Goal: Task Accomplishment & Management: Manage account settings

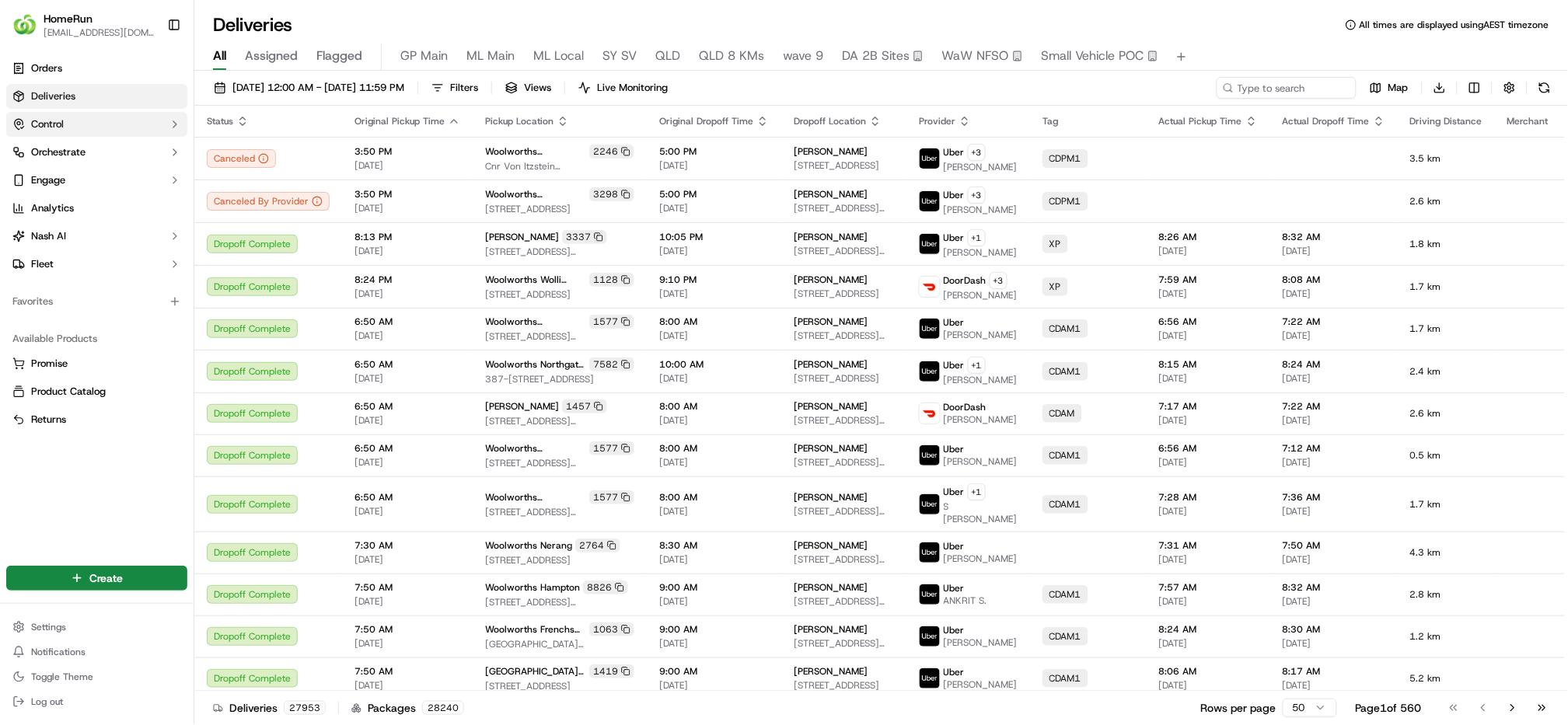
click at [58, 122] on span "Control" at bounding box center [47, 124] width 33 height 14
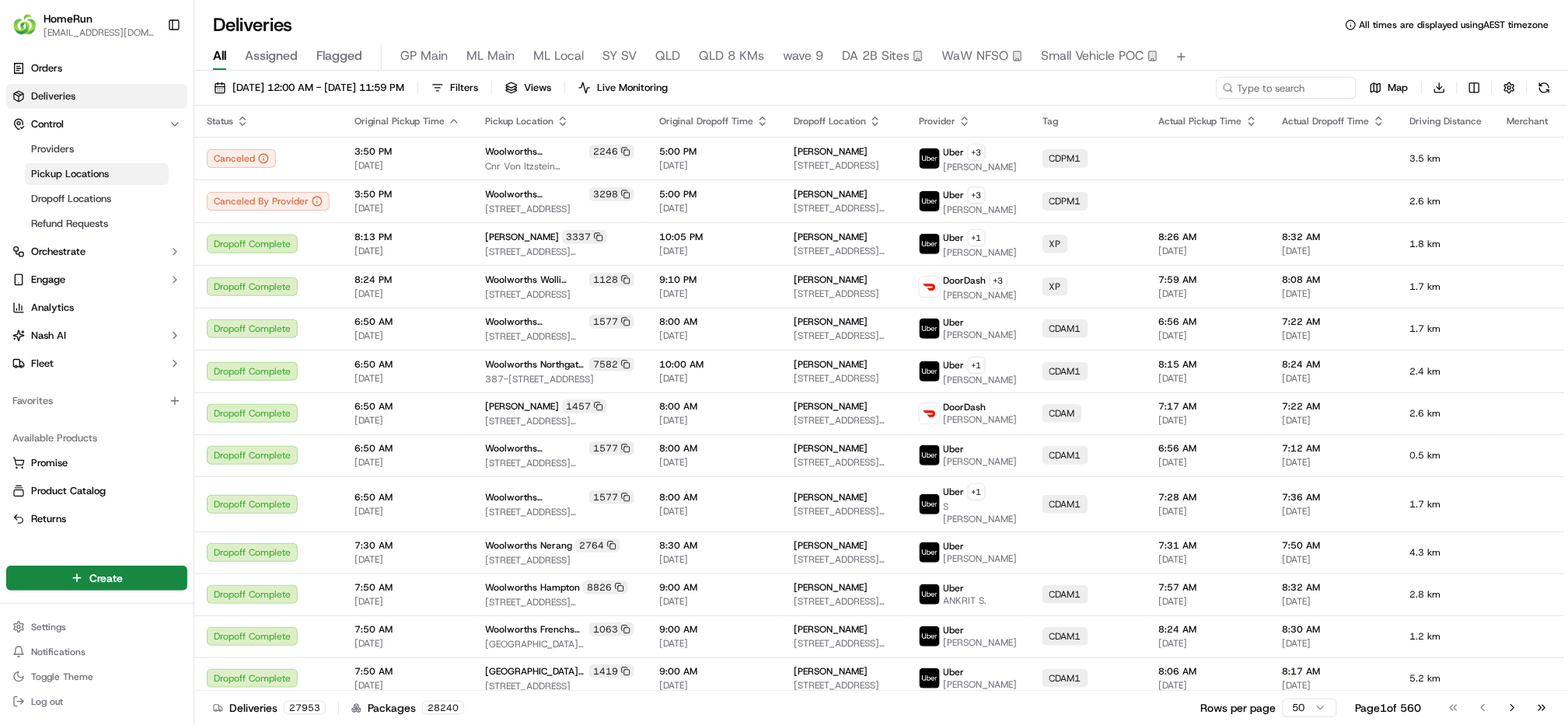
click at [54, 175] on span "Pickup Locations" at bounding box center [70, 174] width 78 height 14
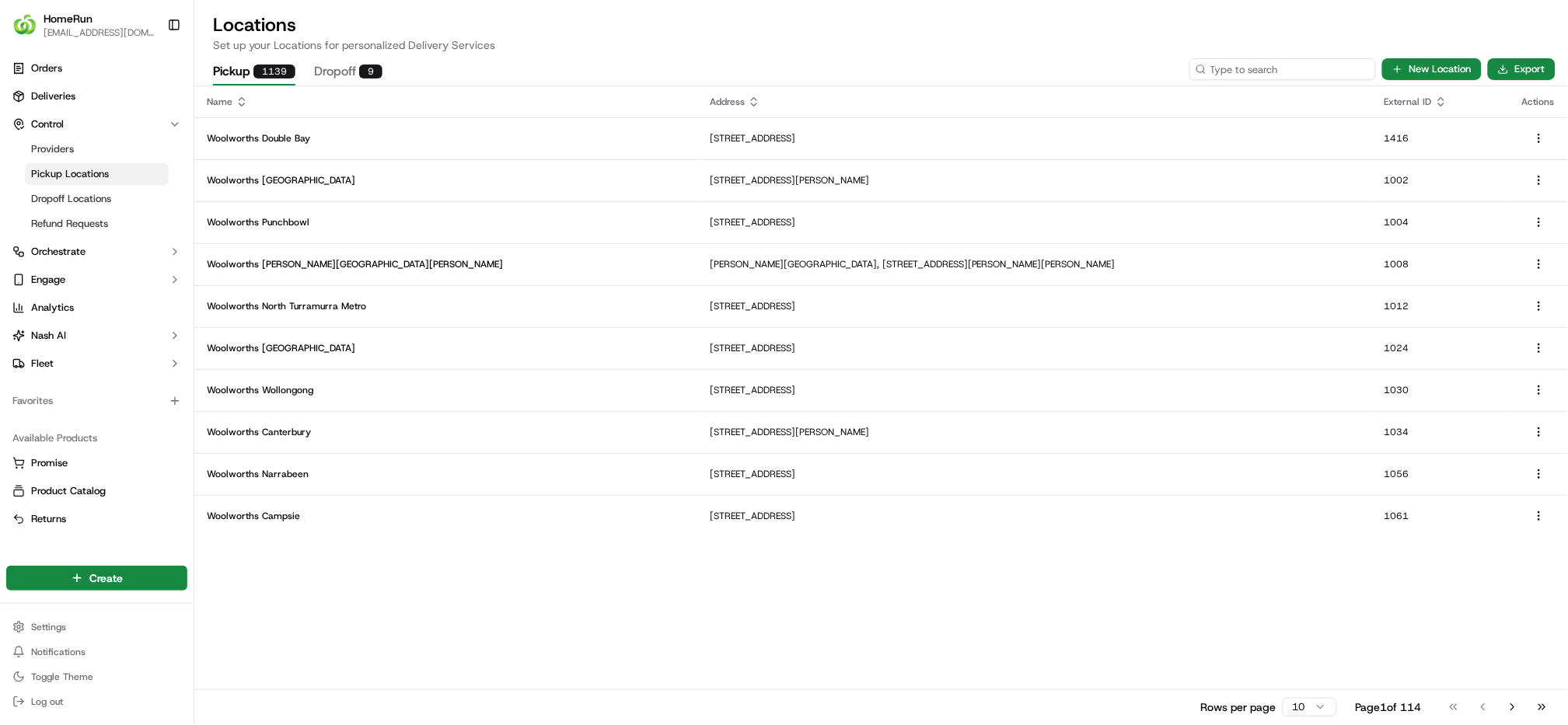
click at [1288, 67] on input at bounding box center [1283, 69] width 187 height 22
type input "2704"
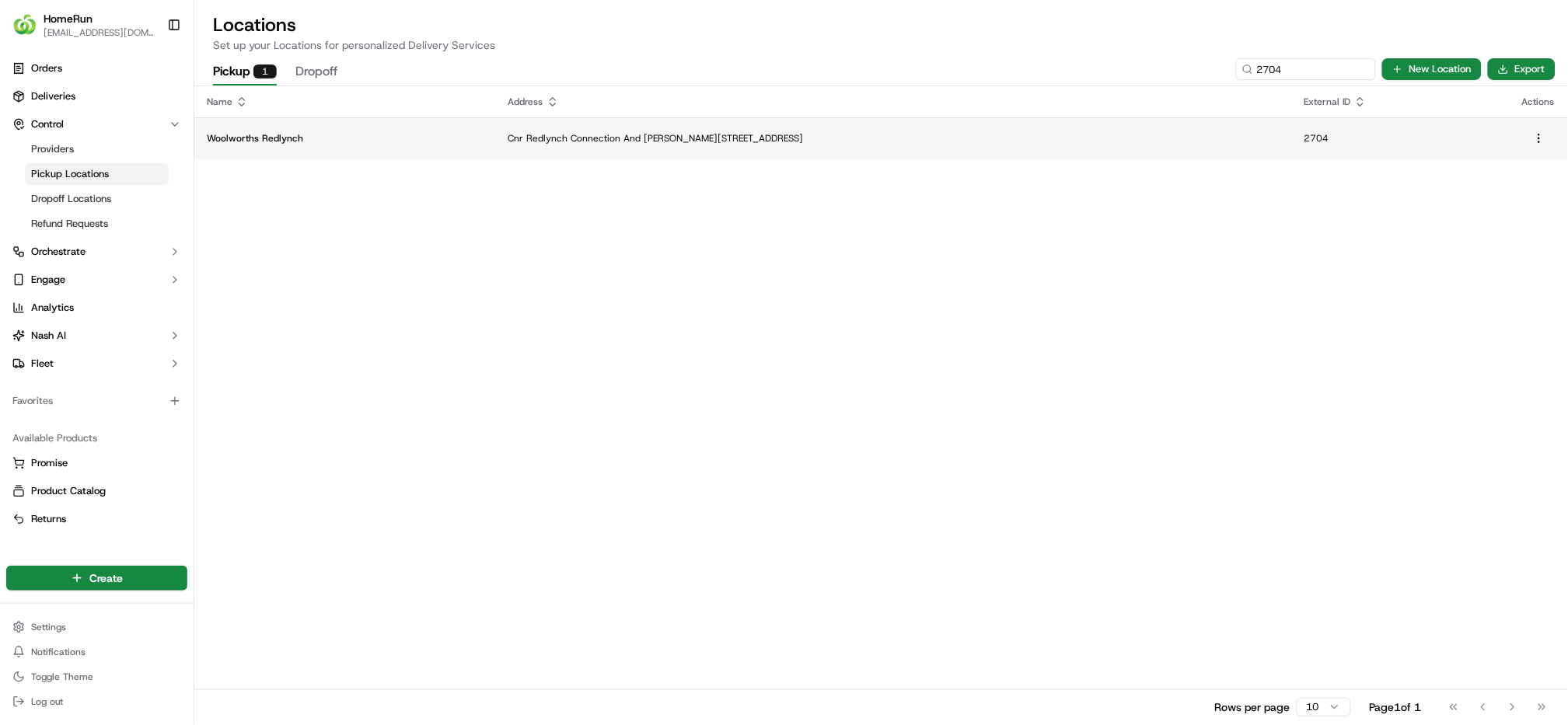
click at [347, 140] on p "Woolworths Redlynch" at bounding box center [345, 139] width 276 height 13
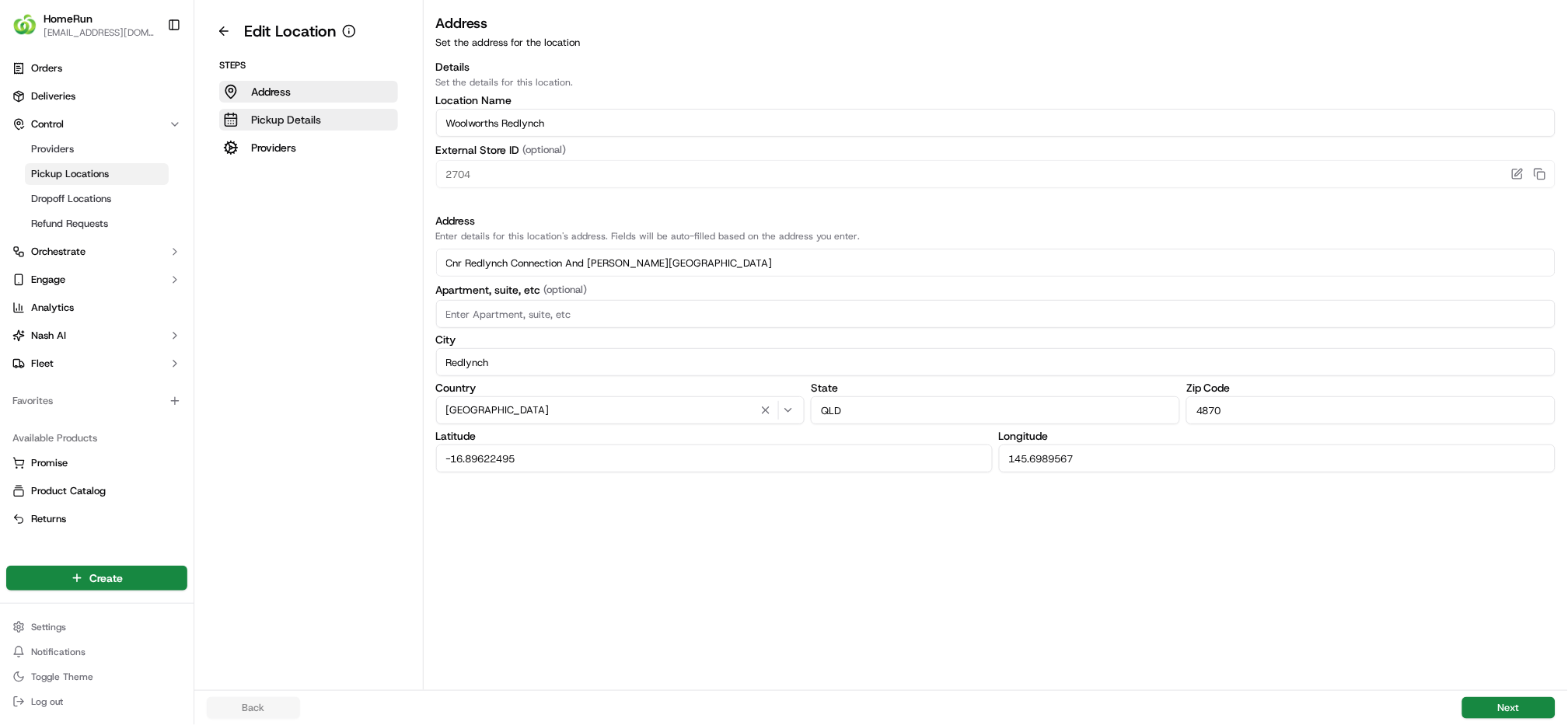
click at [268, 118] on p "Pickup Details" at bounding box center [285, 119] width 70 height 15
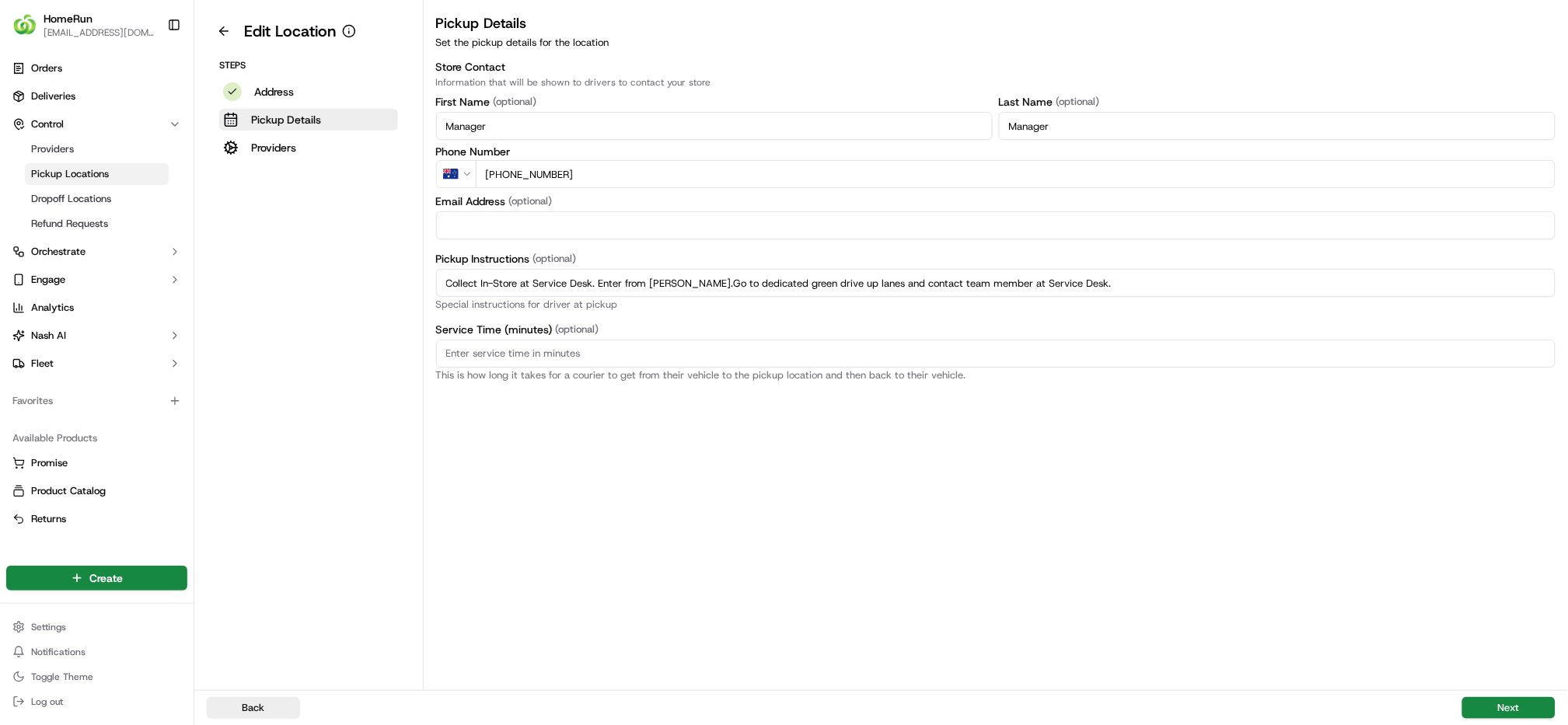
drag, startPoint x: 1155, startPoint y: 285, endPoint x: 450, endPoint y: 285, distance: 705.0
click at [438, 299] on div "Pickup Instructions (optional) Collect In-Store at Service Desk. Enter from [PE…" at bounding box center [996, 280] width 1120 height 58
paste input "Pickup from instore collection point. Scan QR code to check order status and ad…"
type input "Pickup from instore collection point. Scan QR code to check order status and ad…"
click at [1493, 711] on button "Next" at bounding box center [1509, 707] width 93 height 22
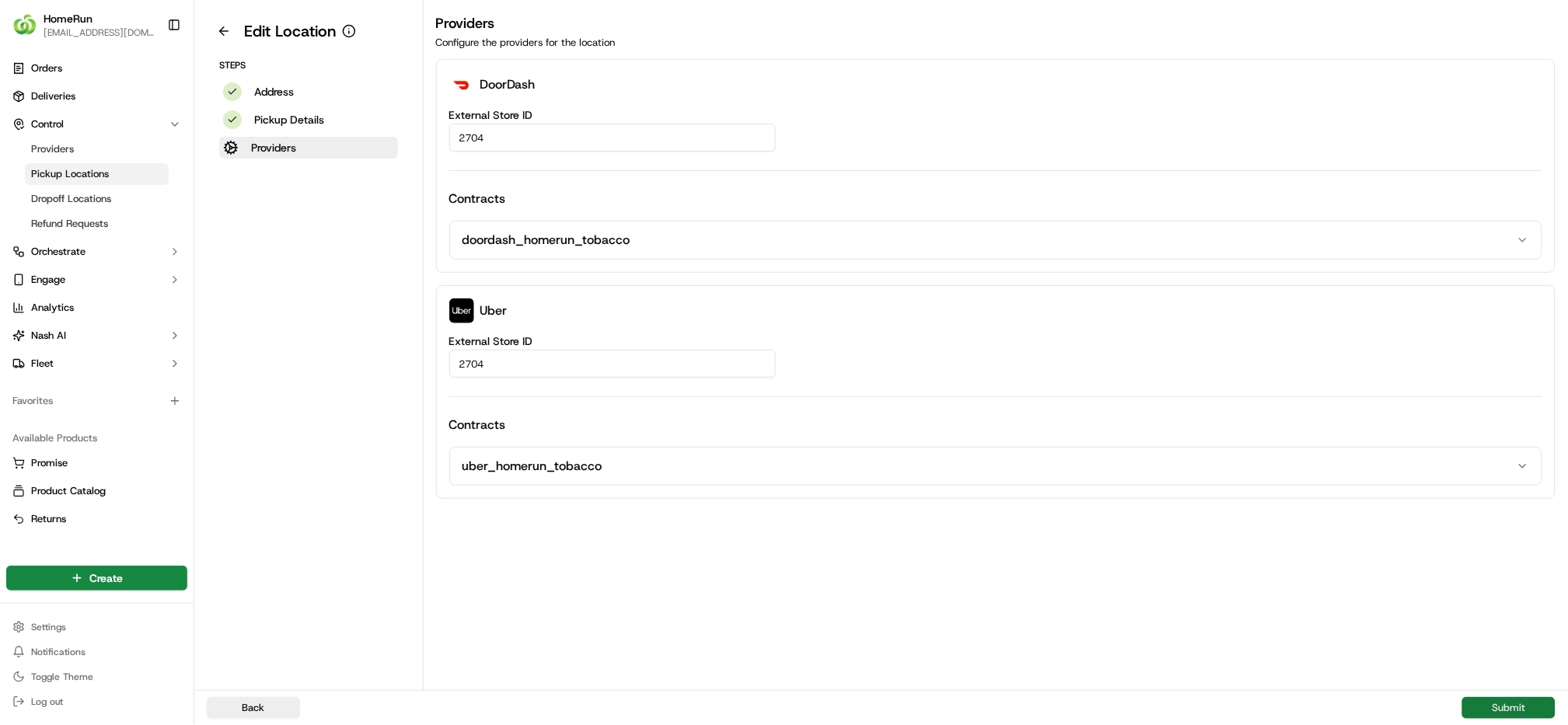
click at [1494, 711] on button "Submit" at bounding box center [1509, 707] width 93 height 22
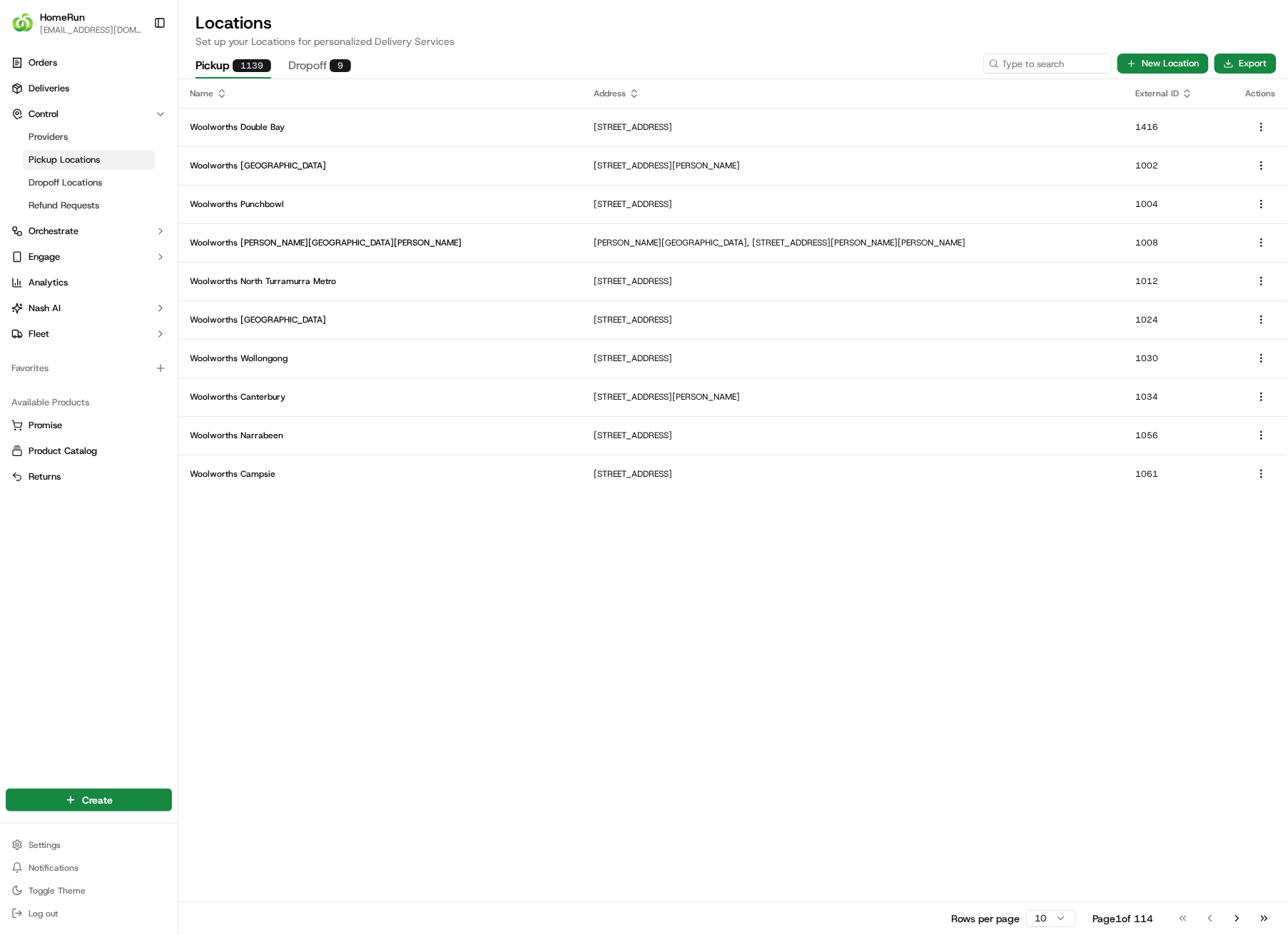
click at [774, 665] on div "Name Address External ID Actions [GEOGRAPHIC_DATA] [GEOGRAPHIC_DATA], AU [GEOGR…" at bounding box center [733, 507] width 1110 height 855
click at [1029, 65] on input at bounding box center [1030, 63] width 171 height 20
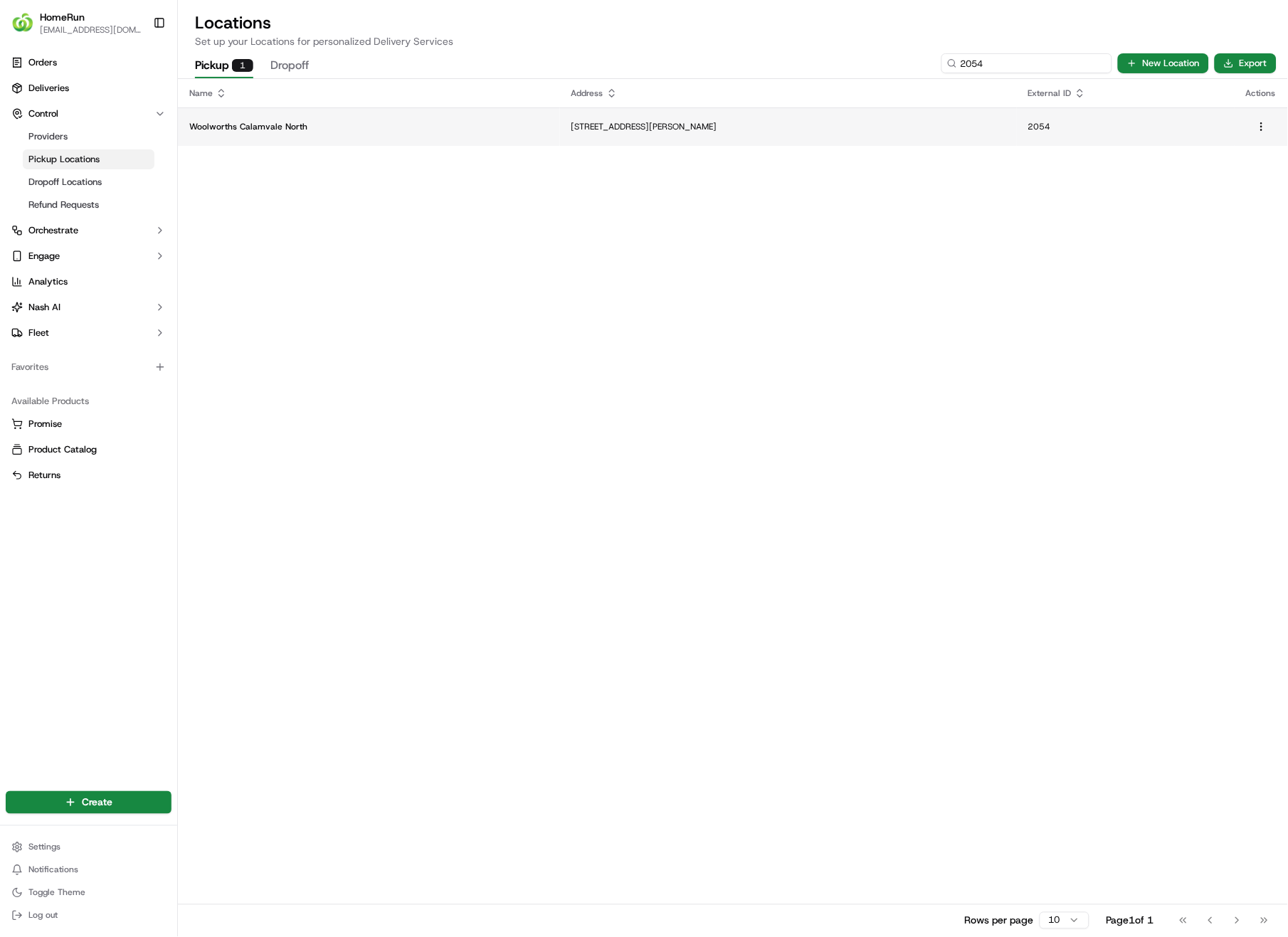
type input "2054"
click at [571, 124] on p "[STREET_ADDRESS][PERSON_NAME]" at bounding box center [788, 127] width 434 height 12
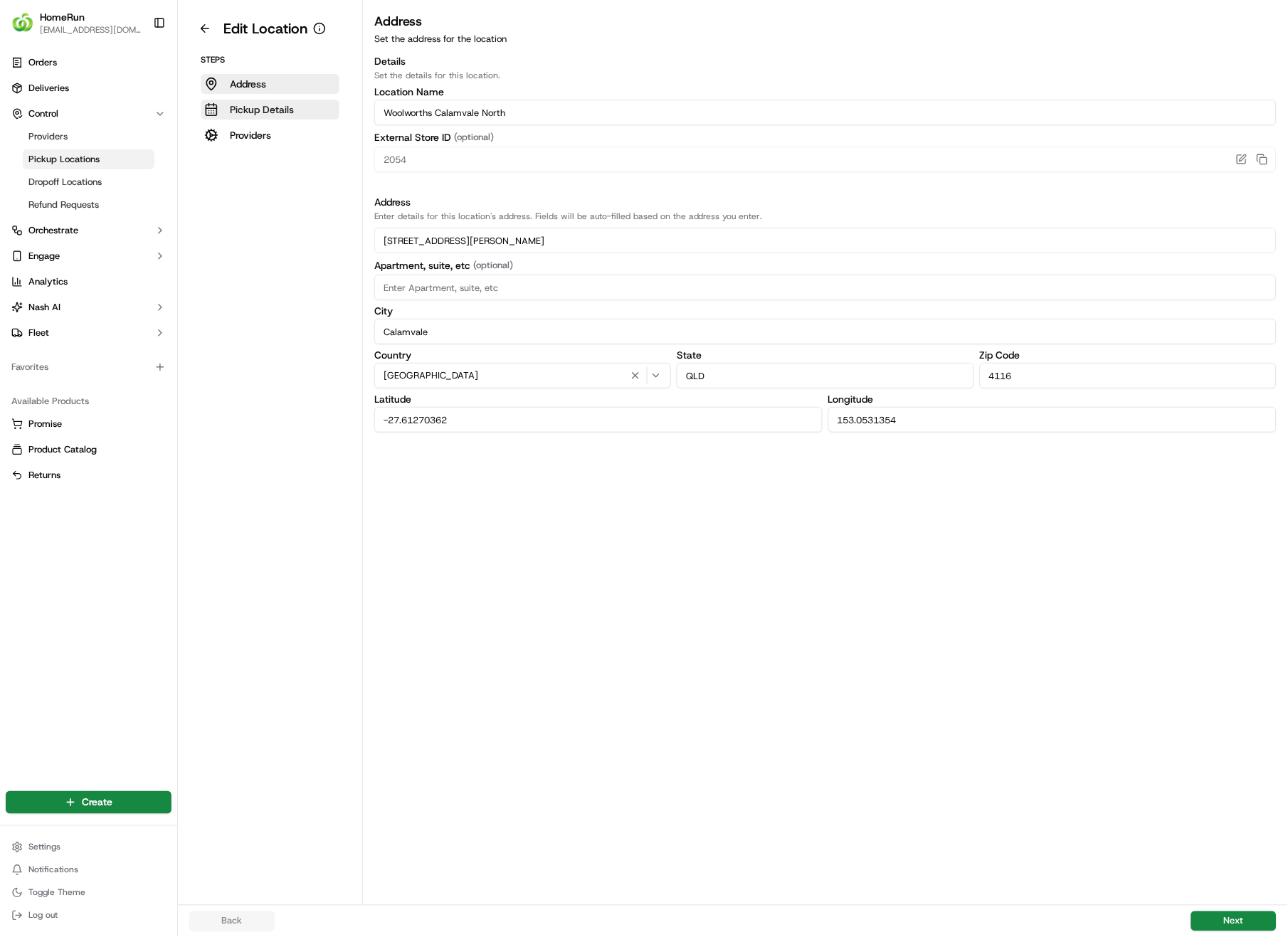
click at [260, 107] on p "Pickup Details" at bounding box center [261, 109] width 64 height 14
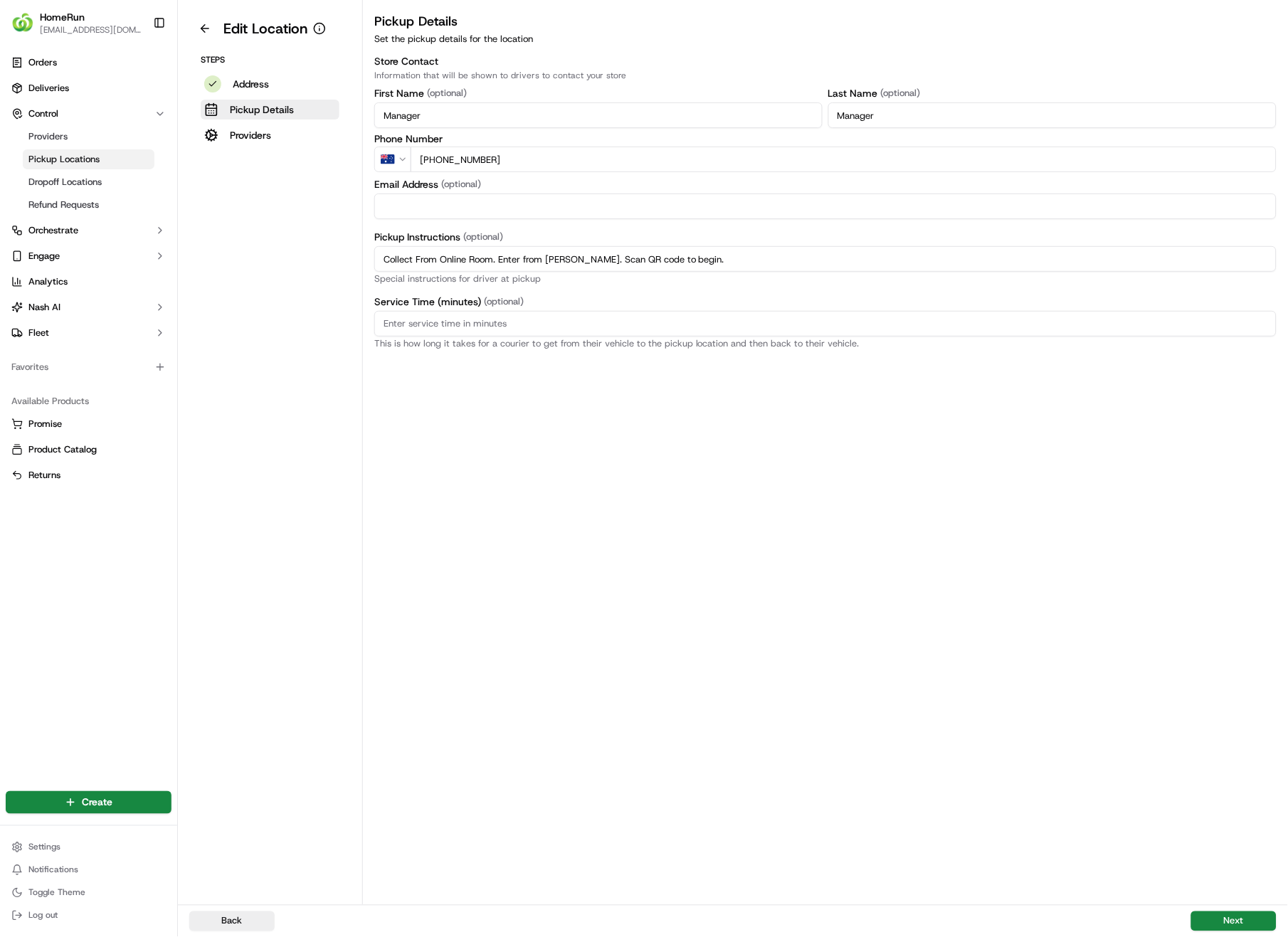
click at [743, 260] on input "Collect From Online Room. Enter from [PERSON_NAME]. Scan QR code to begin." at bounding box center [825, 259] width 902 height 26
drag, startPoint x: 738, startPoint y: 260, endPoint x: 393, endPoint y: 256, distance: 345.0
click at [374, 256] on input "Collect From Online Room. Enter from [PERSON_NAME]. Scan QR code to begin." at bounding box center [825, 259] width 902 height 26
paste input "Geo State State Zone Group Store No. Location Name No of Propositions Fleet "2 …"
drag, startPoint x: 1141, startPoint y: 260, endPoint x: -6, endPoint y: 256, distance: 1147.0
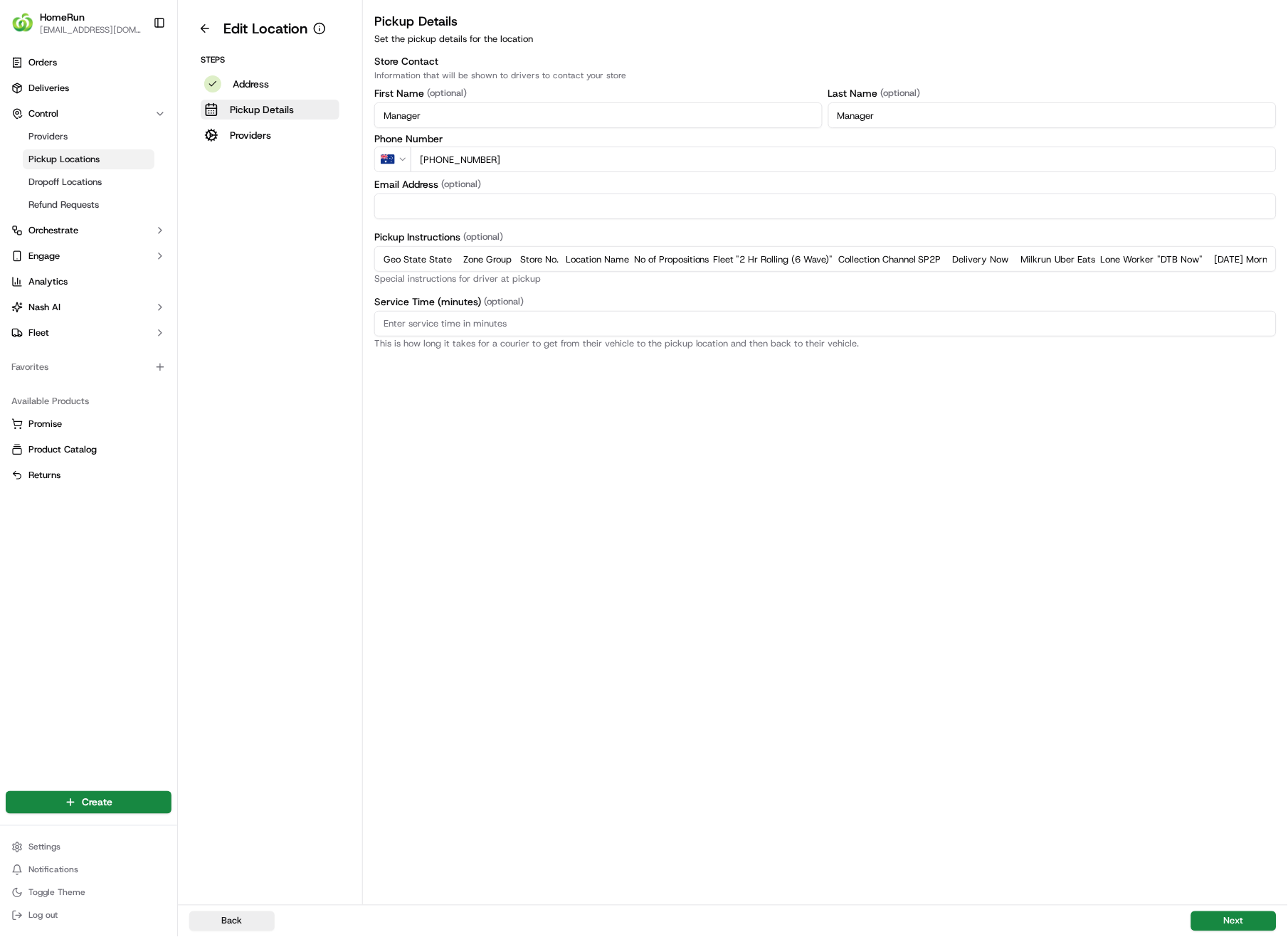
click at [0, 256] on html "HomeRun [EMAIL_ADDRESS][DOMAIN_NAME] Toggle Sidebar Orders Deliveries Control P…" at bounding box center [644, 468] width 1288 height 937
type input "i"
click at [547, 262] on input "Pickup Instructions (optional)" at bounding box center [825, 259] width 902 height 26
paste input "Pickup from instore collection point. Scan QR code to check order status and ad…"
type input "Pickup from instore collection point. Scan QR code to check order status and ad…"
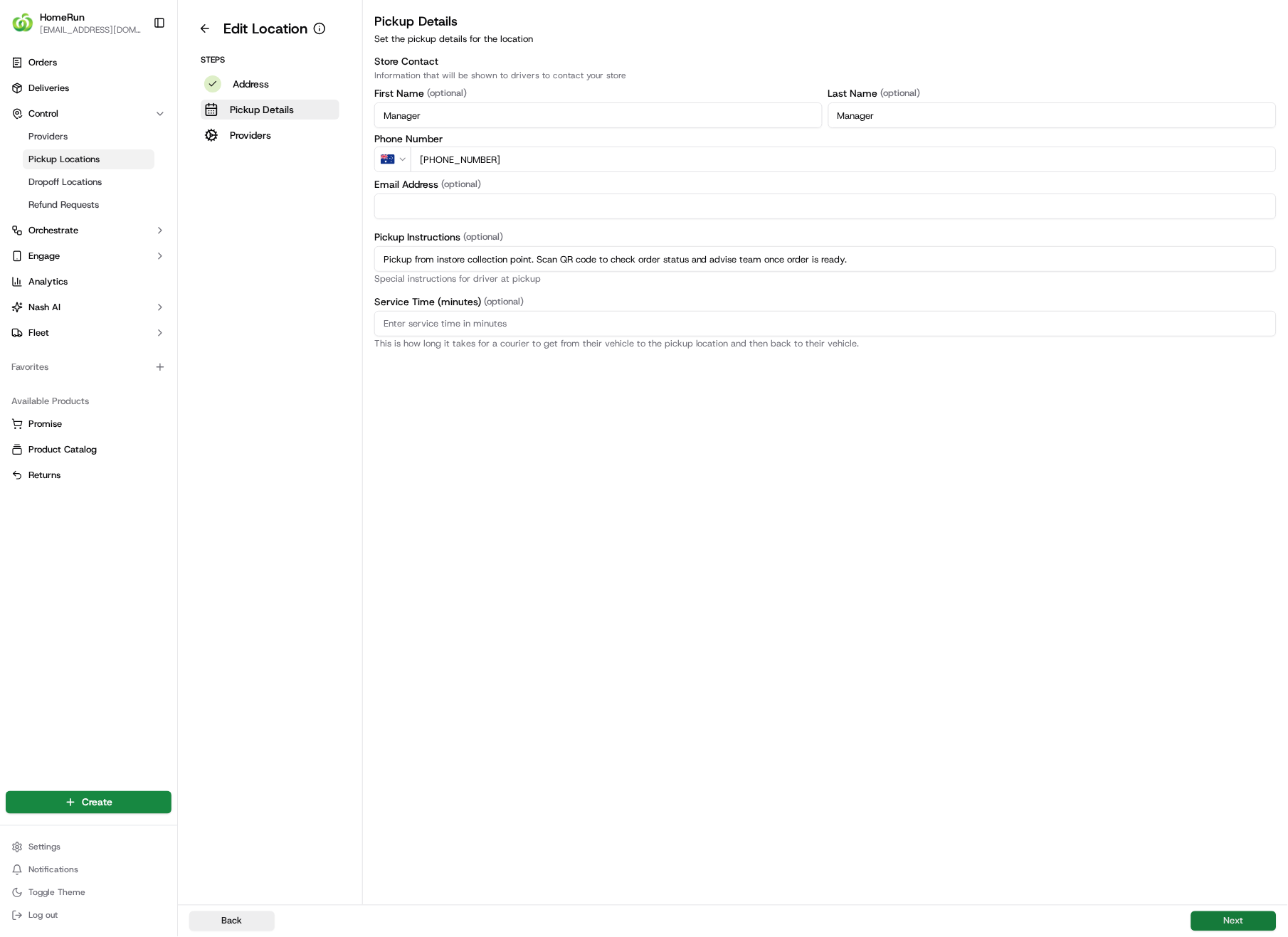
click at [1234, 663] on button "Next" at bounding box center [1234, 921] width 85 height 20
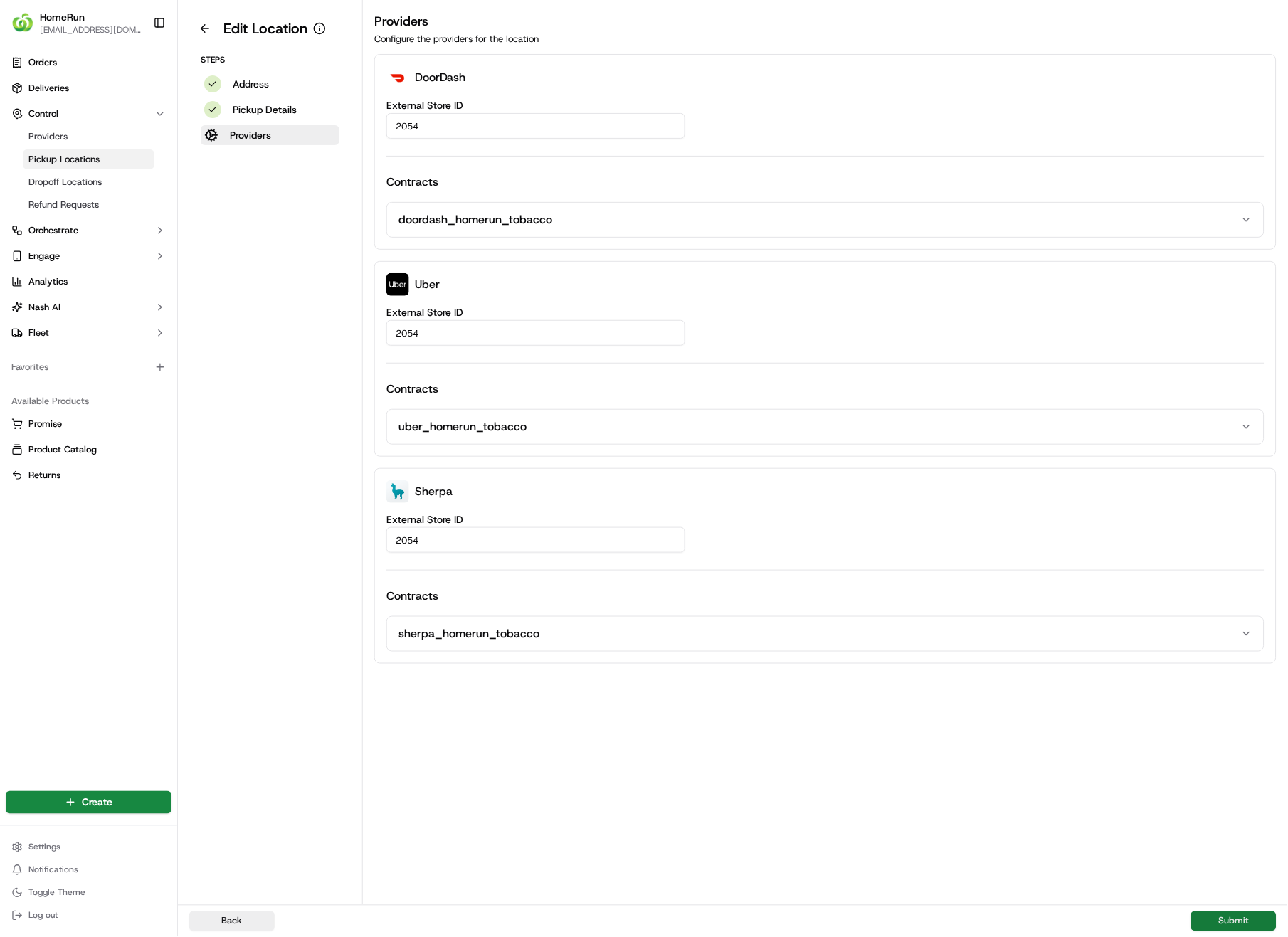
click at [1234, 663] on button "Submit" at bounding box center [1234, 921] width 85 height 20
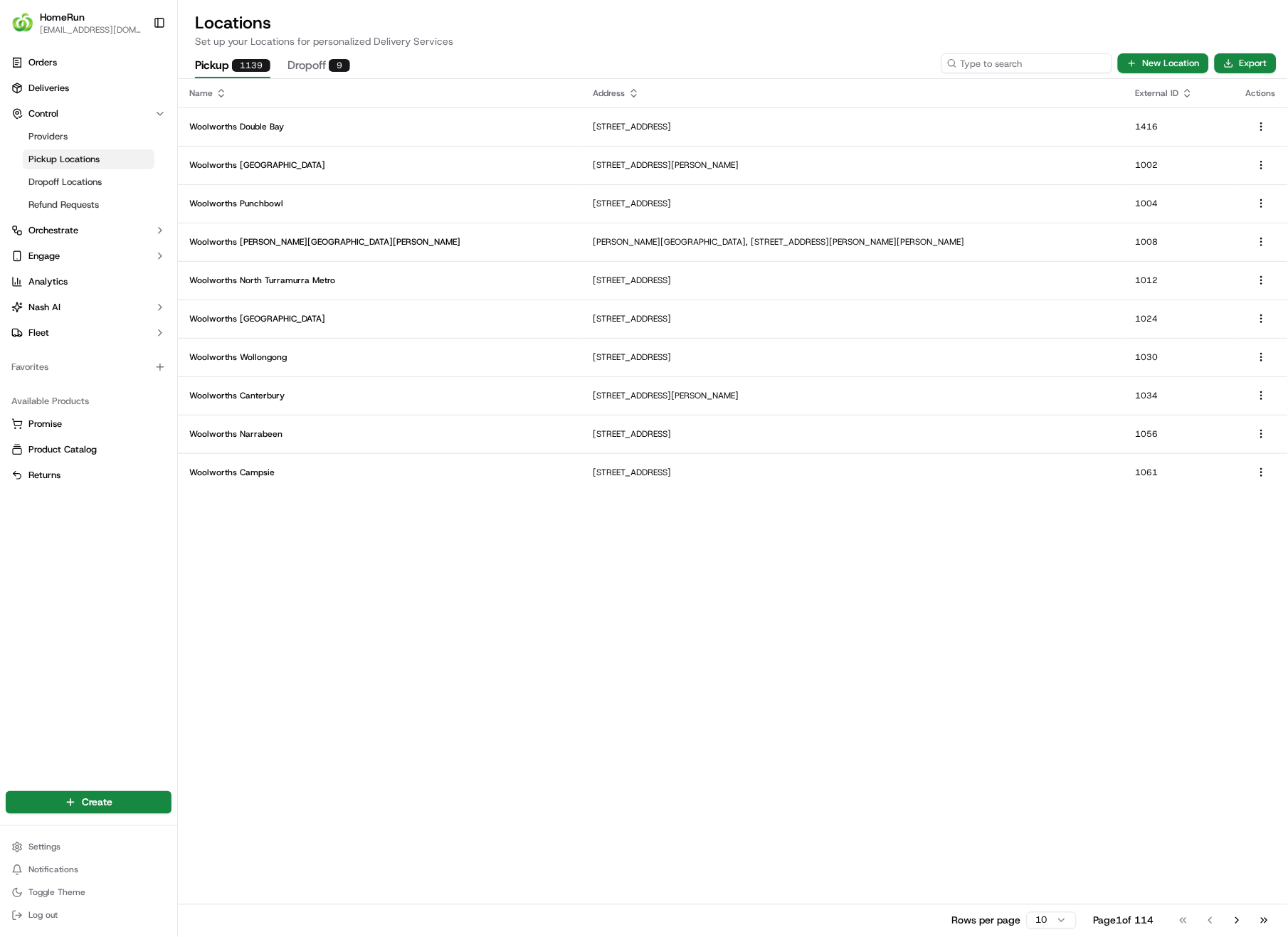
click at [1026, 66] on input at bounding box center [1027, 63] width 171 height 20
type input "2054"
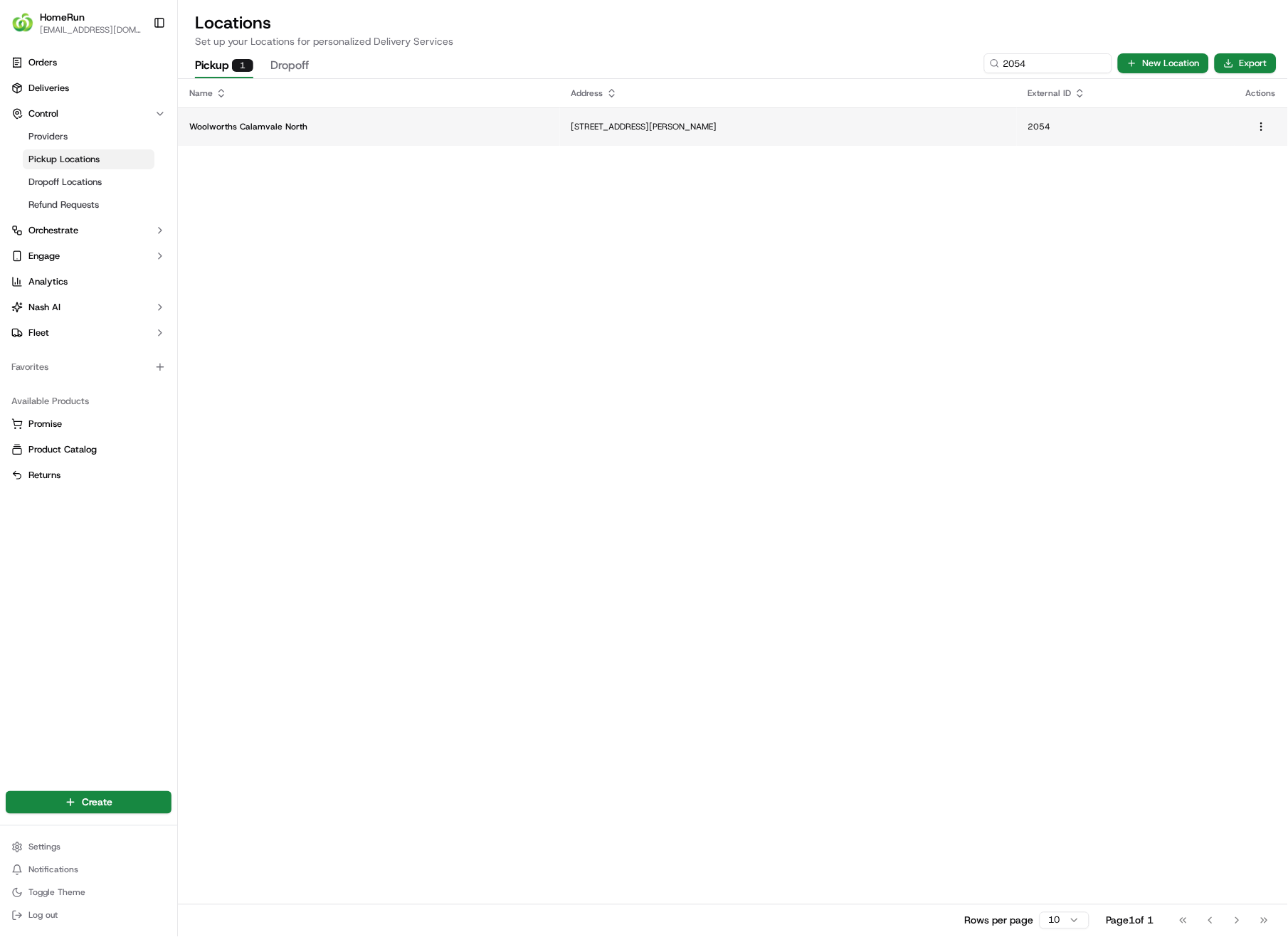
click at [614, 125] on p "[STREET_ADDRESS][PERSON_NAME]" at bounding box center [788, 127] width 434 height 12
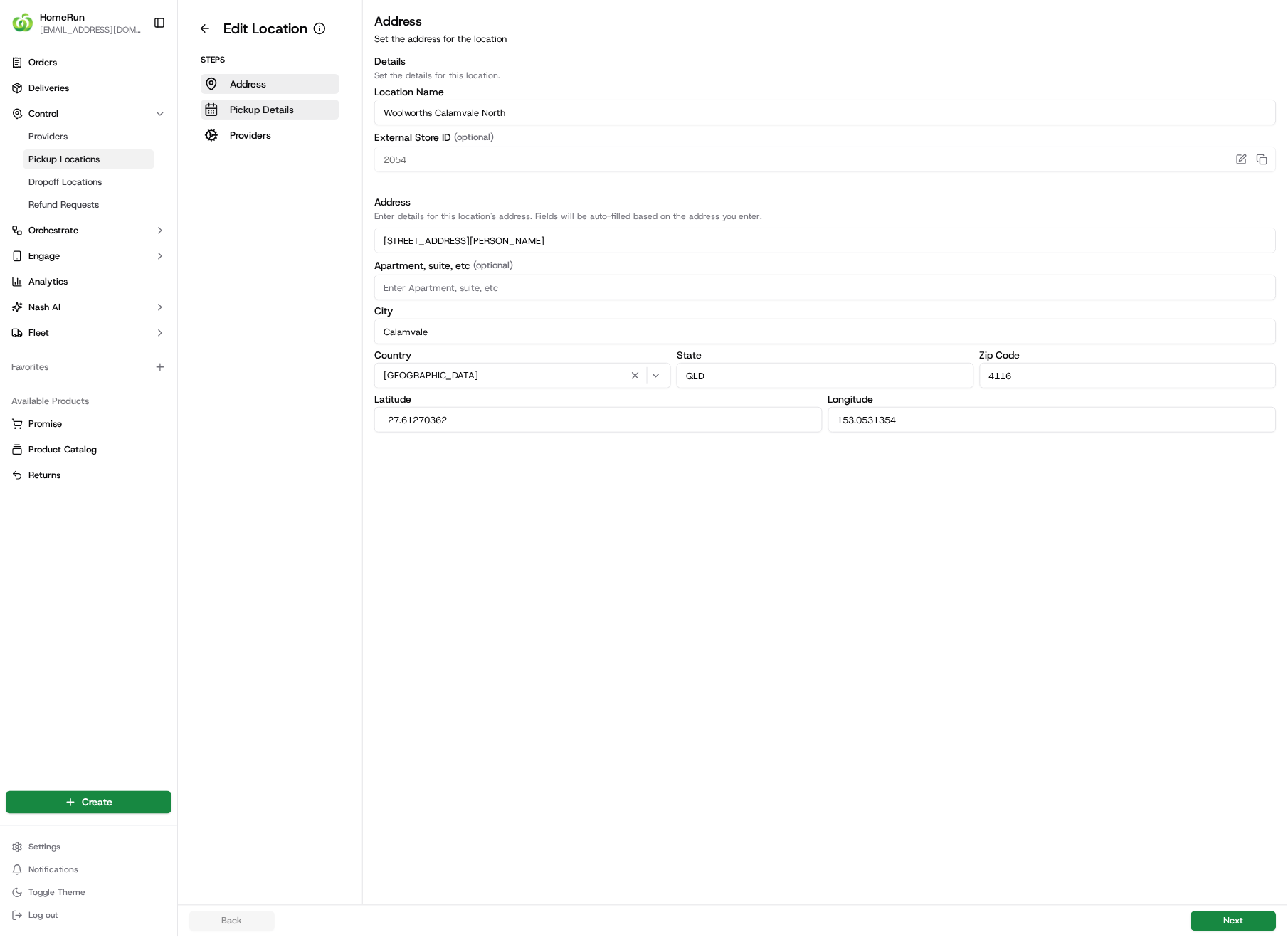
click at [218, 107] on button "Pickup Details" at bounding box center [270, 109] width 139 height 20
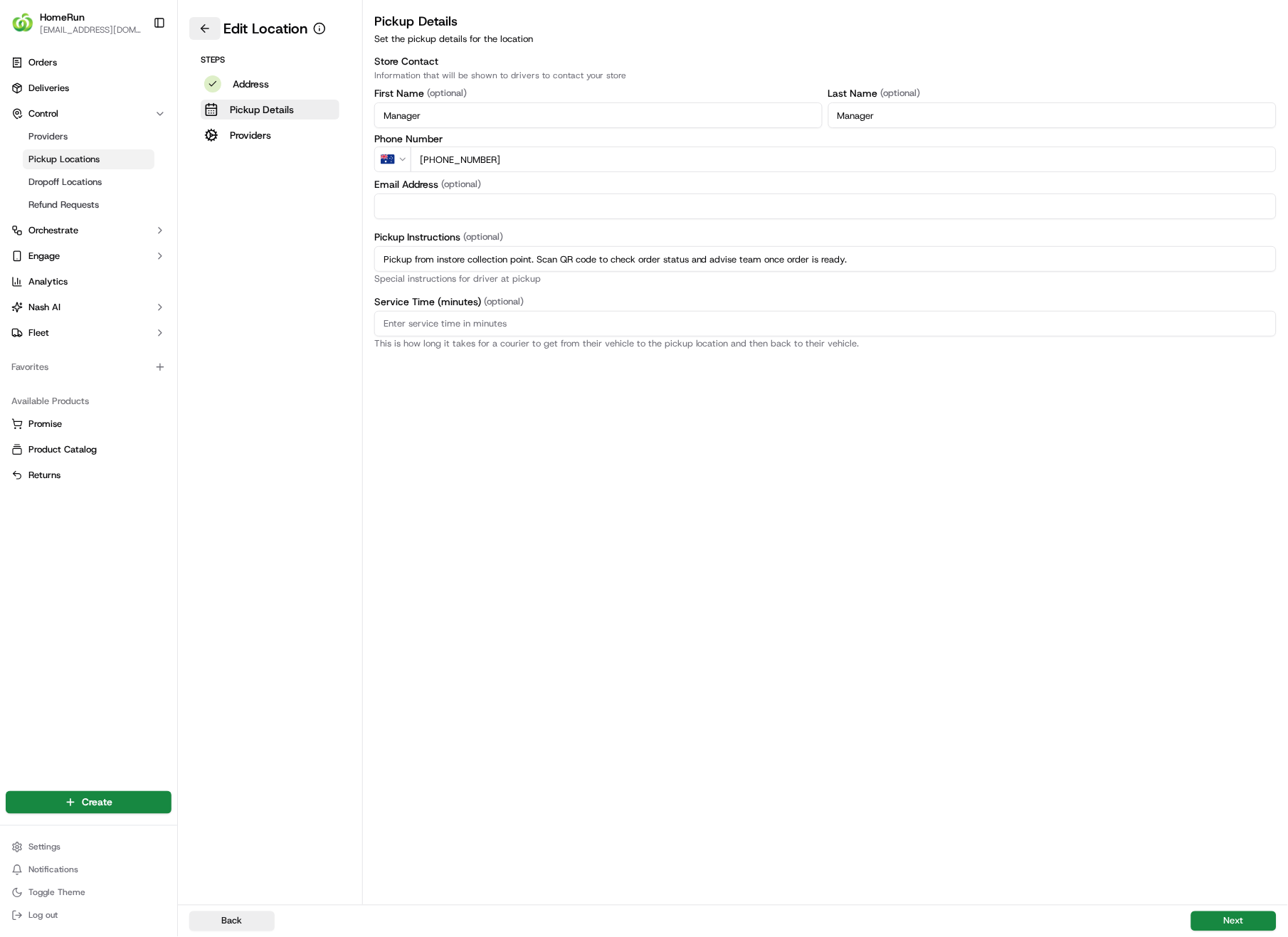
click at [202, 26] on button at bounding box center [205, 28] width 32 height 23
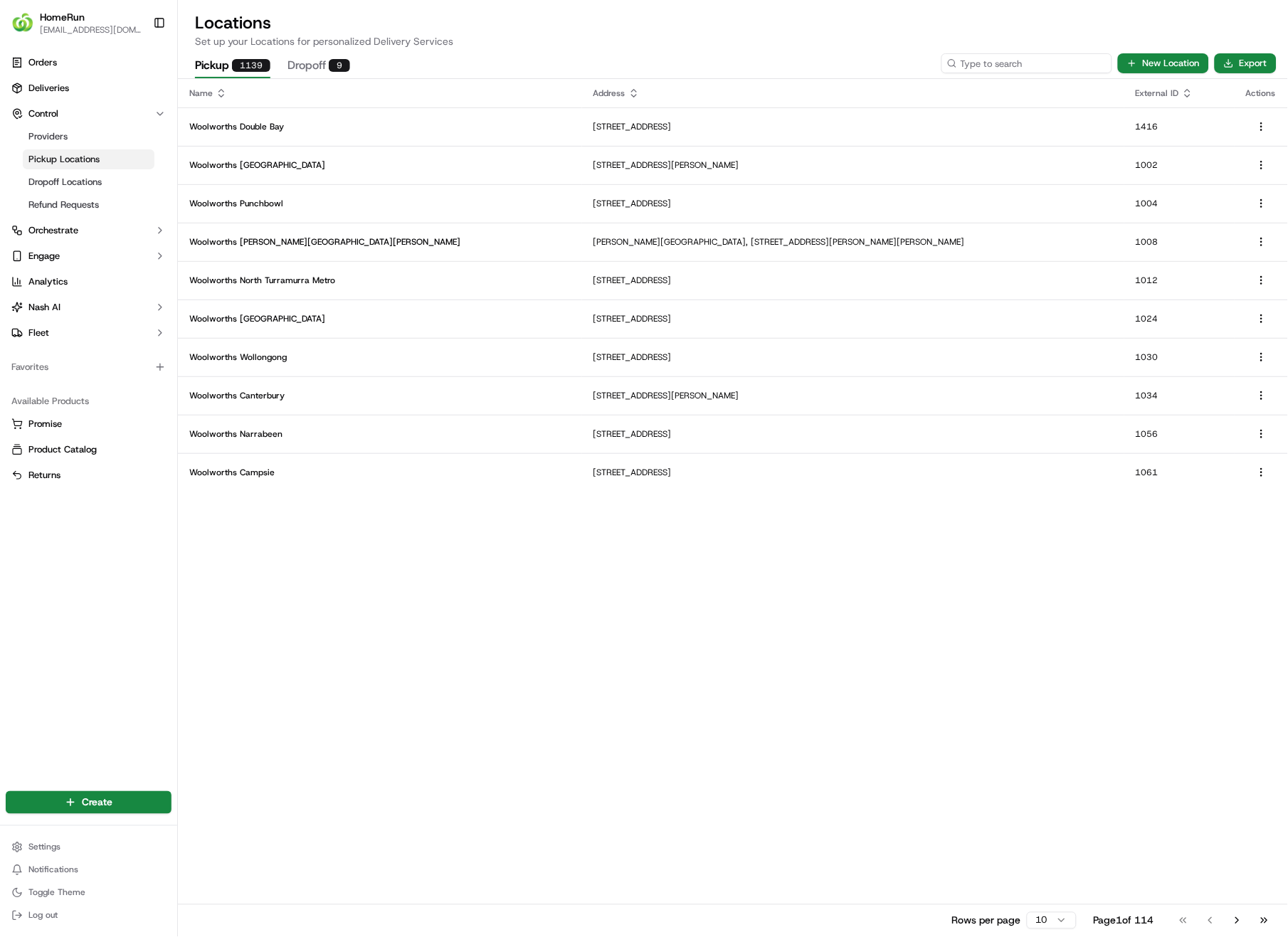
click at [1015, 64] on input at bounding box center [1027, 63] width 171 height 20
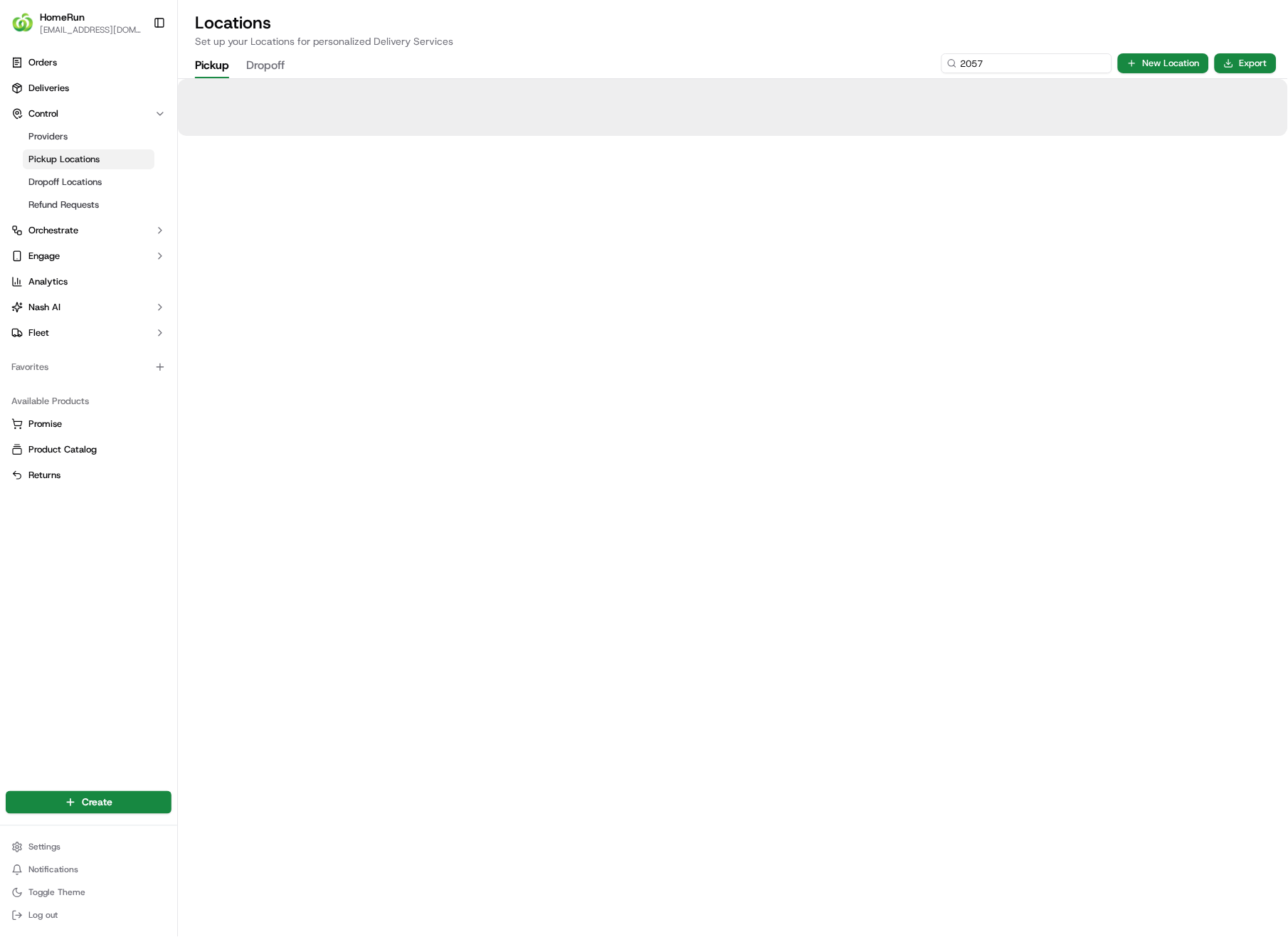
type input "2057"
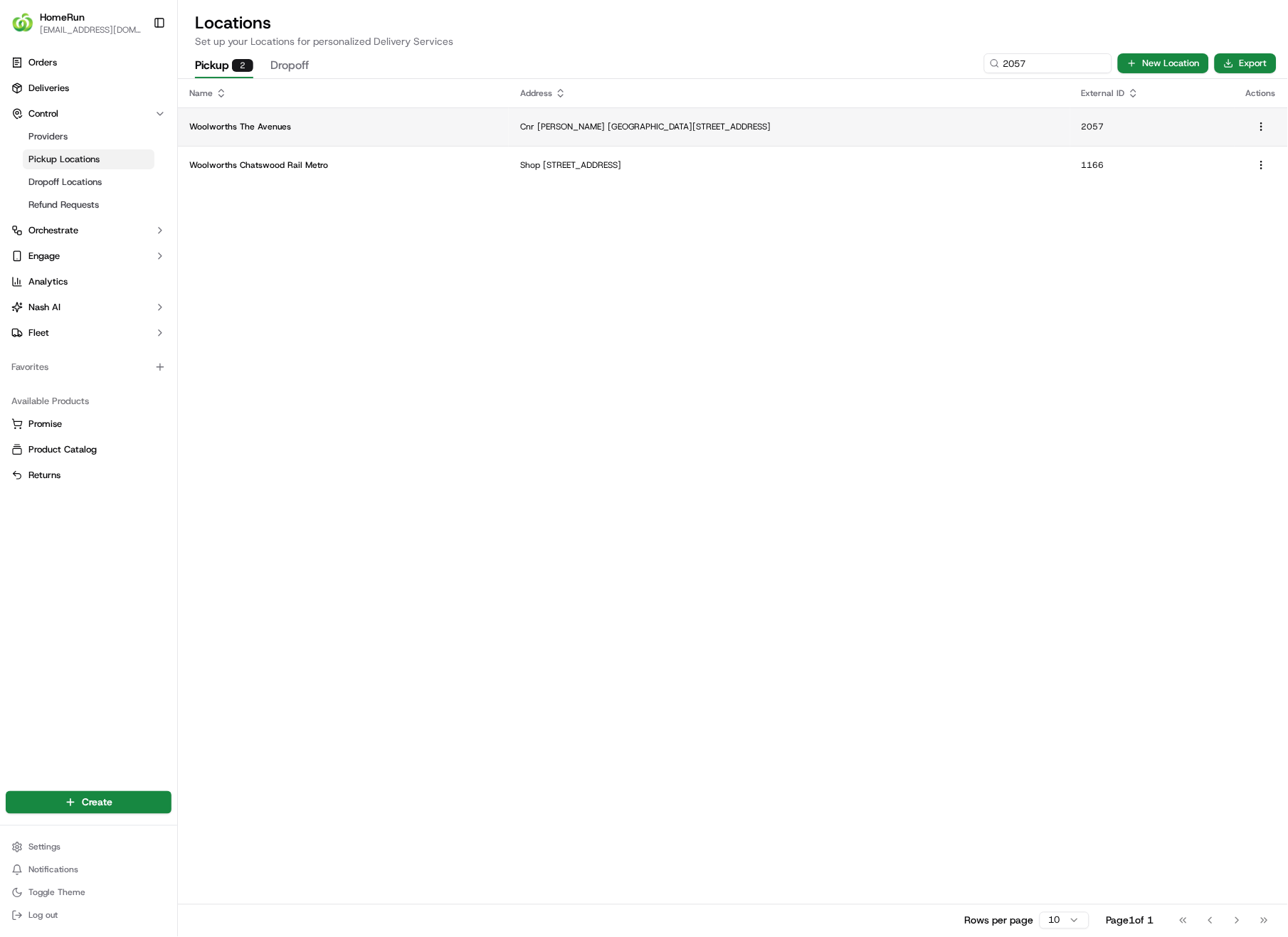
click at [713, 117] on td "Cnr [PERSON_NAME] [GEOGRAPHIC_DATA][STREET_ADDRESS]" at bounding box center [790, 127] width 562 height 38
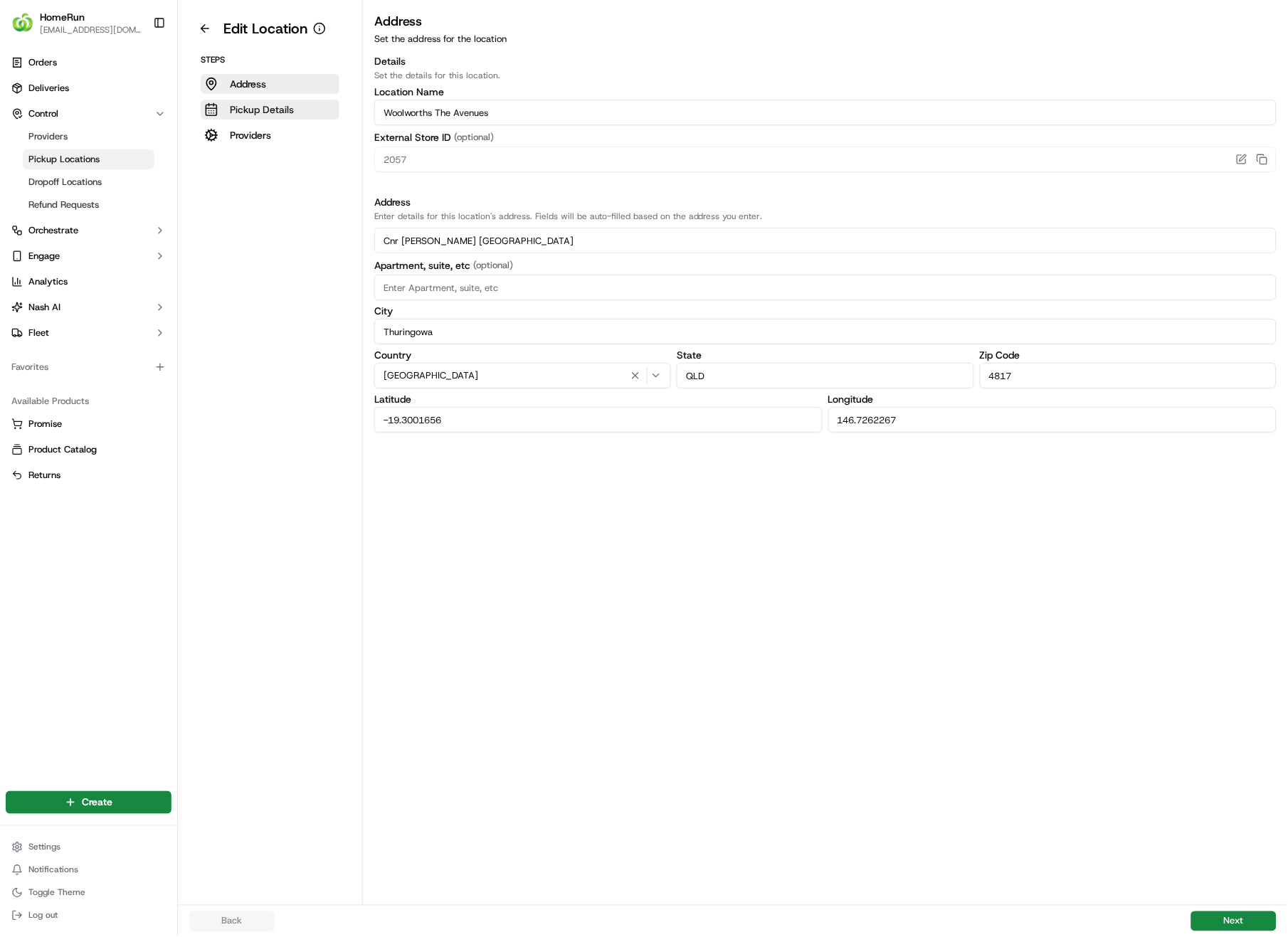
click at [246, 109] on p "Pickup Details" at bounding box center [261, 109] width 64 height 14
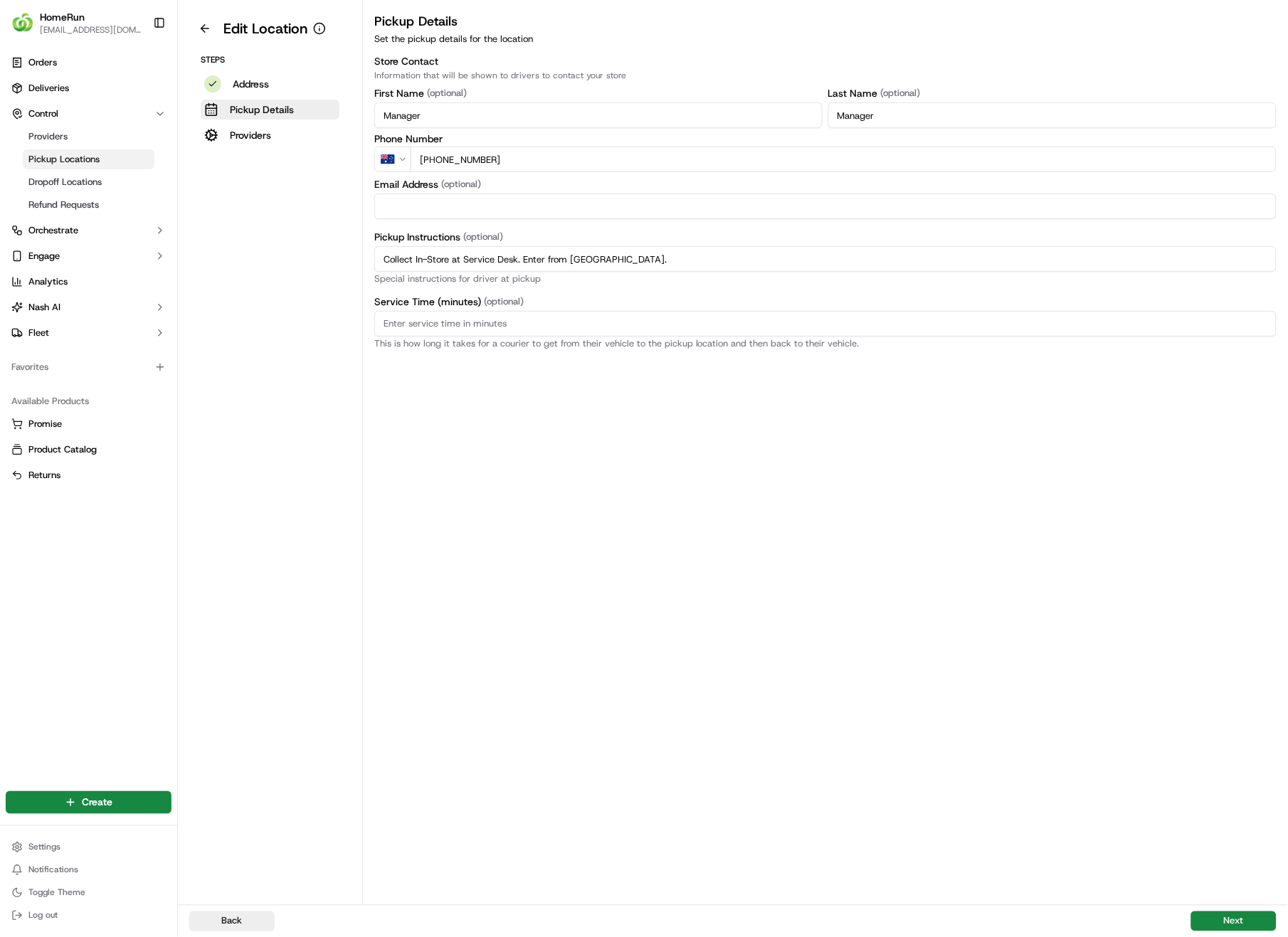
click at [705, 262] on input "Collect In-Store at Service Desk. Enter from [GEOGRAPHIC_DATA]." at bounding box center [825, 259] width 902 height 26
drag, startPoint x: 705, startPoint y: 262, endPoint x: 318, endPoint y: 255, distance: 387.1
click at [318, 255] on div "Edit Location Steps Address Pickup Details Providers Pickup Details Set the pic…" at bounding box center [733, 452] width 1110 height 905
paste input "Pickup from instore collection point. Scan QR code to check order status and ad…"
type input "Pickup from instore collection point. Scan QR code to check order status and ad…"
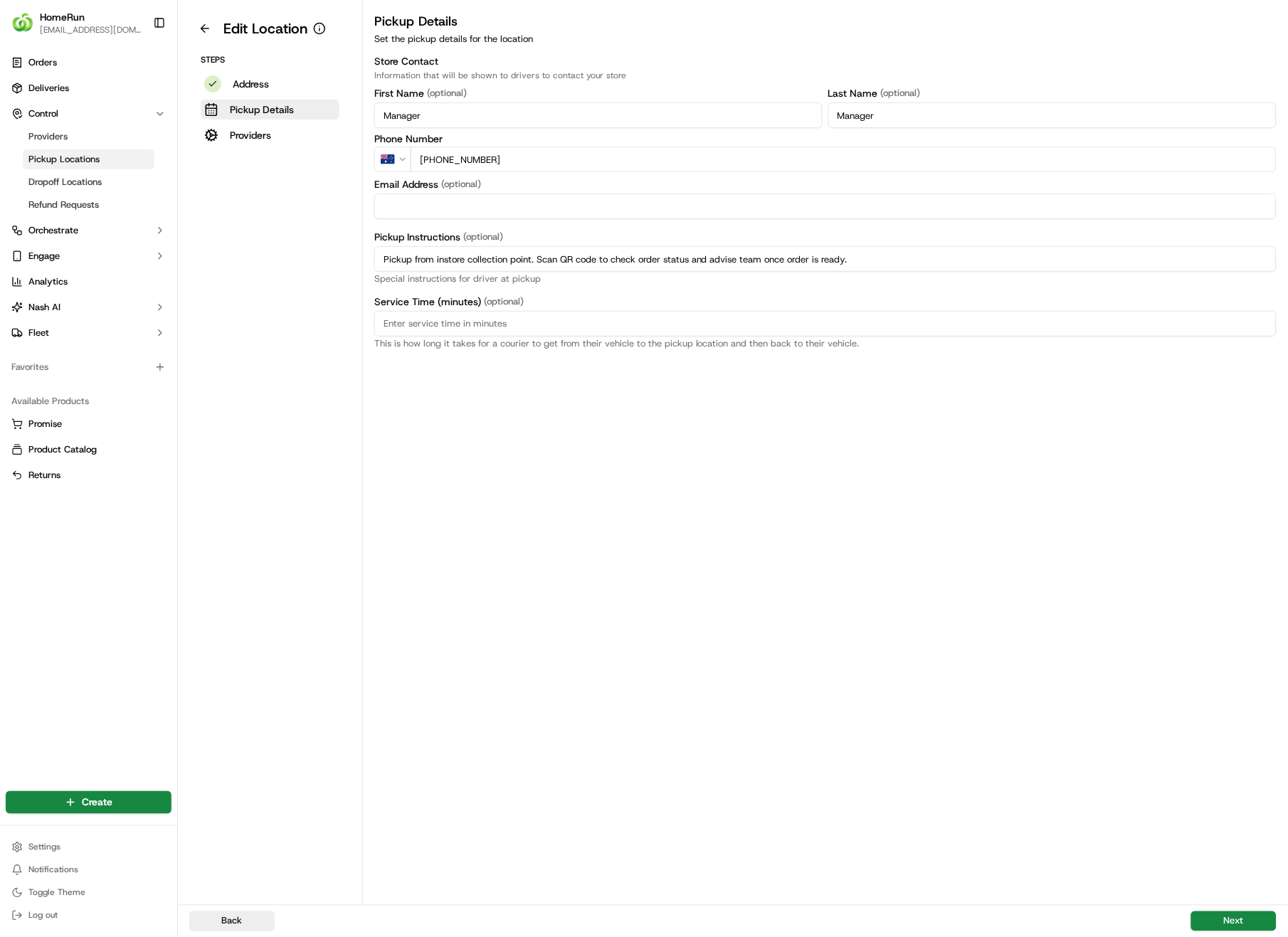
drag, startPoint x: 857, startPoint y: 254, endPoint x: 329, endPoint y: 249, distance: 528.0
click at [329, 249] on div "Edit Location Steps Address Pickup Details Providers Pickup Details Set the pic…" at bounding box center [733, 452] width 1110 height 905
click at [252, 109] on p "Pickup Details" at bounding box center [261, 109] width 64 height 14
click at [246, 83] on p "Address" at bounding box center [250, 84] width 36 height 14
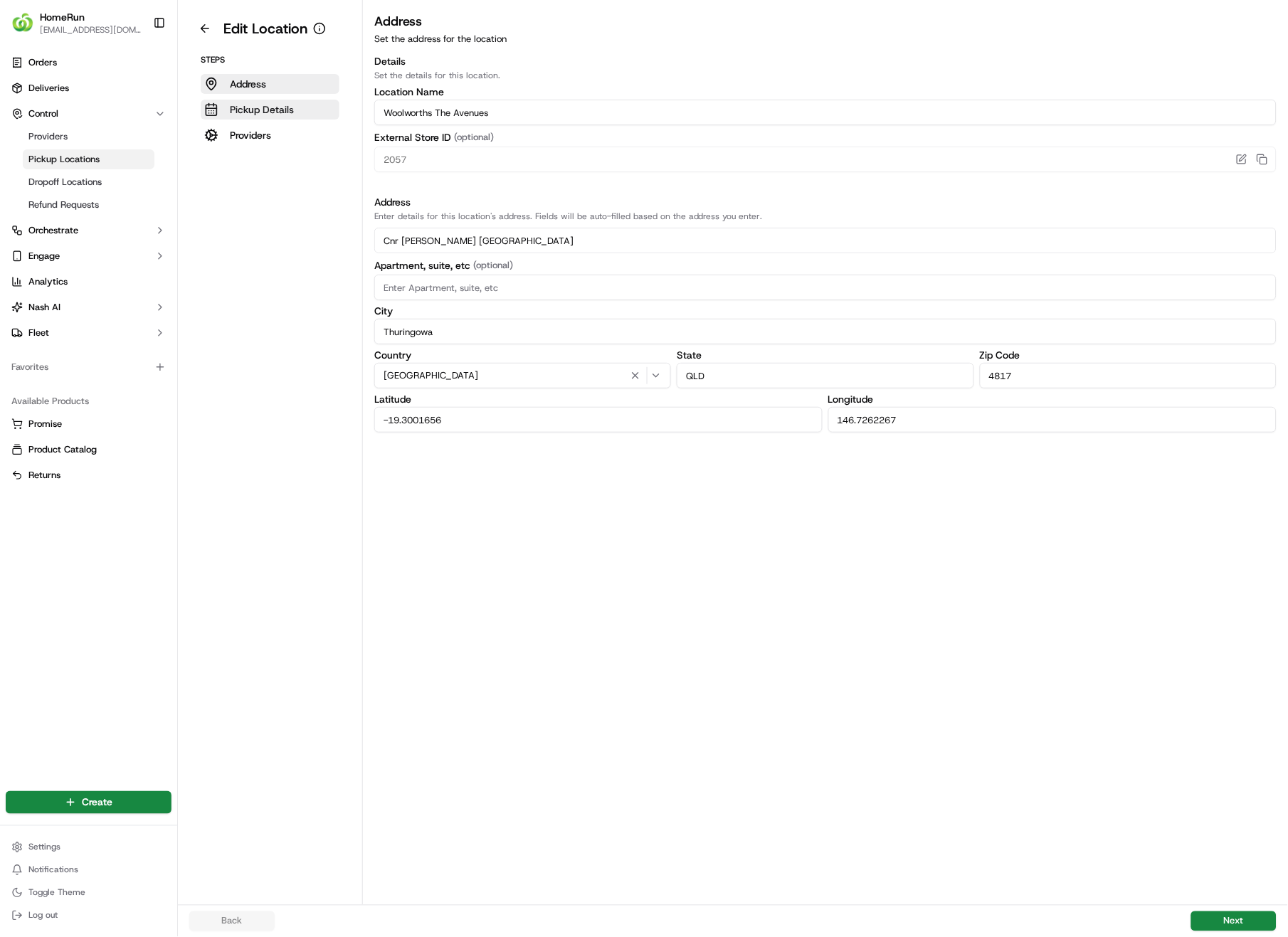
click at [248, 109] on p "Pickup Details" at bounding box center [261, 109] width 64 height 14
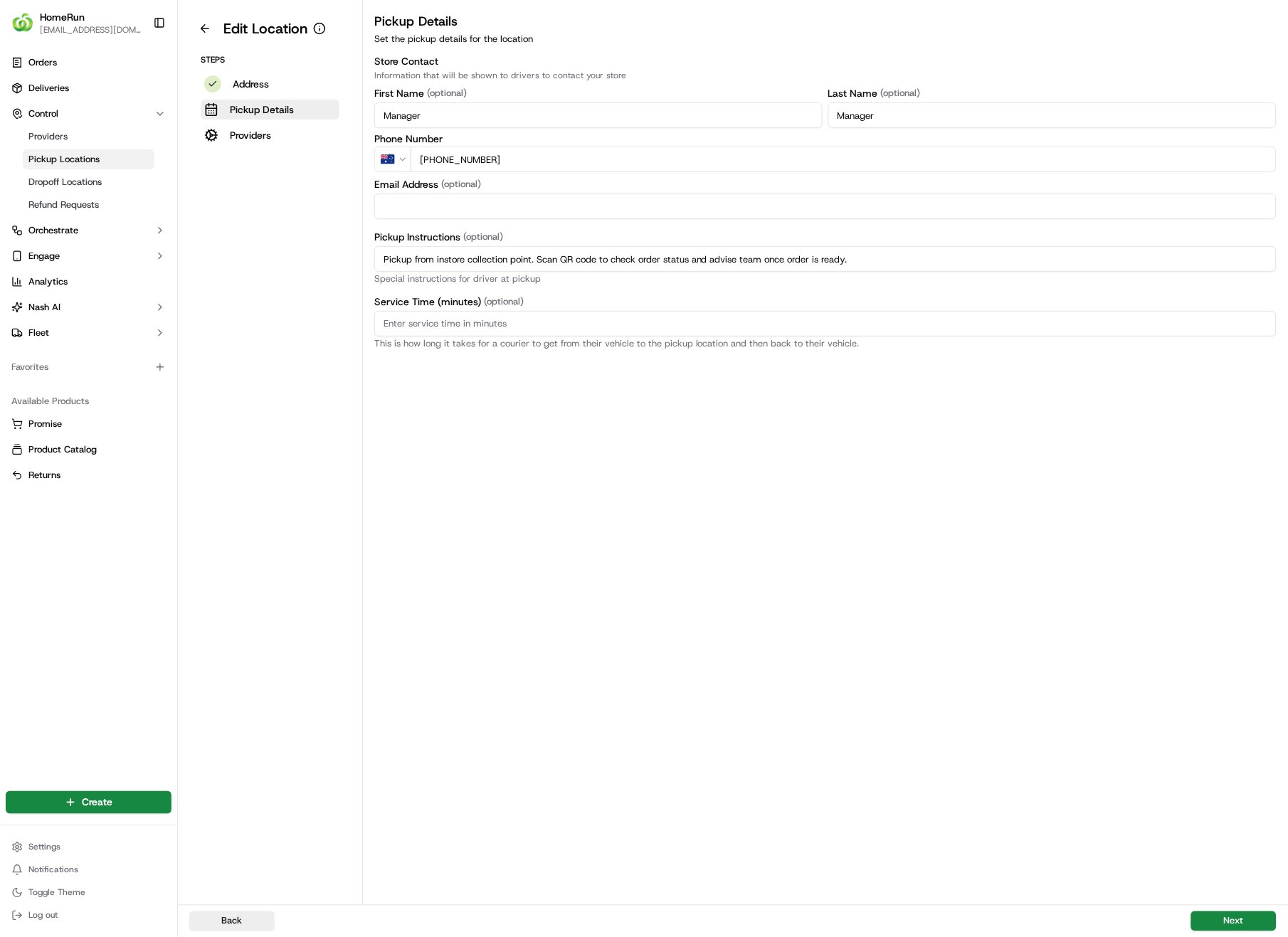
drag, startPoint x: 874, startPoint y: 260, endPoint x: 364, endPoint y: 251, distance: 510.1
click at [364, 251] on div "Pickup Details Set the pickup details for the location Store Contact Informatio…" at bounding box center [825, 180] width 925 height 337
paste input "Enter from [GEOGRAPHIC_DATA]."
type input "Pickup from instore collection point. Enter from [GEOGRAPHIC_DATA]. Scan QR cod…"
click at [1221, 663] on button "Next" at bounding box center [1234, 921] width 85 height 20
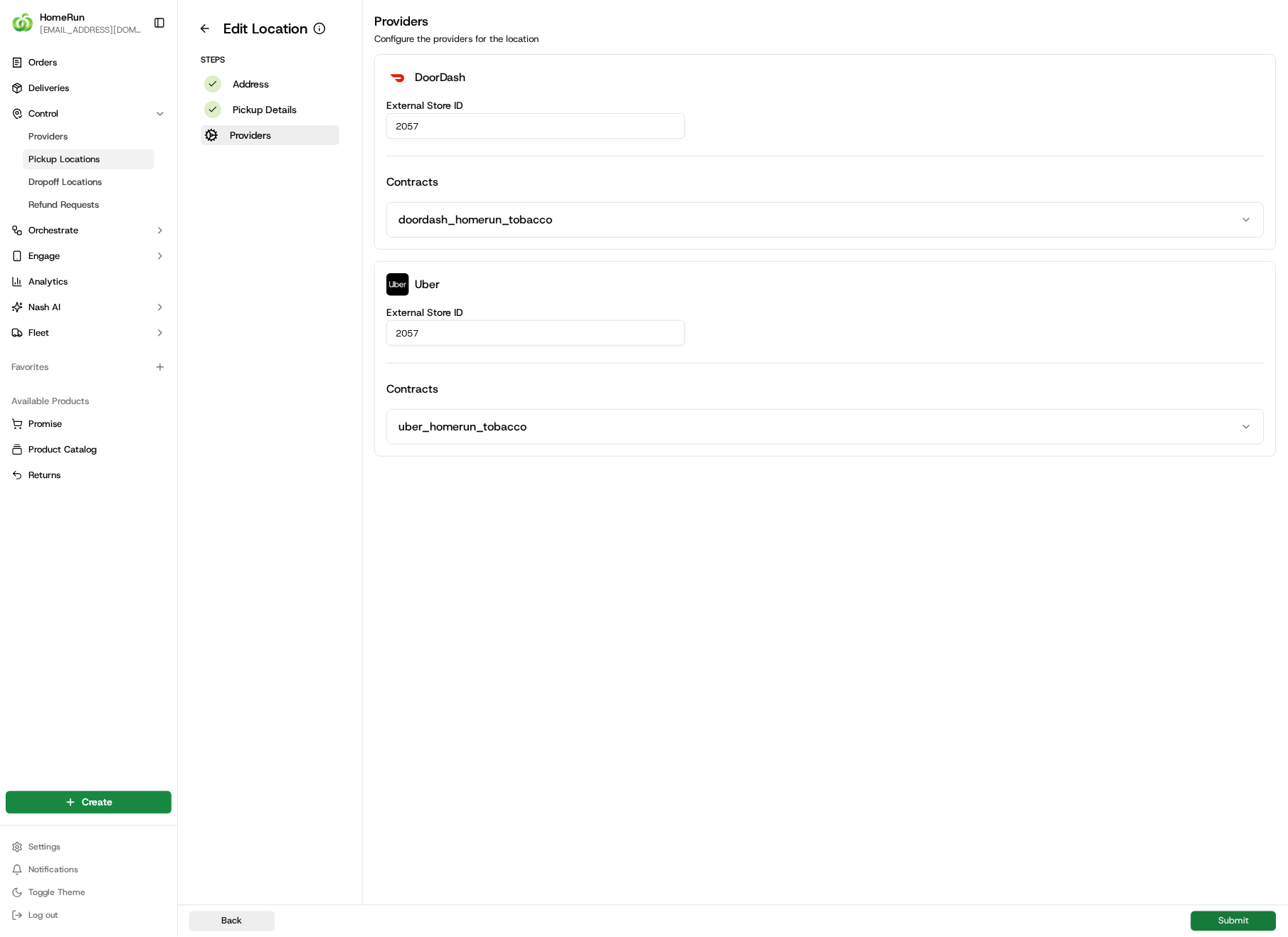
click at [1221, 663] on button "Submit" at bounding box center [1234, 921] width 85 height 20
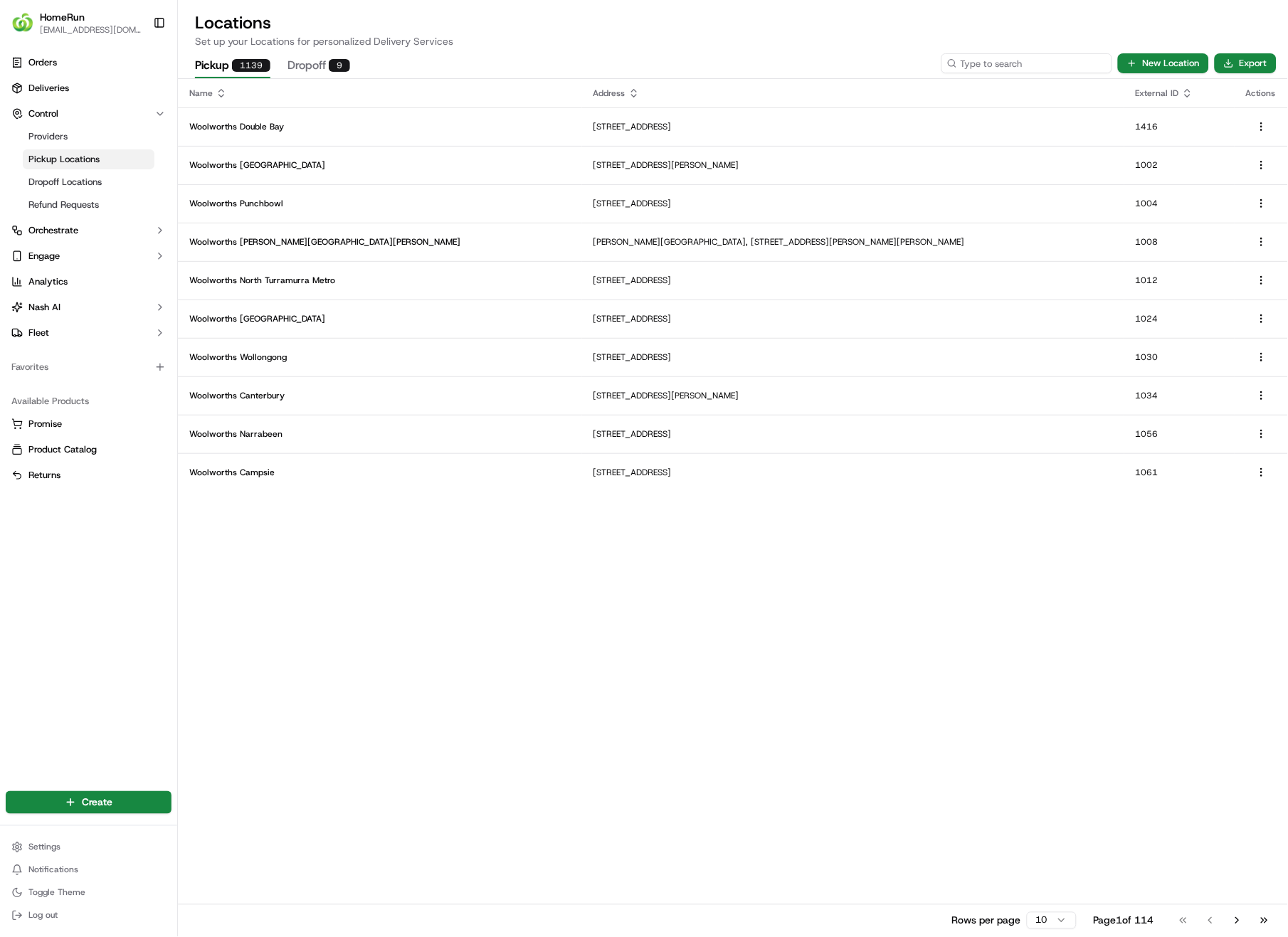
click at [1053, 65] on input at bounding box center [1027, 63] width 171 height 20
type input "2054"
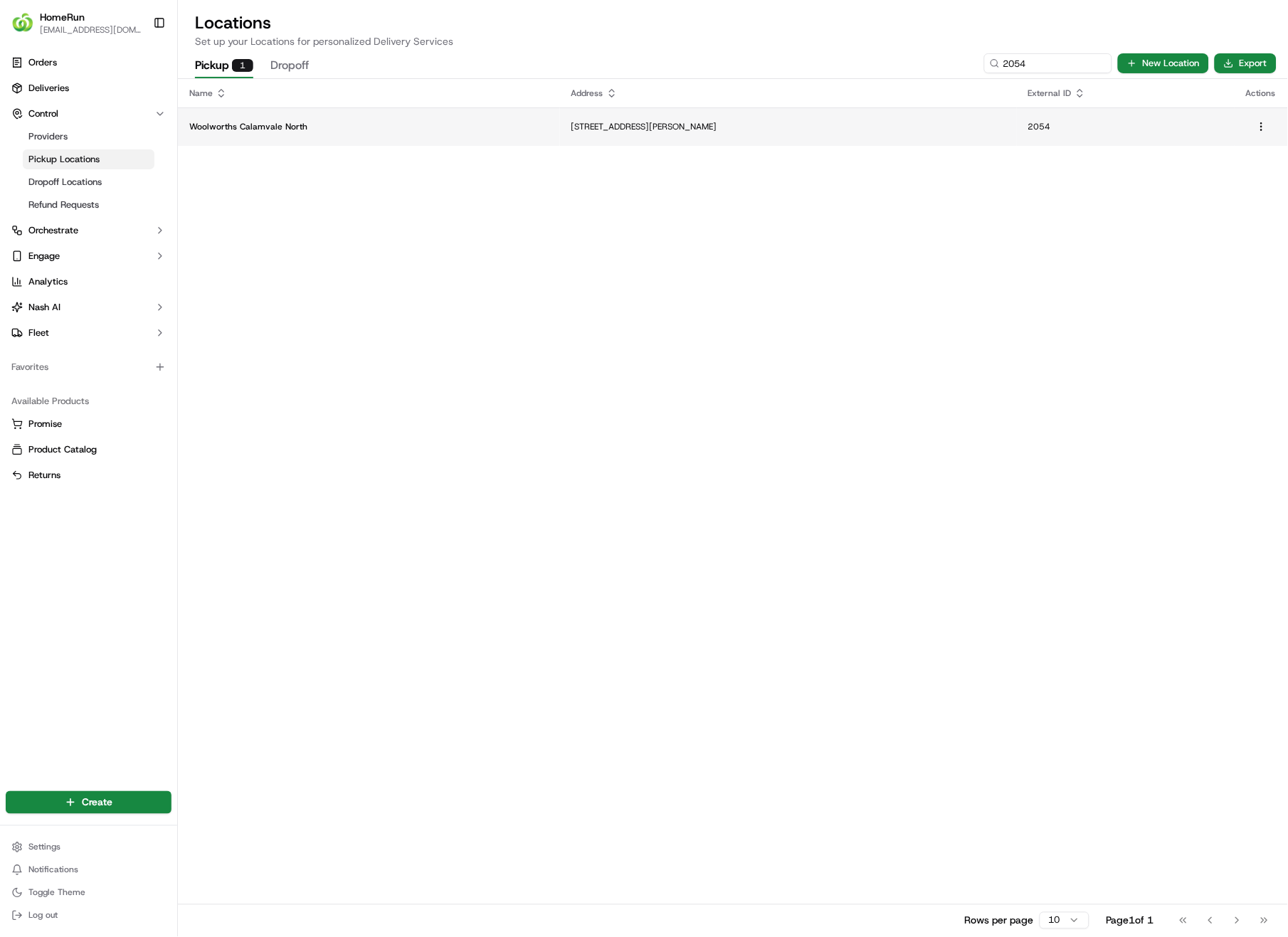
click at [571, 121] on p "[STREET_ADDRESS][PERSON_NAME]" at bounding box center [788, 127] width 434 height 12
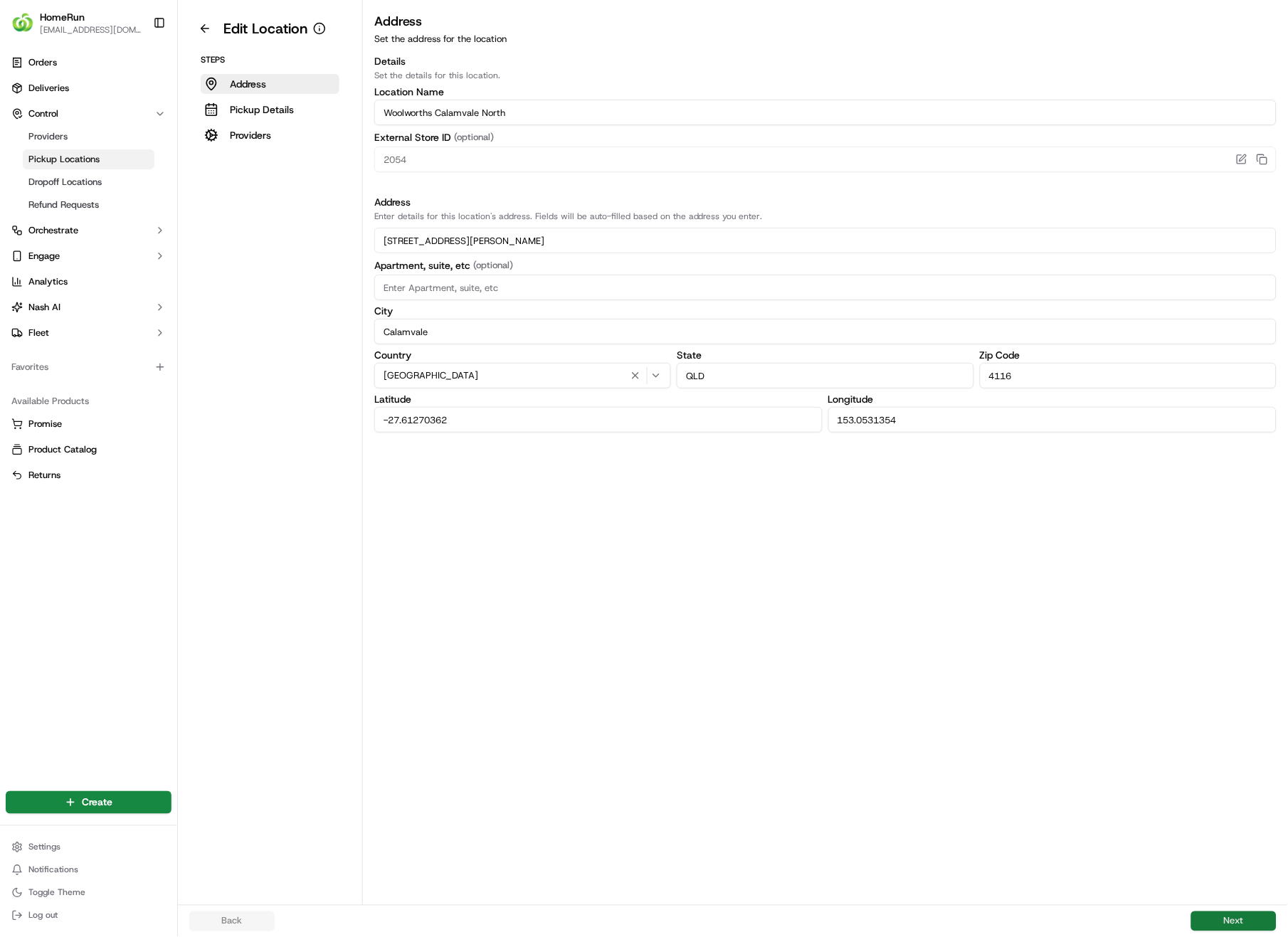
click at [1226, 663] on button "Next" at bounding box center [1234, 921] width 85 height 20
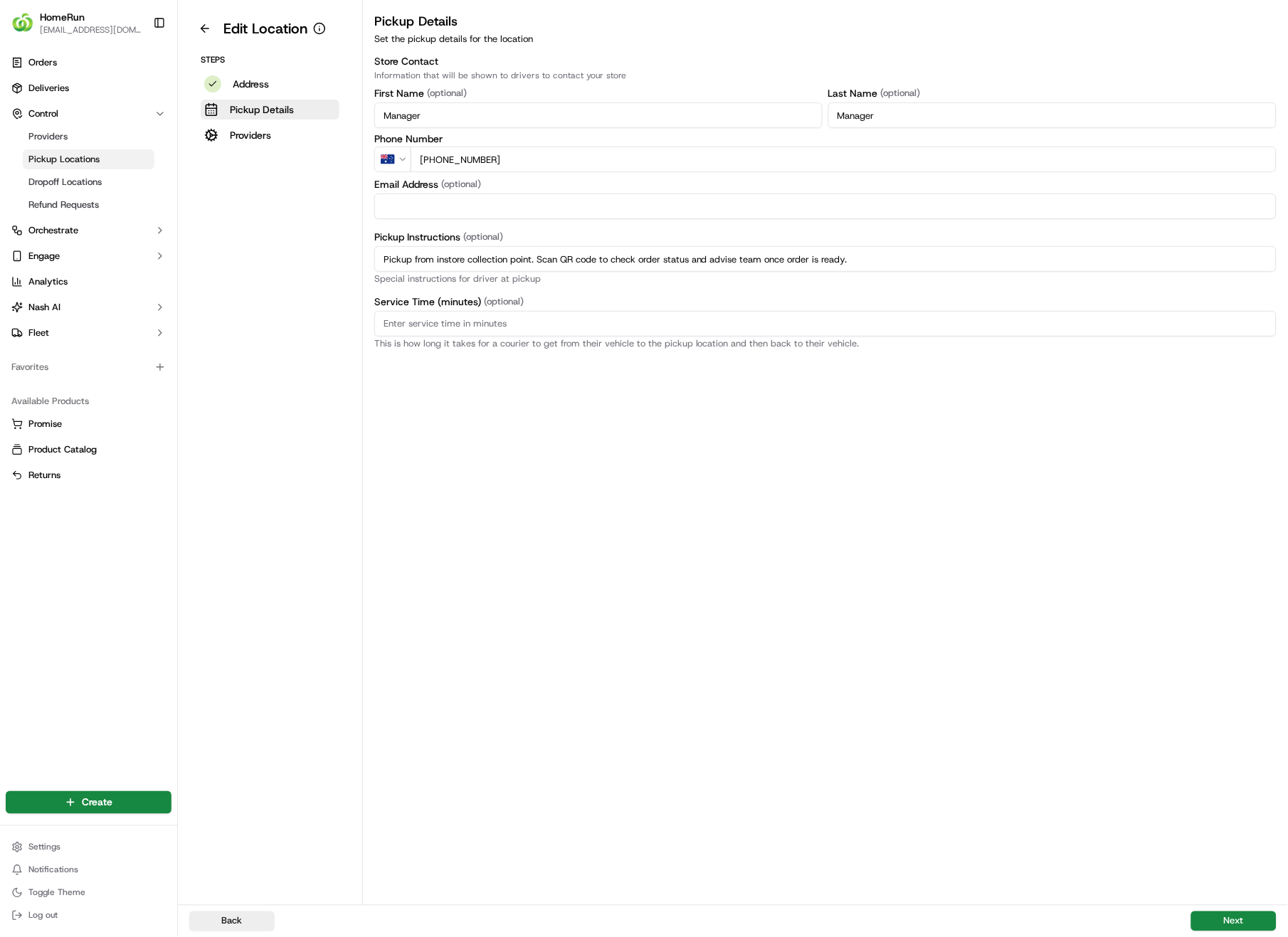
drag, startPoint x: 871, startPoint y: 257, endPoint x: 381, endPoint y: 265, distance: 490.1
click at [381, 265] on input "Pickup from instore collection point. Scan QR code to check order status and ad…" at bounding box center [825, 259] width 902 height 26
paste input "Enter from [PERSON_NAME]."
click at [644, 262] on input "Pickup from instore collection point. Enter from [PERSON_NAME].Scan QR code to …" at bounding box center [825, 259] width 902 height 26
type input "Pickup from instore collection point. Enter from [PERSON_NAME]. Scan QR code to…"
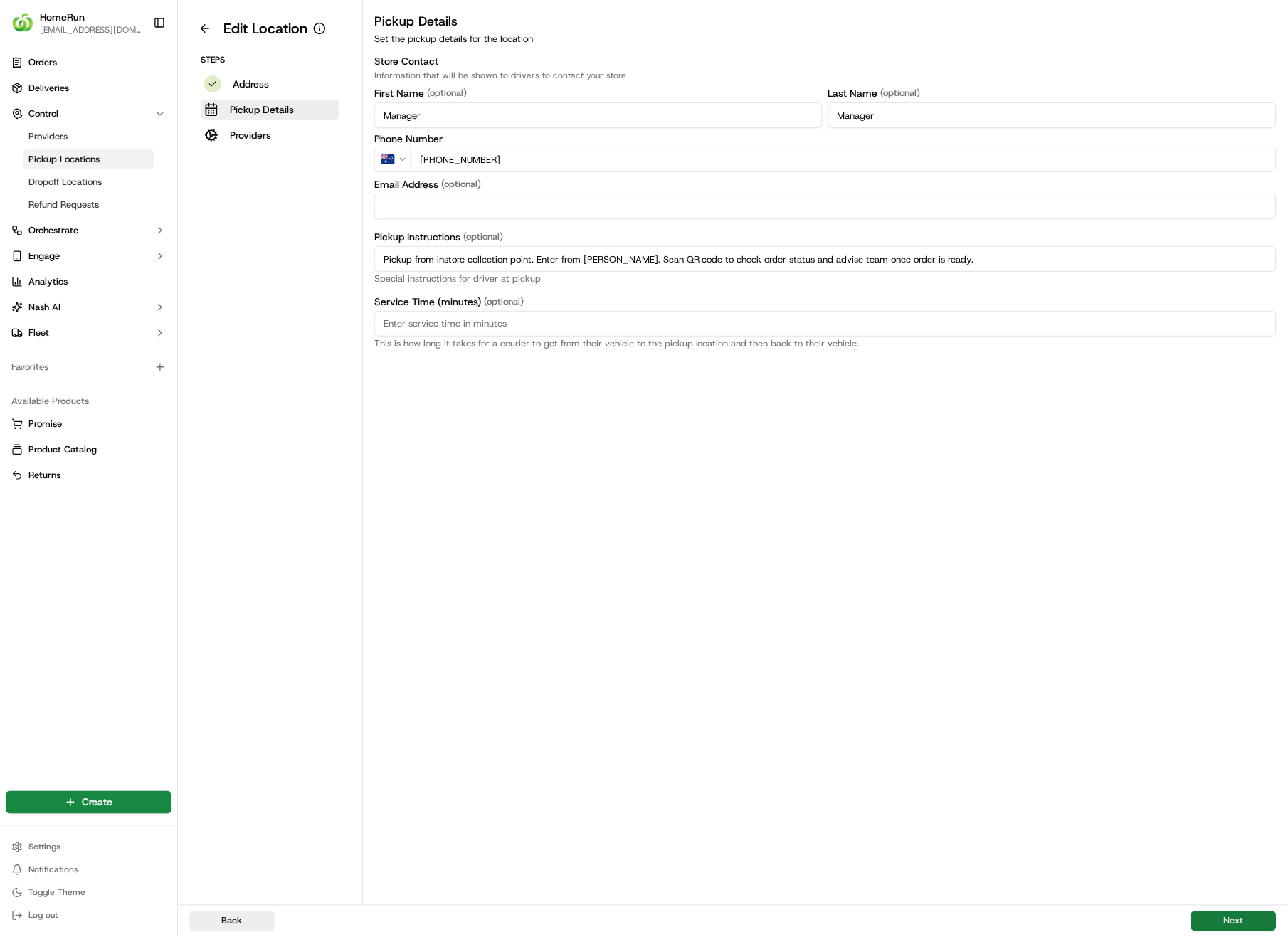
click at [1226, 663] on button "Next" at bounding box center [1234, 921] width 85 height 20
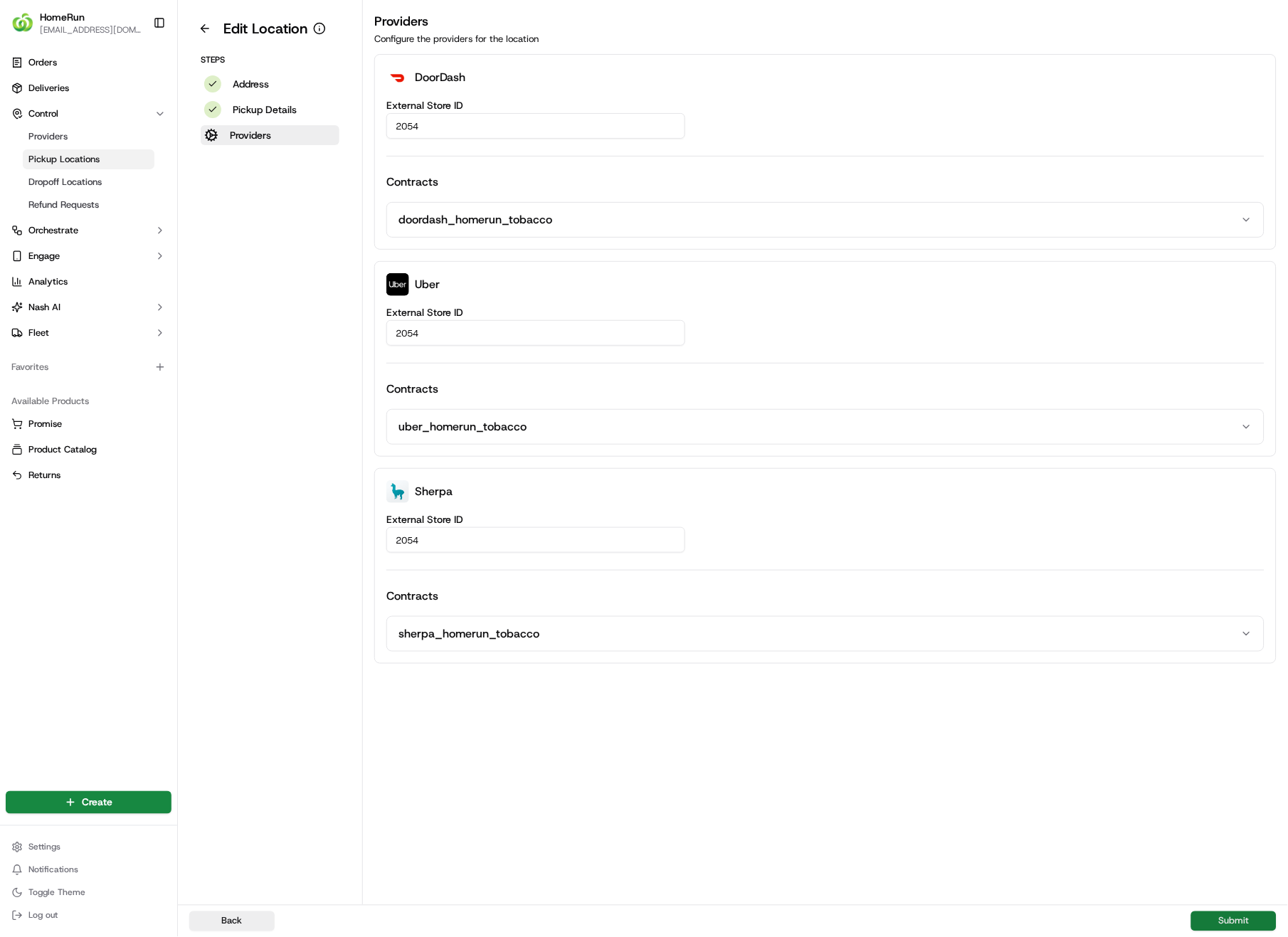
click at [1226, 663] on button "Submit" at bounding box center [1234, 921] width 85 height 20
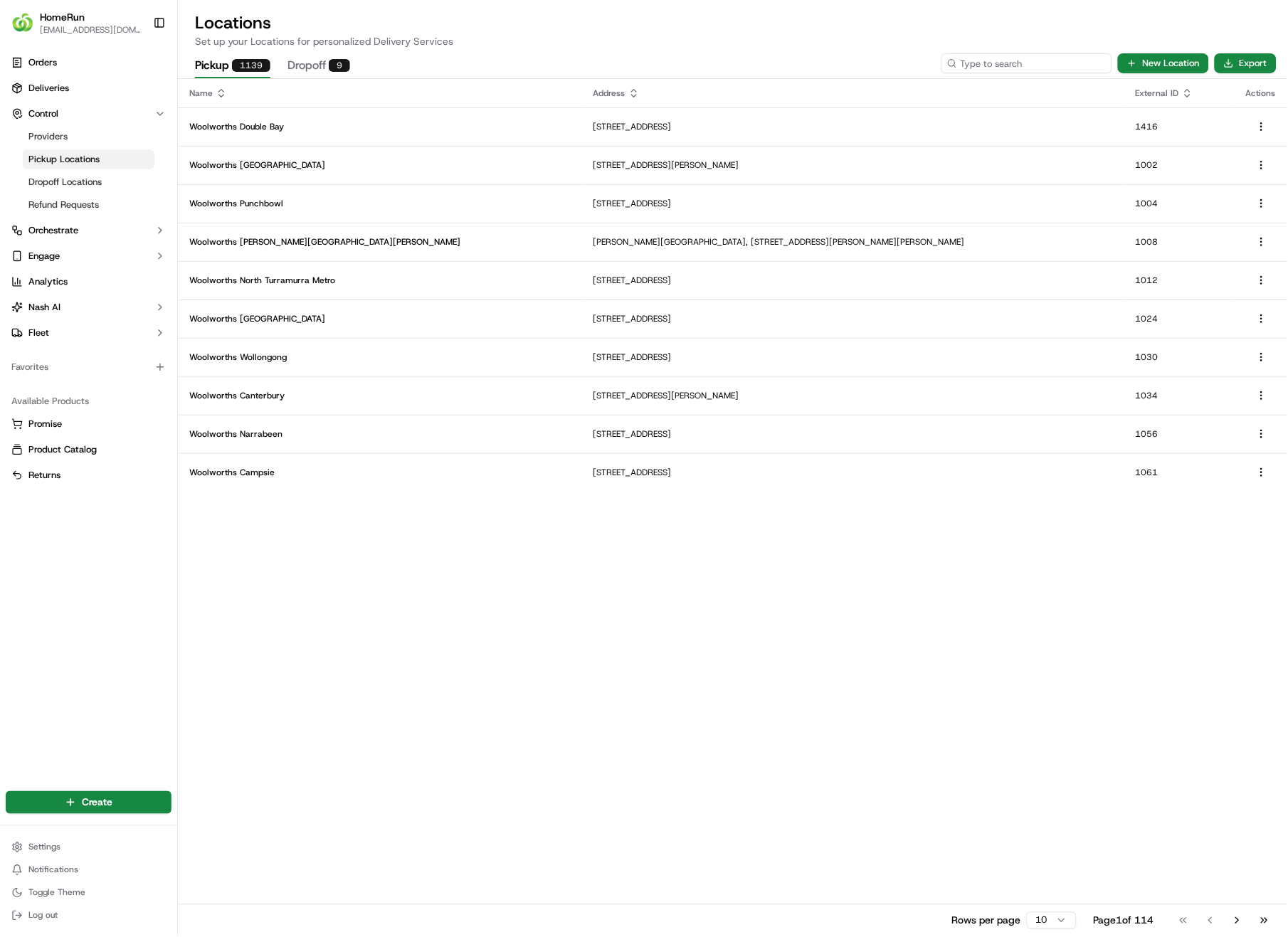
click at [1075, 66] on input at bounding box center [1027, 63] width 171 height 20
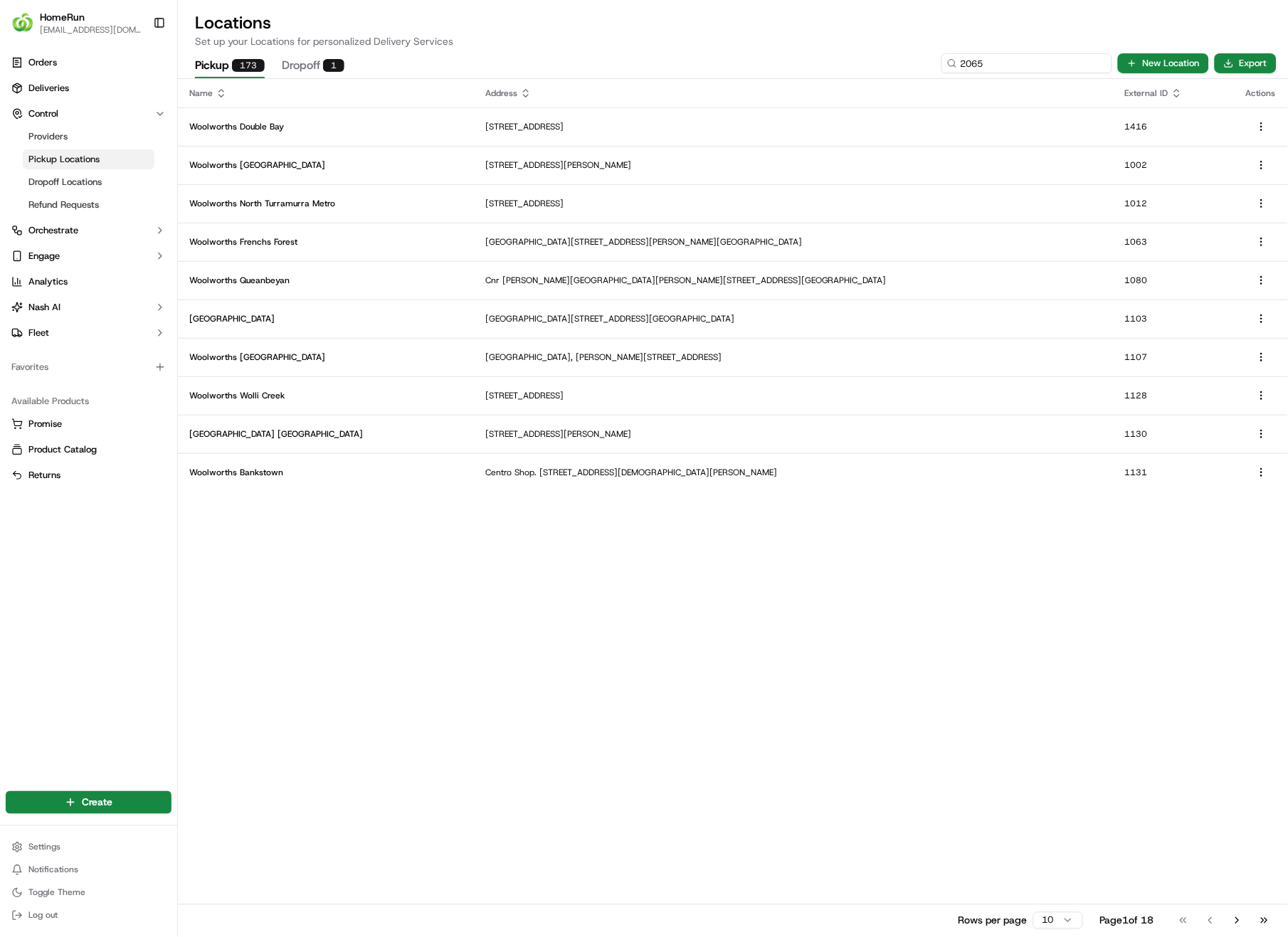
type input "2065"
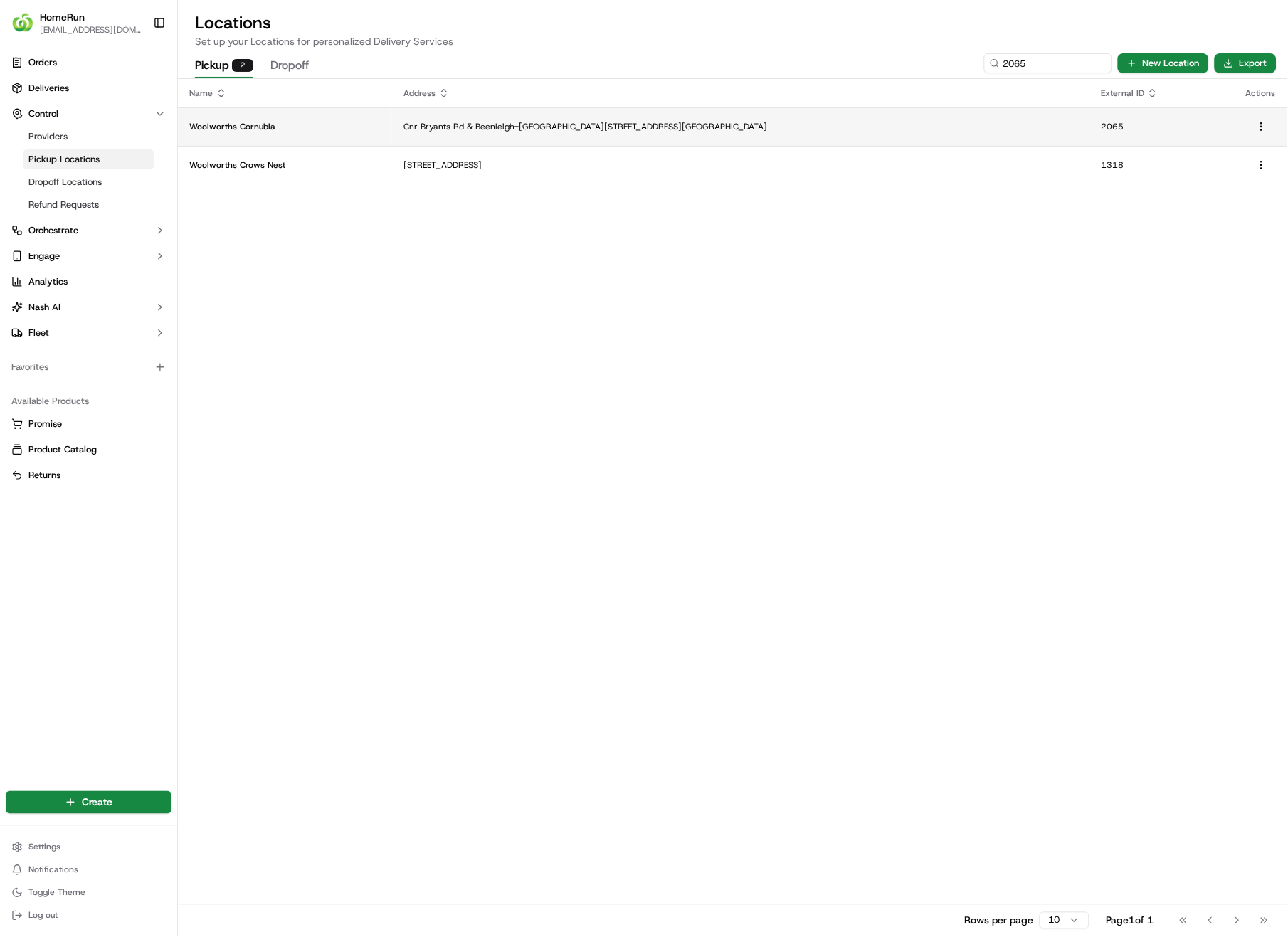
click at [315, 132] on td "Woolworths Cornubia" at bounding box center [285, 127] width 214 height 38
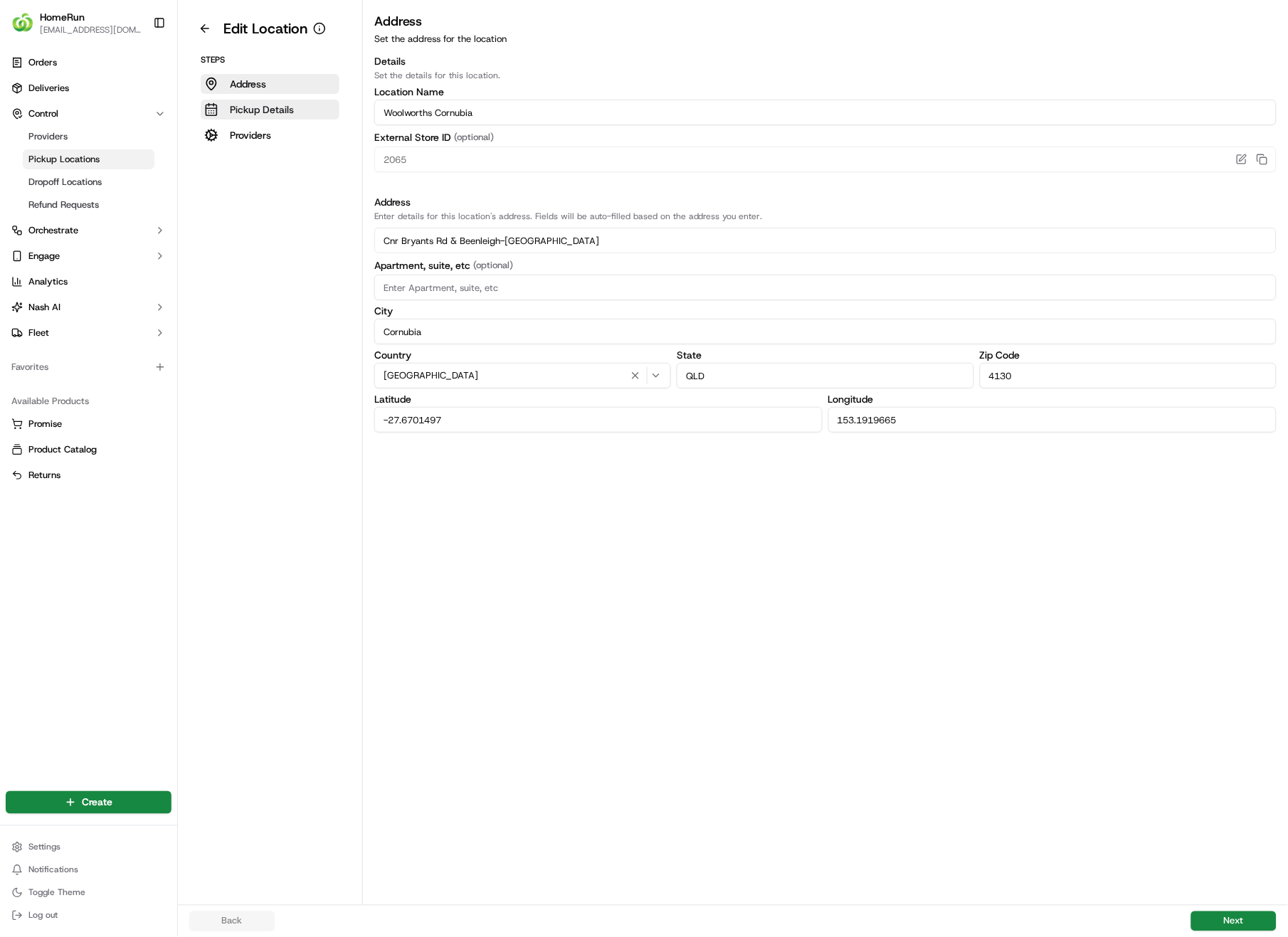
click at [266, 105] on p "Pickup Details" at bounding box center [261, 109] width 64 height 14
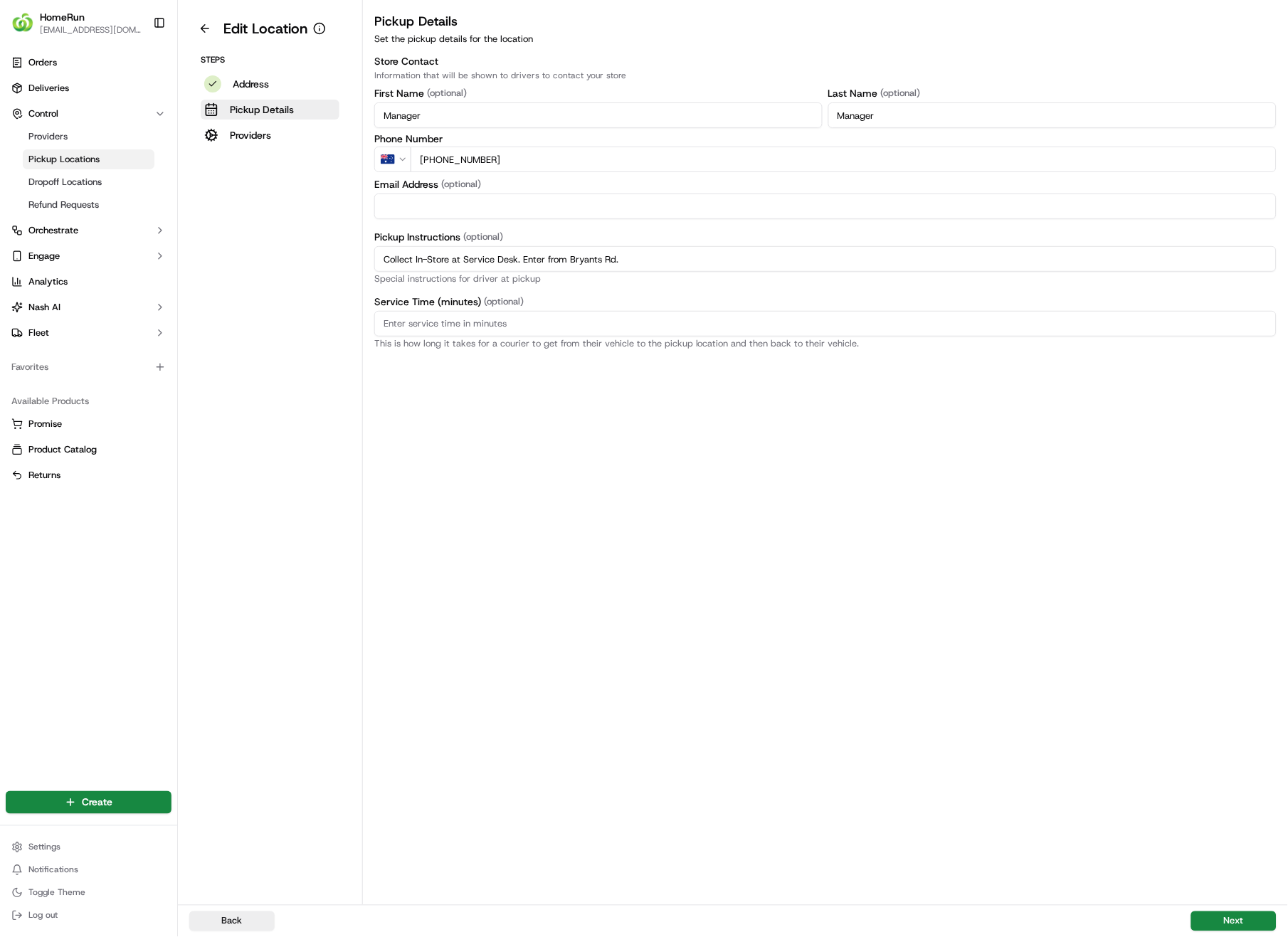
click at [665, 255] on input "Collect In-Store at Service Desk. Enter from Bryants Rd." at bounding box center [825, 259] width 902 height 26
drag, startPoint x: 563, startPoint y: 249, endPoint x: 365, endPoint y: 250, distance: 198.0
click at [365, 250] on div "Pickup Details Set the pickup details for the location Store Contact Informatio…" at bounding box center [825, 180] width 925 height 337
paste input "Pickup from instore collection point. Enter from Bryants Rd. Scan QR code to ch…"
type input "Pickup from instore collection point. Enter from Bryants Rd. Scan QR code to ch…"
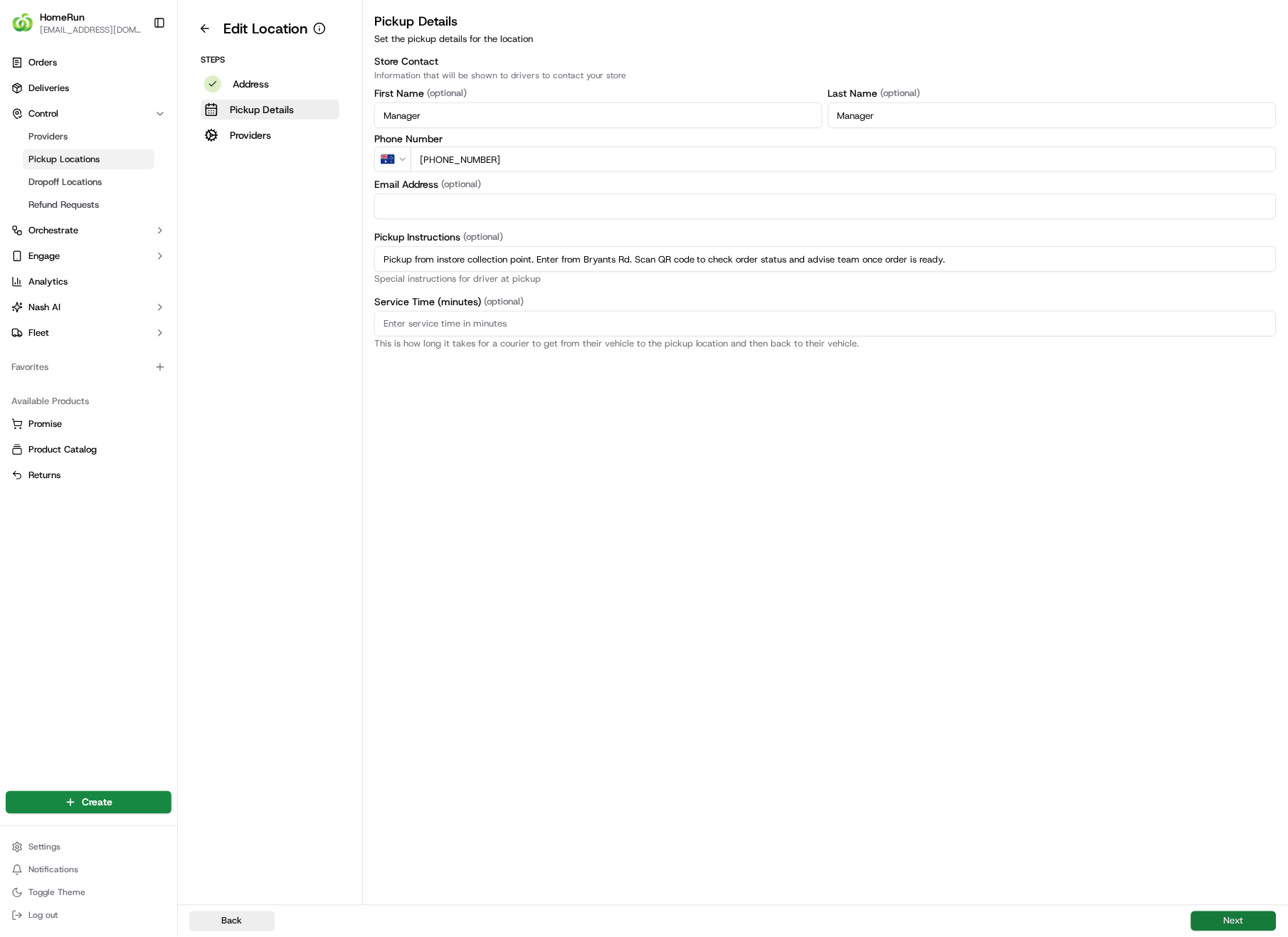
click at [1232, 663] on button "Next" at bounding box center [1234, 921] width 85 height 20
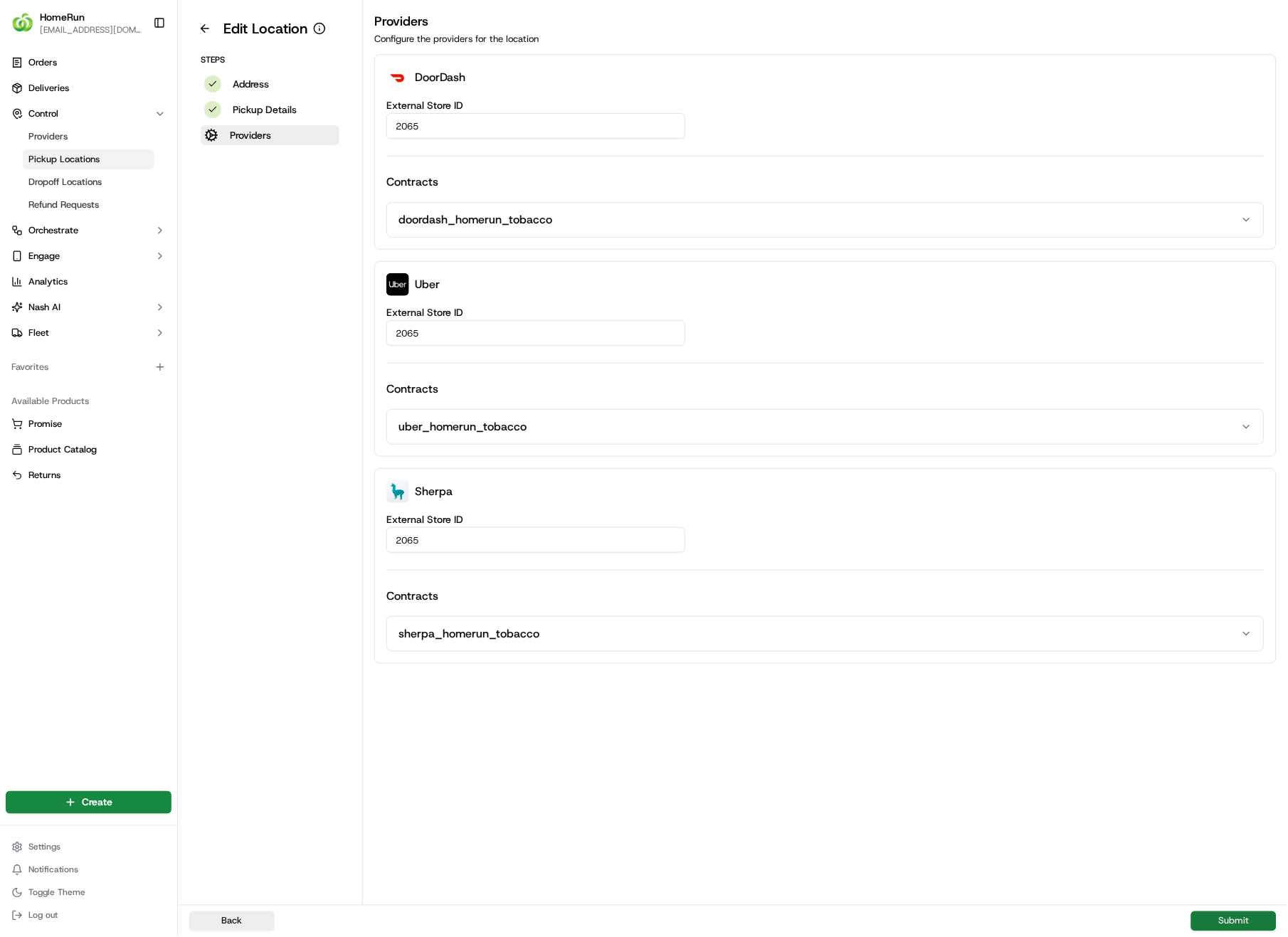
click at [1233, 663] on button "Submit" at bounding box center [1234, 921] width 85 height 20
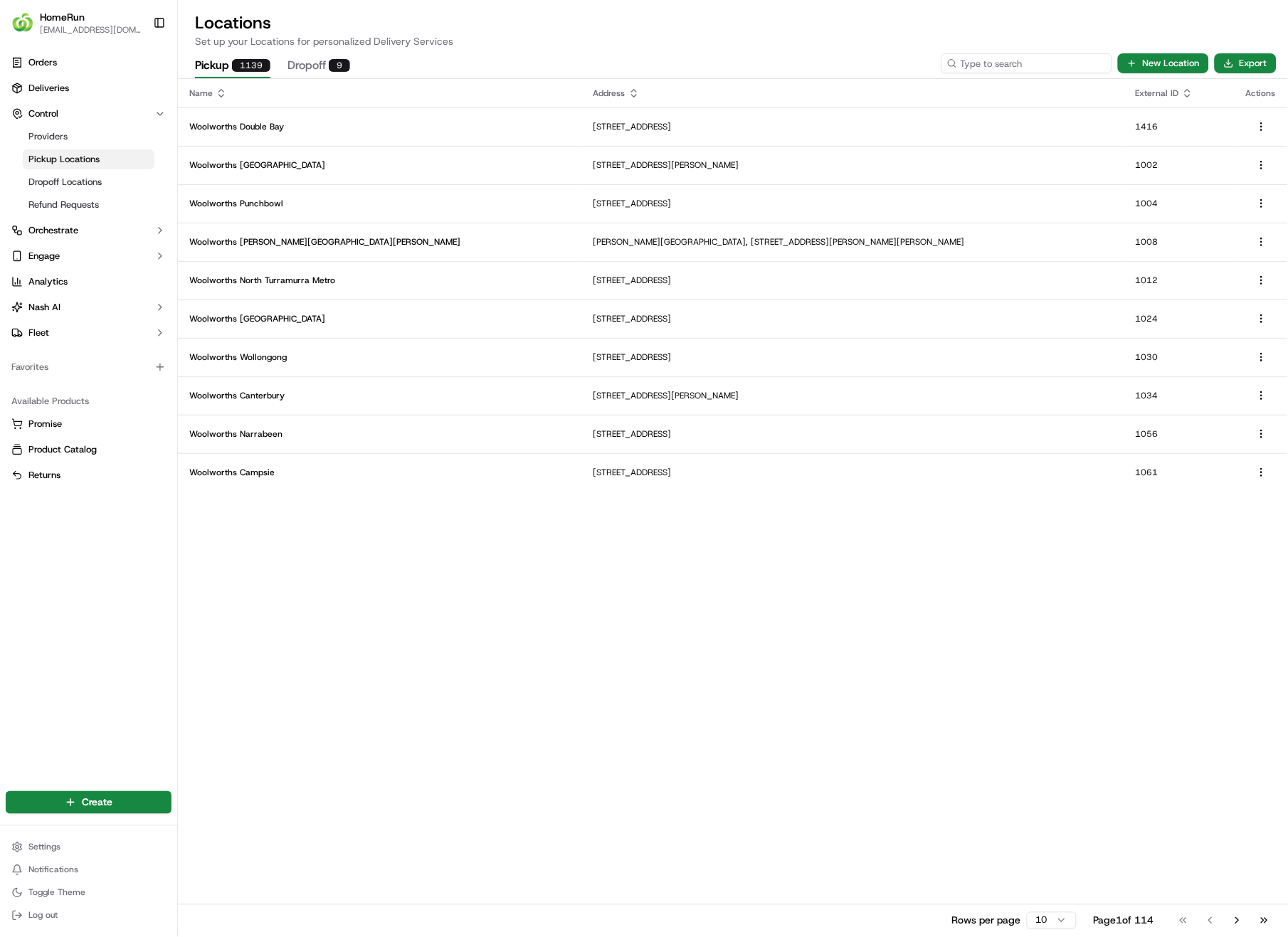
click at [1039, 65] on input at bounding box center [1027, 63] width 171 height 20
type input "2075"
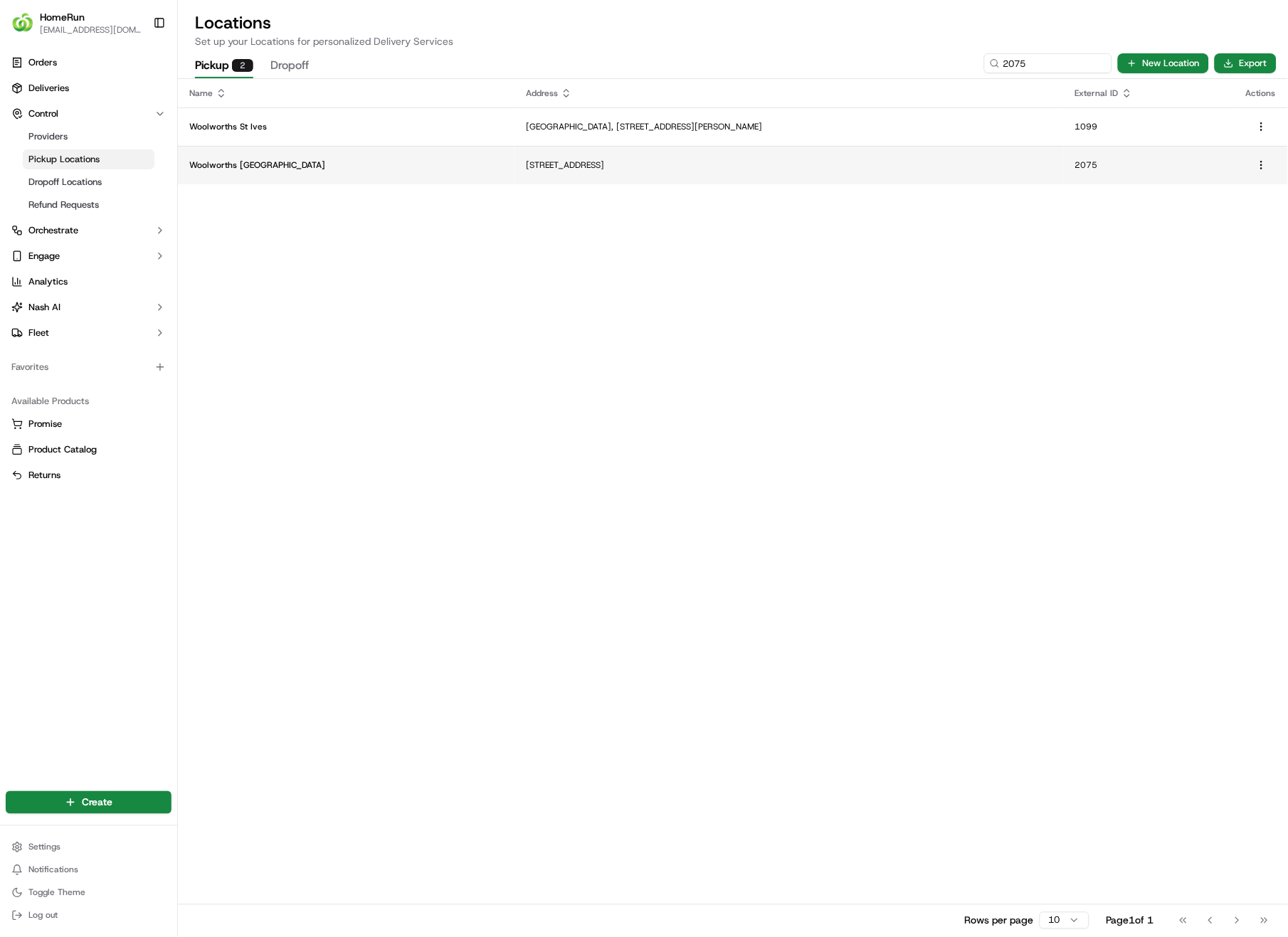
click at [299, 168] on p "Woolworths [GEOGRAPHIC_DATA]" at bounding box center [346, 165] width 314 height 12
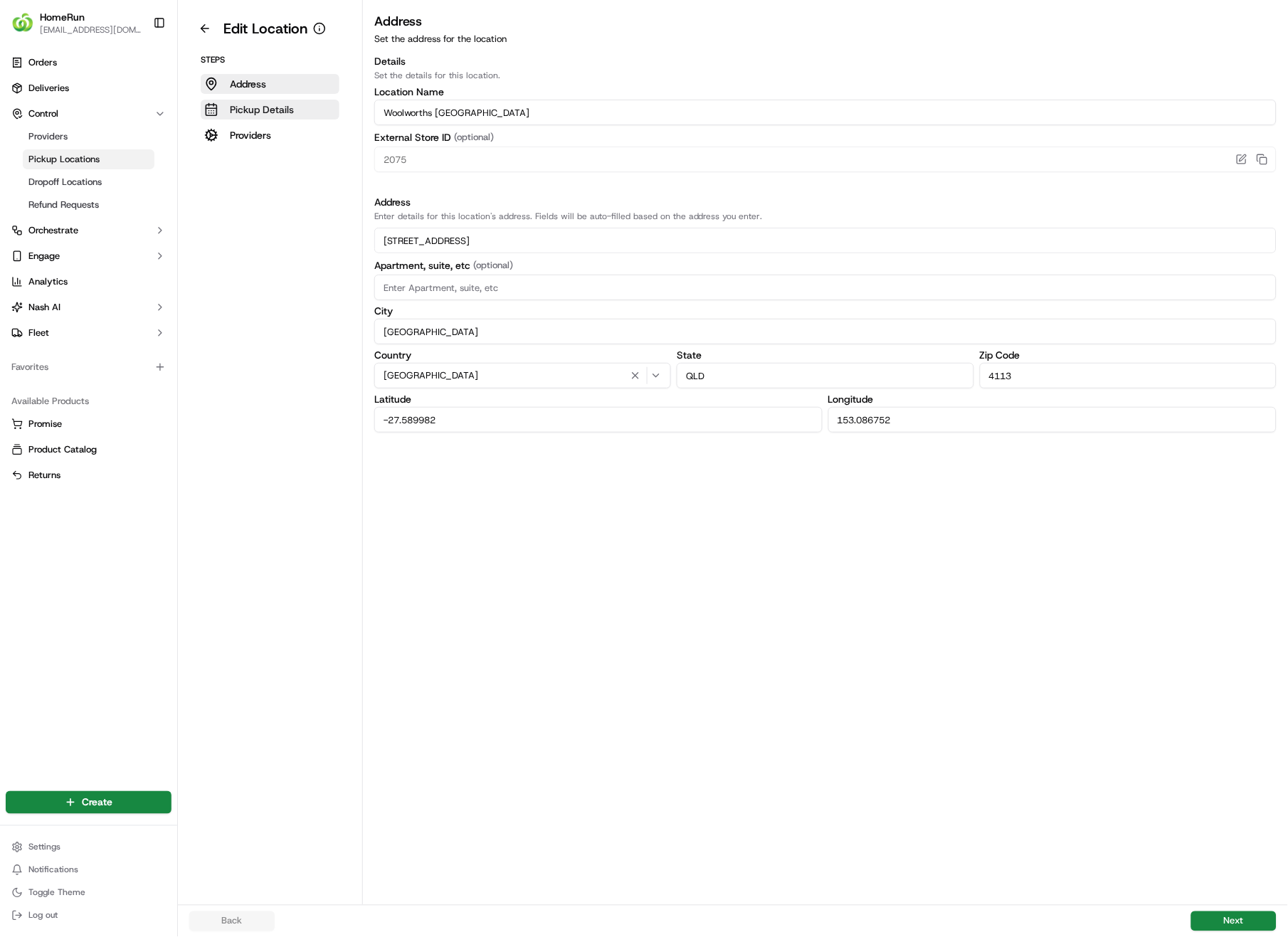
click at [263, 104] on p "Pickup Details" at bounding box center [261, 109] width 64 height 14
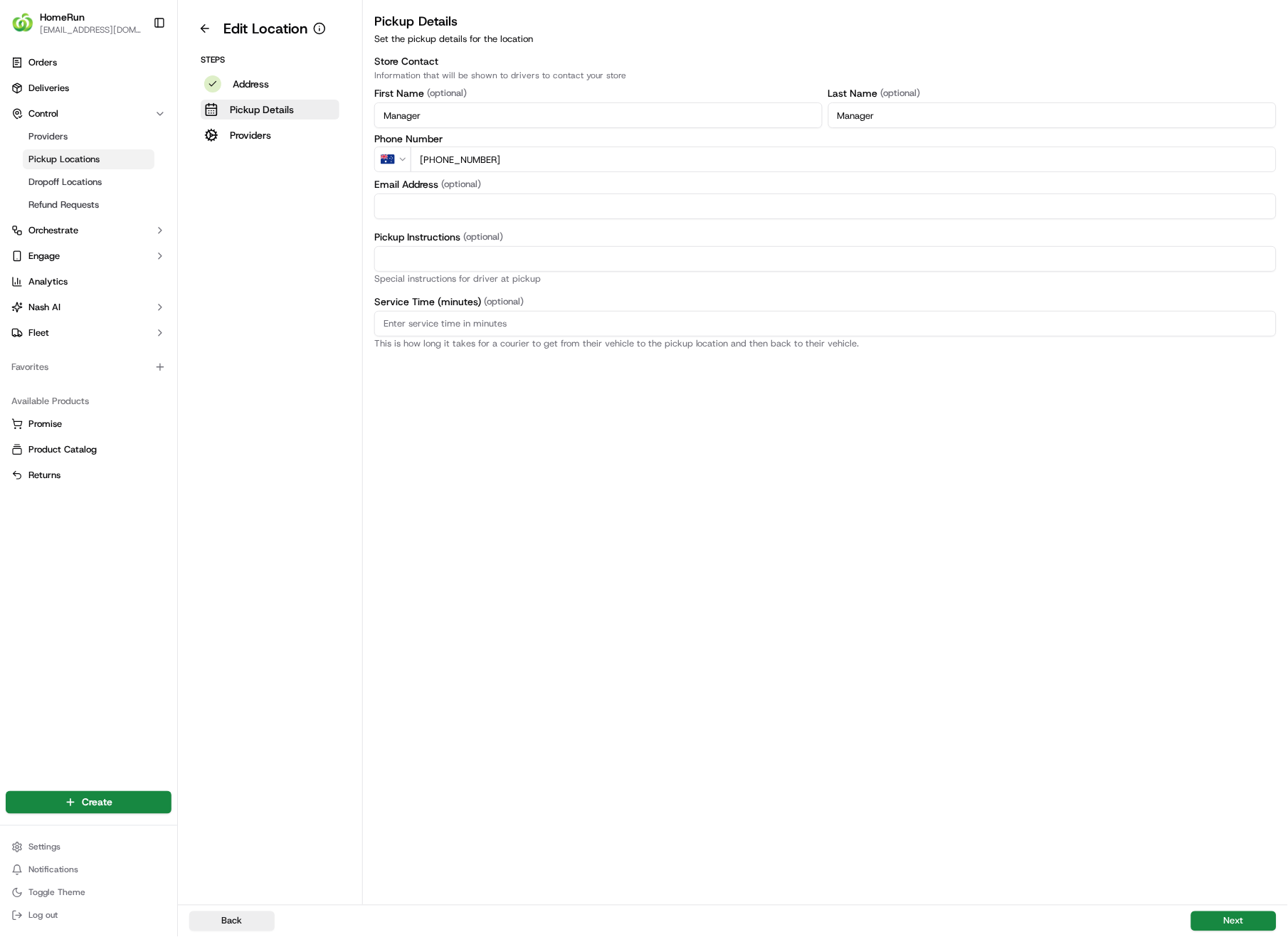
click at [553, 276] on p "Special instructions for driver at pickup" at bounding box center [825, 279] width 902 height 10
click at [551, 276] on p "Special instructions for driver at pickup" at bounding box center [825, 279] width 902 height 10
click at [495, 249] on input "Pickup Instructions (optional)" at bounding box center [825, 259] width 902 height 26
paste input "Pickup from instore collection point. Enter from [GEOGRAPHIC_DATA]. Scan QR cod…"
type input "Pickup from instore collection point. Enter from [GEOGRAPHIC_DATA]. Scan QR cod…"
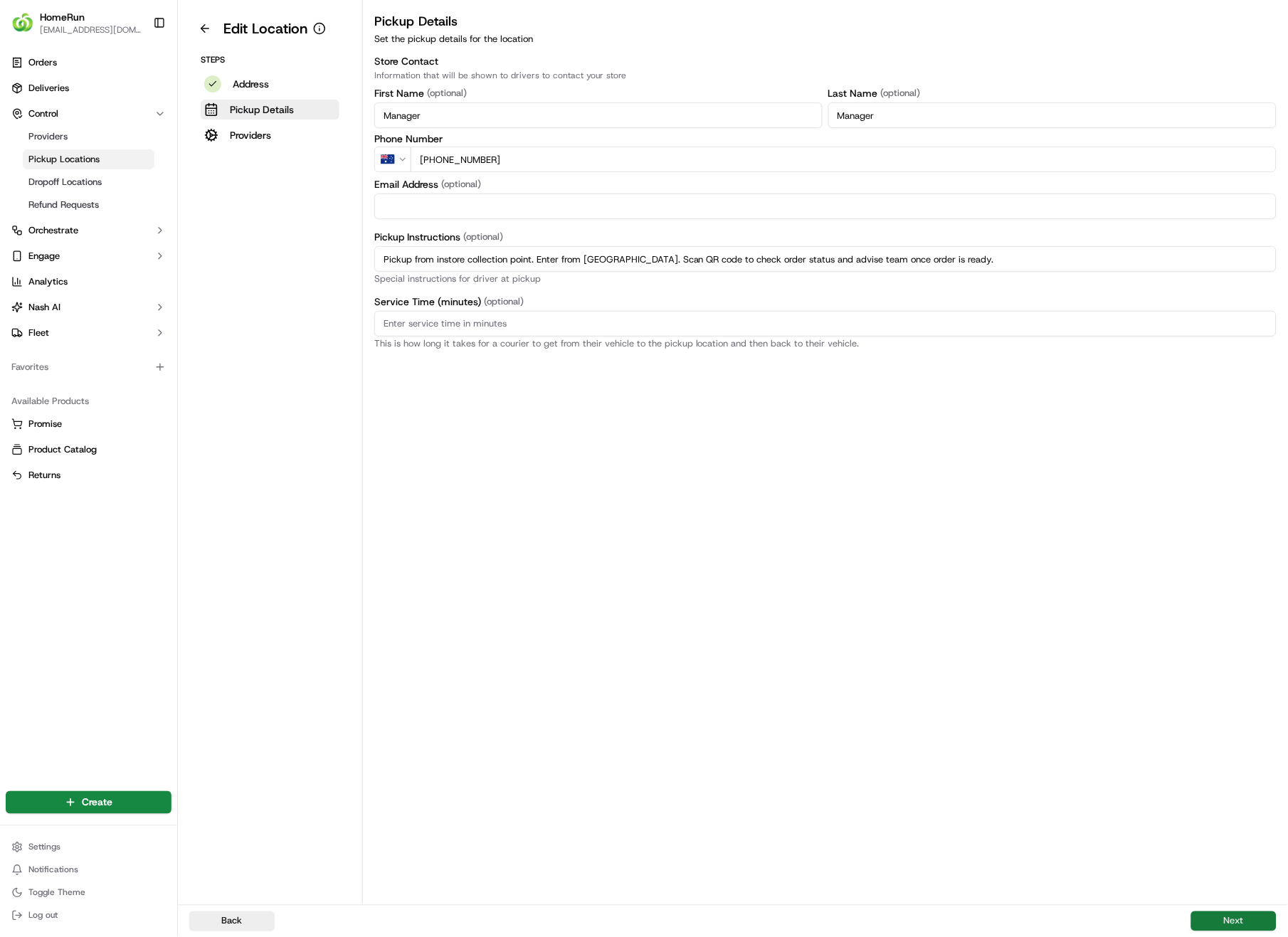
click at [1243, 663] on button "Next" at bounding box center [1234, 921] width 85 height 20
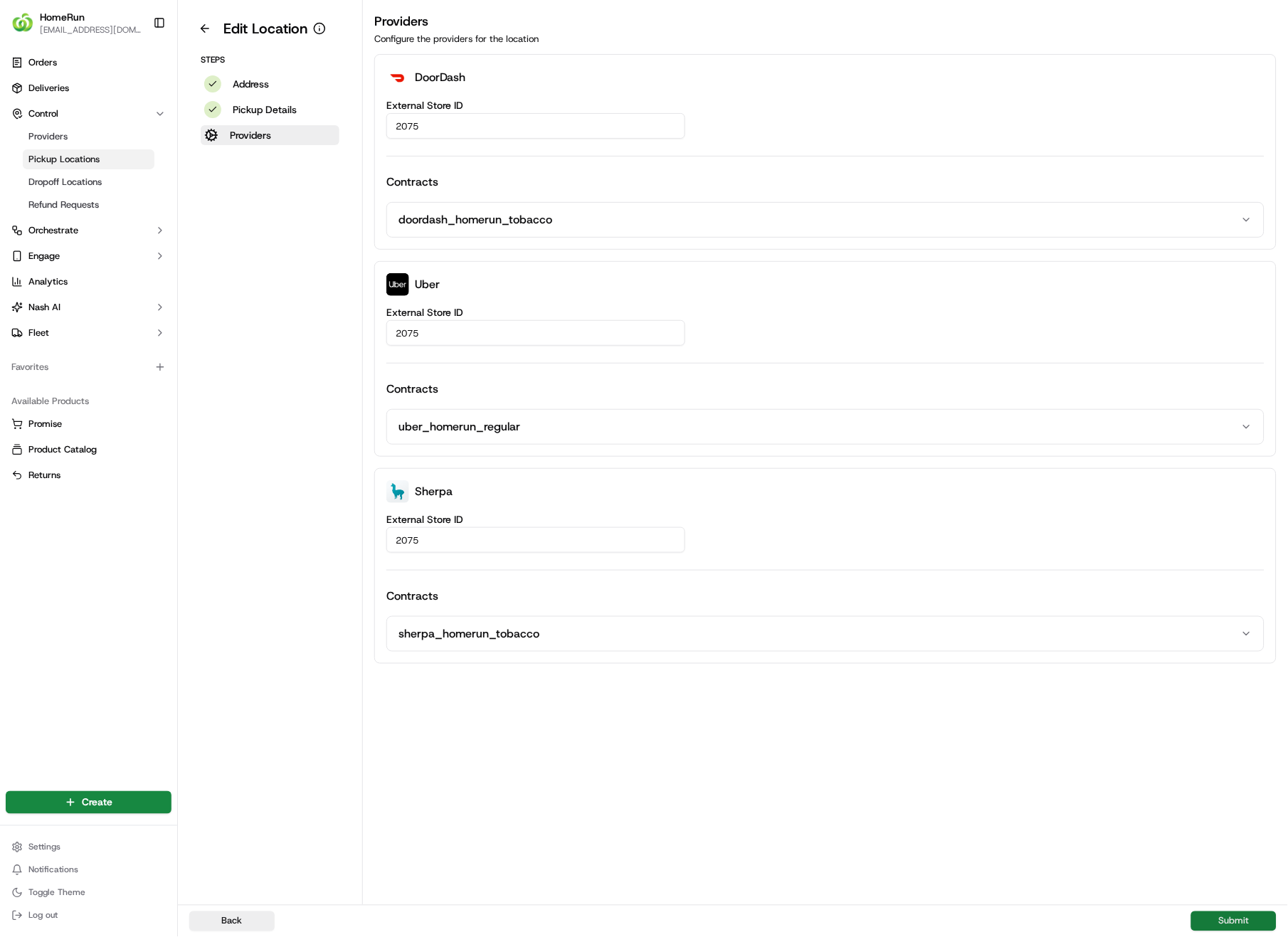
click at [1243, 663] on button "Submit" at bounding box center [1234, 921] width 85 height 20
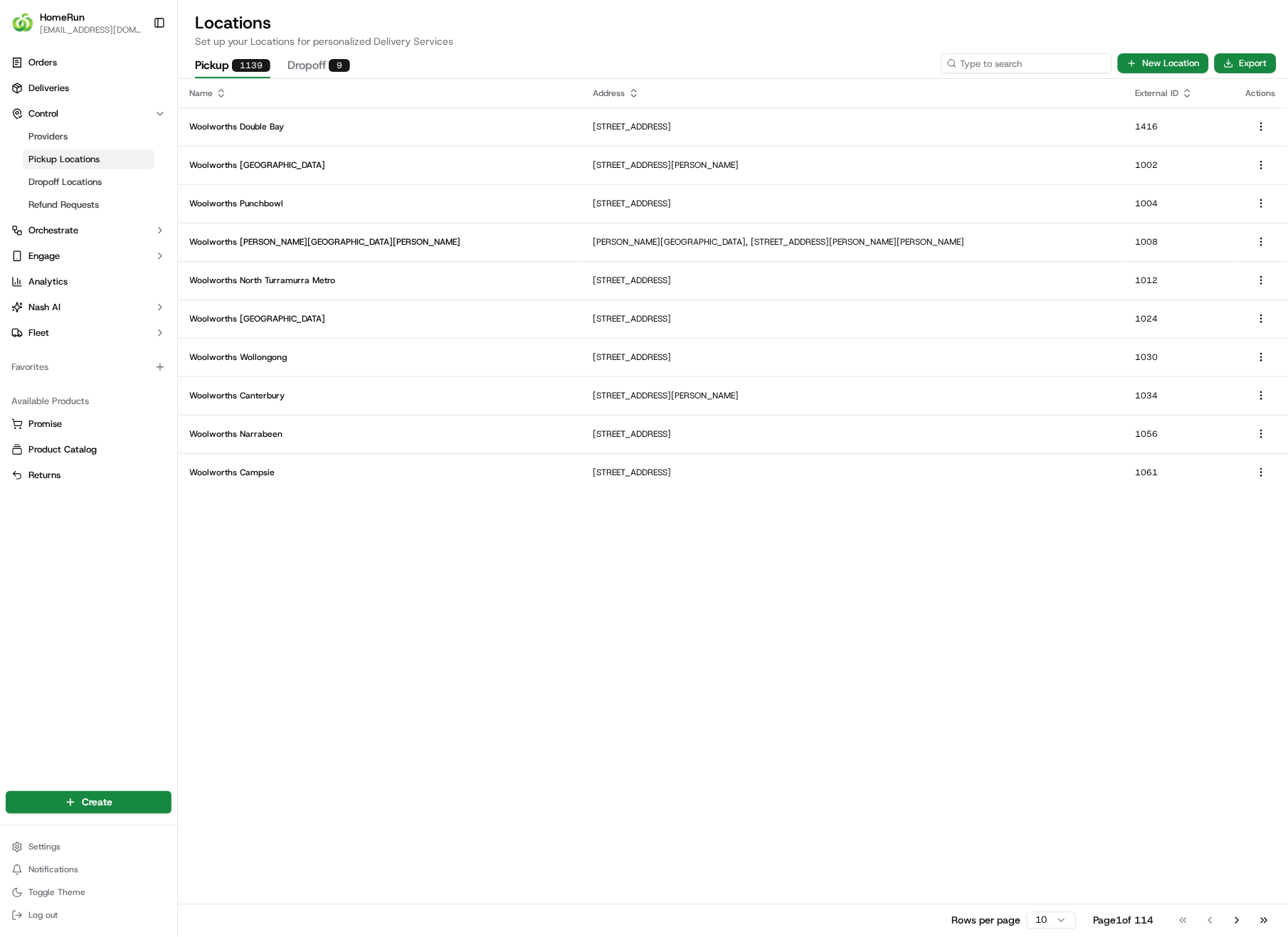
click at [1034, 62] on input at bounding box center [1027, 63] width 171 height 20
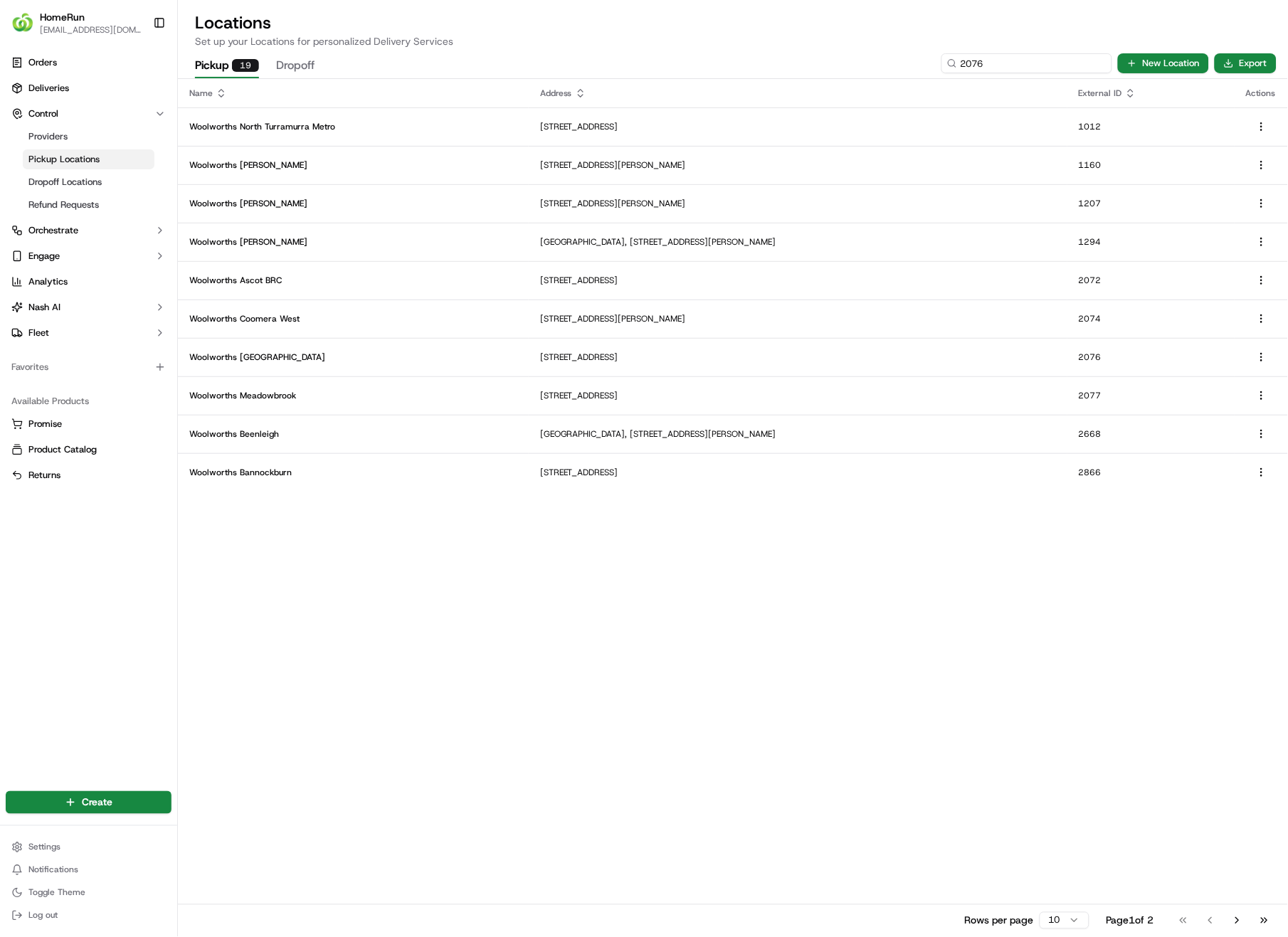
type input "2076"
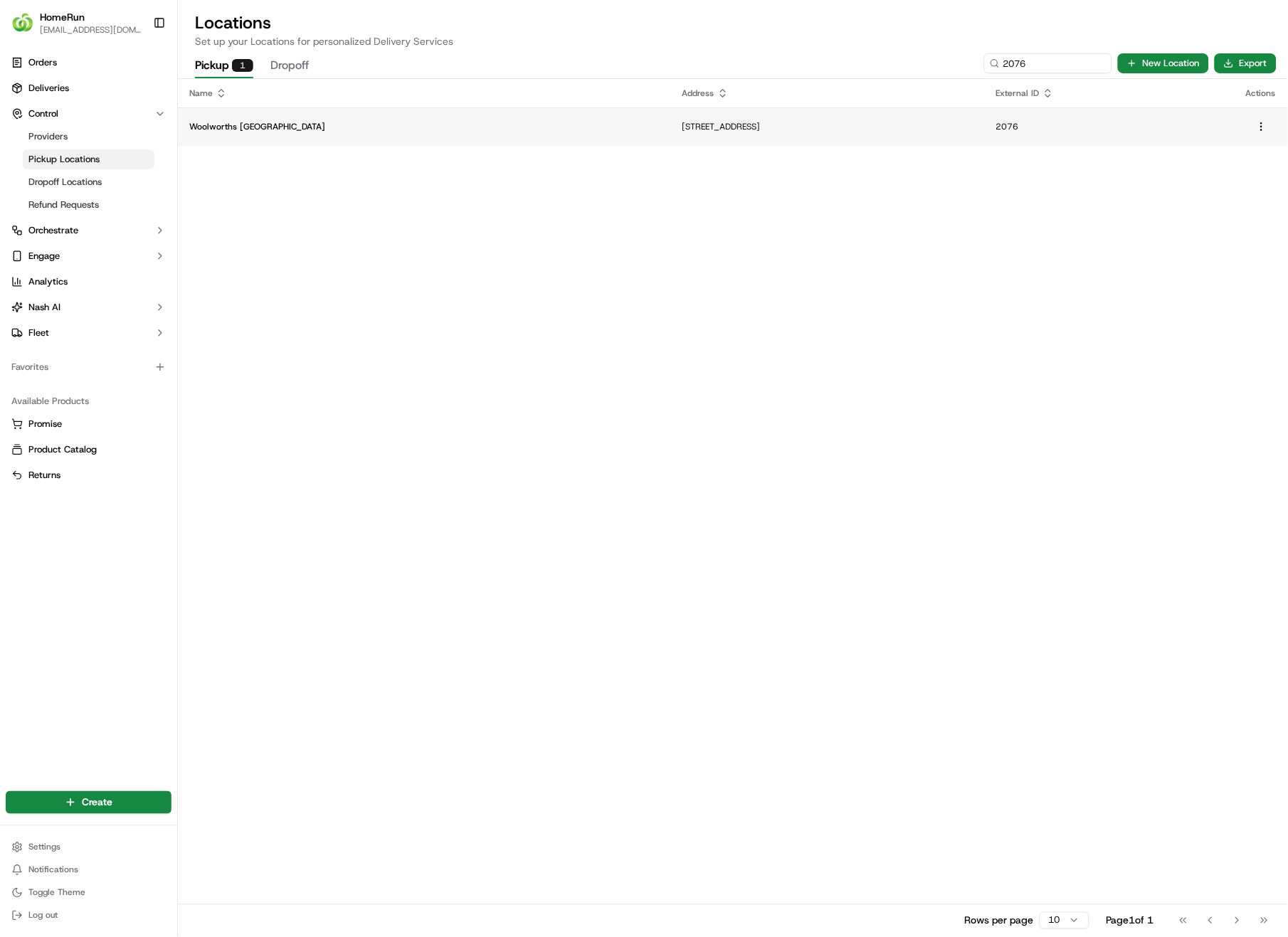
click at [368, 123] on p "Woolworths [GEOGRAPHIC_DATA]" at bounding box center [424, 127] width 470 height 12
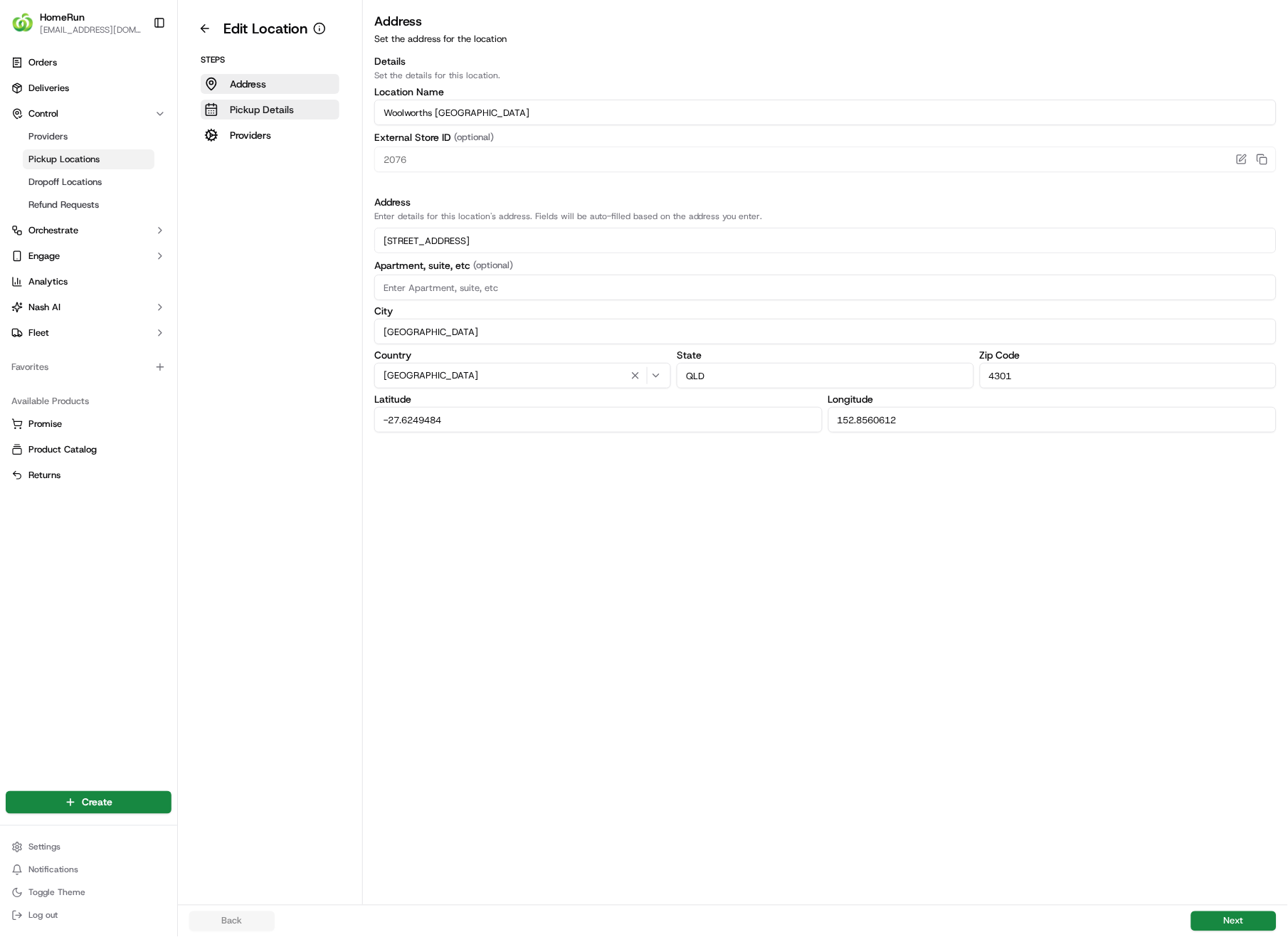
click at [245, 108] on p "Pickup Details" at bounding box center [261, 109] width 64 height 14
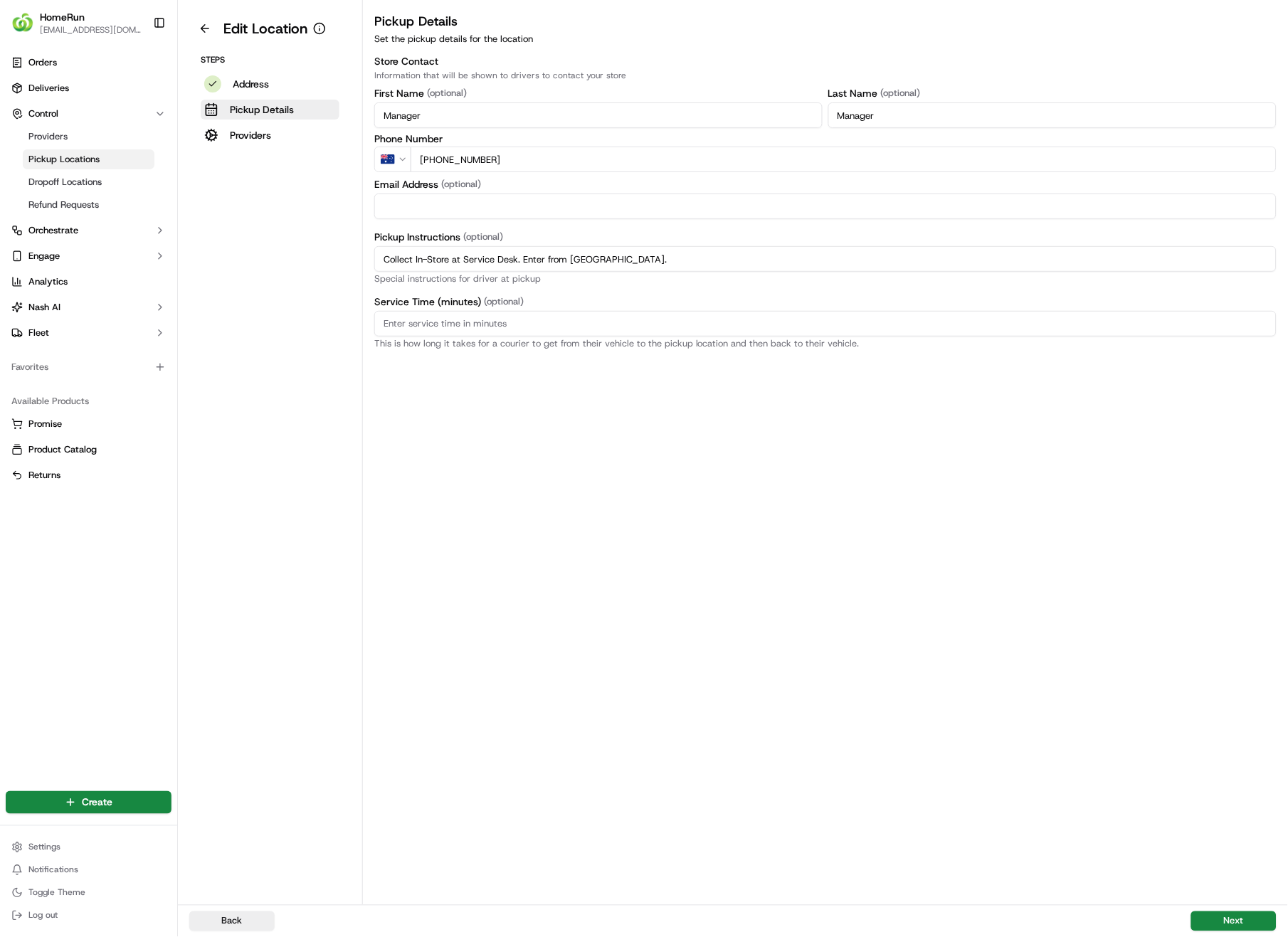
click at [632, 258] on input "Collect In-Store at Service Desk. Enter from [GEOGRAPHIC_DATA]." at bounding box center [825, 259] width 902 height 26
drag, startPoint x: 632, startPoint y: 258, endPoint x: 372, endPoint y: 260, distance: 260.0
click at [372, 260] on div "Pickup Details Set the pickup details for the location Store Contact Informatio…" at bounding box center [825, 180] width 925 height 337
paste input "Scan QR code to check order status and advise team once order is ready."
type input "Collect In-Store at Service Desk. Enter from Eagle St. Scan QR code to check or…"
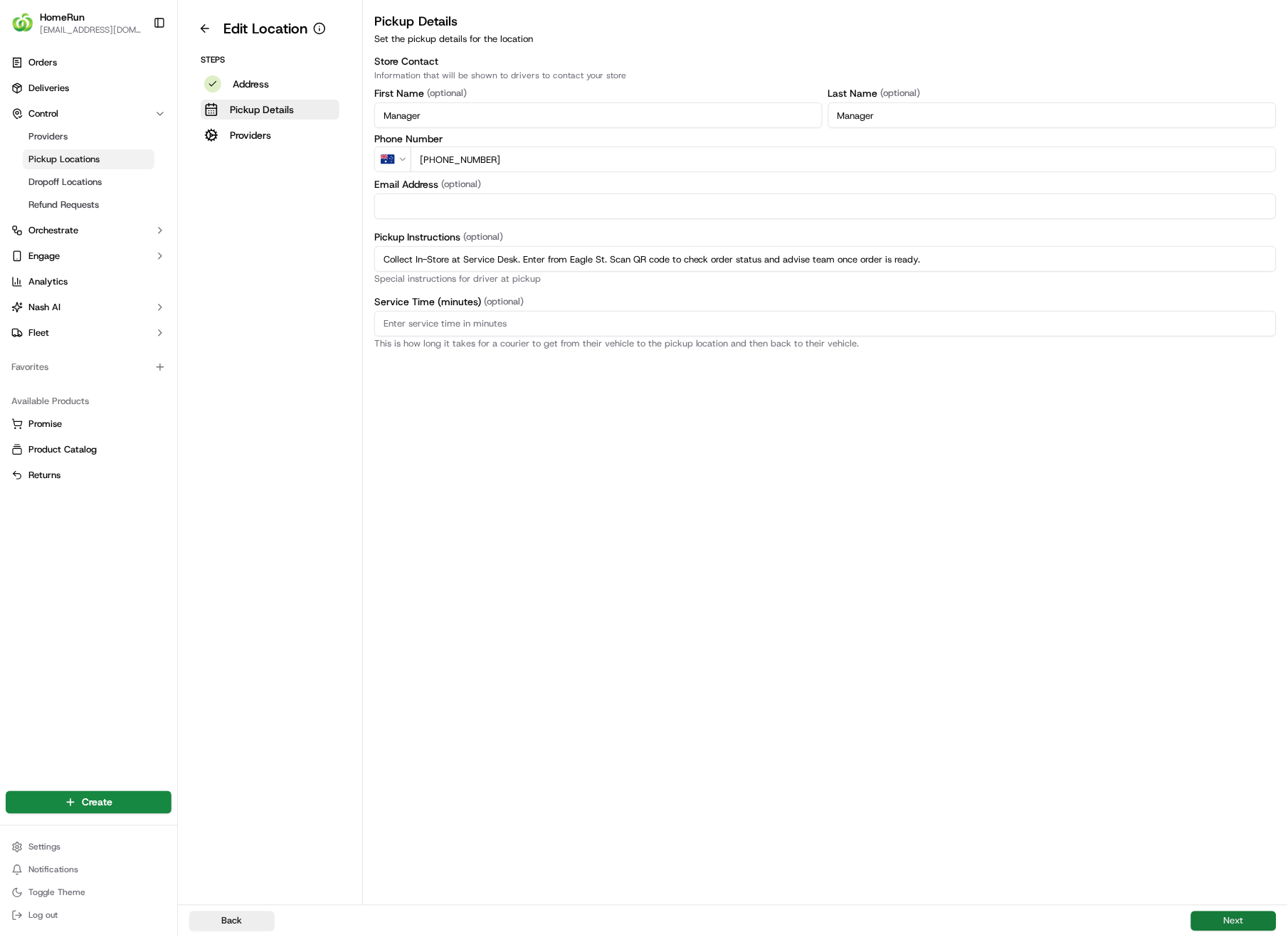
click at [1226, 663] on button "Next" at bounding box center [1234, 921] width 85 height 20
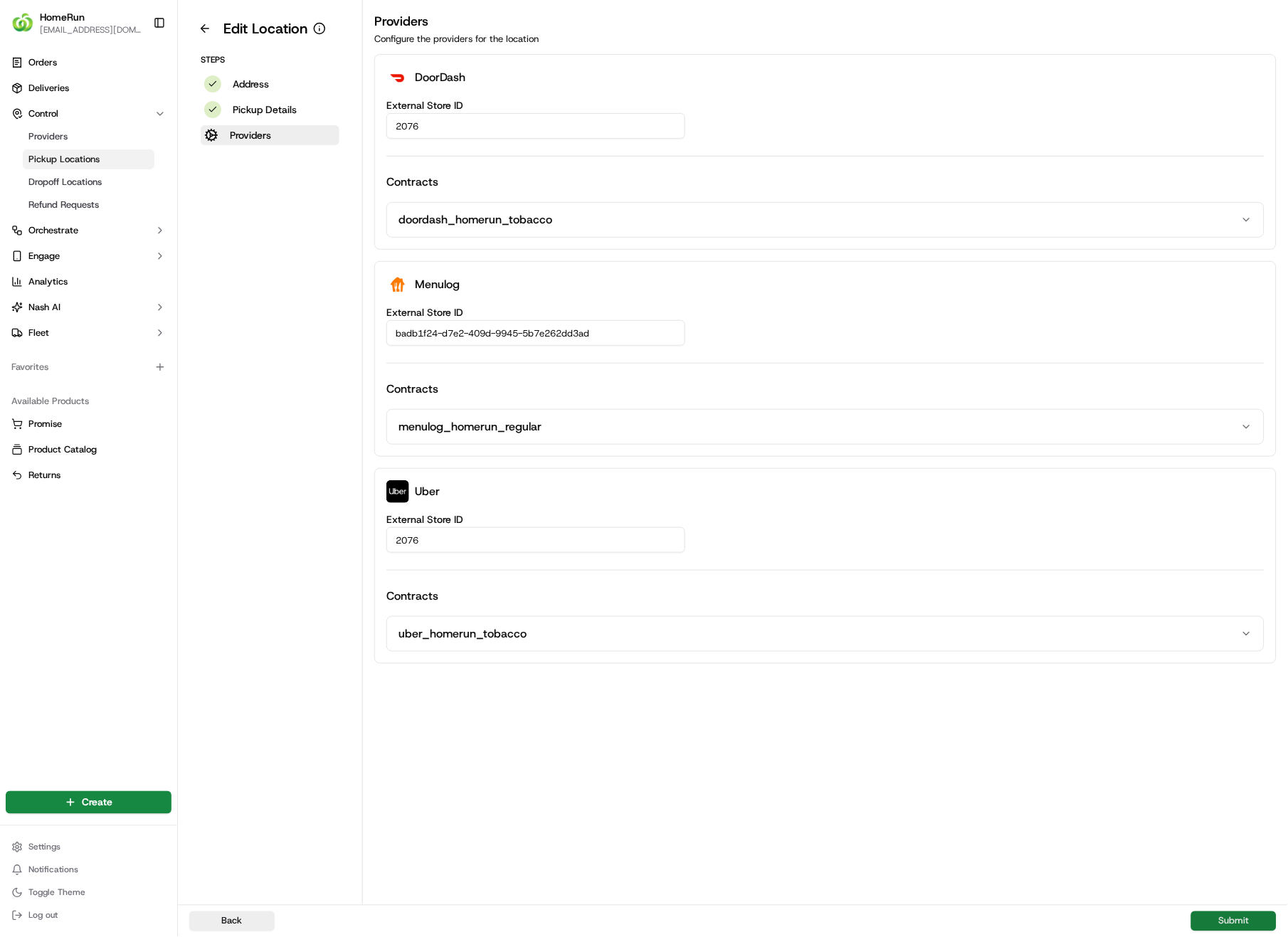
click at [1226, 663] on button "Submit" at bounding box center [1234, 921] width 85 height 20
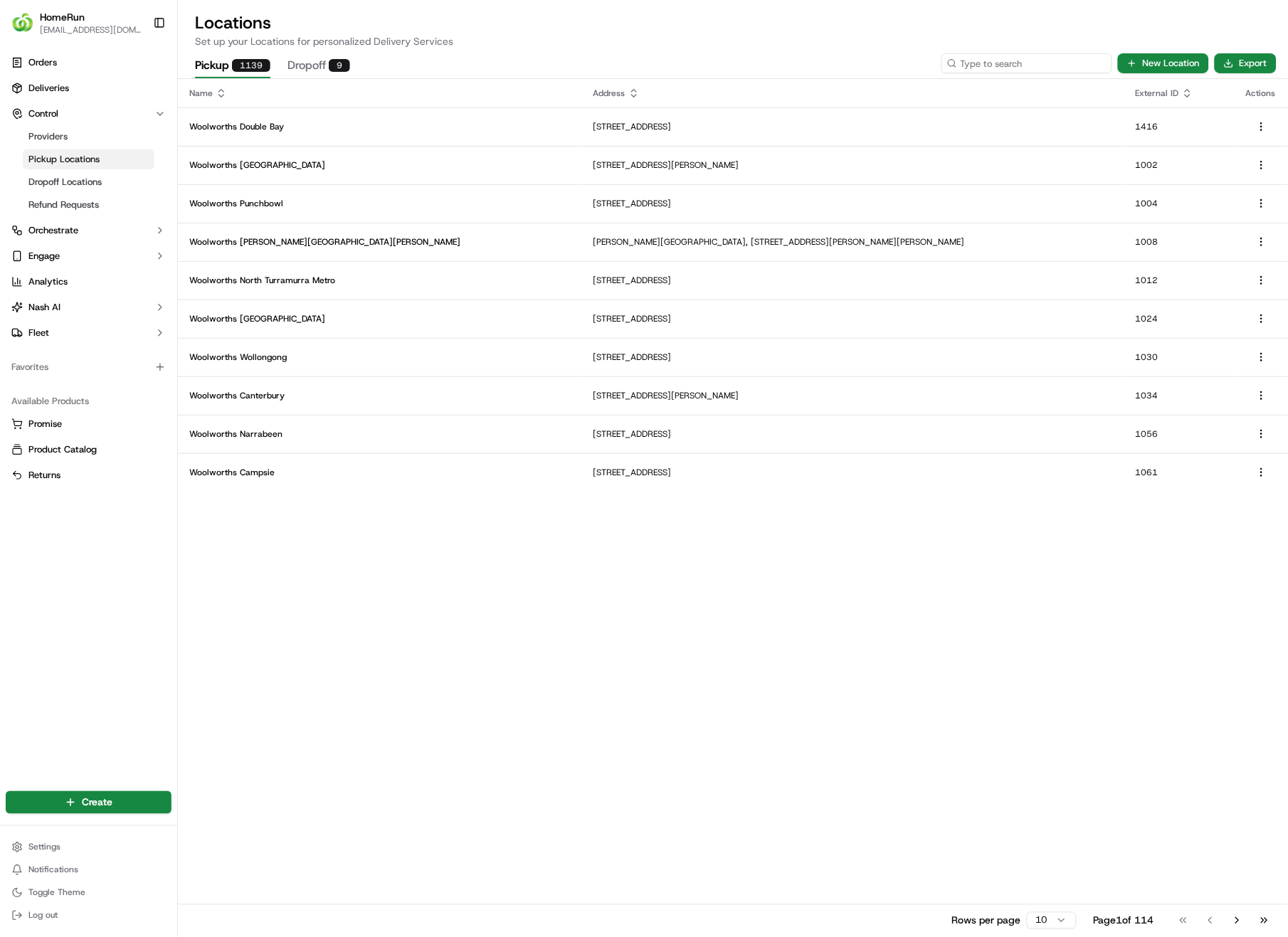
click at [1077, 65] on input at bounding box center [1027, 63] width 171 height 20
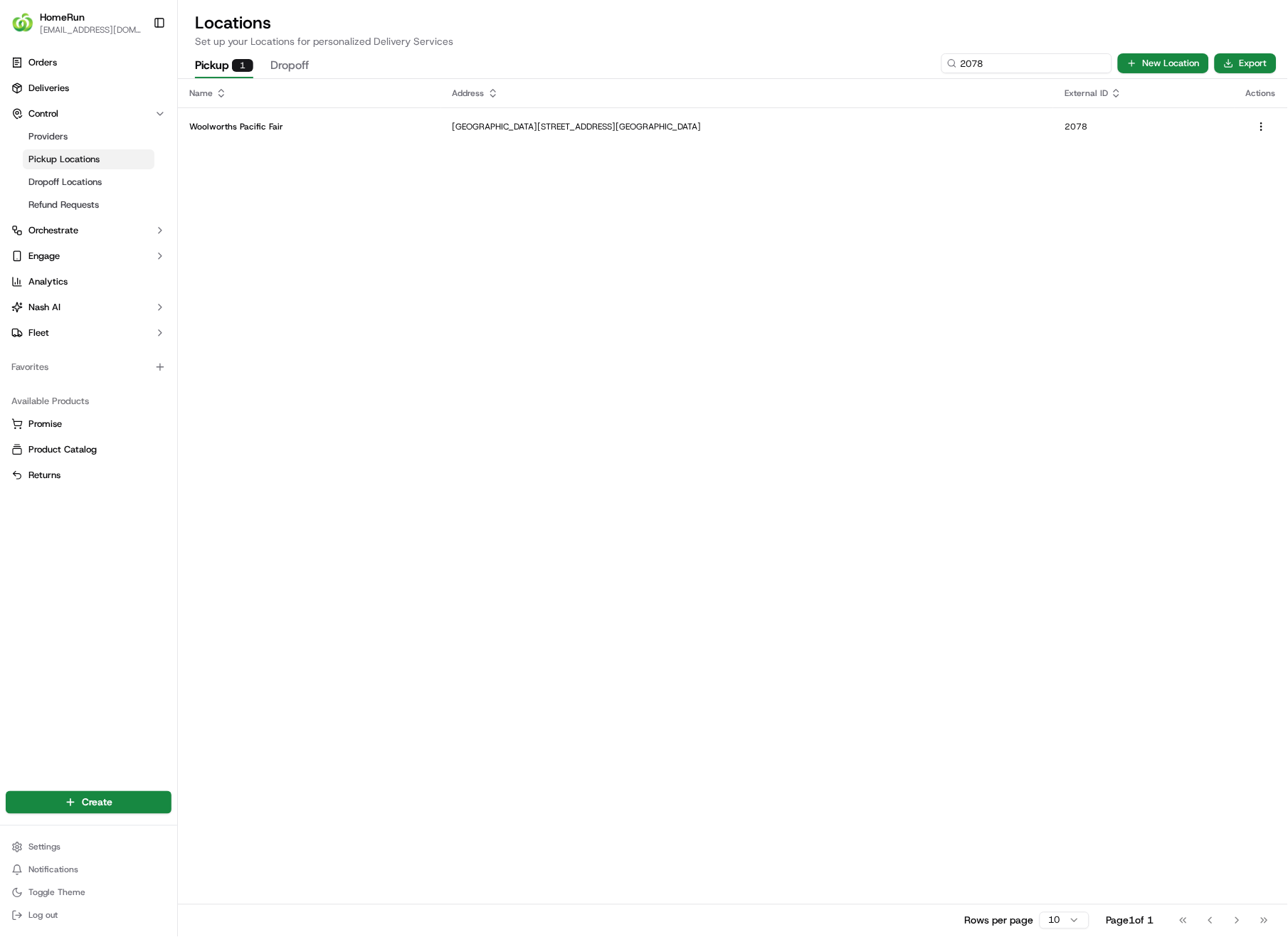
type input "2078"
click at [347, 125] on p "Woolworths Pacific Fair" at bounding box center [310, 127] width 241 height 12
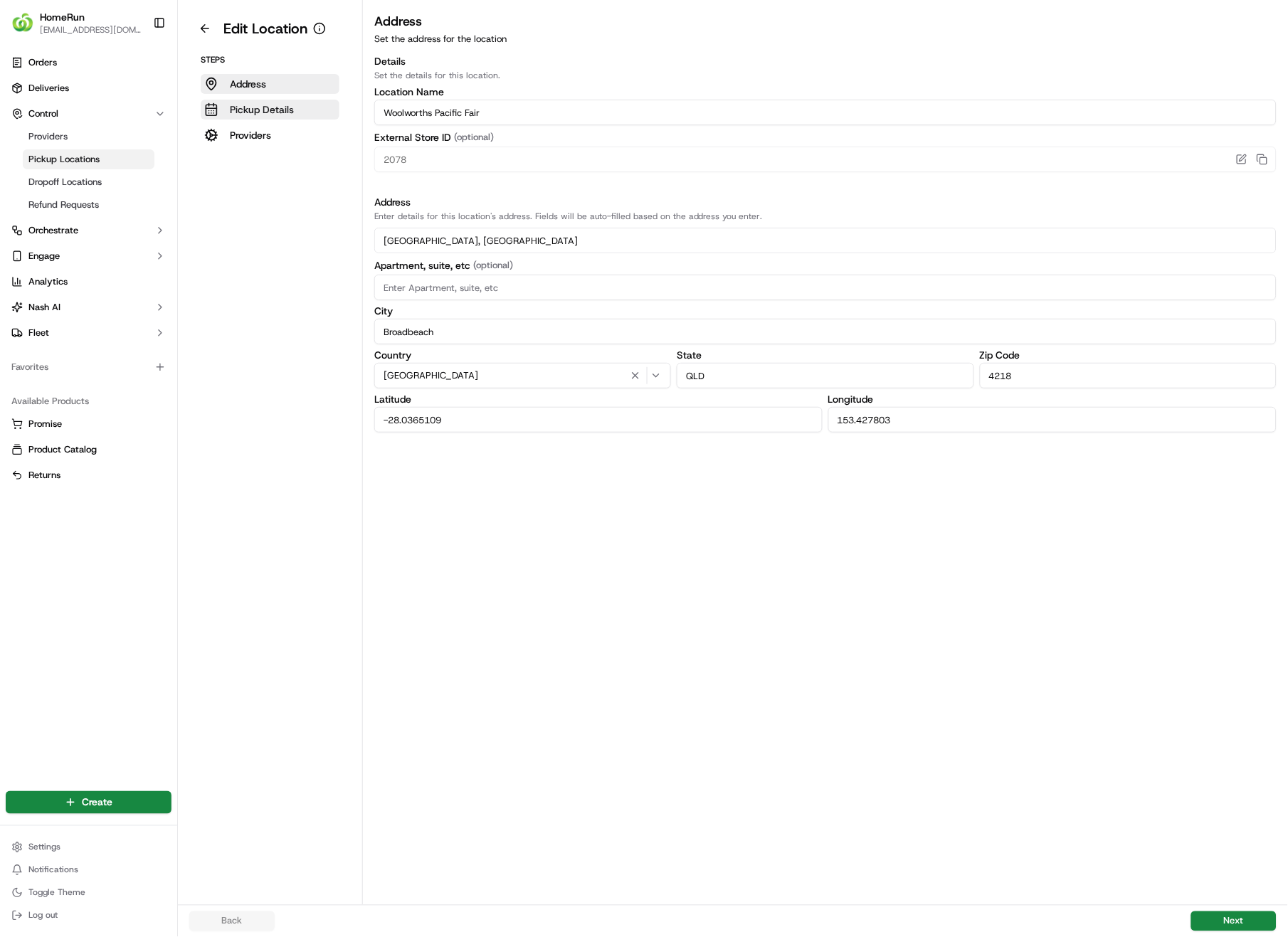
click at [242, 105] on p "Pickup Details" at bounding box center [261, 109] width 64 height 14
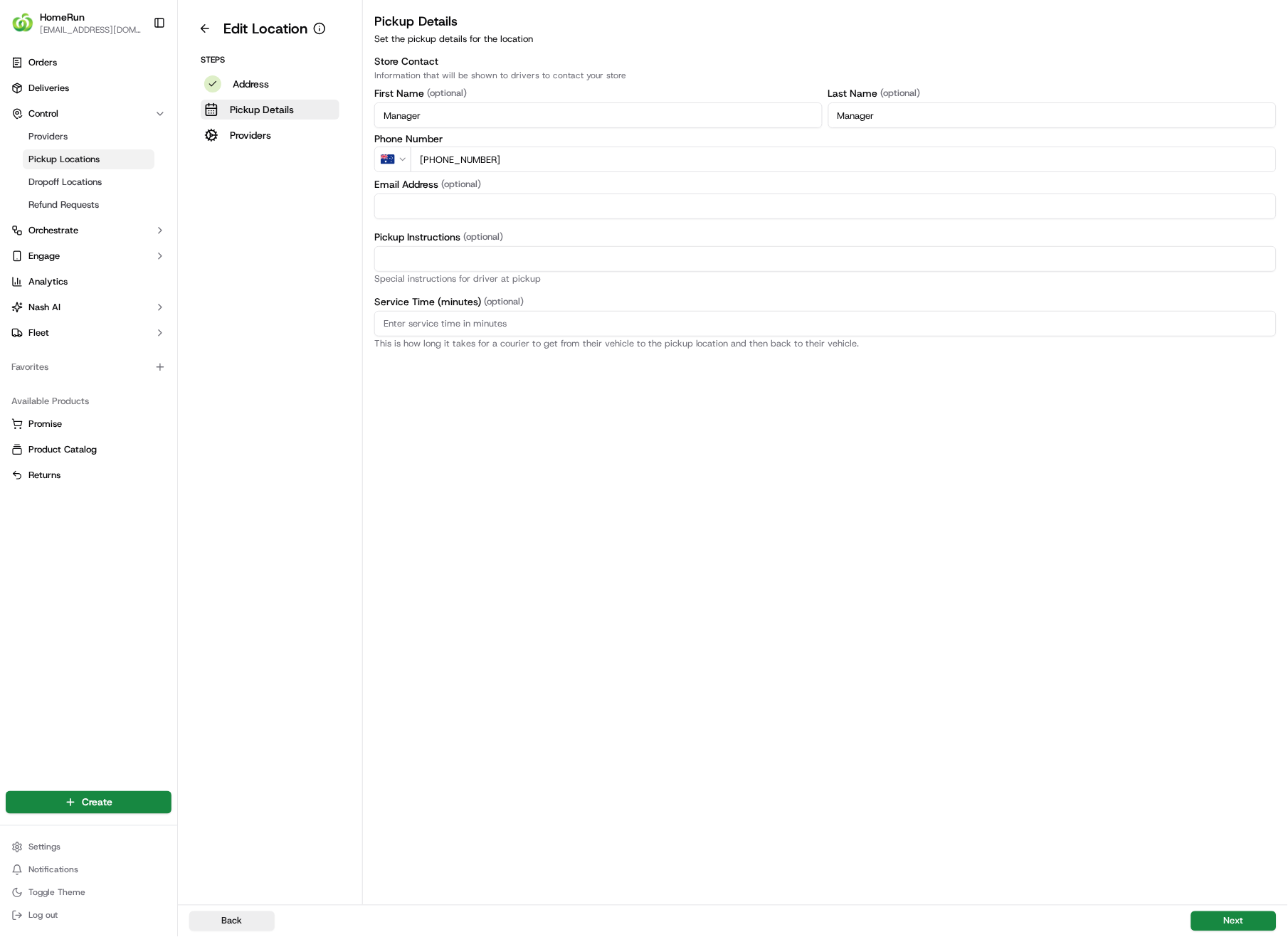
click at [472, 256] on input "Pickup Instructions (optional)" at bounding box center [825, 259] width 902 height 26
paste input "Collect In-Store at Service Desk. Enter from Melody St. Scan QR code to check o…"
type input "Collect In-Store at Service Desk. Enter from Melody St. Scan QR code to check o…"
click at [1230, 663] on button "Next" at bounding box center [1234, 921] width 85 height 20
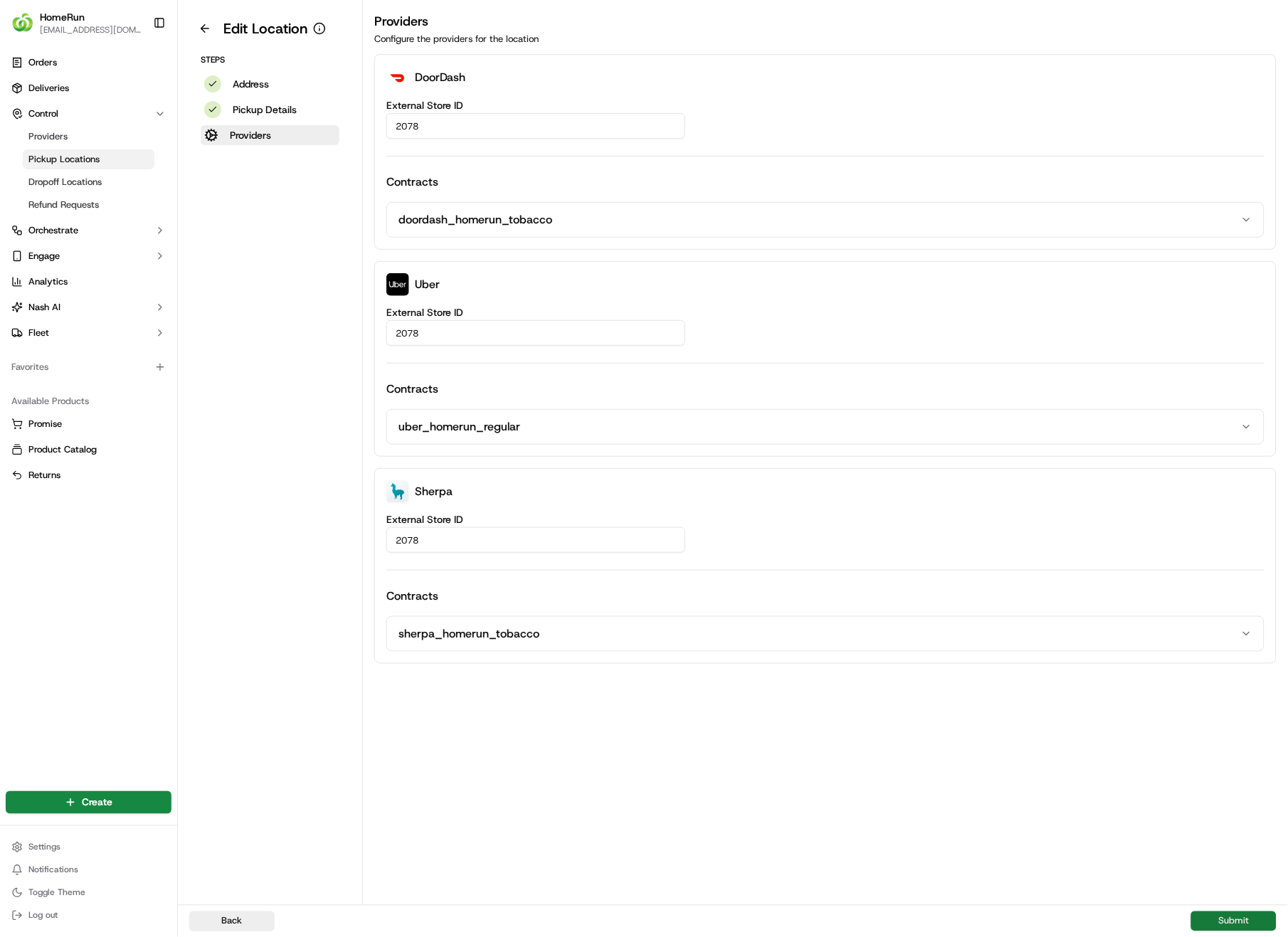
click at [1234, 663] on button "Submit" at bounding box center [1234, 921] width 85 height 20
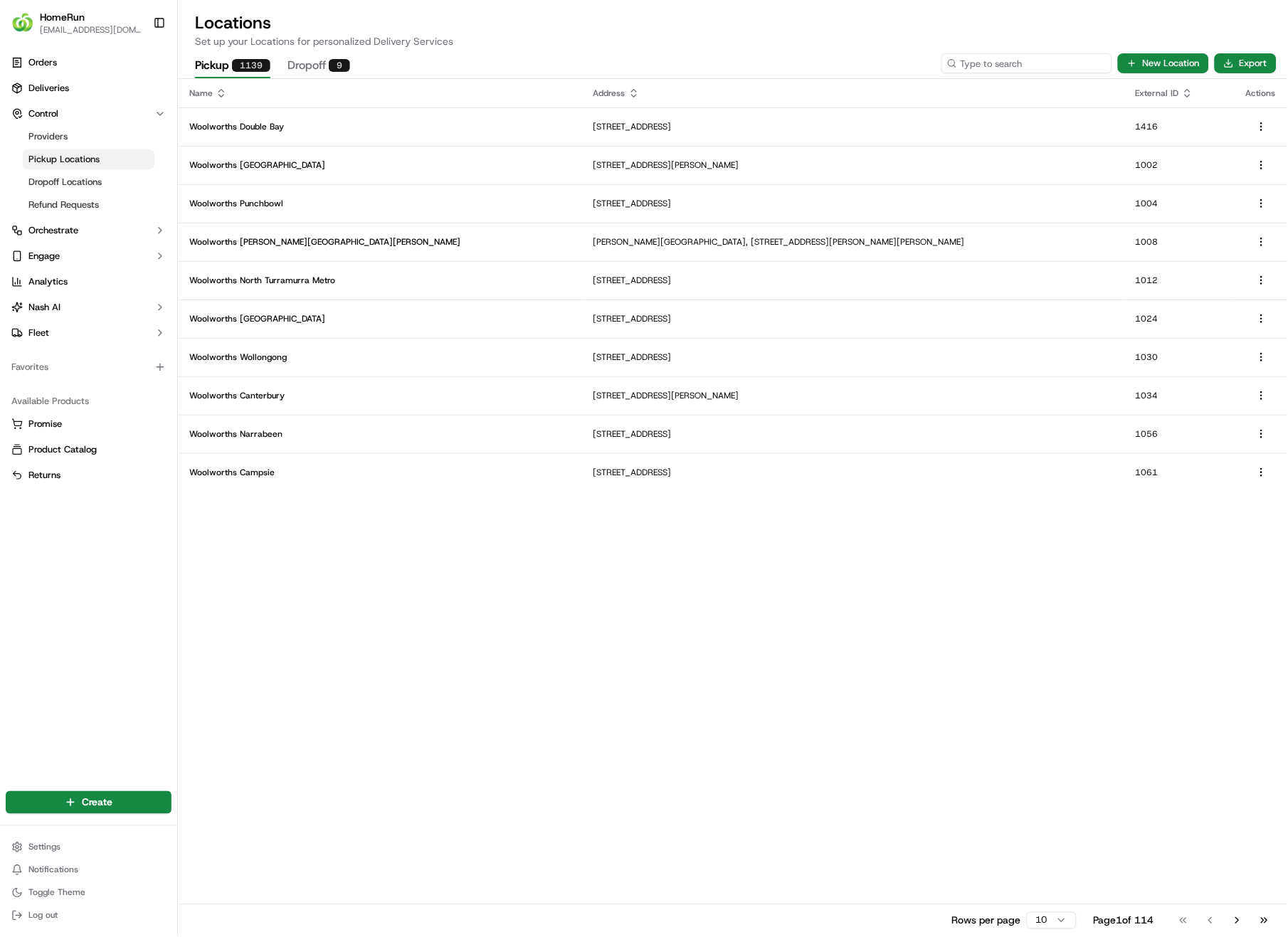
click at [1052, 61] on input at bounding box center [1027, 63] width 171 height 20
type input "2135"
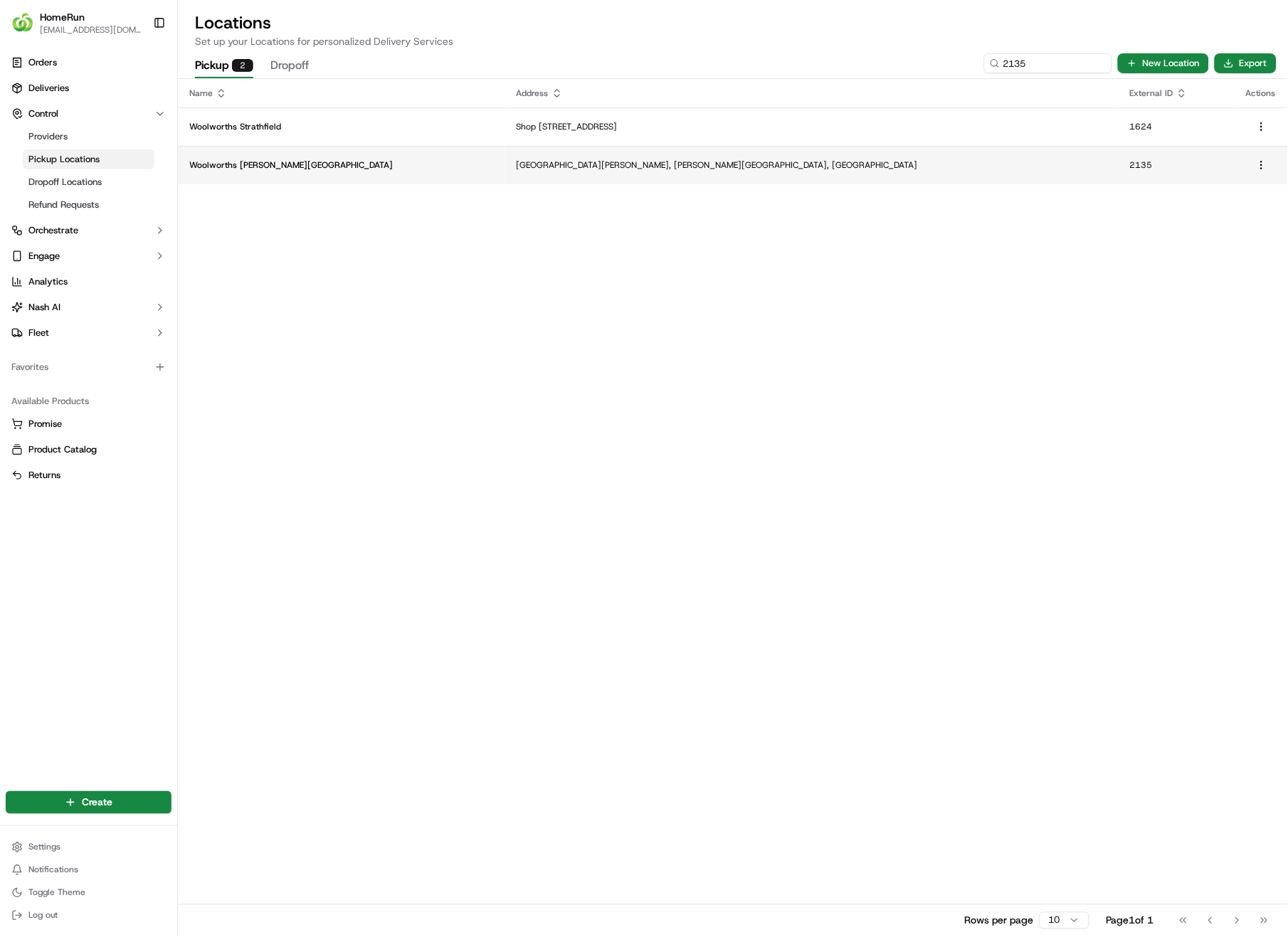
click at [553, 164] on p "[GEOGRAPHIC_DATA][PERSON_NAME], [PERSON_NAME][GEOGRAPHIC_DATA], [GEOGRAPHIC_DAT…" at bounding box center [811, 165] width 590 height 12
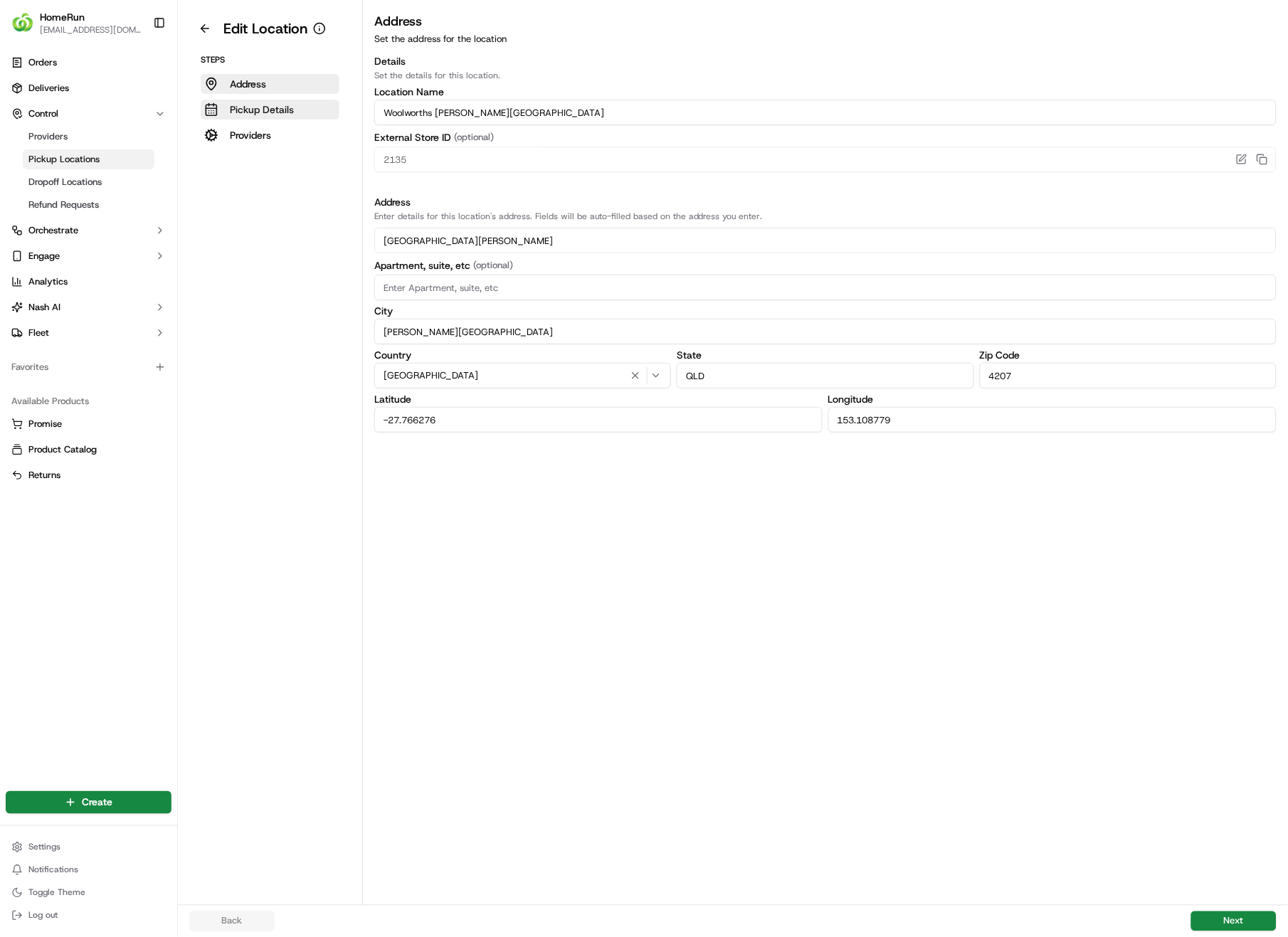
click at [268, 106] on p "Pickup Details" at bounding box center [261, 109] width 64 height 14
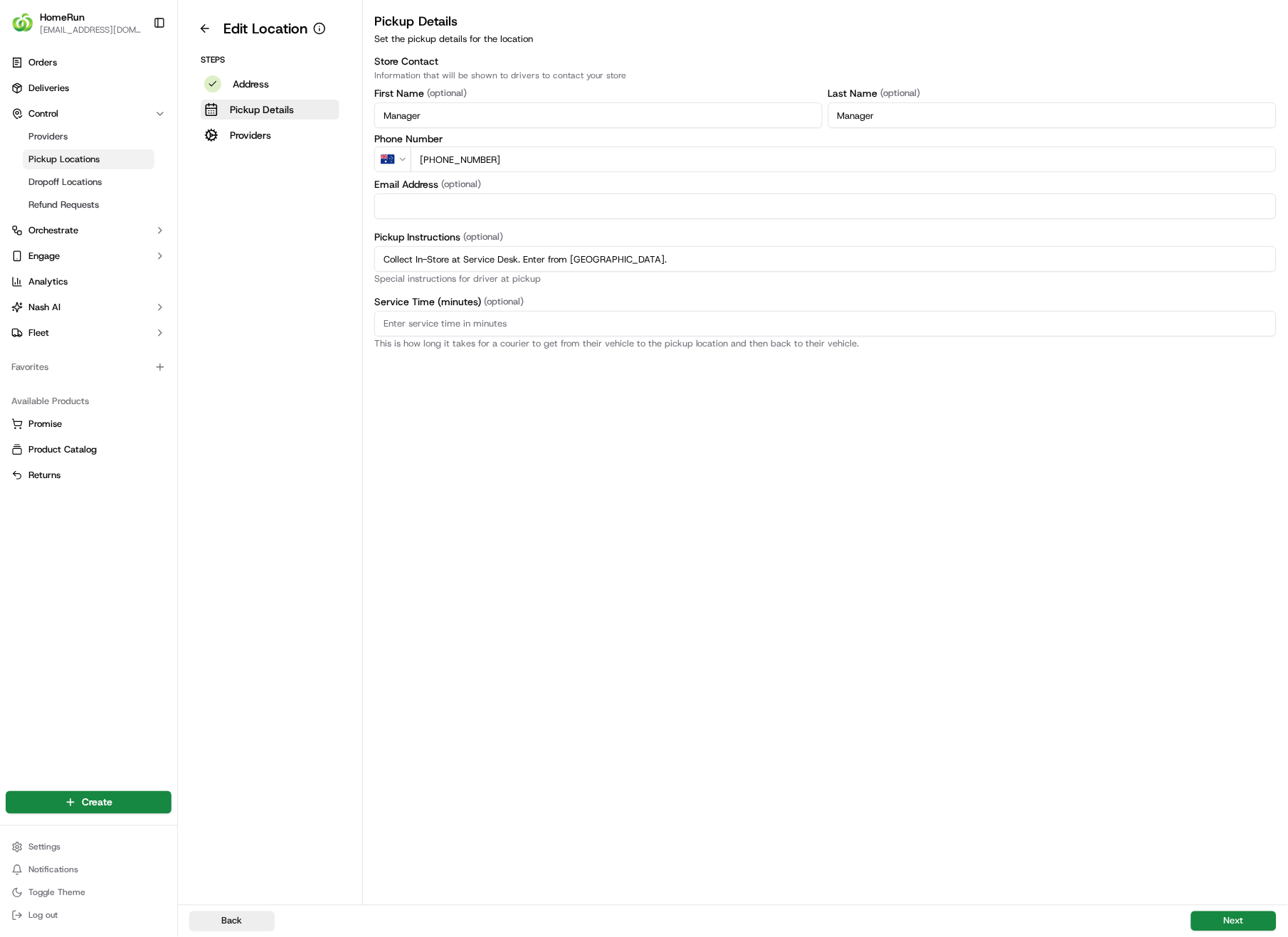
drag, startPoint x: 638, startPoint y: 260, endPoint x: 376, endPoint y: 262, distance: 262.0
click at [376, 262] on input "Collect In-Store at Service Desk. Enter from [GEOGRAPHIC_DATA]." at bounding box center [825, 259] width 902 height 26
paste input "Scan QR code to check order status and advise team once order is ready."
type input "Collect In-Store at Service Desk. Enter from North St. Scan QR code to check or…"
click at [1223, 663] on button "Next" at bounding box center [1234, 921] width 85 height 20
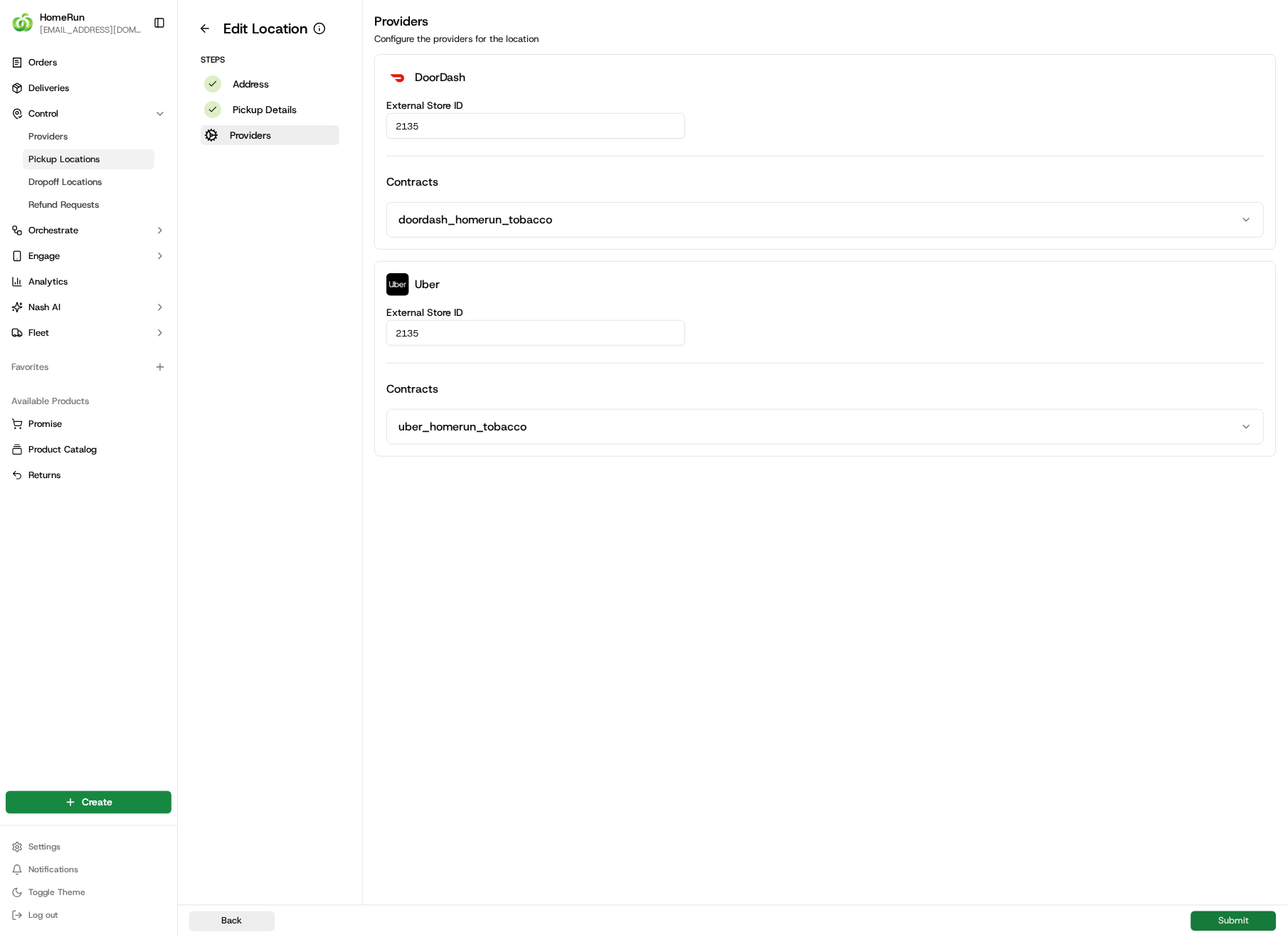
click at [1223, 663] on button "Submit" at bounding box center [1234, 921] width 85 height 20
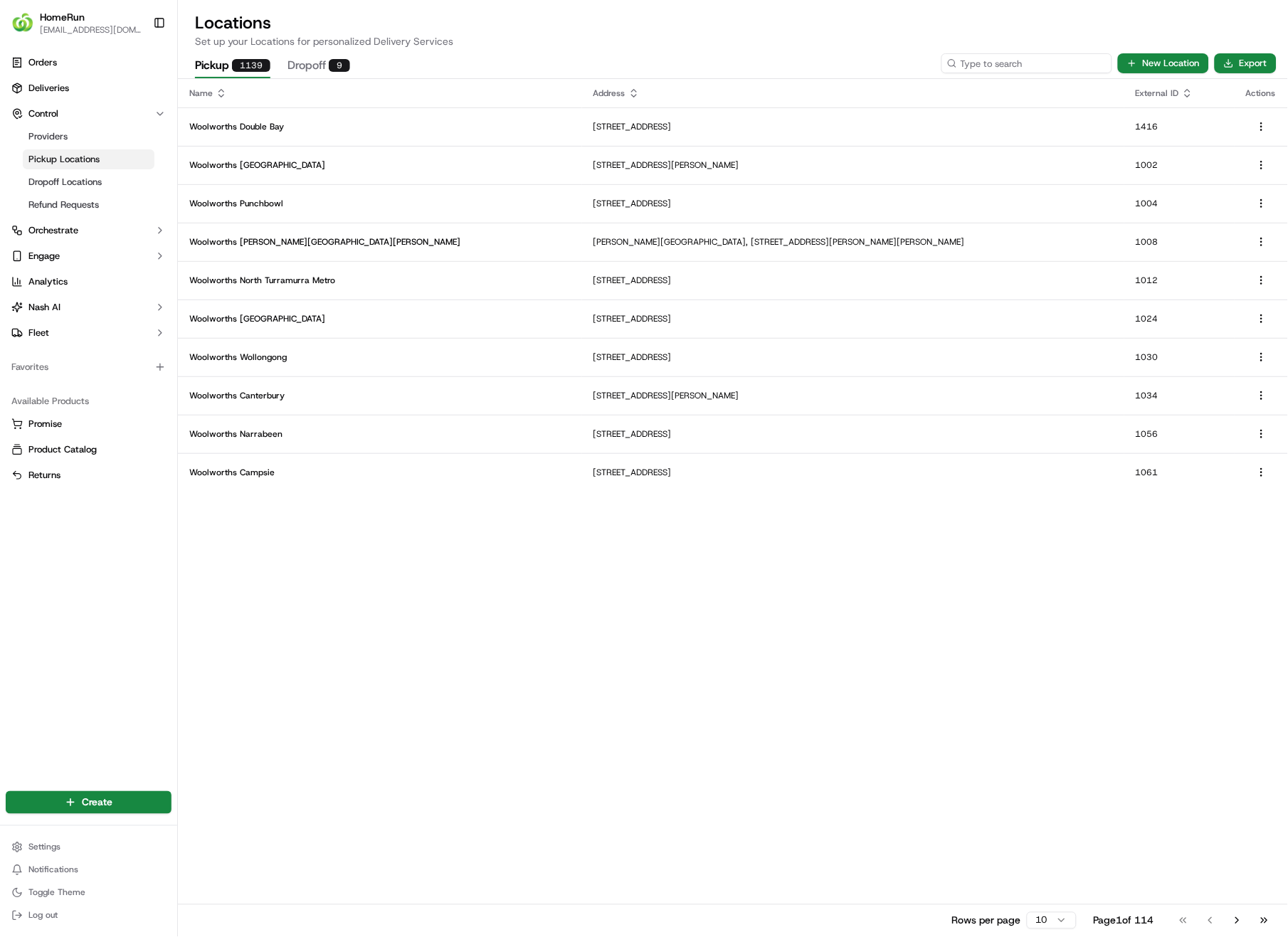
click at [1028, 67] on input at bounding box center [1027, 63] width 171 height 20
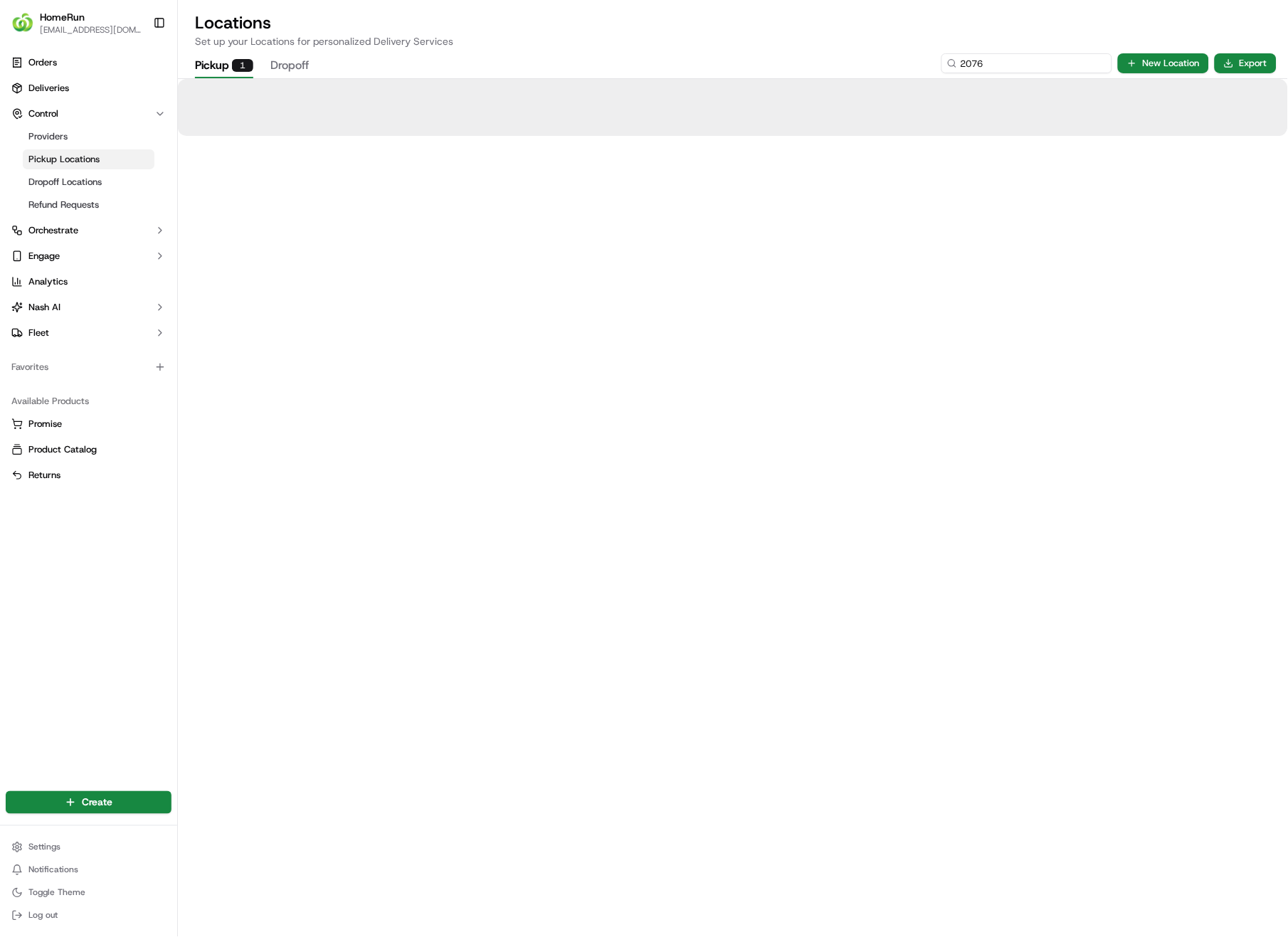
type input "2076"
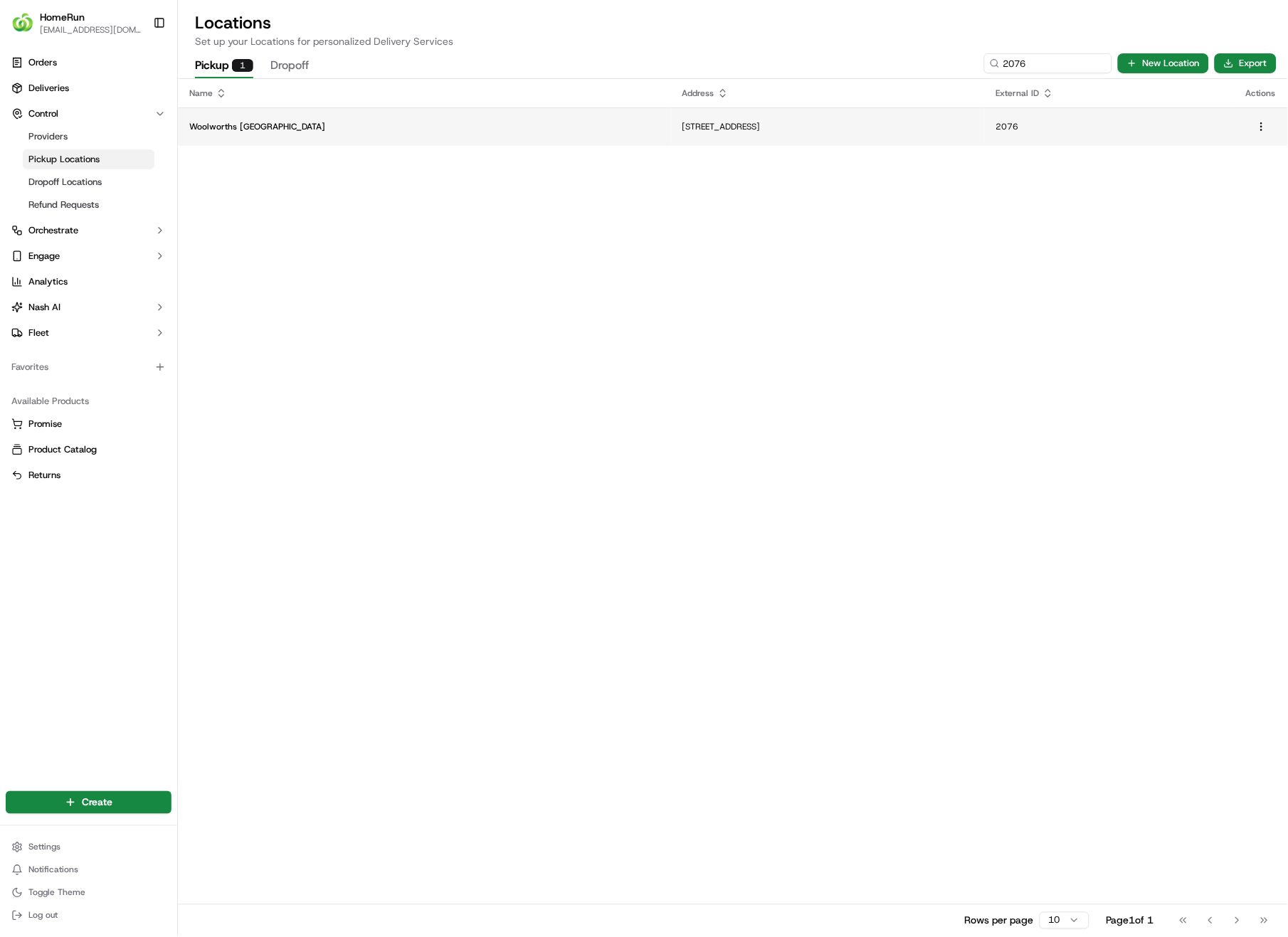
click at [257, 128] on p "Woolworths [GEOGRAPHIC_DATA]" at bounding box center [424, 127] width 470 height 12
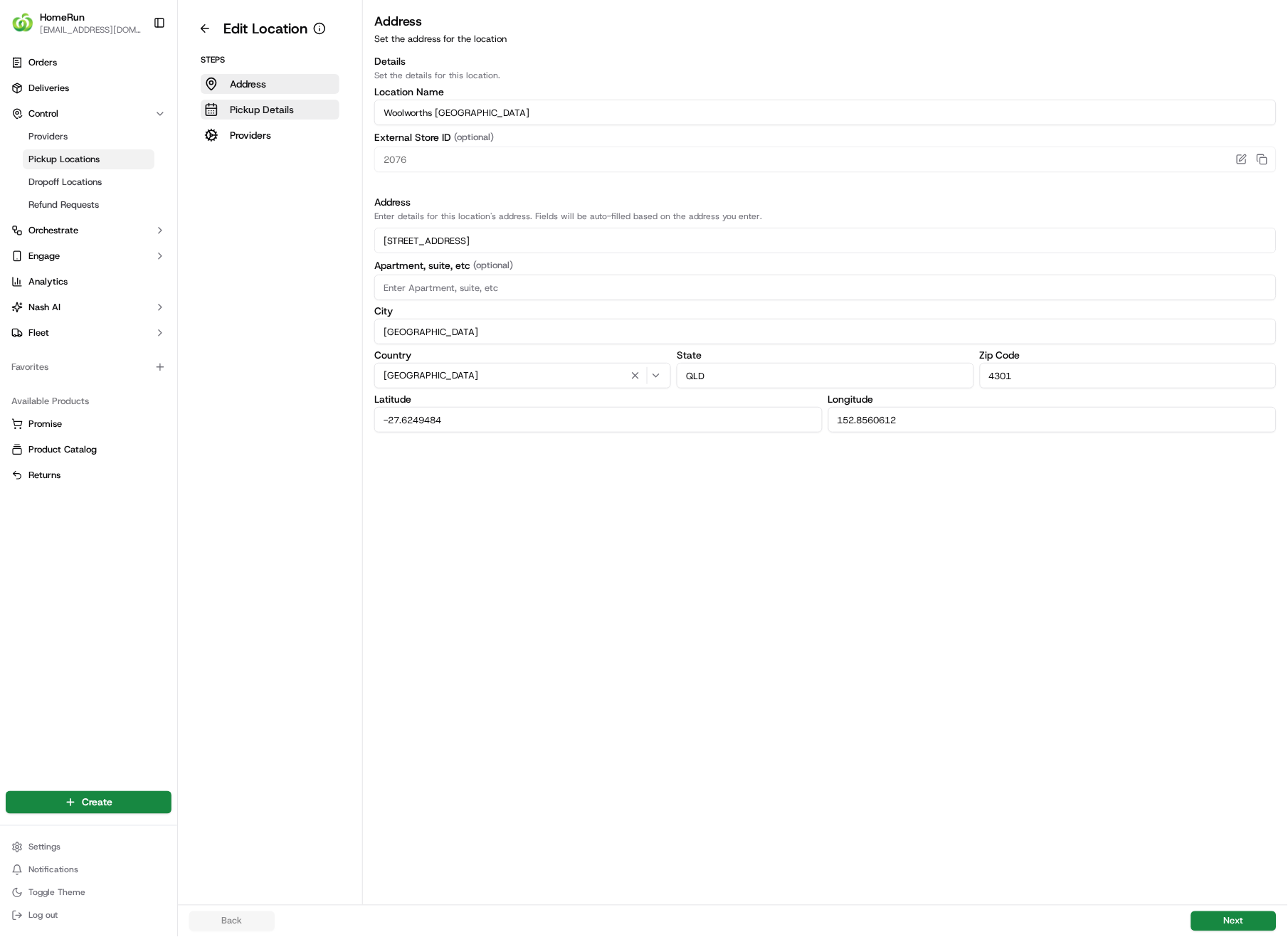
click at [260, 106] on p "Pickup Details" at bounding box center [261, 109] width 64 height 14
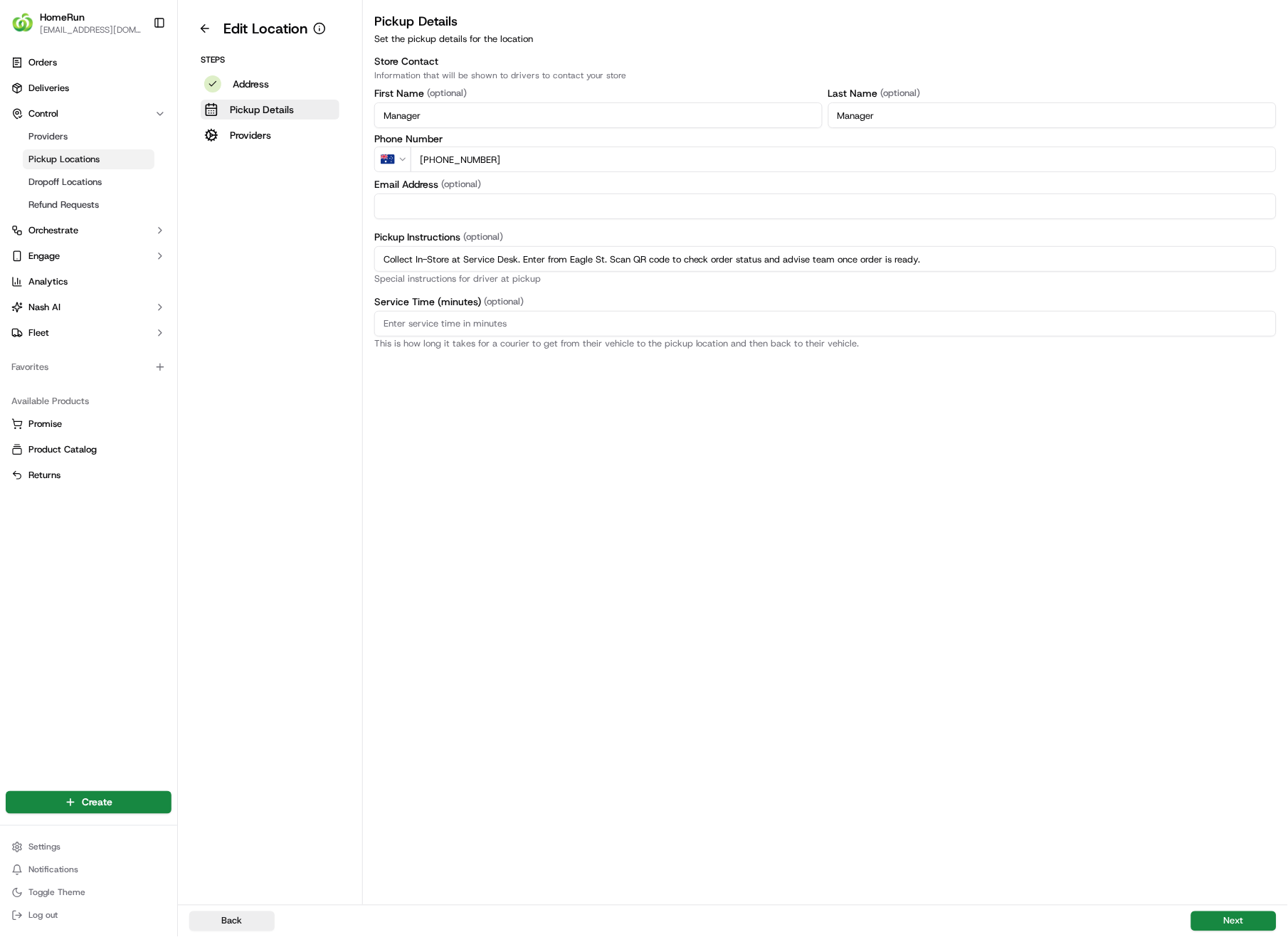
click at [970, 263] on input "Collect In-Store at Service Desk. Enter from Eagle St. Scan QR code to check or…" at bounding box center [825, 259] width 902 height 26
drag, startPoint x: 962, startPoint y: 260, endPoint x: 398, endPoint y: 258, distance: 564.0
click at [353, 263] on div "Edit Location Steps Address Pickup Details Providers Pickup Details Set the pic…" at bounding box center [733, 452] width 1110 height 905
paste input "Pickup from instore collection point"
type input "Pickup from instore collection point. Enter from Eagle St. Scan QR code to chec…"
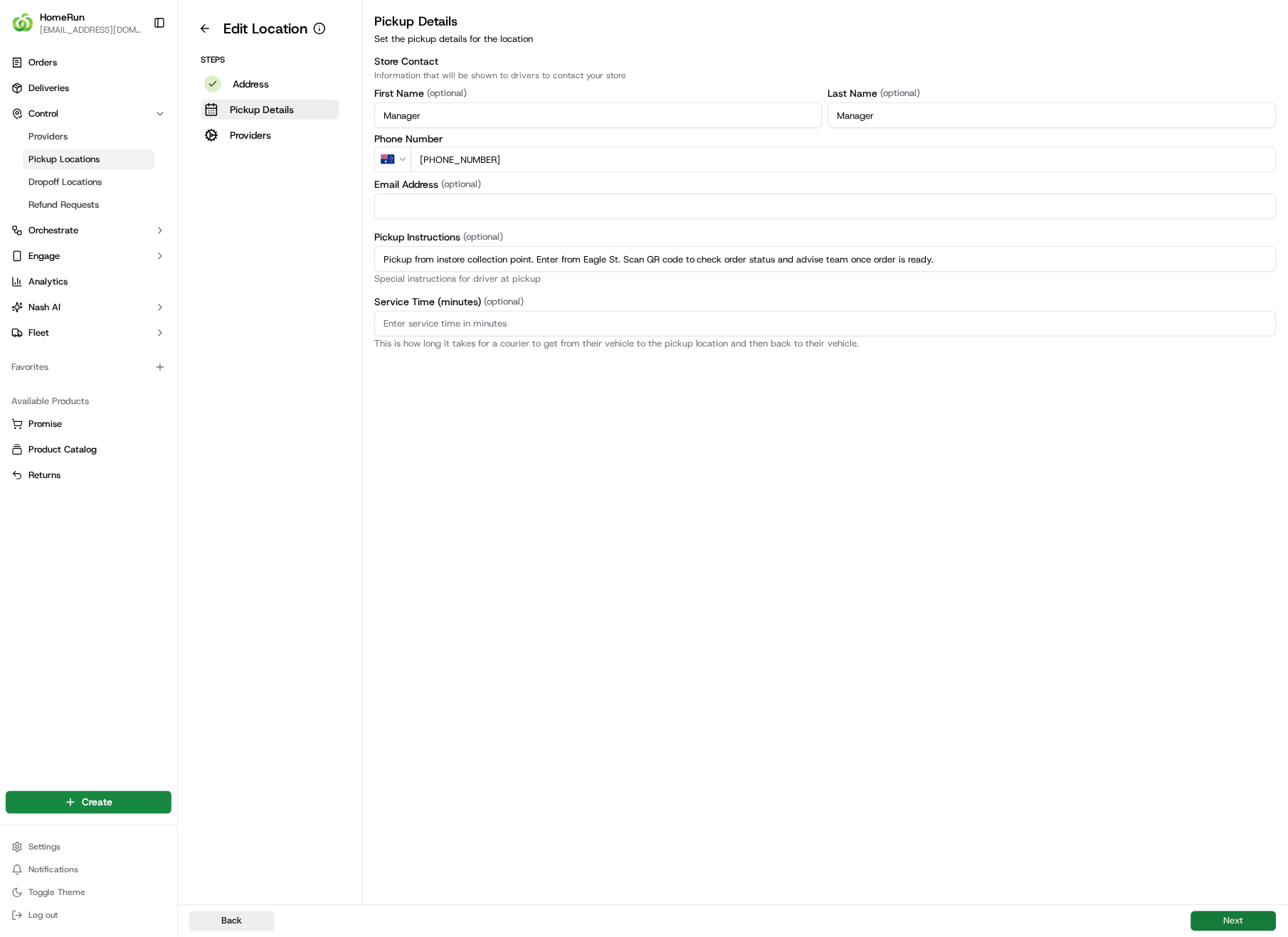
click at [1222, 663] on button "Next" at bounding box center [1234, 921] width 85 height 20
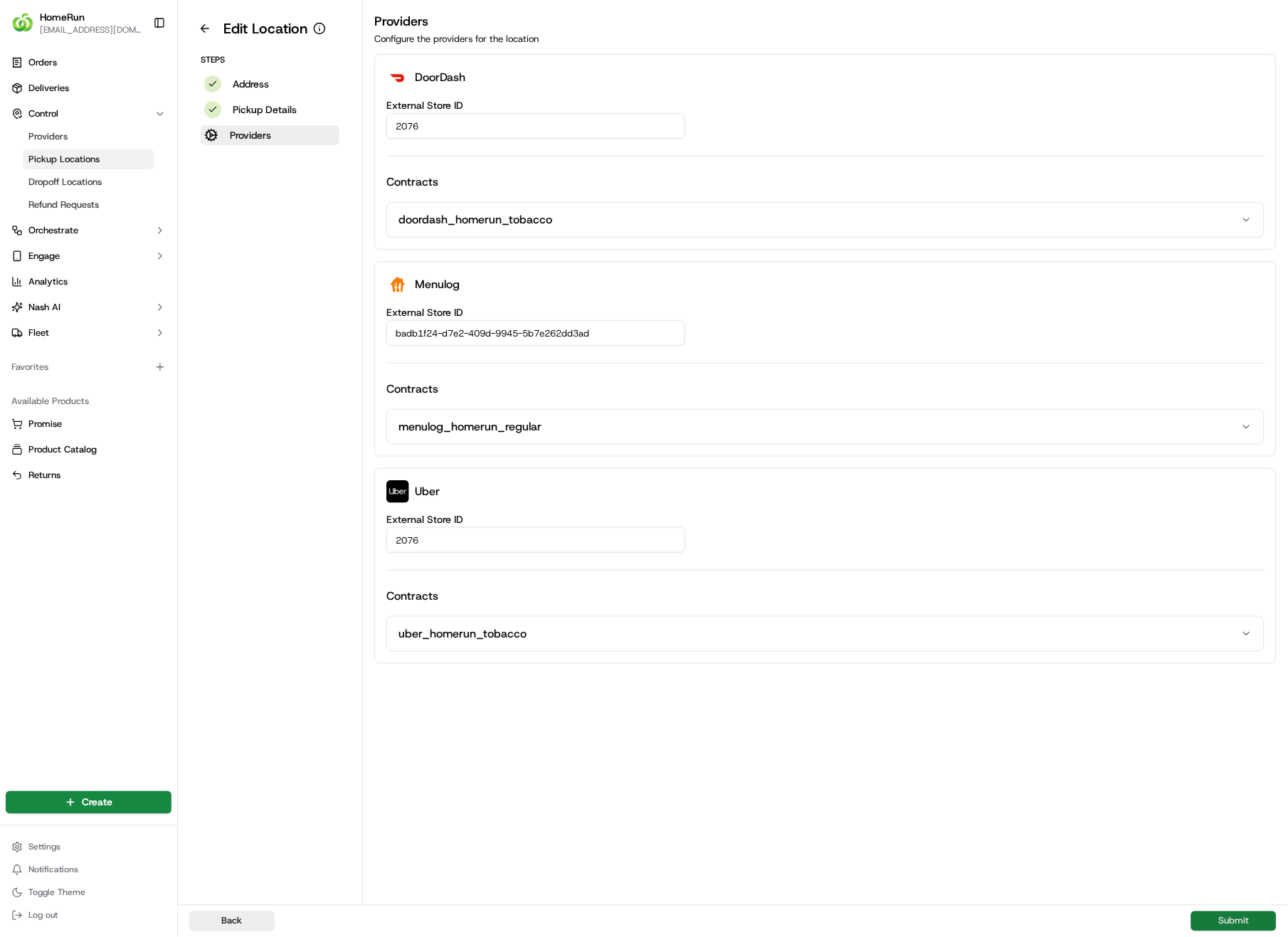
click at [1222, 663] on button "Submit" at bounding box center [1234, 921] width 85 height 20
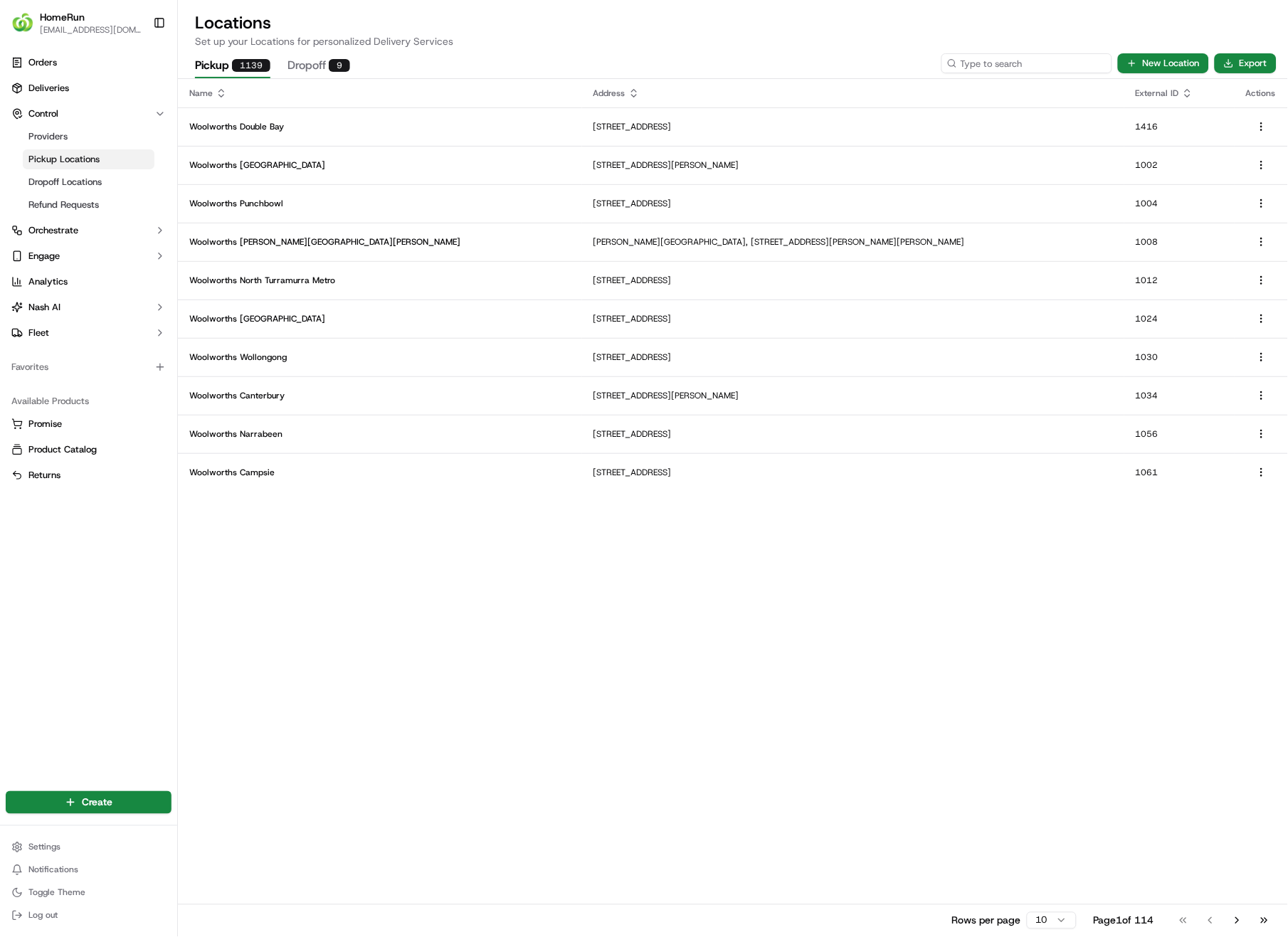
click at [1070, 60] on input at bounding box center [1027, 63] width 171 height 20
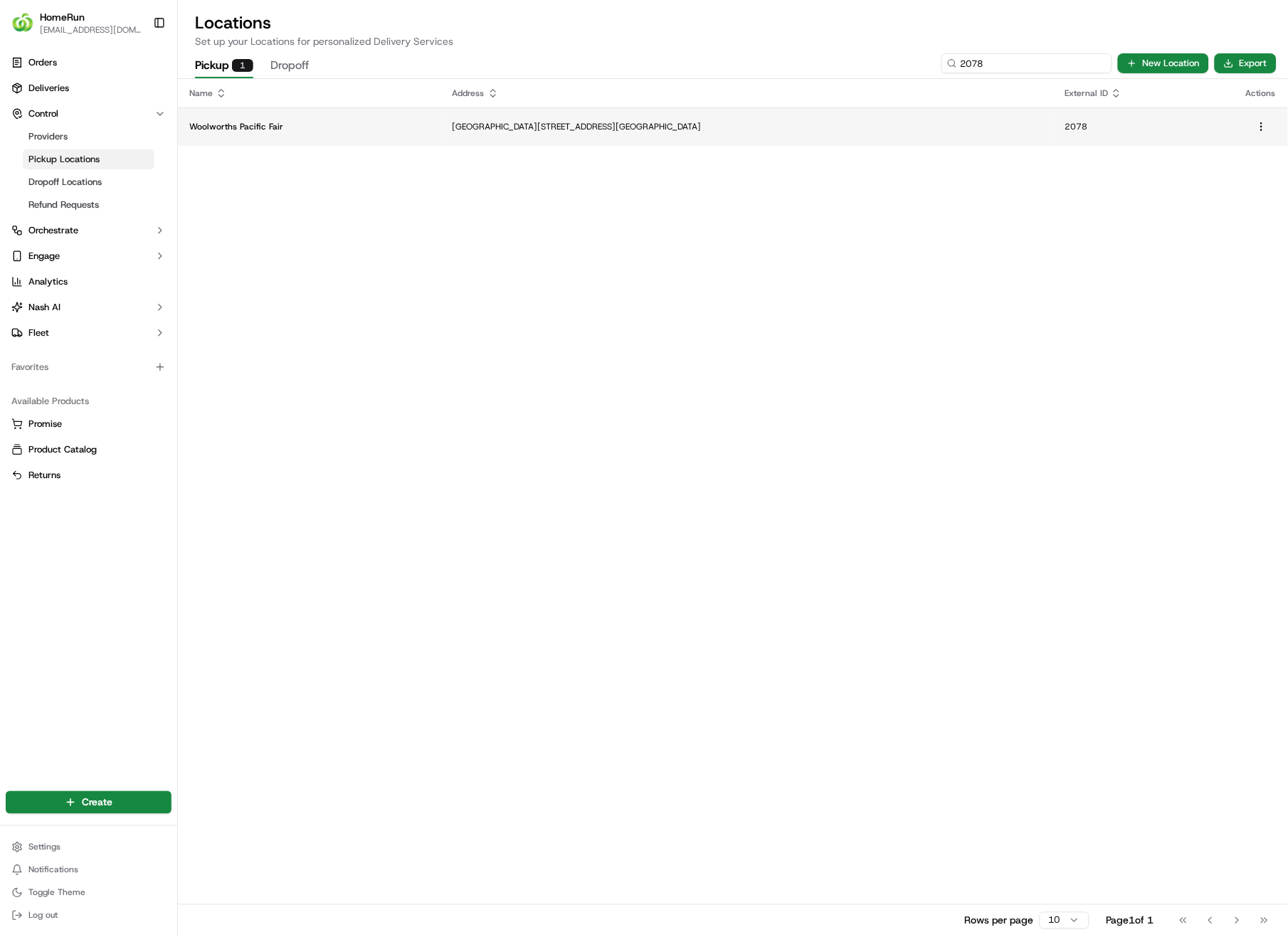
type input "2078"
click at [389, 124] on p "Woolworths Pacific Fair" at bounding box center [310, 127] width 241 height 12
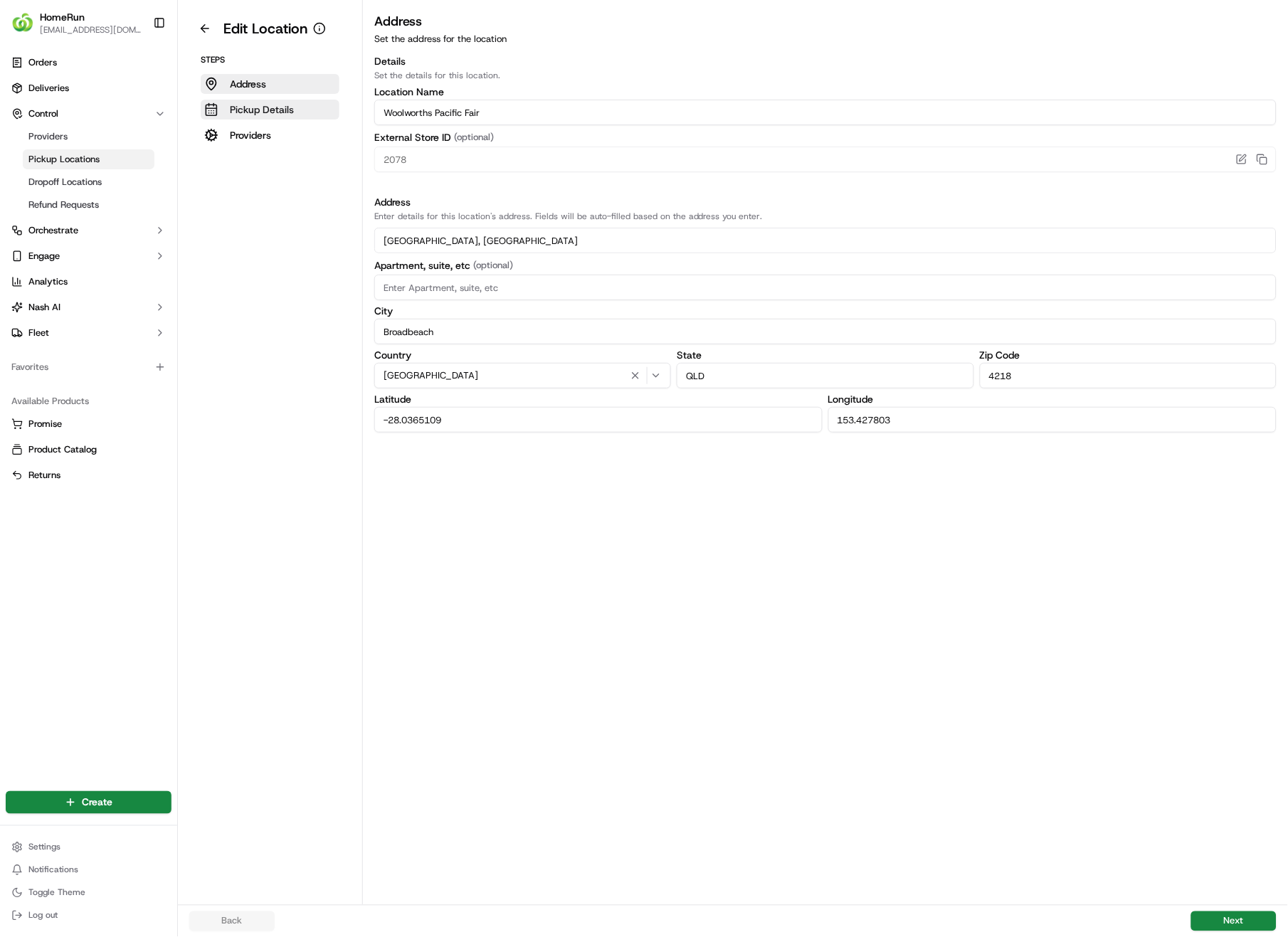
click at [260, 106] on p "Pickup Details" at bounding box center [261, 109] width 64 height 14
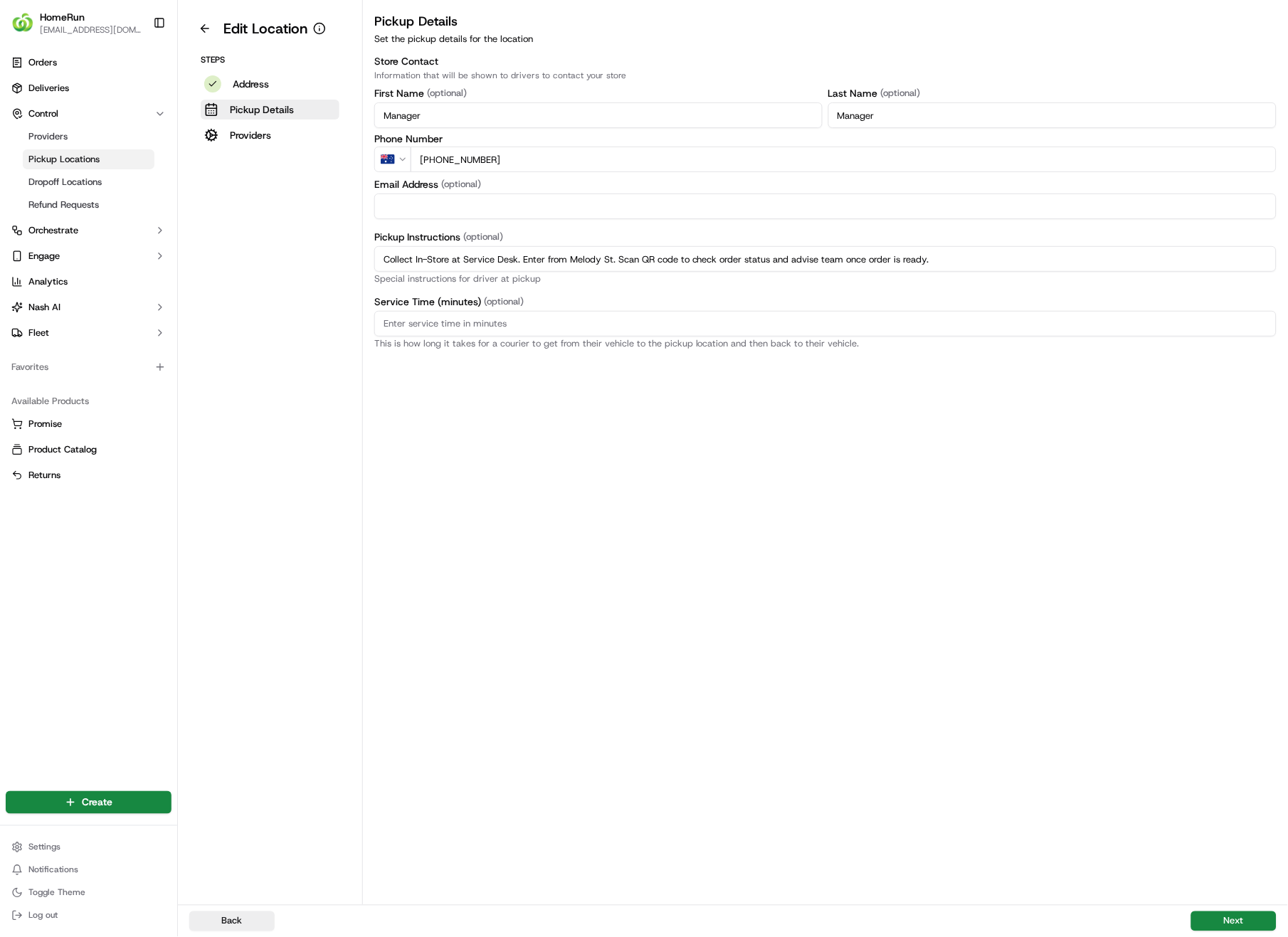
click at [561, 258] on input "Collect In-Store at Service Desk. Enter from Melody St. Scan QR code to check o…" at bounding box center [825, 259] width 902 height 26
drag, startPoint x: 970, startPoint y: 260, endPoint x: 340, endPoint y: 265, distance: 630.0
click at [340, 265] on div "Edit Location Steps Address Pickup Details Providers Pickup Details Set the pic…" at bounding box center [733, 452] width 1110 height 905
paste input "Pickup from instore collection point"
type input "Pickup from instore collection point. Enter from Melody St. Scan QR code to che…"
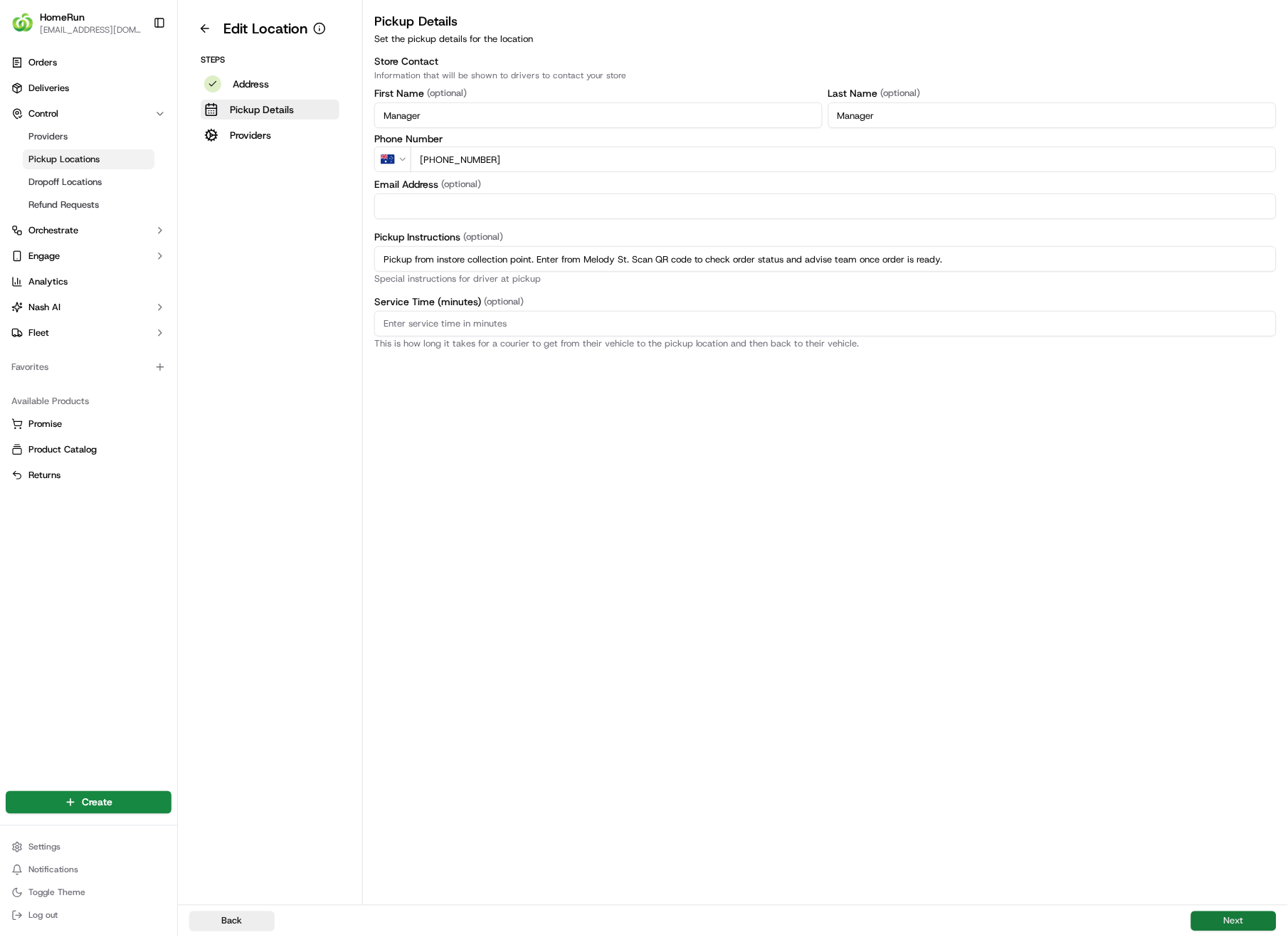
click at [1228, 663] on button "Next" at bounding box center [1234, 921] width 85 height 20
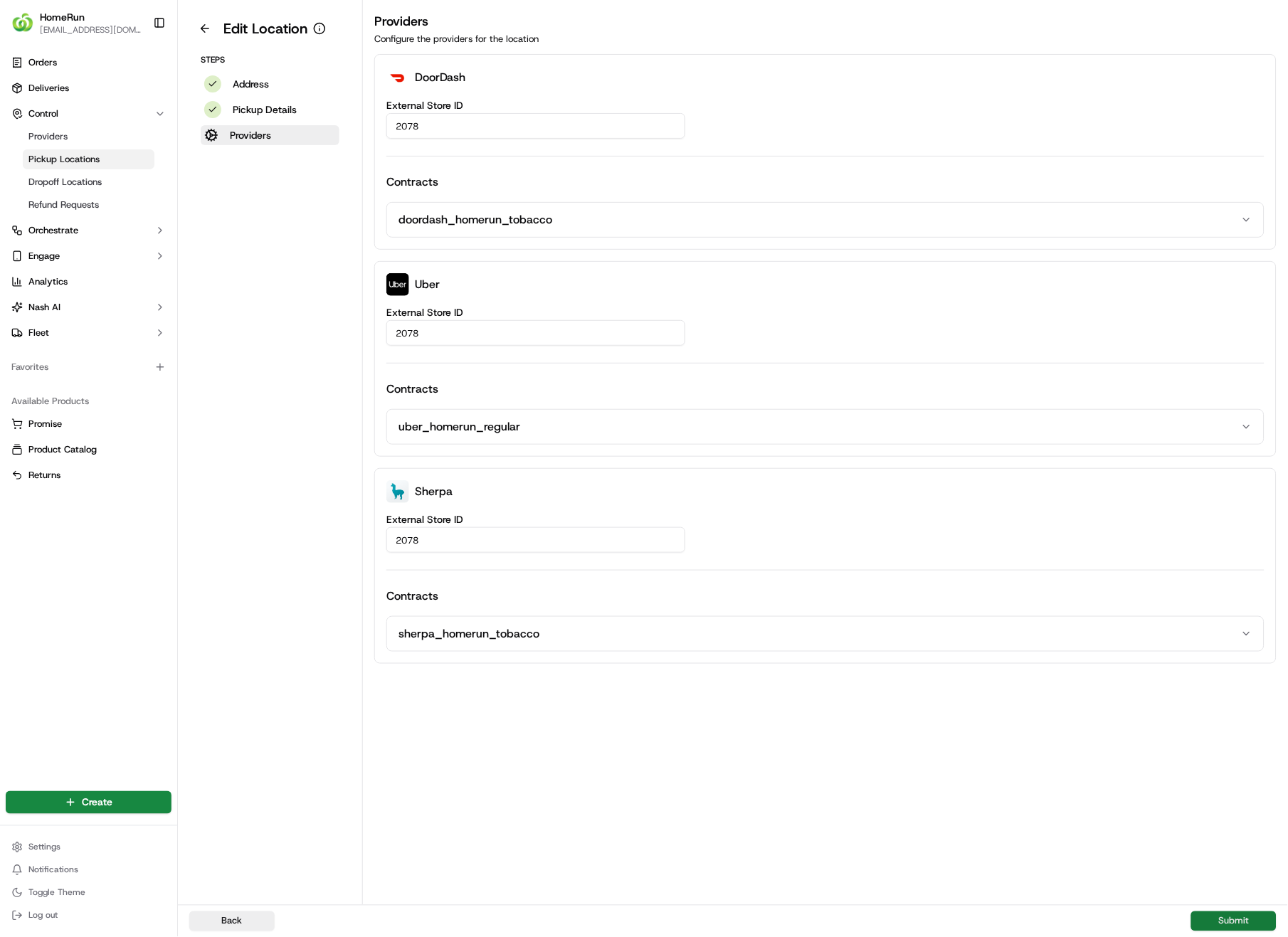
click at [1229, 663] on button "Submit" at bounding box center [1234, 921] width 85 height 20
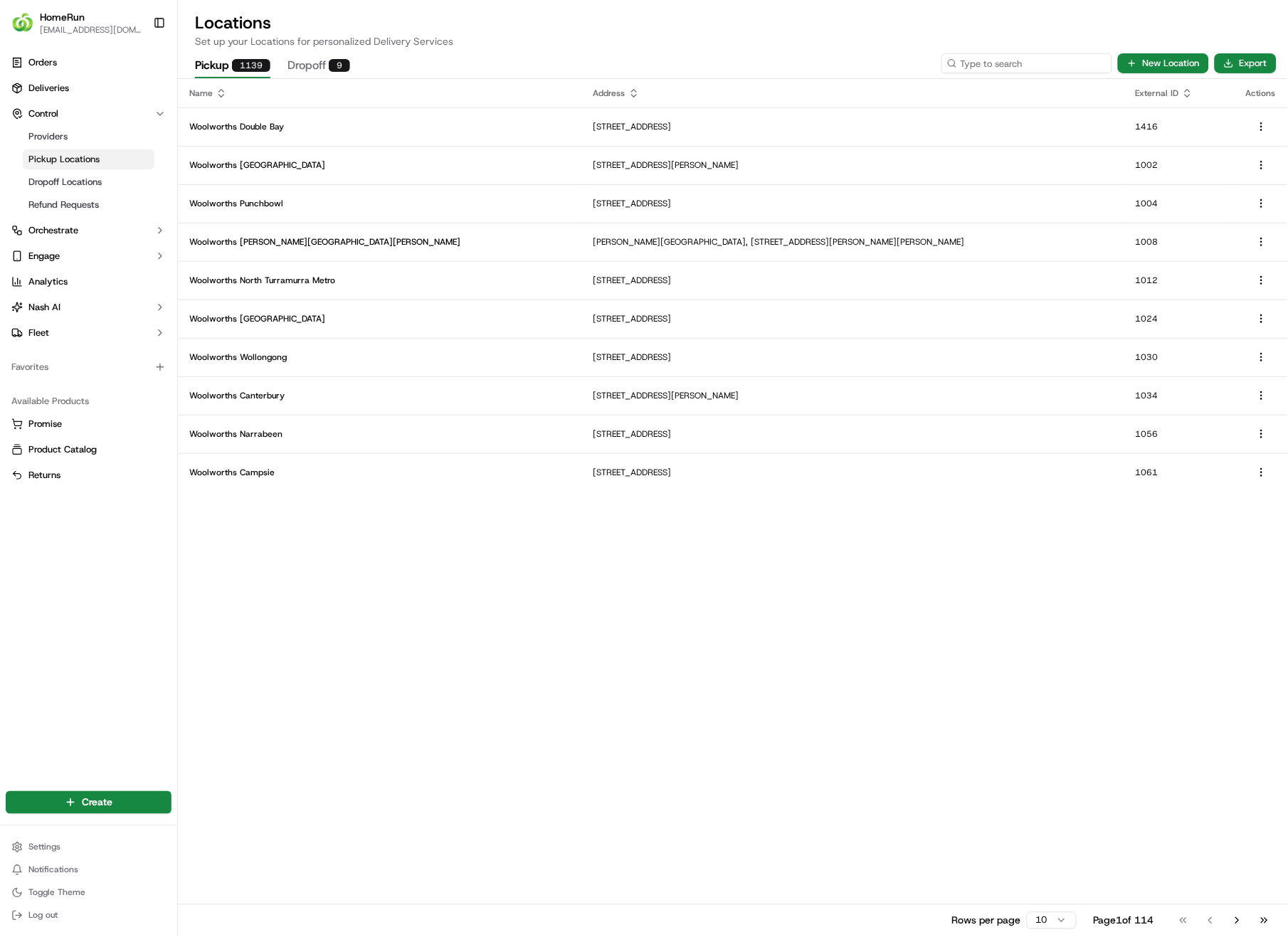
click at [1100, 64] on input at bounding box center [1027, 63] width 171 height 20
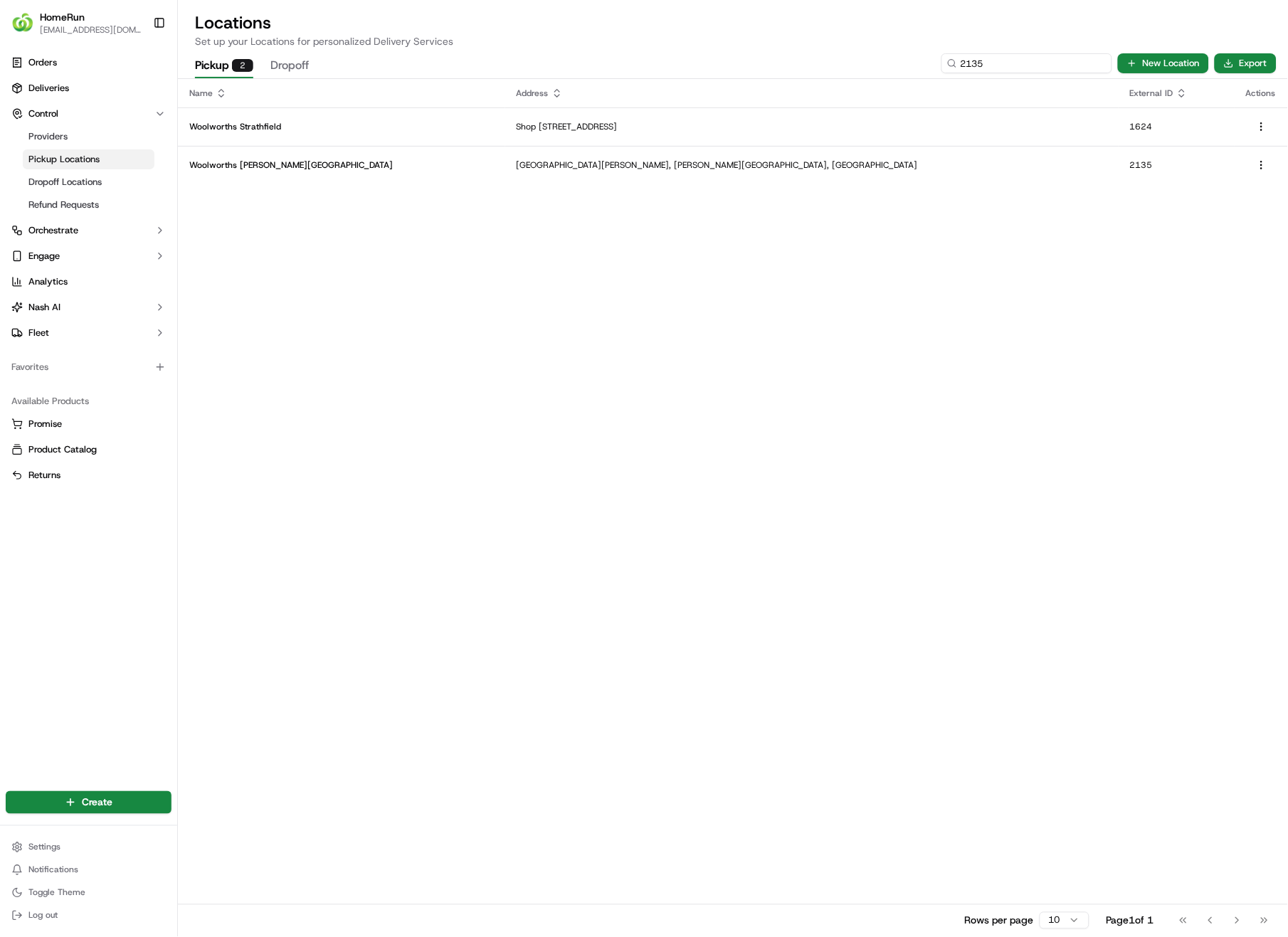
type input "2135"
click at [301, 168] on p "Woolworths [PERSON_NAME][GEOGRAPHIC_DATA]" at bounding box center [341, 165] width 304 height 12
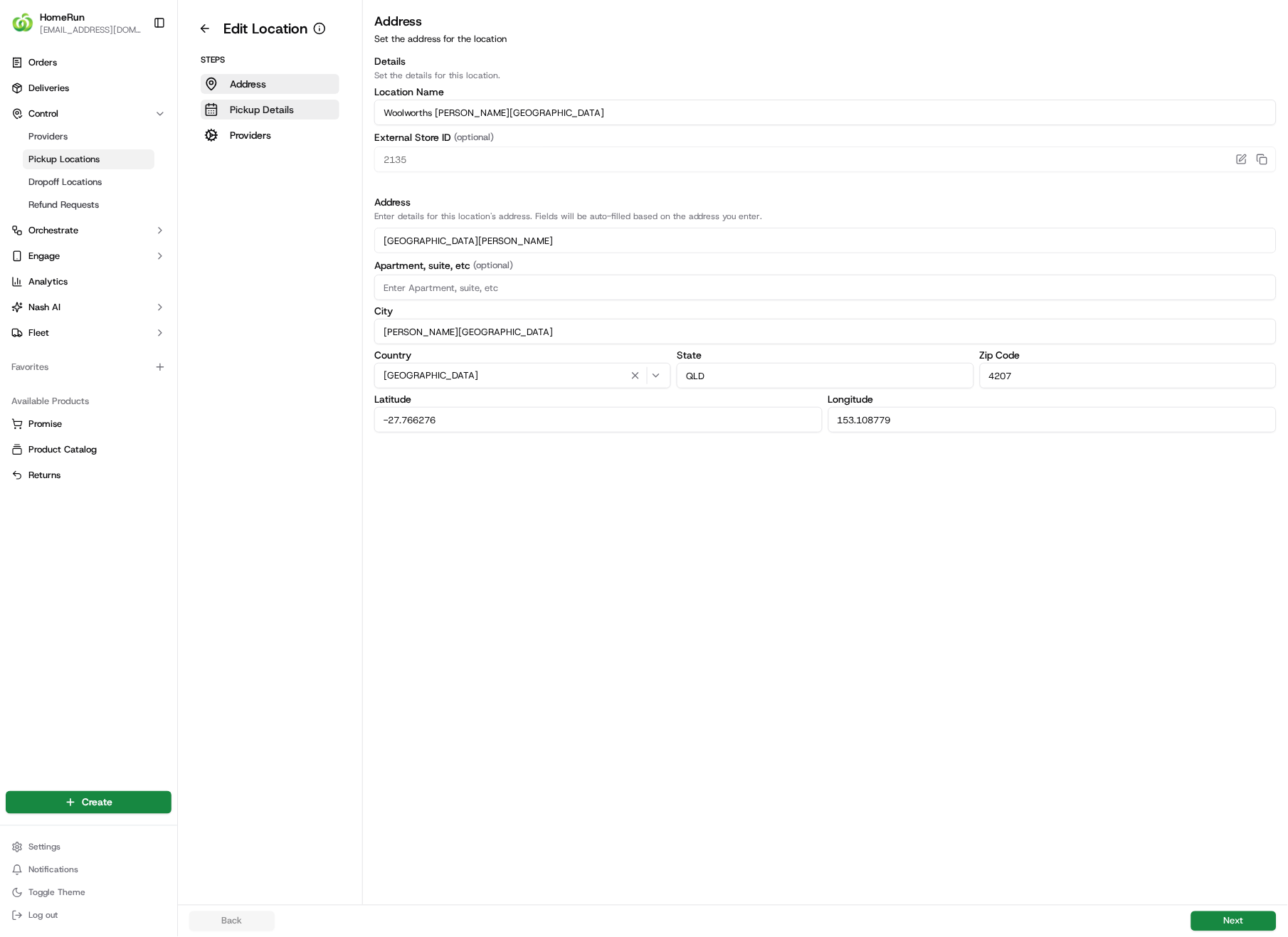
click at [280, 111] on p "Pickup Details" at bounding box center [261, 109] width 64 height 14
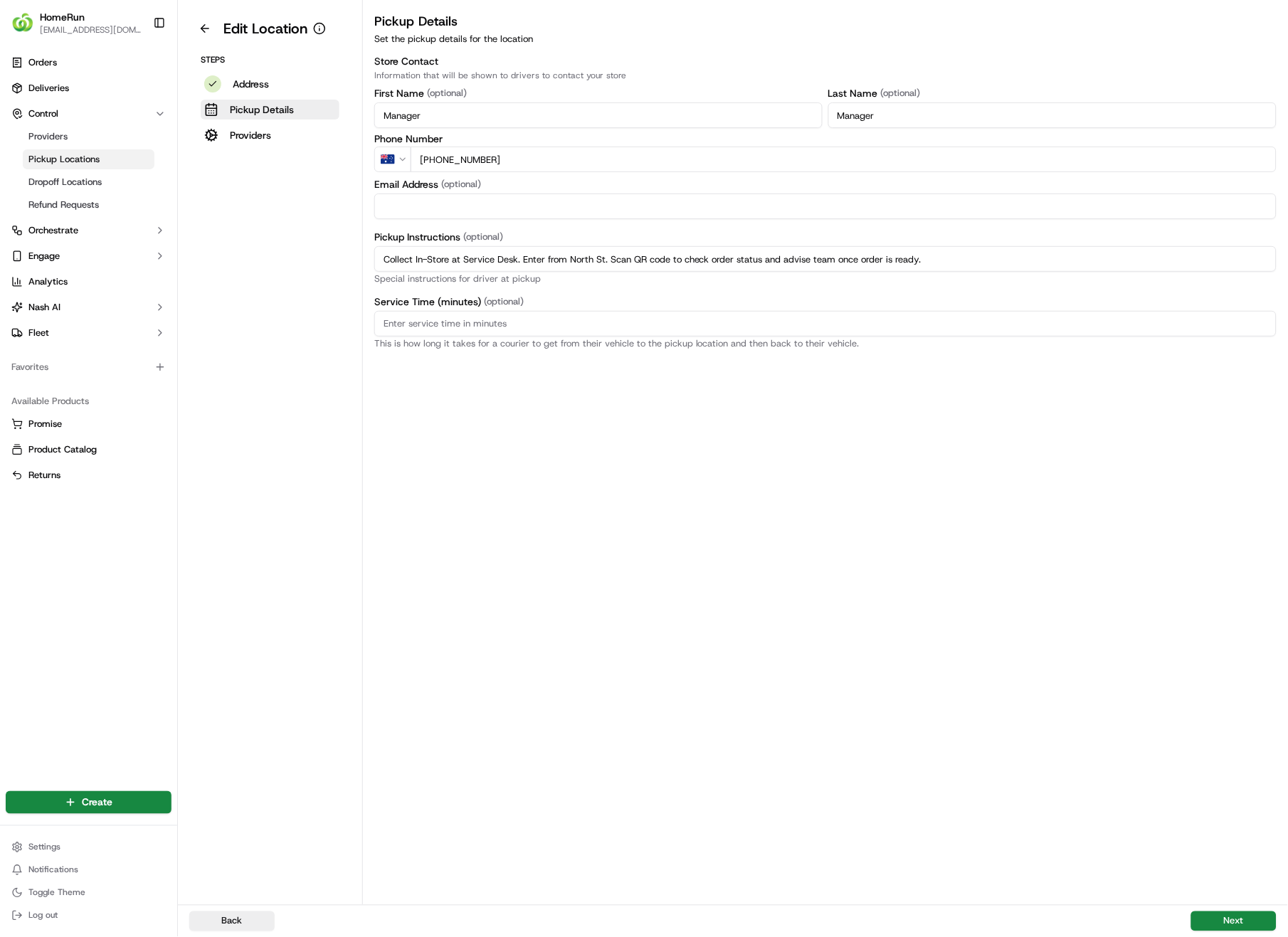
drag, startPoint x: 1011, startPoint y: 259, endPoint x: 321, endPoint y: 249, distance: 690.1
click at [321, 249] on div "Edit Location Steps Address Pickup Details Providers Pickup Details Set the pic…" at bounding box center [733, 452] width 1110 height 905
paste input "Pickup from instore collection point"
type input "Pickup from instore collection point. Enter from North St. Scan QR code to chec…"
click at [1225, 663] on button "Next" at bounding box center [1234, 921] width 85 height 20
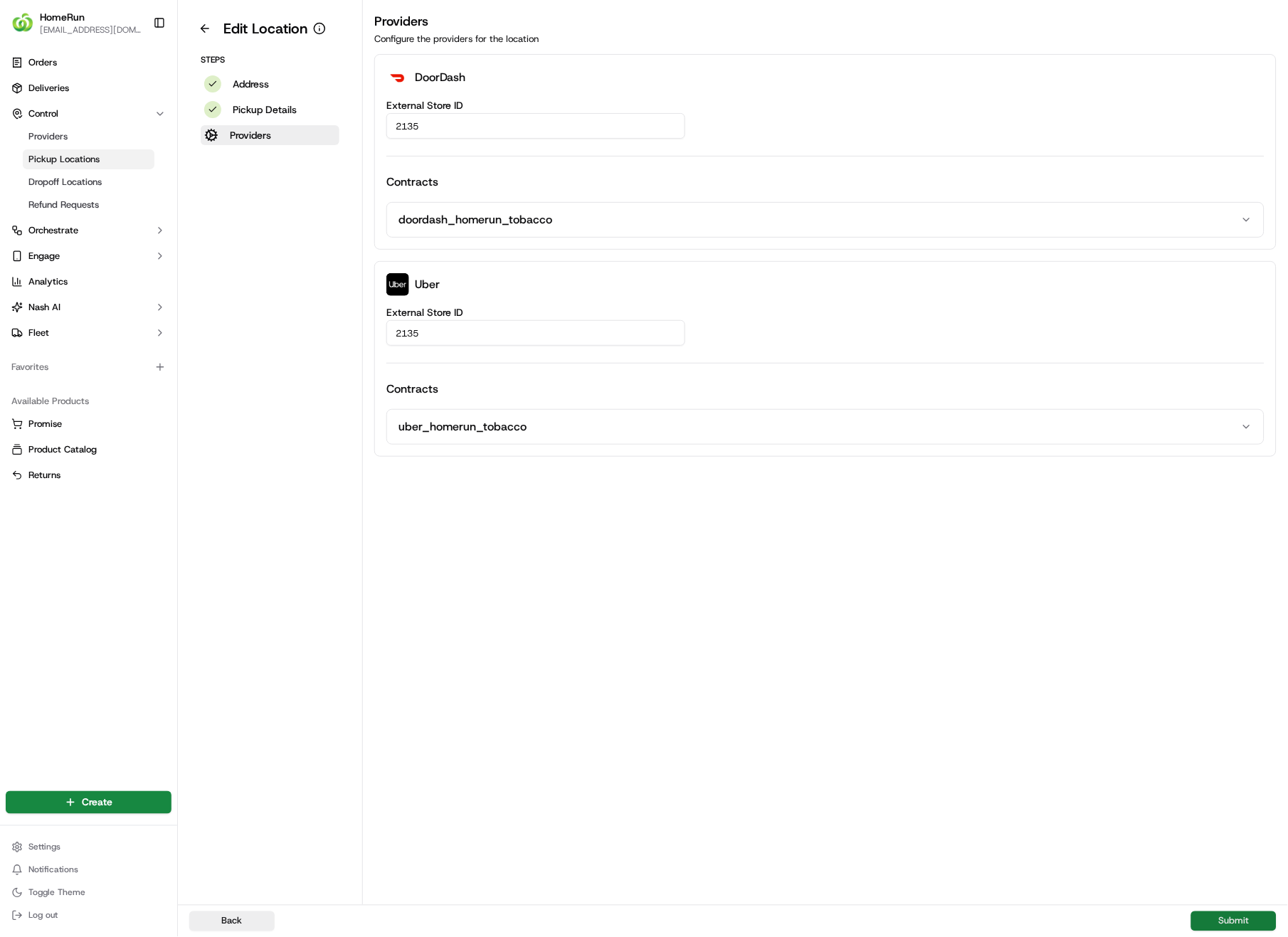
click at [1217, 663] on button "Submit" at bounding box center [1234, 921] width 85 height 20
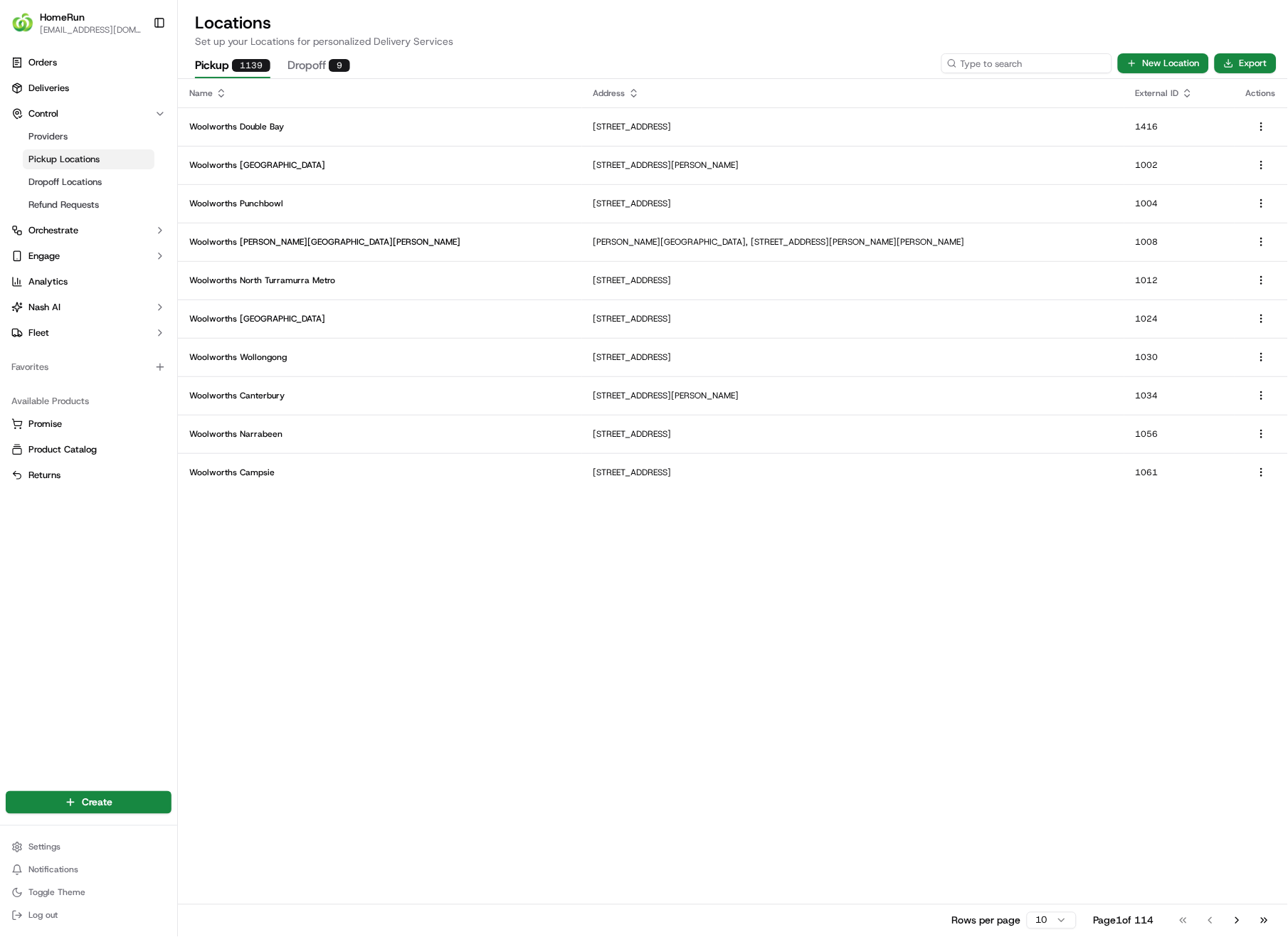
click at [1004, 65] on input at bounding box center [1027, 63] width 171 height 20
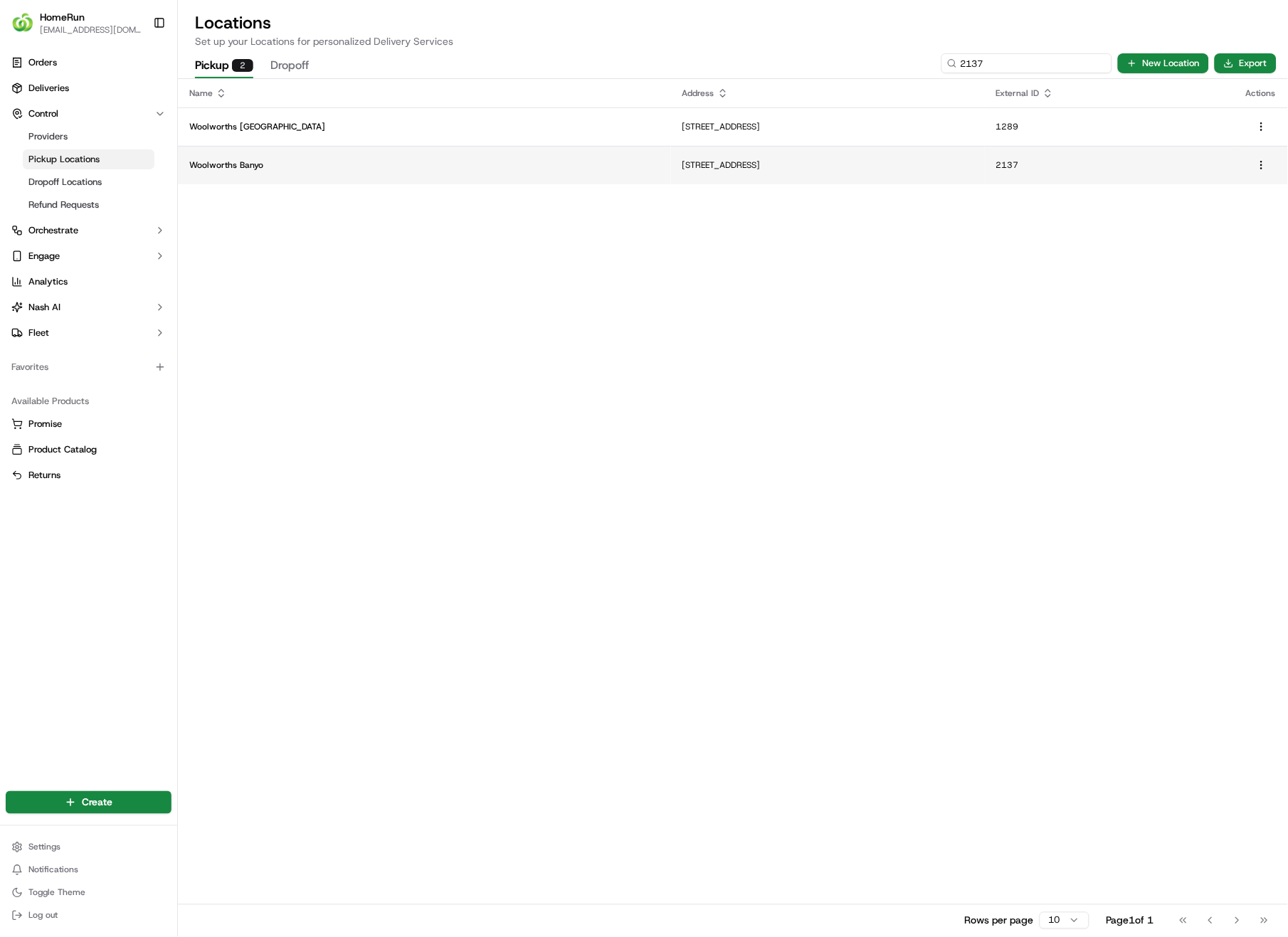
type input "2137"
click at [683, 167] on p "[STREET_ADDRESS]" at bounding box center [828, 165] width 291 height 12
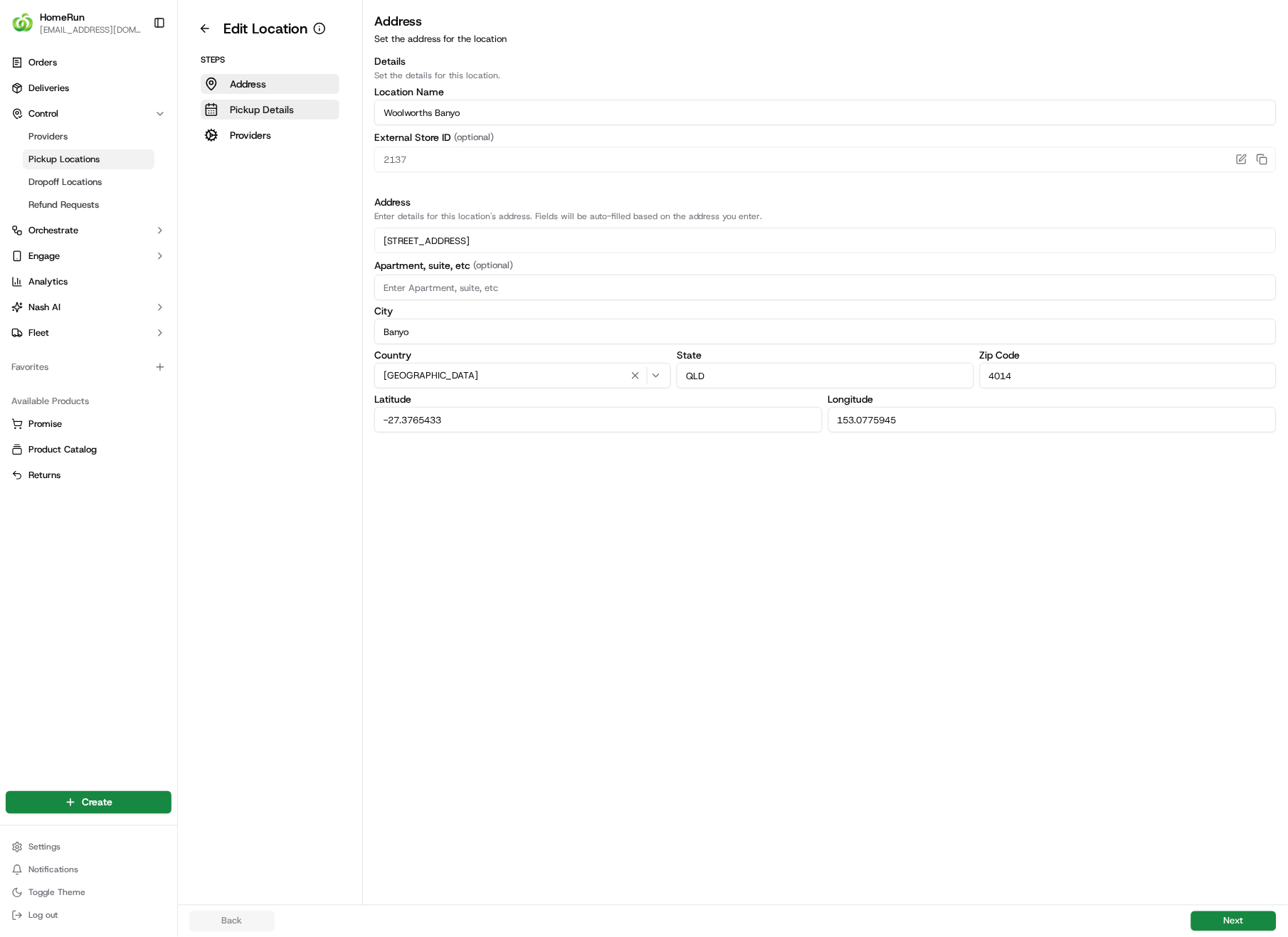
click at [252, 109] on p "Pickup Details" at bounding box center [261, 109] width 64 height 14
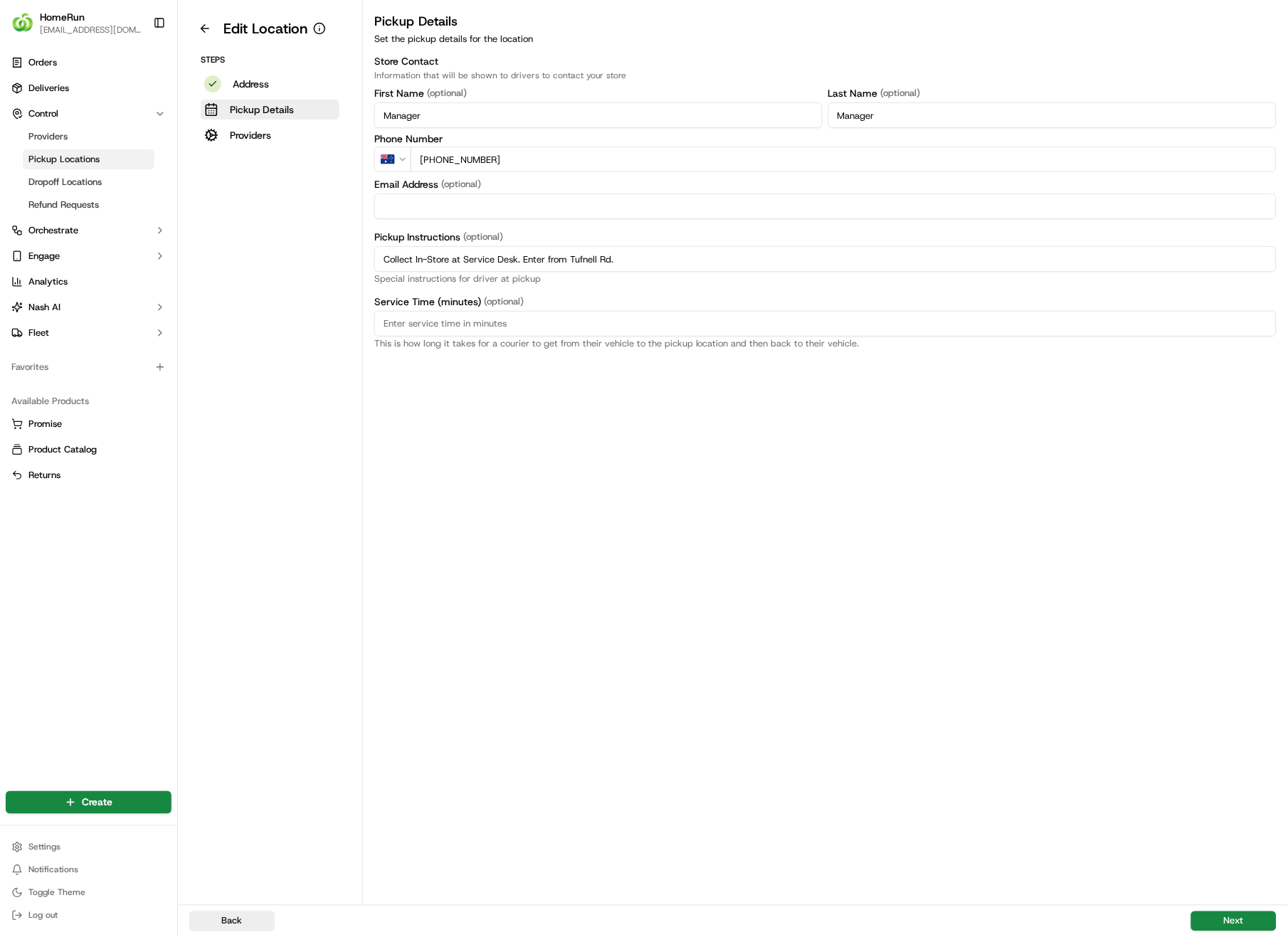
drag, startPoint x: 694, startPoint y: 260, endPoint x: 313, endPoint y: 253, distance: 381.1
click at [309, 253] on div "Edit Location Steps Address Pickup Details Providers Pickup Details Set the pic…" at bounding box center [733, 452] width 1110 height 905
paste input "Pickup from instore collection point. Enter from Tufnell Rd. Scan QR code to ch…"
type input "Pickup from instore collection point. Enter from Tufnell Rd. Scan QR code to ch…"
click at [1229, 663] on button "Next" at bounding box center [1234, 921] width 85 height 20
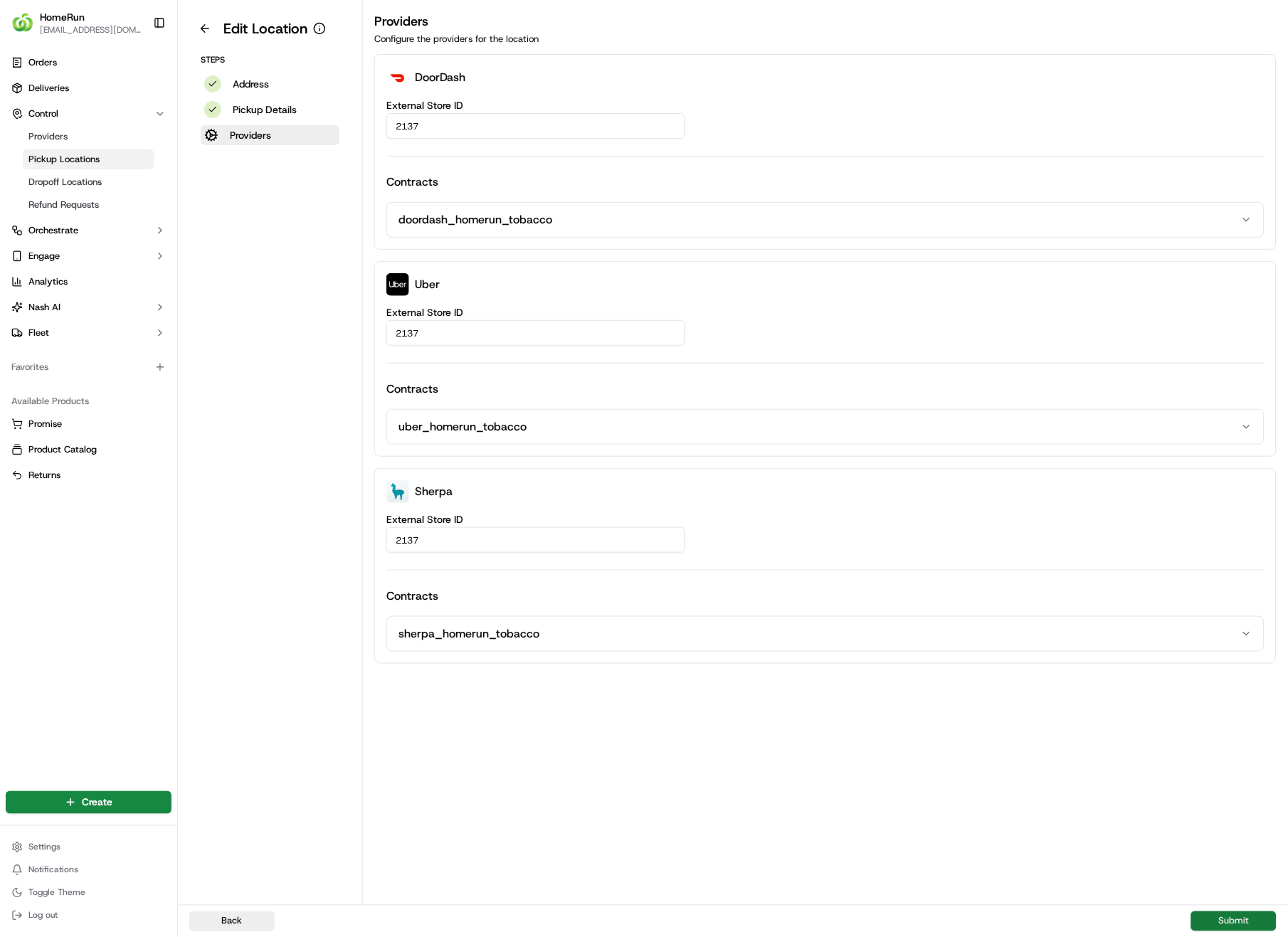
click at [1234, 663] on button "Submit" at bounding box center [1234, 921] width 85 height 20
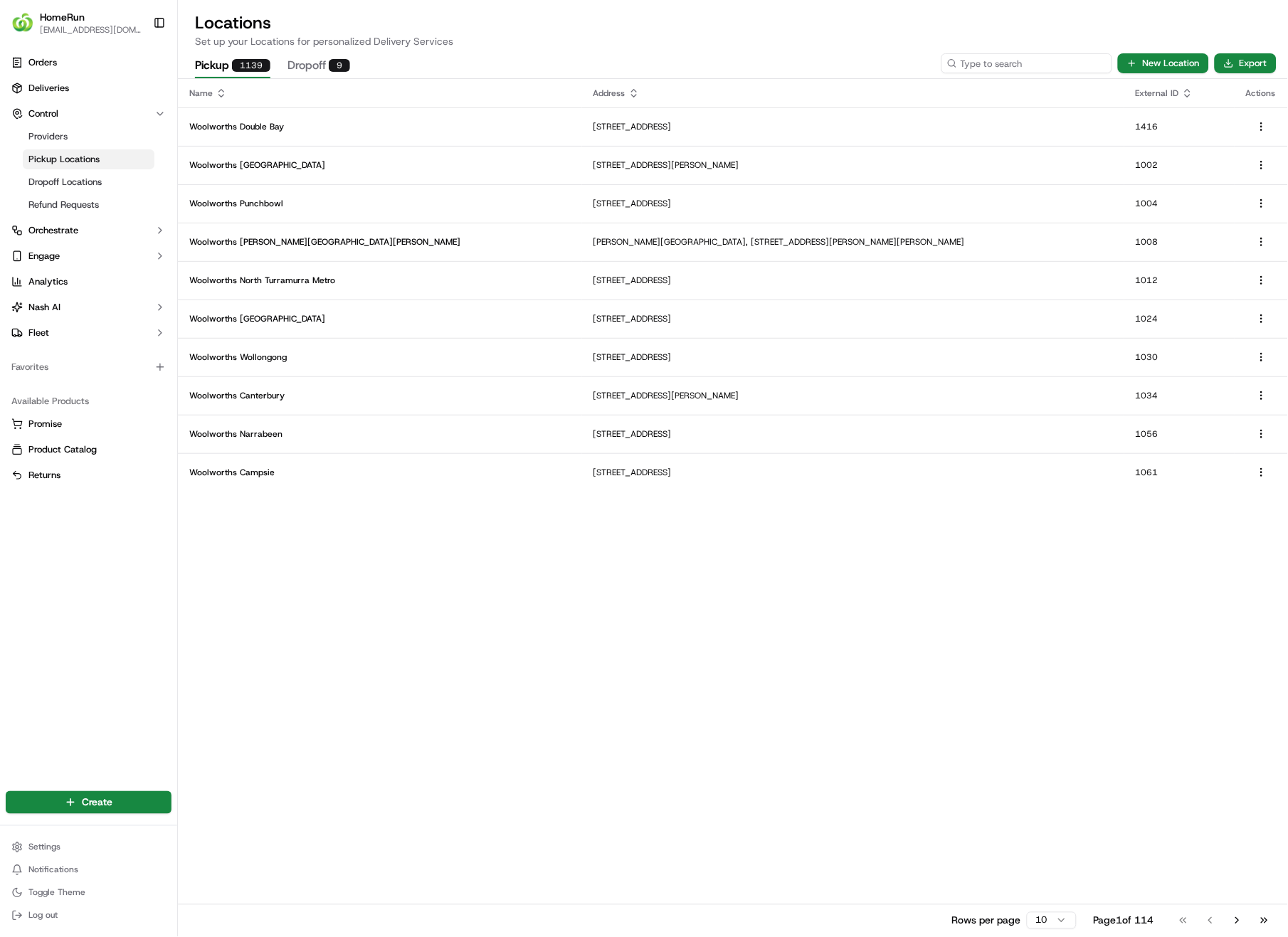
click at [1020, 61] on input at bounding box center [1027, 63] width 171 height 20
type input "2174"
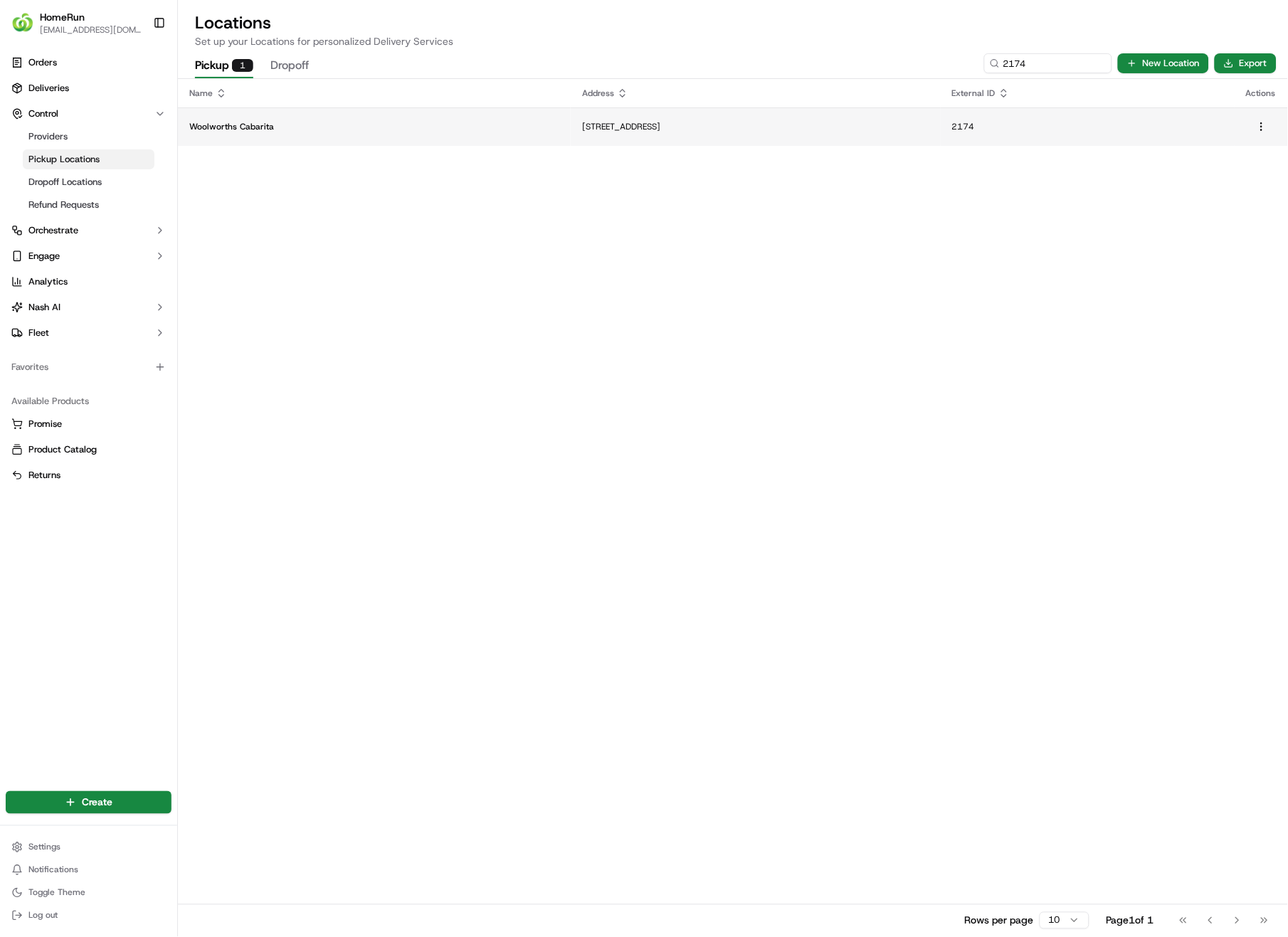
click at [768, 125] on p "[STREET_ADDRESS]" at bounding box center [755, 127] width 347 height 12
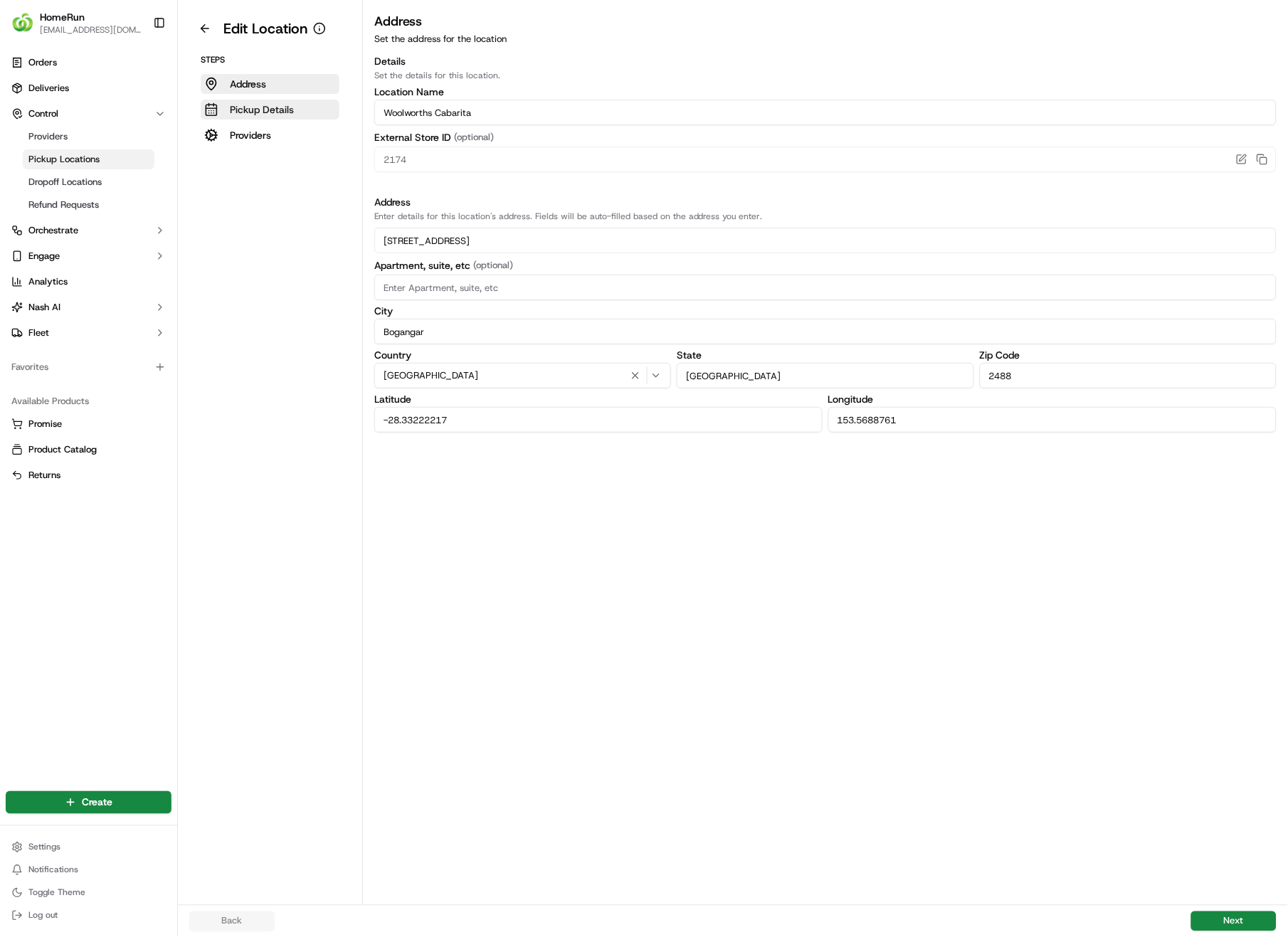
click at [288, 106] on p "Pickup Details" at bounding box center [261, 109] width 64 height 14
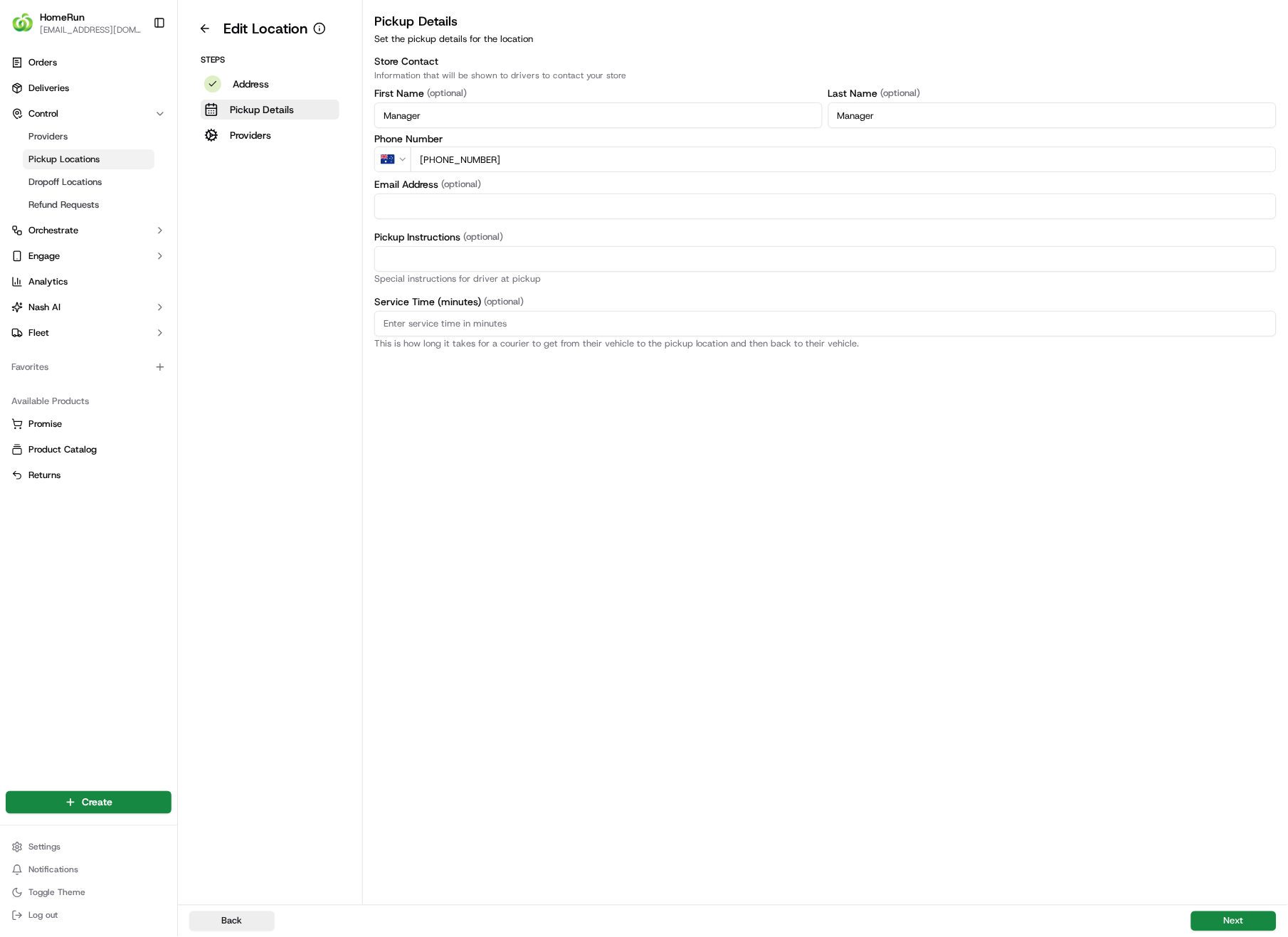
click at [426, 260] on input "Pickup Instructions (optional)" at bounding box center [825, 259] width 902 height 26
paste input "Pickup from instore collection point. Scan QR code to check order status and ad…"
type input "Pickup from instore collection point. Scan QR code to check order status and ad…"
click at [1232, 663] on button "Next" at bounding box center [1234, 921] width 85 height 20
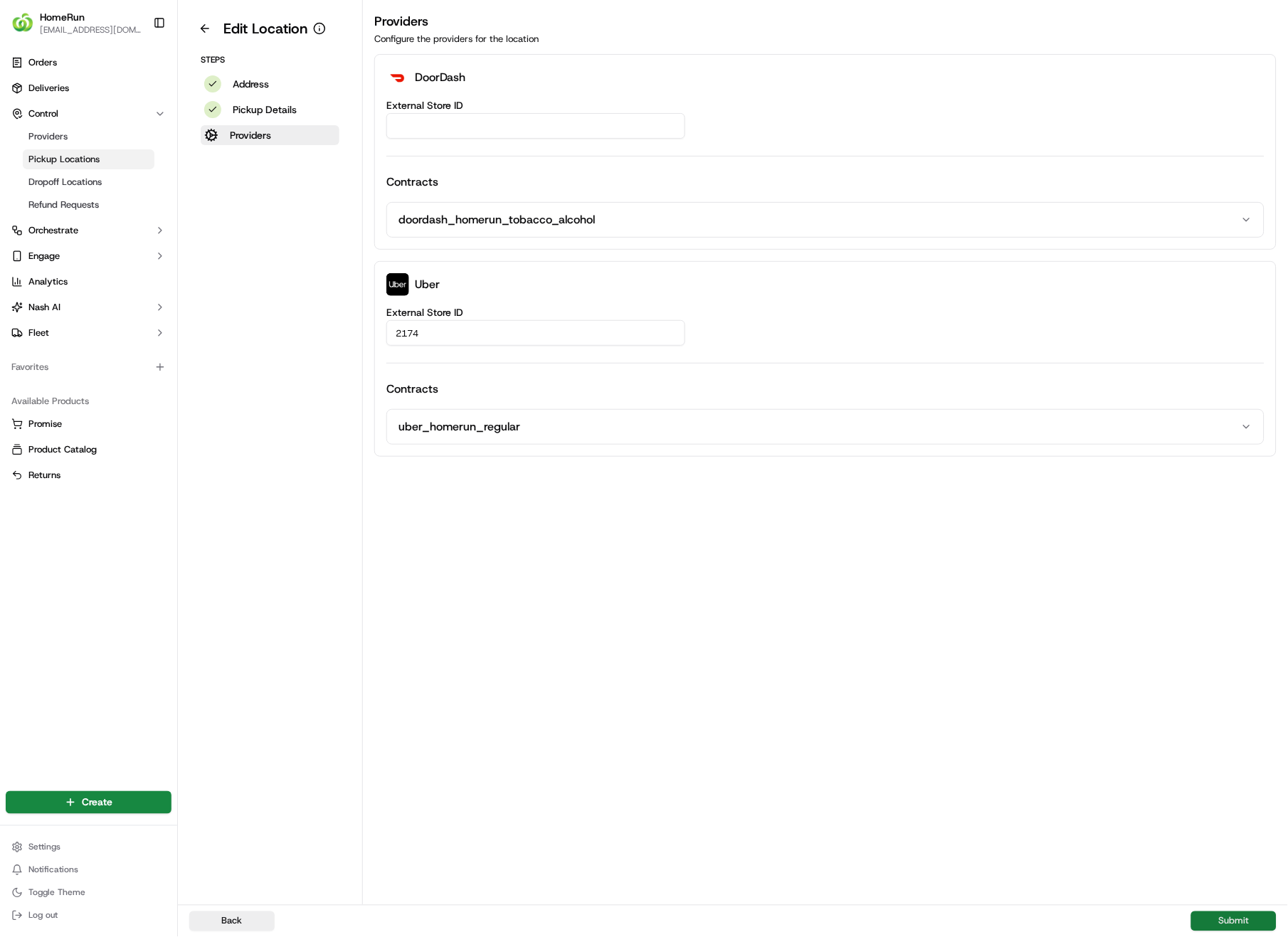
click at [1232, 663] on button "Submit" at bounding box center [1234, 921] width 85 height 20
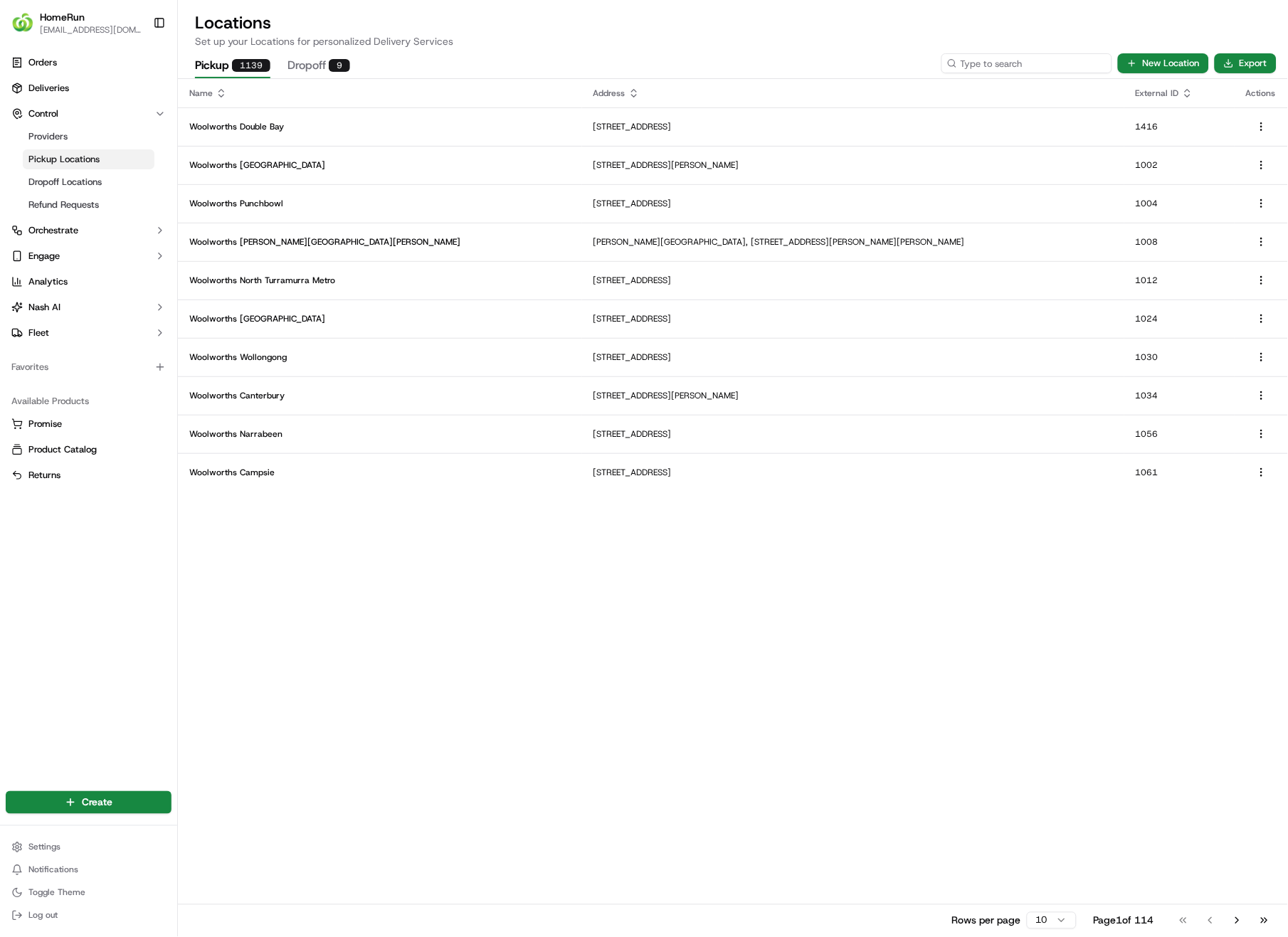
click at [1052, 62] on input at bounding box center [1027, 63] width 171 height 20
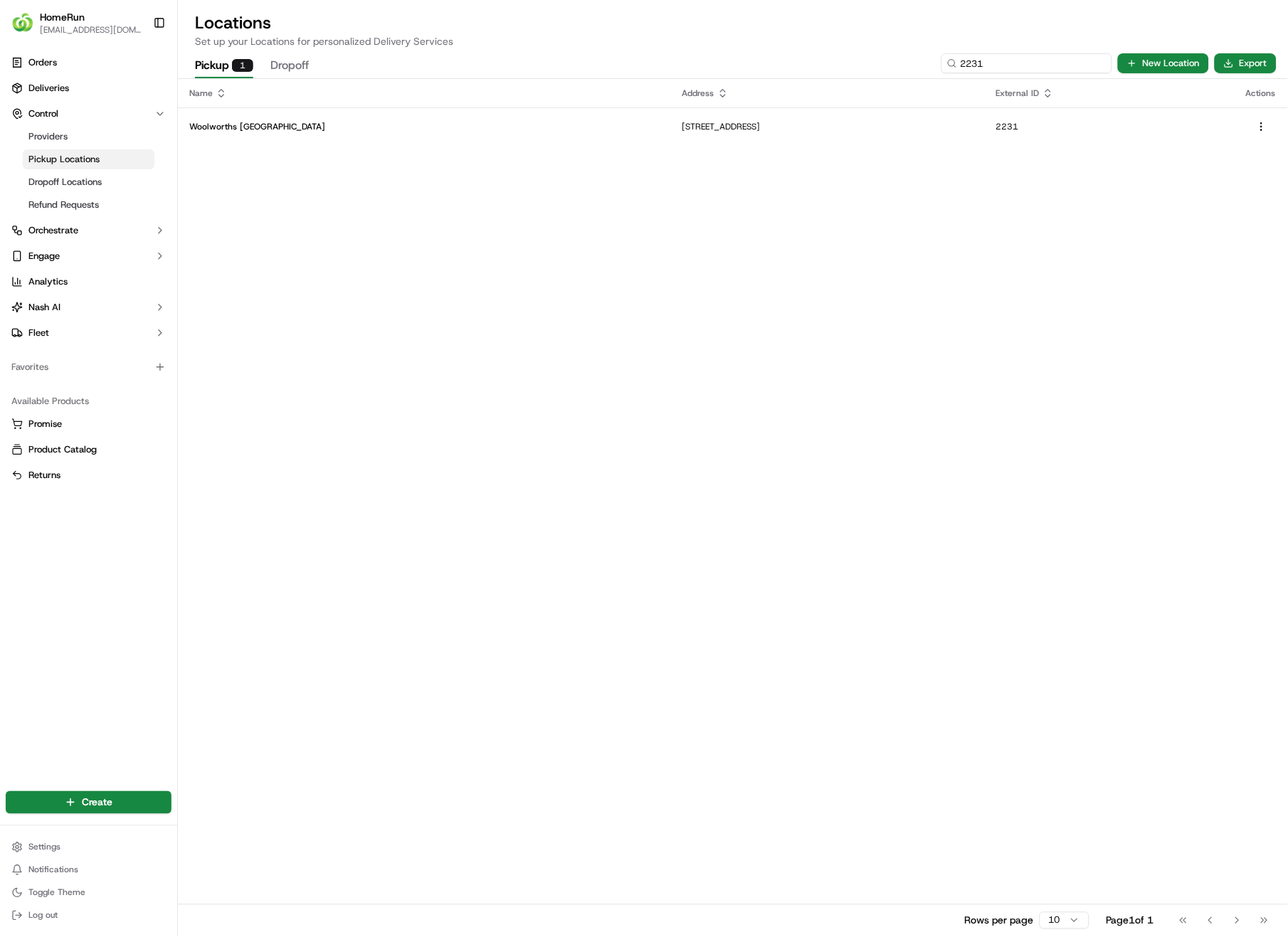
type input "2231"
click at [244, 128] on p "Woolworths [GEOGRAPHIC_DATA]" at bounding box center [424, 127] width 470 height 12
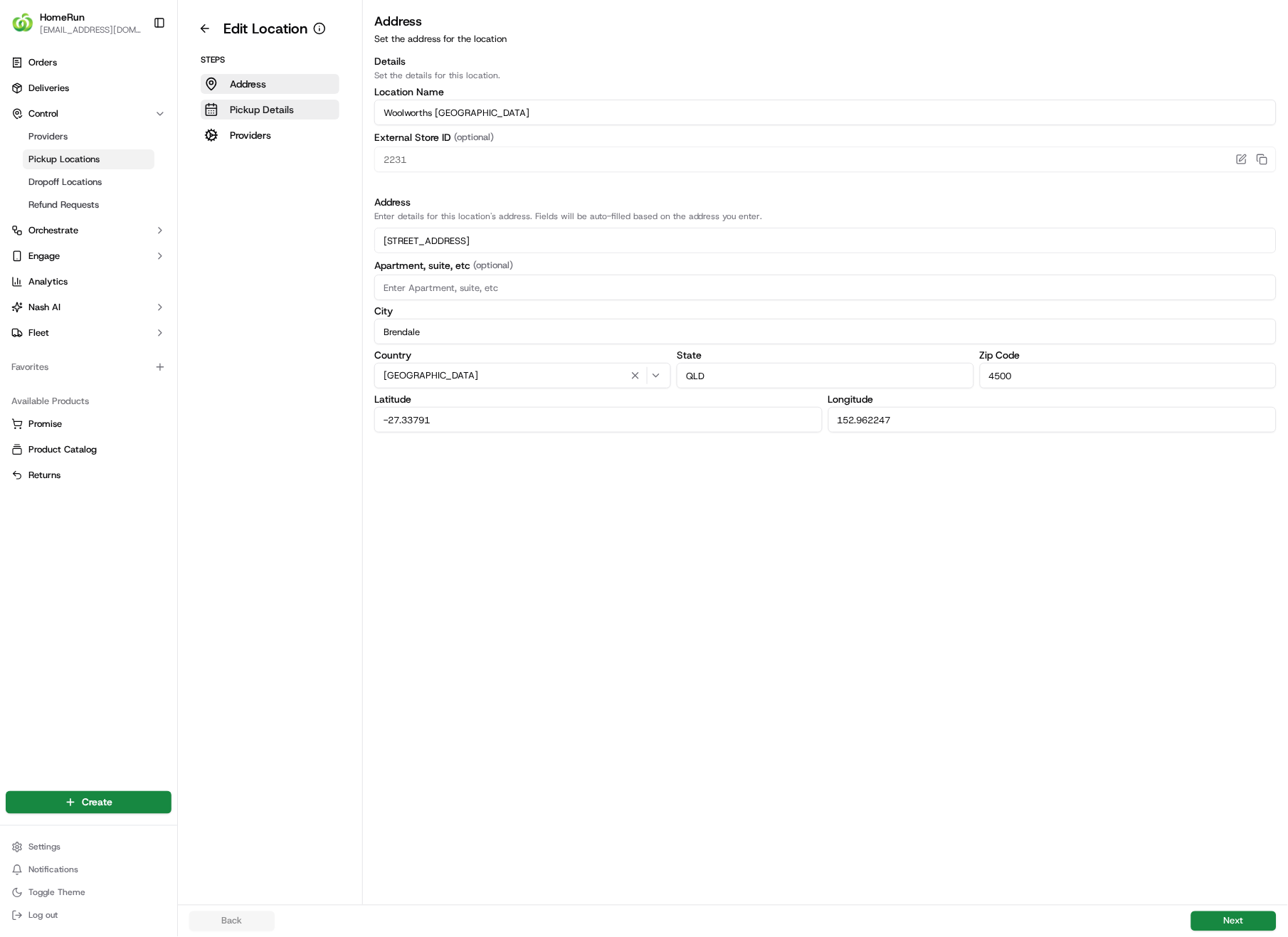
click at [260, 109] on p "Pickup Details" at bounding box center [261, 109] width 64 height 14
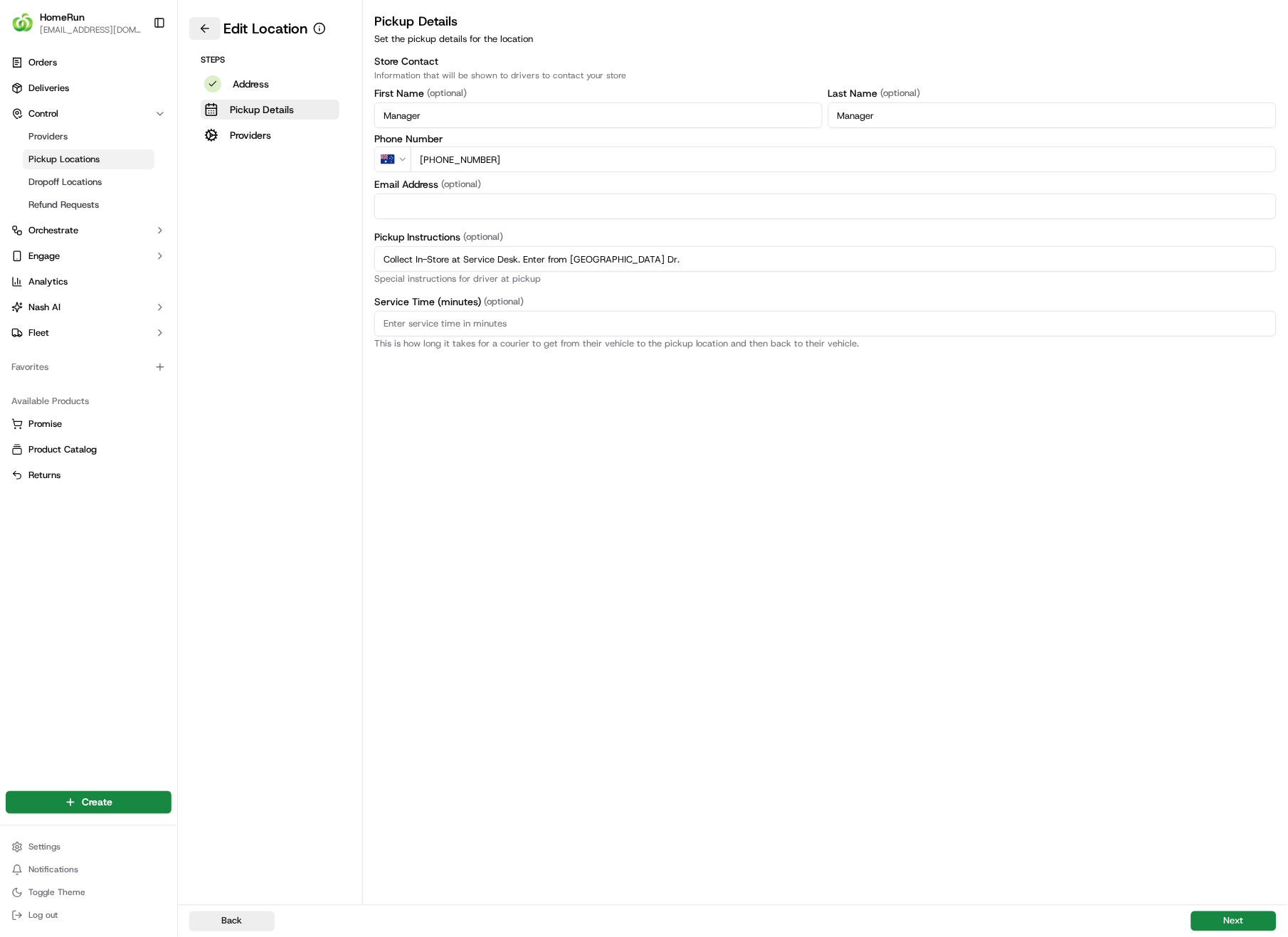
click at [204, 27] on button at bounding box center [205, 28] width 32 height 23
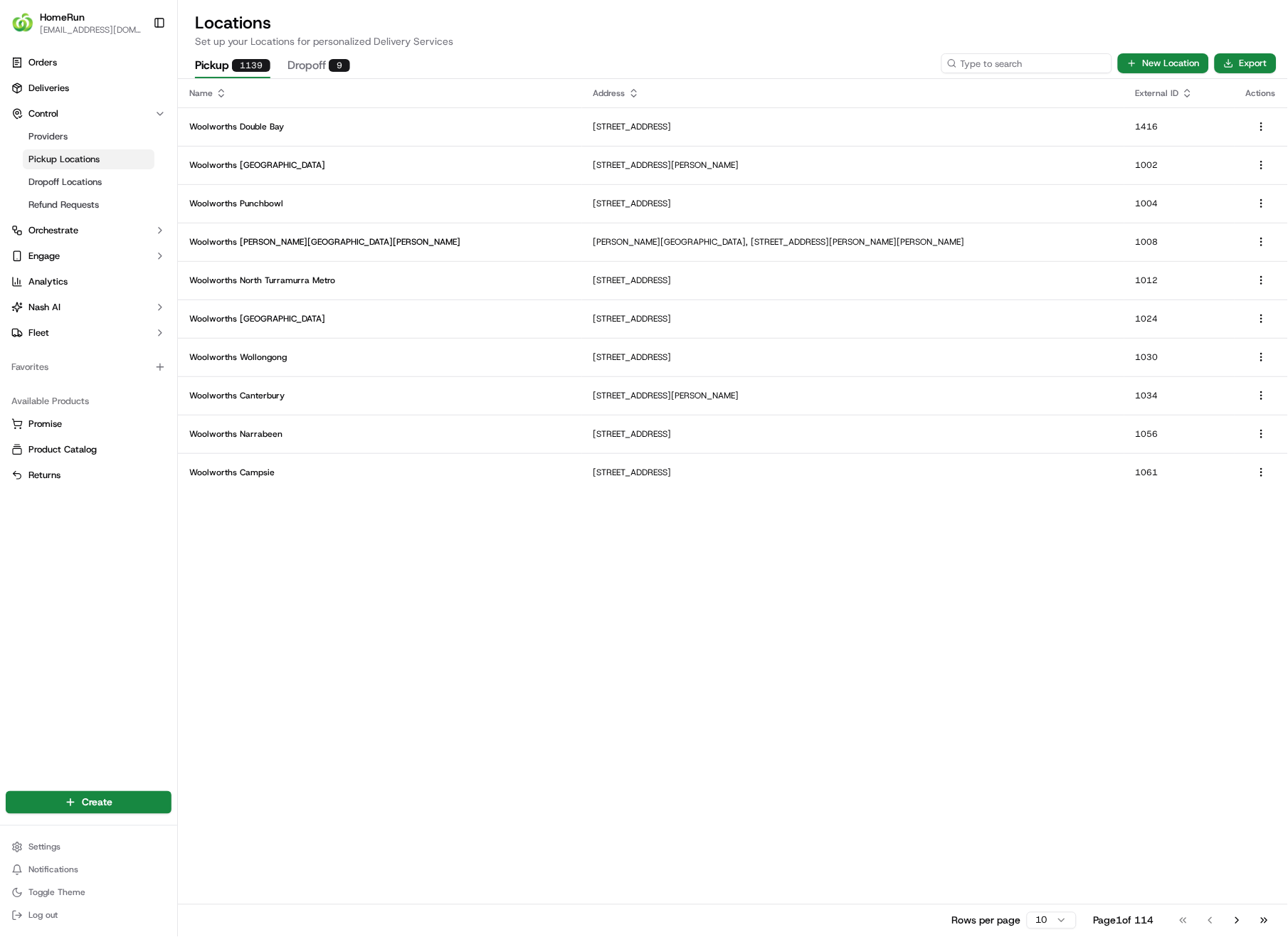
click at [1044, 68] on input at bounding box center [1027, 63] width 171 height 20
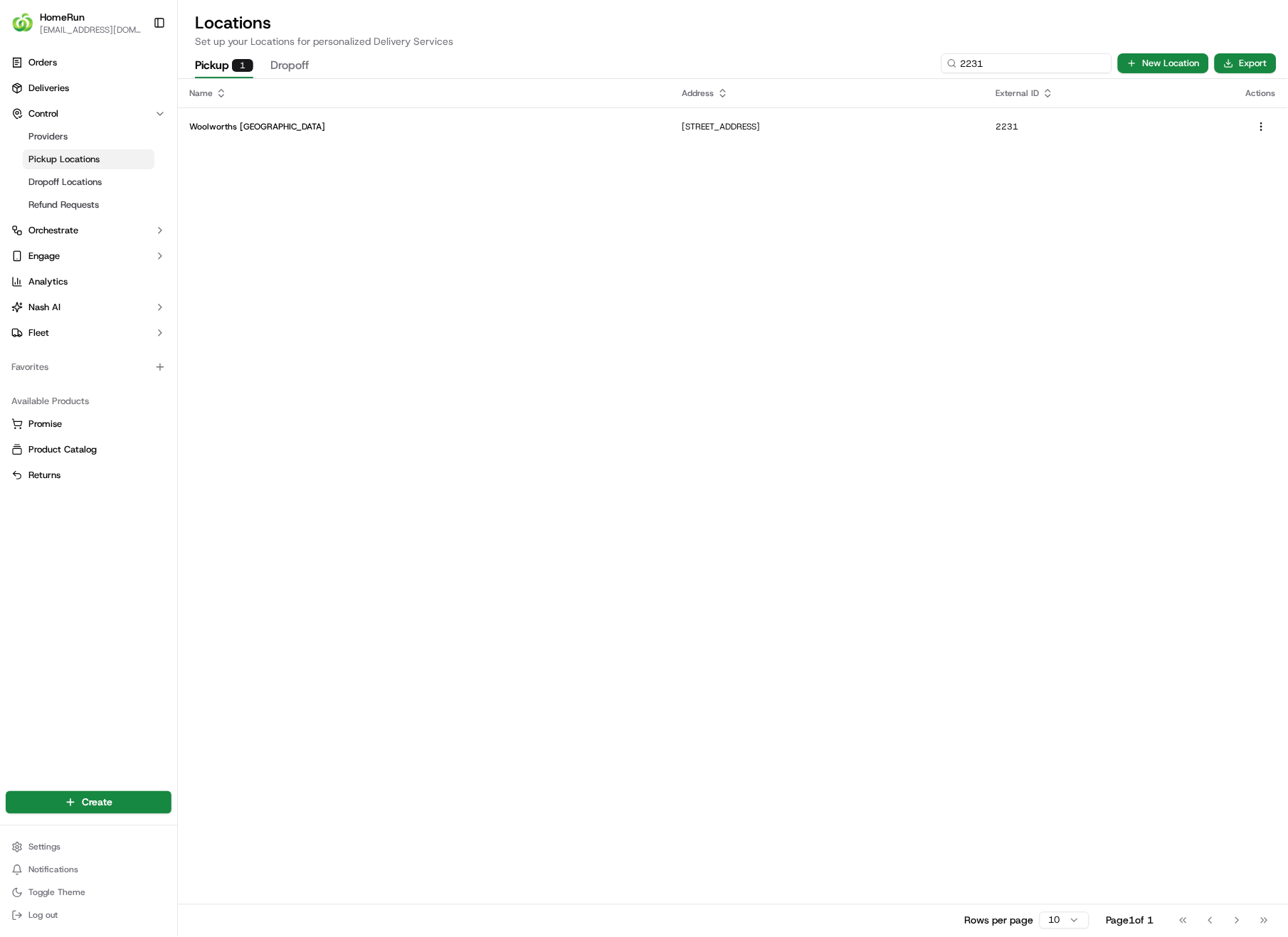
type input "2231"
click at [683, 123] on p "[STREET_ADDRESS]" at bounding box center [828, 127] width 291 height 12
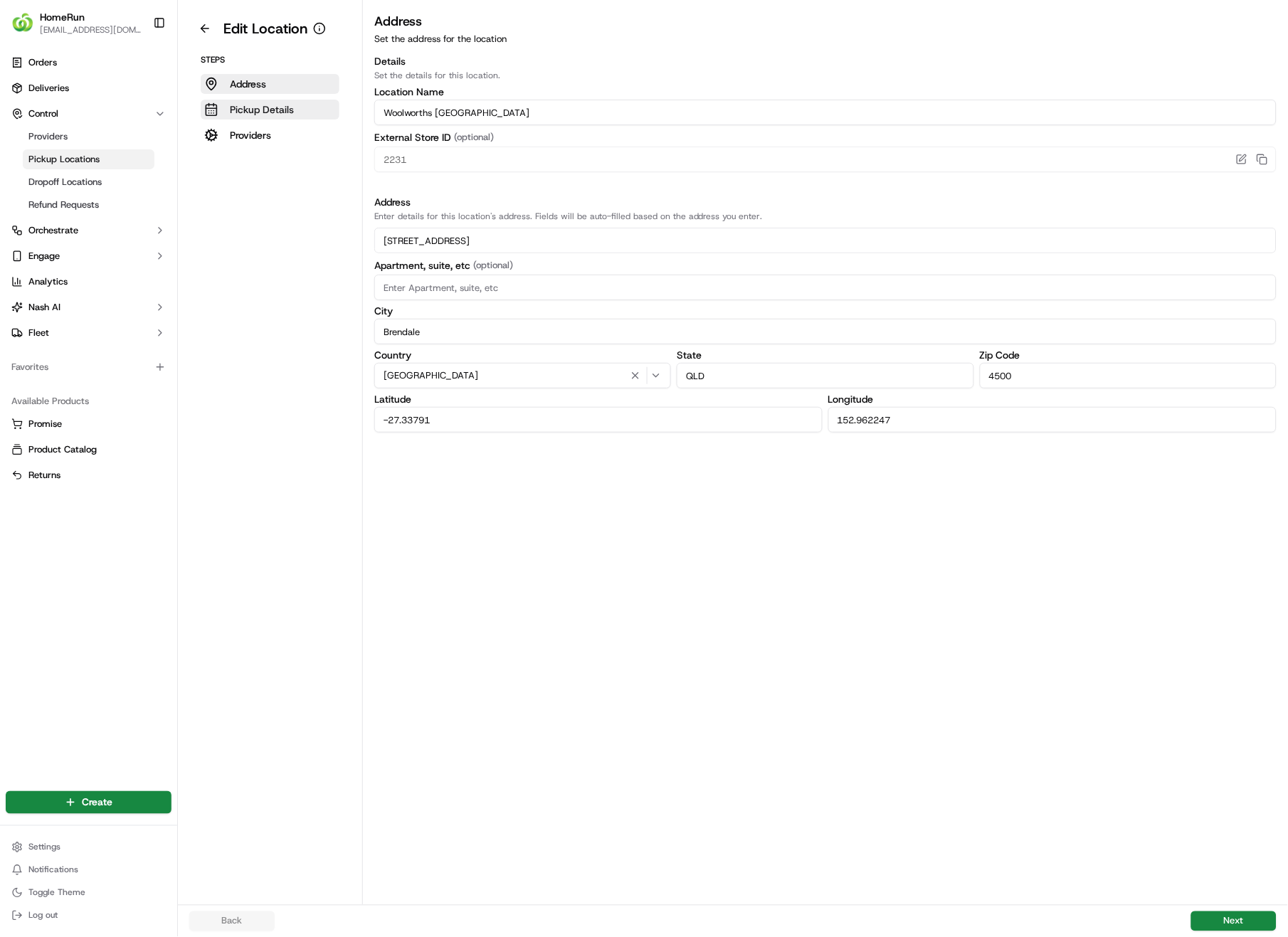
click at [263, 108] on p "Pickup Details" at bounding box center [261, 109] width 64 height 14
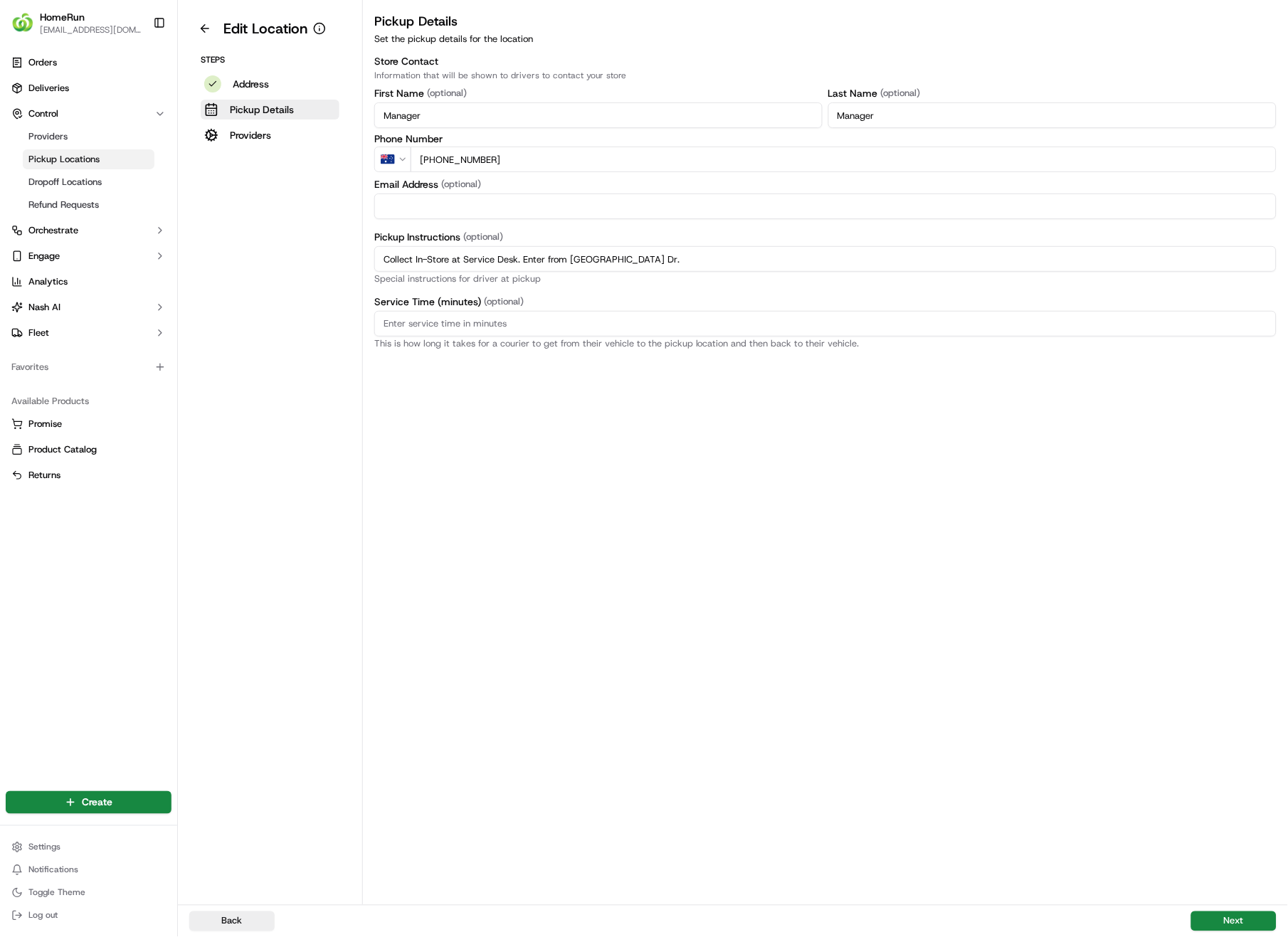
drag, startPoint x: 659, startPoint y: 257, endPoint x: 365, endPoint y: 262, distance: 294.0
click at [326, 269] on div "Edit Location Steps Address Pickup Details Providers Pickup Details Set the pic…" at bounding box center [733, 452] width 1110 height 905
paste input "Pickup from instore collection point. Enter from [GEOGRAPHIC_DATA] Dr. Scan QR …"
type input "Pickup from instore collection point. Enter from [GEOGRAPHIC_DATA] Dr. Scan QR …"
click at [1251, 663] on button "Next" at bounding box center [1234, 921] width 85 height 20
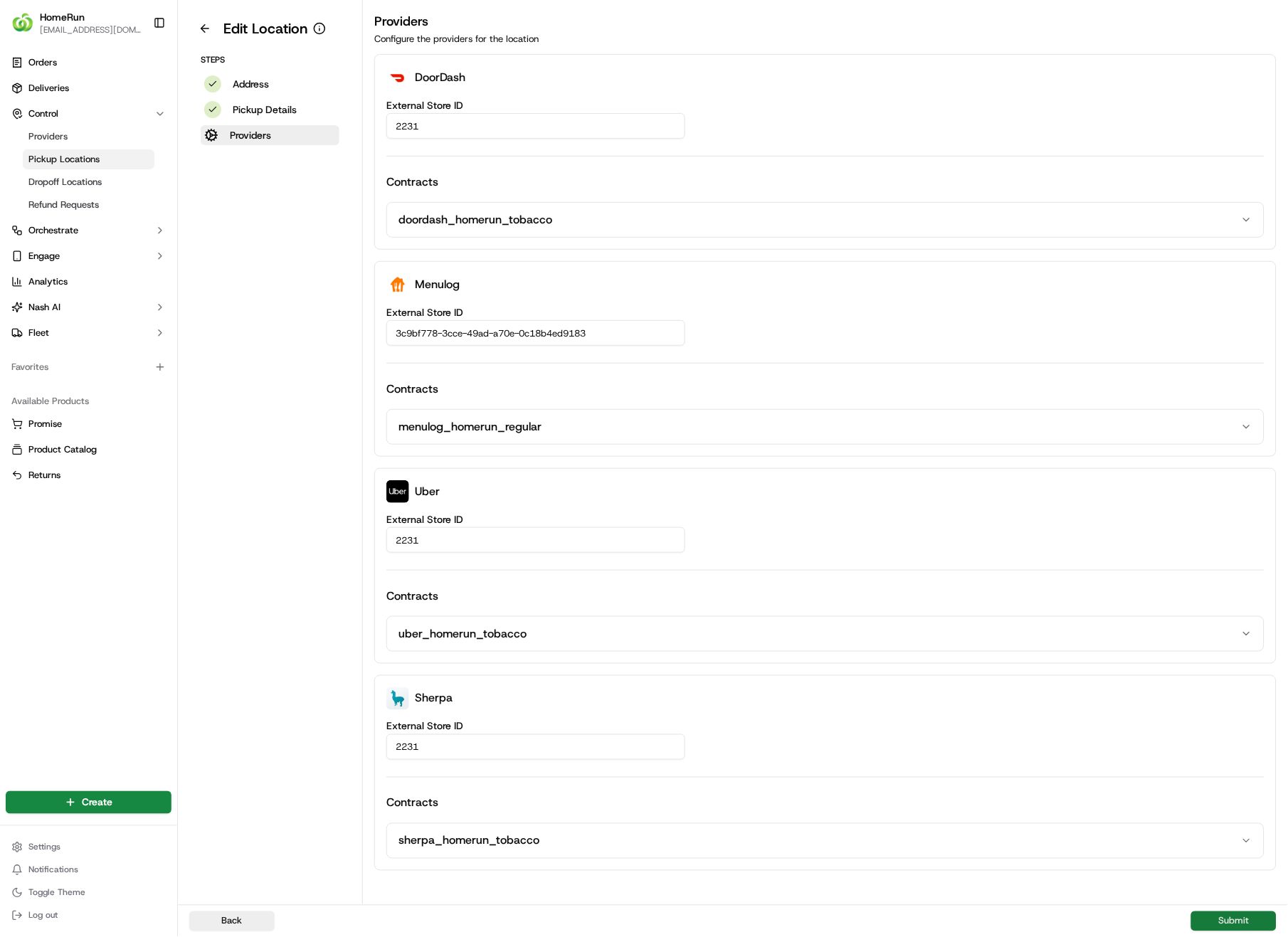
click at [1251, 663] on button "Submit" at bounding box center [1234, 921] width 85 height 20
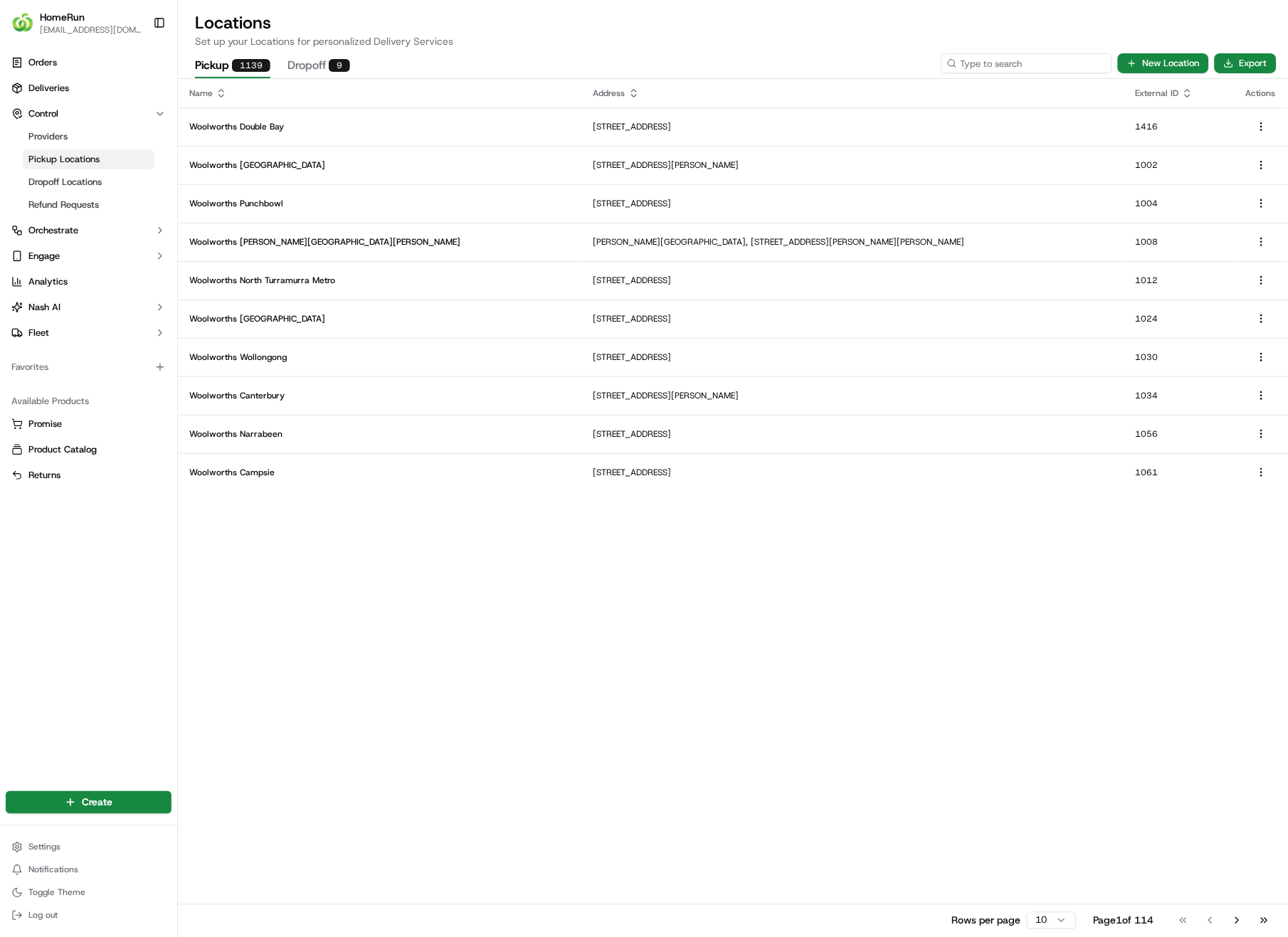
click at [1017, 62] on input at bounding box center [1027, 63] width 171 height 20
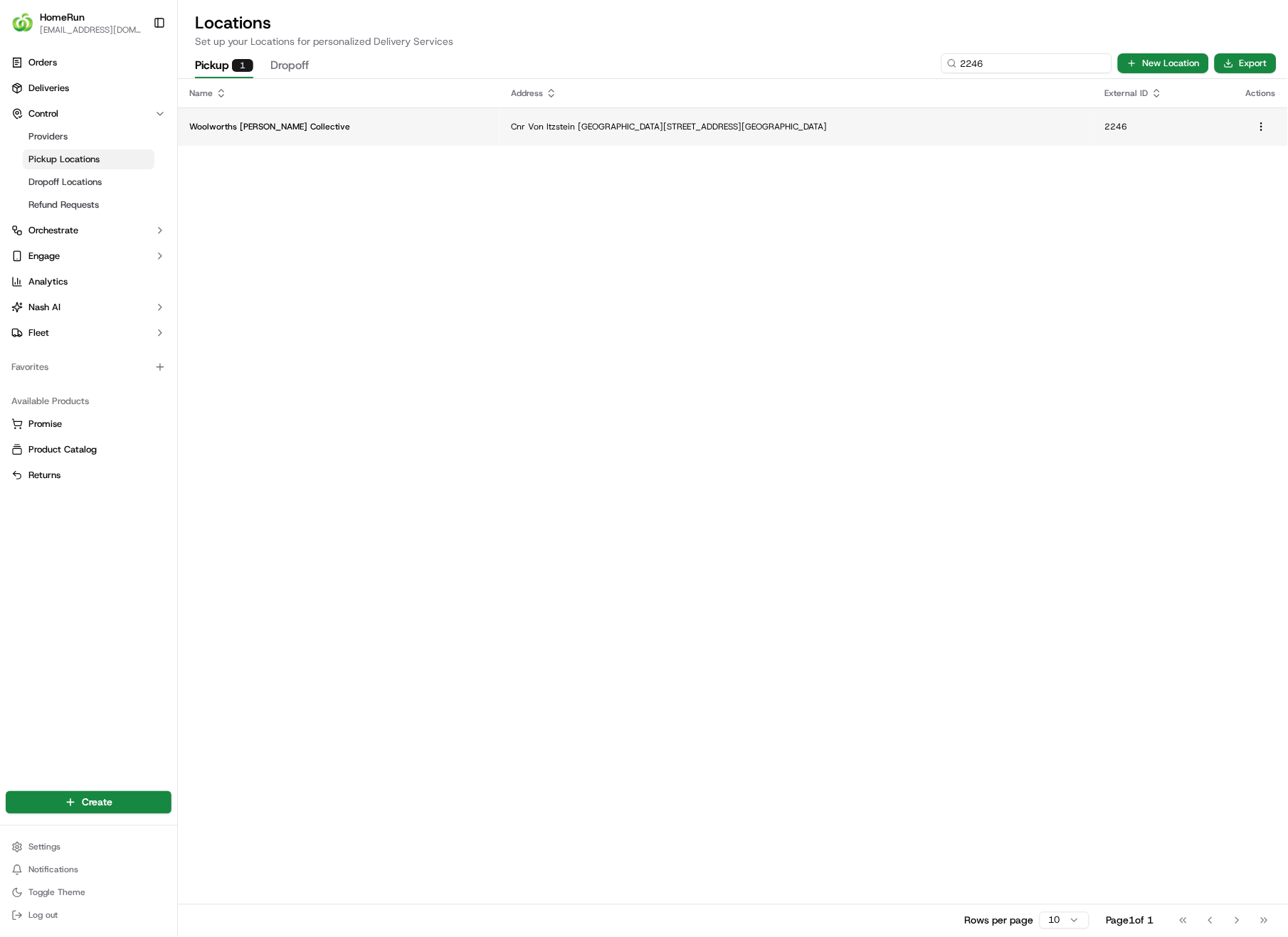
type input "2246"
click at [707, 123] on p "Cnr Von Itzstein [GEOGRAPHIC_DATA][STREET_ADDRESS][GEOGRAPHIC_DATA]" at bounding box center [797, 127] width 571 height 12
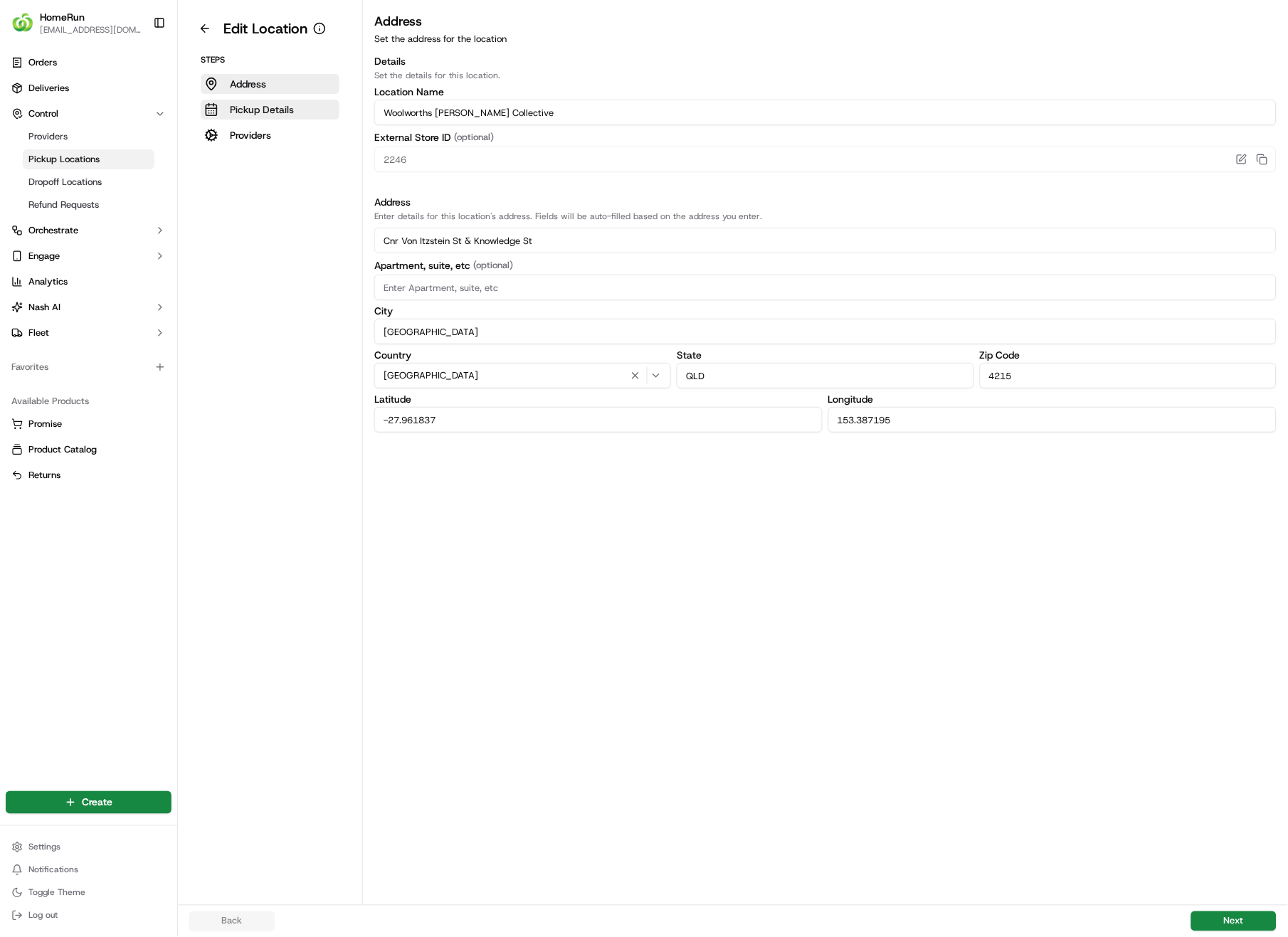
click at [260, 108] on p "Pickup Details" at bounding box center [261, 109] width 64 height 14
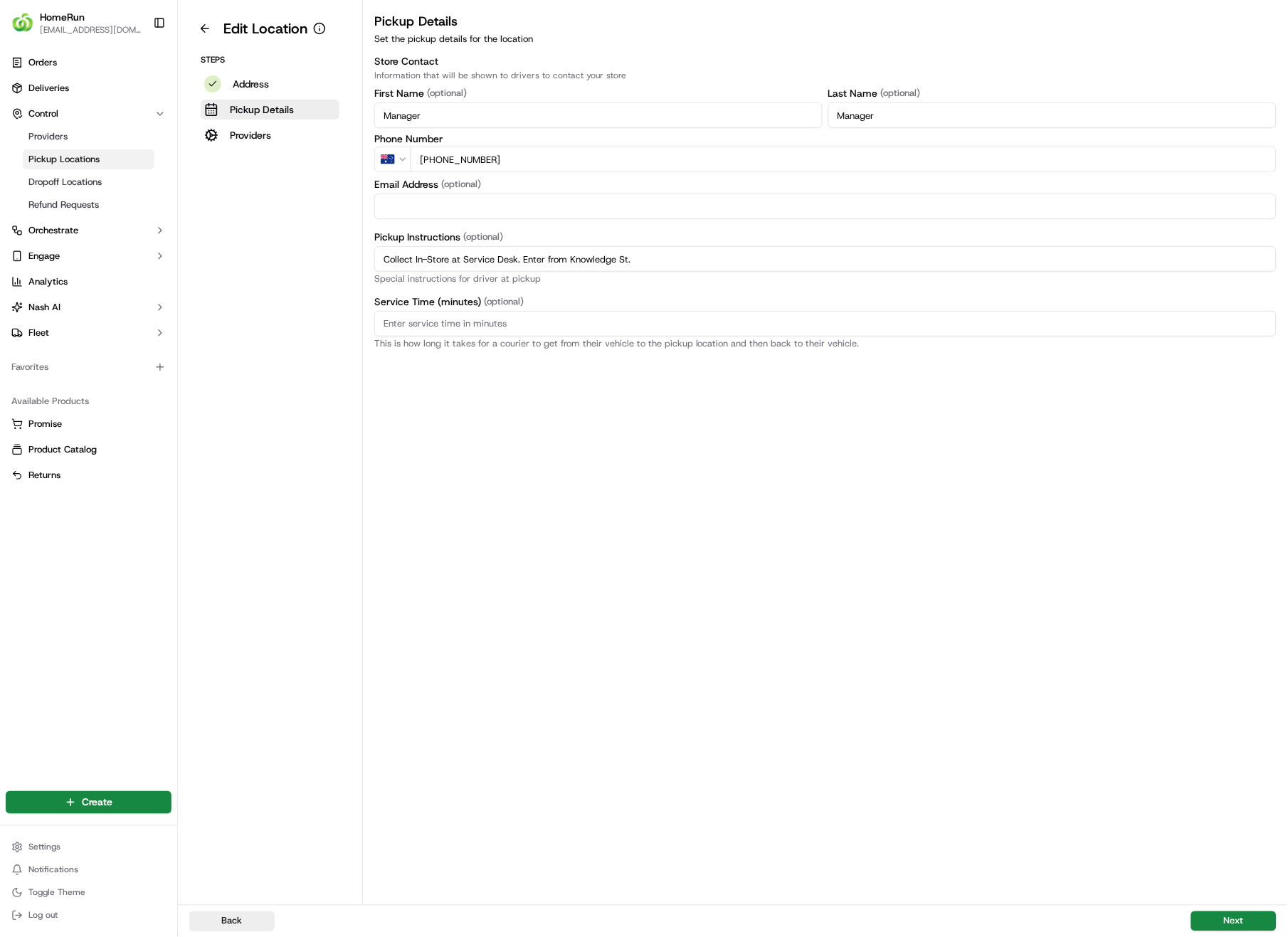
click at [671, 262] on input "Collect In-Store at Service Desk. Enter from Knowledge St." at bounding box center [825, 259] width 902 height 26
drag, startPoint x: 671, startPoint y: 262, endPoint x: 321, endPoint y: 258, distance: 350.0
click at [321, 258] on div "Edit Location Steps Address Pickup Details Providers Pickup Details Set the pic…" at bounding box center [733, 452] width 1110 height 905
paste input "Pickup from instore collection point. Enter from Knowledge St. Scan QR code to …"
type input "Pickup from instore collection point. Enter from Knowledge St. Scan QR code to …"
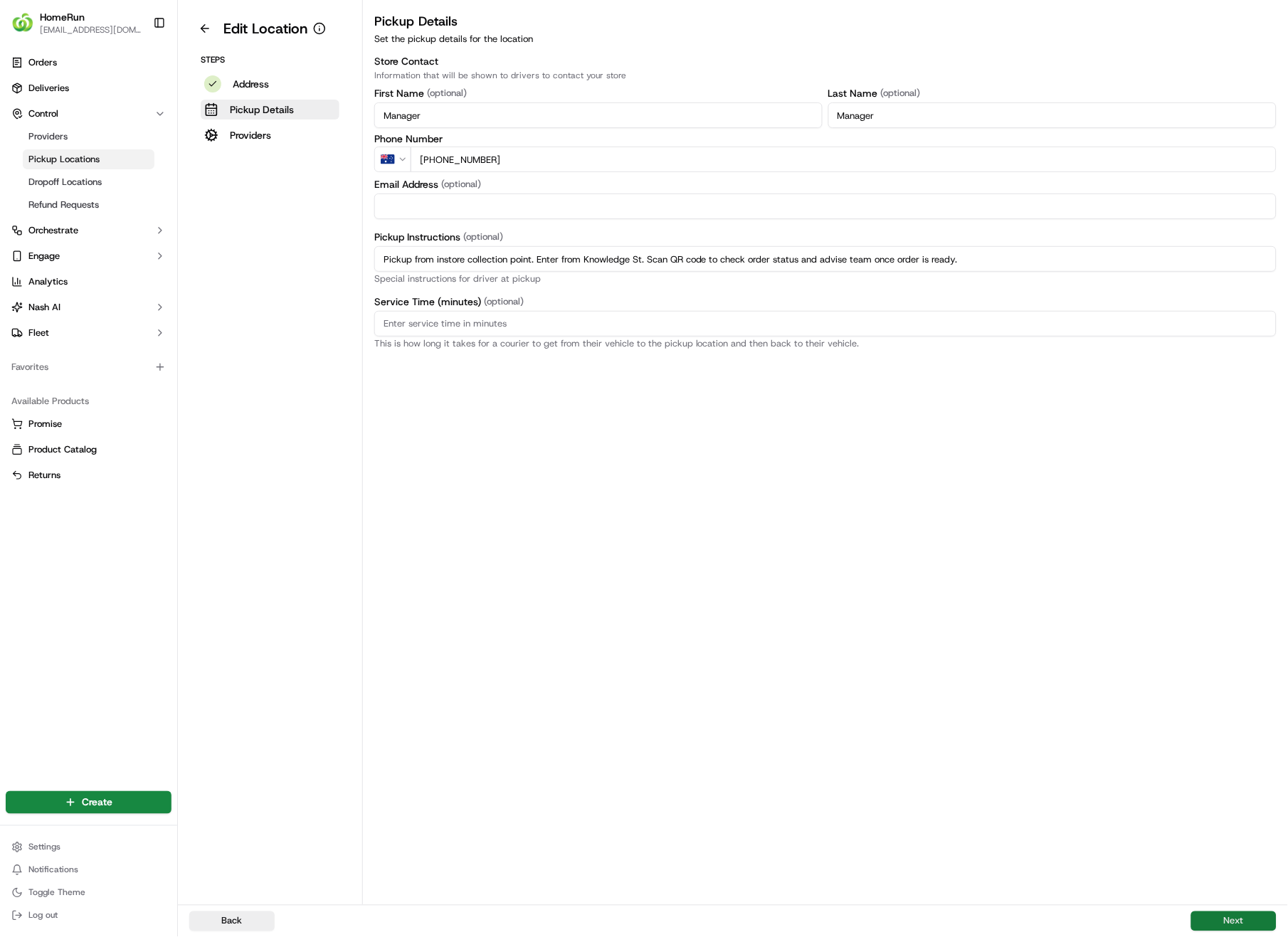
click at [1237, 663] on button "Next" at bounding box center [1234, 921] width 85 height 20
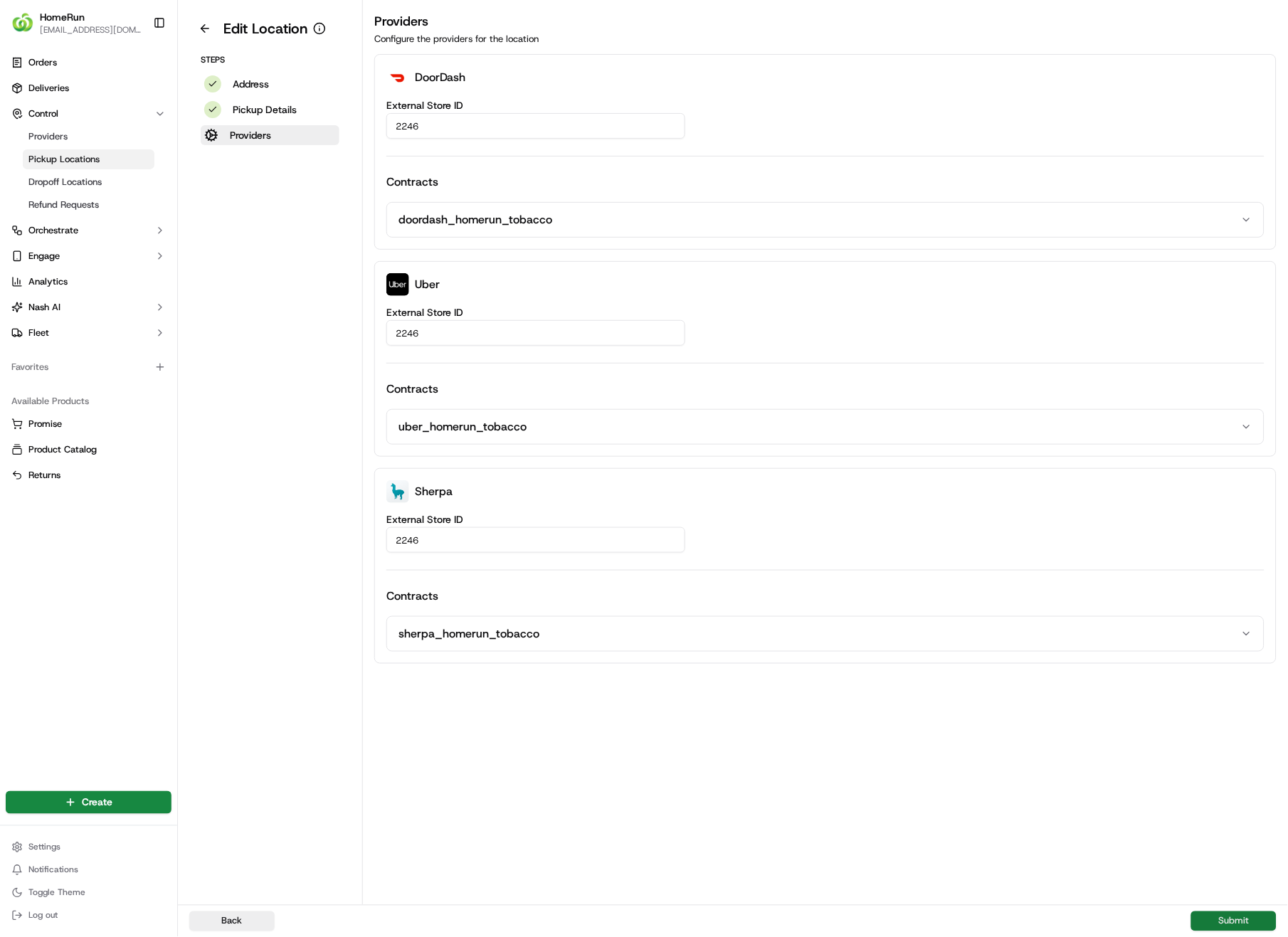
click at [1237, 663] on button "Submit" at bounding box center [1234, 921] width 85 height 20
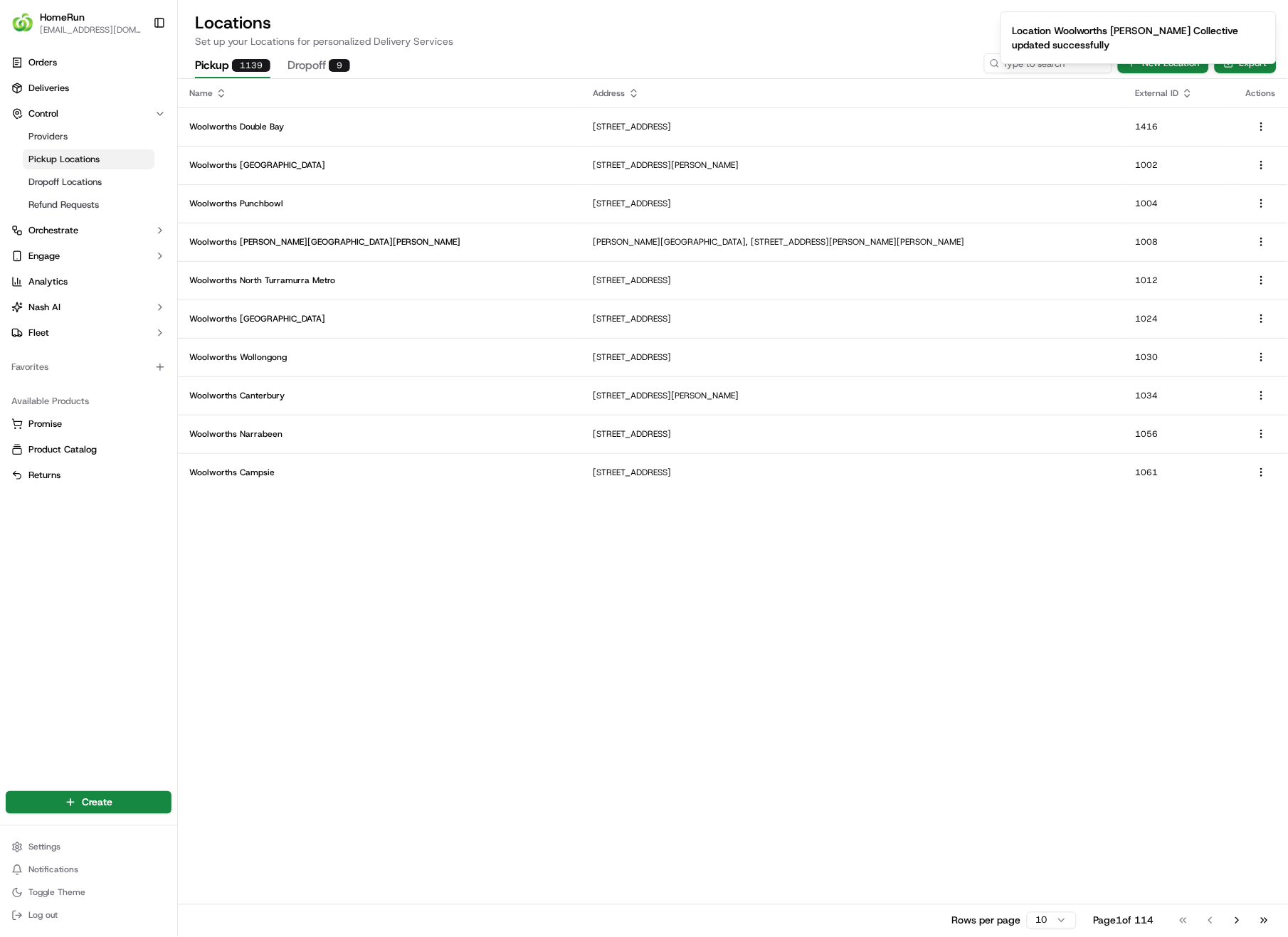
click at [1006, 68] on ol "Location Woolworths [PERSON_NAME] Collective updated successfully" at bounding box center [1139, 37] width 299 height 76
click at [1018, 65] on ol "Location Woolworths [PERSON_NAME] Collective updated successfully" at bounding box center [1139, 37] width 299 height 76
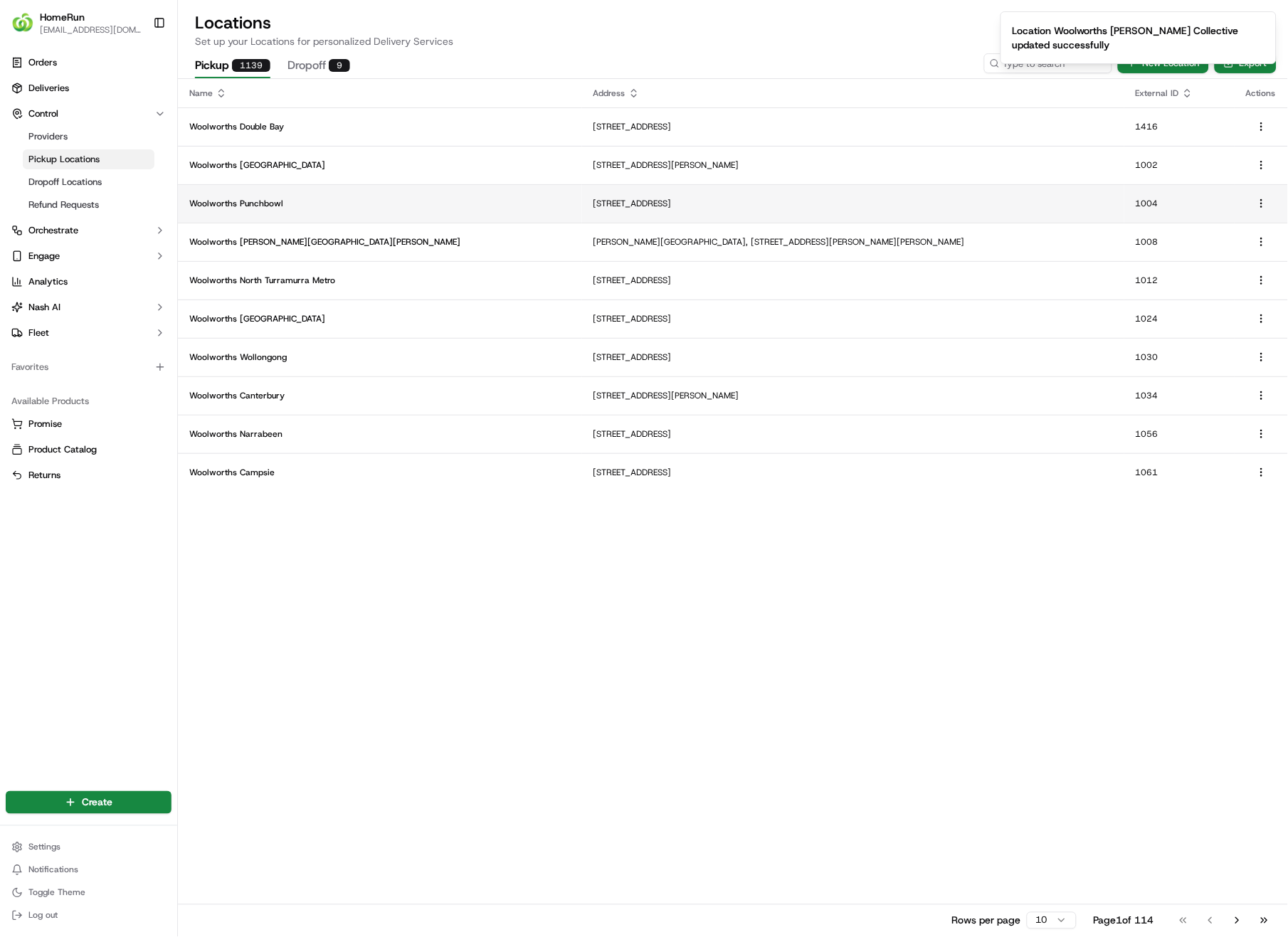
click at [879, 186] on td "[STREET_ADDRESS]" at bounding box center [853, 203] width 542 height 38
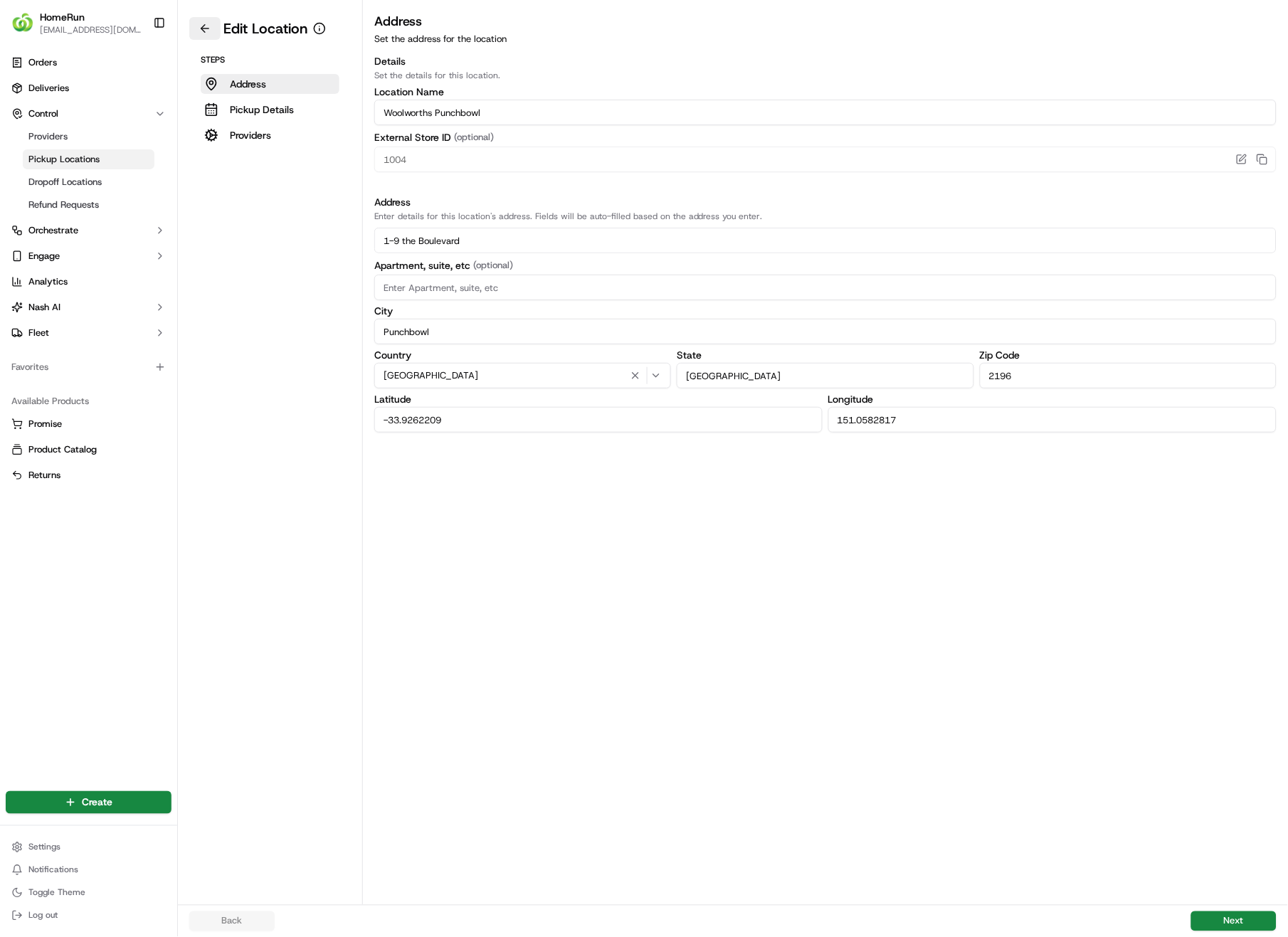
click at [198, 23] on button at bounding box center [205, 28] width 32 height 23
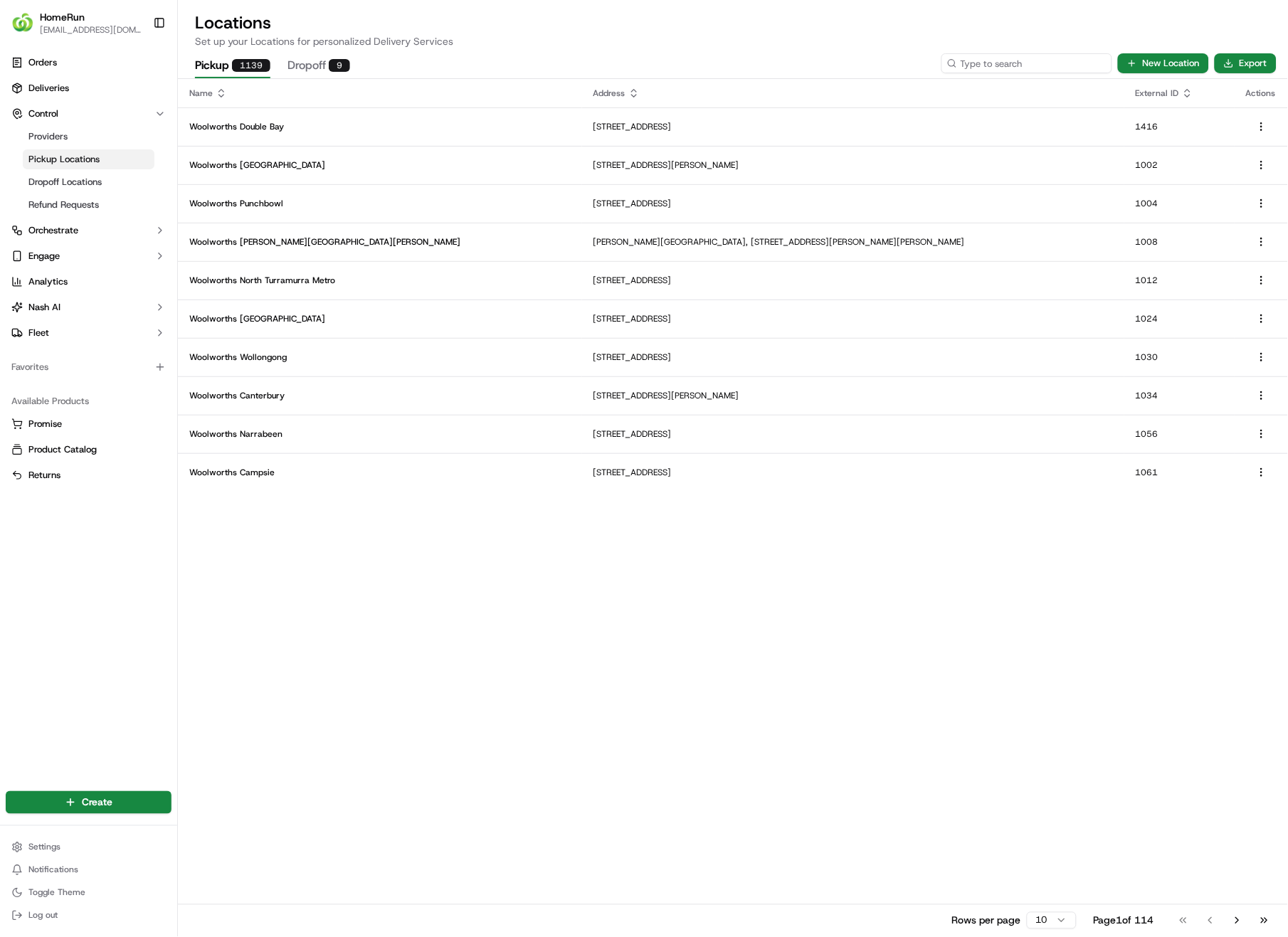
click at [1042, 62] on input at bounding box center [1027, 63] width 171 height 20
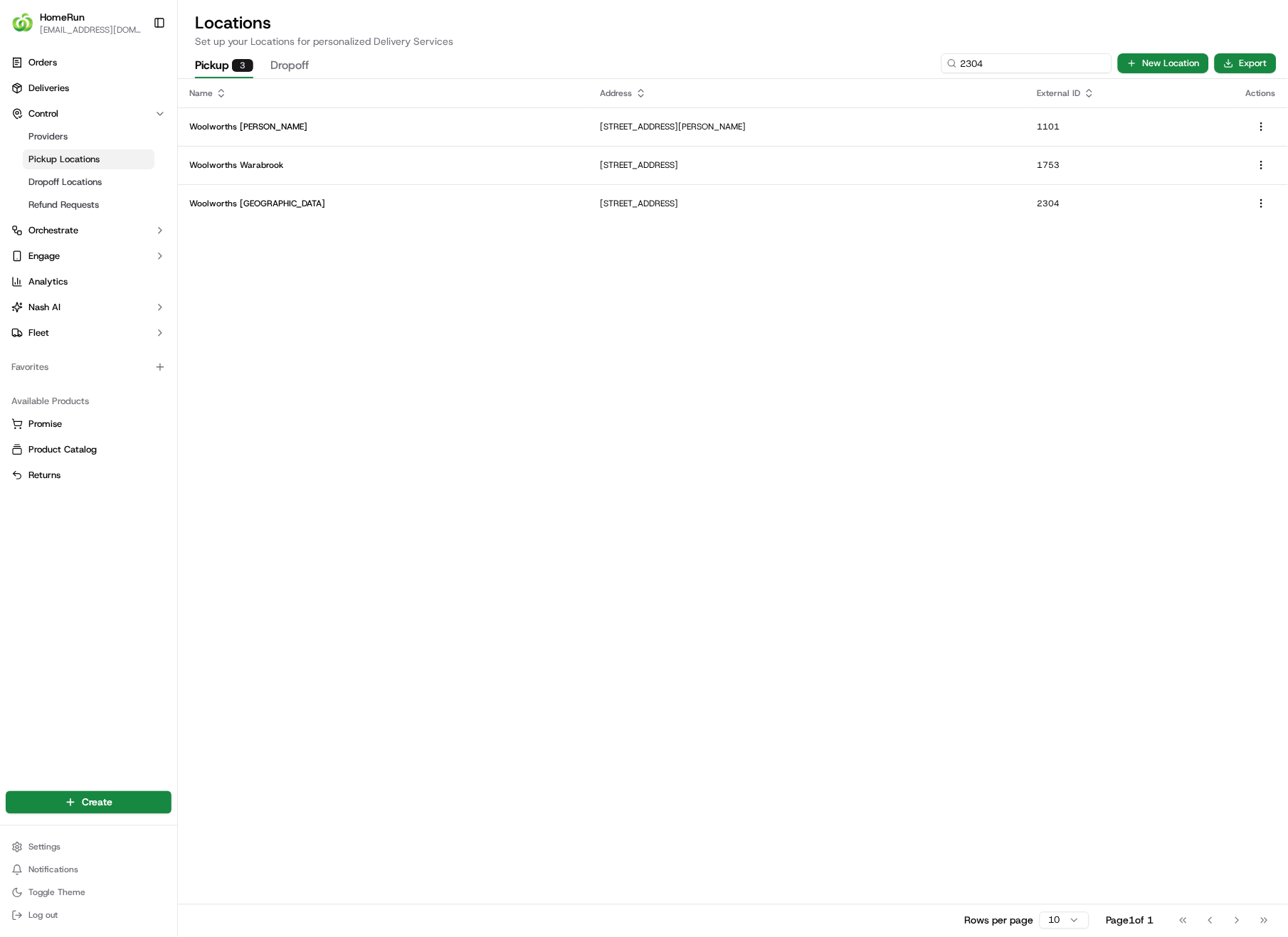
type input "2304"
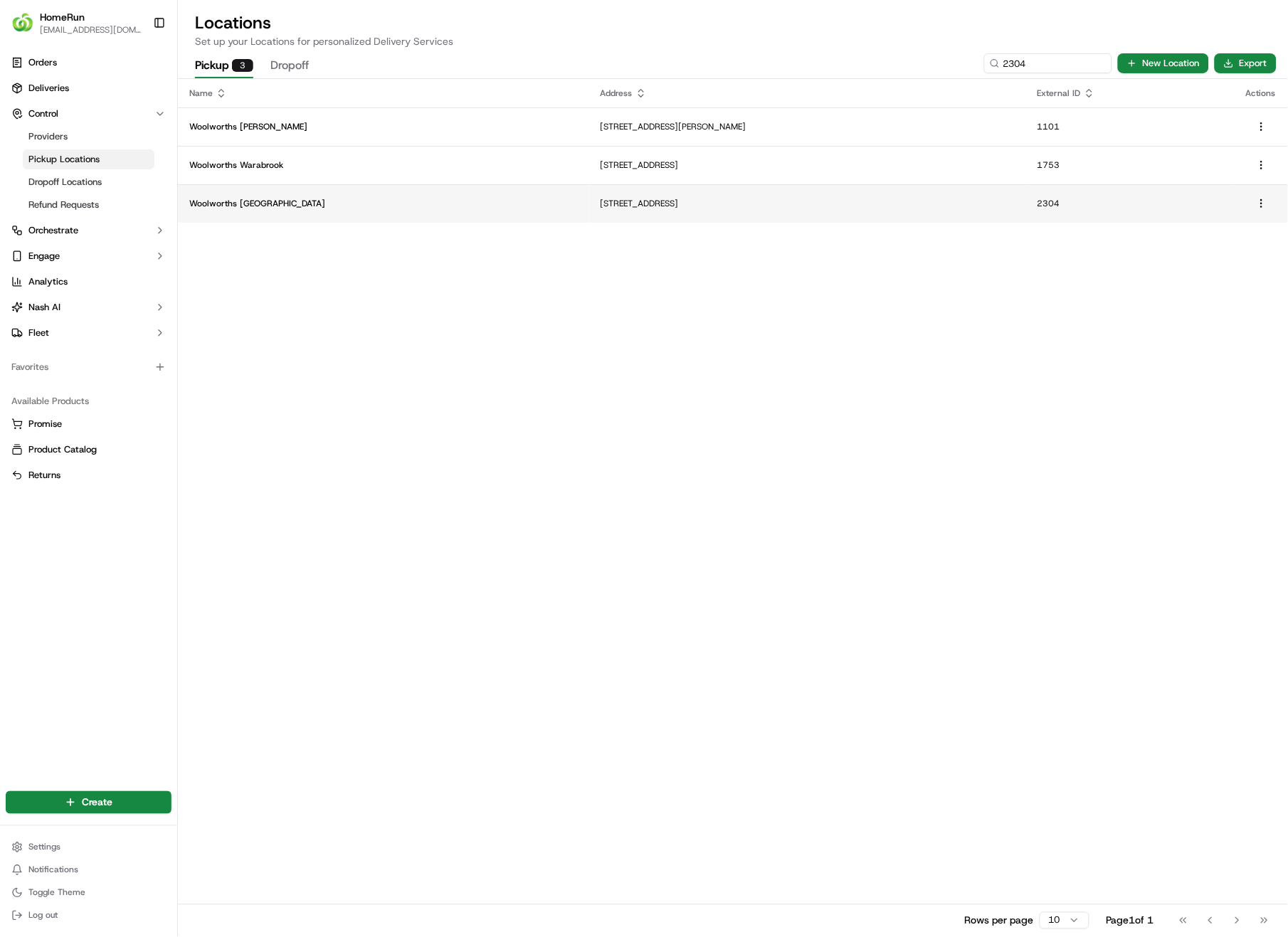
click at [667, 205] on p "[STREET_ADDRESS]" at bounding box center [808, 204] width 414 height 12
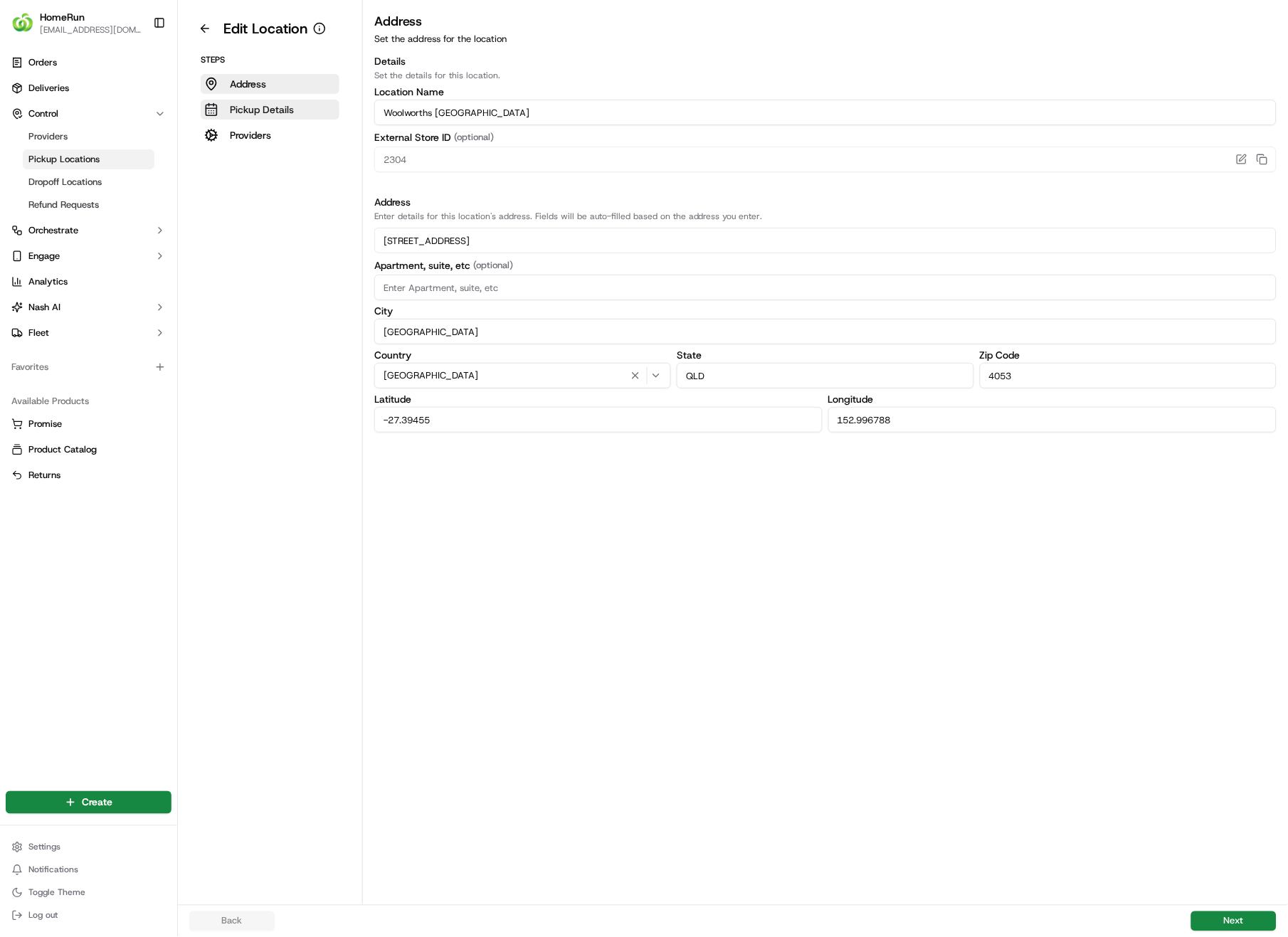
click at [262, 108] on p "Pickup Details" at bounding box center [261, 109] width 64 height 14
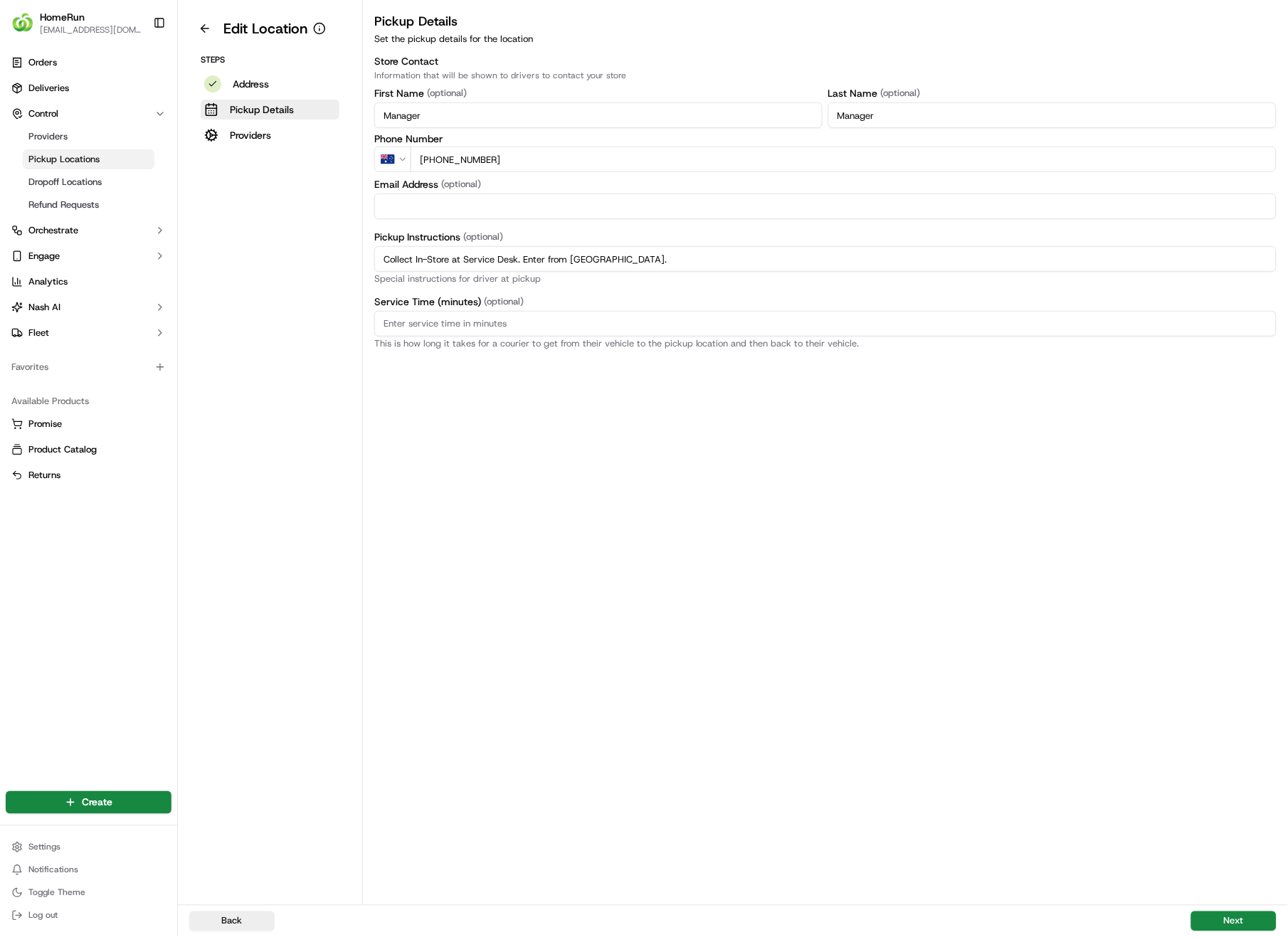
drag, startPoint x: 683, startPoint y: 257, endPoint x: 362, endPoint y: 258, distance: 321.0
click at [363, 258] on div "Pickup Details Set the pickup details for the location Store Contact Informatio…" at bounding box center [825, 180] width 925 height 337
paste input "Pickup from instore collection point. Enter from Flockton St. Scan QR code to c…"
type input "Pickup from instore collection point. Enter from Flockton St. Scan QR code to c…"
click at [1218, 663] on button "Next" at bounding box center [1234, 921] width 85 height 20
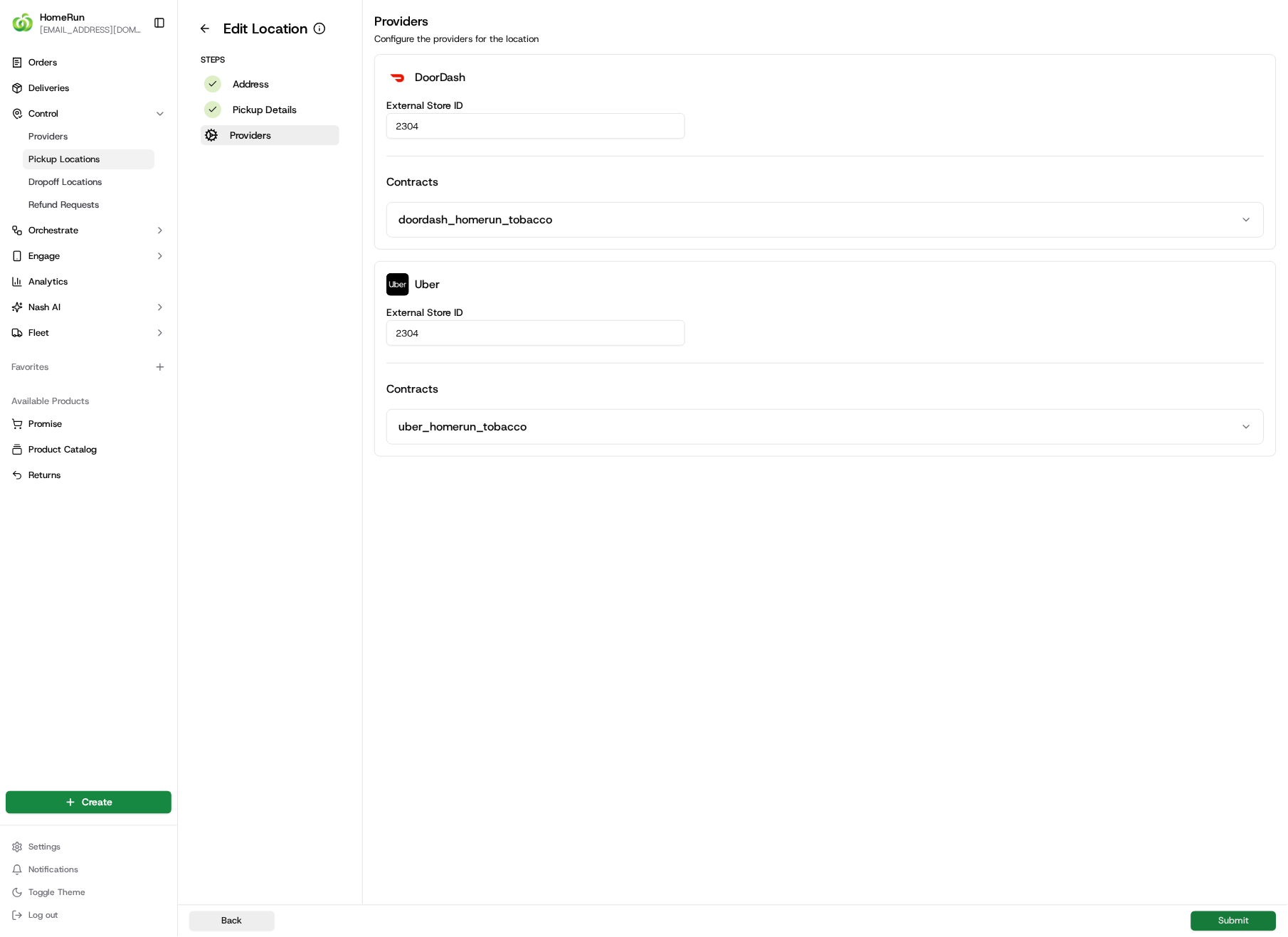
click at [1218, 663] on button "Submit" at bounding box center [1234, 921] width 85 height 20
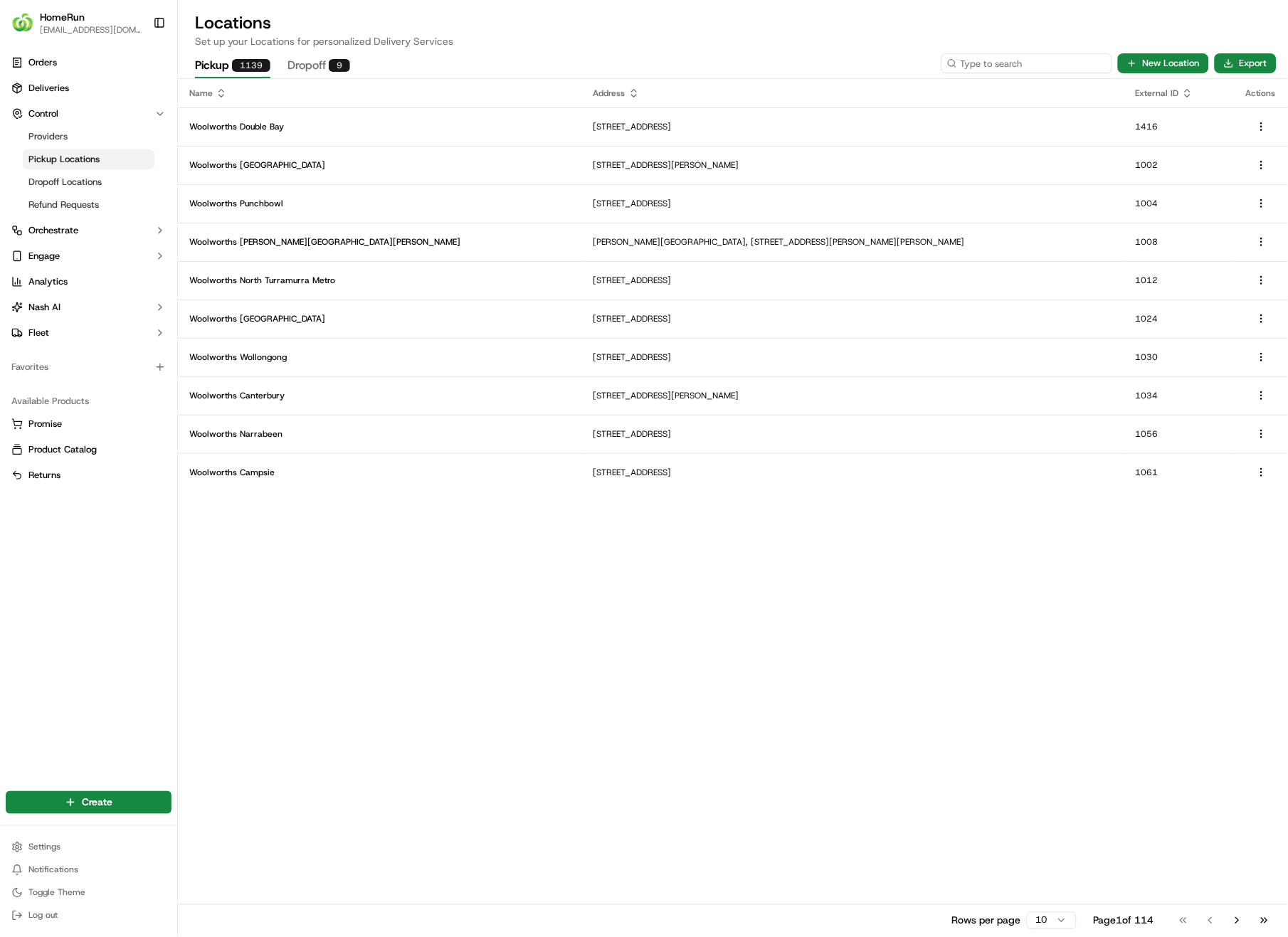
click at [1011, 62] on input at bounding box center [1027, 63] width 171 height 20
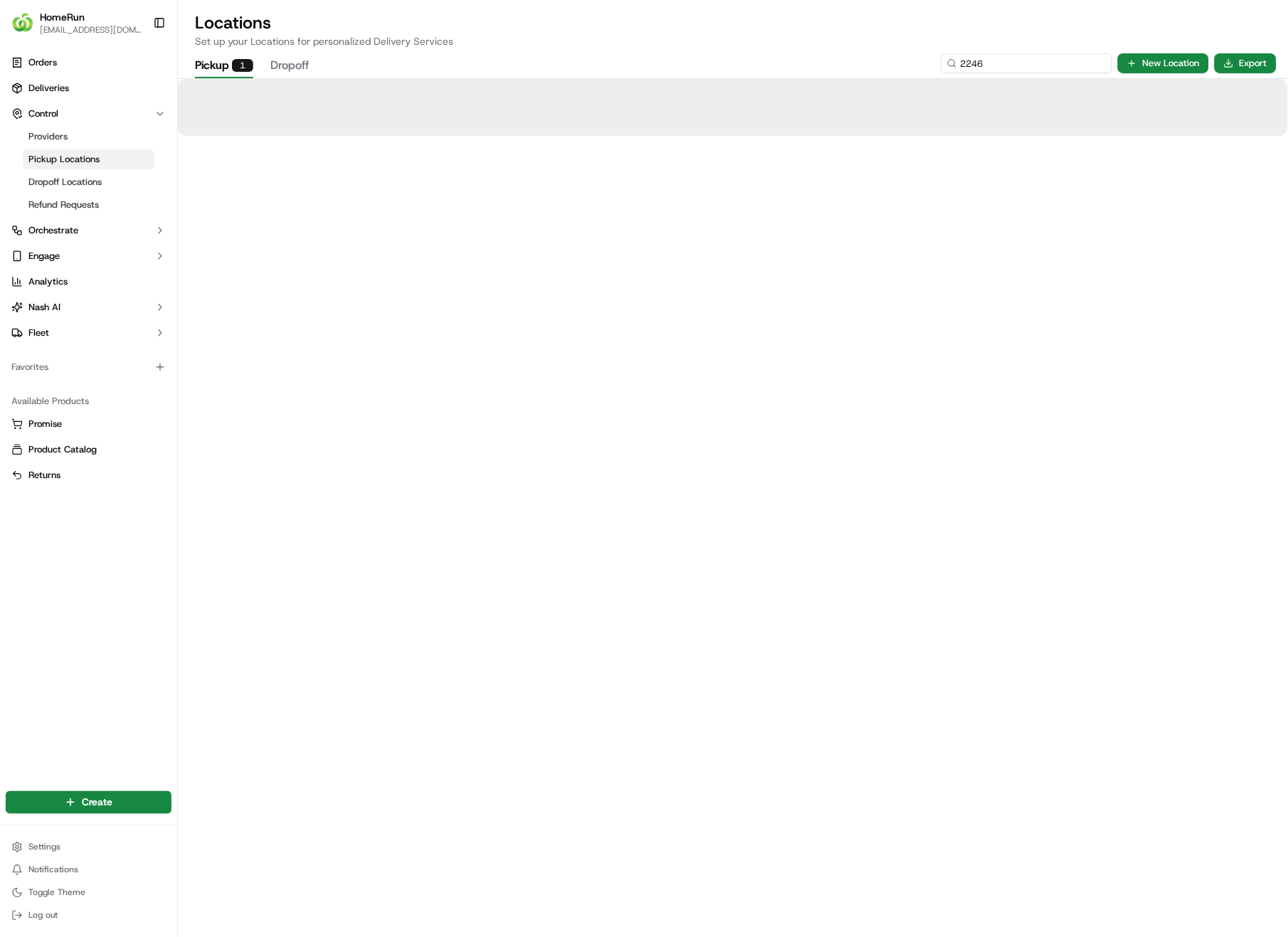
type input "2246"
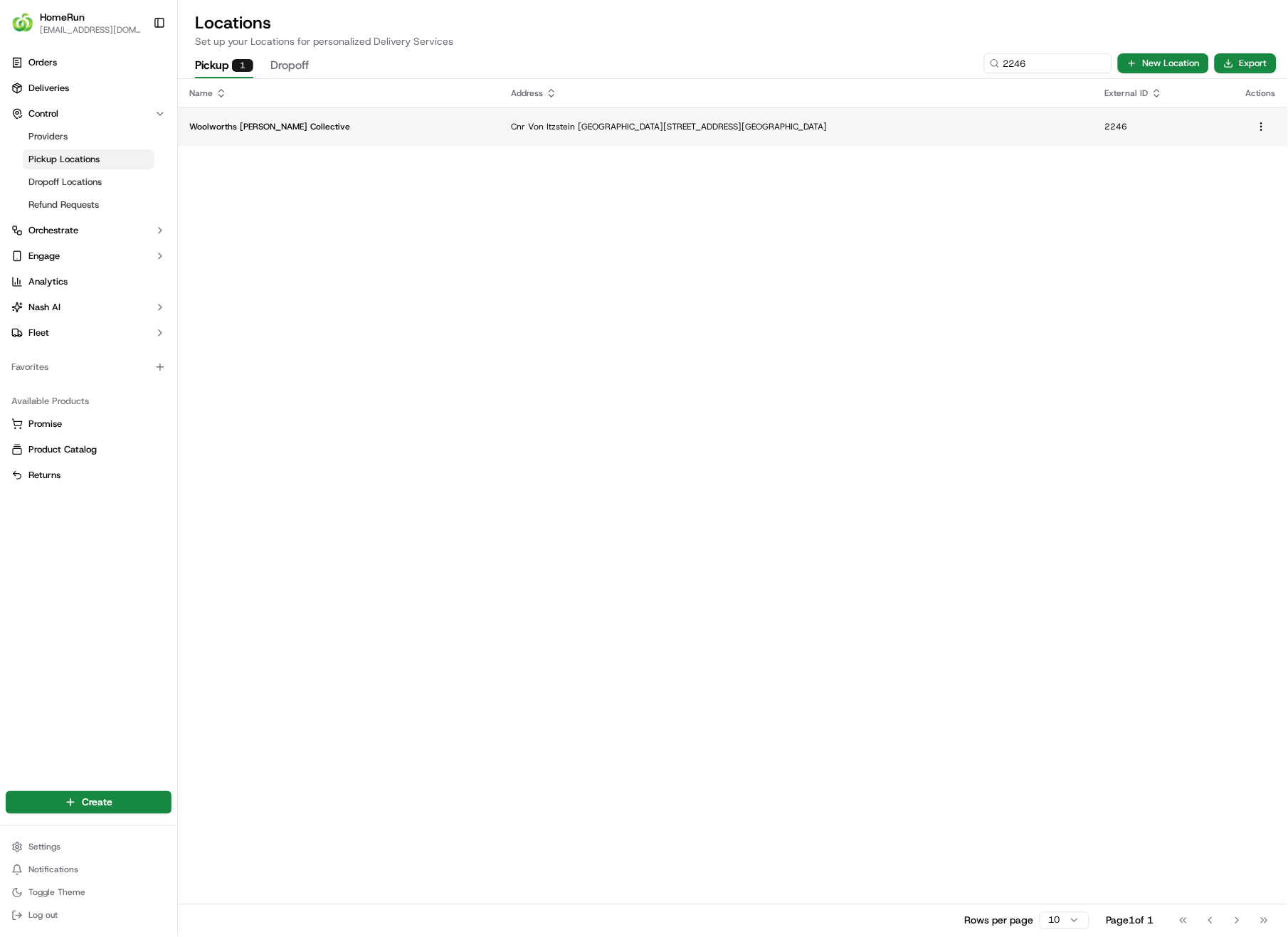
click at [655, 127] on p "Cnr Von Itzstein [GEOGRAPHIC_DATA][STREET_ADDRESS][GEOGRAPHIC_DATA]" at bounding box center [797, 127] width 571 height 12
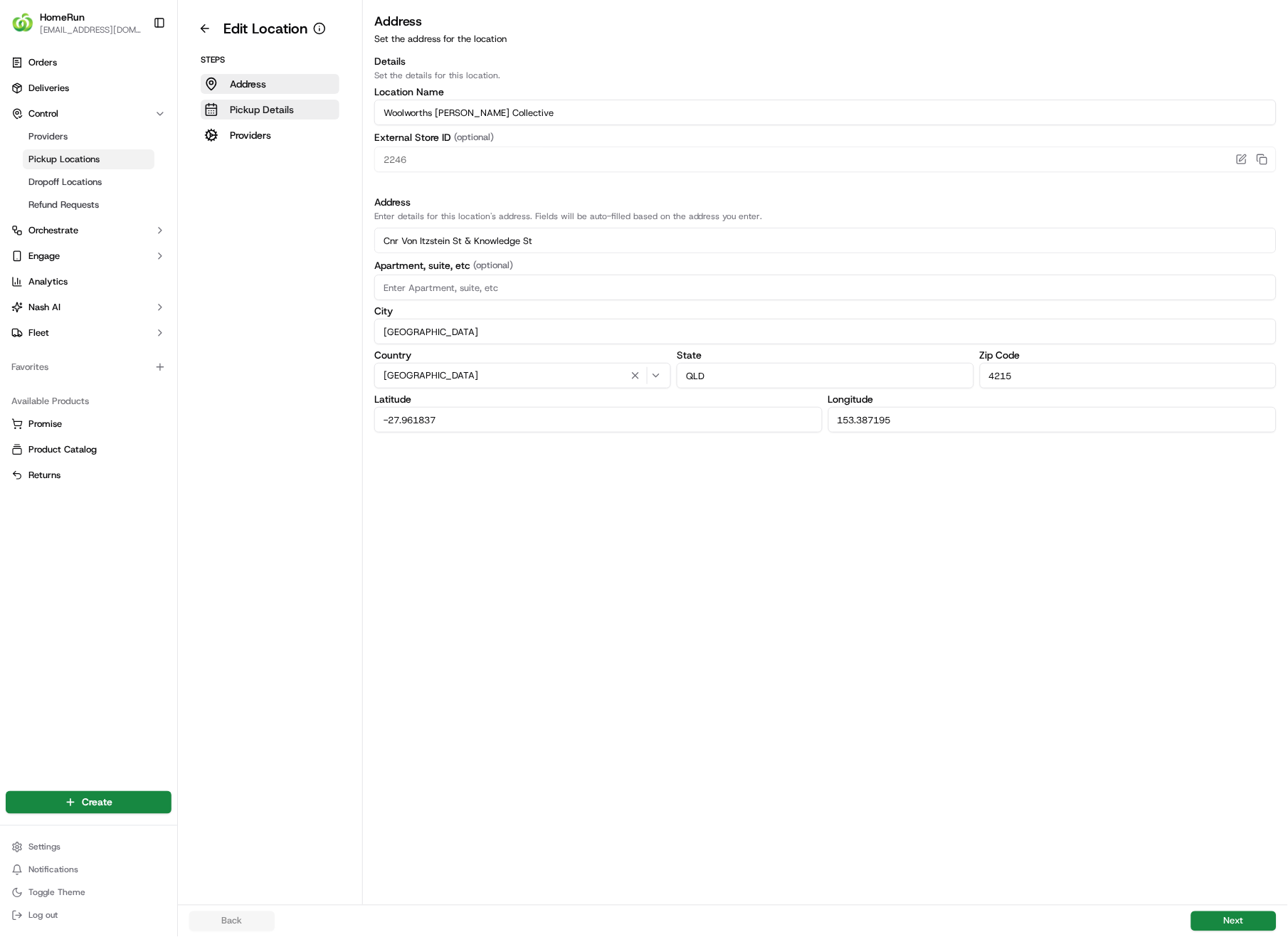
click at [270, 108] on p "Pickup Details" at bounding box center [261, 109] width 64 height 14
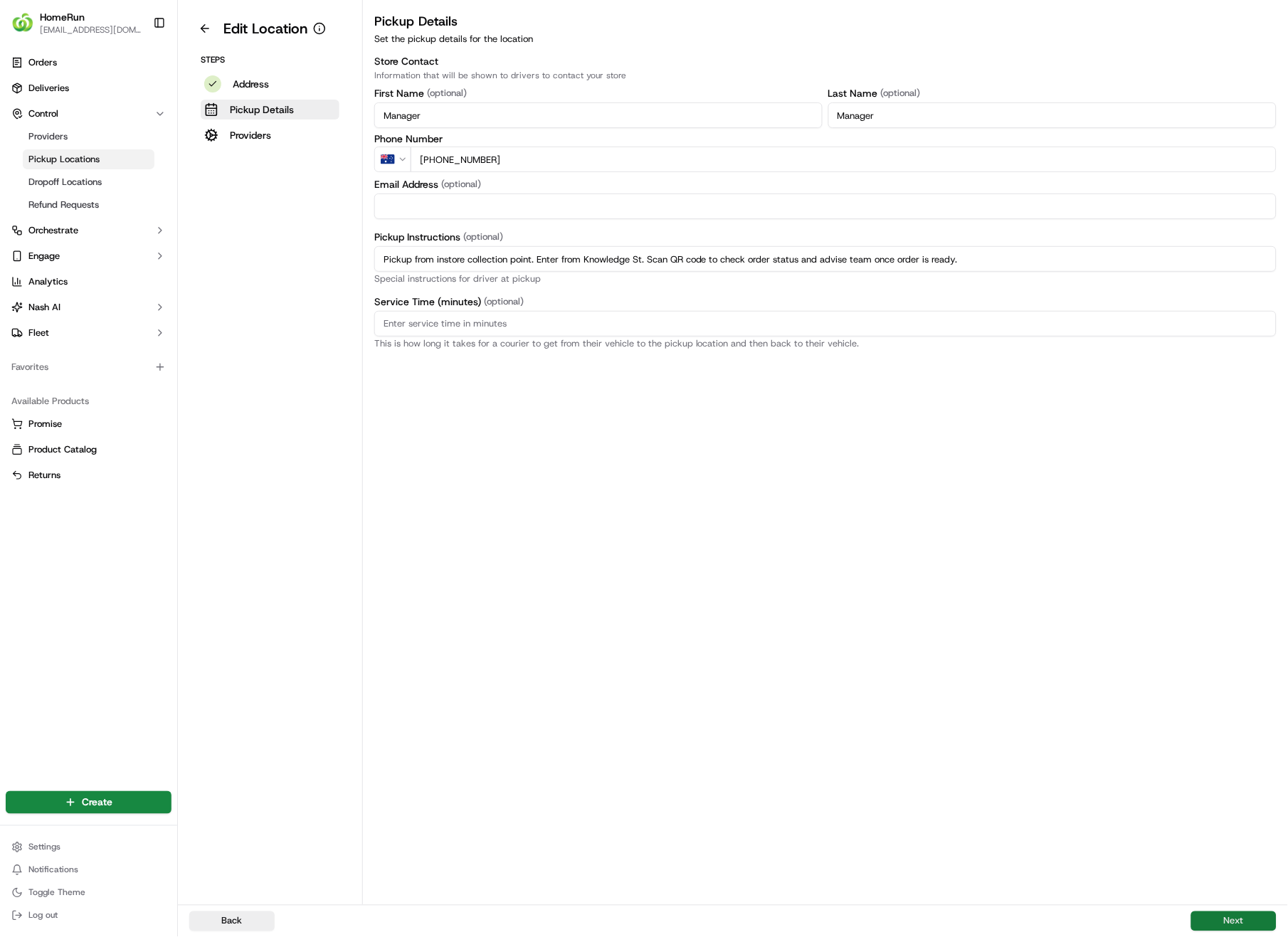
click at [1221, 663] on button "Next" at bounding box center [1234, 921] width 85 height 20
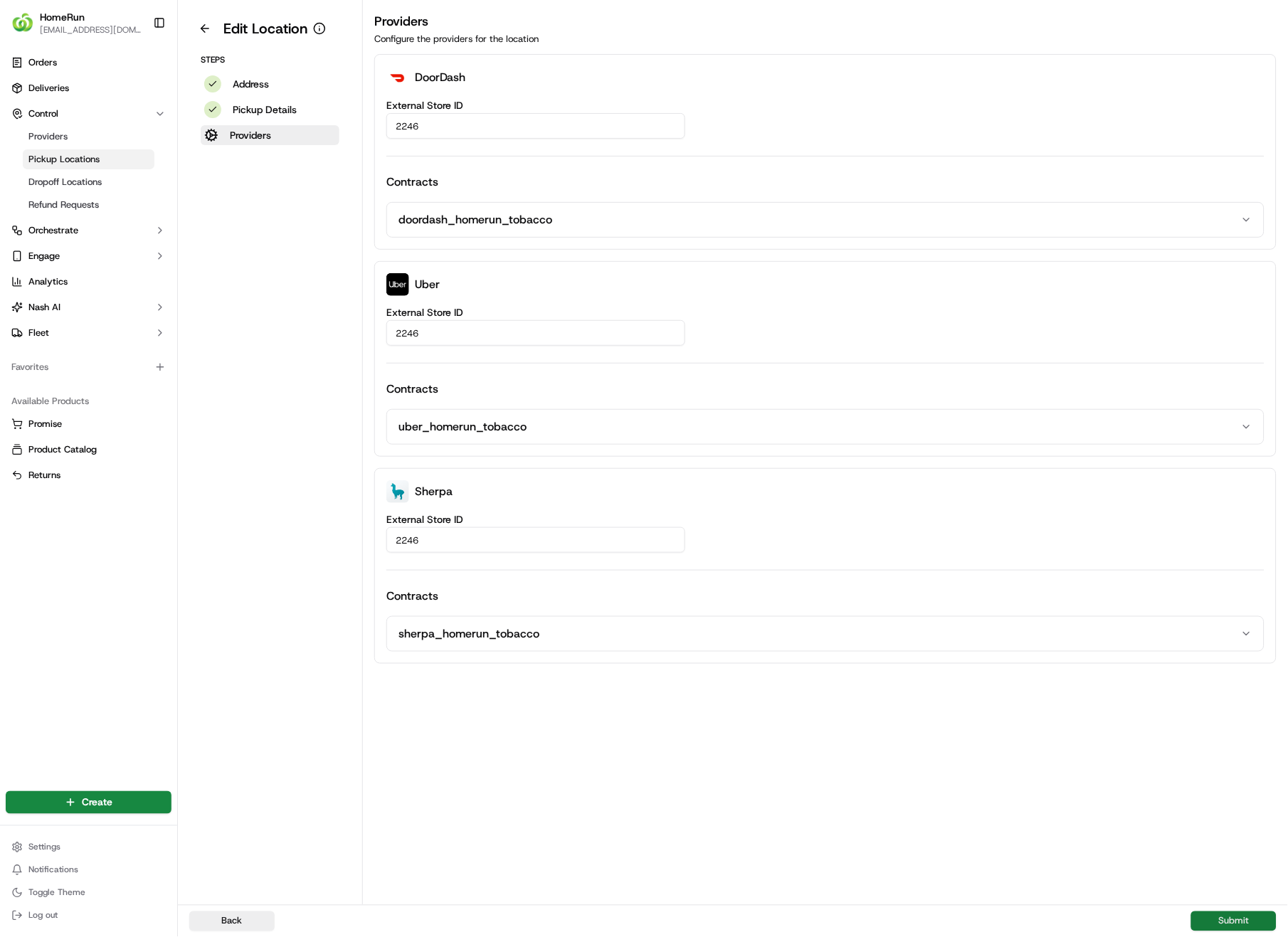
click at [1221, 663] on button "Submit" at bounding box center [1234, 921] width 85 height 20
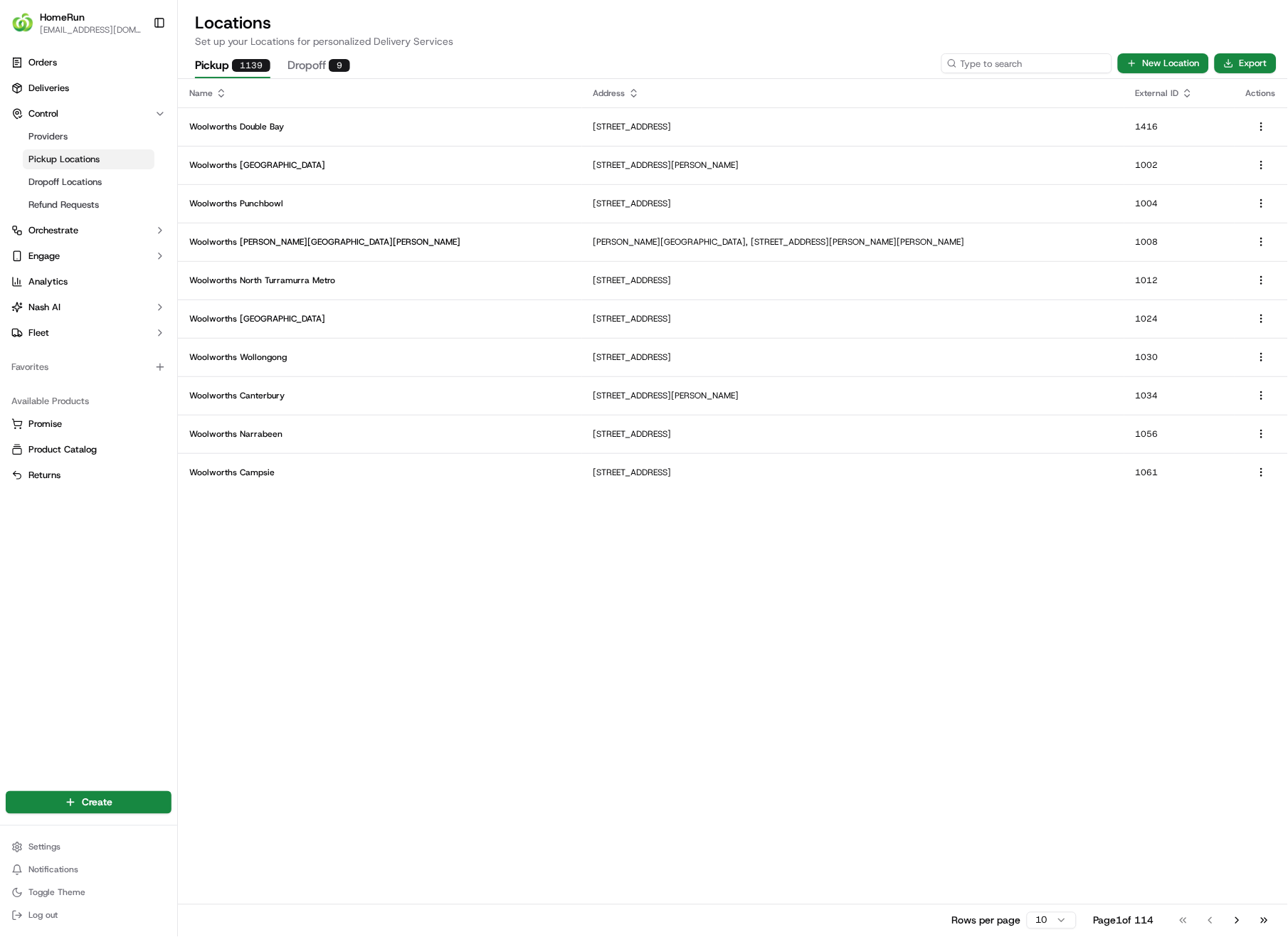
click at [1033, 63] on input at bounding box center [1027, 63] width 171 height 20
type input "2332"
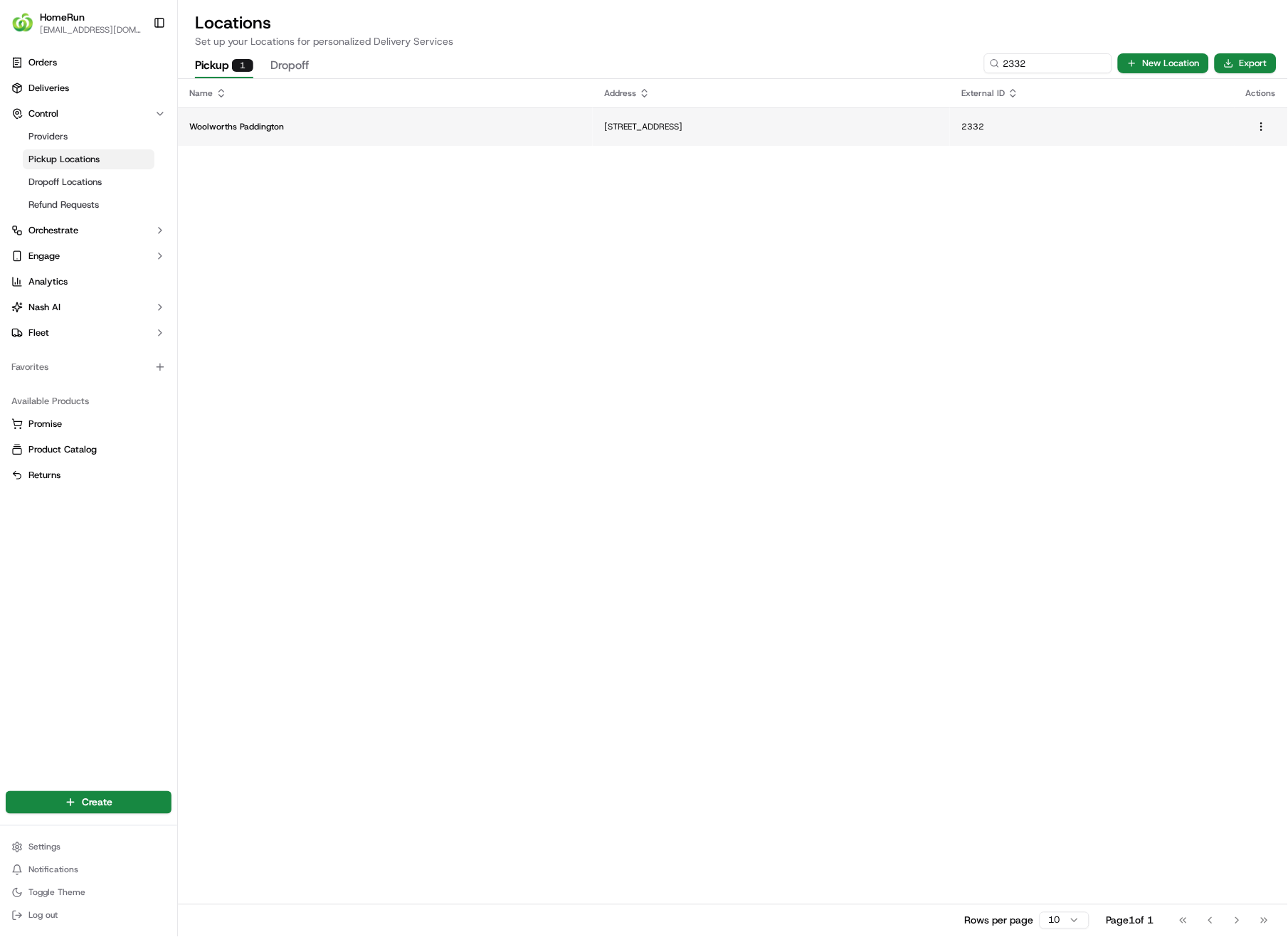
click at [604, 123] on p "[STREET_ADDRESS]" at bounding box center [772, 127] width 334 height 12
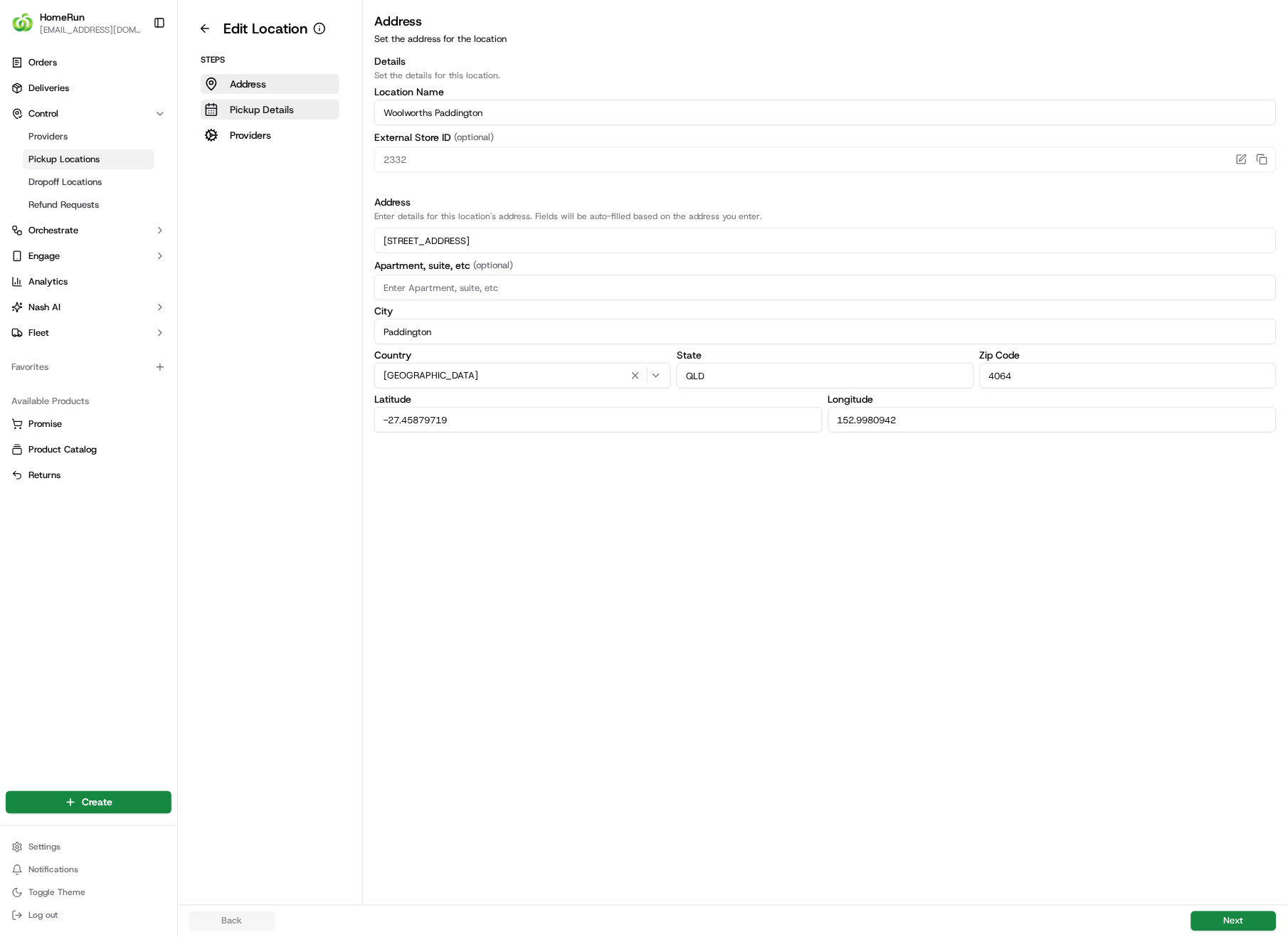
click at [269, 106] on p "Pickup Details" at bounding box center [261, 109] width 64 height 14
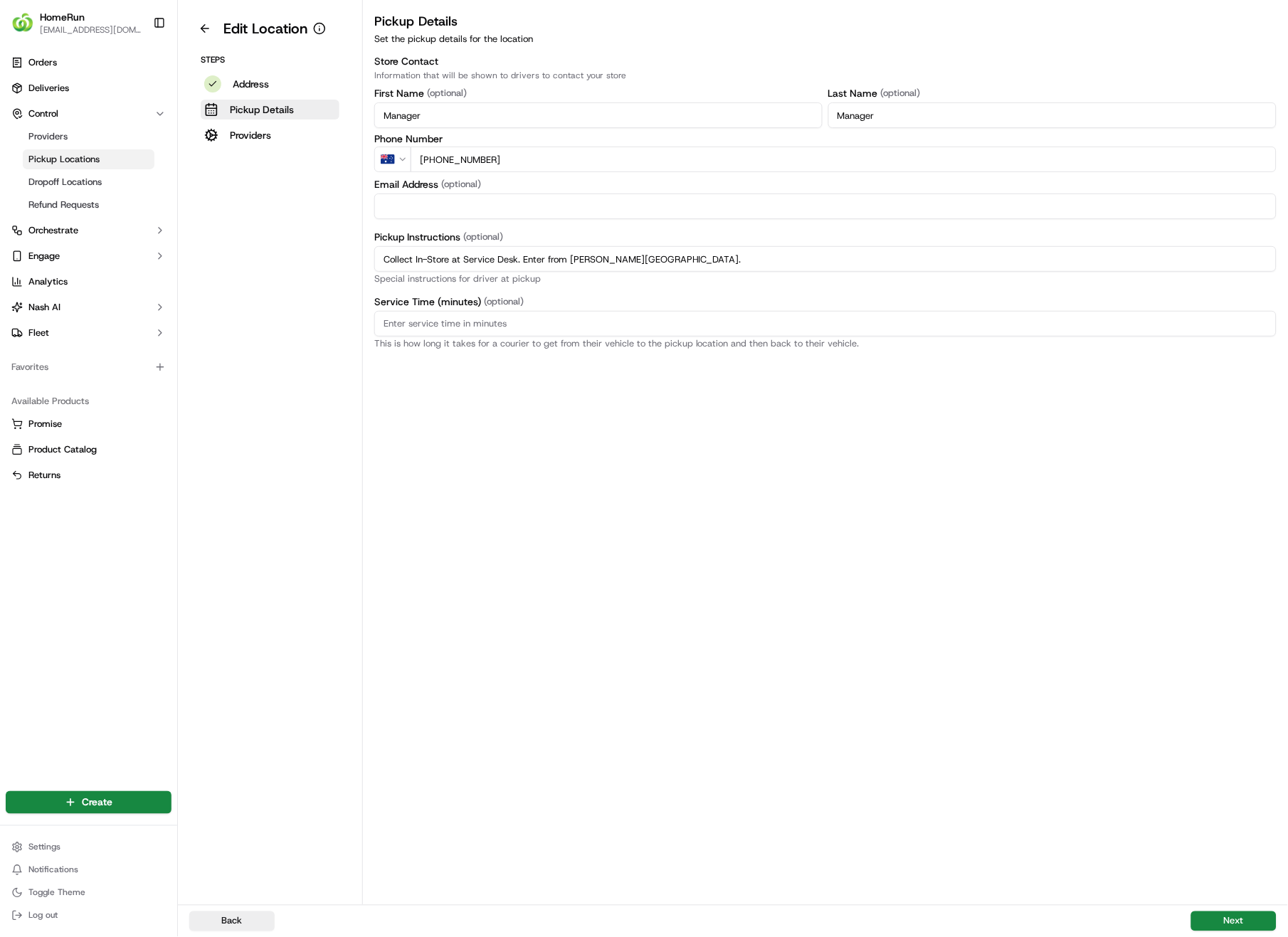
drag, startPoint x: 723, startPoint y: 262, endPoint x: 386, endPoint y: 258, distance: 337.0
click at [365, 259] on div "Pickup Details Set the pickup details for the location Store Contact Informatio…" at bounding box center [825, 180] width 925 height 337
paste input "Pickup from instore collection point. Enter from [PERSON_NAME] St. Scan QR code…"
type input "Pickup from instore collection point. Enter from [PERSON_NAME] St. Scan QR code…"
click at [1230, 663] on button "Next" at bounding box center [1234, 921] width 85 height 20
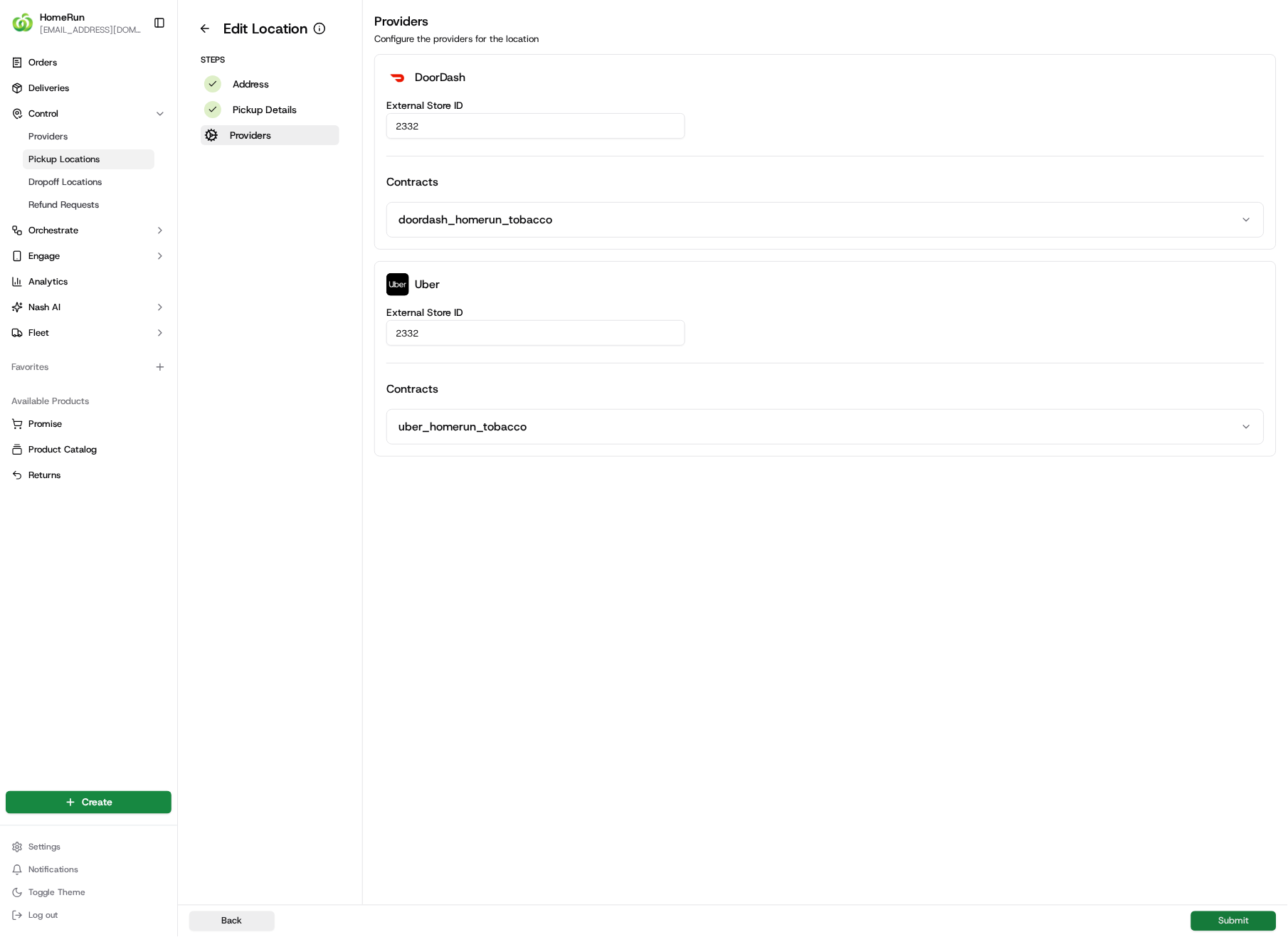
click at [1230, 663] on button "Submit" at bounding box center [1234, 921] width 85 height 20
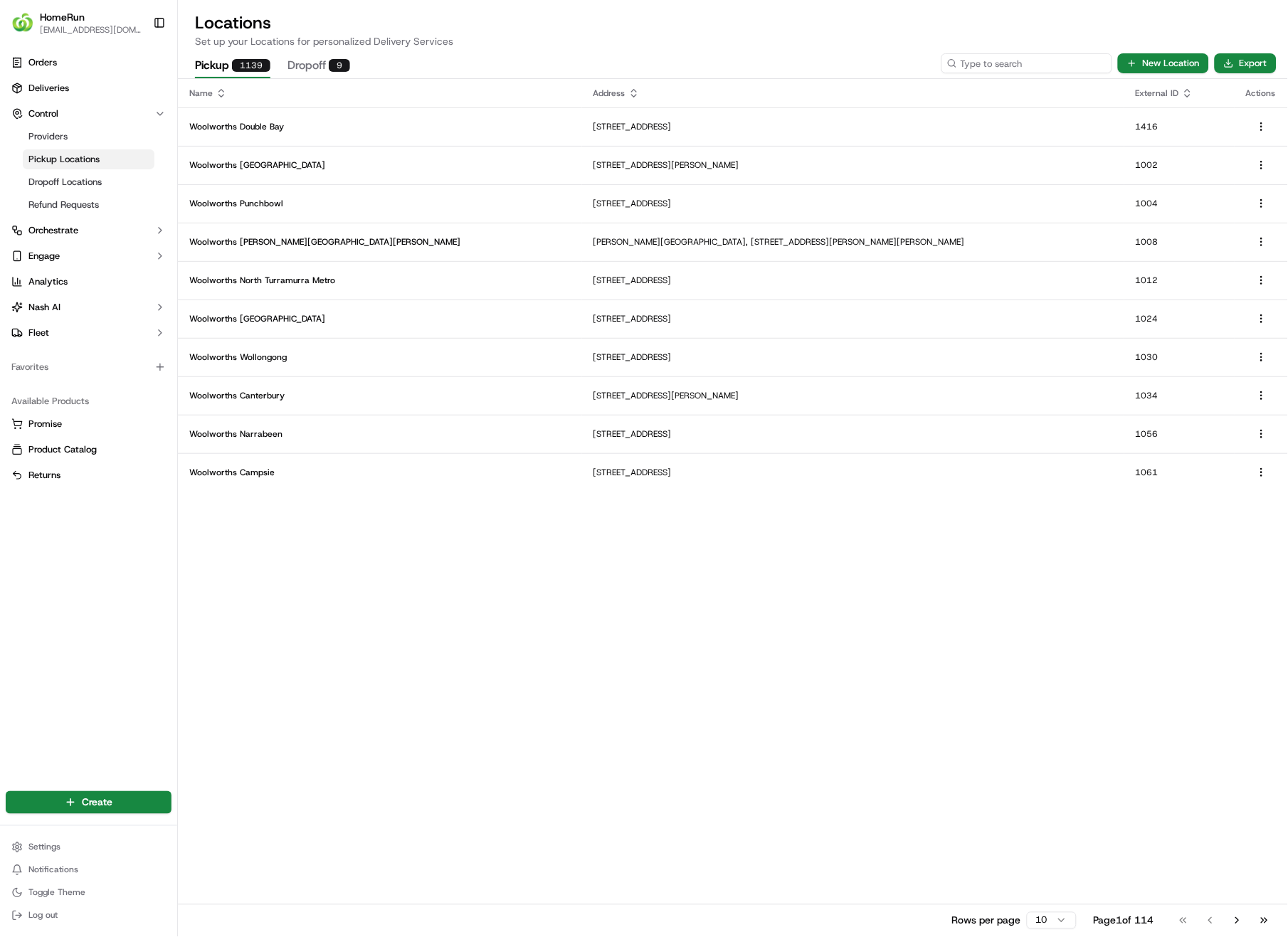
click at [1039, 62] on input at bounding box center [1027, 63] width 171 height 20
type input "2340"
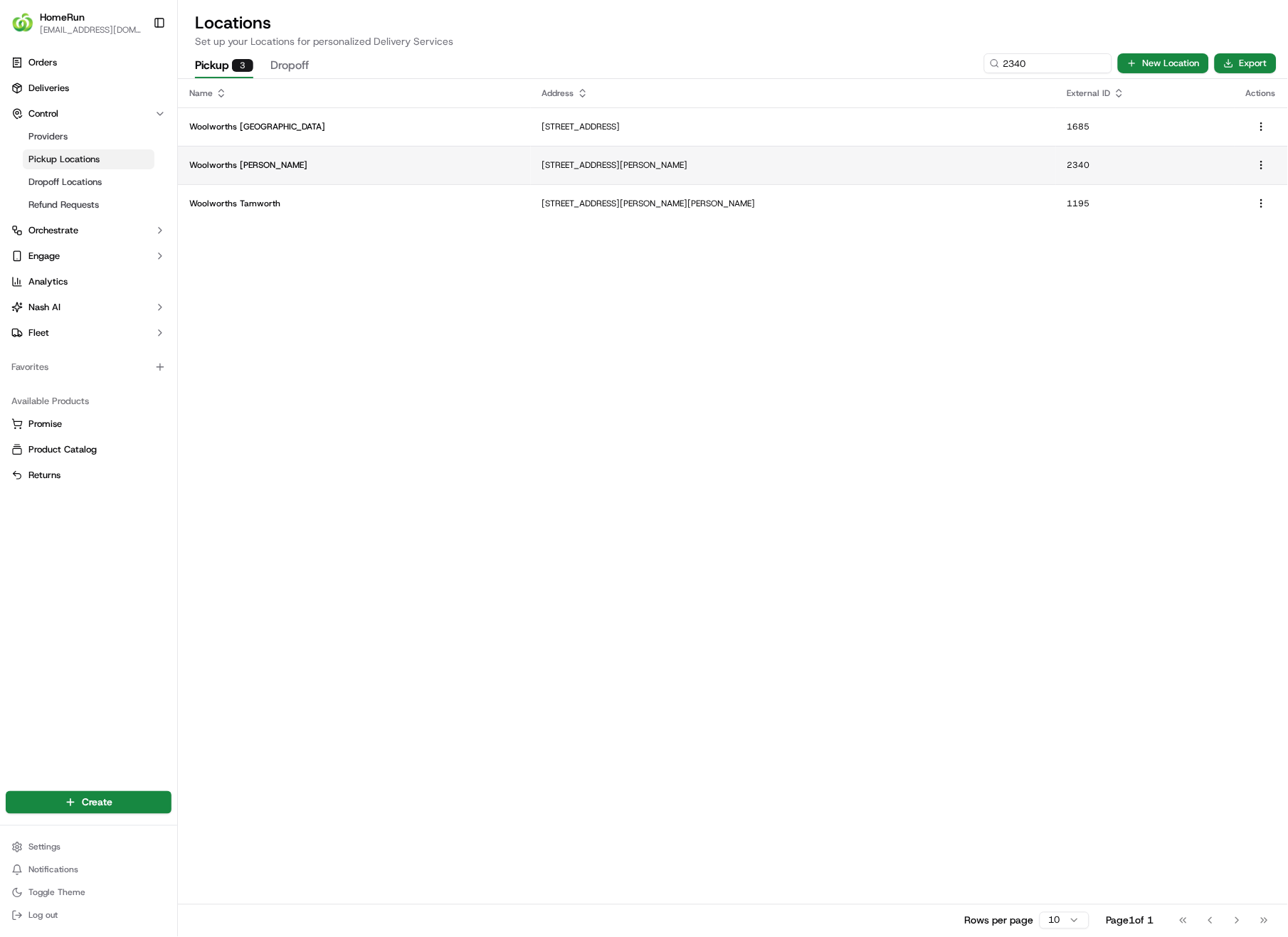
click at [606, 165] on p "[STREET_ADDRESS][PERSON_NAME]" at bounding box center [793, 165] width 502 height 12
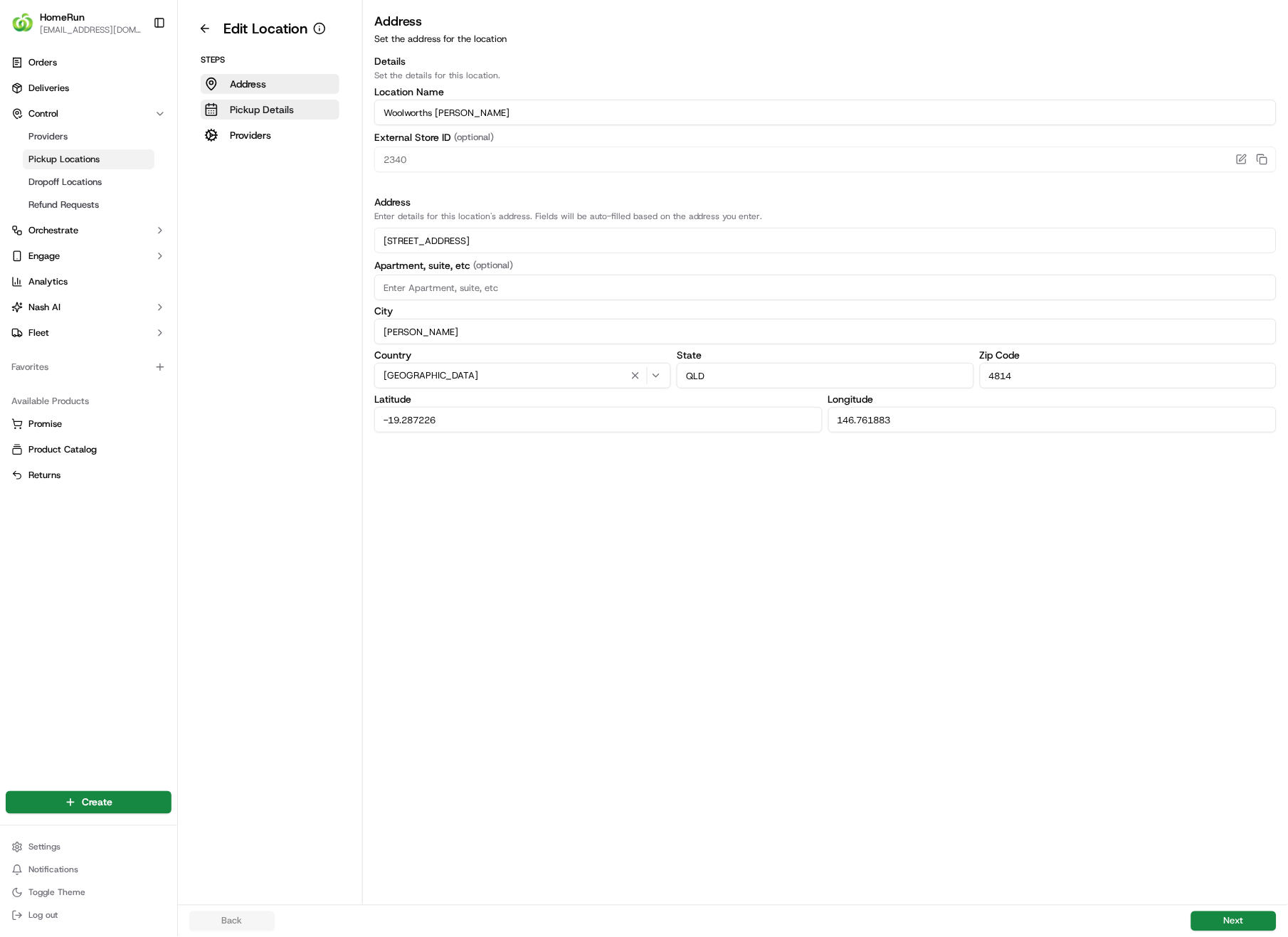
click at [256, 109] on p "Pickup Details" at bounding box center [261, 109] width 64 height 14
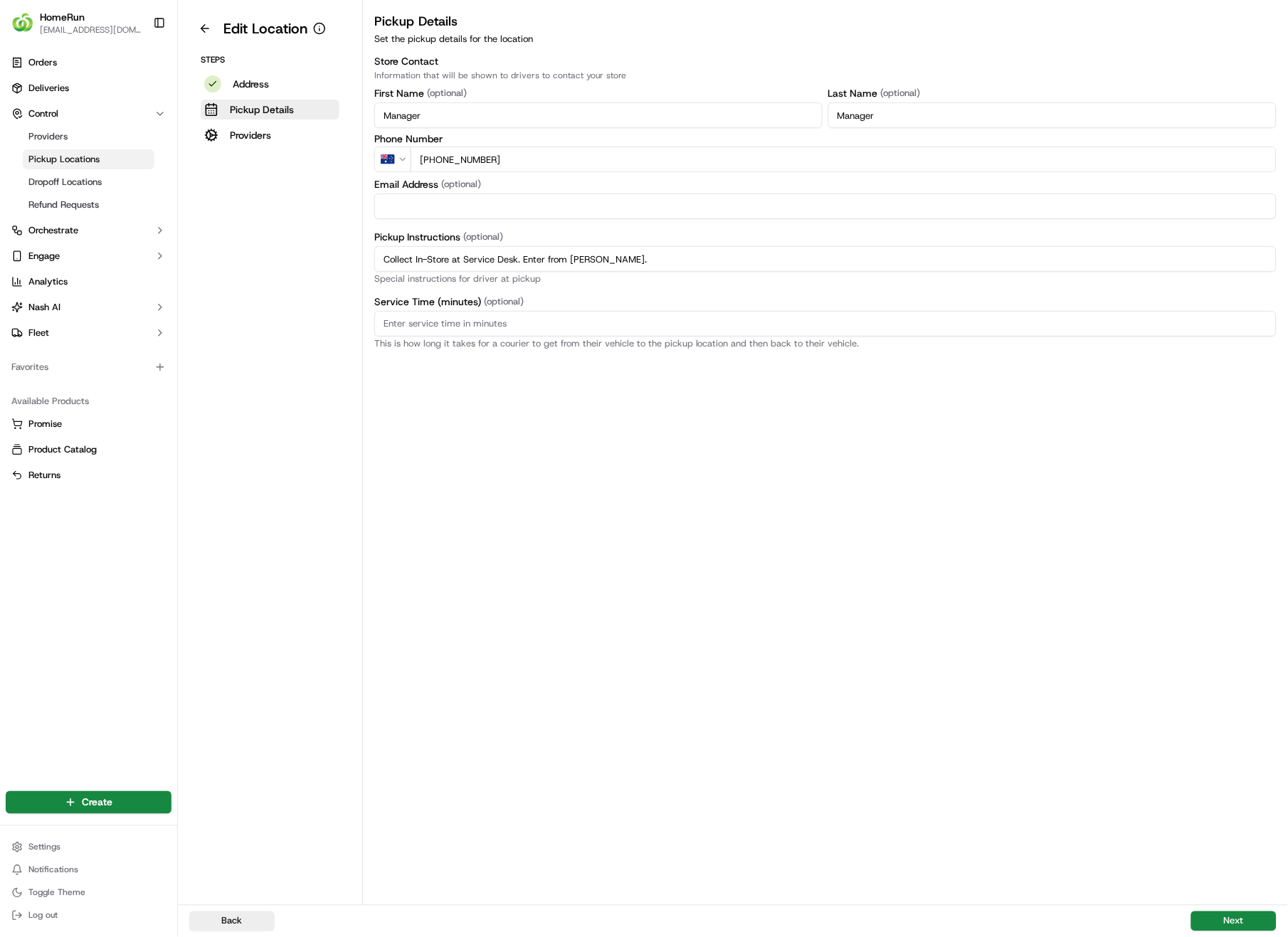
drag, startPoint x: 673, startPoint y: 260, endPoint x: 371, endPoint y: 260, distance: 302.0
click at [371, 260] on div "Pickup Details Set the pickup details for the location Store Contact Informatio…" at bounding box center [825, 180] width 925 height 337
paste input "Pickup from instore collection point. Enter from [PERSON_NAME]. Scan QR code to…"
type input "Pickup from instore collection point. Enter from [PERSON_NAME]. Scan QR code to…"
click at [1227, 663] on button "Next" at bounding box center [1234, 921] width 85 height 20
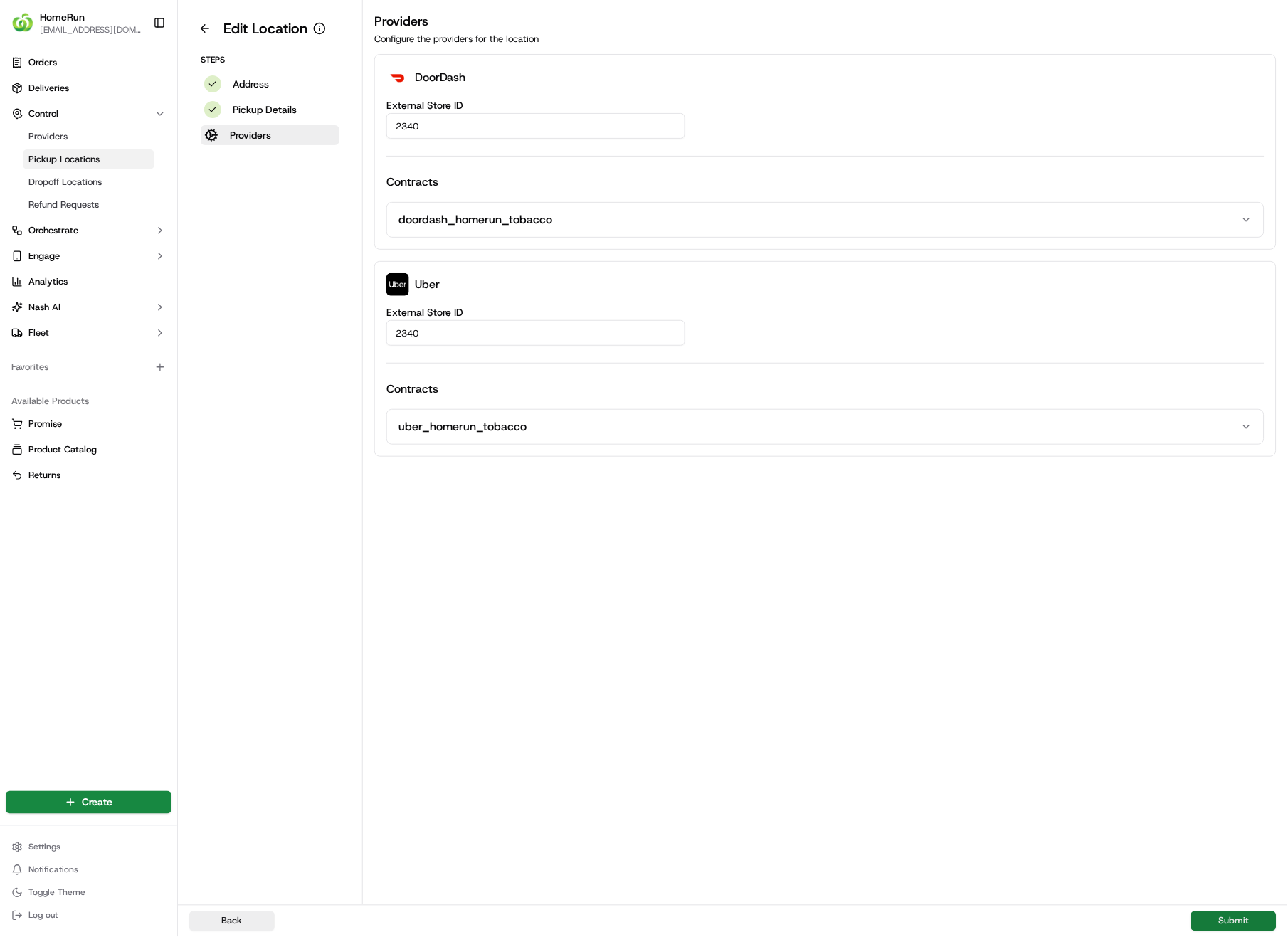
click at [1229, 663] on button "Submit" at bounding box center [1234, 921] width 85 height 20
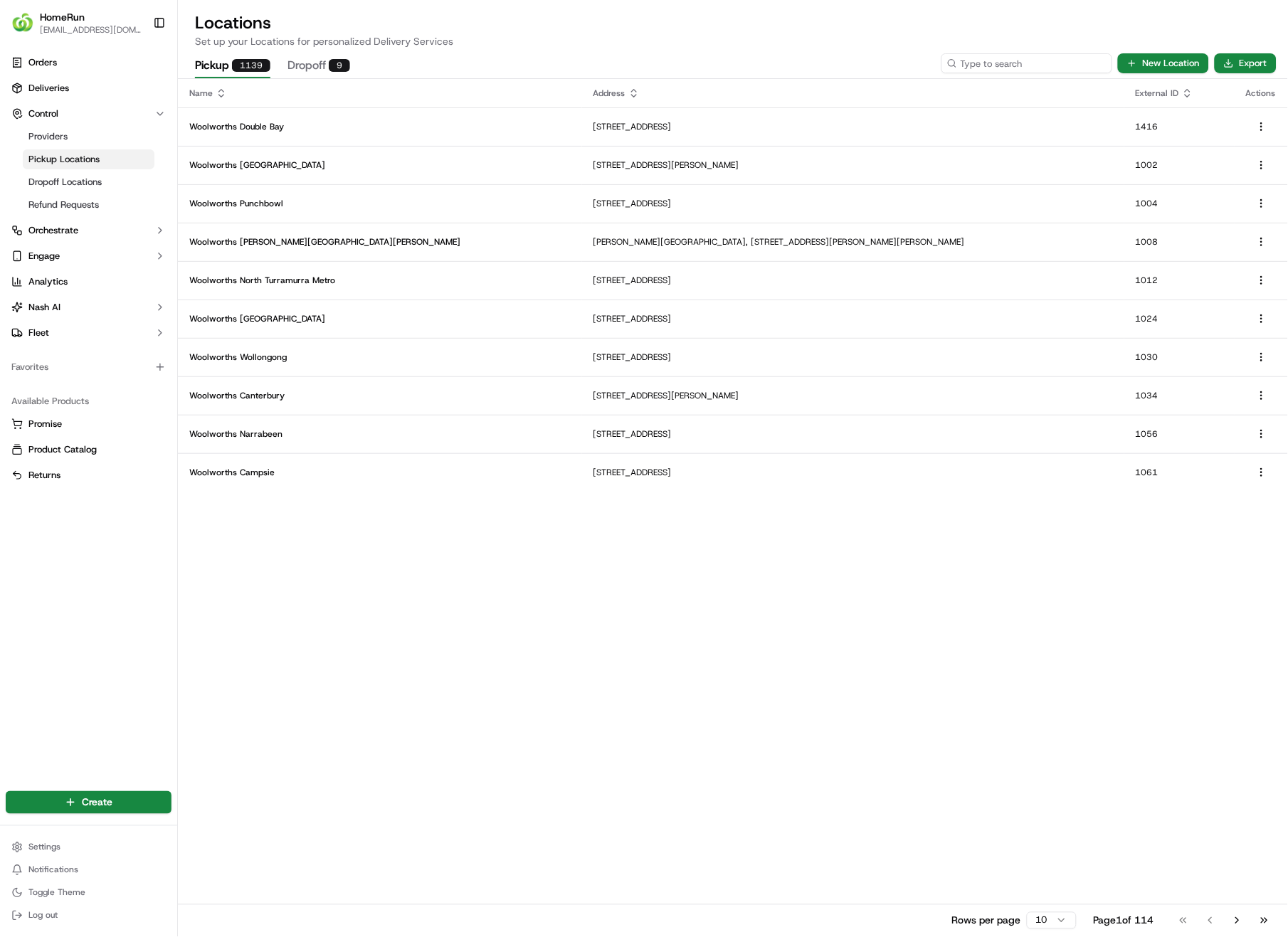
click at [1052, 59] on input at bounding box center [1027, 63] width 171 height 20
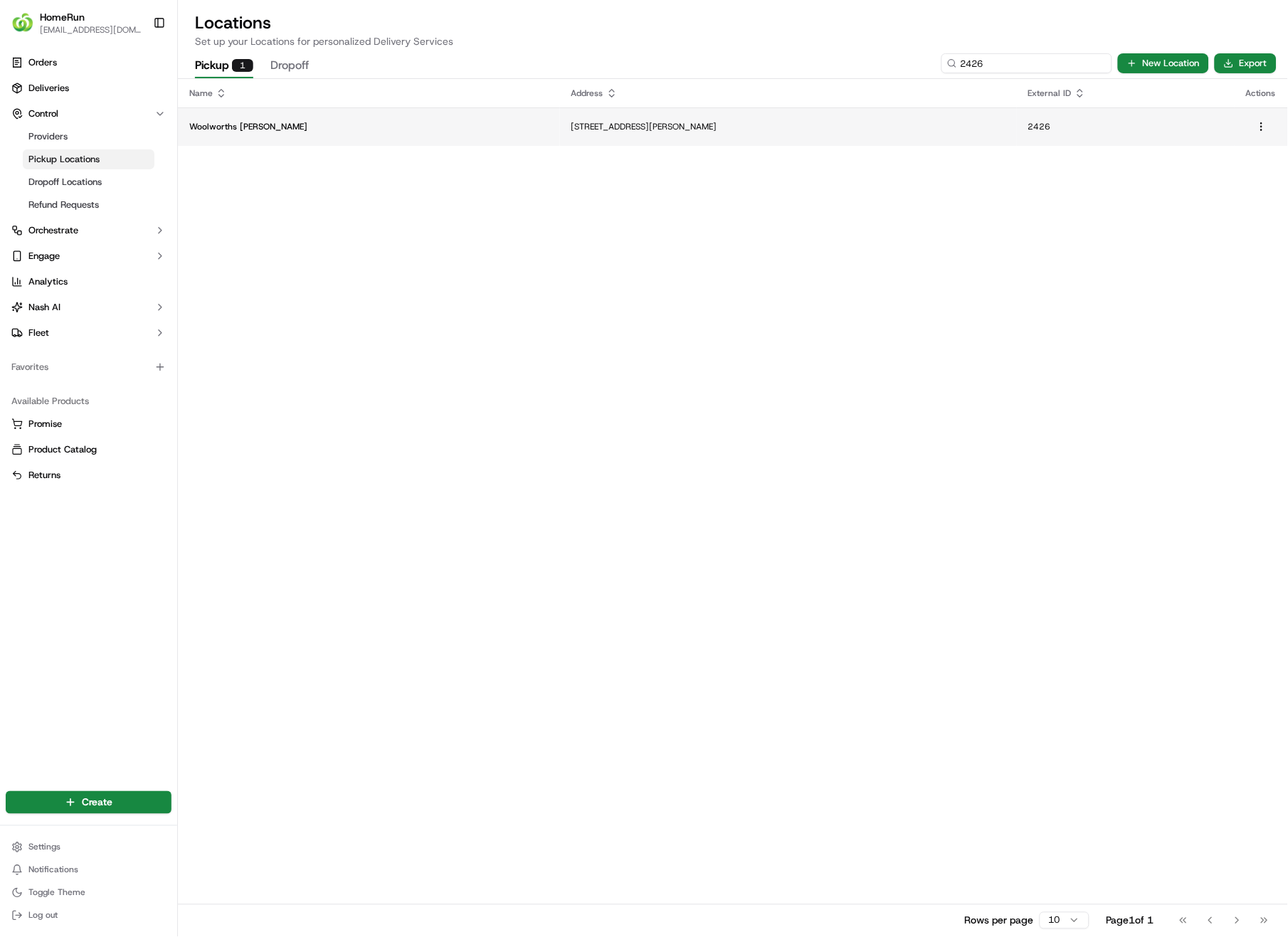
type input "2426"
click at [644, 129] on p "[STREET_ADDRESS][PERSON_NAME]" at bounding box center [788, 127] width 434 height 12
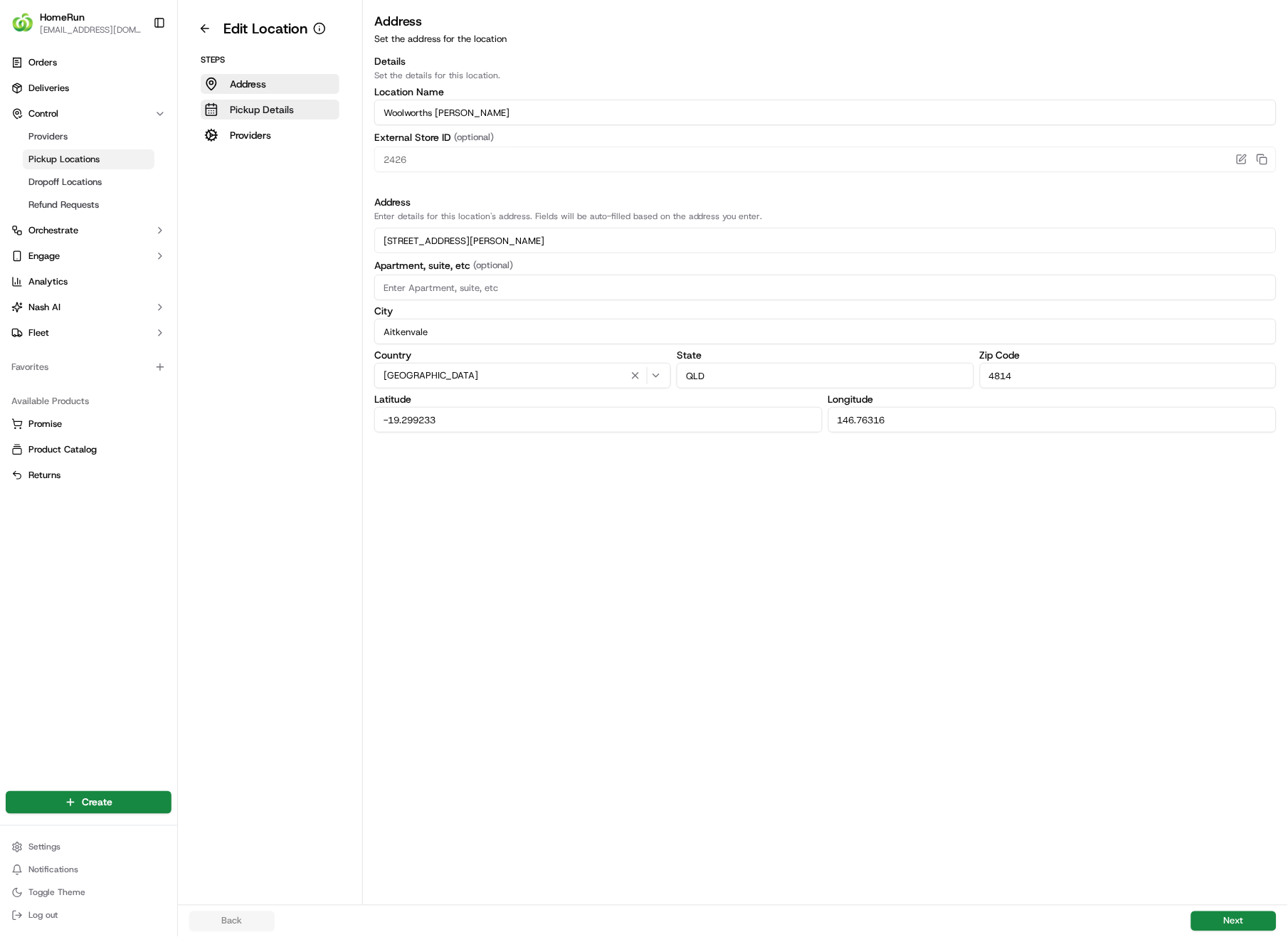
click at [246, 110] on p "Pickup Details" at bounding box center [261, 109] width 64 height 14
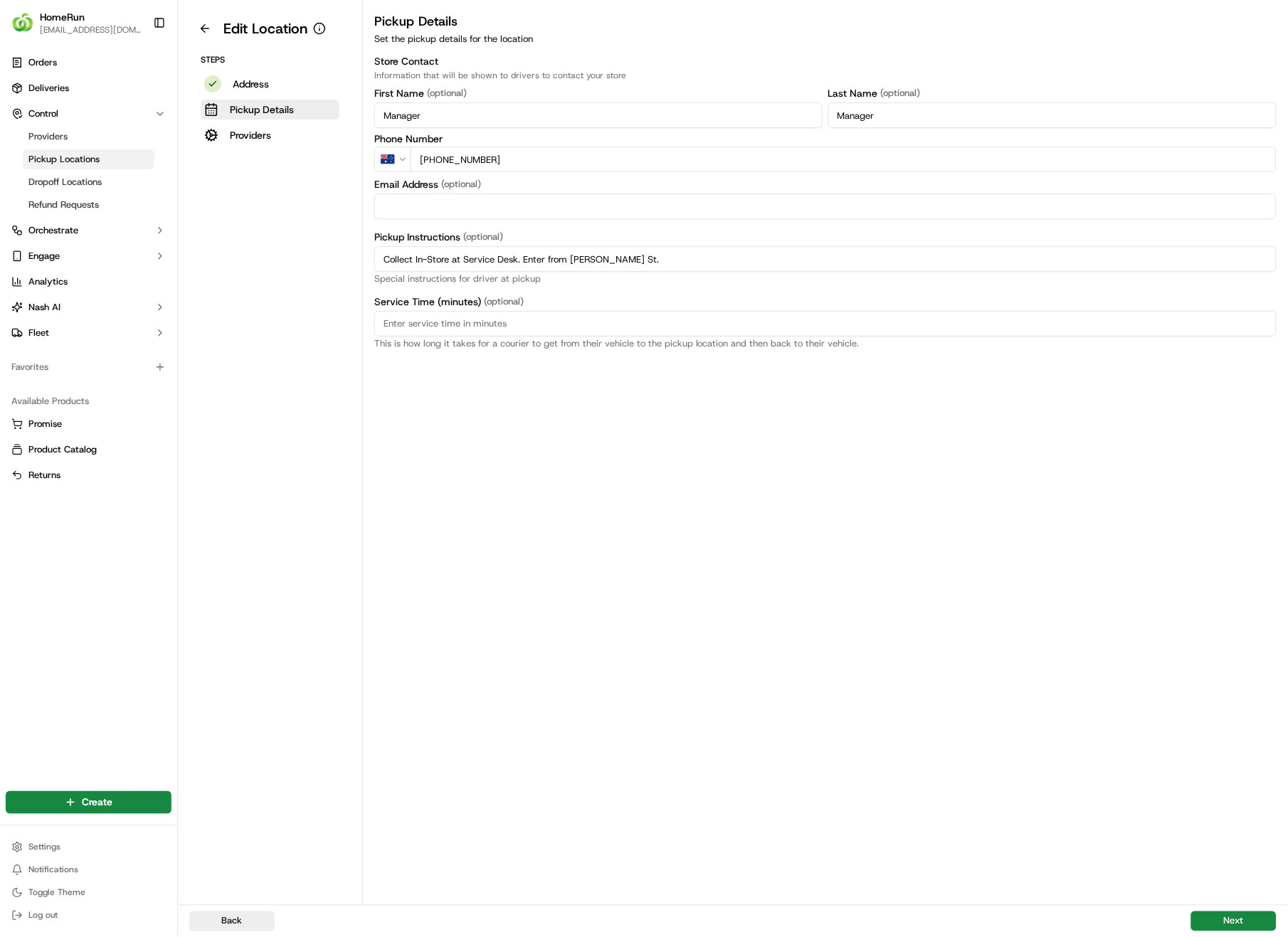
drag, startPoint x: 654, startPoint y: 265, endPoint x: 334, endPoint y: 260, distance: 320.0
click at [332, 260] on div "Edit Location Steps Address Pickup Details Providers Pickup Details Set the pic…" at bounding box center [733, 452] width 1110 height 905
paste input "Pickup from instore collection point. Enter from [PERSON_NAME] St. Scan QR code…"
type input "Pickup from instore collection point. Enter from [PERSON_NAME] St. Scan QR code…"
click at [1252, 663] on button "Next" at bounding box center [1234, 921] width 85 height 20
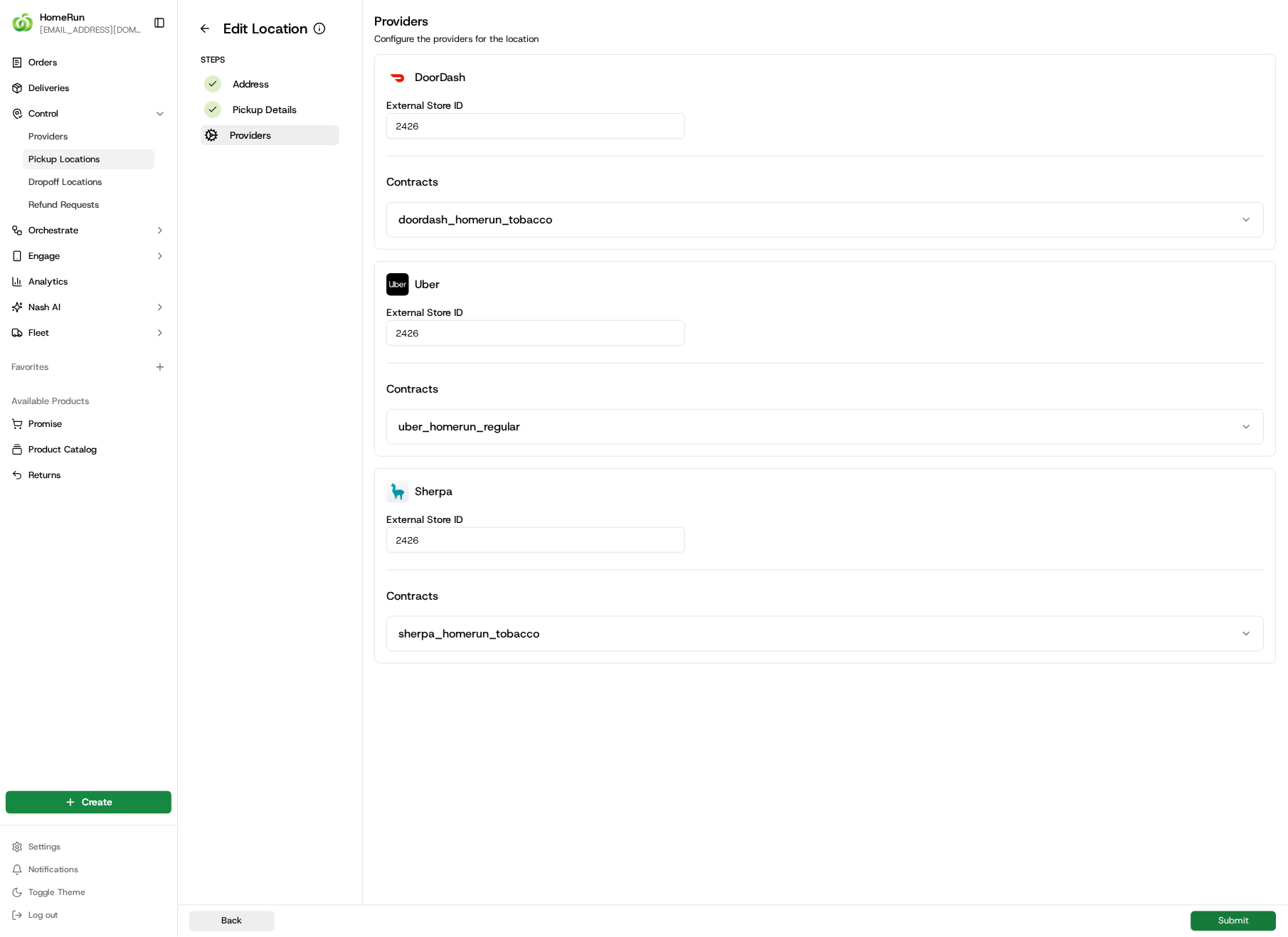
click at [1252, 663] on button "Submit" at bounding box center [1234, 921] width 85 height 20
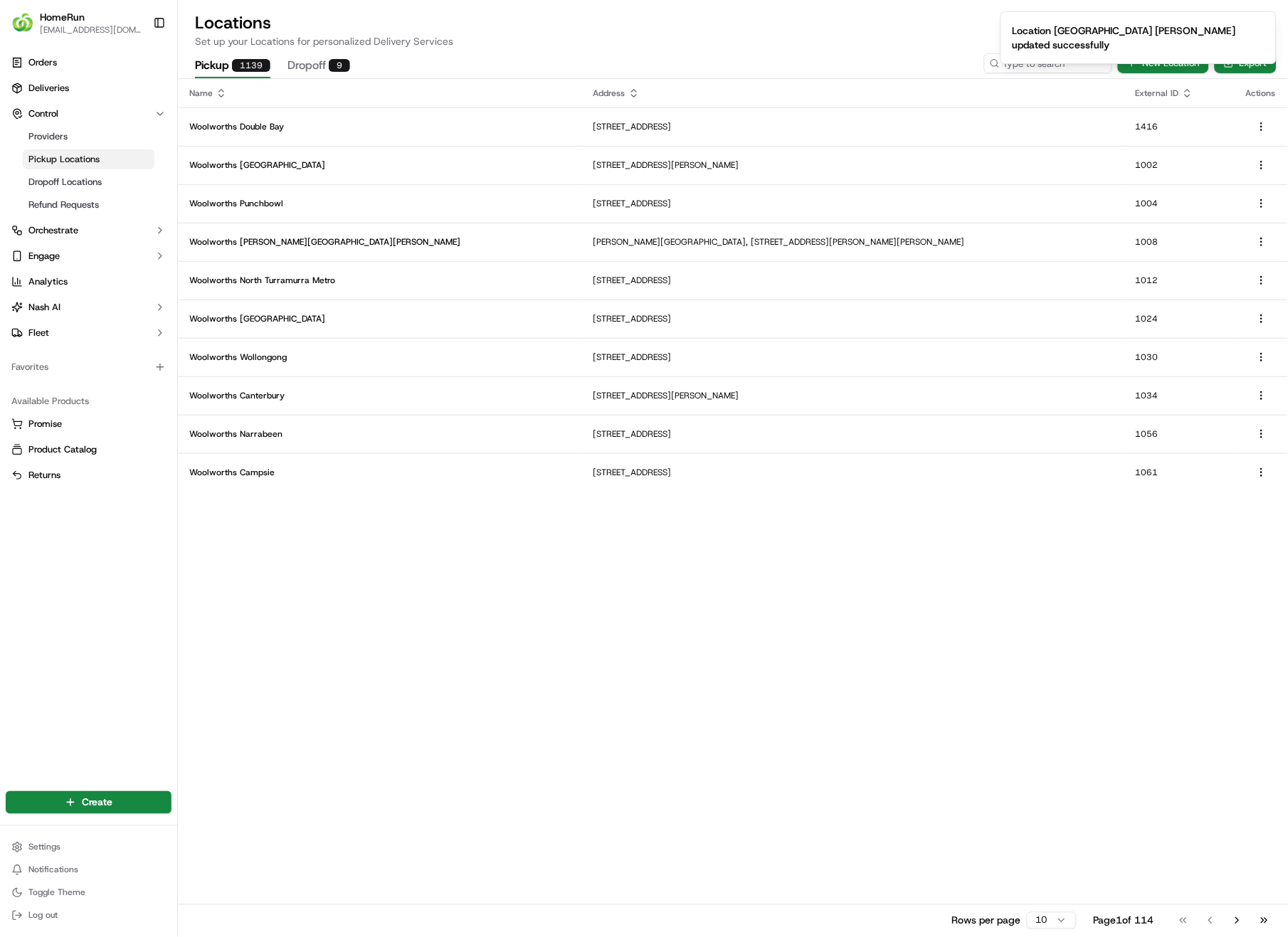
click at [1040, 65] on ol "Location [GEOGRAPHIC_DATA] [PERSON_NAME] updated successfully" at bounding box center [1139, 37] width 299 height 76
click at [1042, 63] on li "Location [GEOGRAPHIC_DATA] [PERSON_NAME] updated successfully" at bounding box center [1138, 38] width 276 height 53
click at [1264, 21] on icon "Notifications (F8)" at bounding box center [1265, 23] width 12 height 12
click at [1059, 62] on input at bounding box center [1027, 63] width 171 height 20
type input "2501"
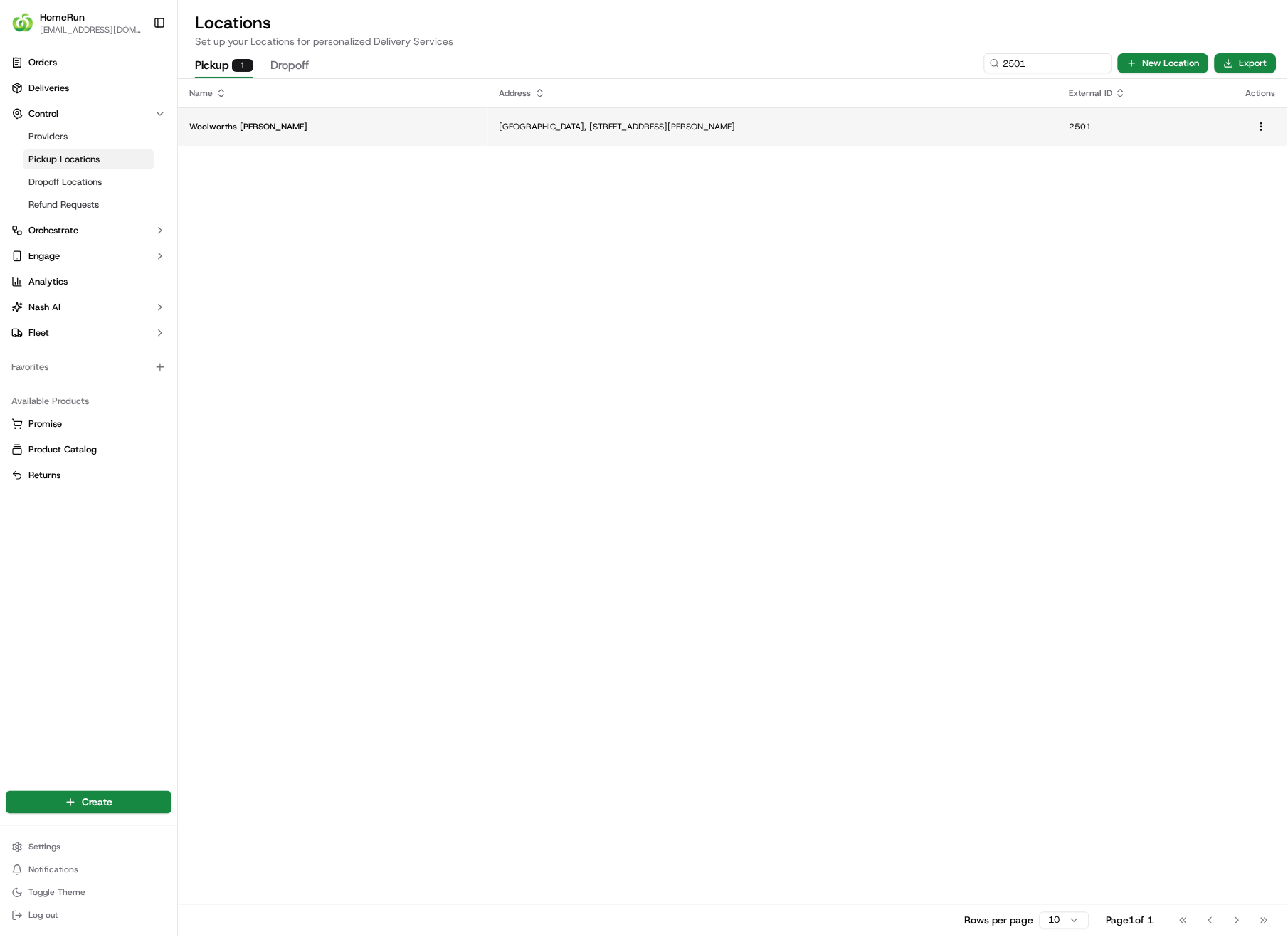
click at [625, 121] on p "[GEOGRAPHIC_DATA], [STREET_ADDRESS][PERSON_NAME]" at bounding box center [773, 127] width 547 height 12
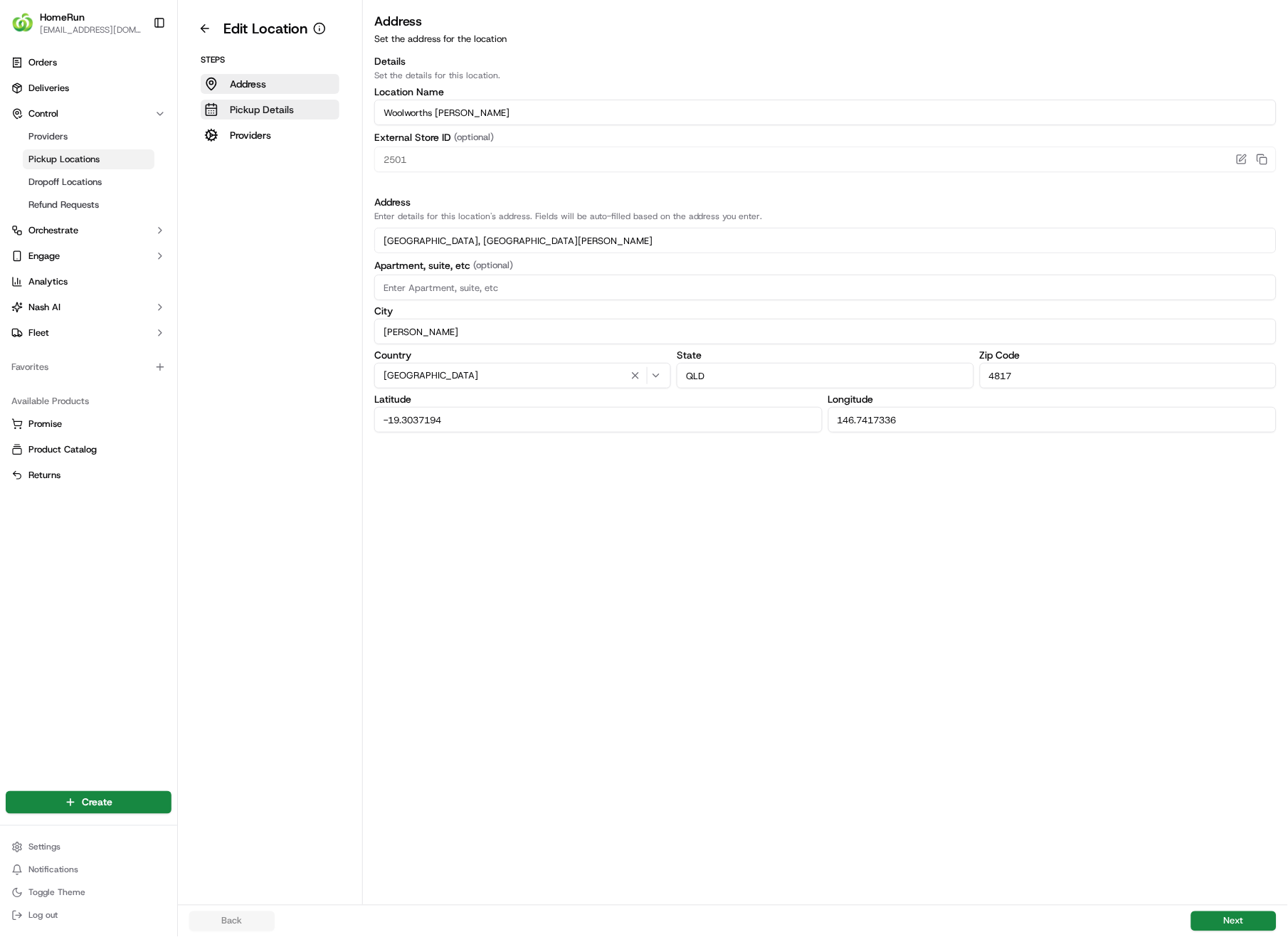
click at [282, 112] on p "Pickup Details" at bounding box center [261, 109] width 64 height 14
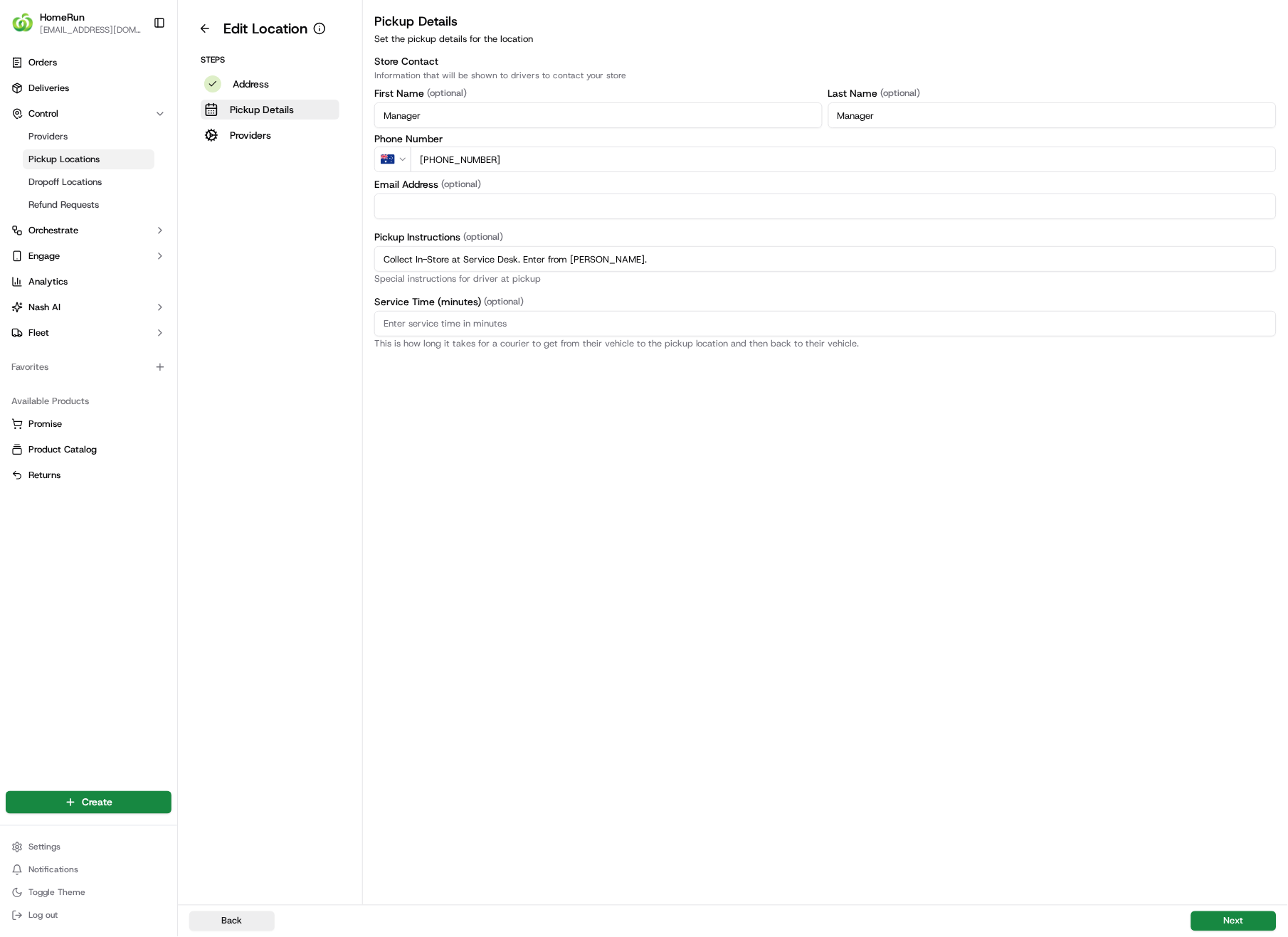
click at [681, 260] on input "Collect In-Store at Service Desk. Enter from [PERSON_NAME]." at bounding box center [825, 259] width 902 height 26
drag, startPoint x: 681, startPoint y: 260, endPoint x: 365, endPoint y: 268, distance: 316.1
click at [365, 268] on div "Pickup Details Set the pickup details for the location Store Contact Informatio…" at bounding box center [825, 180] width 925 height 337
paste input "Pickup from instore collection point. Enter from [PERSON_NAME]. Scan QR code to…"
type input "Pickup from instore collection point. Enter from [PERSON_NAME]. Scan QR code to…"
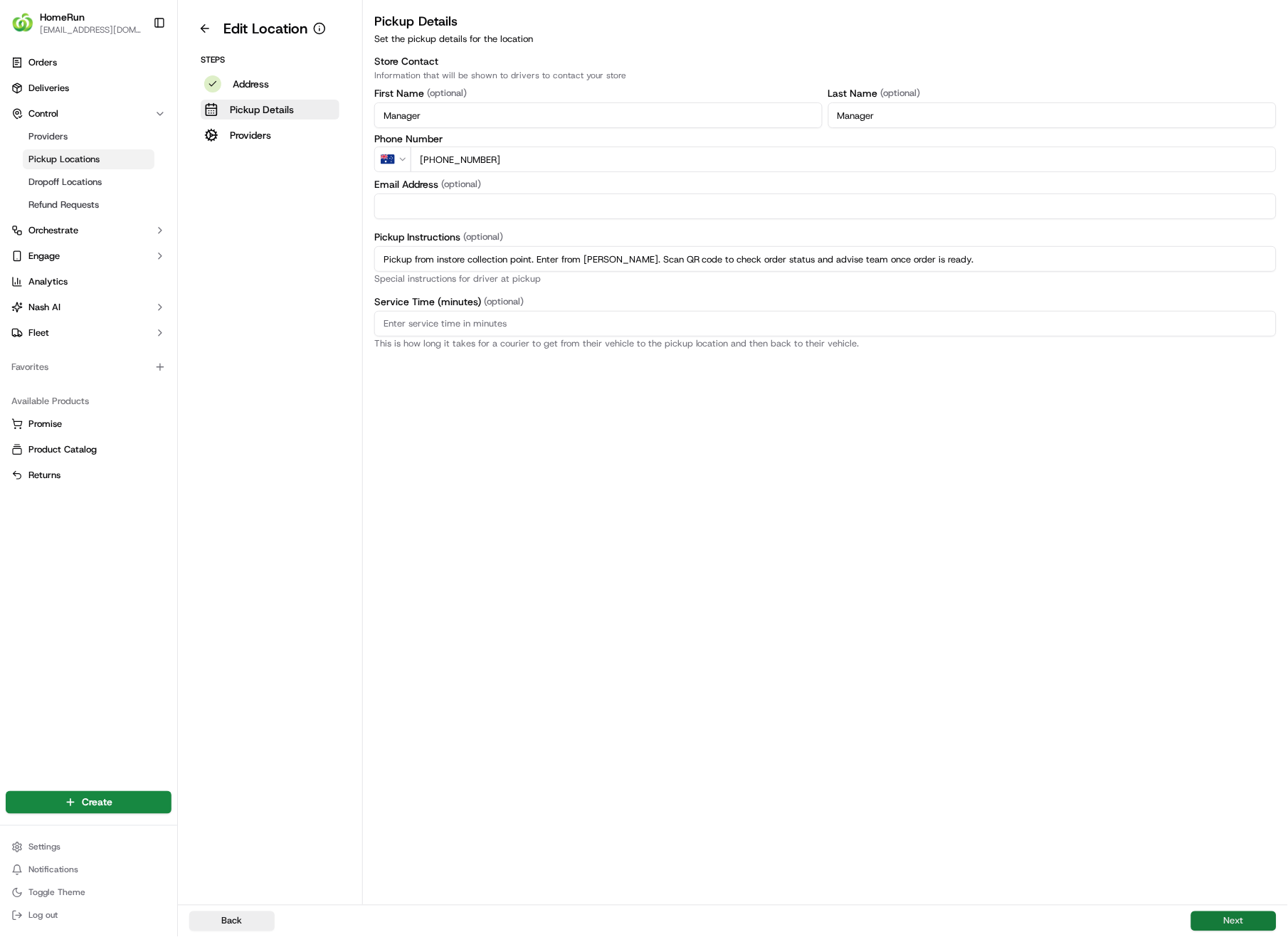
click at [1224, 663] on button "Next" at bounding box center [1234, 921] width 85 height 20
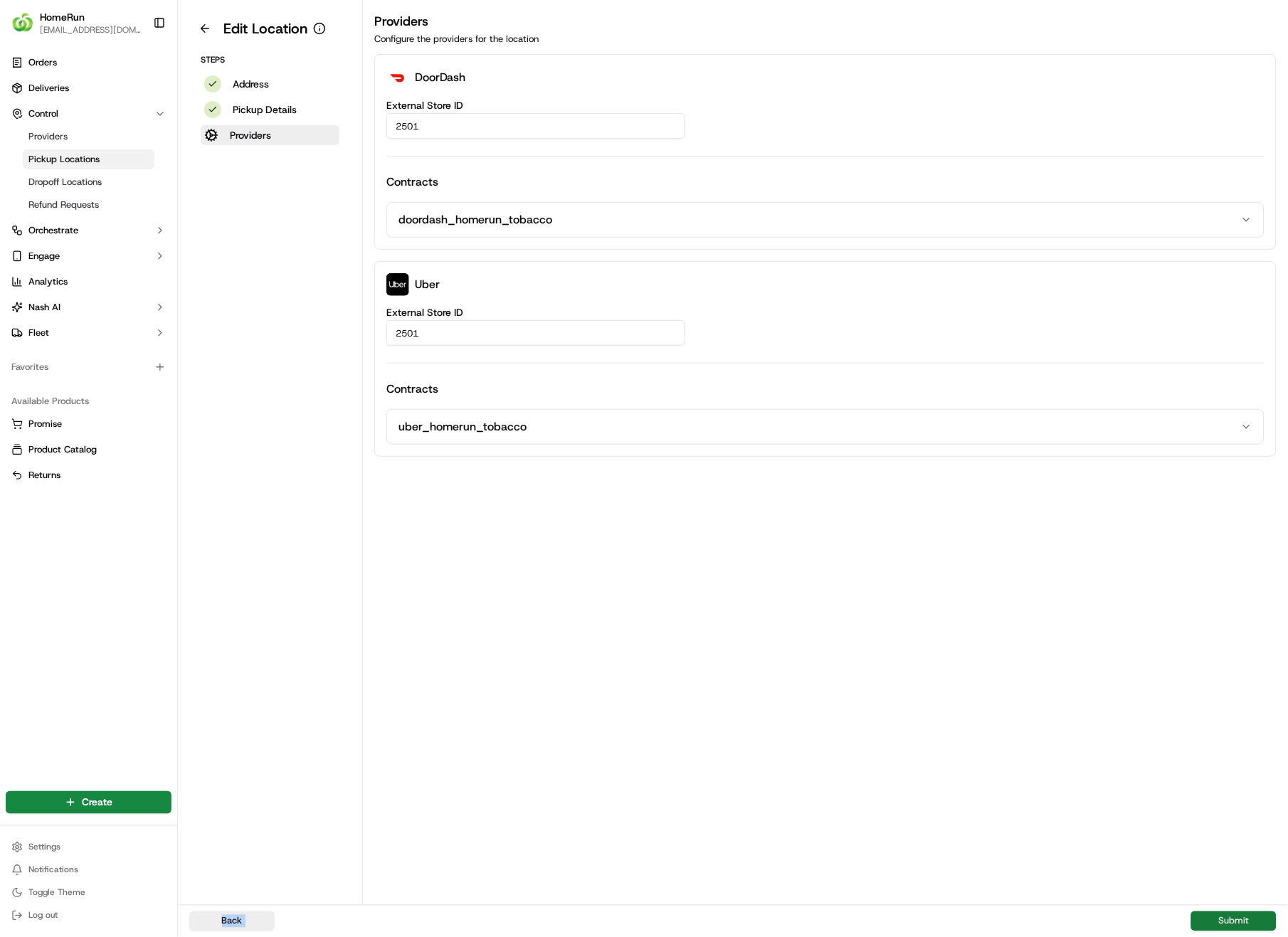
drag, startPoint x: 1207, startPoint y: 905, endPoint x: 1211, endPoint y: 912, distance: 8.1
click at [1208, 663] on div "Edit Location Steps Address Pickup Details Providers Providers Configure the pr…" at bounding box center [733, 468] width 1110 height 937
click at [1213, 663] on button "Submit" at bounding box center [1234, 921] width 85 height 20
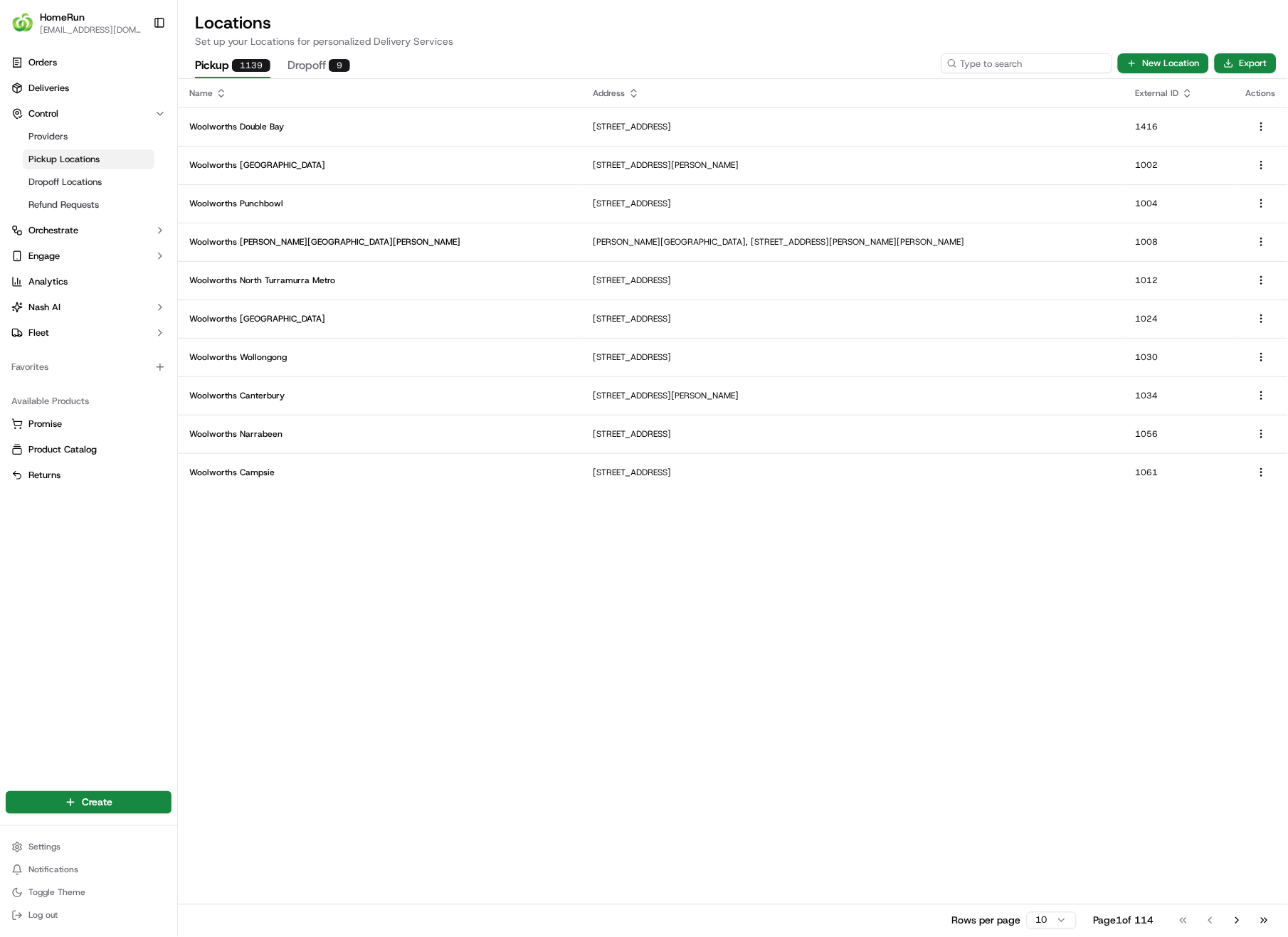
click at [1066, 61] on input at bounding box center [1027, 63] width 171 height 20
type input "2504"
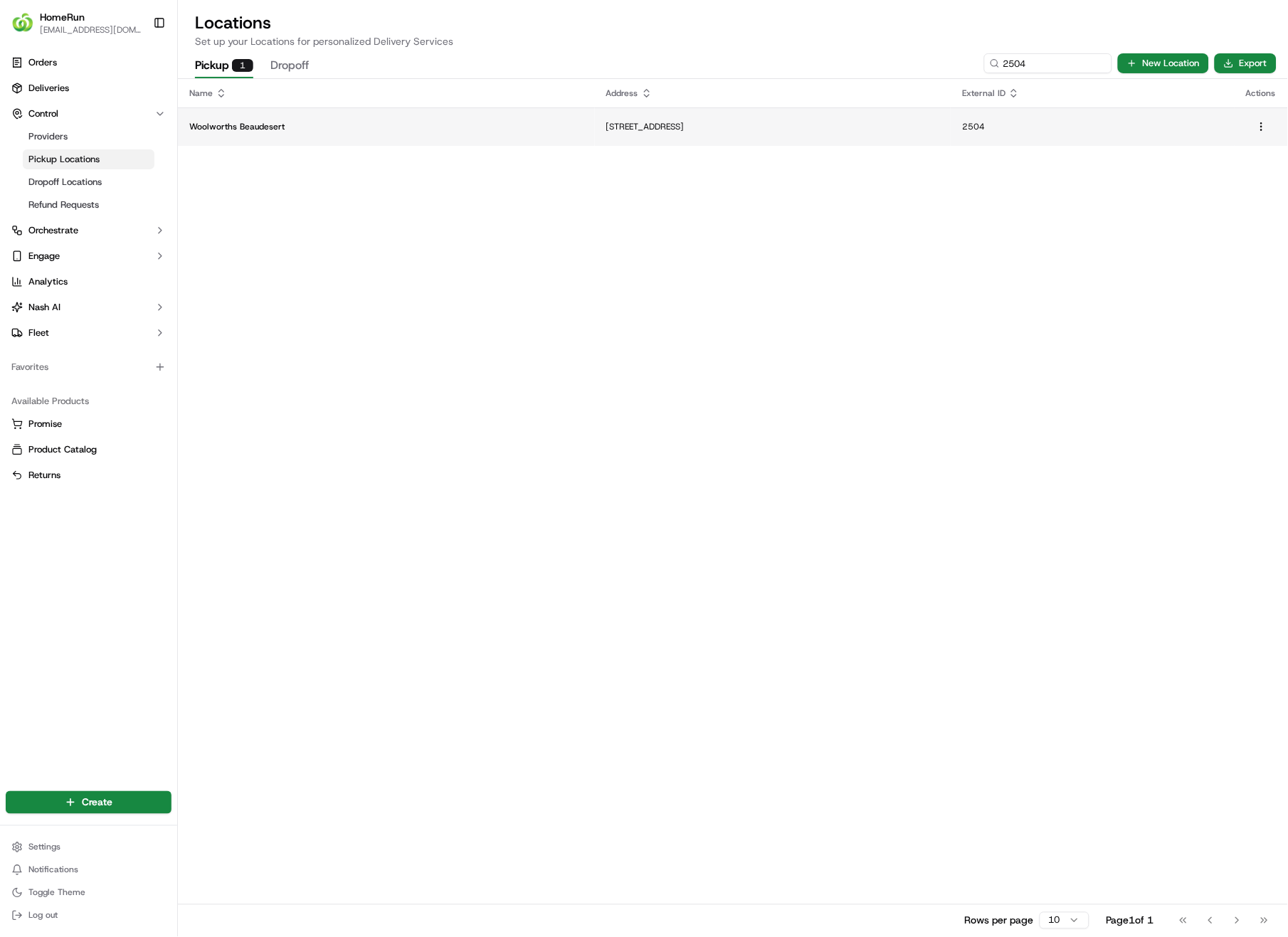
click at [673, 121] on p "[STREET_ADDRESS]" at bounding box center [773, 127] width 334 height 12
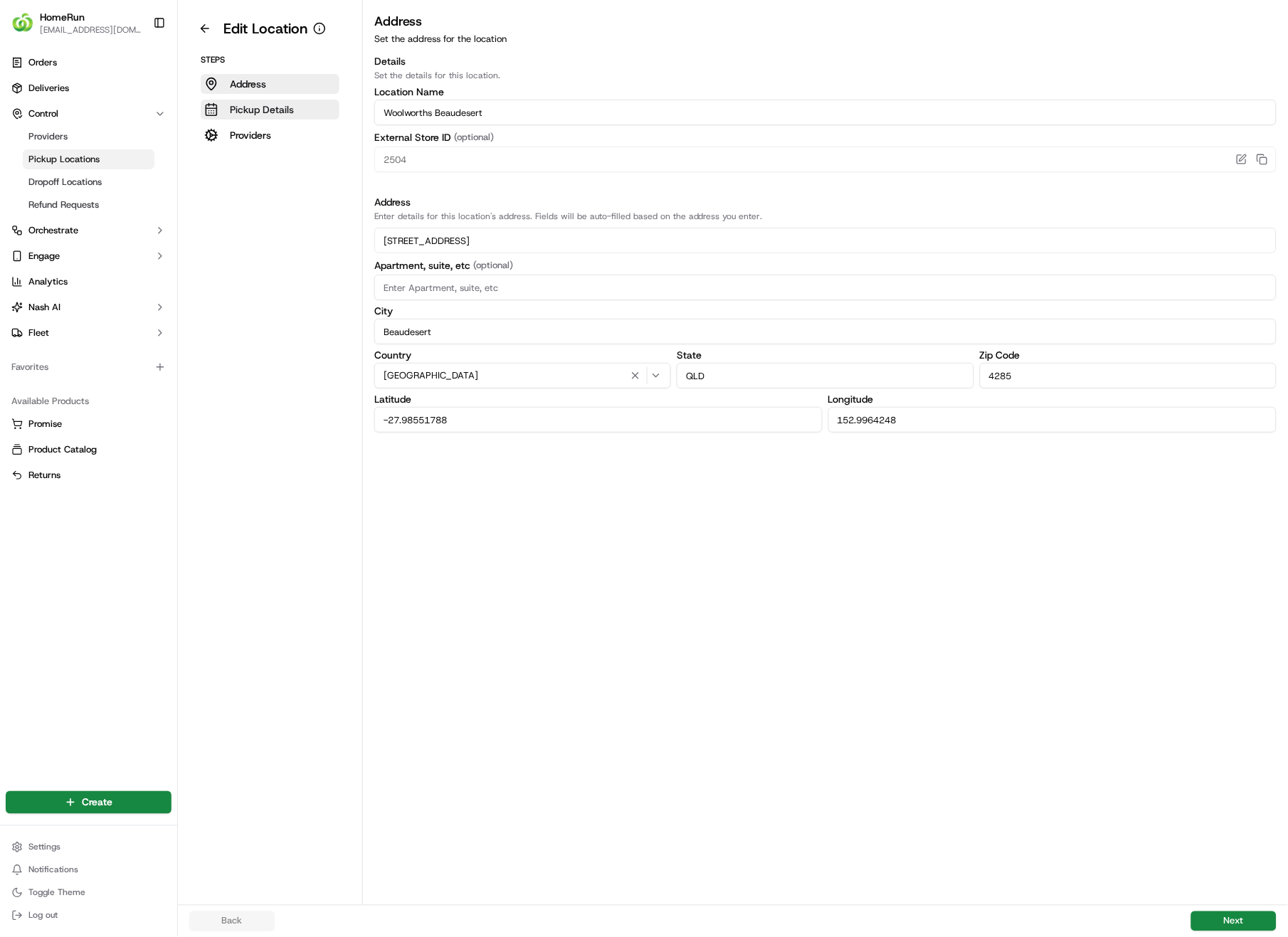
click at [244, 111] on p "Pickup Details" at bounding box center [261, 109] width 64 height 14
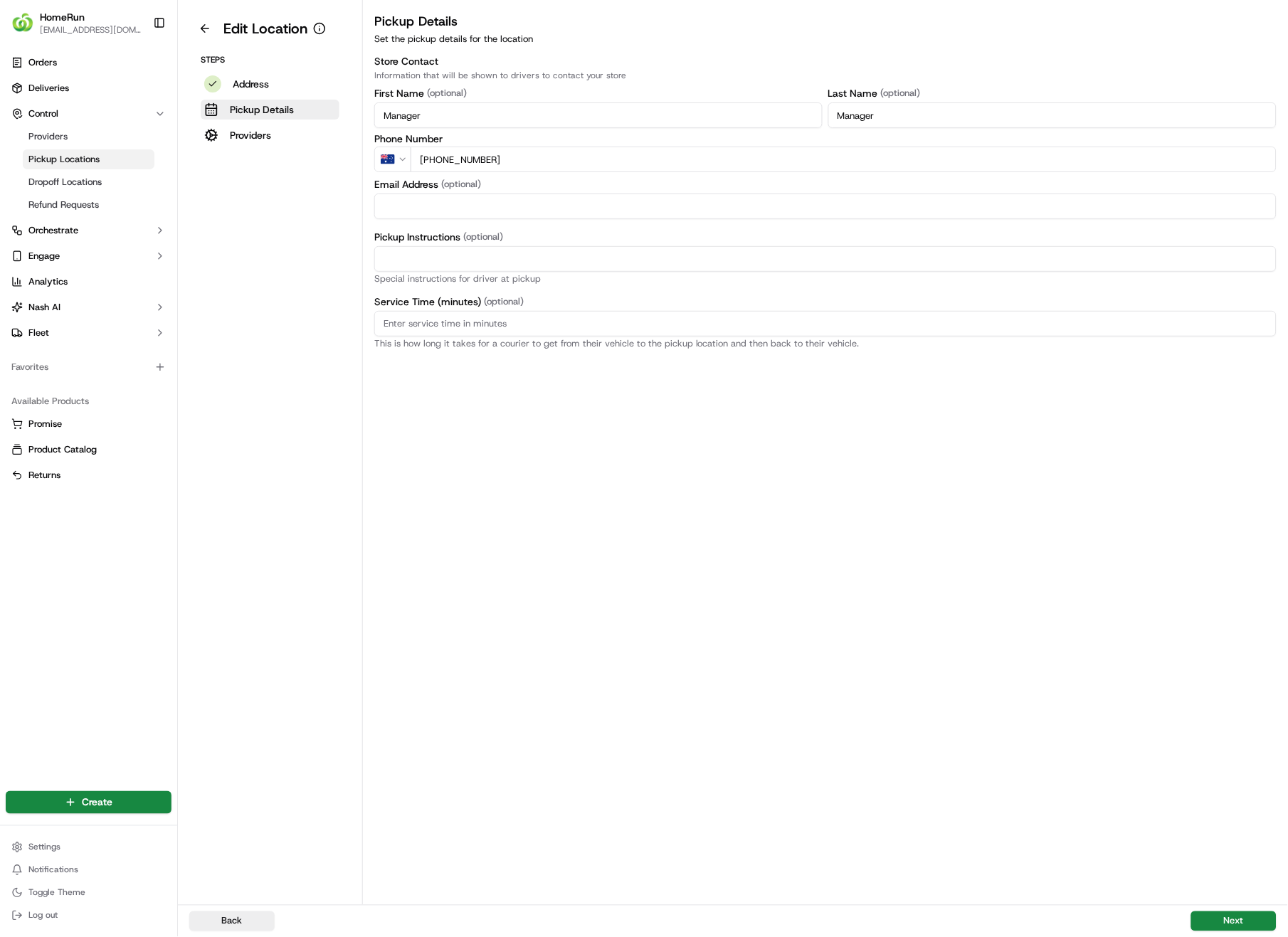
click at [567, 254] on input "Pickup Instructions (optional)" at bounding box center [825, 259] width 902 height 26
paste input "Pickup from instore collection point. Enter from [GEOGRAPHIC_DATA] St. Scan QR …"
type input "Pickup from instore collection point. Enter from [GEOGRAPHIC_DATA] St. Scan QR …"
click at [1223, 663] on button "Next" at bounding box center [1234, 921] width 85 height 20
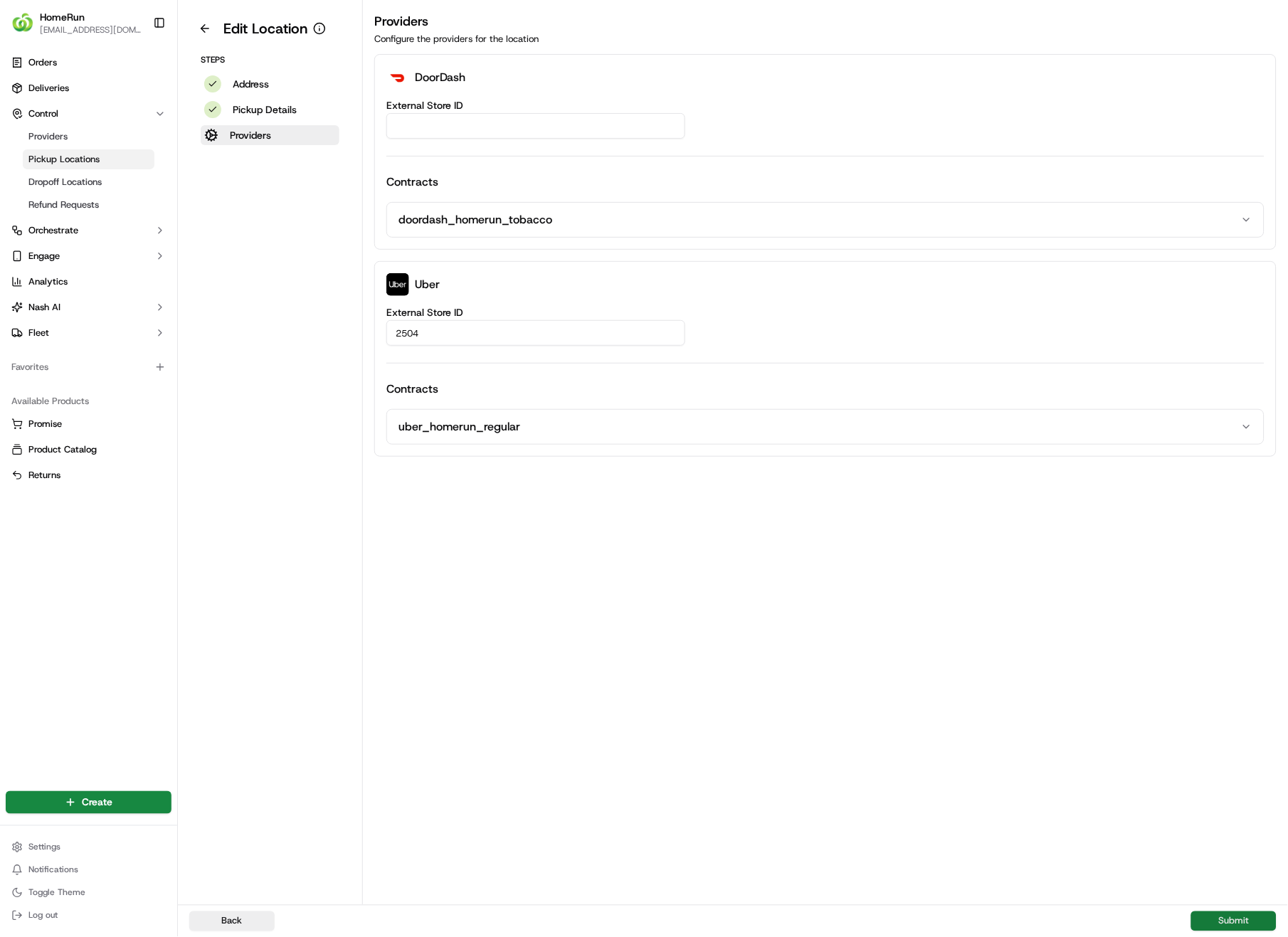
click at [1229, 663] on button "Submit" at bounding box center [1234, 921] width 85 height 20
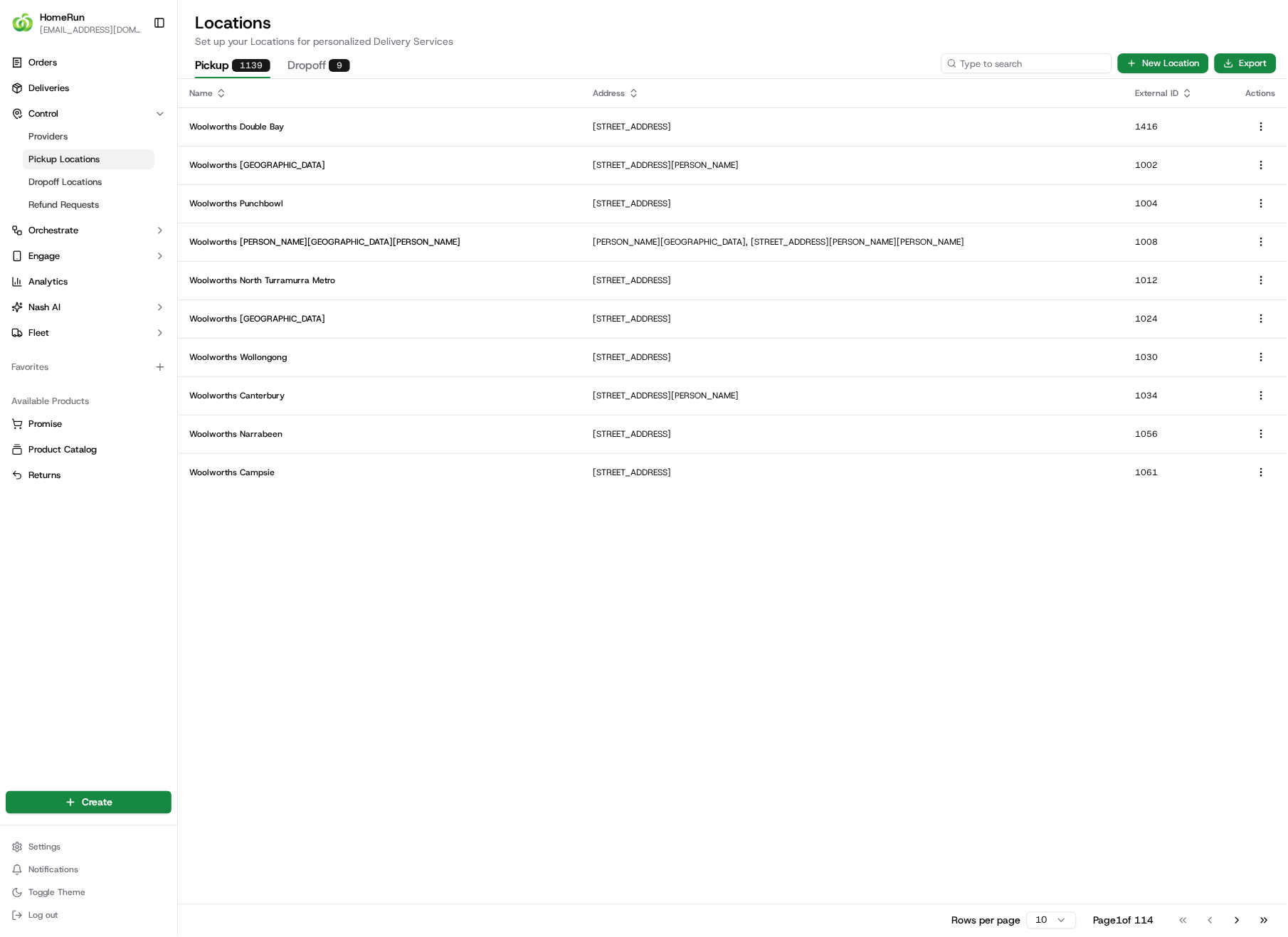
click at [1031, 63] on input at bounding box center [1027, 63] width 171 height 20
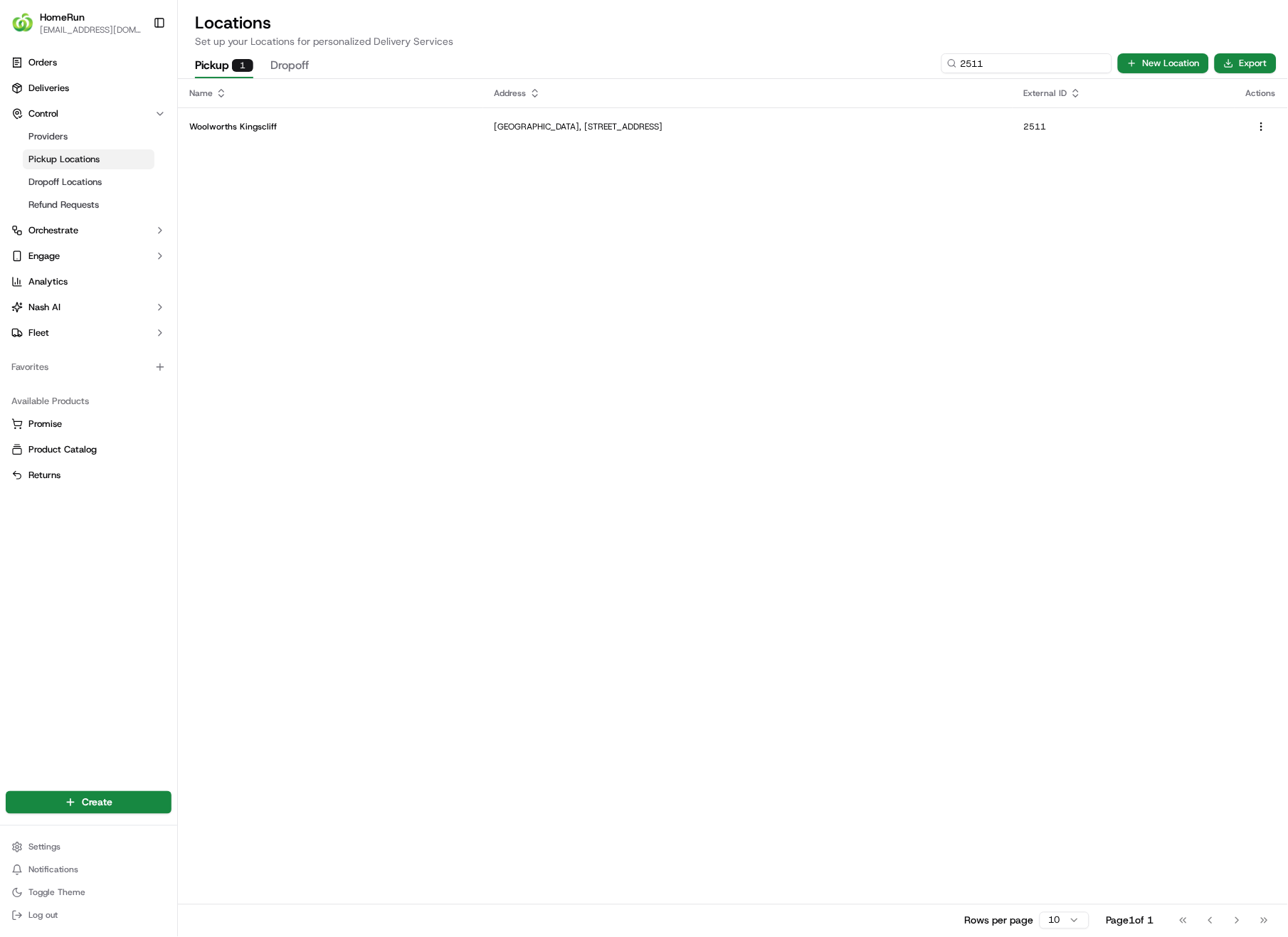
type input "2511"
click at [689, 126] on p "[GEOGRAPHIC_DATA], [STREET_ADDRESS]" at bounding box center [747, 127] width 507 height 12
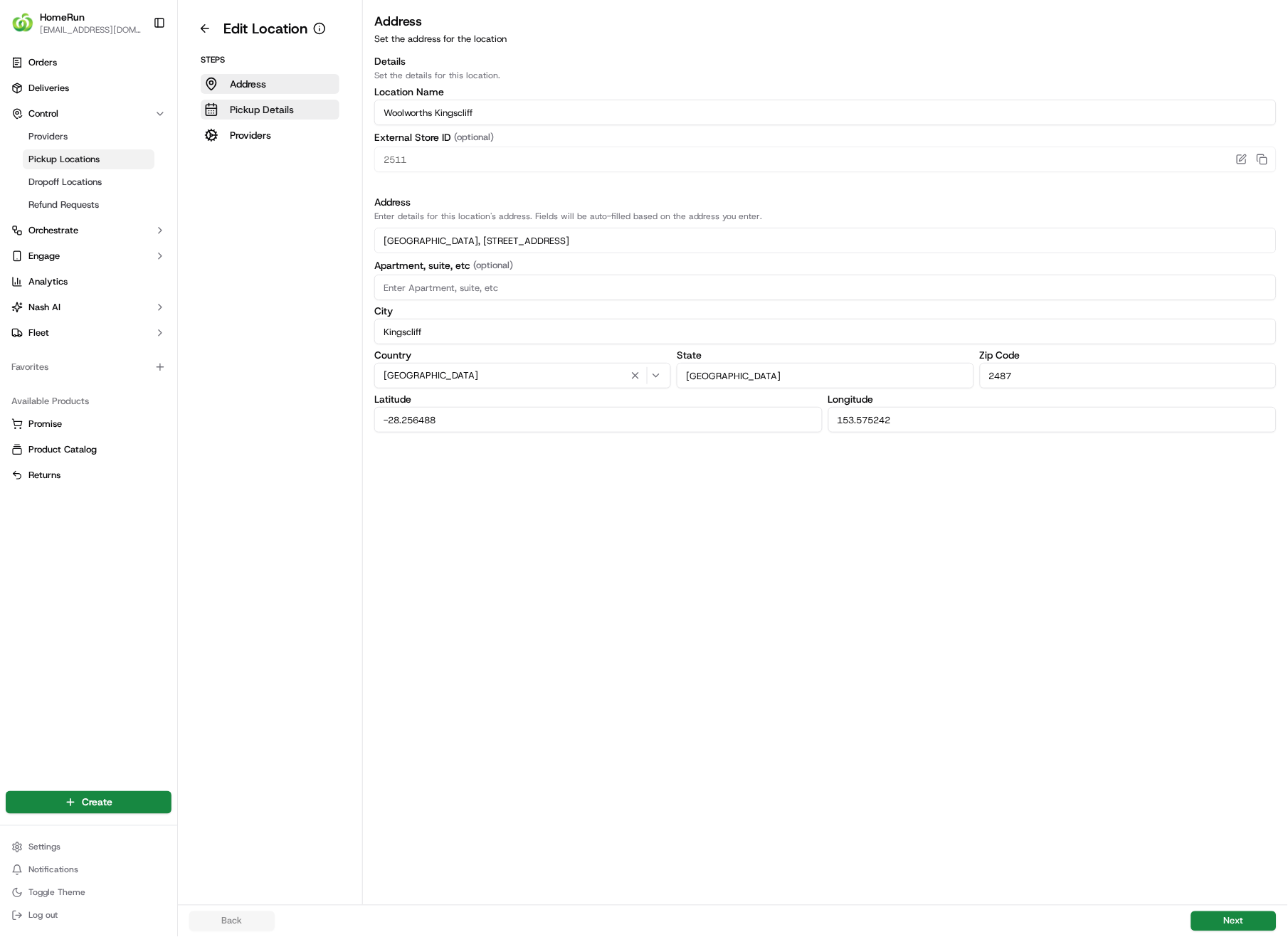
click at [275, 109] on p "Pickup Details" at bounding box center [261, 109] width 64 height 14
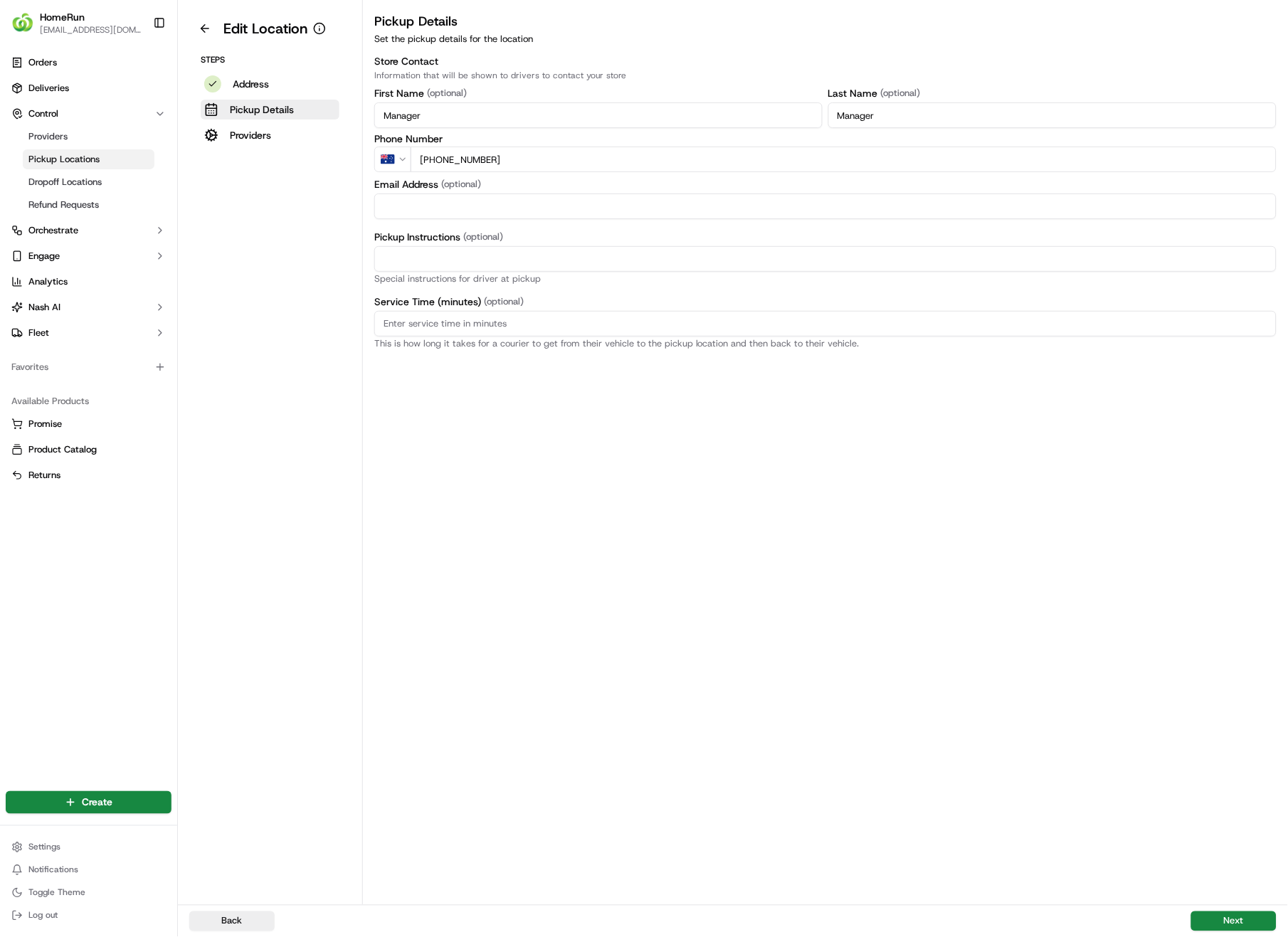
click at [519, 263] on input "Pickup Instructions (optional)" at bounding box center [825, 259] width 902 height 26
paste input "Pickup from instore collection point. Enter from Pearl St. Scan QR code to chec…"
type input "Pickup from instore collection point. Enter from Pearl St. Scan QR code to chec…"
click at [1232, 663] on button "Next" at bounding box center [1234, 921] width 85 height 20
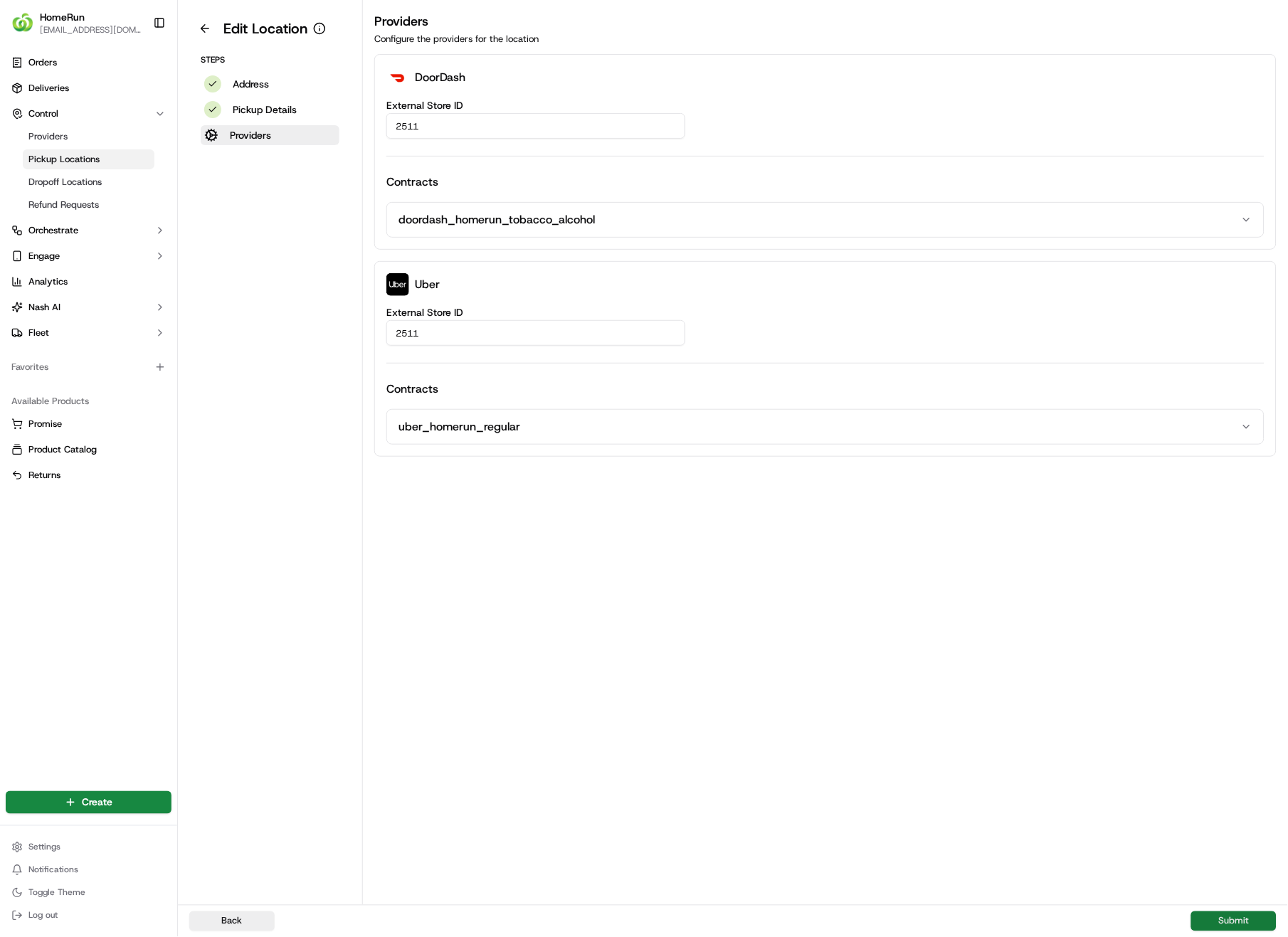
click at [1216, 663] on button "Submit" at bounding box center [1234, 921] width 85 height 20
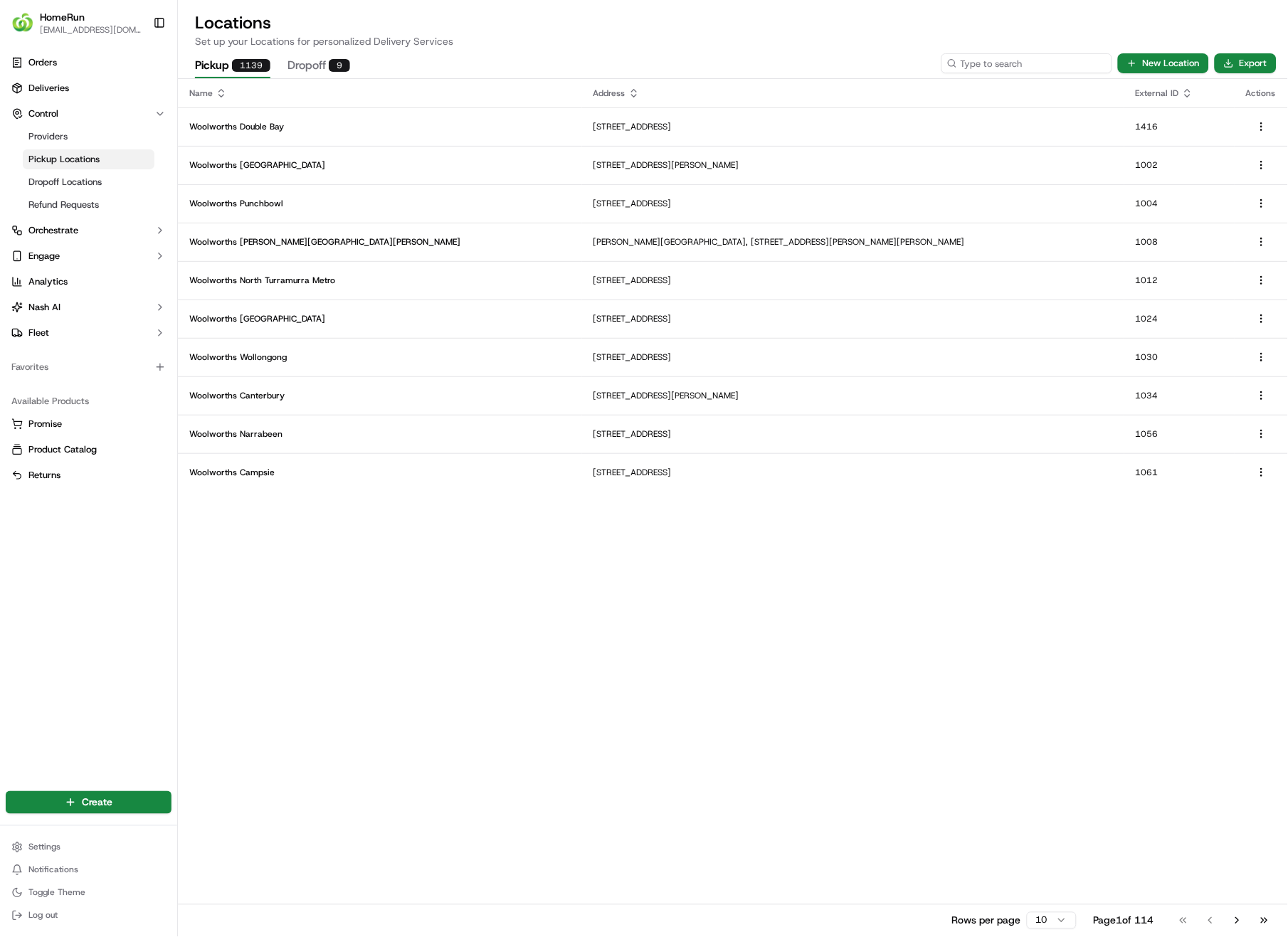
click at [1017, 63] on input at bounding box center [1027, 63] width 171 height 20
type input "2515"
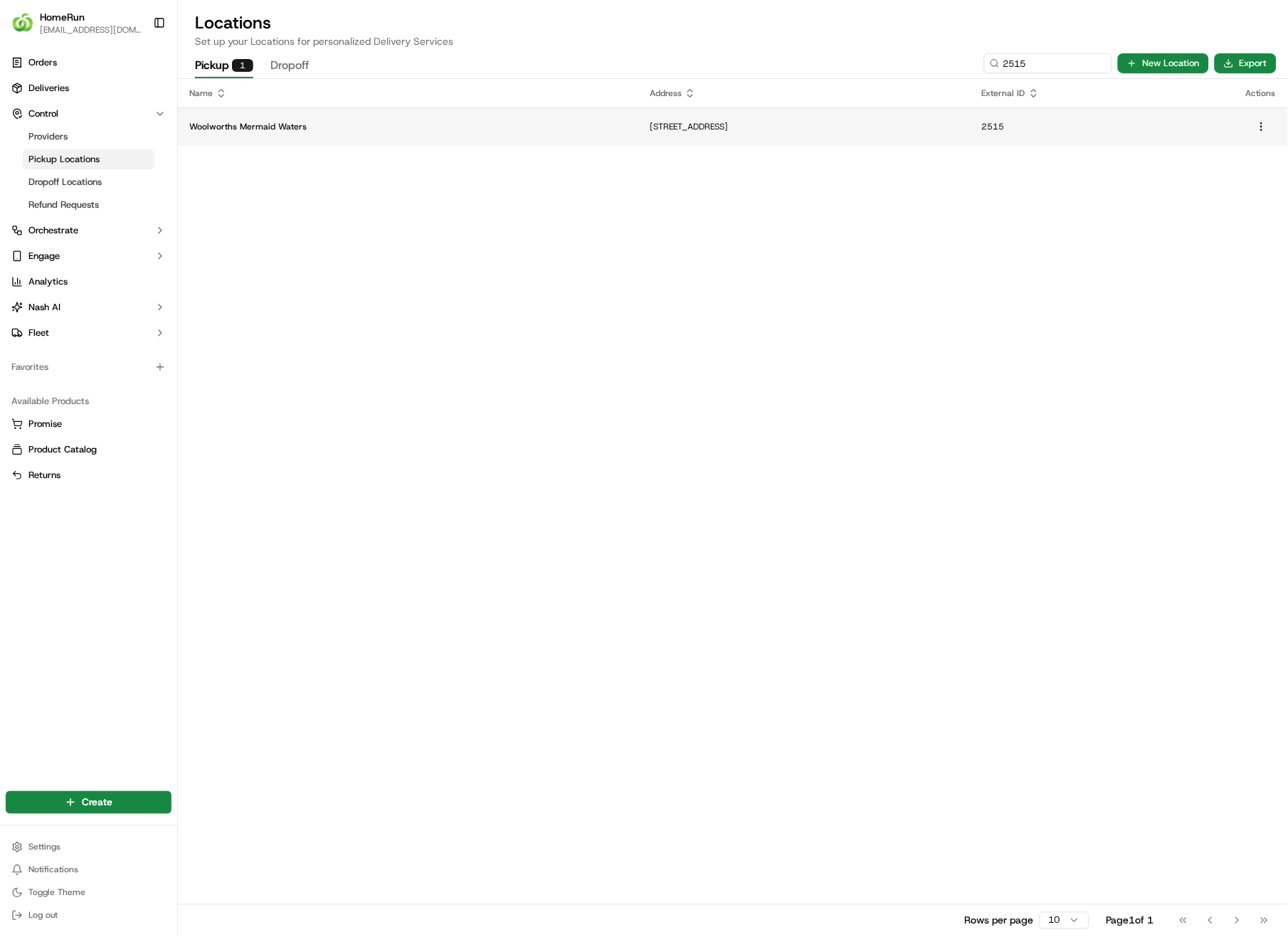
click at [660, 127] on p "[STREET_ADDRESS]" at bounding box center [805, 127] width 310 height 12
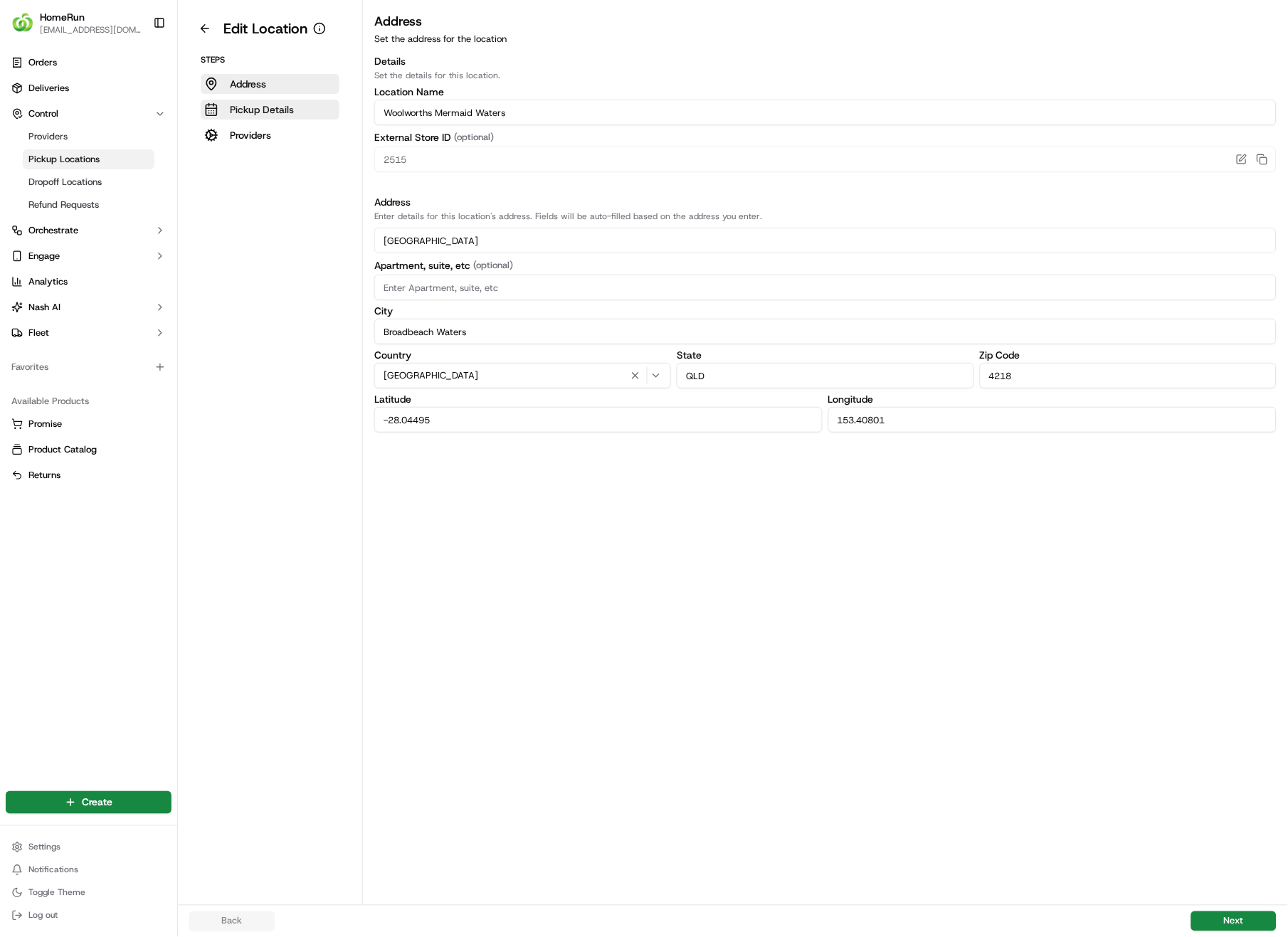
click at [287, 112] on p "Pickup Details" at bounding box center [261, 109] width 64 height 14
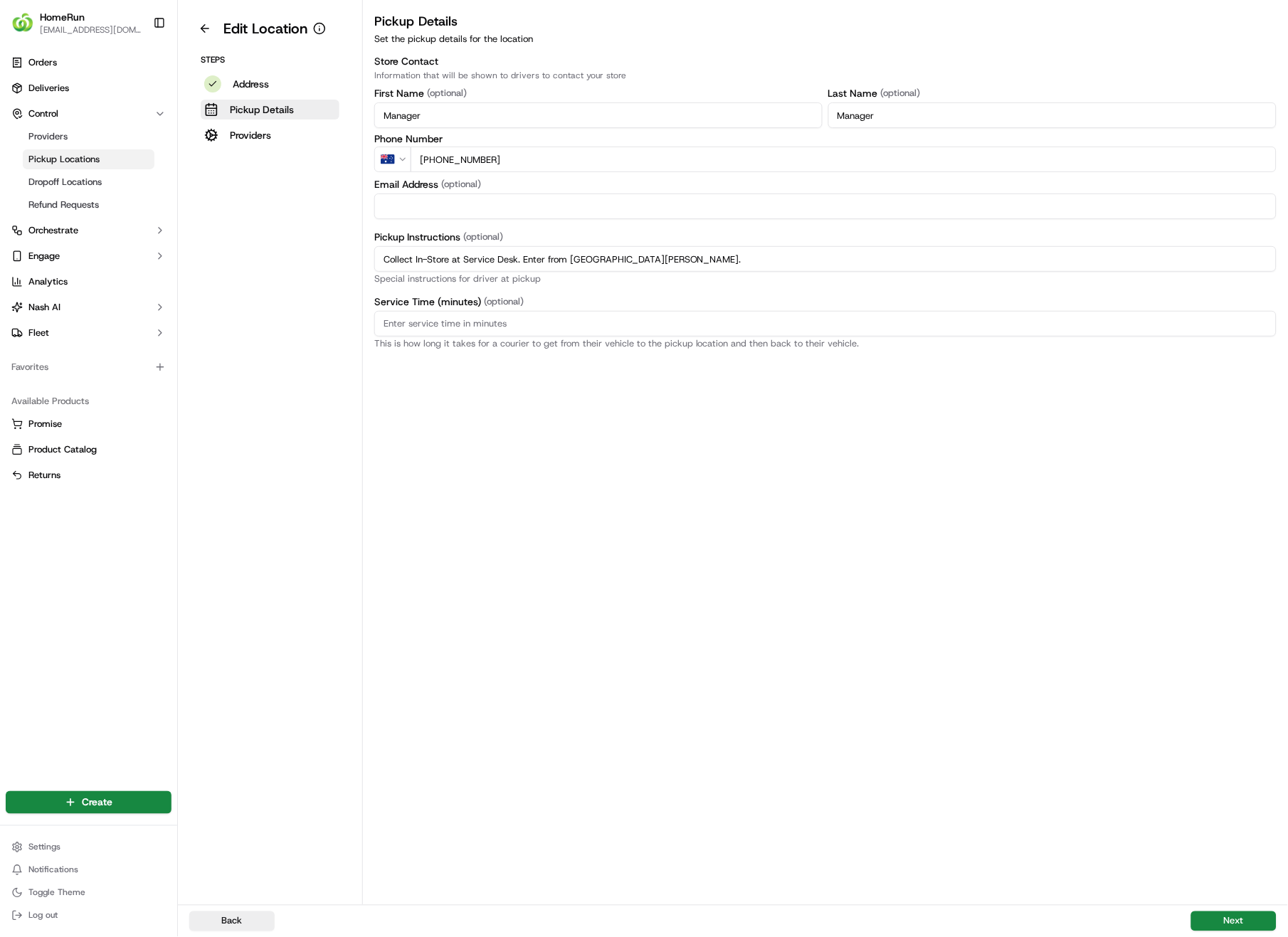
drag, startPoint x: 684, startPoint y: 259, endPoint x: 383, endPoint y: 261, distance: 301.0
click at [378, 262] on input "Collect In-Store at Service Desk. Enter from [GEOGRAPHIC_DATA][PERSON_NAME]." at bounding box center [825, 259] width 902 height 26
paste input "Pickup from instore collection point. Enter from Southport [PERSON_NAME].Scan Q…"
type input "Pickup from instore collection point. Enter from Southport [PERSON_NAME].Scan Q…"
click at [1222, 663] on button "Next" at bounding box center [1234, 921] width 85 height 20
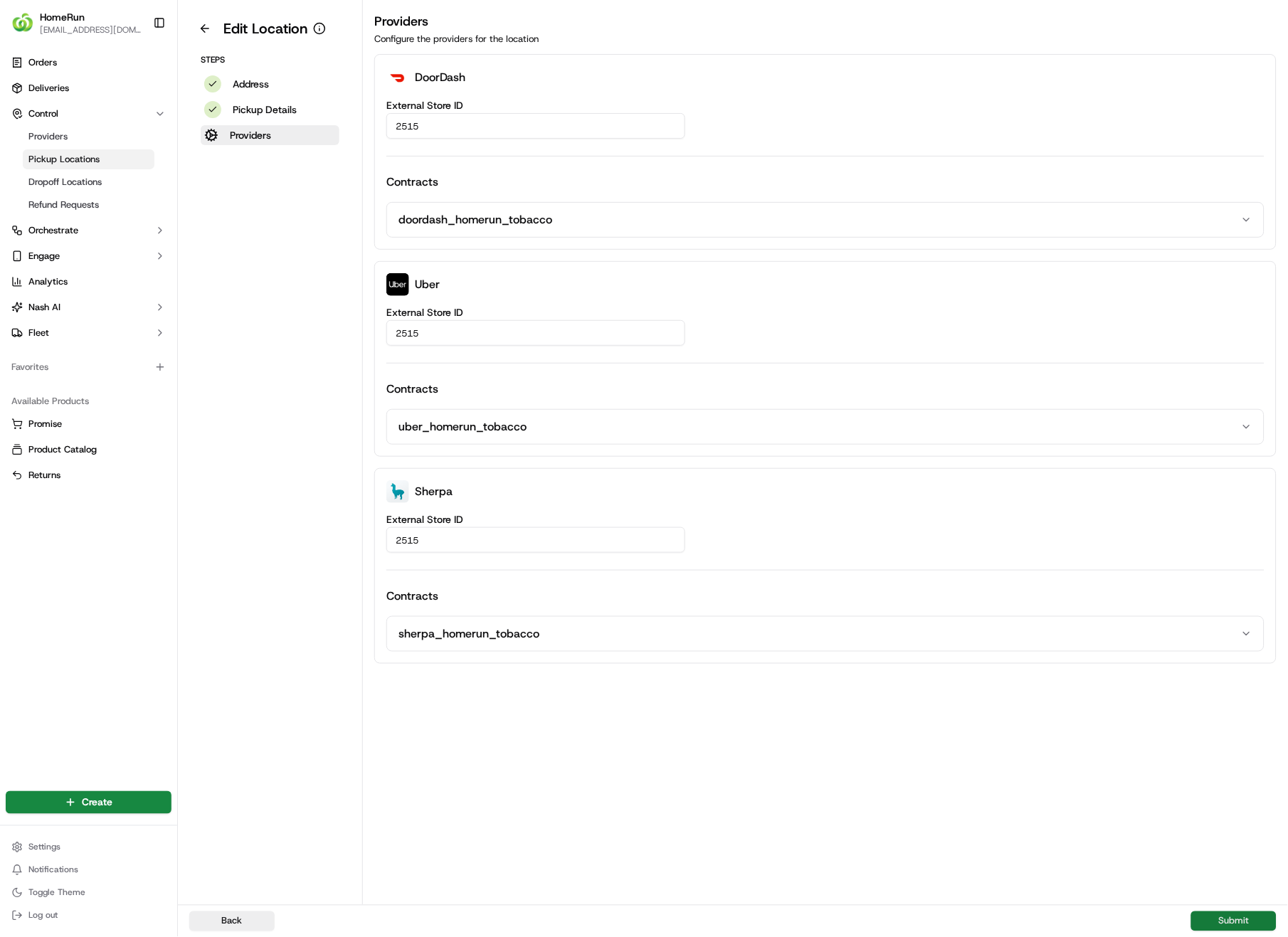
click at [1254, 663] on button "Submit" at bounding box center [1234, 921] width 85 height 20
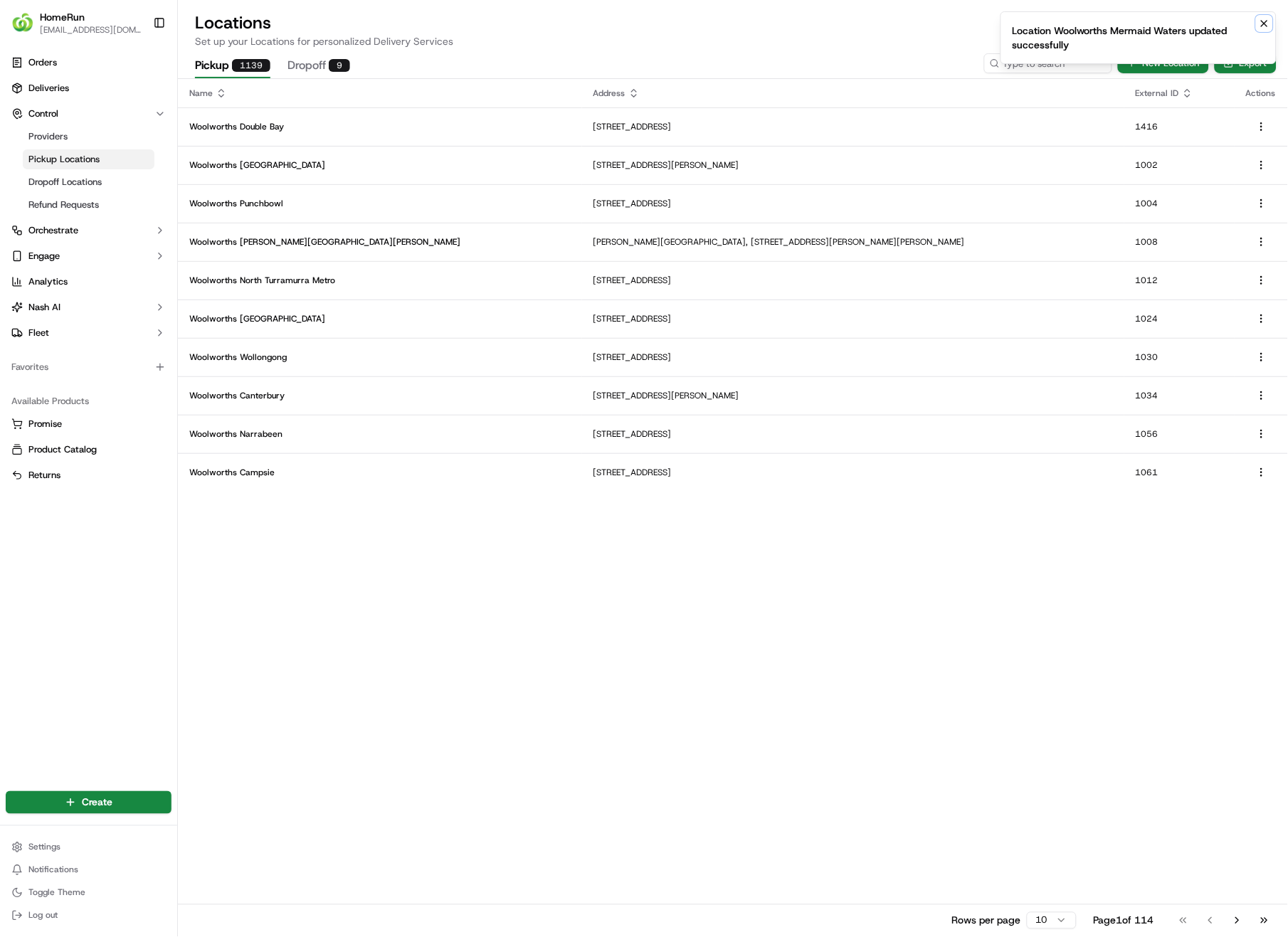
click at [1264, 27] on icon "Notifications (F8)" at bounding box center [1265, 23] width 12 height 12
click at [1051, 65] on input at bounding box center [1027, 63] width 171 height 20
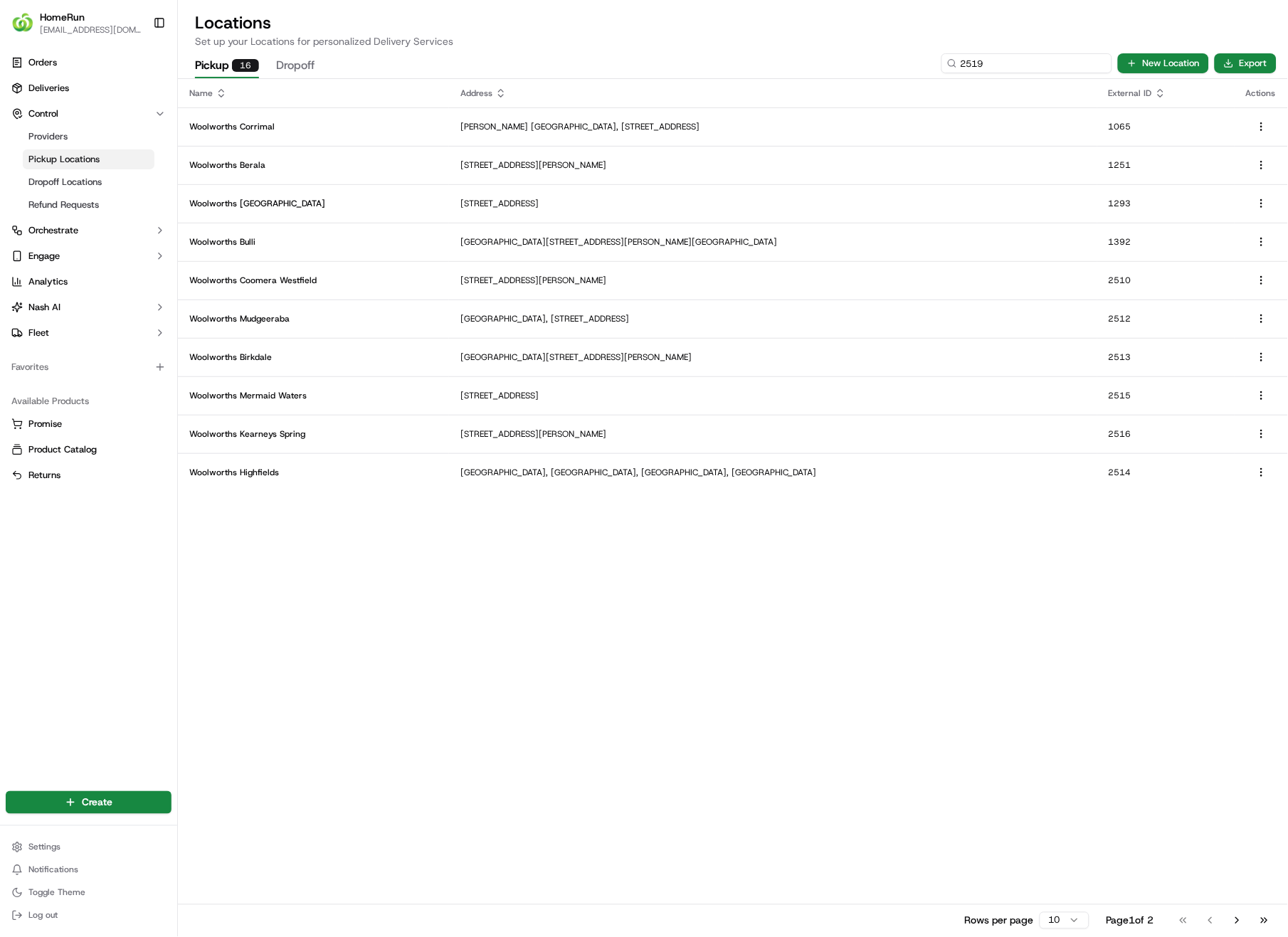
type input "2519"
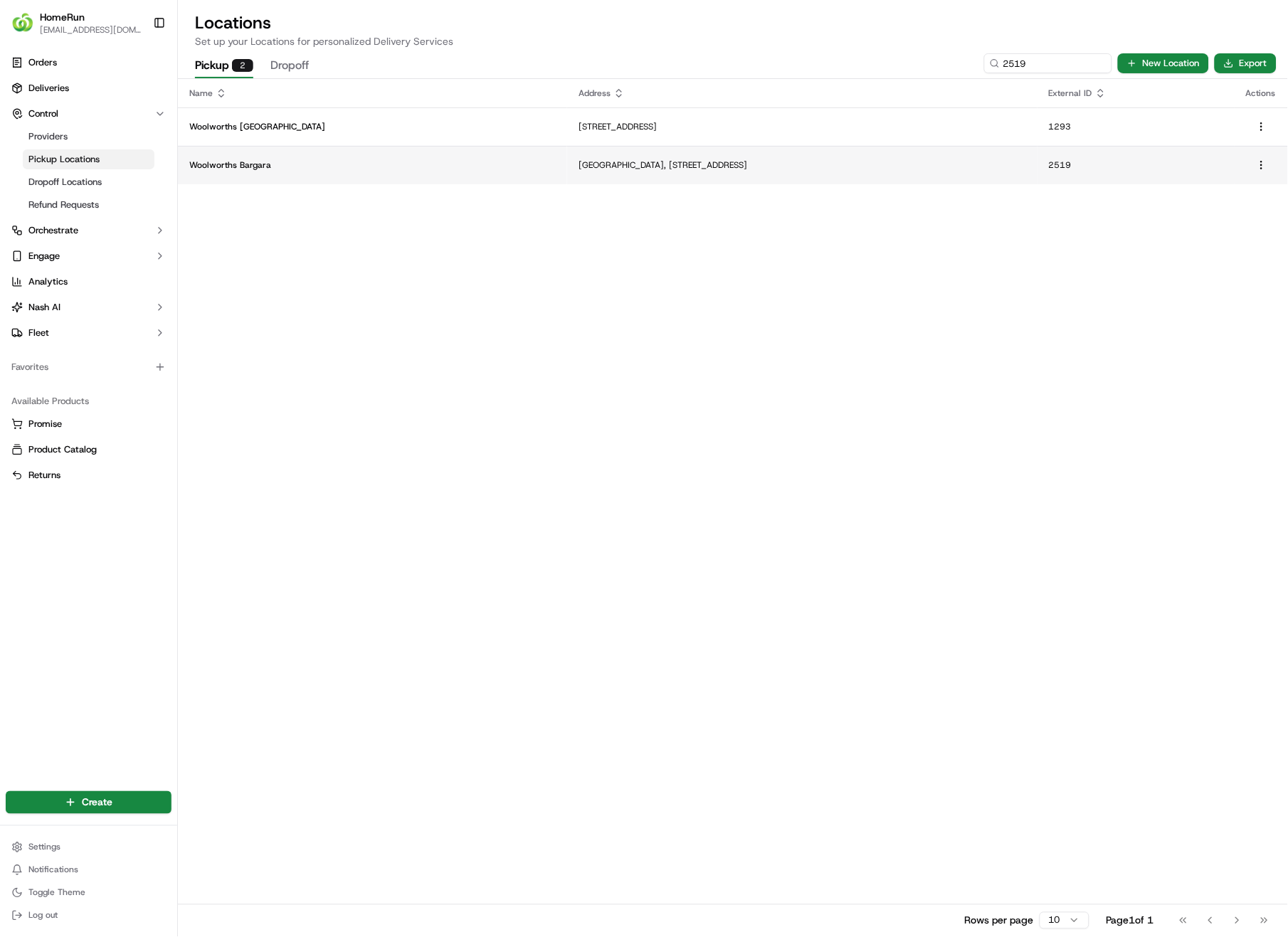
click at [579, 163] on p "[GEOGRAPHIC_DATA], [STREET_ADDRESS]" at bounding box center [802, 165] width 447 height 12
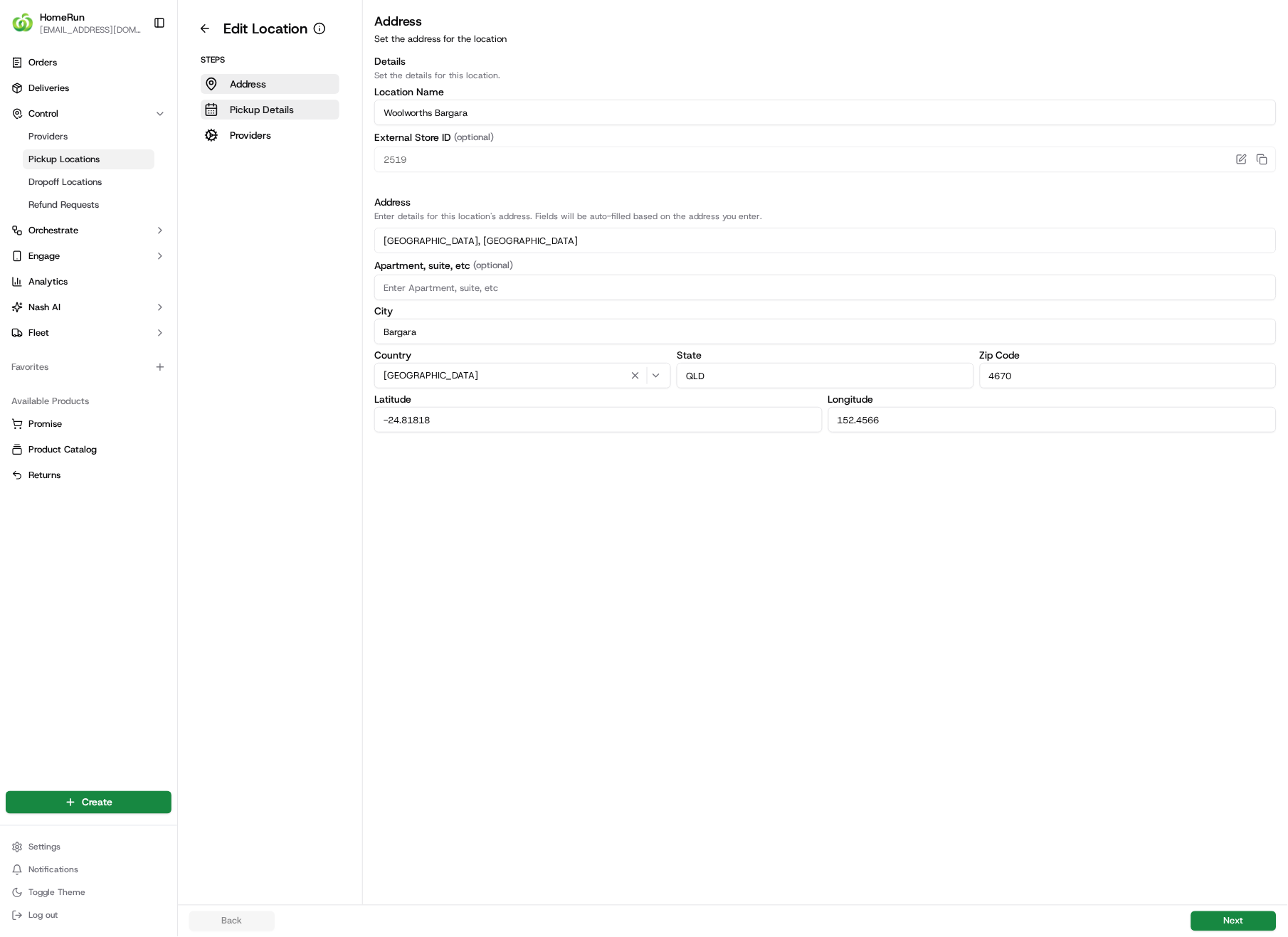
click at [250, 114] on p "Pickup Details" at bounding box center [261, 109] width 64 height 14
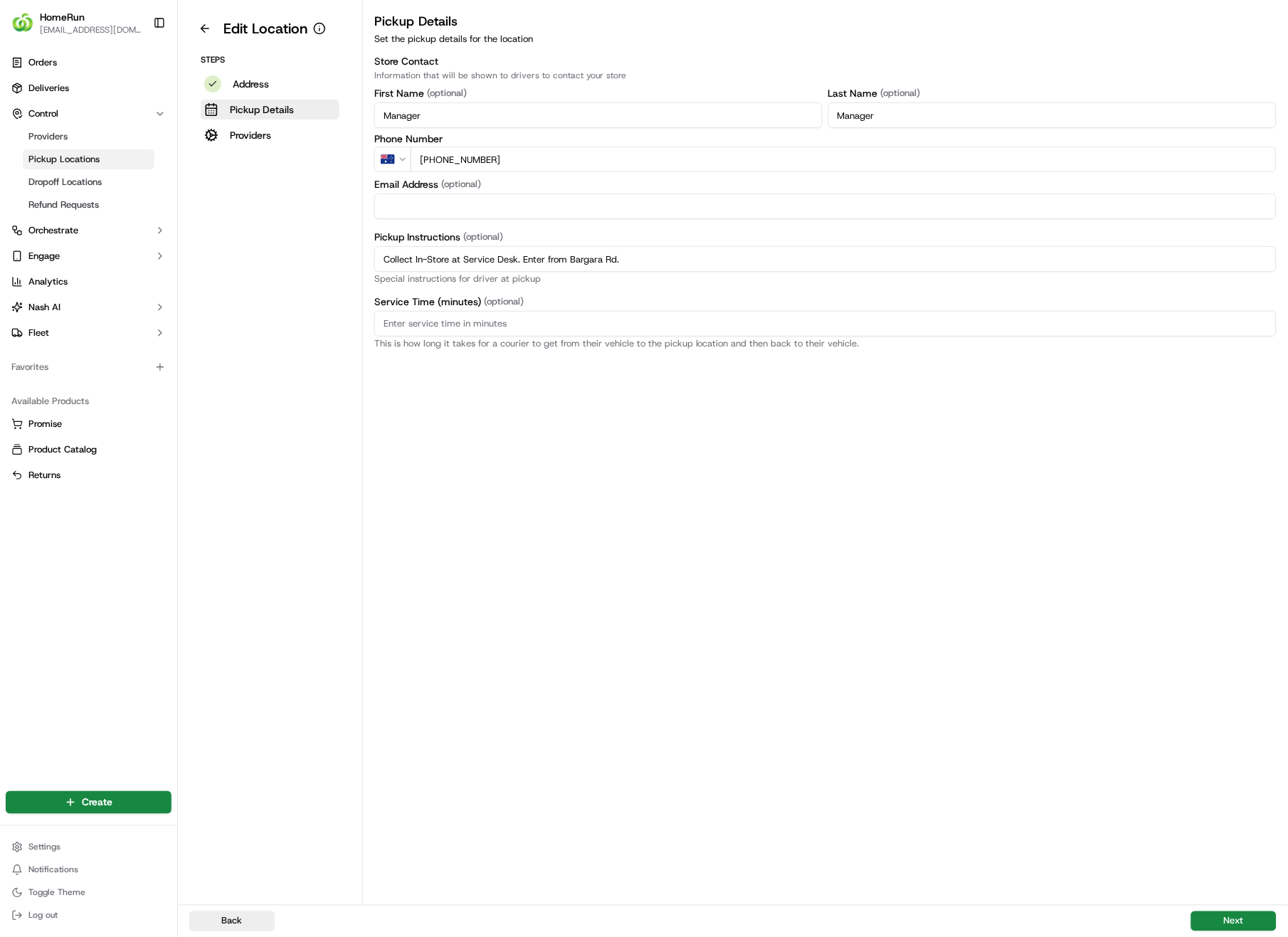
drag, startPoint x: 659, startPoint y: 260, endPoint x: 349, endPoint y: 255, distance: 310.0
click at [349, 255] on div "Edit Location Steps Address Pickup Details Providers Pickup Details Set the pic…" at bounding box center [733, 452] width 1110 height 905
paste input "Pickup from instore collection point. Enter from Bargara Rd.Scan QR code to che…"
click at [634, 257] on input "Pickup from instore collection point. Enter from Bargara Rd.Scan QR code to che…" at bounding box center [825, 259] width 902 height 26
type input "Pickup from instore collection point. Enter from Bargara Rd. Scan QR code to ch…"
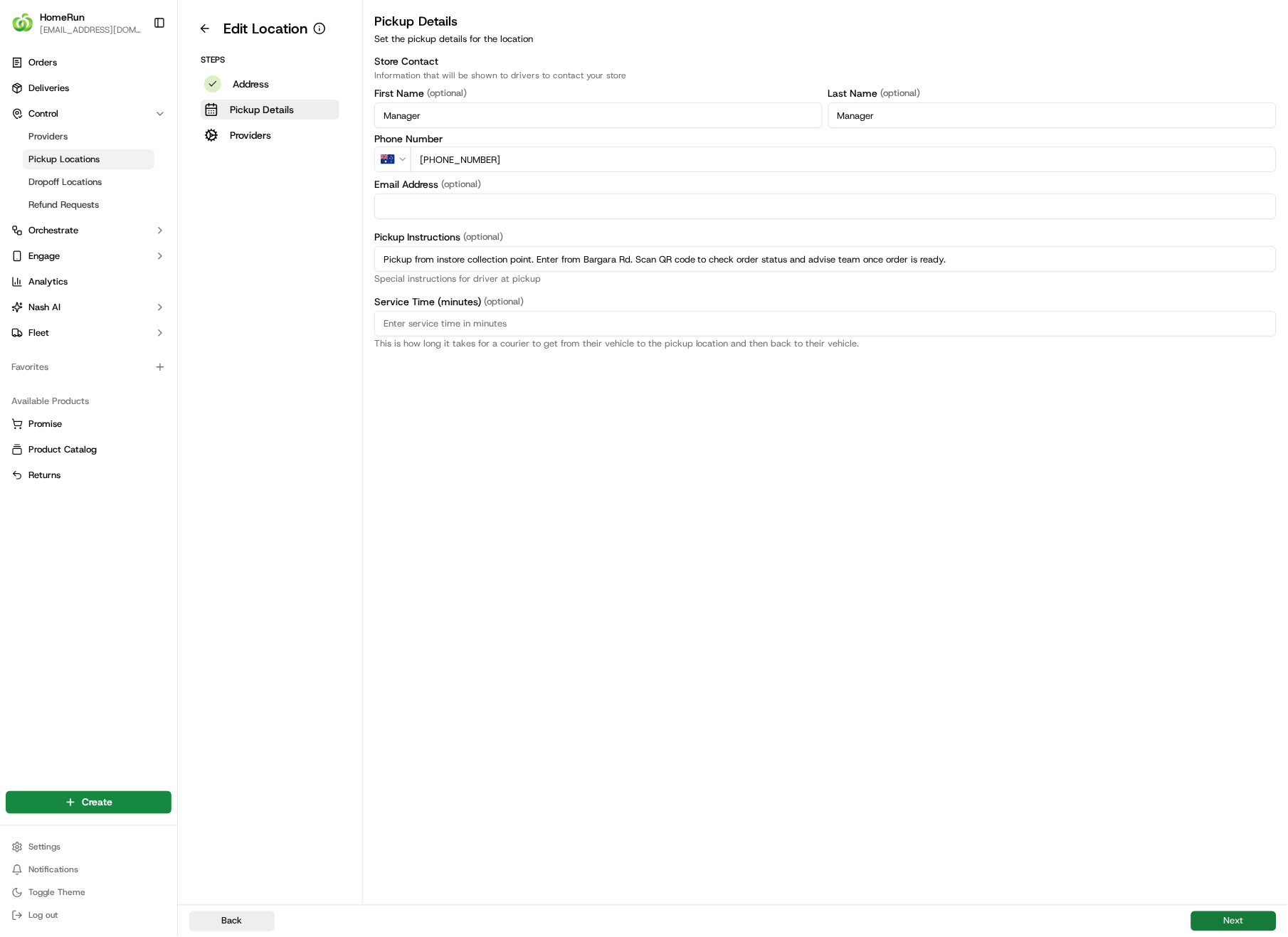
click at [1227, 663] on button "Next" at bounding box center [1234, 921] width 85 height 20
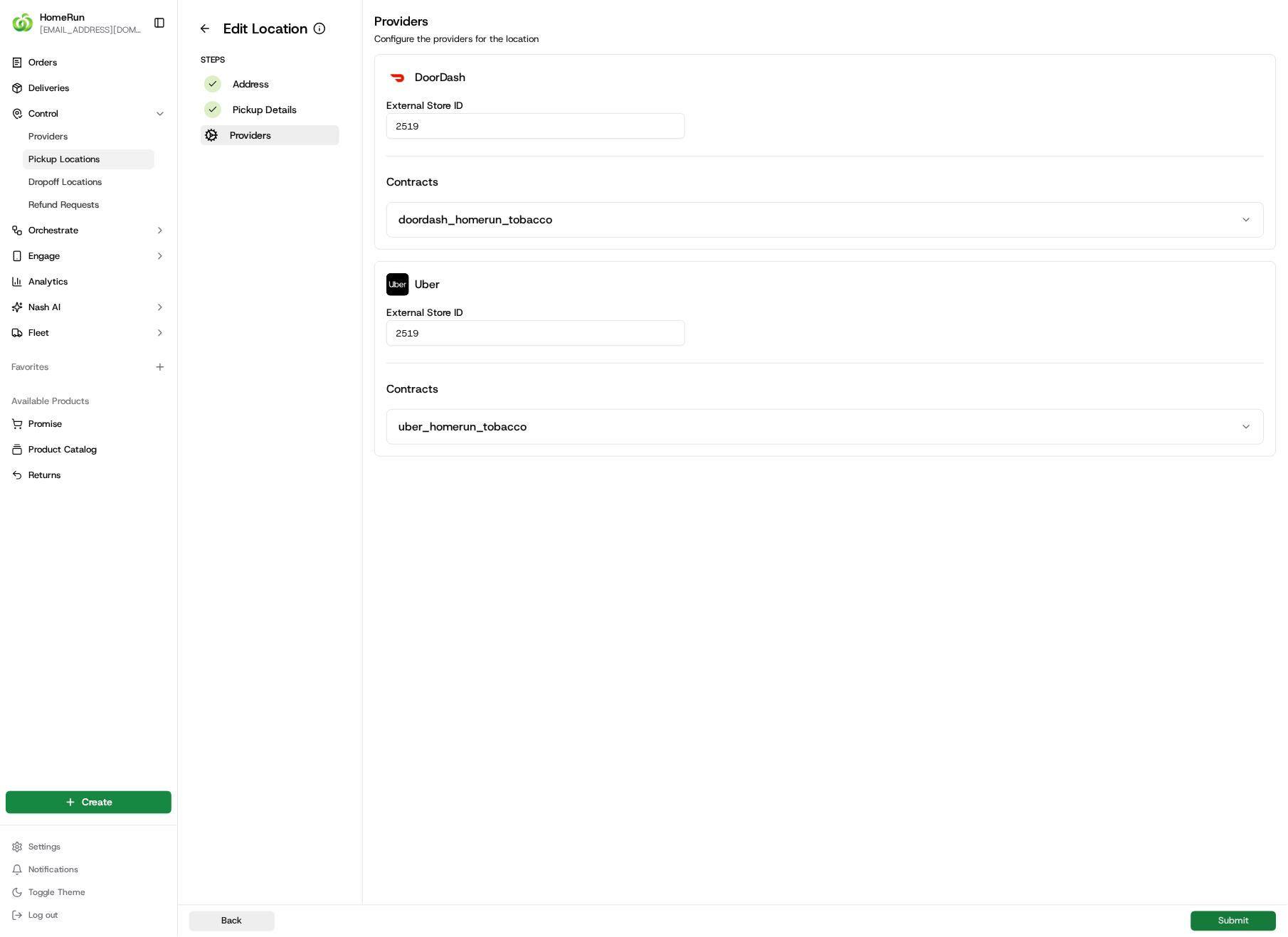
click at [1227, 663] on button "Submit" at bounding box center [1234, 921] width 85 height 20
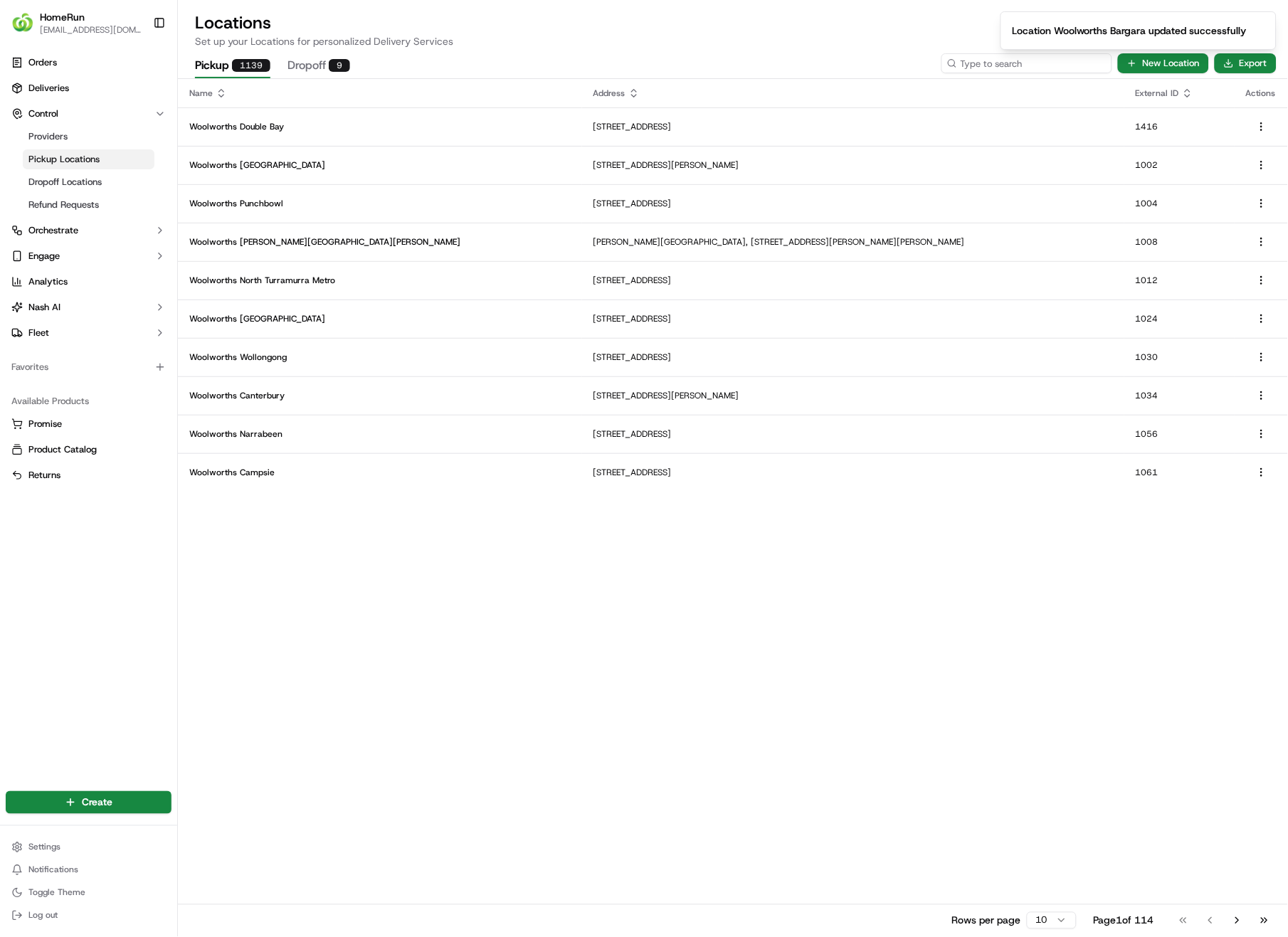
click at [1011, 66] on input at bounding box center [1027, 63] width 171 height 20
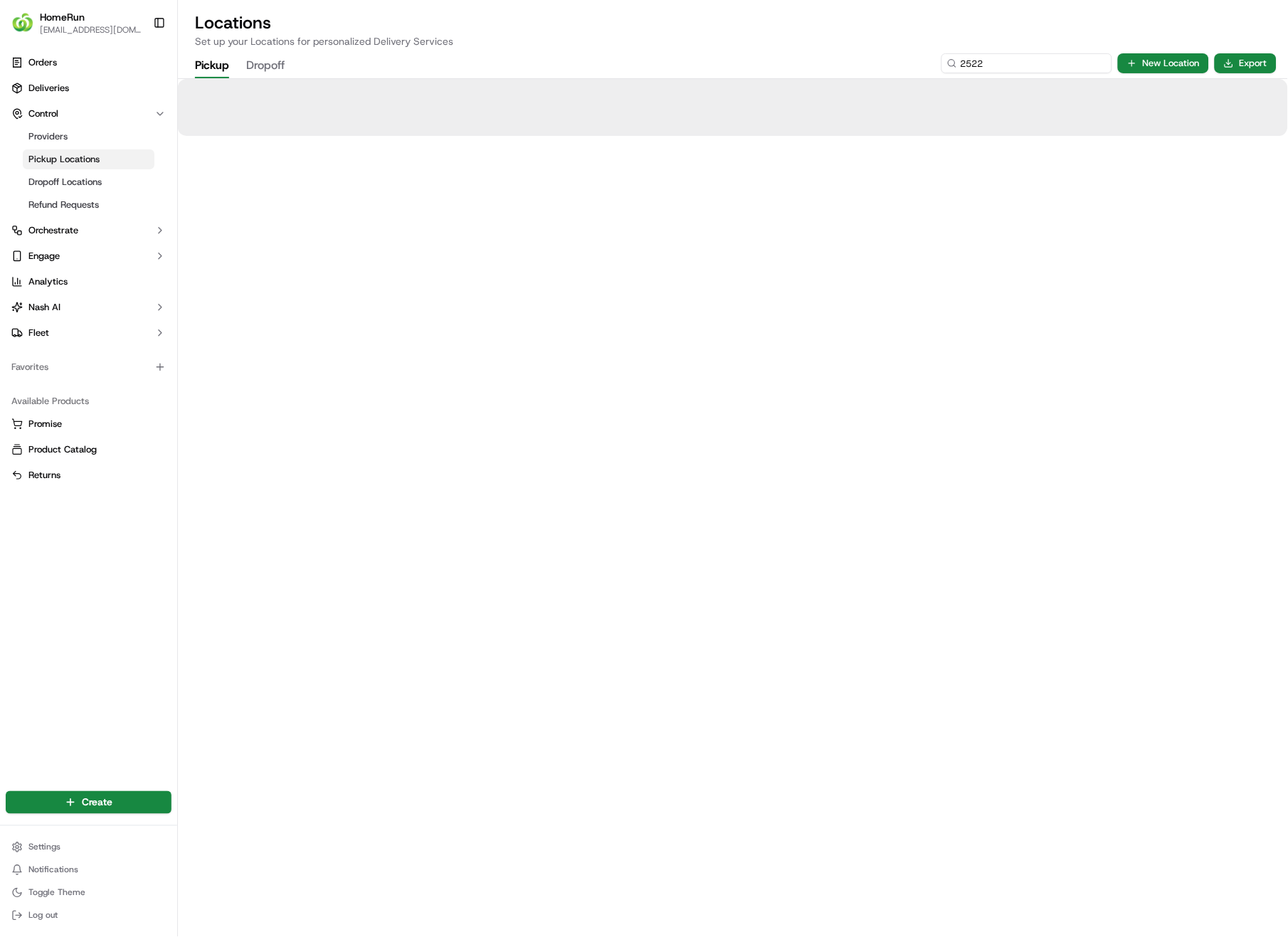
type input "2522"
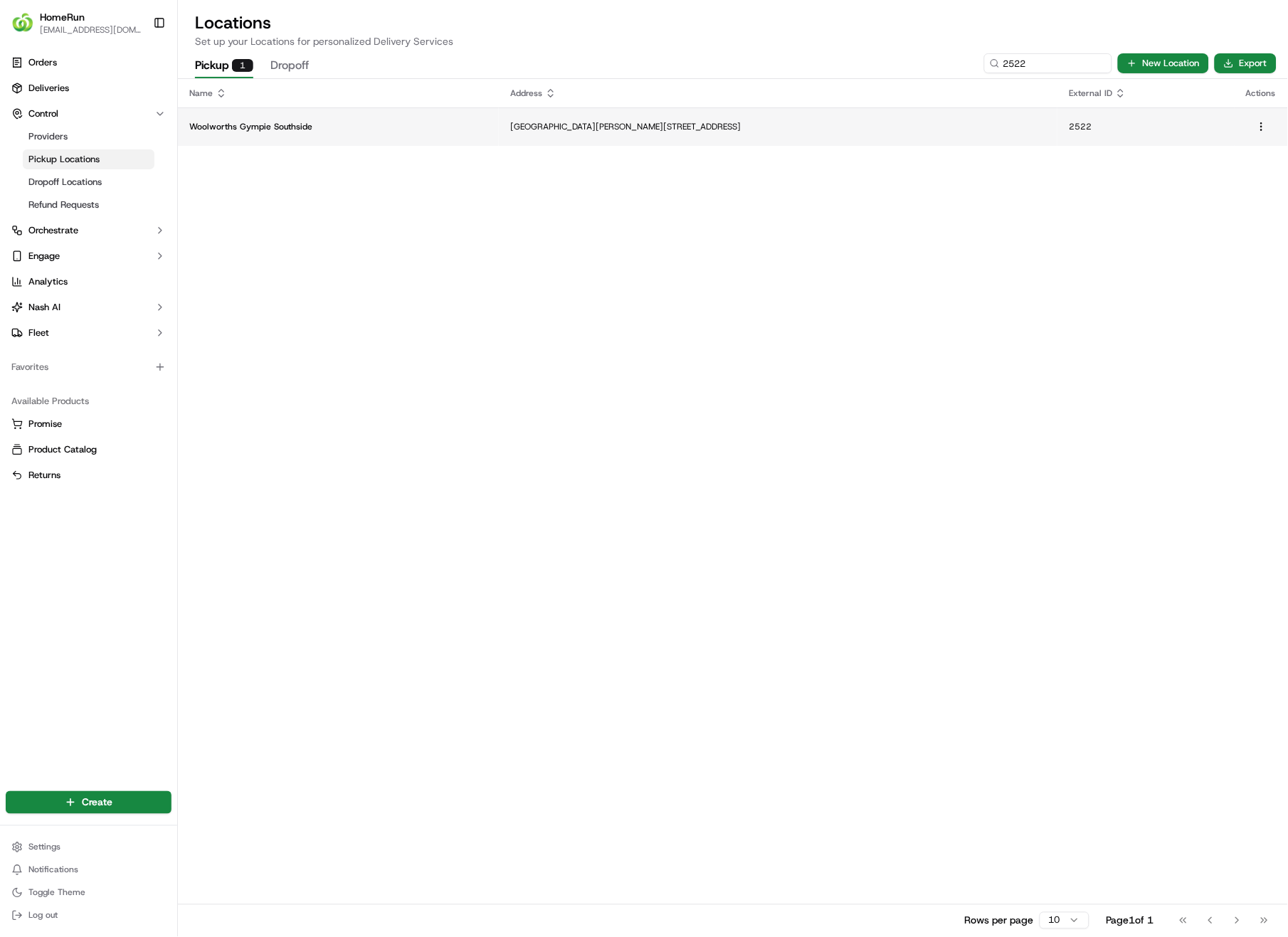
click at [396, 124] on p "Woolworths Gympie Southside" at bounding box center [338, 127] width 299 height 12
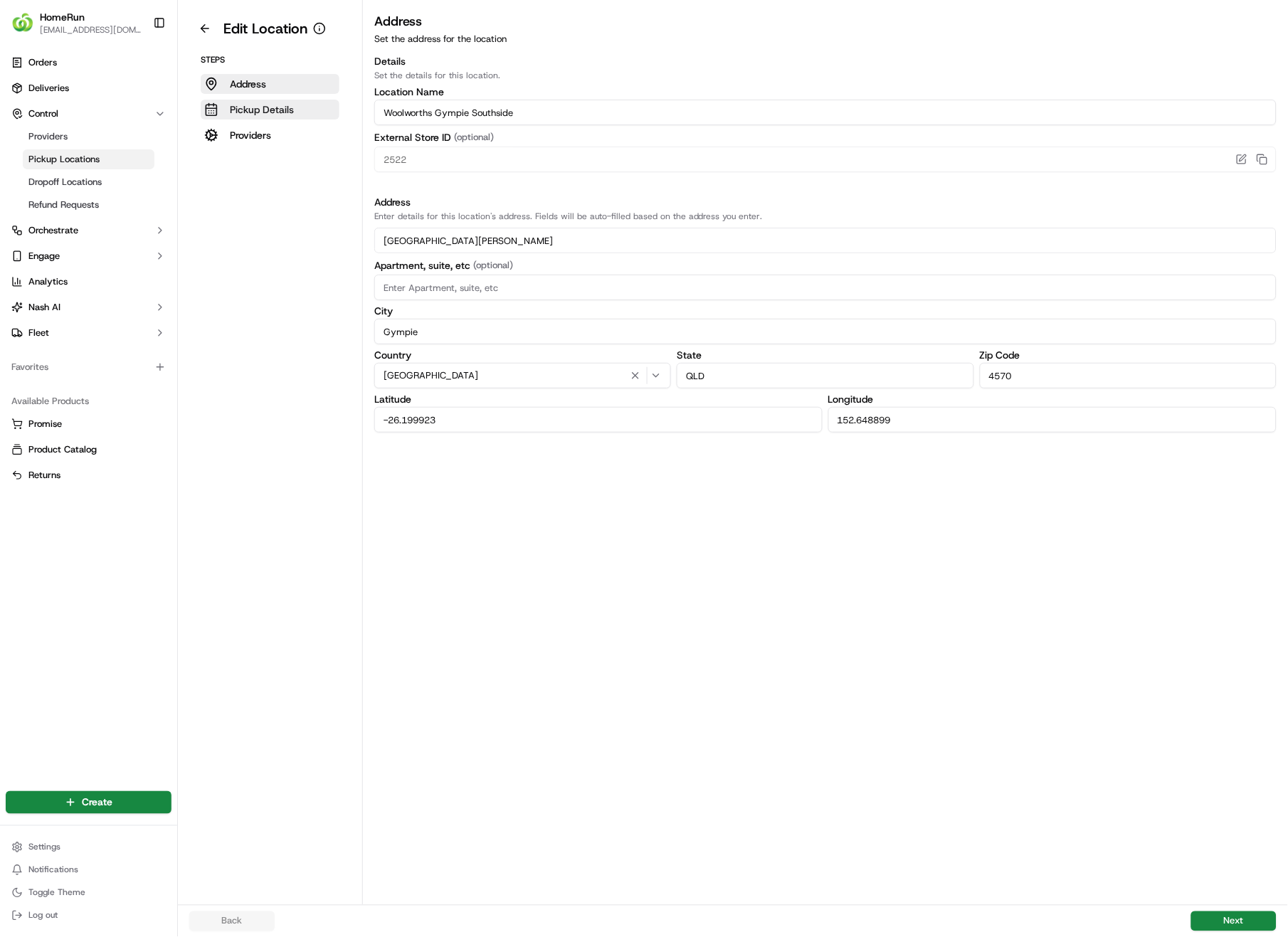
click at [270, 111] on p "Pickup Details" at bounding box center [261, 109] width 64 height 14
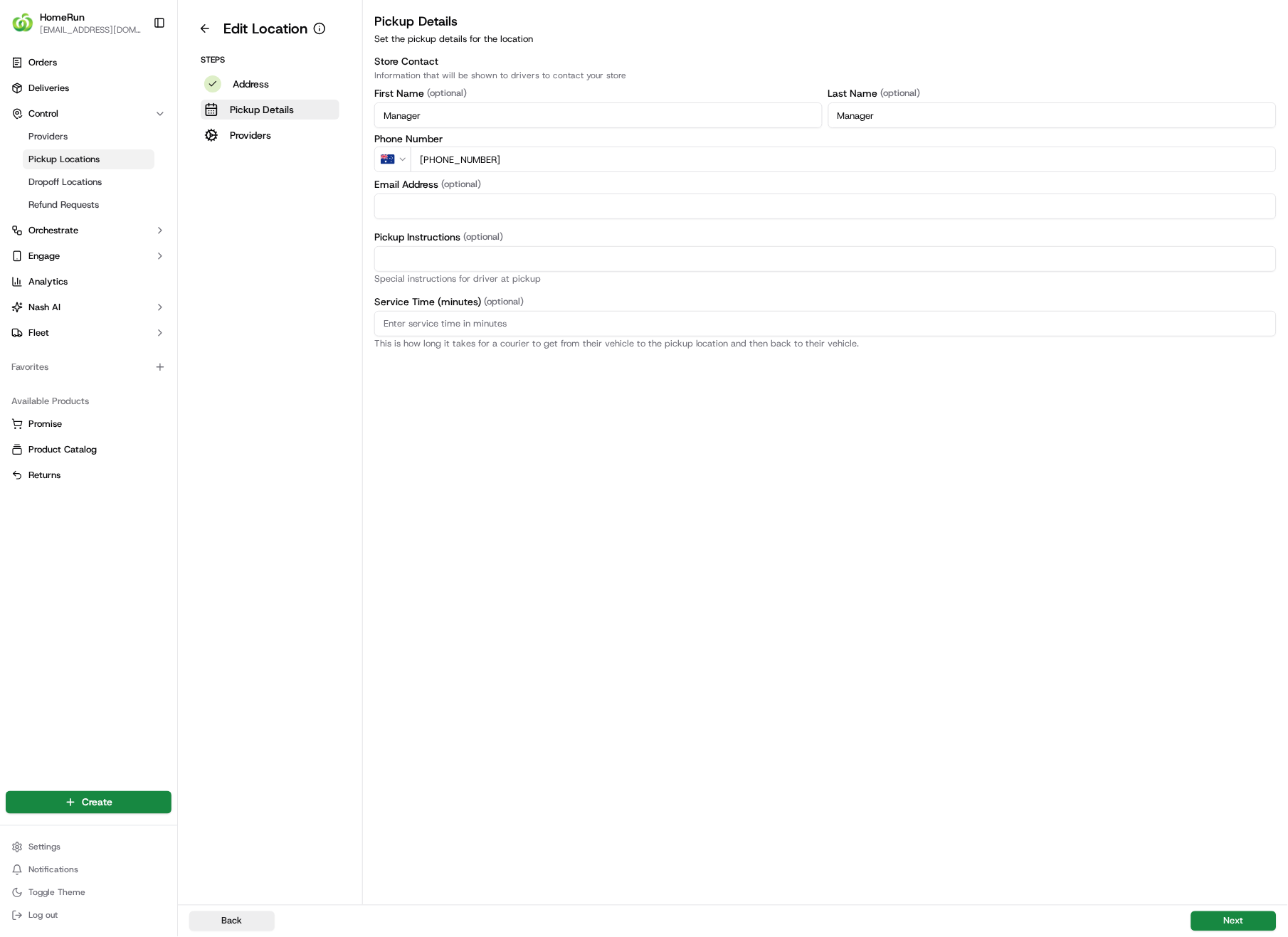
click at [552, 255] on input "Pickup Instructions (optional)" at bounding box center [825, 259] width 902 height 26
paste input "Pickup from instore collection point. Enter from [PERSON_NAME]. Scan QR code to…"
type input "Pickup from instore collection point. Enter from [PERSON_NAME]. Scan QR code to…"
click at [1227, 663] on button "Next" at bounding box center [1234, 921] width 85 height 20
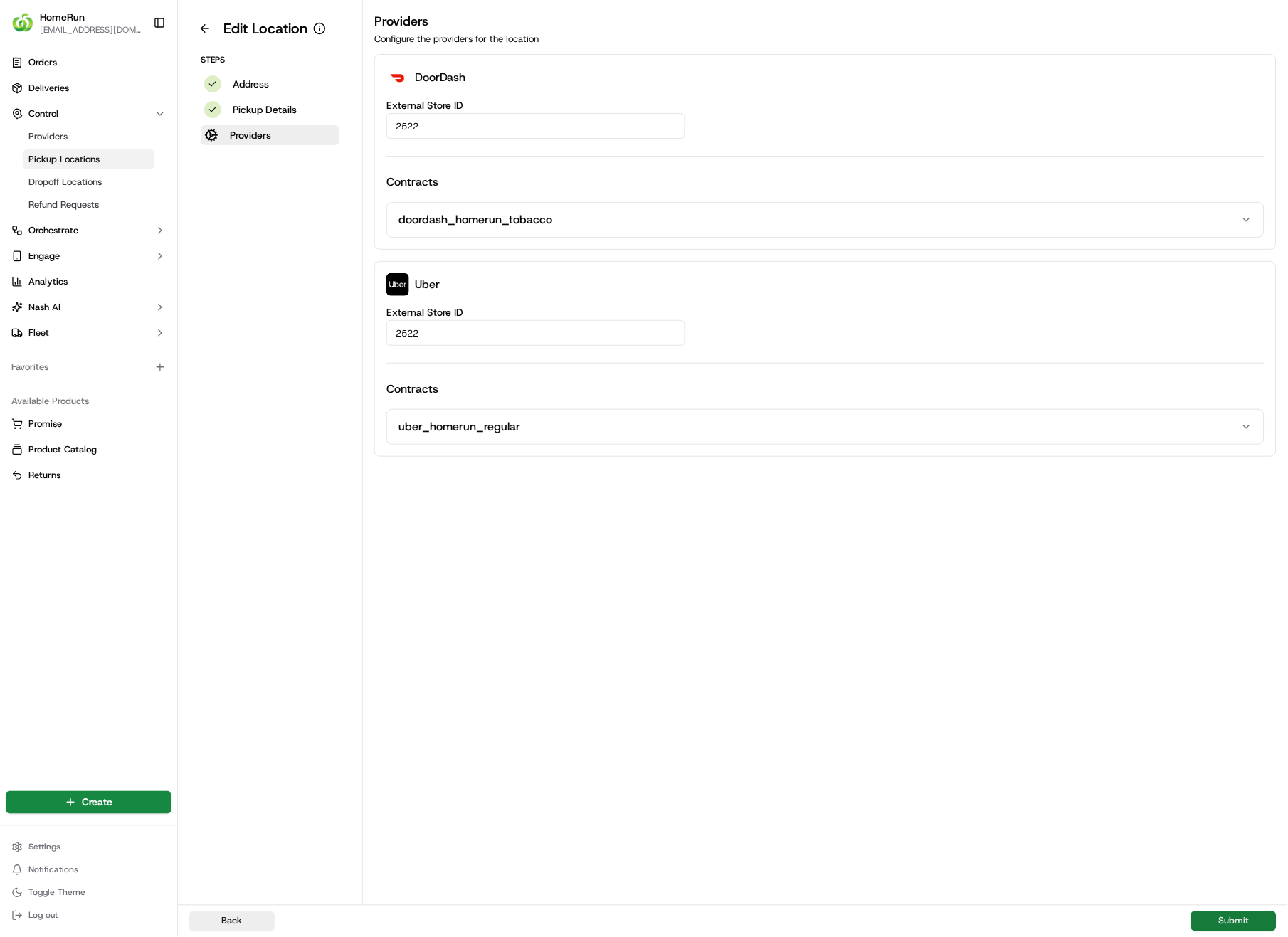
click at [1227, 663] on button "Submit" at bounding box center [1234, 921] width 85 height 20
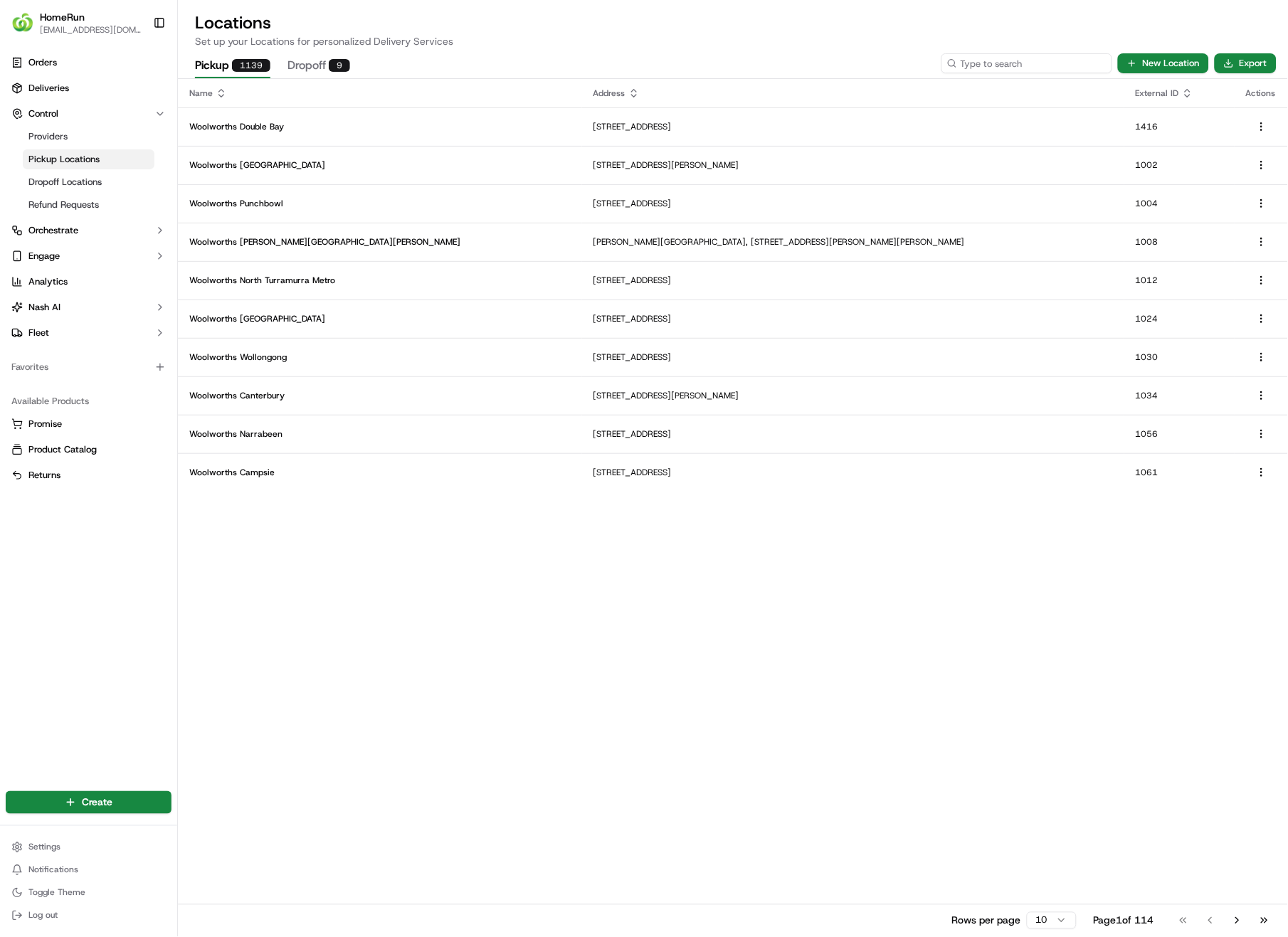
click at [1025, 70] on input at bounding box center [1027, 63] width 171 height 20
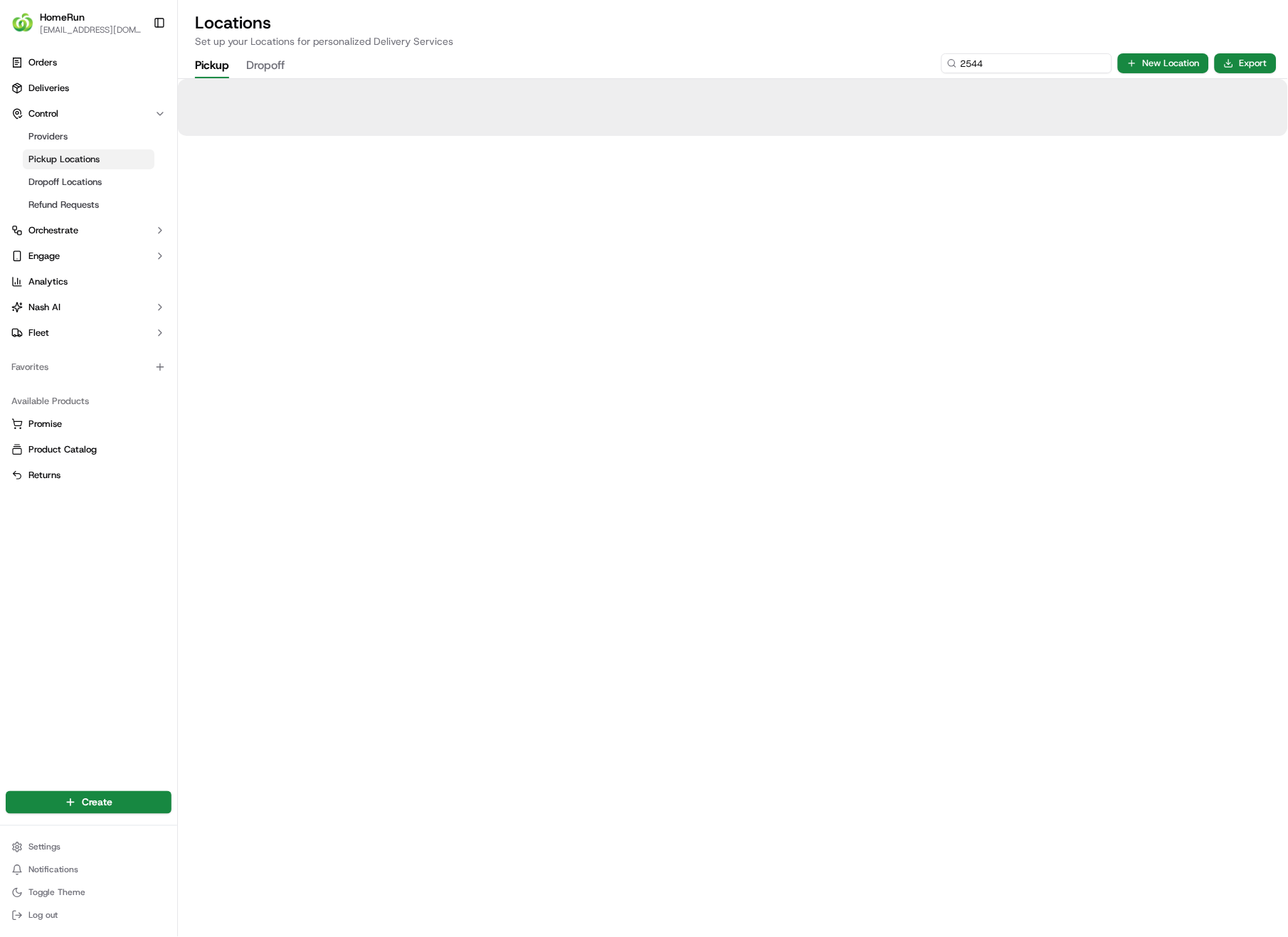
type input "2544"
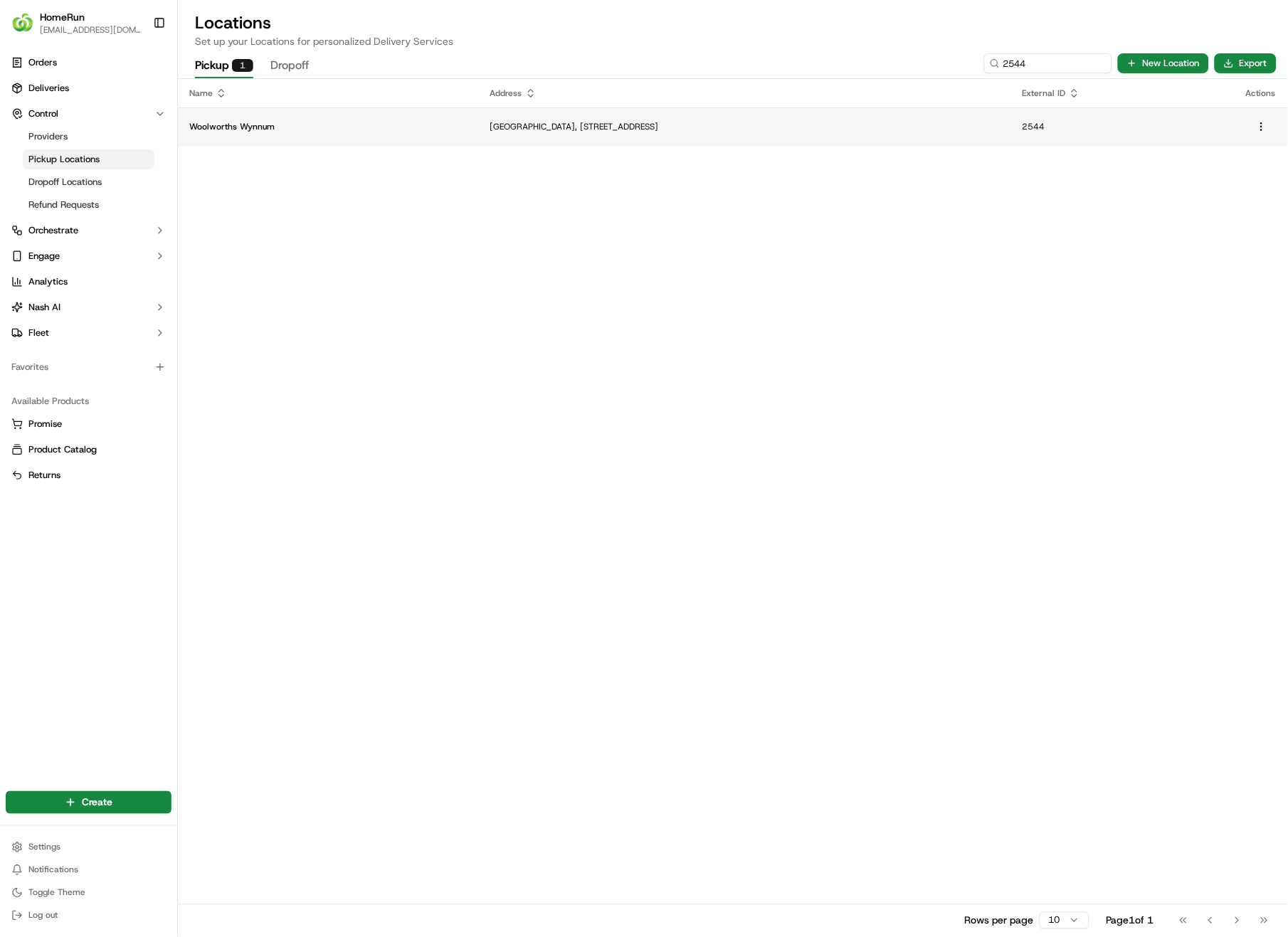
click at [663, 128] on p "[GEOGRAPHIC_DATA], [STREET_ADDRESS]" at bounding box center [745, 127] width 510 height 12
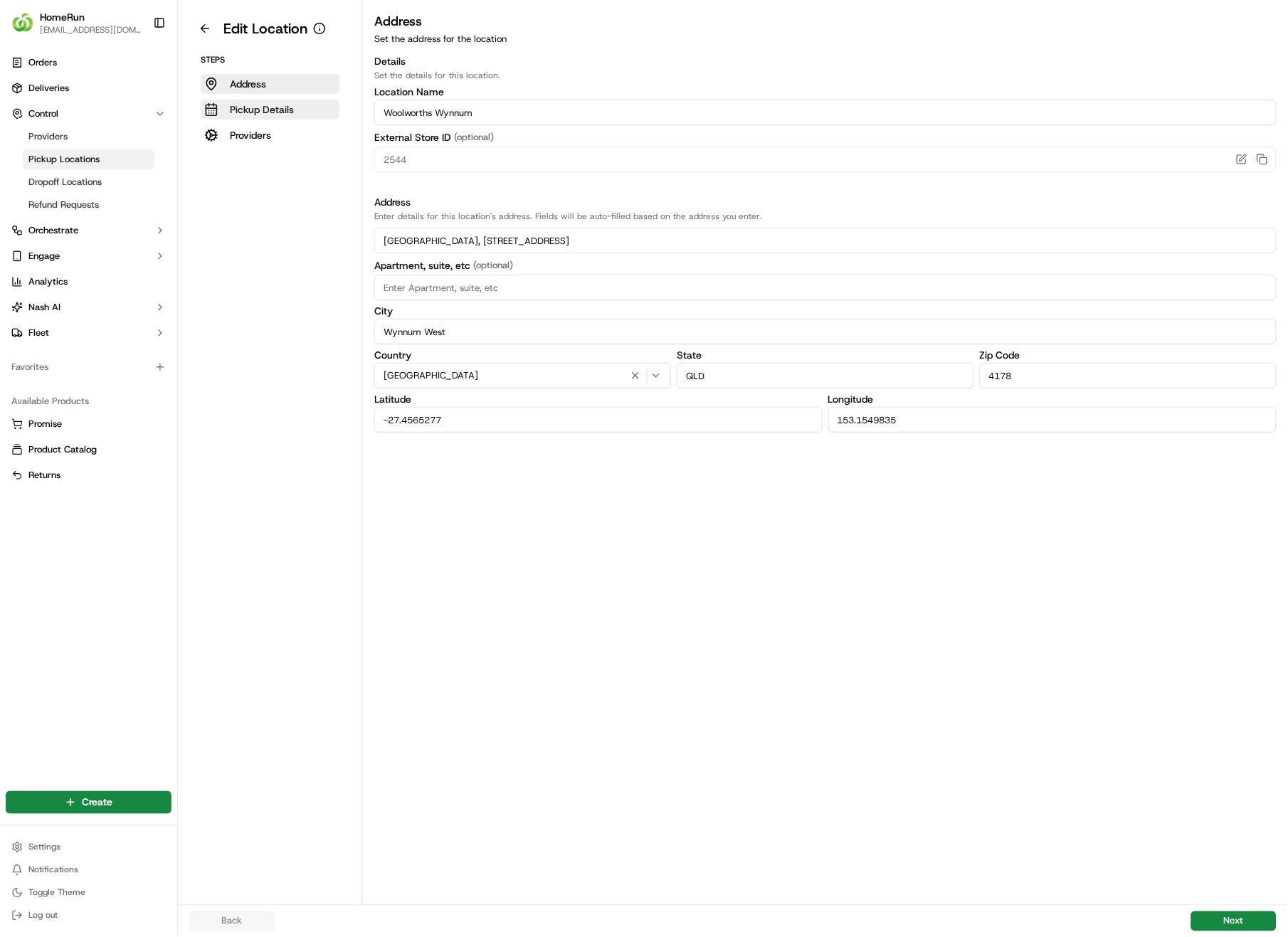
click at [260, 107] on p "Pickup Details" at bounding box center [261, 109] width 64 height 14
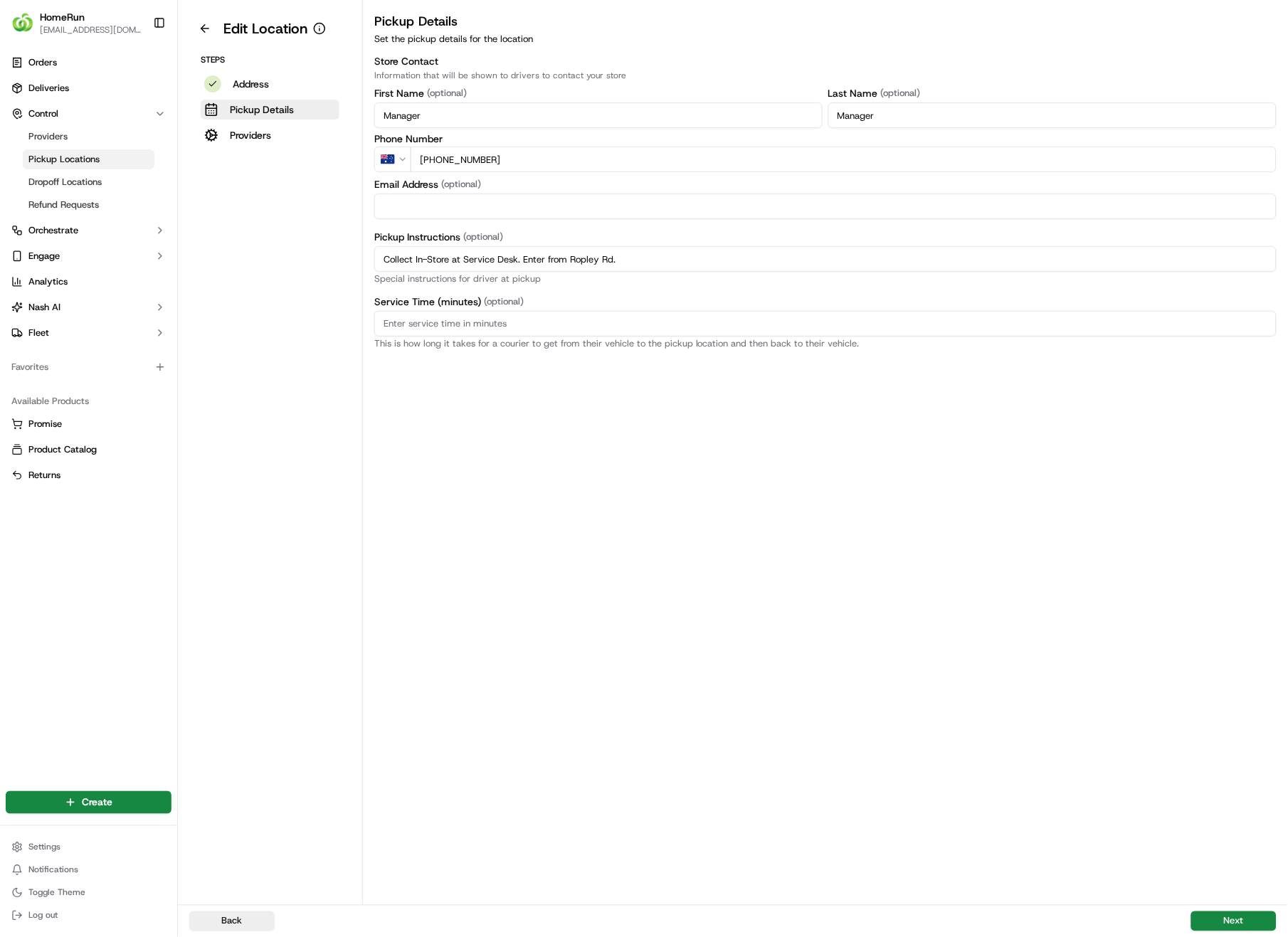
drag, startPoint x: 658, startPoint y: 260, endPoint x: 357, endPoint y: 260, distance: 301.0
click at [357, 260] on div "Edit Location Steps Address Pickup Details Providers Pickup Details Set the pic…" at bounding box center [733, 452] width 1110 height 905
paste input "Pickup from instore collection point. Enter from Ropley Rd. Scan QR code to che…"
type input "Pickup from instore collection point. Enter from Ropley Rd. Scan QR code to che…"
click at [1243, 663] on button "Next" at bounding box center [1234, 921] width 85 height 20
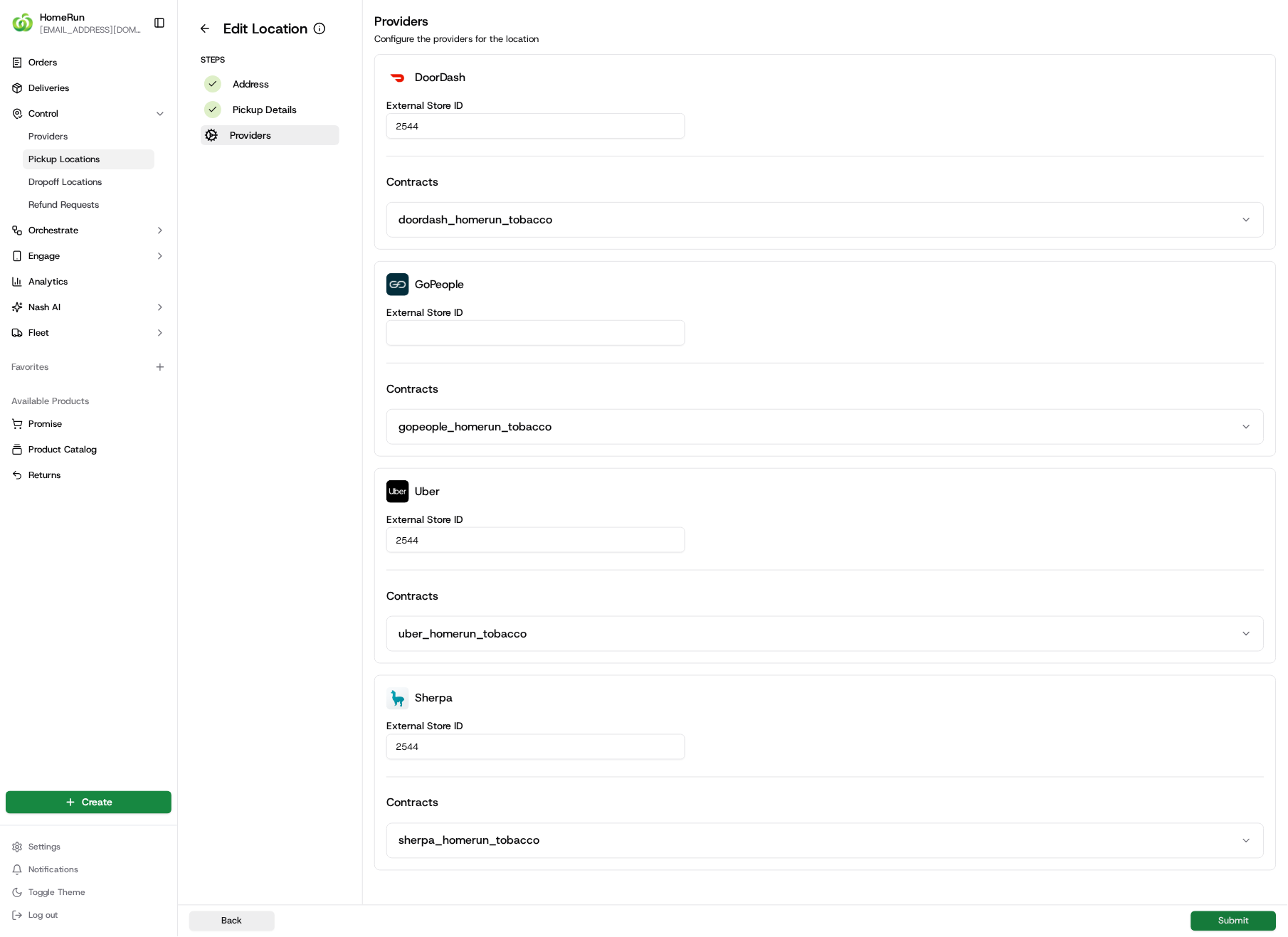
click at [1243, 663] on button "Submit" at bounding box center [1234, 921] width 85 height 20
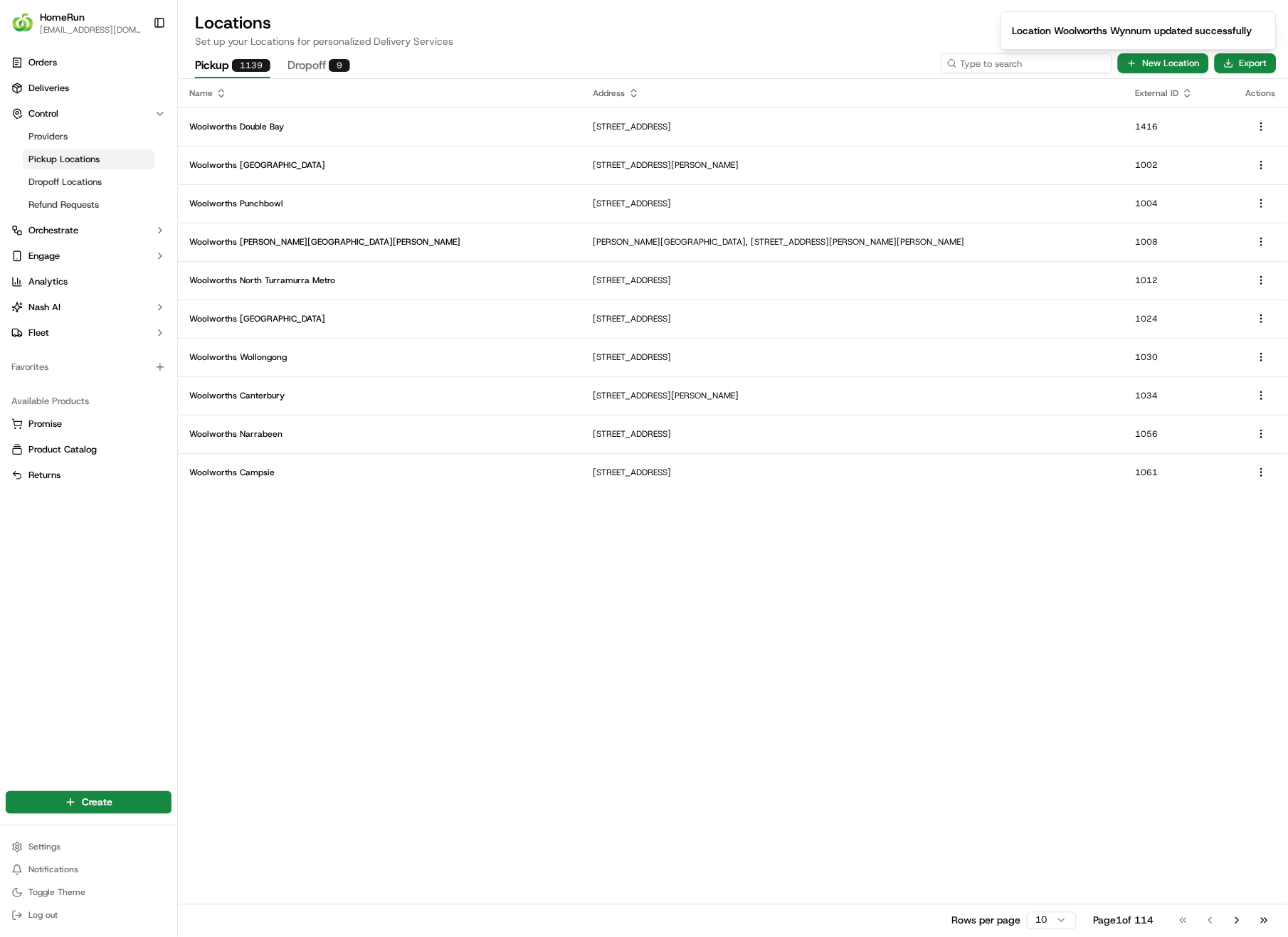
click at [1070, 64] on input at bounding box center [1027, 63] width 171 height 20
type input "2550"
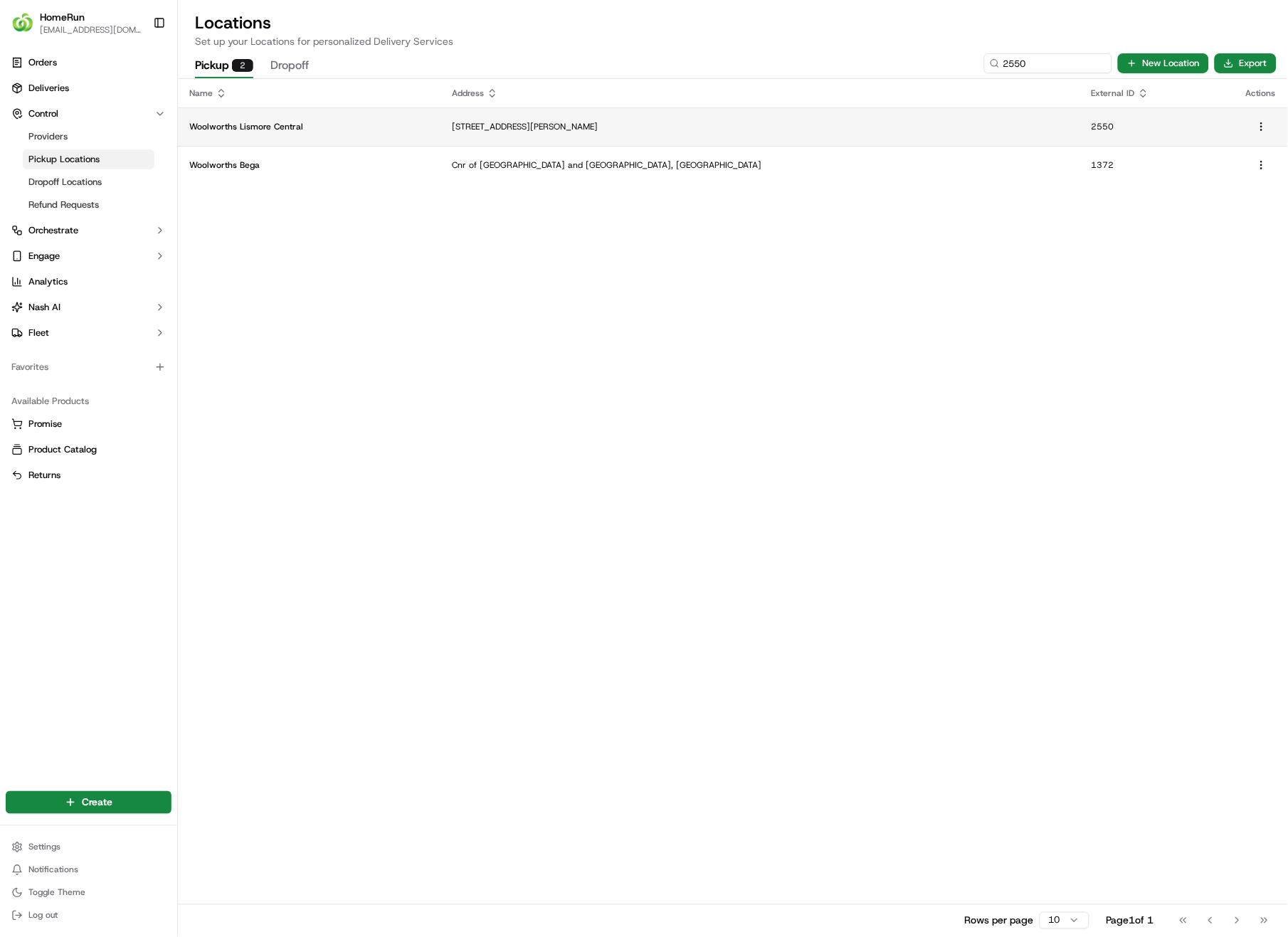
click at [673, 121] on p "[STREET_ADDRESS][PERSON_NAME]" at bounding box center [760, 127] width 616 height 12
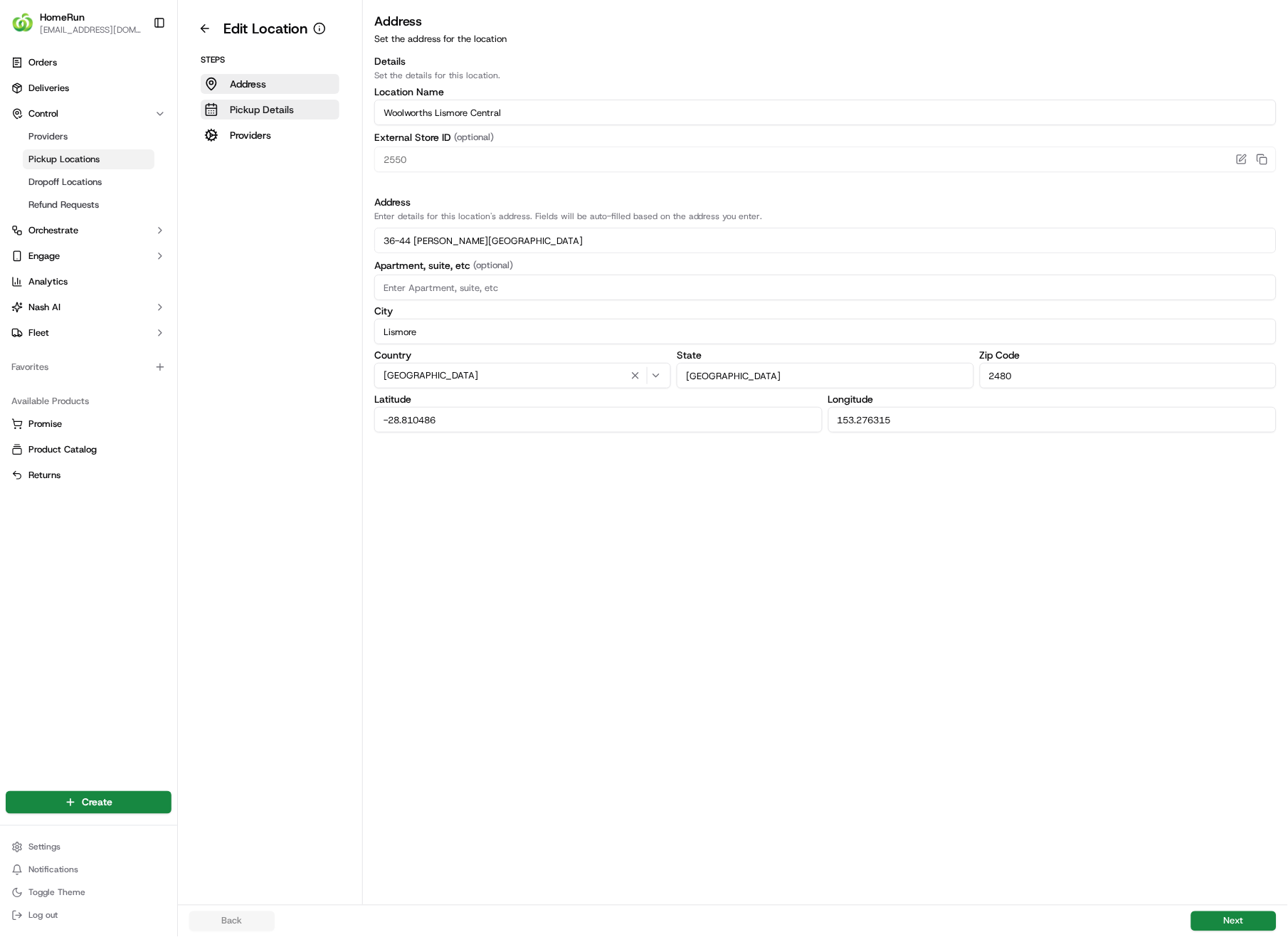
click at [261, 111] on p "Pickup Details" at bounding box center [261, 109] width 64 height 14
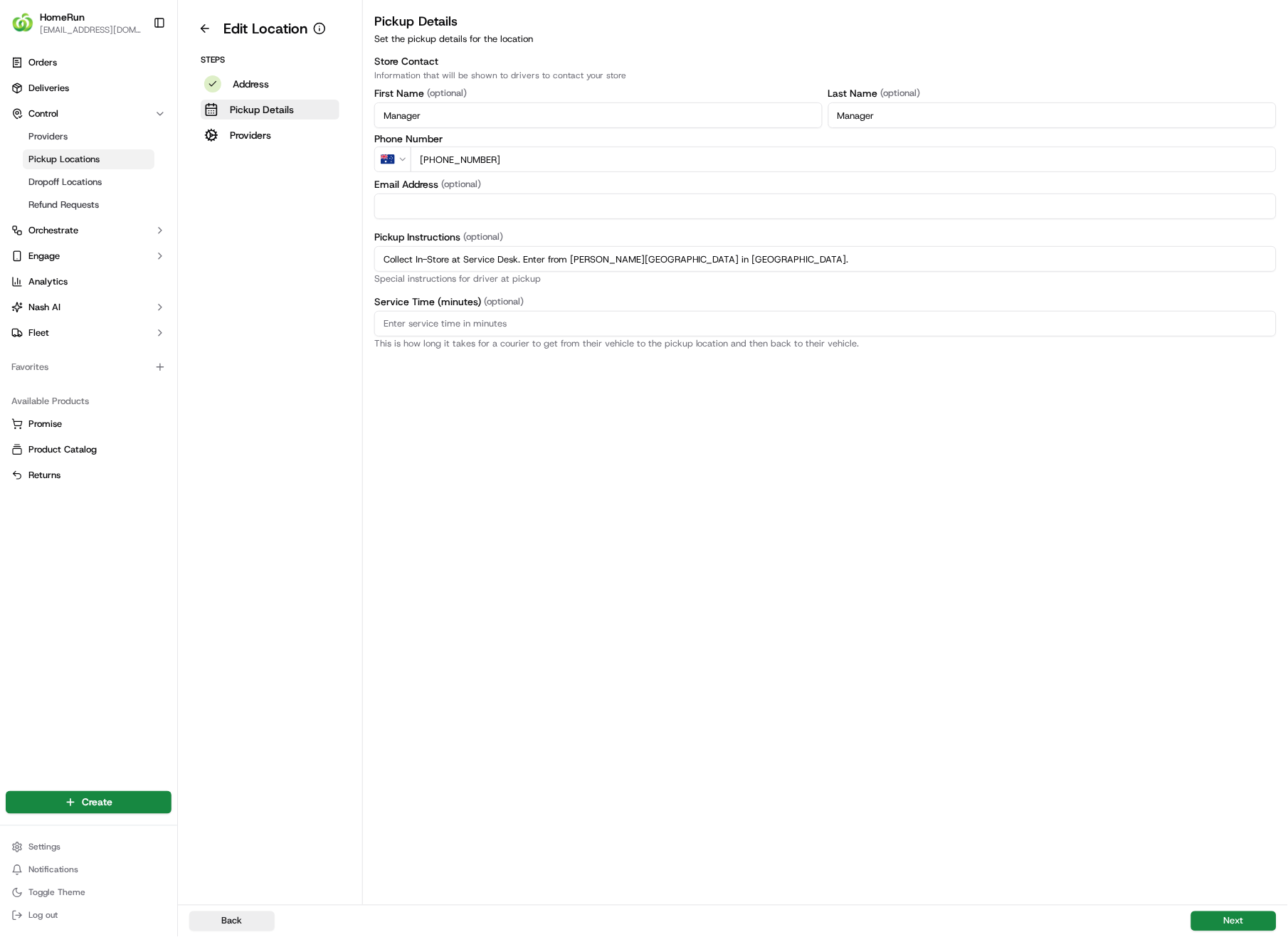
drag, startPoint x: 719, startPoint y: 256, endPoint x: 362, endPoint y: 253, distance: 357.0
click at [362, 253] on div "Edit Location Steps Address Pickup Details Providers Pickup Details Set the pic…" at bounding box center [733, 452] width 1110 height 905
paste input "Pickup from instore collection point. Enter from [PERSON_NAME][GEOGRAPHIC_DATA]…"
type input "Pickup from instore collection point. Enter from [PERSON_NAME][GEOGRAPHIC_DATA]…"
click at [1229, 663] on button "Next" at bounding box center [1234, 921] width 85 height 20
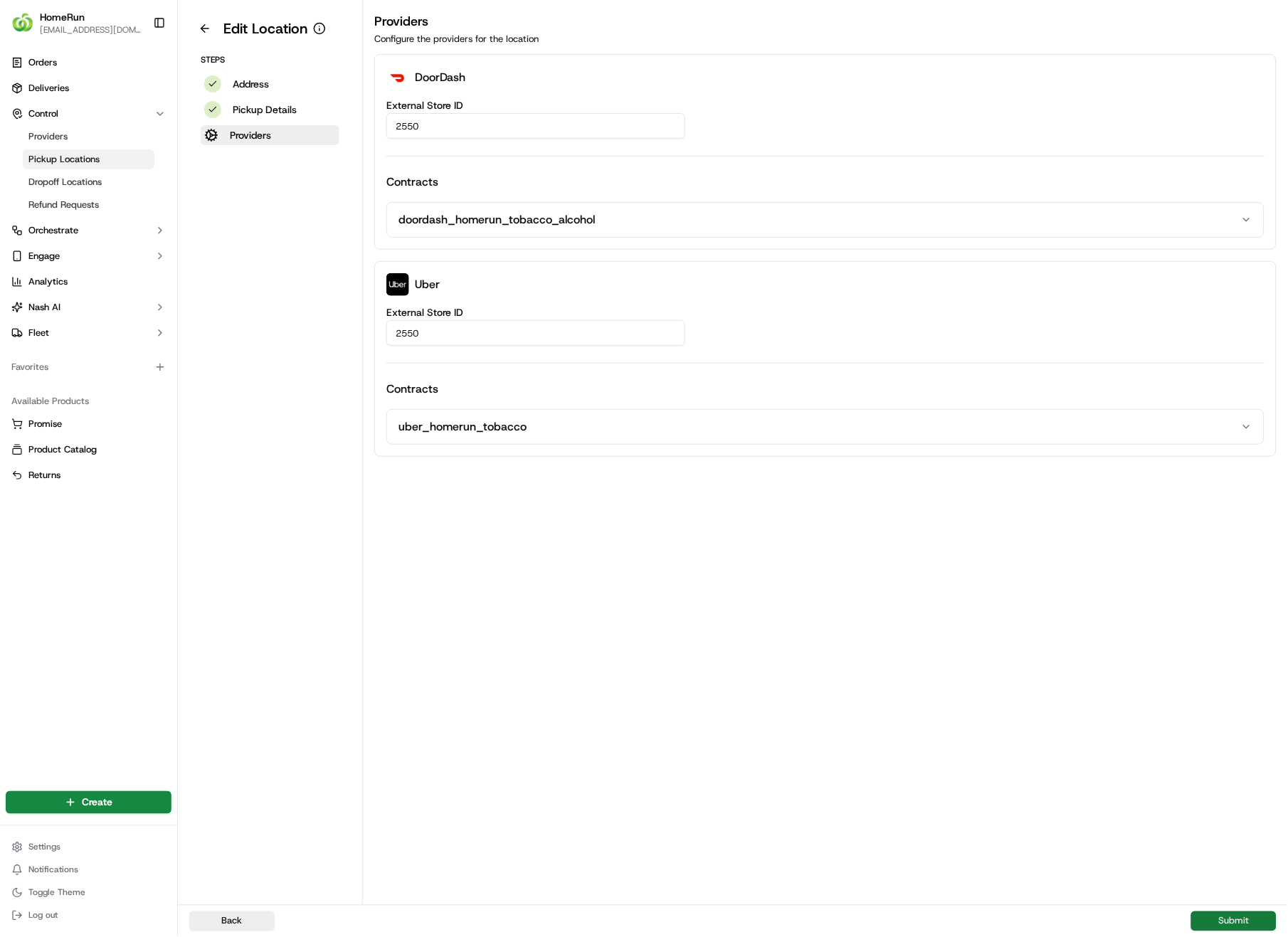
click at [1229, 663] on button "Submit" at bounding box center [1234, 921] width 85 height 20
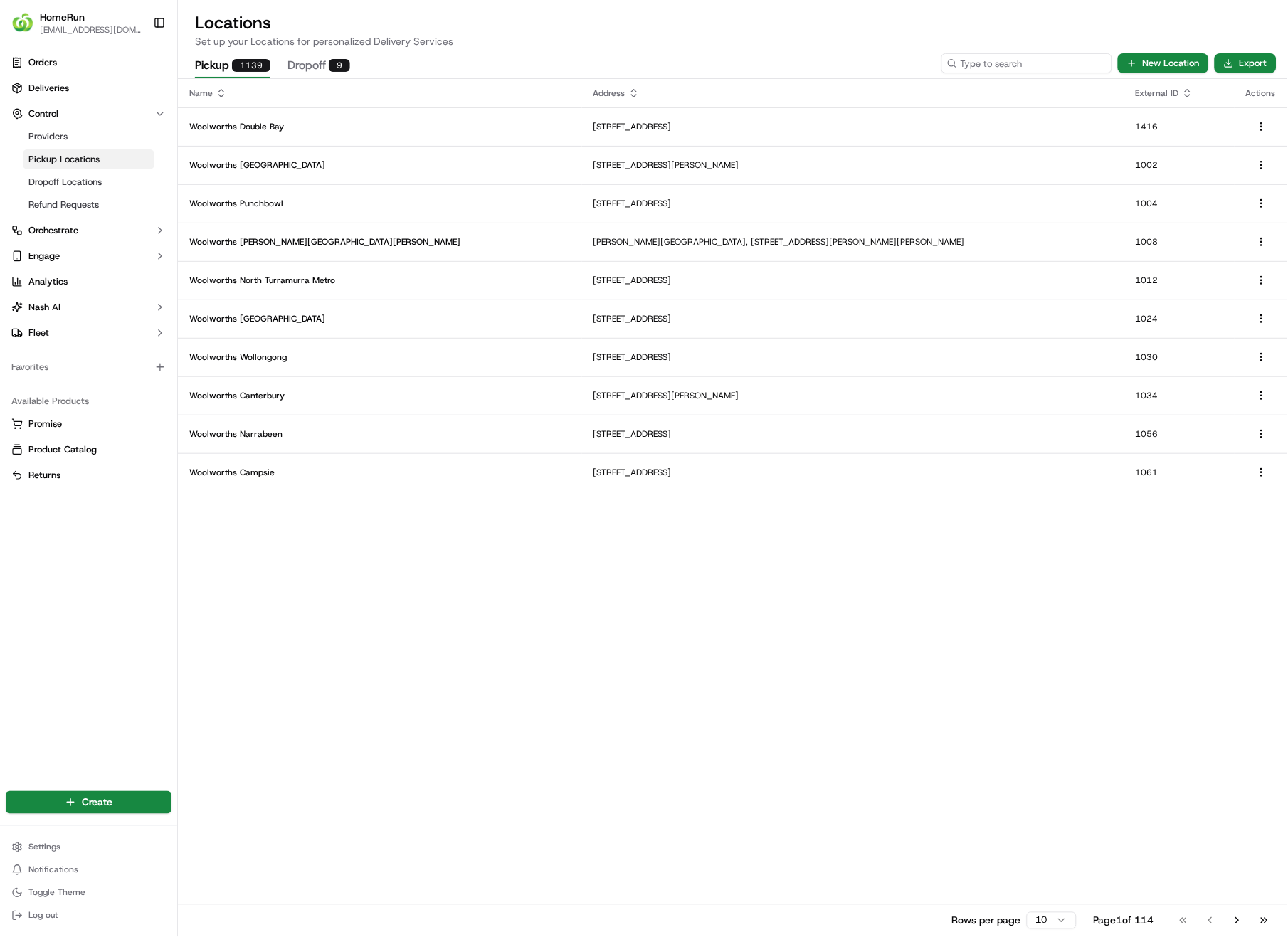
click at [1081, 67] on input at bounding box center [1027, 63] width 171 height 20
type input "2565"
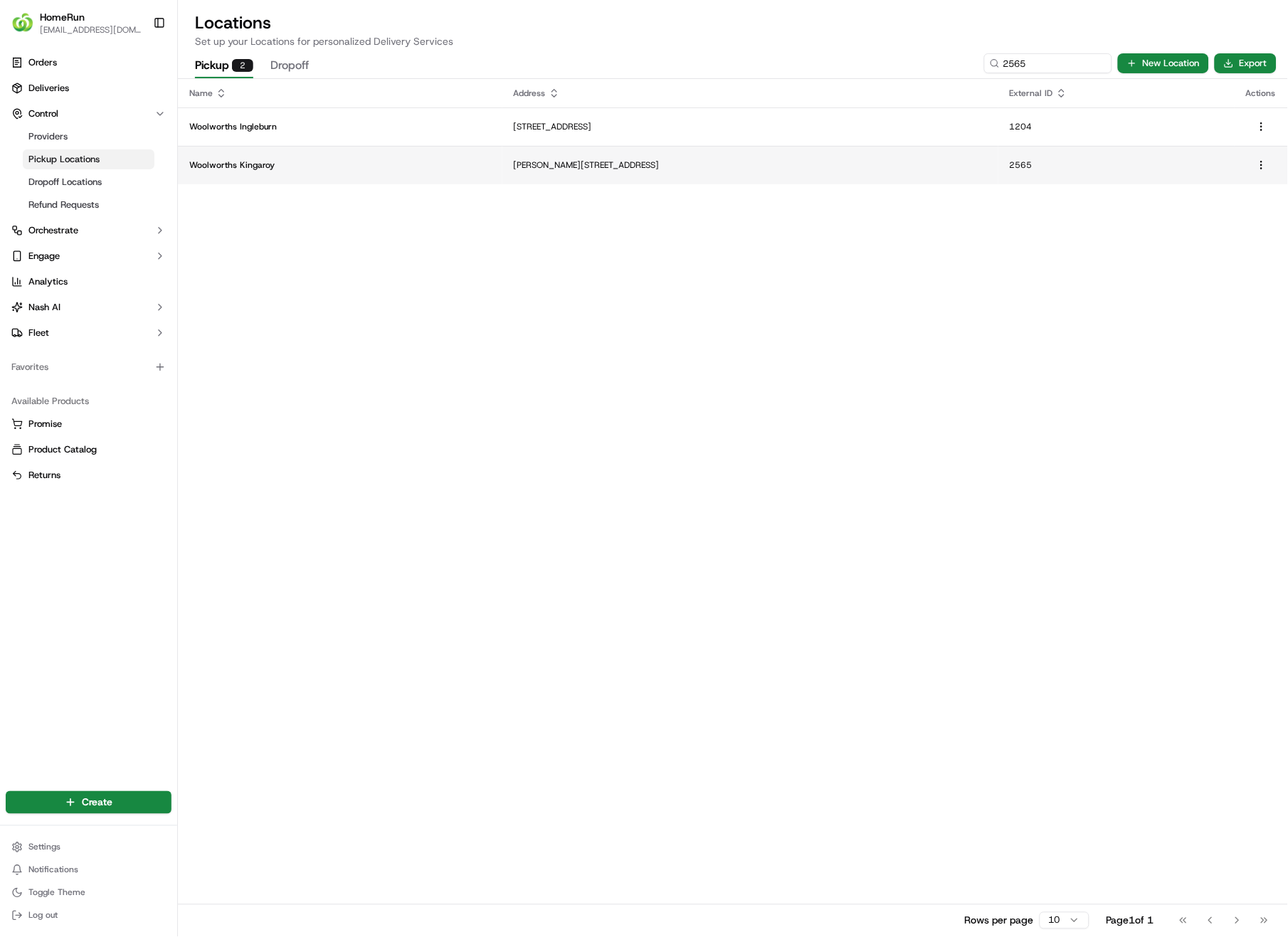
click at [604, 163] on p "[PERSON_NAME][STREET_ADDRESS]" at bounding box center [750, 165] width 473 height 12
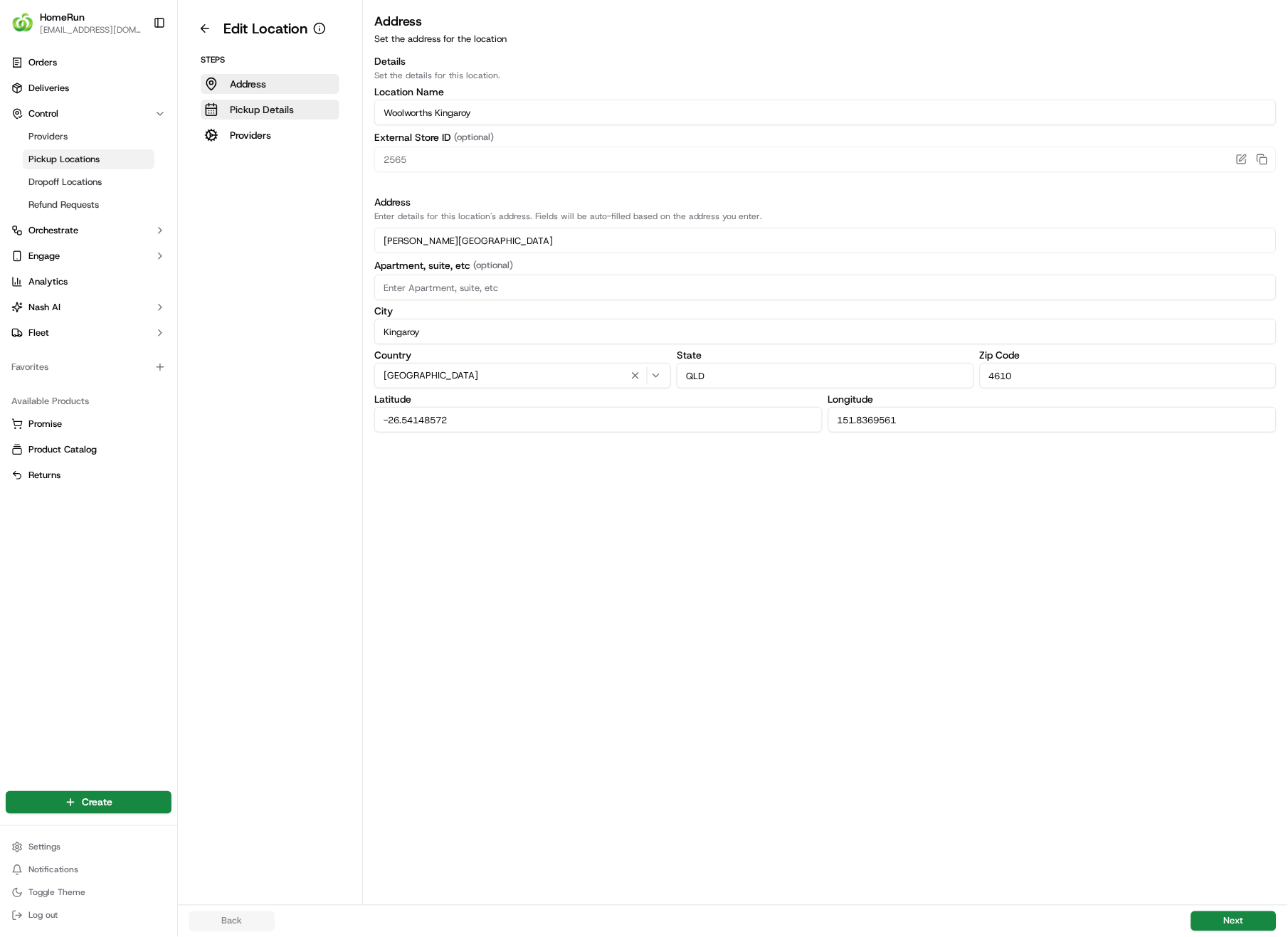
click at [260, 101] on button "Pickup Details" at bounding box center [270, 109] width 139 height 20
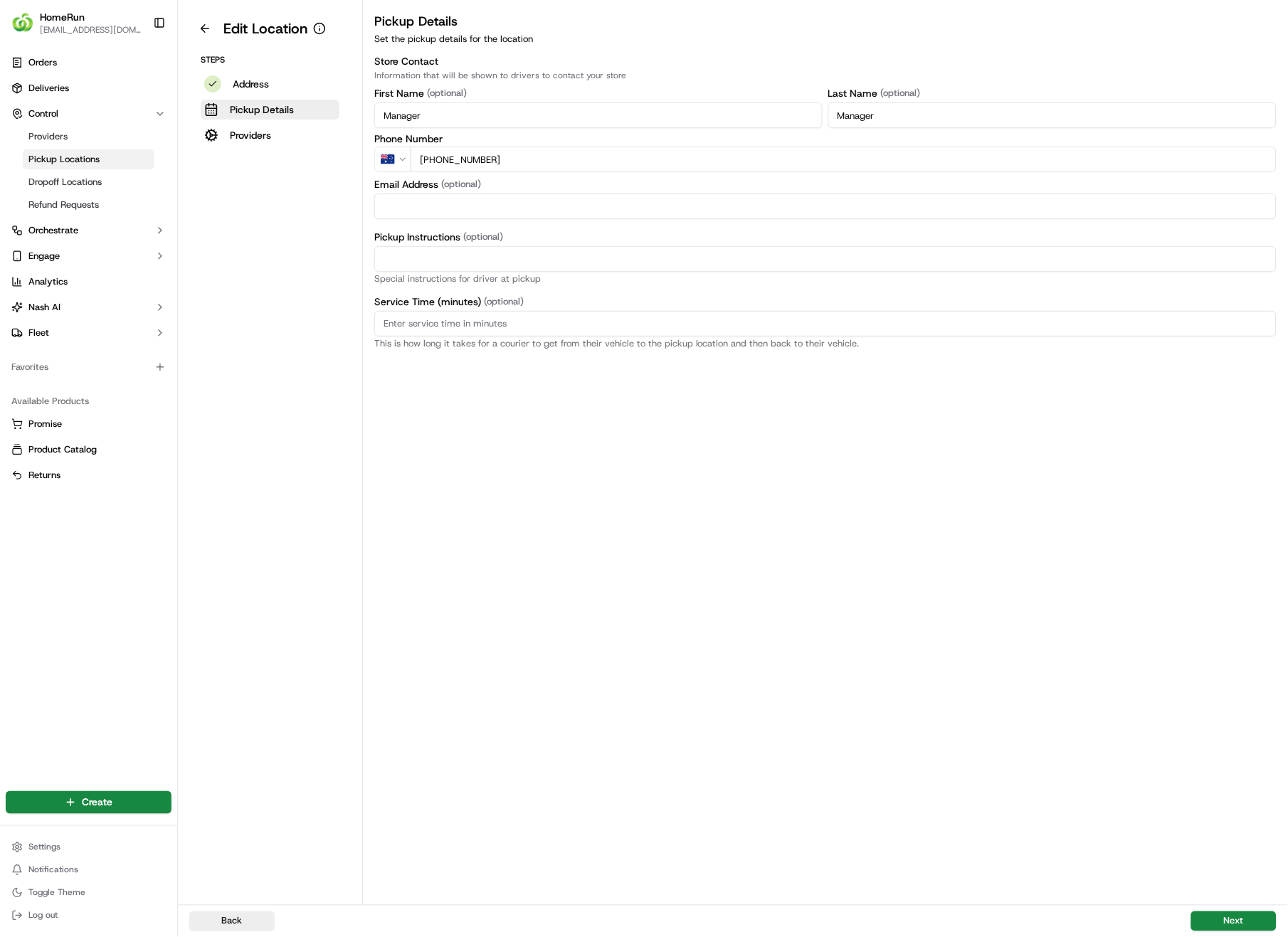
click at [579, 261] on input "Pickup Instructions (optional)" at bounding box center [825, 259] width 902 height 26
paste input "Pickup from instore collection point. Enter from [PERSON_NAME] St. Scan QR code…"
type input "Pickup from instore collection point. Enter from [PERSON_NAME] St. Scan QR code…"
click at [1235, 663] on button "Next" at bounding box center [1234, 921] width 85 height 20
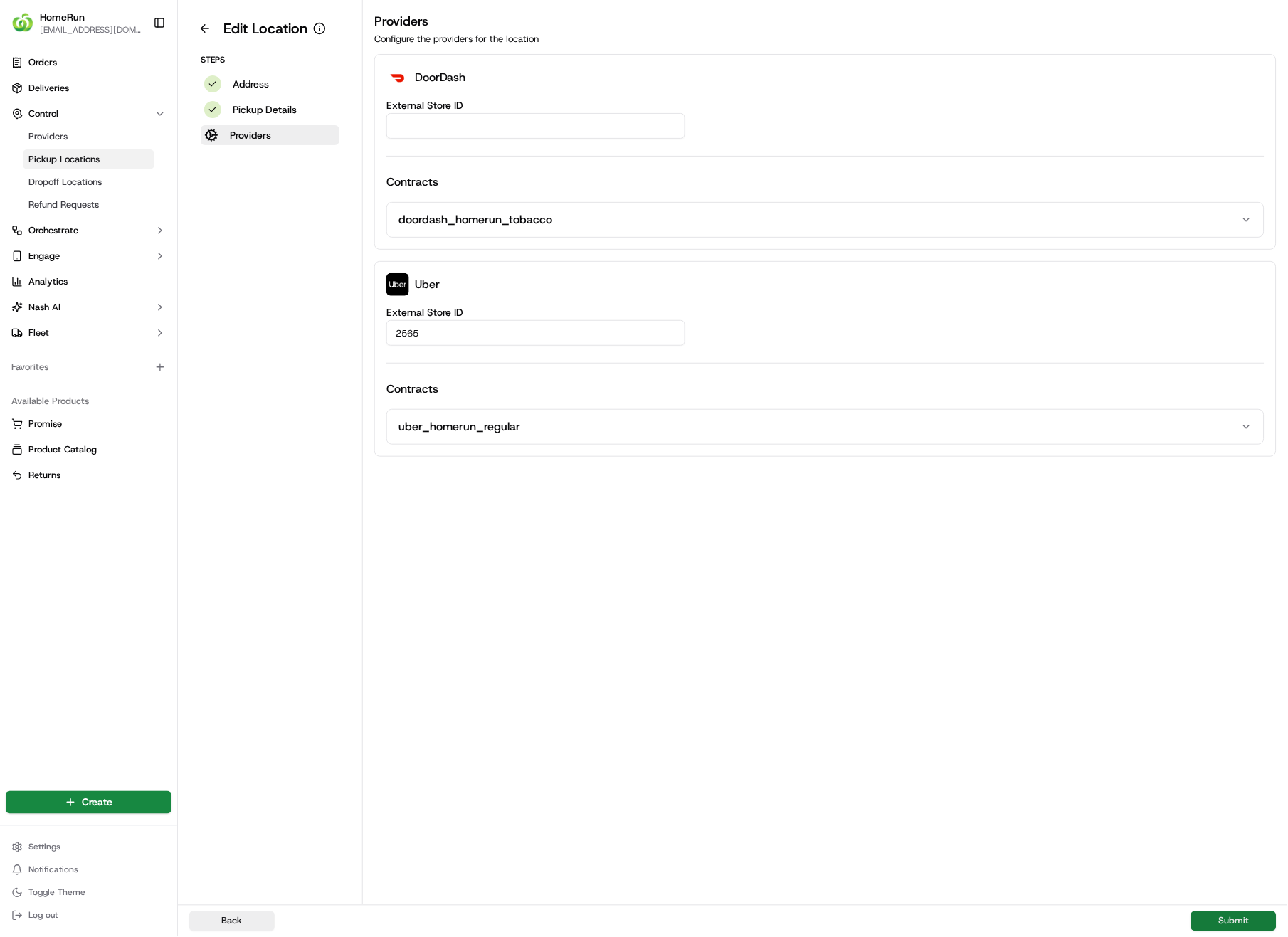
click at [1235, 663] on button "Submit" at bounding box center [1234, 921] width 85 height 20
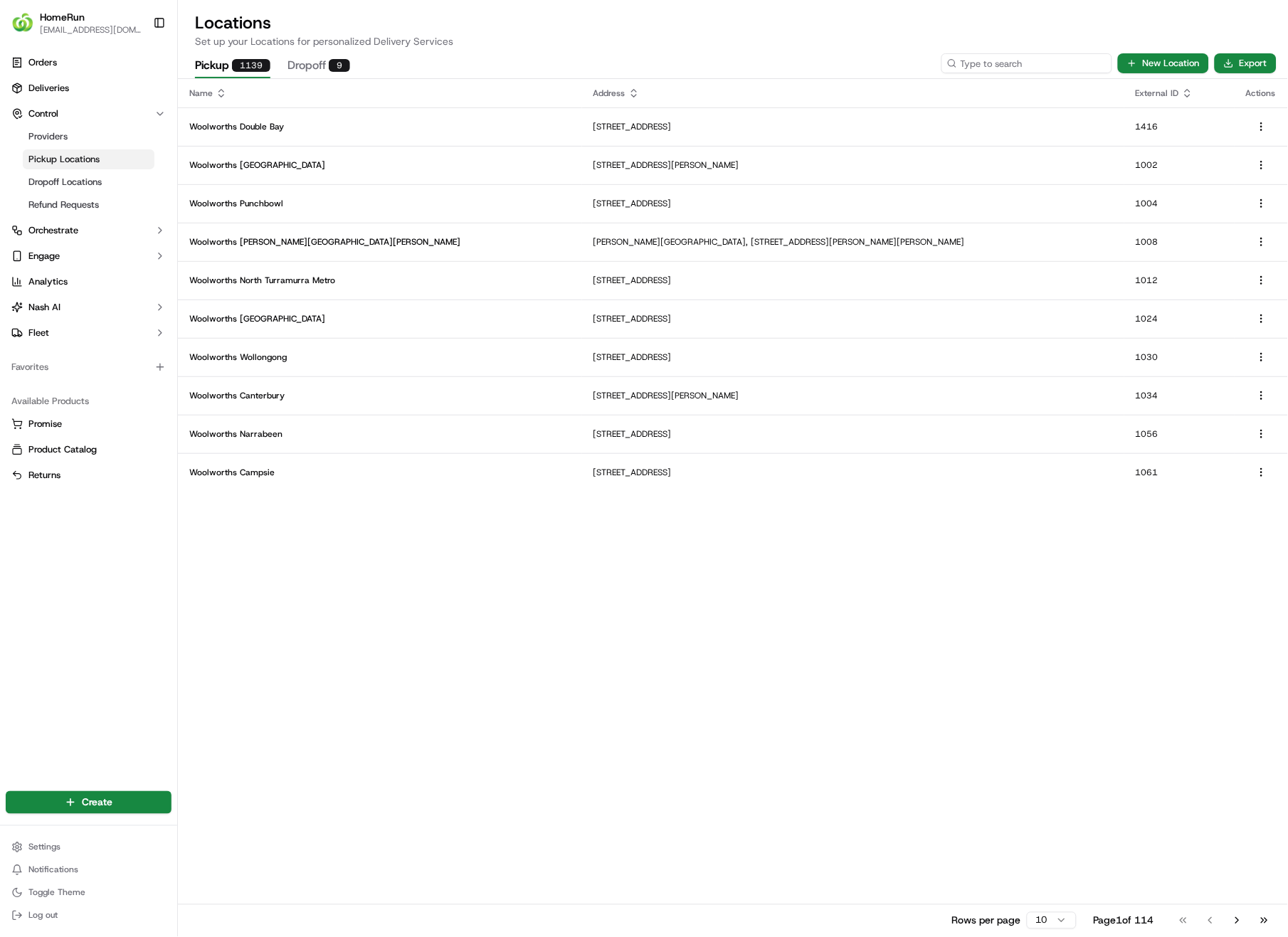
click at [1048, 69] on input at bounding box center [1027, 63] width 171 height 20
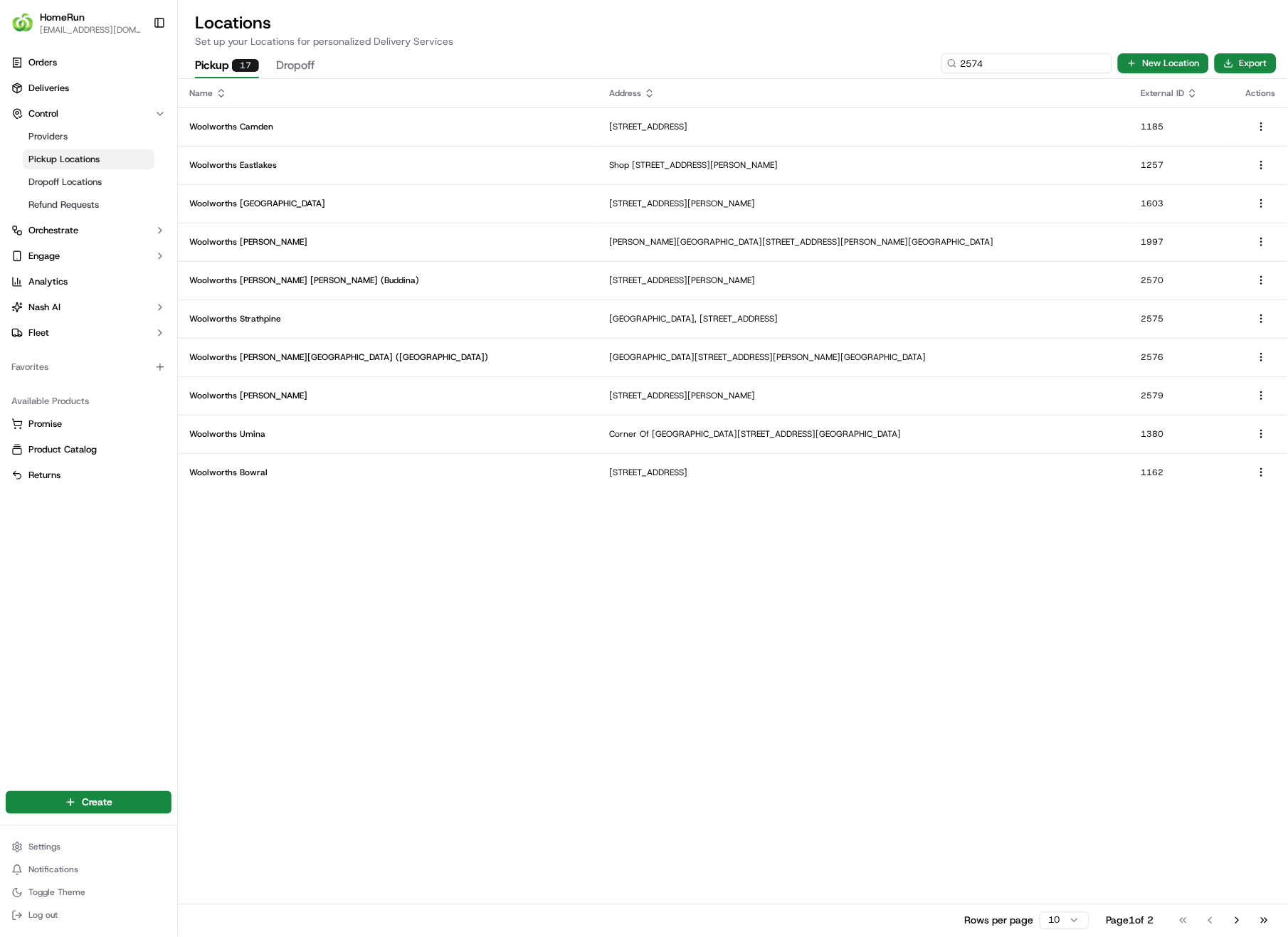
type input "2574"
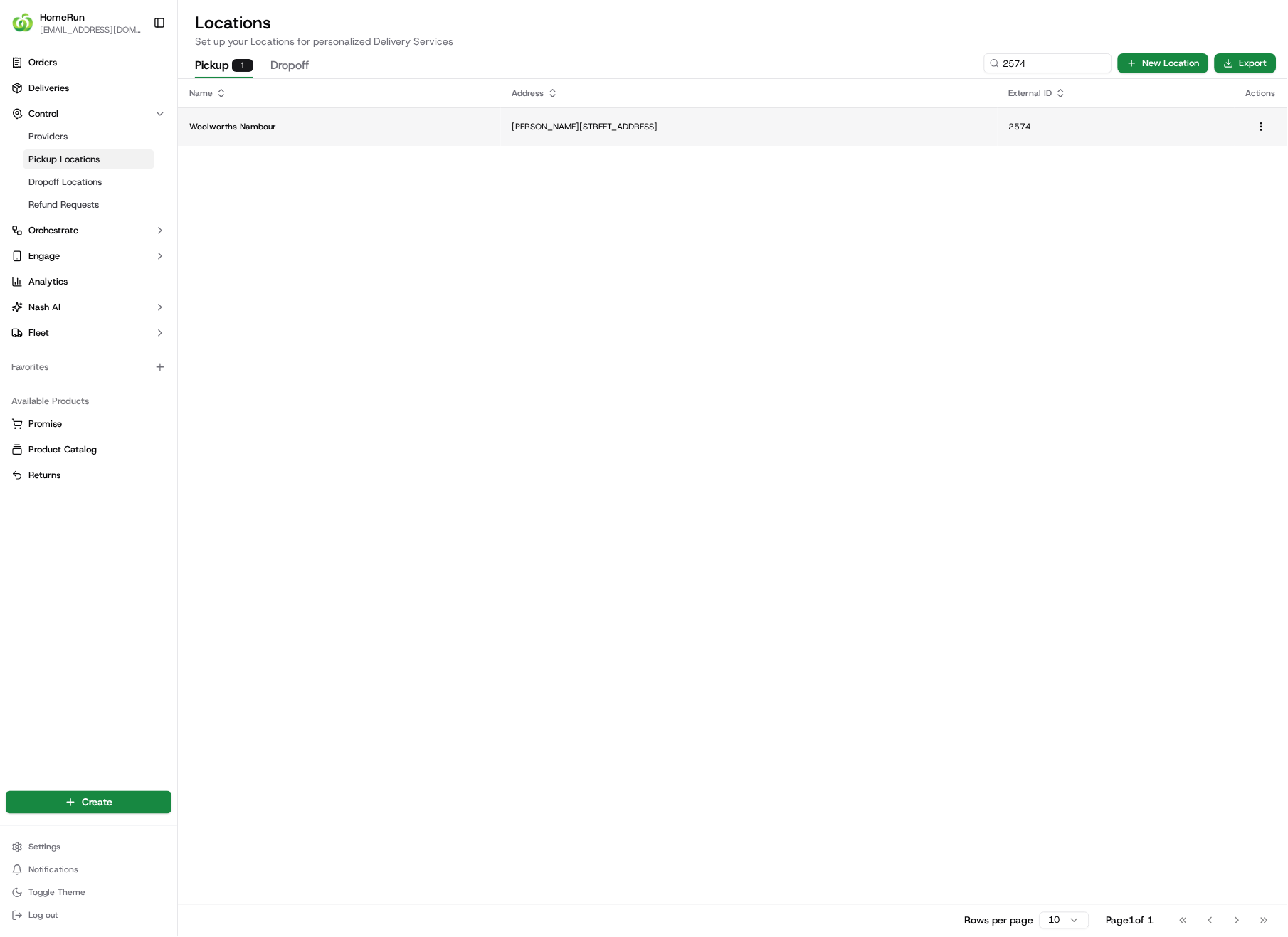
click at [565, 129] on p "[PERSON_NAME][STREET_ADDRESS]" at bounding box center [750, 127] width 474 height 12
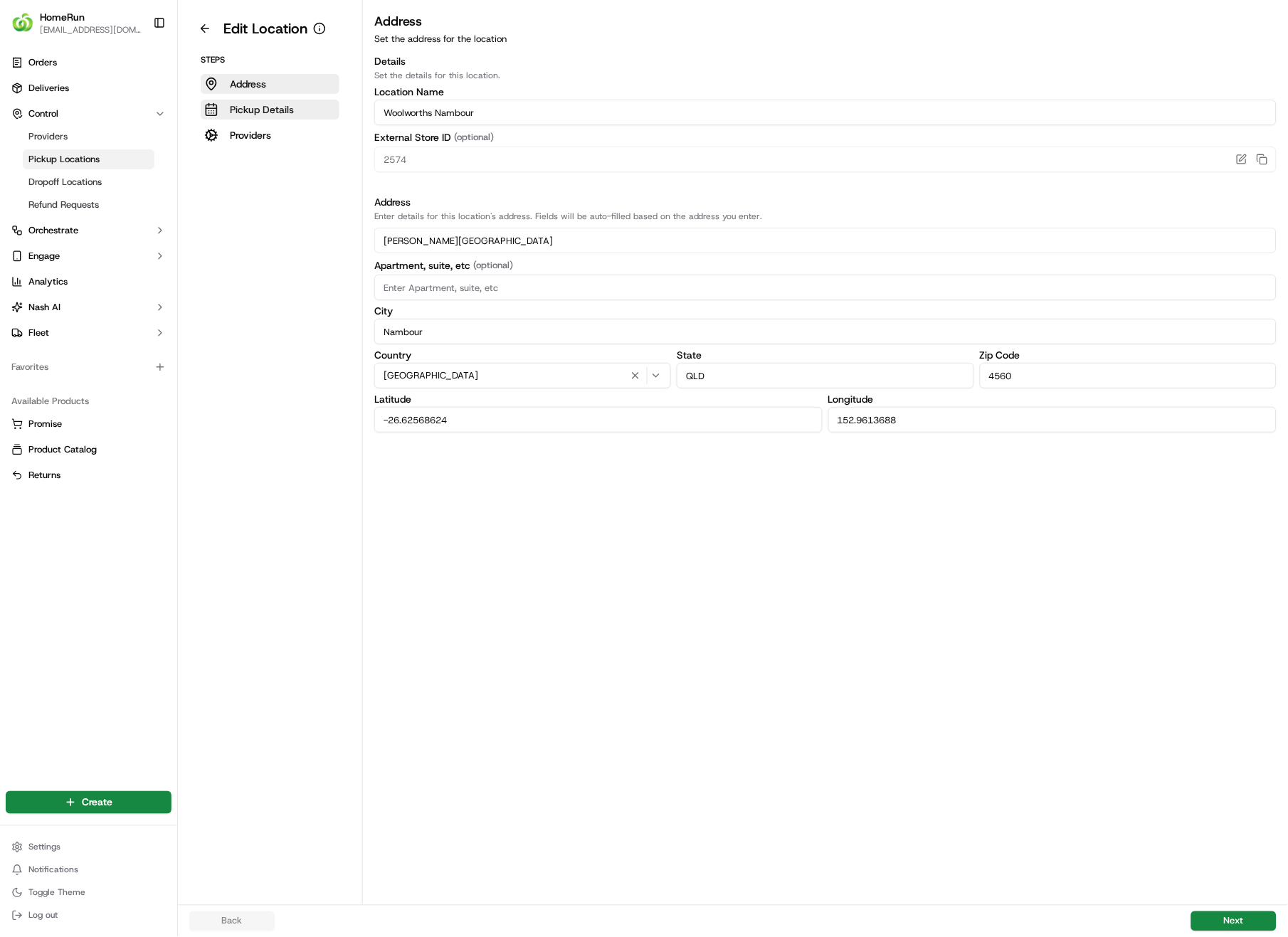
click at [264, 108] on p "Pickup Details" at bounding box center [261, 109] width 64 height 14
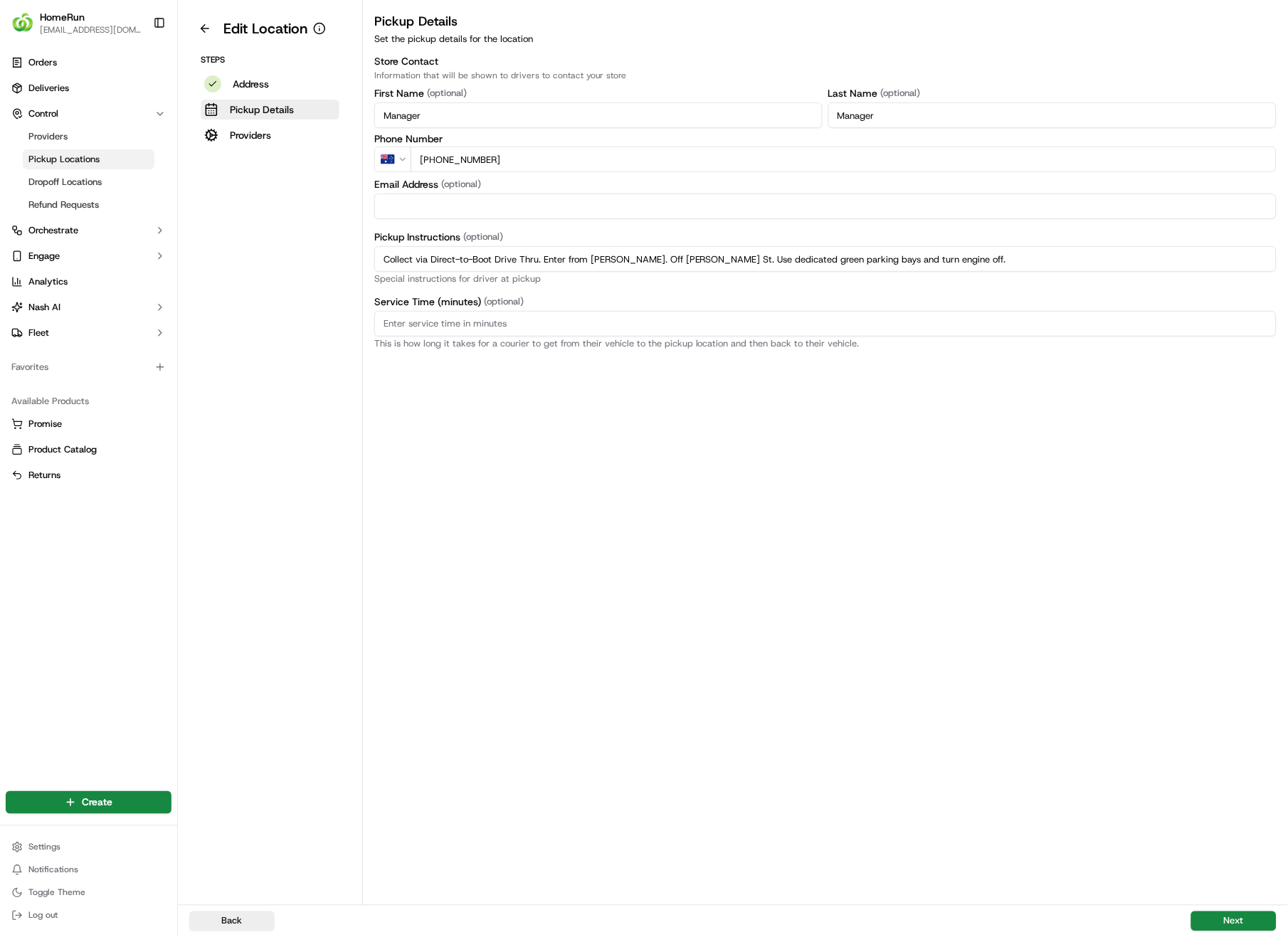
drag, startPoint x: 946, startPoint y: 263, endPoint x: 366, endPoint y: 284, distance: 580.4
click at [365, 285] on div "Pickup Details Set the pickup details for the location Store Contact Informatio…" at bounding box center [825, 180] width 925 height 337
paste input "Pickup from instore collection point. Enter from [PERSON_NAME]. Scan QR code to…"
drag, startPoint x: 1115, startPoint y: 255, endPoint x: 937, endPoint y: 265, distance: 178.3
click at [937, 265] on input "Pickup from instore collection point. Enter from [PERSON_NAME]. Scan QR code to…" at bounding box center [825, 259] width 902 height 26
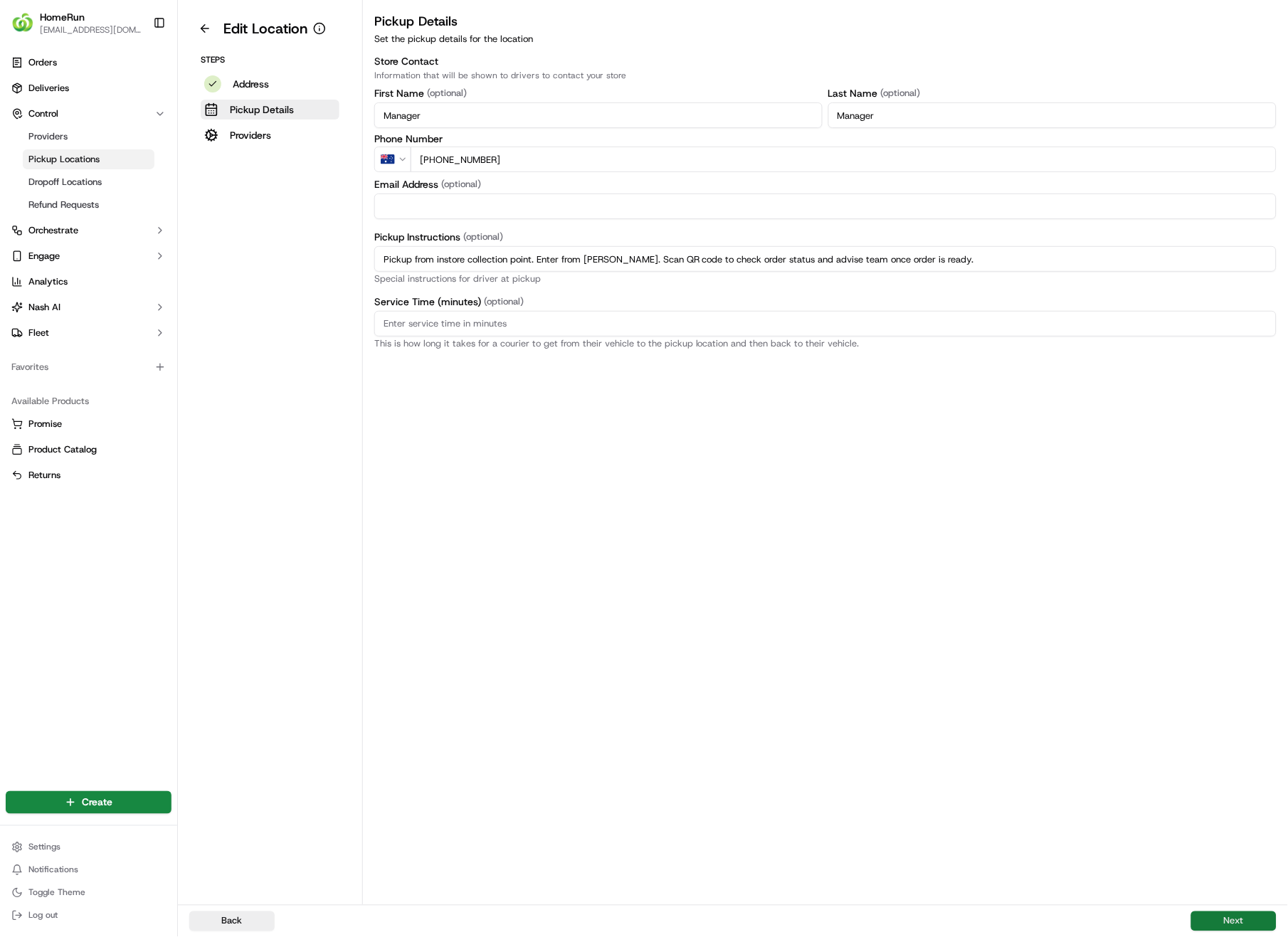
type input "Pickup from instore collection point. Enter from [PERSON_NAME]. Scan QR code to…"
click at [1234, 663] on button "Next" at bounding box center [1234, 921] width 85 height 20
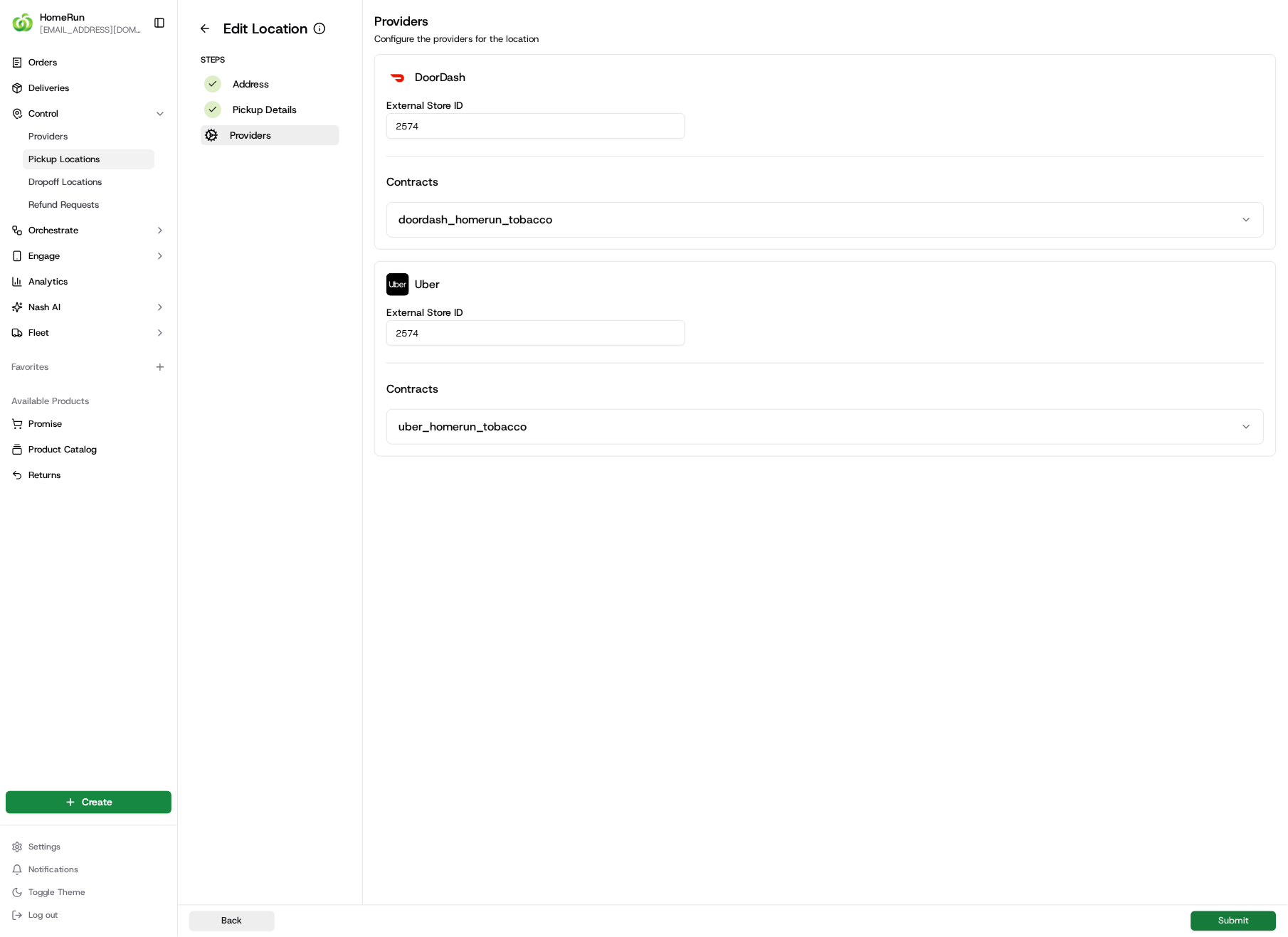
click at [1234, 663] on button "Submit" at bounding box center [1234, 921] width 85 height 20
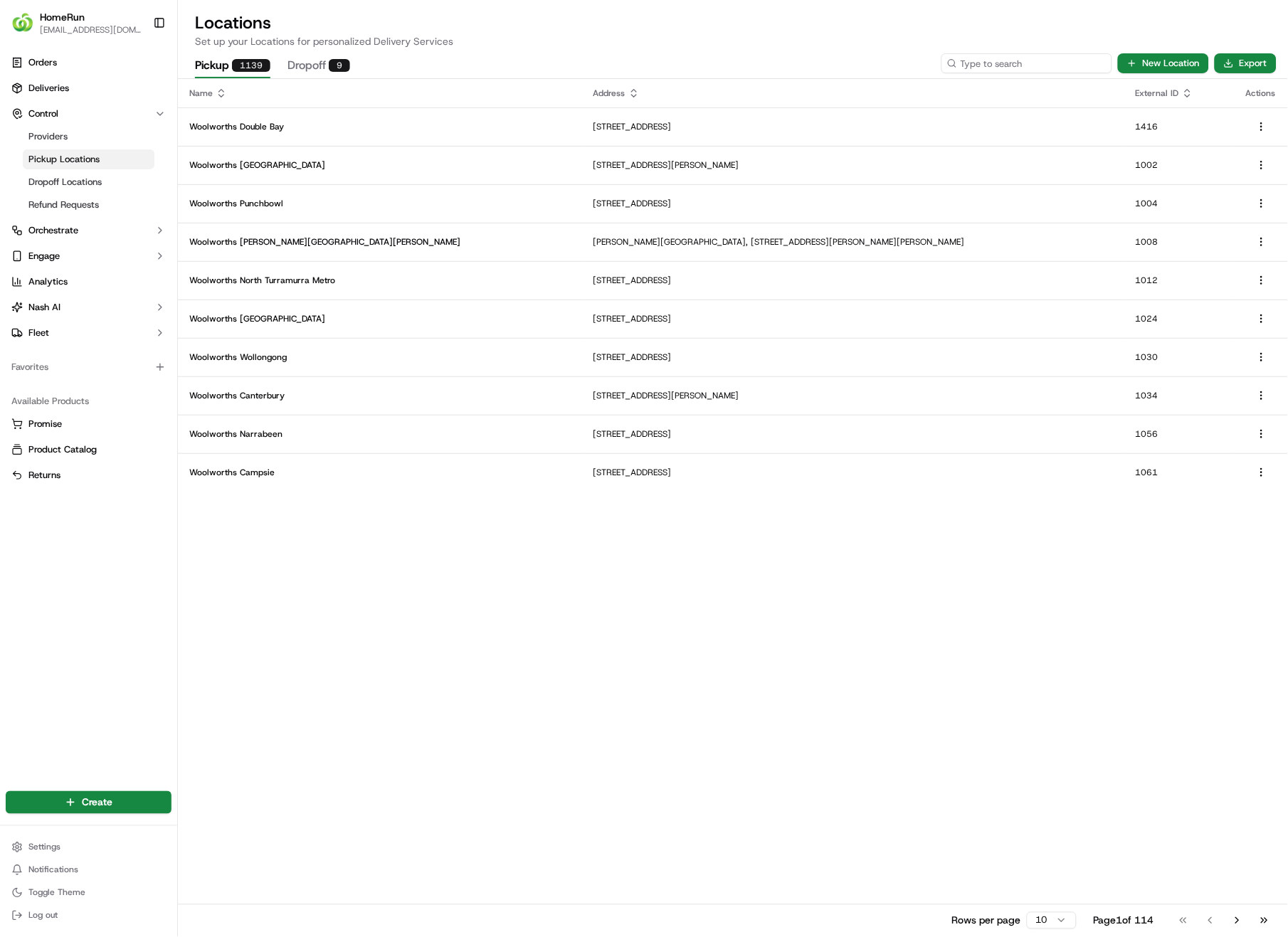
click at [1022, 61] on input at bounding box center [1027, 63] width 171 height 20
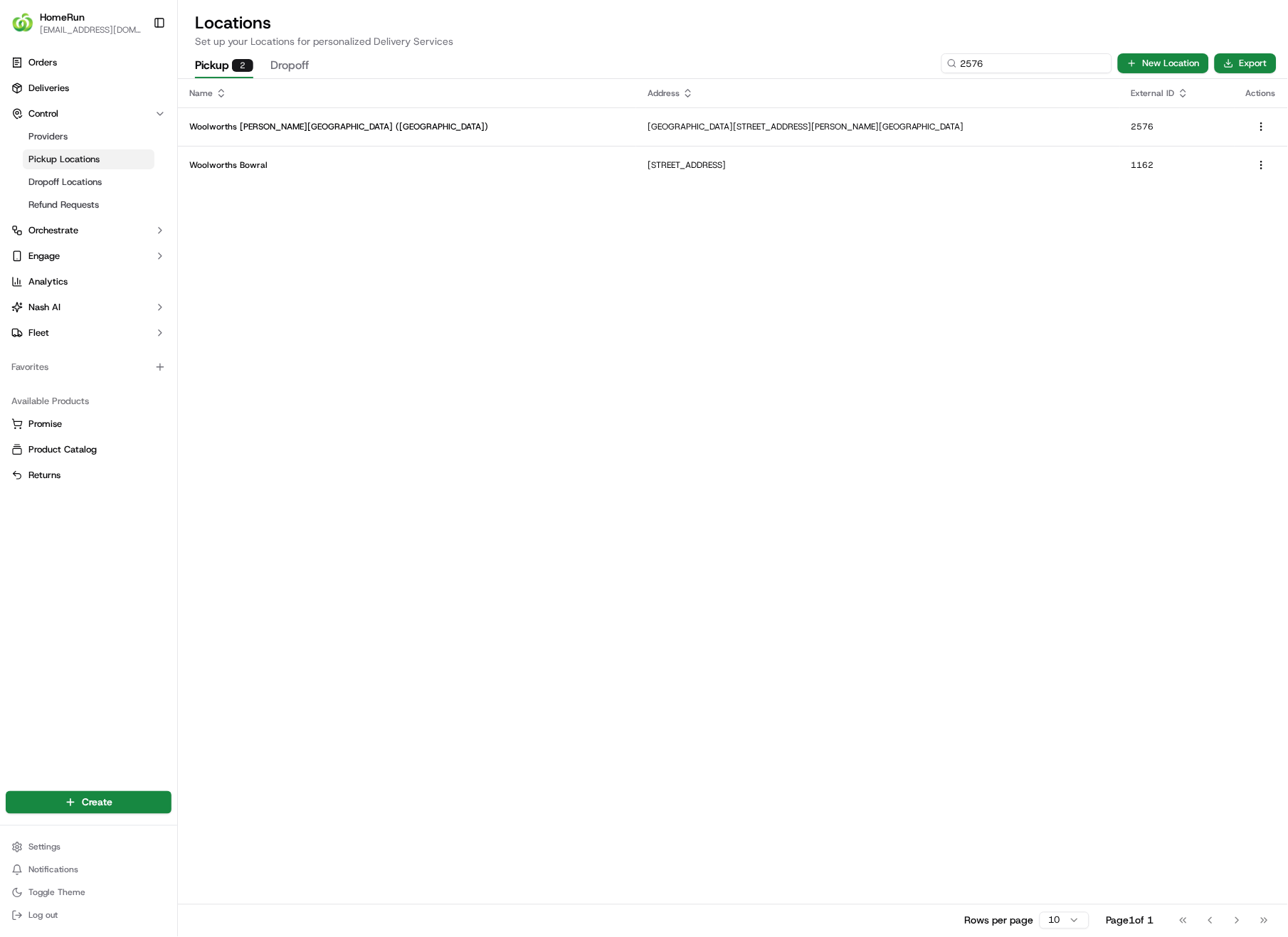
type input "2576"
click at [736, 122] on p "[GEOGRAPHIC_DATA][STREET_ADDRESS][PERSON_NAME][GEOGRAPHIC_DATA]" at bounding box center [878, 127] width 461 height 12
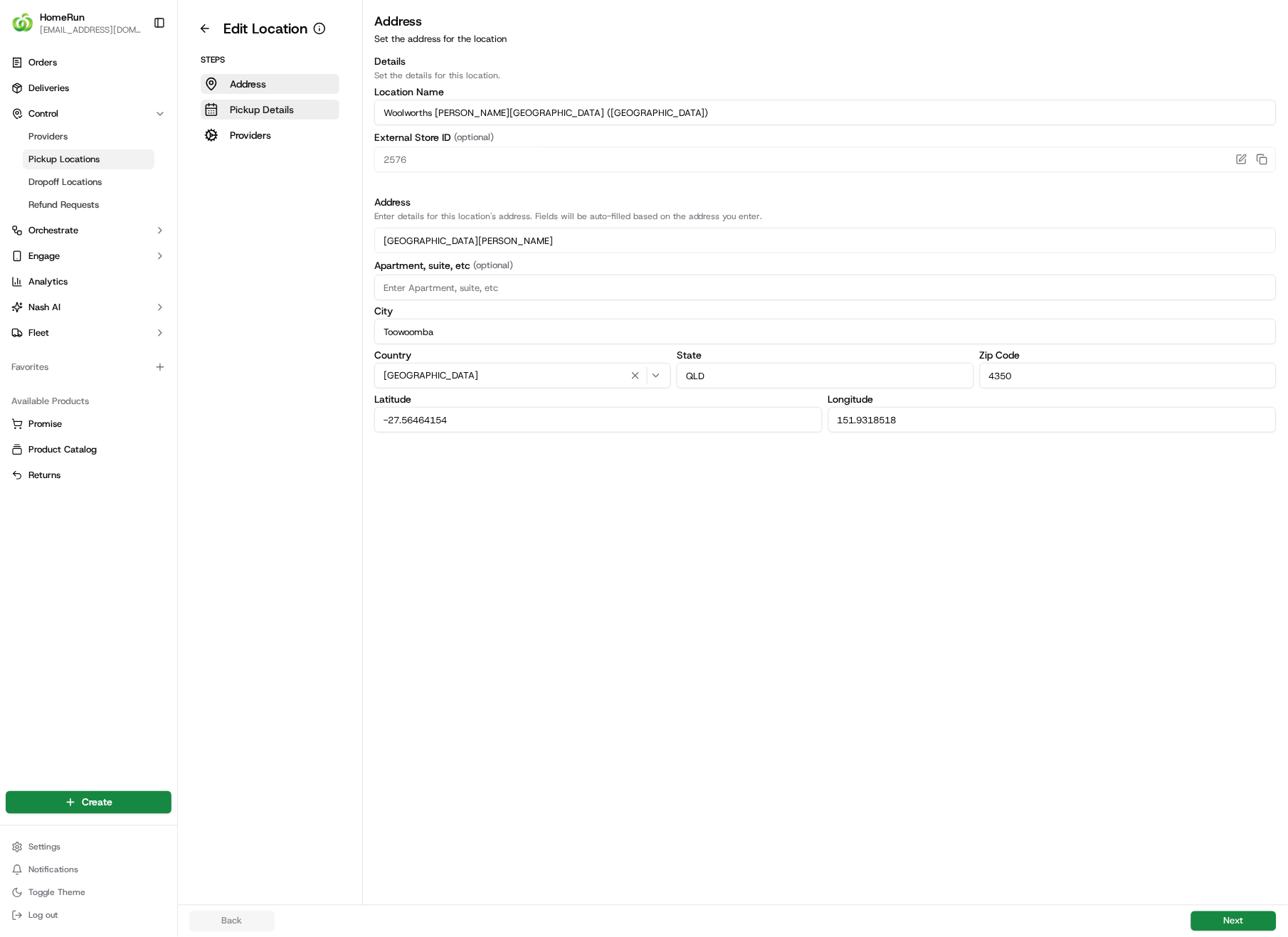
click at [271, 106] on p "Pickup Details" at bounding box center [261, 109] width 64 height 14
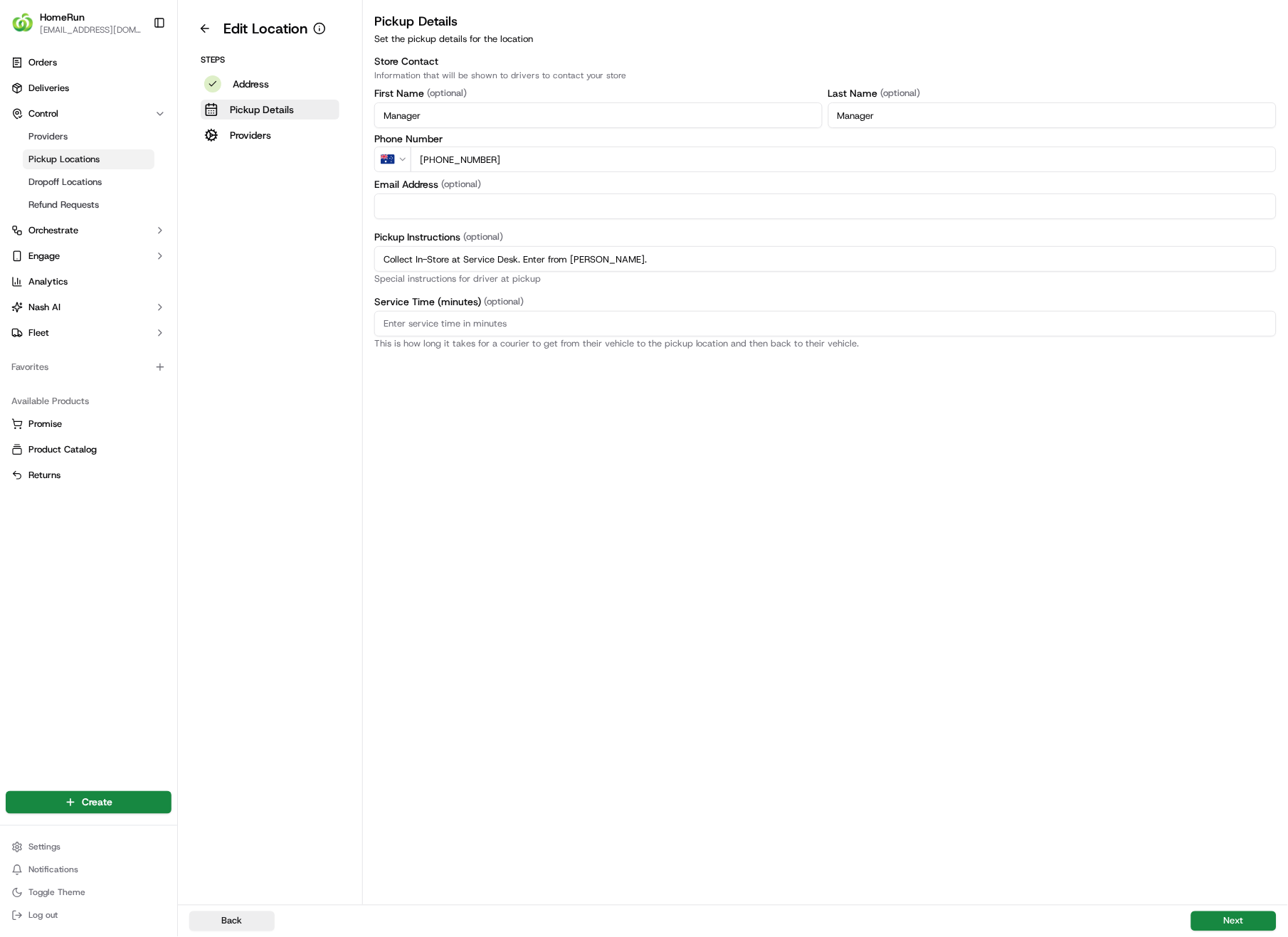
drag, startPoint x: 659, startPoint y: 258, endPoint x: 348, endPoint y: 252, distance: 311.1
click at [348, 252] on div "Edit Location Steps Address Pickup Details Providers Pickup Details Set the pic…" at bounding box center [733, 452] width 1110 height 905
paste input "Pickup from instore collection point. Enter from [PERSON_NAME].Scan QR code to …"
type input "Pickup from instore collection point. Enter from [PERSON_NAME].Scan QR code to …"
click at [1248, 663] on button "Next" at bounding box center [1234, 921] width 85 height 20
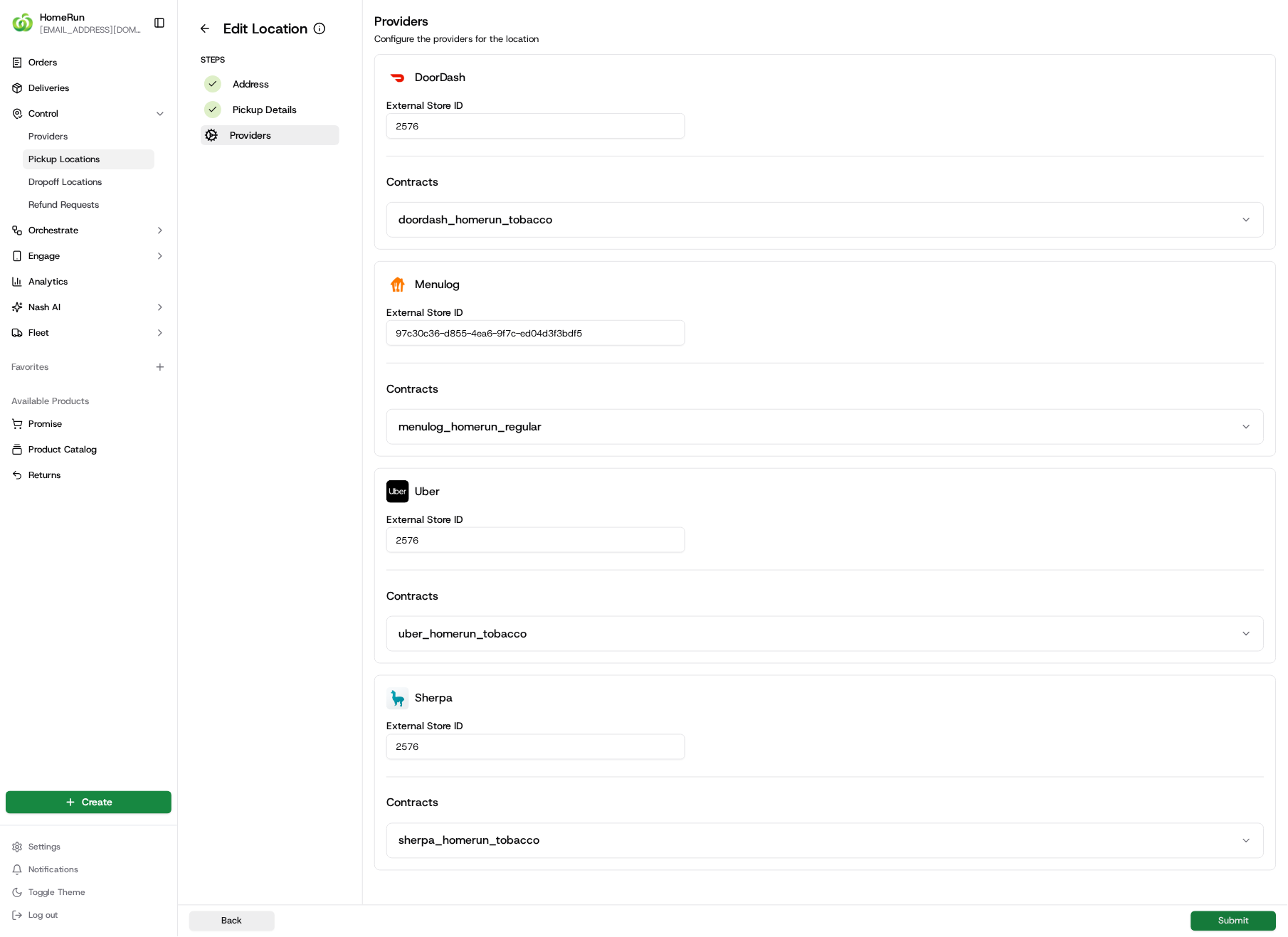
click at [1248, 663] on button "Submit" at bounding box center [1234, 921] width 85 height 20
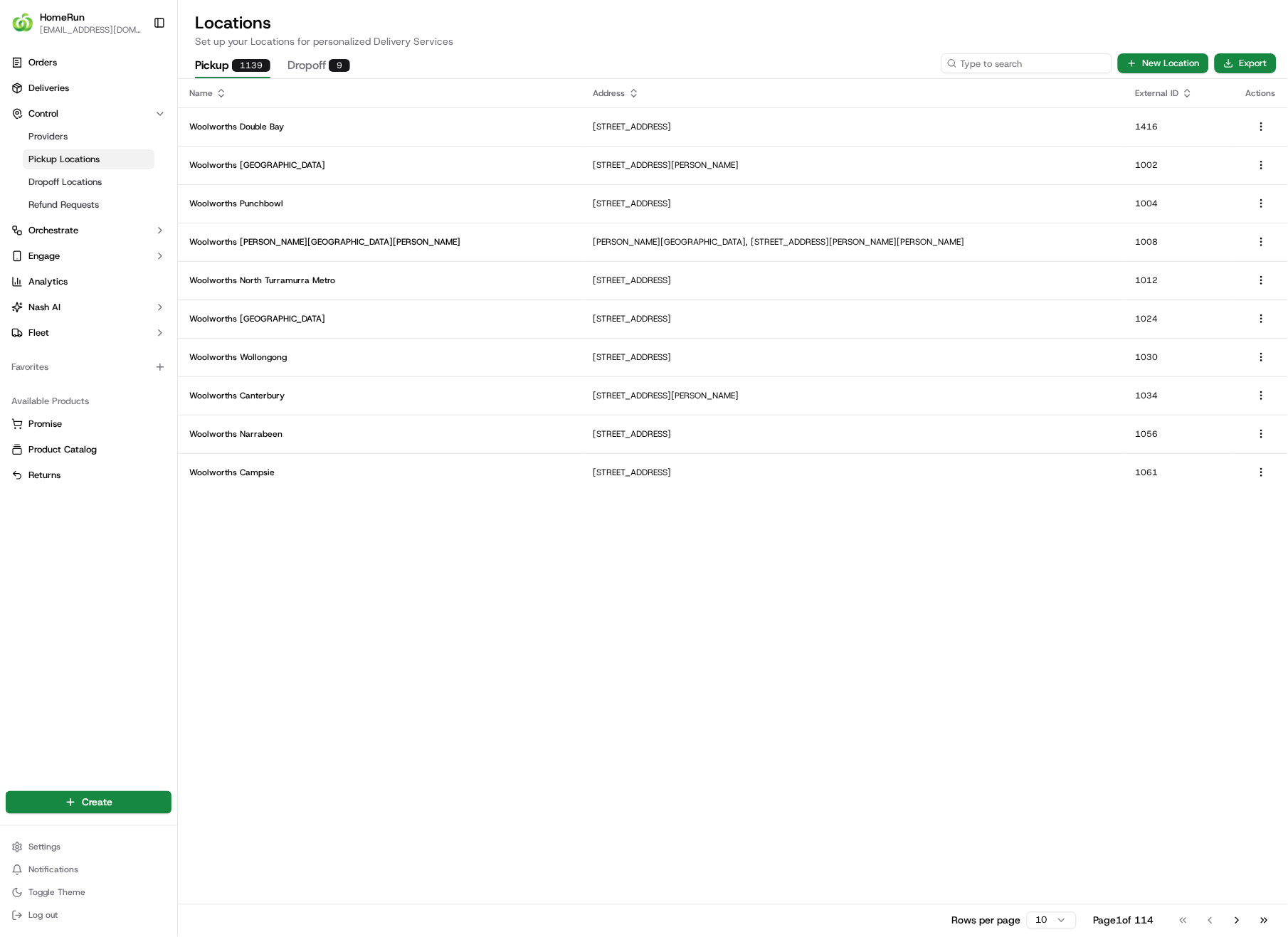
click at [1006, 64] on input at bounding box center [1027, 63] width 171 height 20
type input "2579"
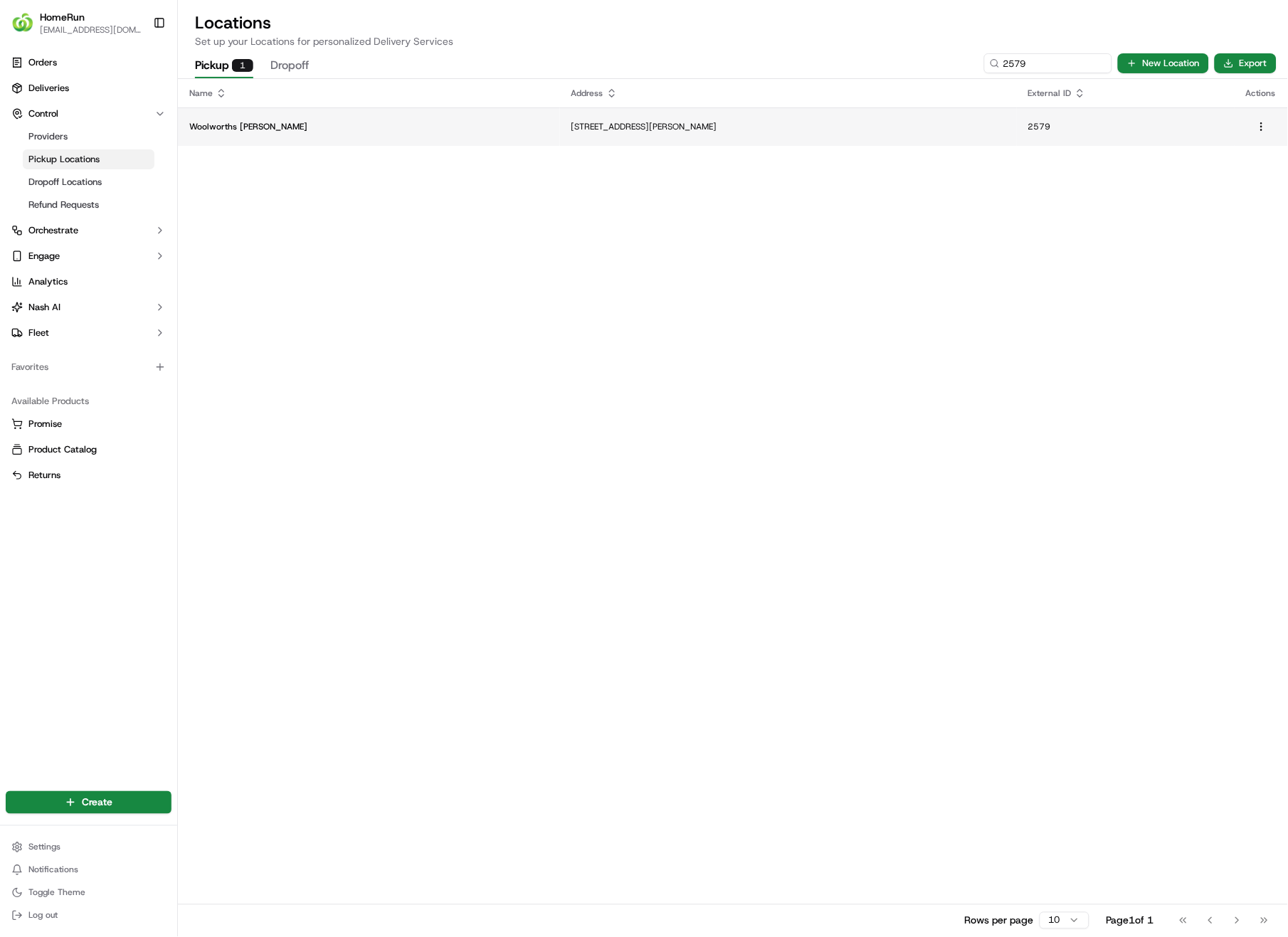
click at [760, 122] on p "[STREET_ADDRESS][PERSON_NAME]" at bounding box center [788, 127] width 434 height 12
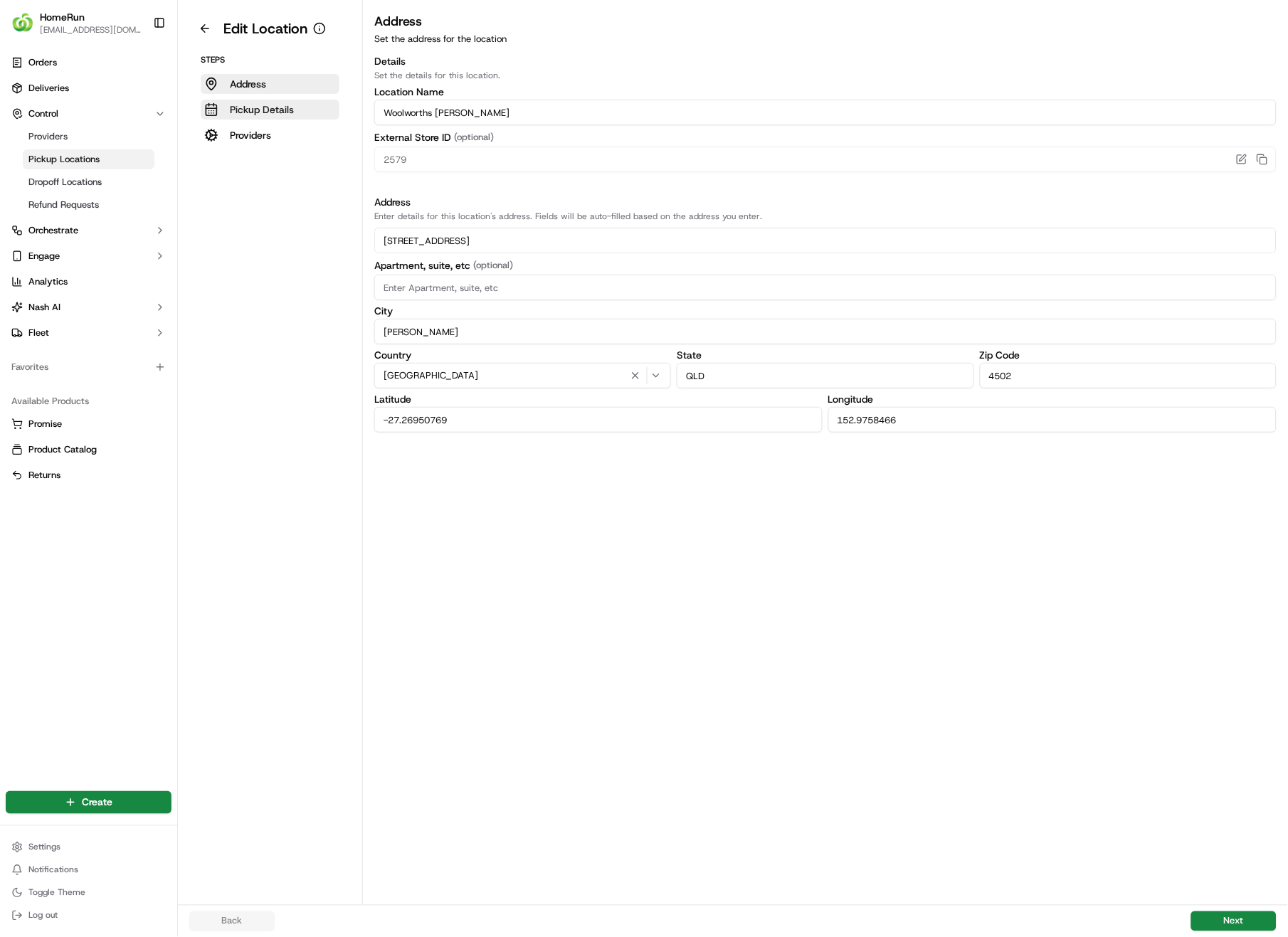
click at [285, 107] on p "Pickup Details" at bounding box center [261, 109] width 64 height 14
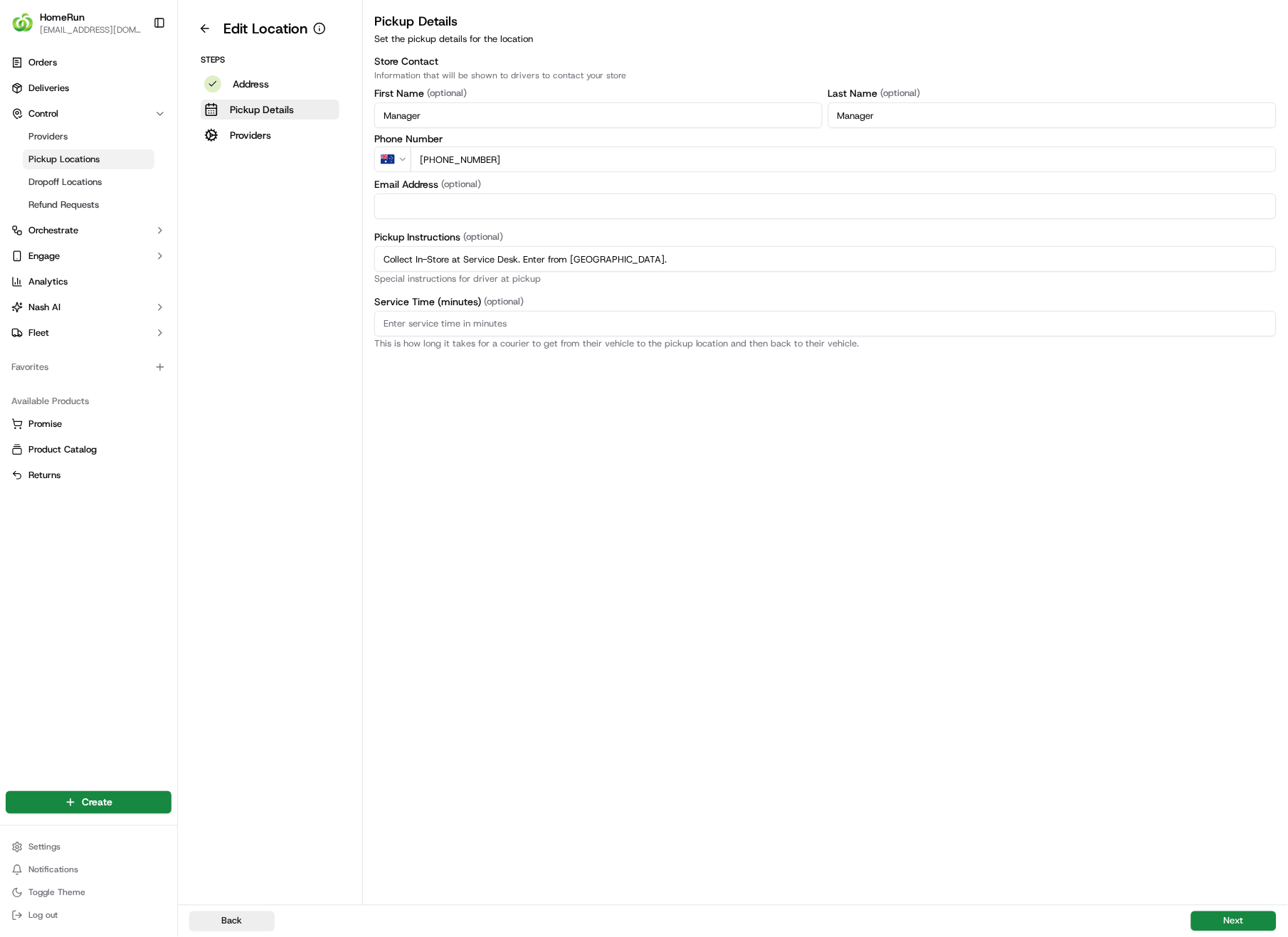
click at [640, 263] on input "Collect In-Store at Service Desk. Enter from [GEOGRAPHIC_DATA]." at bounding box center [825, 259] width 902 height 26
drag, startPoint x: 641, startPoint y: 263, endPoint x: 330, endPoint y: 262, distance: 311.0
click at [330, 262] on div "Edit Location Steps Address Pickup Details Providers Pickup Details Set the pic…" at bounding box center [733, 452] width 1110 height 905
paste input "Pickup from instore collection point. Enter from [GEOGRAPHIC_DATA]. Scan QR cod…"
type input "Pickup from instore collection point. Enter from [GEOGRAPHIC_DATA]. Scan QR cod…"
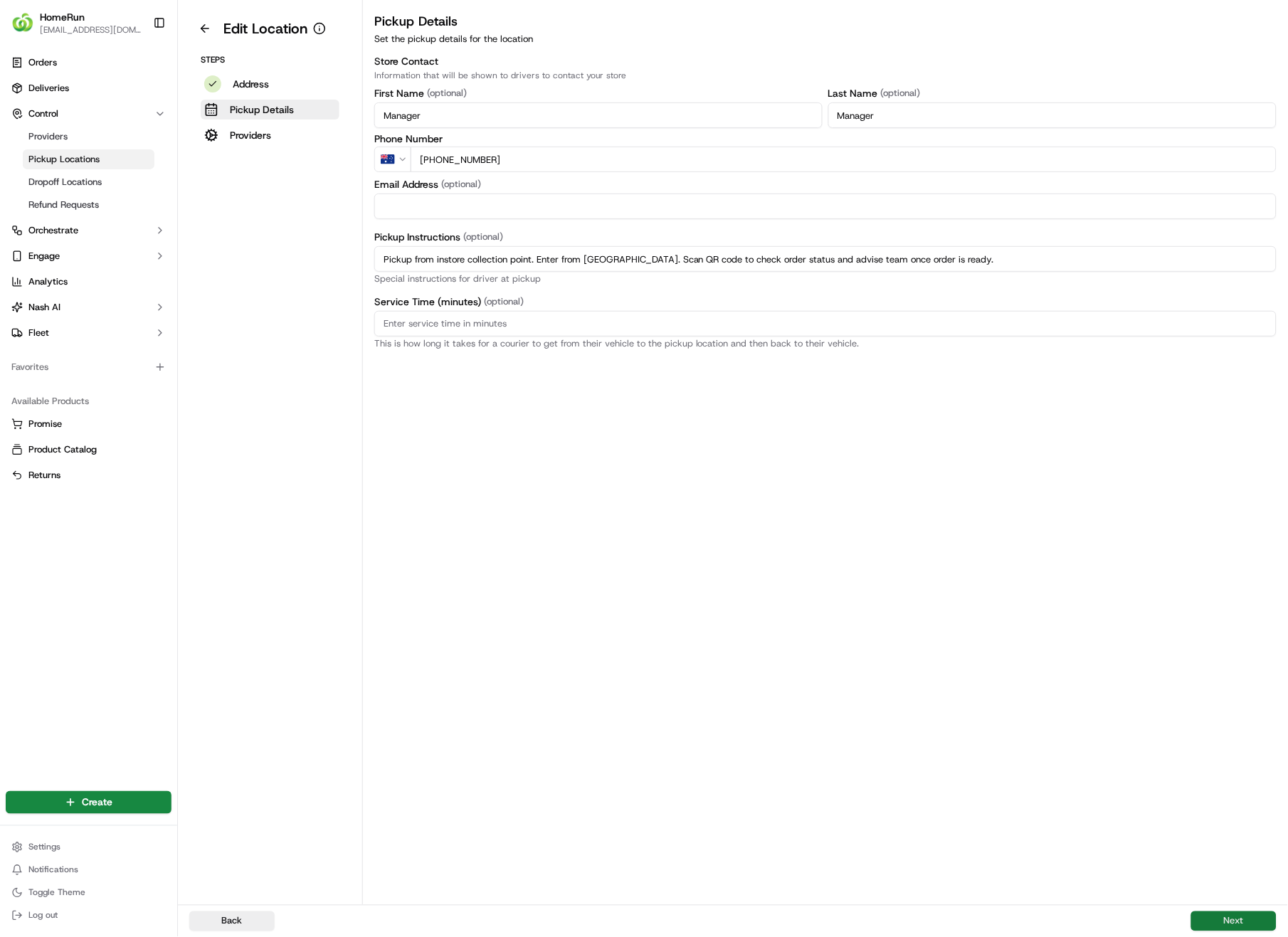
click at [1254, 663] on button "Next" at bounding box center [1234, 921] width 85 height 20
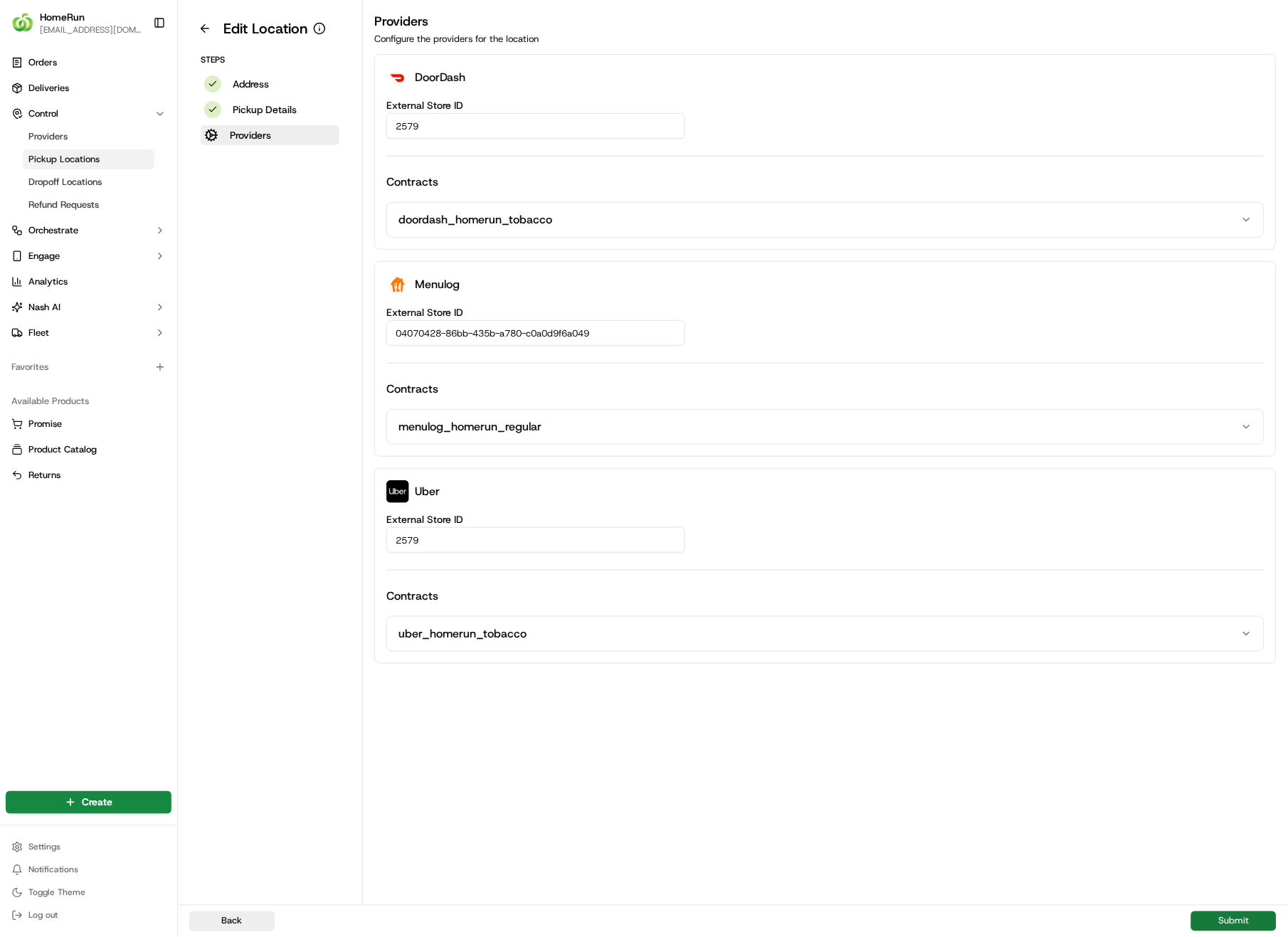
click at [1254, 663] on button "Submit" at bounding box center [1234, 921] width 85 height 20
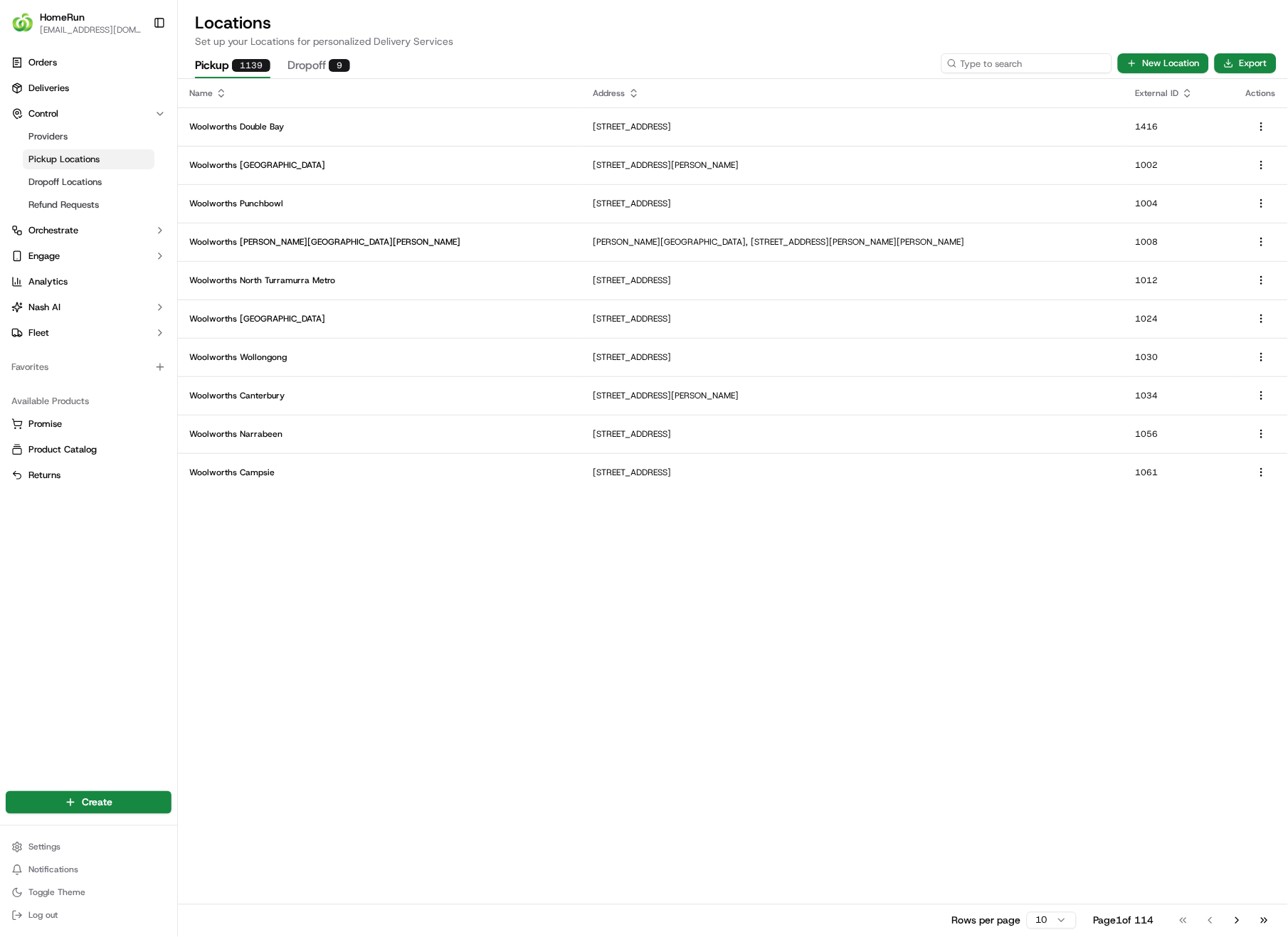
click at [1009, 62] on input at bounding box center [1027, 63] width 171 height 20
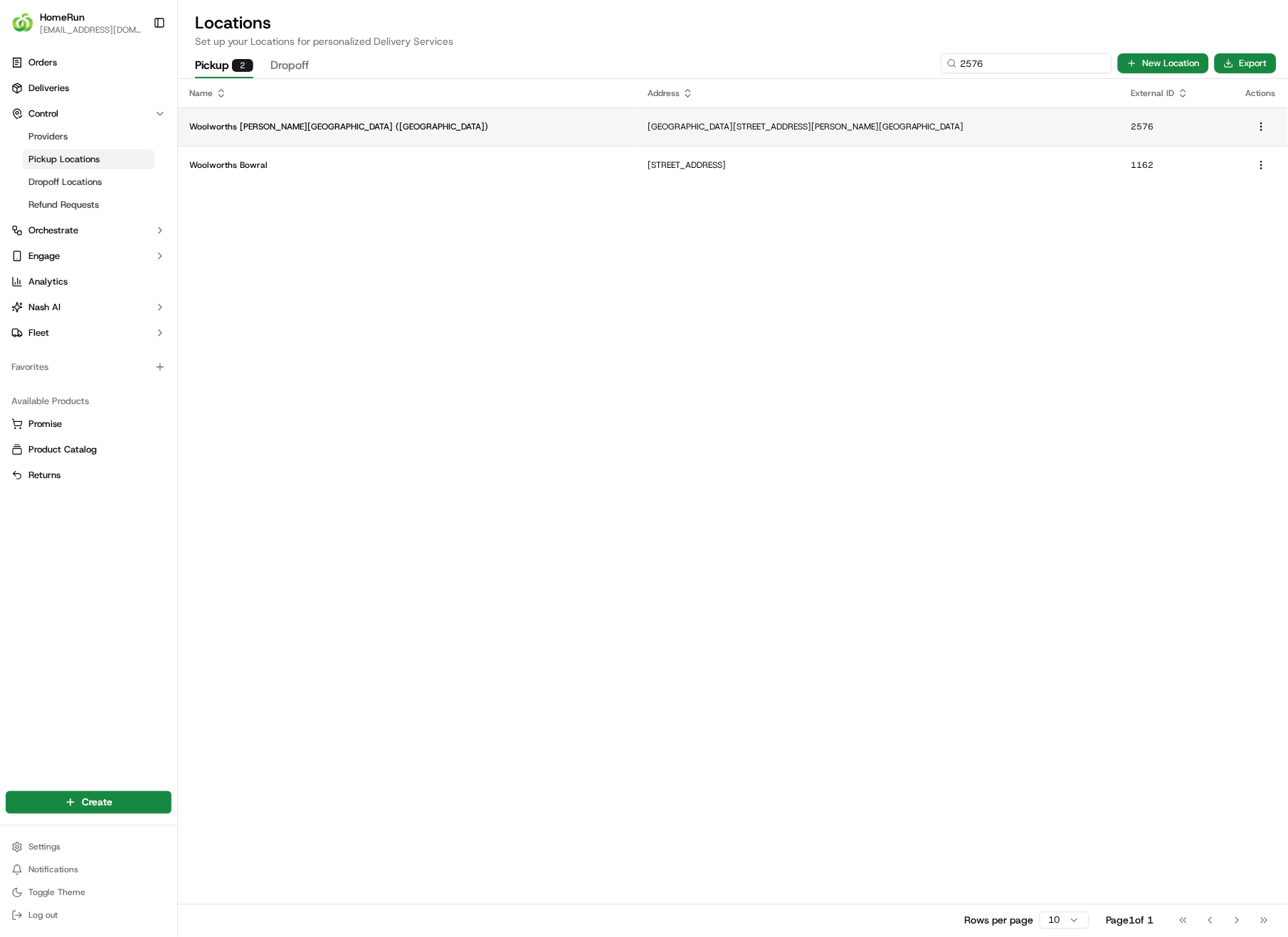
type input "2576"
click at [670, 125] on p "[GEOGRAPHIC_DATA][STREET_ADDRESS][PERSON_NAME][GEOGRAPHIC_DATA]" at bounding box center [878, 127] width 461 height 12
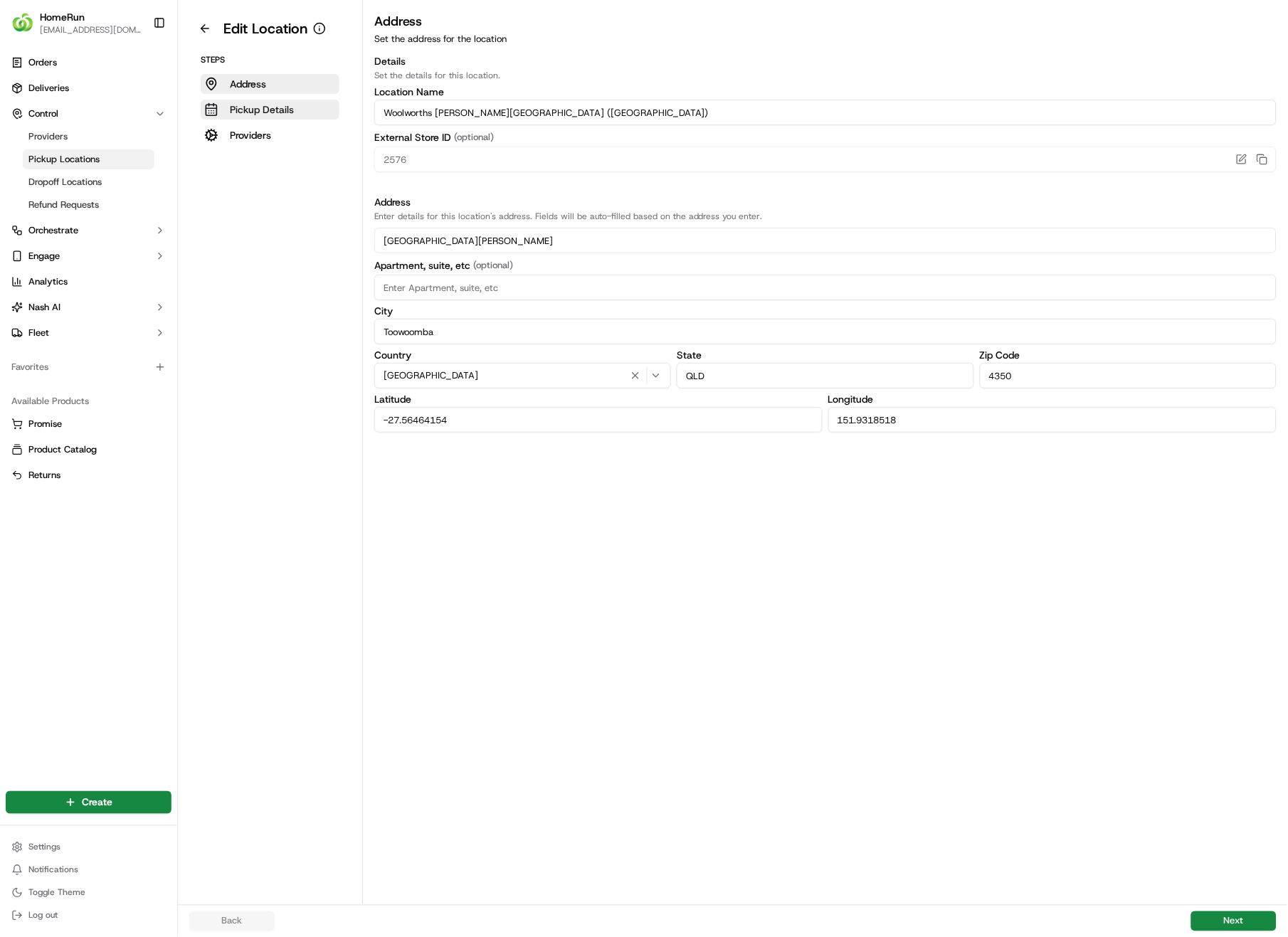
click at [253, 109] on p "Pickup Details" at bounding box center [261, 109] width 64 height 14
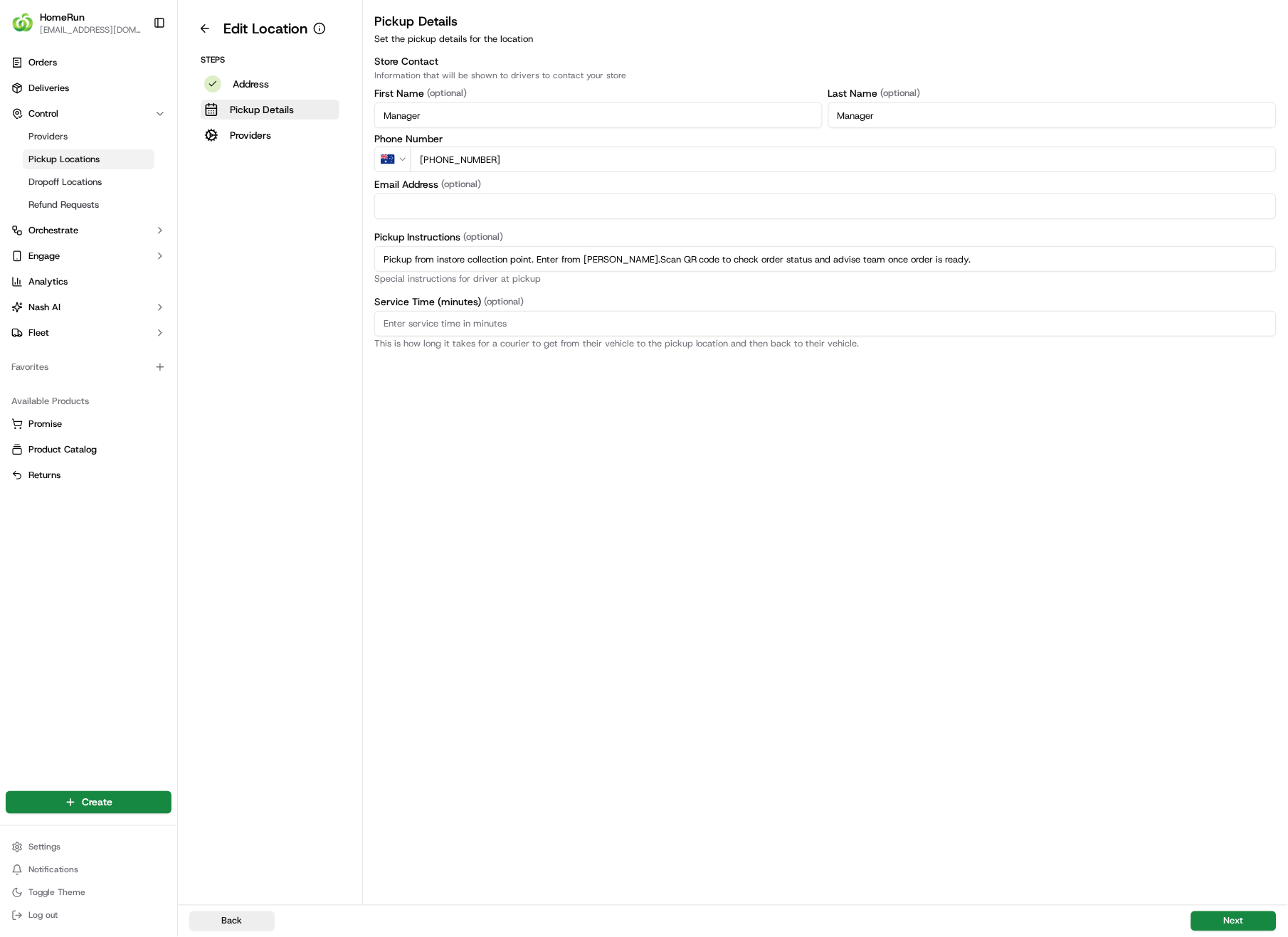
click at [625, 260] on input "Pickup from instore collection point. Enter from [PERSON_NAME].Scan QR code to …" at bounding box center [825, 259] width 902 height 26
type input "Pickup from instore collection point. Enter from [PERSON_NAME]. Scan QR code to…"
click at [1213, 663] on button "Next" at bounding box center [1234, 921] width 85 height 20
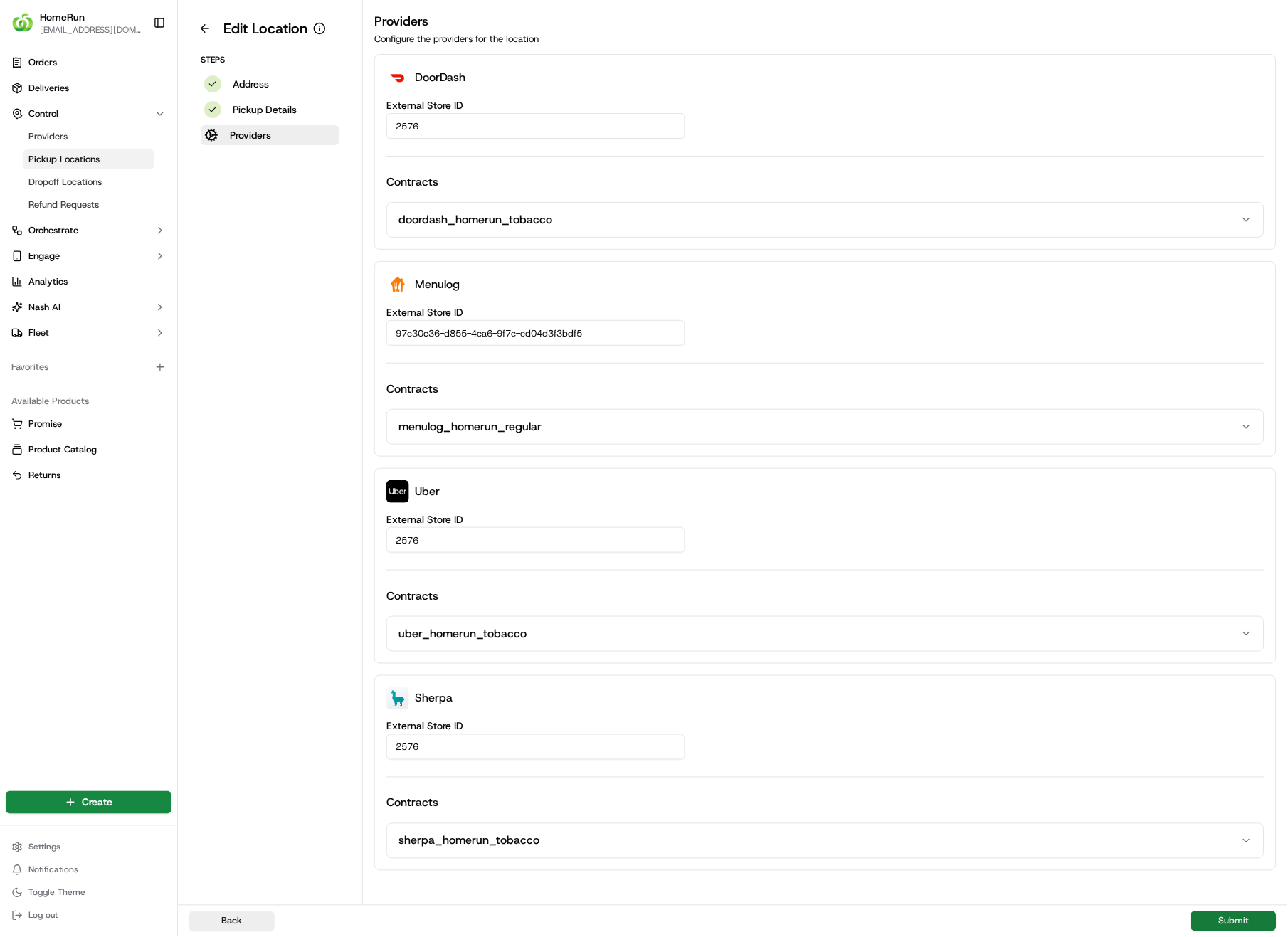
click at [1213, 663] on button "Submit" at bounding box center [1234, 921] width 85 height 20
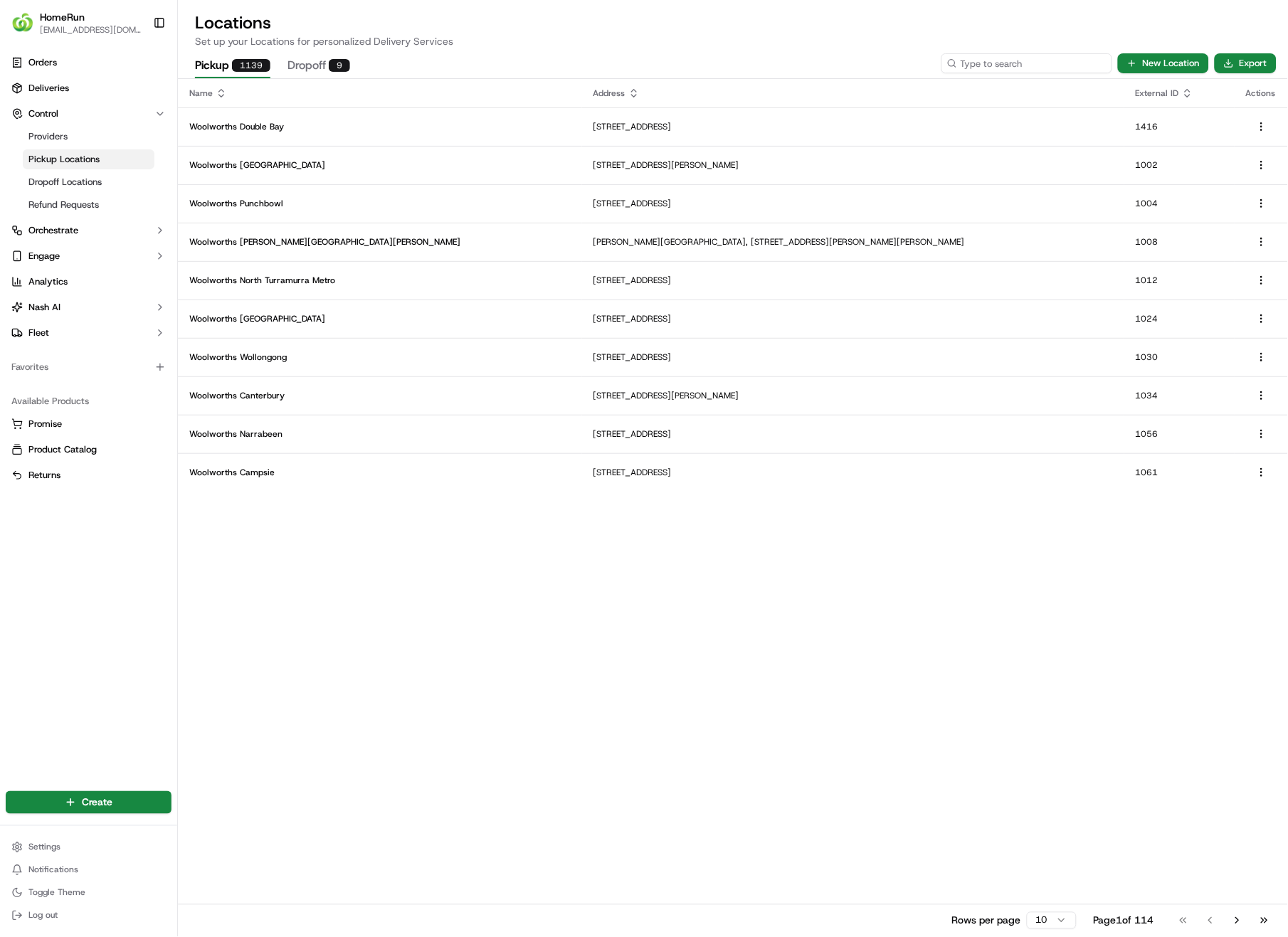
click at [1055, 64] on input at bounding box center [1027, 63] width 171 height 20
type input "2579"
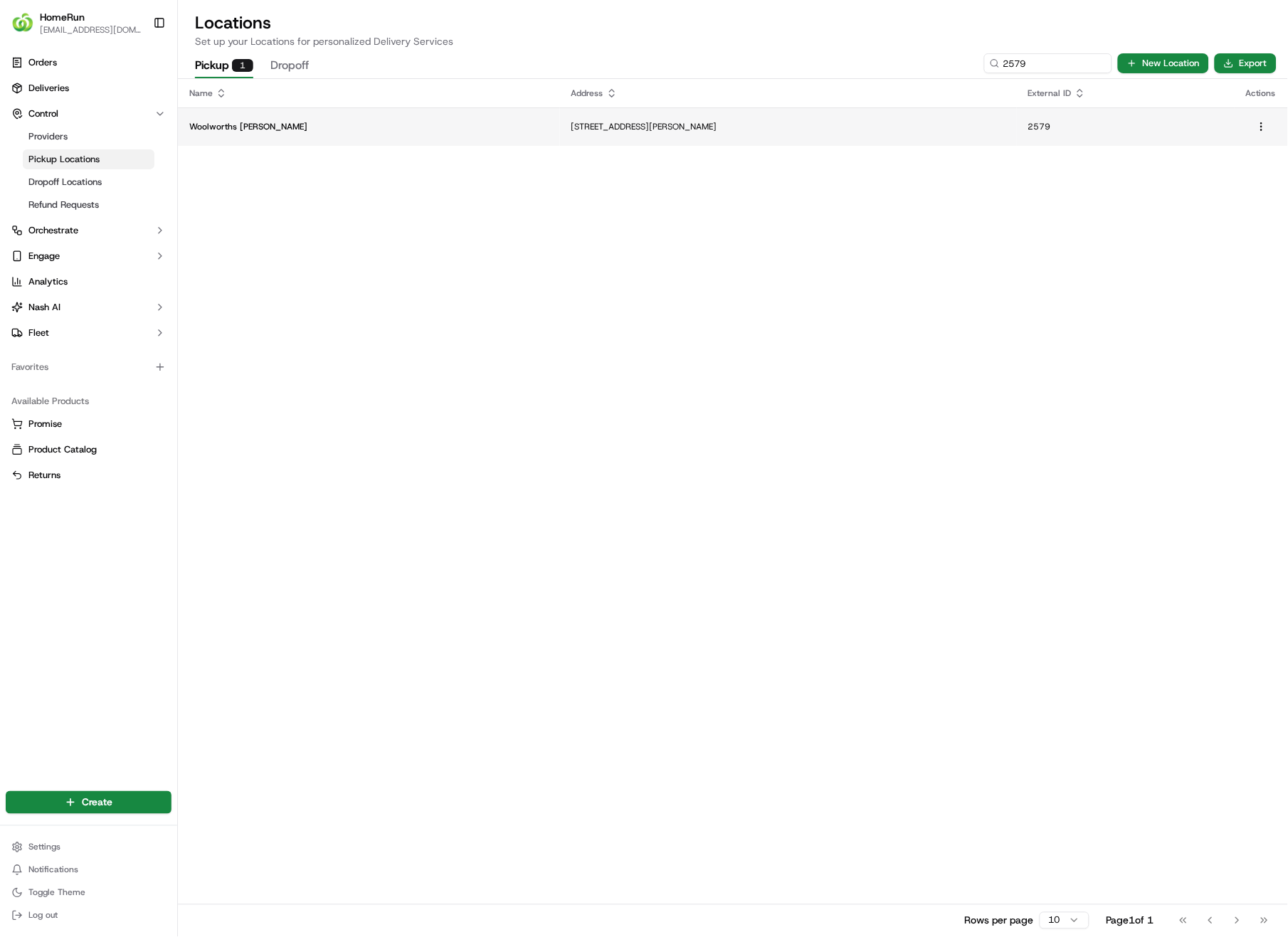
click at [571, 128] on p "[STREET_ADDRESS][PERSON_NAME]" at bounding box center [788, 127] width 434 height 12
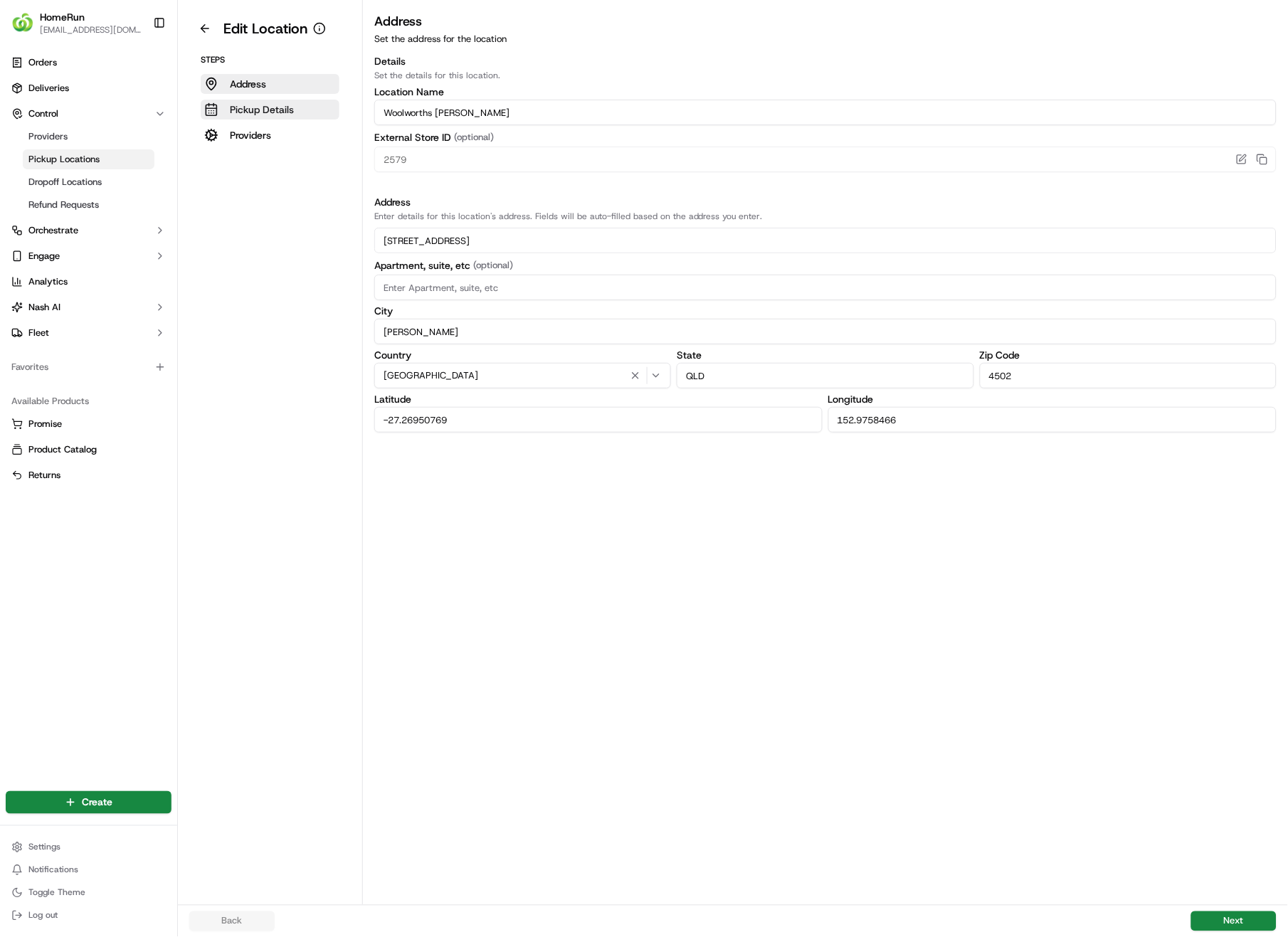
click at [243, 110] on p "Pickup Details" at bounding box center [261, 109] width 64 height 14
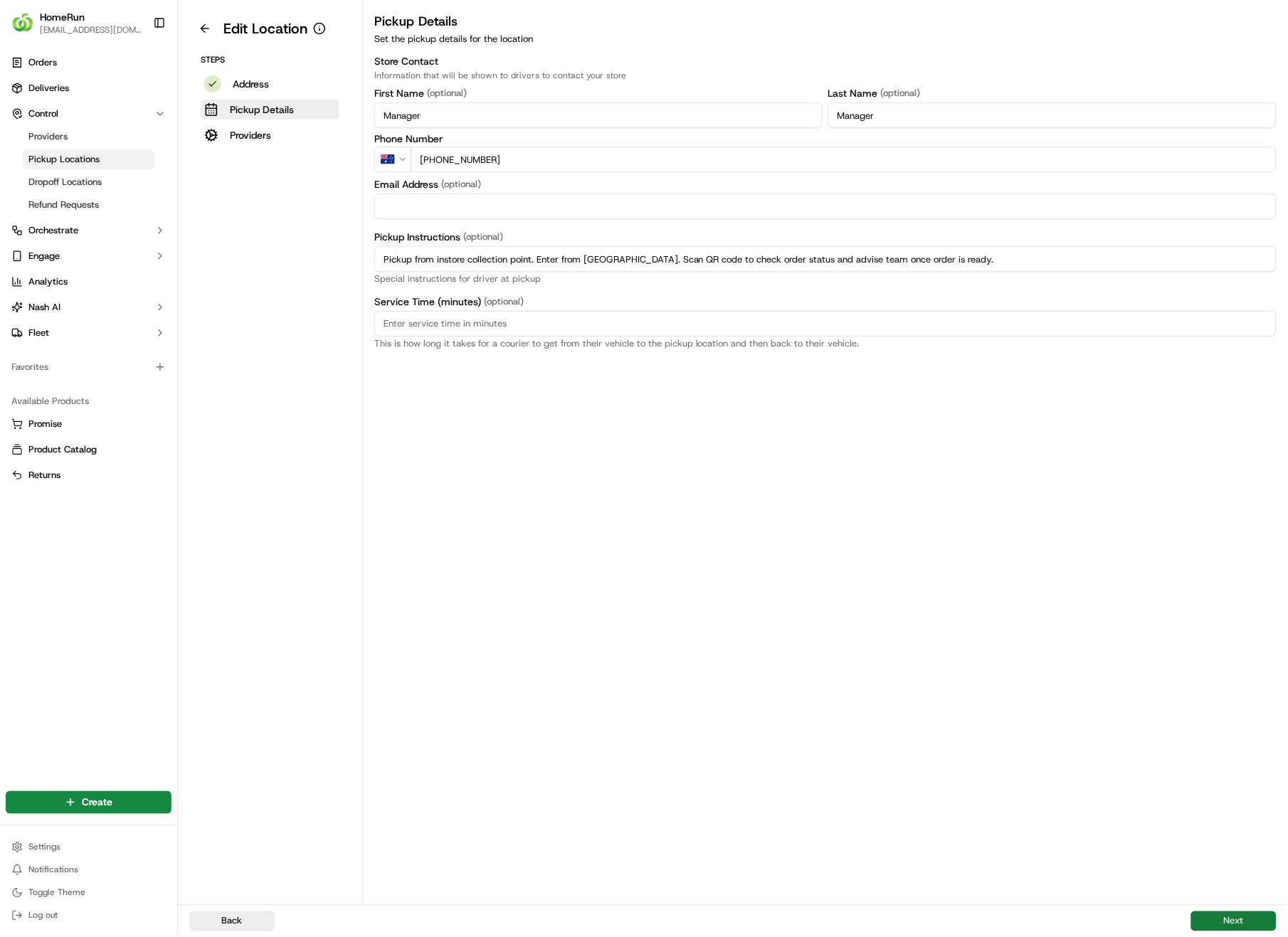
click at [1233, 663] on button "Next" at bounding box center [1234, 921] width 85 height 20
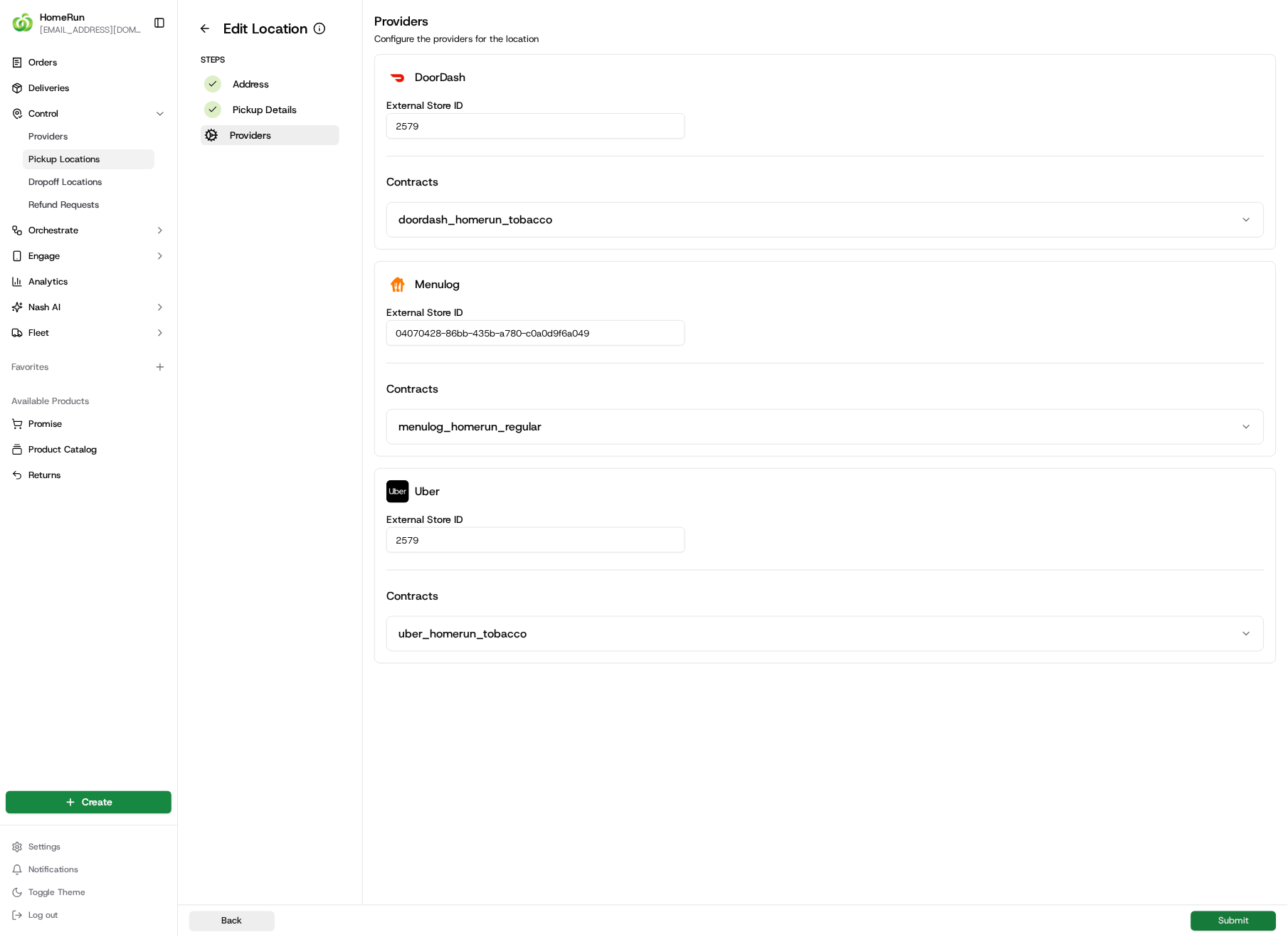
click at [1237, 663] on button "Submit" at bounding box center [1234, 921] width 85 height 20
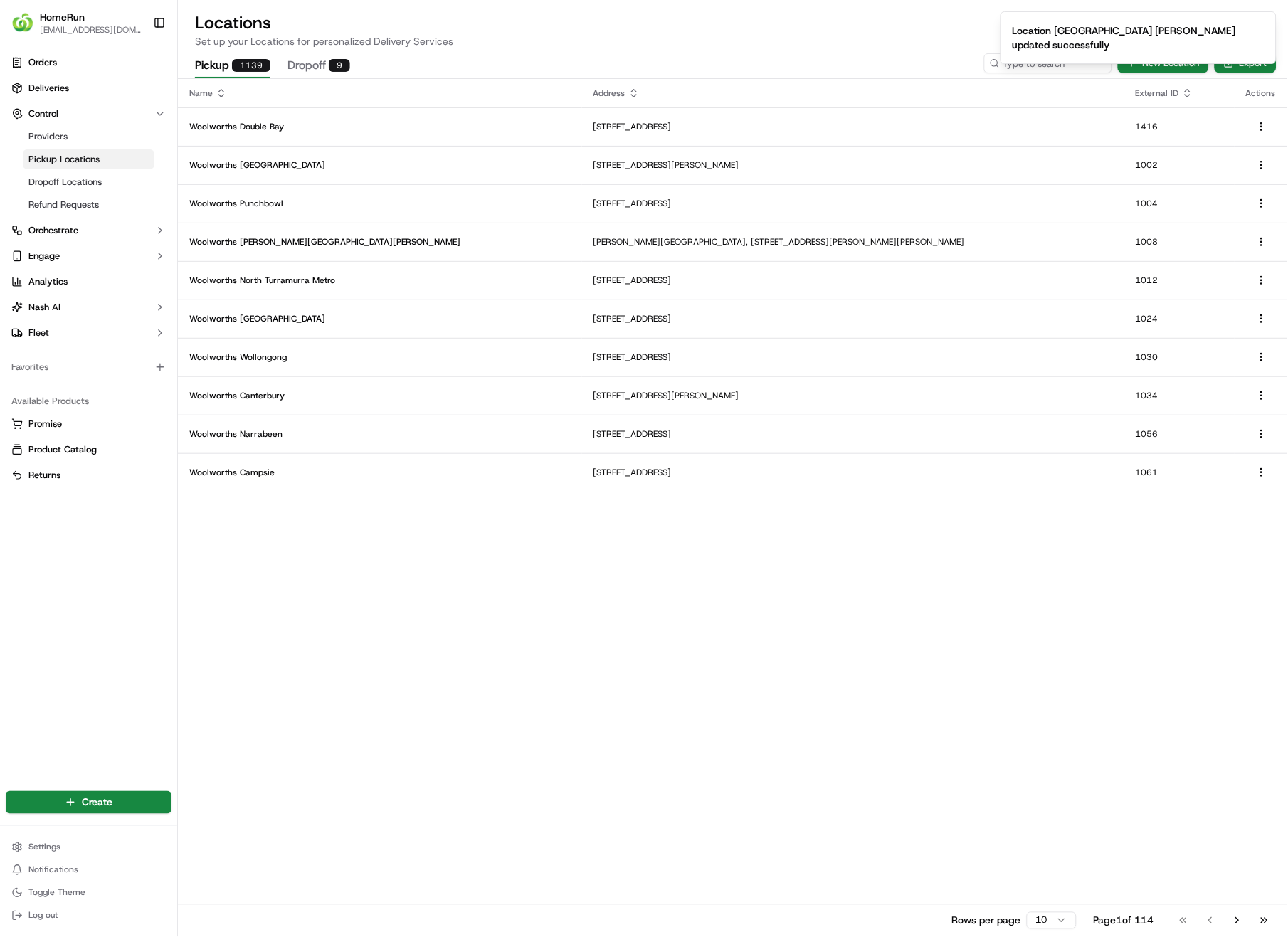
click at [1029, 60] on ol "Location [GEOGRAPHIC_DATA] [PERSON_NAME] updated successfully" at bounding box center [1139, 37] width 299 height 76
click at [1066, 66] on input at bounding box center [1027, 63] width 171 height 20
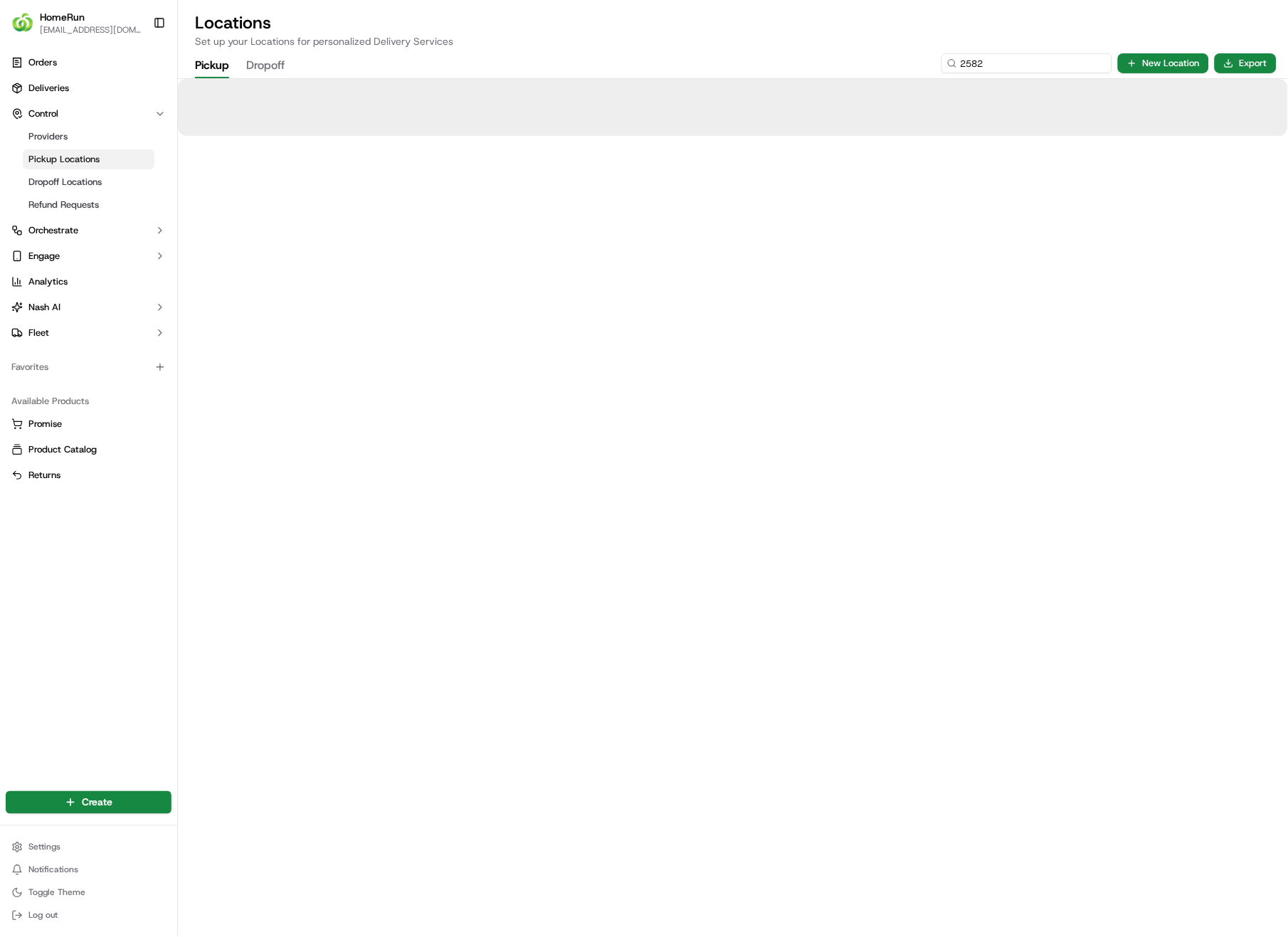
type input "2582"
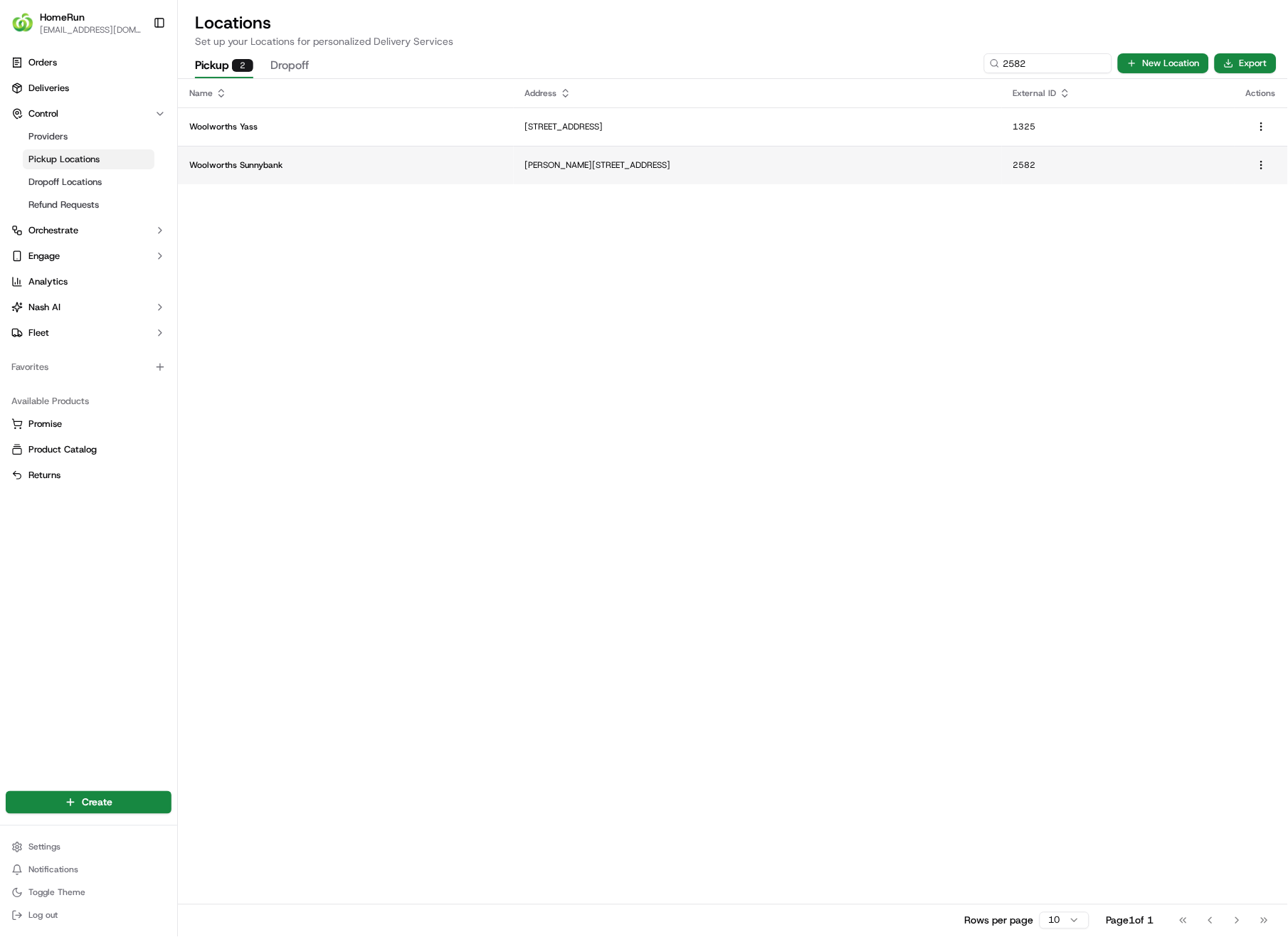
click at [525, 167] on p "[PERSON_NAME][STREET_ADDRESS]" at bounding box center [758, 165] width 466 height 12
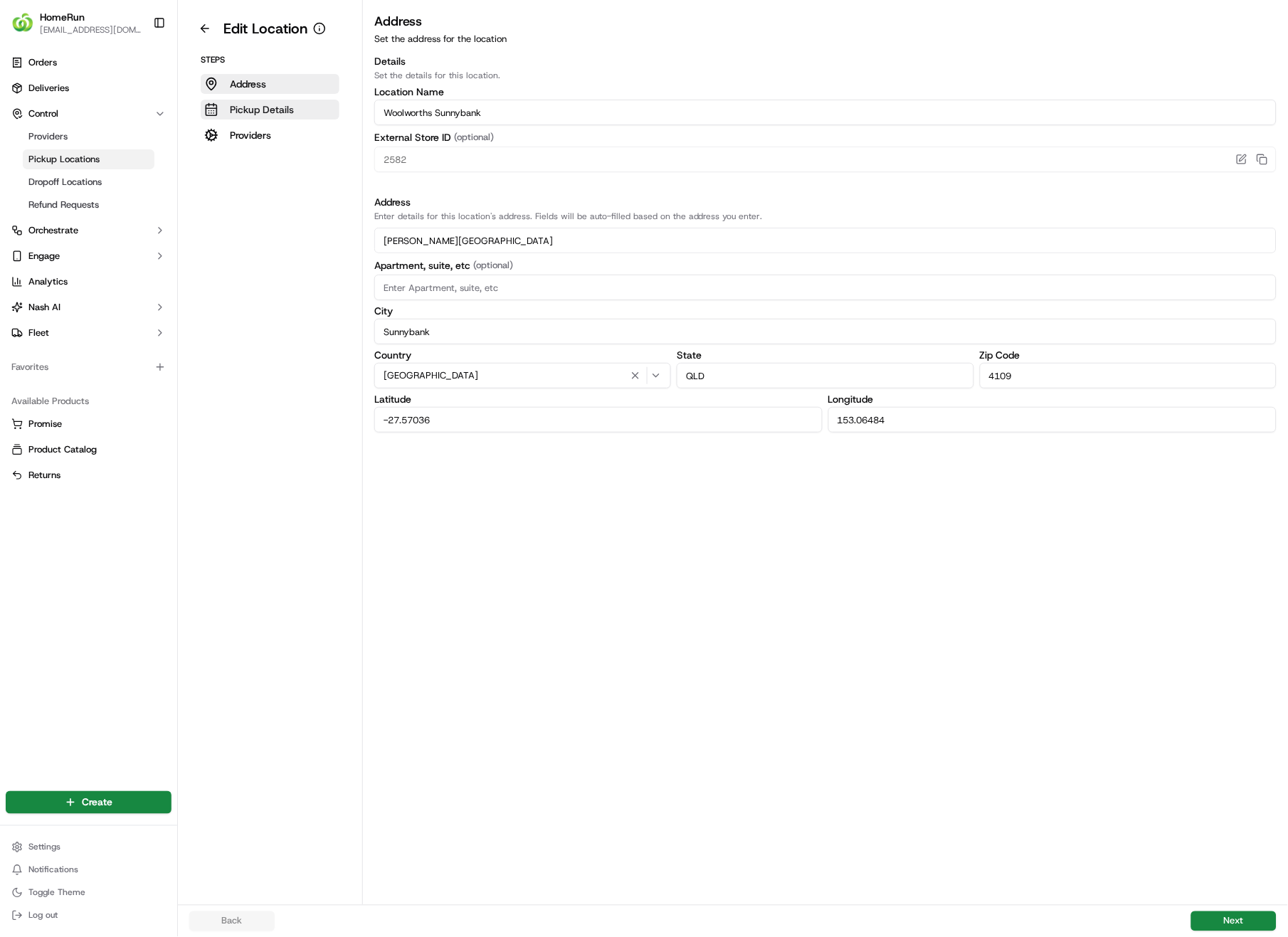
click at [252, 107] on p "Pickup Details" at bounding box center [261, 109] width 64 height 14
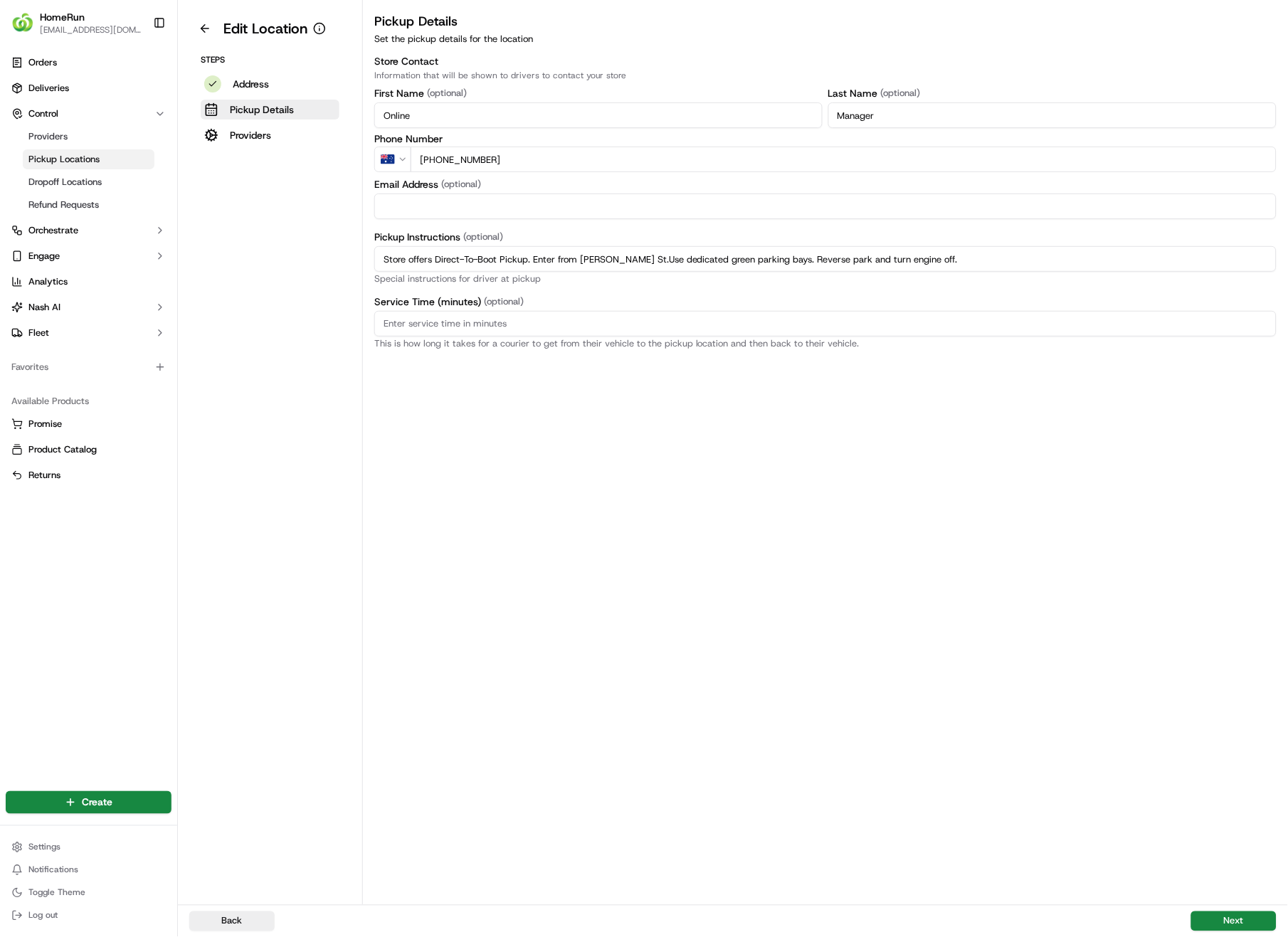
click at [979, 262] on input "Store offers Direct-To-Boot Pickup. Enter from [PERSON_NAME] St.Use dedicated g…" at bounding box center [825, 259] width 902 height 26
drag, startPoint x: 976, startPoint y: 259, endPoint x: 382, endPoint y: 253, distance: 594.0
click at [382, 253] on input "Store offers Direct-To-Boot Pickup. Enter from [PERSON_NAME] St.Use dedicated g…" at bounding box center [825, 259] width 902 height 26
paste input "Scan QR code to check order status and advise team once order is ready."
drag, startPoint x: 1109, startPoint y: 260, endPoint x: 1299, endPoint y: 268, distance: 190.2
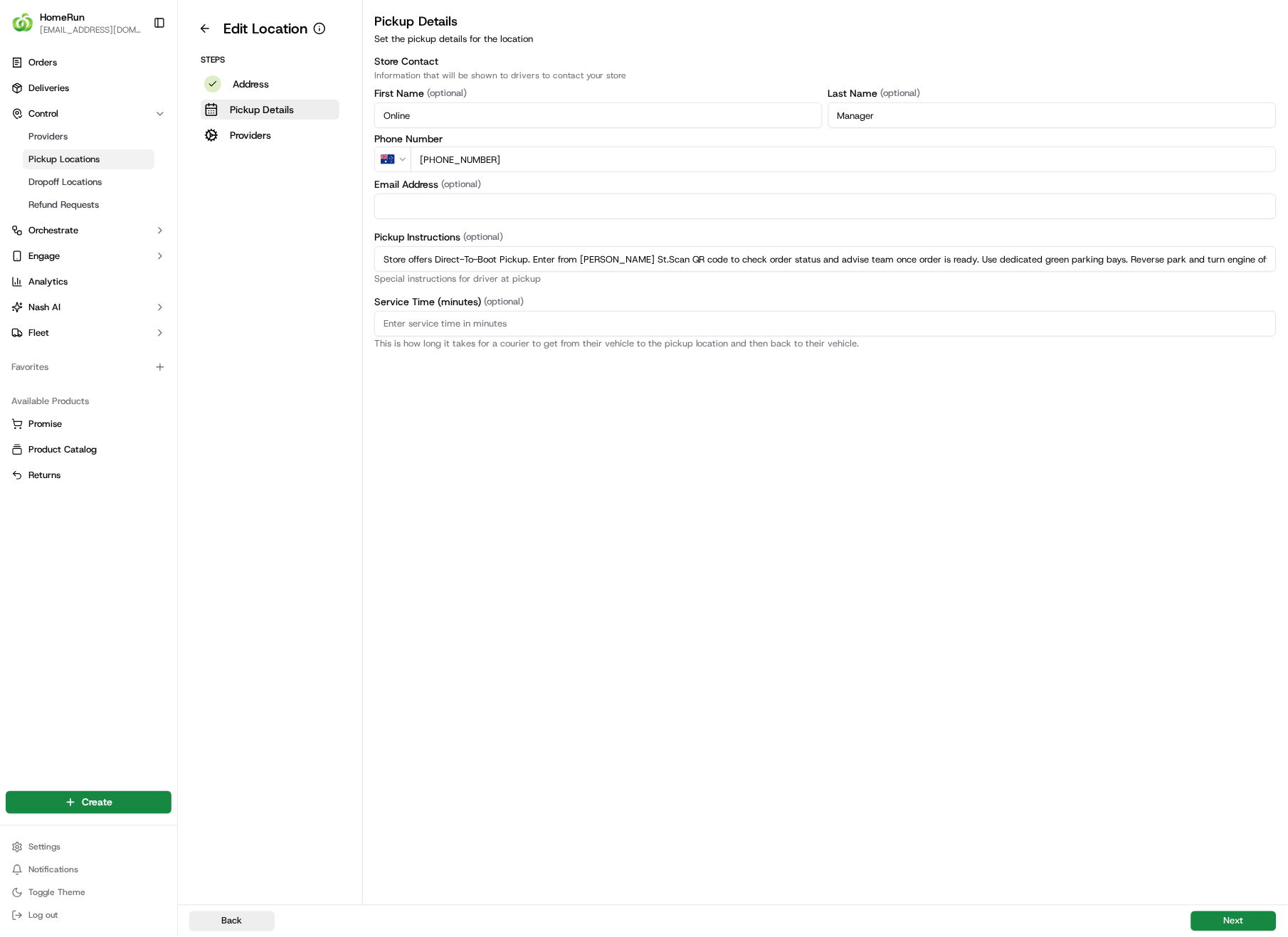
click at [1288, 268] on html "HomeRun [EMAIL_ADDRESS][DOMAIN_NAME] Toggle Sidebar Orders Deliveries Control P…" at bounding box center [644, 468] width 1288 height 937
drag, startPoint x: 1256, startPoint y: 262, endPoint x: 1110, endPoint y: 267, distance: 146.1
click at [1110, 267] on input "Store offers Direct-To-Boot Pickup. Enter from [PERSON_NAME] St.Scan QR code to…" at bounding box center [825, 259] width 902 height 26
type input "Store offers Direct-To-Boot Pickup. Enter from [PERSON_NAME] St.Scan QR code to…"
click at [1232, 663] on button "Next" at bounding box center [1234, 921] width 85 height 20
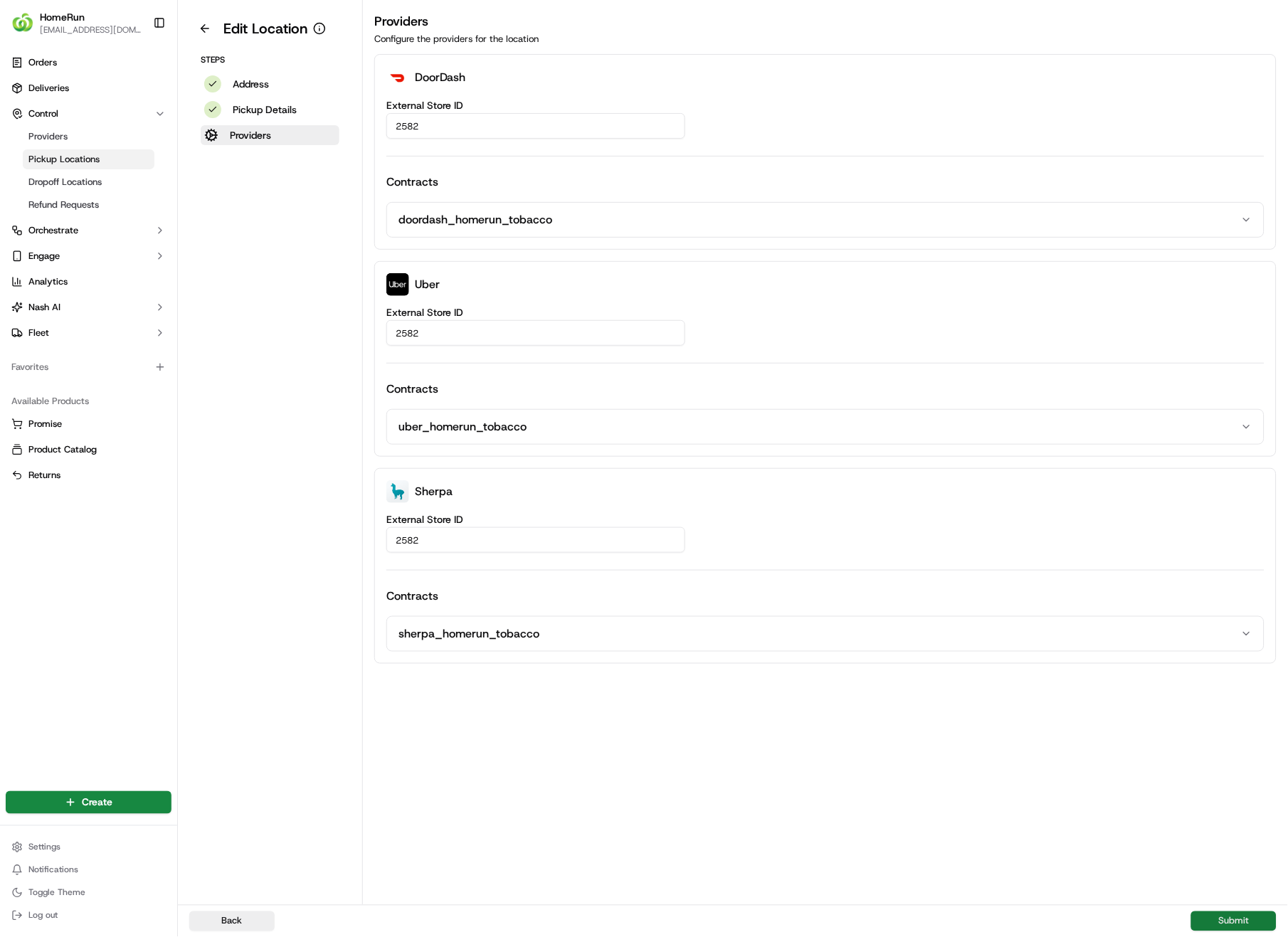
click at [1232, 663] on button "Submit" at bounding box center [1234, 921] width 85 height 20
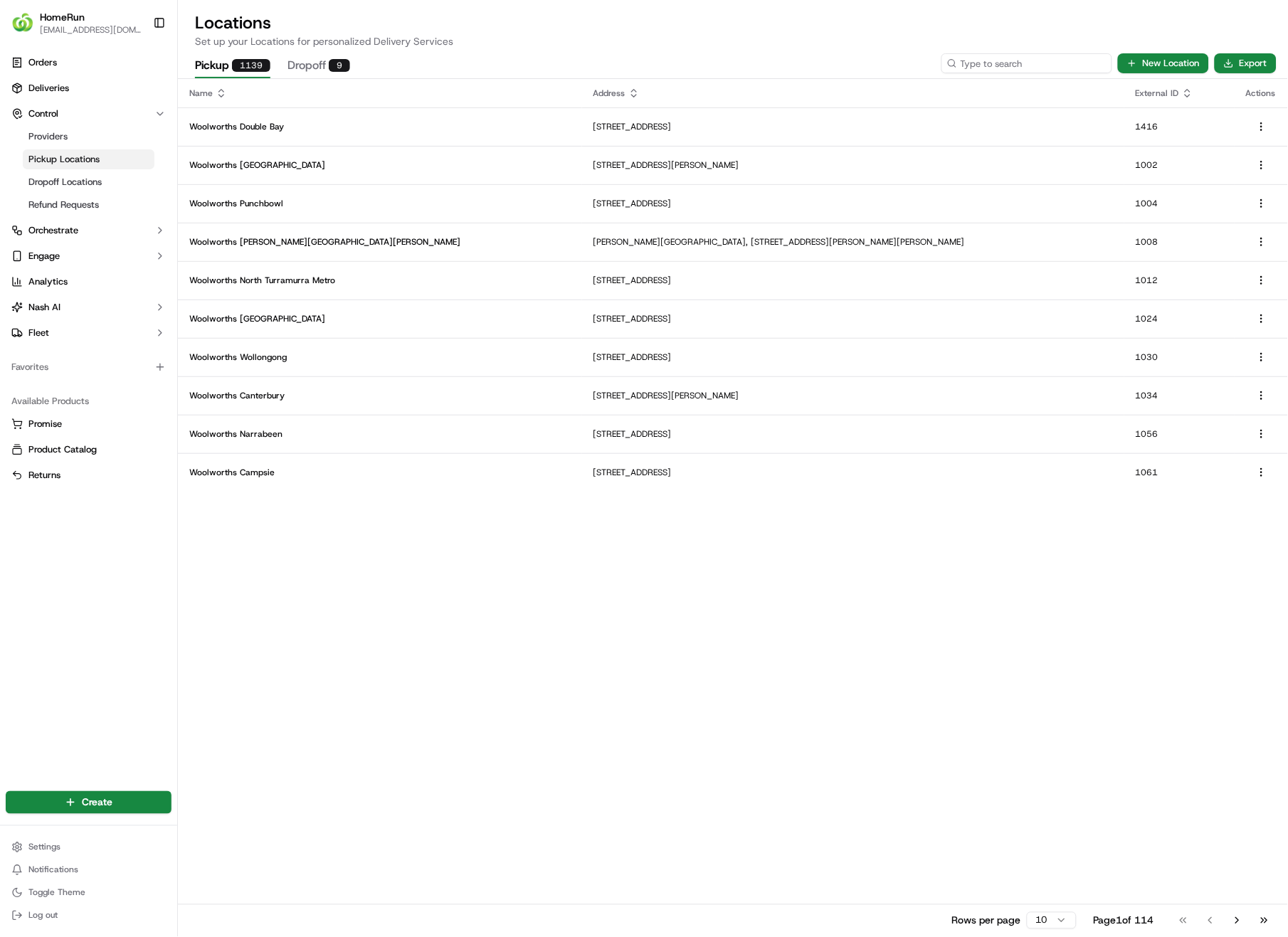
click at [1072, 67] on input at bounding box center [1027, 63] width 171 height 20
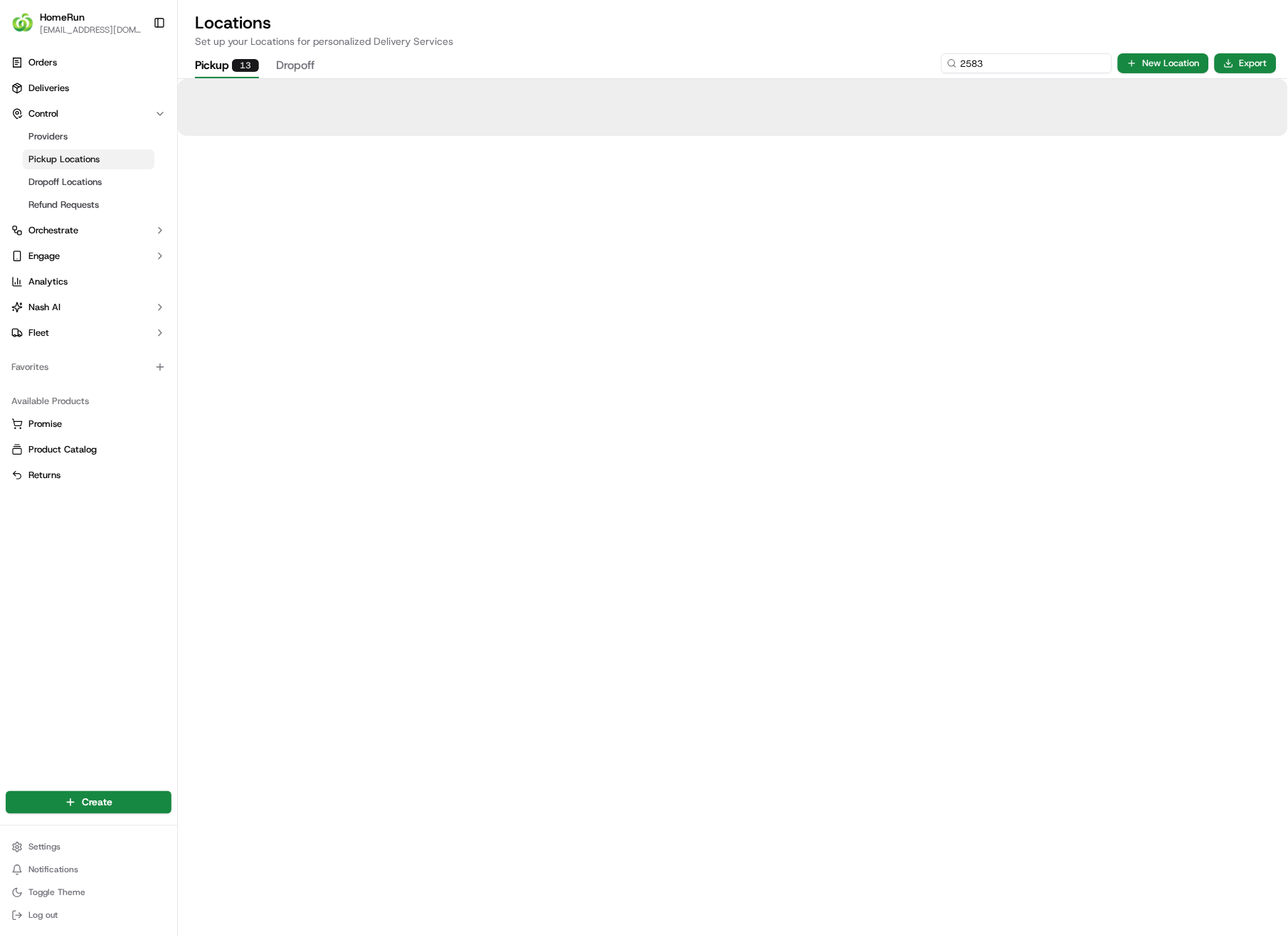
type input "2583"
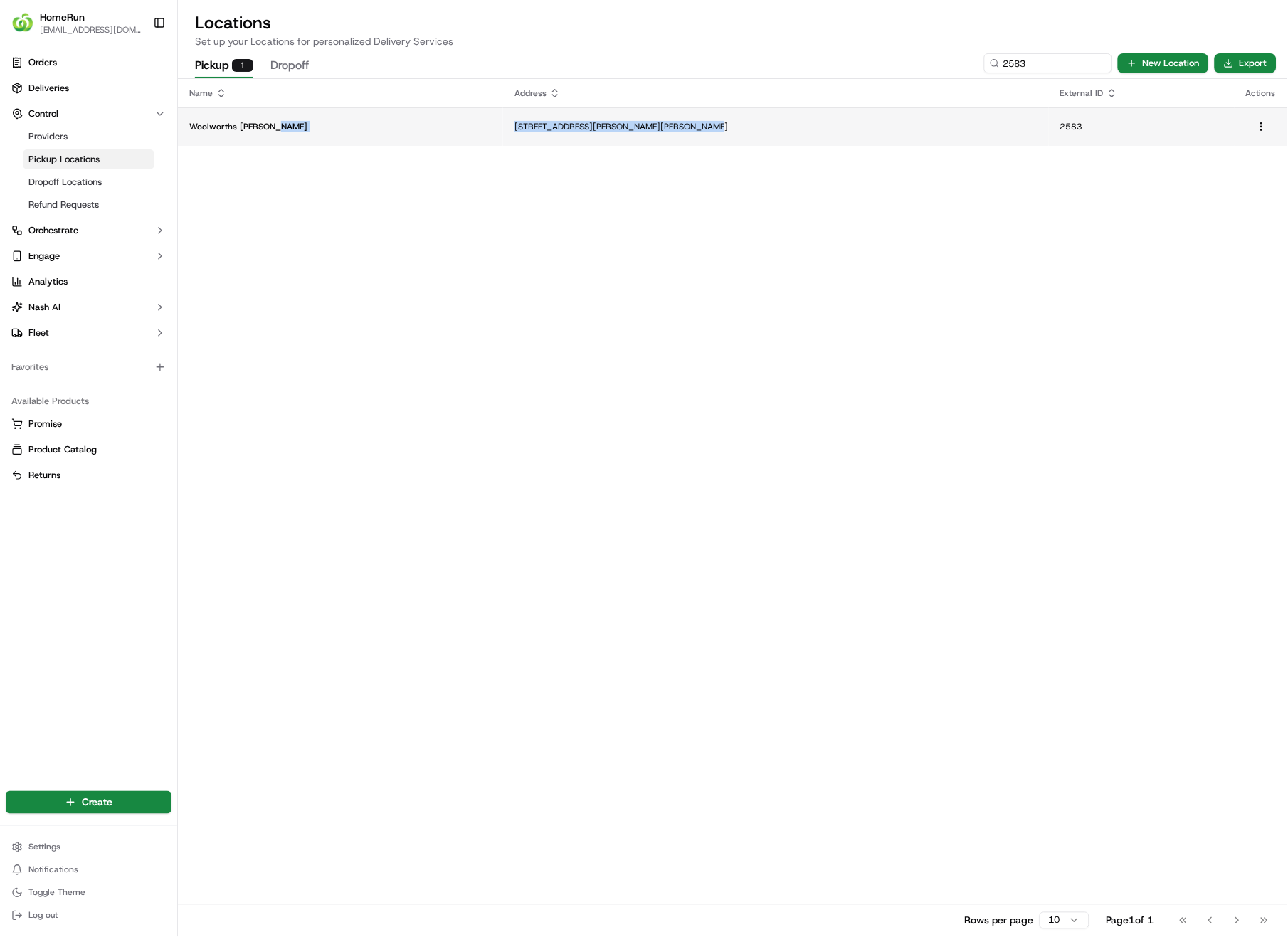
drag, startPoint x: 688, startPoint y: 132, endPoint x: 408, endPoint y: 132, distance: 280.0
click at [408, 132] on tr "Woolworths [PERSON_NAME] [STREET_ADDRESS][PERSON_NAME][PERSON_NAME]" at bounding box center [733, 127] width 1110 height 38
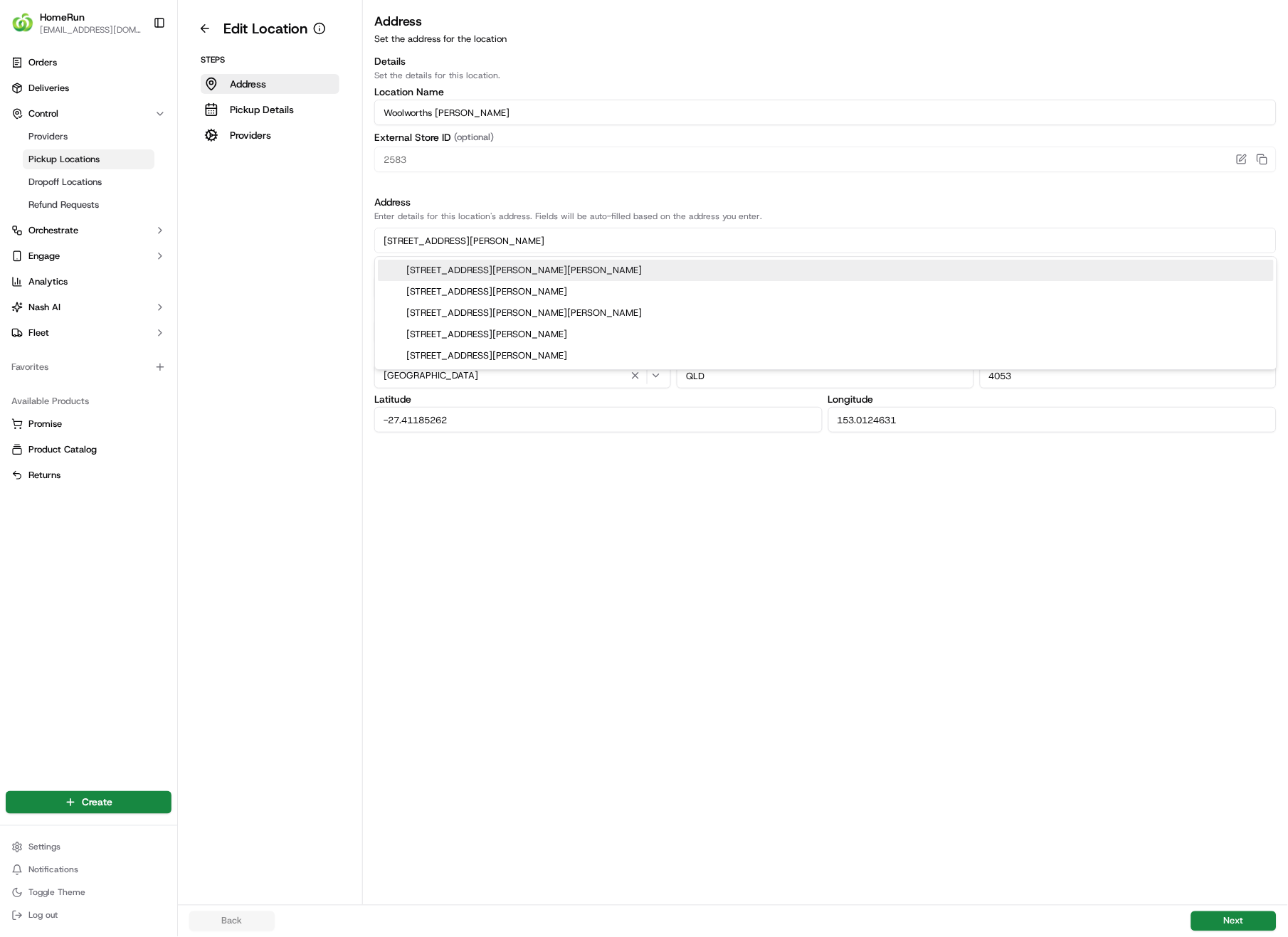
drag, startPoint x: 447, startPoint y: 245, endPoint x: 351, endPoint y: 243, distance: 96.0
click at [351, 243] on div "Edit Location Steps Address Pickup Details Providers Address Set the address fo…" at bounding box center [733, 452] width 1110 height 905
click at [571, 275] on div "[STREET_ADDRESS][PERSON_NAME][PERSON_NAME]" at bounding box center [826, 270] width 896 height 21
type input "[STREET_ADDRESS][PERSON_NAME]"
type input "-27.4104588"
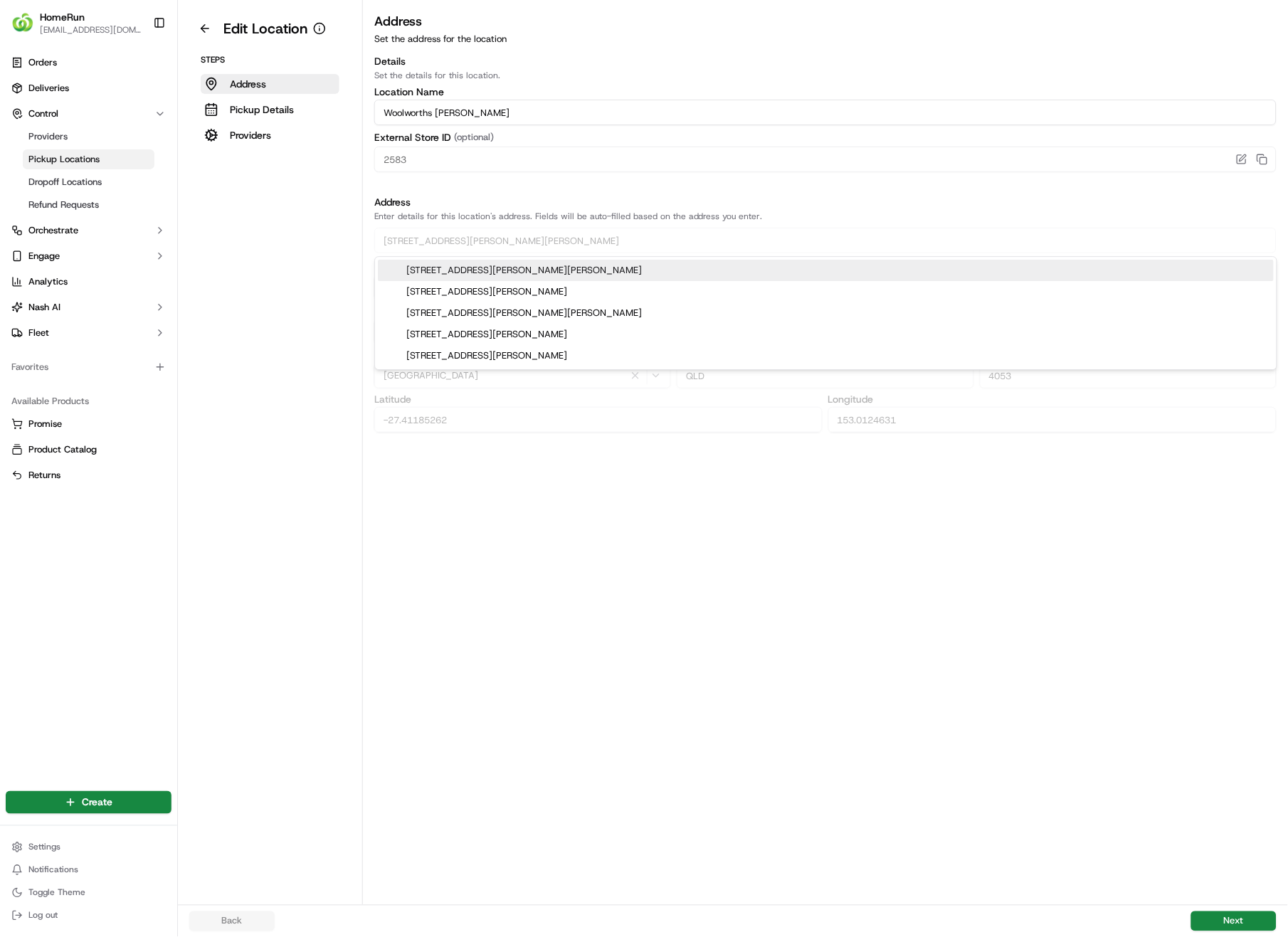
type input "153.0134675"
drag, startPoint x: 427, startPoint y: 239, endPoint x: 336, endPoint y: 239, distance: 91.0
click at [336, 239] on div "Edit Location Steps Address Pickup Details Providers Address Set the address fo…" at bounding box center [733, 452] width 1110 height 905
click at [822, 193] on div "Details Set the details for this location. Location Name [GEOGRAPHIC_DATA] [PER…" at bounding box center [825, 243] width 902 height 378
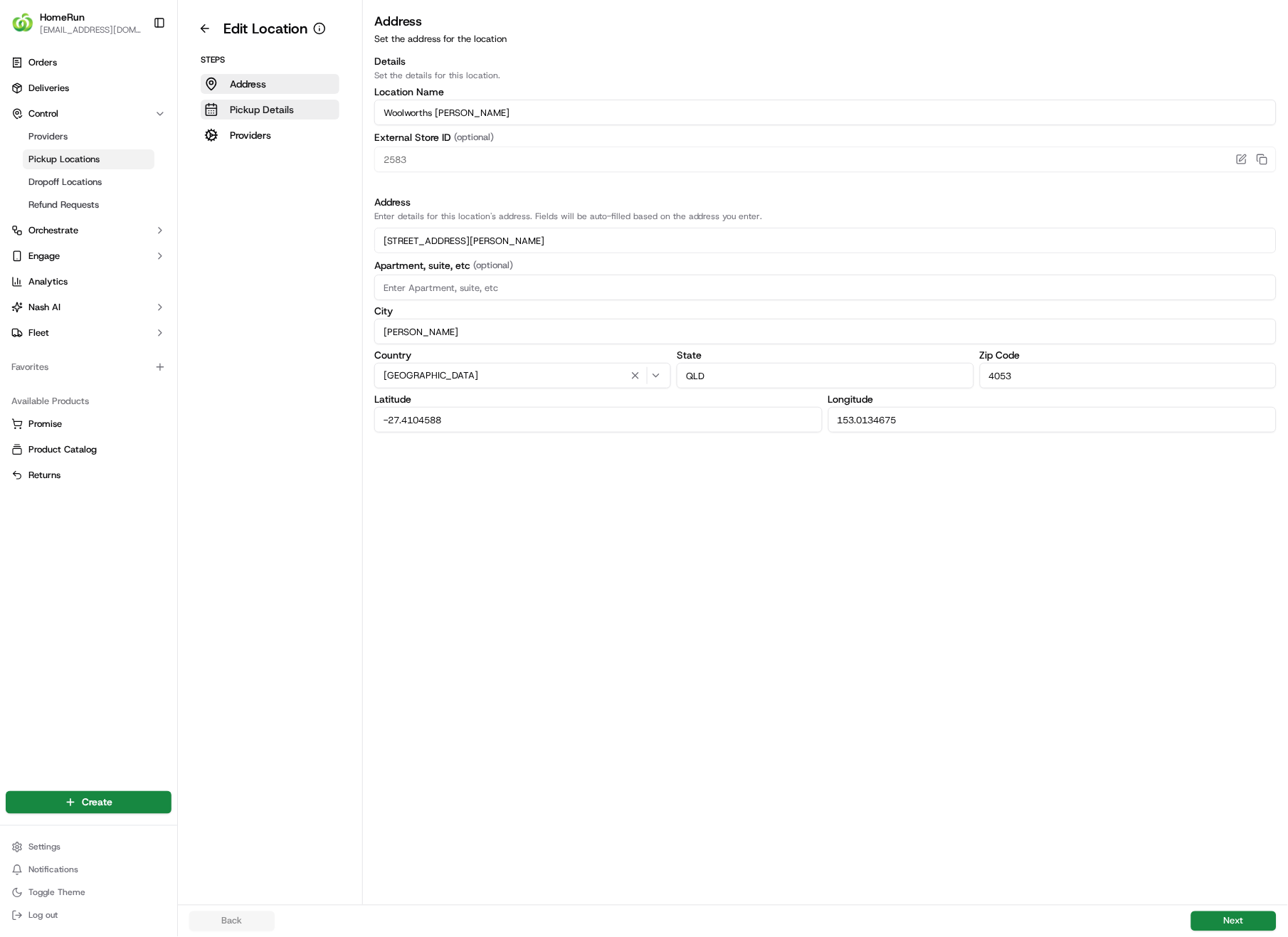
click at [251, 104] on p "Pickup Details" at bounding box center [261, 109] width 64 height 14
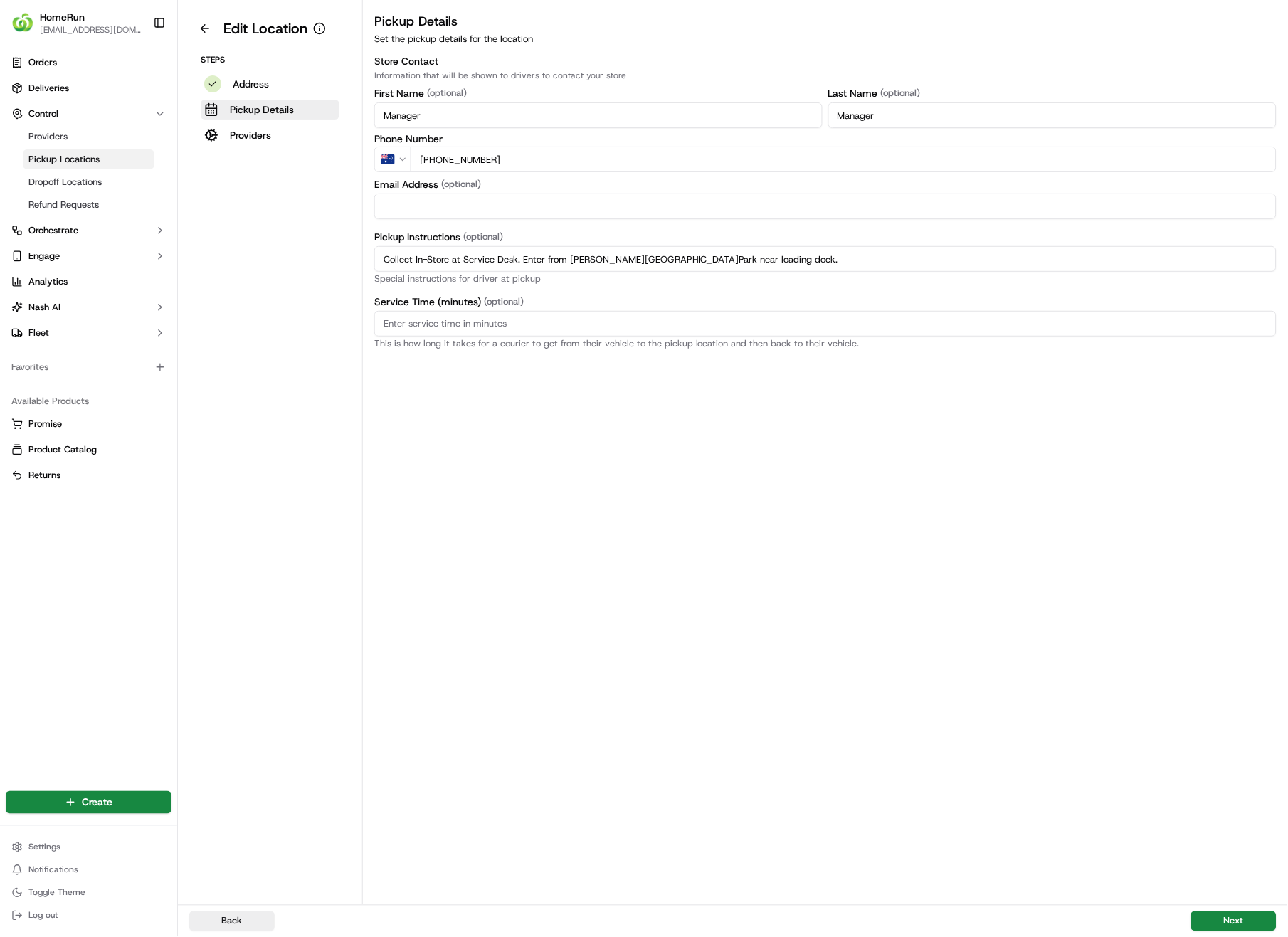
drag, startPoint x: 800, startPoint y: 268, endPoint x: 386, endPoint y: 256, distance: 414.2
click at [378, 253] on input "Collect In-Store at Service Desk. Enter from [PERSON_NAME][GEOGRAPHIC_DATA]Park…" at bounding box center [825, 259] width 902 height 26
paste input "Pickup from instore collection point. Enter from [PERSON_NAME].Scan QR code to …"
type input "Pickup from instore collection point. Enter from [PERSON_NAME].Scan QR code to …"
click at [1242, 663] on button "Next" at bounding box center [1234, 921] width 85 height 20
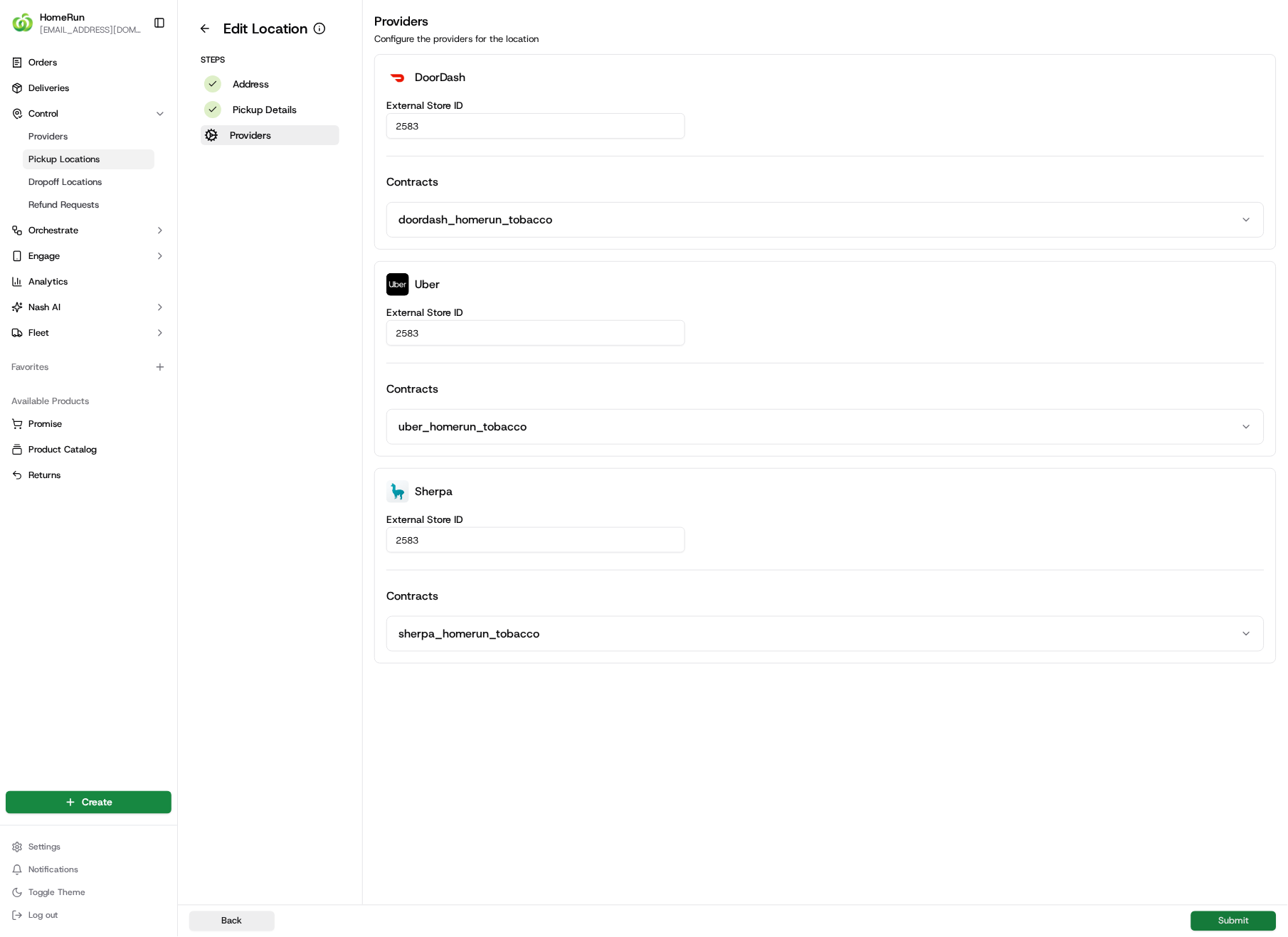
click at [1242, 663] on button "Submit" at bounding box center [1234, 921] width 85 height 20
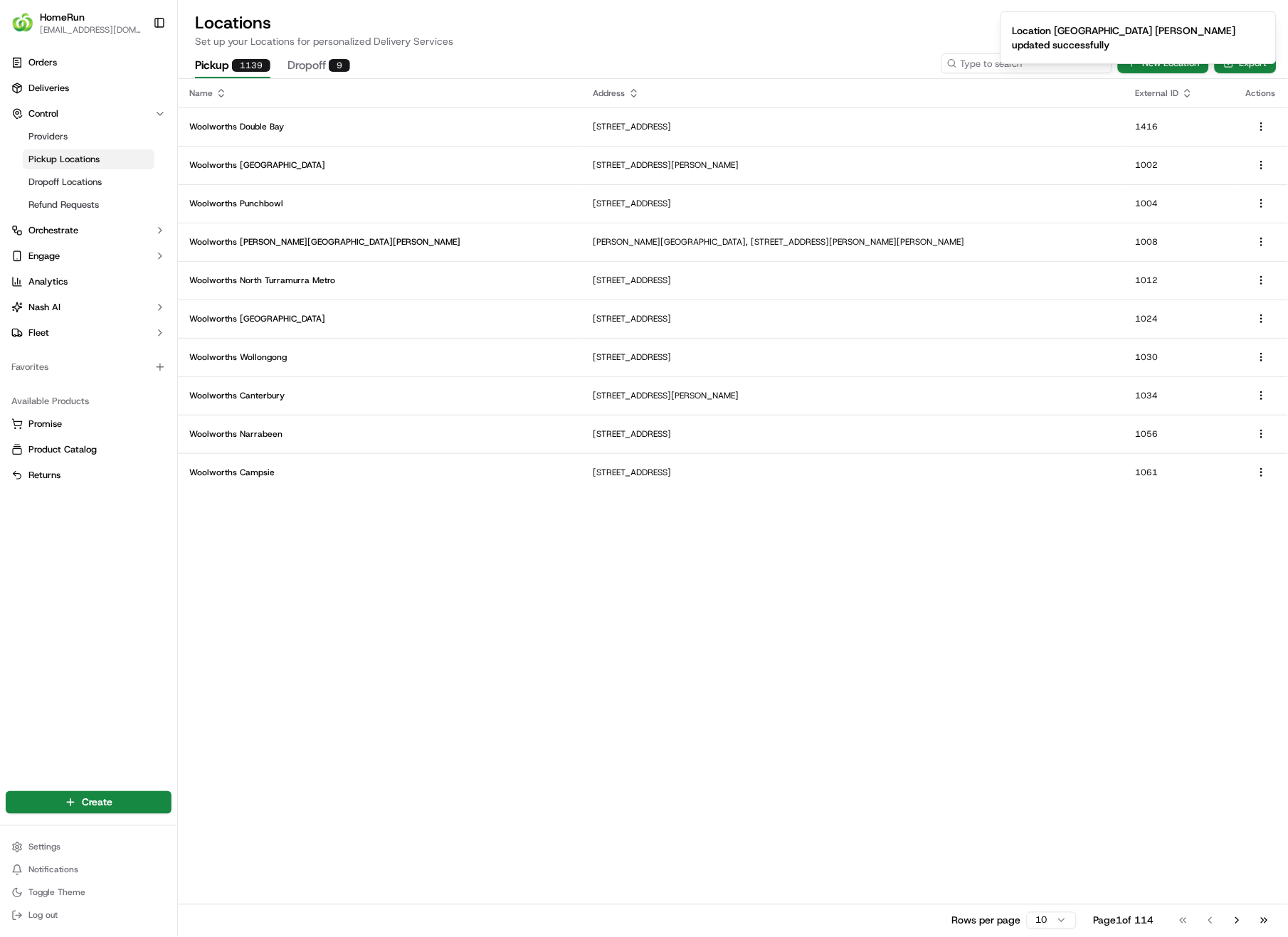
click at [1080, 62] on input at bounding box center [1027, 63] width 171 height 20
type input "2585"
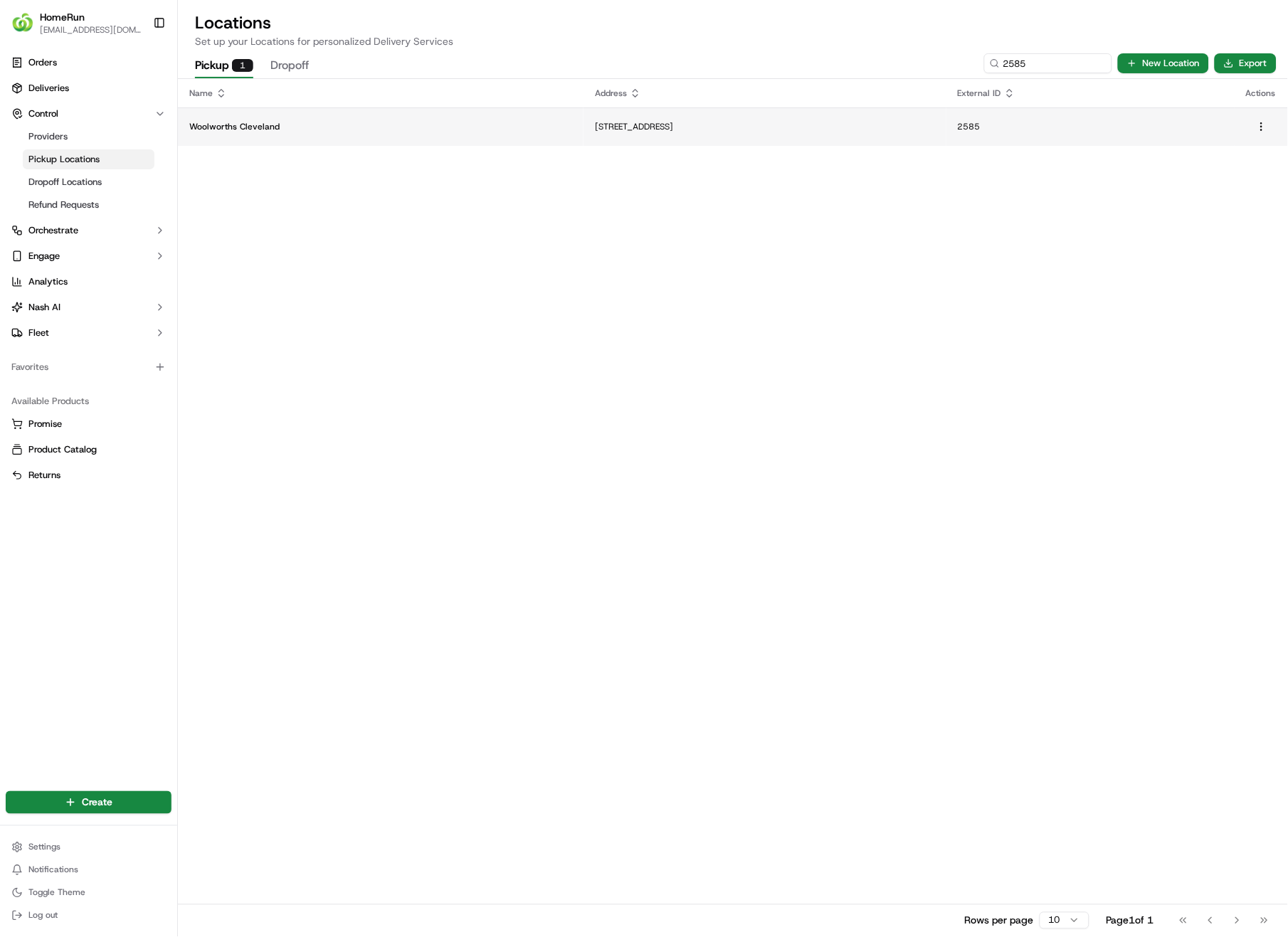
click at [595, 121] on p "[STREET_ADDRESS]" at bounding box center [764, 127] width 340 height 12
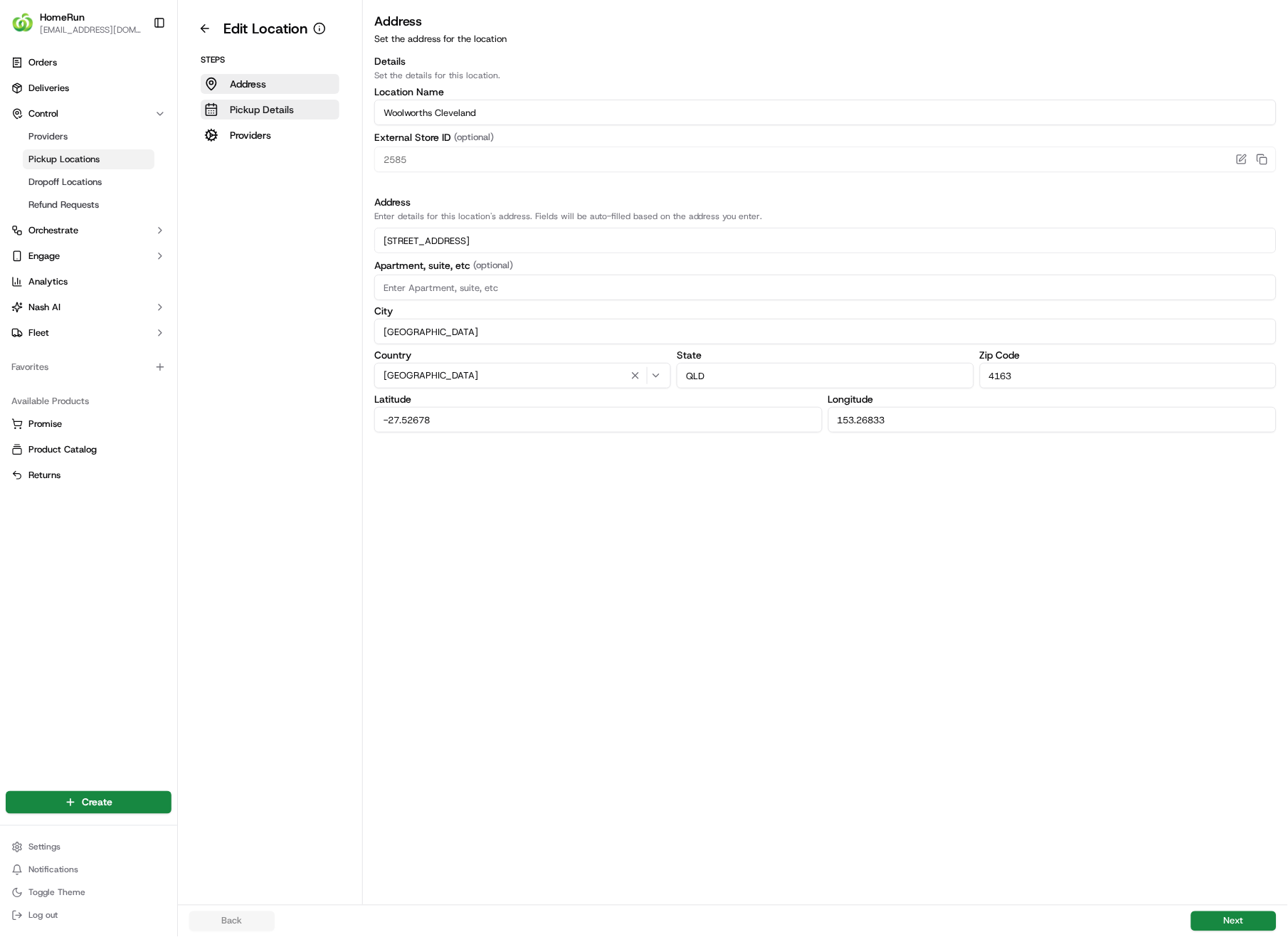
click at [244, 109] on p "Pickup Details" at bounding box center [261, 109] width 64 height 14
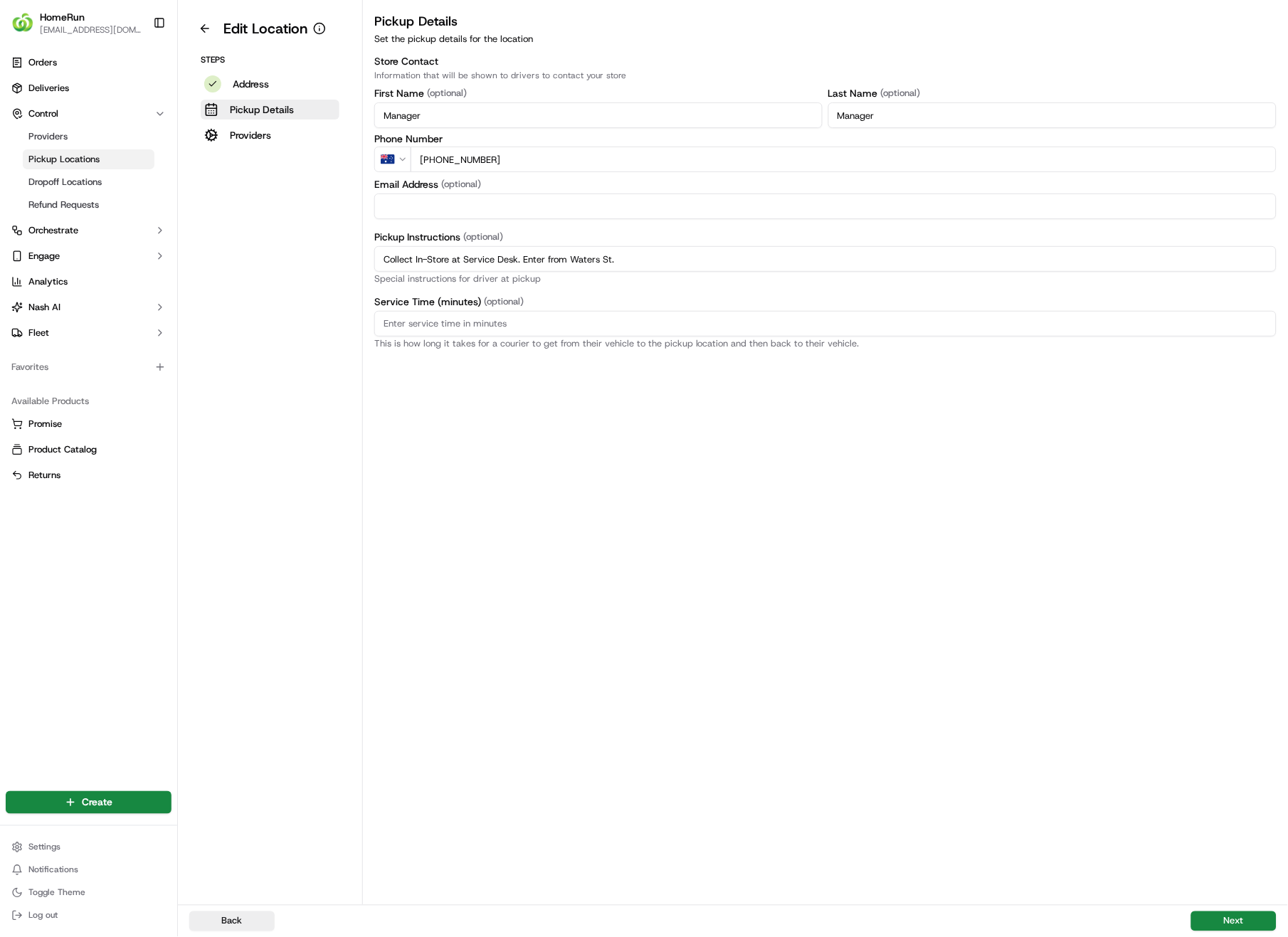
drag, startPoint x: 656, startPoint y: 263, endPoint x: 365, endPoint y: 254, distance: 291.1
click at [363, 256] on div "Pickup Details Set the pickup details for the location Store Contact Informatio…" at bounding box center [825, 180] width 925 height 337
paste input "Pickup from instore collection point. Enter from Waters St. Scan QR code to che…"
type input "Pickup from instore collection point. Enter from Waters St. Scan QR code to che…"
click at [1254, 663] on button "Next" at bounding box center [1234, 921] width 85 height 20
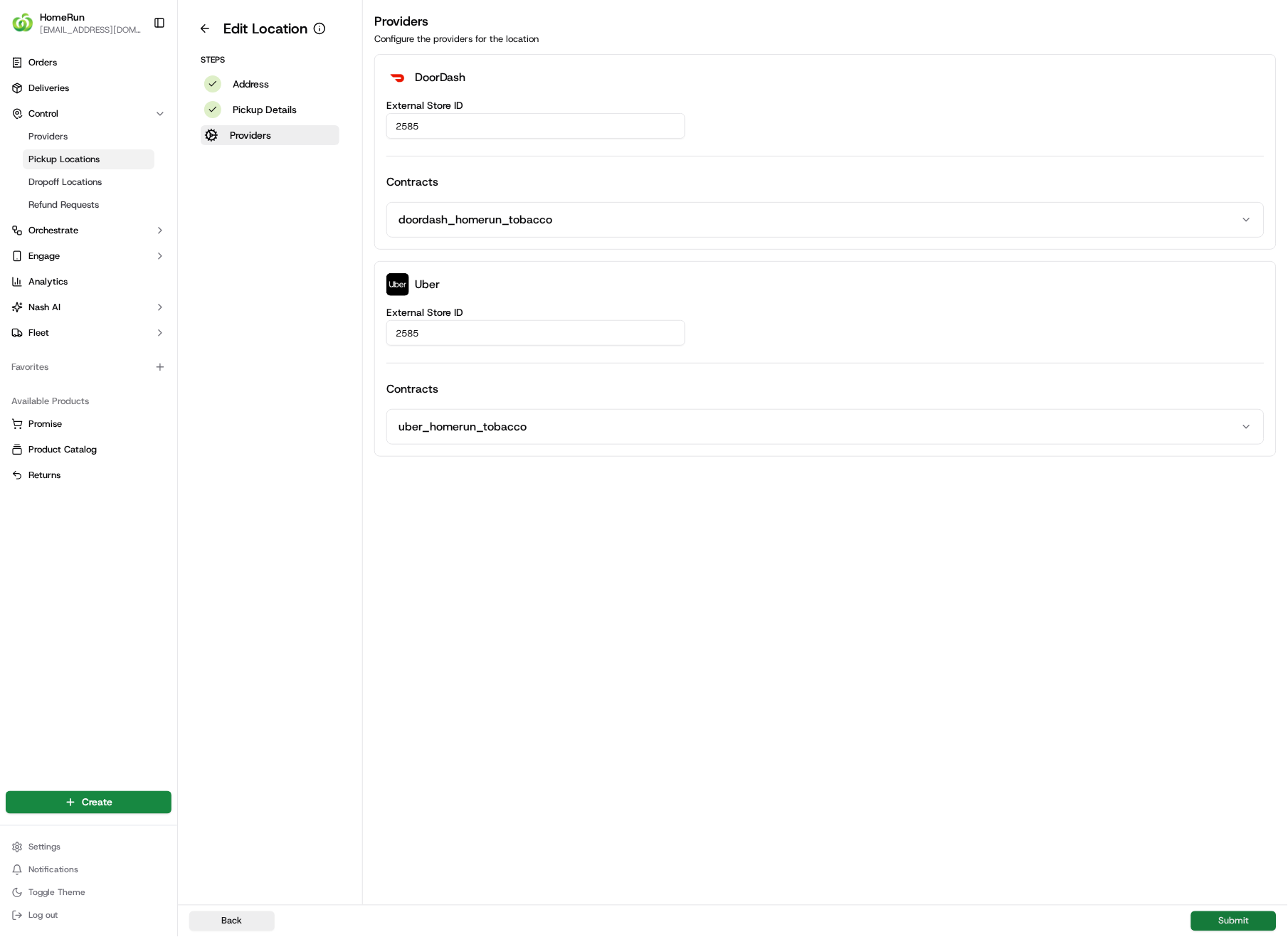
click at [1254, 663] on button "Submit" at bounding box center [1234, 921] width 85 height 20
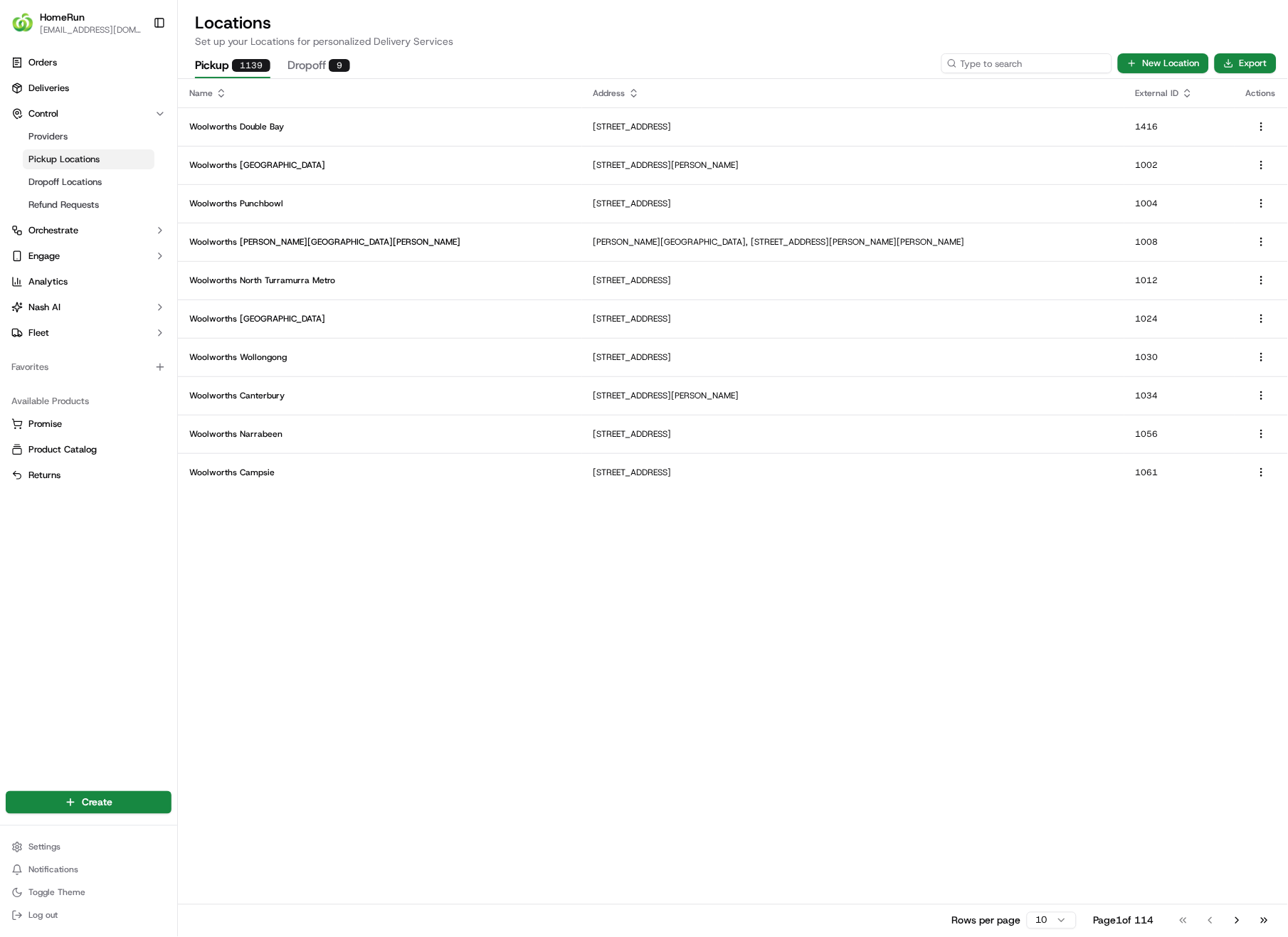
click at [1035, 65] on input at bounding box center [1027, 63] width 171 height 20
type input "2582"
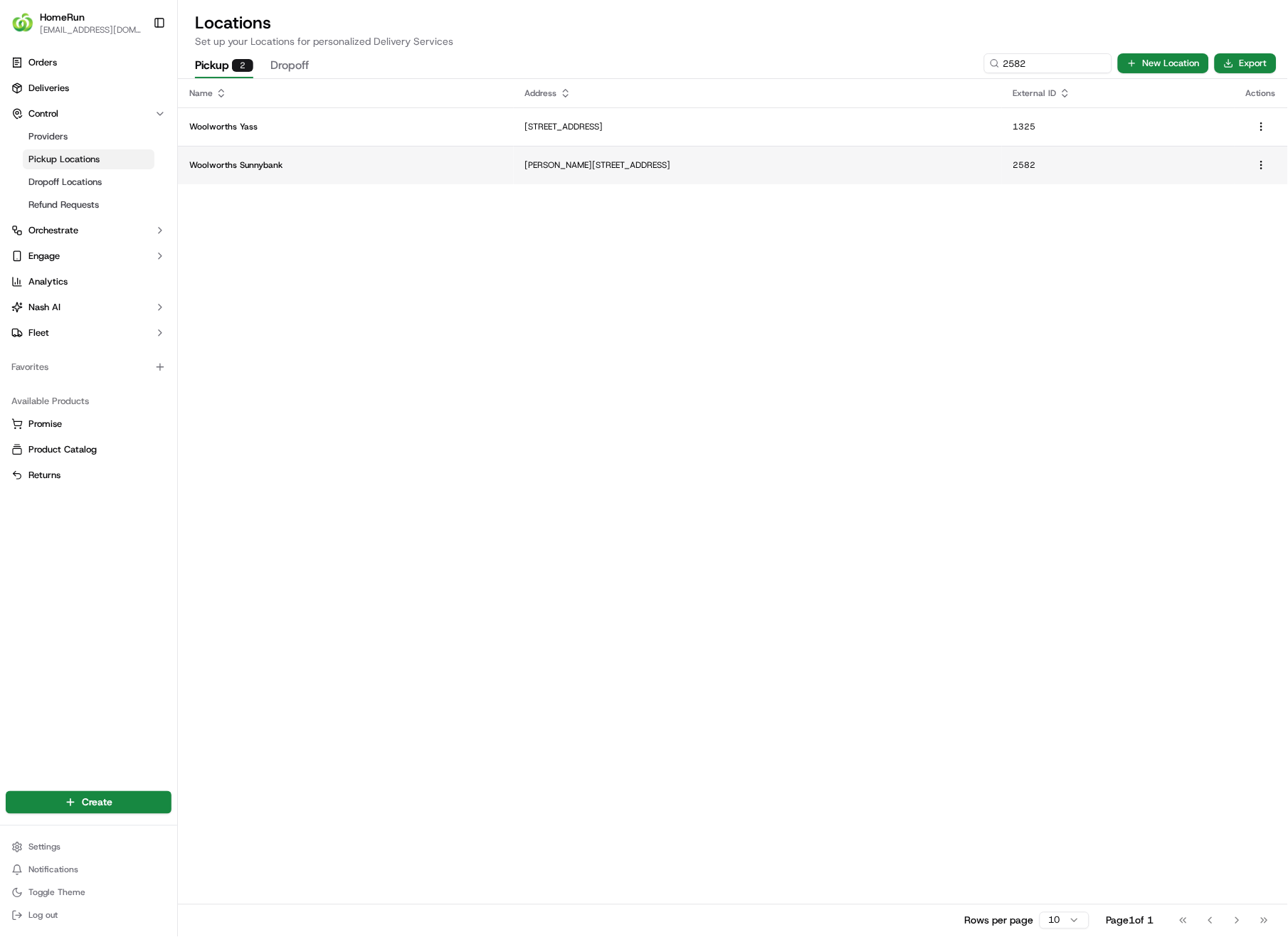
click at [461, 163] on p "Woolworths Sunnybank" at bounding box center [345, 165] width 313 height 12
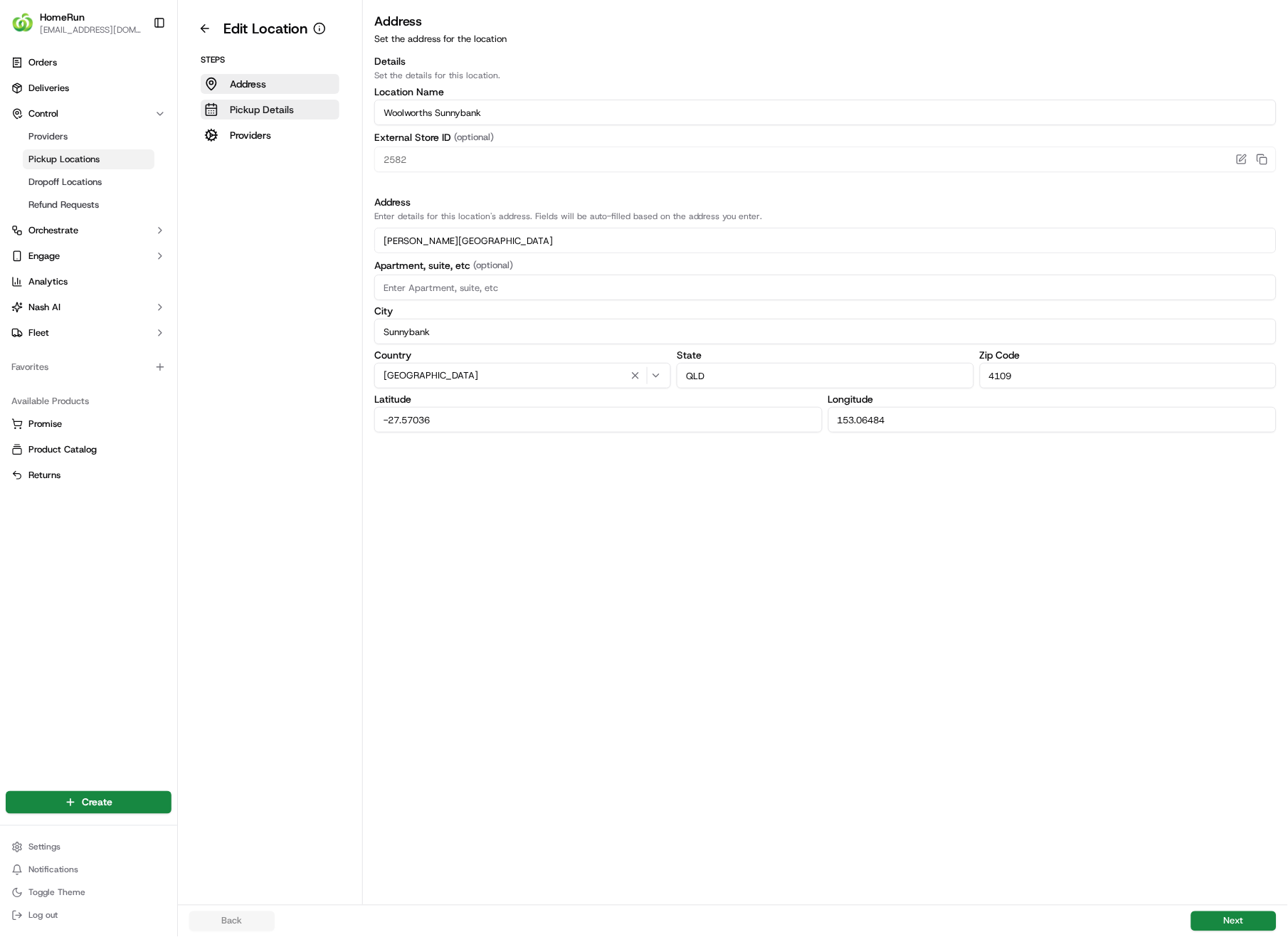
click at [266, 108] on p "Pickup Details" at bounding box center [261, 109] width 64 height 14
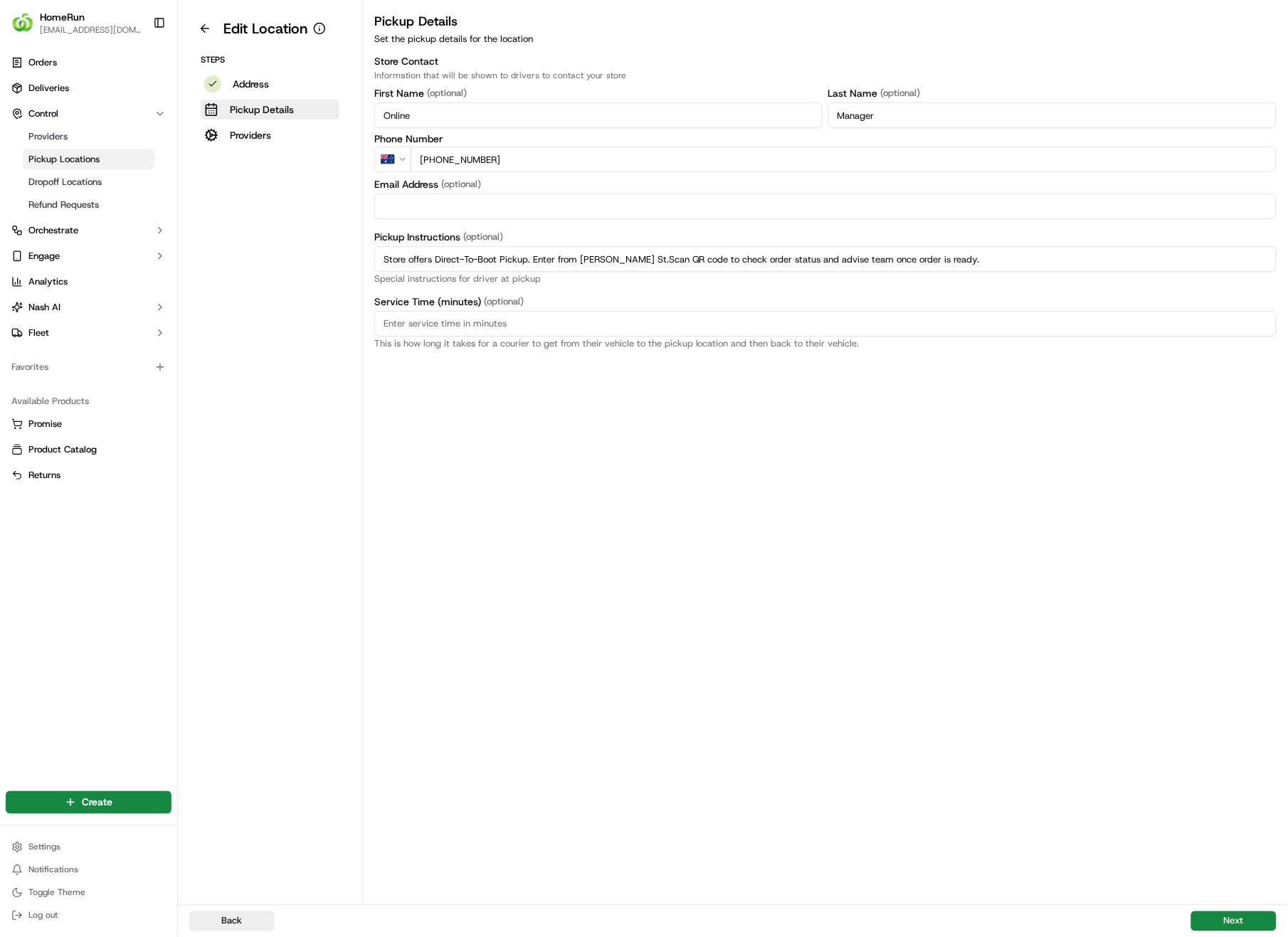
drag, startPoint x: 1003, startPoint y: 262, endPoint x: 363, endPoint y: 268, distance: 640.0
click at [363, 268] on div "Pickup Details Set the pickup details for the location Store Contact Informatio…" at bounding box center [825, 180] width 925 height 337
paste input "Pickup from instore collection point. Enter from [PERSON_NAME] St.Scan QR code …"
drag, startPoint x: 962, startPoint y: 262, endPoint x: 1295, endPoint y: 265, distance: 333.0
click at [1288, 265] on html "HomeRun [EMAIL_ADDRESS][DOMAIN_NAME] Toggle Sidebar Orders Deliveries Control P…" at bounding box center [644, 468] width 1288 height 937
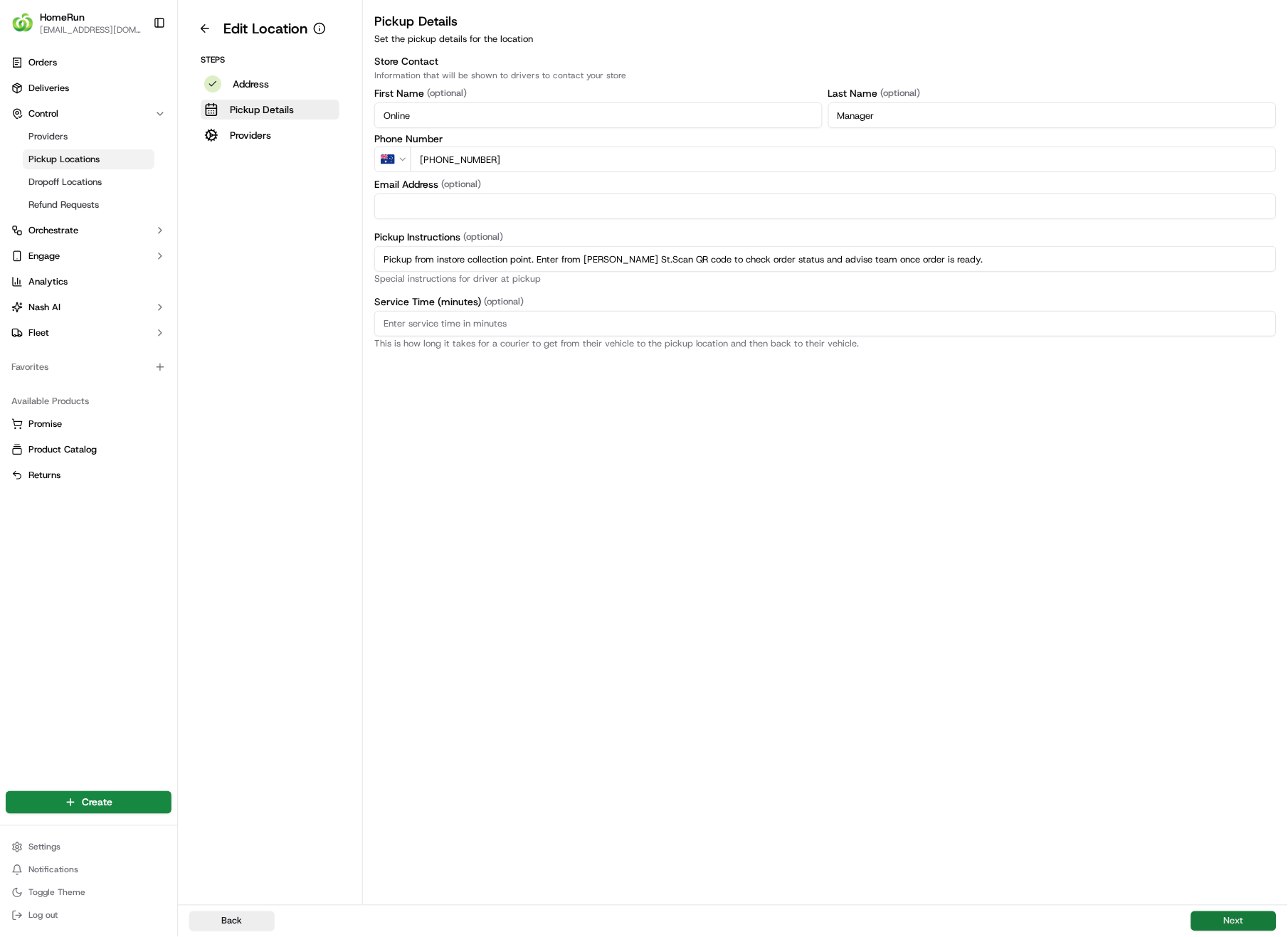
type input "Pickup from instore collection point. Enter from [PERSON_NAME] St.Scan QR code …"
click at [1221, 663] on button "Next" at bounding box center [1234, 921] width 85 height 20
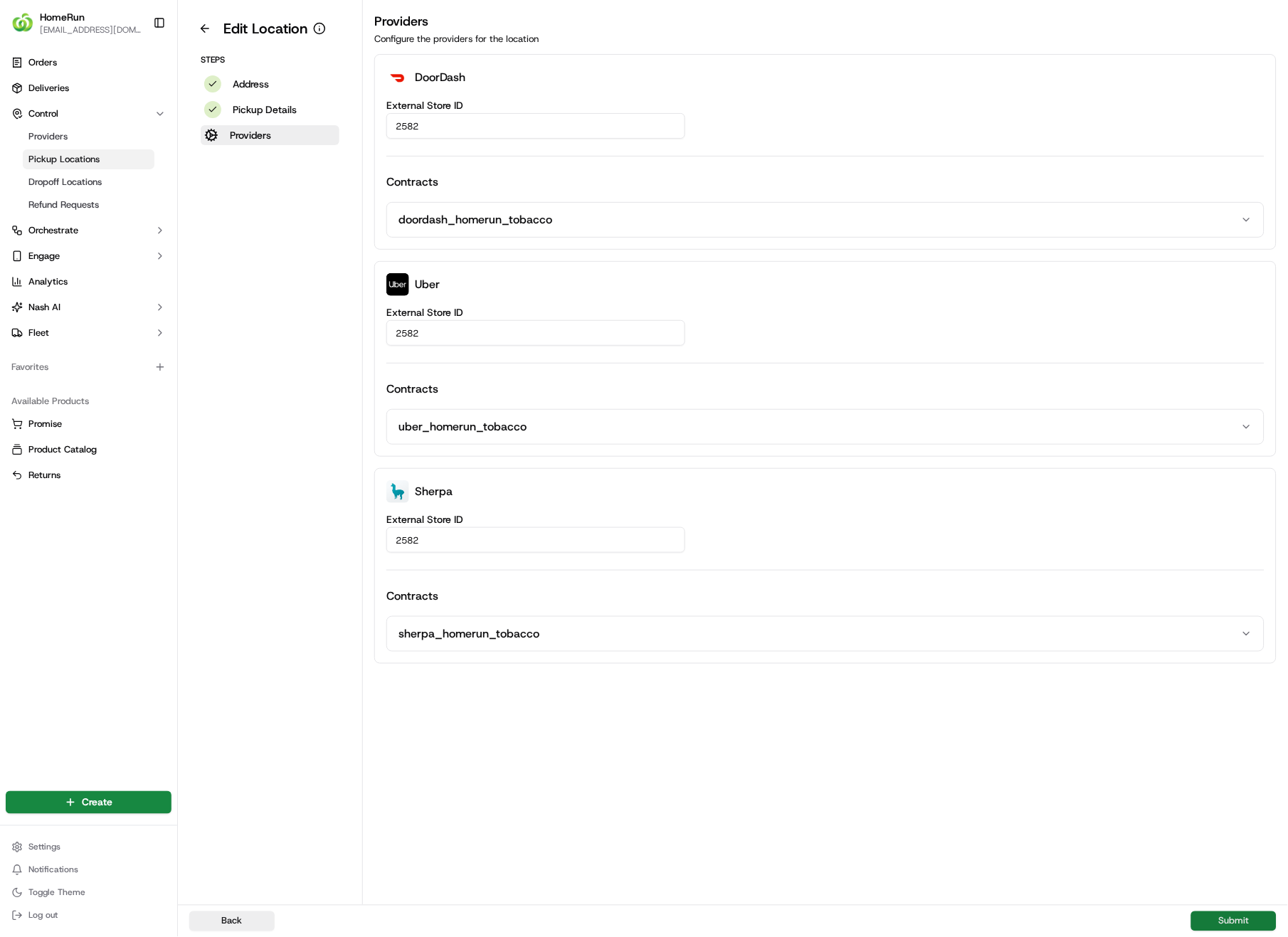
click at [1220, 663] on button "Submit" at bounding box center [1234, 921] width 85 height 20
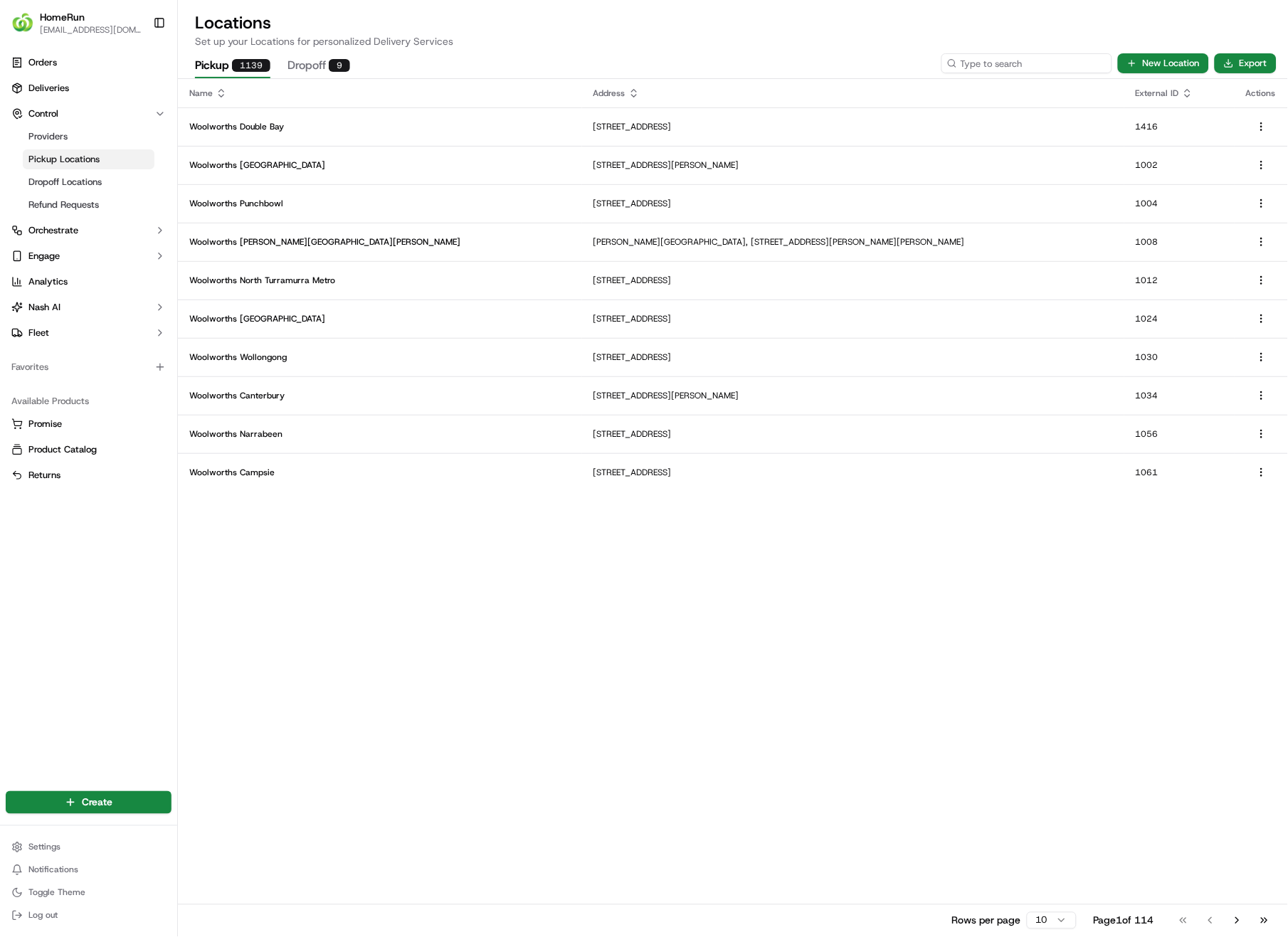
click at [1043, 65] on input at bounding box center [1027, 63] width 171 height 20
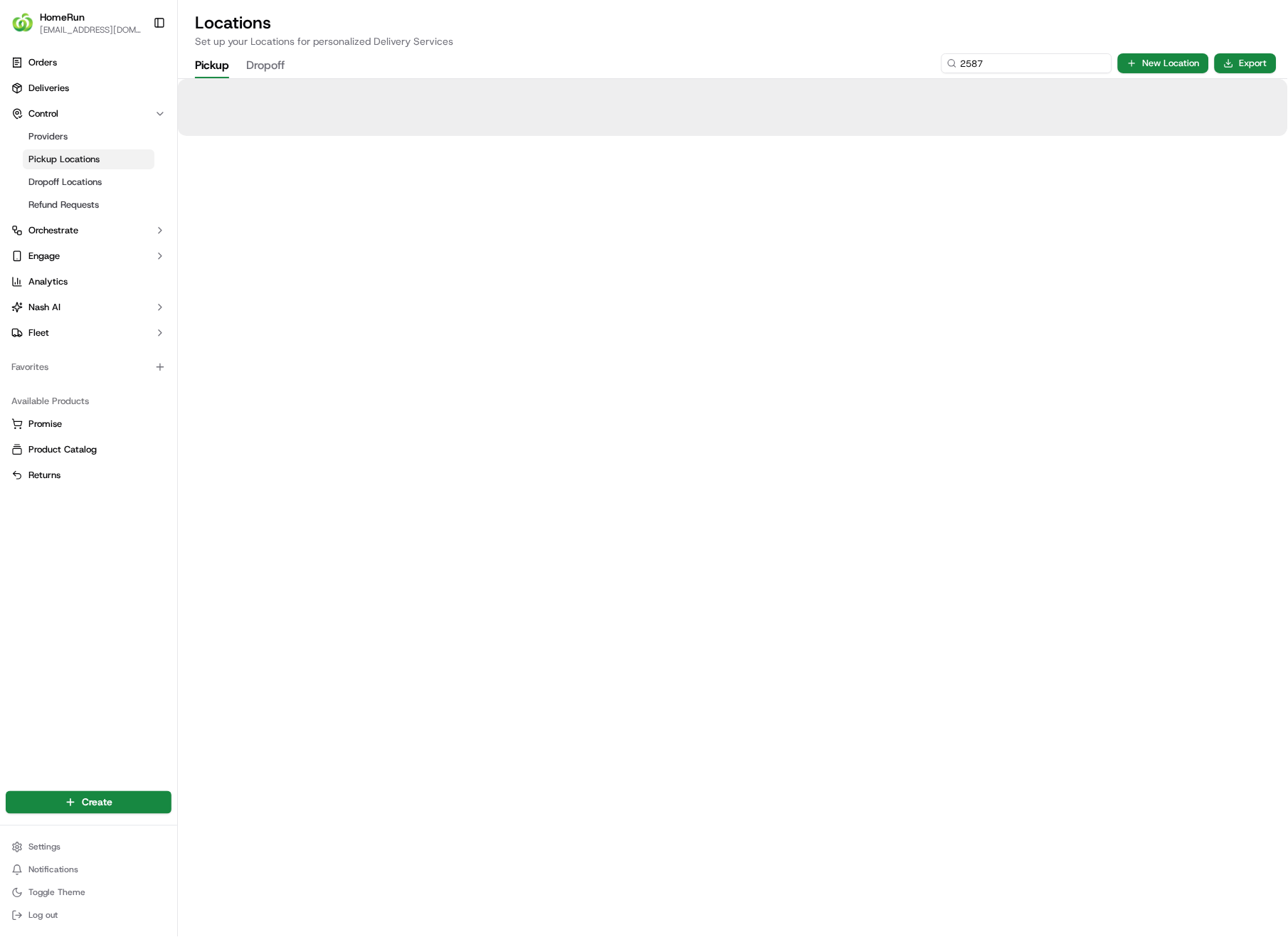
type input "2587"
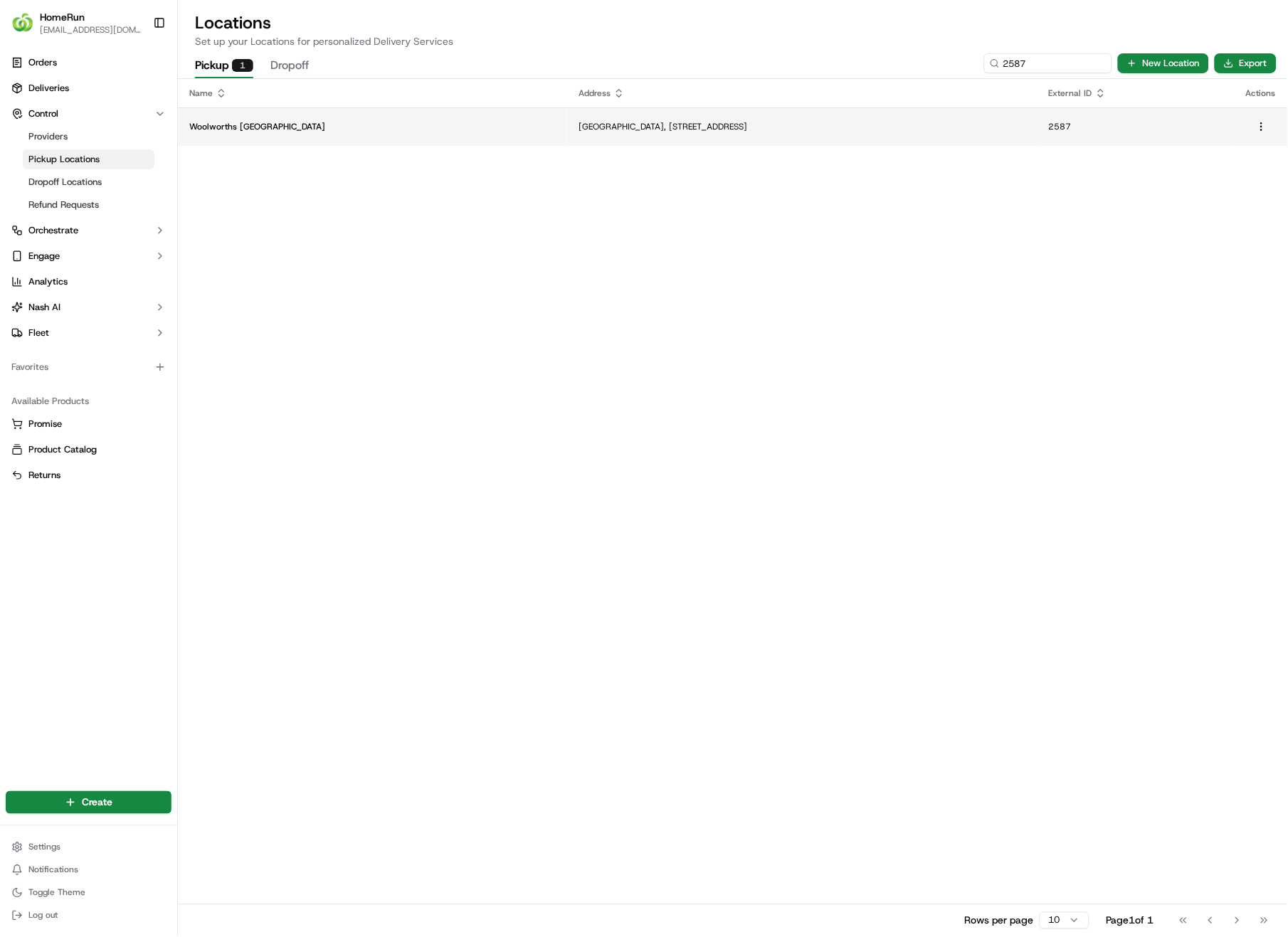
click at [894, 122] on p "[GEOGRAPHIC_DATA], [STREET_ADDRESS]" at bounding box center [802, 127] width 447 height 12
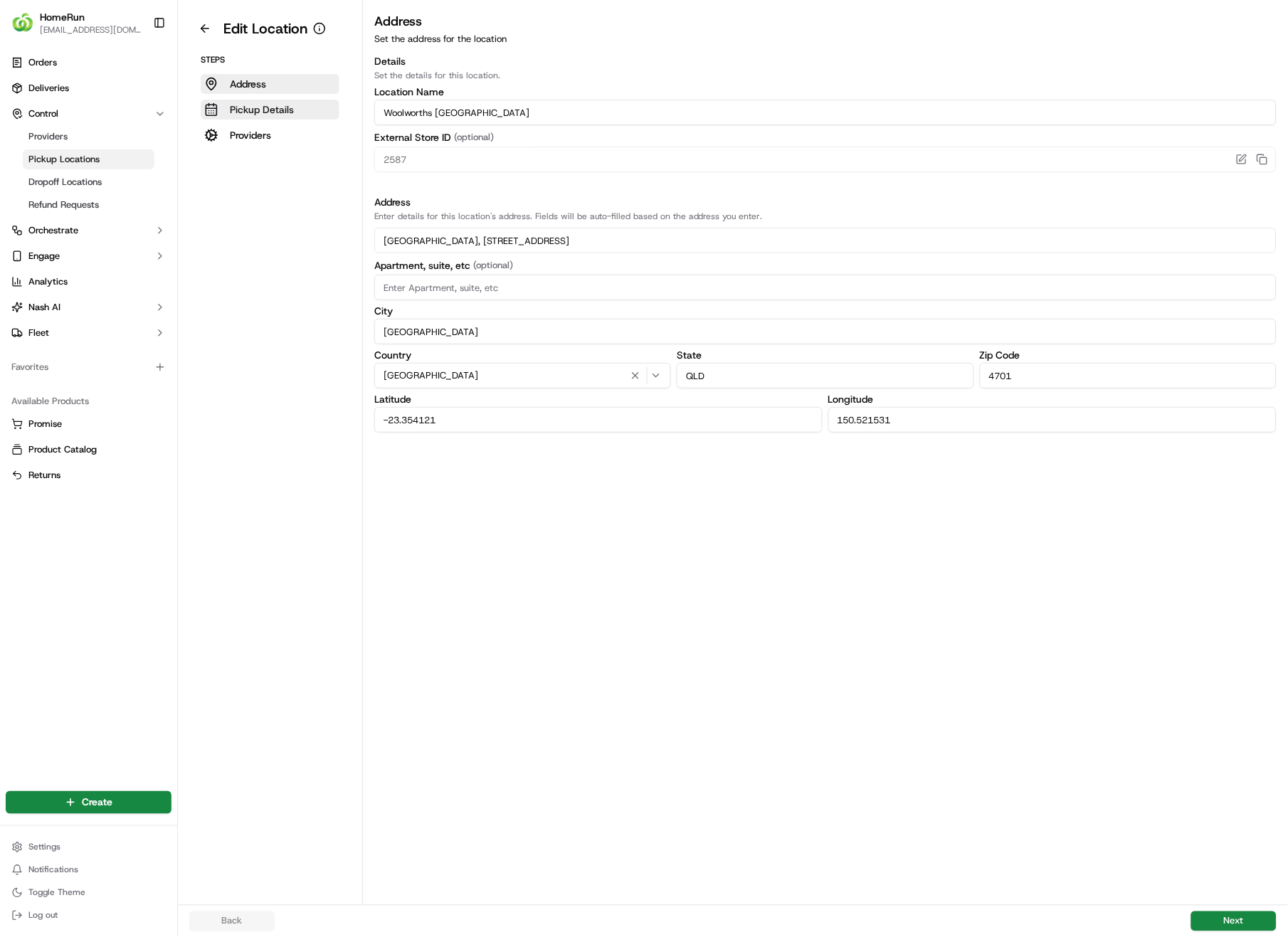
click at [264, 108] on p "Pickup Details" at bounding box center [261, 109] width 64 height 14
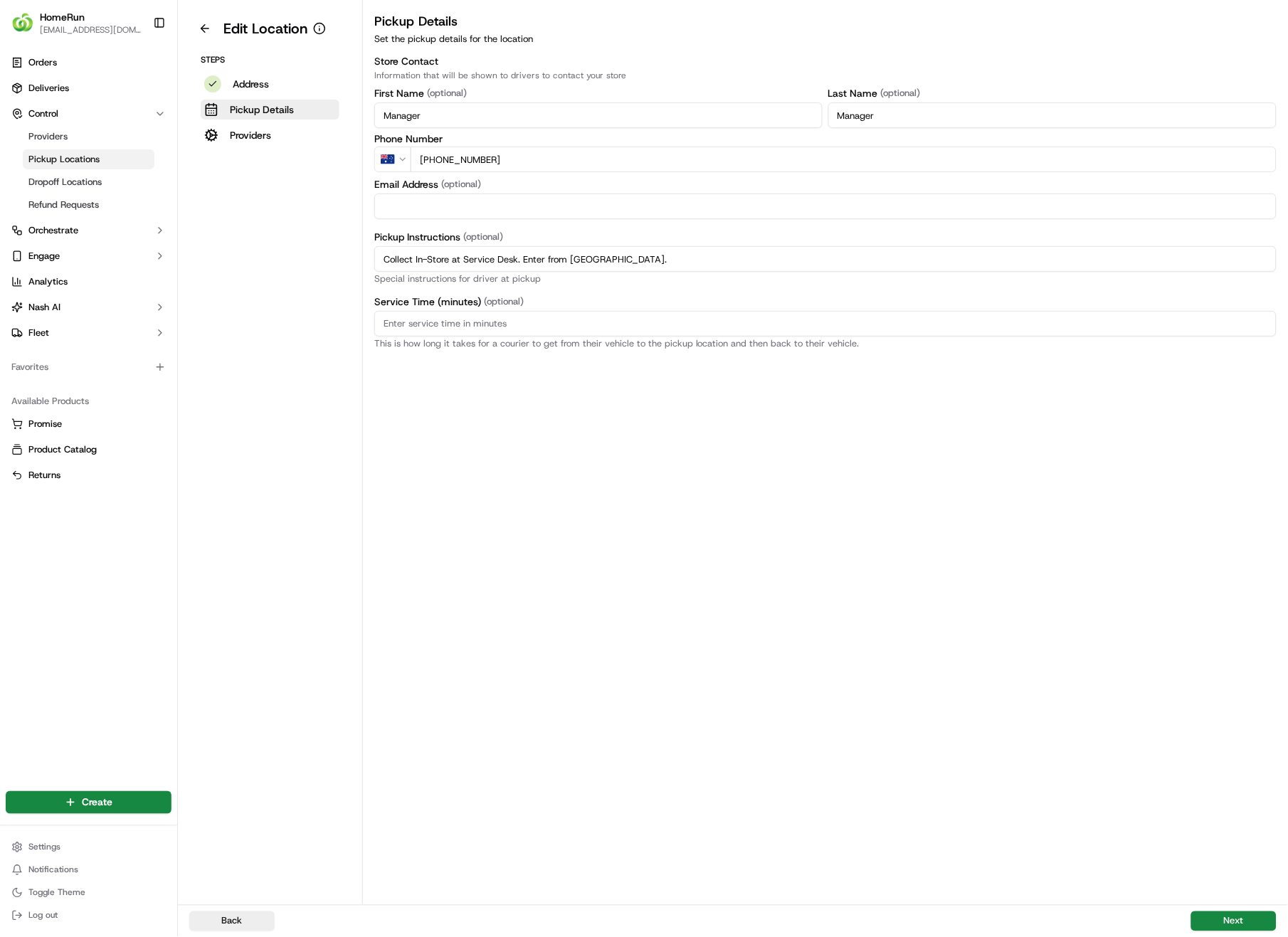
click at [689, 260] on input "Collect In-Store at Service Desk. Enter from [GEOGRAPHIC_DATA]." at bounding box center [825, 259] width 902 height 26
drag, startPoint x: 689, startPoint y: 260, endPoint x: 348, endPoint y: 261, distance: 341.0
click at [348, 261] on div "Edit Location Steps Address Pickup Details Providers Pickup Details Set the pic…" at bounding box center [733, 452] width 1110 height 905
paste input "Pickup from instore collection point. Enter from [GEOGRAPHIC_DATA]. Scan QR cod…"
type input "Pickup from instore collection point. Enter from [GEOGRAPHIC_DATA]. Scan QR cod…"
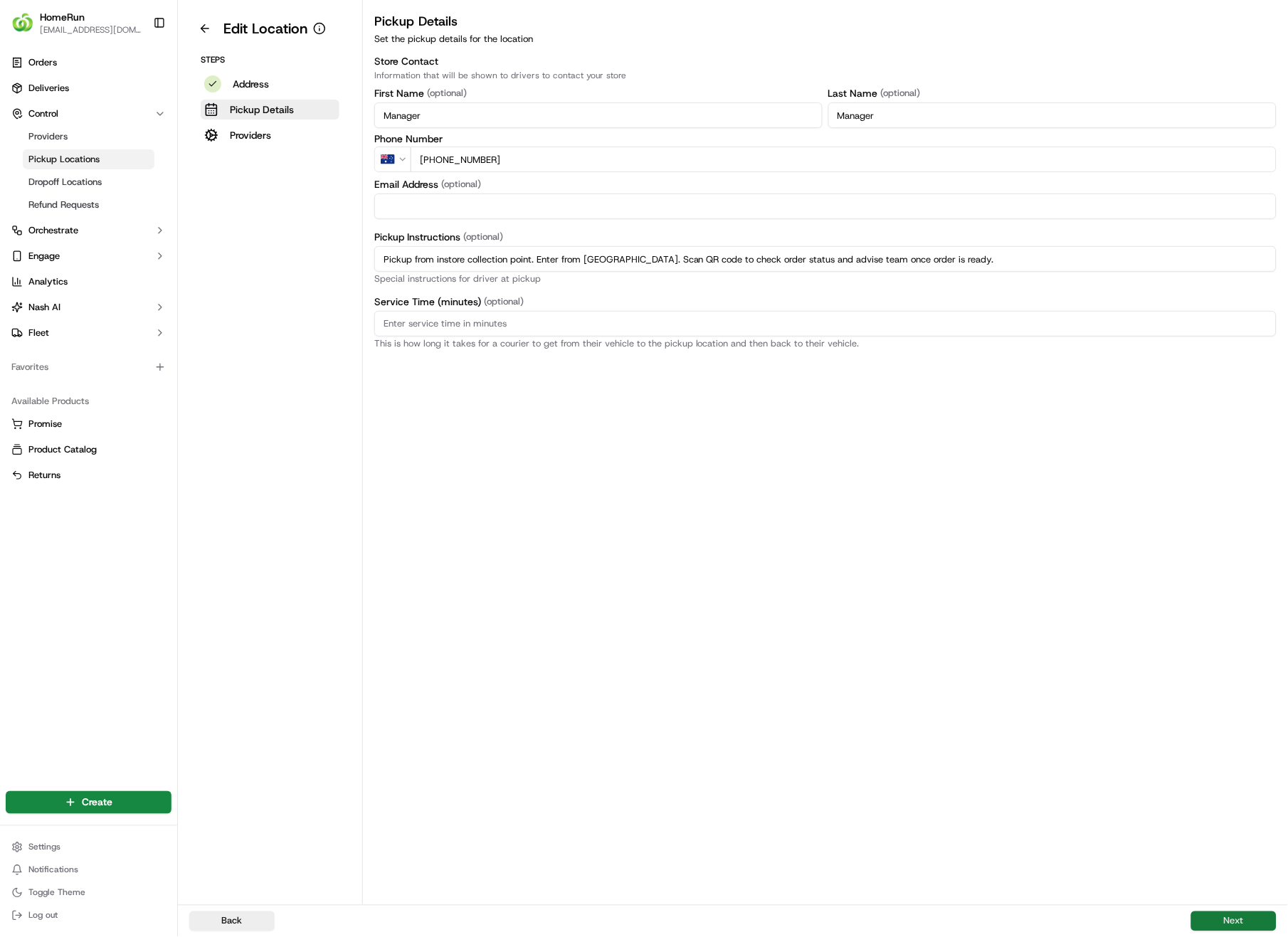
click at [1207, 663] on button "Next" at bounding box center [1234, 921] width 85 height 20
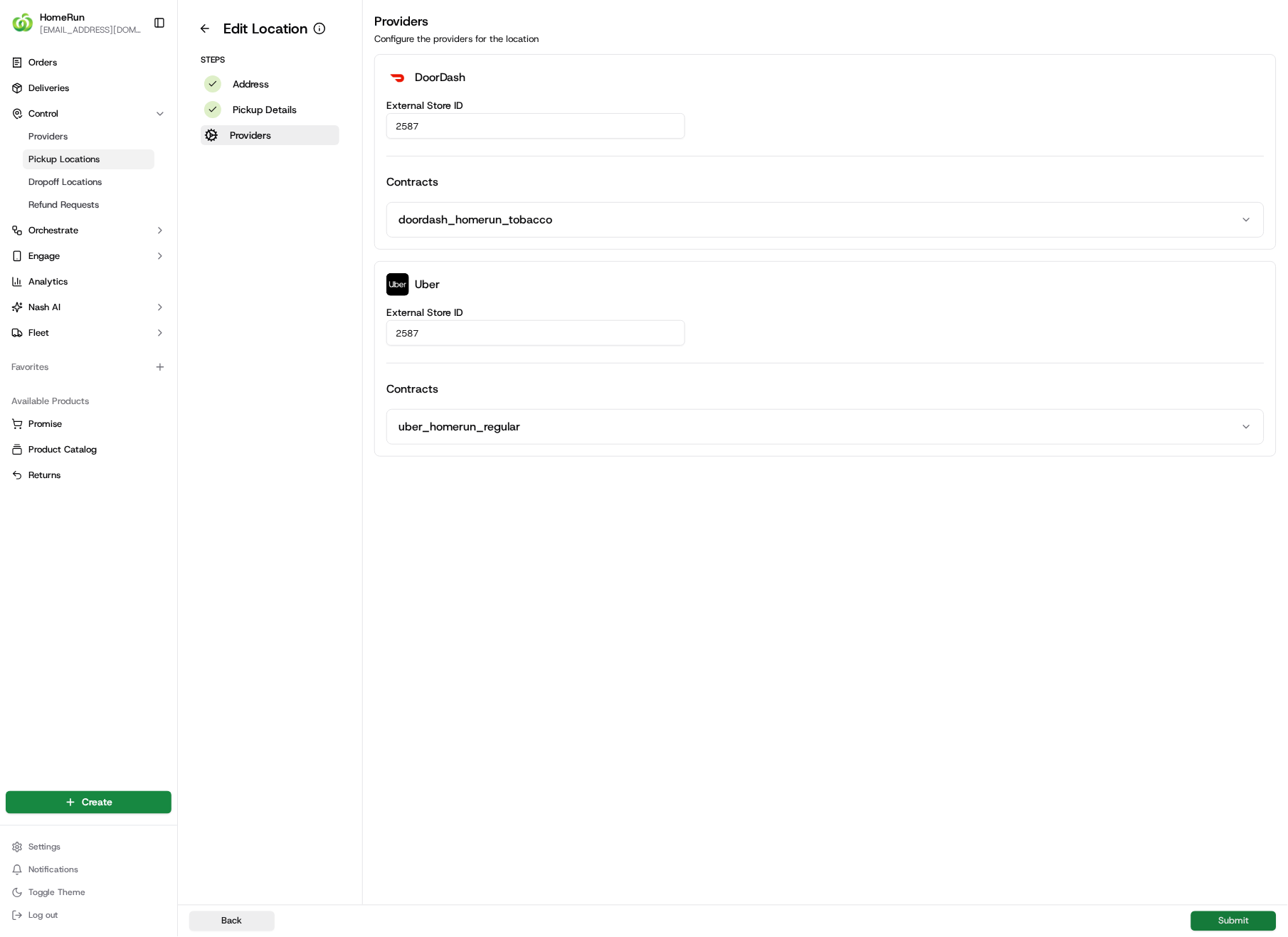
click at [1207, 663] on button "Submit" at bounding box center [1234, 921] width 85 height 20
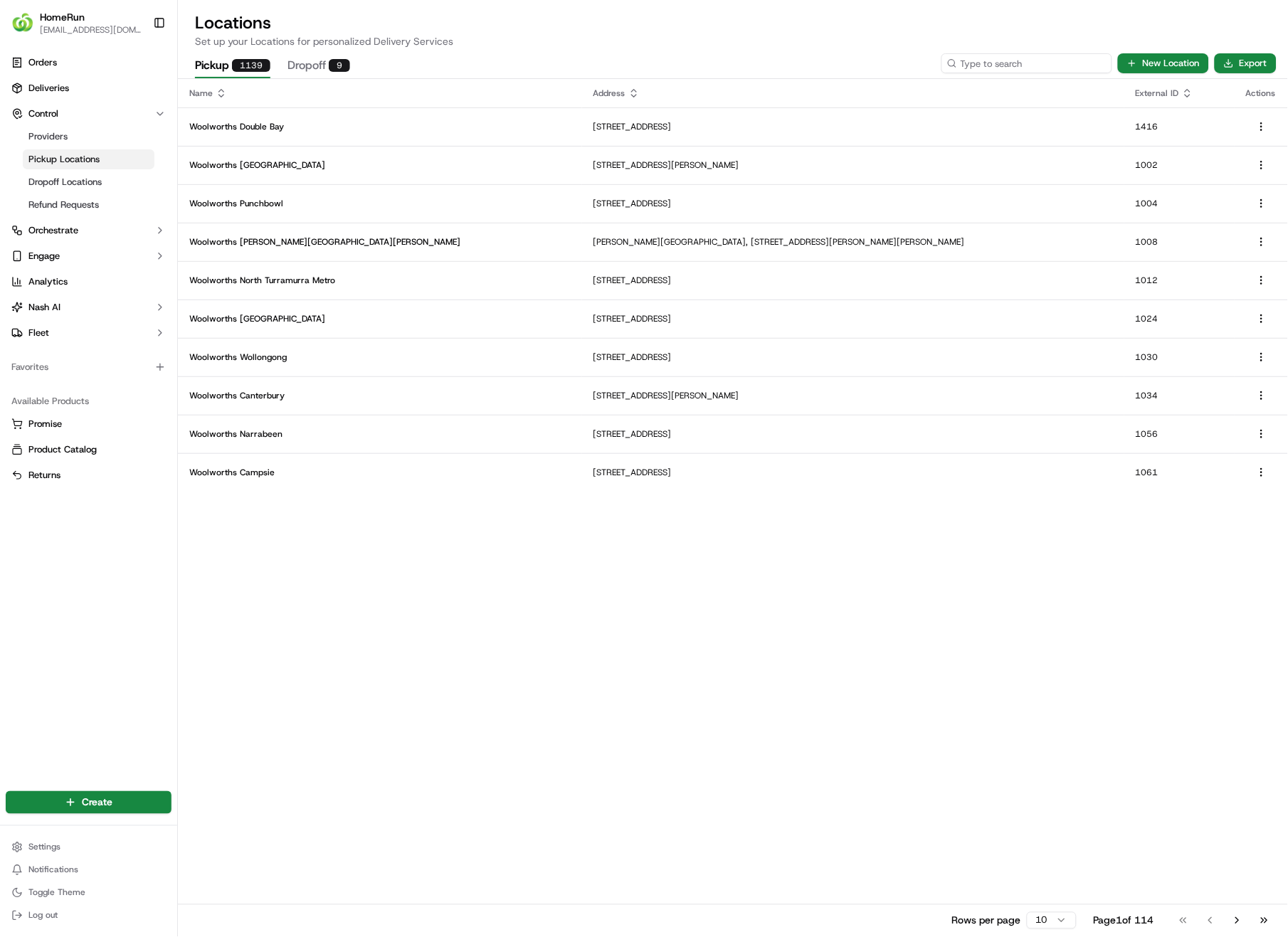
click at [1042, 63] on input at bounding box center [1027, 63] width 171 height 20
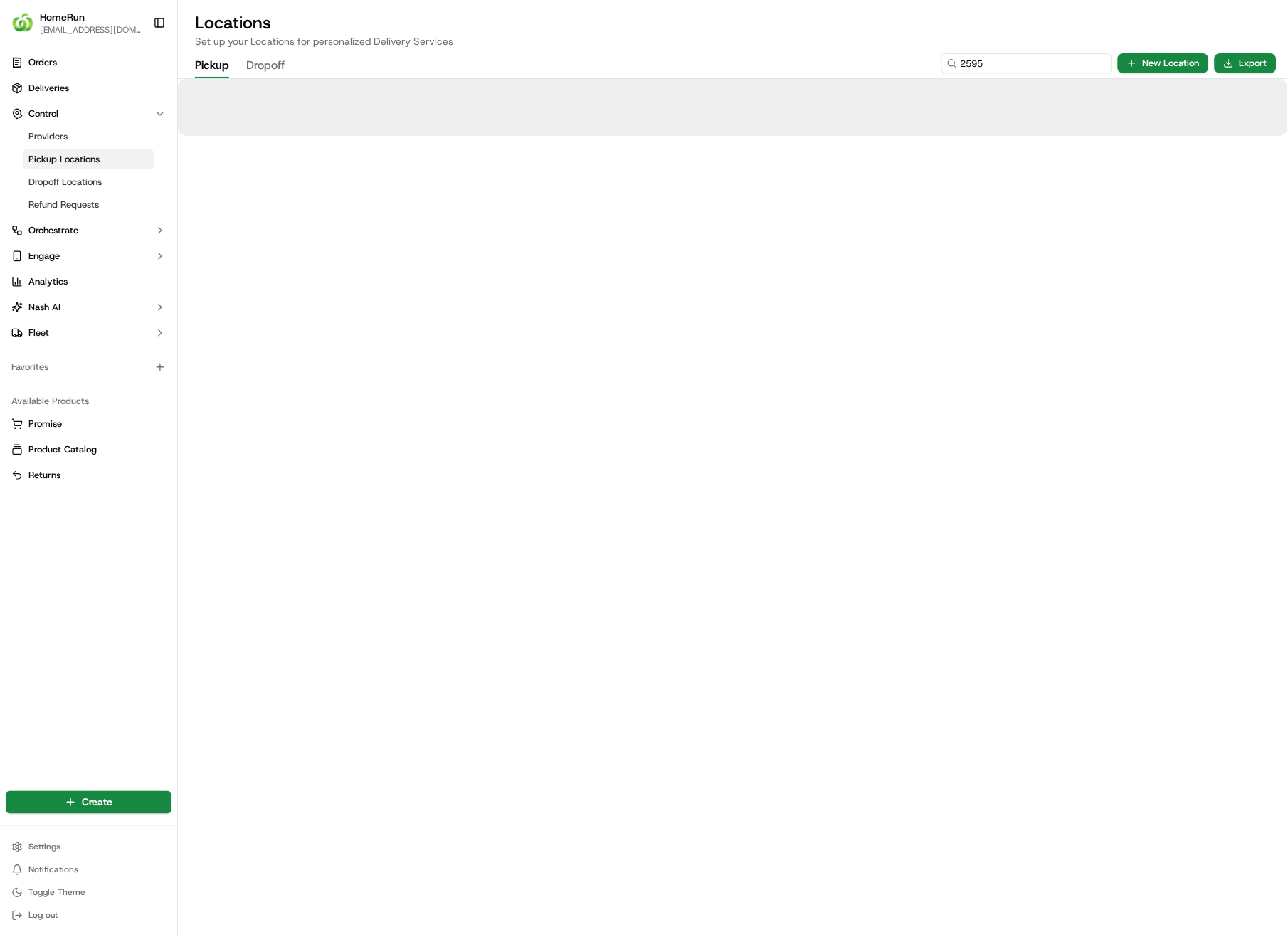
type input "2595"
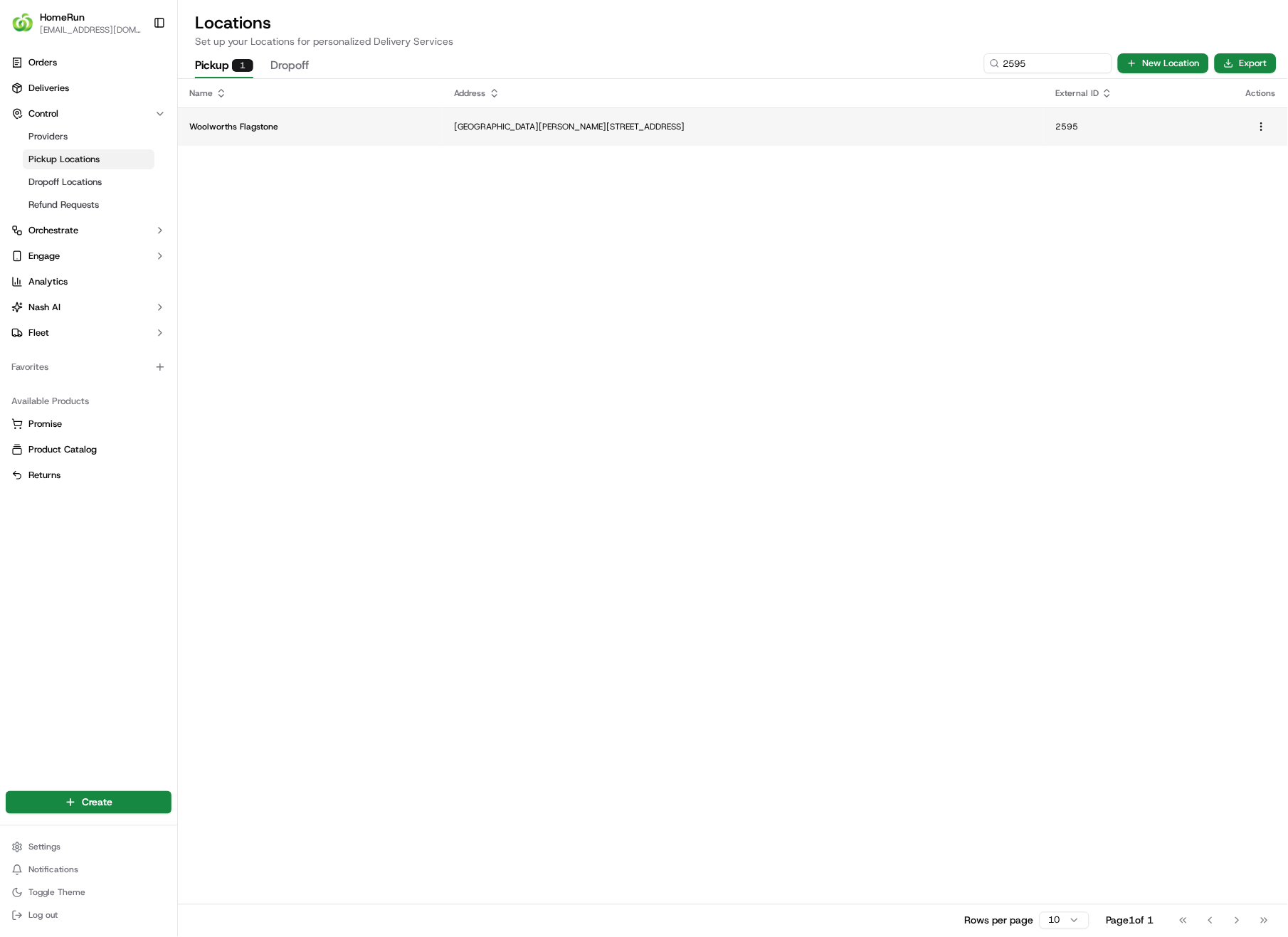
click at [615, 125] on p "[GEOGRAPHIC_DATA][PERSON_NAME][STREET_ADDRESS]" at bounding box center [744, 127] width 579 height 12
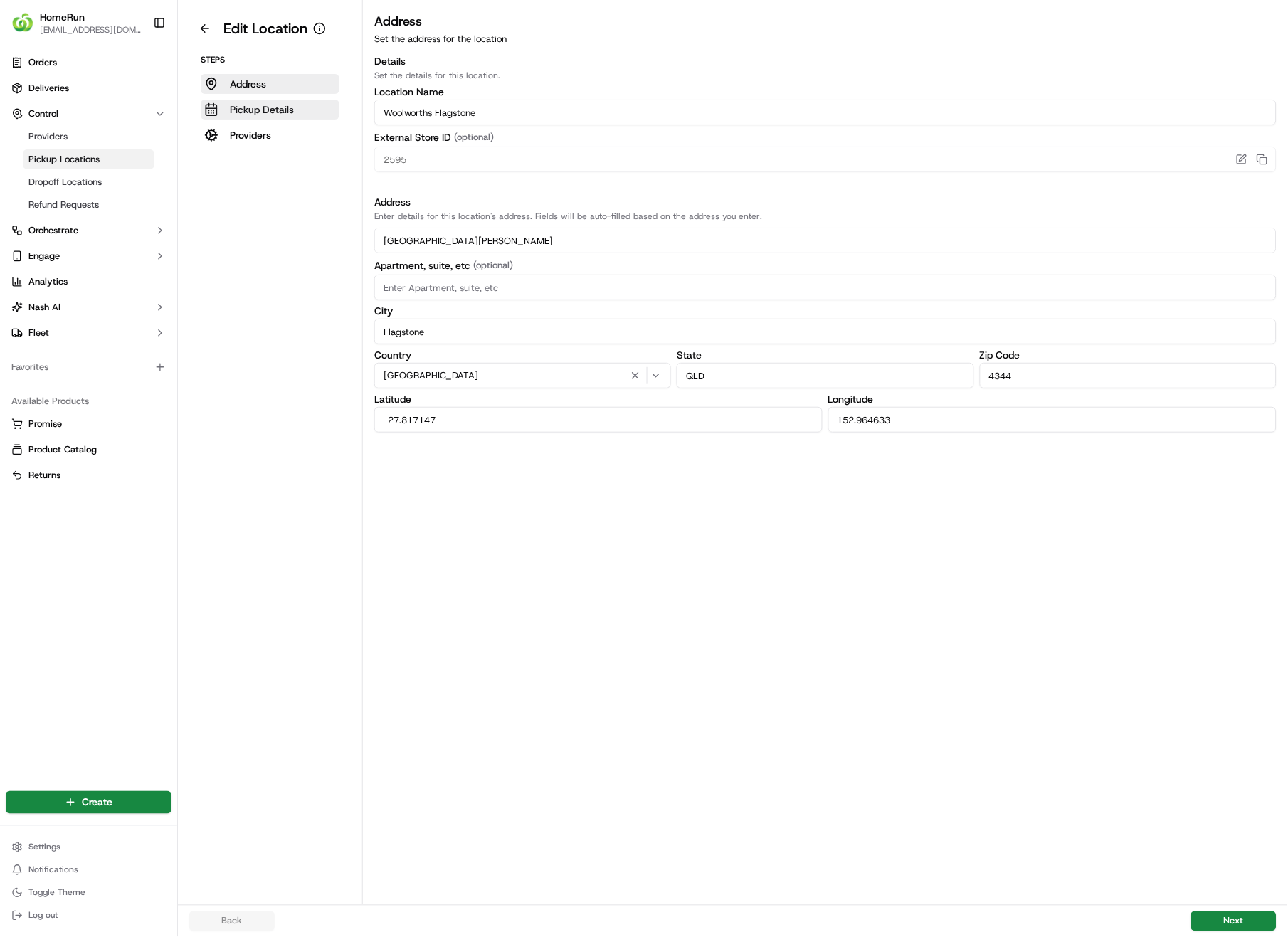
click at [247, 109] on p "Pickup Details" at bounding box center [261, 109] width 64 height 14
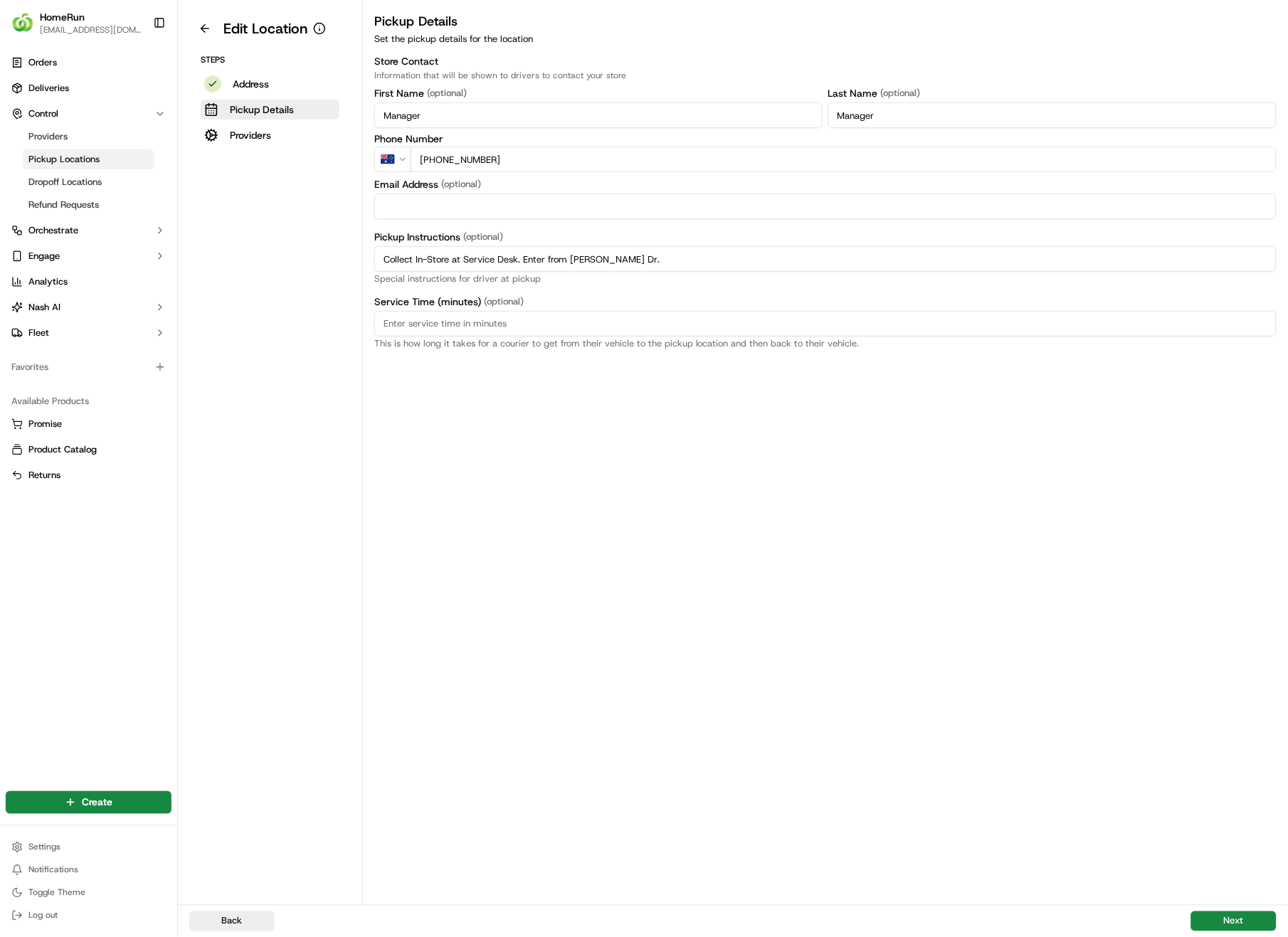
click at [693, 257] on input "Collect In-Store at Service Desk. Enter from [PERSON_NAME] Dr." at bounding box center [825, 259] width 902 height 26
drag, startPoint x: 692, startPoint y: 257, endPoint x: 336, endPoint y: 267, distance: 356.1
click at [336, 267] on div "Edit Location Steps Address Pickup Details Providers Pickup Details Set the pic…" at bounding box center [733, 452] width 1110 height 905
paste input "Pickup from instore collection point. Enter from [PERSON_NAME] Dr. Scan QR code…"
type input "Pickup from instore collection point. Enter from [PERSON_NAME] Dr. Scan QR code…"
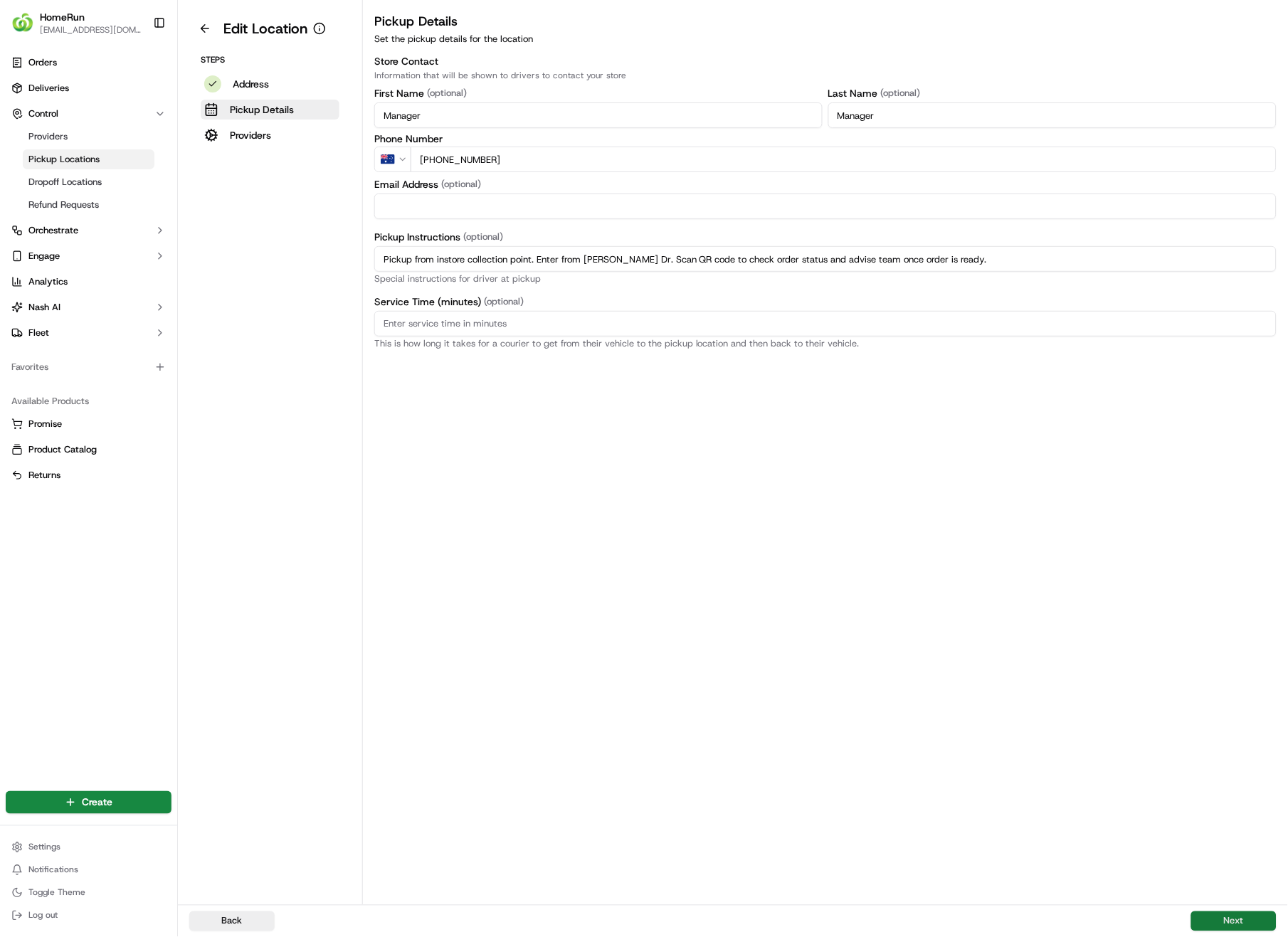
click at [1243, 663] on button "Next" at bounding box center [1234, 921] width 85 height 20
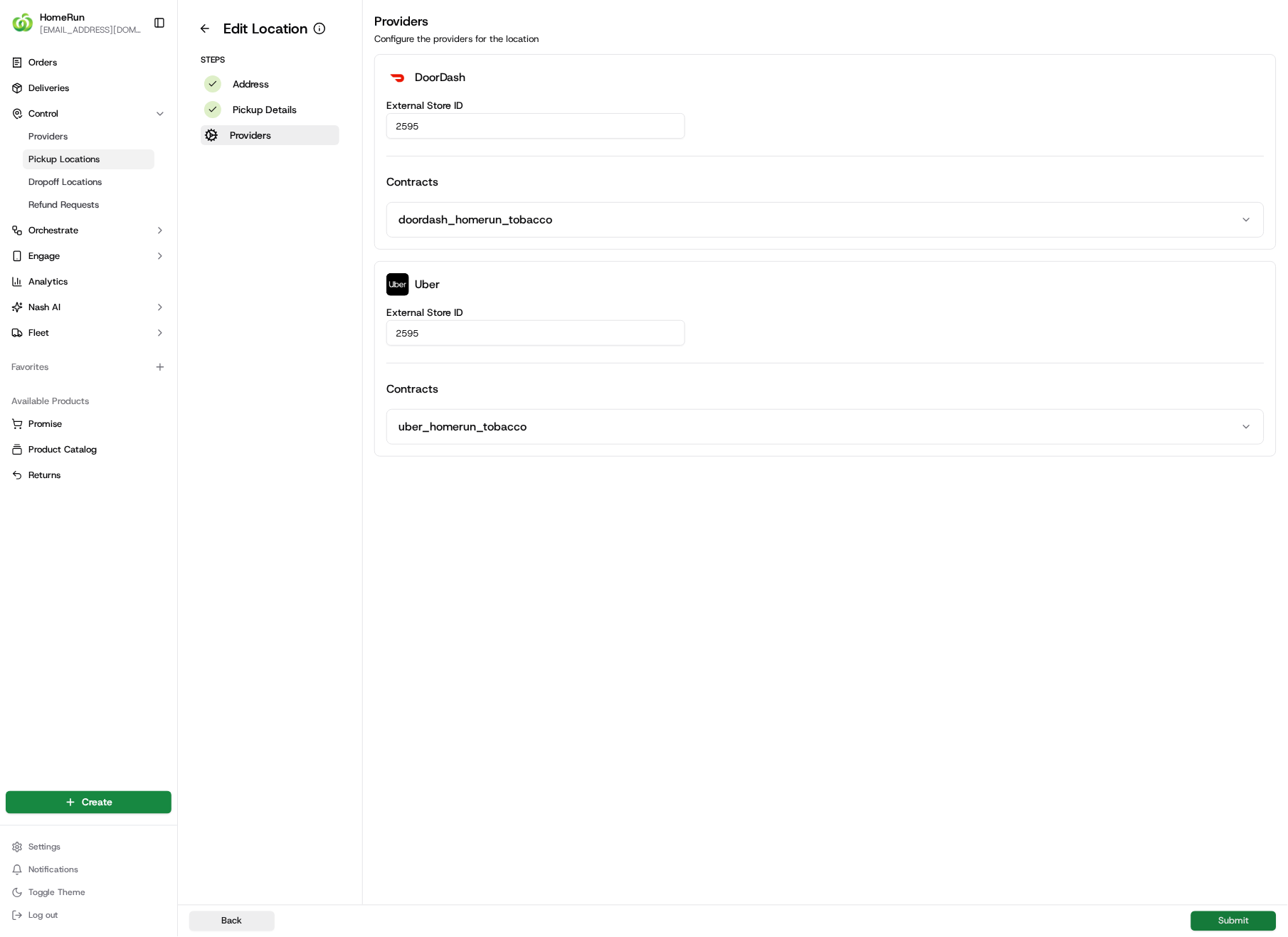
click at [1243, 663] on button "Submit" at bounding box center [1234, 921] width 85 height 20
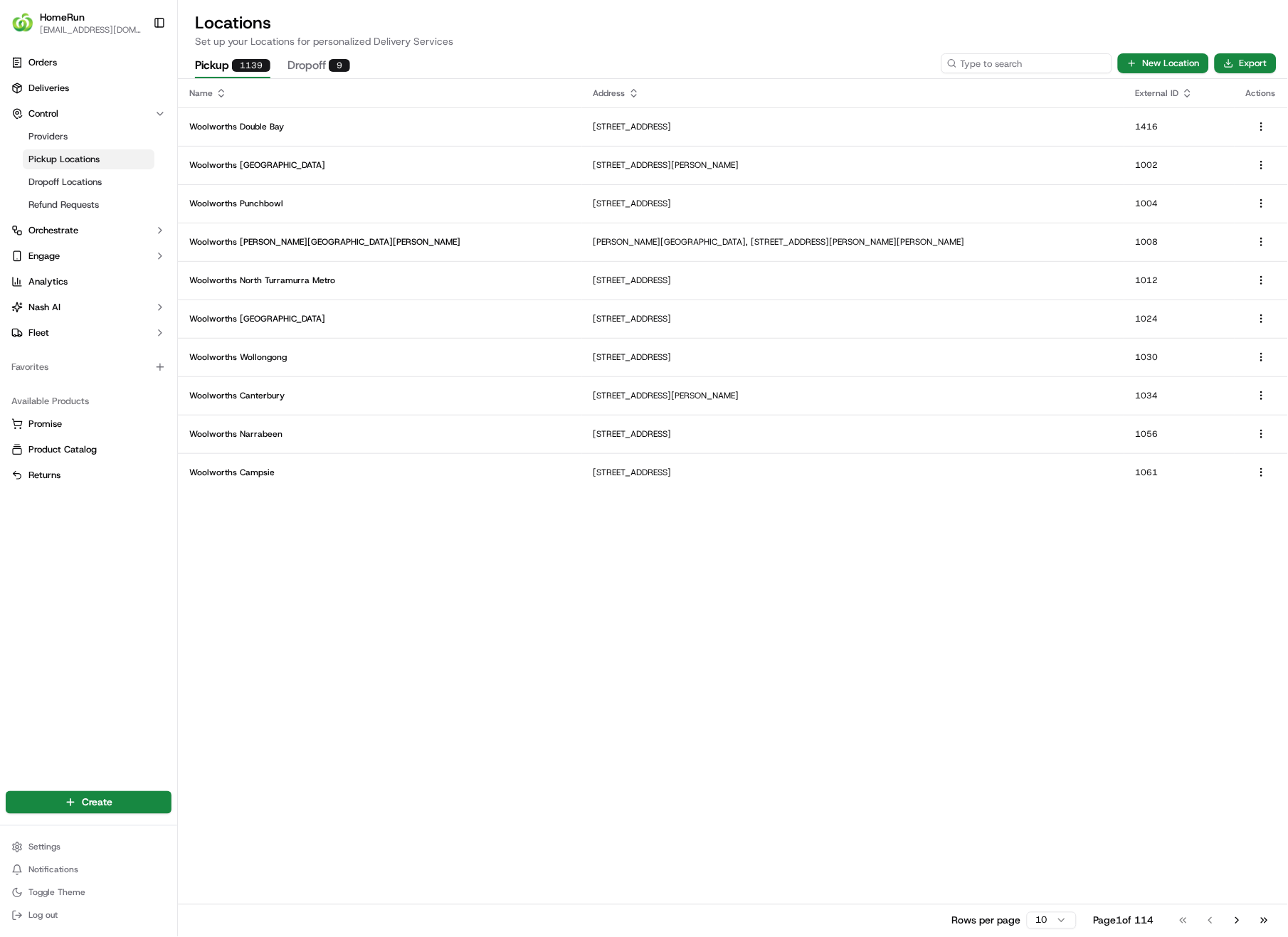
click at [1020, 65] on input at bounding box center [1027, 63] width 171 height 20
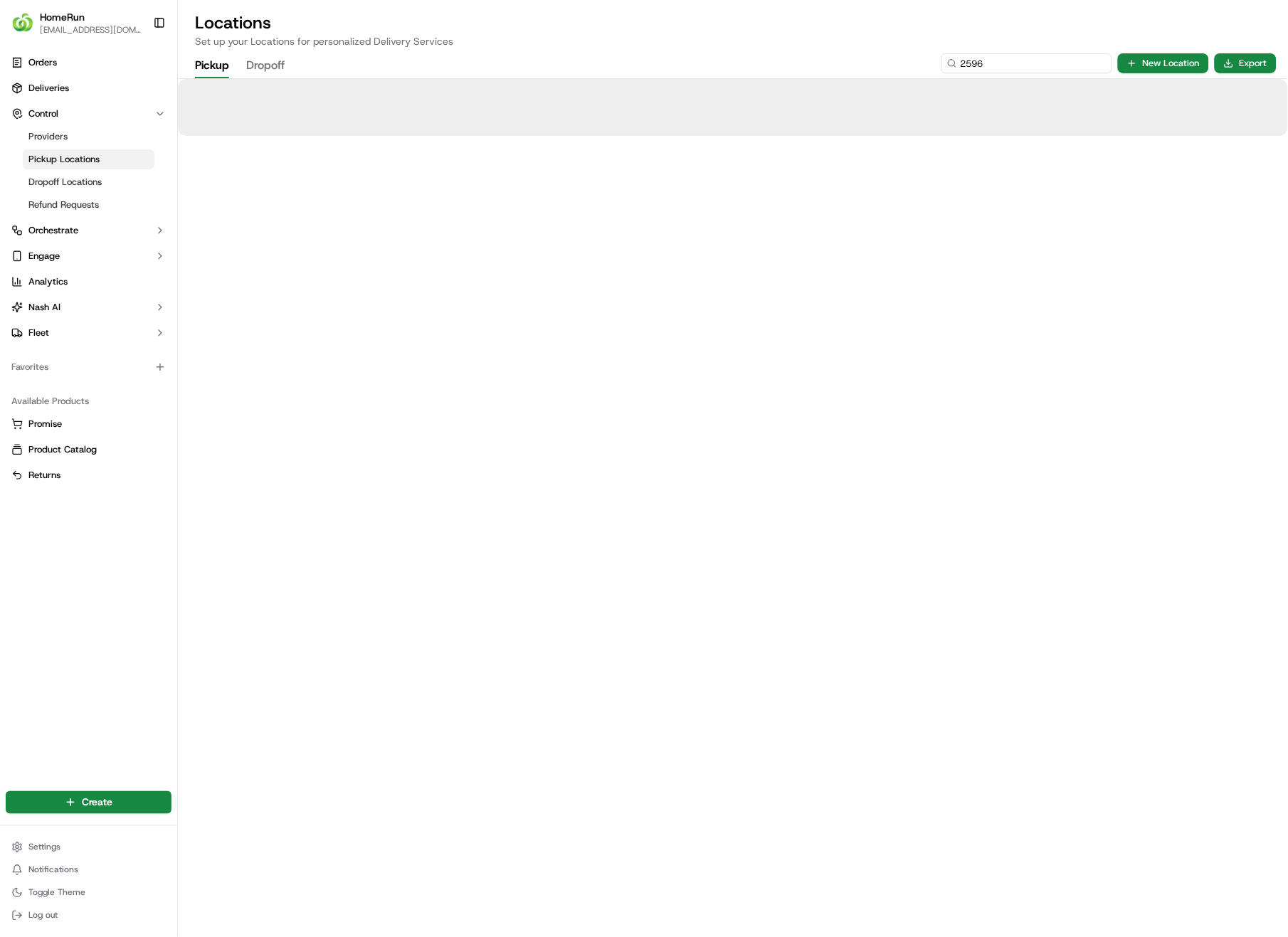
type input "2596"
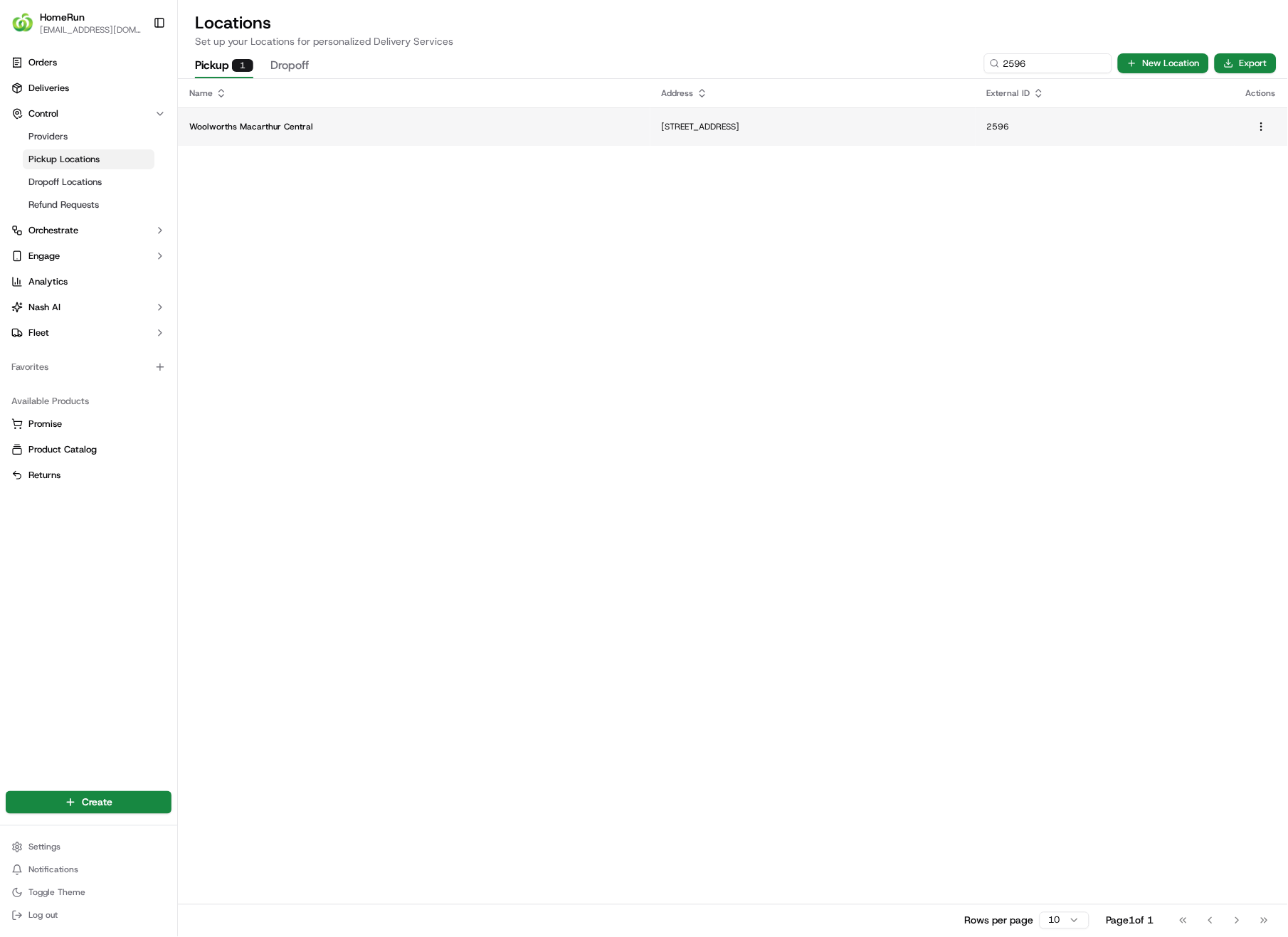
click at [665, 122] on p "[STREET_ADDRESS]" at bounding box center [813, 127] width 302 height 12
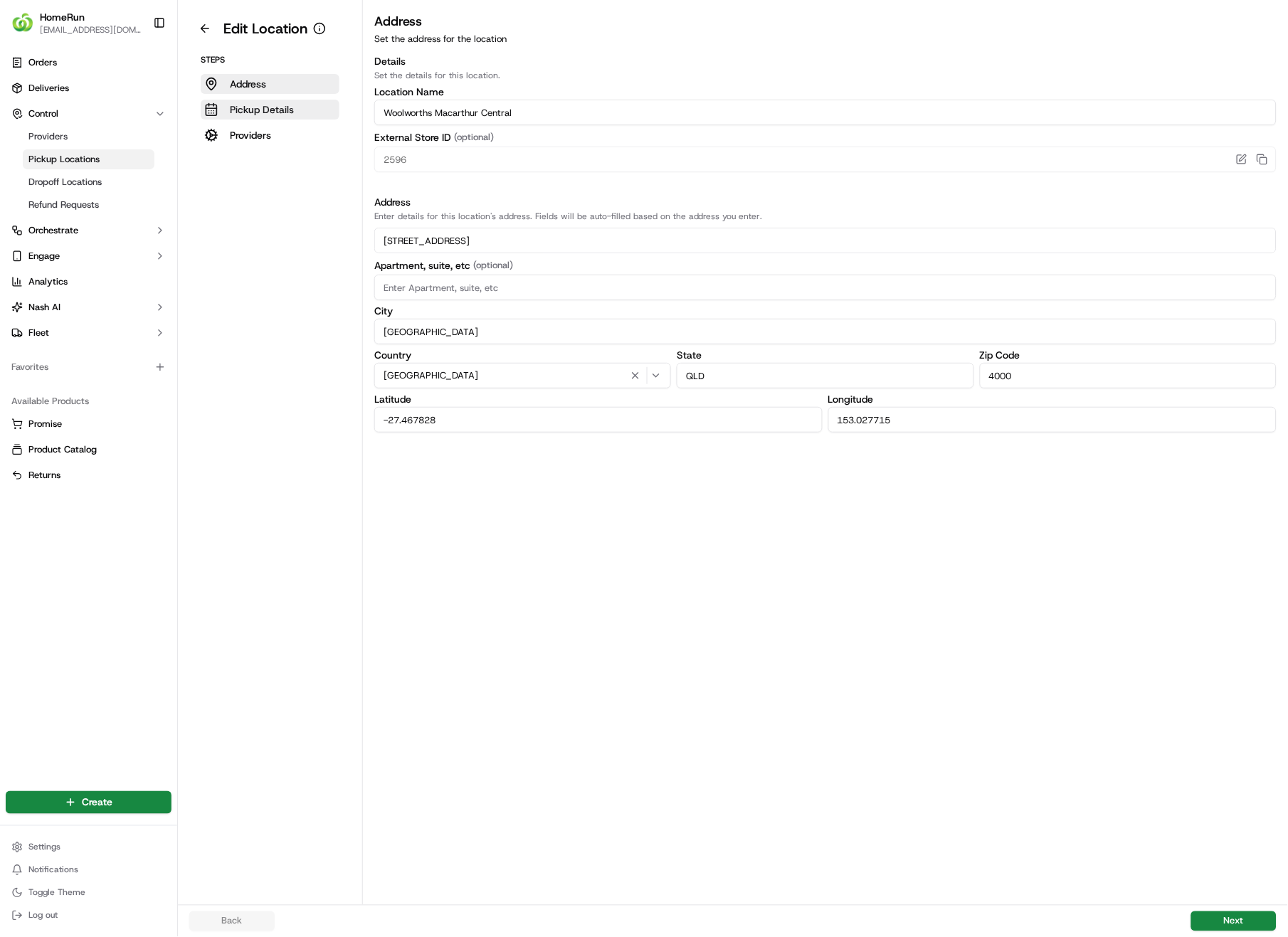
click at [227, 109] on button "Pickup Details" at bounding box center [270, 109] width 139 height 20
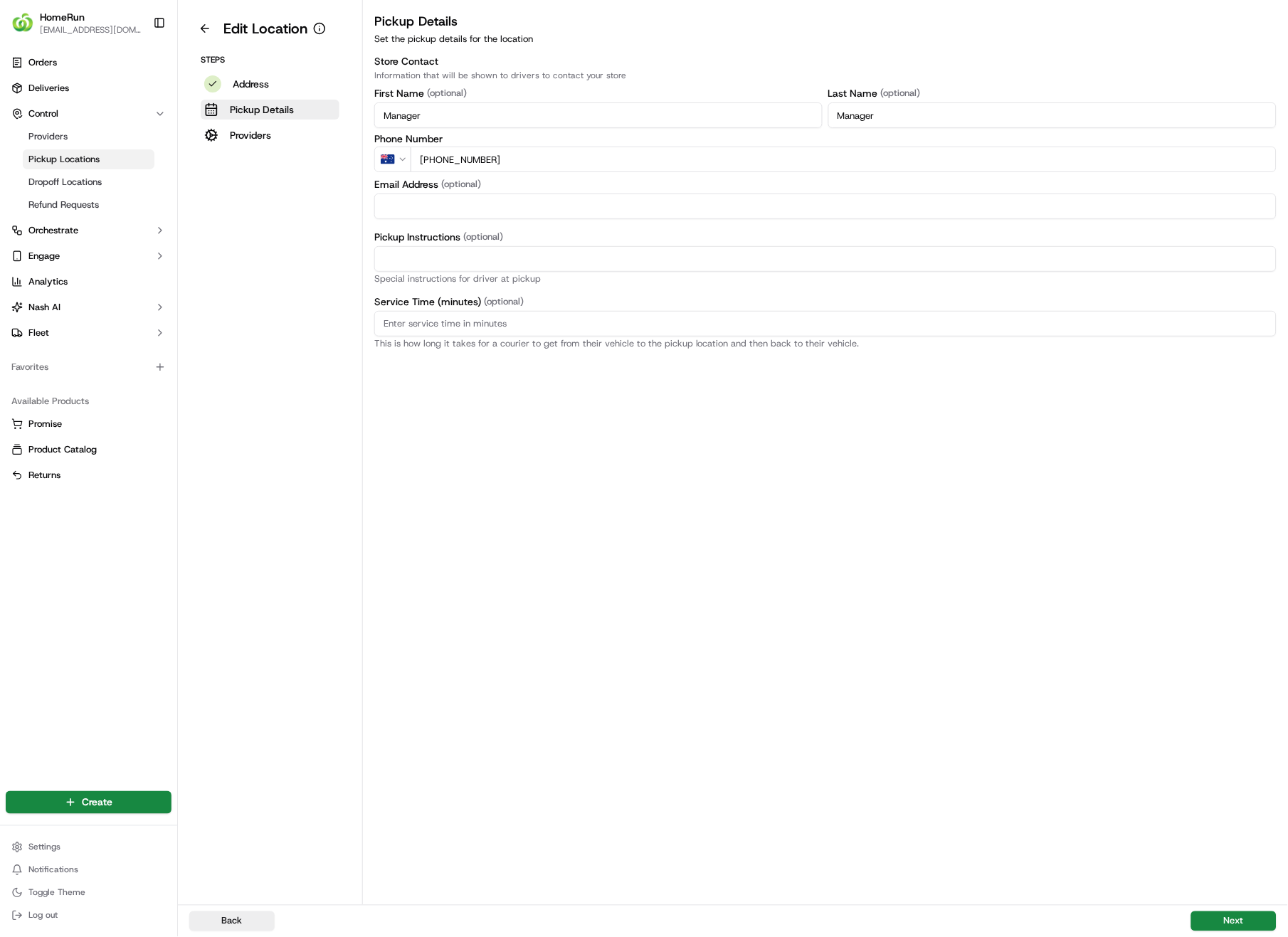
click at [471, 257] on input "Pickup Instructions (optional)" at bounding box center [825, 259] width 902 height 26
paste input "Pickup from instore collection point. Scan QR code to check order status and ad…"
type input "Pickup from instore collection point. Scan QR code to check order status and ad…"
click at [1237, 663] on button "Next" at bounding box center [1234, 921] width 85 height 20
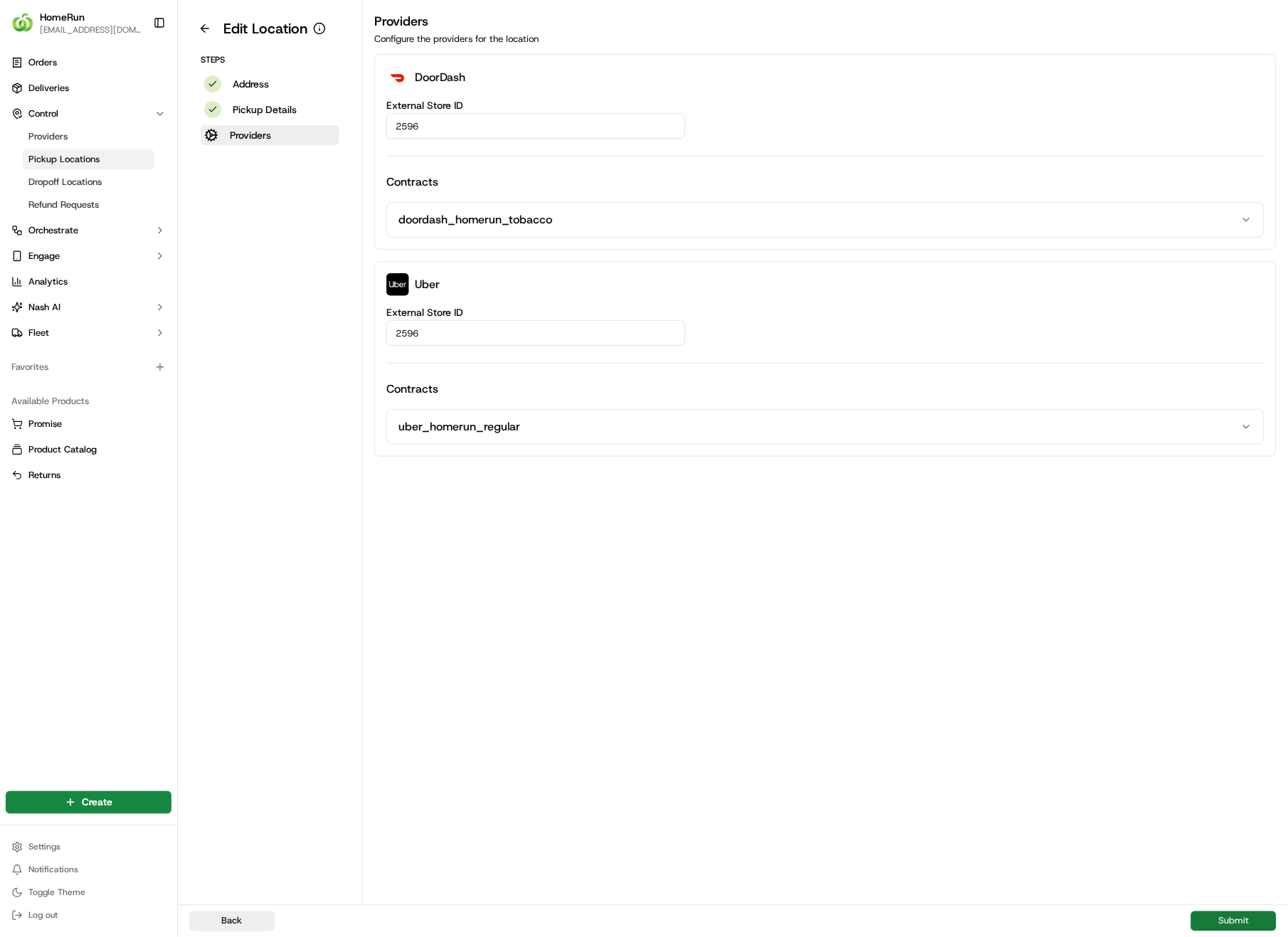
click at [1237, 663] on button "Submit" at bounding box center [1234, 921] width 85 height 20
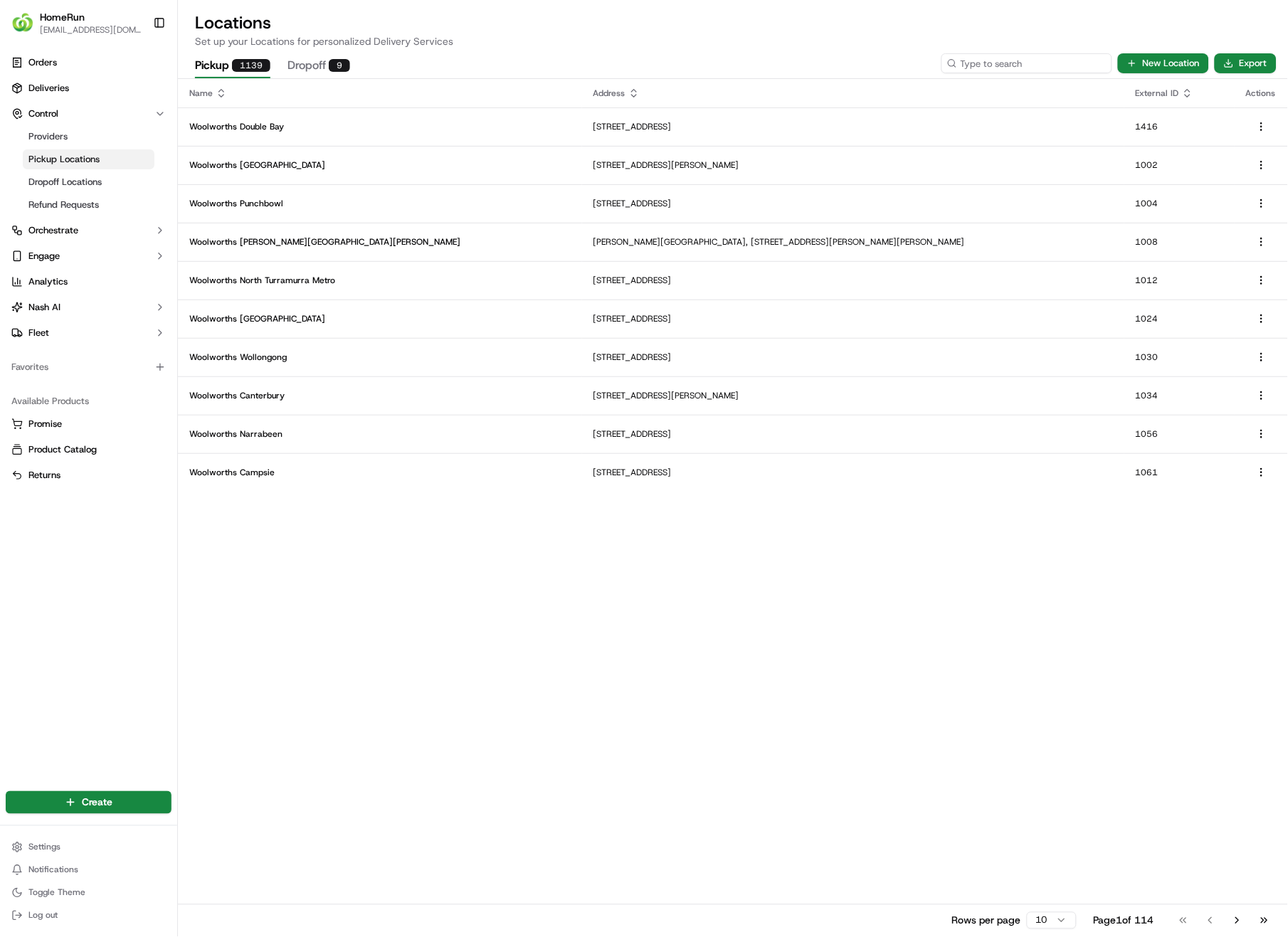
click at [1031, 63] on input at bounding box center [1027, 63] width 171 height 20
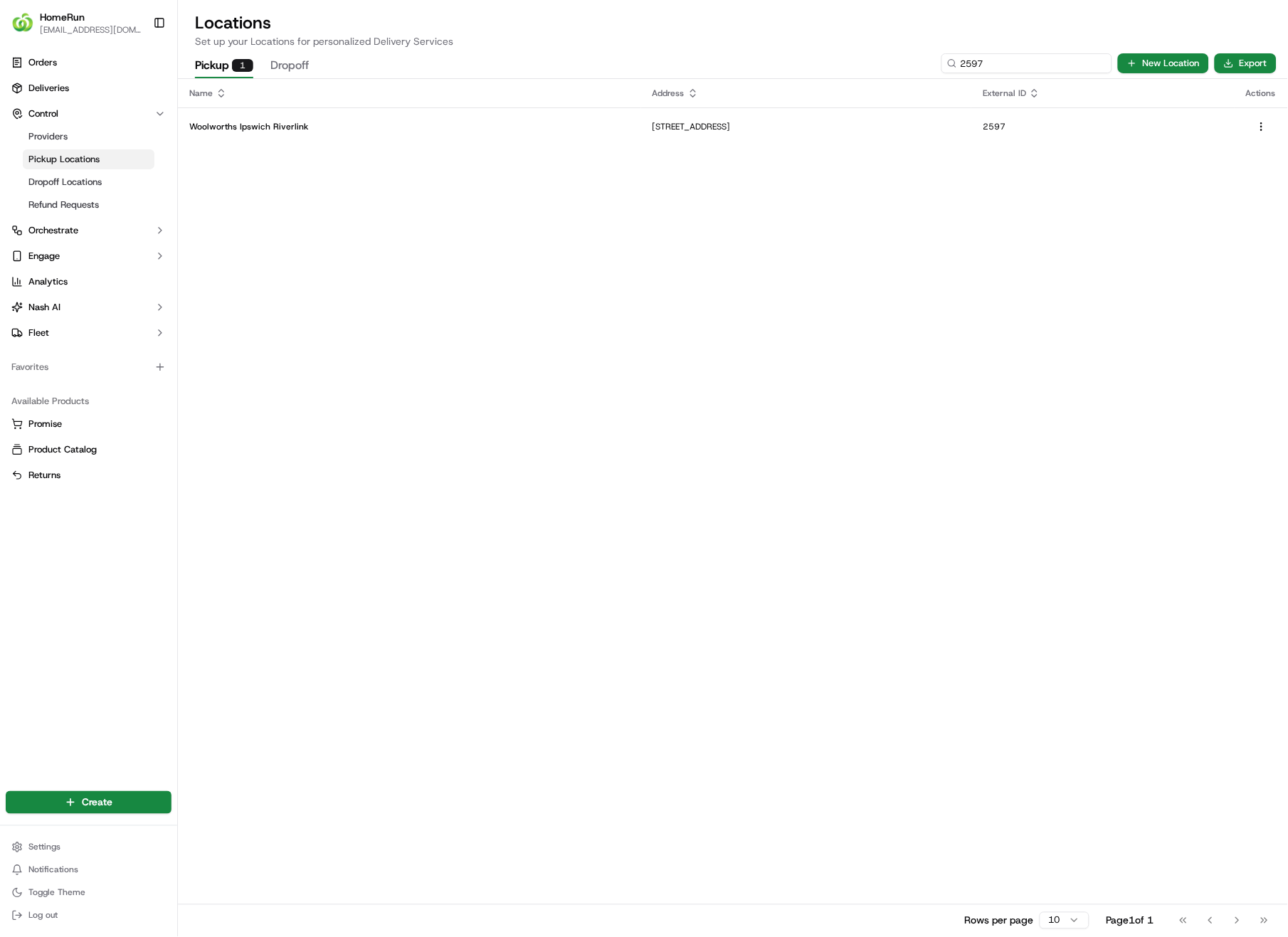
type input "2597"
click at [664, 128] on p "[STREET_ADDRESS]" at bounding box center [806, 127] width 307 height 12
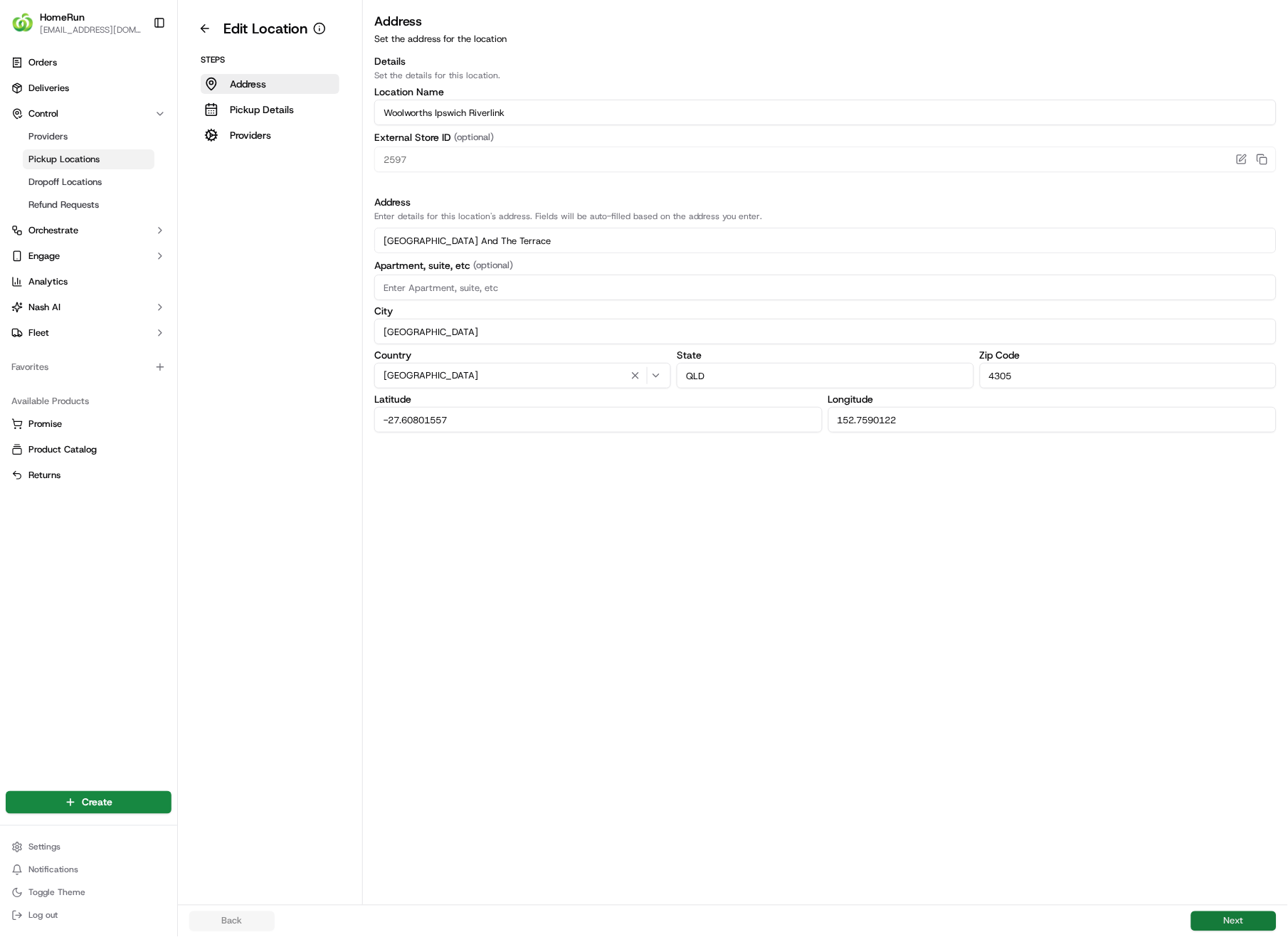
click at [1259, 663] on button "Next" at bounding box center [1234, 921] width 85 height 20
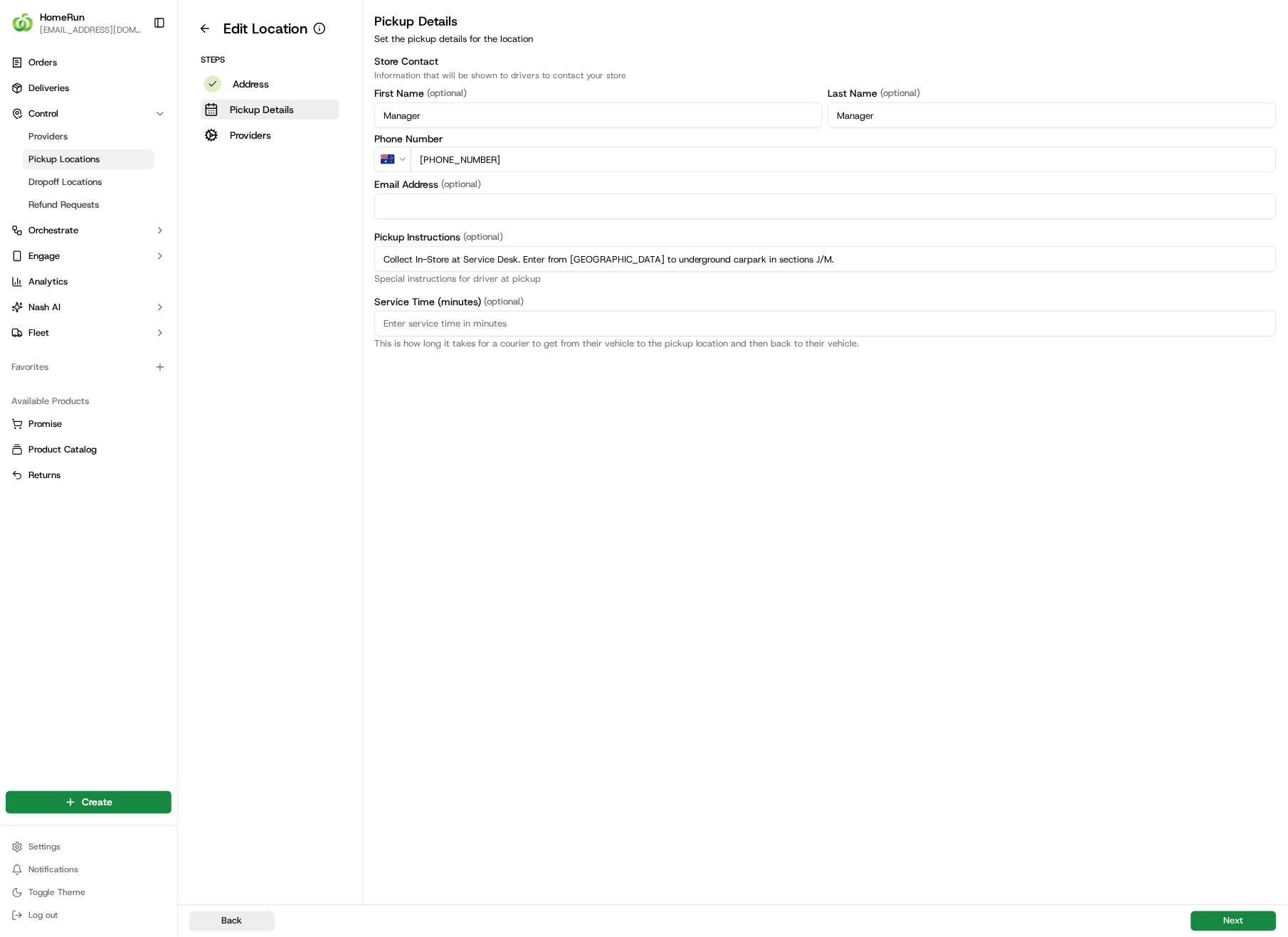
click at [838, 253] on input "Collect In-Store at Service Desk. Enter from [GEOGRAPHIC_DATA] to underground c…" at bounding box center [825, 259] width 902 height 26
drag, startPoint x: 839, startPoint y: 260, endPoint x: 376, endPoint y: 260, distance: 463.0
click at [376, 260] on input "Collect In-Store at Service Desk. Enter from [GEOGRAPHIC_DATA] to underground c…" at bounding box center [825, 259] width 902 height 26
paste input "Pickup from instore collection point. Enter from [GEOGRAPHIC_DATA] to undergrou…"
type input "Pickup from instore collection point. Enter from [GEOGRAPHIC_DATA] to undergrou…"
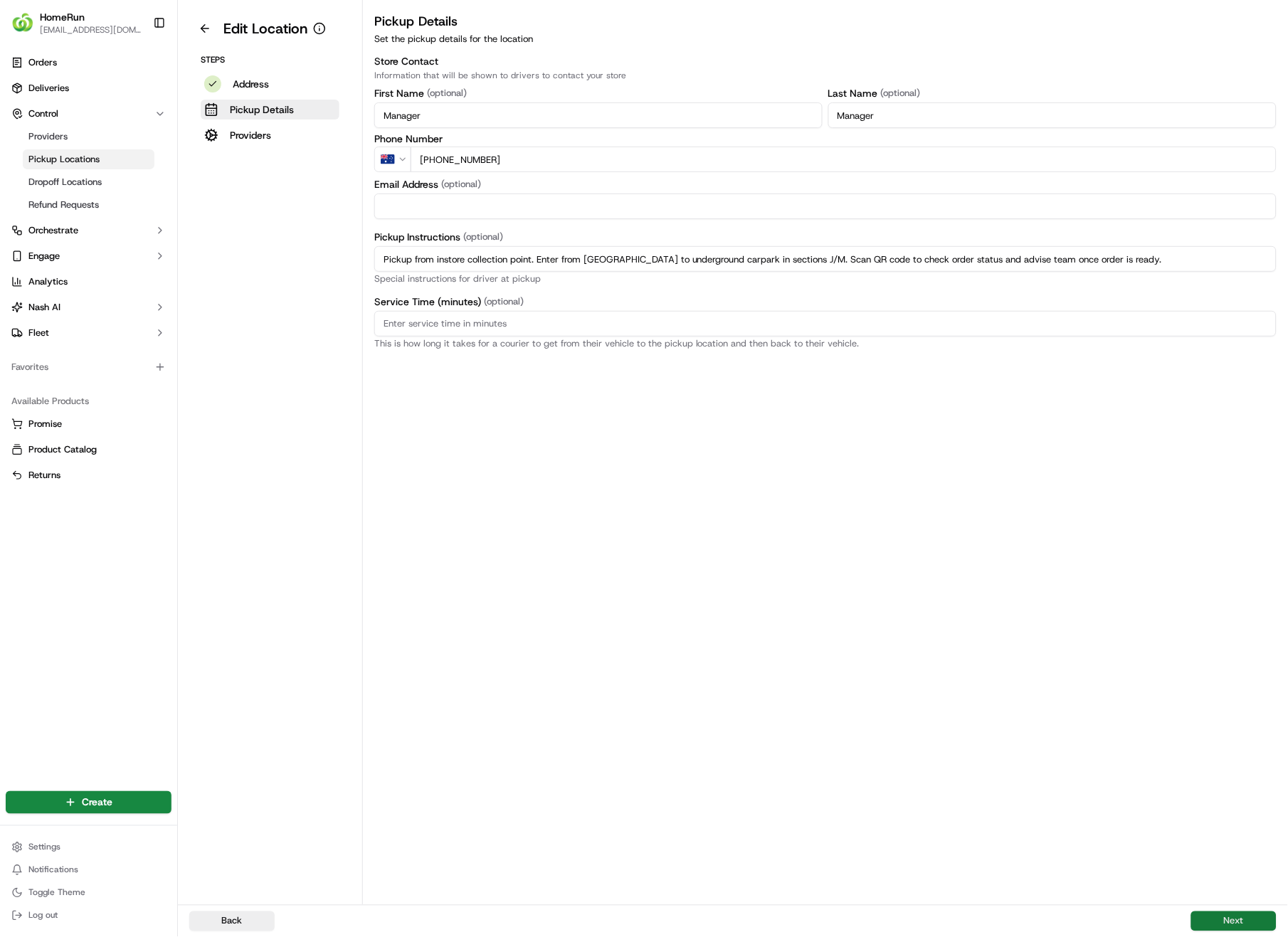
click at [1239, 663] on button "Next" at bounding box center [1234, 921] width 85 height 20
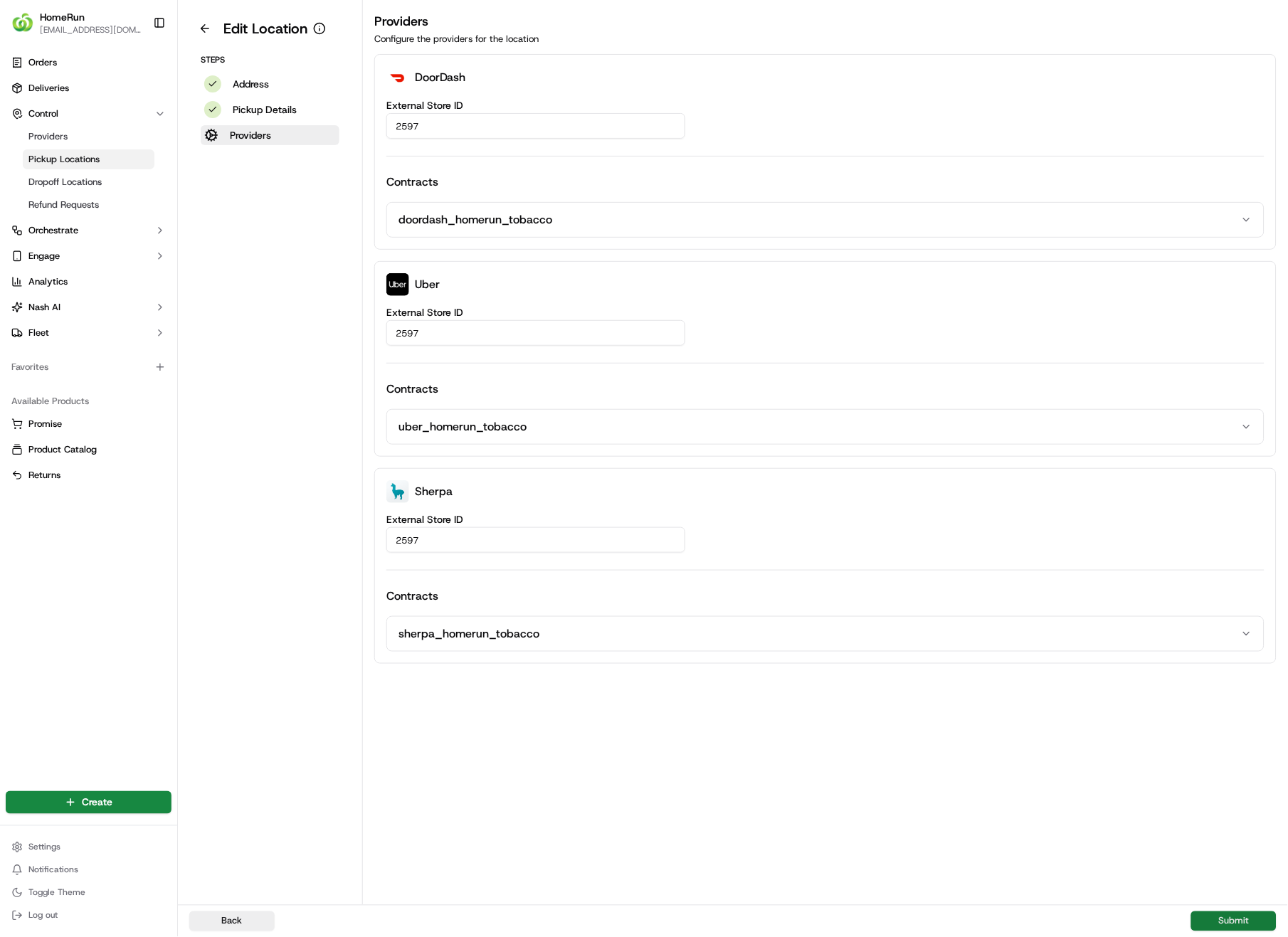
click at [1240, 663] on button "Submit" at bounding box center [1234, 921] width 85 height 20
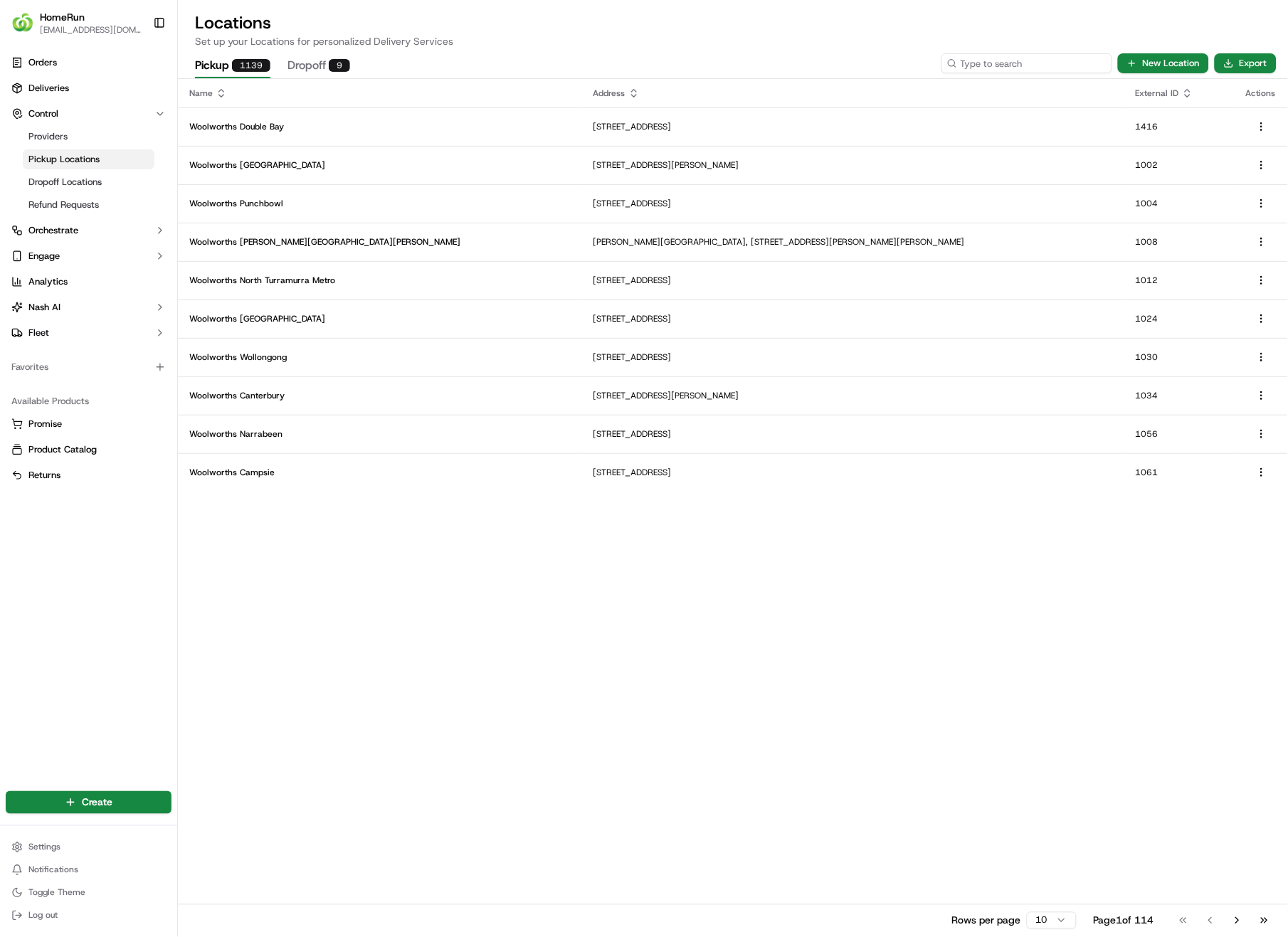
click at [1011, 62] on input at bounding box center [1027, 63] width 171 height 20
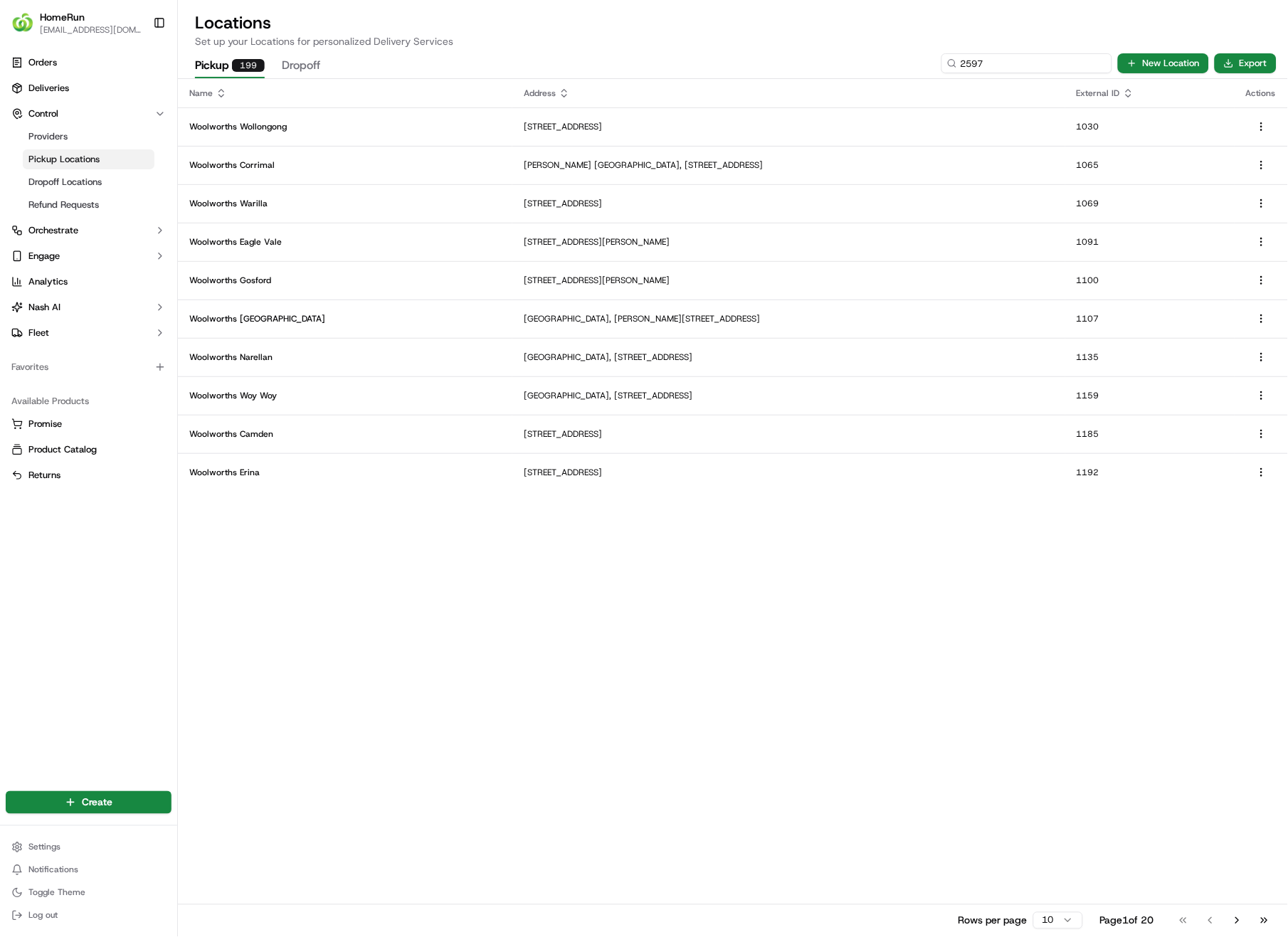
type input "2597"
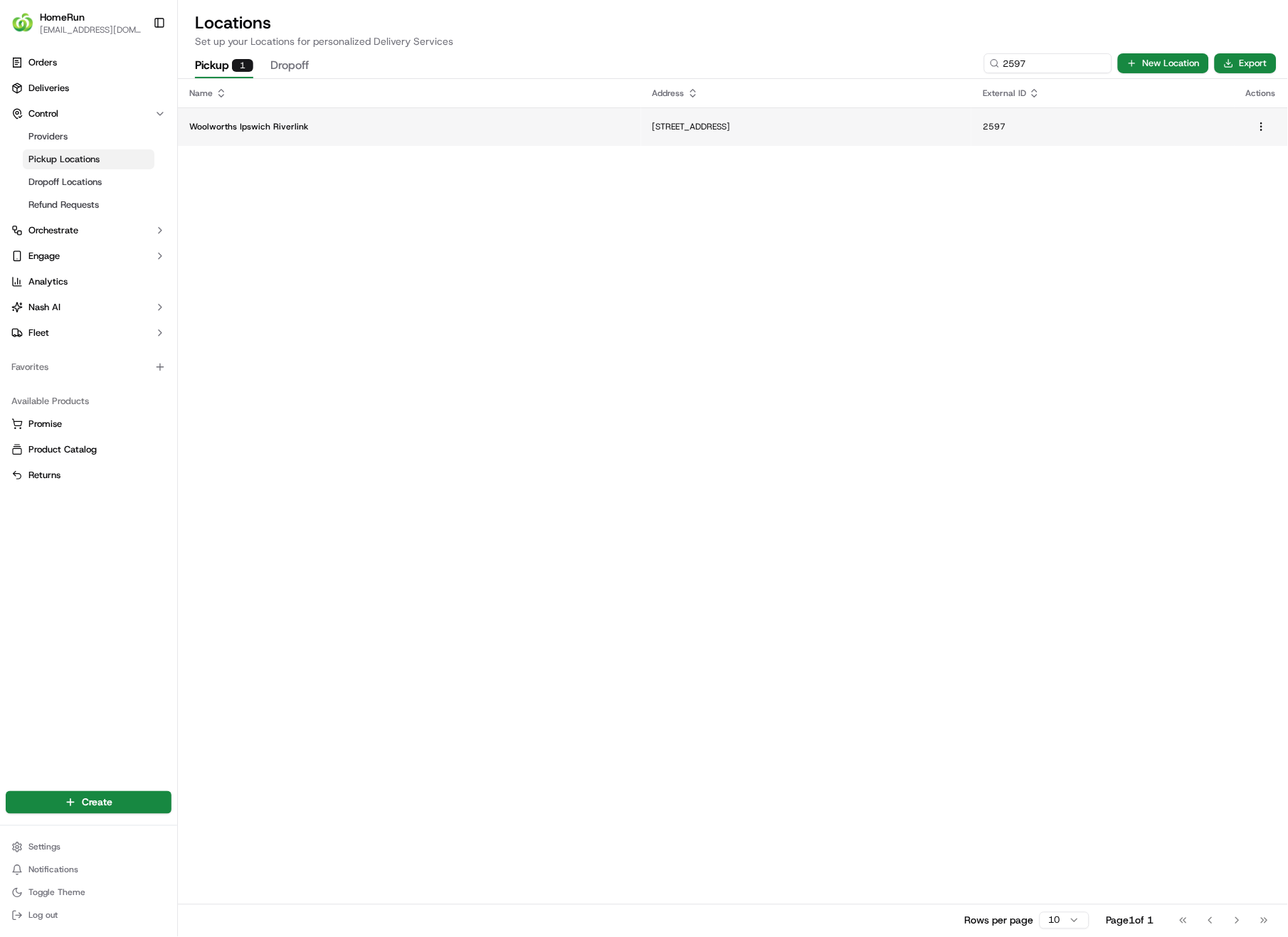
click at [653, 125] on p "[STREET_ADDRESS]" at bounding box center [806, 127] width 307 height 12
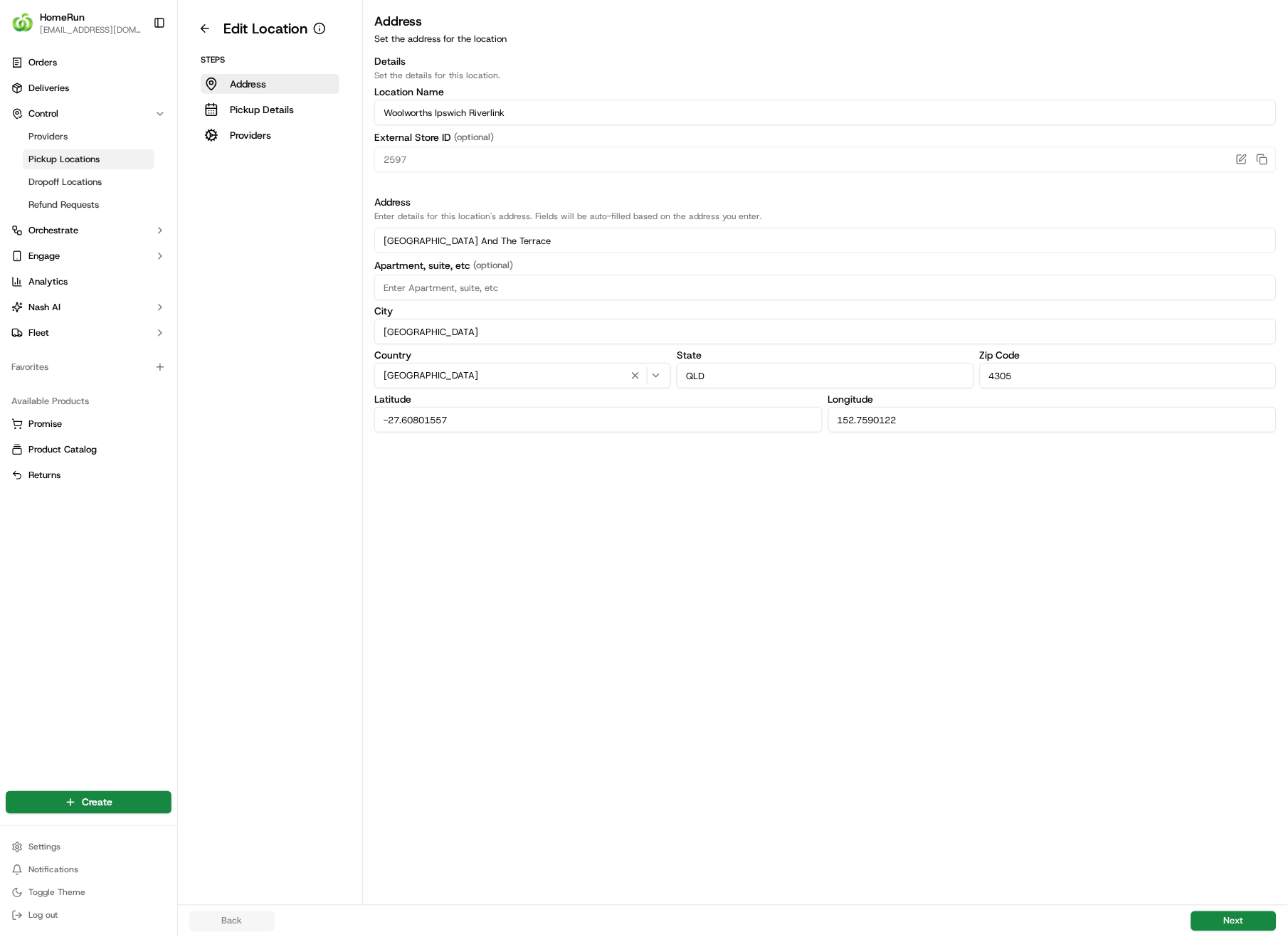
drag, startPoint x: 971, startPoint y: 427, endPoint x: 359, endPoint y: 421, distance: 612.0
click at [359, 421] on div "Edit Location Steps Address Pickup Details Providers Address Set the address fo…" at bounding box center [733, 452] width 1110 height 905
drag, startPoint x: 687, startPoint y: 419, endPoint x: 278, endPoint y: 413, distance: 409.0
click at [278, 413] on div "Edit Location Steps Address Pickup Details Providers Address Set the address fo…" at bounding box center [733, 452] width 1110 height 905
drag, startPoint x: 937, startPoint y: 425, endPoint x: 814, endPoint y: 420, distance: 123.1
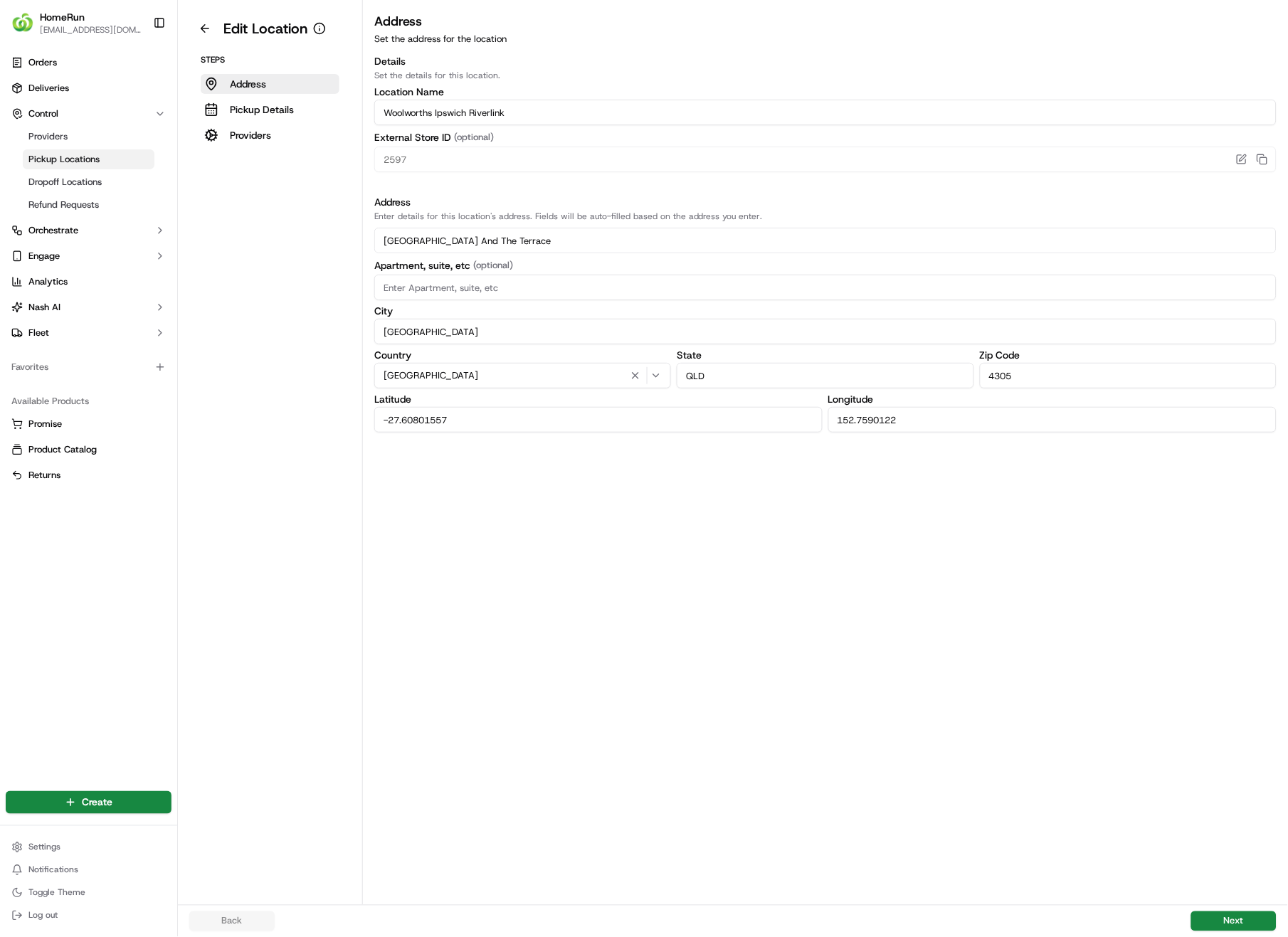
click at [814, 420] on div "[GEOGRAPHIC_DATA]" at bounding box center [825, 414] width 902 height 38
click at [1205, 663] on button "Next" at bounding box center [1234, 921] width 85 height 20
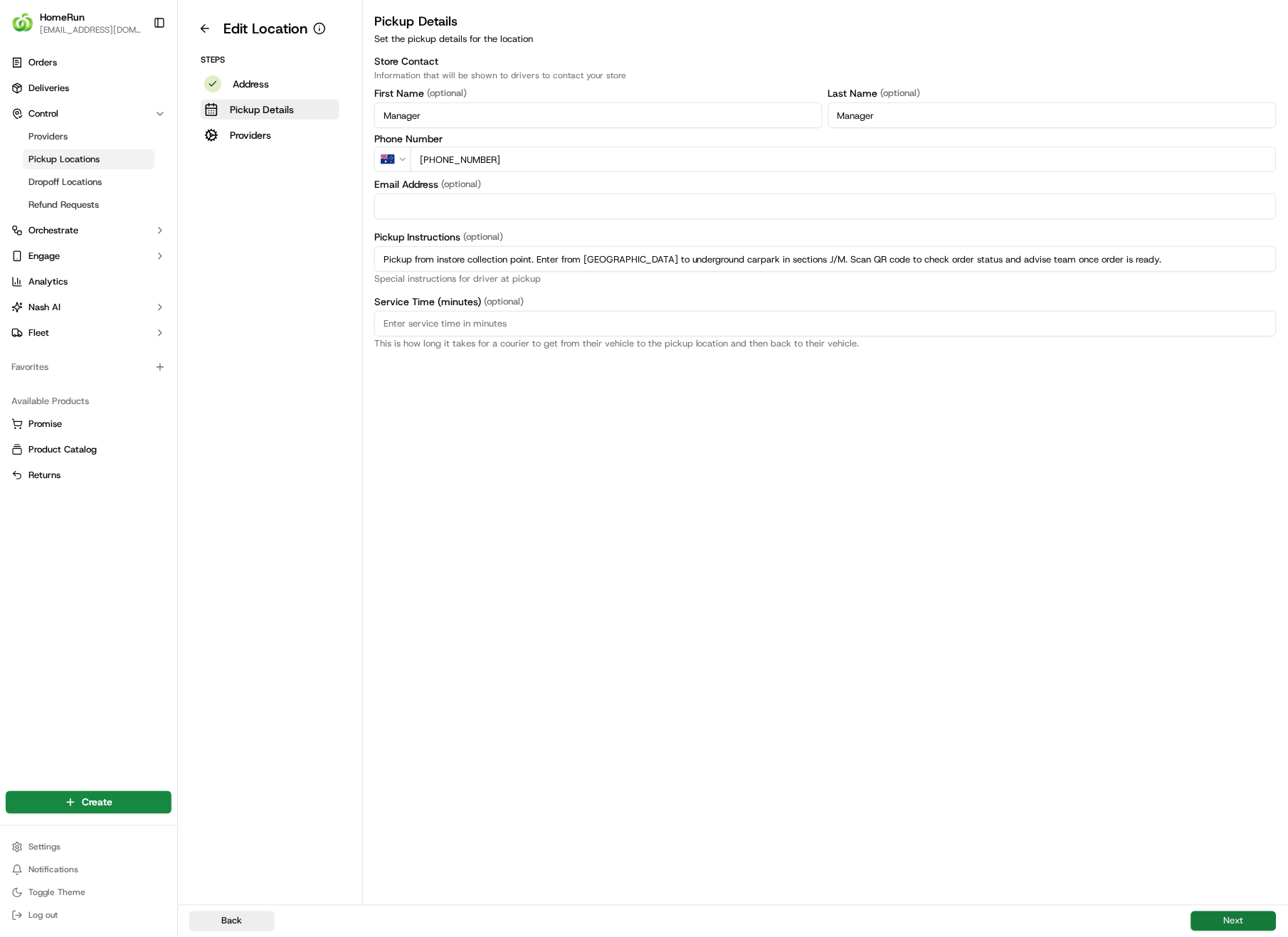
click at [1204, 663] on button "Next" at bounding box center [1234, 921] width 85 height 20
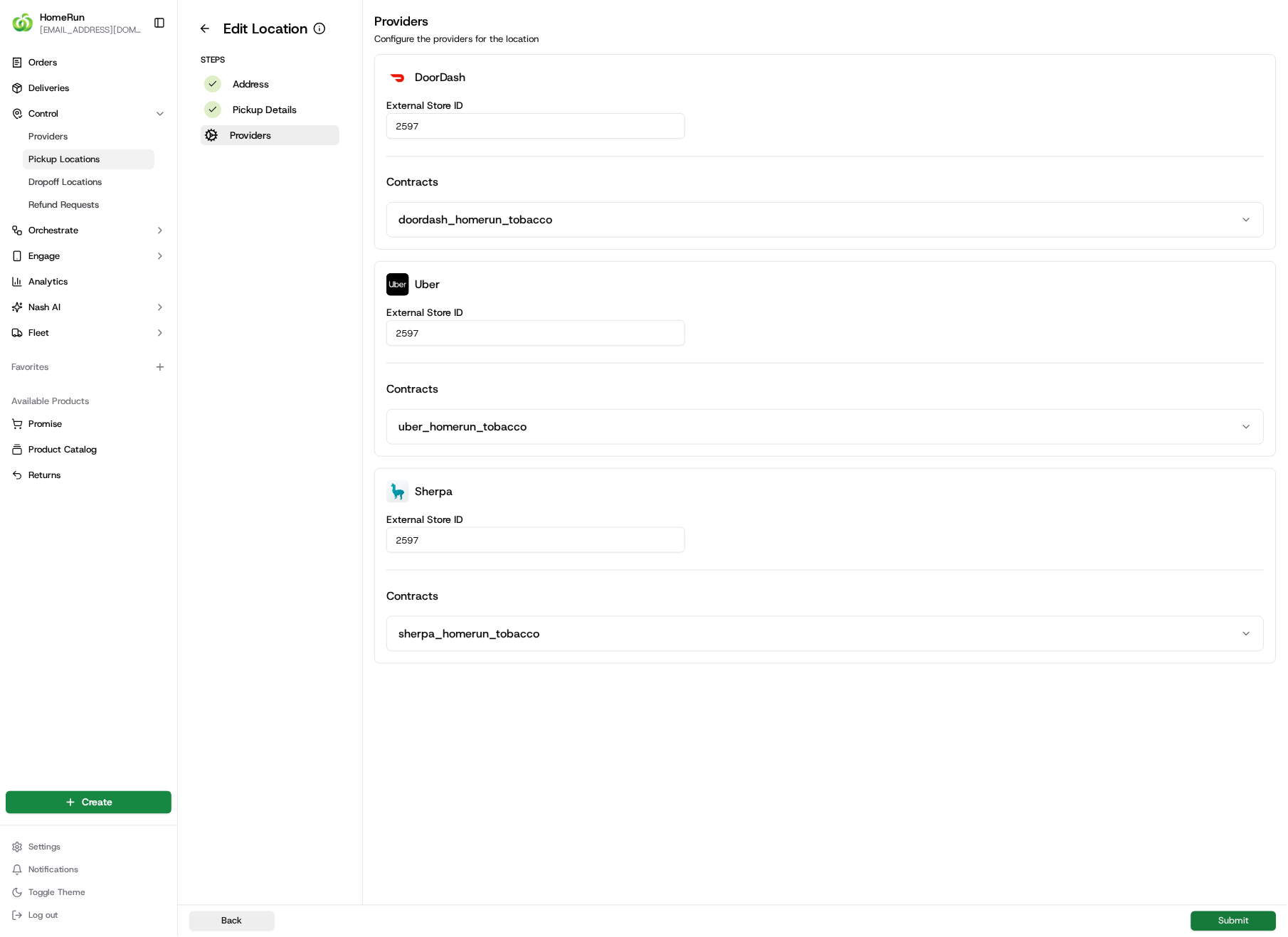
click at [1204, 663] on button "Submit" at bounding box center [1234, 921] width 85 height 20
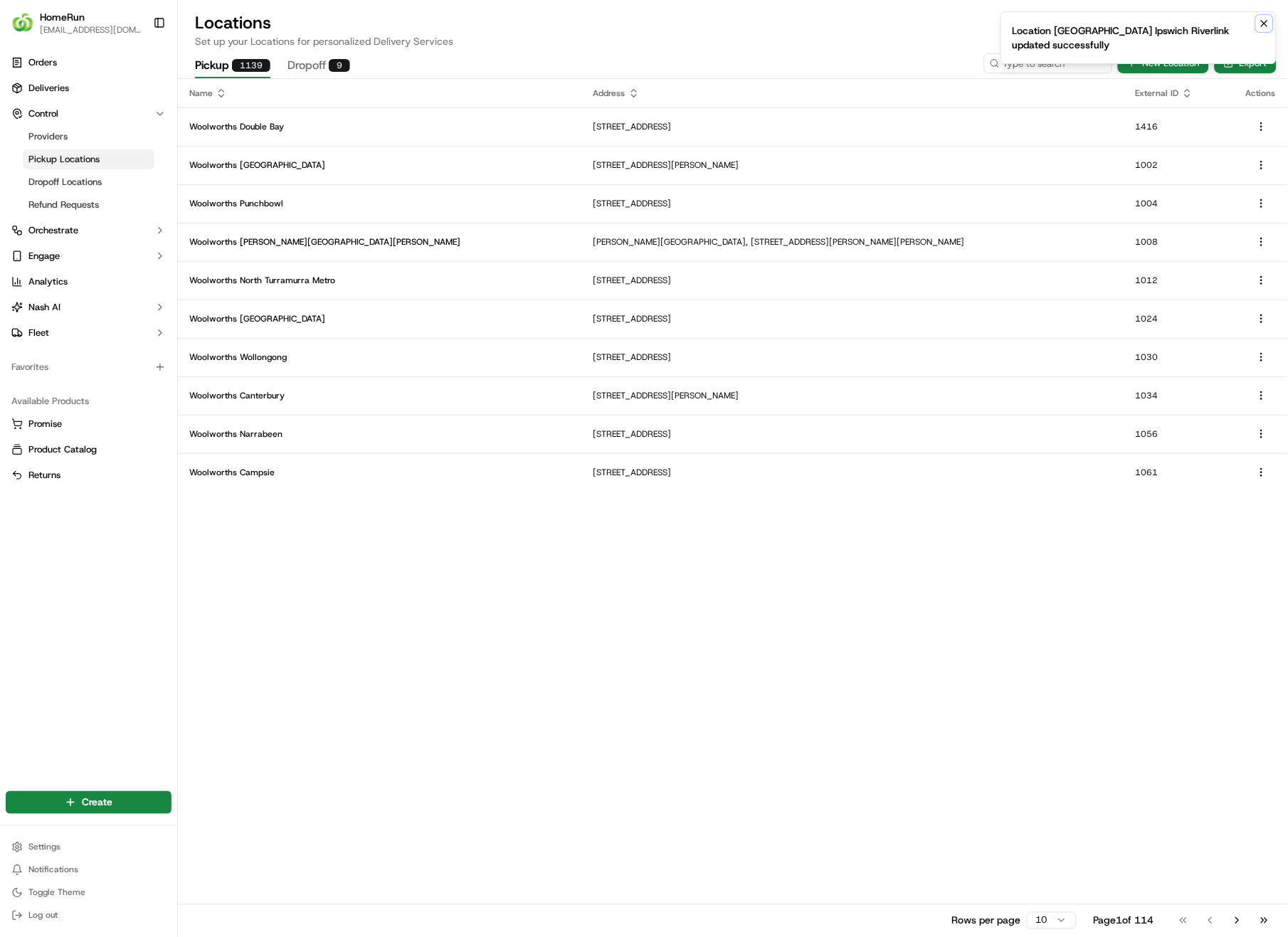
click at [1267, 22] on icon "Notifications (F8)" at bounding box center [1265, 23] width 12 height 12
click at [1017, 61] on input at bounding box center [1027, 63] width 171 height 20
type input "2601"
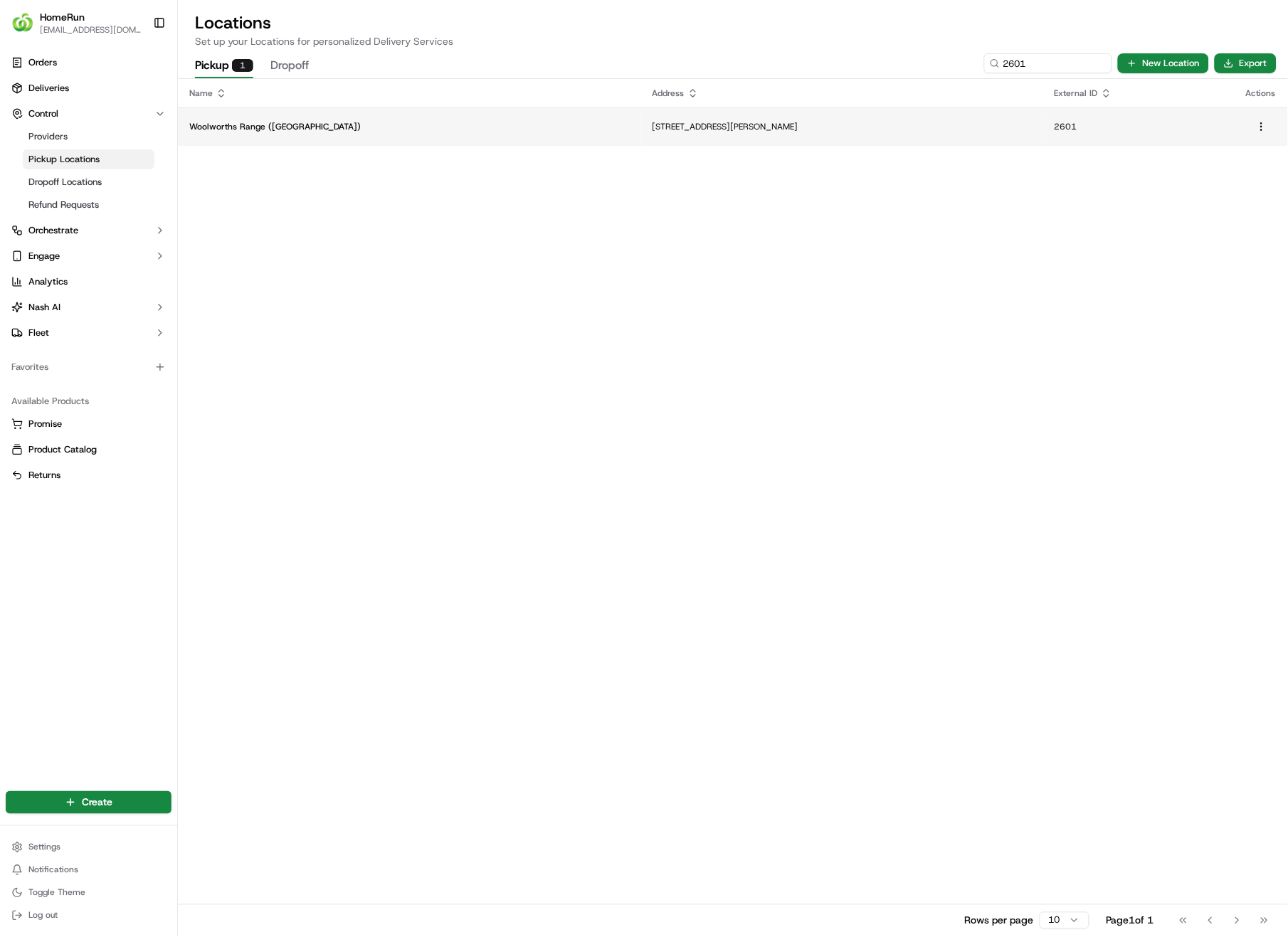
click at [684, 122] on p "[STREET_ADDRESS][PERSON_NAME]" at bounding box center [842, 127] width 379 height 12
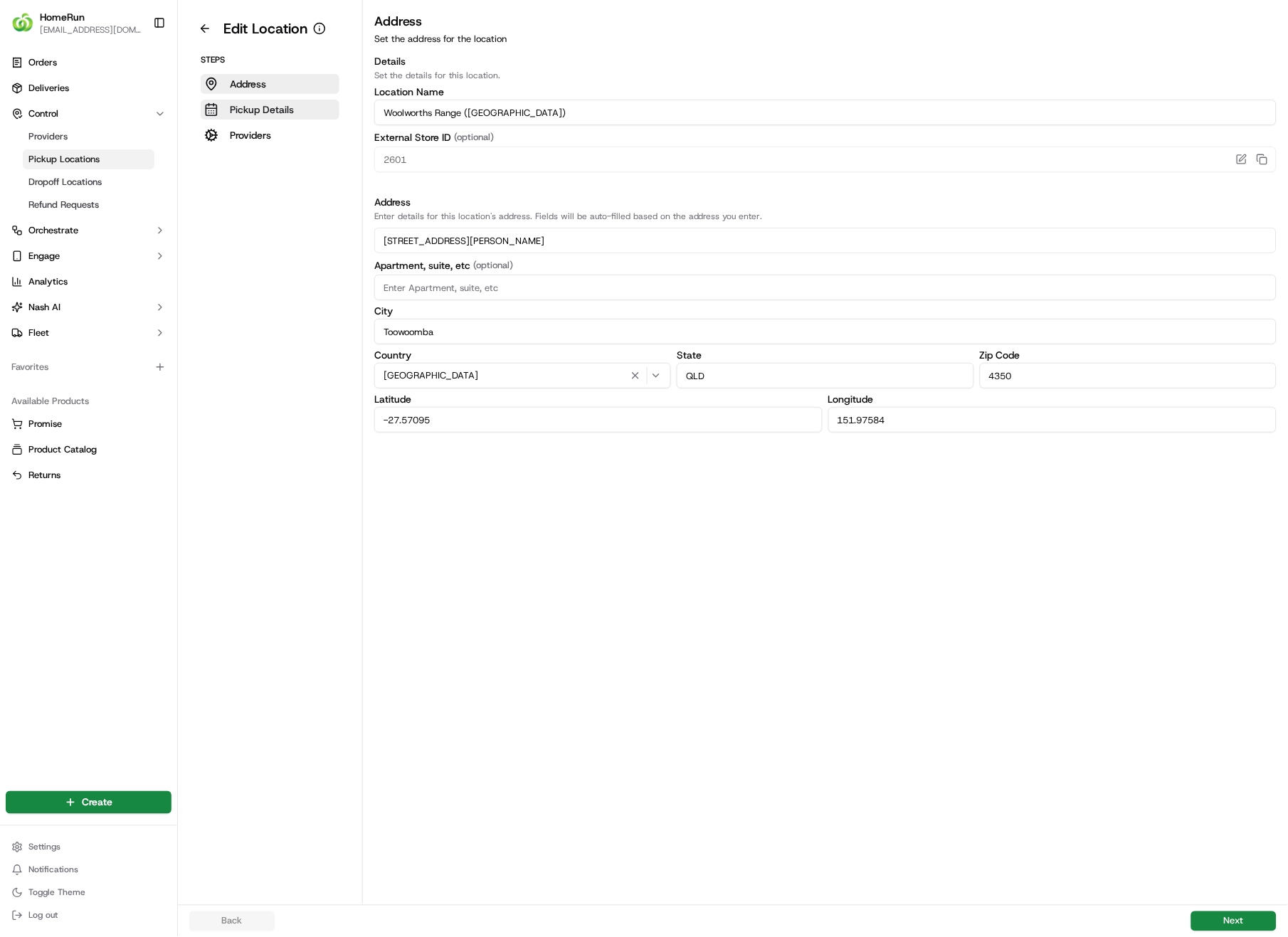
click at [262, 104] on p "Pickup Details" at bounding box center [261, 109] width 64 height 14
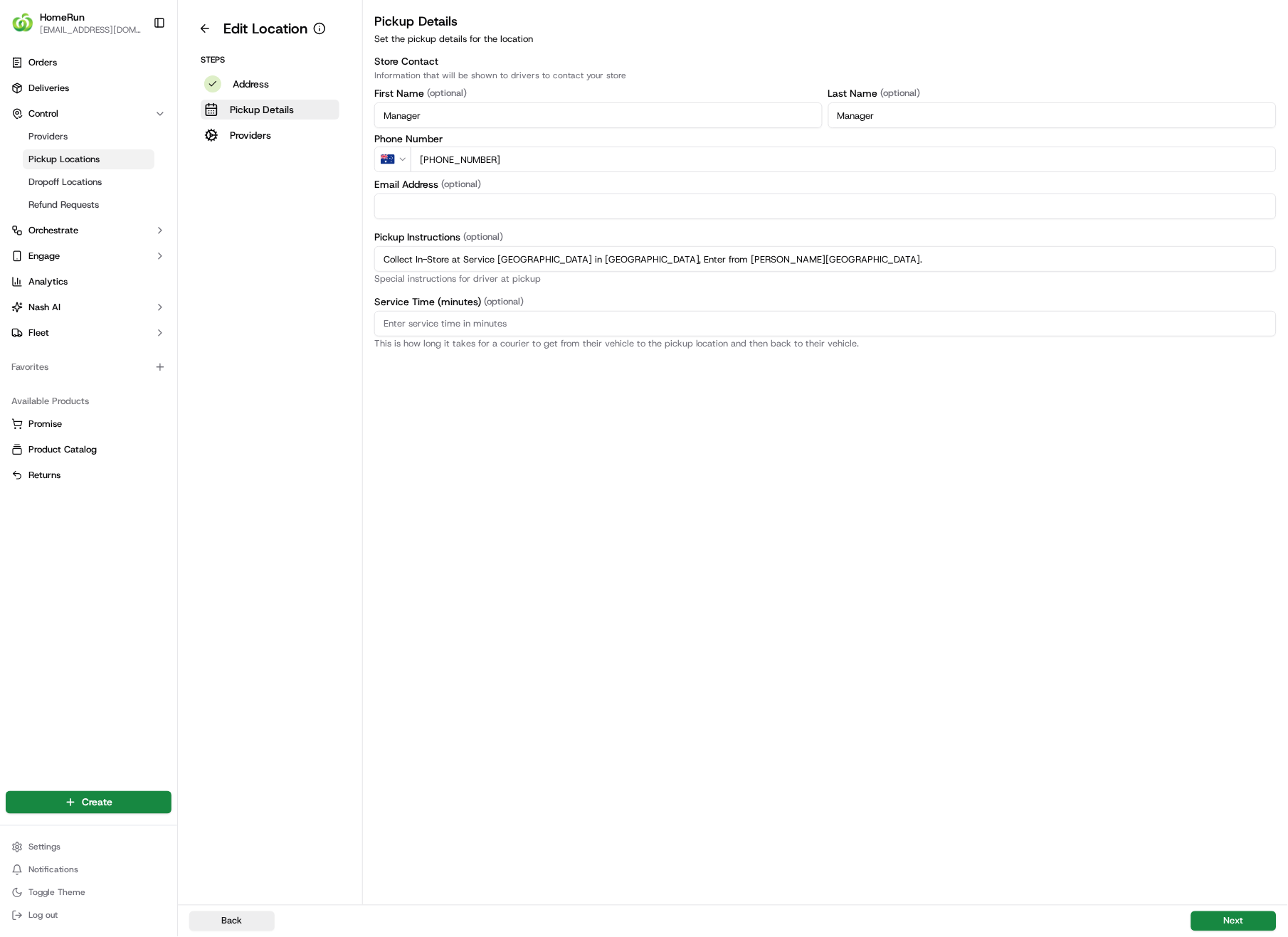
drag, startPoint x: 761, startPoint y: 261, endPoint x: 372, endPoint y: 255, distance: 389.0
click at [372, 255] on div "Pickup Details Set the pickup details for the location Store Contact Informatio…" at bounding box center [825, 180] width 925 height 337
paste input "Pickup from instore collection point. Enter from [PERSON_NAME][GEOGRAPHIC_DATA]…"
type input "Pickup from instore collection point. Enter from [PERSON_NAME][GEOGRAPHIC_DATA]…"
click at [1218, 663] on button "Next" at bounding box center [1234, 921] width 85 height 20
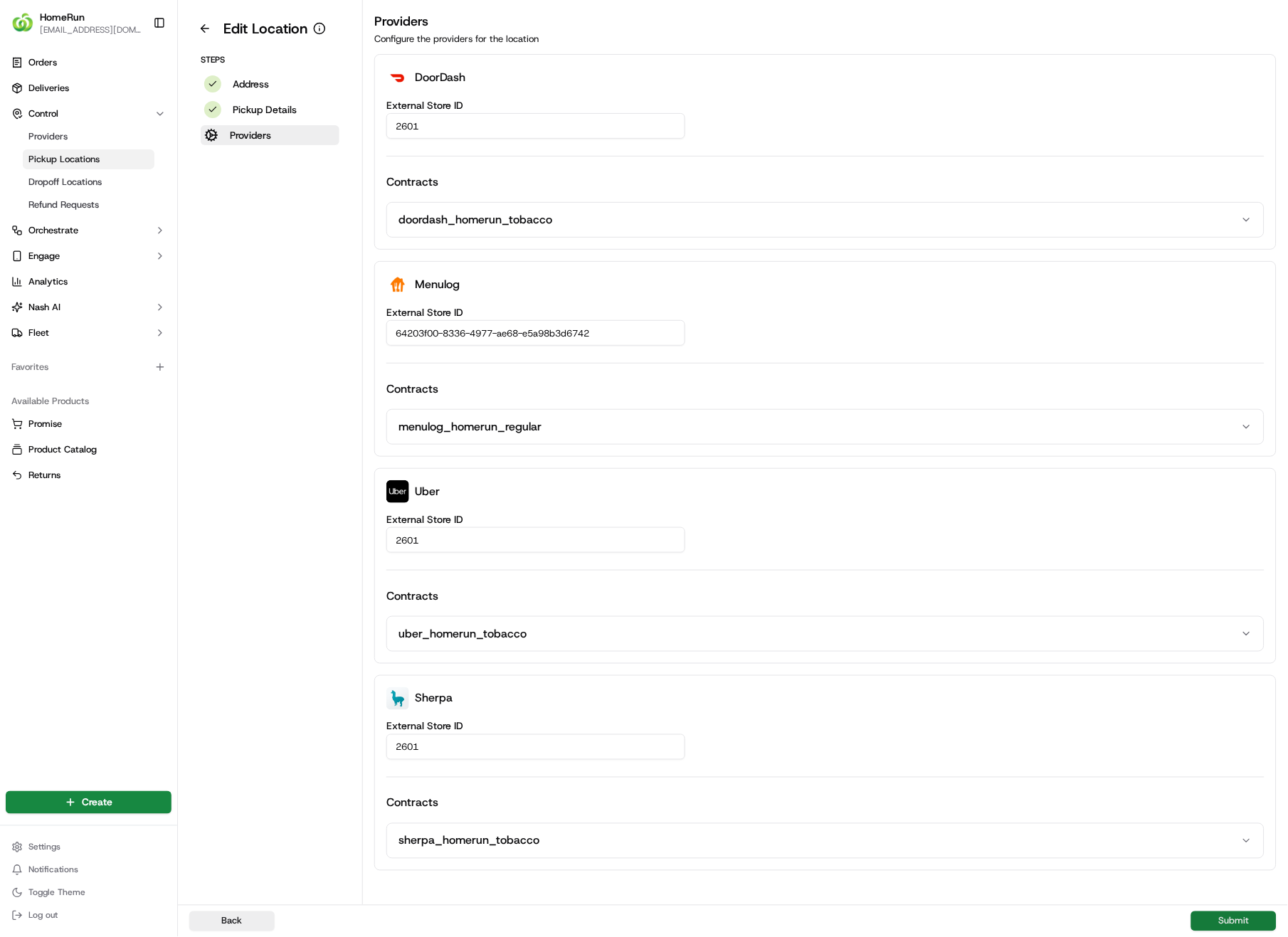
click at [1218, 663] on button "Submit" at bounding box center [1234, 921] width 85 height 20
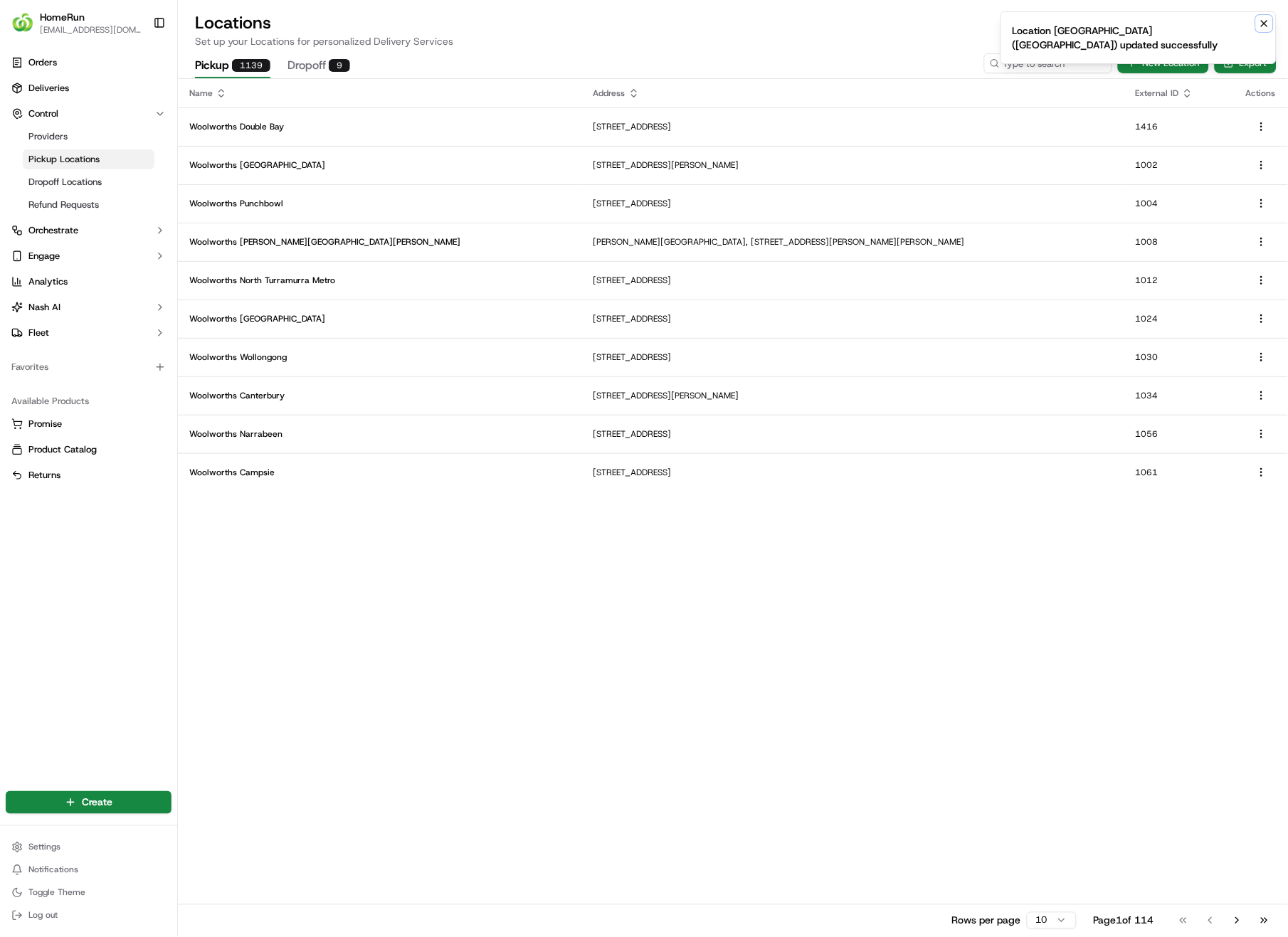
click at [1264, 18] on icon "Notifications (F8)" at bounding box center [1265, 23] width 12 height 12
click at [1047, 60] on input at bounding box center [1027, 63] width 171 height 20
type input "2602"
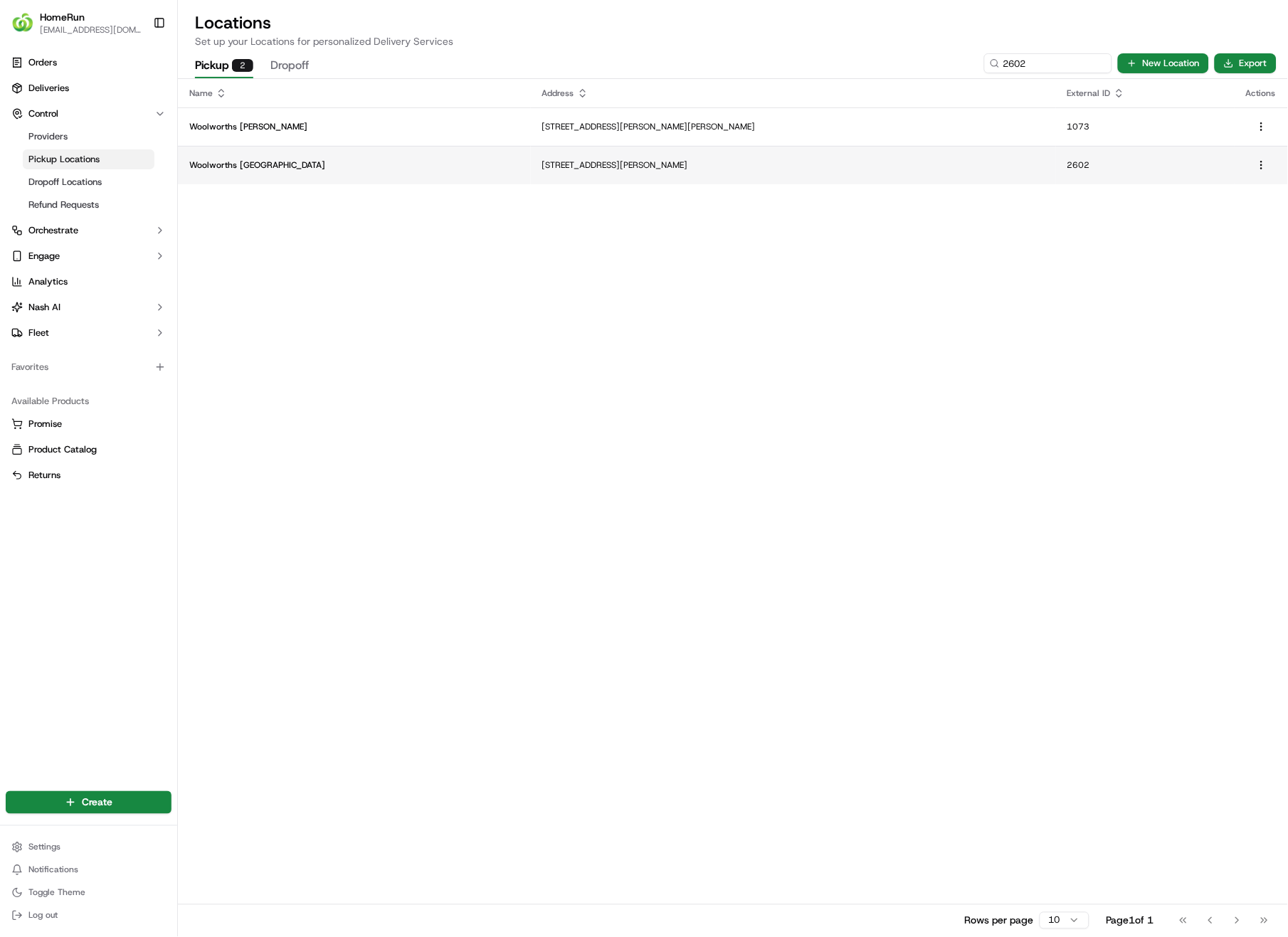
click at [542, 163] on p "[STREET_ADDRESS][PERSON_NAME]" at bounding box center [793, 165] width 502 height 12
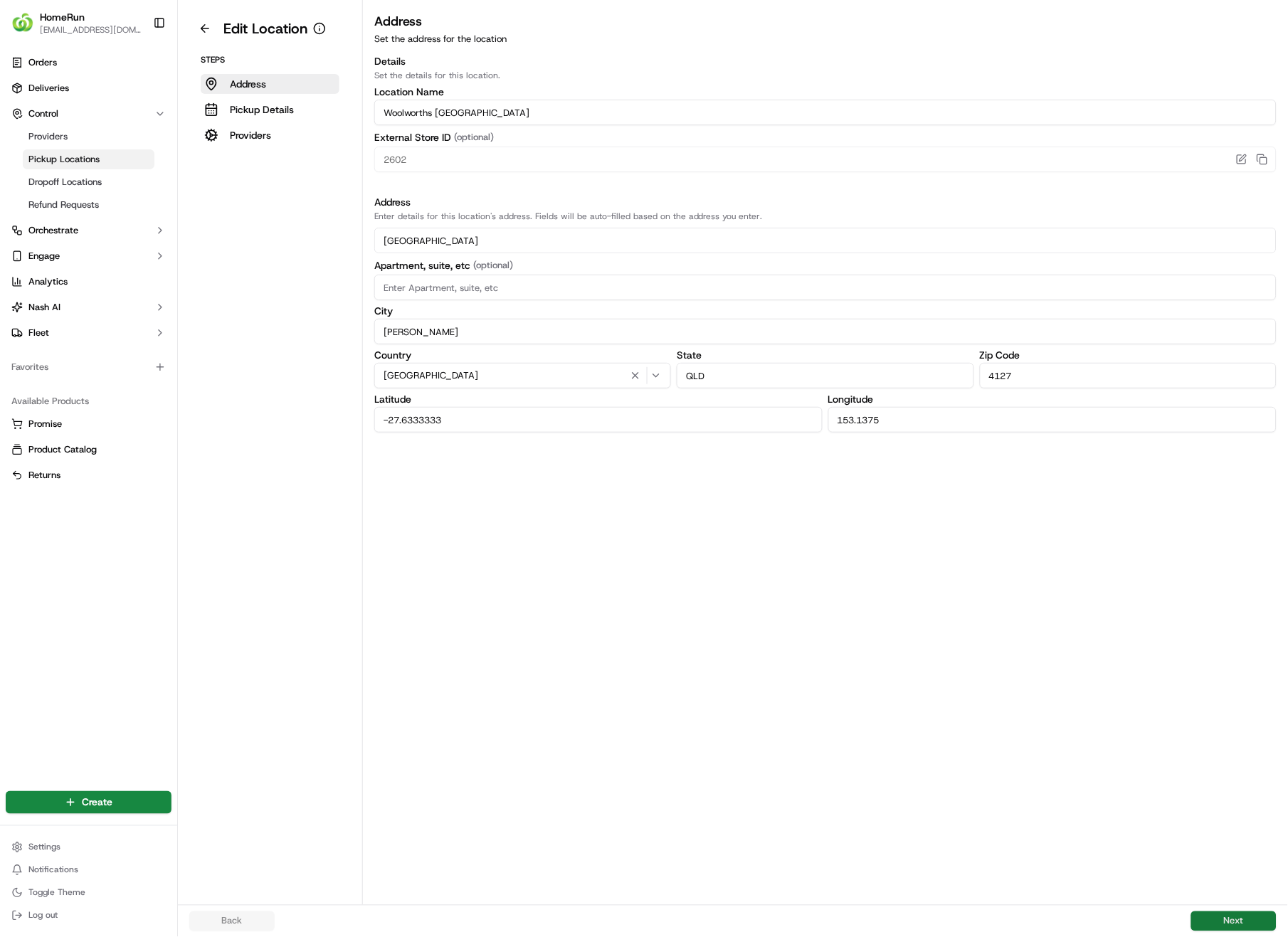
click at [1226, 663] on button "Next" at bounding box center [1234, 921] width 85 height 20
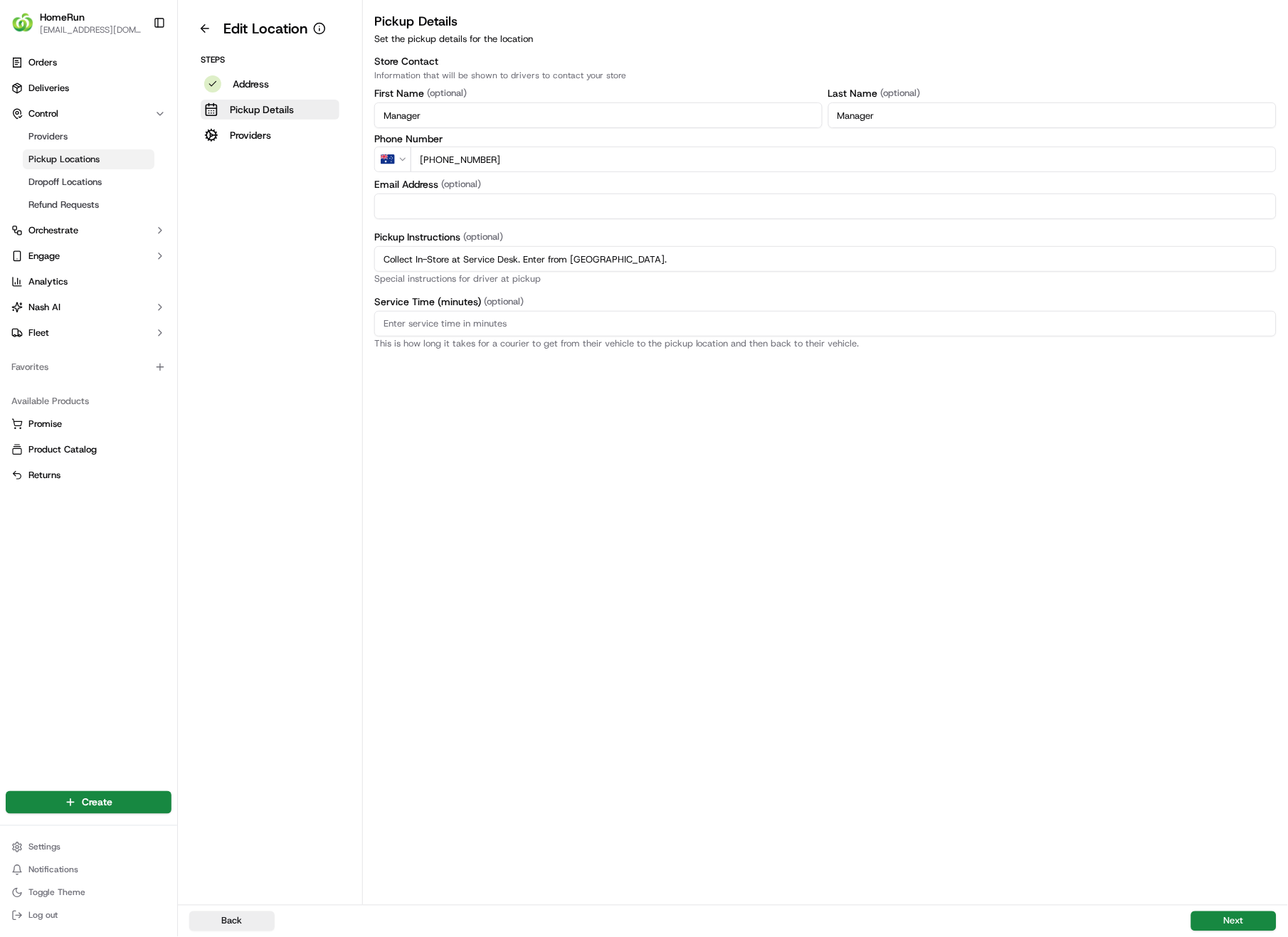
drag, startPoint x: 692, startPoint y: 260, endPoint x: 367, endPoint y: 254, distance: 325.1
click at [317, 247] on div "Edit Location Steps Address Pickup Details Providers Pickup Details Set the pic…" at bounding box center [733, 452] width 1110 height 905
paste input "Pickup from instore collection point. Enter from Magellan Rd.Scan QR code to ch…"
type input "Pickup from instore collection point. Enter from Magellan Rd.Scan QR code to ch…"
click at [1226, 663] on button "Next" at bounding box center [1234, 921] width 85 height 20
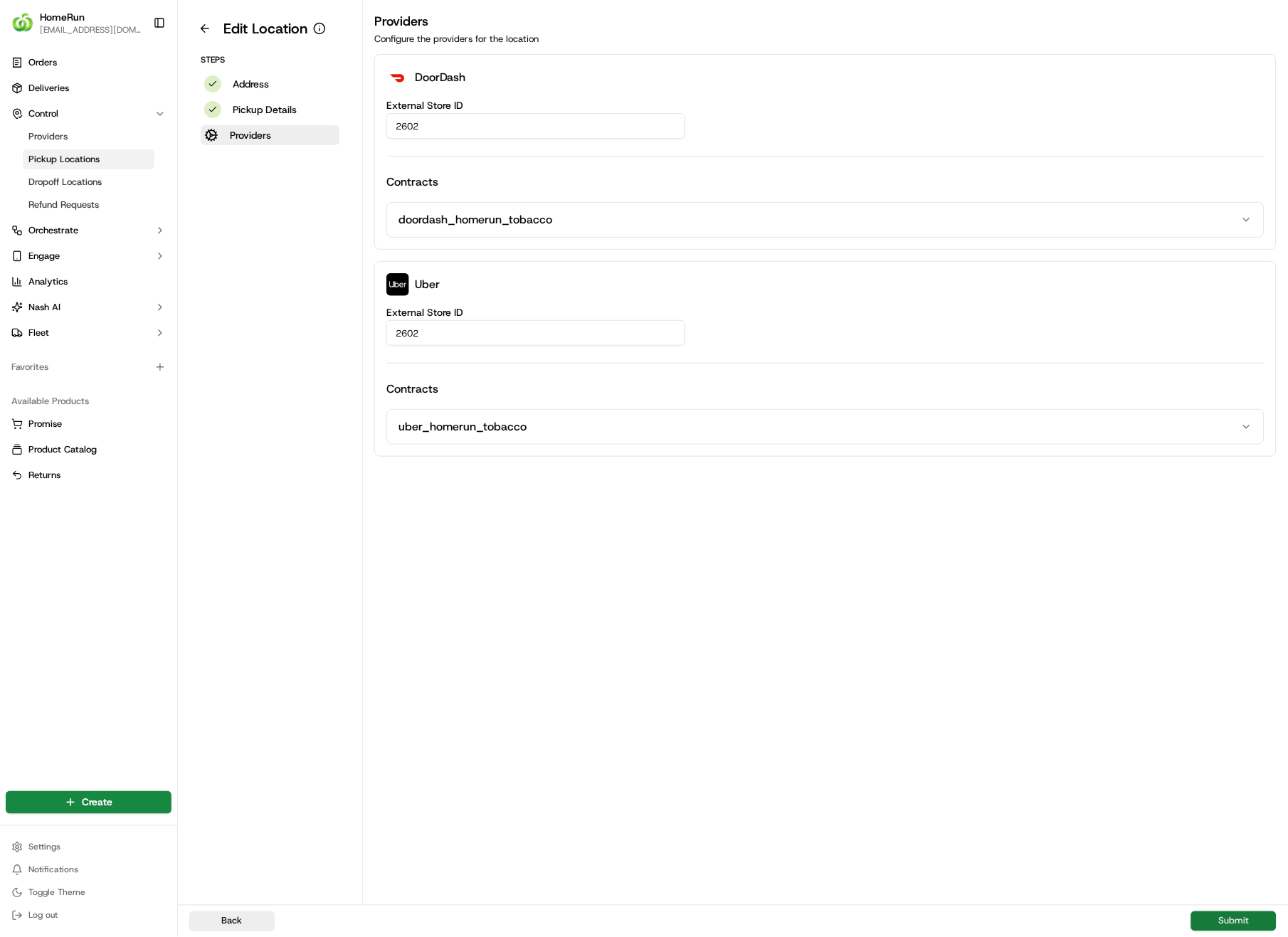
click at [1226, 663] on button "Submit" at bounding box center [1234, 921] width 85 height 20
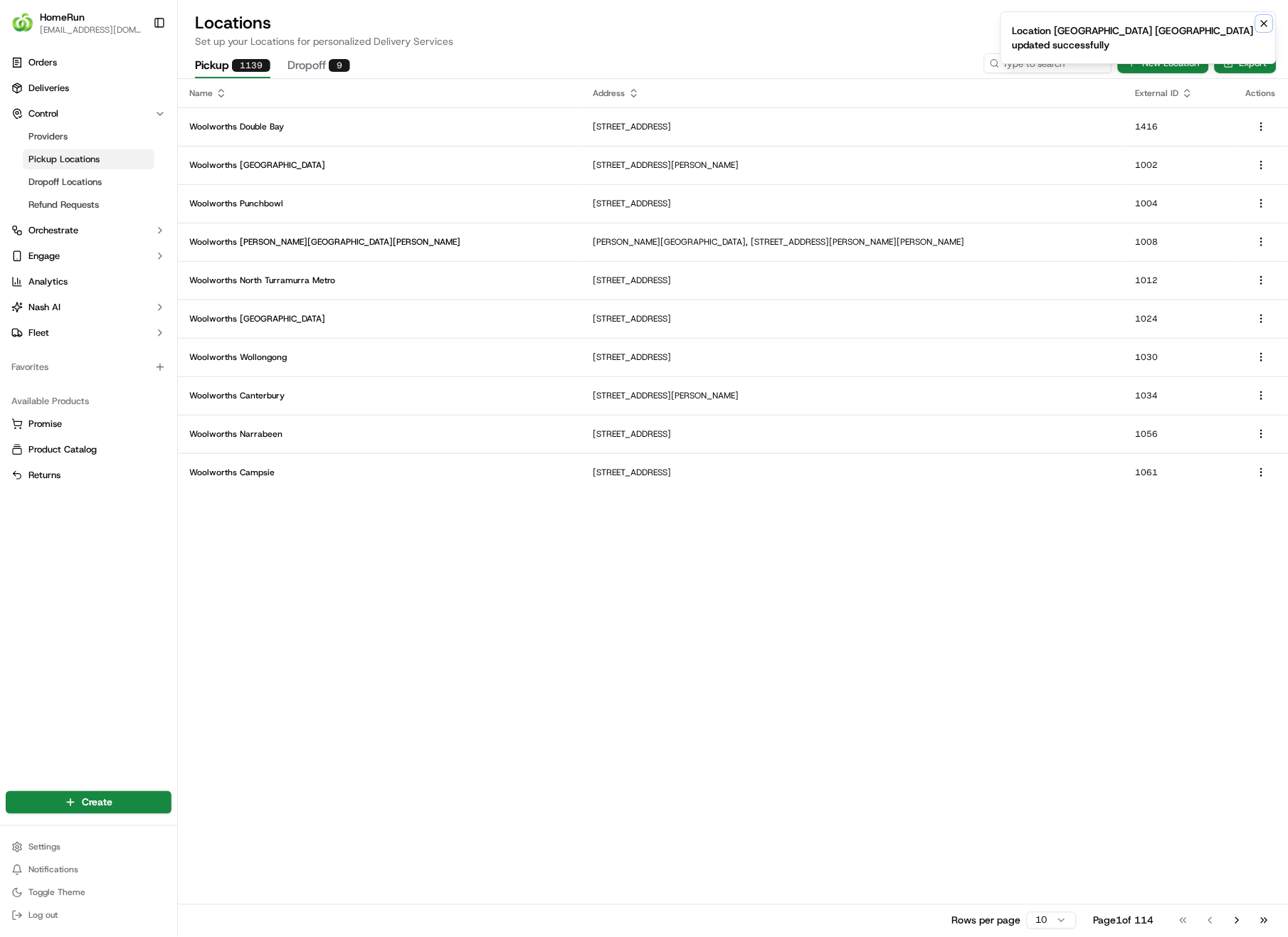
click at [1267, 20] on icon "Notifications (F8)" at bounding box center [1265, 23] width 12 height 12
click at [1042, 65] on input at bounding box center [1027, 63] width 171 height 20
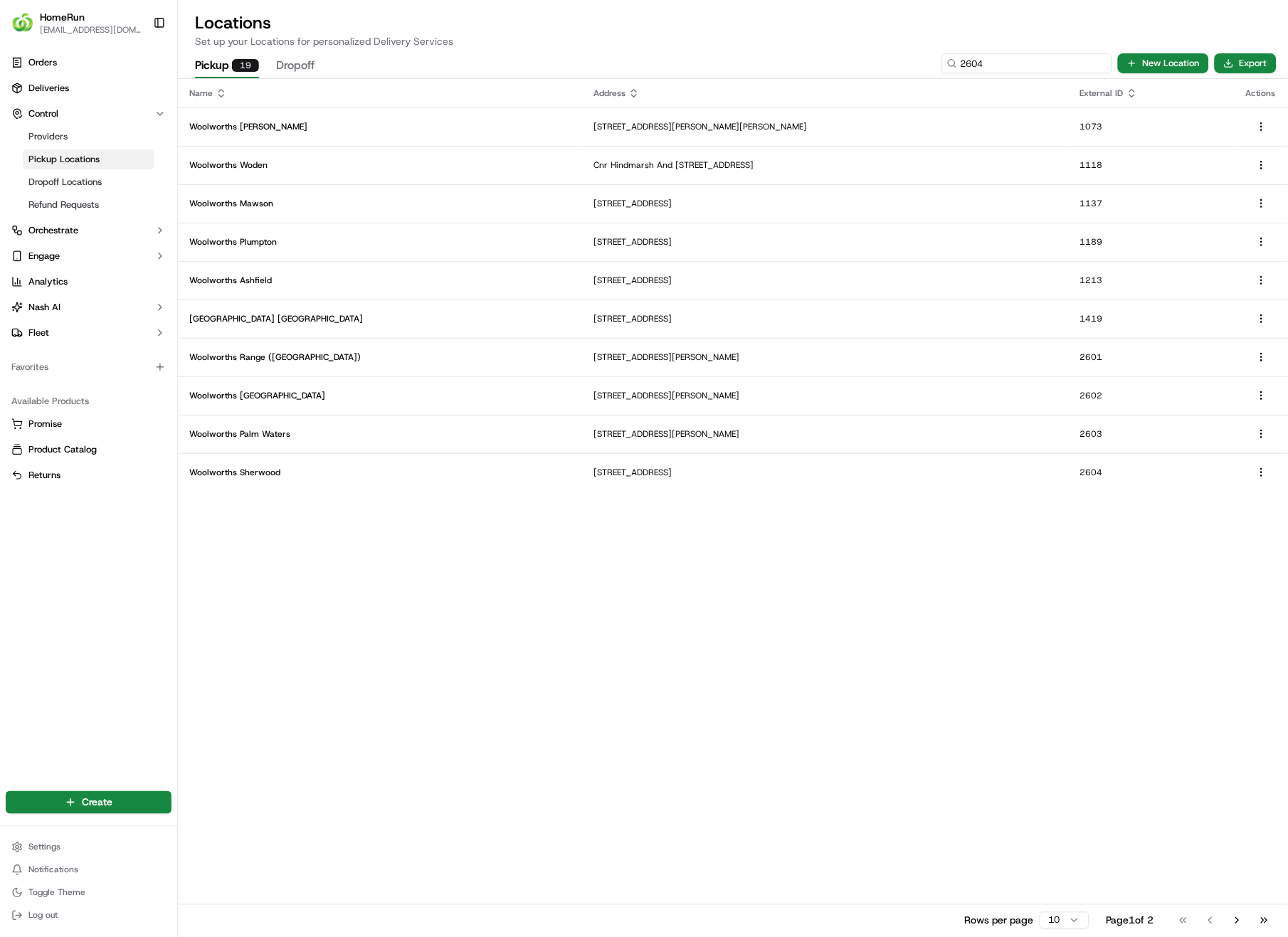
type input "2604"
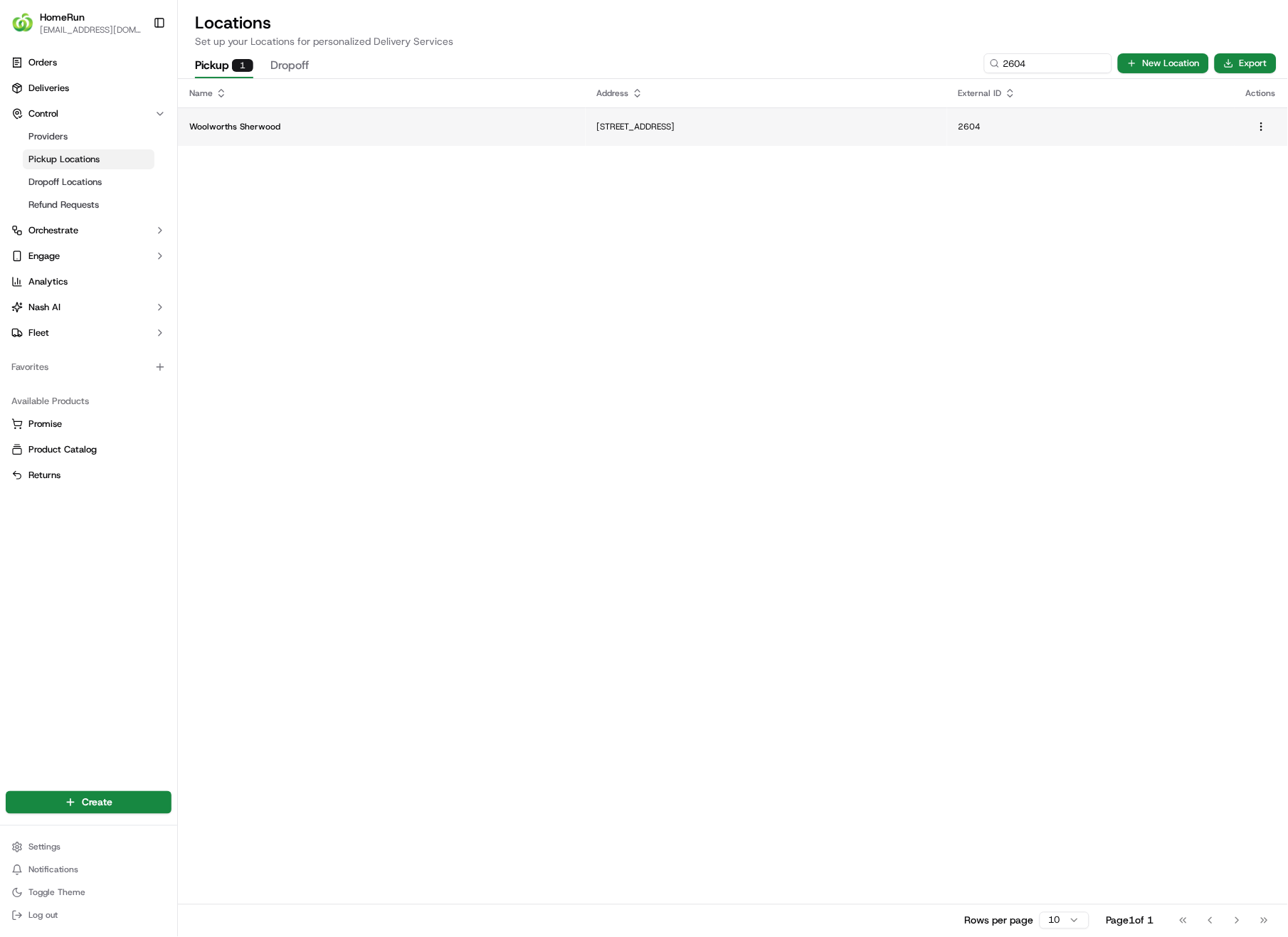
click at [860, 123] on p "[STREET_ADDRESS]" at bounding box center [766, 127] width 339 height 12
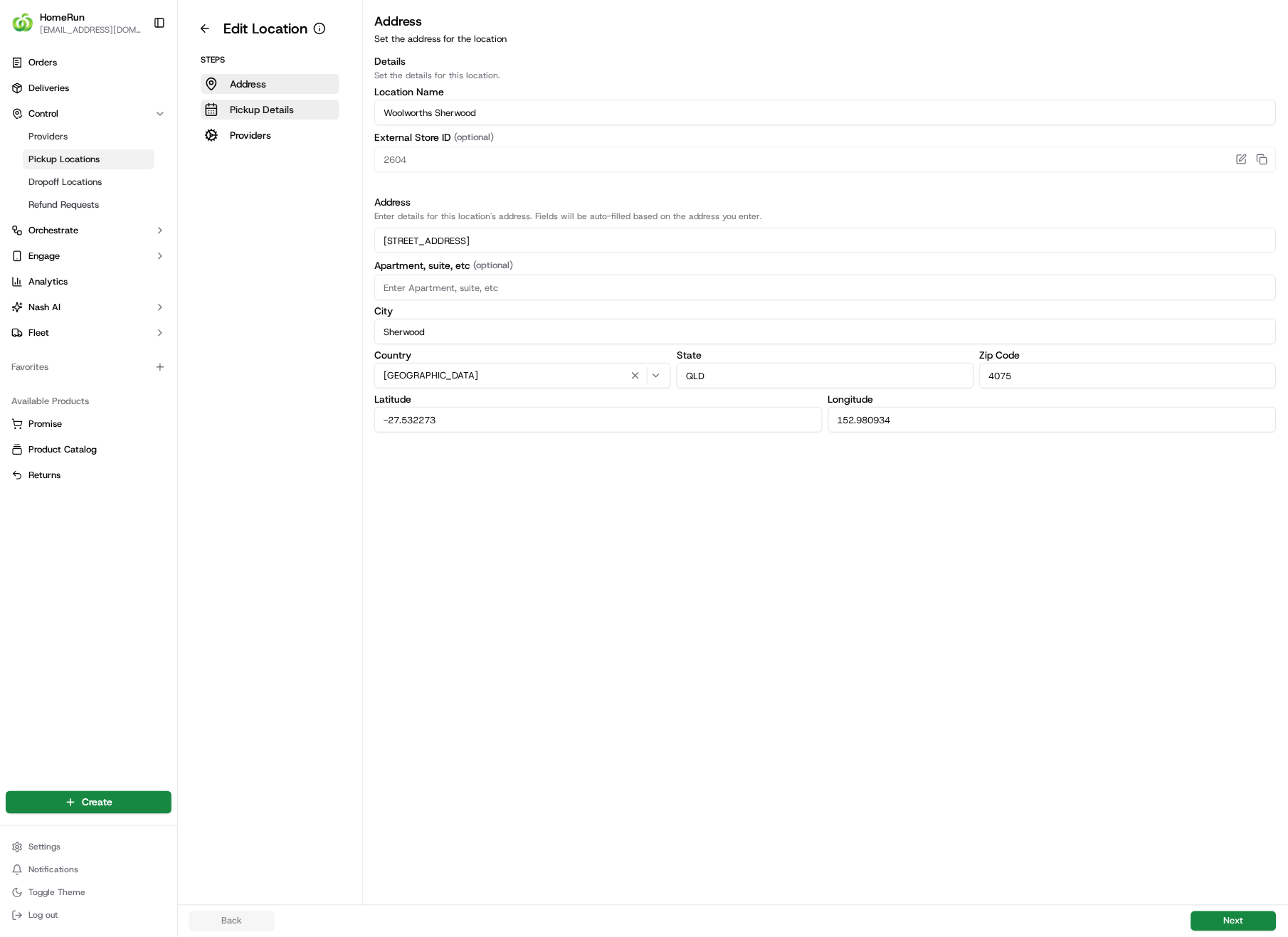
click at [277, 103] on p "Pickup Details" at bounding box center [261, 109] width 64 height 14
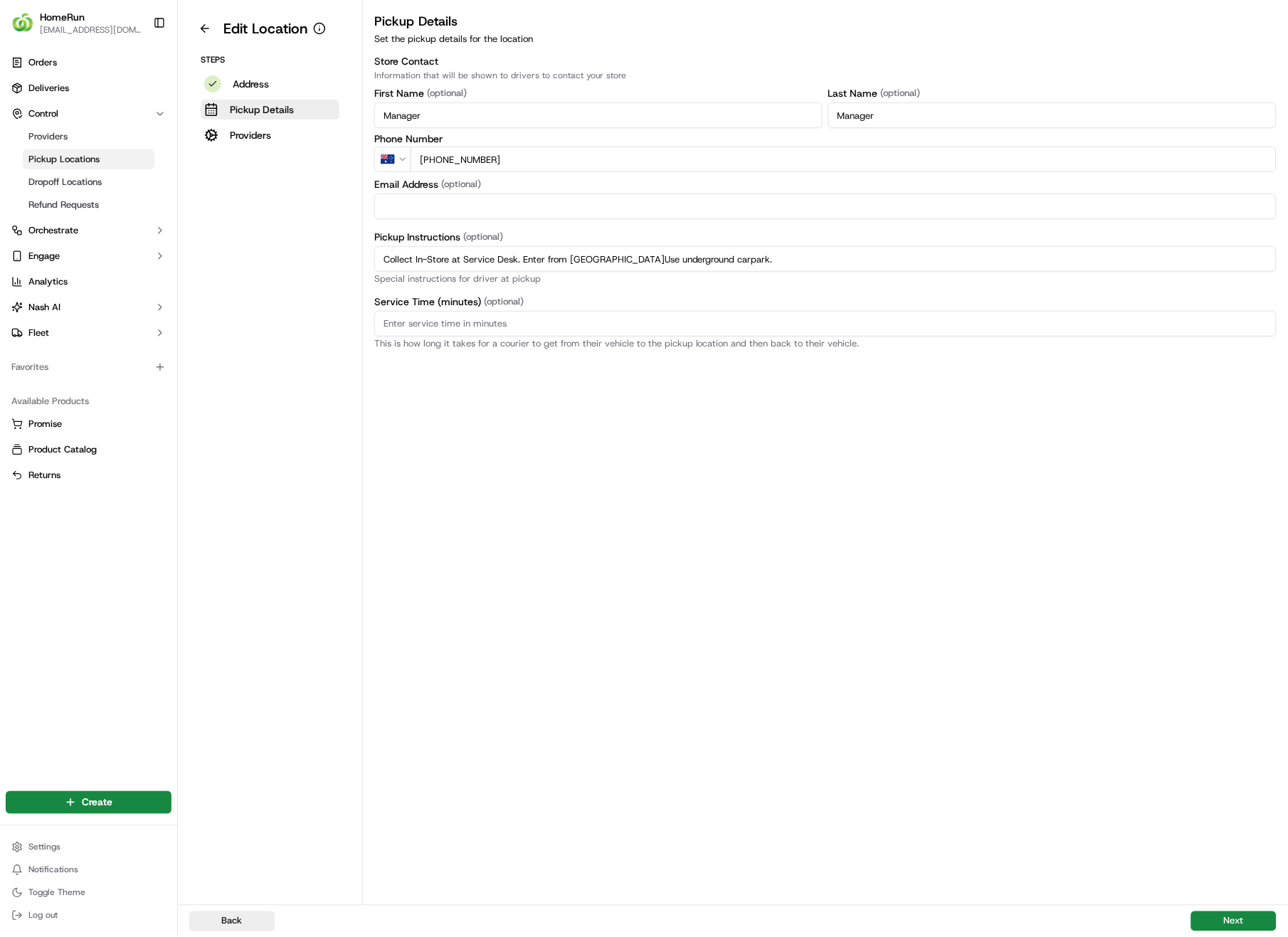
drag, startPoint x: 679, startPoint y: 264, endPoint x: 381, endPoint y: 254, distance: 298.2
click at [381, 254] on input "Collect In-Store at Service Desk. Enter from [GEOGRAPHIC_DATA]Use underground c…" at bounding box center [825, 259] width 902 height 26
paste input "Pickup from instore collection point. Enter from [GEOGRAPHIC_DATA] Use undergro…"
type input "Pickup from instore collection point. Enter from [GEOGRAPHIC_DATA] Use undergro…"
click at [1227, 663] on button "Next" at bounding box center [1234, 921] width 85 height 20
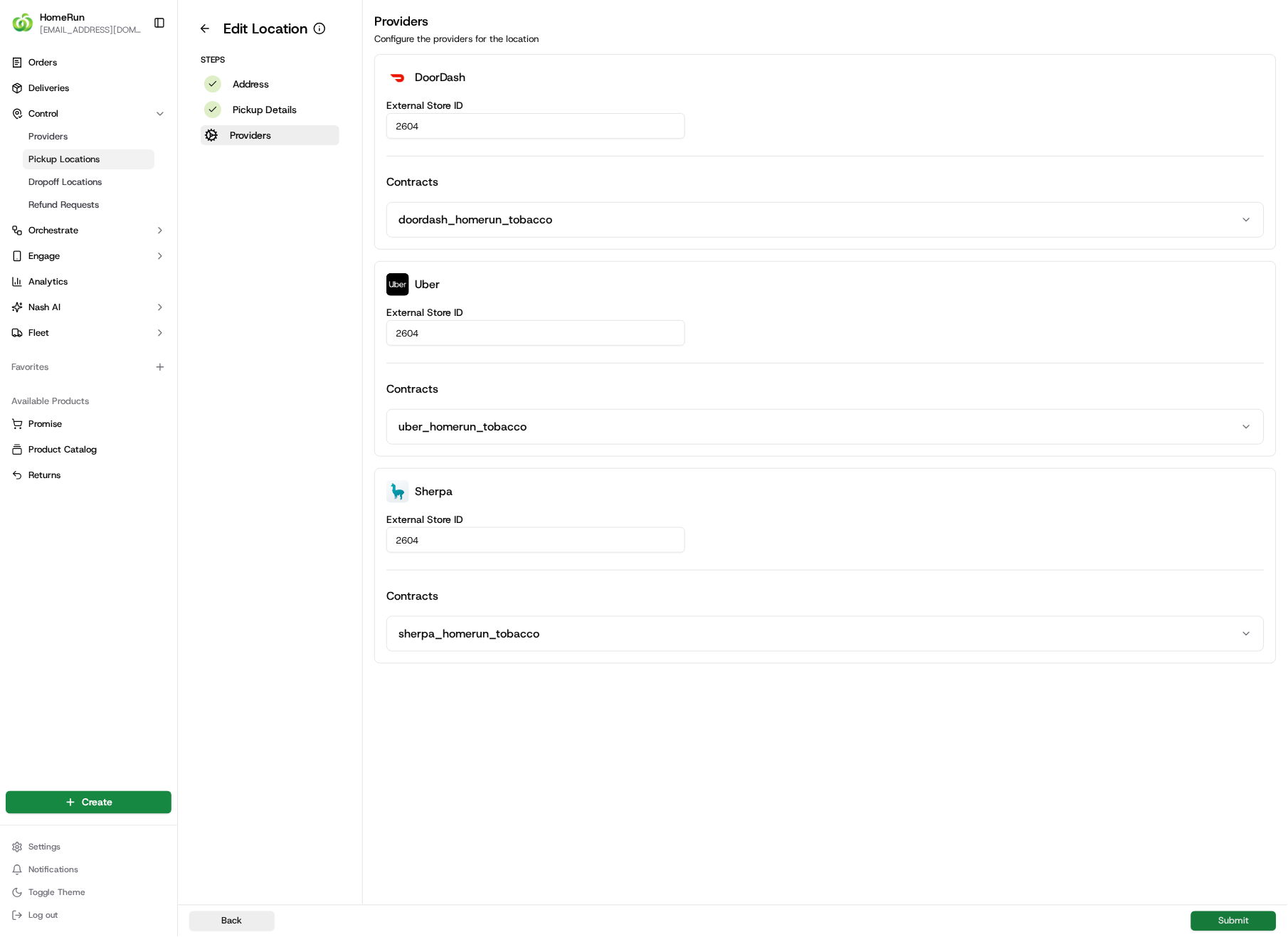
click at [1218, 663] on button "Submit" at bounding box center [1234, 921] width 85 height 20
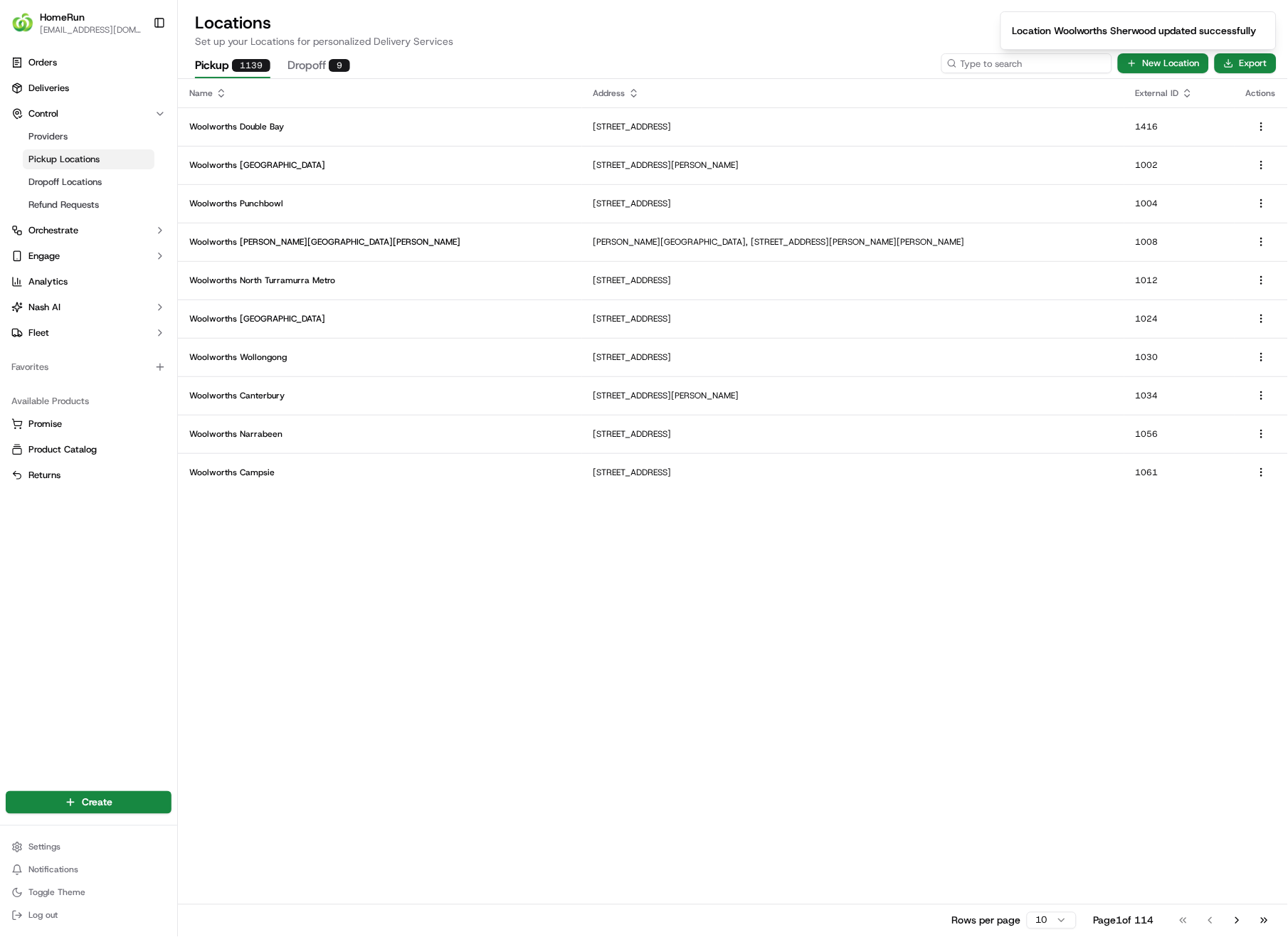
click at [1016, 65] on input at bounding box center [1027, 63] width 171 height 20
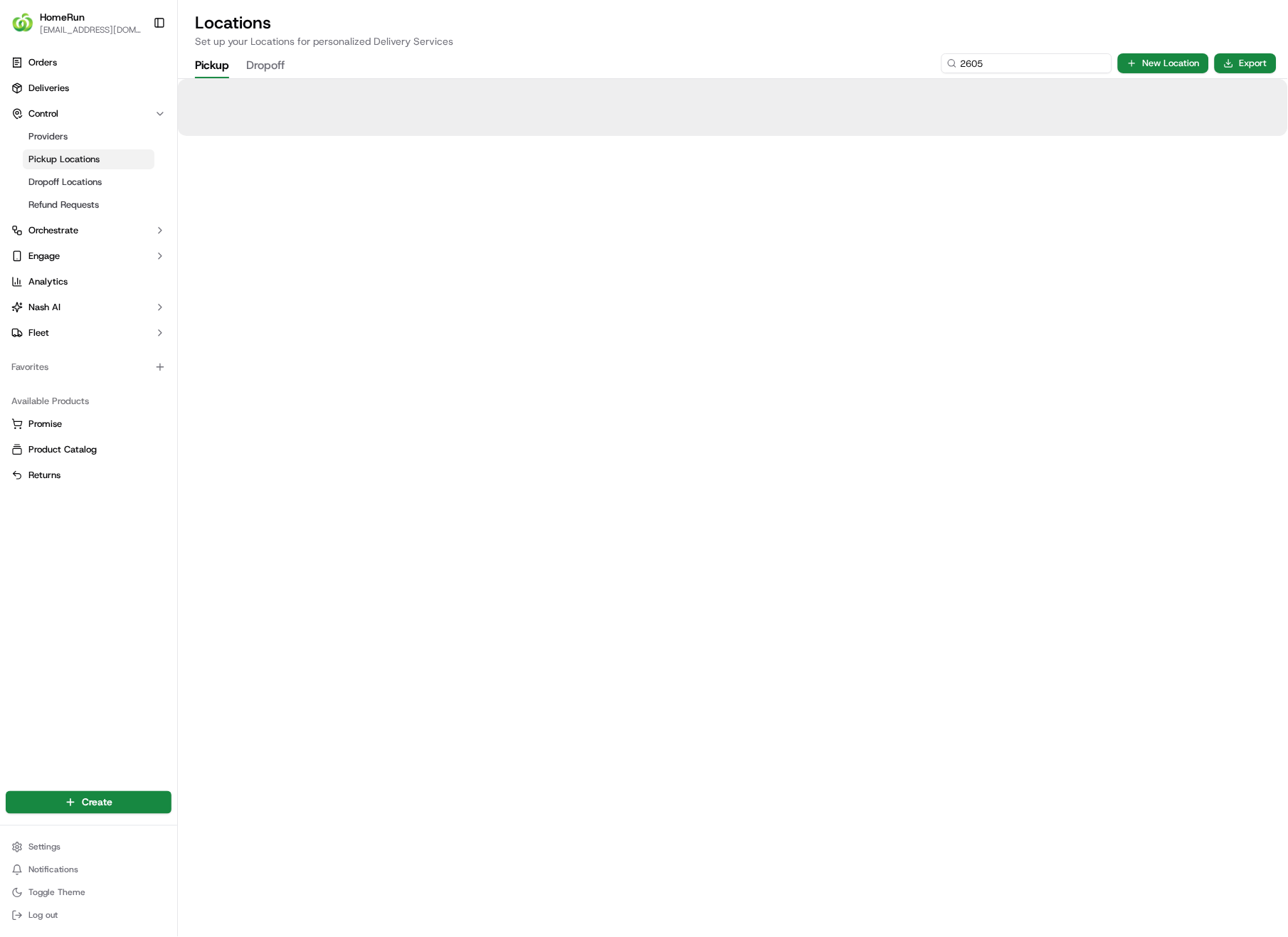
type input "2605"
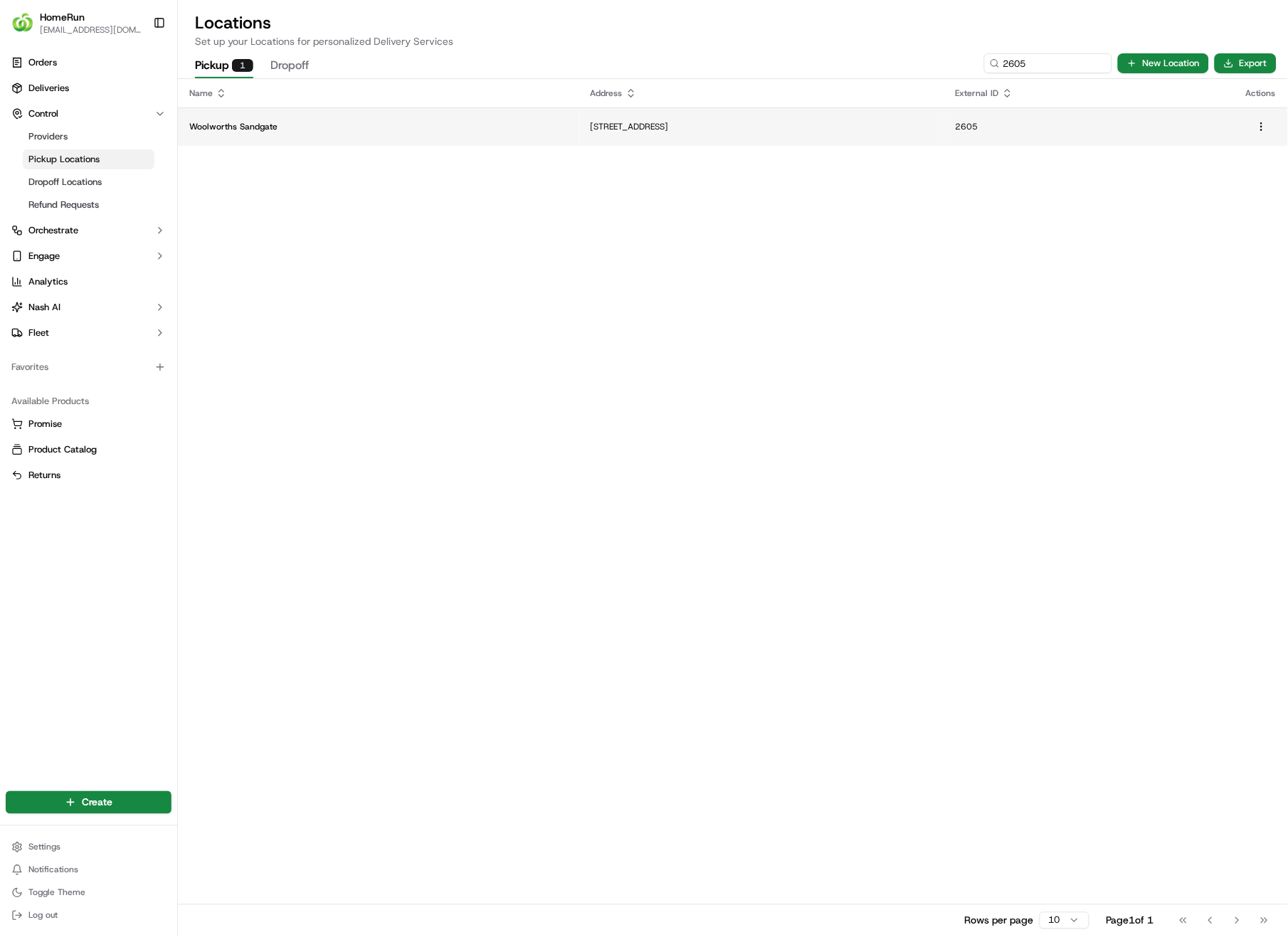
click at [600, 121] on p "[STREET_ADDRESS]" at bounding box center [761, 127] width 343 height 12
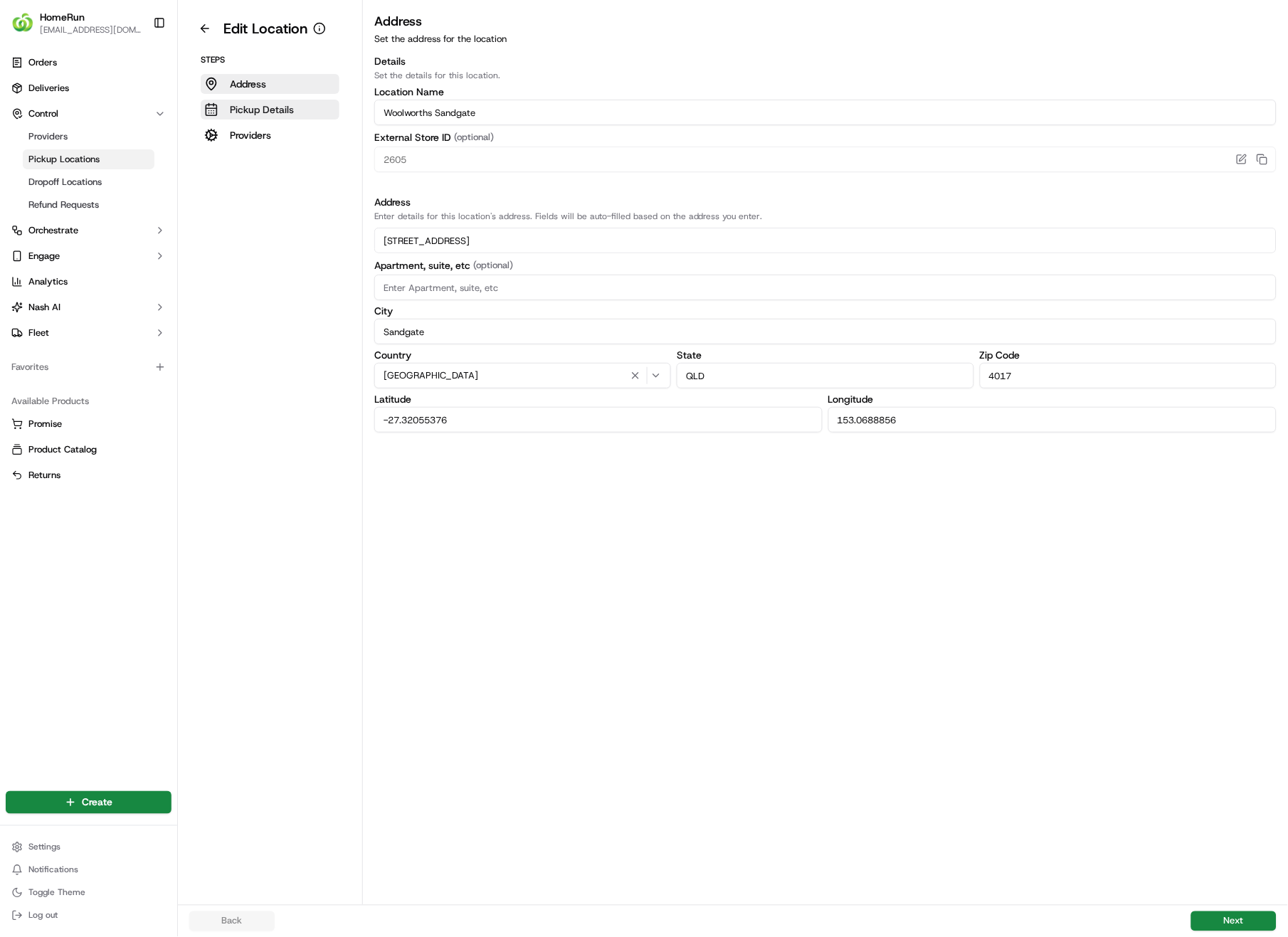
click at [275, 105] on p "Pickup Details" at bounding box center [261, 109] width 64 height 14
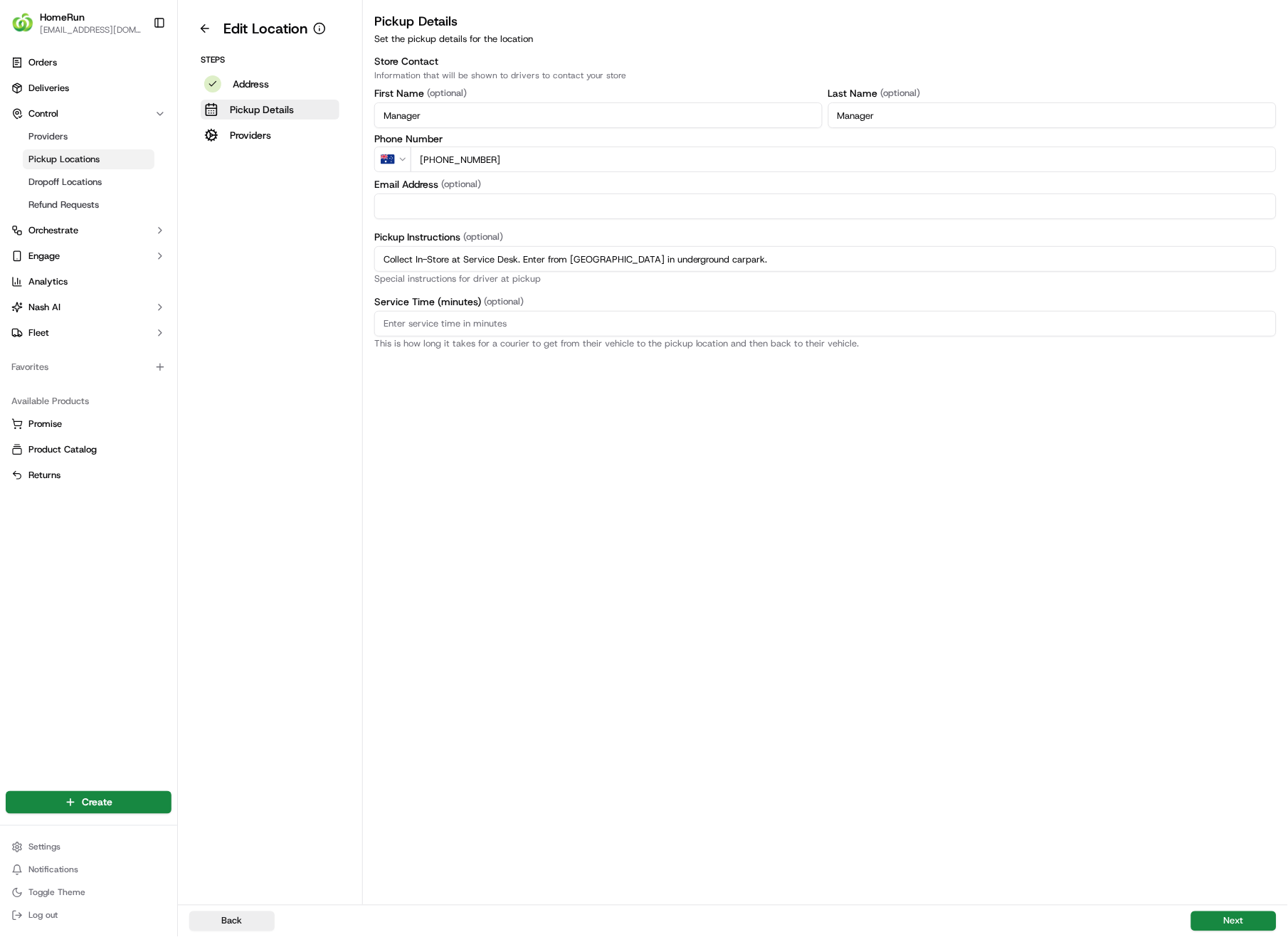
drag, startPoint x: 785, startPoint y: 263, endPoint x: 376, endPoint y: 251, distance: 409.2
click at [376, 251] on input "Collect In-Store at Service Desk. Enter from [GEOGRAPHIC_DATA] in underground c…" at bounding box center [825, 259] width 902 height 26
paste input "Pickup from instore collection point. Enter from [GEOGRAPHIC_DATA] in undergrou…"
type input "Pickup from instore collection point. Enter from [GEOGRAPHIC_DATA] in undergrou…"
click at [1256, 663] on button "Next" at bounding box center [1234, 921] width 85 height 20
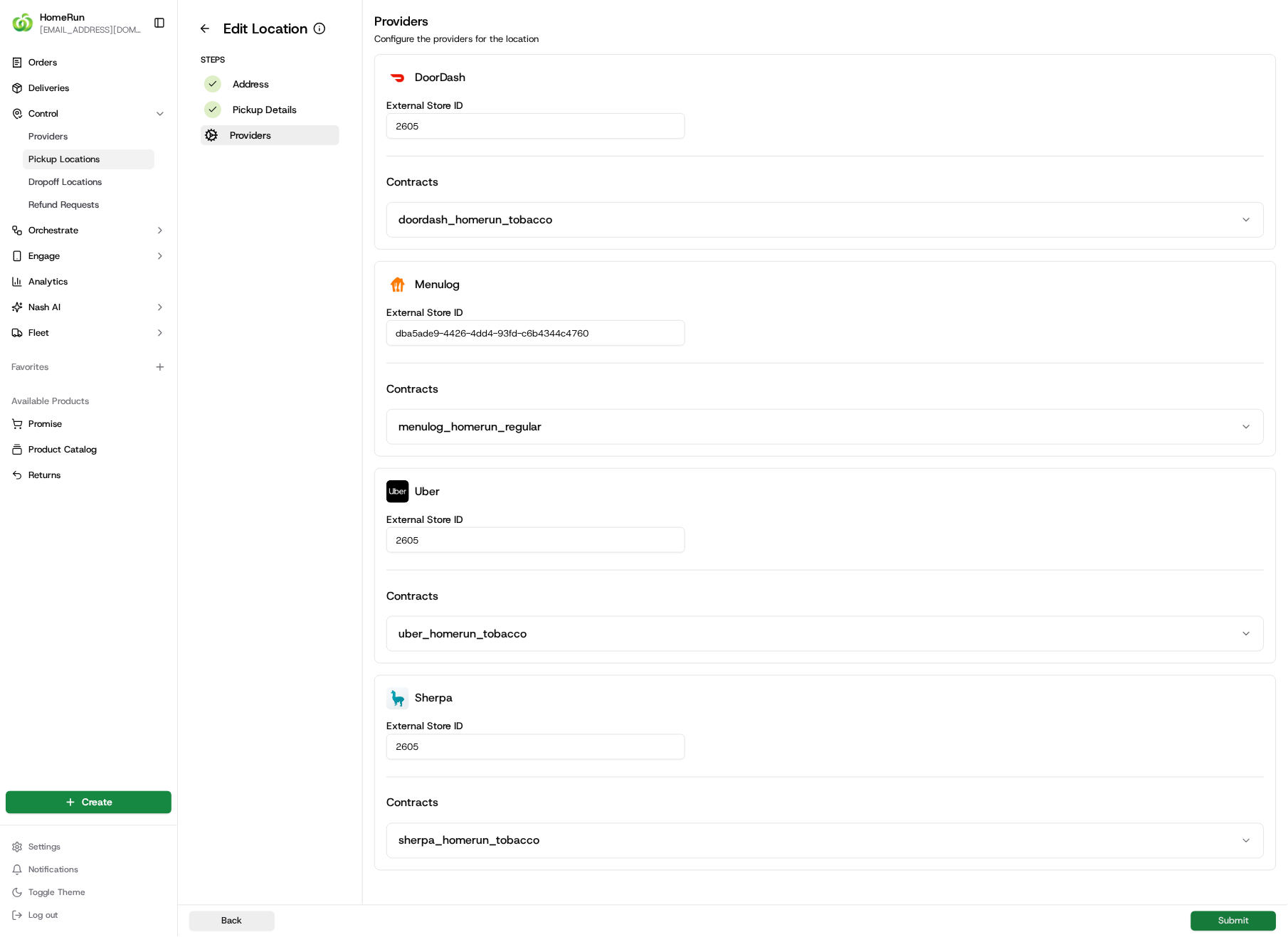
click at [1256, 663] on button "Submit" at bounding box center [1234, 921] width 85 height 20
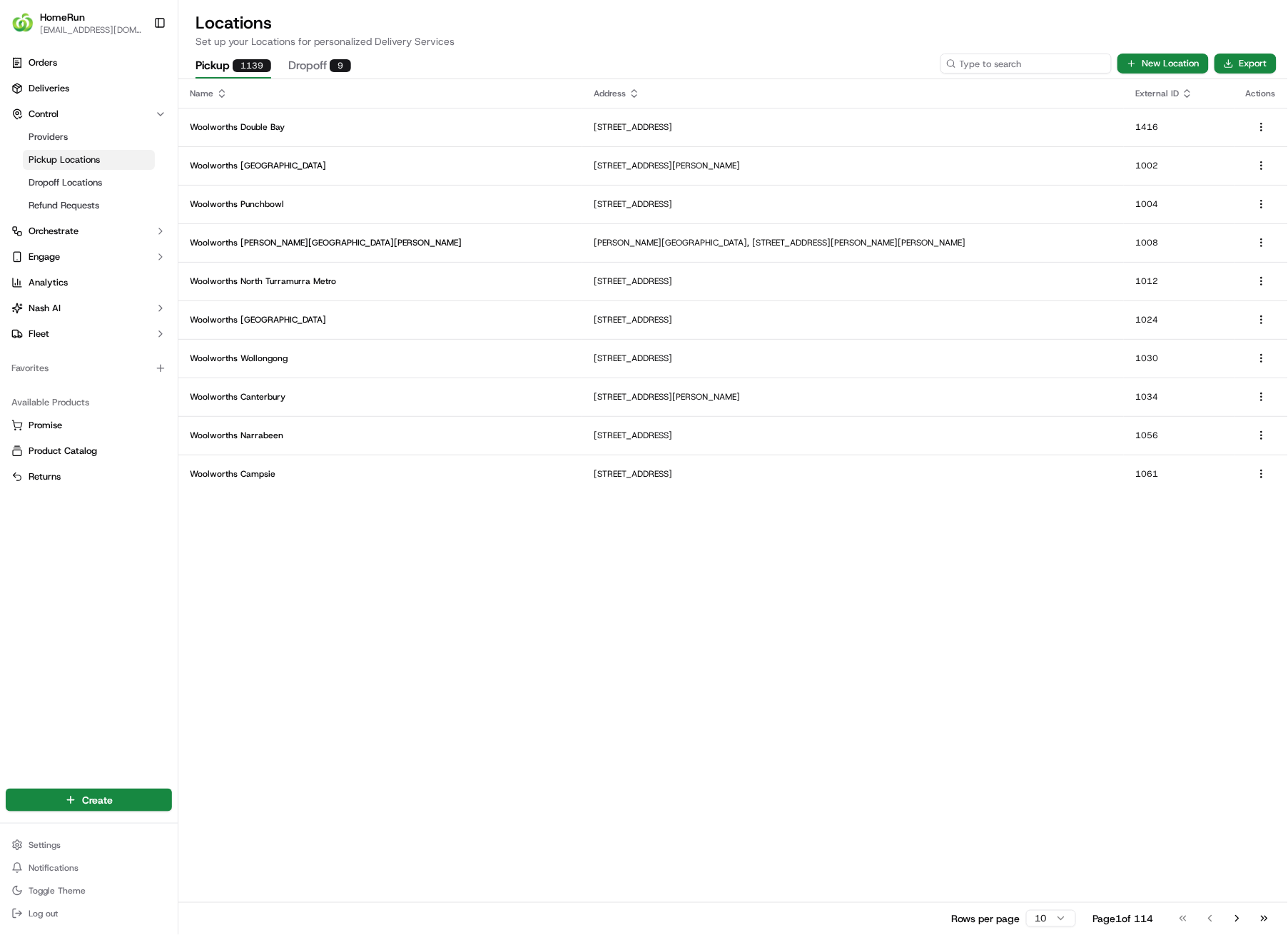
click at [1046, 65] on input at bounding box center [1026, 63] width 171 height 20
type input "2609"
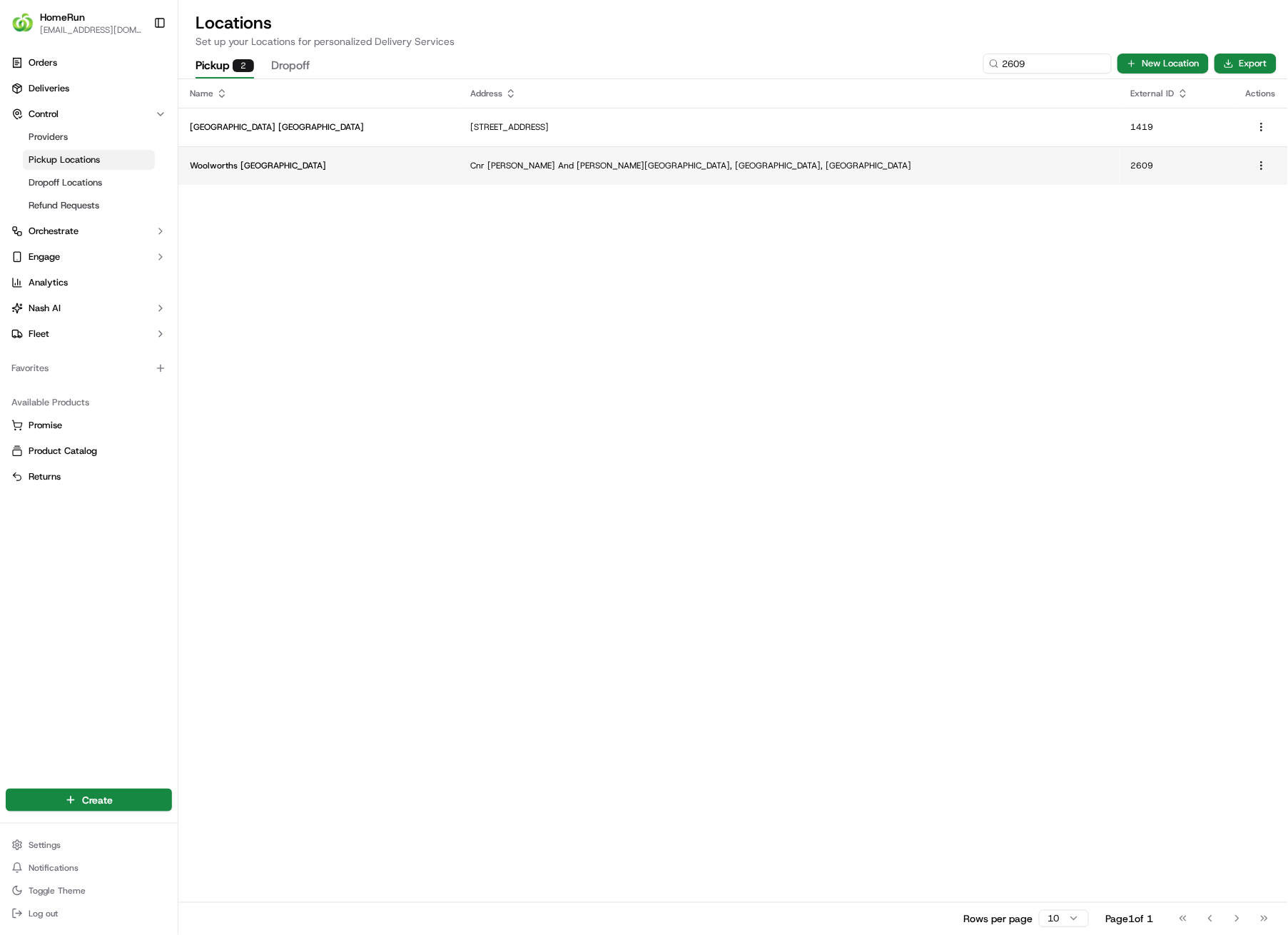
click at [769, 169] on p "Cnr [PERSON_NAME] And [PERSON_NAME][GEOGRAPHIC_DATA], [GEOGRAPHIC_DATA], [GEOGR…" at bounding box center [789, 166] width 638 height 12
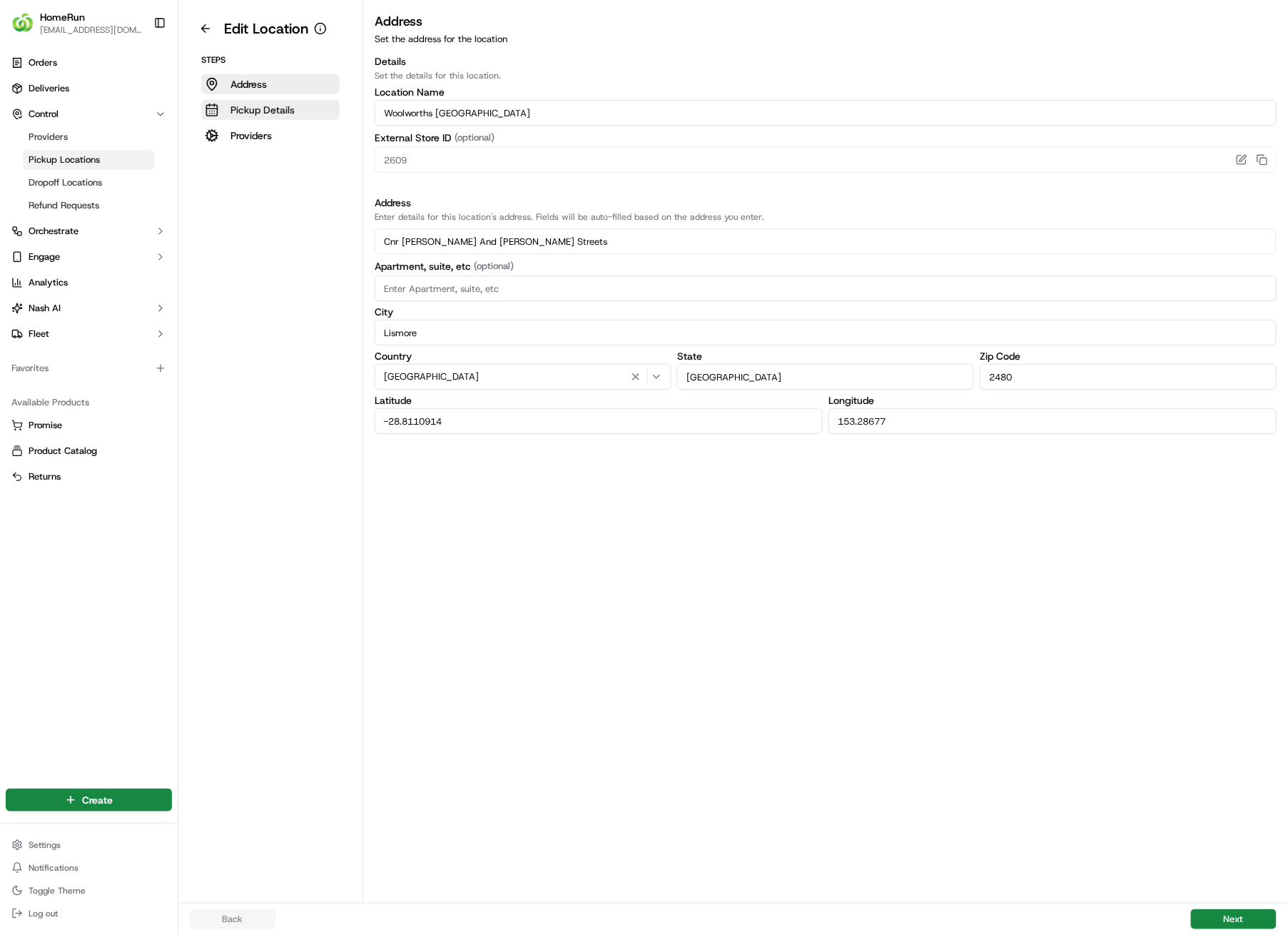
click at [280, 109] on p "Pickup Details" at bounding box center [262, 110] width 64 height 14
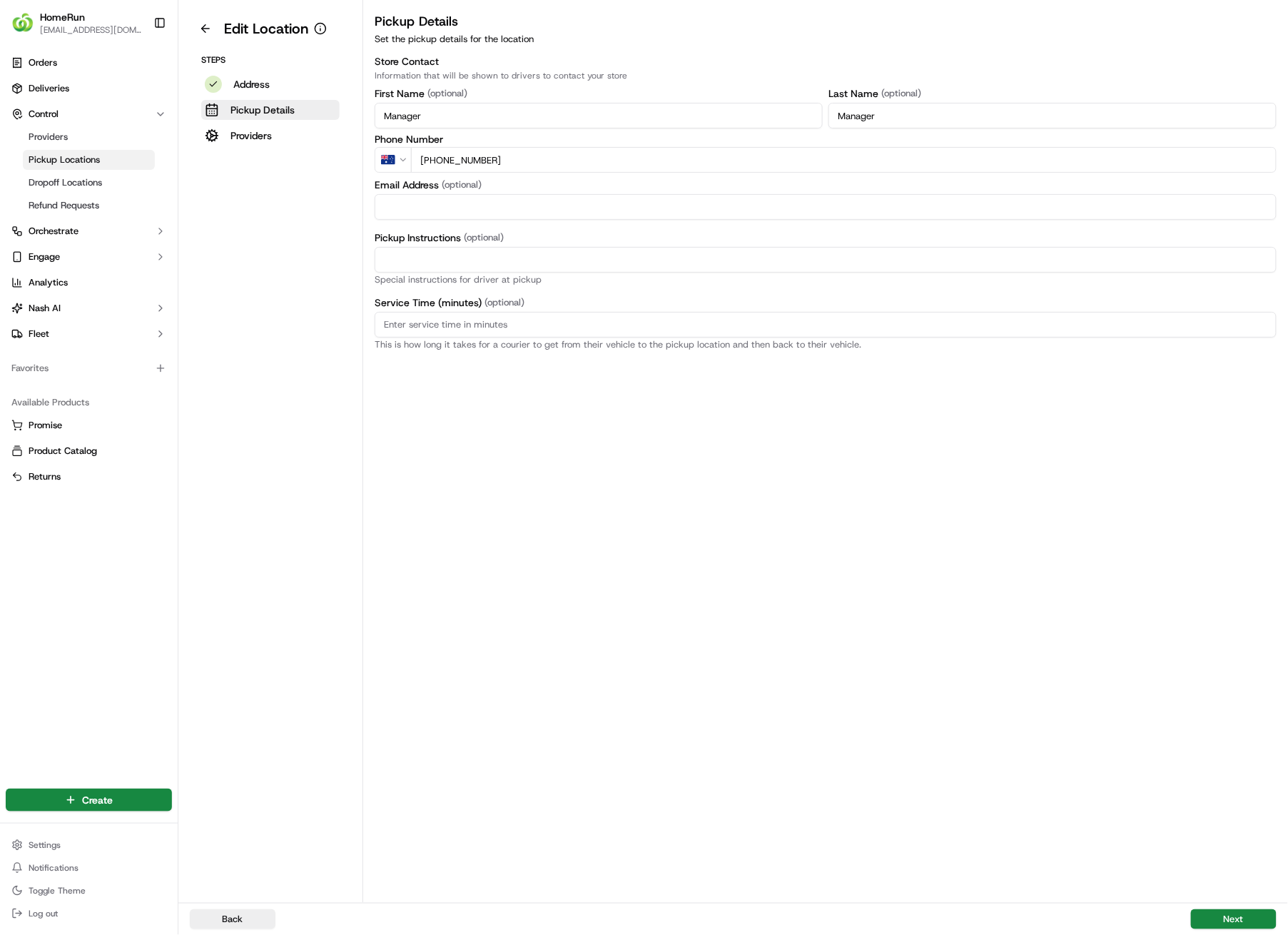
click at [574, 259] on input "Pickup Instructions (optional)" at bounding box center [825, 260] width 902 height 26
paste input "Pickup from instore collection point. Enter from Diadem St. Scan QR code to che…"
type input "Pickup from instore collection point. Enter from Diadem St. Scan QR code to che…"
click at [1234, 665] on button "Next" at bounding box center [1234, 919] width 85 height 20
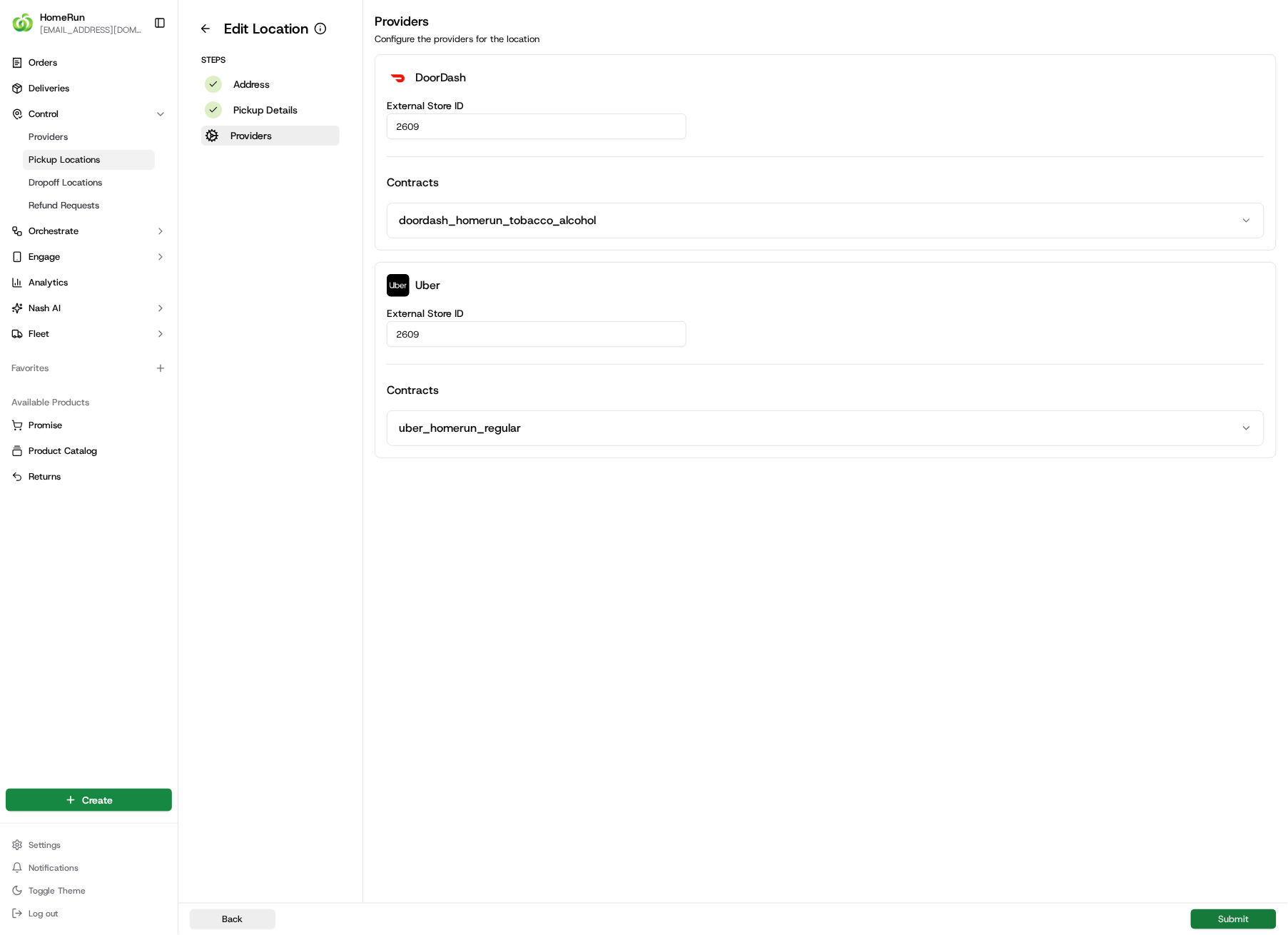
click at [1232, 665] on button "Submit" at bounding box center [1234, 919] width 85 height 20
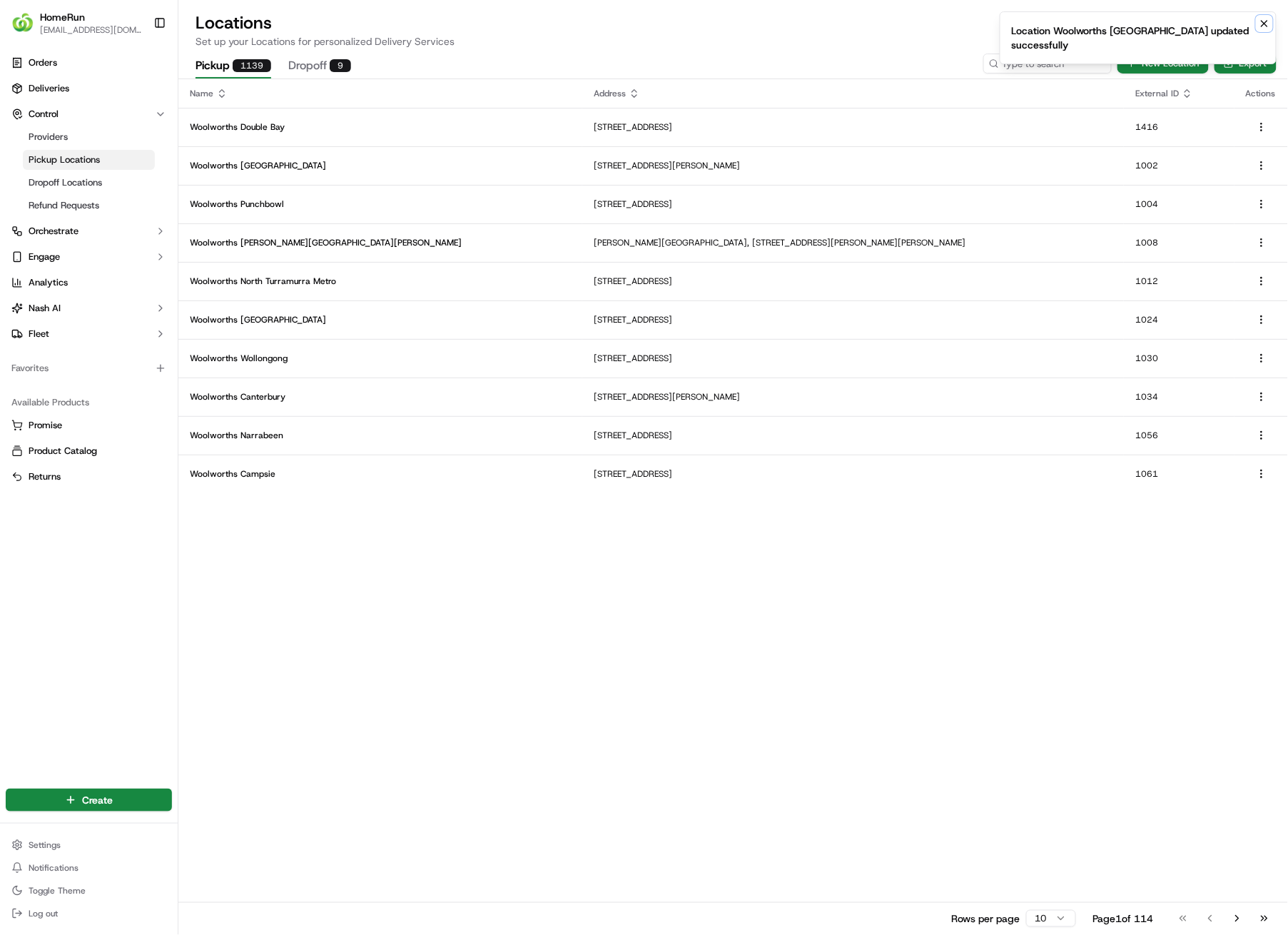
click at [1264, 21] on icon "Notifications (F8)" at bounding box center [1265, 24] width 12 height 12
click at [1039, 68] on input at bounding box center [1026, 63] width 171 height 20
type input "2610"
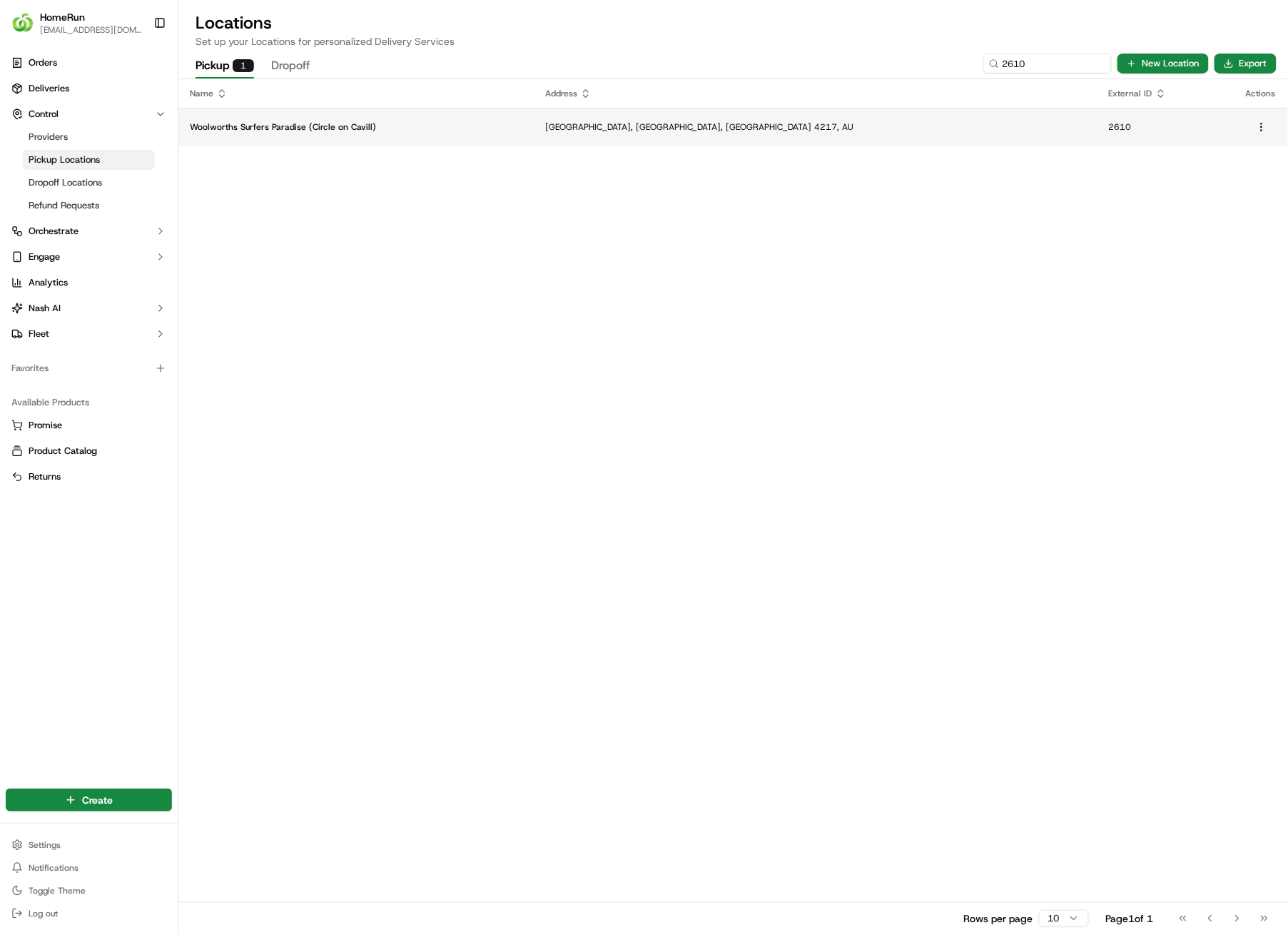
click at [577, 124] on p "[GEOGRAPHIC_DATA], [GEOGRAPHIC_DATA], [GEOGRAPHIC_DATA] 4217, AU" at bounding box center [815, 127] width 541 height 12
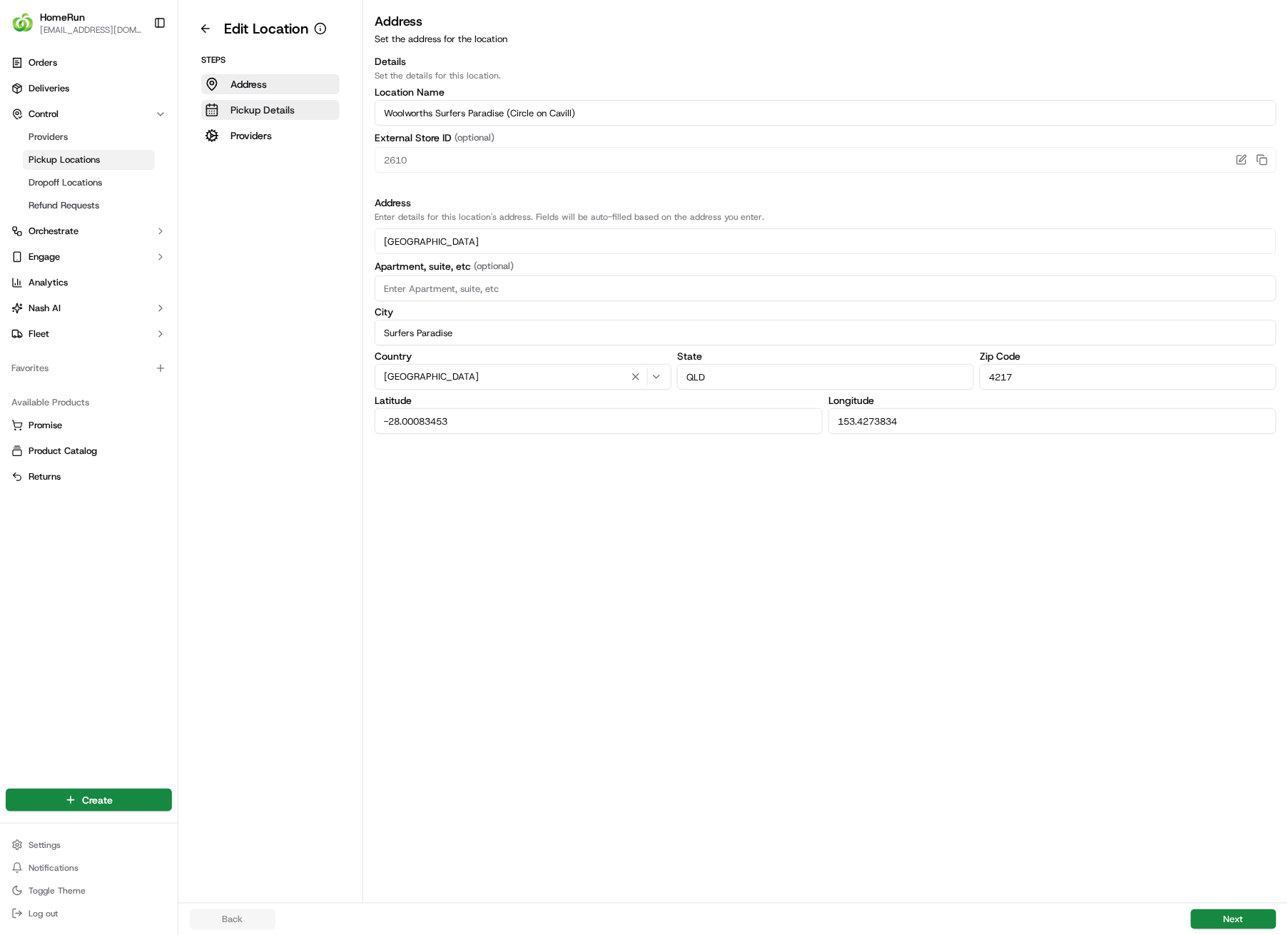
click at [271, 112] on p "Pickup Details" at bounding box center [262, 110] width 64 height 14
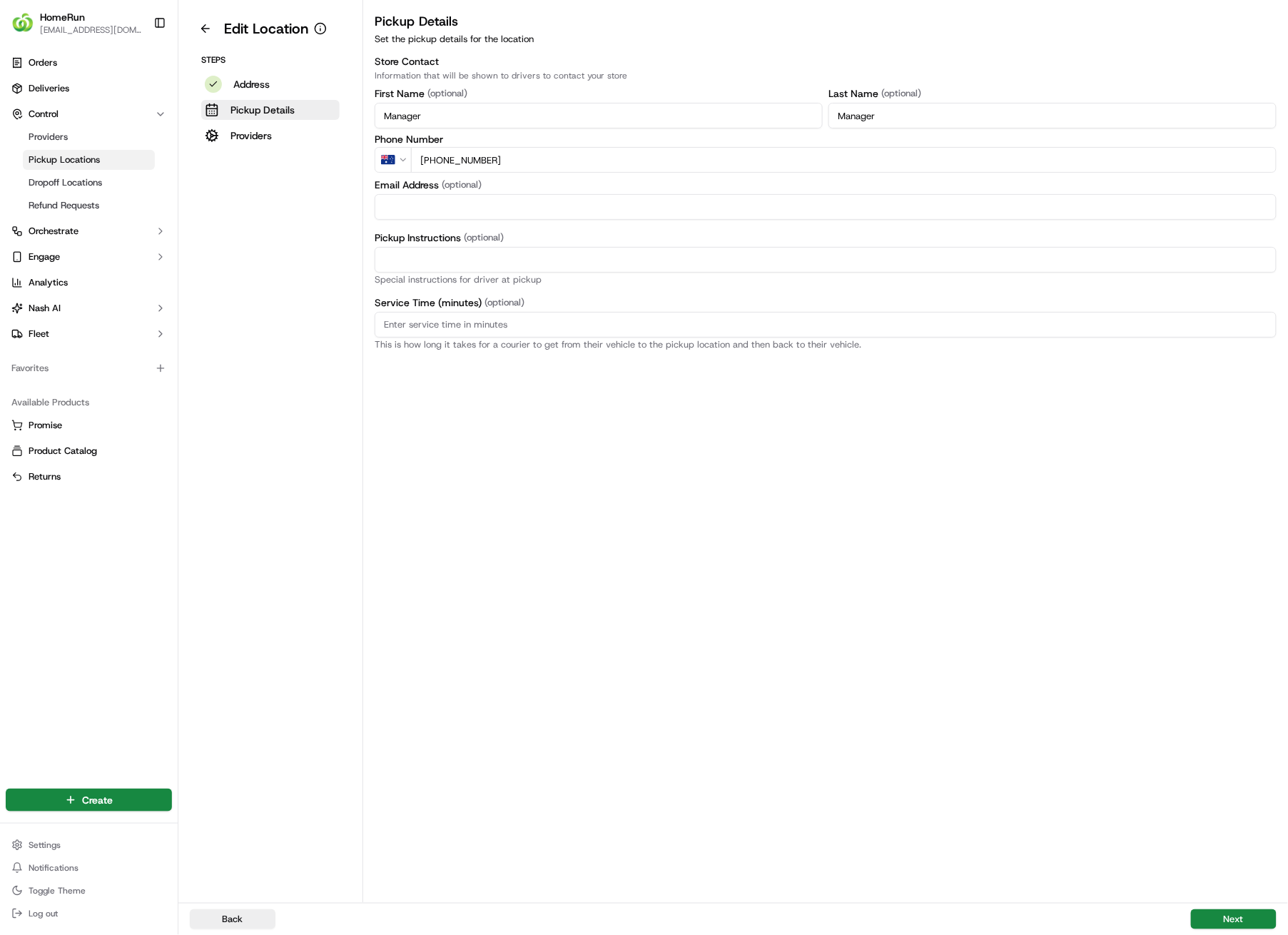
click at [574, 261] on input "Pickup Instructions (optional)" at bounding box center [825, 260] width 902 height 26
paste input "Pickup from instore collection point. Enter from [GEOGRAPHIC_DATA]. Scan QR cod…"
type input "Pickup from instore collection point. Enter from [GEOGRAPHIC_DATA]. Scan QR cod…"
click at [1216, 665] on button "Next" at bounding box center [1234, 919] width 85 height 20
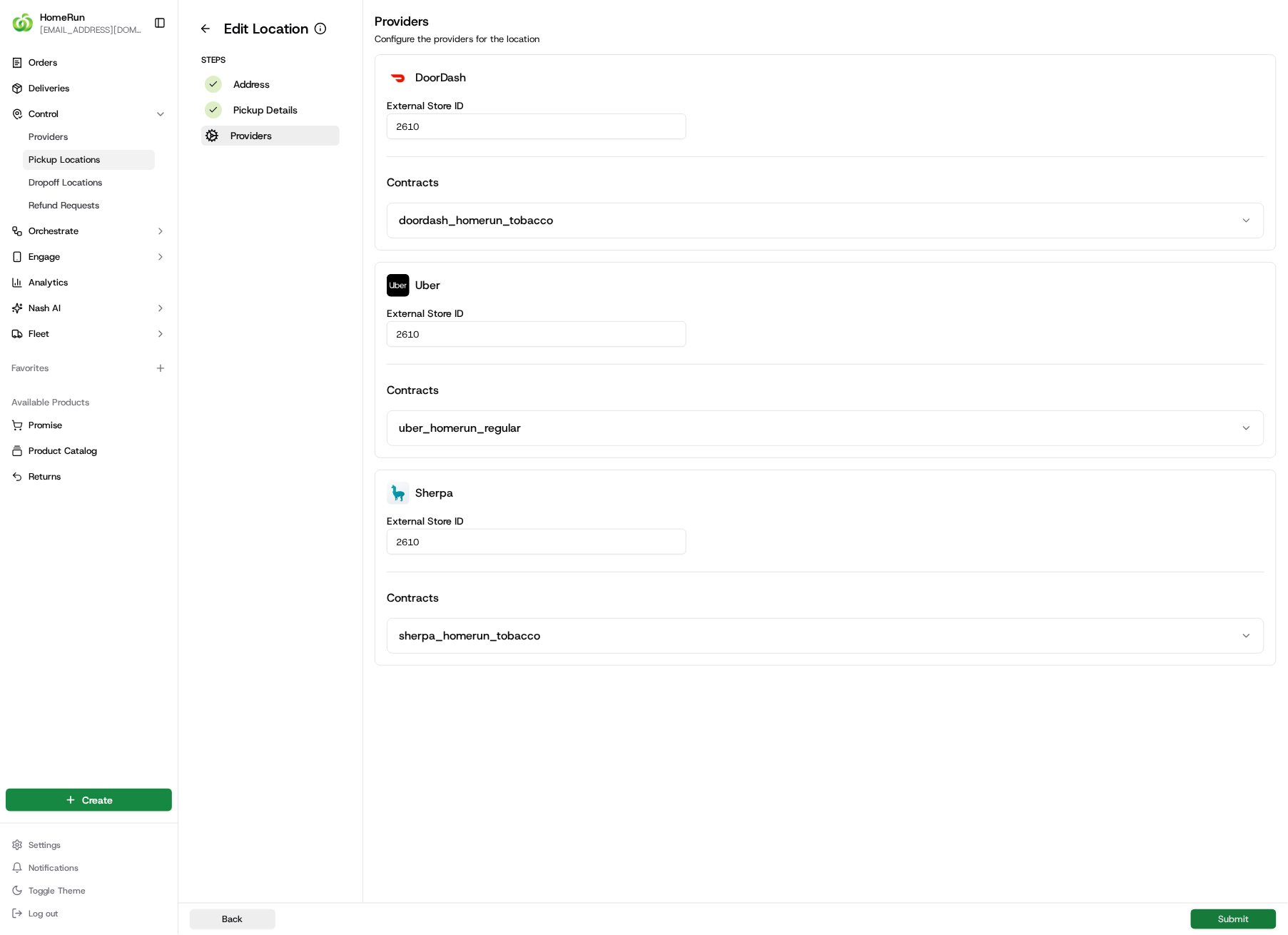
click at [1216, 665] on button "Submit" at bounding box center [1234, 919] width 85 height 20
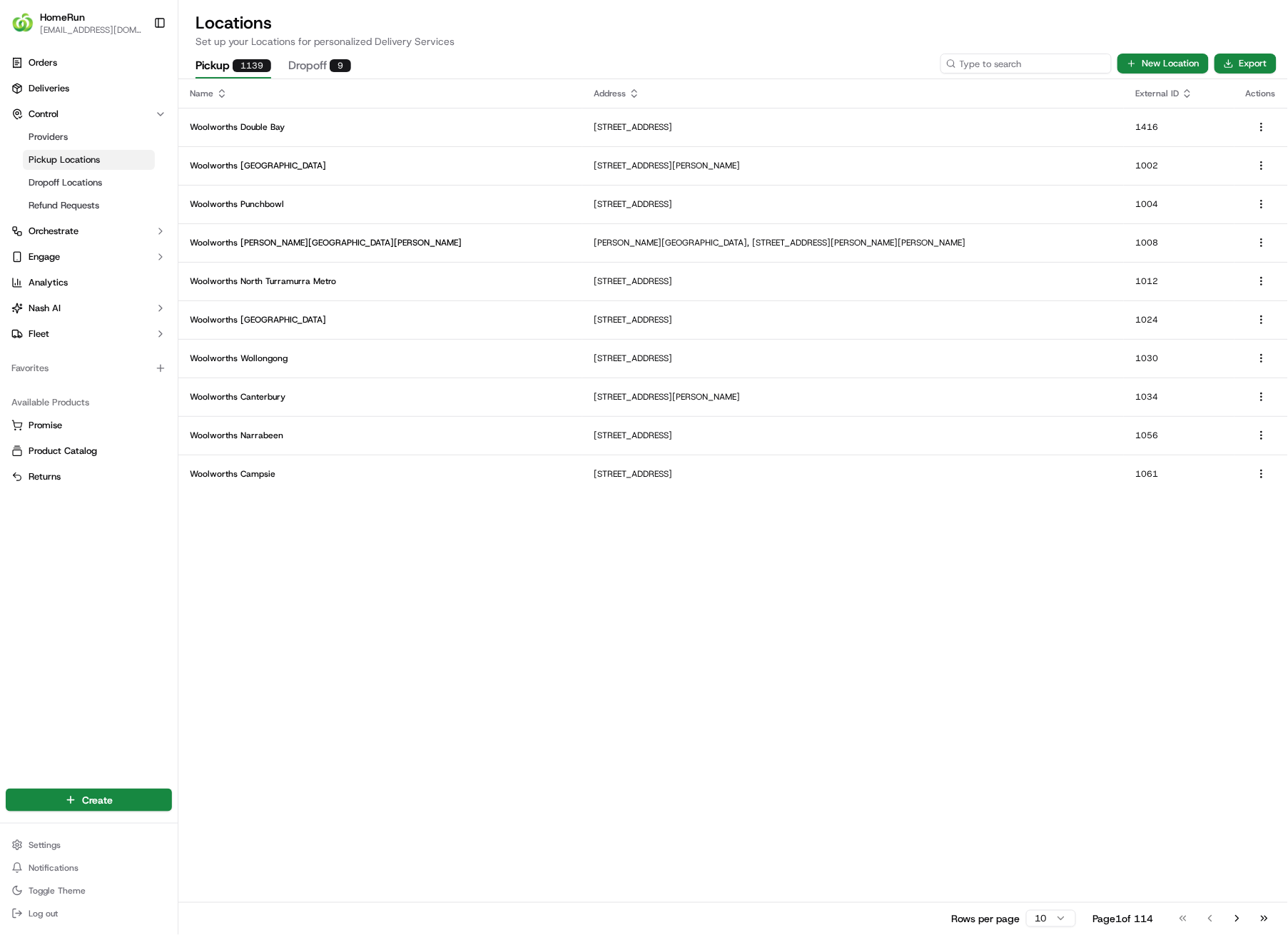
click at [1040, 60] on input at bounding box center [1026, 63] width 171 height 20
type input "2611"
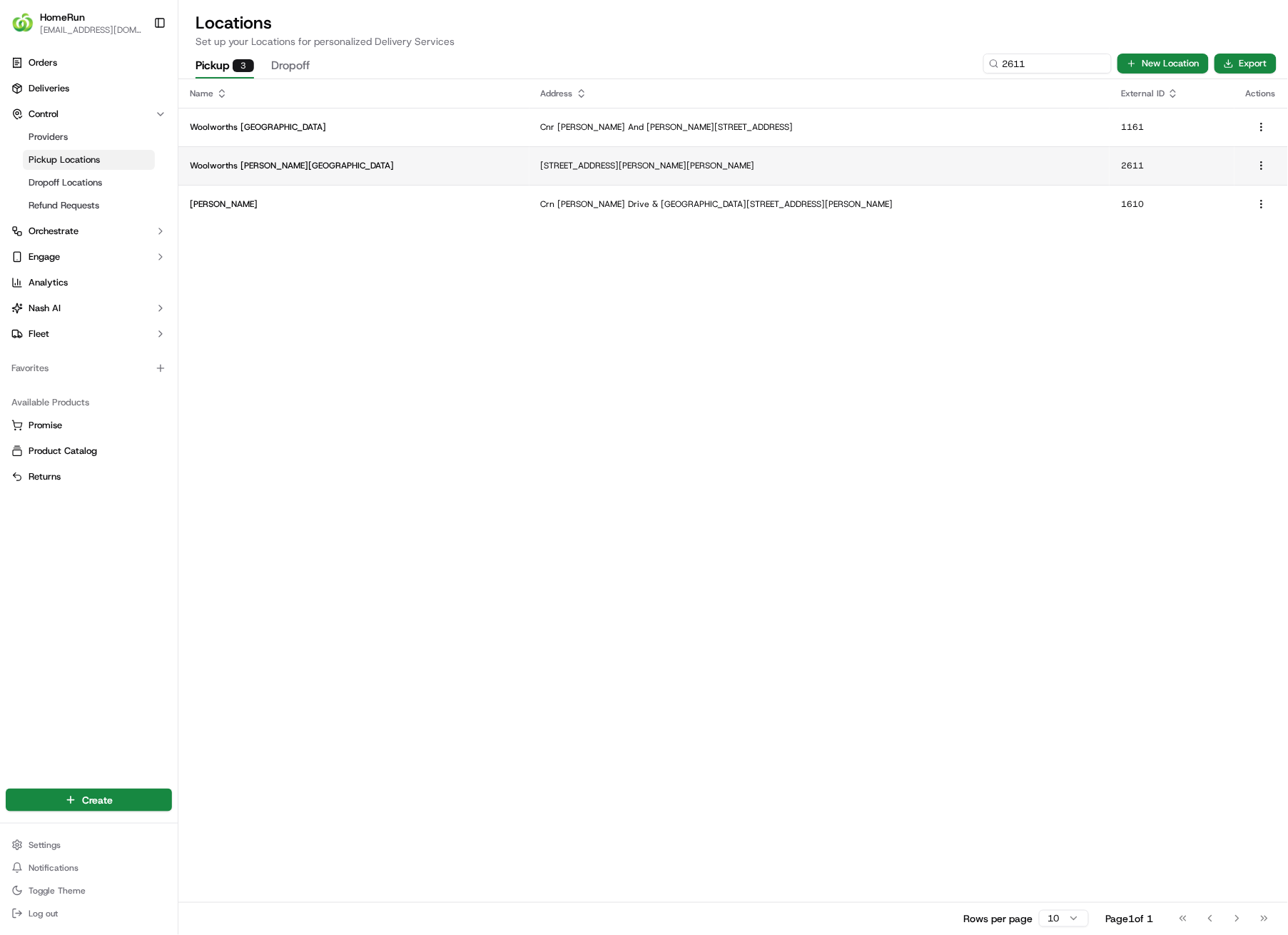
click at [652, 171] on td "[STREET_ADDRESS][PERSON_NAME][PERSON_NAME]" at bounding box center [819, 166] width 580 height 38
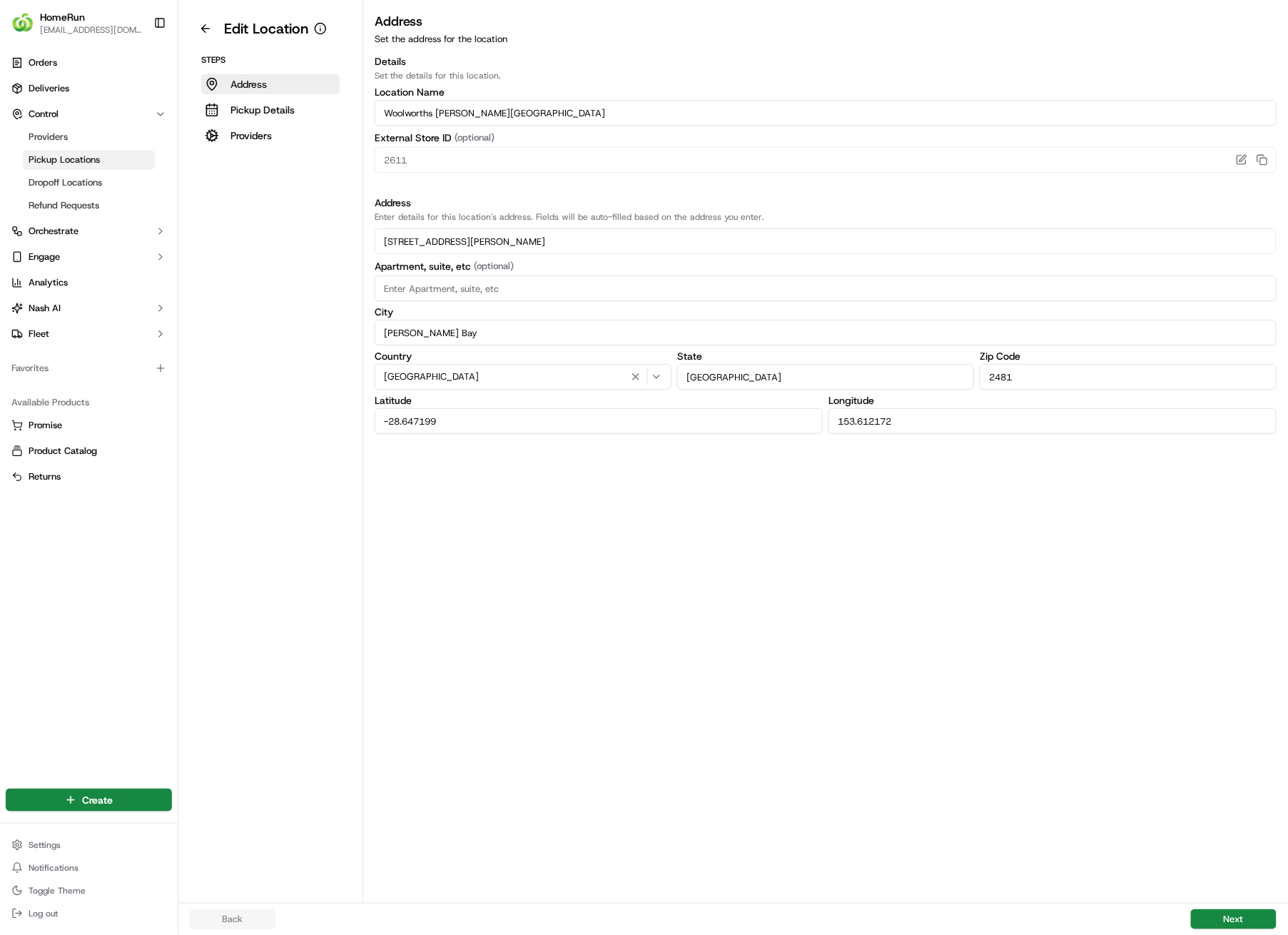
click at [254, 92] on button "Address" at bounding box center [271, 84] width 138 height 20
click at [258, 103] on p "Pickup Details" at bounding box center [262, 110] width 64 height 14
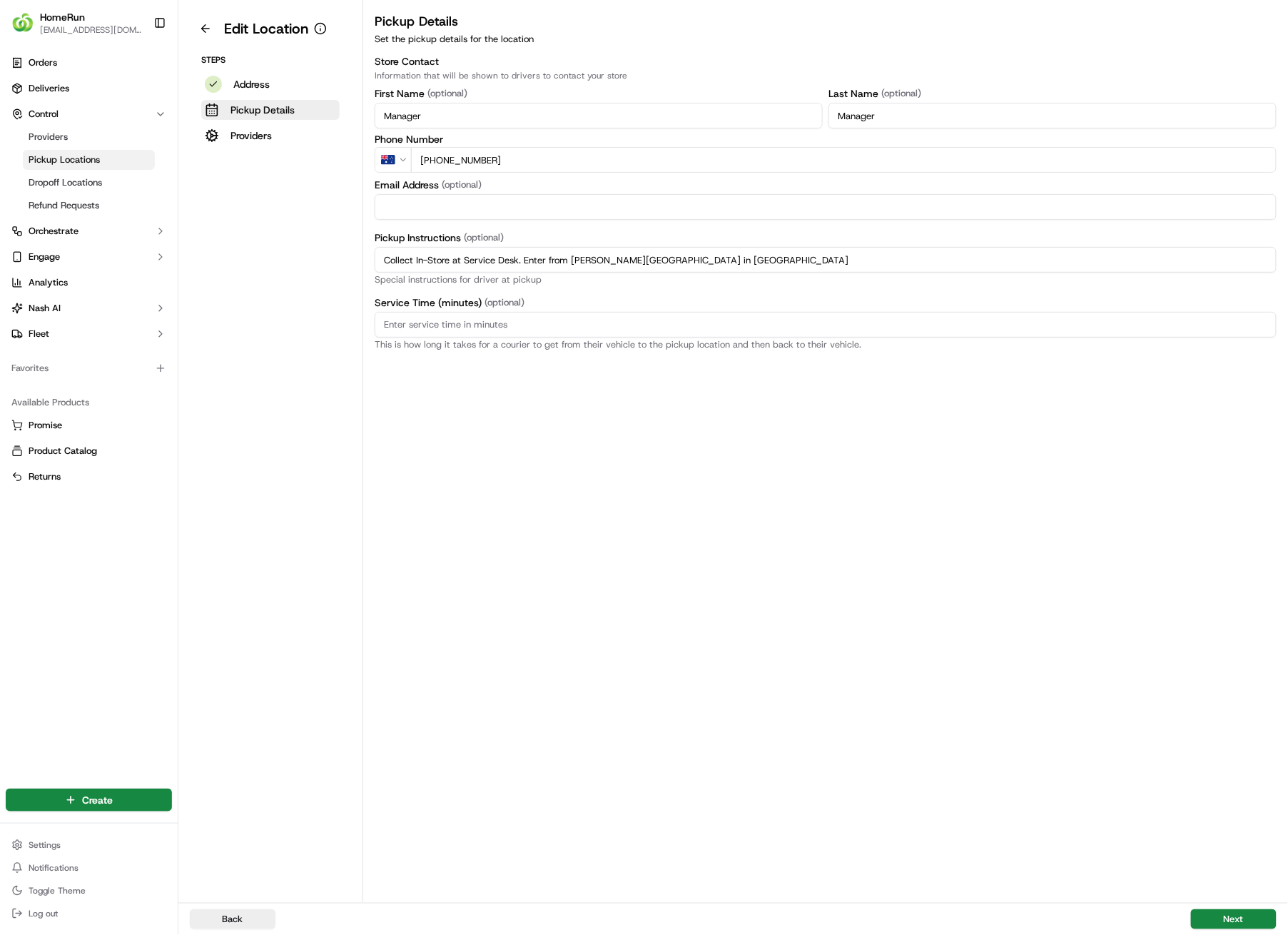
drag, startPoint x: 754, startPoint y: 265, endPoint x: 369, endPoint y: 268, distance: 385.0
click at [369, 268] on div "Pickup Details Set the pickup details for the location Store Contact Informatio…" at bounding box center [826, 181] width 925 height 338
paste input "Pickup from instore collection point. Enter from [PERSON_NAME] St. Scan QR code…"
type input "Pickup from instore collection point. Enter from [PERSON_NAME] St. Scan QR code…"
click at [1234, 665] on button "Next" at bounding box center [1234, 919] width 85 height 20
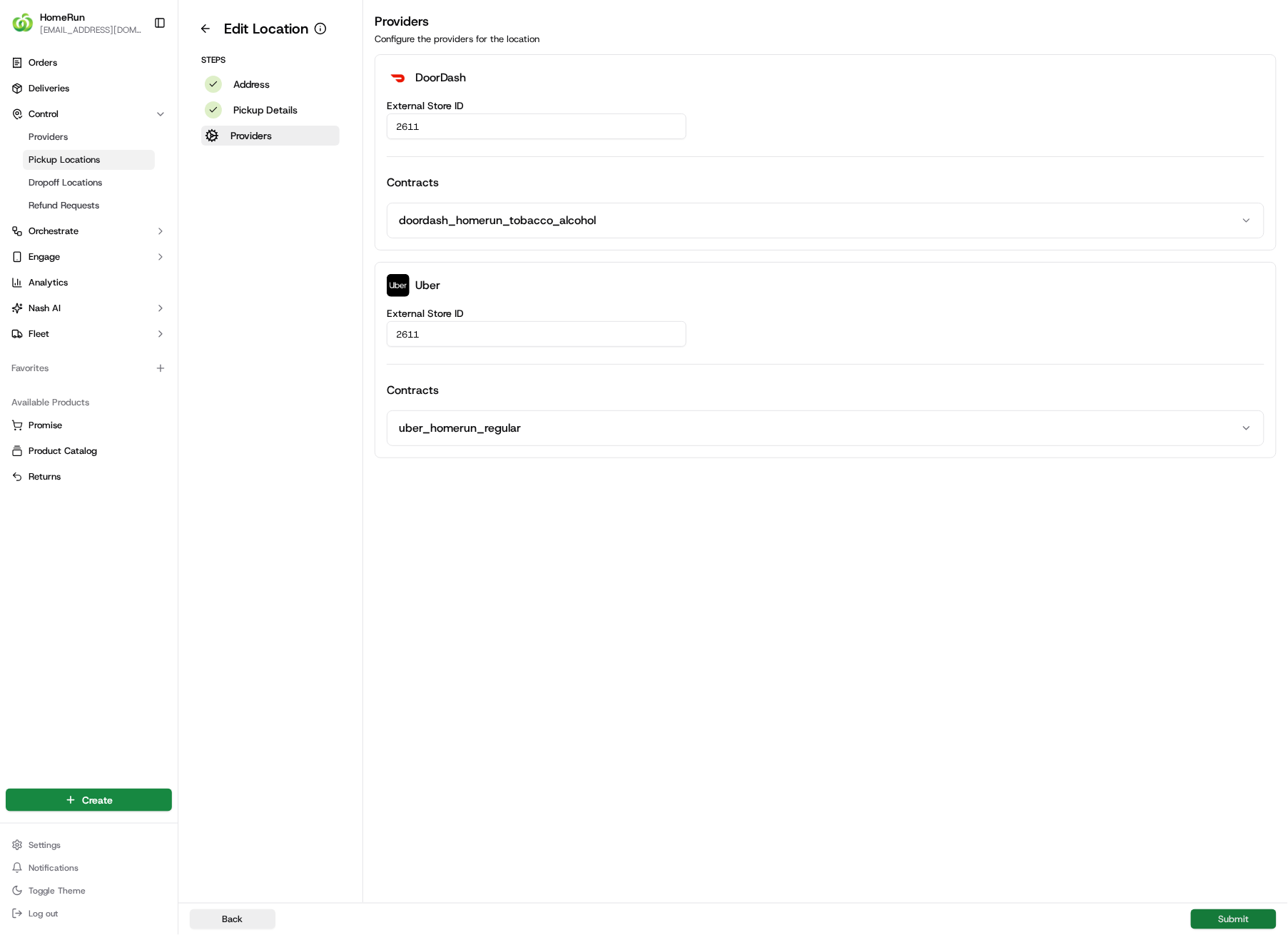
click at [1239, 665] on button "Submit" at bounding box center [1234, 919] width 85 height 20
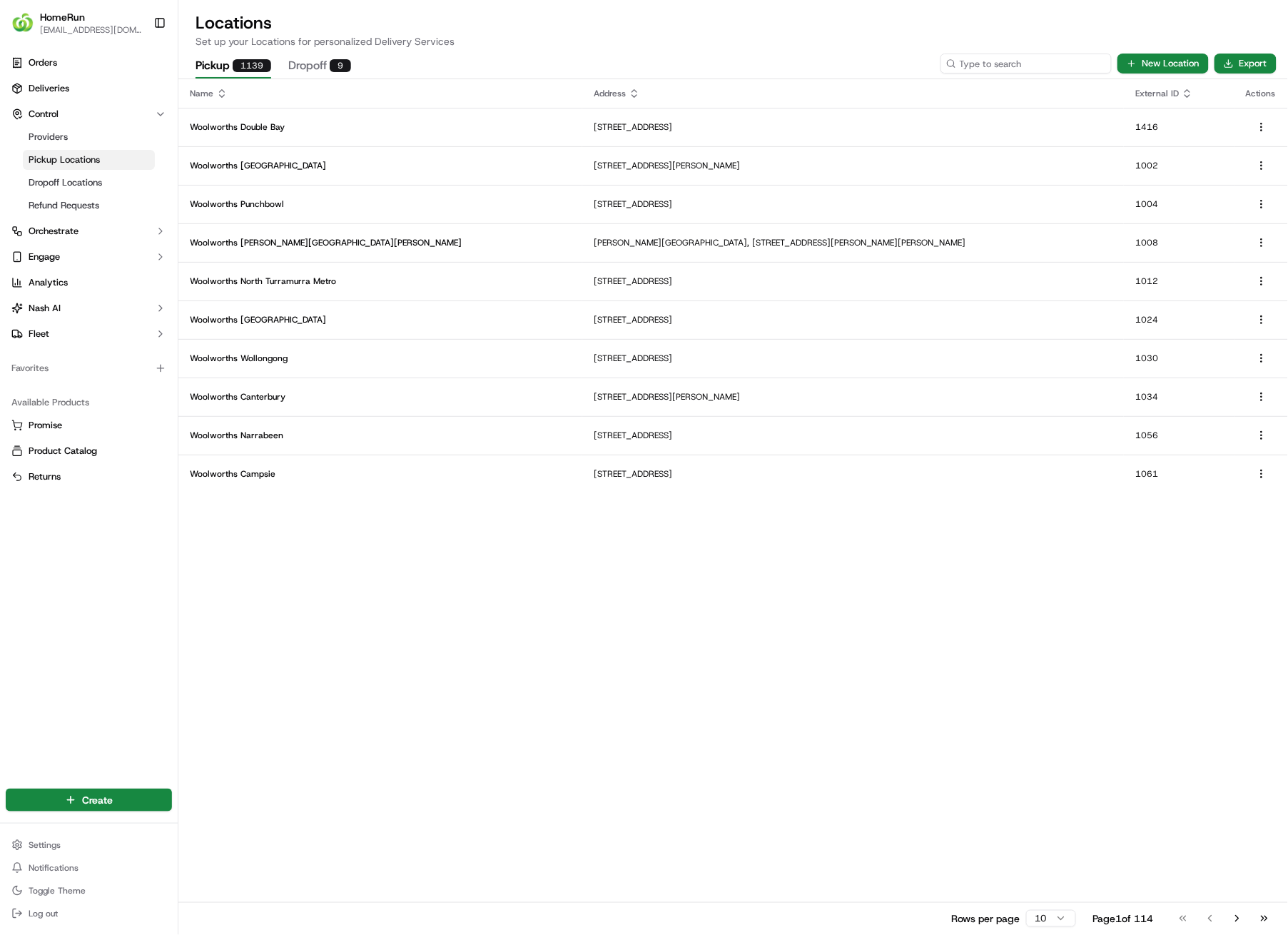
click at [1017, 65] on input at bounding box center [1026, 63] width 171 height 20
type input "2612"
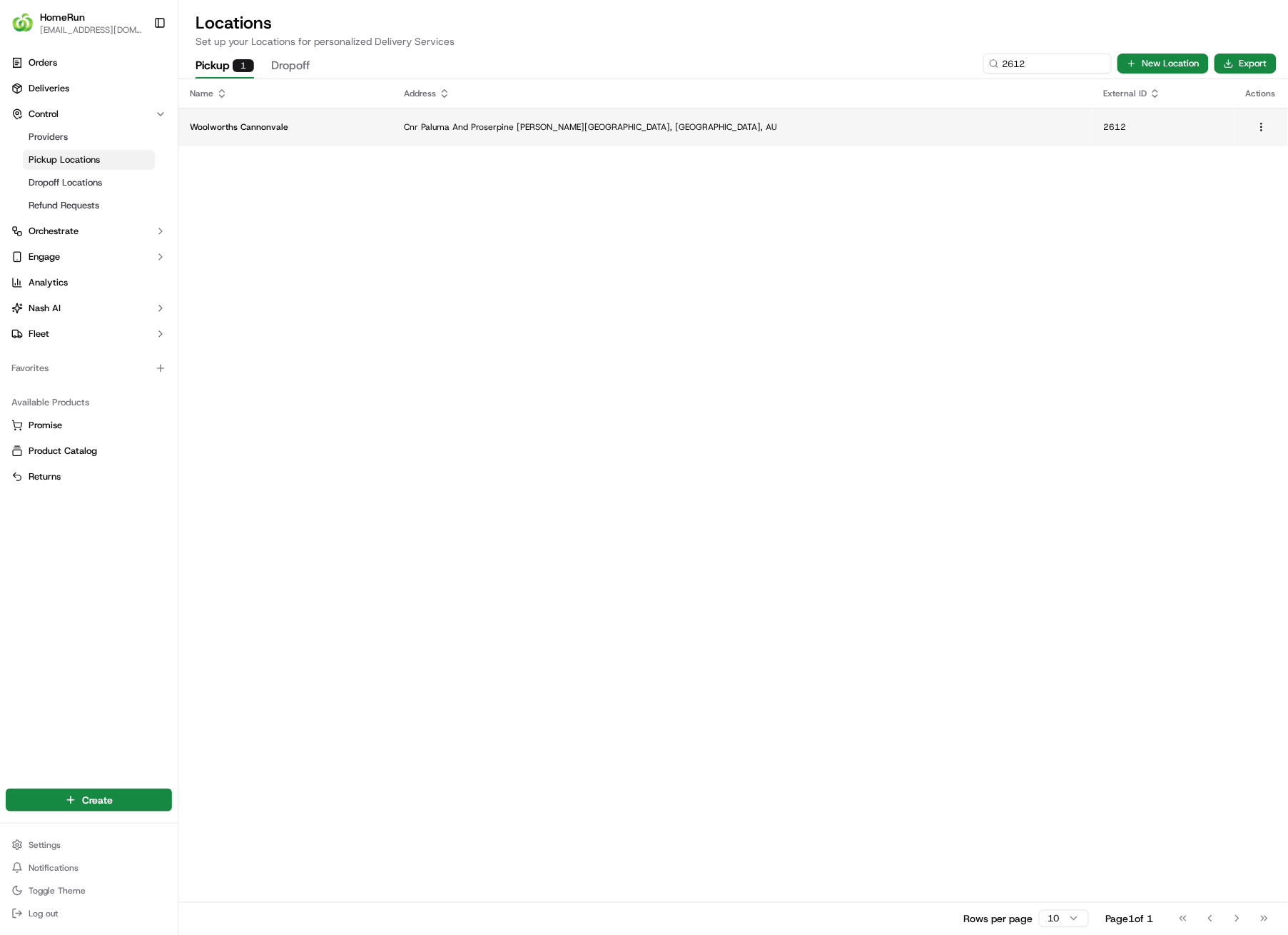
click at [641, 124] on p "Cnr Paluma And Proserpine [PERSON_NAME][GEOGRAPHIC_DATA], [GEOGRAPHIC_DATA], AU" at bounding box center [742, 127] width 677 height 12
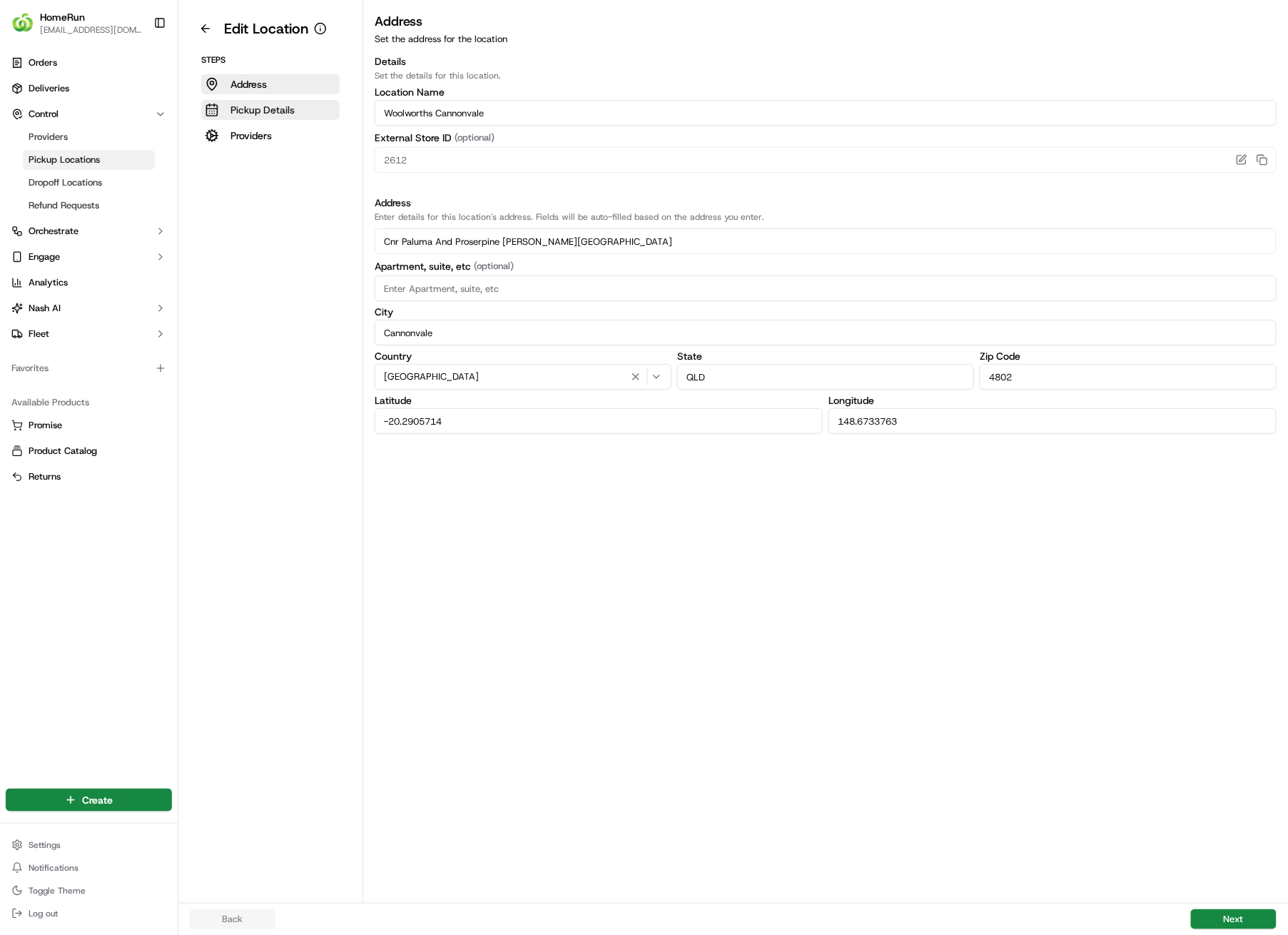
click at [244, 111] on p "Pickup Details" at bounding box center [262, 110] width 64 height 14
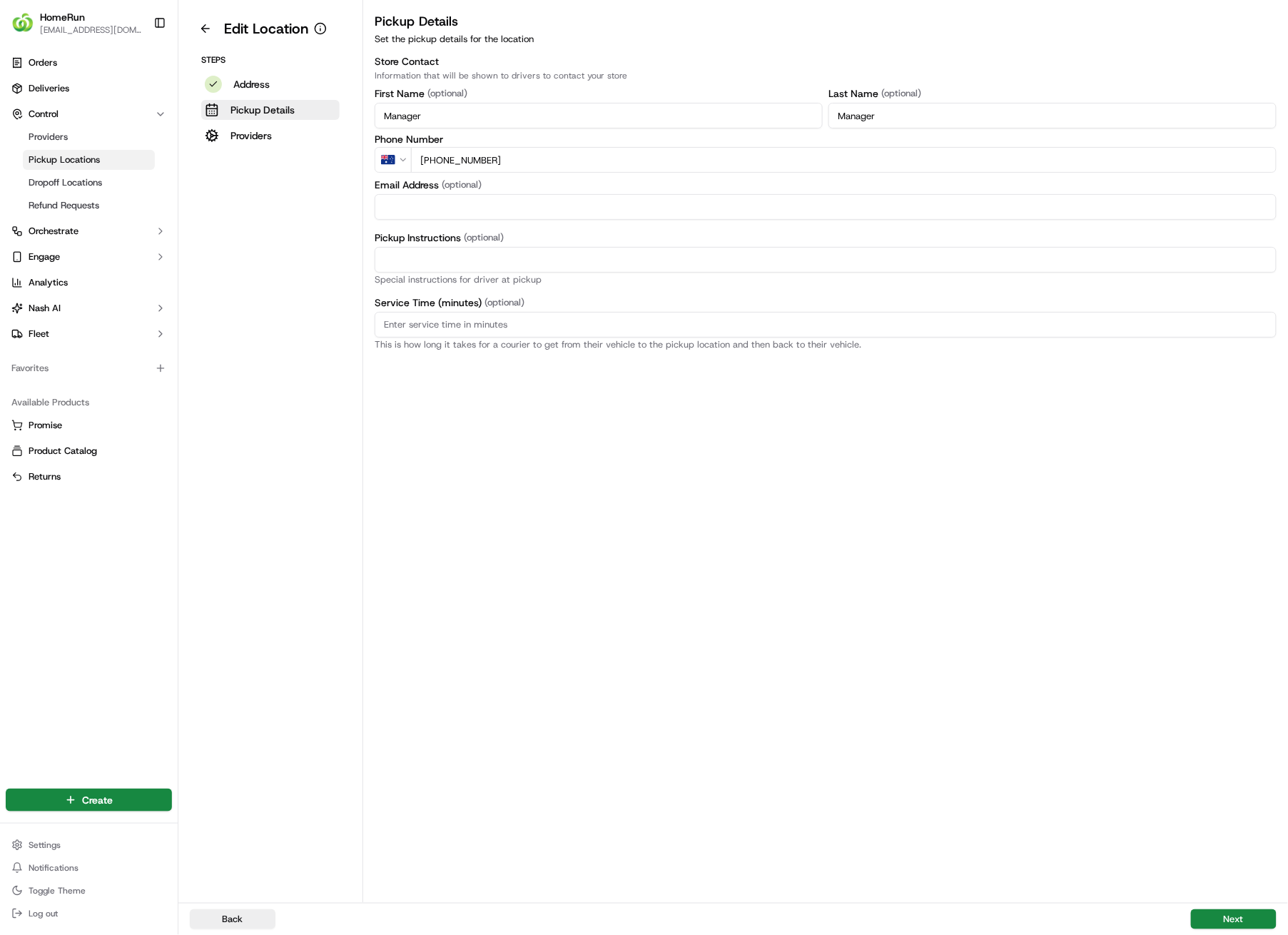
click at [513, 261] on input "Pickup Instructions (optional)" at bounding box center [825, 260] width 902 height 26
paste input "Pickup from instore collection point. Scan QR code to check order status and ad…"
type input "Pickup from instore collection point. Scan QR code to check order status and ad…"
click at [1232, 665] on button "Next" at bounding box center [1234, 919] width 85 height 20
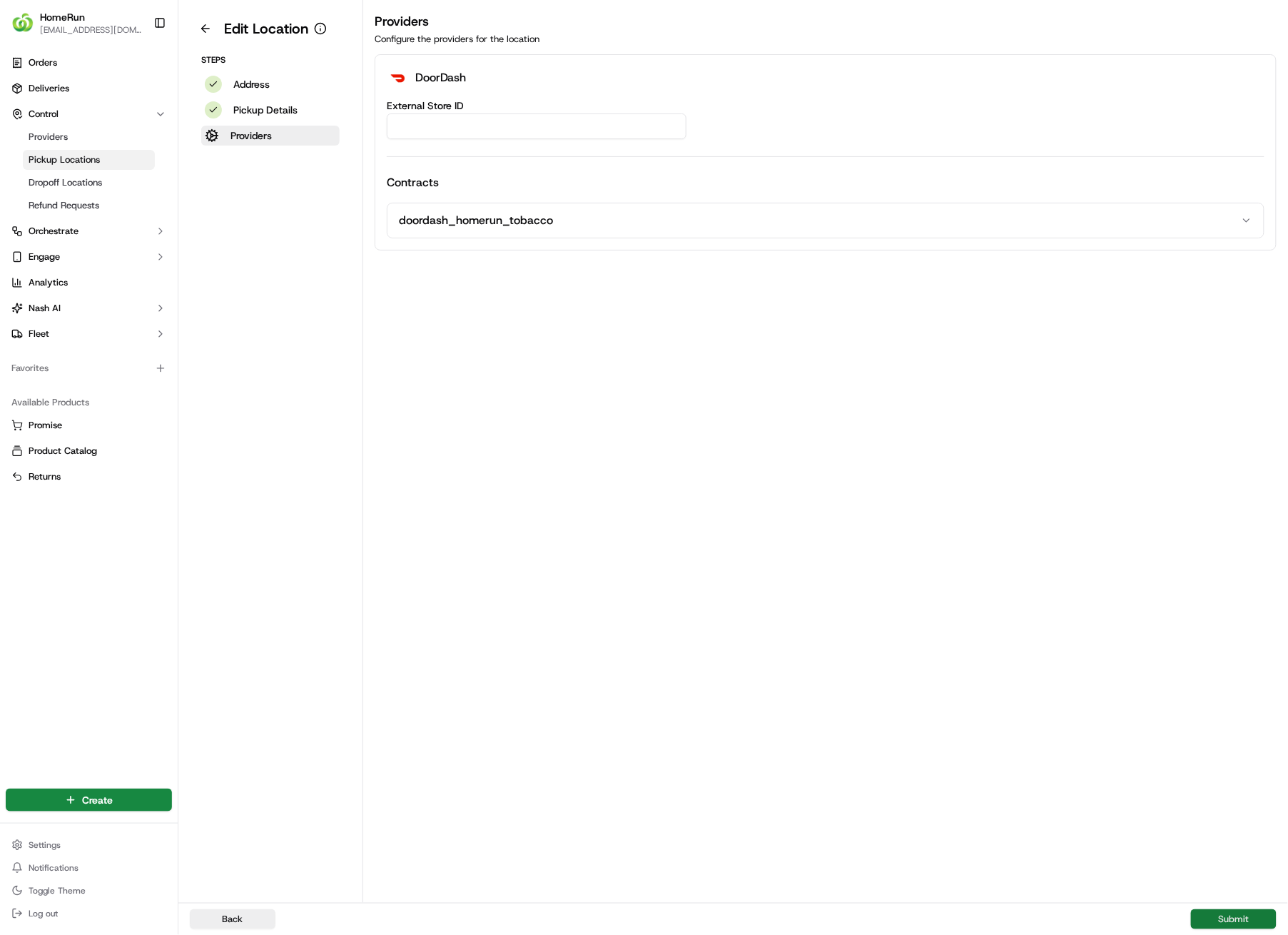
click at [1232, 665] on button "Submit" at bounding box center [1234, 919] width 85 height 20
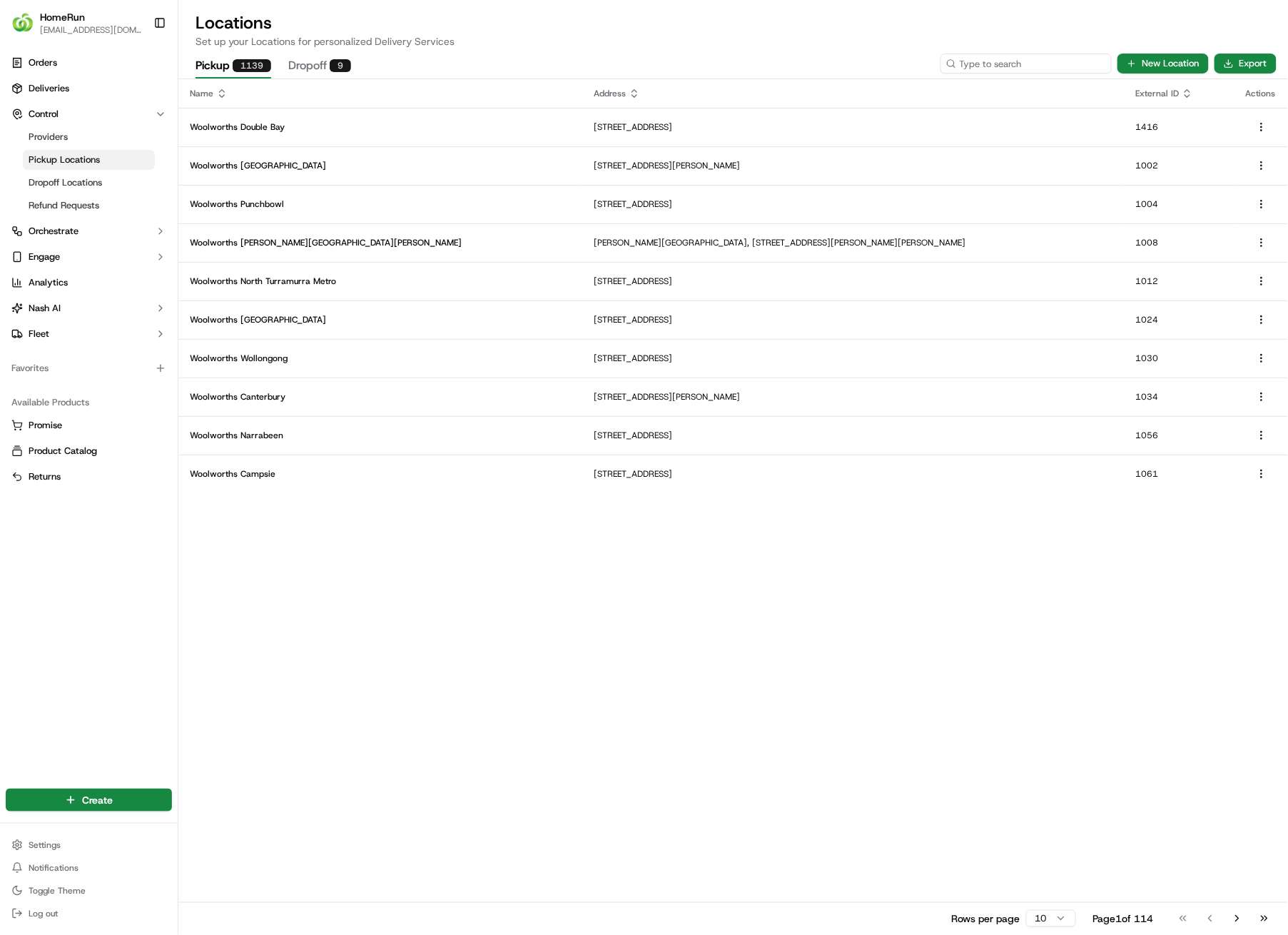
click at [1056, 65] on input at bounding box center [1026, 63] width 171 height 20
type input "2615"
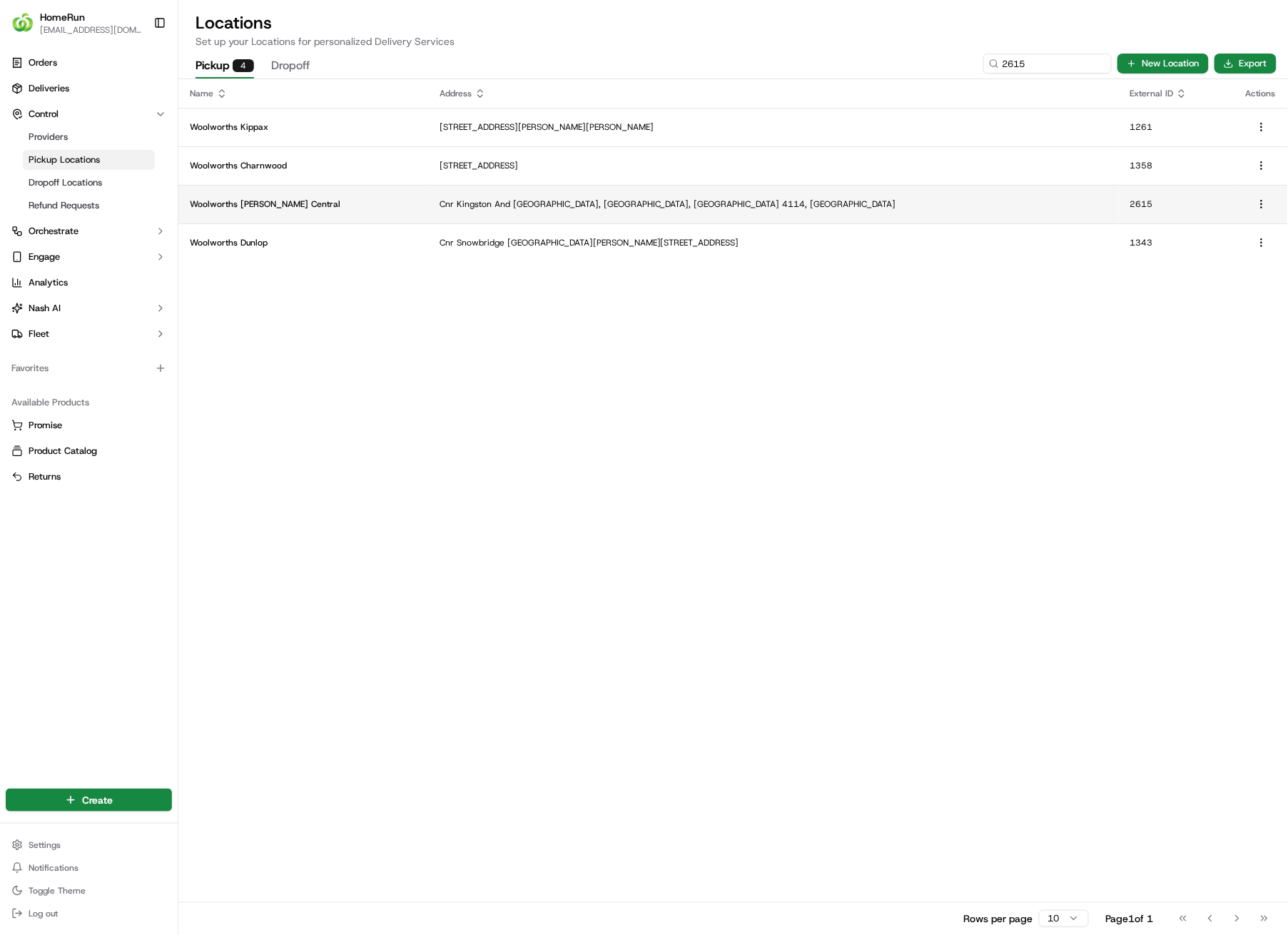
click at [519, 199] on p "Cnr Kingston And [GEOGRAPHIC_DATA], [GEOGRAPHIC_DATA], [GEOGRAPHIC_DATA] 4114, …" at bounding box center [773, 205] width 667 height 12
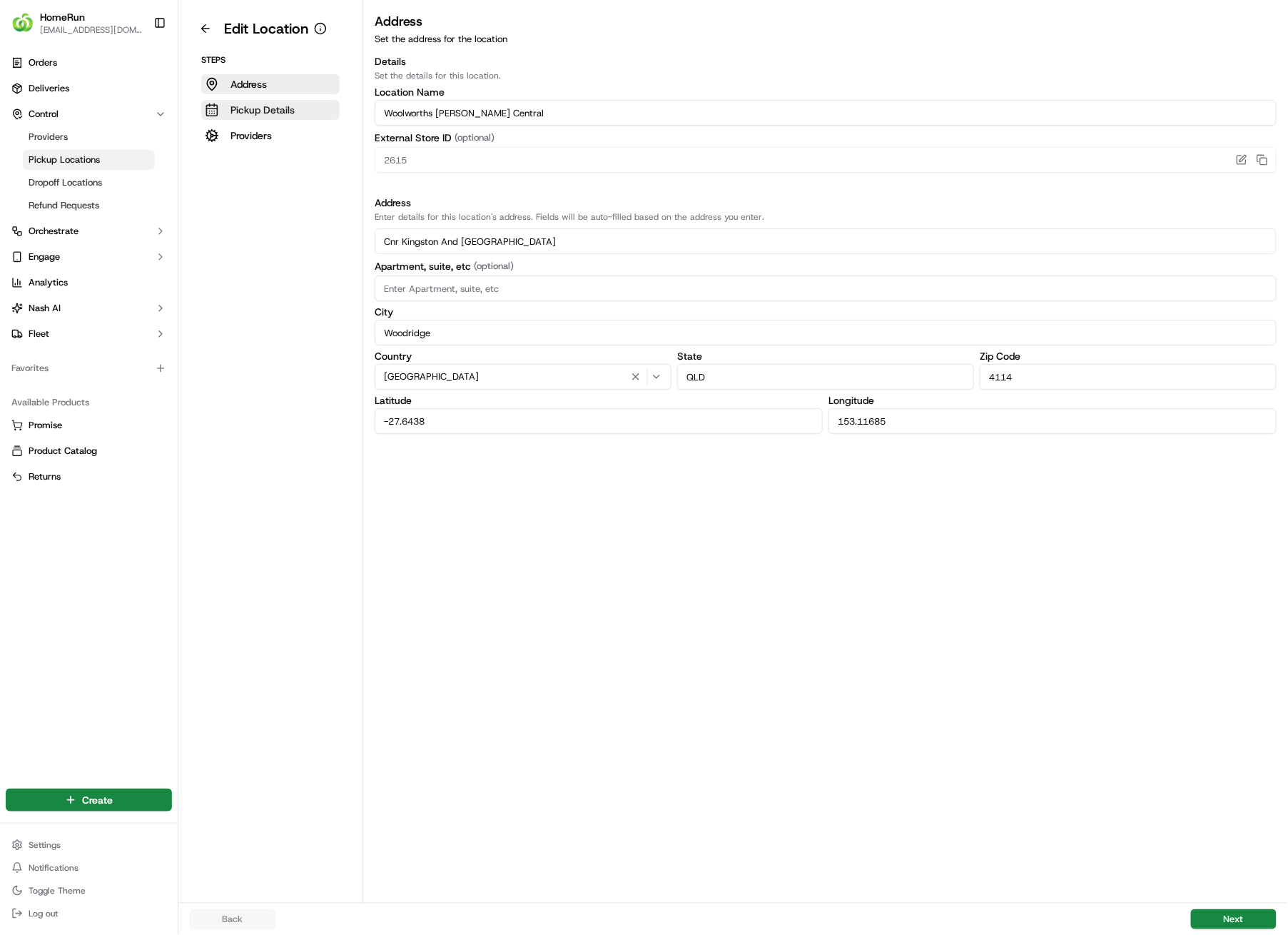
click at [271, 111] on p "Pickup Details" at bounding box center [262, 110] width 64 height 14
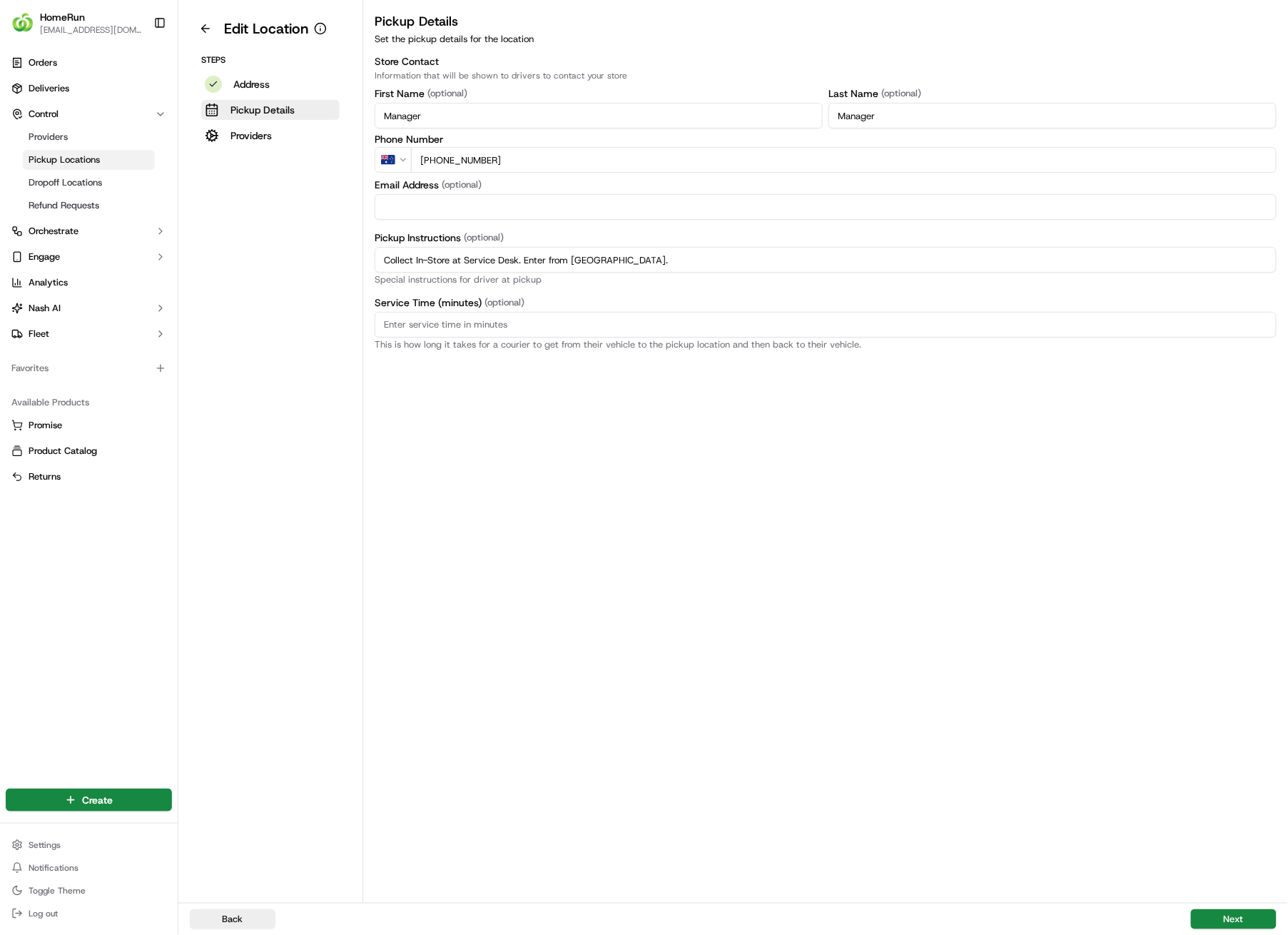
drag, startPoint x: 652, startPoint y: 266, endPoint x: 377, endPoint y: 263, distance: 275.0
click at [377, 263] on input "Collect In-Store at Service Desk. Enter from [GEOGRAPHIC_DATA]." at bounding box center [825, 260] width 902 height 26
paste input "Pickup from instore collection point. Enter from [GEOGRAPHIC_DATA]. Scan QR cod…"
type input "Pickup from instore collection point. Enter from [GEOGRAPHIC_DATA]. Scan QR cod…"
click at [1216, 665] on button "Next" at bounding box center [1234, 919] width 85 height 20
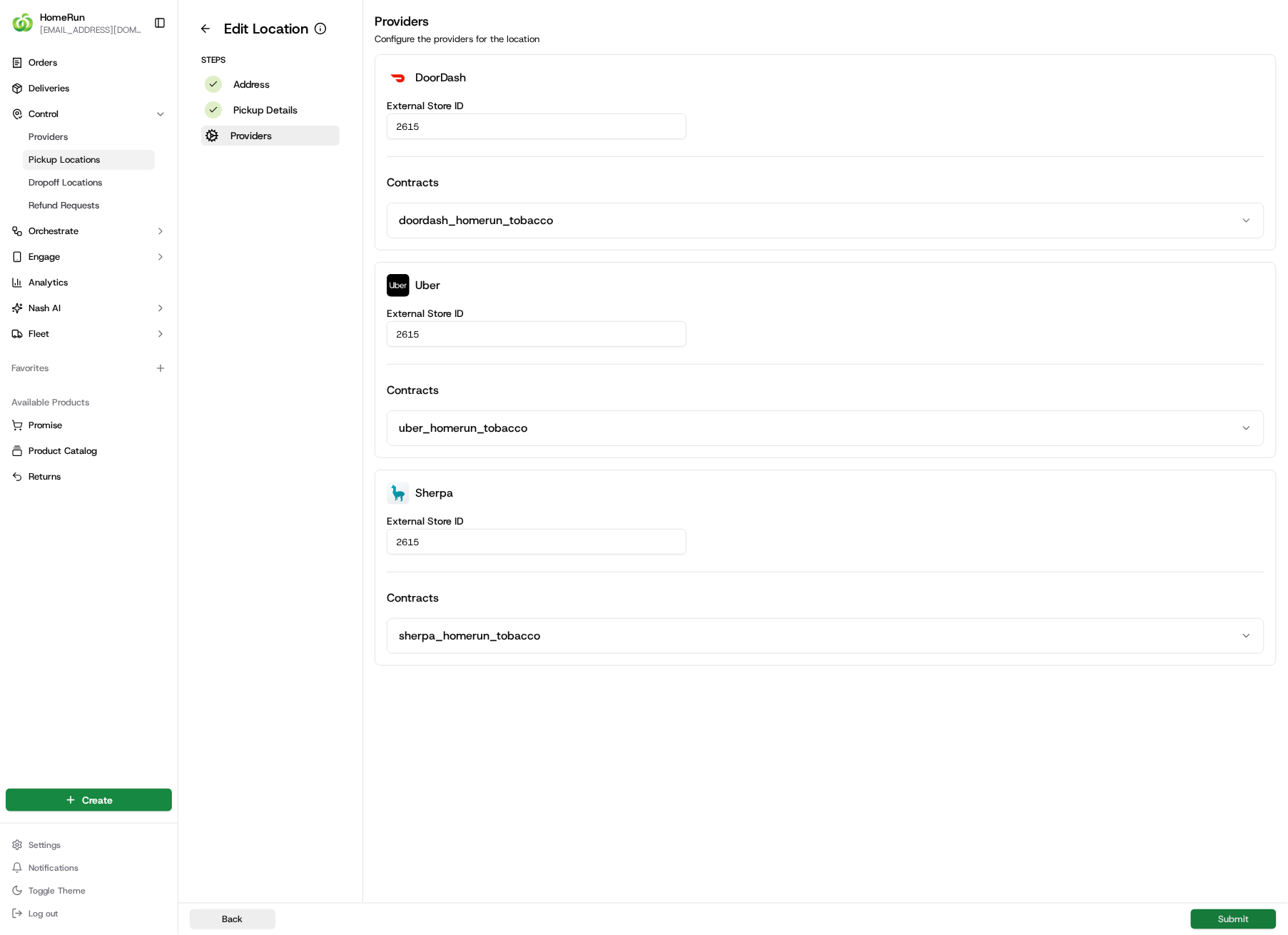
click at [1214, 665] on button "Submit" at bounding box center [1234, 919] width 85 height 20
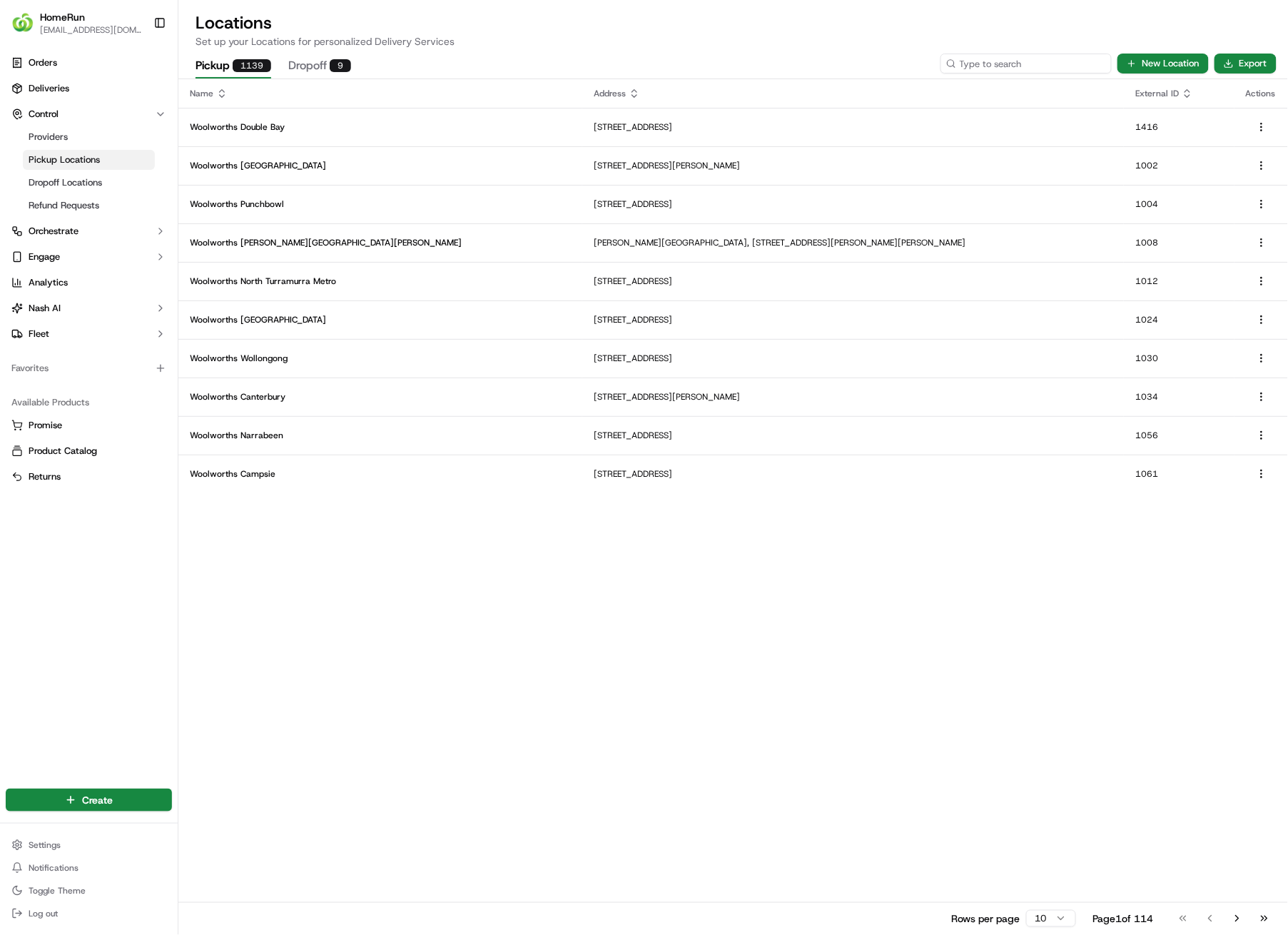
click at [1060, 65] on input at bounding box center [1026, 63] width 171 height 20
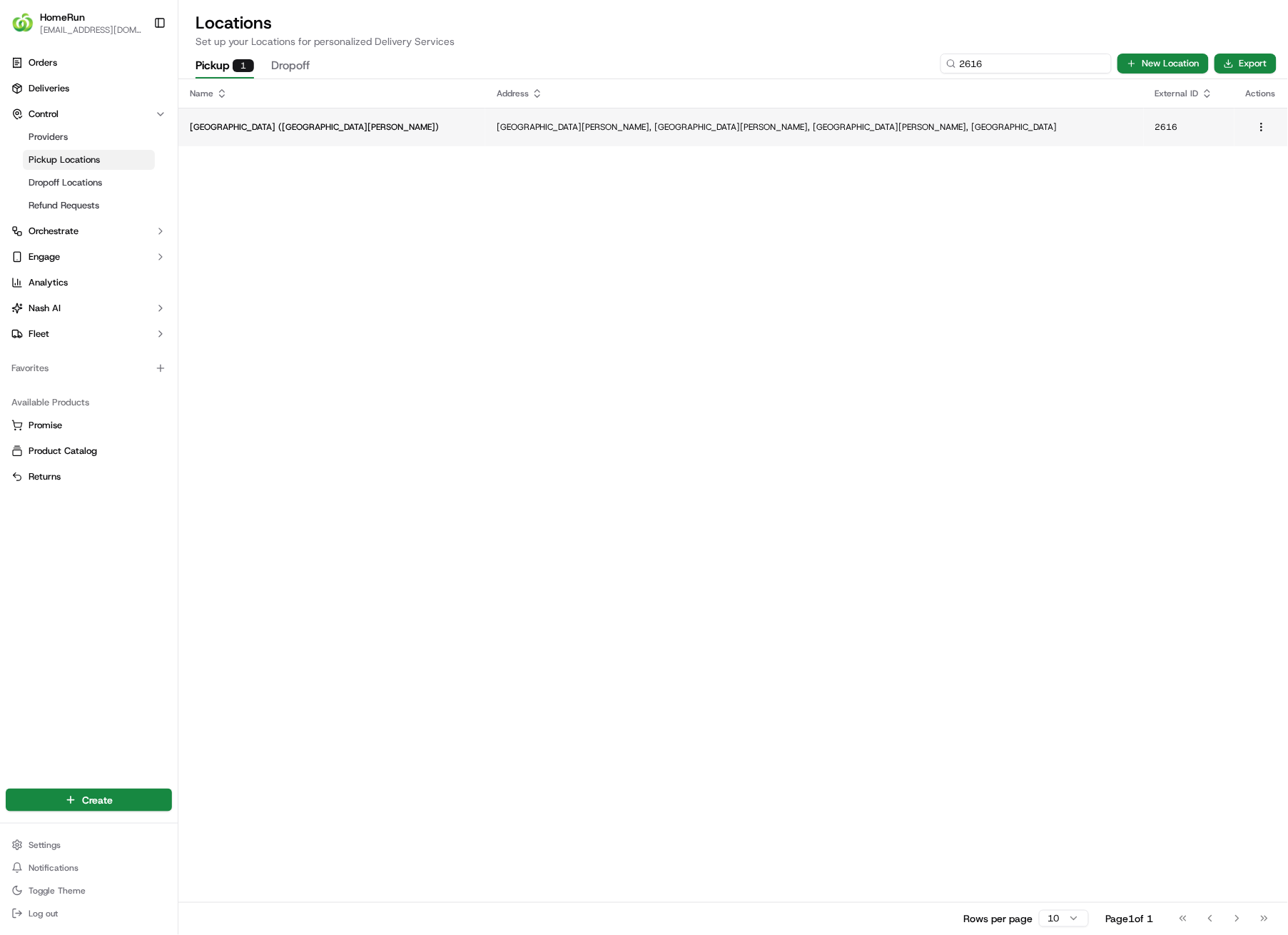
type input "2616"
click at [741, 121] on p "[GEOGRAPHIC_DATA][PERSON_NAME], [GEOGRAPHIC_DATA][PERSON_NAME], [GEOGRAPHIC_DAT…" at bounding box center [814, 127] width 636 height 12
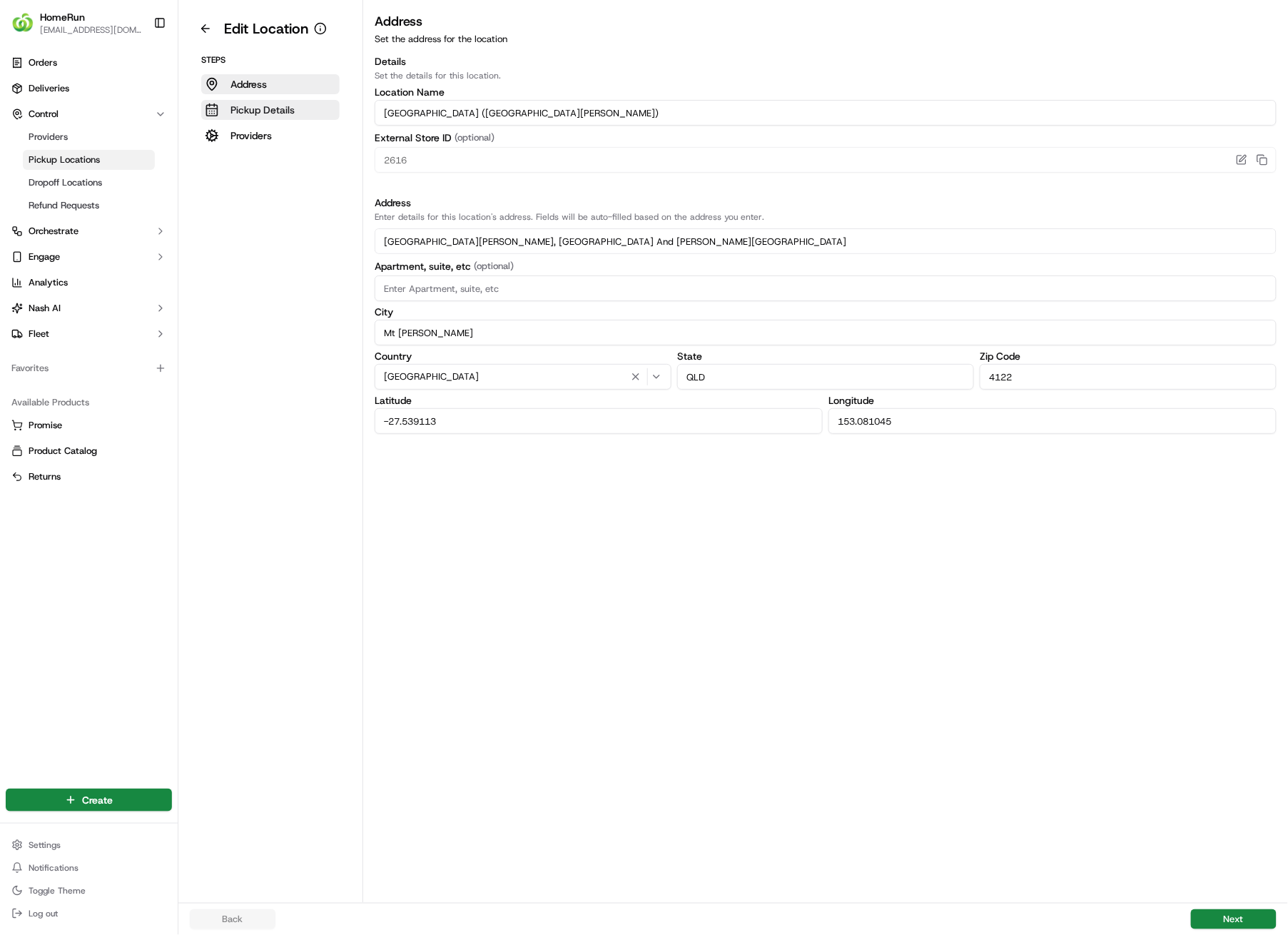
click at [279, 113] on p "Pickup Details" at bounding box center [262, 110] width 64 height 14
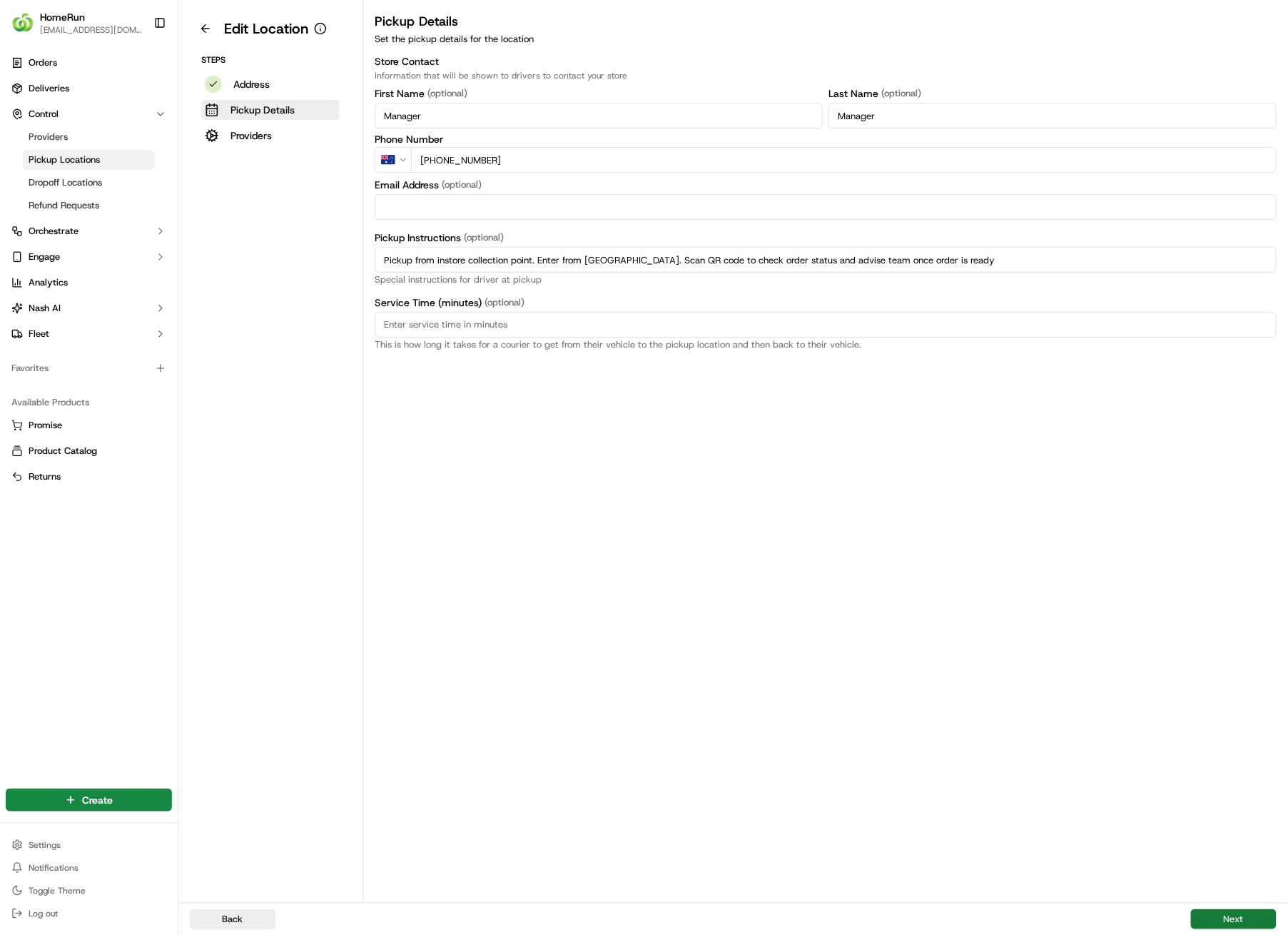
click at [1251, 665] on button "Next" at bounding box center [1234, 919] width 85 height 20
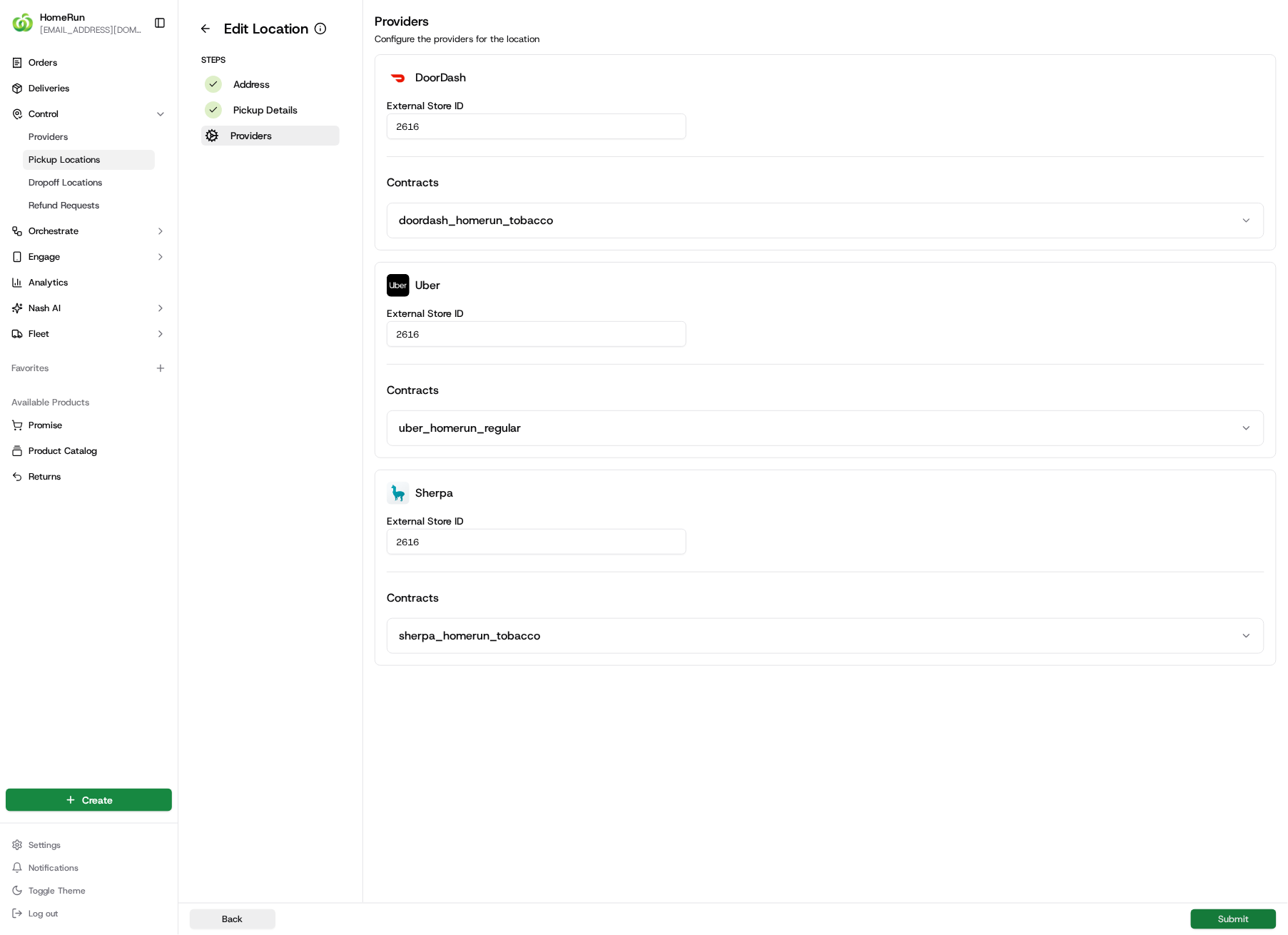
click at [1251, 665] on button "Submit" at bounding box center [1234, 919] width 85 height 20
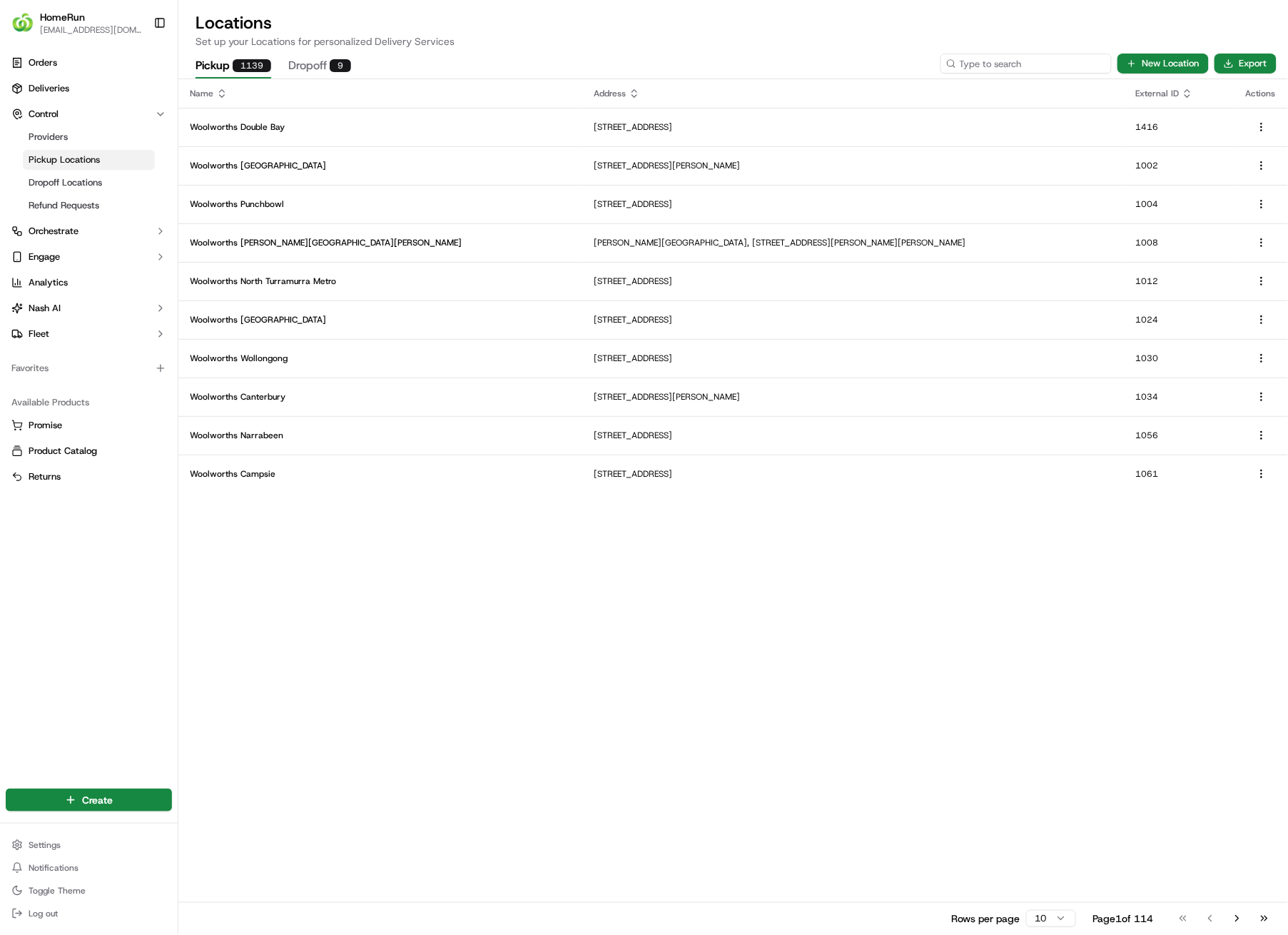
click at [1057, 66] on input at bounding box center [1026, 63] width 171 height 20
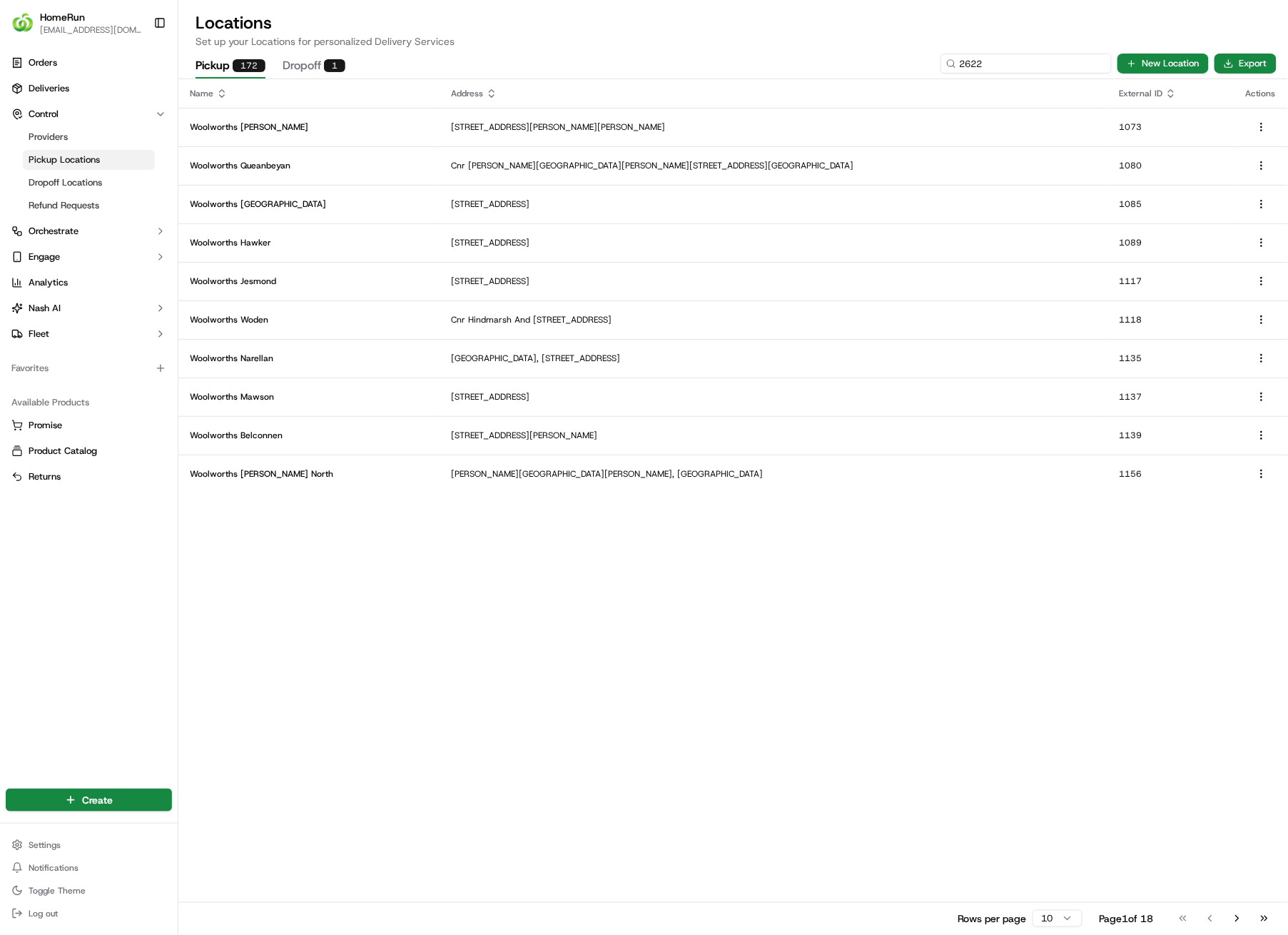
type input "2622"
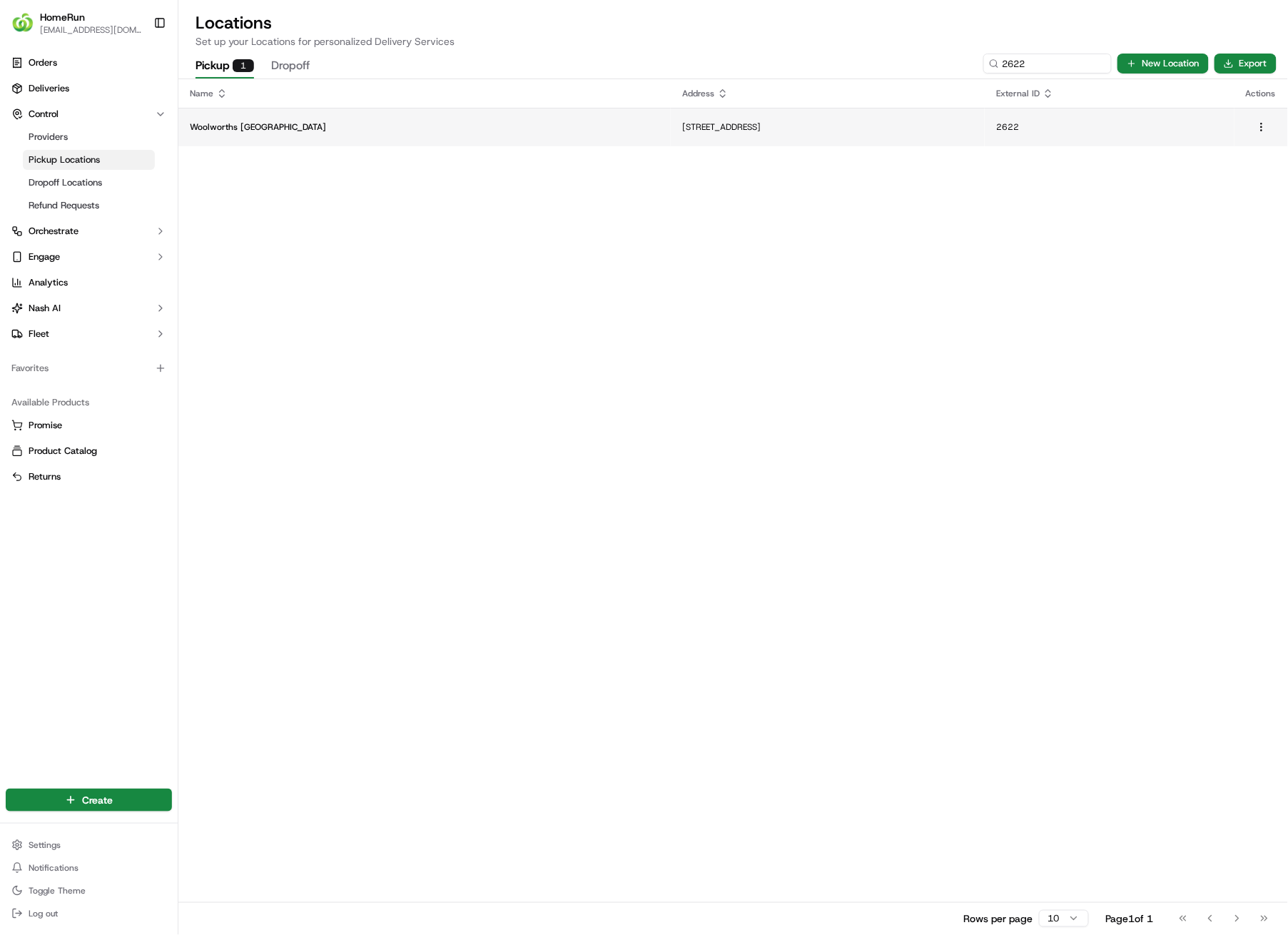
click at [683, 124] on p "[STREET_ADDRESS]" at bounding box center [828, 127] width 291 height 12
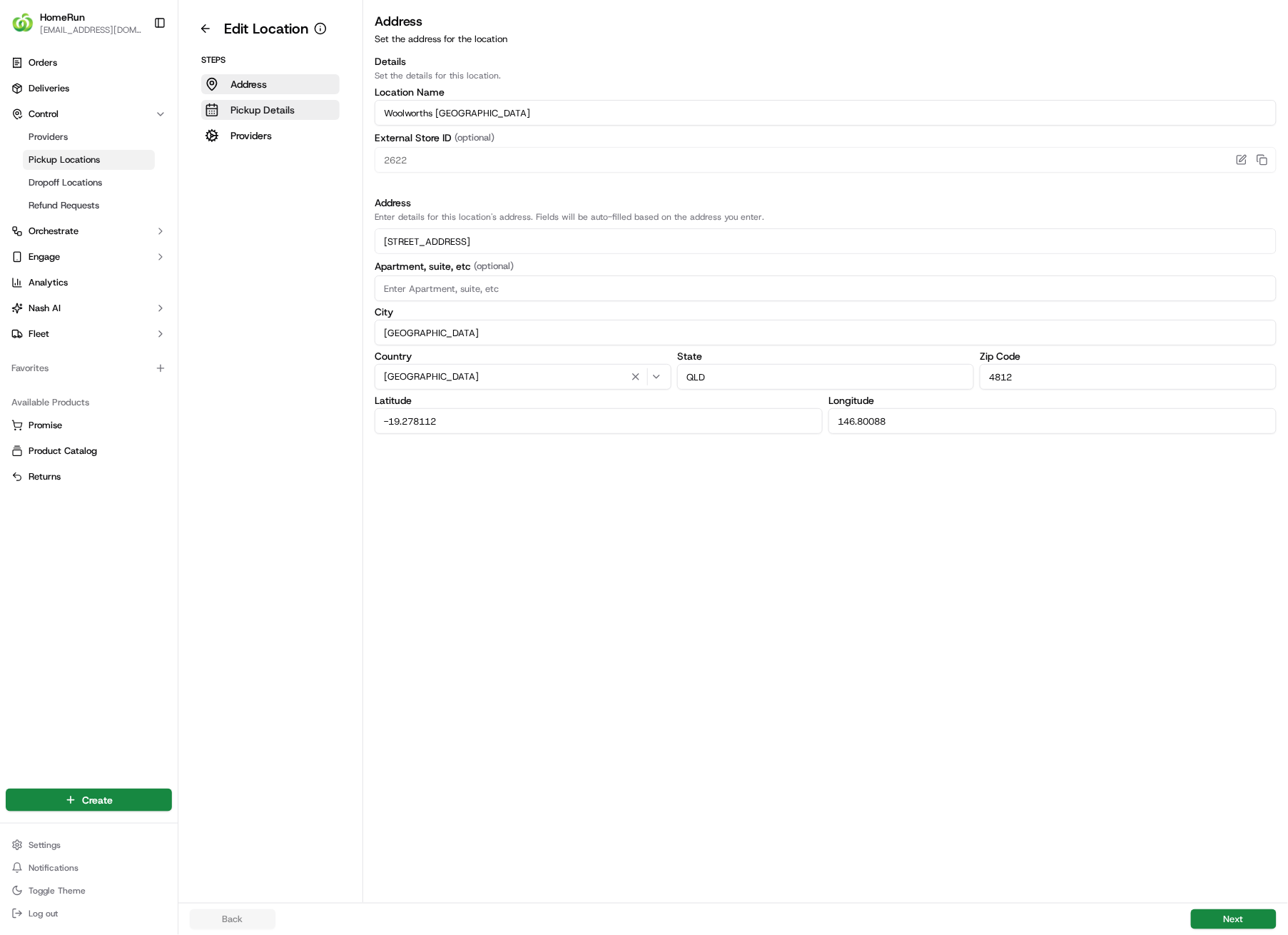
click at [287, 110] on p "Pickup Details" at bounding box center [262, 110] width 64 height 14
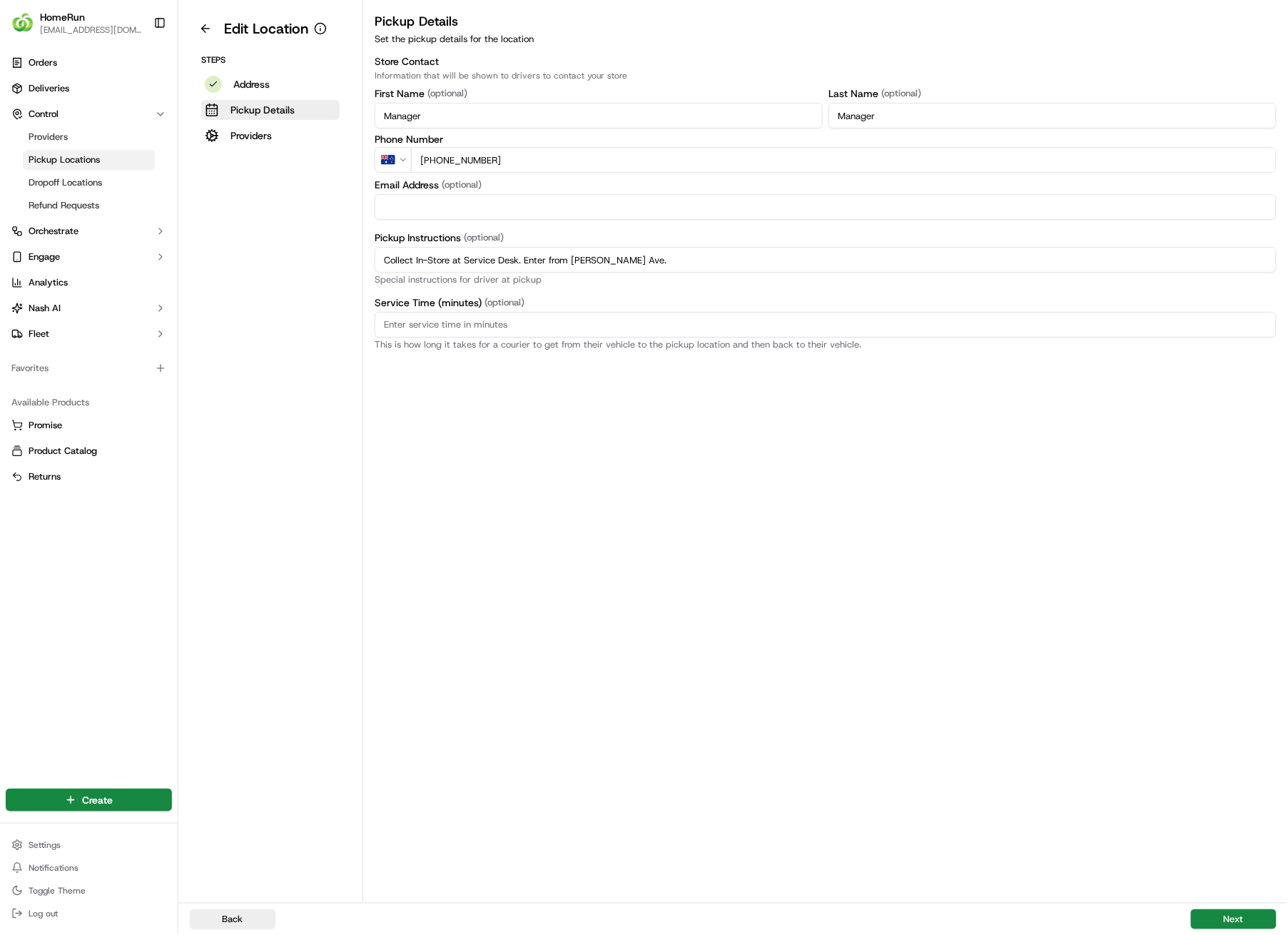
drag, startPoint x: 682, startPoint y: 255, endPoint x: 359, endPoint y: 257, distance: 323.0
click at [359, 257] on div "Edit Location Steps Address Pickup Details Providers Pickup Details Set the pic…" at bounding box center [733, 451] width 1110 height 903
paste input "Pickup from instore collection point. Enter from [PERSON_NAME] Ave. Scan QR cod…"
type input "Pickup from instore collection point. Enter from [PERSON_NAME] Ave. Scan QR cod…"
click at [1239, 665] on button "Next" at bounding box center [1234, 919] width 85 height 20
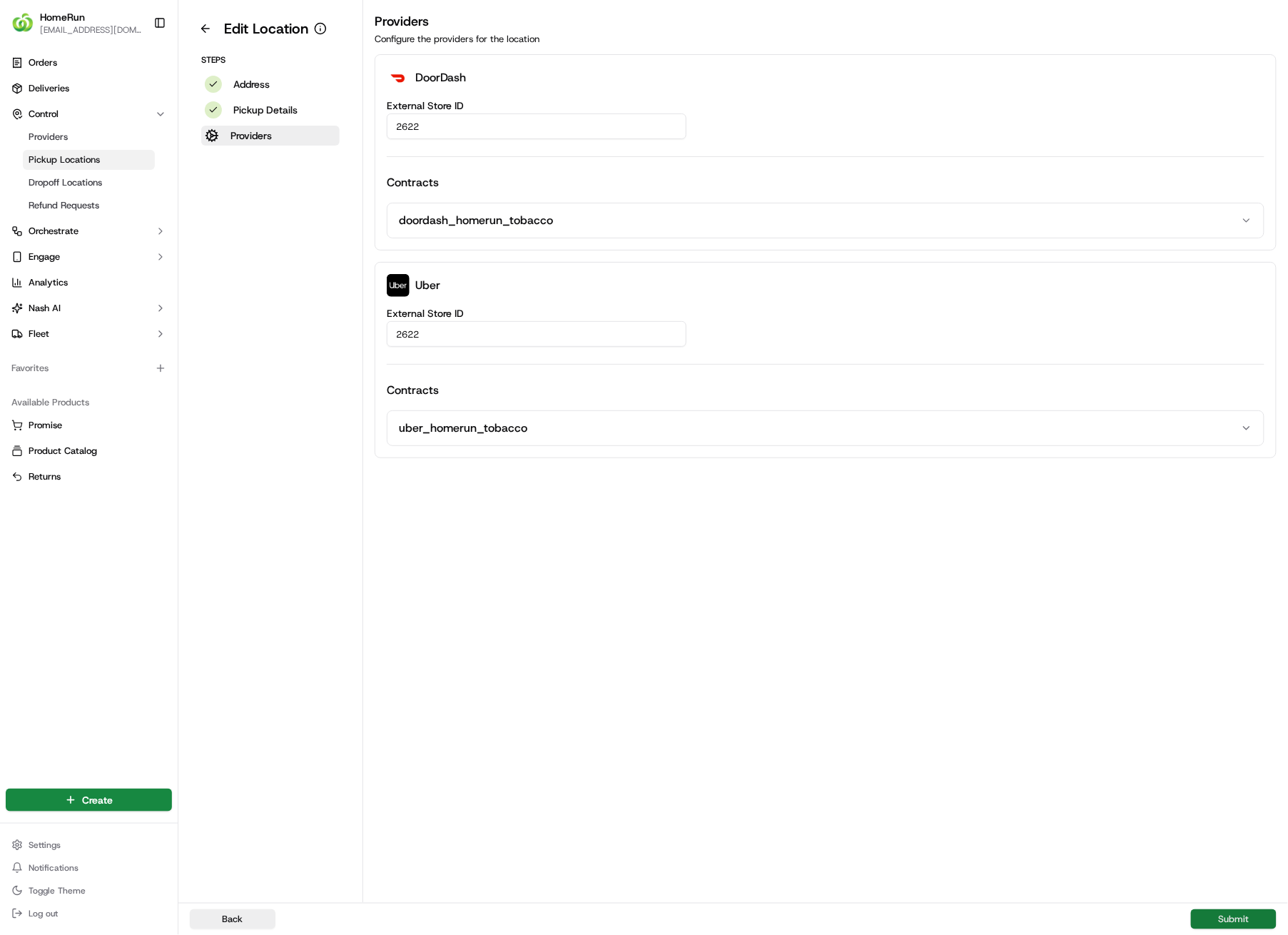
click at [1225, 665] on button "Submit" at bounding box center [1234, 919] width 85 height 20
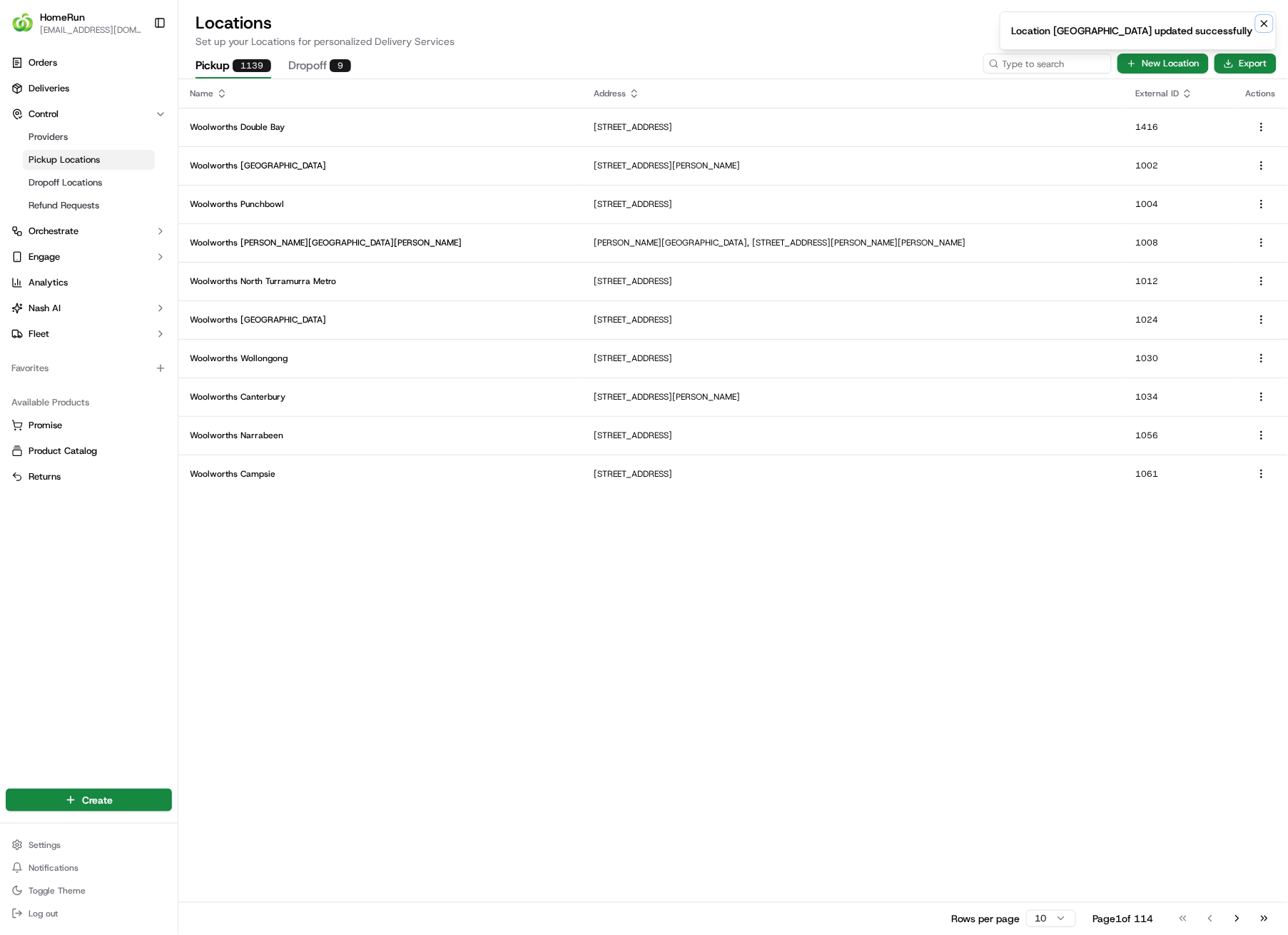
drag, startPoint x: 1264, startPoint y: 25, endPoint x: 1252, endPoint y: 27, distance: 12.2
click at [1262, 25] on icon "Notifications (F8)" at bounding box center [1265, 24] width 12 height 12
click at [1066, 61] on input at bounding box center [1026, 63] width 171 height 20
type input "2625"
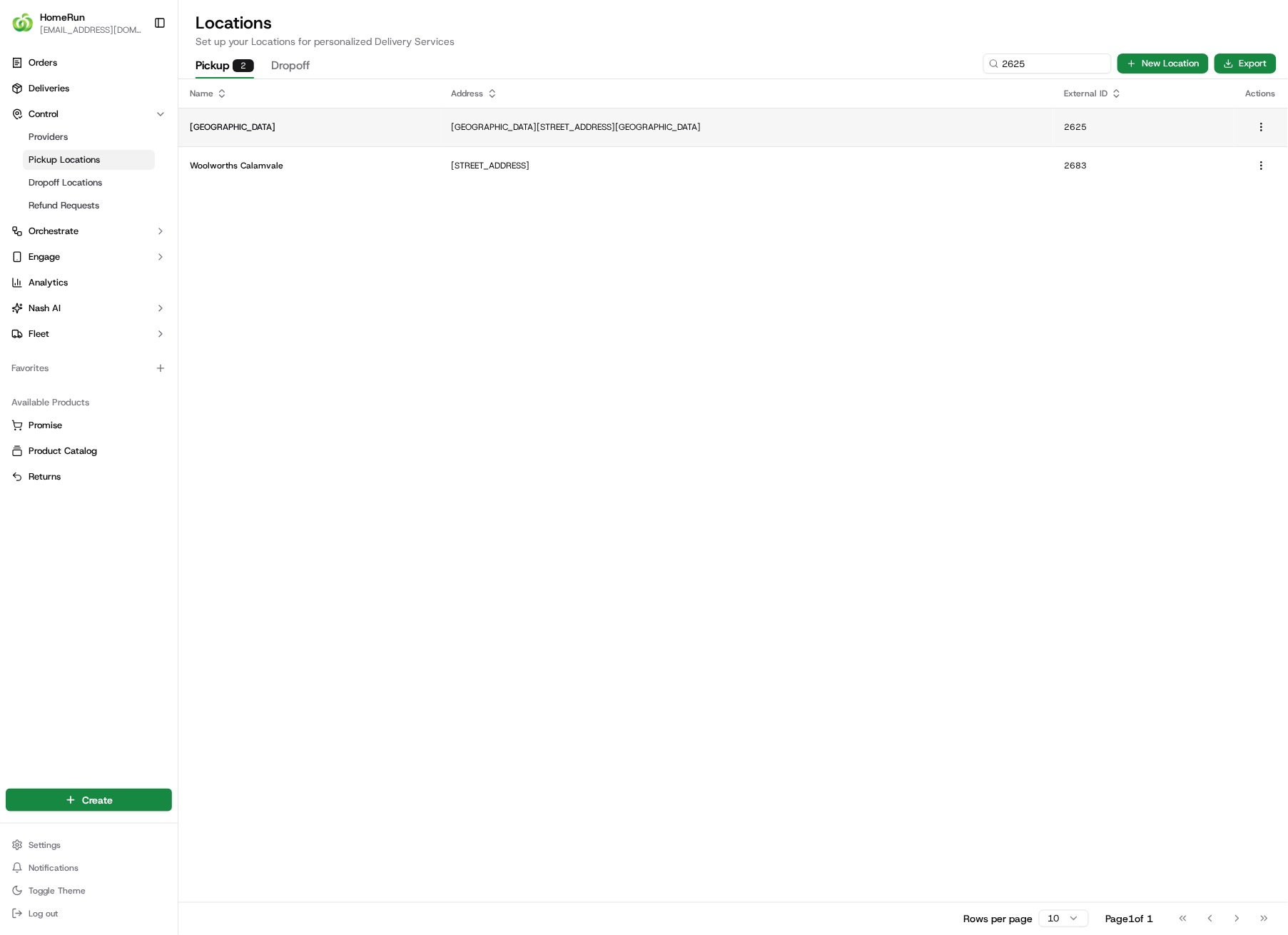
click at [691, 126] on p "[GEOGRAPHIC_DATA][STREET_ADDRESS][GEOGRAPHIC_DATA]" at bounding box center [747, 127] width 590 height 12
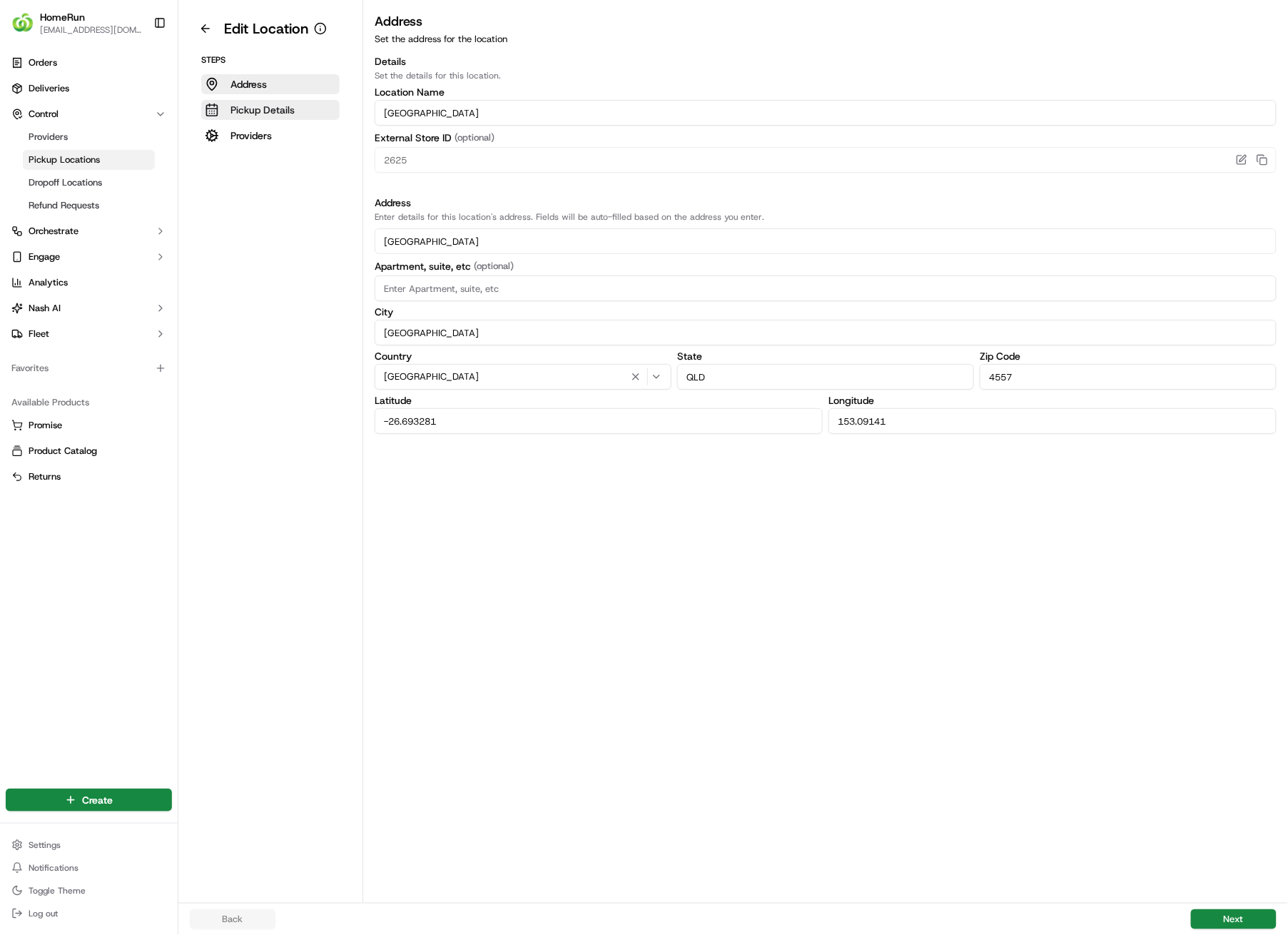
click at [281, 108] on p "Pickup Details" at bounding box center [262, 110] width 64 height 14
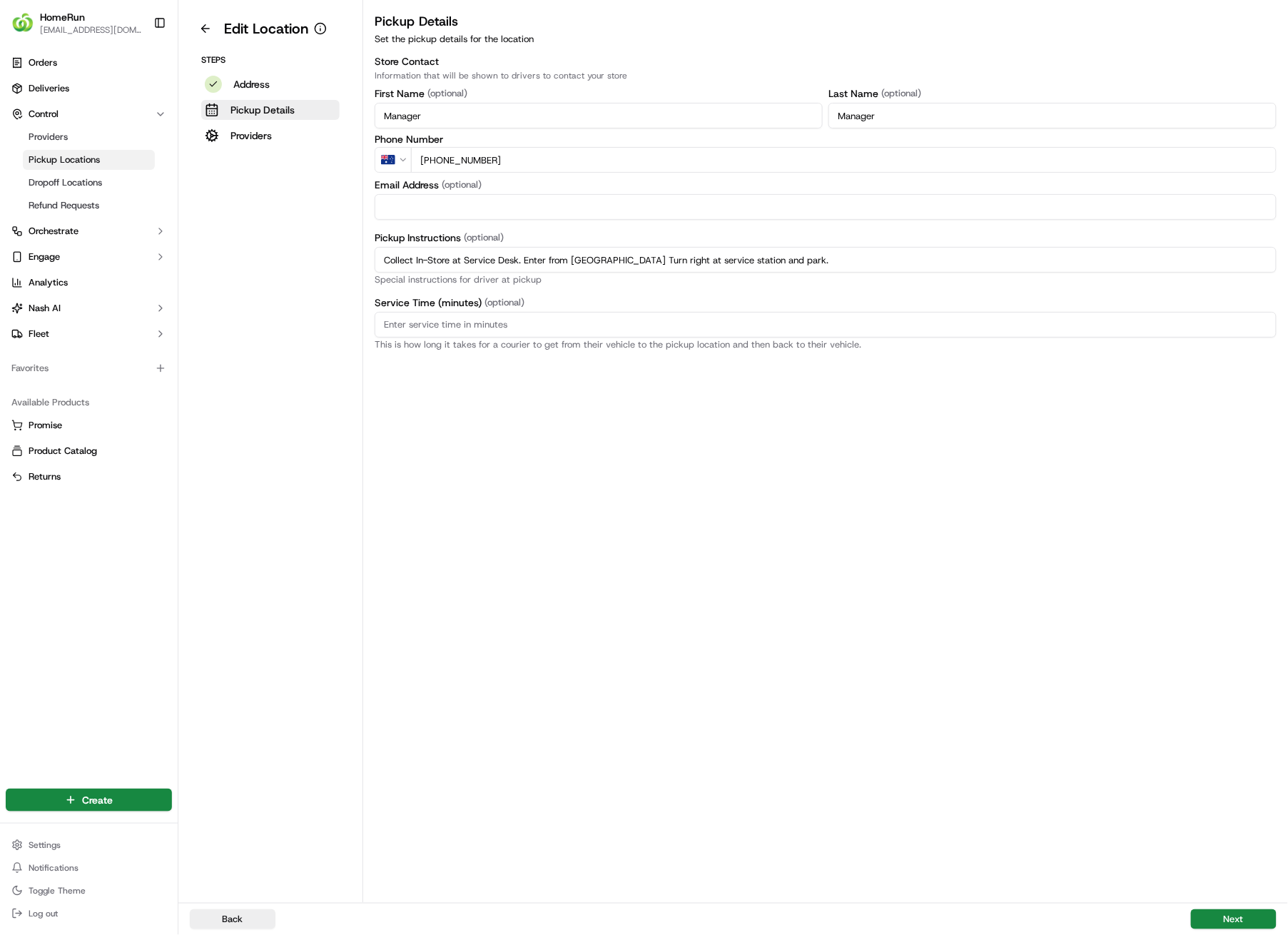
drag, startPoint x: 853, startPoint y: 260, endPoint x: 383, endPoint y: 259, distance: 470.0
click at [383, 259] on input "Collect In-Store at Service Desk. Enter from [GEOGRAPHIC_DATA] Turn right at se…" at bounding box center [825, 260] width 902 height 26
paste input "Pickup from instore collection point. Enter from Karawatha Dr. Scan QR code to …"
type input "Pickup from instore collection point. Enter from Karawatha Dr. Scan QR code to …"
click at [1206, 665] on button "Next" at bounding box center [1234, 919] width 85 height 20
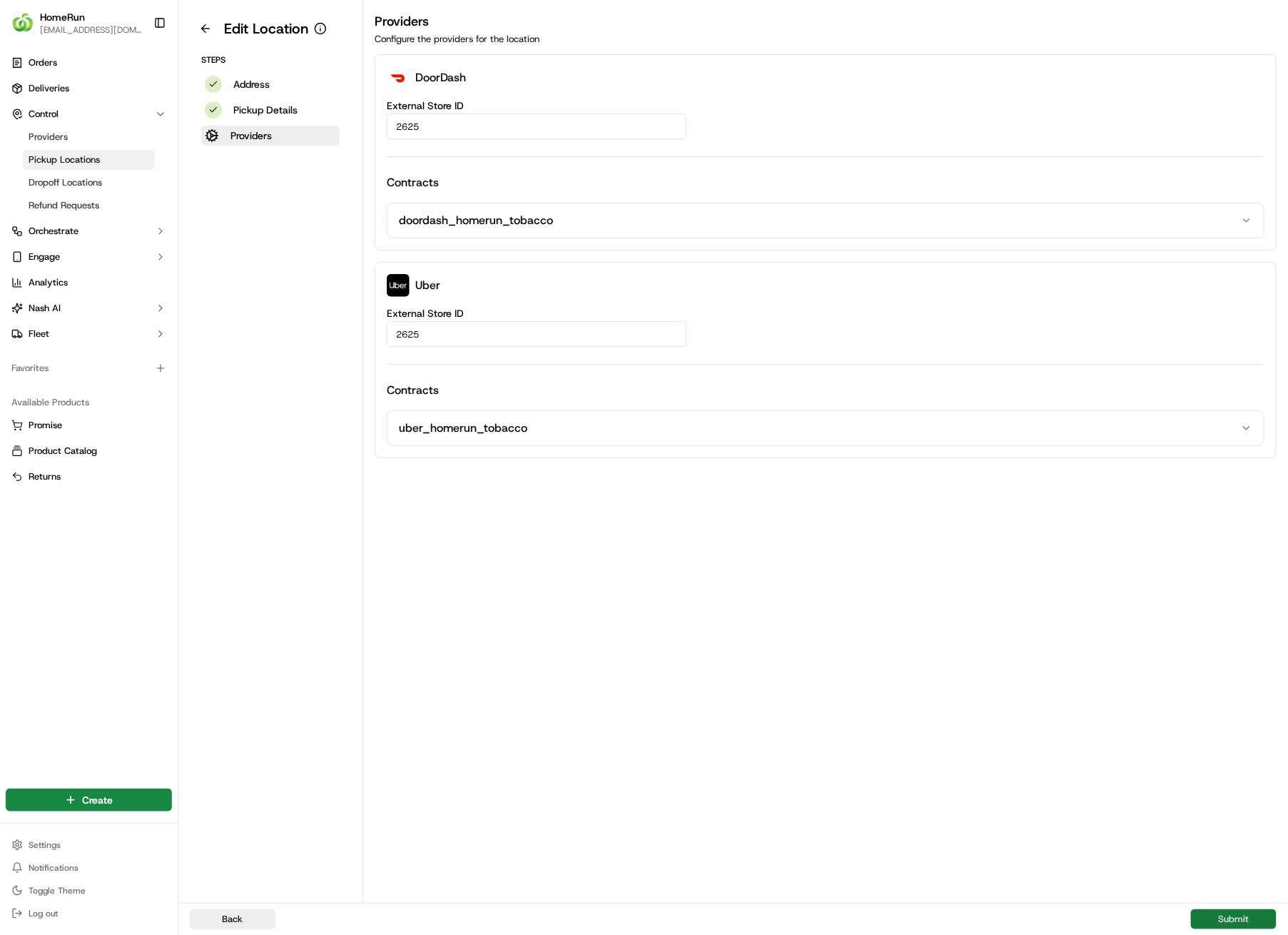
click at [1242, 665] on button "Submit" at bounding box center [1234, 919] width 85 height 20
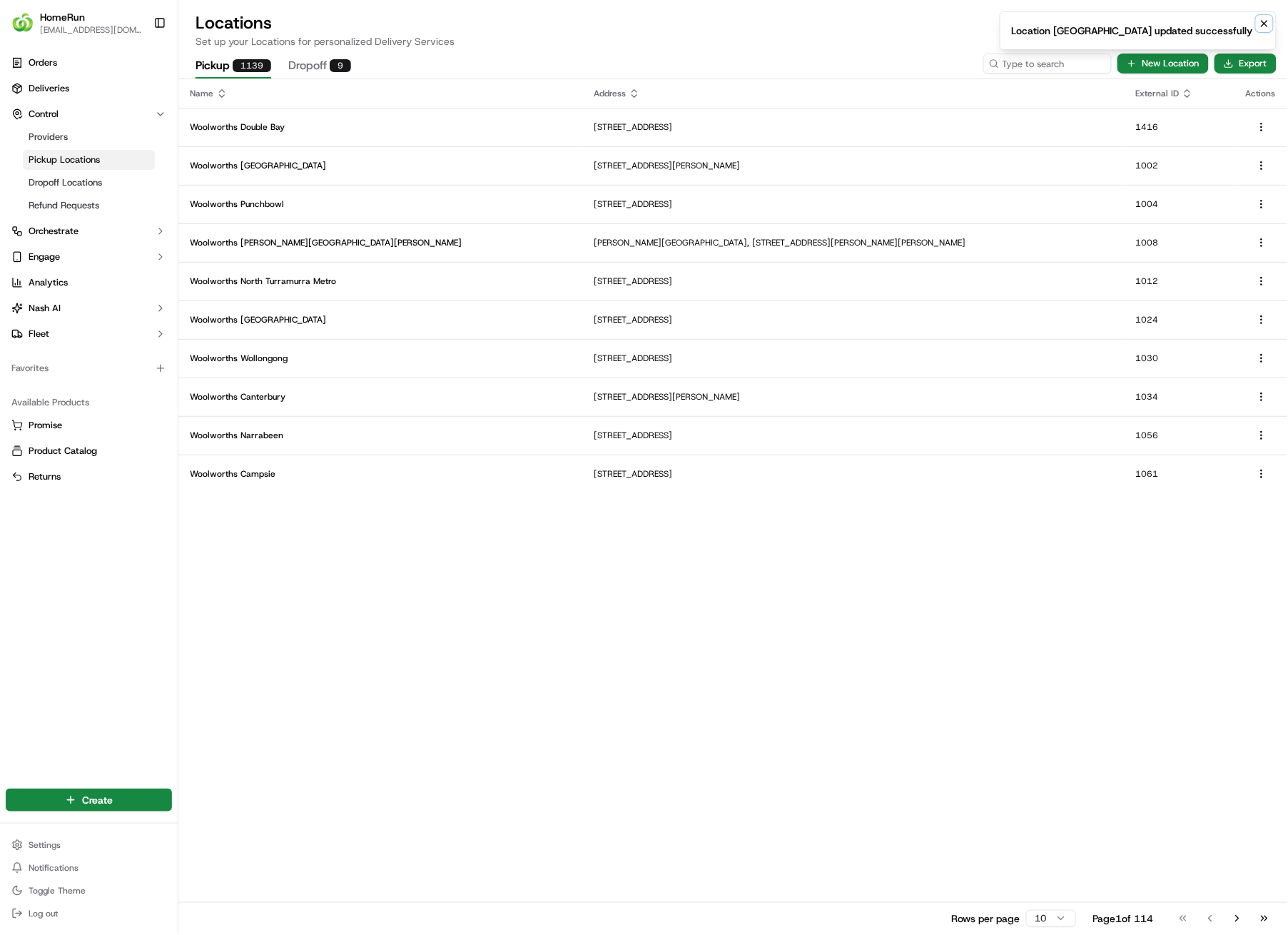
click at [1267, 21] on icon "Notifications (F8)" at bounding box center [1265, 24] width 6 height 6
click at [1066, 65] on input at bounding box center [1026, 63] width 171 height 20
type input "2629"
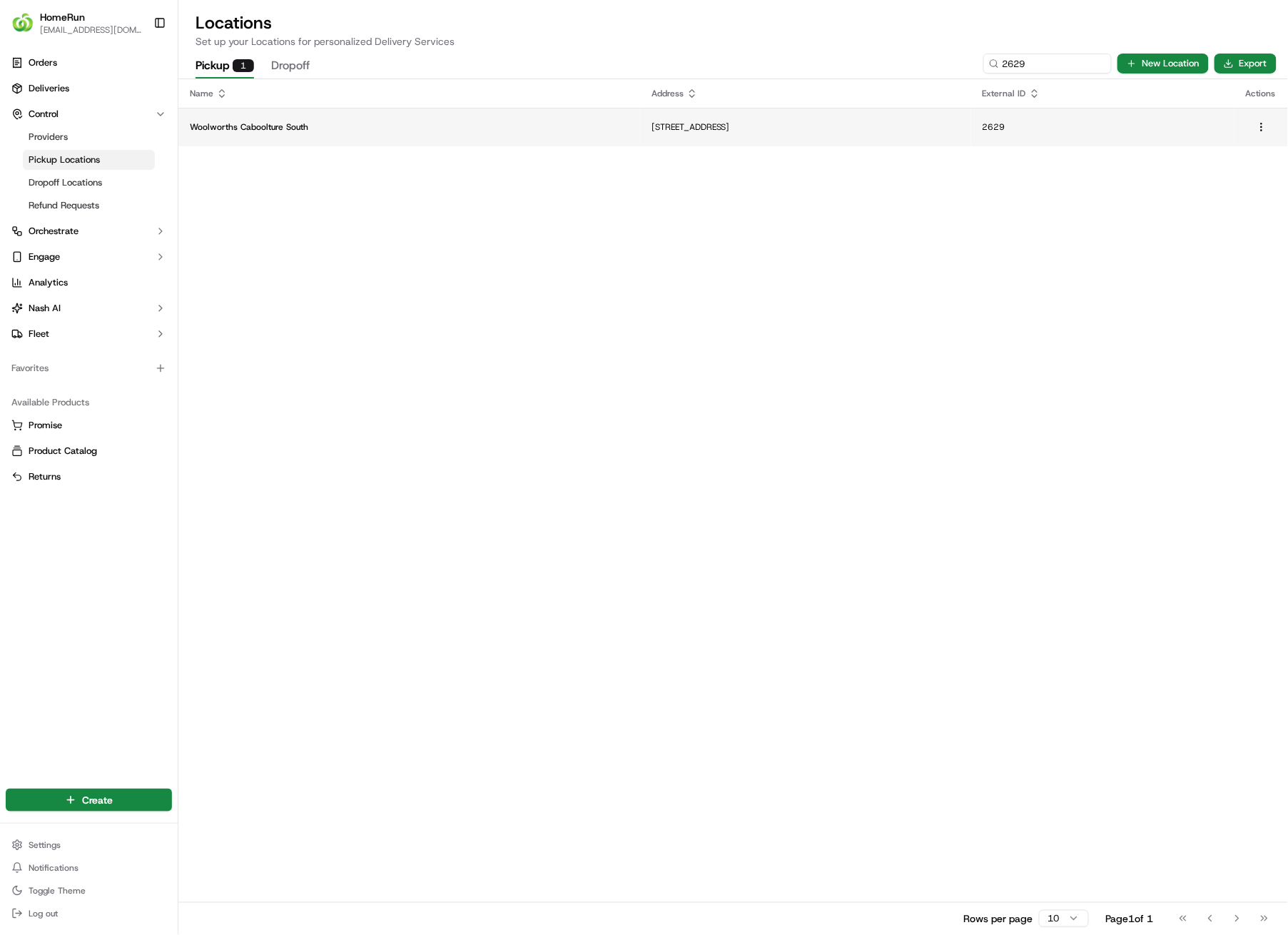
click at [460, 125] on p "Woolworths Caboolture South" at bounding box center [409, 127] width 439 height 12
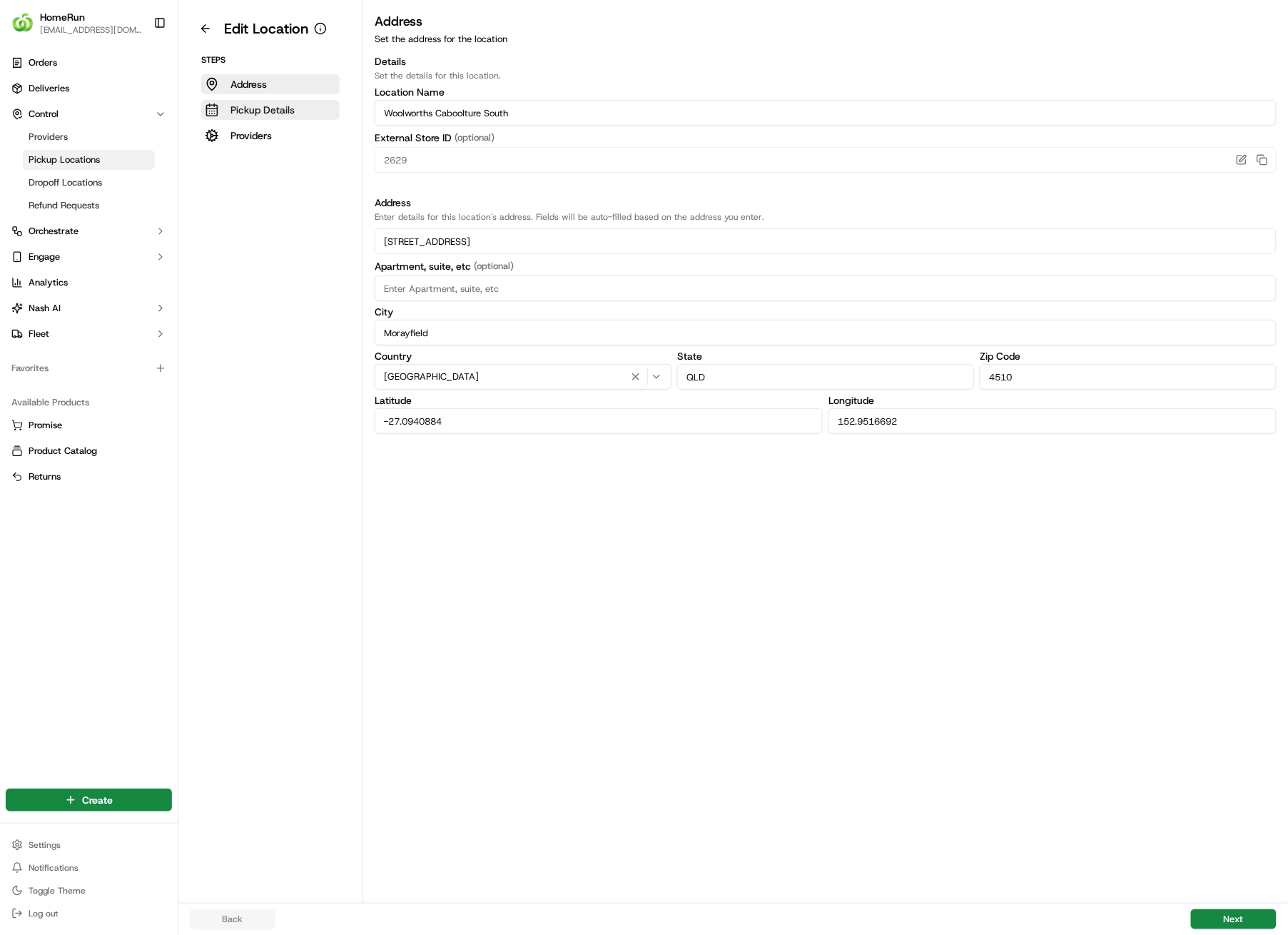
click at [269, 103] on p "Pickup Details" at bounding box center [262, 110] width 64 height 14
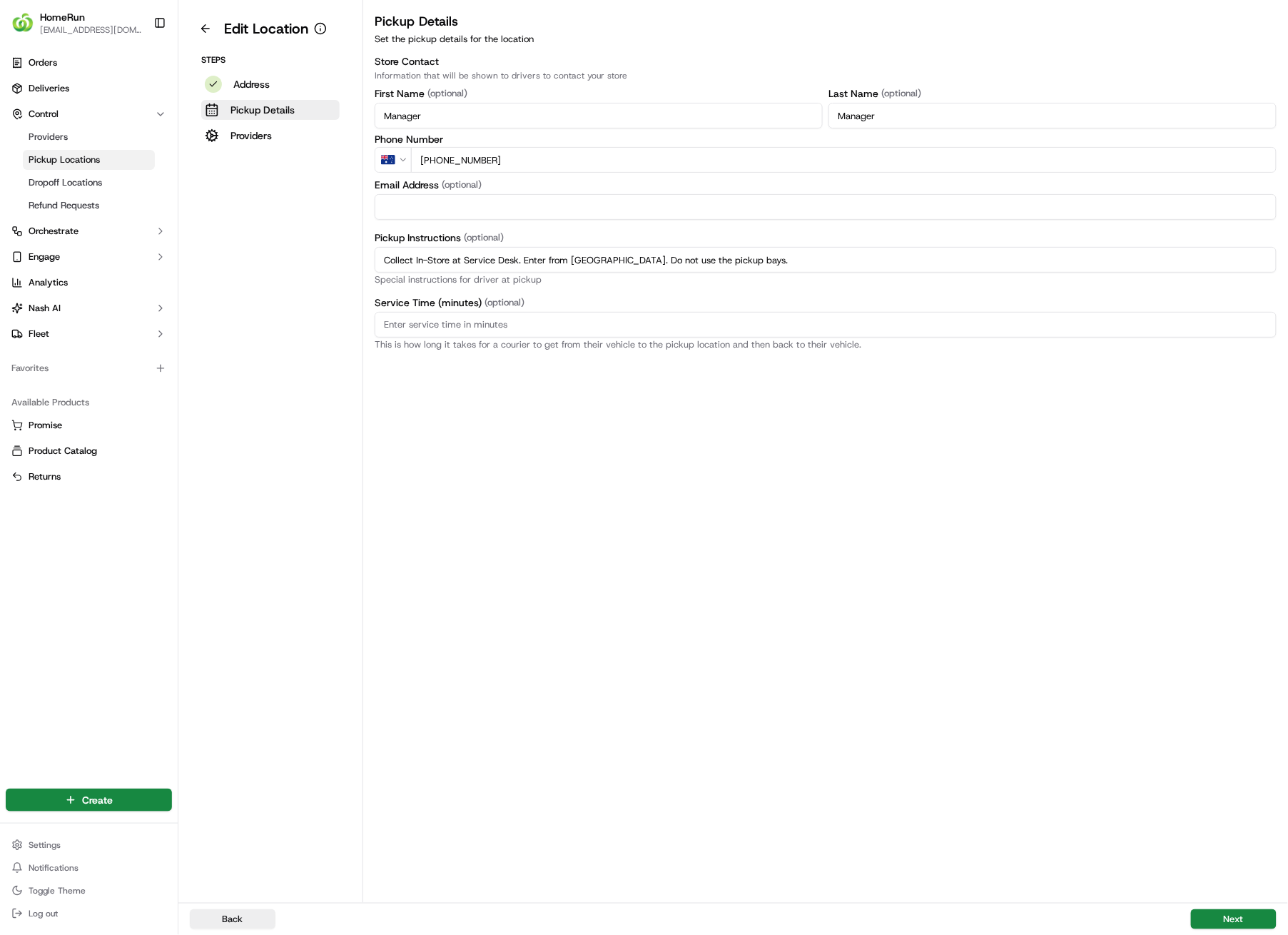
drag, startPoint x: 786, startPoint y: 263, endPoint x: 379, endPoint y: 258, distance: 407.0
click at [379, 258] on input "Collect In-Store at Service Desk. Enter from [GEOGRAPHIC_DATA]. Do not use the …" at bounding box center [825, 260] width 902 height 26
paste input "Pickup from instore collection point. Enter from [GEOGRAPHIC_DATA]. Do not use …"
type input "Pickup from instore collection point. Enter from [GEOGRAPHIC_DATA]. Do not use …"
click at [1232, 665] on button "Next" at bounding box center [1234, 919] width 85 height 20
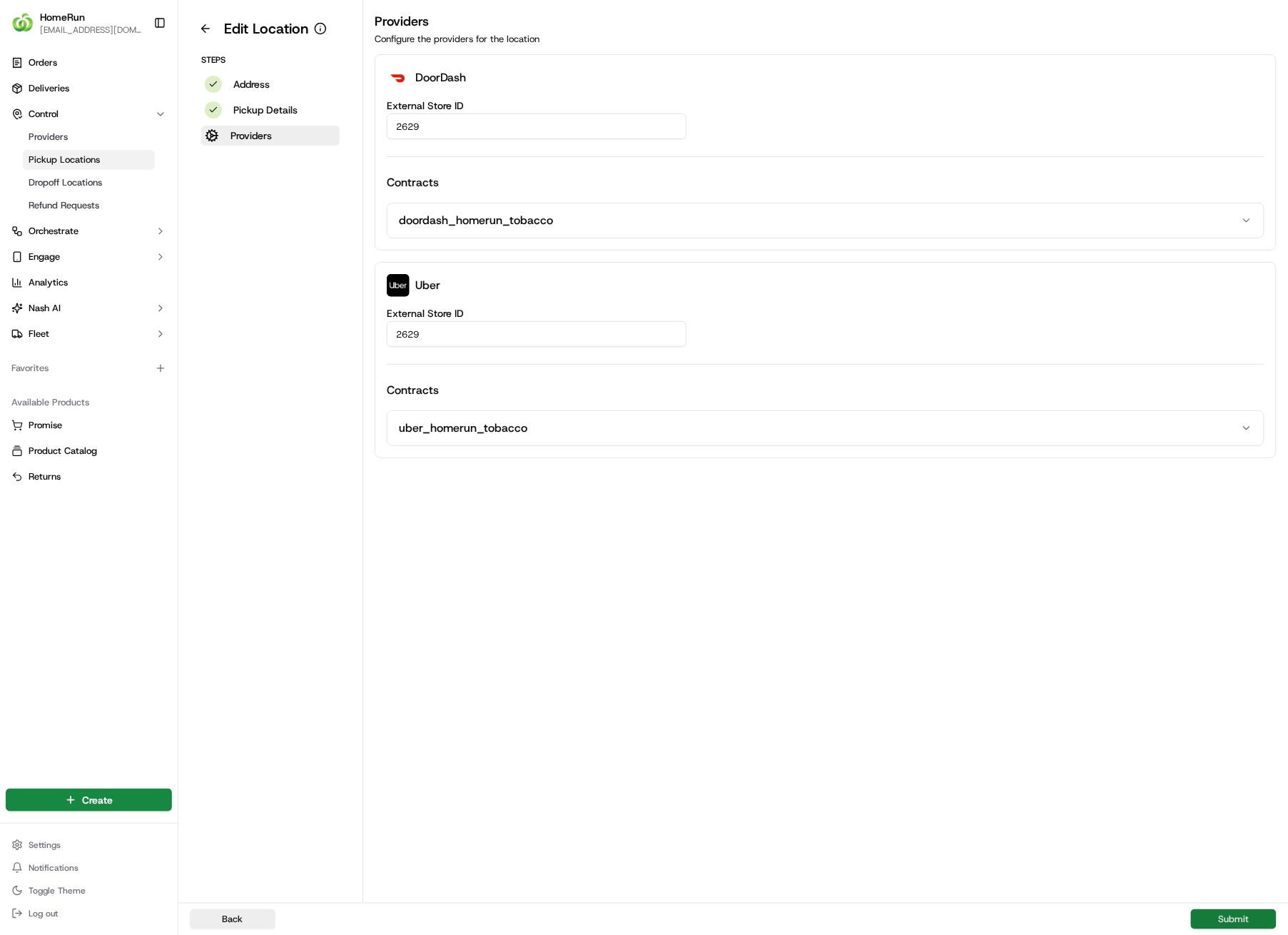
click at [1233, 665] on button "Submit" at bounding box center [1234, 919] width 85 height 20
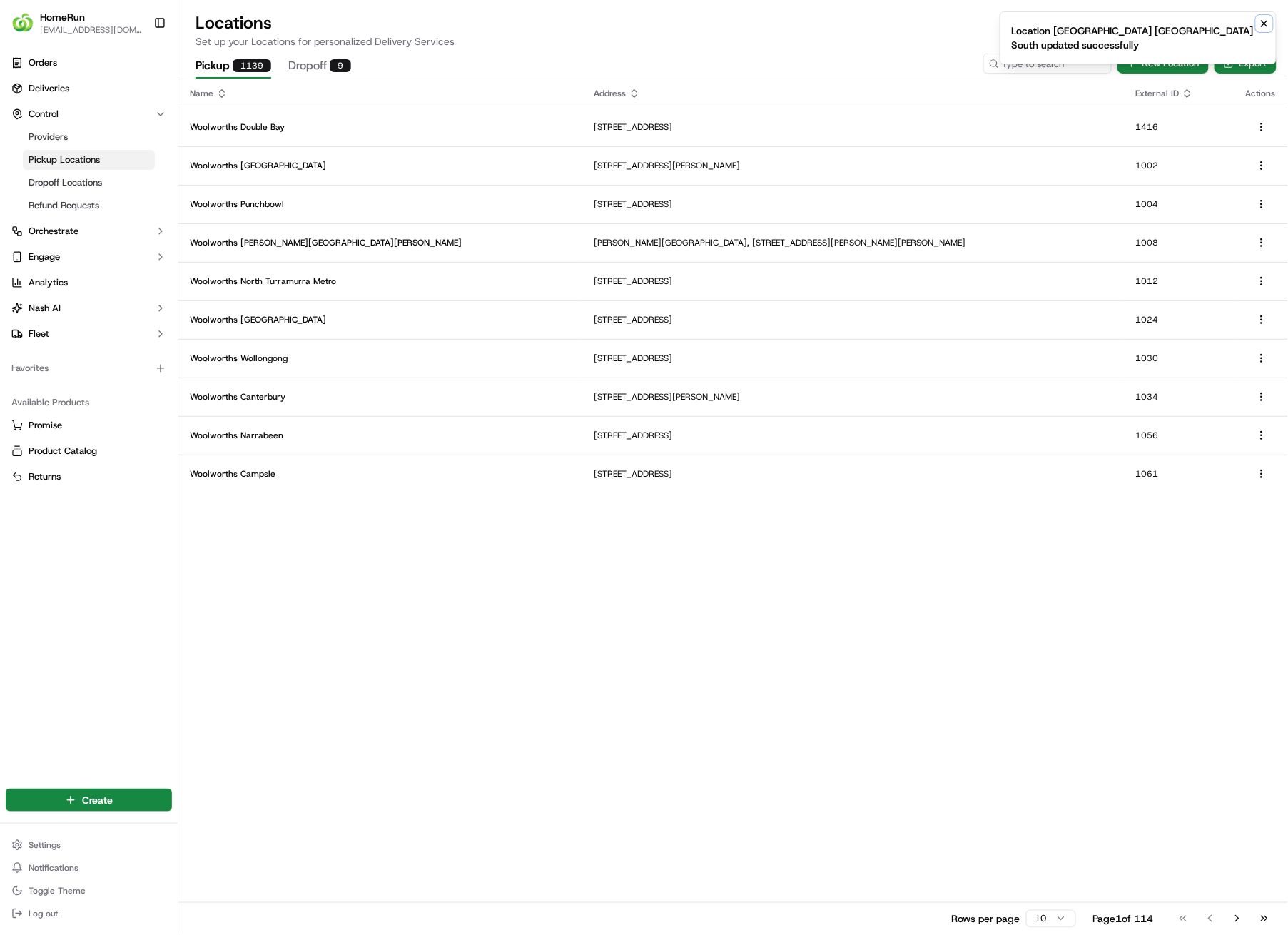
click at [1264, 23] on icon "Notifications (F8)" at bounding box center [1265, 24] width 6 height 6
click at [1079, 65] on input at bounding box center [1026, 63] width 171 height 20
type input "2630"
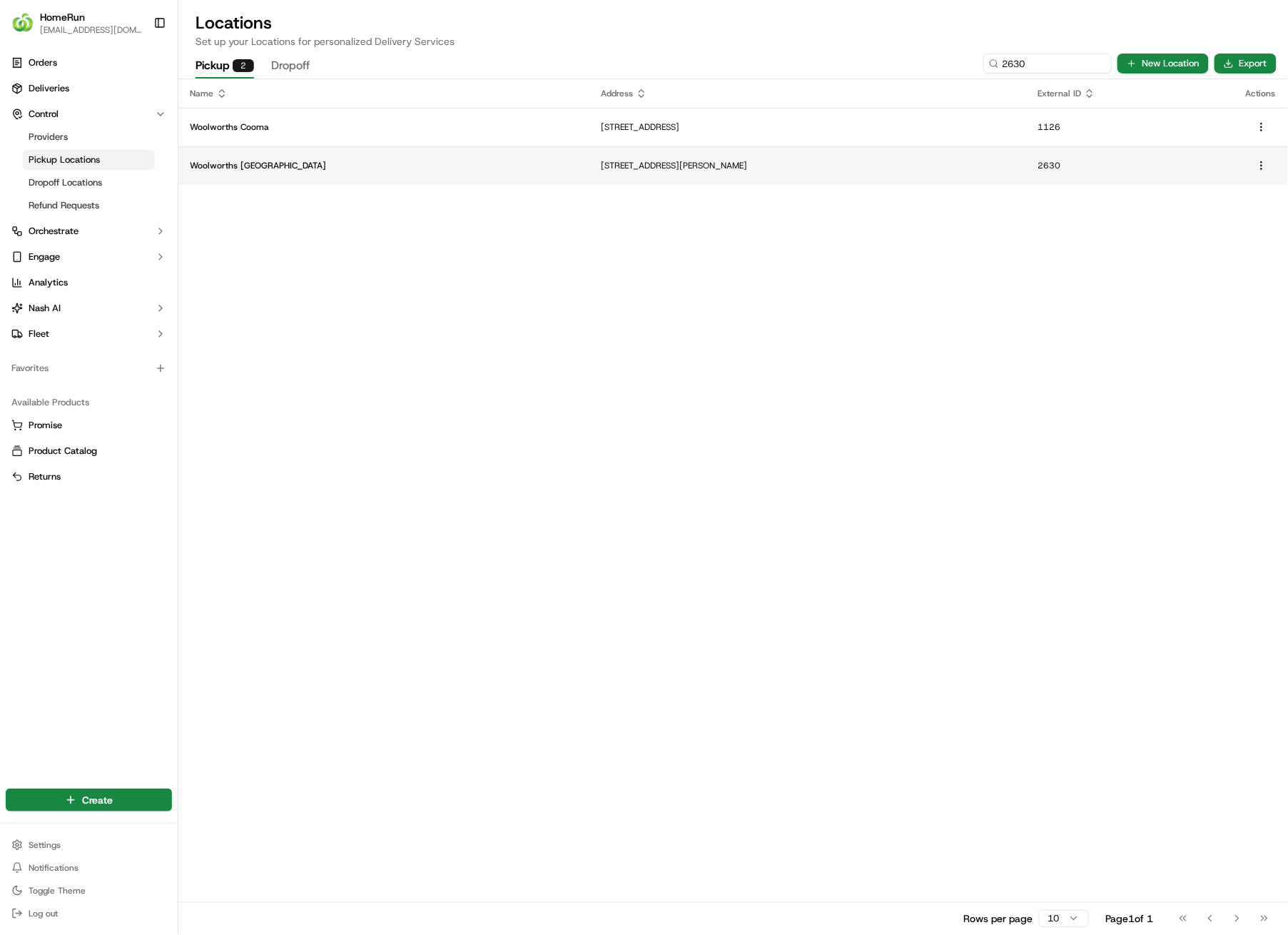
click at [601, 166] on p "[STREET_ADDRESS][PERSON_NAME]" at bounding box center [808, 166] width 414 height 12
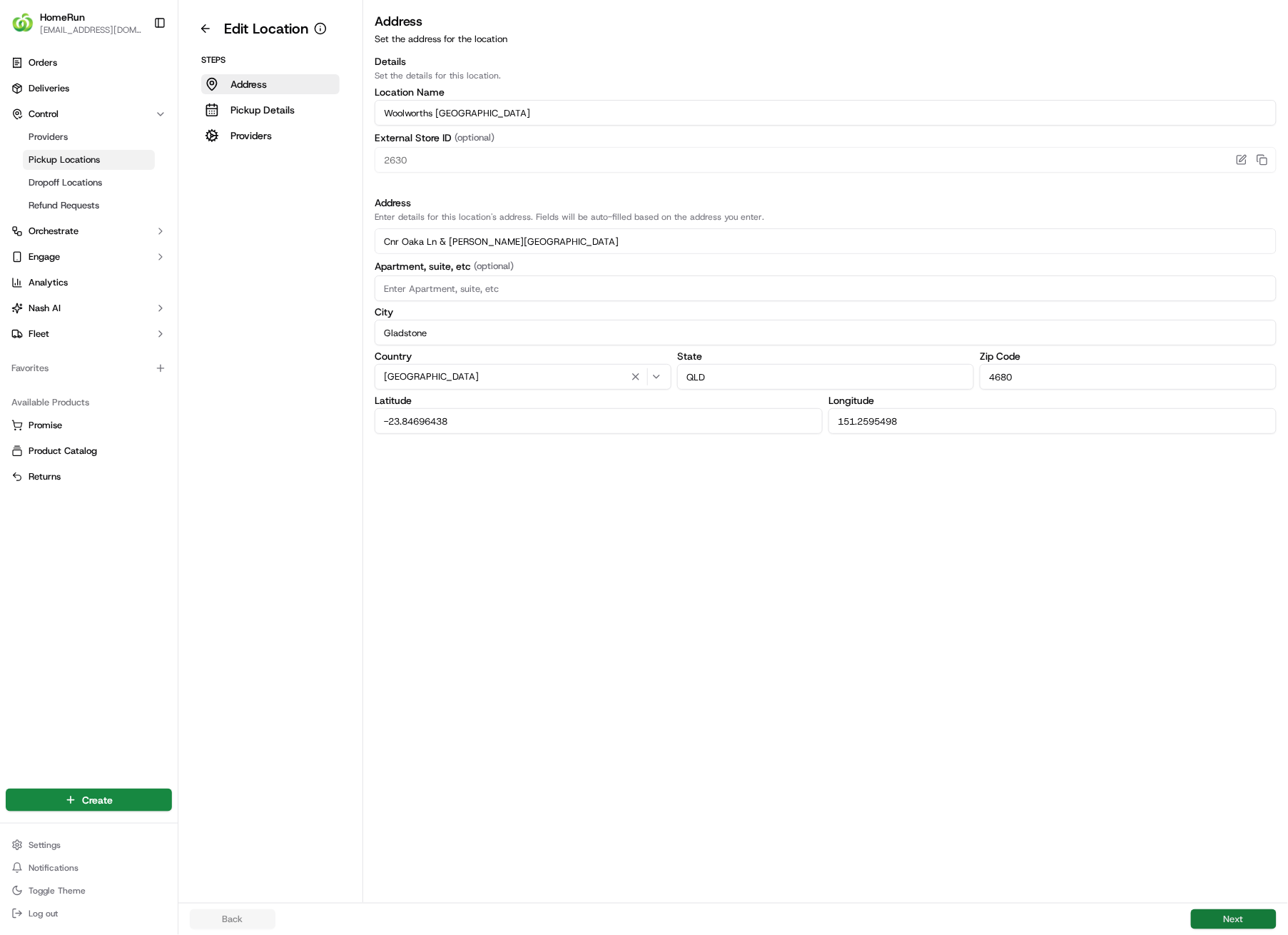
click at [1243, 665] on button "Next" at bounding box center [1234, 919] width 85 height 20
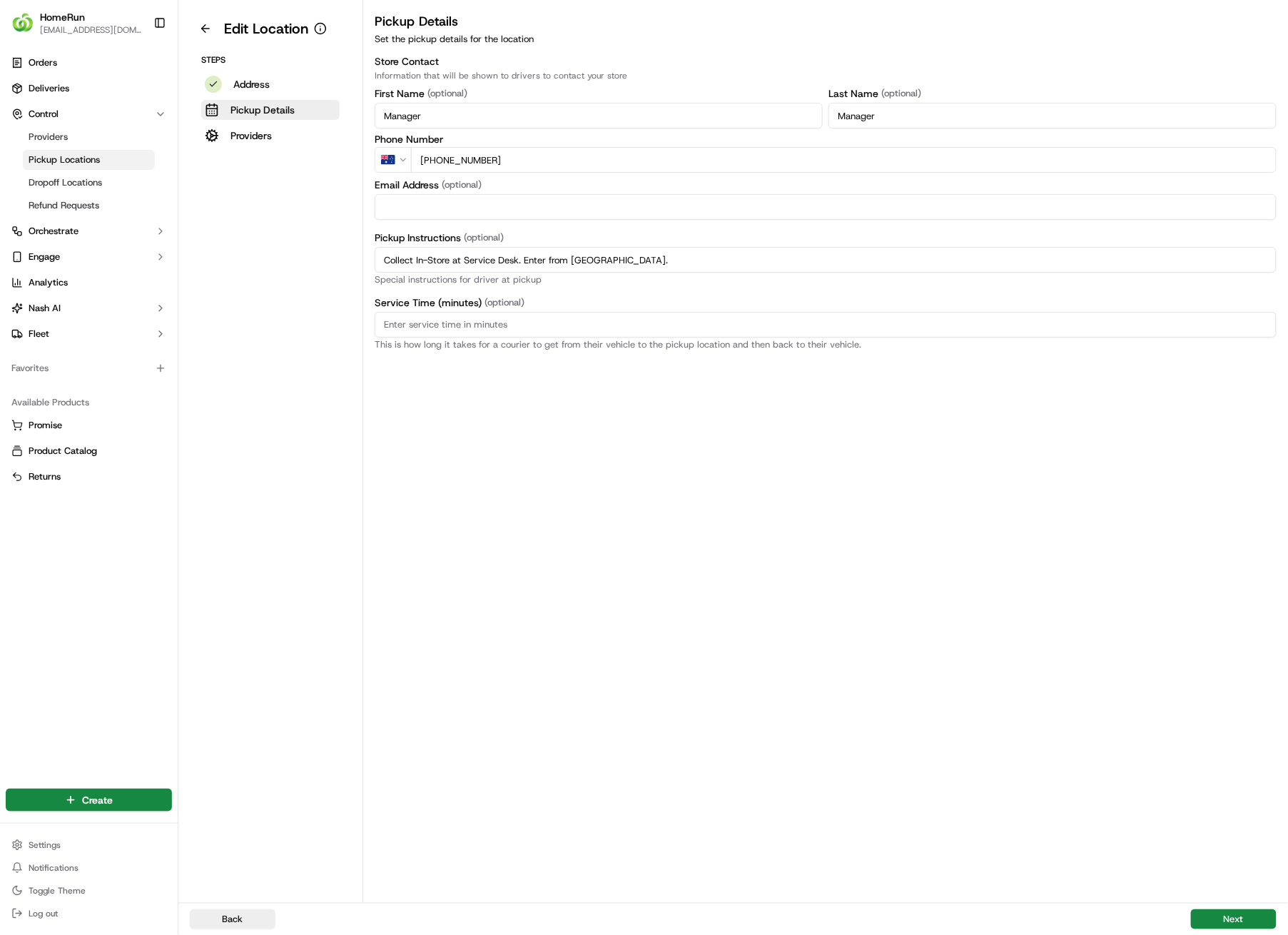
drag, startPoint x: 672, startPoint y: 260, endPoint x: 355, endPoint y: 268, distance: 317.1
click at [355, 268] on div "Edit Location Steps Address Pickup Details Providers Pickup Details Set the pic…" at bounding box center [733, 451] width 1110 height 903
paste input "Pickup from instore collection point. Enter from Goondoon St. Scan QR code to c…"
type input "Pickup from instore collection point. Enter from Goondoon St. Scan QR code to c…"
click at [1242, 665] on button "Next" at bounding box center [1234, 919] width 85 height 20
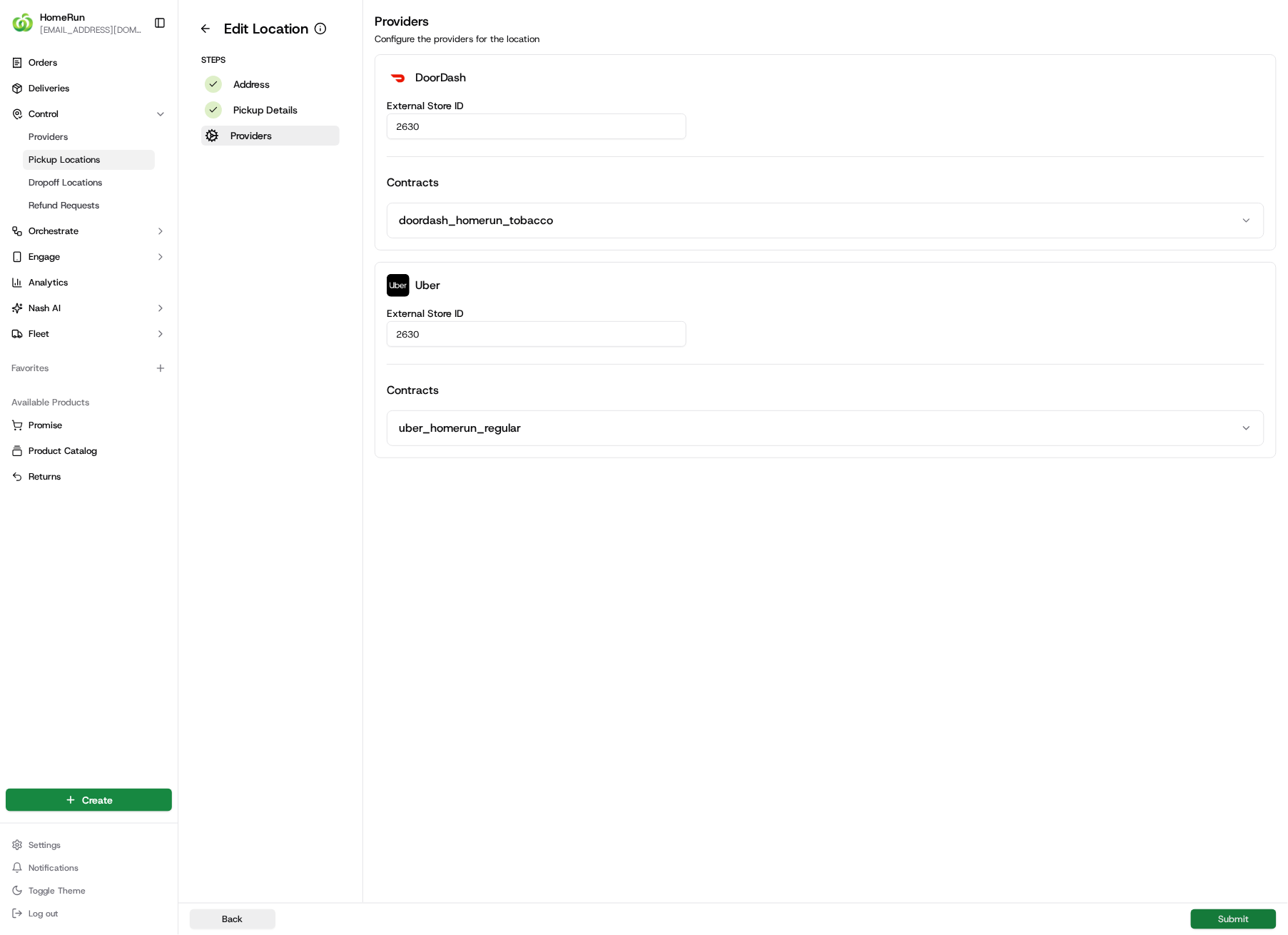
click at [1242, 665] on button "Submit" at bounding box center [1234, 919] width 85 height 20
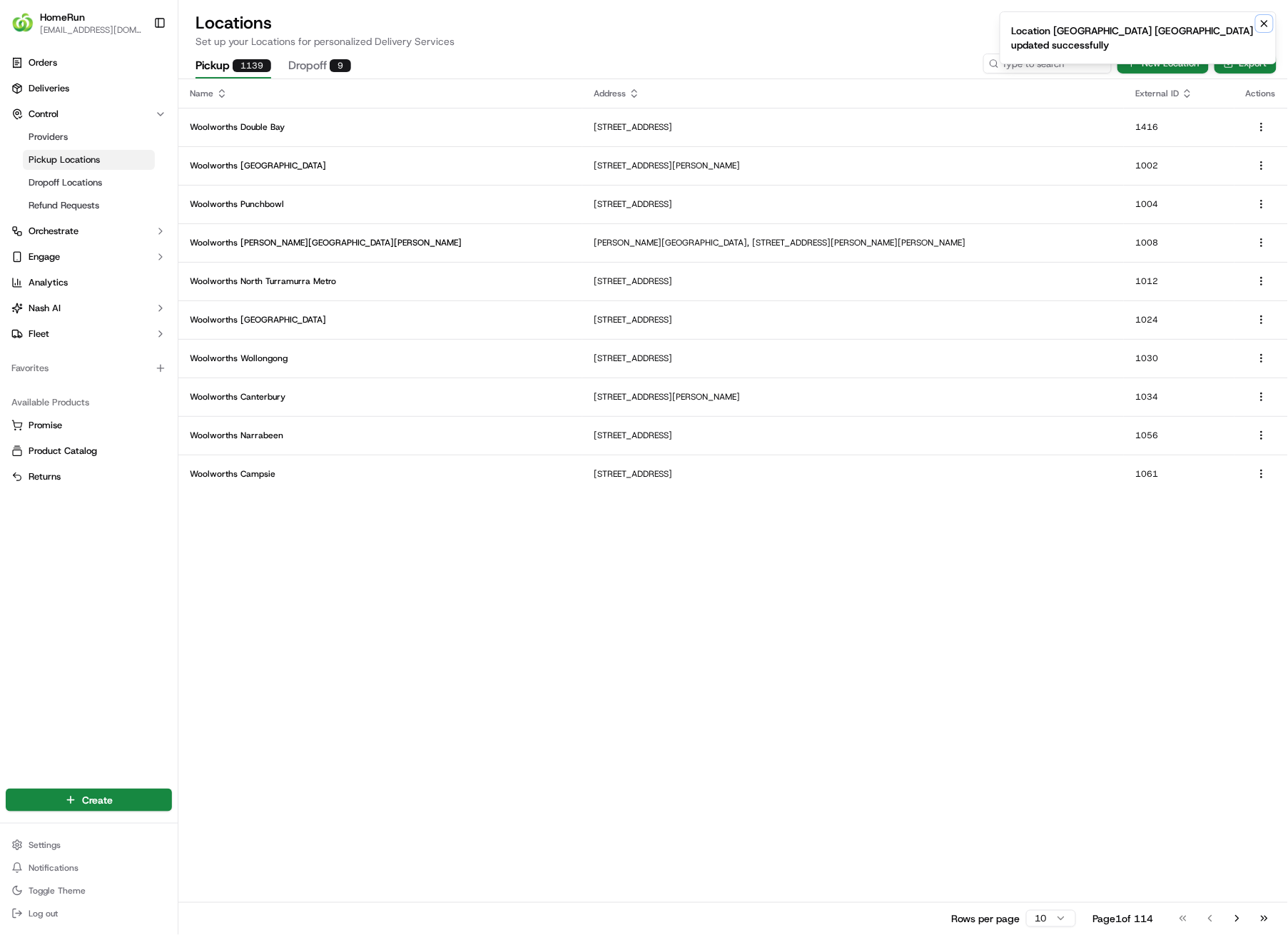
click at [1264, 21] on icon "Notifications (F8)" at bounding box center [1265, 24] width 12 height 12
click at [1075, 54] on input at bounding box center [1026, 63] width 171 height 20
type input "2630"
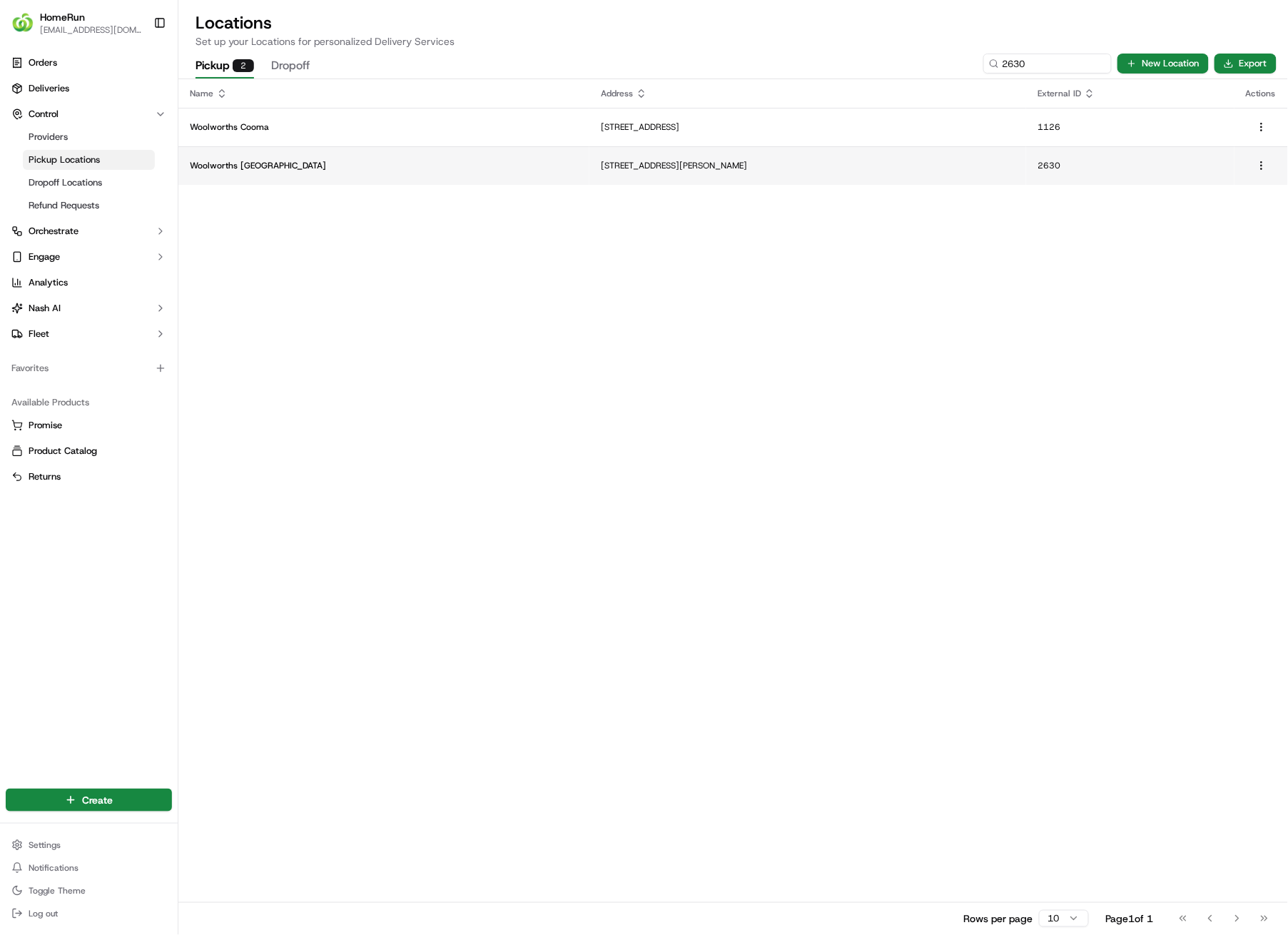
click at [288, 162] on p "Woolworths [GEOGRAPHIC_DATA]" at bounding box center [384, 166] width 388 height 12
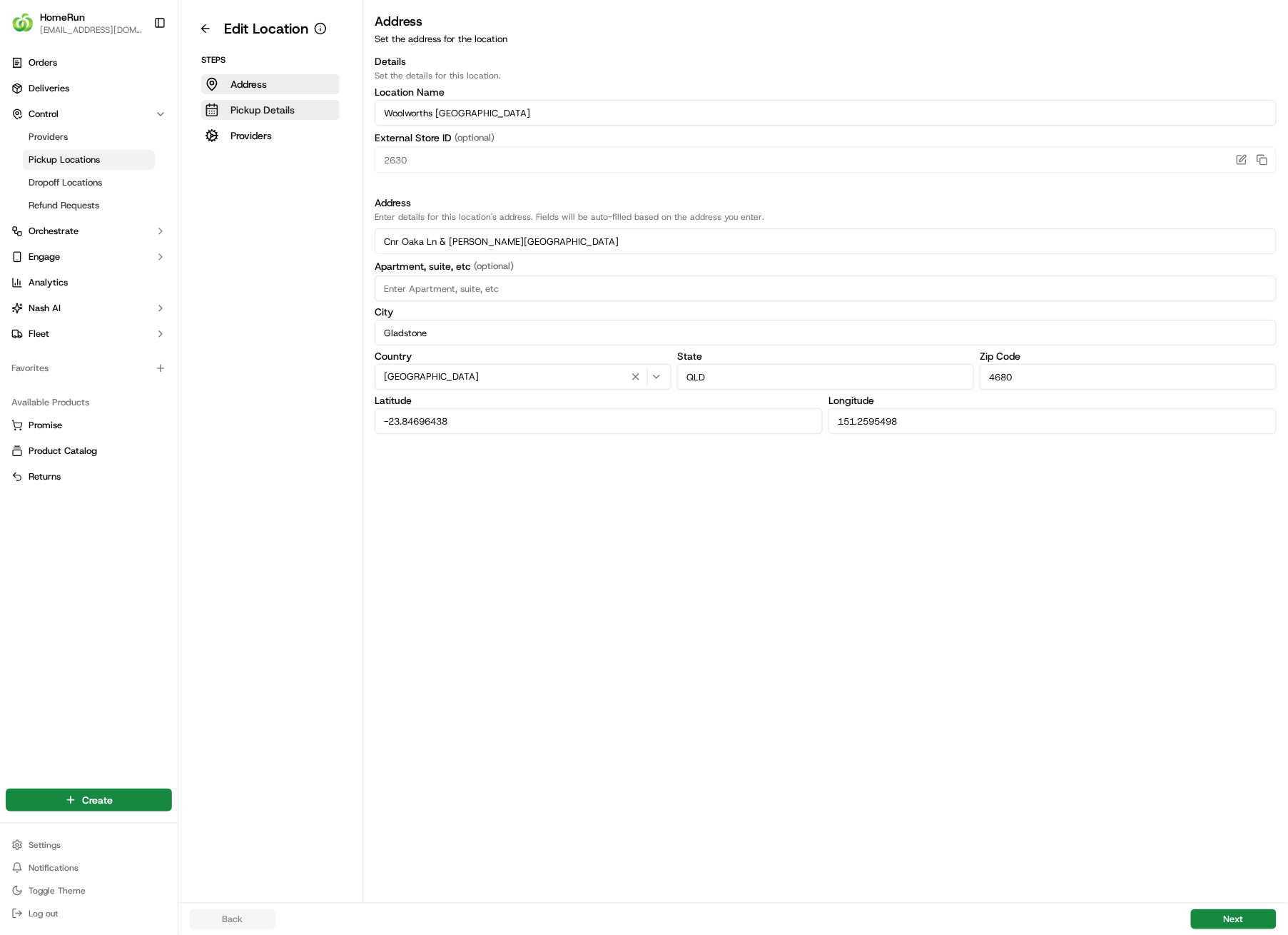
click at [274, 107] on p "Pickup Details" at bounding box center [262, 110] width 64 height 14
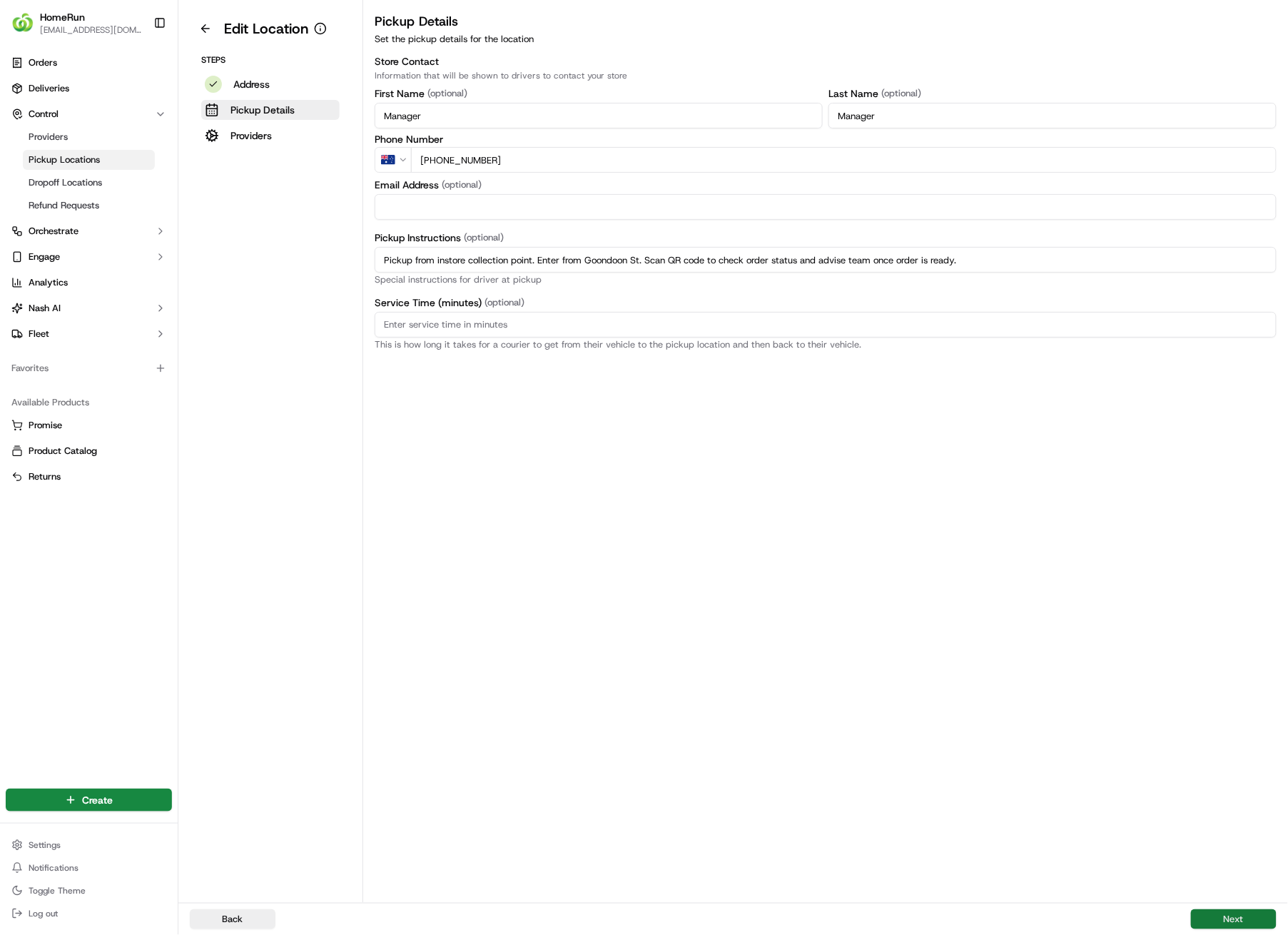
click at [1218, 665] on button "Next" at bounding box center [1234, 919] width 85 height 20
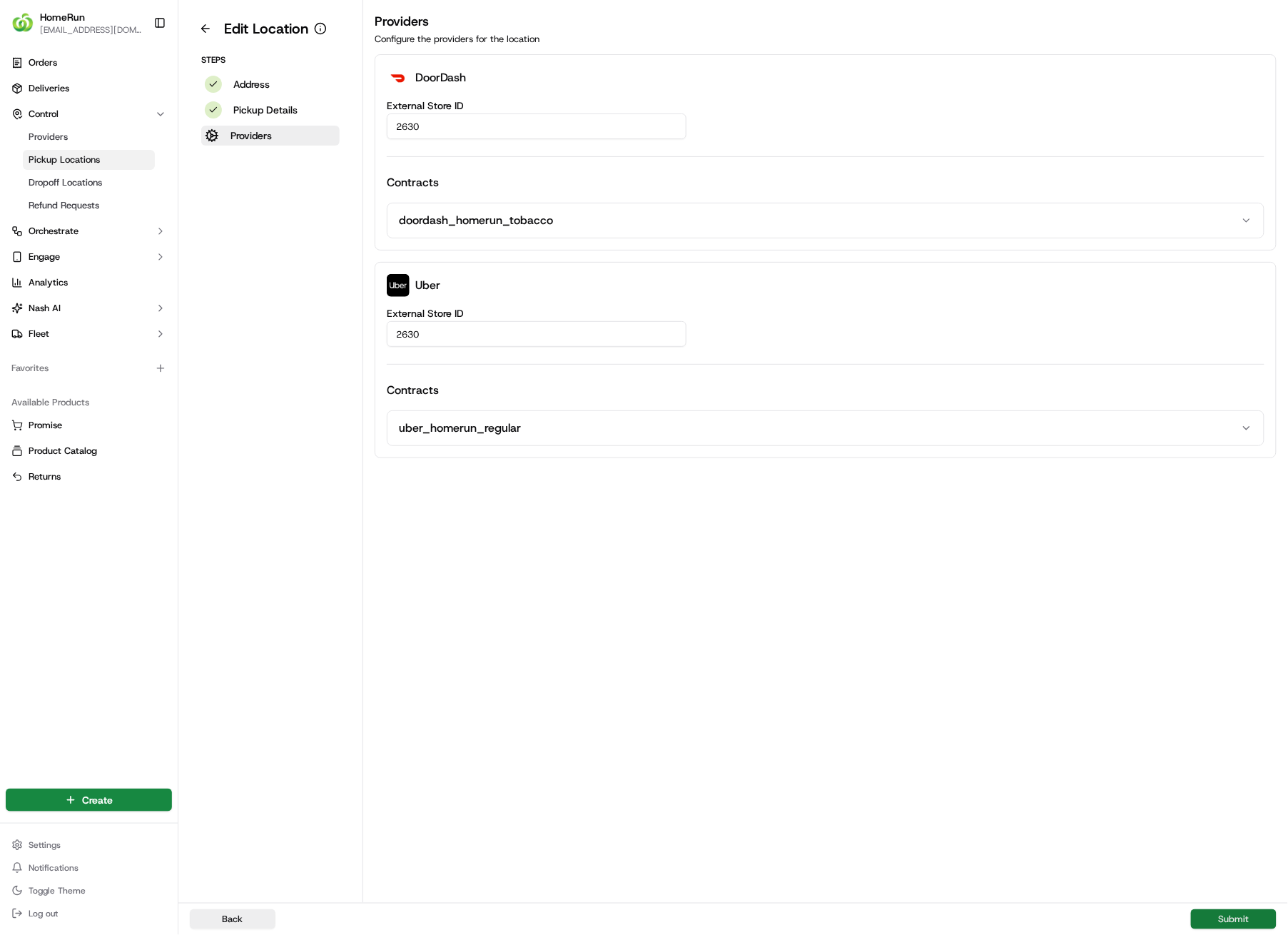
click at [1218, 665] on button "Submit" at bounding box center [1234, 919] width 85 height 20
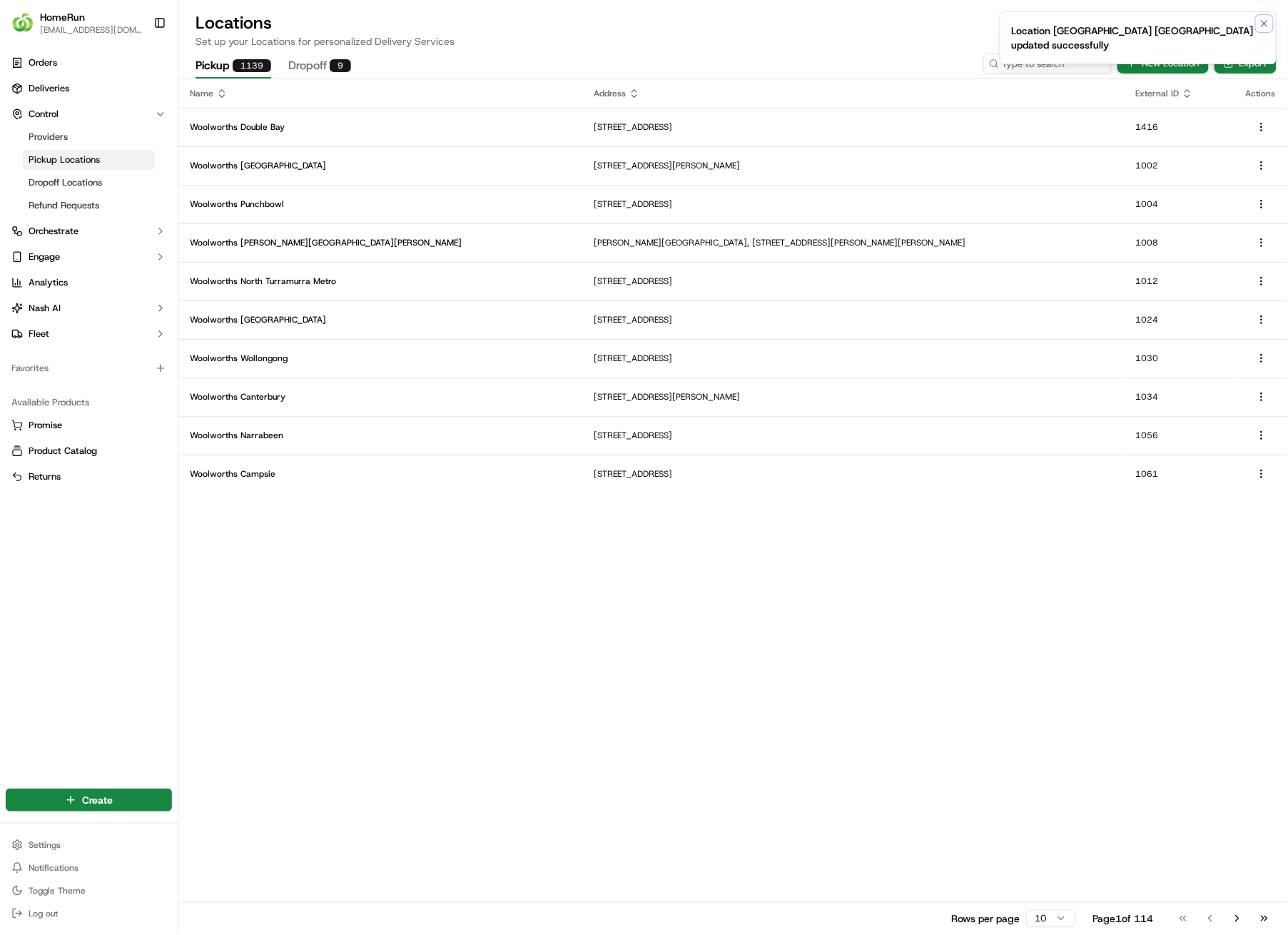
drag, startPoint x: 1268, startPoint y: 24, endPoint x: 1253, endPoint y: 26, distance: 15.1
click at [1267, 24] on icon "Notifications (F8)" at bounding box center [1265, 24] width 12 height 12
click at [1066, 57] on input at bounding box center [1026, 63] width 171 height 20
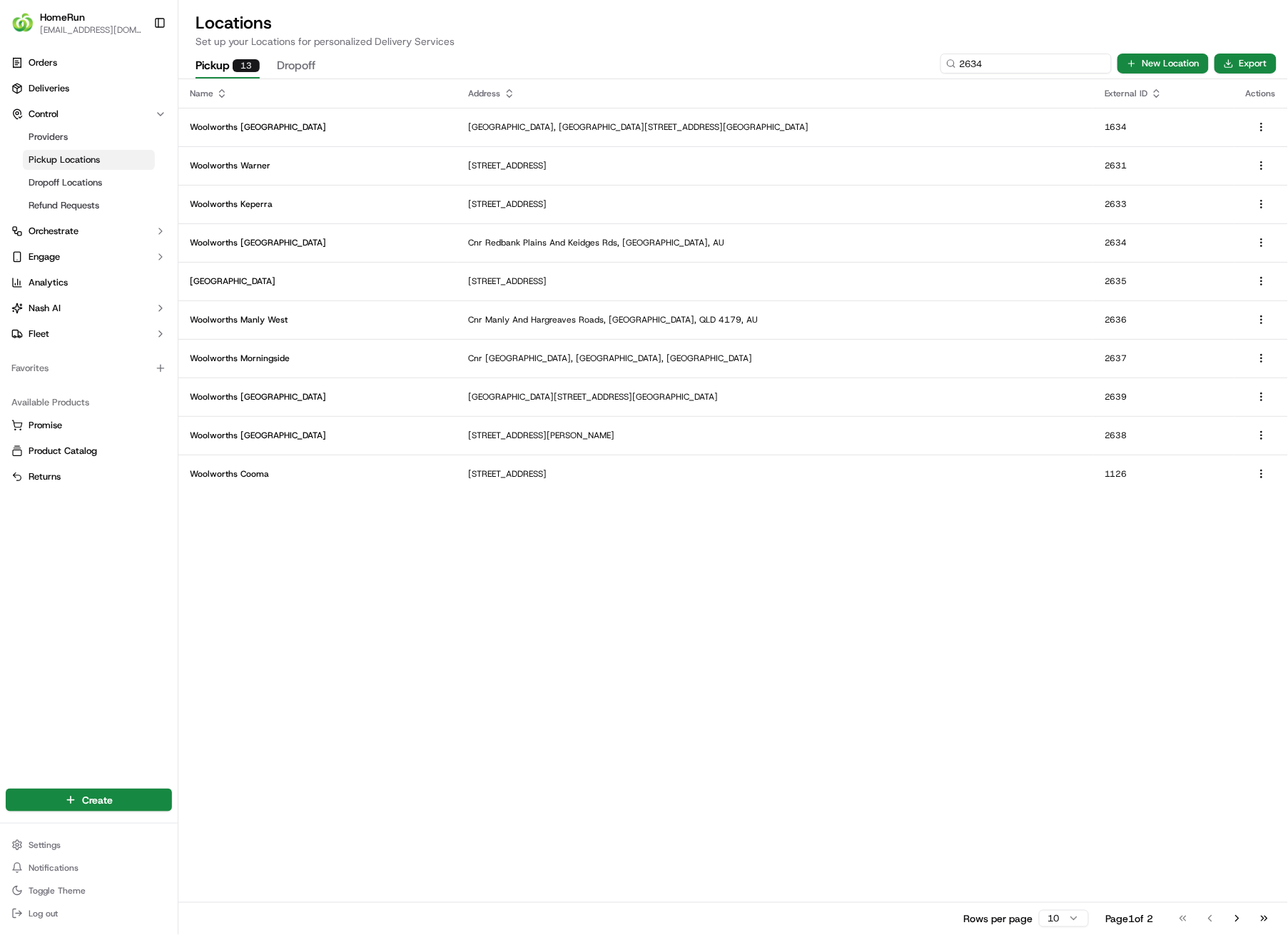
type input "2634"
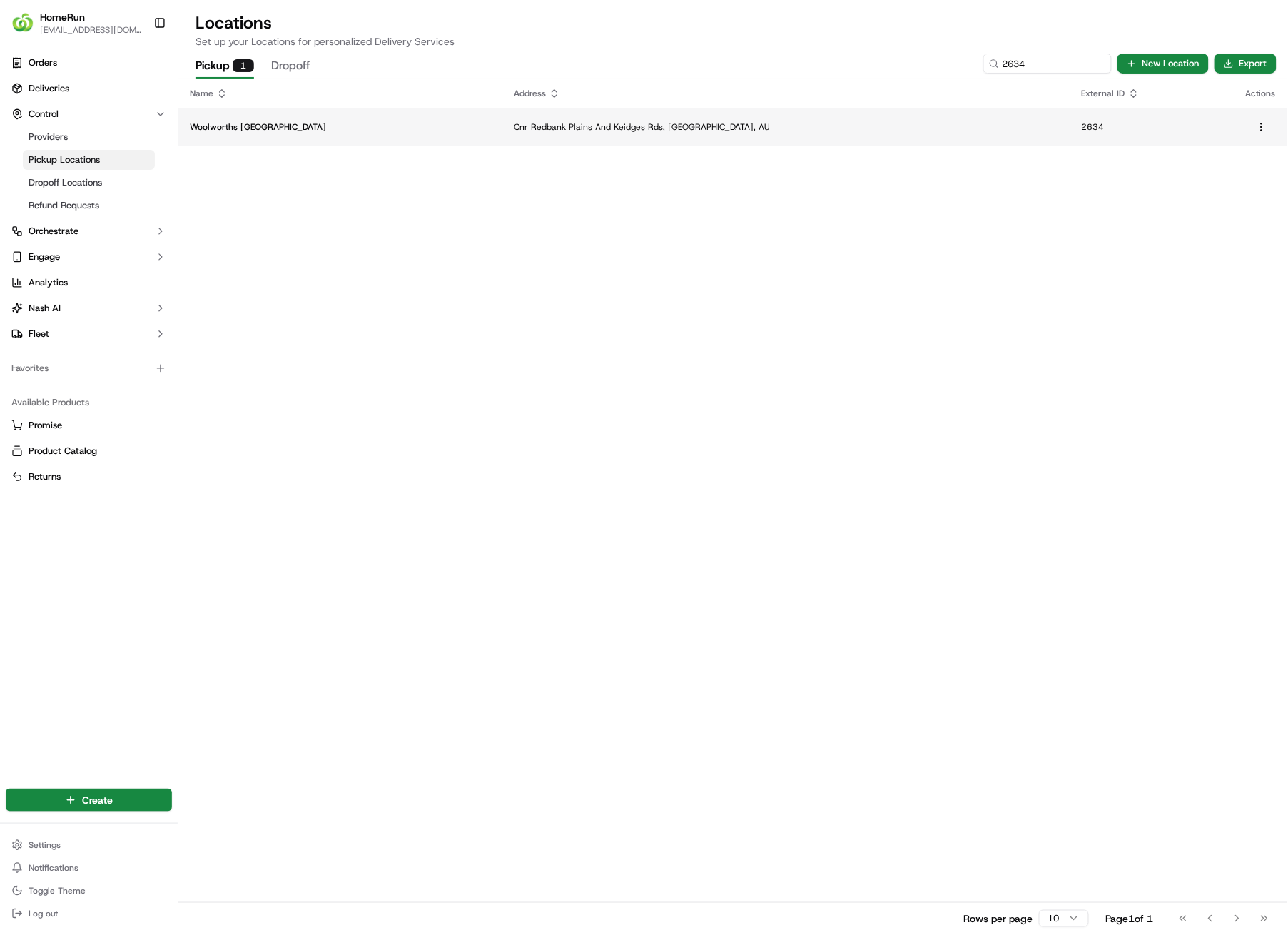
click at [701, 123] on p "Cnr Redbank Plains And Keidges Rds, [GEOGRAPHIC_DATA], AU" at bounding box center [786, 127] width 545 height 12
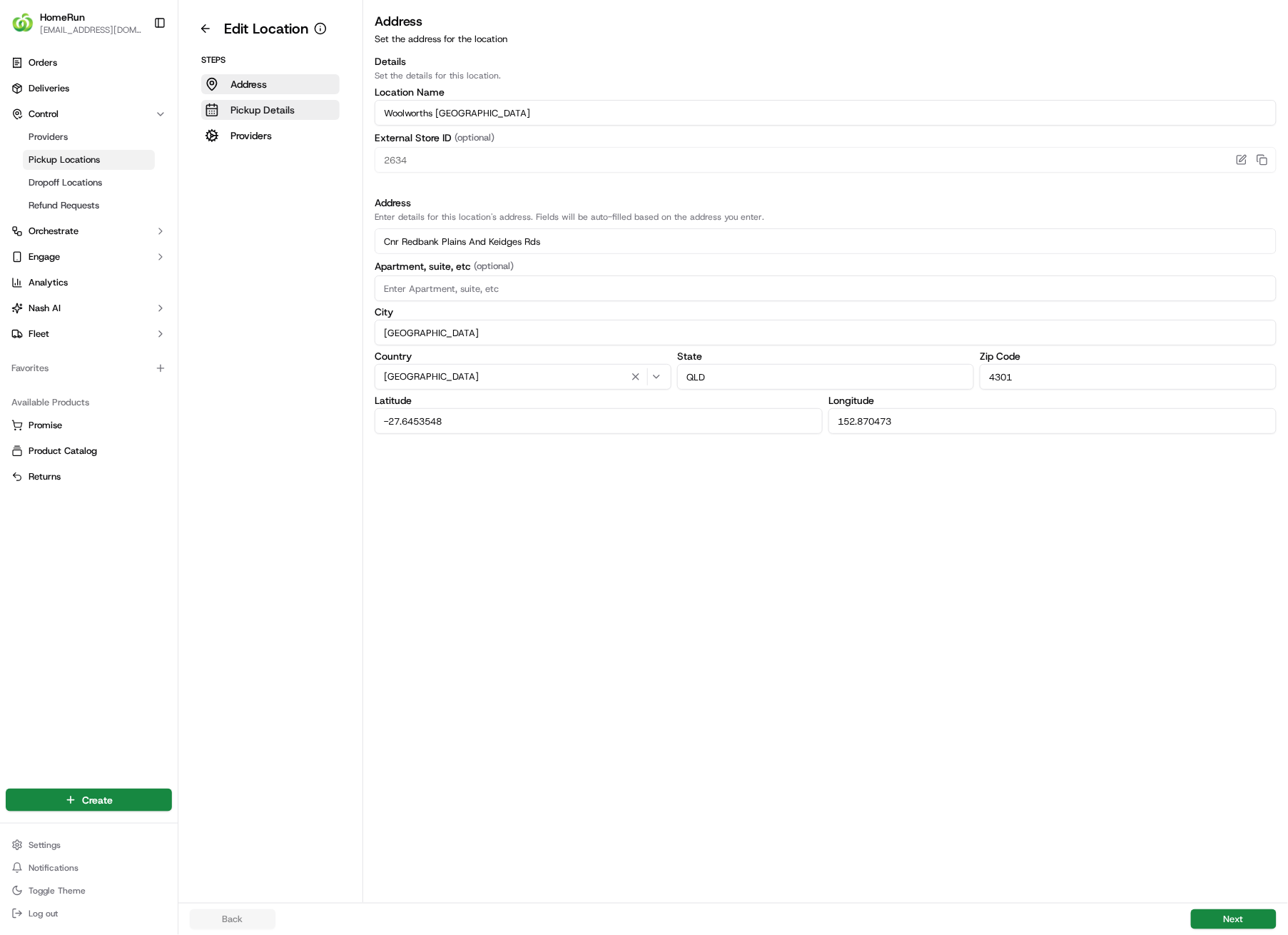
click at [258, 110] on p "Pickup Details" at bounding box center [262, 110] width 64 height 14
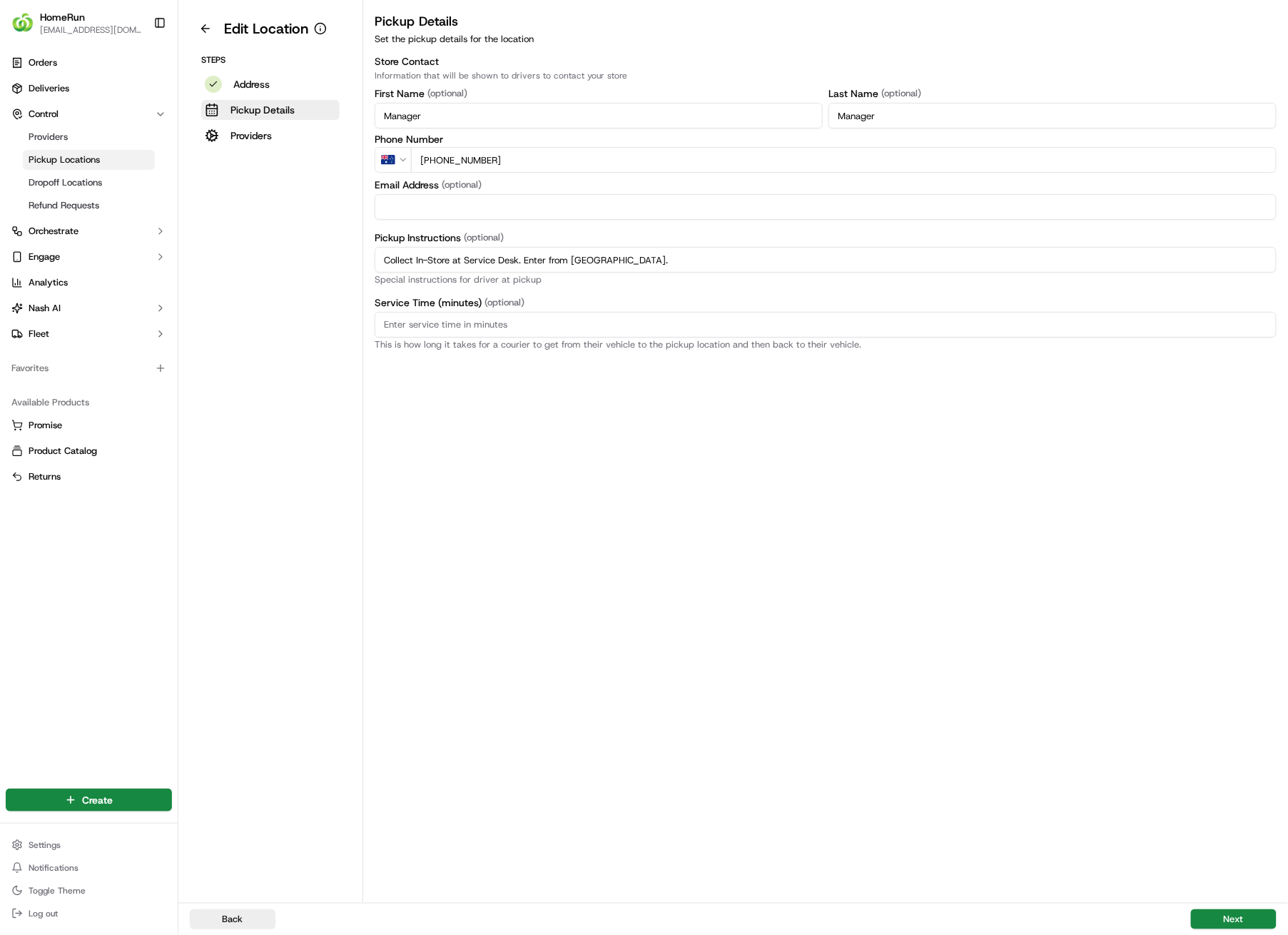
click at [644, 262] on input "Collect In-Store at Service Desk. Enter from [GEOGRAPHIC_DATA]." at bounding box center [825, 260] width 902 height 26
drag, startPoint x: 694, startPoint y: 263, endPoint x: 346, endPoint y: 262, distance: 348.0
click at [346, 262] on div "Edit Location Steps Address Pickup Details Providers Pickup Details Set the pic…" at bounding box center [733, 451] width 1110 height 903
paste input "Pickup from instore collection point. Enter from [GEOGRAPHIC_DATA]Scan QR code …"
click at [666, 260] on input "Pickup from instore collection point. Enter from [GEOGRAPHIC_DATA]Scan QR code …" at bounding box center [825, 260] width 902 height 26
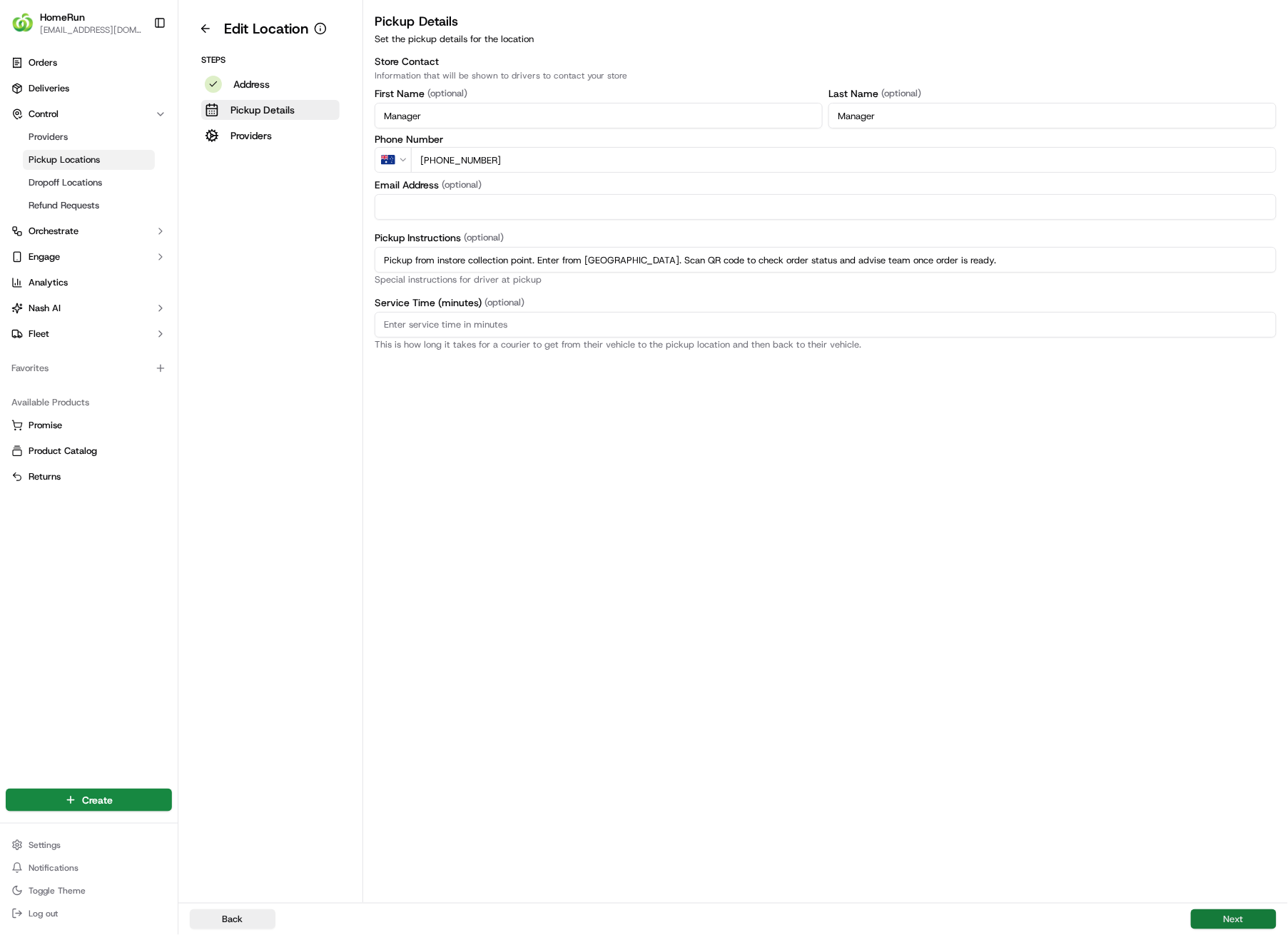
type input "Pickup from instore collection point. Enter from [GEOGRAPHIC_DATA]. Scan QR cod…"
click at [1240, 665] on button "Next" at bounding box center [1234, 919] width 85 height 20
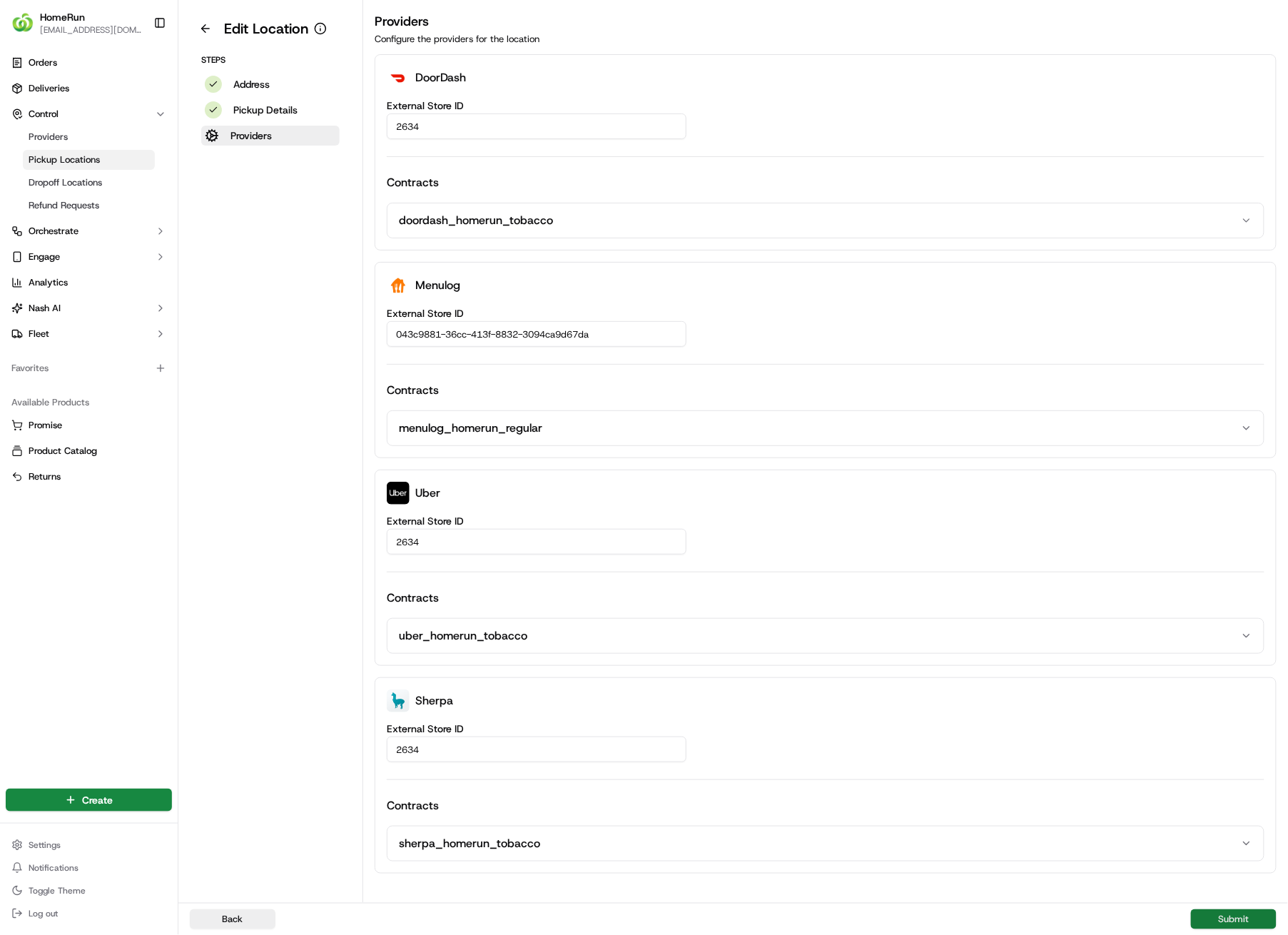
click at [1238, 665] on button "Submit" at bounding box center [1234, 919] width 85 height 20
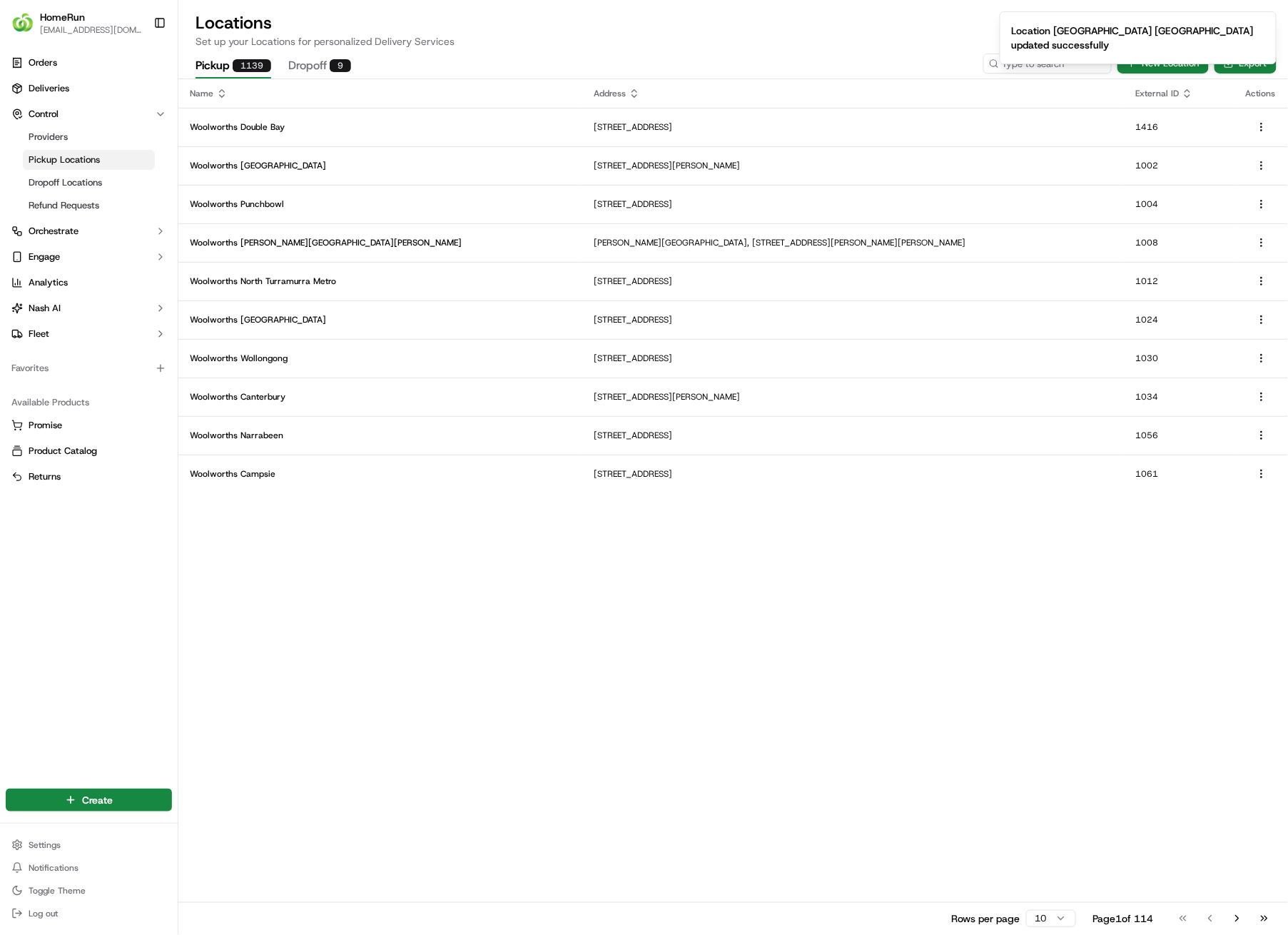
click at [1074, 69] on ol "Location [GEOGRAPHIC_DATA] [GEOGRAPHIC_DATA] updated successfully" at bounding box center [1139, 38] width 300 height 76
click at [1073, 68] on ol "Location [GEOGRAPHIC_DATA] [GEOGRAPHIC_DATA] updated successfully" at bounding box center [1139, 38] width 300 height 76
click at [1264, 24] on icon "Notifications (F8)" at bounding box center [1265, 24] width 6 height 6
click at [1053, 57] on input at bounding box center [1026, 63] width 171 height 20
type input "2635"
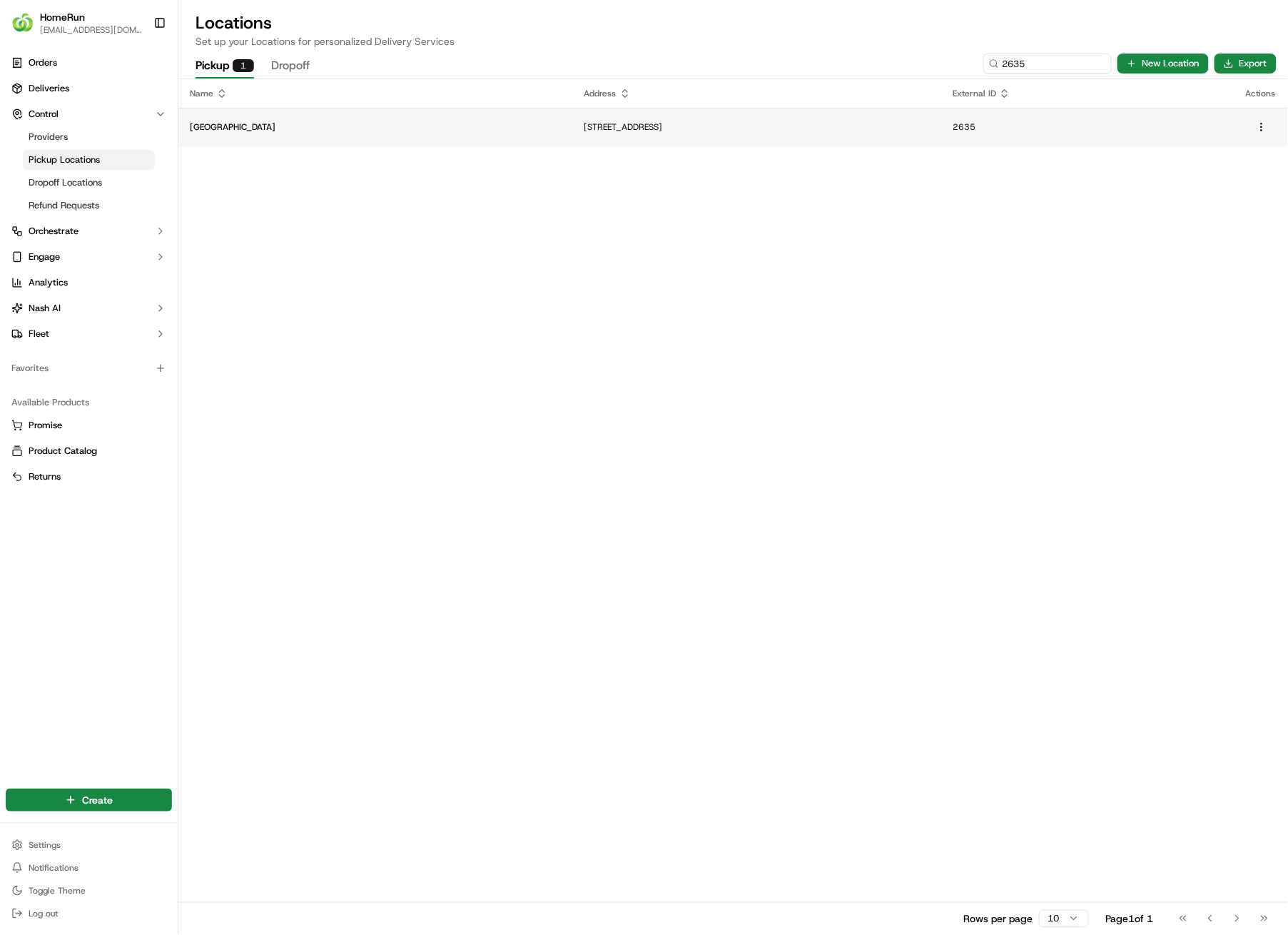
click at [730, 127] on p "[STREET_ADDRESS]" at bounding box center [758, 127] width 346 height 12
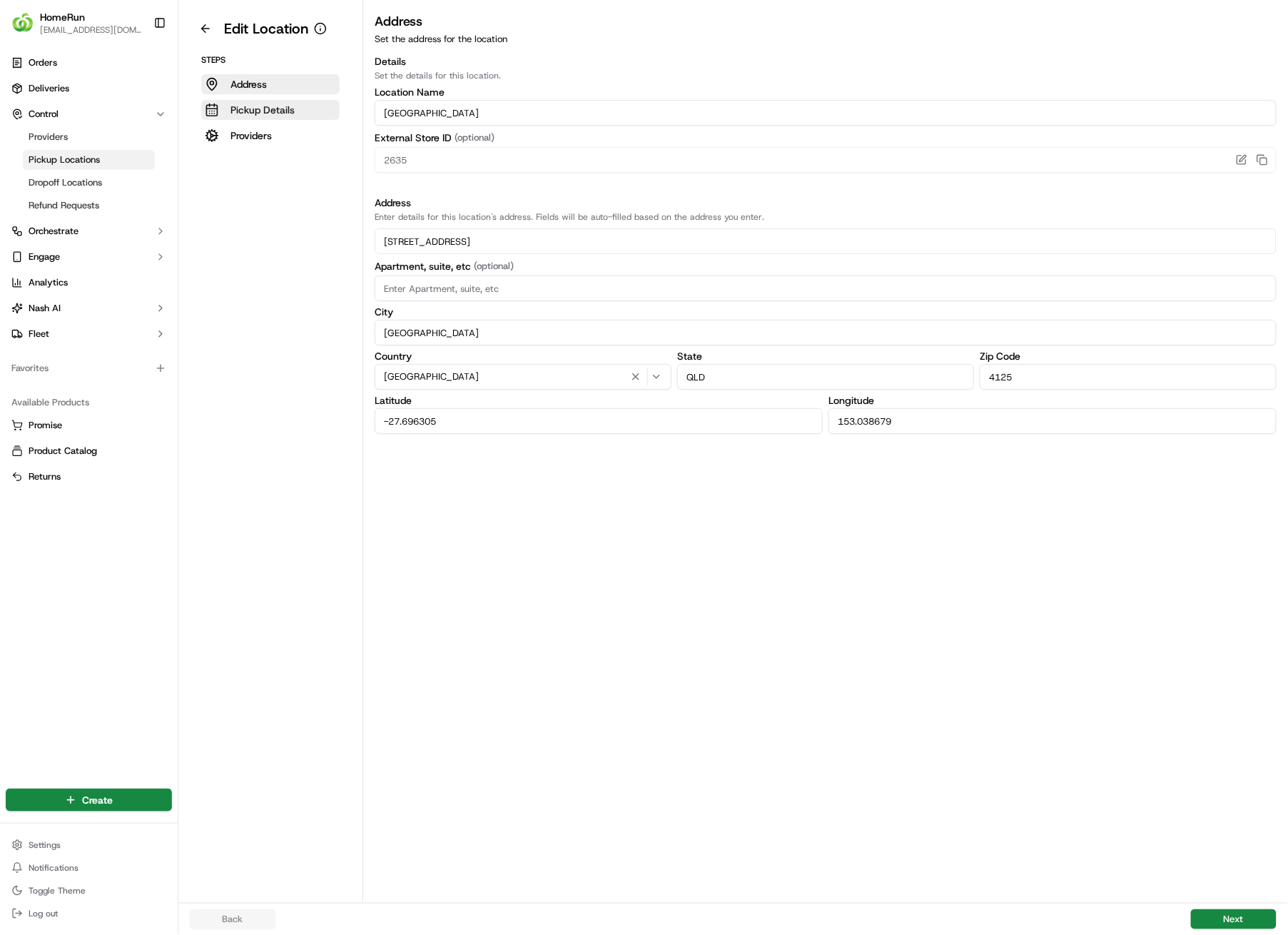
click at [278, 111] on p "Pickup Details" at bounding box center [262, 110] width 64 height 14
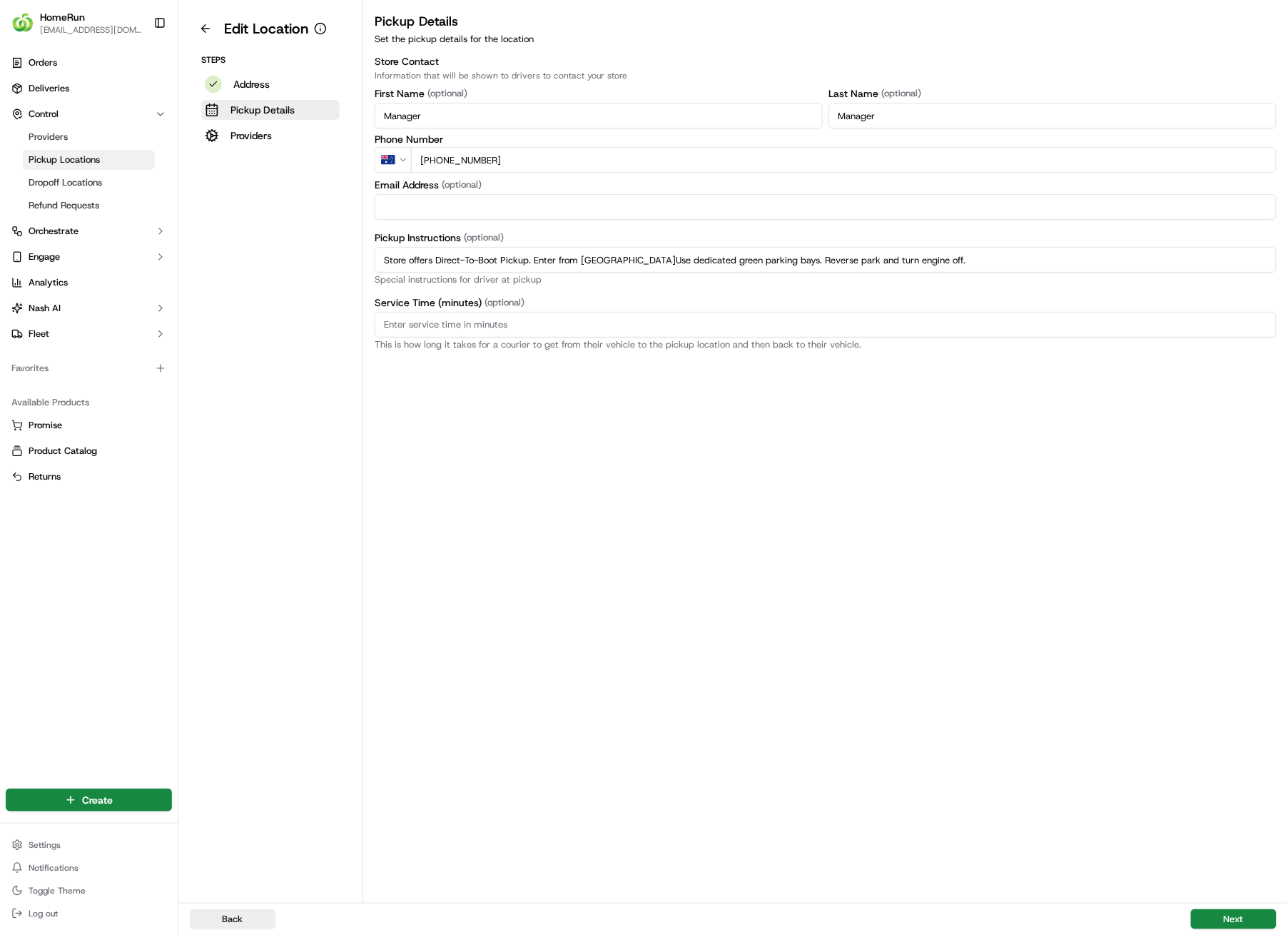
click at [1013, 260] on input "Store offers Direct-To-Boot Pickup. Enter from [GEOGRAPHIC_DATA]Use dedicated g…" at bounding box center [825, 260] width 902 height 26
drag, startPoint x: 1013, startPoint y: 260, endPoint x: 357, endPoint y: 252, distance: 656.0
click at [357, 252] on div "Edit Location Steps Address Pickup Details Providers Pickup Details Set the pic…" at bounding box center [733, 451] width 1110 height 903
paste input "Pickup from instore collection point. Enter from [GEOGRAPHIC_DATA]. Scan QR cod…"
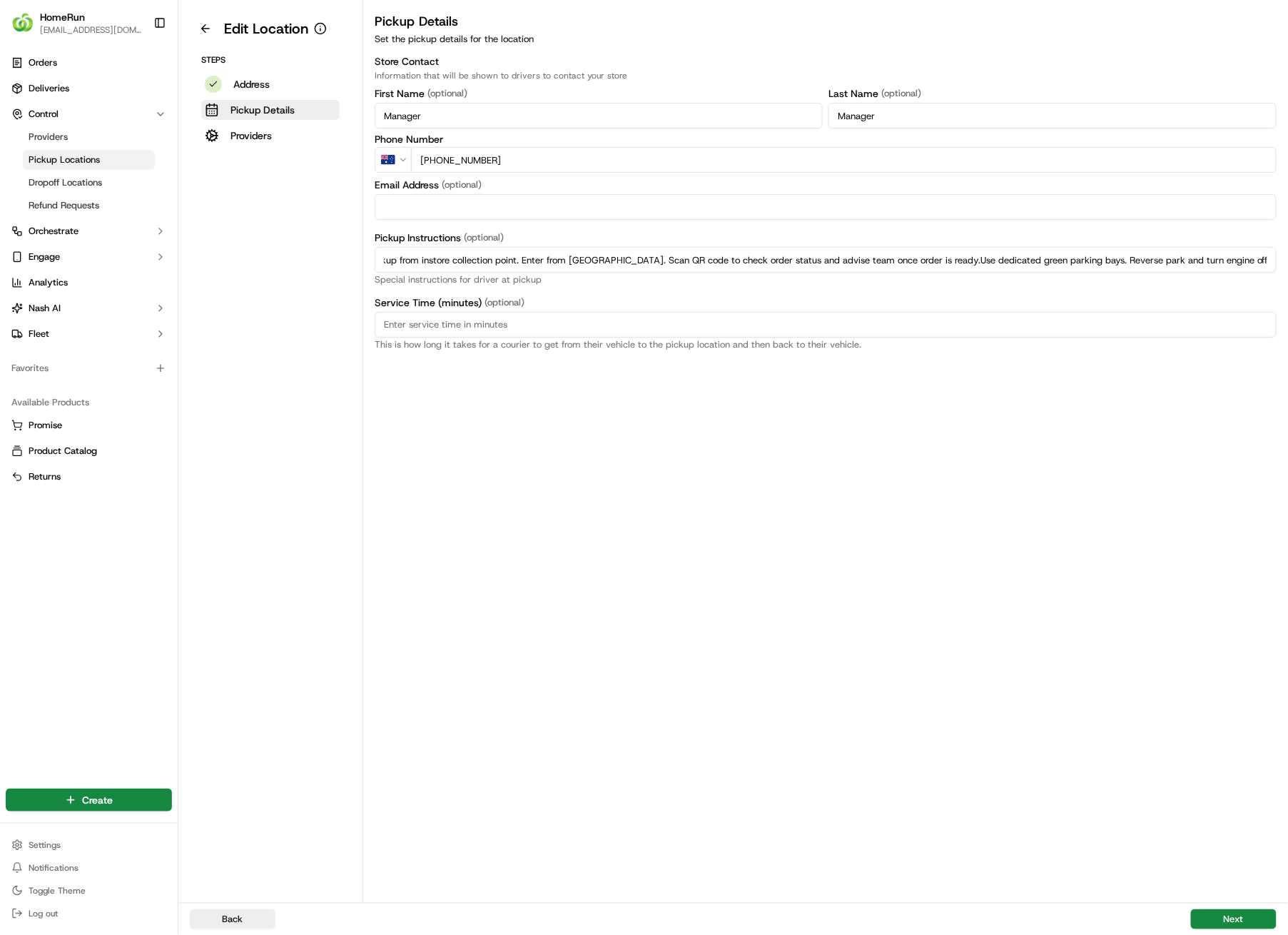
drag, startPoint x: 972, startPoint y: 263, endPoint x: 1385, endPoint y: 316, distance: 416.4
click at [1288, 316] on html "HomeRun [EMAIL_ADDRESS][DOMAIN_NAME] Toggle Sidebar Orders Deliveries Control P…" at bounding box center [644, 467] width 1288 height 935
type input "Pickup from instore collection point. Enter from [GEOGRAPHIC_DATA]. Scan QR cod…"
click at [1227, 665] on button "Next" at bounding box center [1234, 919] width 85 height 20
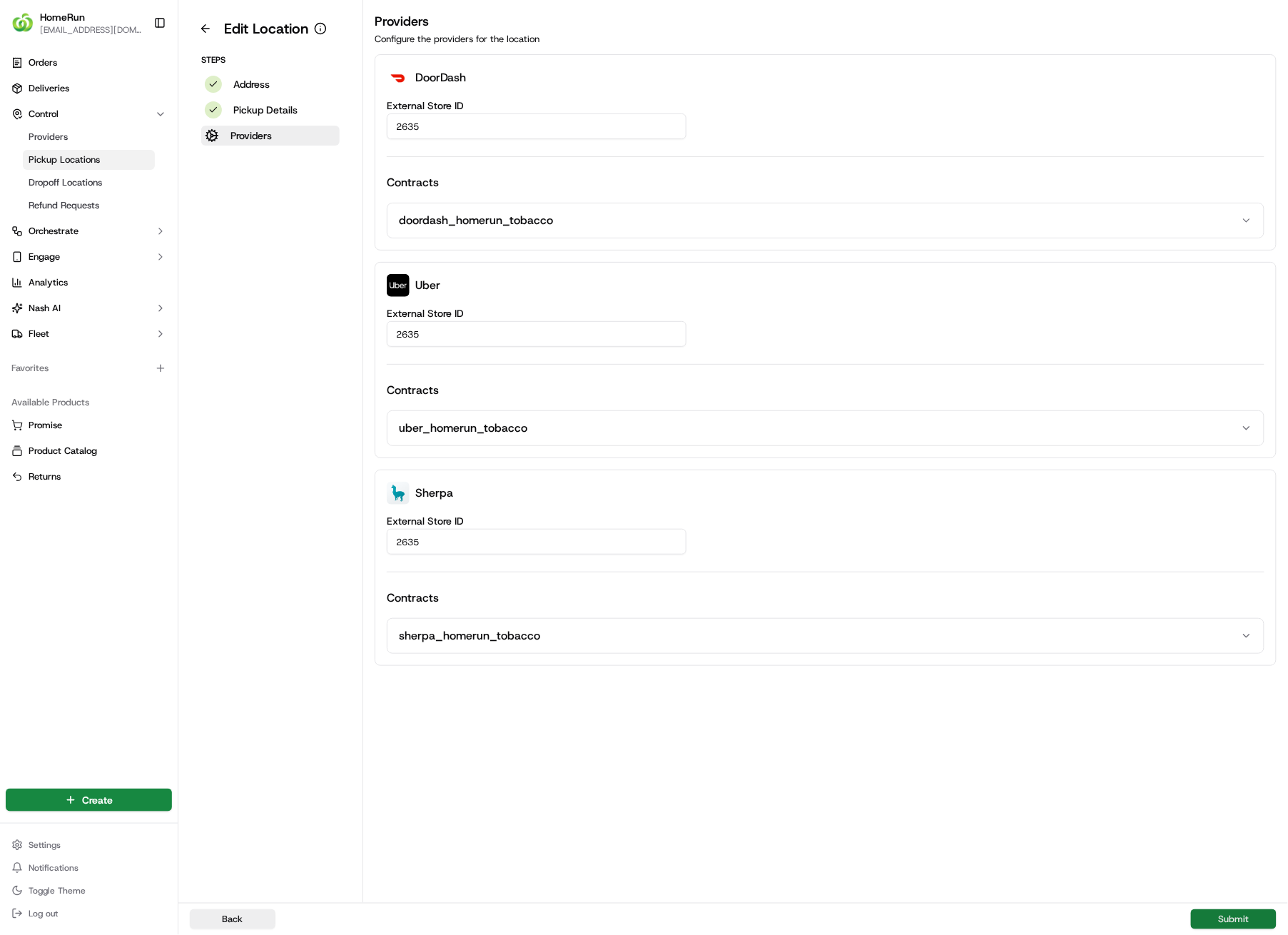
click at [1227, 665] on button "Submit" at bounding box center [1234, 919] width 85 height 20
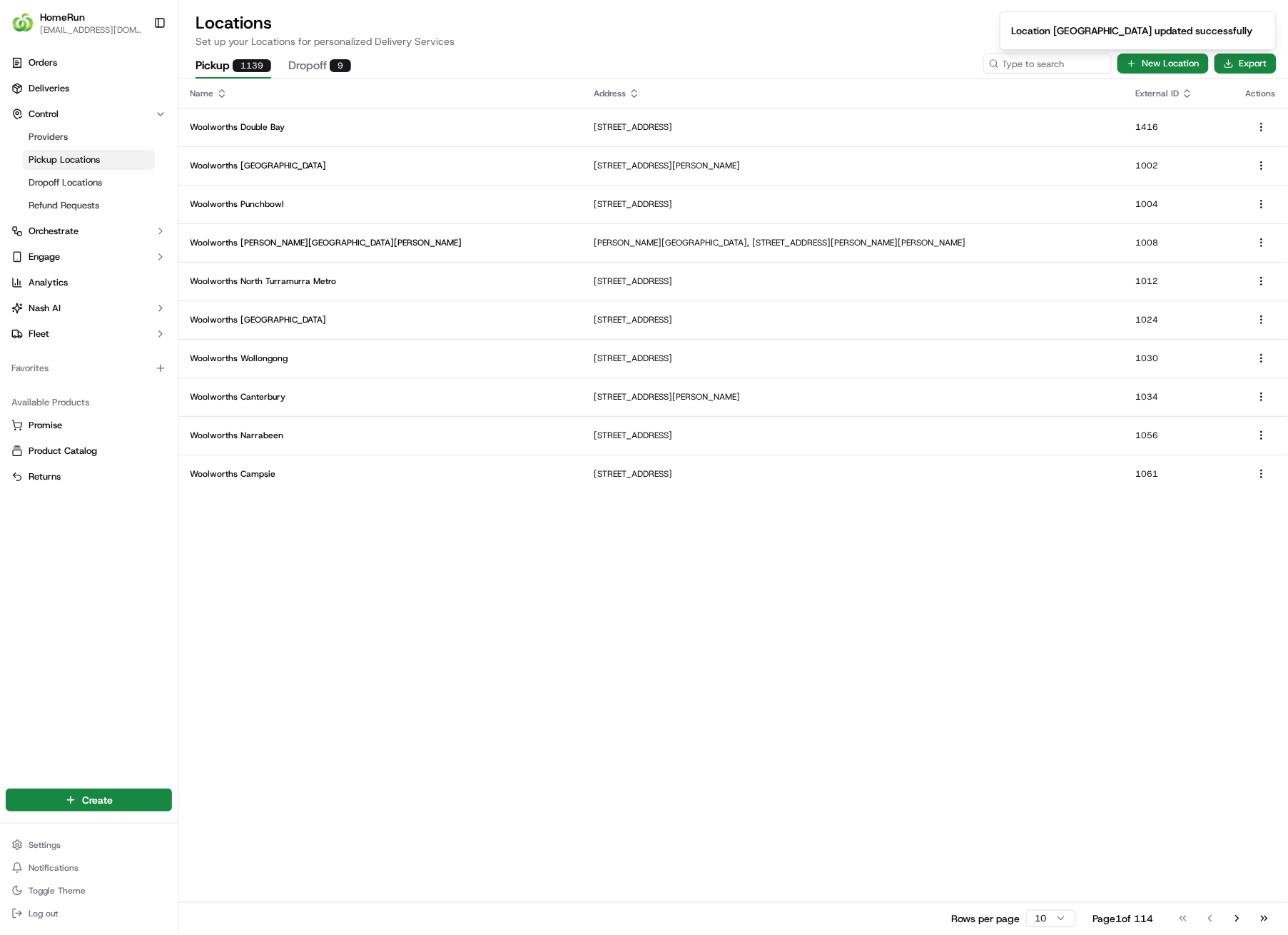
click at [1046, 61] on ol "Location [GEOGRAPHIC_DATA] updated successfully" at bounding box center [1139, 30] width 300 height 61
click at [1267, 23] on icon "Notifications (F8)" at bounding box center [1265, 24] width 12 height 12
click at [1082, 59] on input at bounding box center [1026, 63] width 171 height 20
type input "2636"
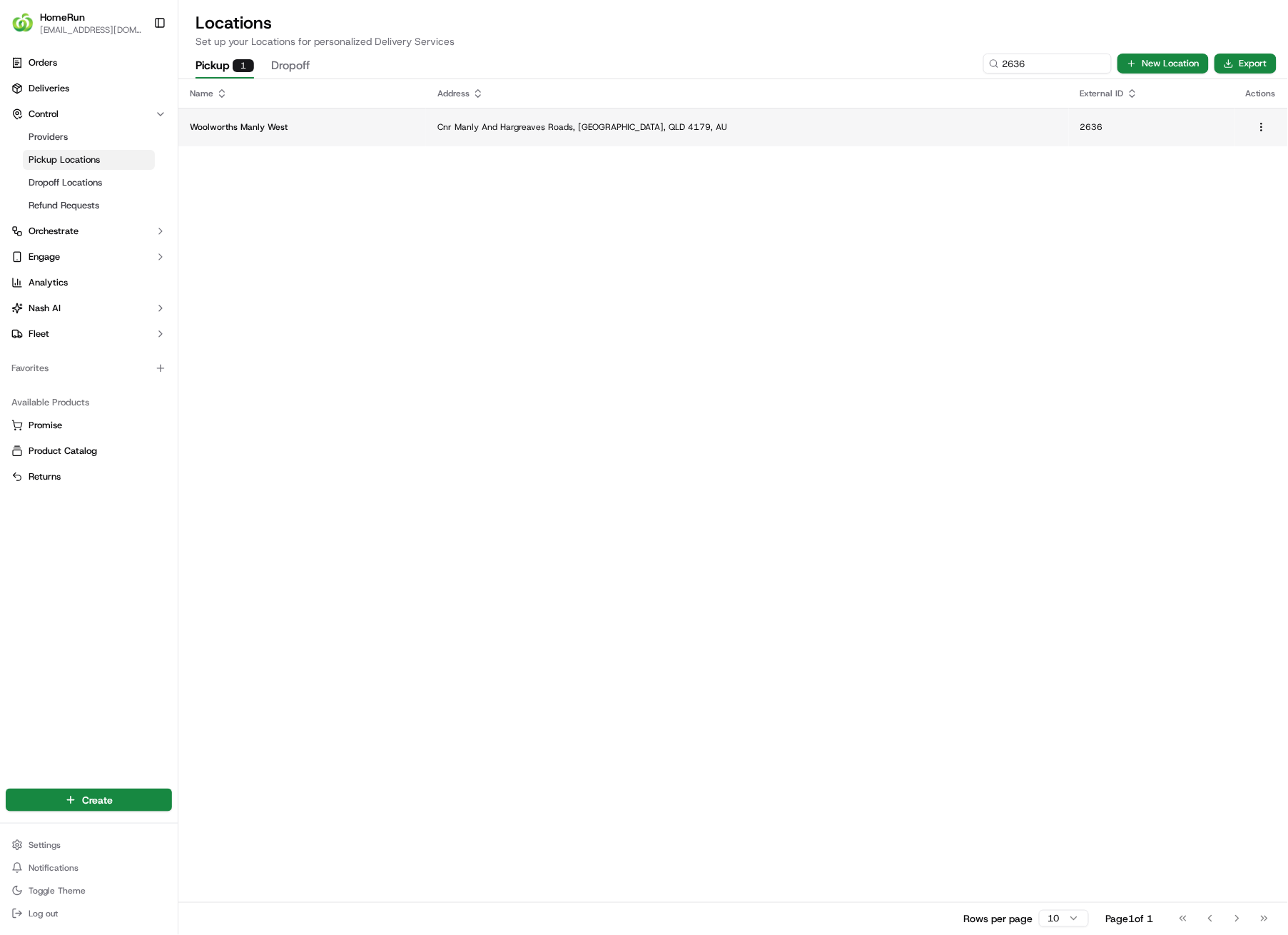
click at [591, 131] on p "Cnr Manly And Hargreaves Roads, [GEOGRAPHIC_DATA], QLD 4179, AU" at bounding box center [747, 127] width 619 height 12
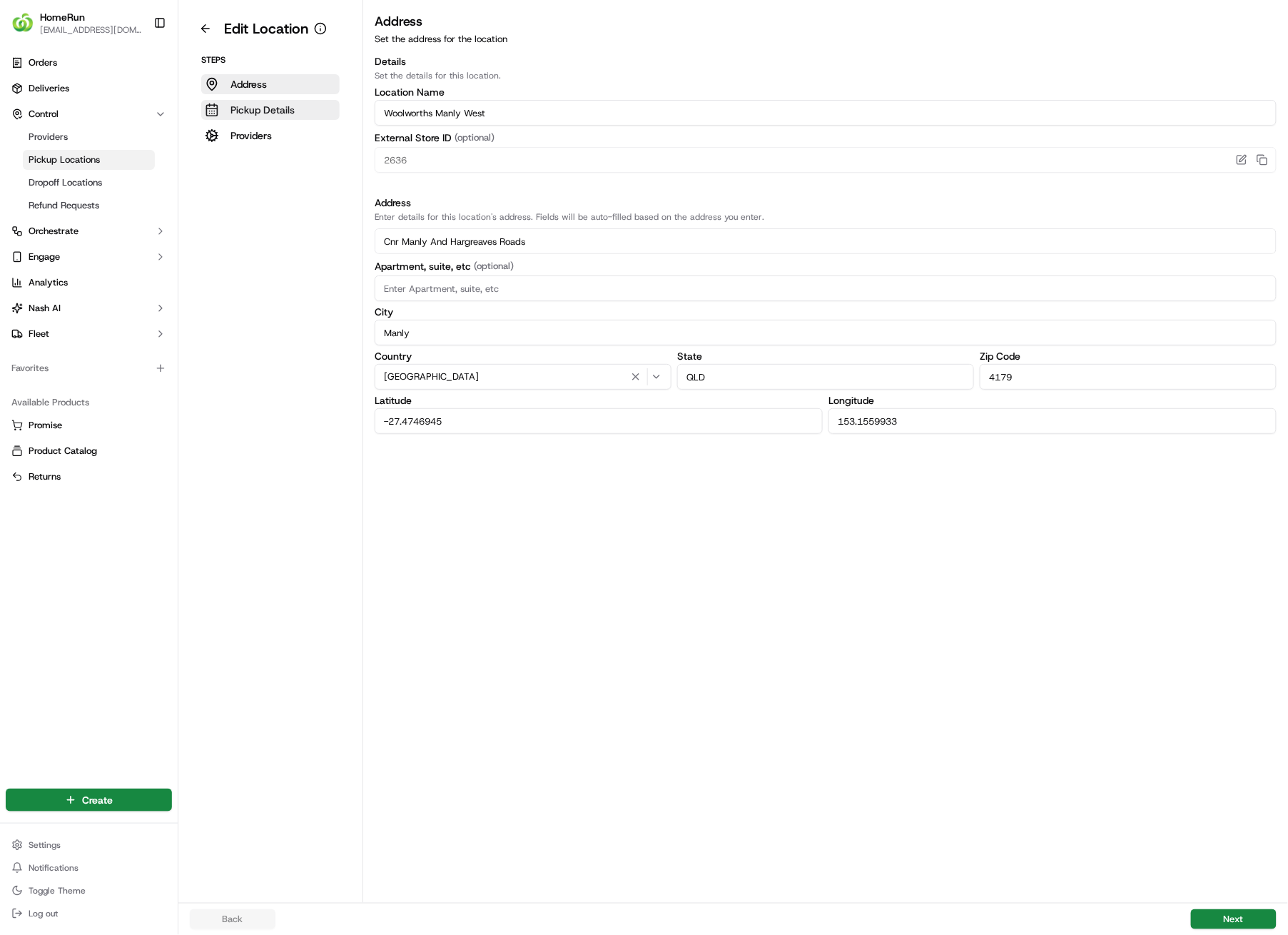
click at [266, 115] on p "Pickup Details" at bounding box center [262, 110] width 64 height 14
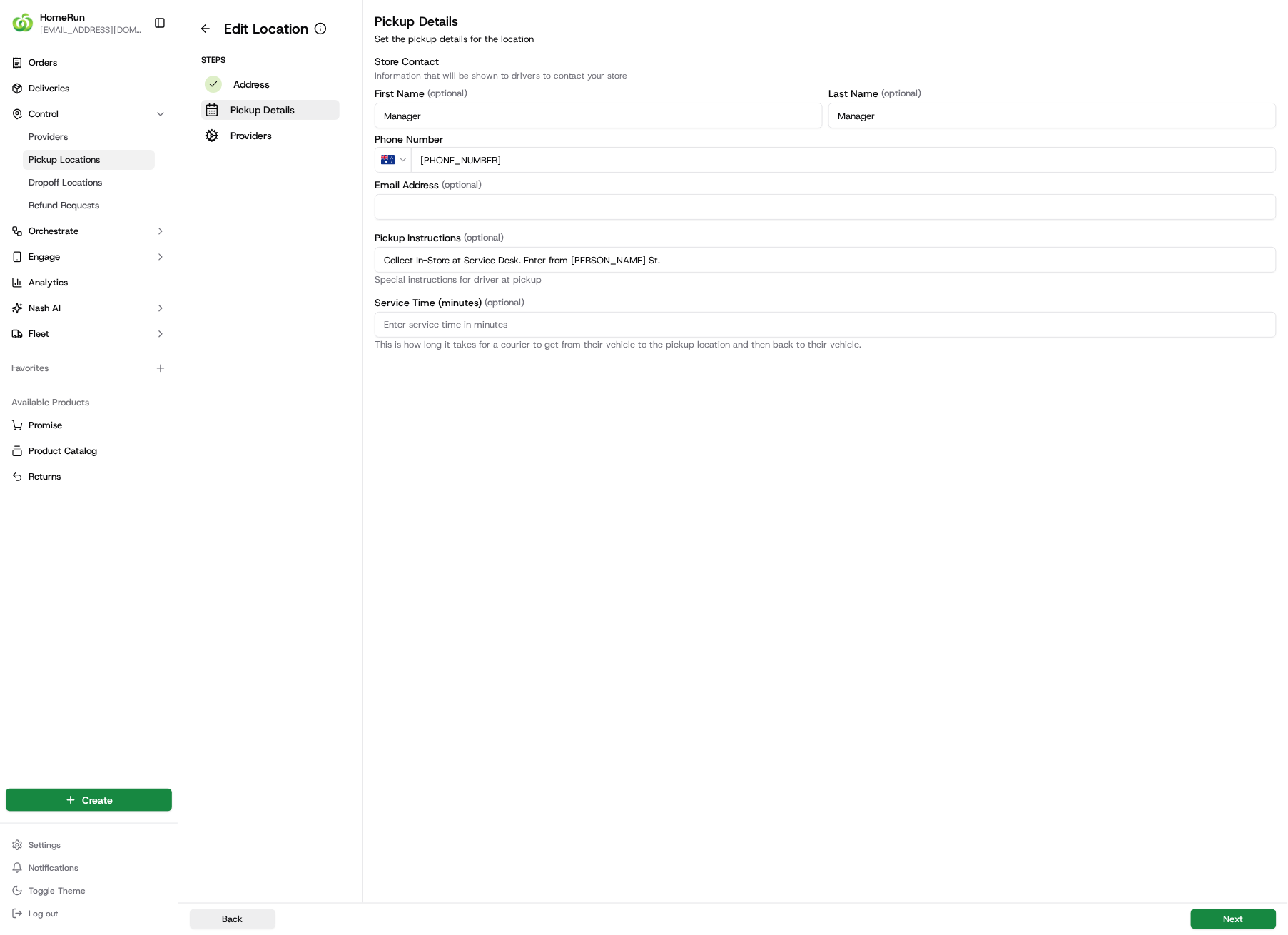
drag, startPoint x: 677, startPoint y: 265, endPoint x: 377, endPoint y: 263, distance: 300.0
click at [377, 263] on input "Collect In-Store at Service Desk. Enter from [PERSON_NAME] St." at bounding box center [825, 260] width 902 height 26
paste input "Pickup from instore collection point. Enter from [PERSON_NAME] St. Scan QR code…"
type input "Pickup from instore collection point. Enter from [PERSON_NAME] St. Scan QR code…"
click at [1242, 665] on button "Next" at bounding box center [1234, 919] width 85 height 20
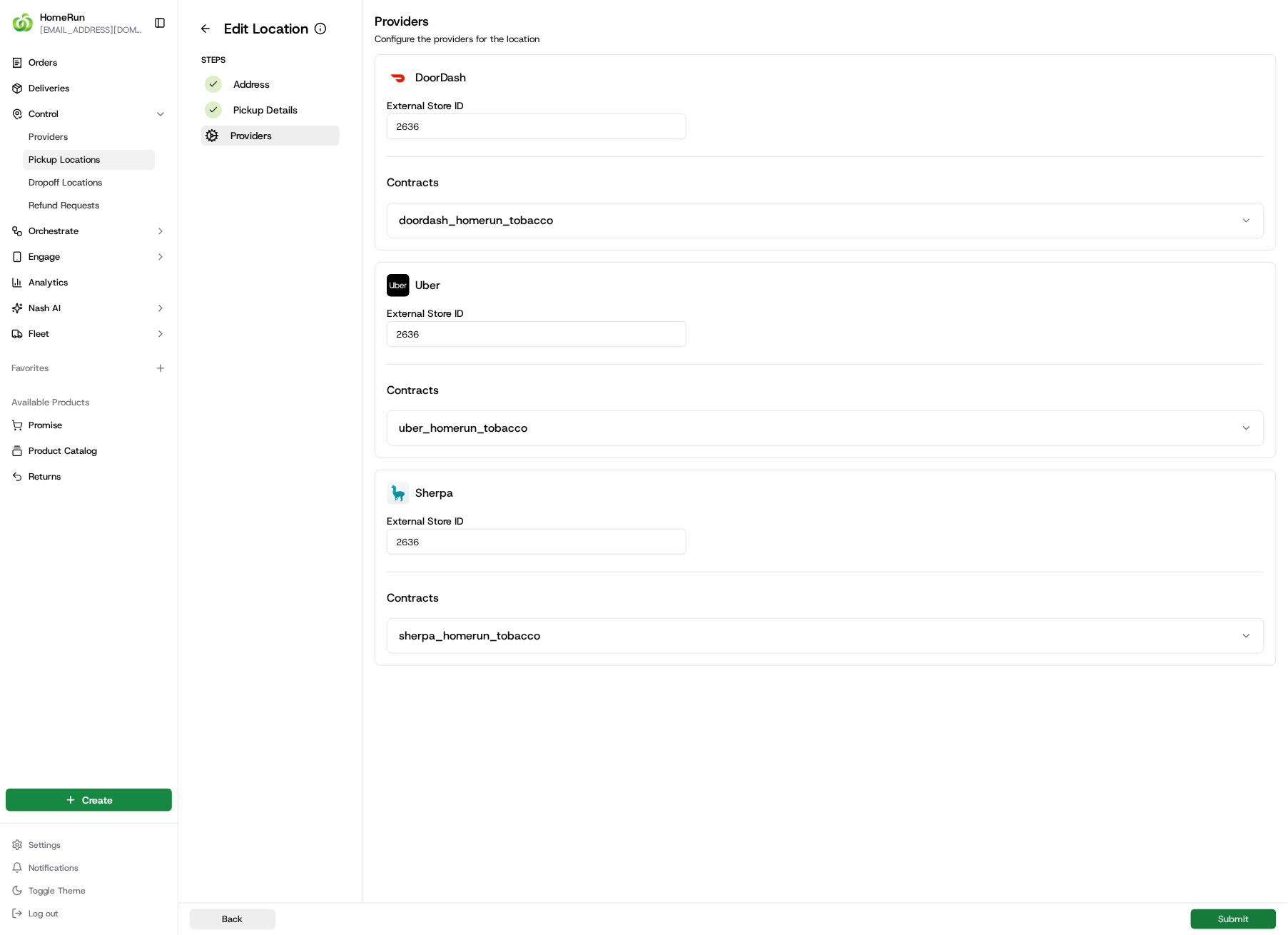
click at [1243, 665] on button "Submit" at bounding box center [1234, 919] width 85 height 20
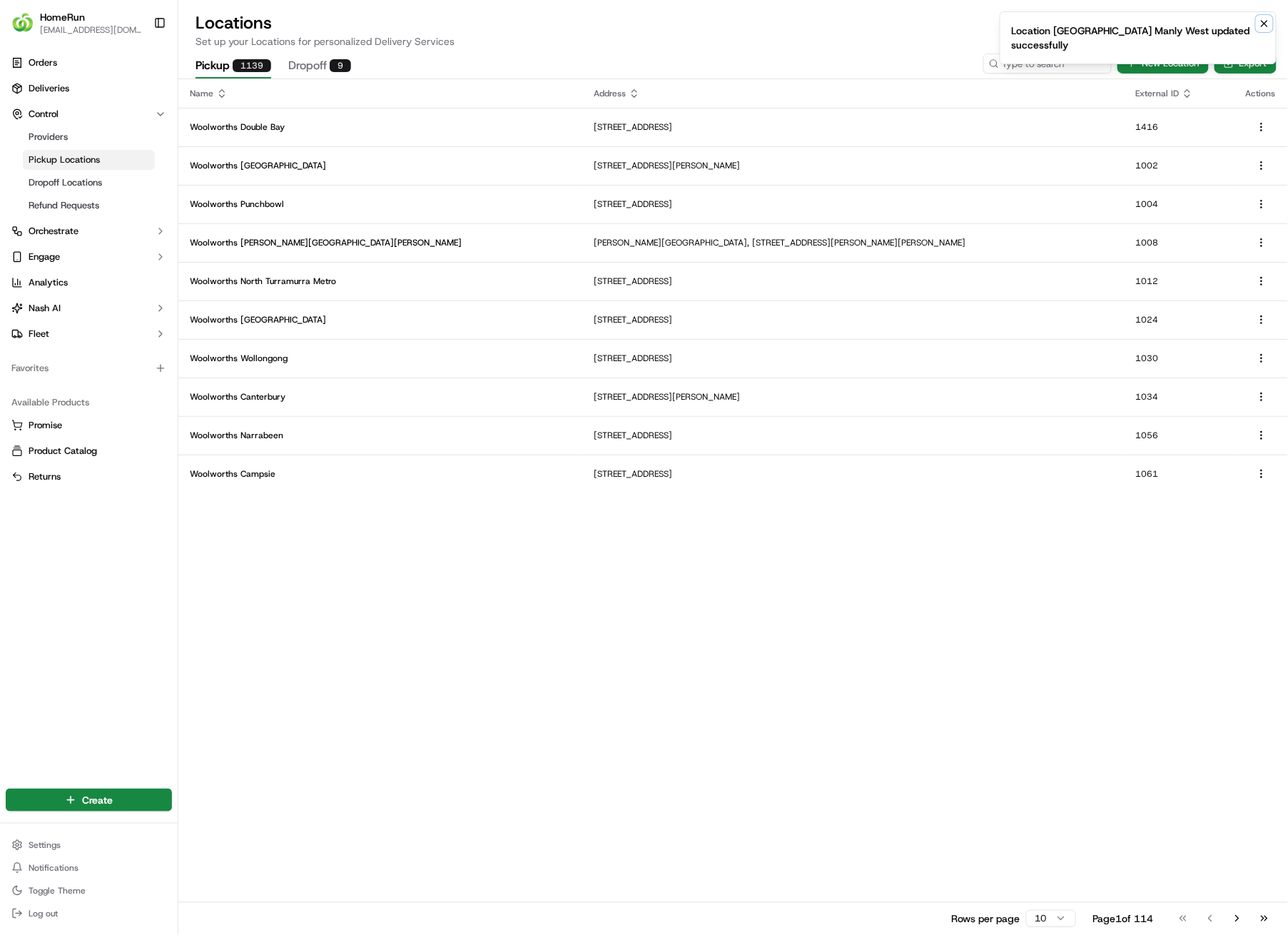
click at [1264, 20] on icon "Notifications (F8)" at bounding box center [1265, 24] width 12 height 12
click at [1043, 60] on input at bounding box center [1026, 63] width 171 height 20
type input "2637"
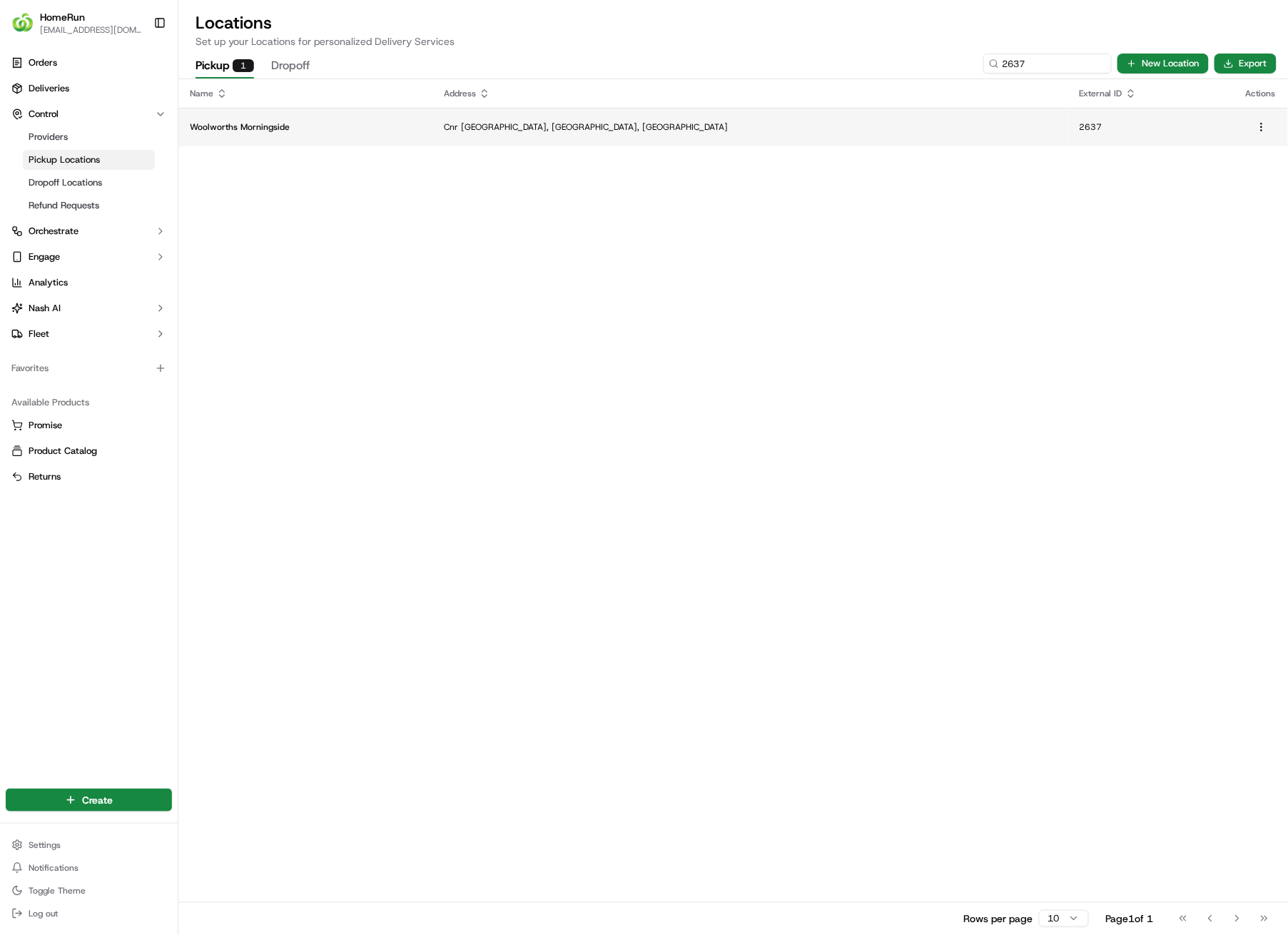
click at [575, 121] on p "Cnr [GEOGRAPHIC_DATA], [GEOGRAPHIC_DATA], [GEOGRAPHIC_DATA]" at bounding box center [750, 127] width 613 height 12
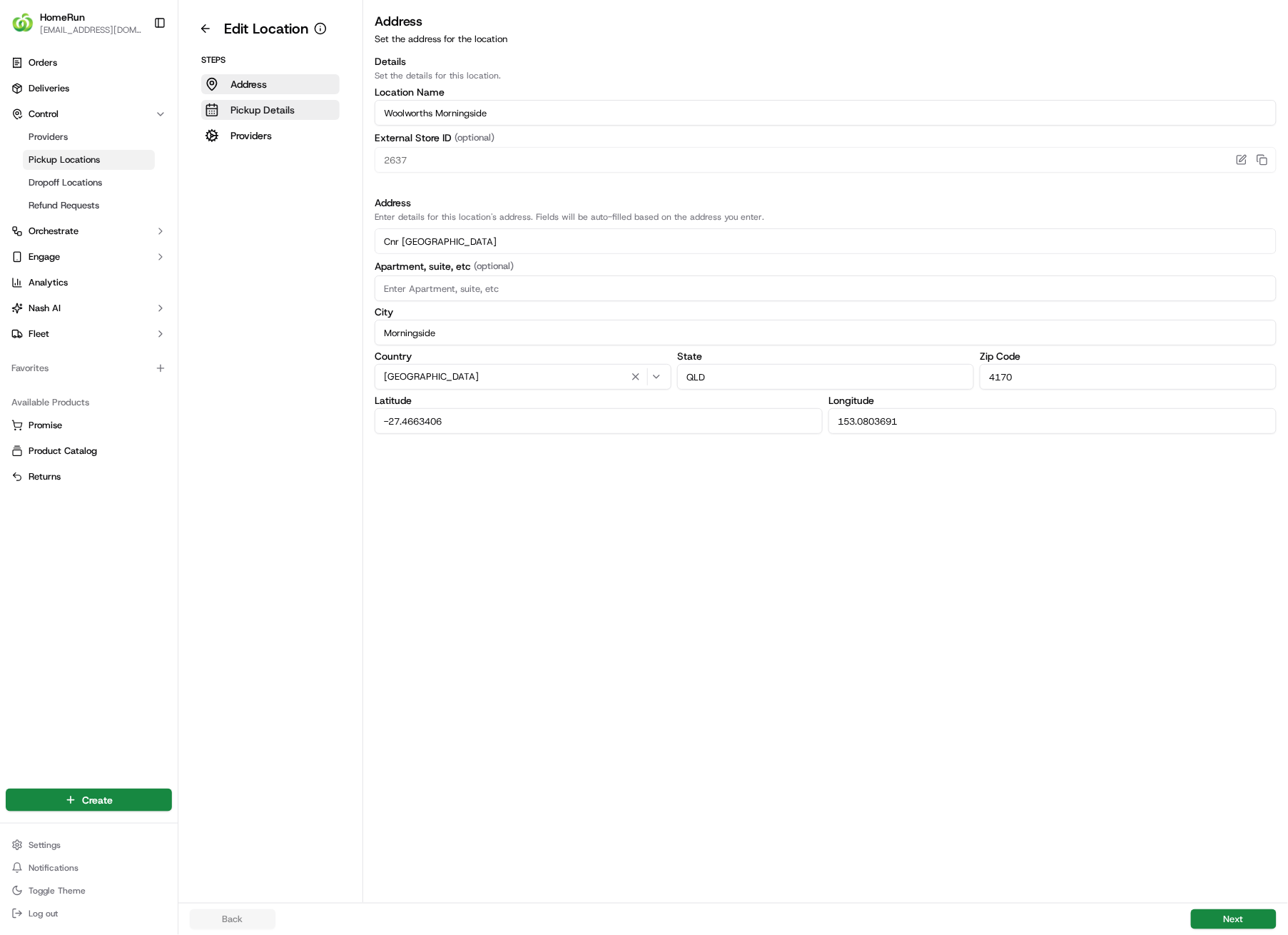
click at [255, 110] on p "Pickup Details" at bounding box center [262, 110] width 64 height 14
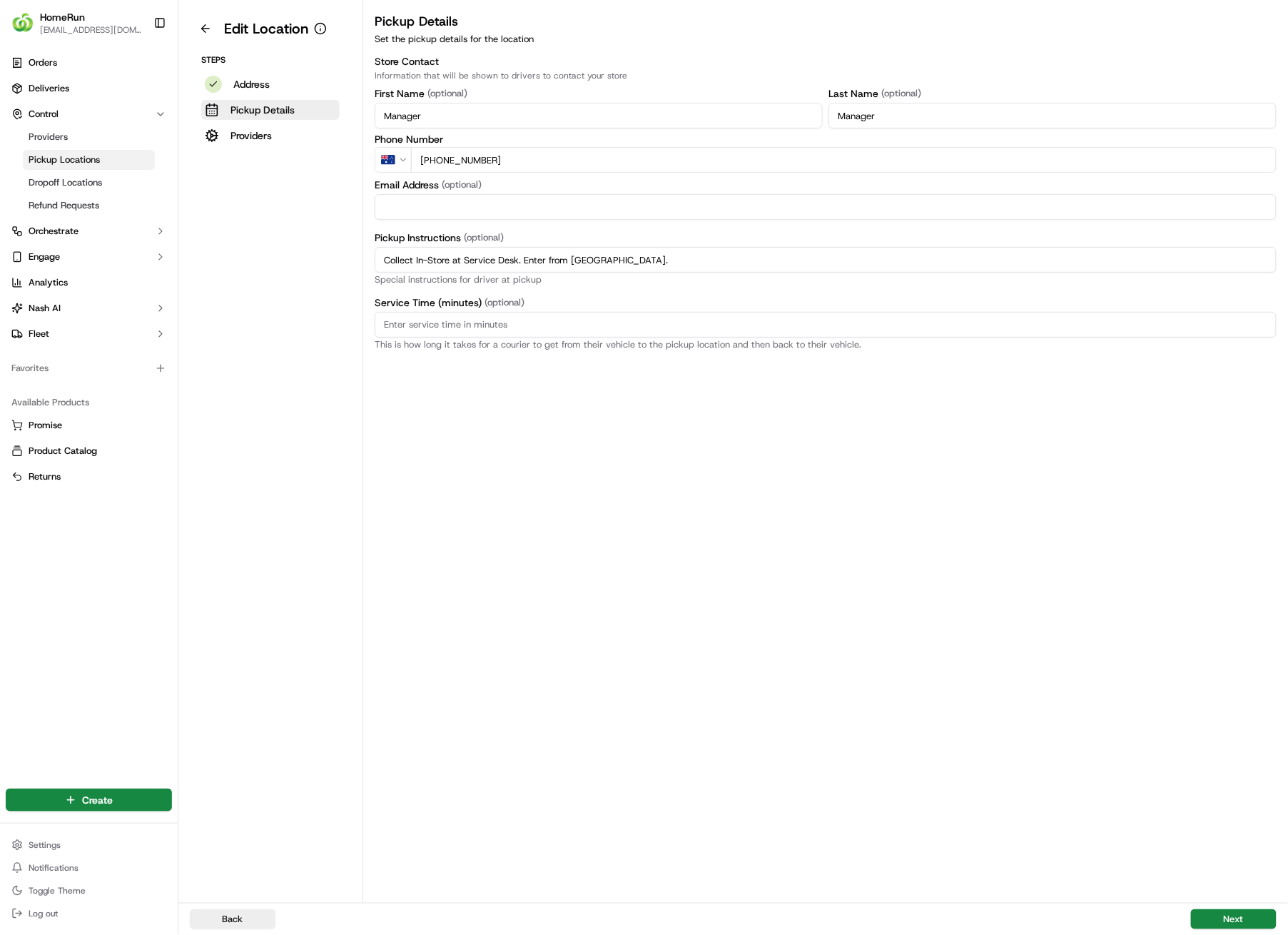
drag, startPoint x: 741, startPoint y: 262, endPoint x: 359, endPoint y: 257, distance: 382.0
click at [359, 257] on div "Edit Location Steps Address Pickup Details Providers Pickup Details Set the pic…" at bounding box center [733, 451] width 1110 height 903
paste input "Pickup from instore collection point. Enter from [PERSON_NAME] St. Scan QR code…"
drag, startPoint x: 975, startPoint y: 261, endPoint x: 324, endPoint y: 254, distance: 651.0
click at [324, 254] on div "Edit Location Steps Address Pickup Details Providers Pickup Details Set the pic…" at bounding box center [733, 451] width 1110 height 903
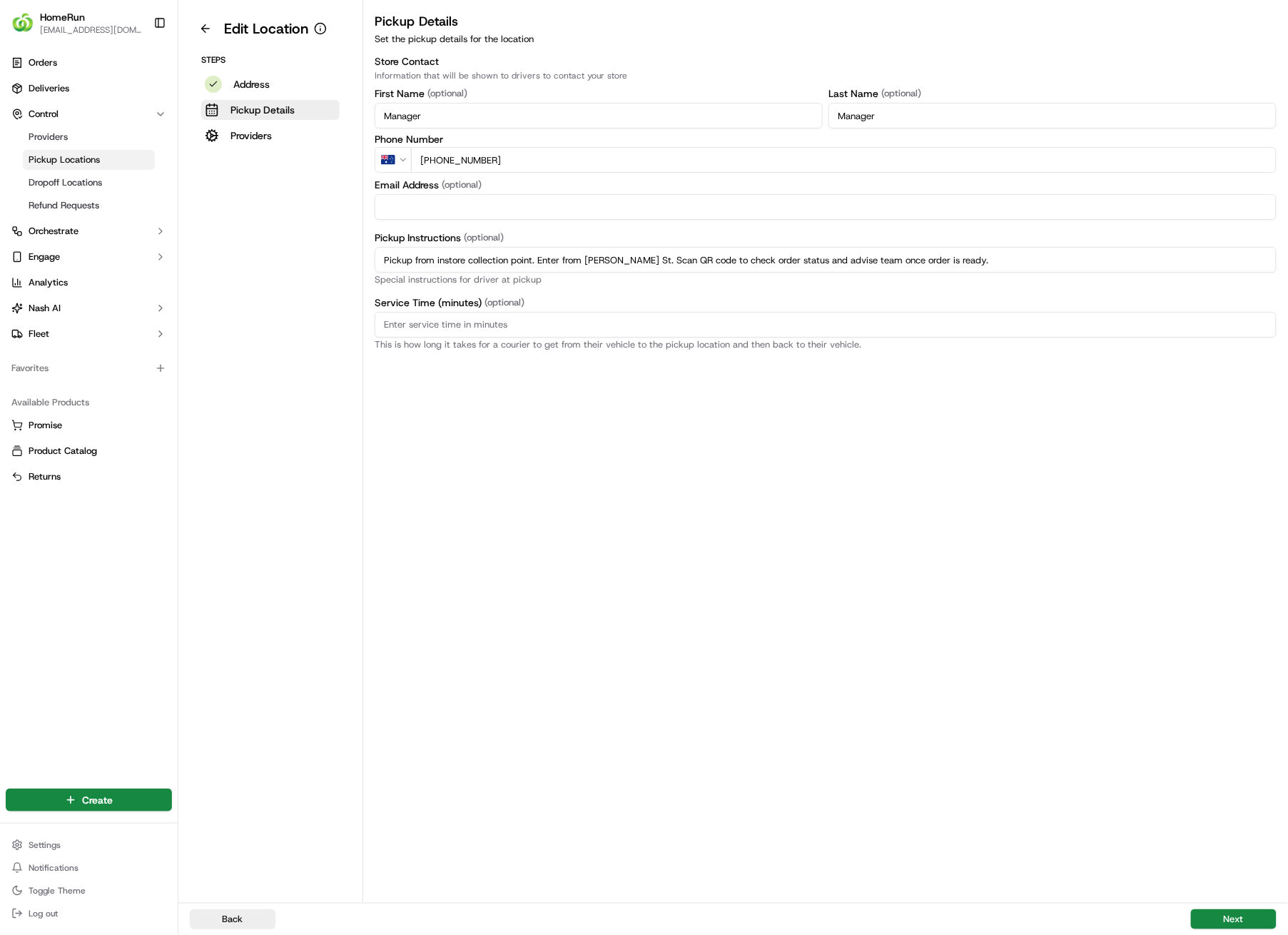
paste input "Junction Rd"
type input "Pickup from instore collection point. Enter from [GEOGRAPHIC_DATA]. Scan QR cod…"
click at [1231, 665] on button "Next" at bounding box center [1234, 919] width 85 height 20
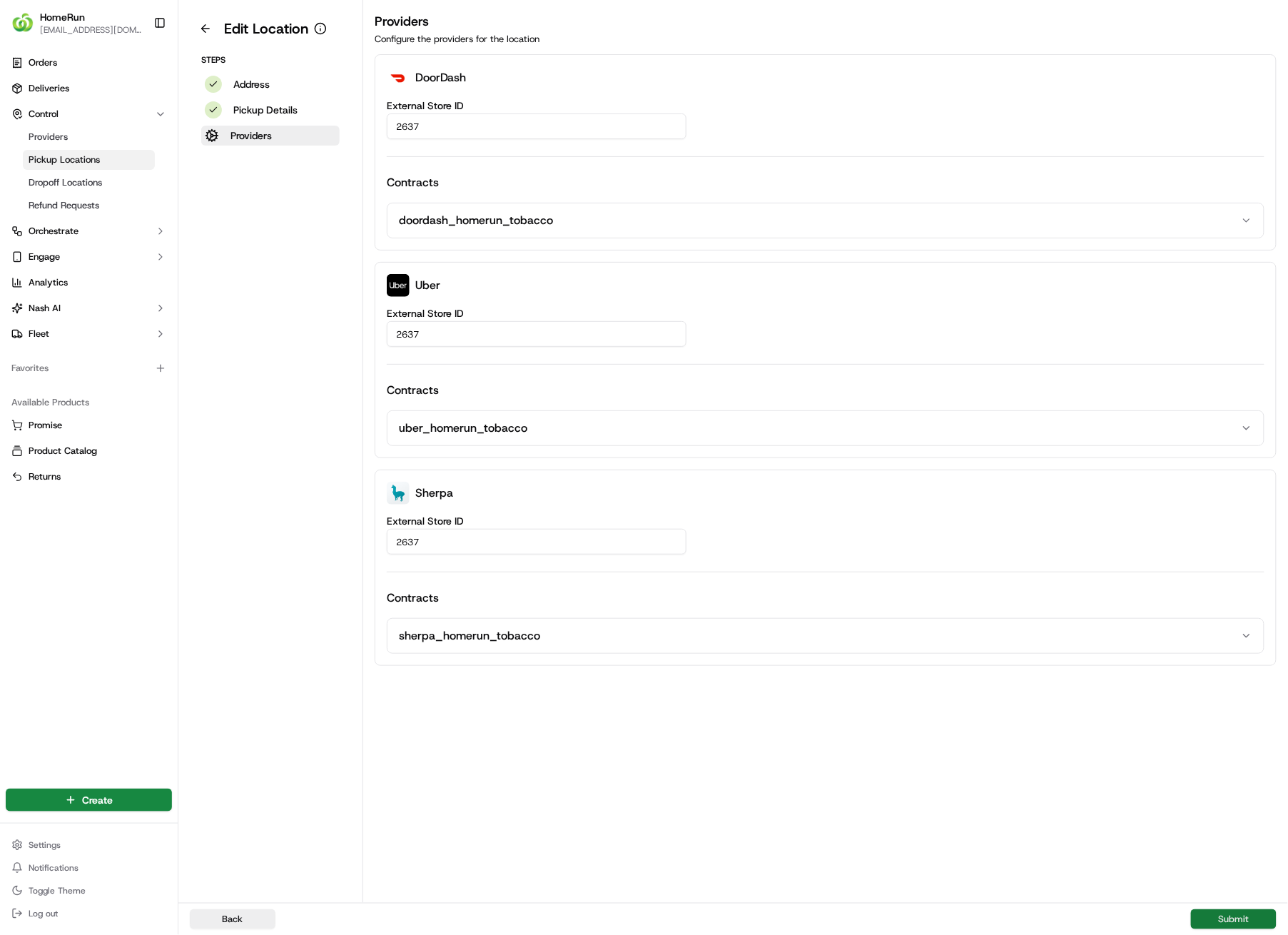
click at [1230, 665] on button "Submit" at bounding box center [1234, 919] width 85 height 20
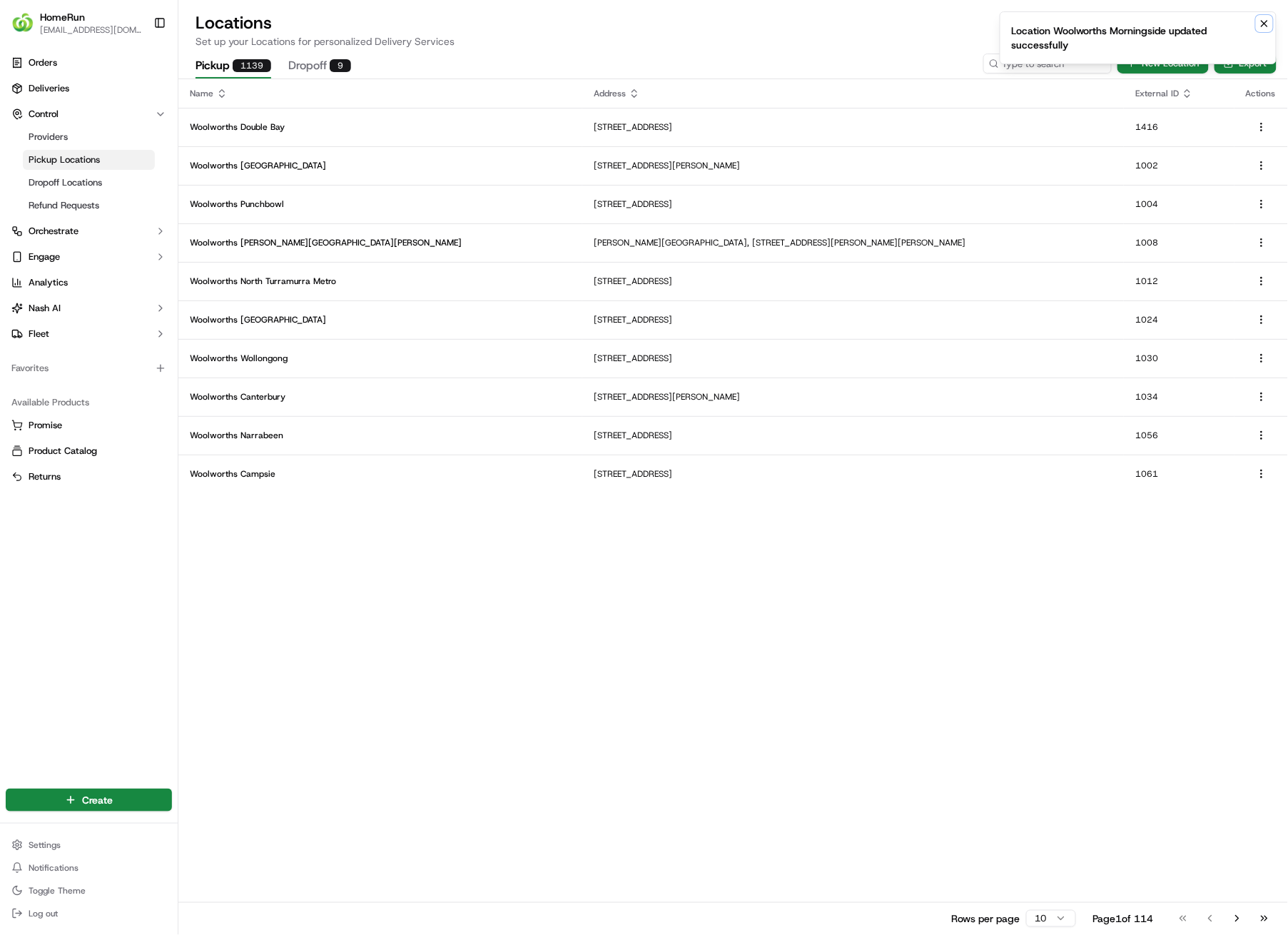
click at [1267, 23] on icon "Notifications (F8)" at bounding box center [1265, 24] width 12 height 12
click at [1080, 62] on input at bounding box center [1026, 63] width 171 height 20
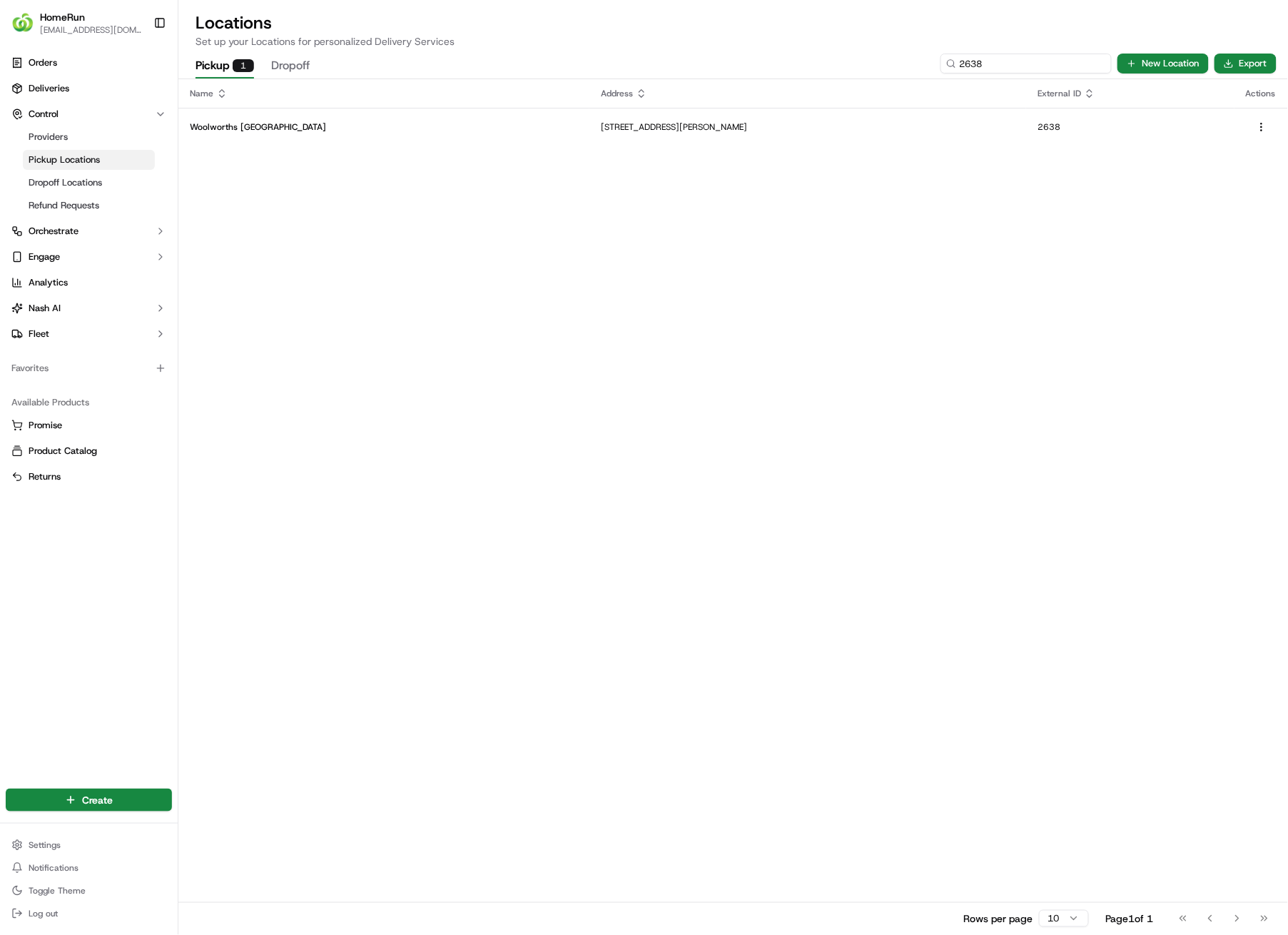
type input "2638"
click at [942, 127] on p "[STREET_ADDRESS][PERSON_NAME]" at bounding box center [808, 127] width 414 height 12
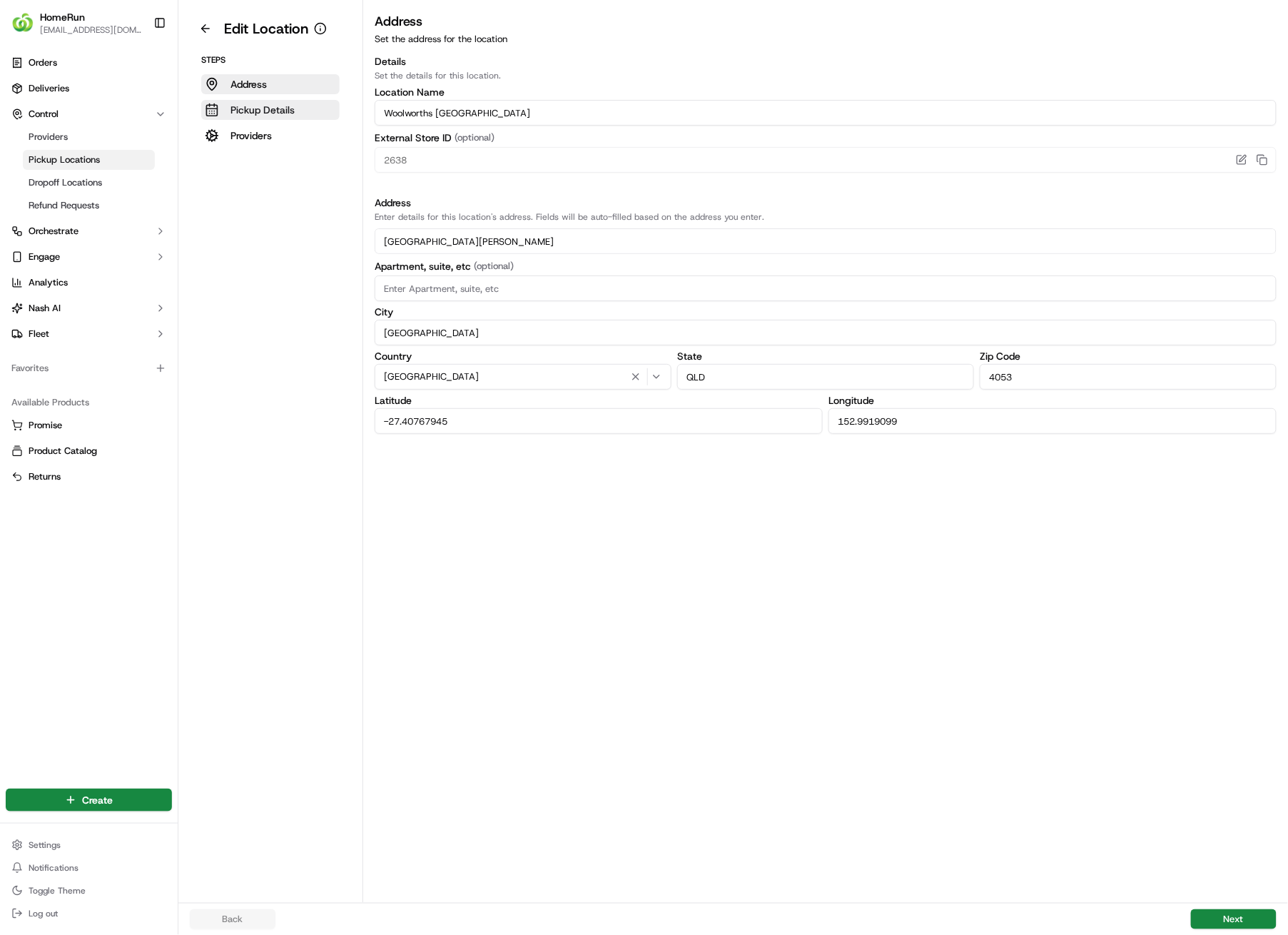
click at [244, 109] on p "Pickup Details" at bounding box center [262, 110] width 64 height 14
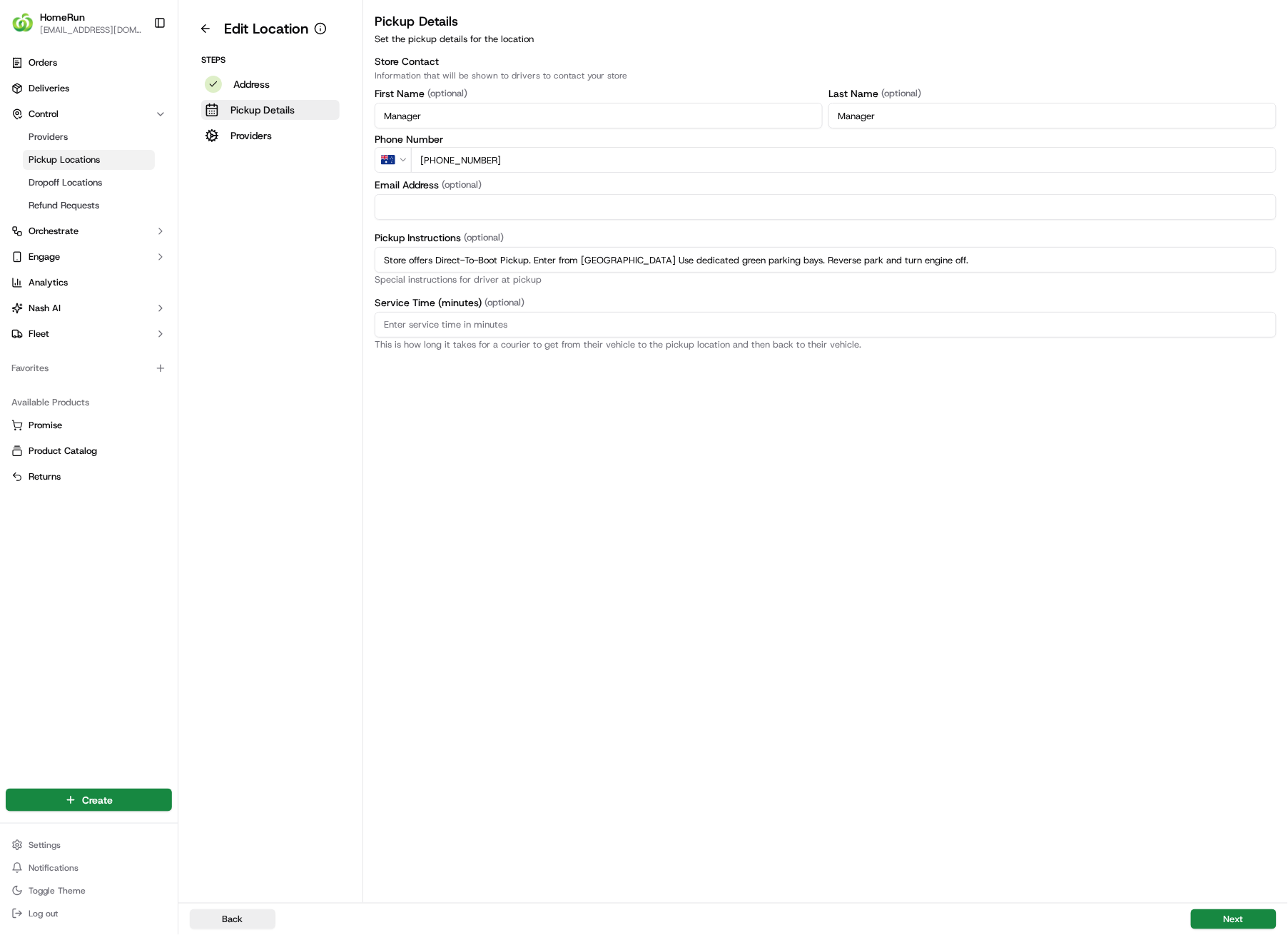
click at [986, 260] on input "Store offers Direct-To-Boot Pickup. Enter from [GEOGRAPHIC_DATA] Use dedicated …" at bounding box center [825, 260] width 902 height 26
drag, startPoint x: 986, startPoint y: 260, endPoint x: 332, endPoint y: 256, distance: 654.0
click at [332, 256] on div "Edit Location Steps Address Pickup Details Providers Pickup Details Set the pic…" at bounding box center [733, 451] width 1110 height 903
paste input "Pickup from instore collection point. Enter from Woolworths St. Scan QR code to…"
drag, startPoint x: 969, startPoint y: 257, endPoint x: 1314, endPoint y: 269, distance: 345.2
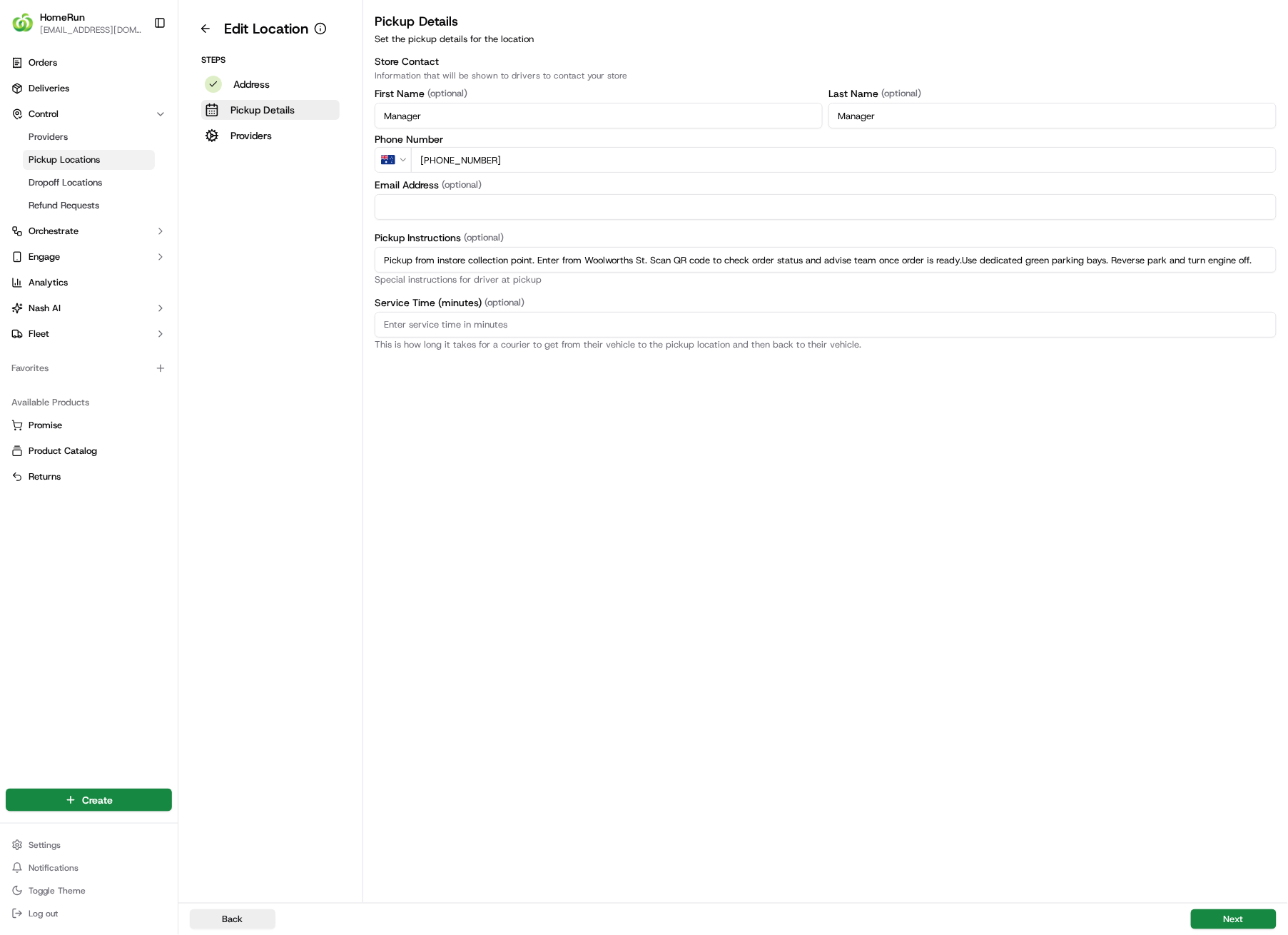
click at [1288, 269] on html "HomeRun [EMAIL_ADDRESS][DOMAIN_NAME] Toggle Sidebar Orders Deliveries Control P…" at bounding box center [644, 467] width 1288 height 935
type input "Pickup from instore collection point. Enter from Woolworths St. Scan QR code to…"
click at [1251, 665] on button "Next" at bounding box center [1234, 919] width 85 height 20
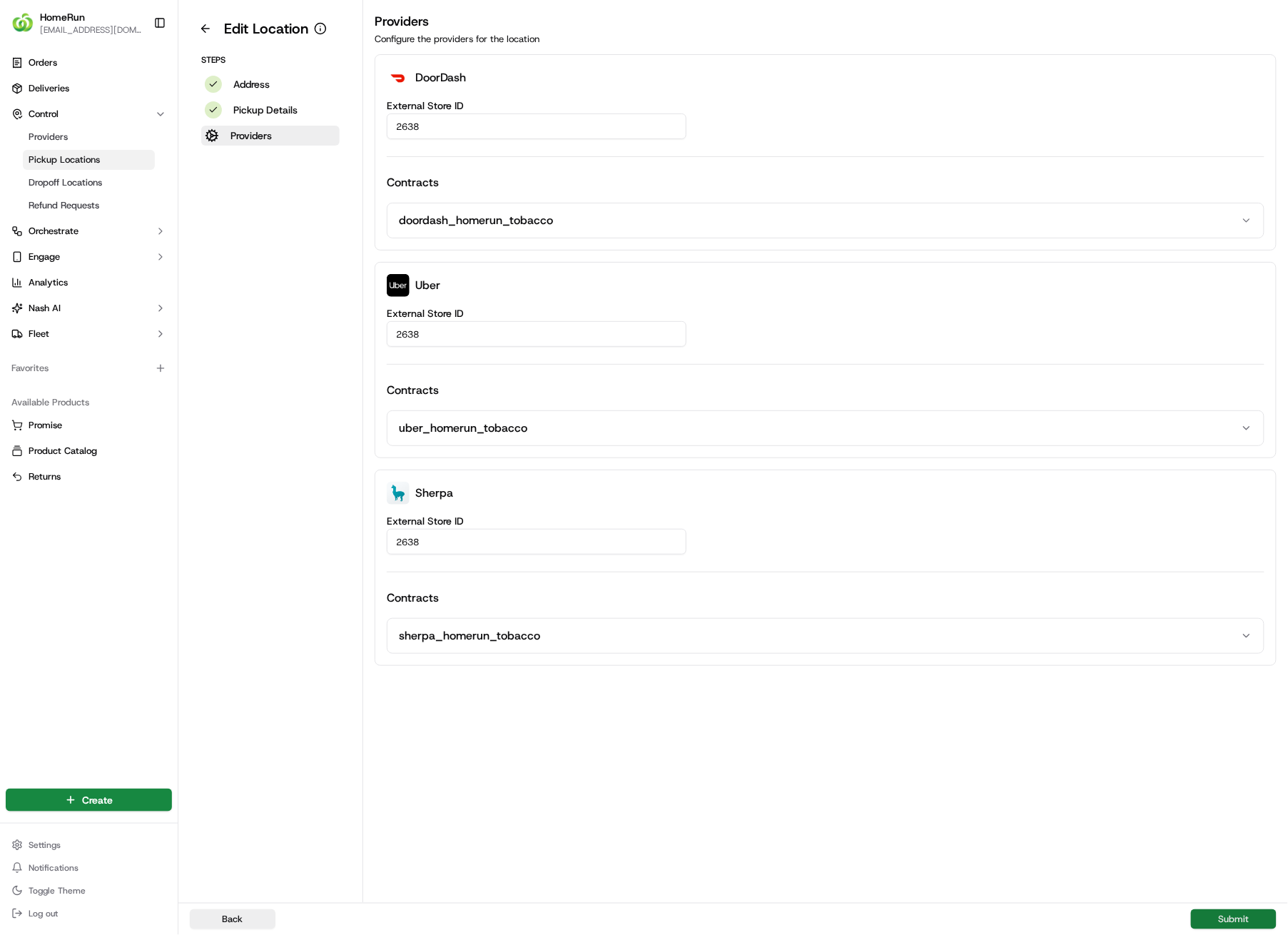
click at [1254, 665] on button "Submit" at bounding box center [1234, 919] width 85 height 20
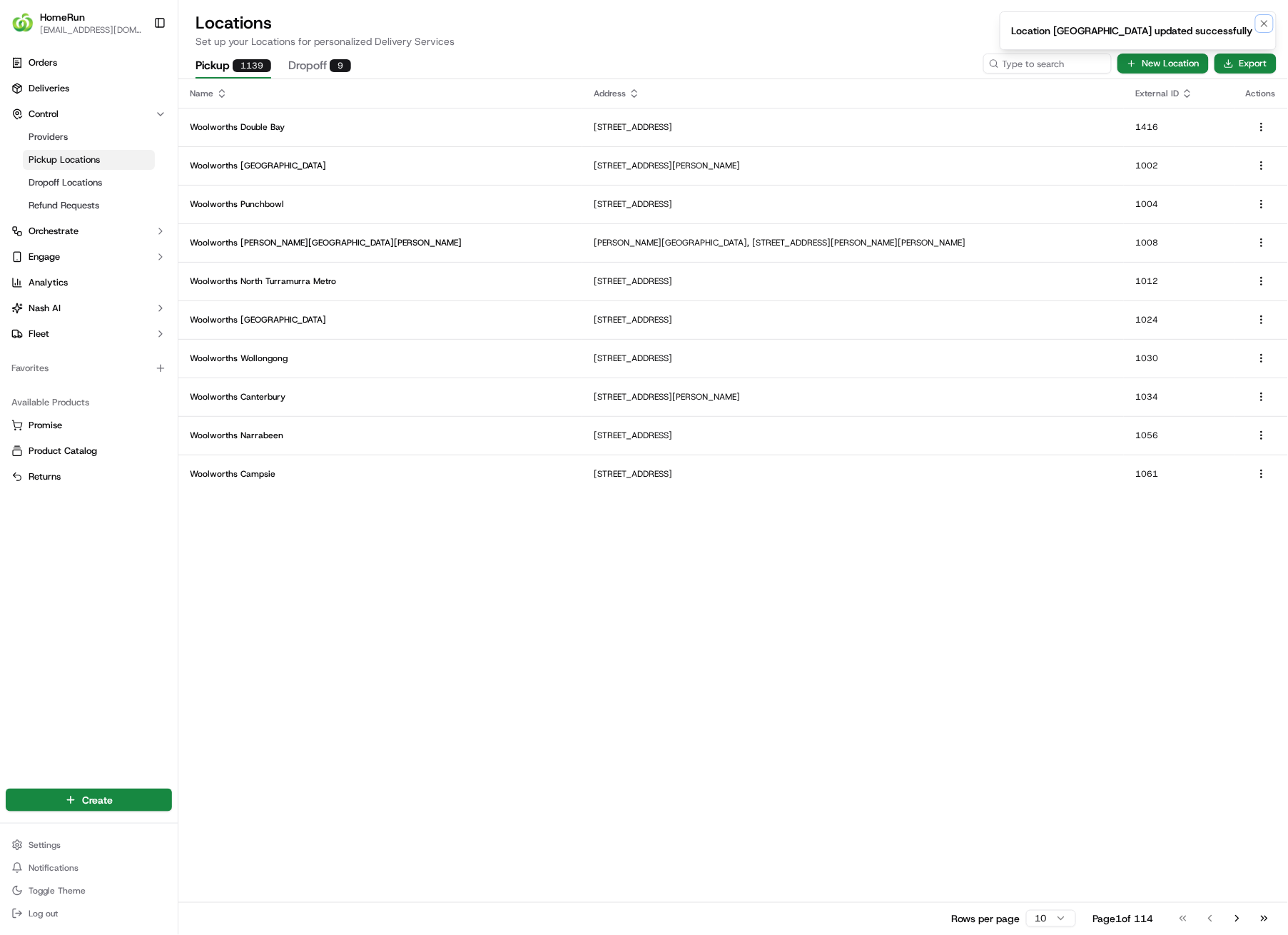
click at [1264, 21] on icon "Notifications (F8)" at bounding box center [1265, 24] width 12 height 12
click at [1069, 57] on input at bounding box center [1026, 63] width 171 height 20
type input "2652"
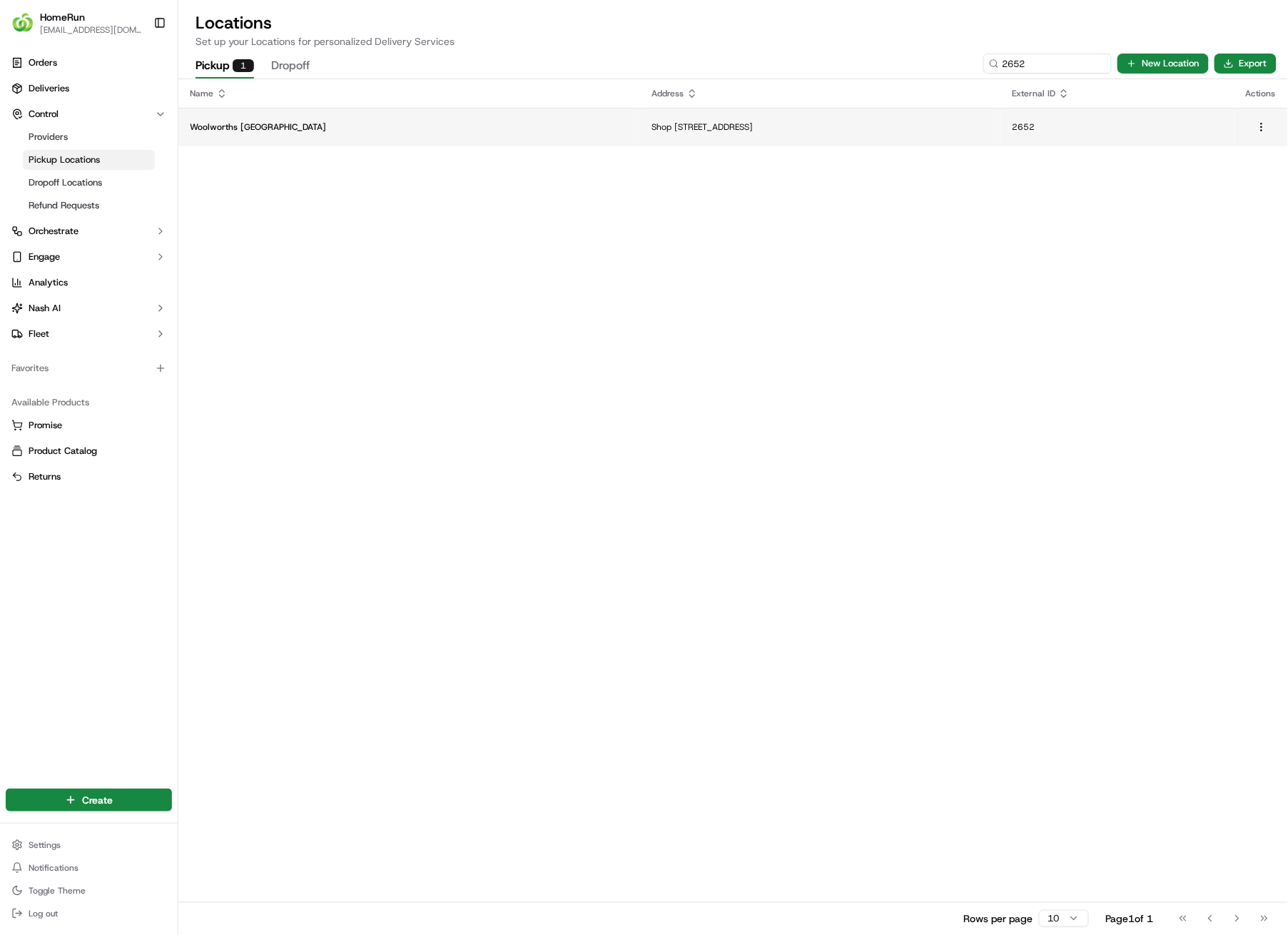
click at [652, 126] on p "Shop [STREET_ADDRESS]" at bounding box center [820, 127] width 338 height 12
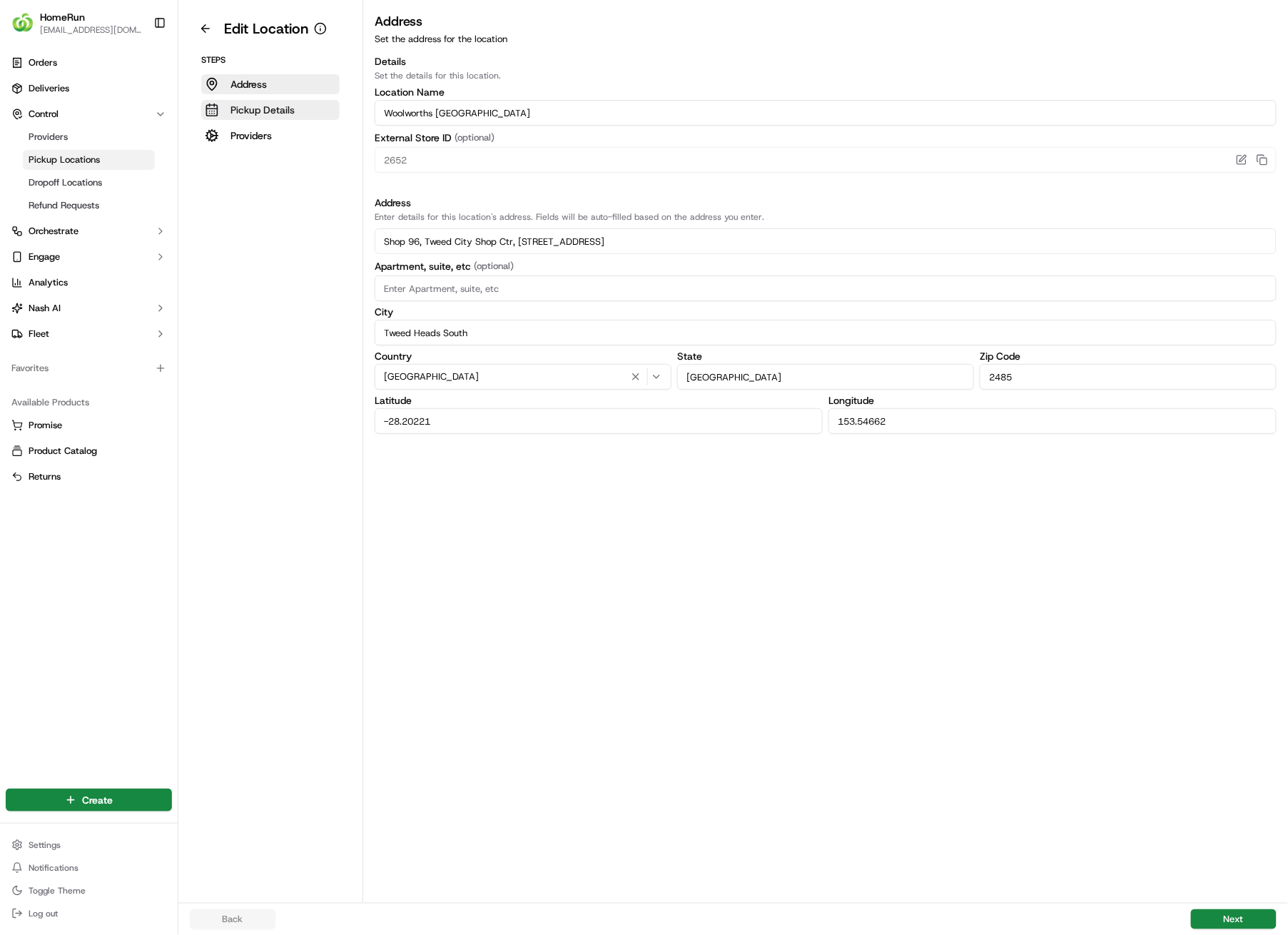
click at [279, 107] on p "Pickup Details" at bounding box center [262, 110] width 64 height 14
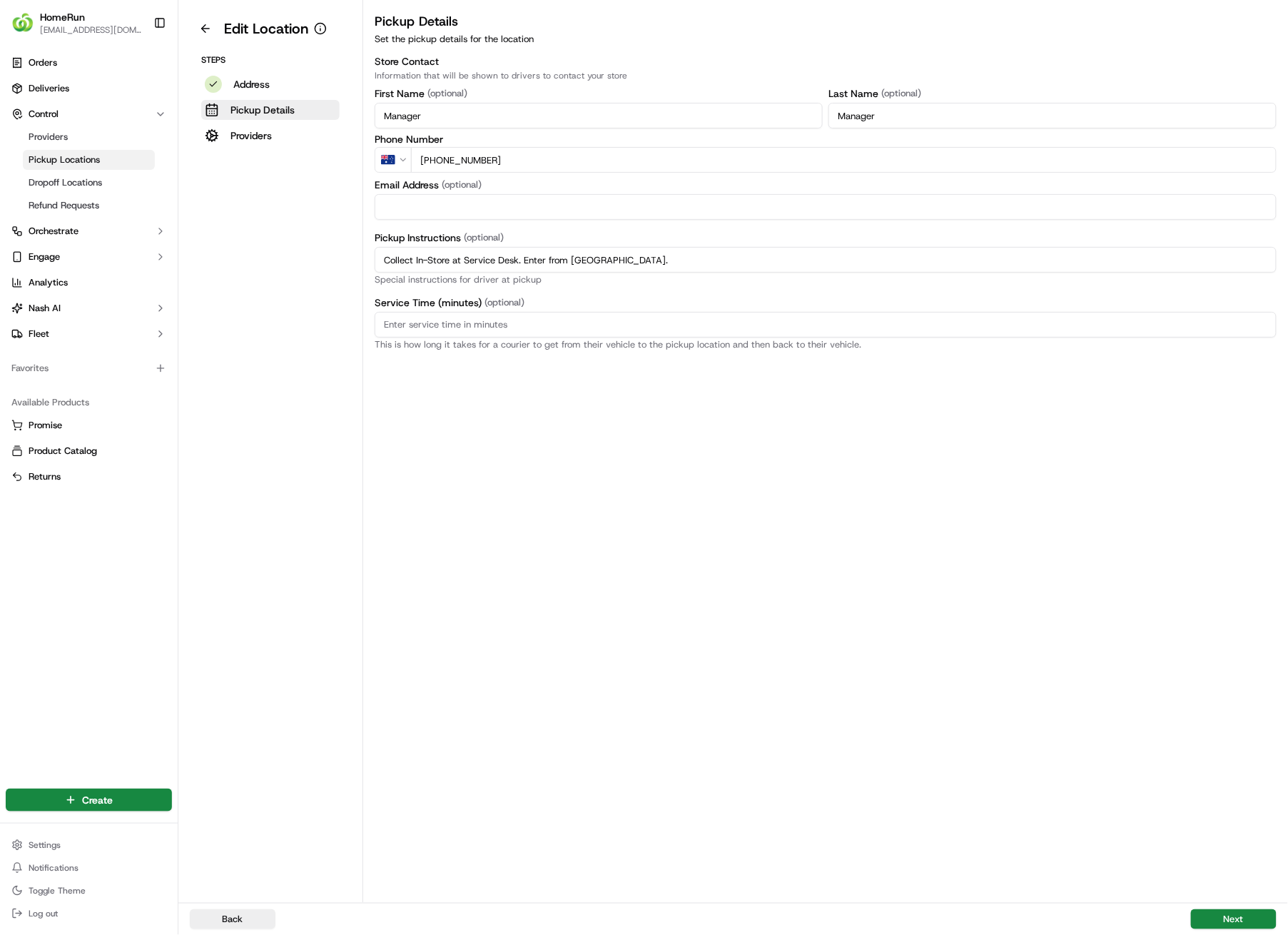
drag, startPoint x: 663, startPoint y: 263, endPoint x: 363, endPoint y: 263, distance: 300.0
click at [363, 263] on div "Pickup Details Set the pickup details for the location Store Contact Informatio…" at bounding box center [826, 181] width 925 height 338
paste input "Pickup from instore collection point. Enter from Minjungbal Dr. Scan QR code to…"
type input "Pickup from instore collection point. Enter from Minjungbal Dr. Scan QR code to…"
click at [1241, 665] on button "Next" at bounding box center [1234, 919] width 85 height 20
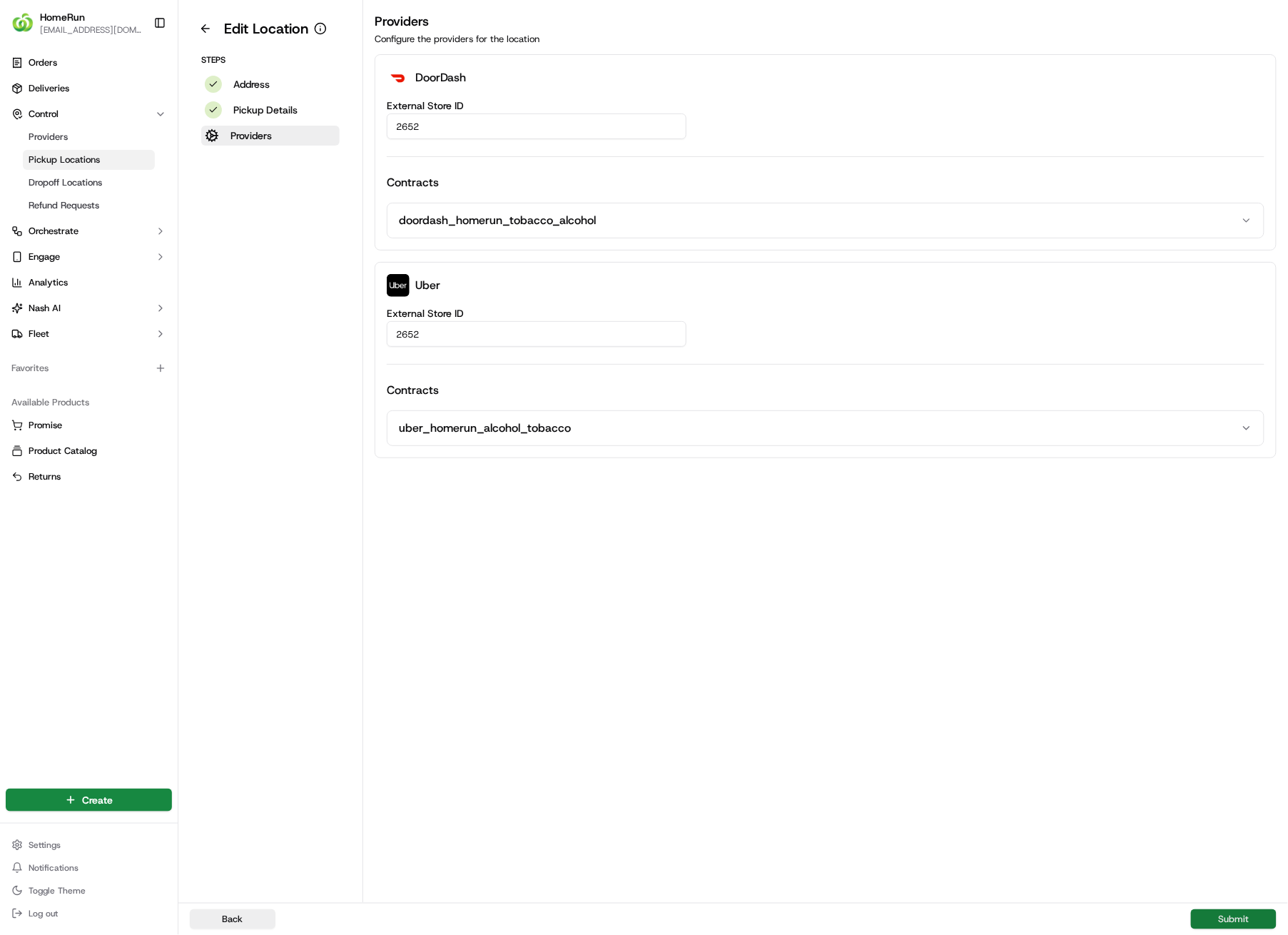
click at [1241, 665] on button "Submit" at bounding box center [1234, 919] width 85 height 20
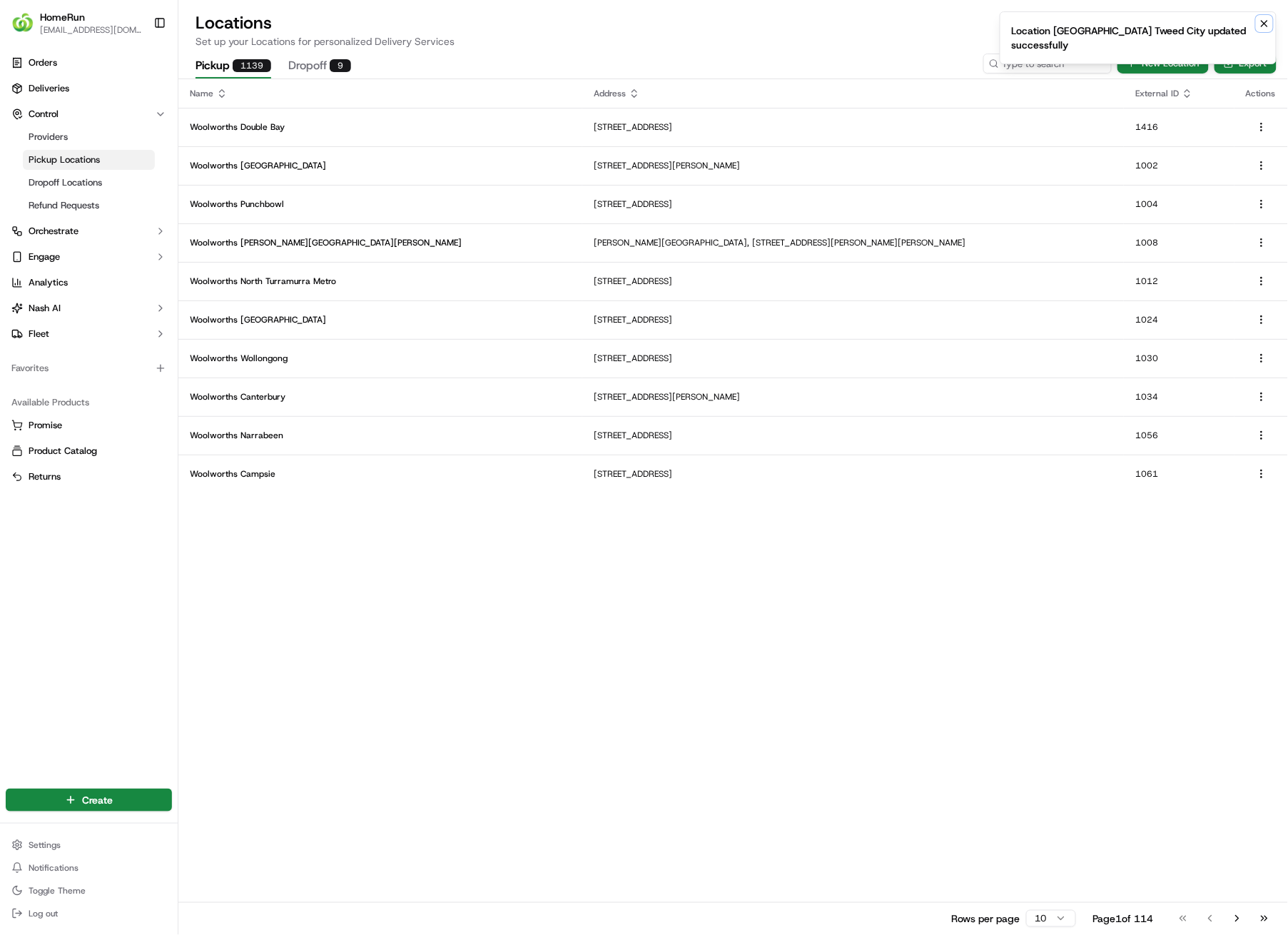
click at [1267, 24] on icon "Notifications (F8)" at bounding box center [1265, 24] width 6 height 6
click at [1044, 63] on input at bounding box center [1026, 63] width 171 height 20
type input "2653"
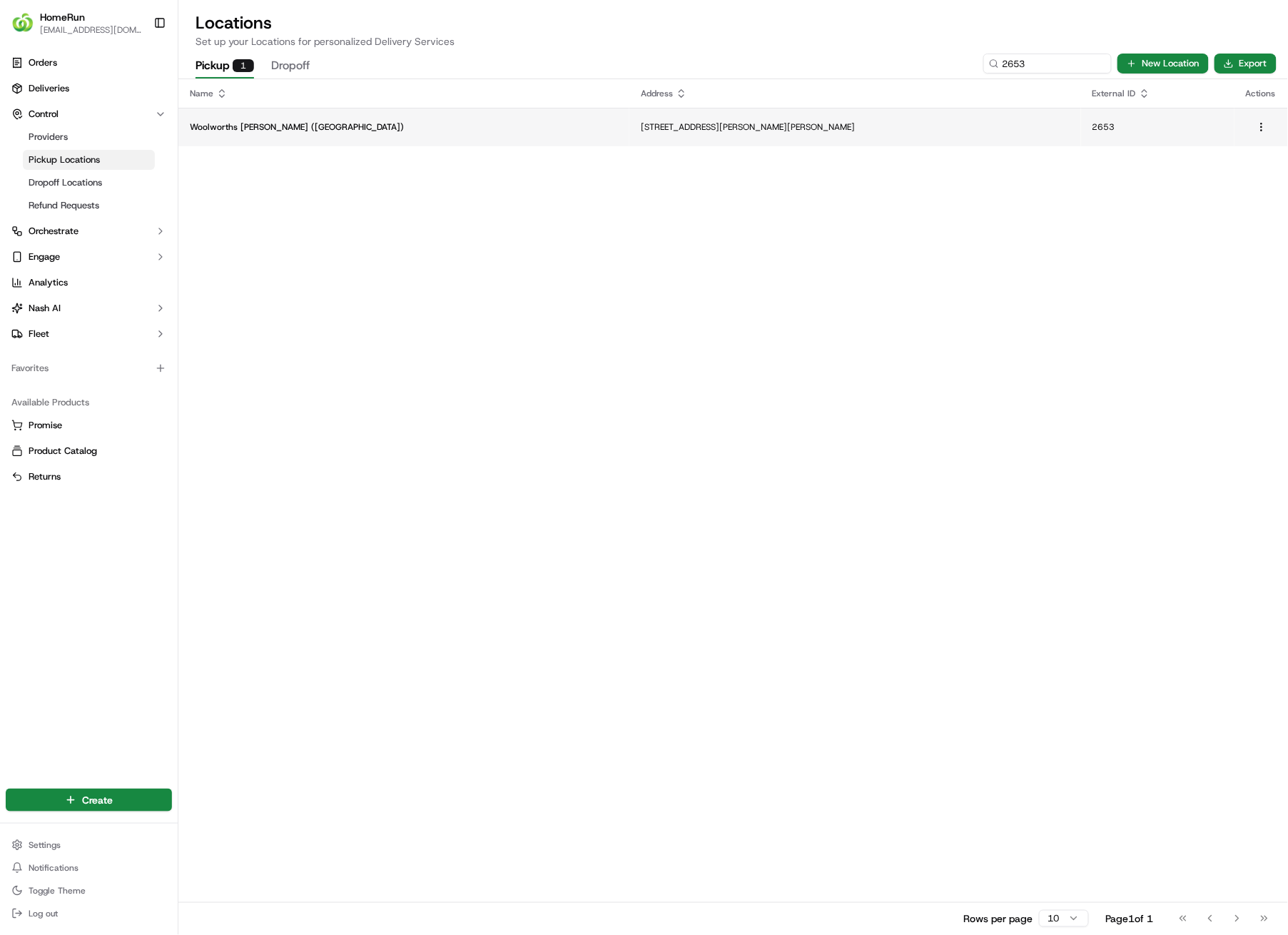
click at [630, 116] on td "[STREET_ADDRESS][PERSON_NAME][PERSON_NAME]" at bounding box center [855, 127] width 451 height 38
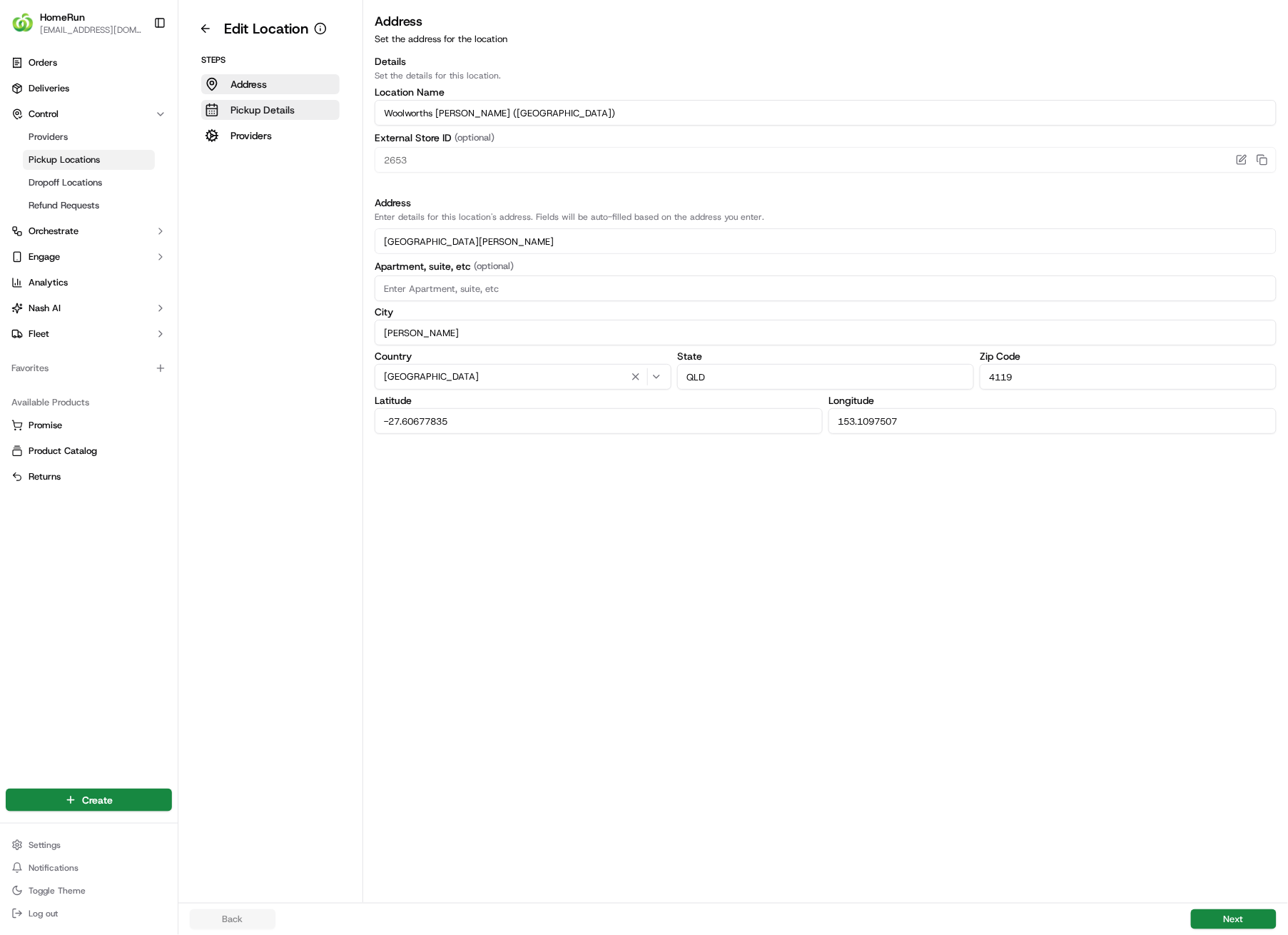
click at [280, 108] on p "Pickup Details" at bounding box center [262, 110] width 64 height 14
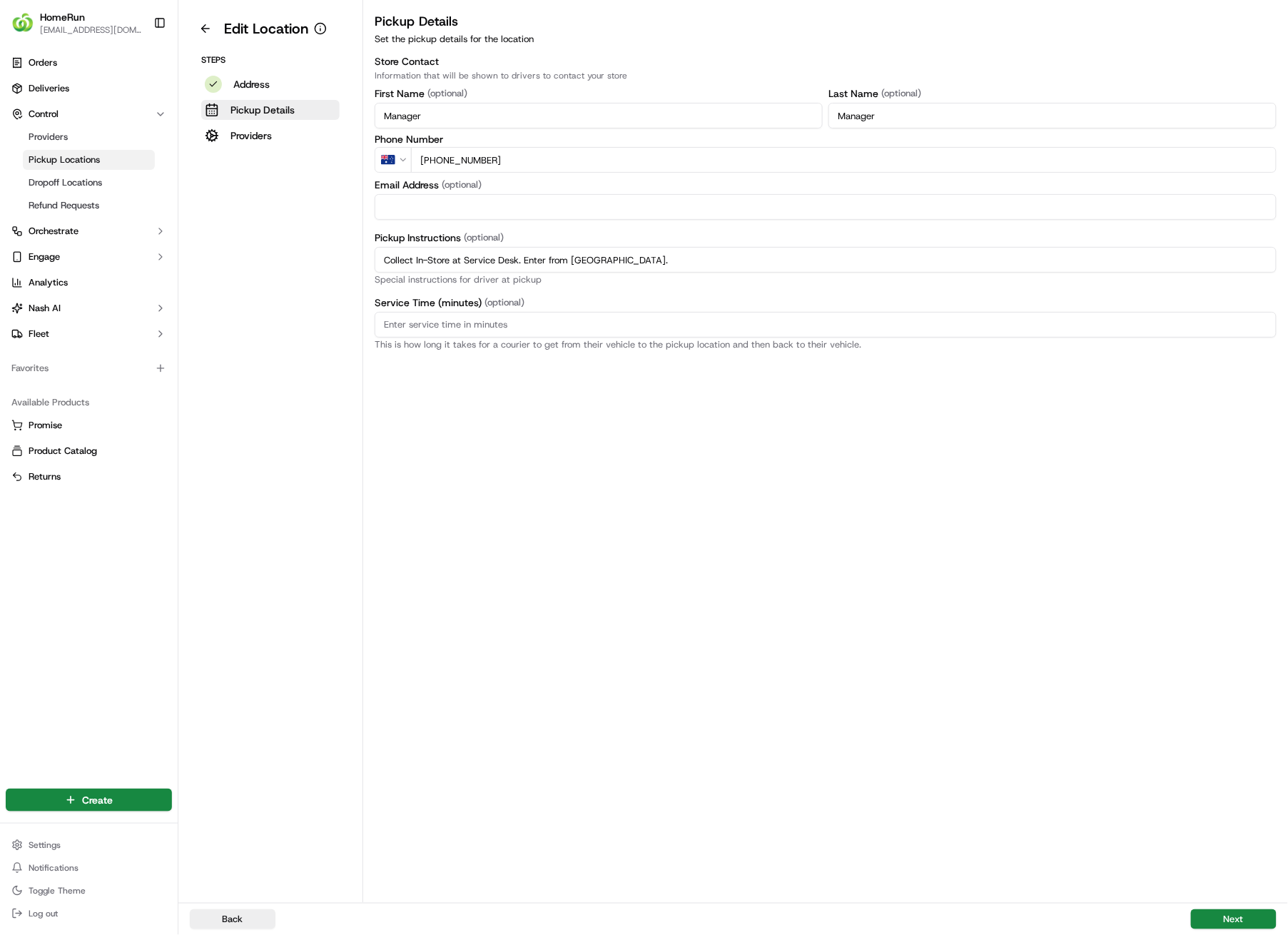
drag, startPoint x: 682, startPoint y: 263, endPoint x: 328, endPoint y: 243, distance: 354.6
click at [328, 243] on div "Edit Location Steps Address Pickup Details Providers Pickup Details Set the pic…" at bounding box center [733, 451] width 1110 height 903
paste input "Pickup from instore collection point. Enter from [GEOGRAPHIC_DATA]. Scan QR cod…"
type input "Pickup from instore collection point. Enter from [GEOGRAPHIC_DATA]. Scan QR cod…"
click at [1242, 665] on button "Next" at bounding box center [1234, 919] width 85 height 20
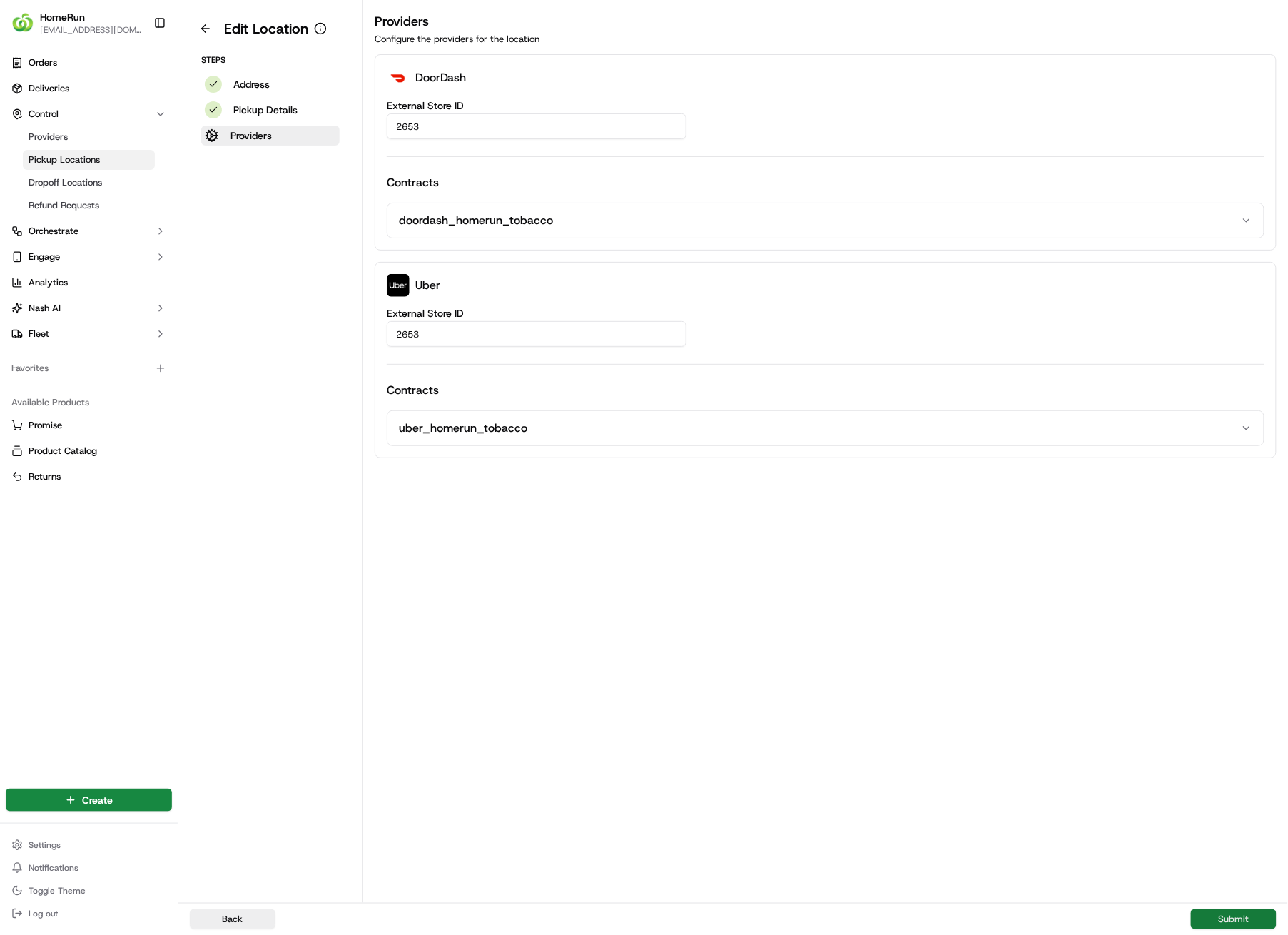
click at [1243, 665] on button "Submit" at bounding box center [1234, 919] width 85 height 20
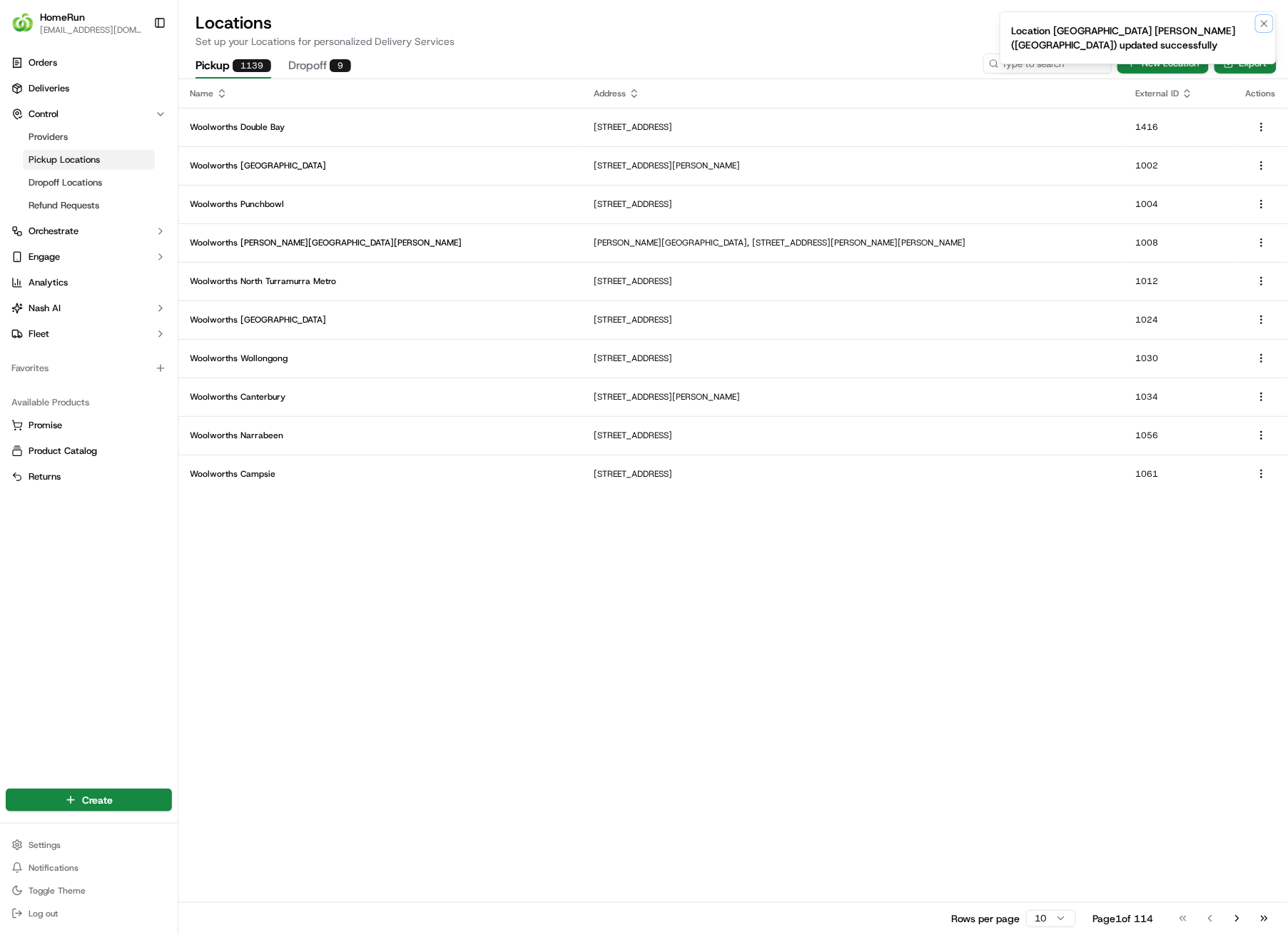
drag, startPoint x: 1265, startPoint y: 22, endPoint x: 1234, endPoint y: 25, distance: 31.1
click at [1262, 22] on icon "Notifications (F8)" at bounding box center [1265, 24] width 12 height 12
click at [1047, 61] on input at bounding box center [1026, 63] width 171 height 20
type input "2654"
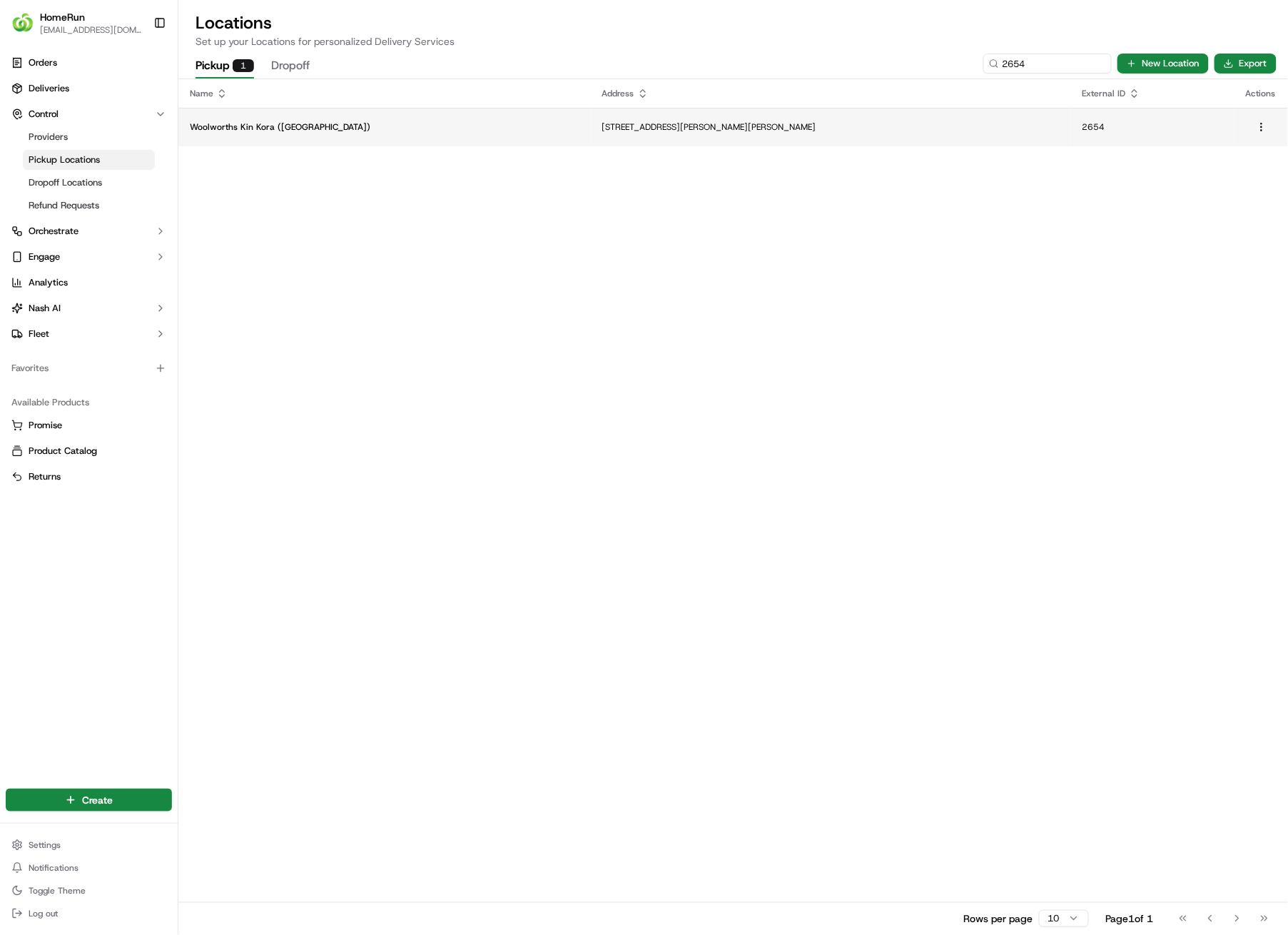
click at [602, 121] on p "[STREET_ADDRESS][PERSON_NAME][PERSON_NAME]" at bounding box center [831, 127] width 458 height 12
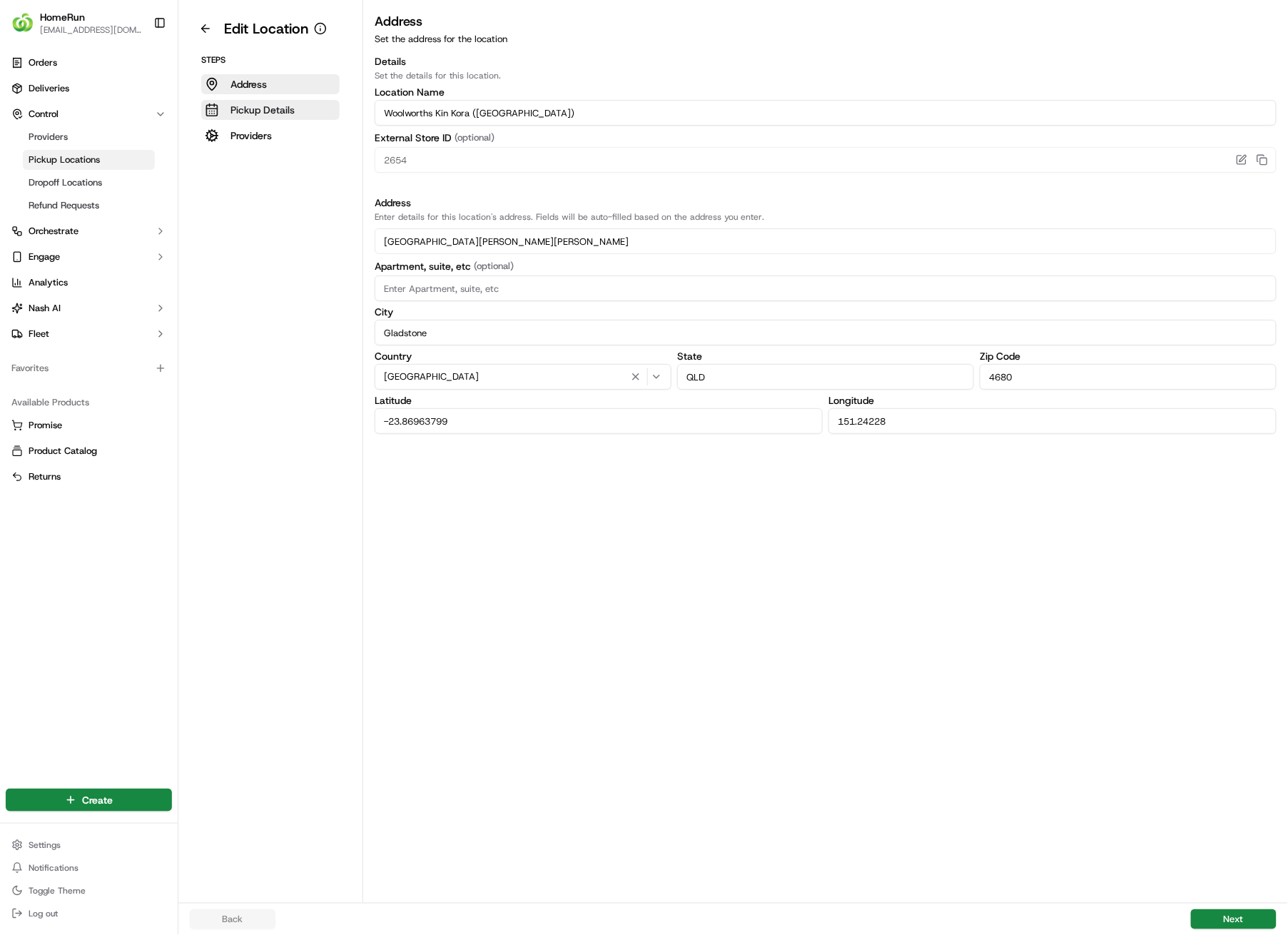
click at [281, 109] on p "Pickup Details" at bounding box center [262, 110] width 64 height 14
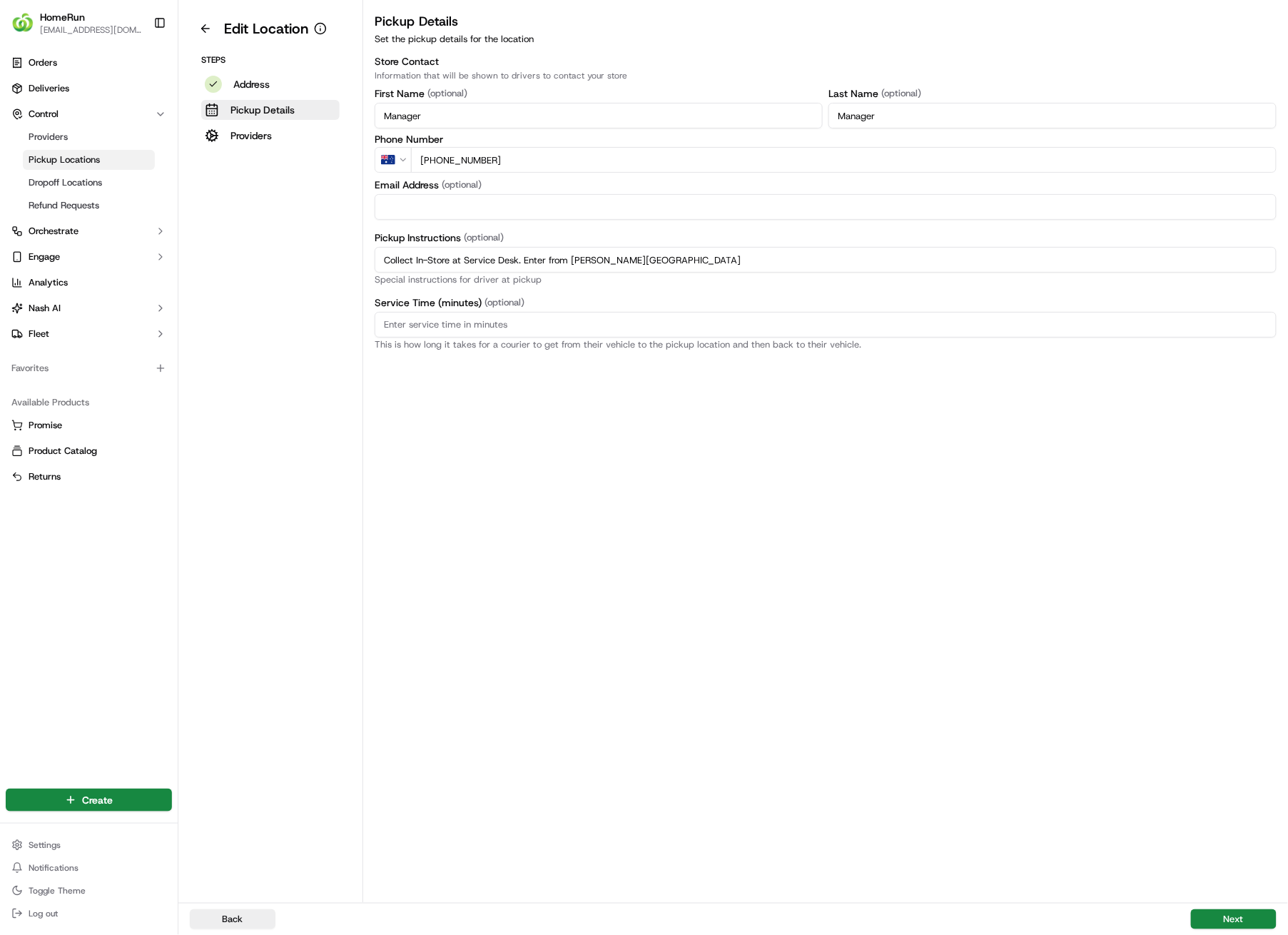
drag, startPoint x: 677, startPoint y: 260, endPoint x: 396, endPoint y: 263, distance: 281.0
click at [396, 263] on input "Collect In-Store at Service Desk. Enter from [PERSON_NAME][GEOGRAPHIC_DATA]" at bounding box center [825, 260] width 902 height 26
type input "C"
paste input "Pickup from instore collection point. Enter from [PERSON_NAME][GEOGRAPHIC_DATA]…"
type input "Pickup from instore collection point. Enter from [PERSON_NAME][GEOGRAPHIC_DATA]…"
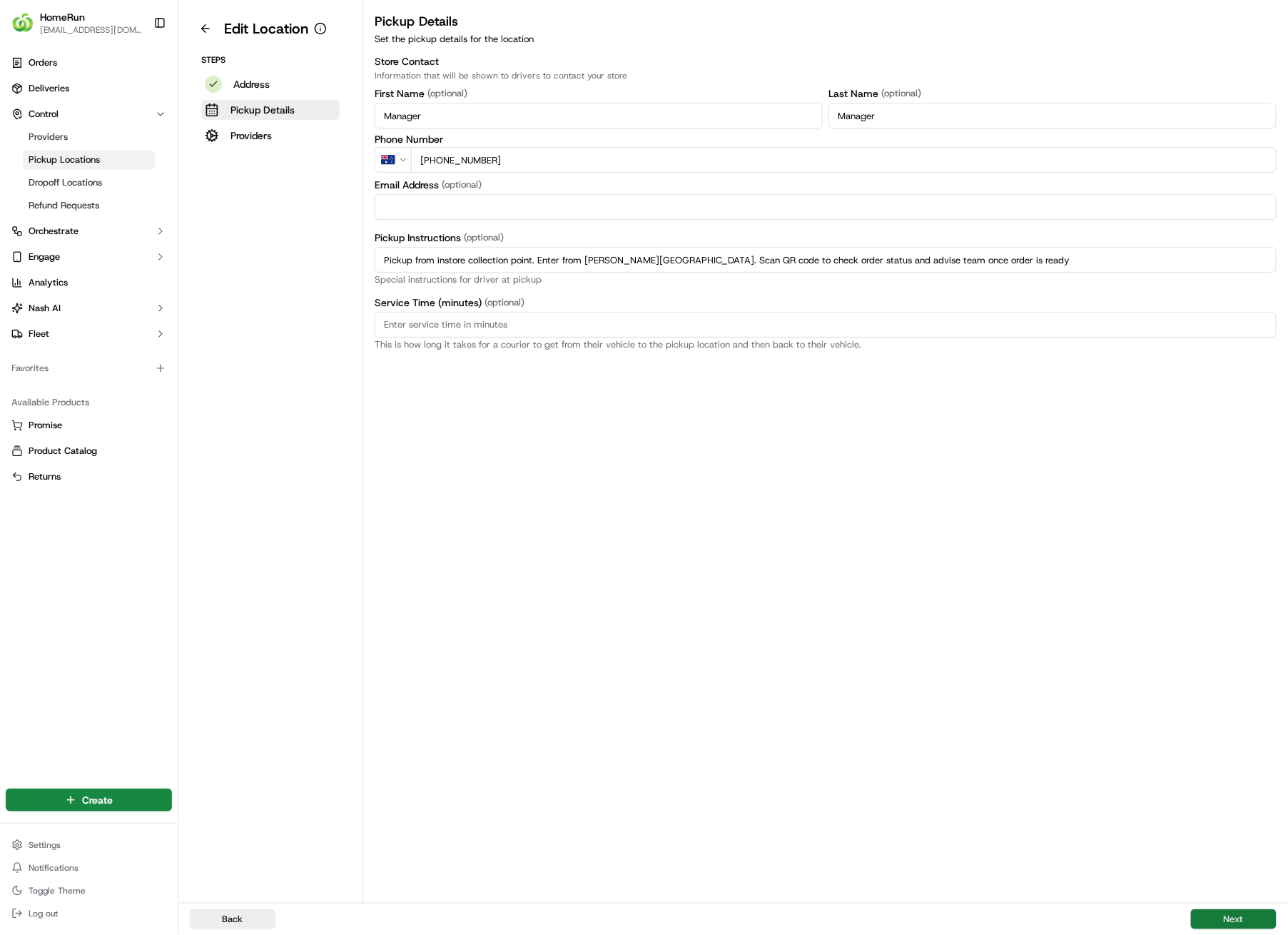
click at [1220, 665] on button "Next" at bounding box center [1234, 919] width 85 height 20
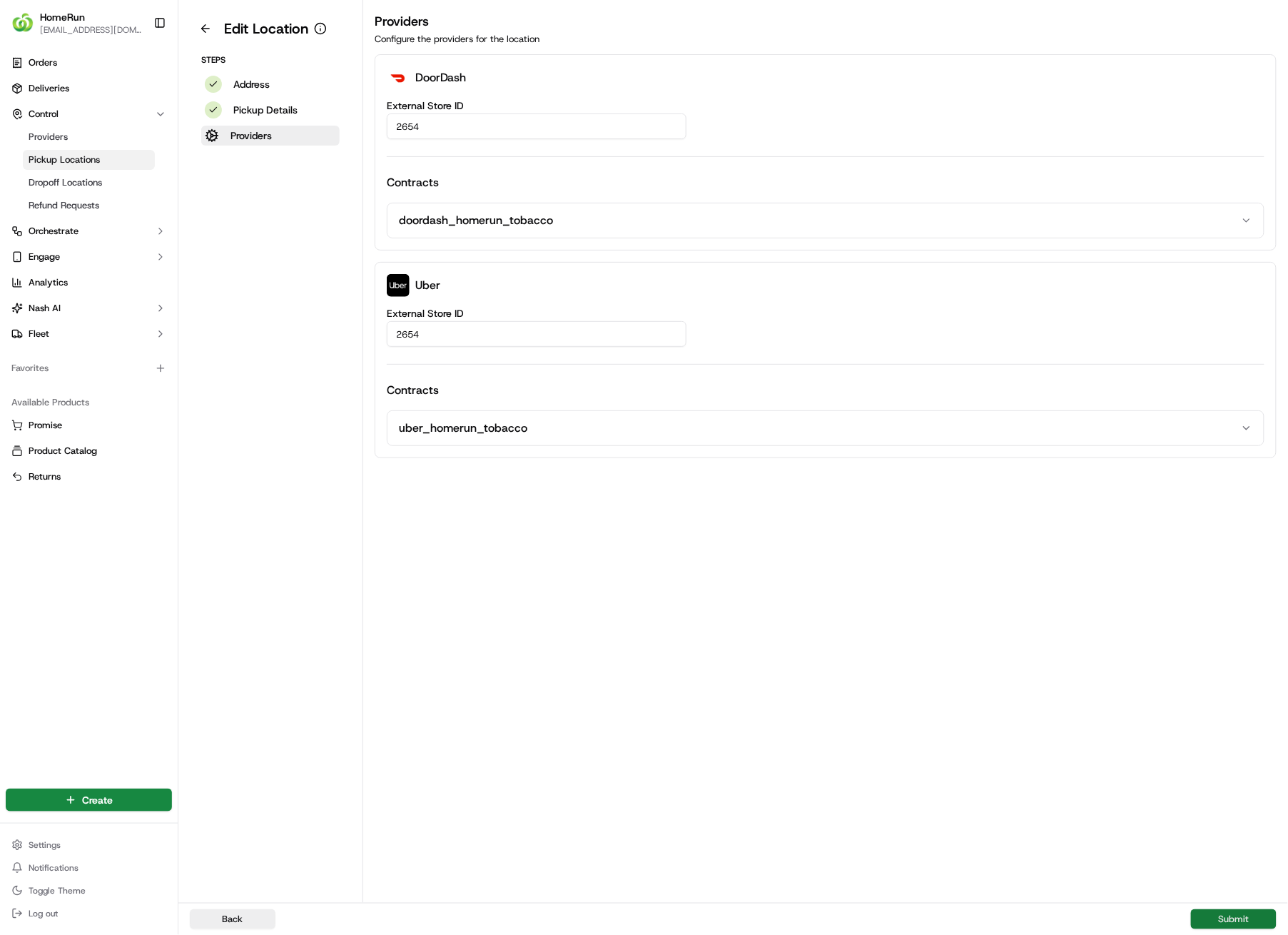
click at [1223, 665] on button "Submit" at bounding box center [1234, 919] width 85 height 20
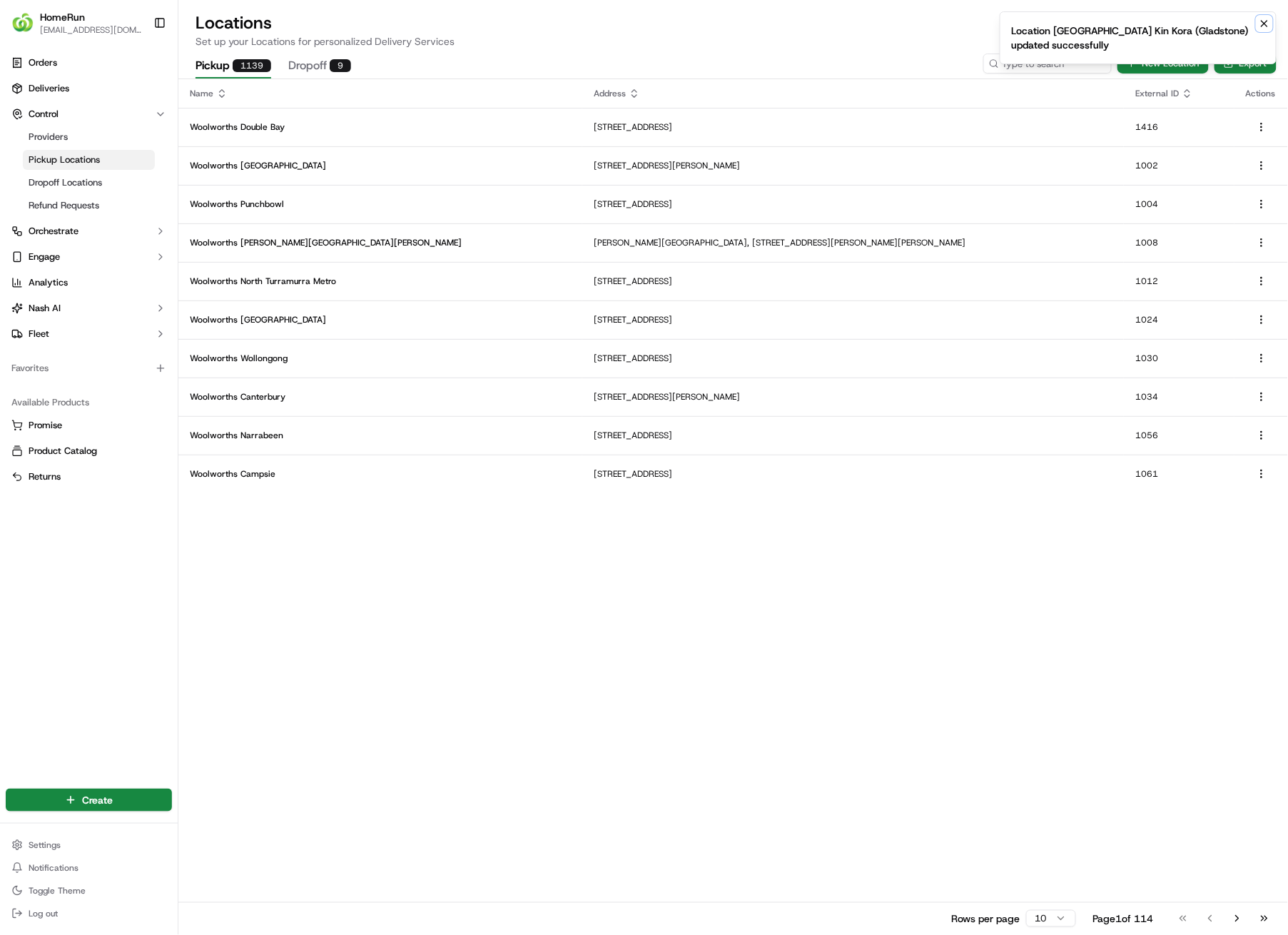
click at [1265, 21] on icon "Notifications (F8)" at bounding box center [1265, 24] width 12 height 12
click at [1086, 60] on input at bounding box center [1026, 63] width 171 height 20
type input "2655"
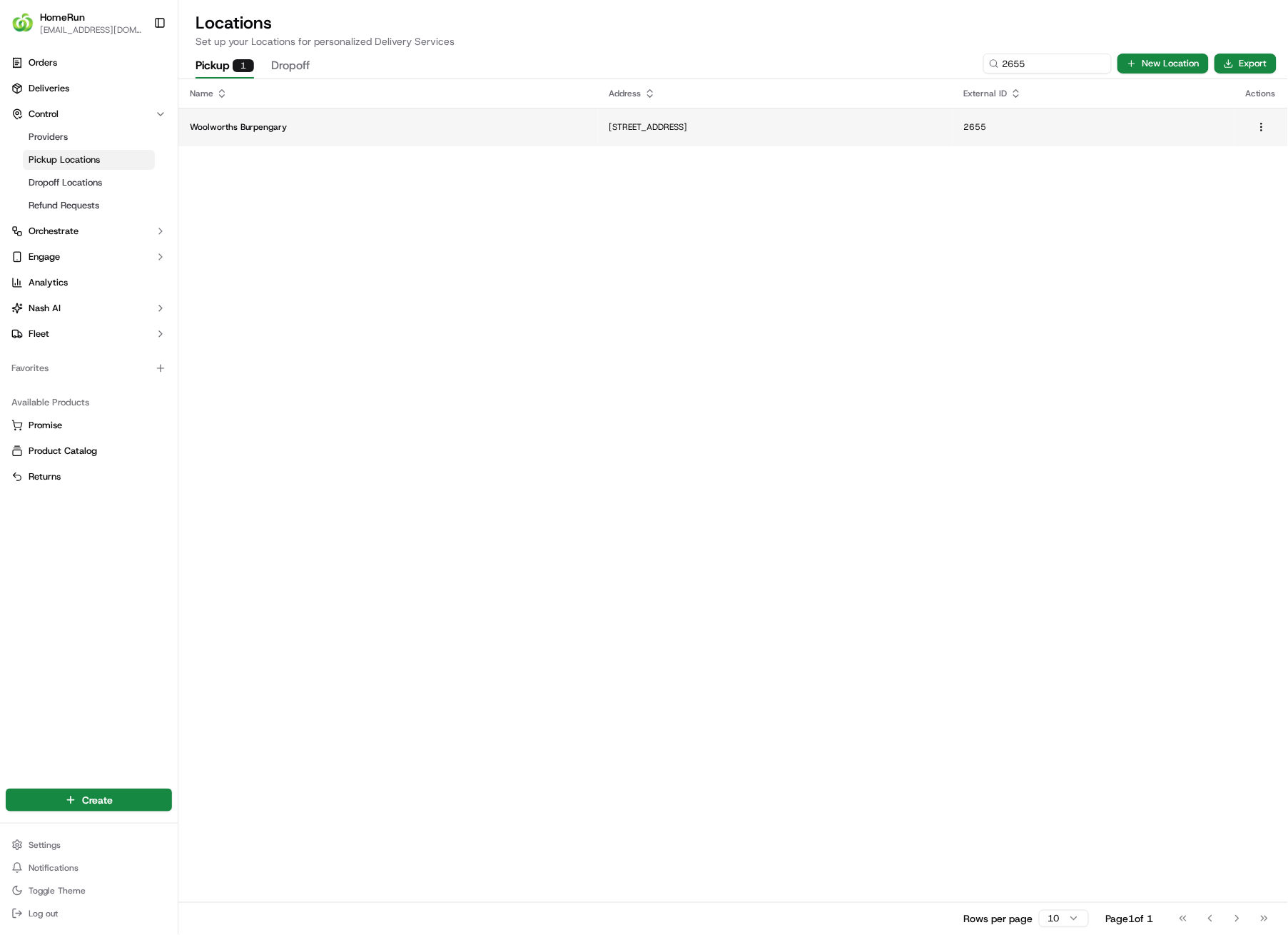
click at [437, 127] on p "Woolworths Burpengary" at bounding box center [388, 127] width 396 height 12
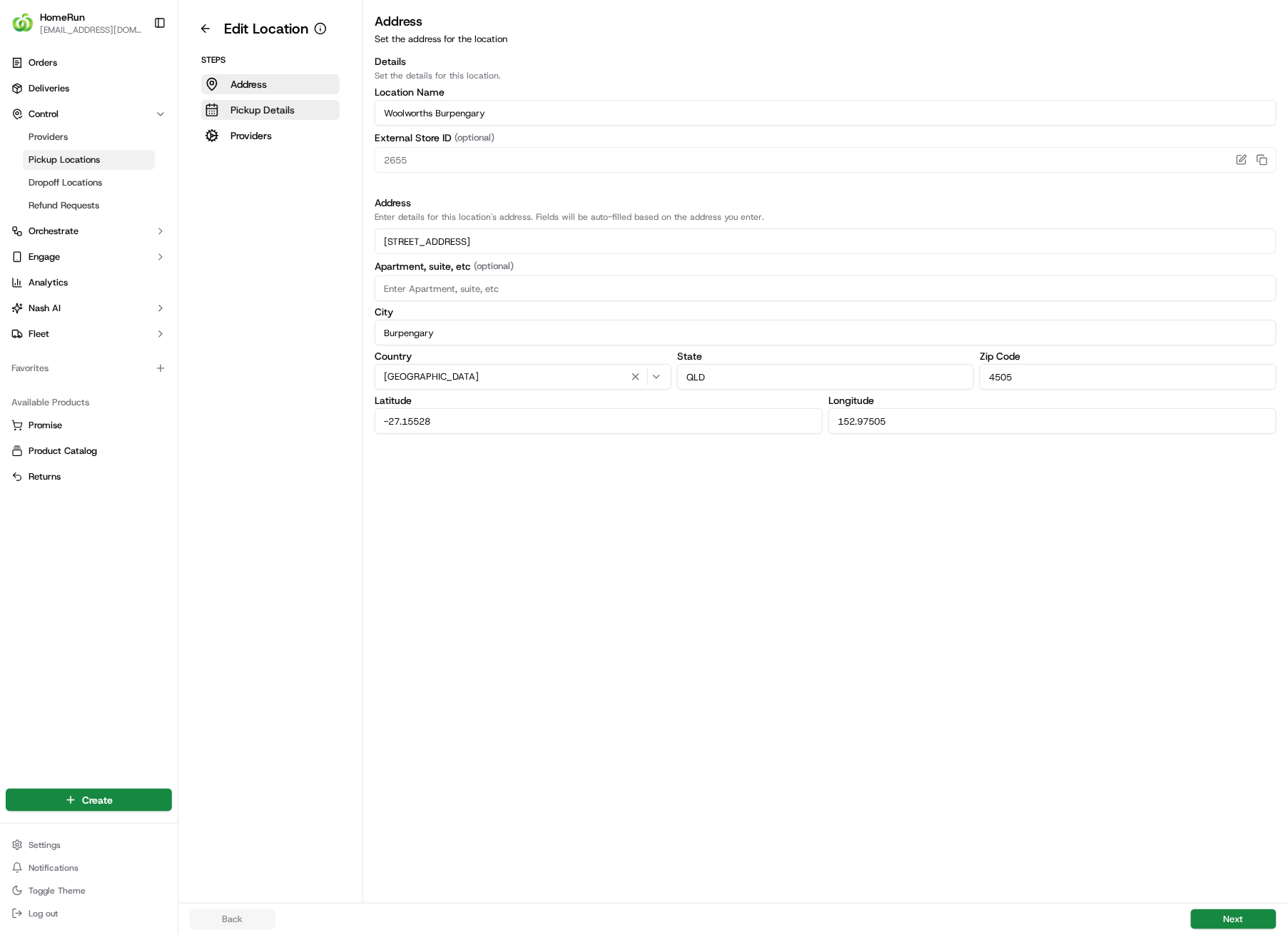
click at [260, 110] on p "Pickup Details" at bounding box center [262, 110] width 64 height 14
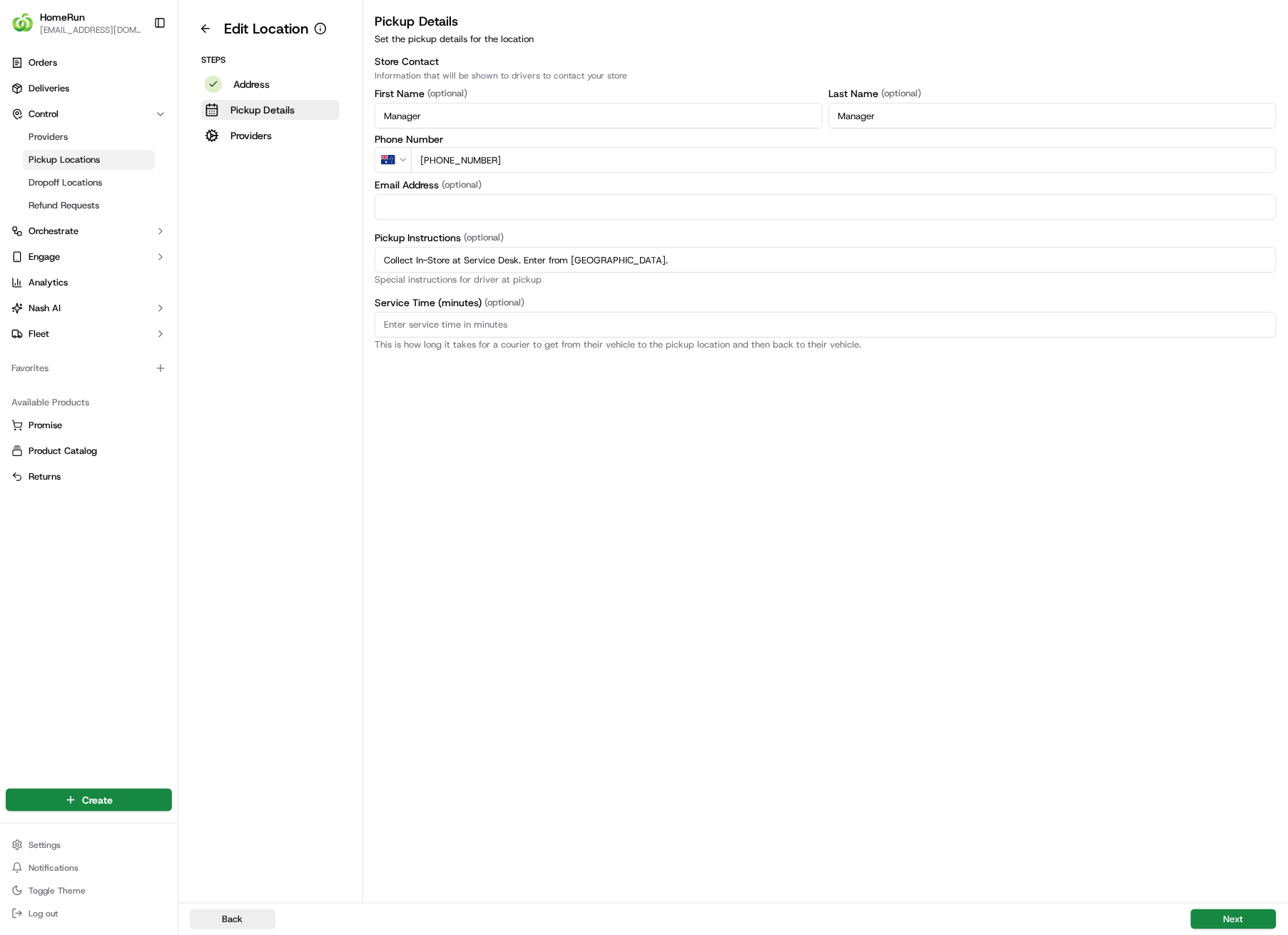
drag, startPoint x: 647, startPoint y: 263, endPoint x: 337, endPoint y: 263, distance: 310.0
click at [337, 263] on div "Edit Location Steps Address Pickup Details Providers Pickup Details Set the pic…" at bounding box center [733, 451] width 1110 height 903
paste input "Pickup from instore collection point. Enter from [GEOGRAPHIC_DATA]. Scan QR cod…"
type input "Pickup from instore collection point. Enter from [GEOGRAPHIC_DATA]. Scan QR cod…"
click at [1223, 665] on button "Next" at bounding box center [1234, 919] width 85 height 20
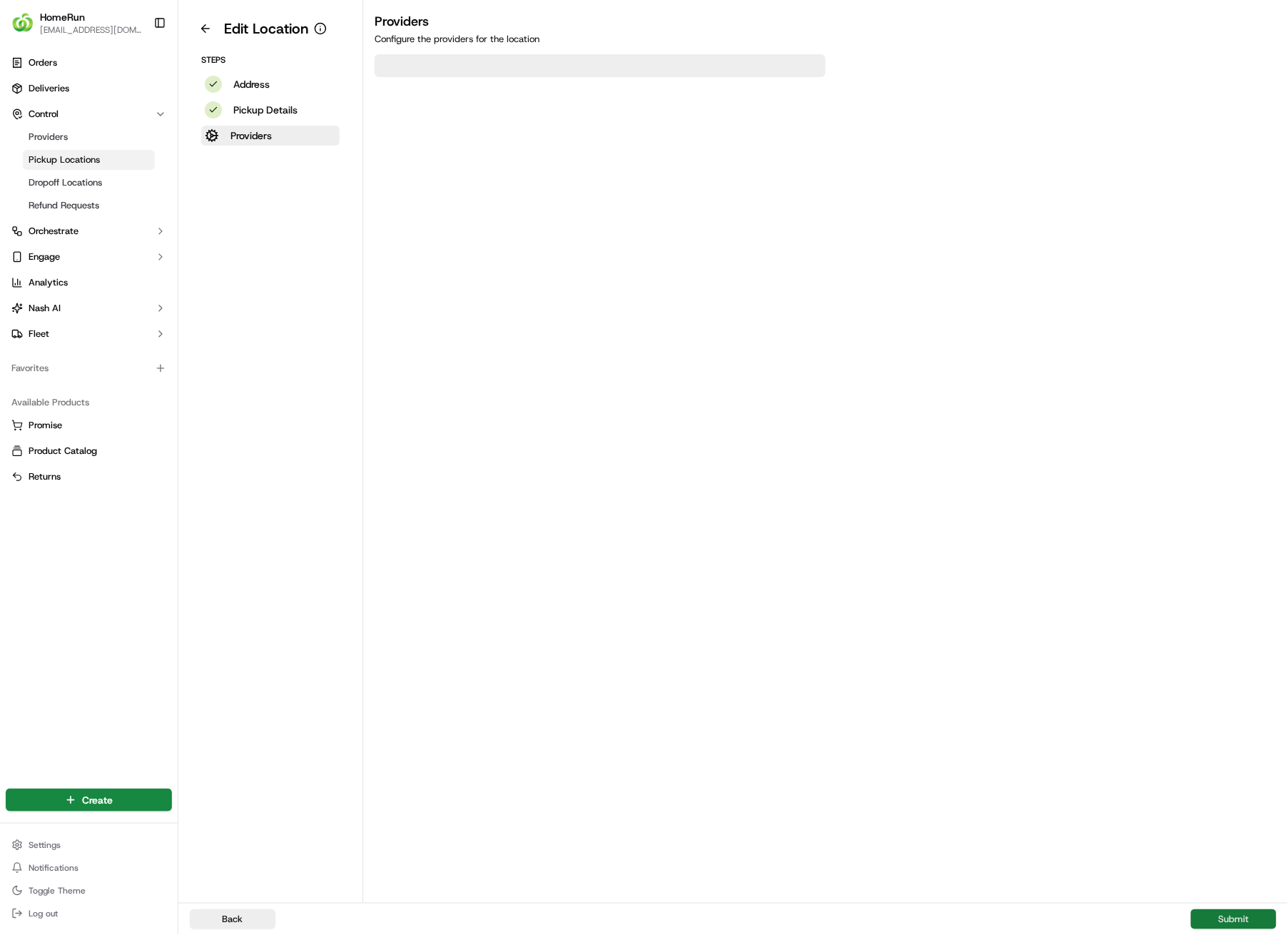
click at [1230, 665] on button "Submit" at bounding box center [1234, 919] width 85 height 20
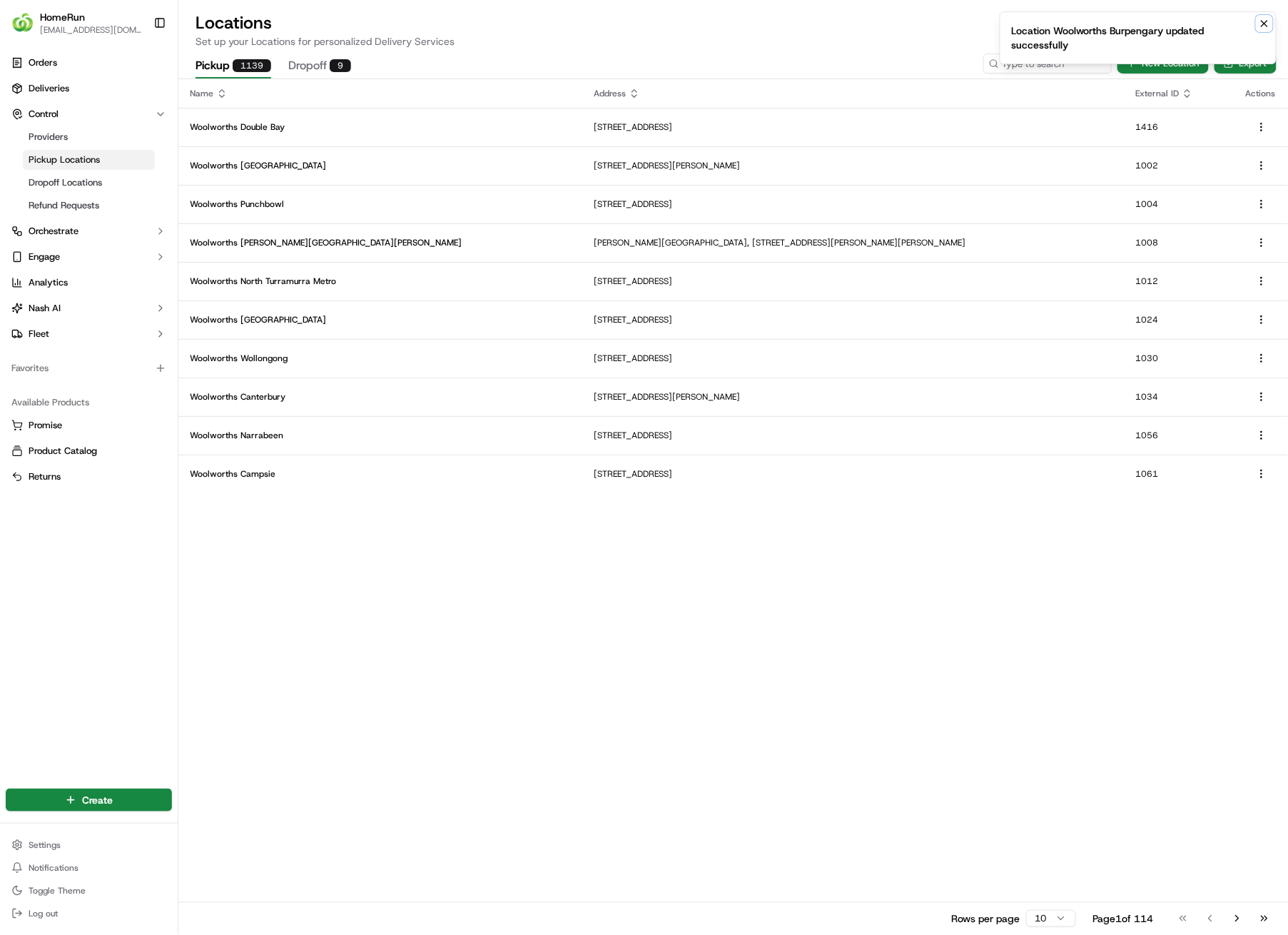
click at [1264, 24] on icon "Notifications (F8)" at bounding box center [1265, 24] width 12 height 12
click at [1070, 61] on input at bounding box center [1026, 63] width 171 height 20
type input "2663"
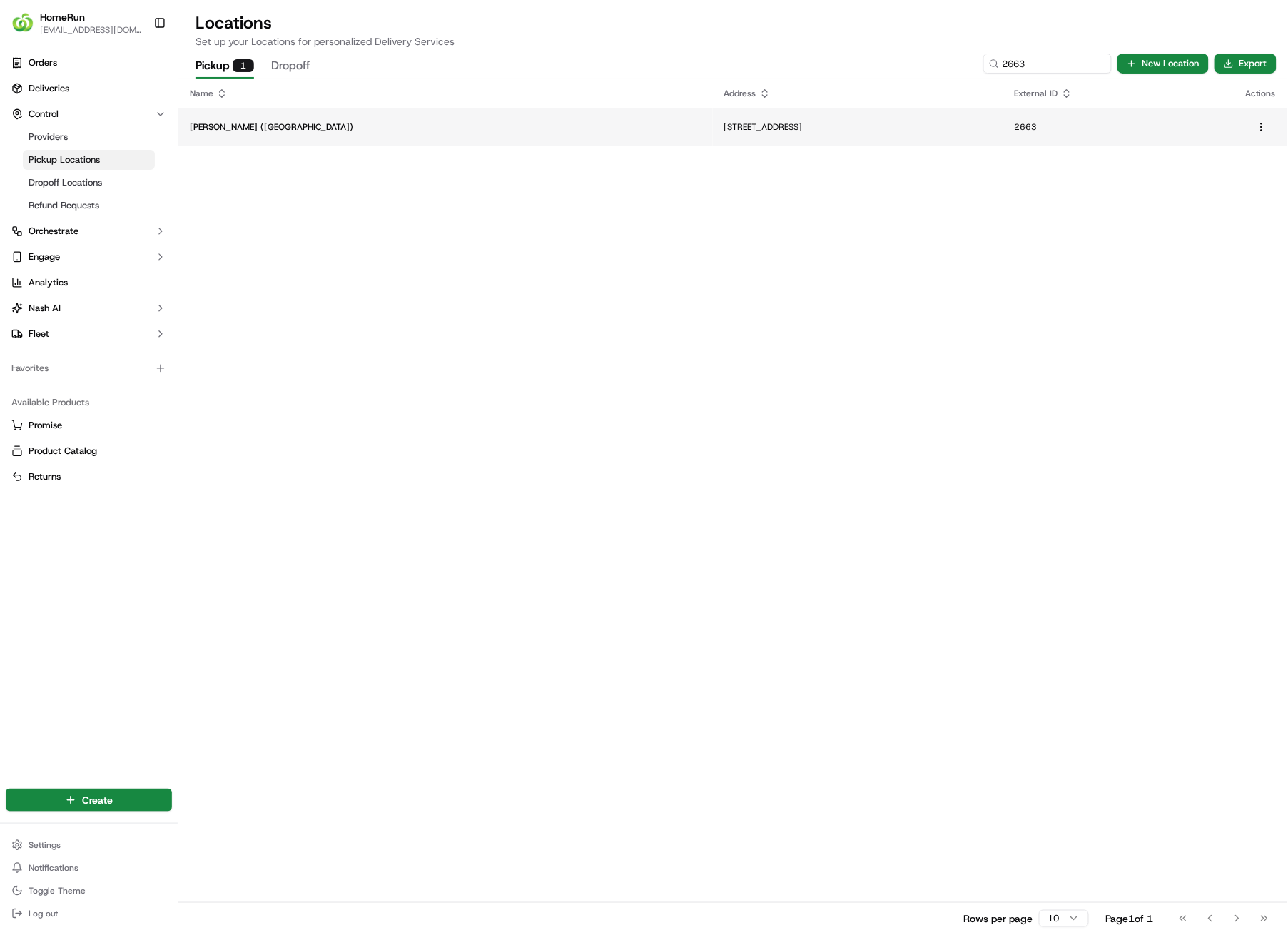
click at [725, 125] on p "[STREET_ADDRESS]" at bounding box center [858, 127] width 268 height 12
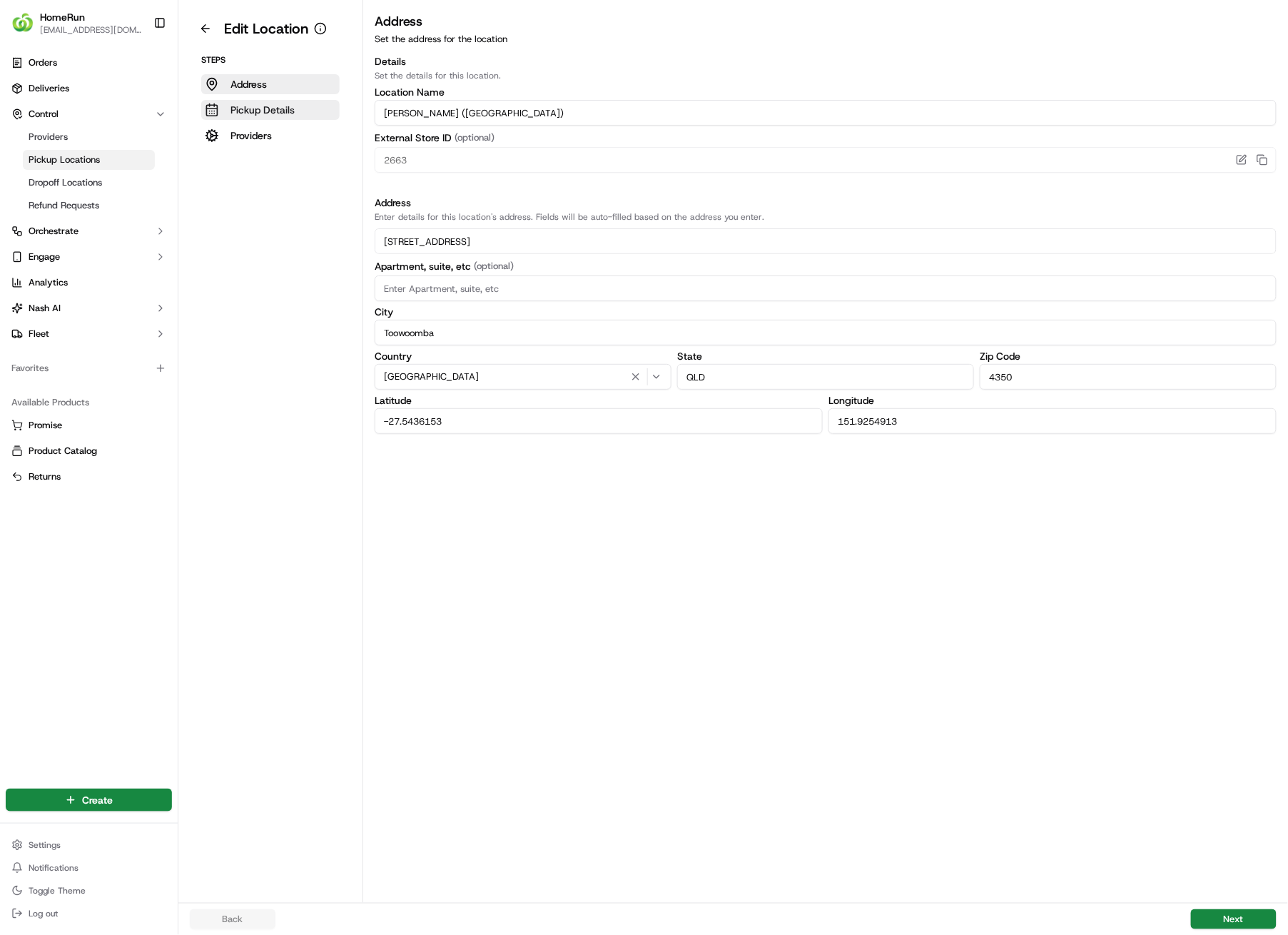
click at [298, 110] on button "Pickup Details" at bounding box center [271, 110] width 138 height 20
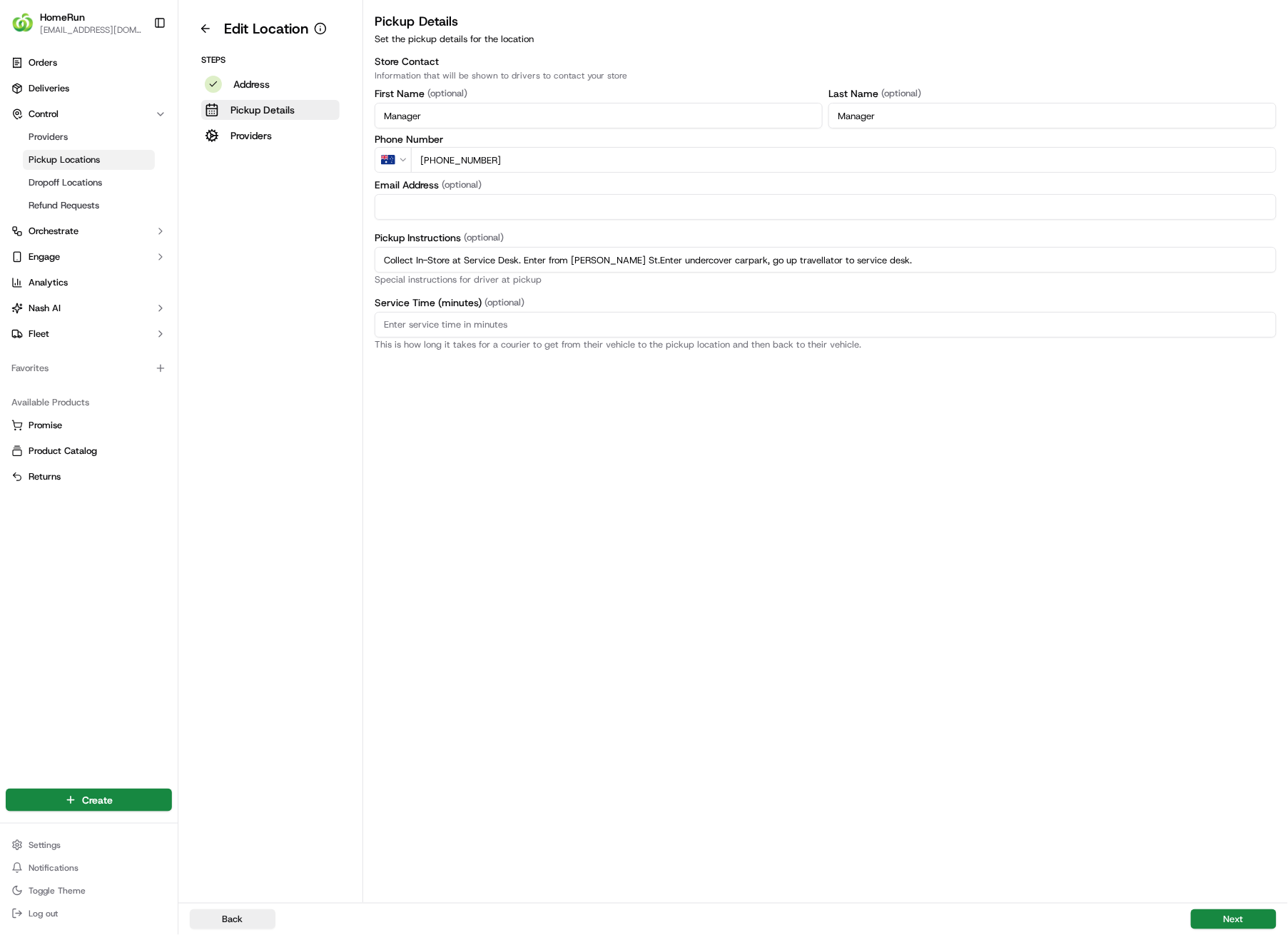
drag, startPoint x: 877, startPoint y: 265, endPoint x: 376, endPoint y: 263, distance: 501.0
click at [376, 263] on input "Collect In-Store at Service Desk. Enter from [PERSON_NAME] St.Enter undercover …" at bounding box center [825, 260] width 902 height 26
paste input "Pickup from instore collection point. Enter undercover carpark from [PERSON_NAM…"
type input "Pickup from instore collection point. Enter undercover carpark from [PERSON_NAM…"
click at [1250, 665] on button "Next" at bounding box center [1234, 919] width 85 height 20
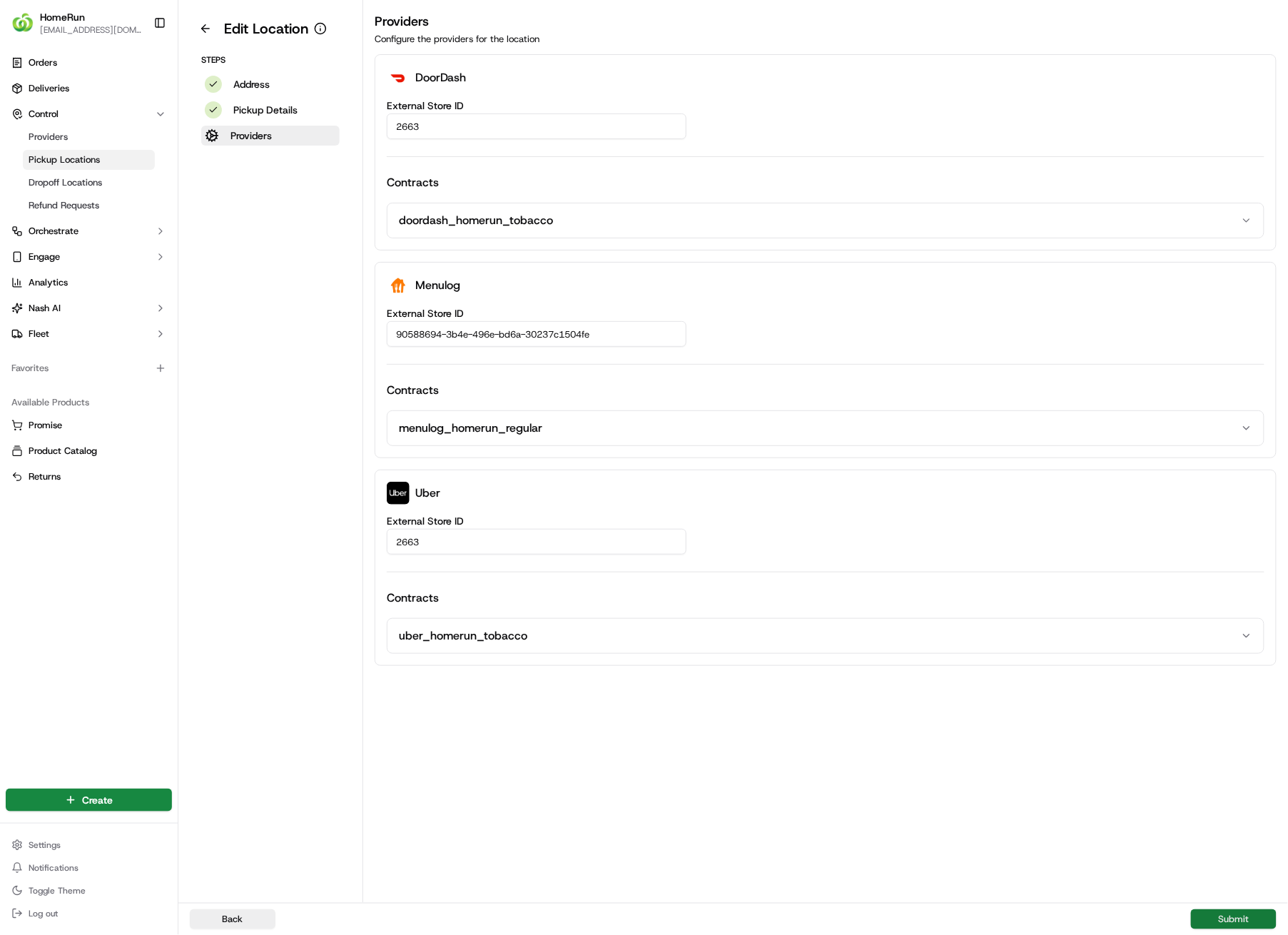
click at [1250, 665] on button "Submit" at bounding box center [1234, 919] width 85 height 20
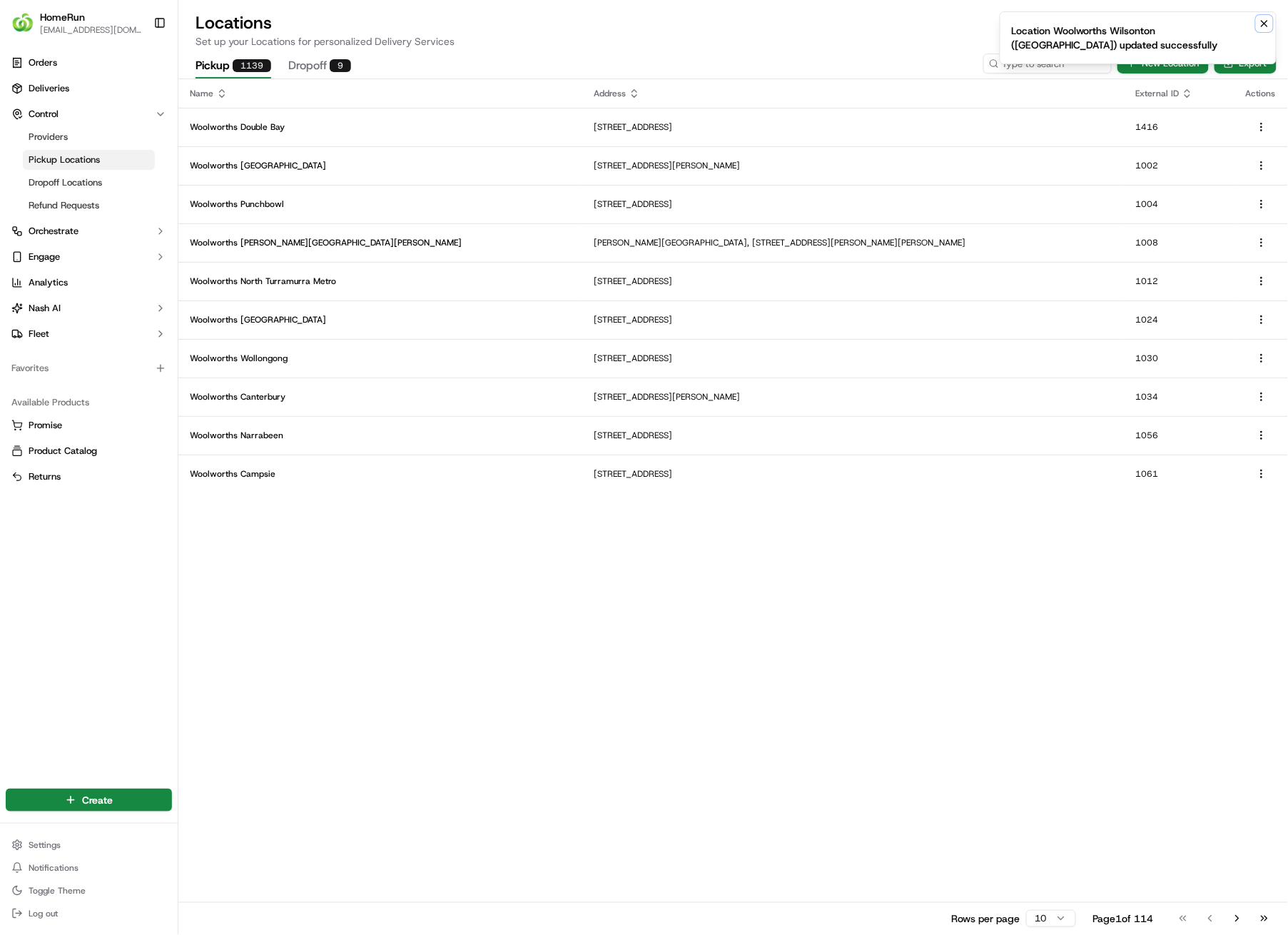
click at [1264, 24] on icon "Notifications (F8)" at bounding box center [1265, 24] width 6 height 6
click at [1040, 65] on input at bounding box center [1026, 63] width 171 height 20
type input "2670"
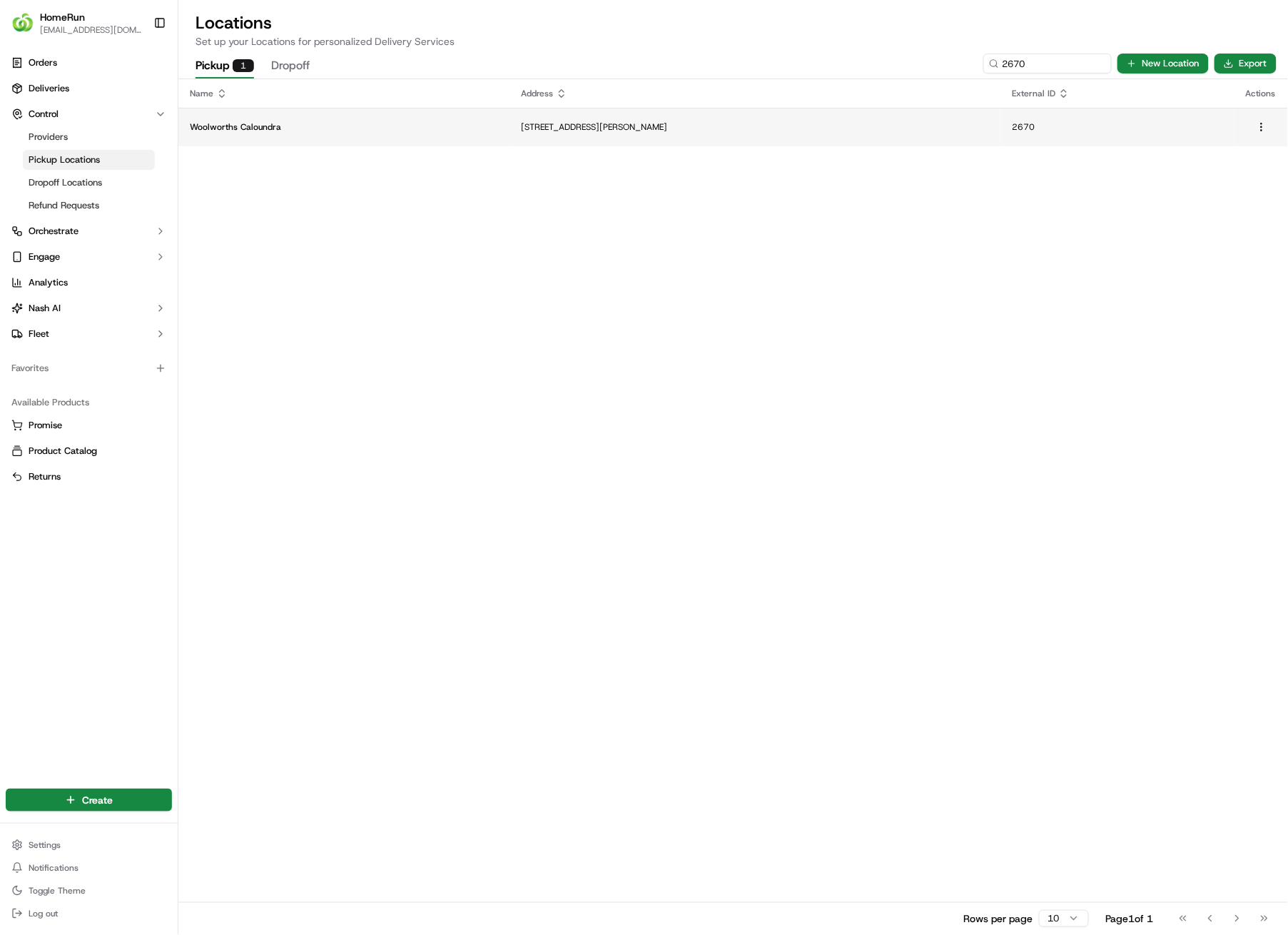
click at [653, 125] on p "[STREET_ADDRESS][PERSON_NAME]" at bounding box center [755, 127] width 469 height 12
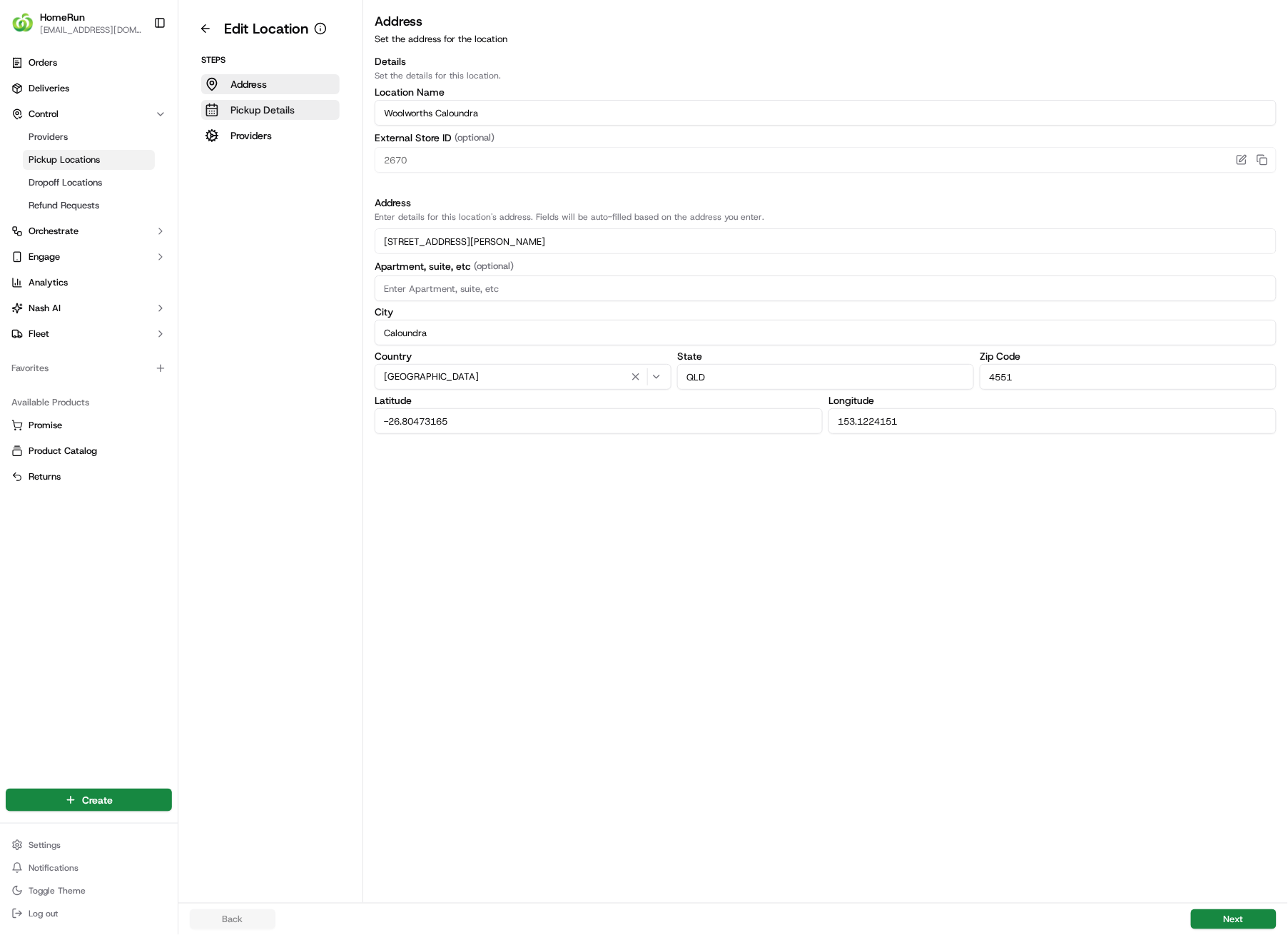
click at [277, 105] on p "Pickup Details" at bounding box center [262, 110] width 64 height 14
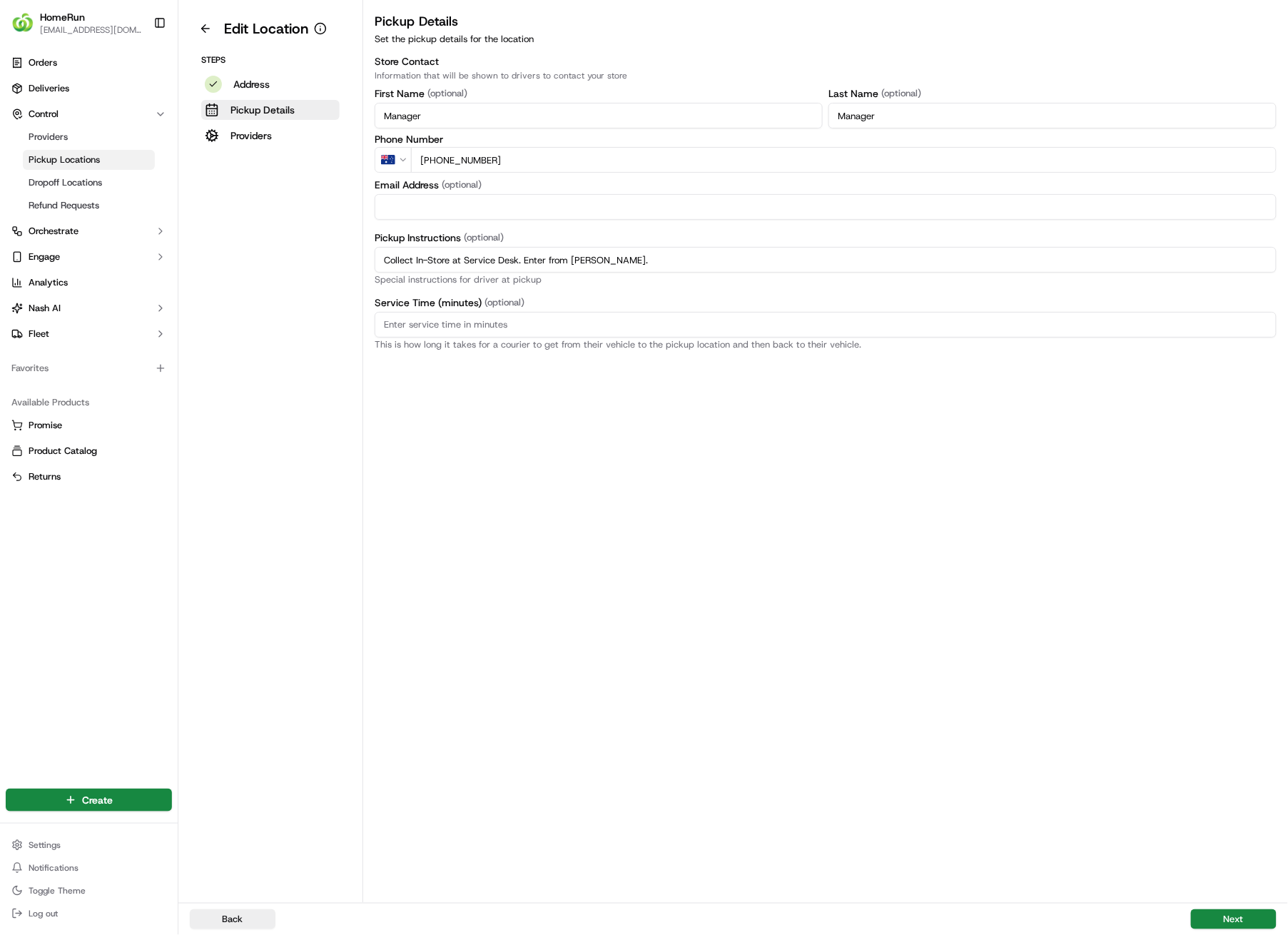
drag, startPoint x: 538, startPoint y: 262, endPoint x: 326, endPoint y: 257, distance: 212.1
click at [326, 257] on div "Edit Location Steps Address Pickup Details Providers Pickup Details Set the pic…" at bounding box center [733, 451] width 1110 height 903
paste input "Pickup from instore collection point. Enter from [PERSON_NAME]. Scan QR code to…"
type input "Pickup from instore collection point. Enter from [PERSON_NAME]. Scan QR code to…"
click at [1214, 665] on button "Next" at bounding box center [1234, 919] width 85 height 20
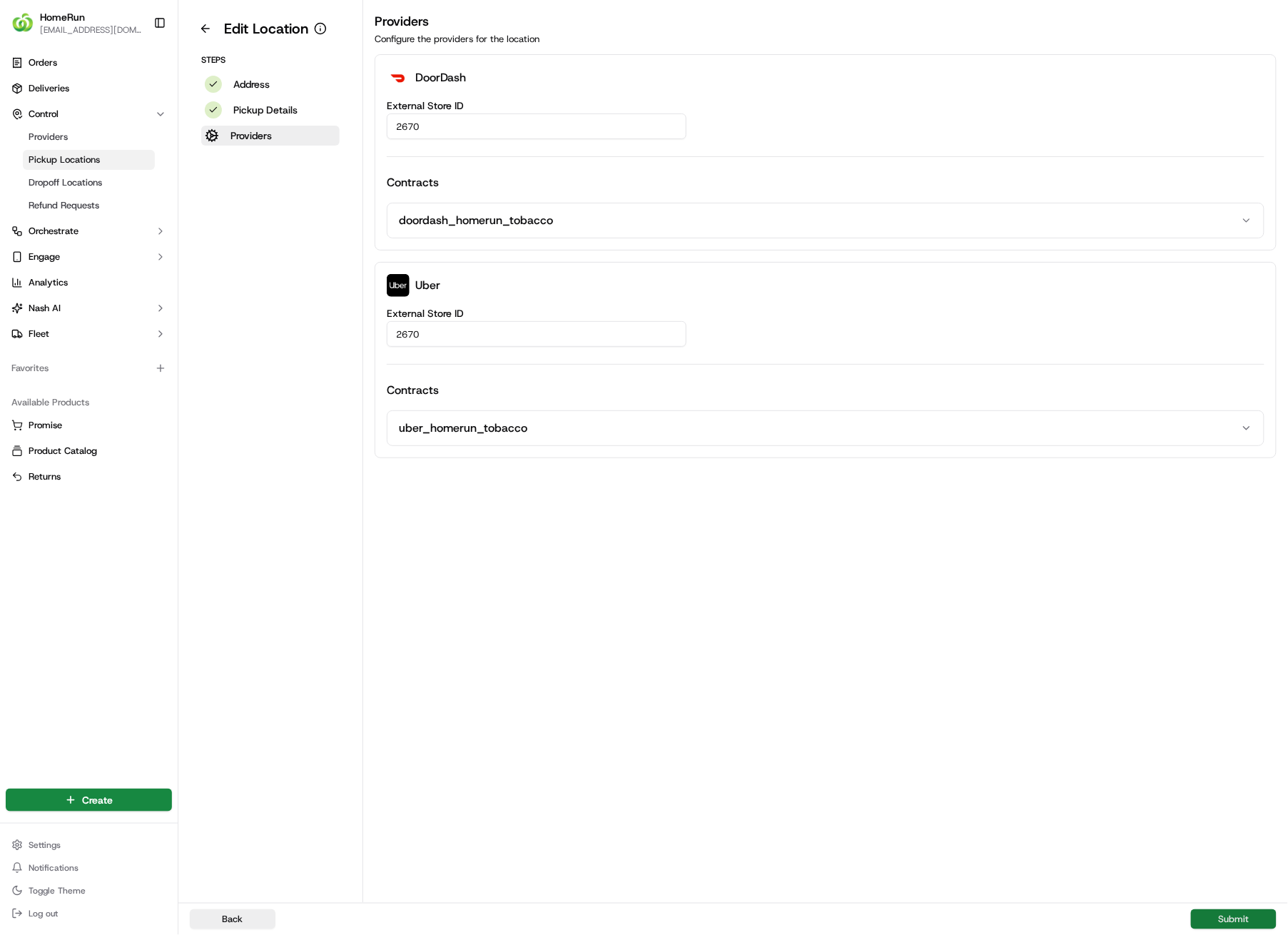
click at [1217, 665] on button "Submit" at bounding box center [1234, 919] width 85 height 20
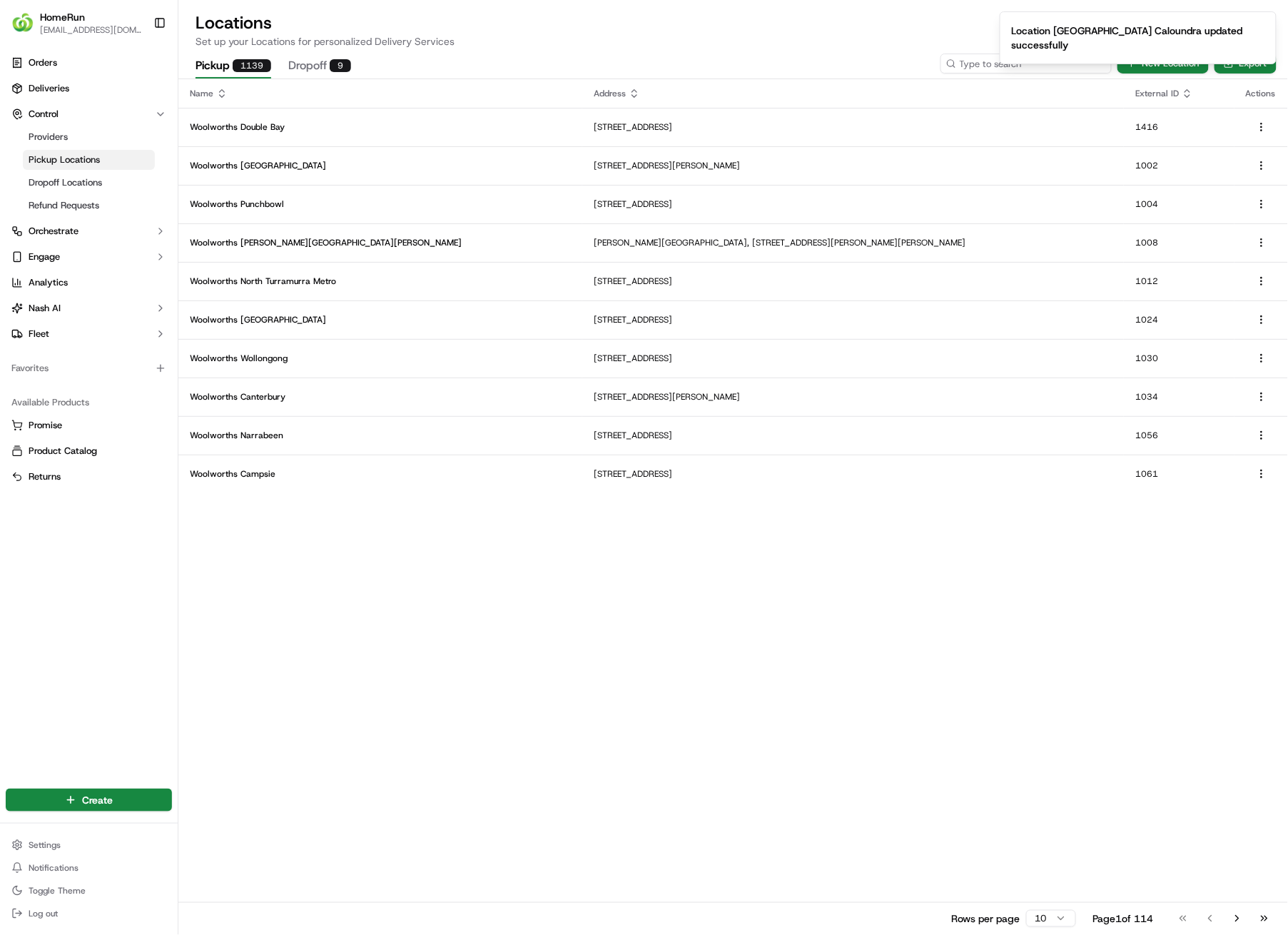
click at [1036, 63] on input at bounding box center [1026, 63] width 171 height 20
type input "2683"
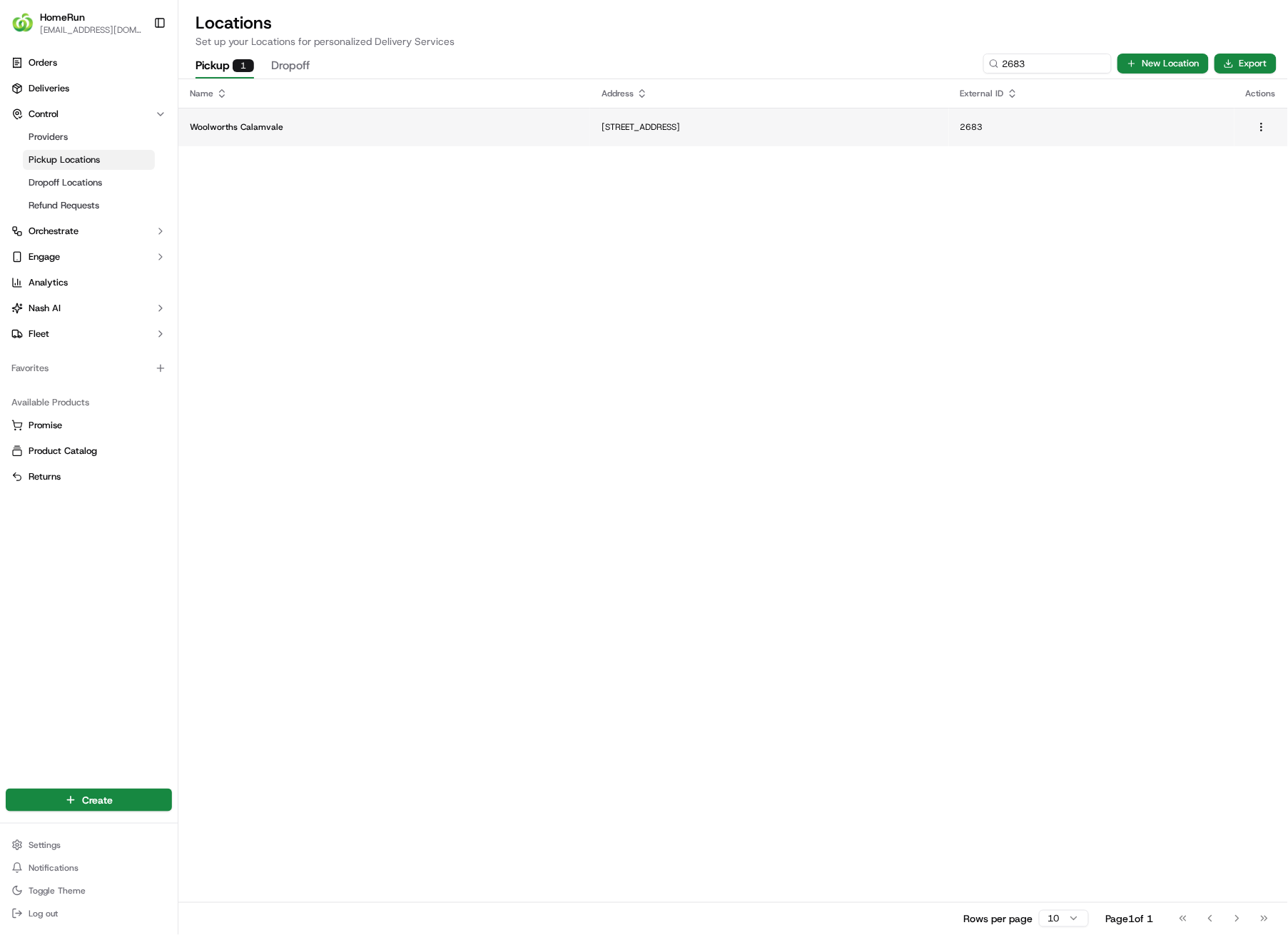
click at [602, 121] on p "[STREET_ADDRESS]" at bounding box center [769, 127] width 336 height 12
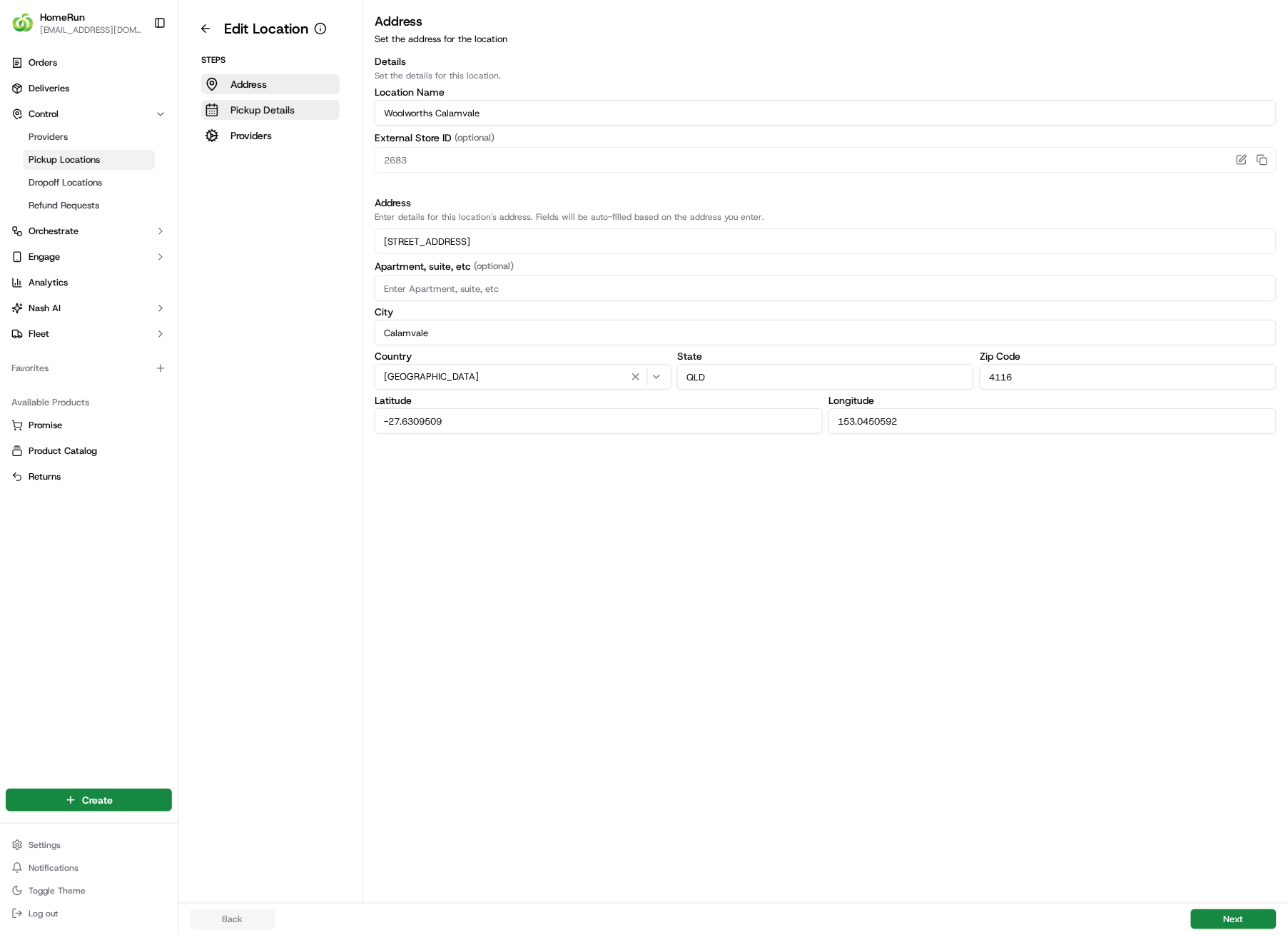
click at [273, 110] on p "Pickup Details" at bounding box center [262, 110] width 64 height 14
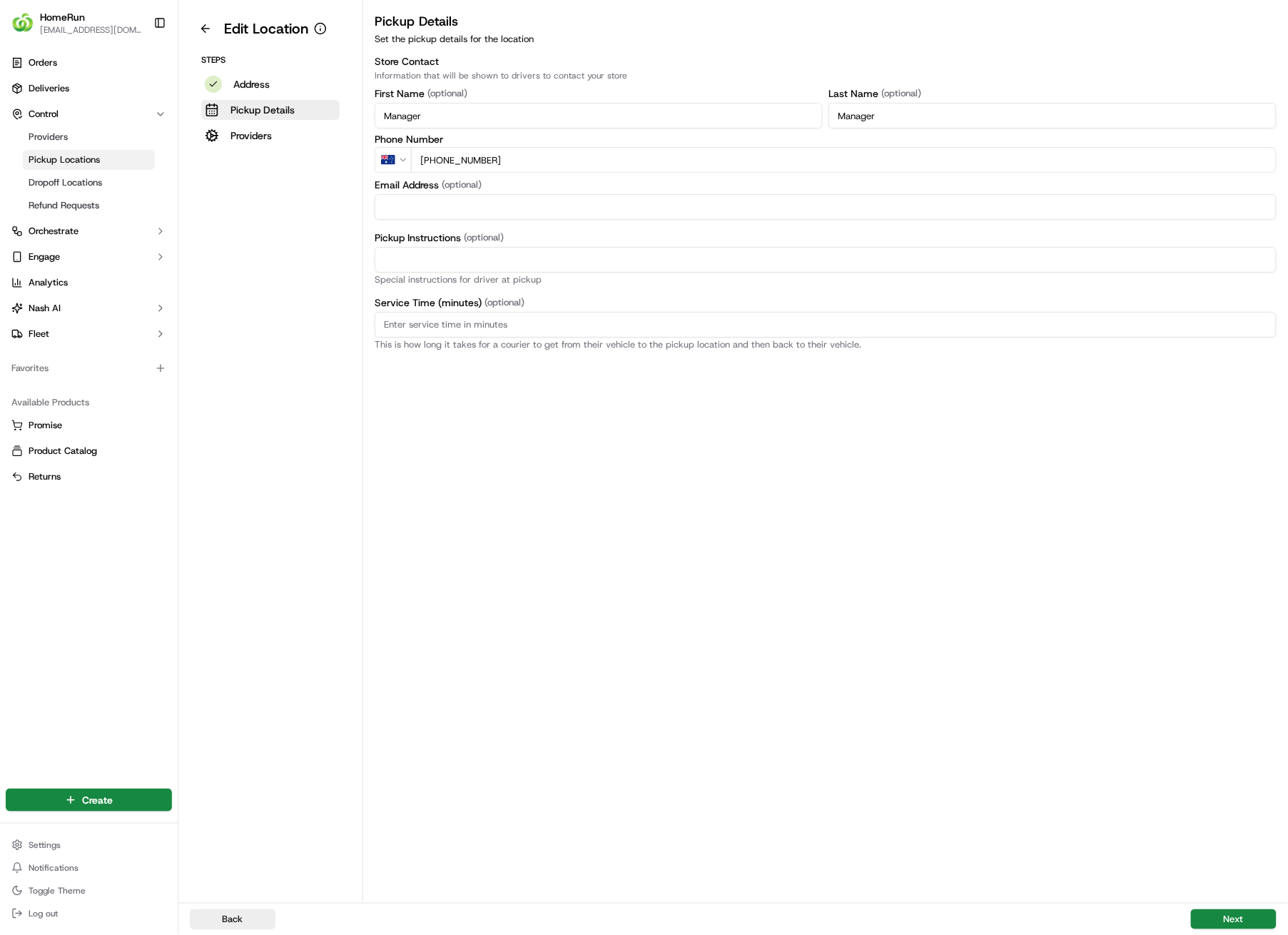
click at [547, 251] on input "Pickup Instructions (optional)" at bounding box center [825, 260] width 902 height 26
paste input "Pickup from instore collection point. Enter from [GEOGRAPHIC_DATA]. Scan QR cod…"
type input "Pickup from instore collection point. Enter from [GEOGRAPHIC_DATA]. Scan QR cod…"
click at [1217, 665] on button "Next" at bounding box center [1234, 919] width 85 height 20
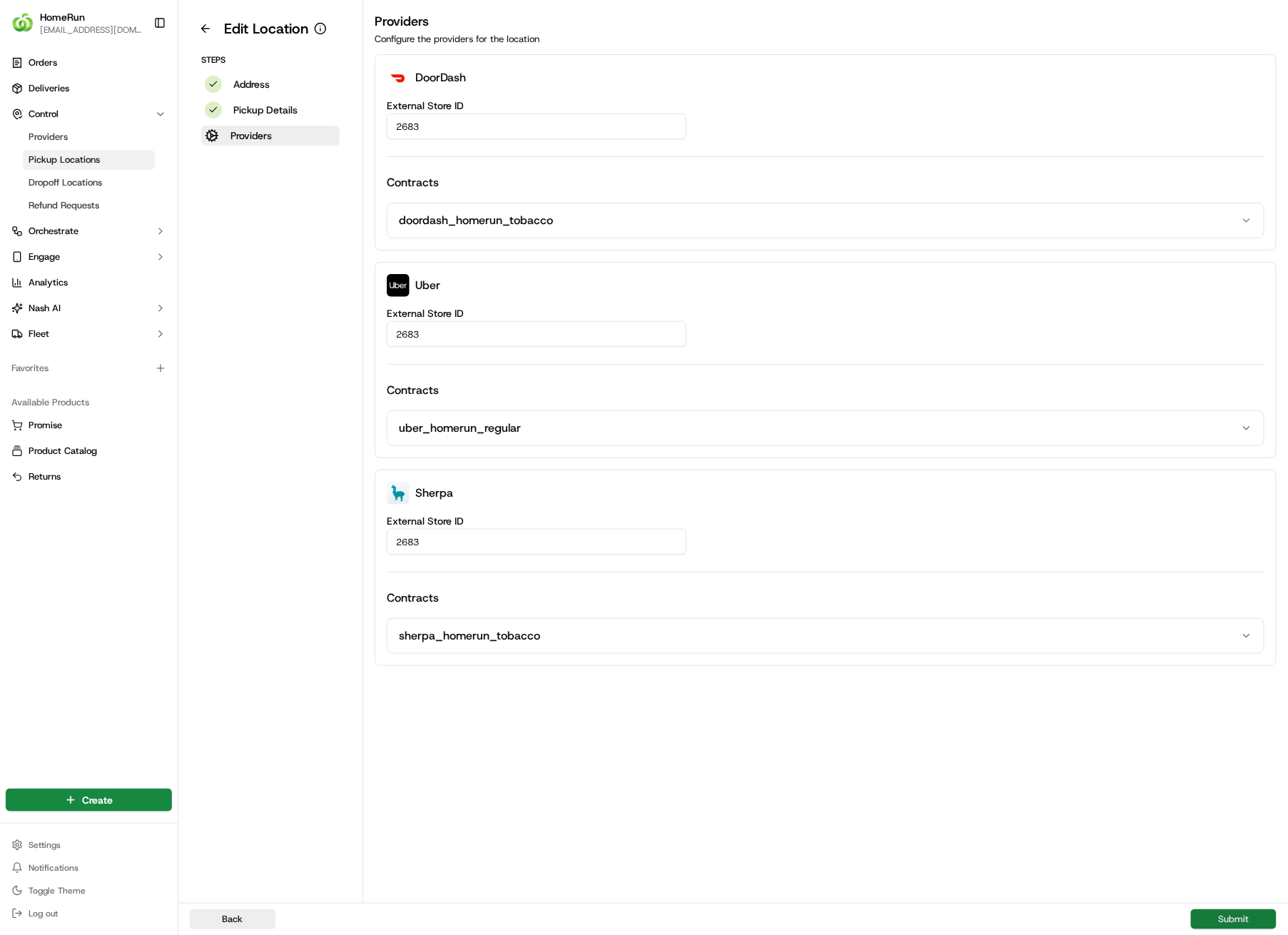
click at [1217, 665] on button "Submit" at bounding box center [1234, 919] width 85 height 20
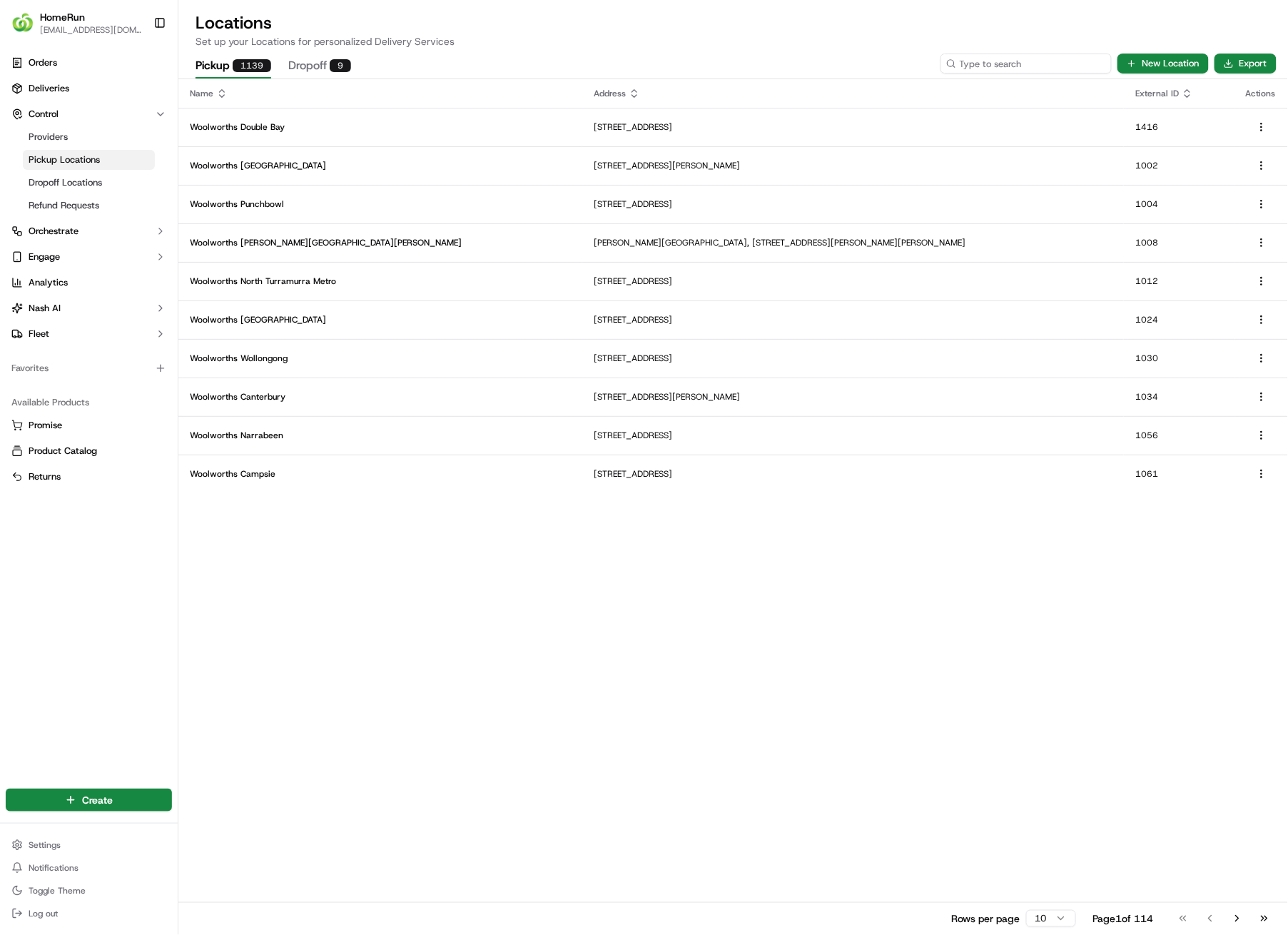
click at [1014, 68] on input at bounding box center [1026, 63] width 171 height 20
type input "2686"
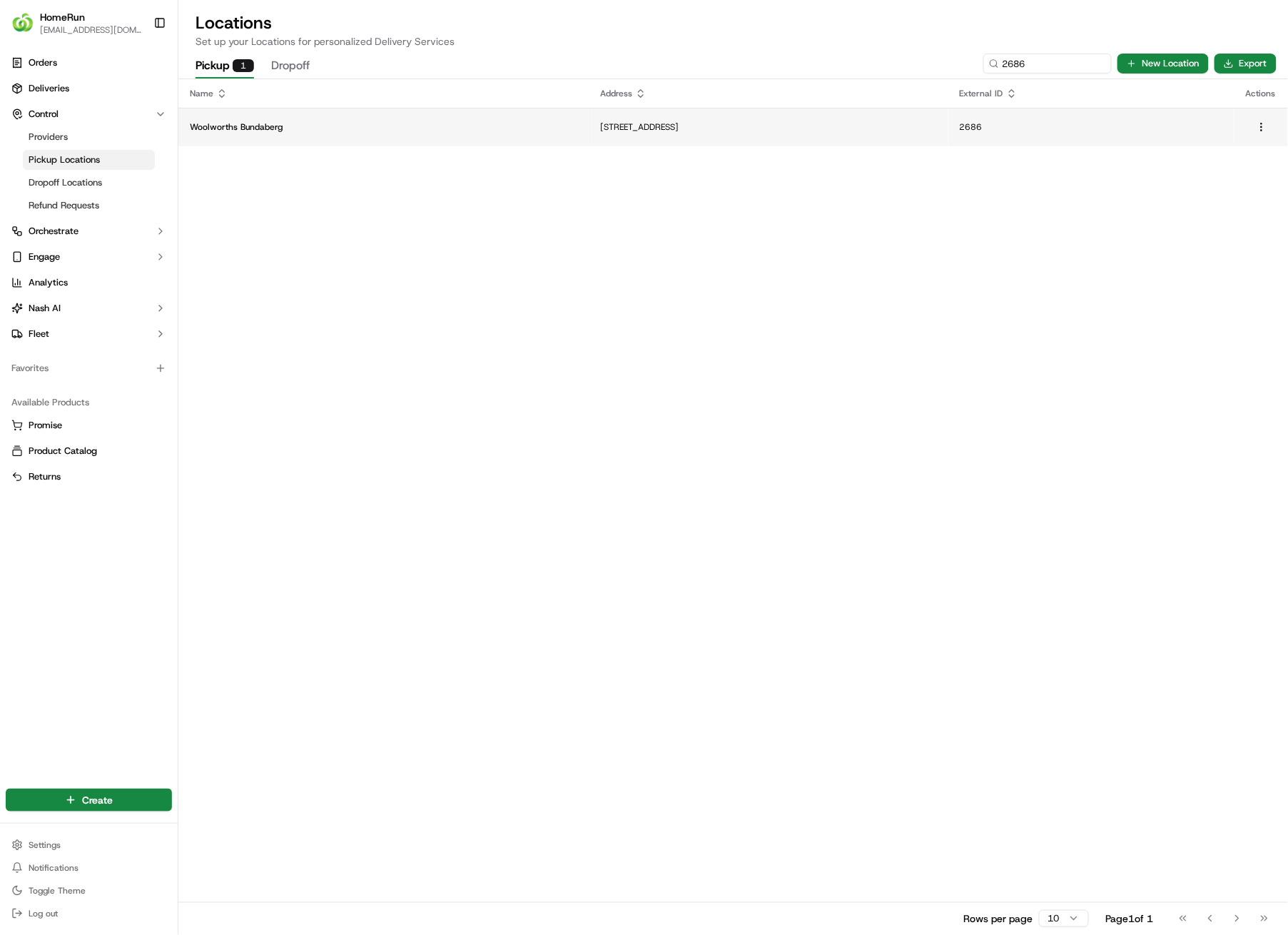
click at [830, 132] on p "[STREET_ADDRESS]" at bounding box center [769, 127] width 337 height 12
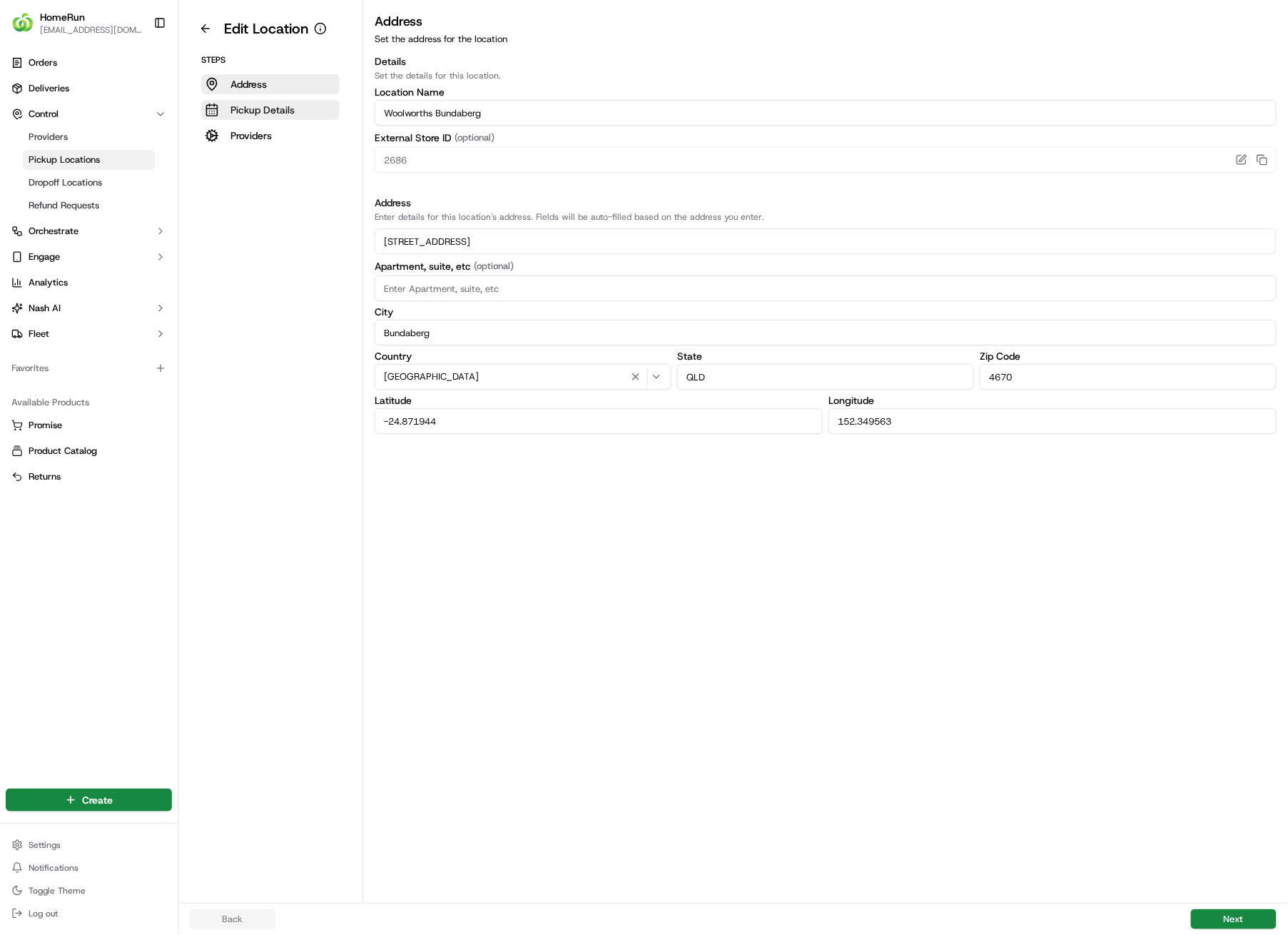
click at [256, 113] on p "Pickup Details" at bounding box center [262, 110] width 64 height 14
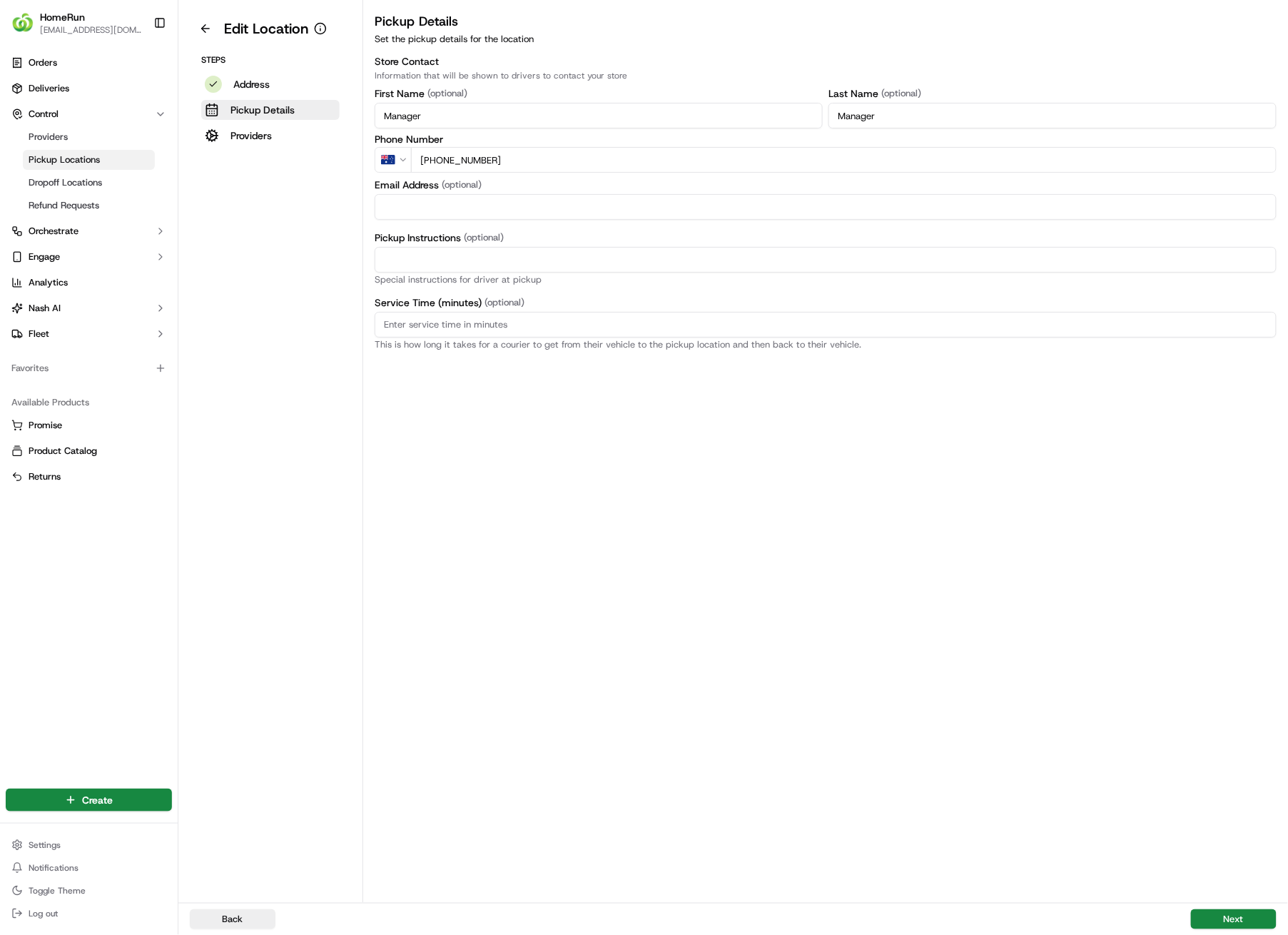
click at [510, 255] on input "Pickup Instructions (optional)" at bounding box center [825, 260] width 902 height 26
paste input "Pickup from instore collection point. Enter from Barolin St. Scan QR code to ch…"
type input "Pickup from instore collection point. Enter from Barolin St. Scan QR code to ch…"
click at [1259, 665] on button "Next" at bounding box center [1234, 919] width 85 height 20
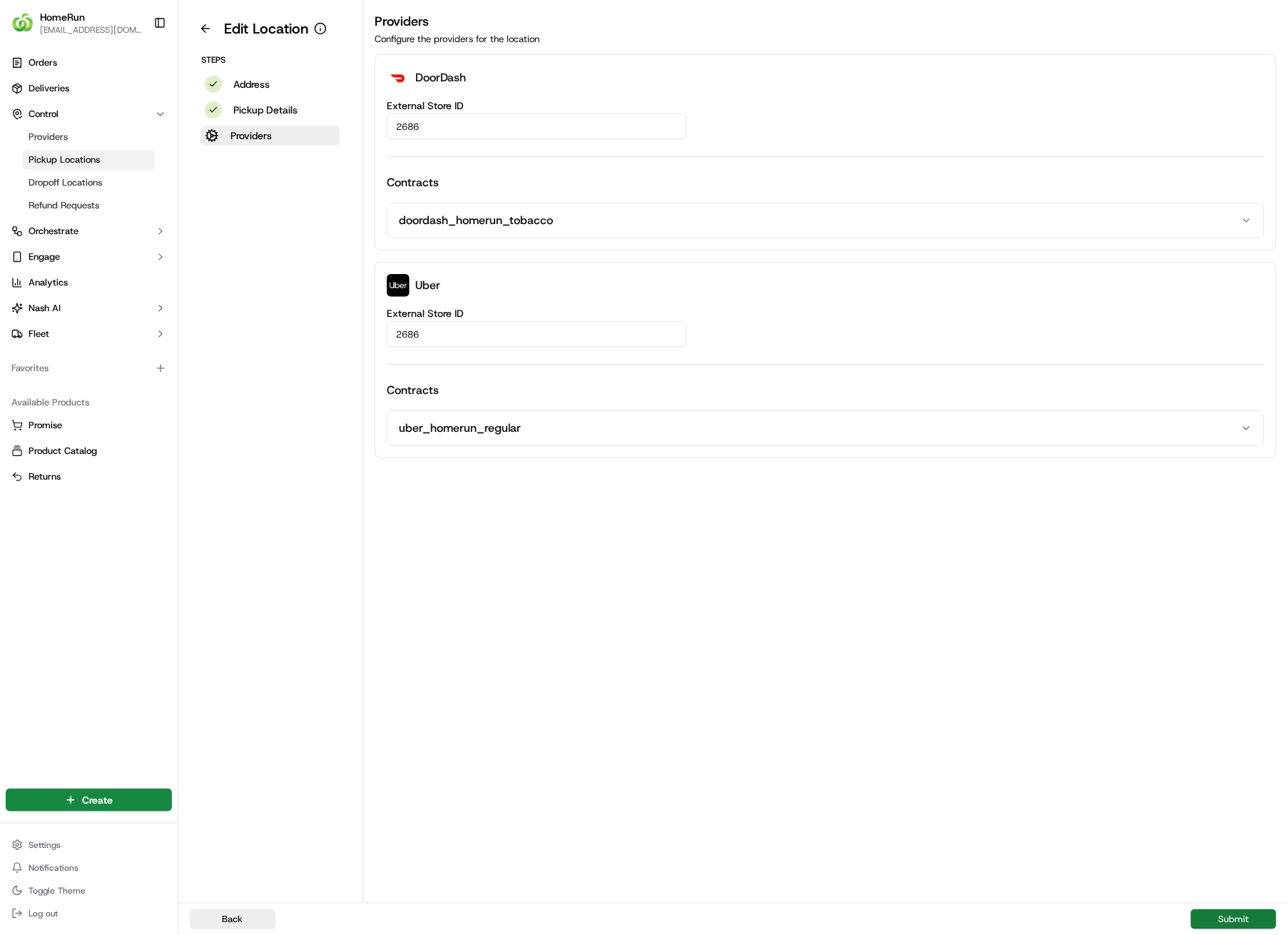
click at [1206, 665] on button "Submit" at bounding box center [1234, 919] width 85 height 20
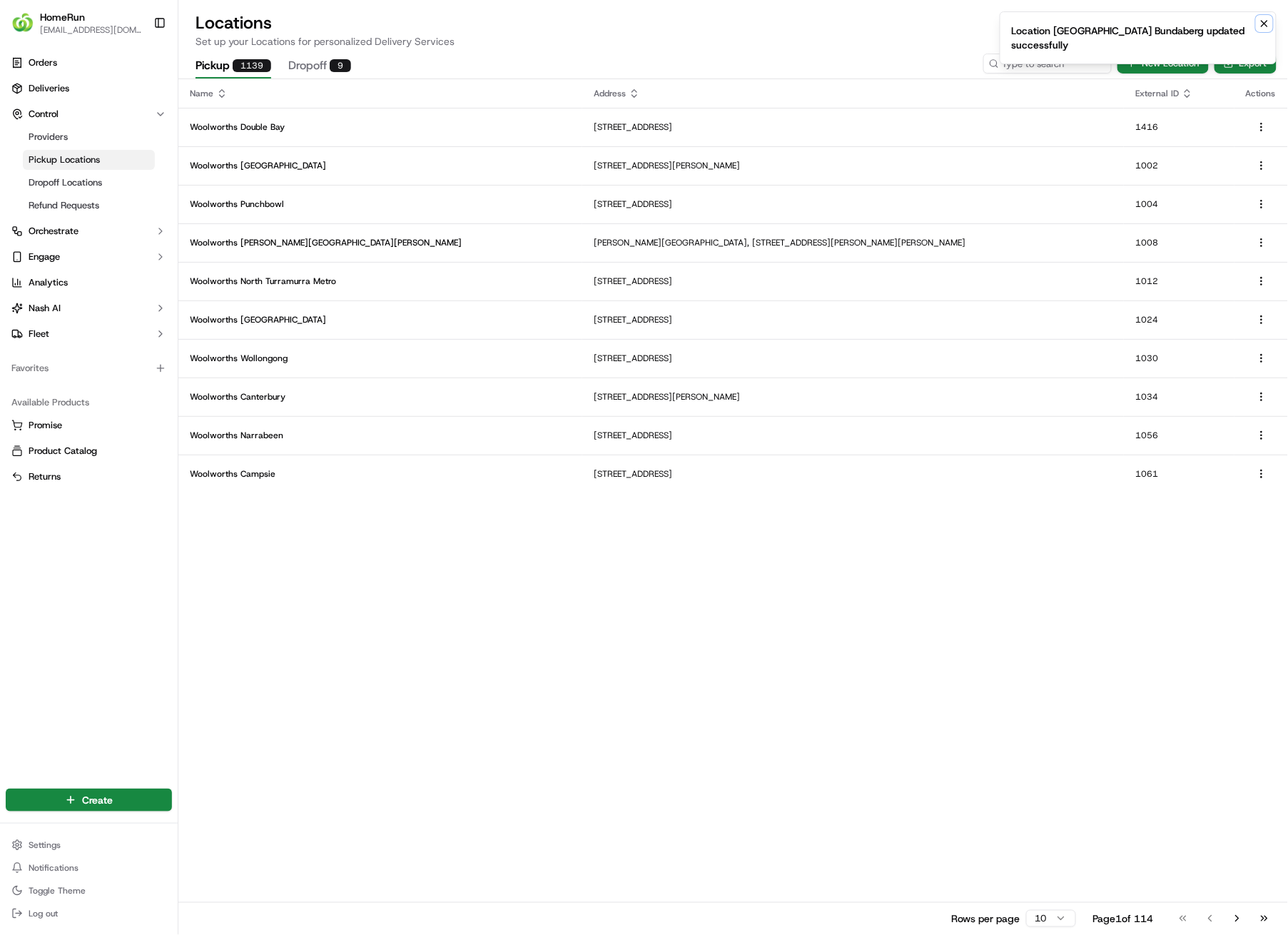
click at [1264, 21] on icon "Notifications (F8)" at bounding box center [1265, 24] width 6 height 6
click at [1021, 63] on input at bounding box center [1026, 63] width 171 height 20
type input "2695"
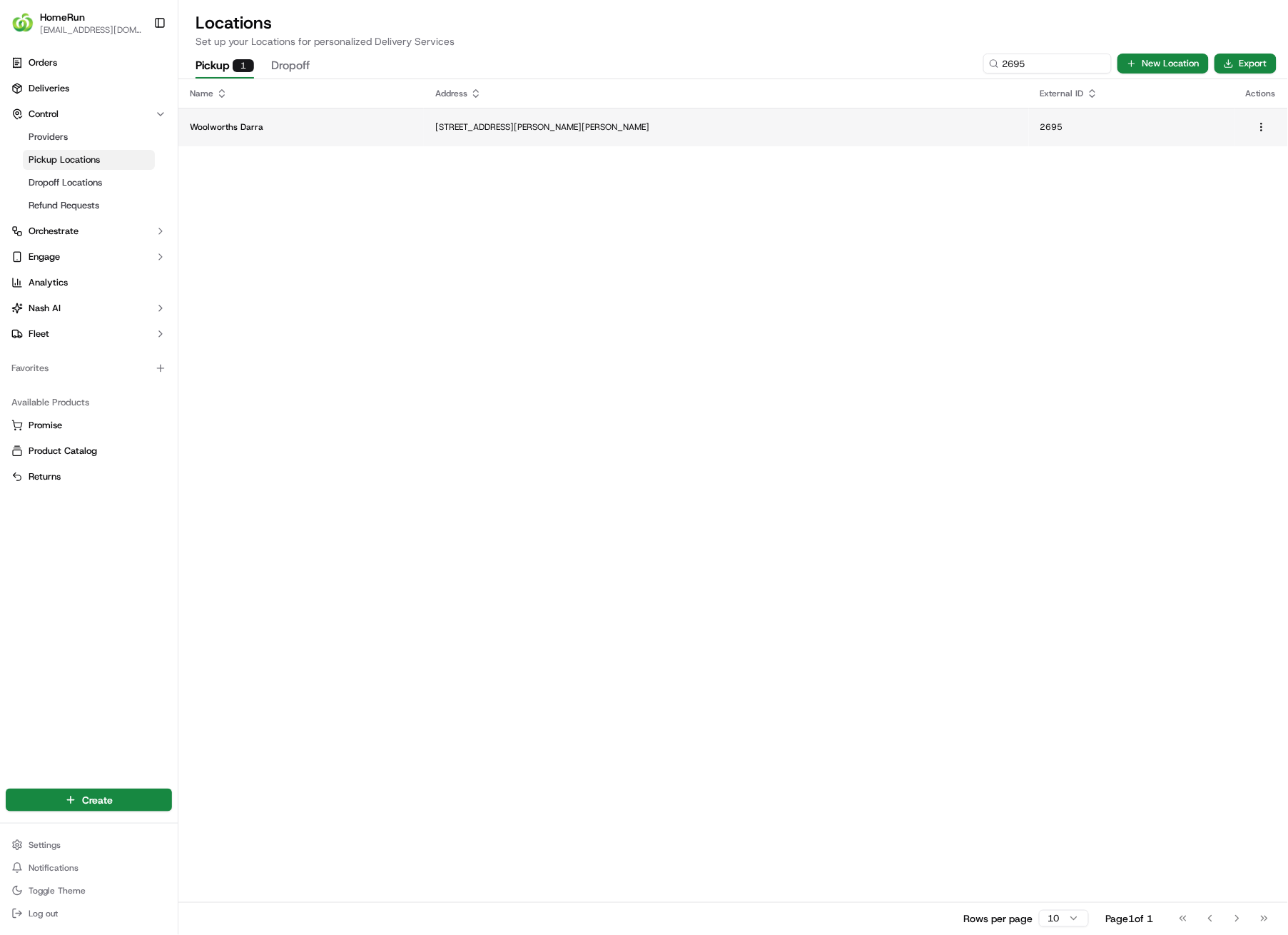
click at [884, 129] on p "[STREET_ADDRESS][PERSON_NAME][PERSON_NAME]" at bounding box center [726, 127] width 582 height 12
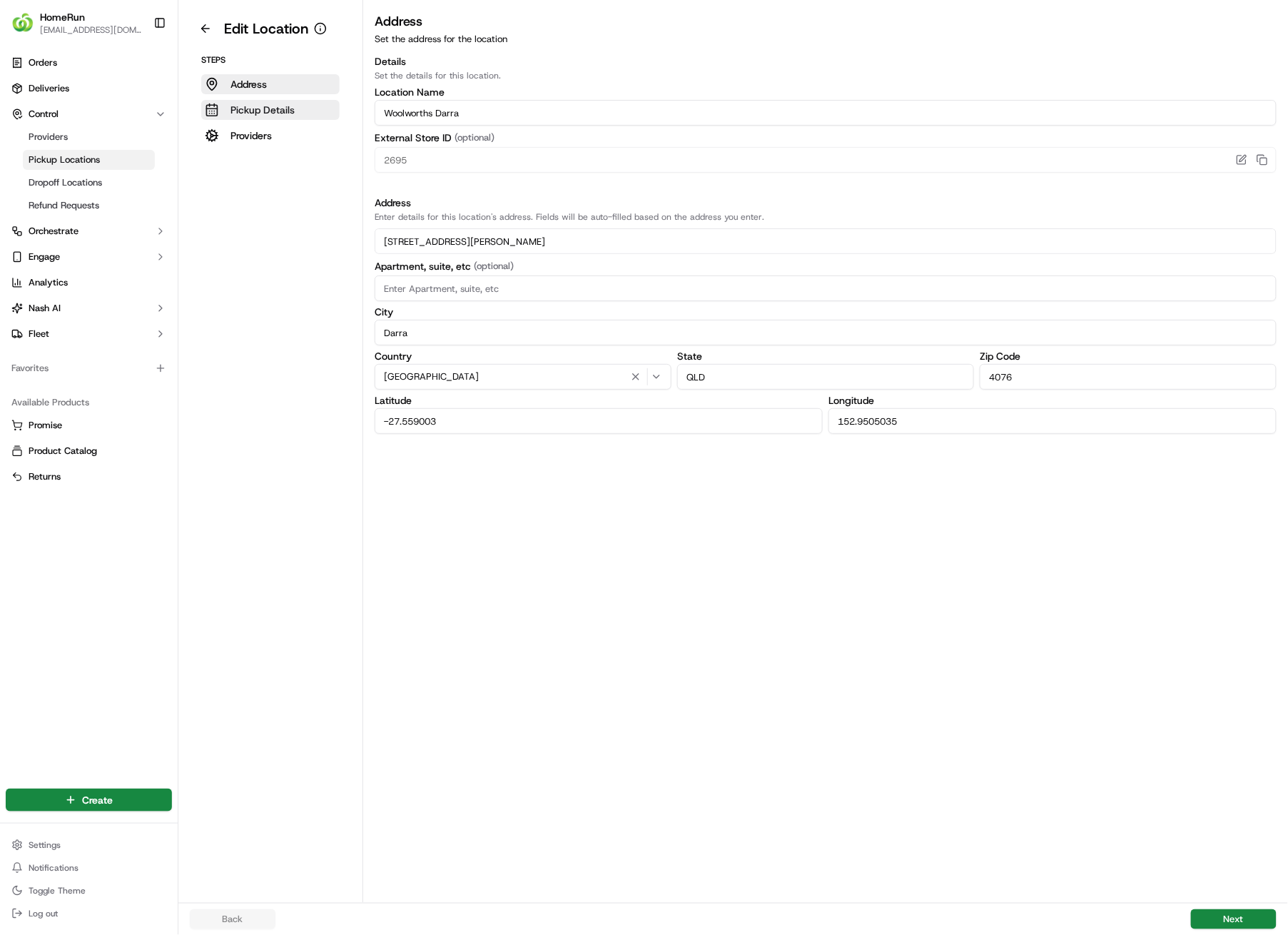
click at [276, 103] on p "Pickup Details" at bounding box center [262, 110] width 64 height 14
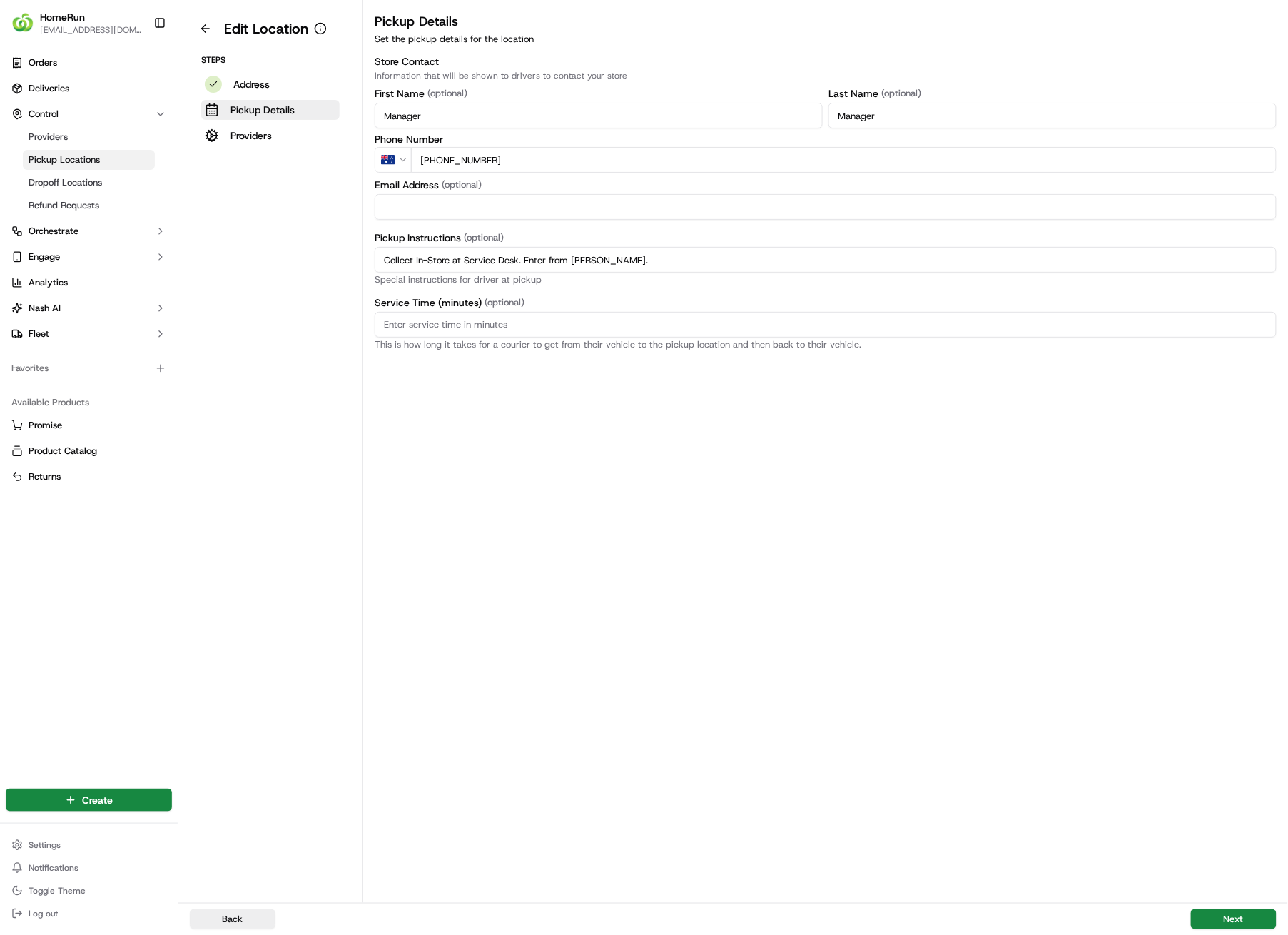
drag, startPoint x: 683, startPoint y: 261, endPoint x: 305, endPoint y: 253, distance: 378.1
click at [305, 253] on div "Edit Location Steps Address Pickup Details Providers Pickup Details Set the pic…" at bounding box center [733, 451] width 1110 height 903
paste input "Pickup from instore collection point. Enter from [PERSON_NAME]. Scan QR code to…"
type input "Pickup from instore collection point. Enter from [PERSON_NAME]. Scan QR code to…"
click at [1235, 665] on button "Next" at bounding box center [1234, 919] width 85 height 20
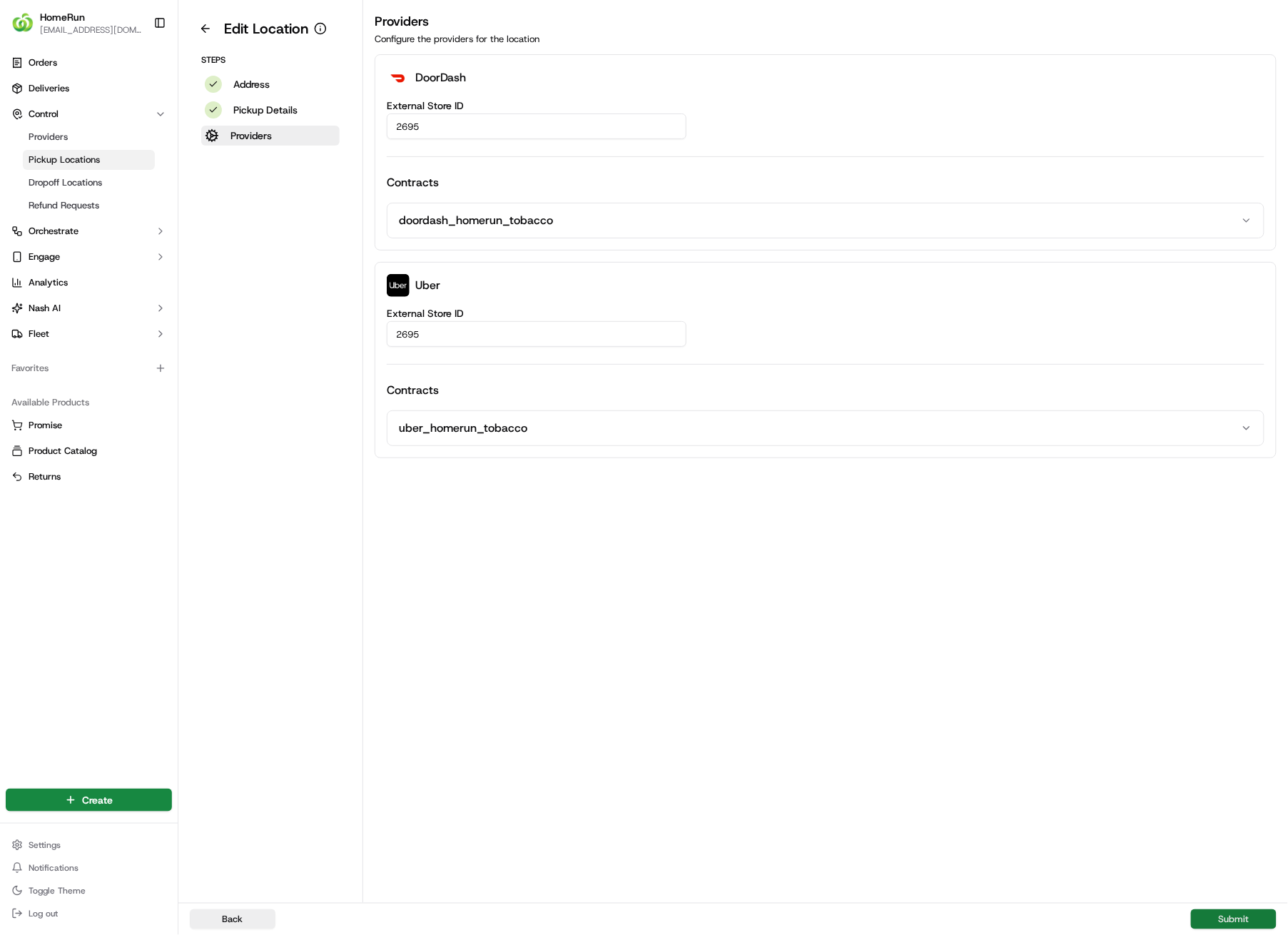
click at [1235, 665] on button "Submit" at bounding box center [1234, 919] width 85 height 20
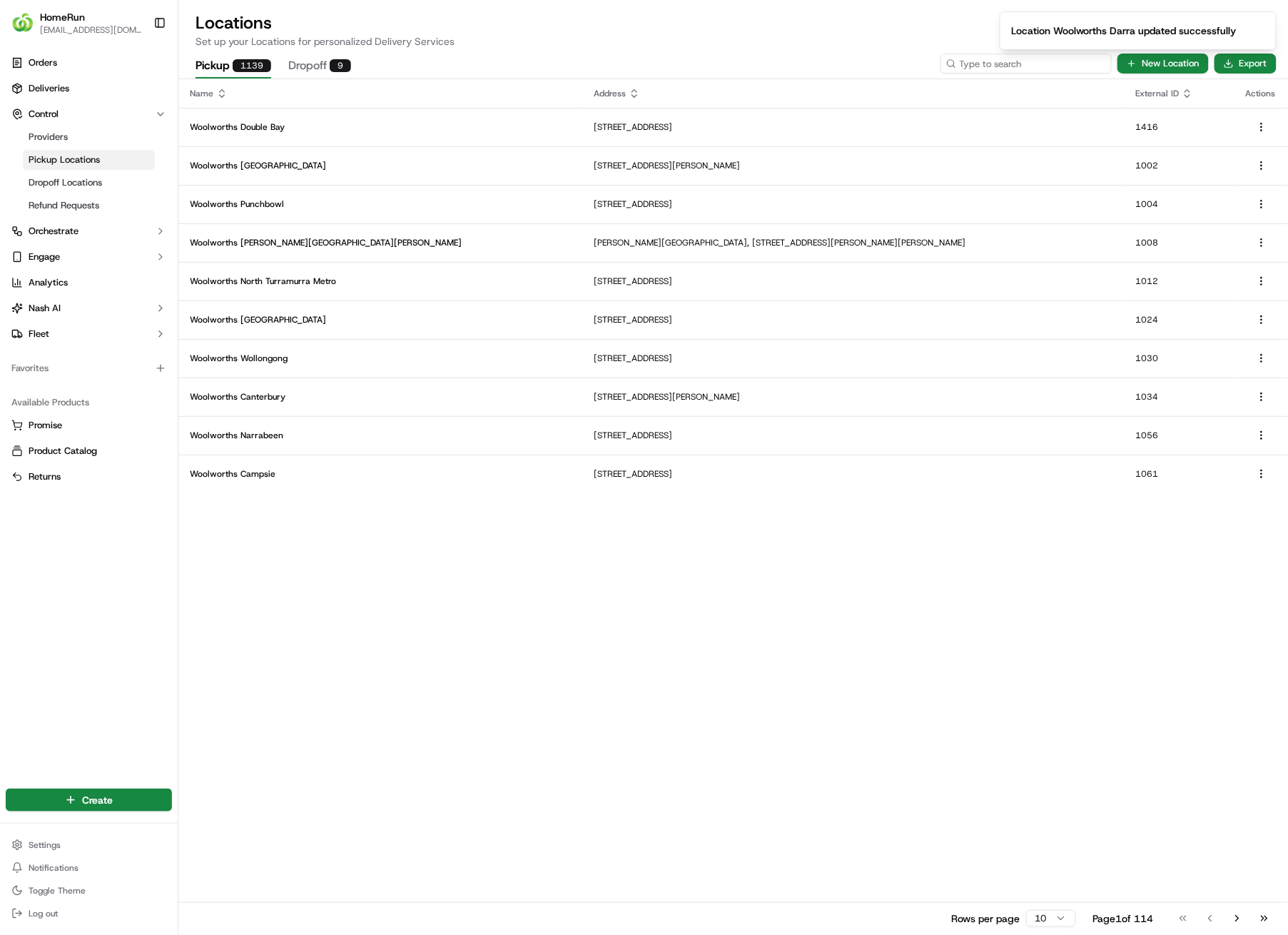
click at [1071, 67] on input at bounding box center [1026, 63] width 171 height 20
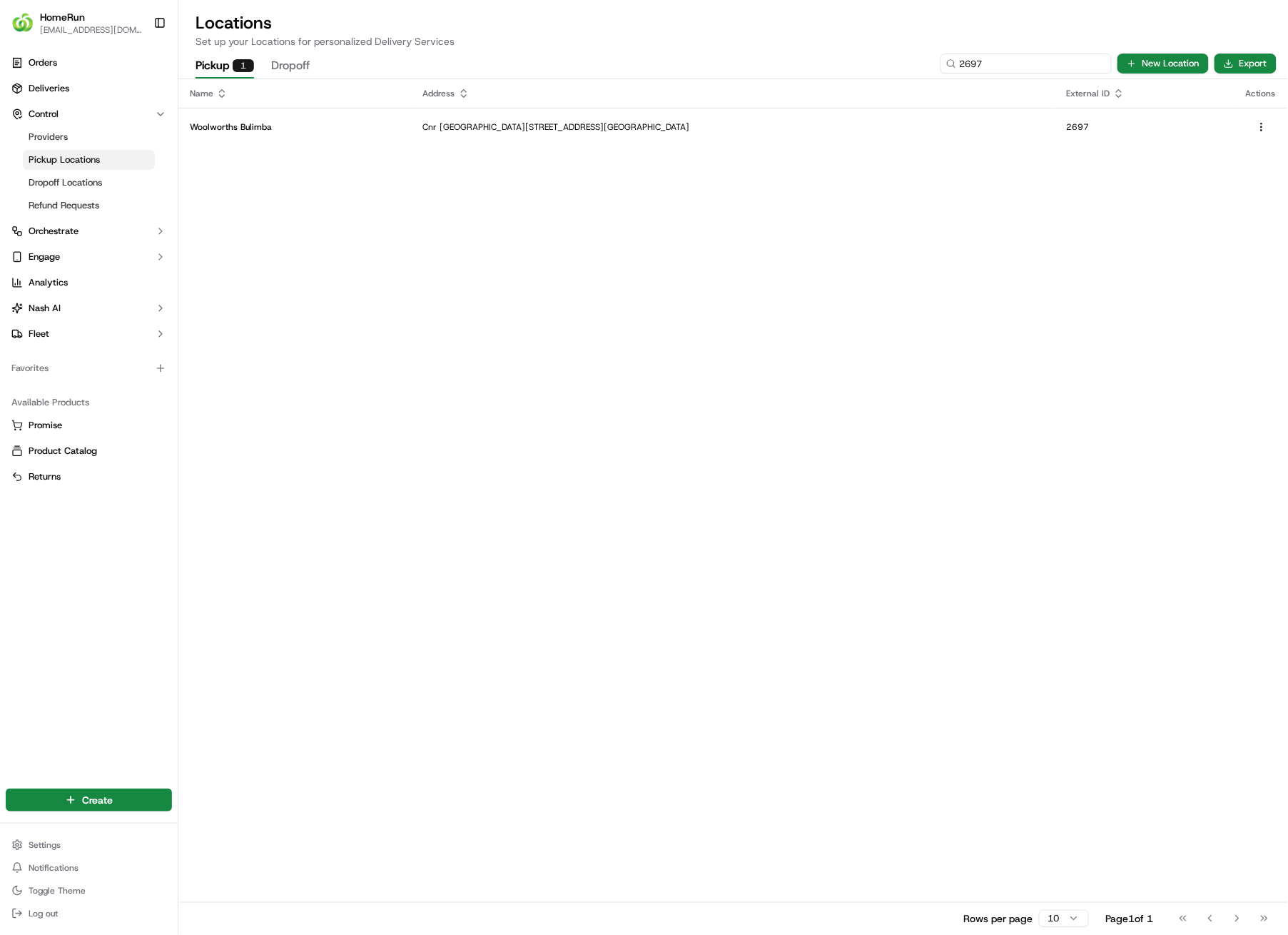
type input "2697"
click at [655, 124] on p "Cnr [GEOGRAPHIC_DATA][STREET_ADDRESS][GEOGRAPHIC_DATA]" at bounding box center [733, 127] width 621 height 12
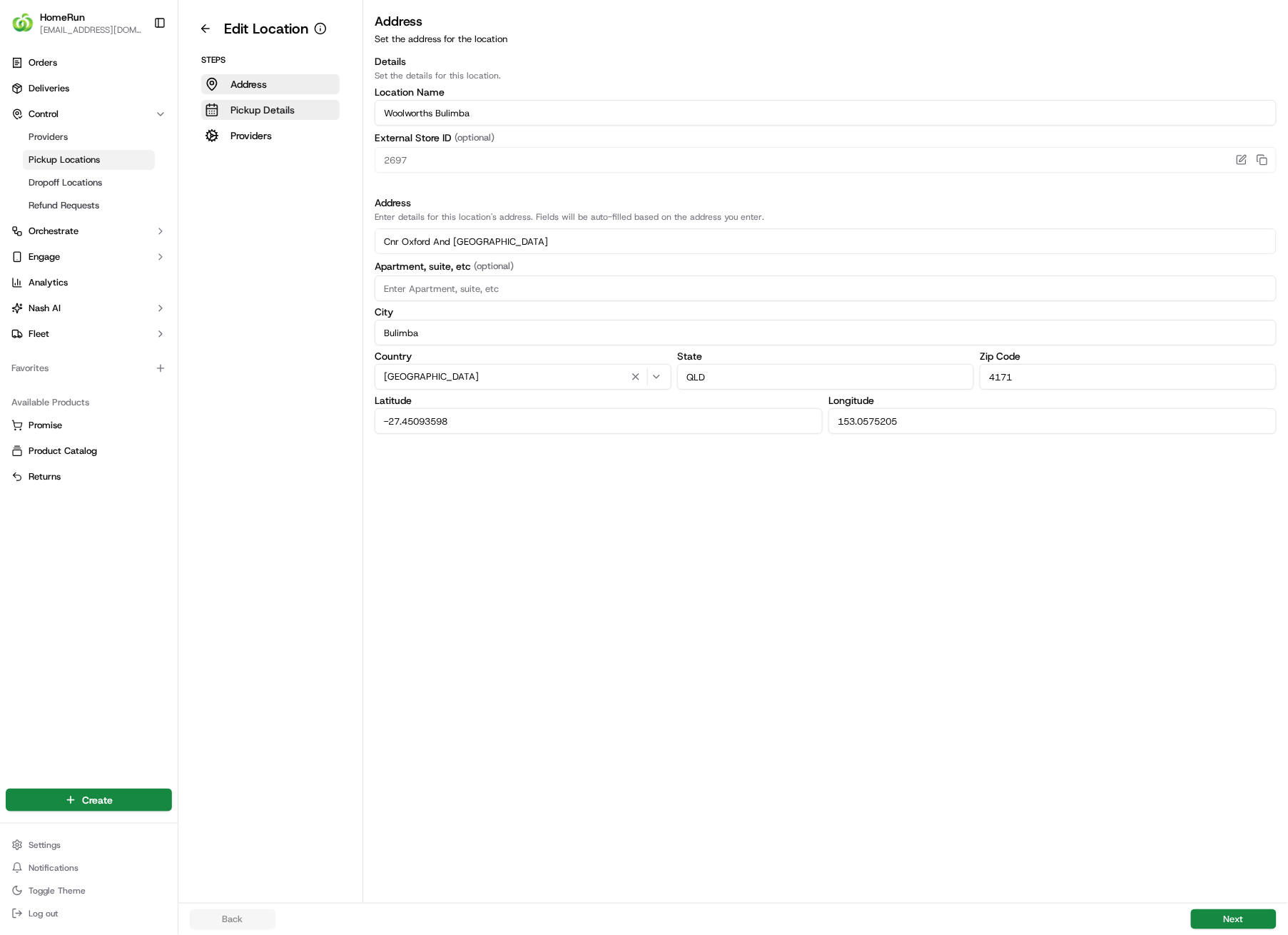
click at [257, 111] on p "Pickup Details" at bounding box center [262, 110] width 64 height 14
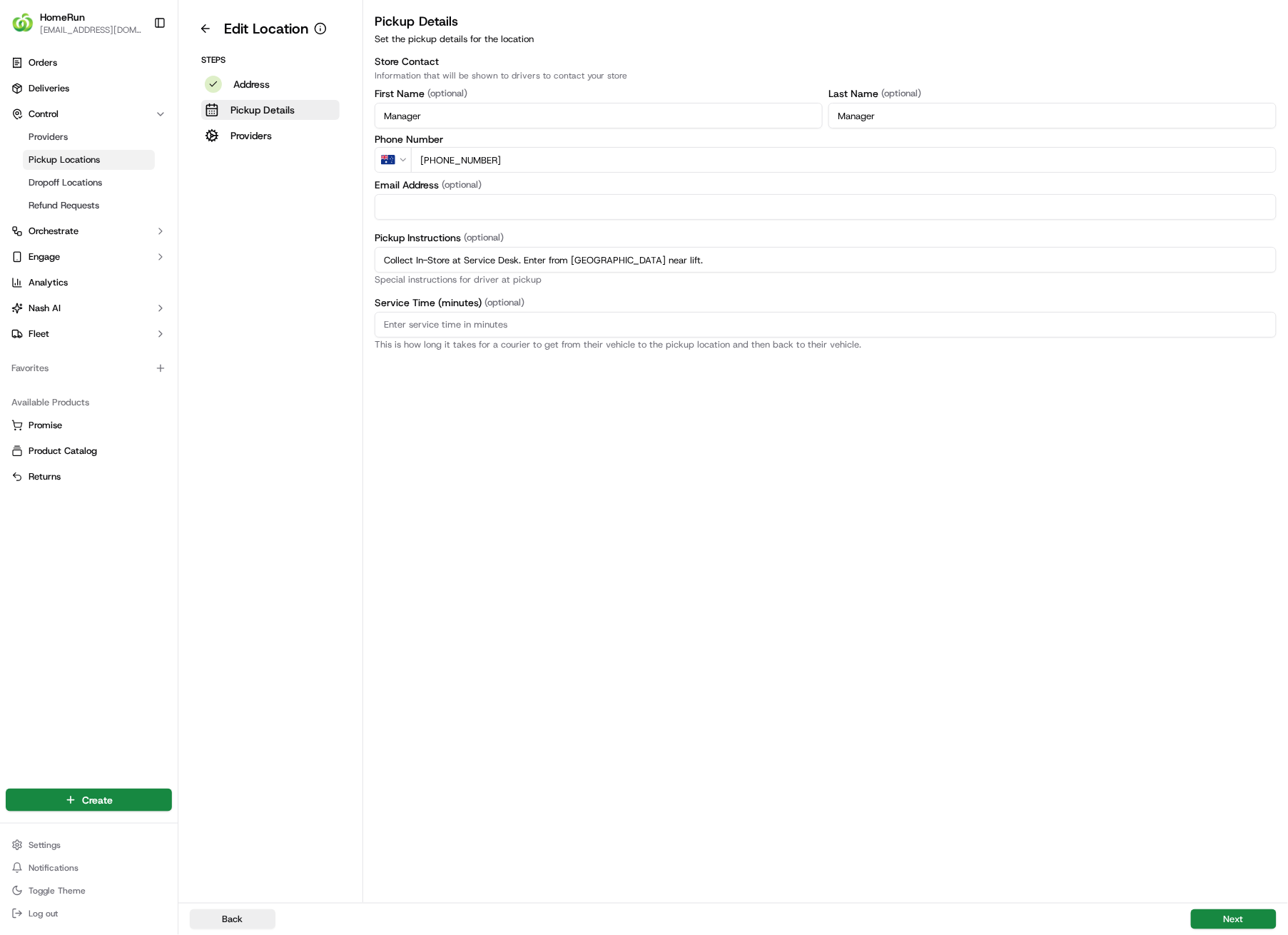
drag, startPoint x: 760, startPoint y: 266, endPoint x: 349, endPoint y: 263, distance: 411.0
click at [349, 263] on div "Edit Location Steps Address Pickup Details Providers Pickup Details Set the pic…" at bounding box center [733, 451] width 1110 height 903
paste input "Pickup from instore collection point. Enter from [GEOGRAPHIC_DATA] near lift. S…"
type input "Pickup from instore collection point. Enter from [GEOGRAPHIC_DATA] near lift. S…"
click at [1228, 665] on button "Next" at bounding box center [1234, 919] width 85 height 20
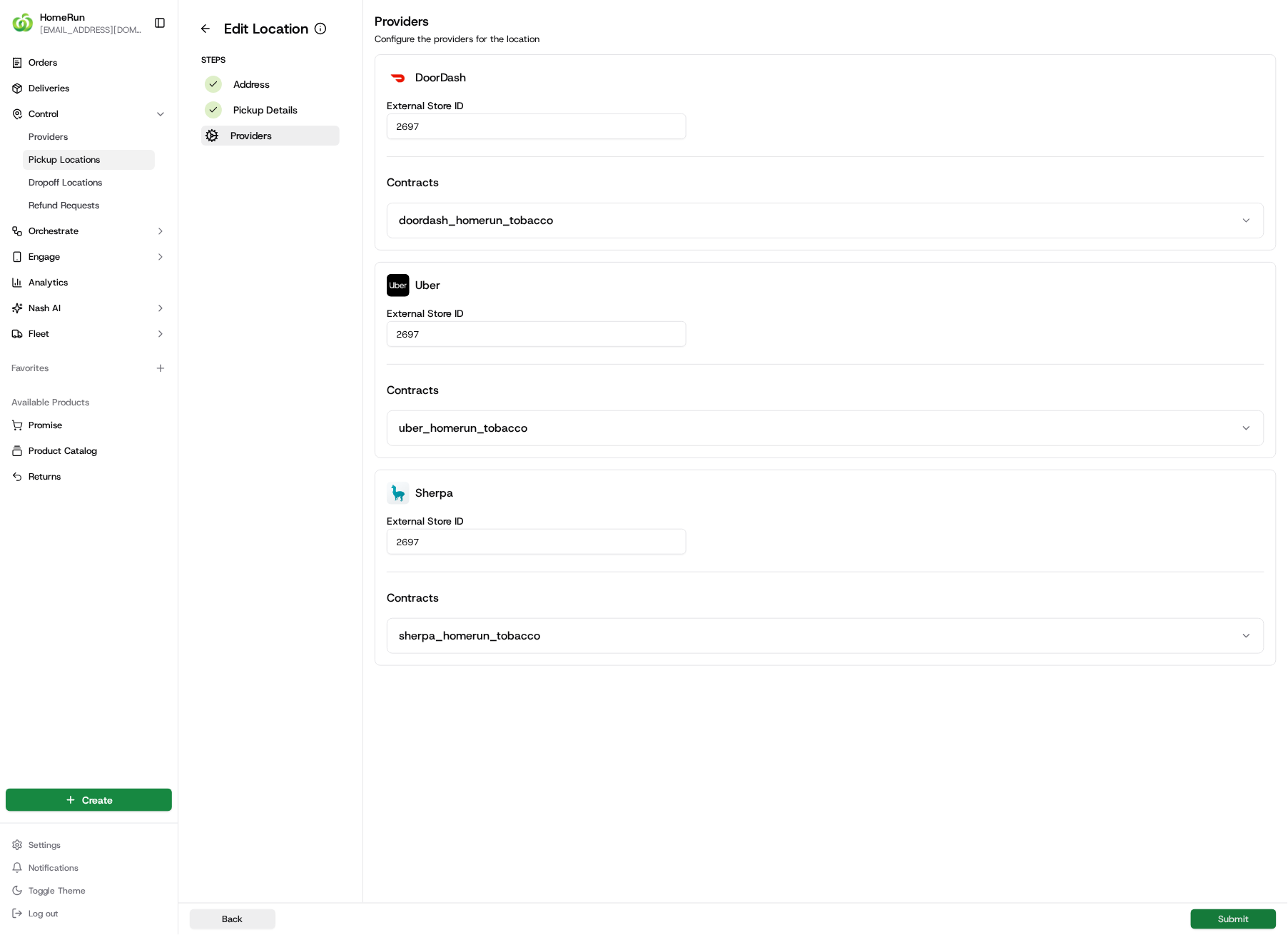
click at [1228, 665] on button "Submit" at bounding box center [1234, 919] width 85 height 20
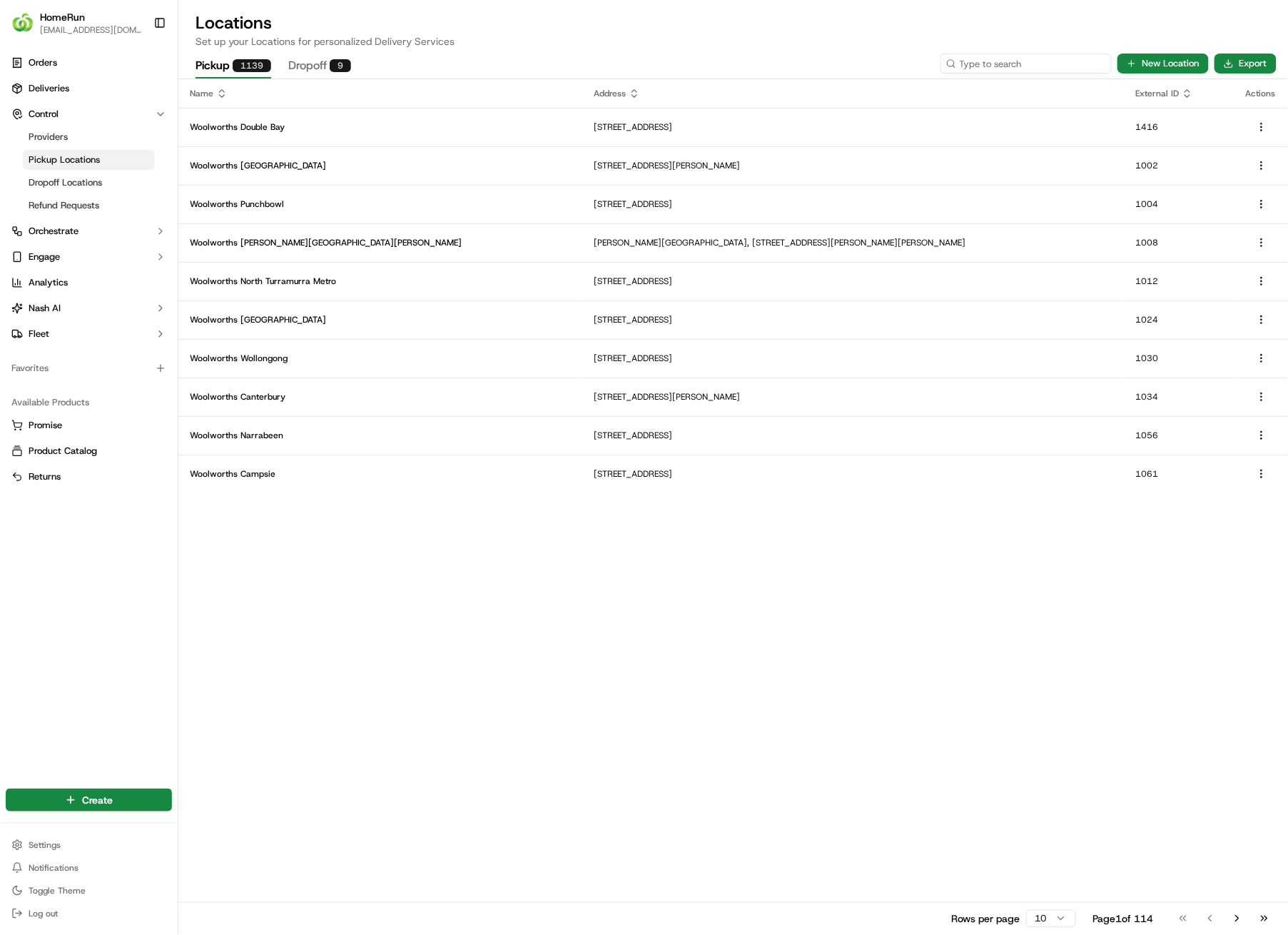
click at [1045, 65] on input at bounding box center [1026, 63] width 171 height 20
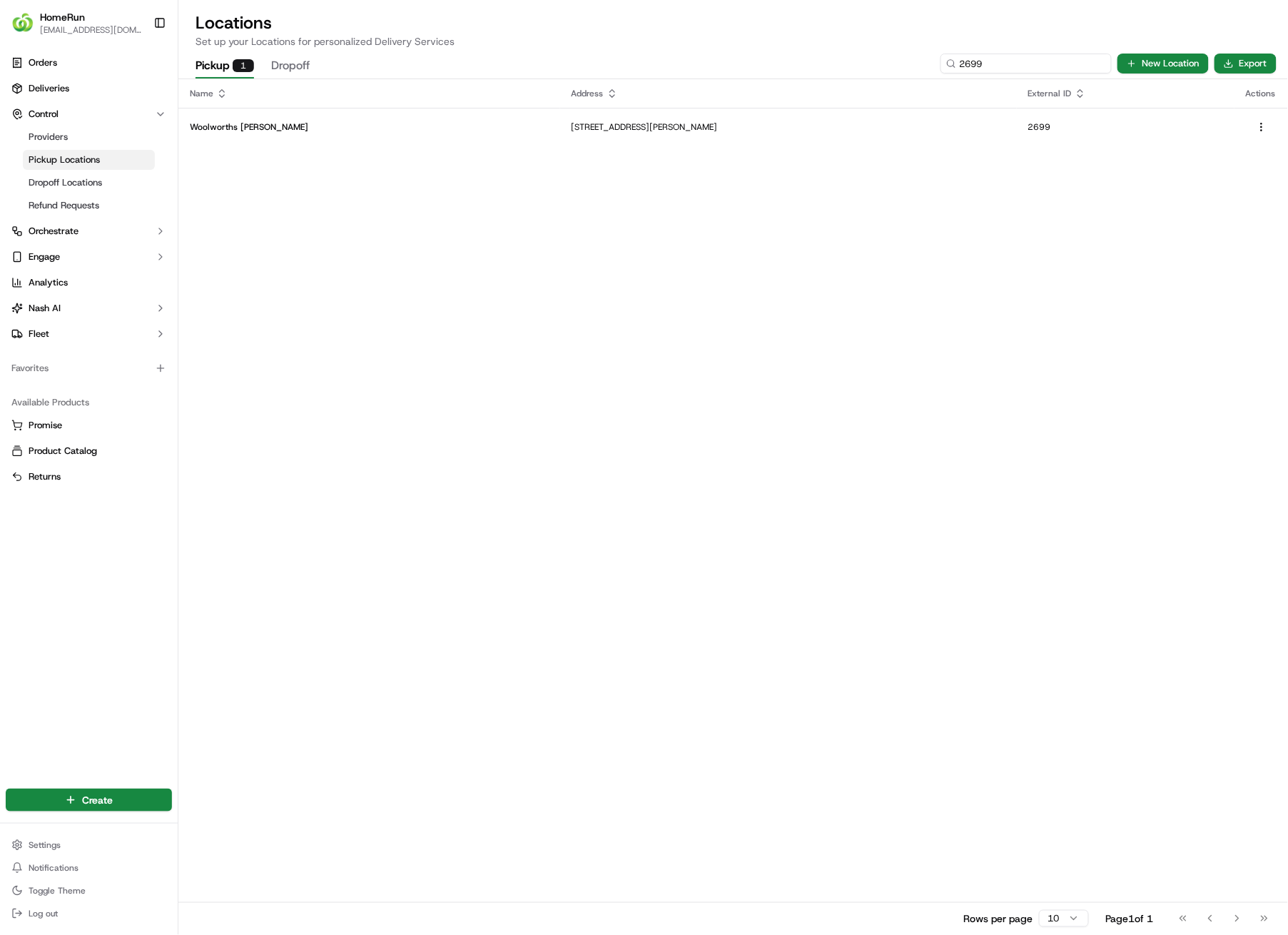
type input "2699"
click at [572, 125] on p "[STREET_ADDRESS][PERSON_NAME]" at bounding box center [789, 127] width 434 height 12
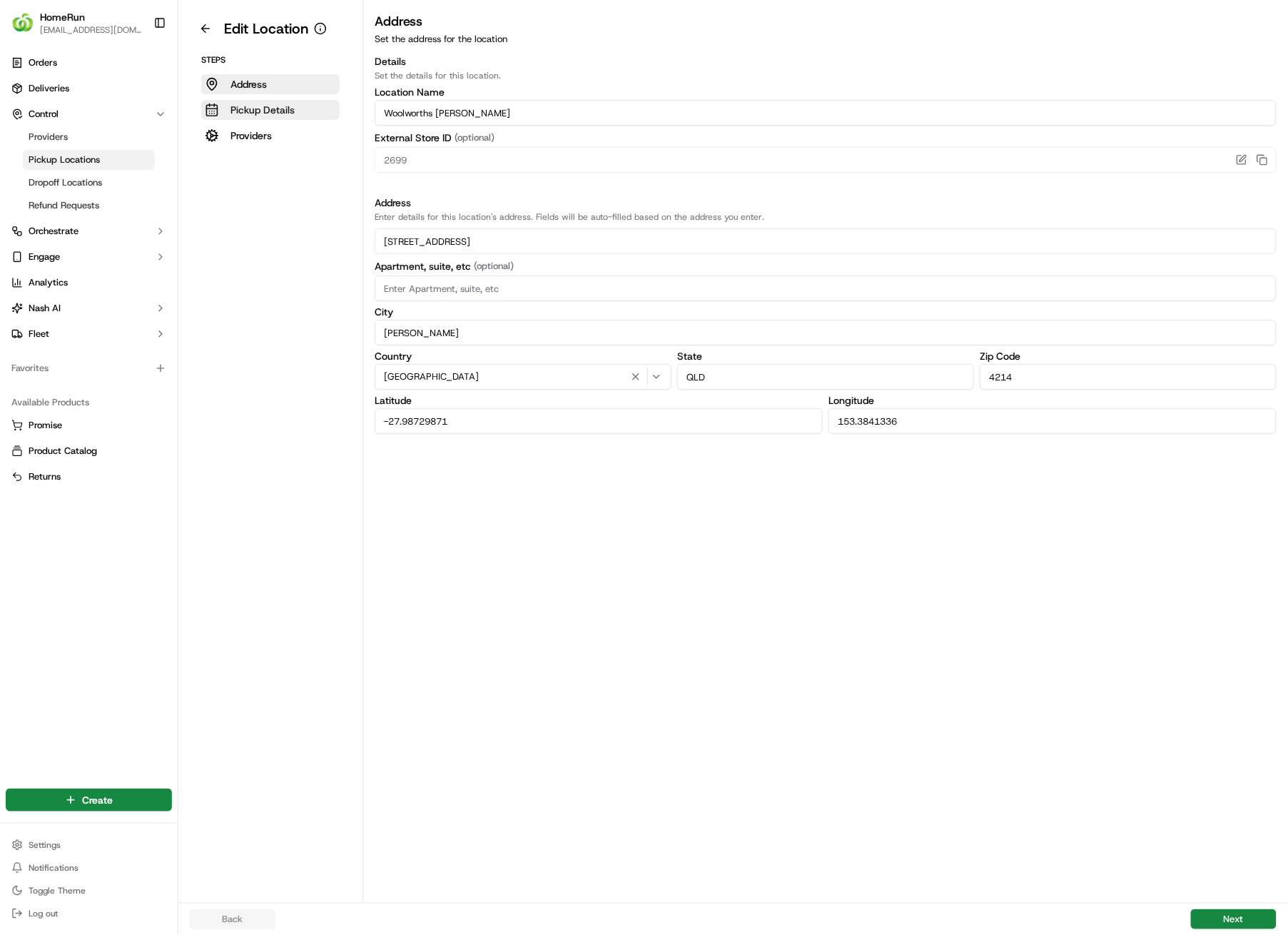
click at [266, 113] on p "Pickup Details" at bounding box center [262, 110] width 64 height 14
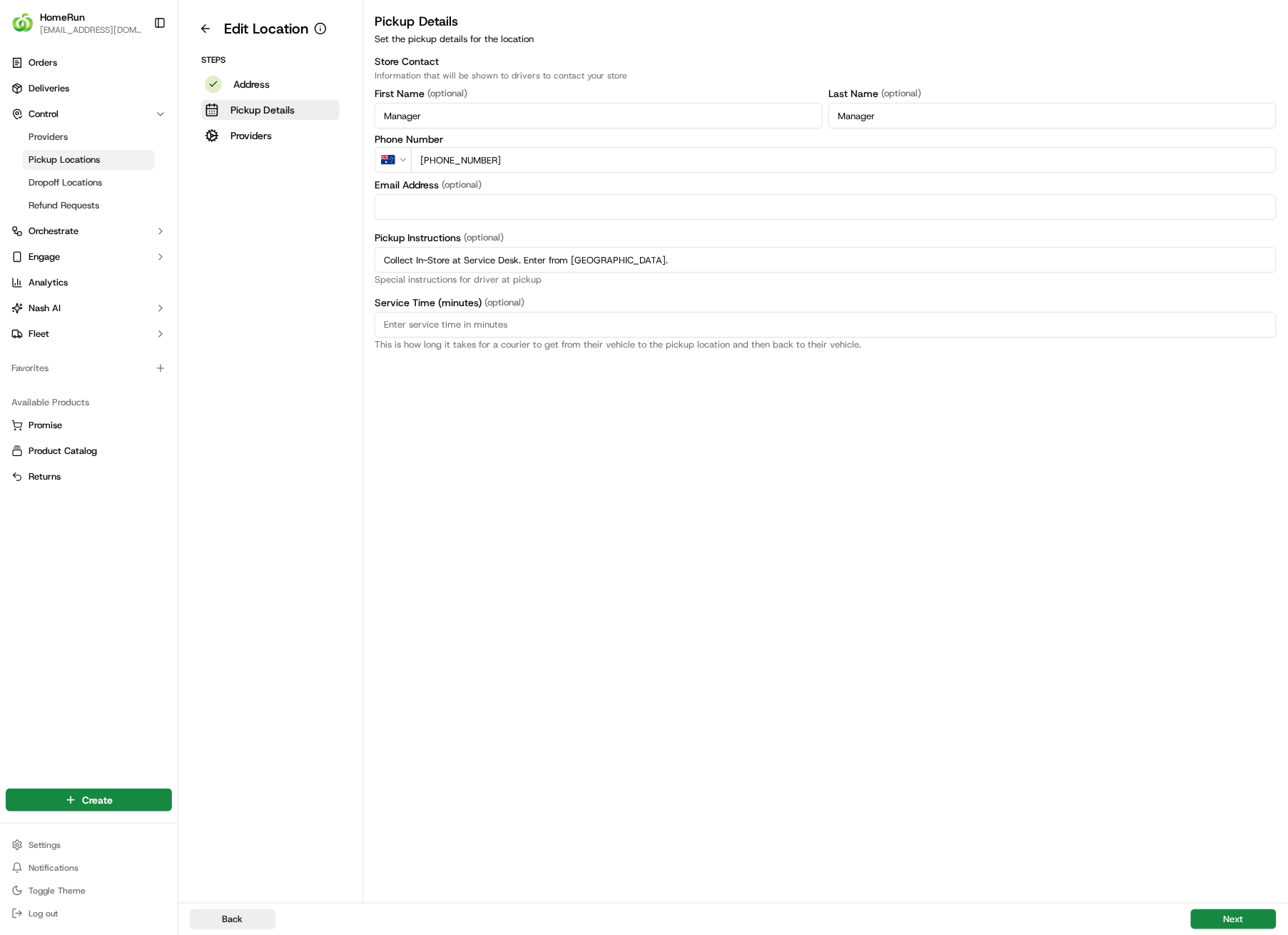
drag, startPoint x: 681, startPoint y: 258, endPoint x: 360, endPoint y: 258, distance: 321.0
click at [360, 258] on div "Edit Location Steps Address Pickup Details Providers Pickup Details Set the pic…" at bounding box center [733, 451] width 1110 height 903
paste input "Pickup from instore collection point. Enter from Cotlew St. Scan QR code to che…"
type input "Pickup from instore collection point. Enter from Cotlew St. Scan QR code to che…"
click at [1229, 665] on button "Next" at bounding box center [1234, 919] width 85 height 20
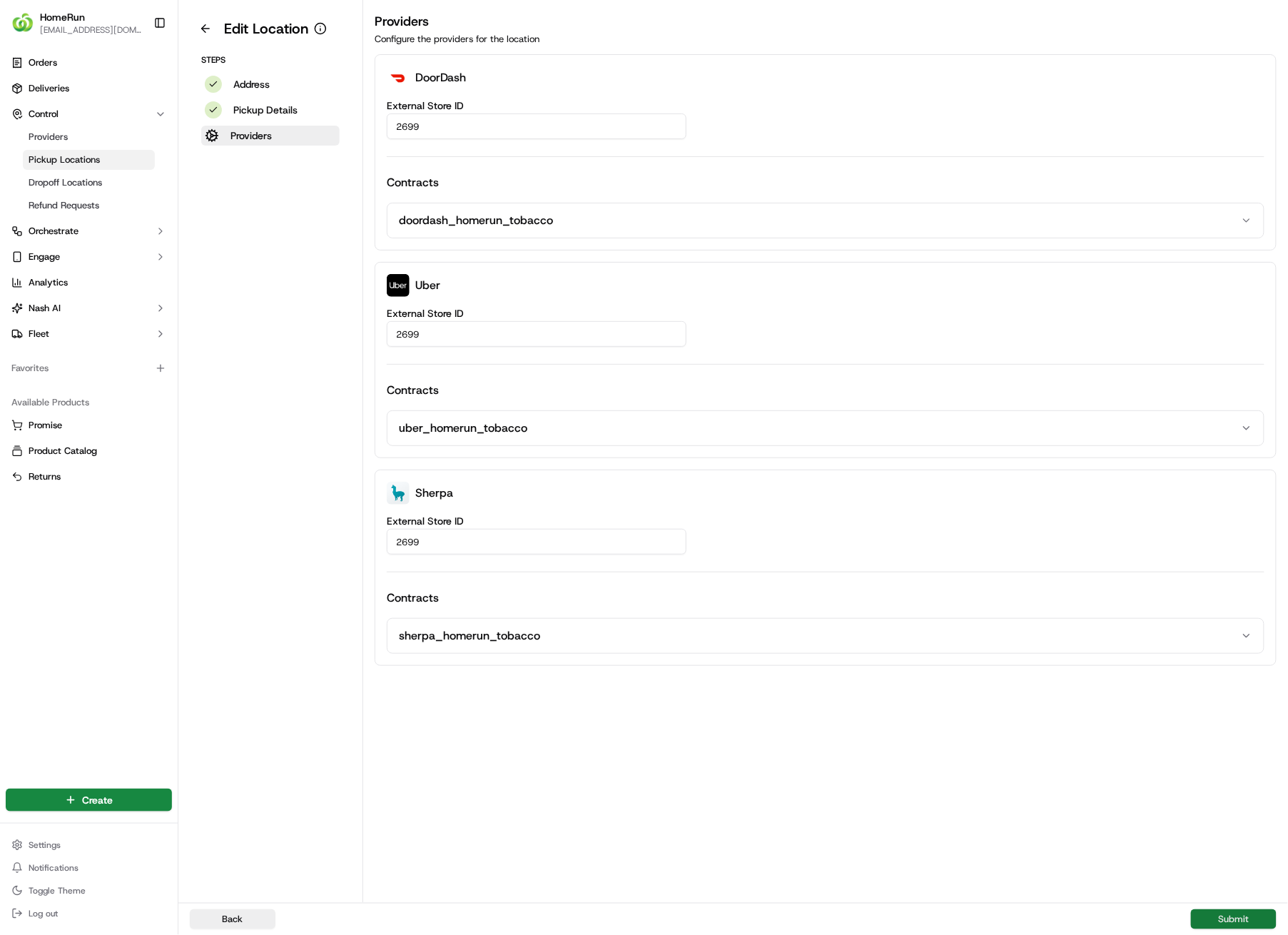
click at [1245, 665] on button "Submit" at bounding box center [1234, 919] width 85 height 20
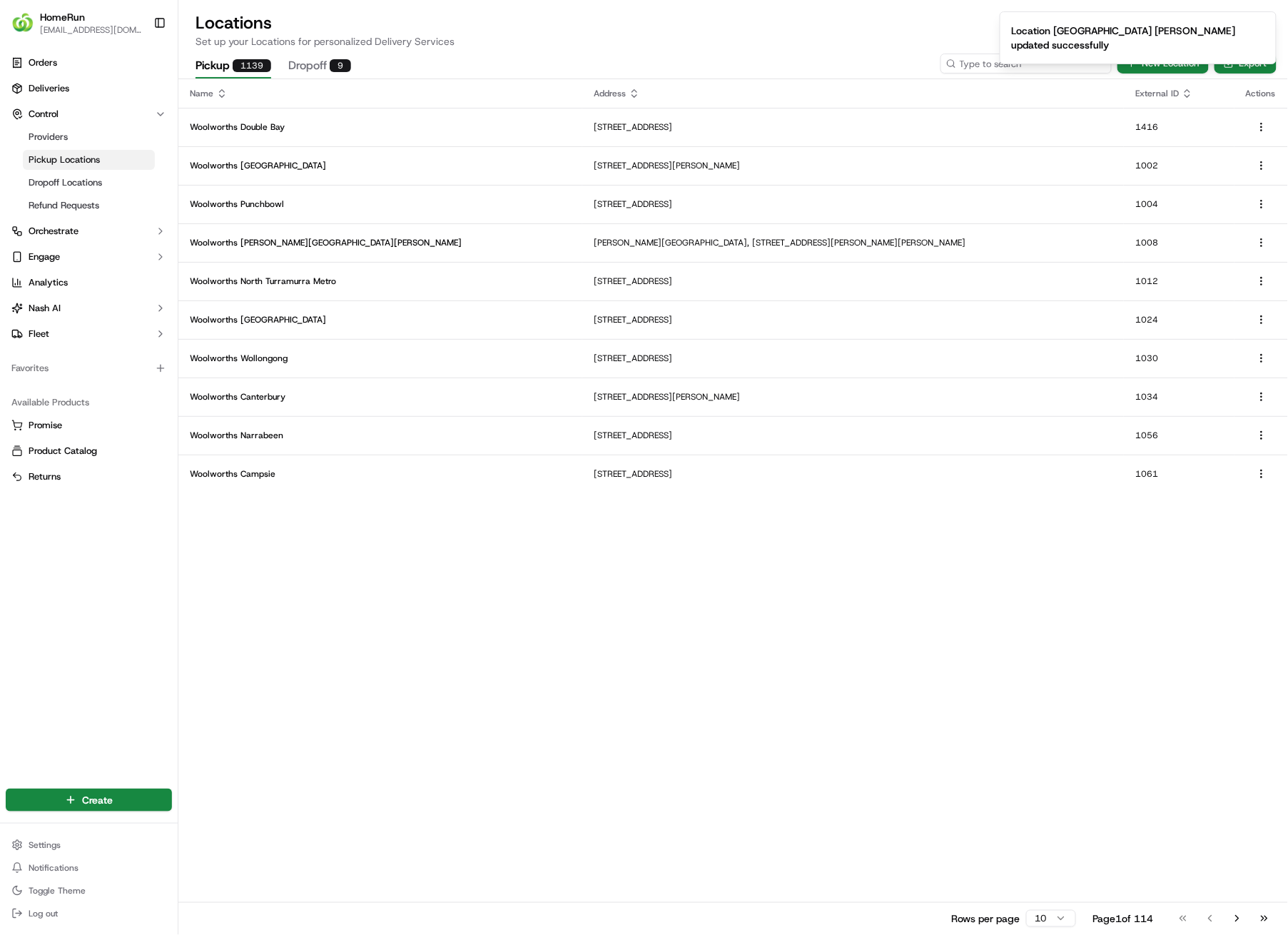
click at [1022, 66] on input at bounding box center [1026, 63] width 171 height 20
type input "2700"
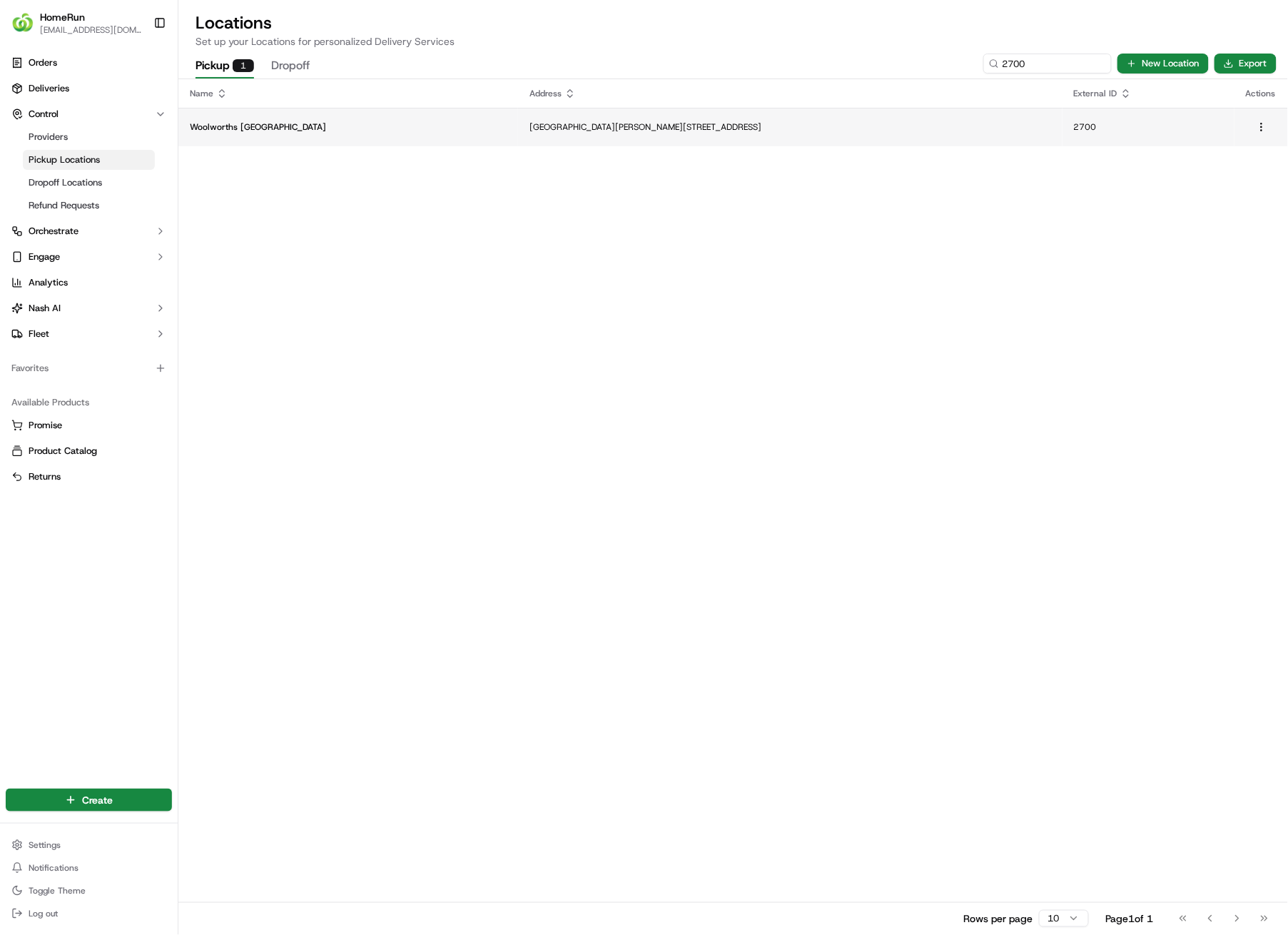
click at [648, 125] on p "[GEOGRAPHIC_DATA][PERSON_NAME][STREET_ADDRESS]" at bounding box center [790, 127] width 521 height 12
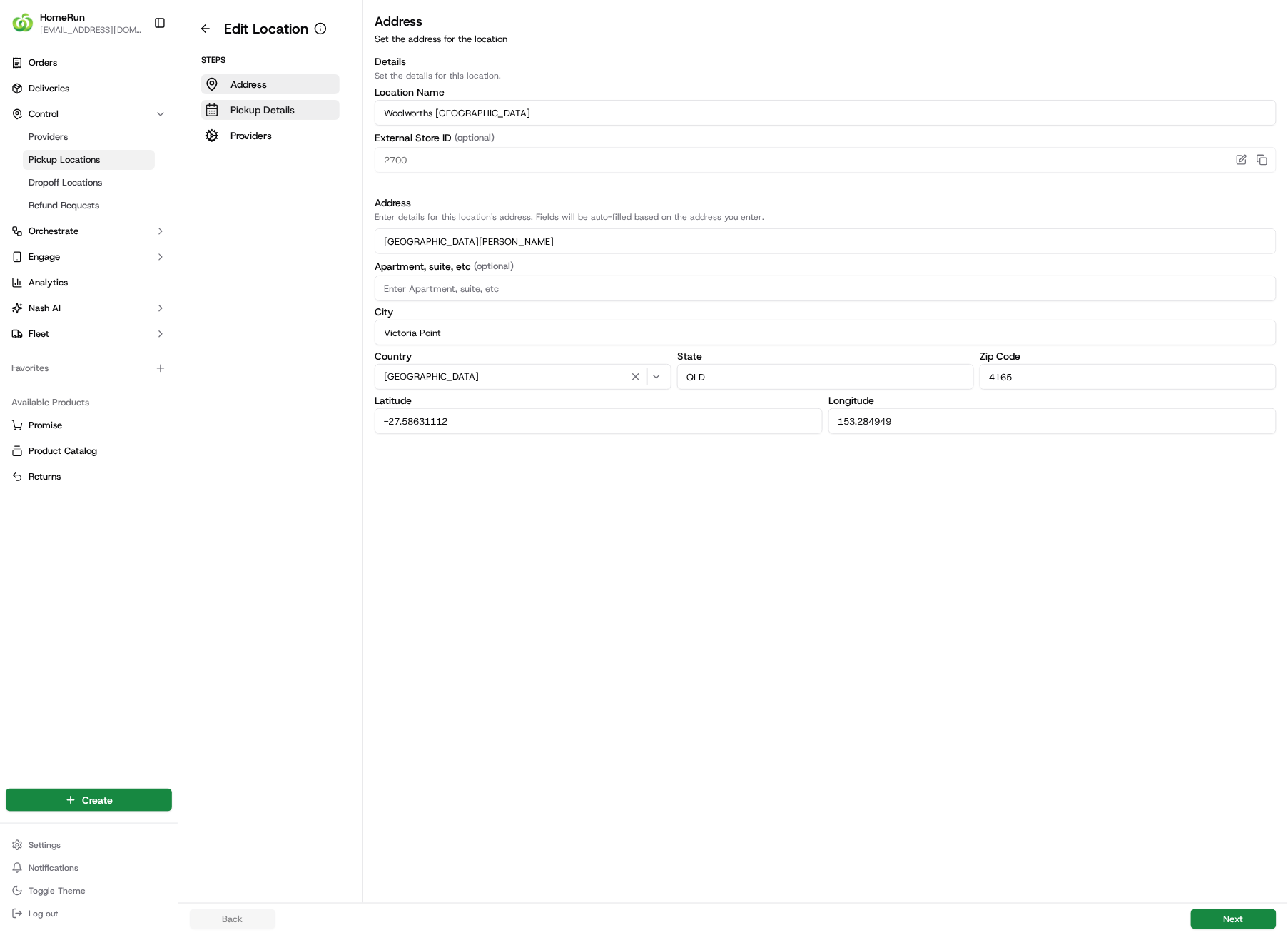
click at [254, 109] on p "Pickup Details" at bounding box center [262, 110] width 64 height 14
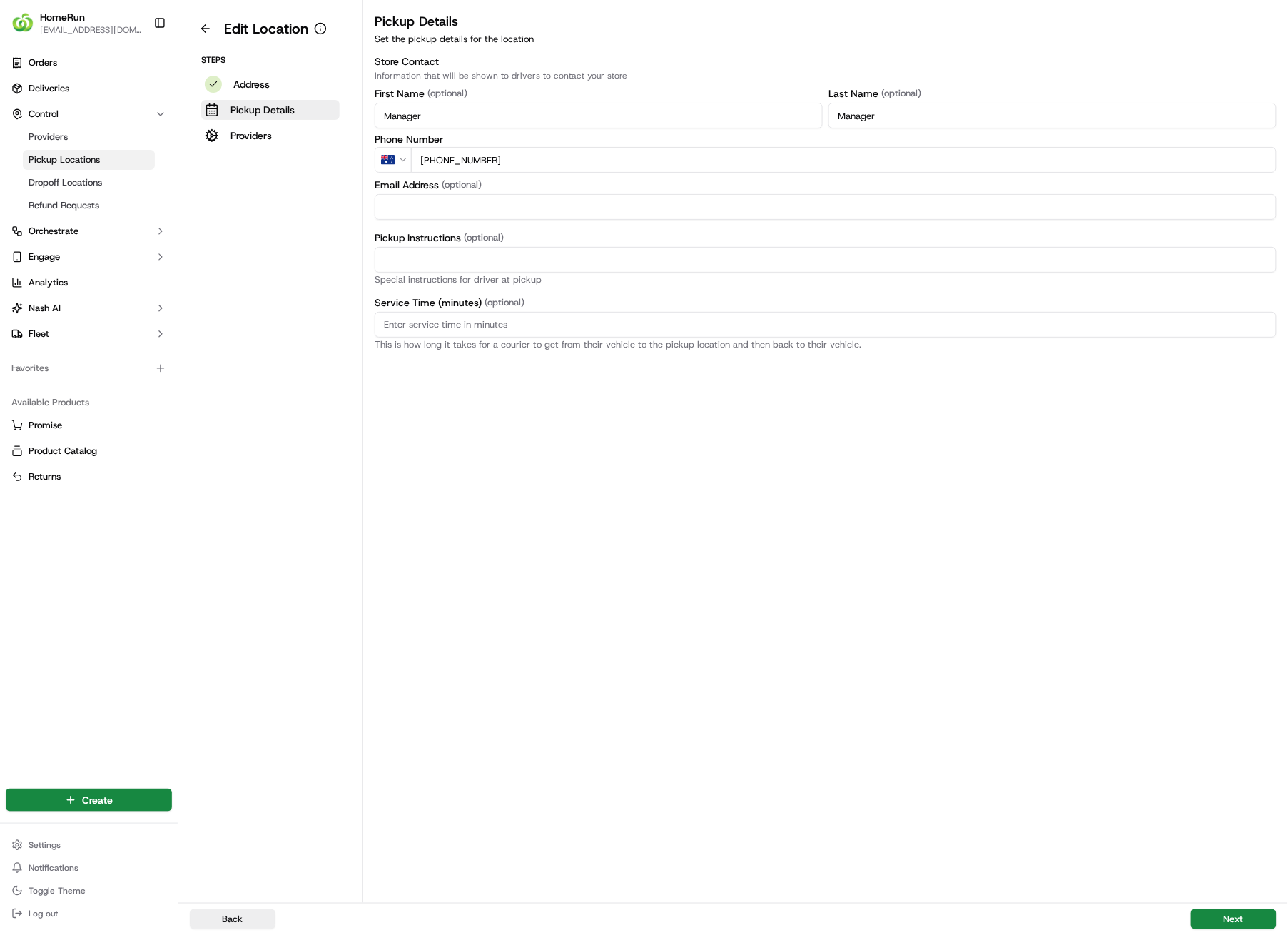
click at [489, 208] on input "Email Address" at bounding box center [825, 207] width 902 height 26
click at [395, 258] on input "Pickup Instructions (optional)" at bounding box center [825, 260] width 902 height 26
paste input "Pickup from instore collection point. Enter from [PERSON_NAME][GEOGRAPHIC_DATA]…"
type input "Pickup from instore collection point. Enter from [PERSON_NAME][GEOGRAPHIC_DATA]…"
click at [1254, 665] on button "Next" at bounding box center [1234, 919] width 85 height 20
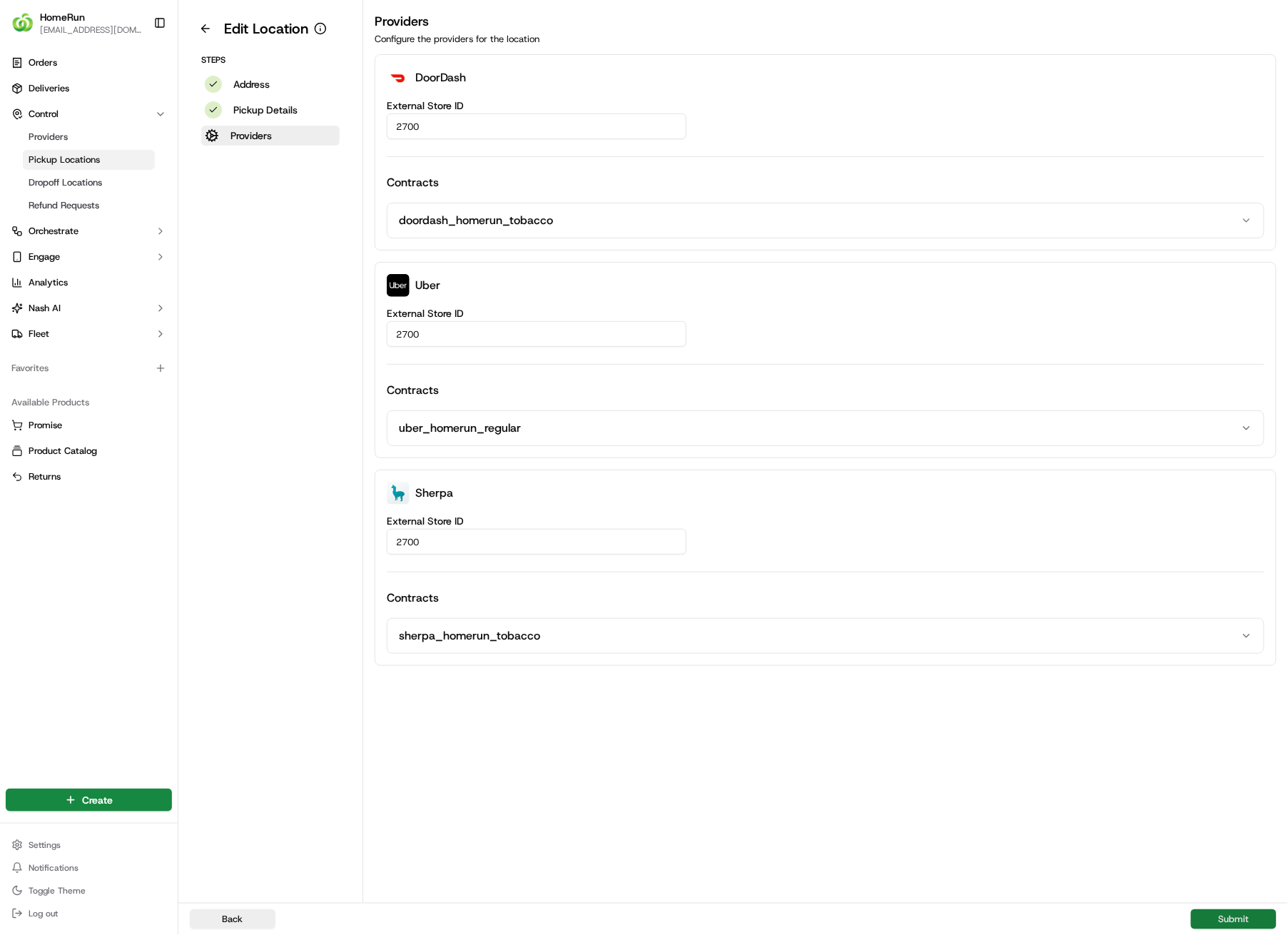
click at [1254, 665] on button "Submit" at bounding box center [1234, 919] width 85 height 20
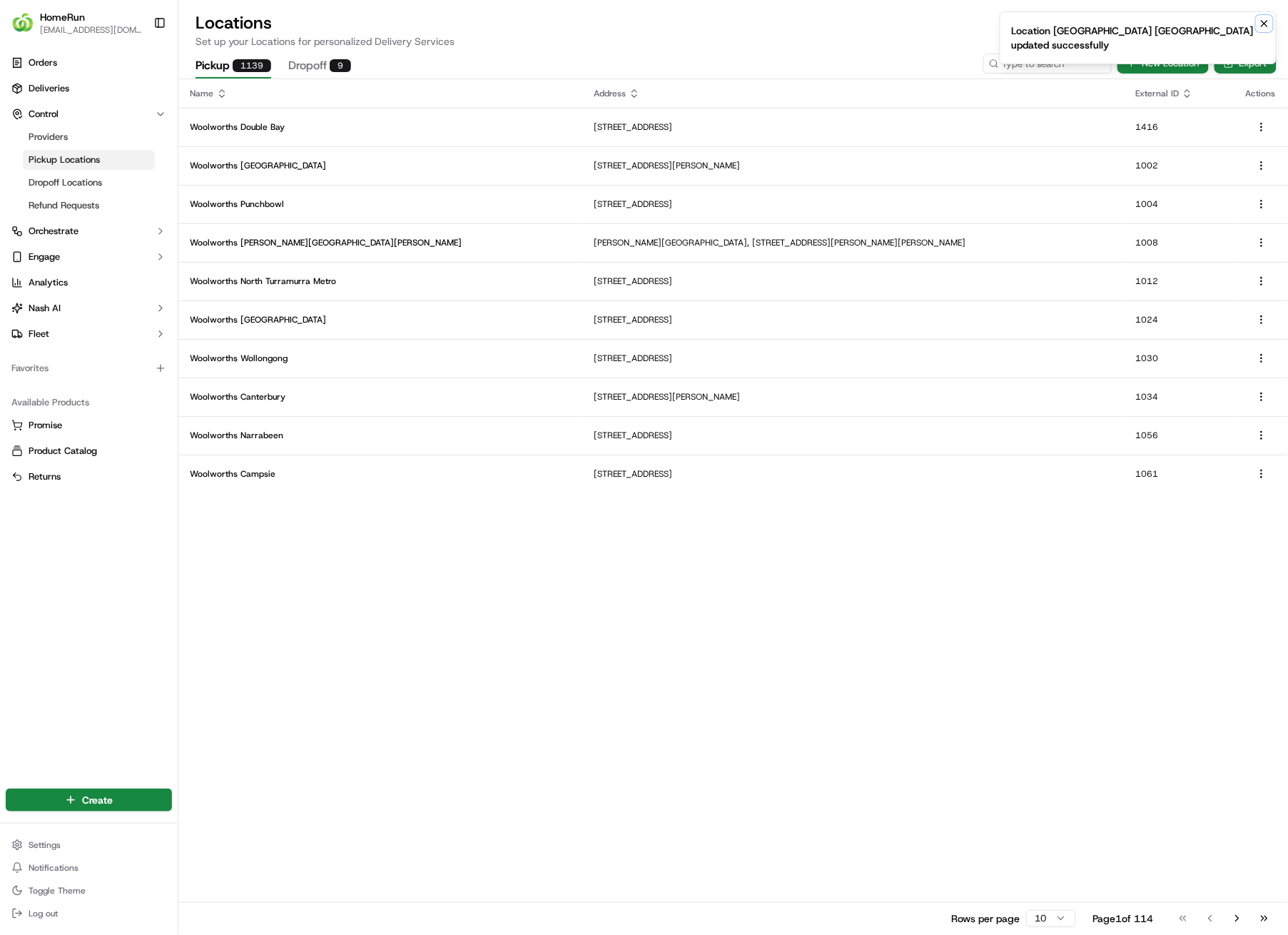
click at [1267, 25] on icon "Notifications (F8)" at bounding box center [1265, 24] width 6 height 6
click at [1064, 67] on input at bounding box center [1026, 63] width 171 height 20
type input "2703"
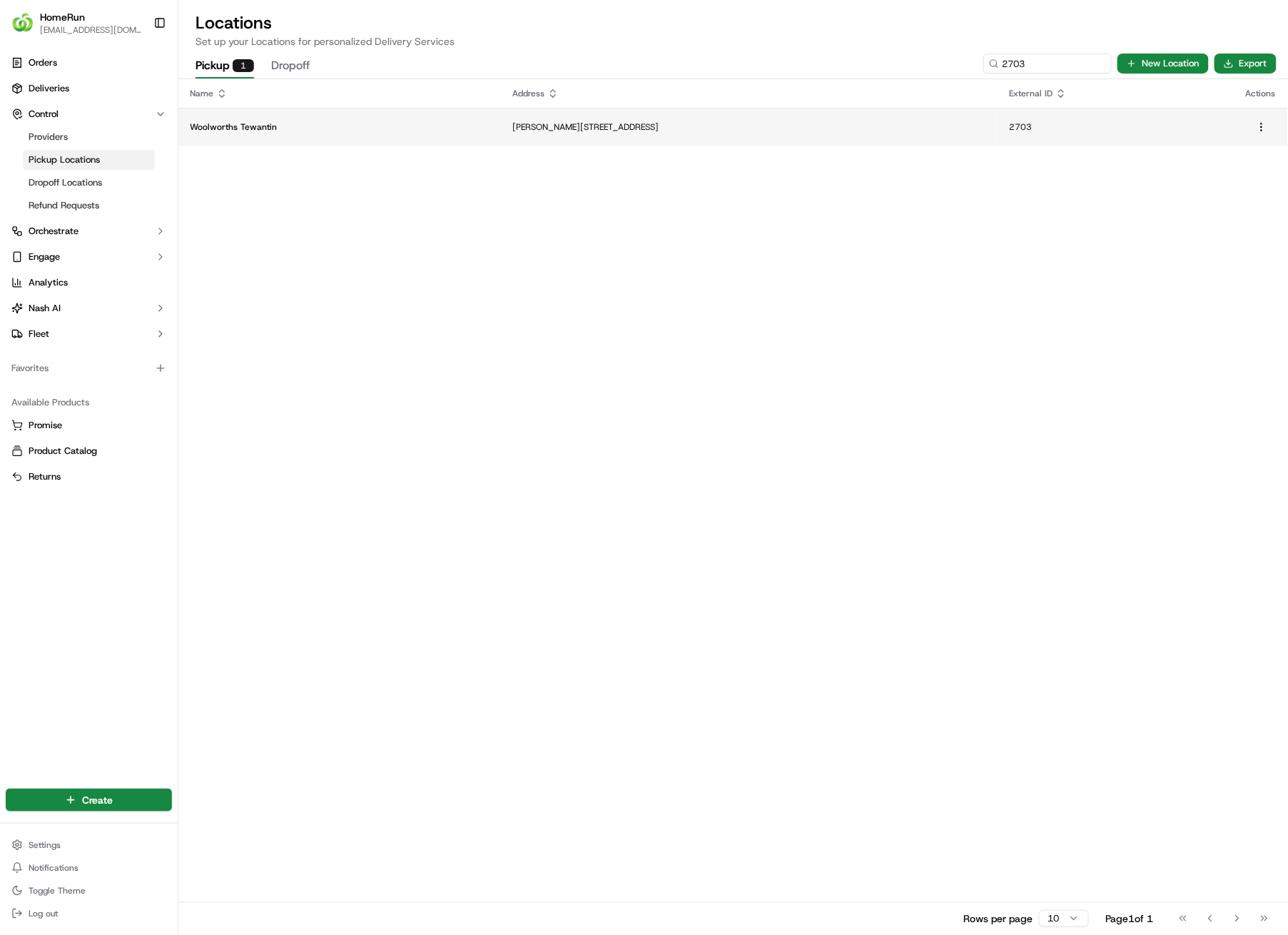
click at [501, 122] on td "[PERSON_NAME][STREET_ADDRESS]" at bounding box center [749, 127] width 497 height 38
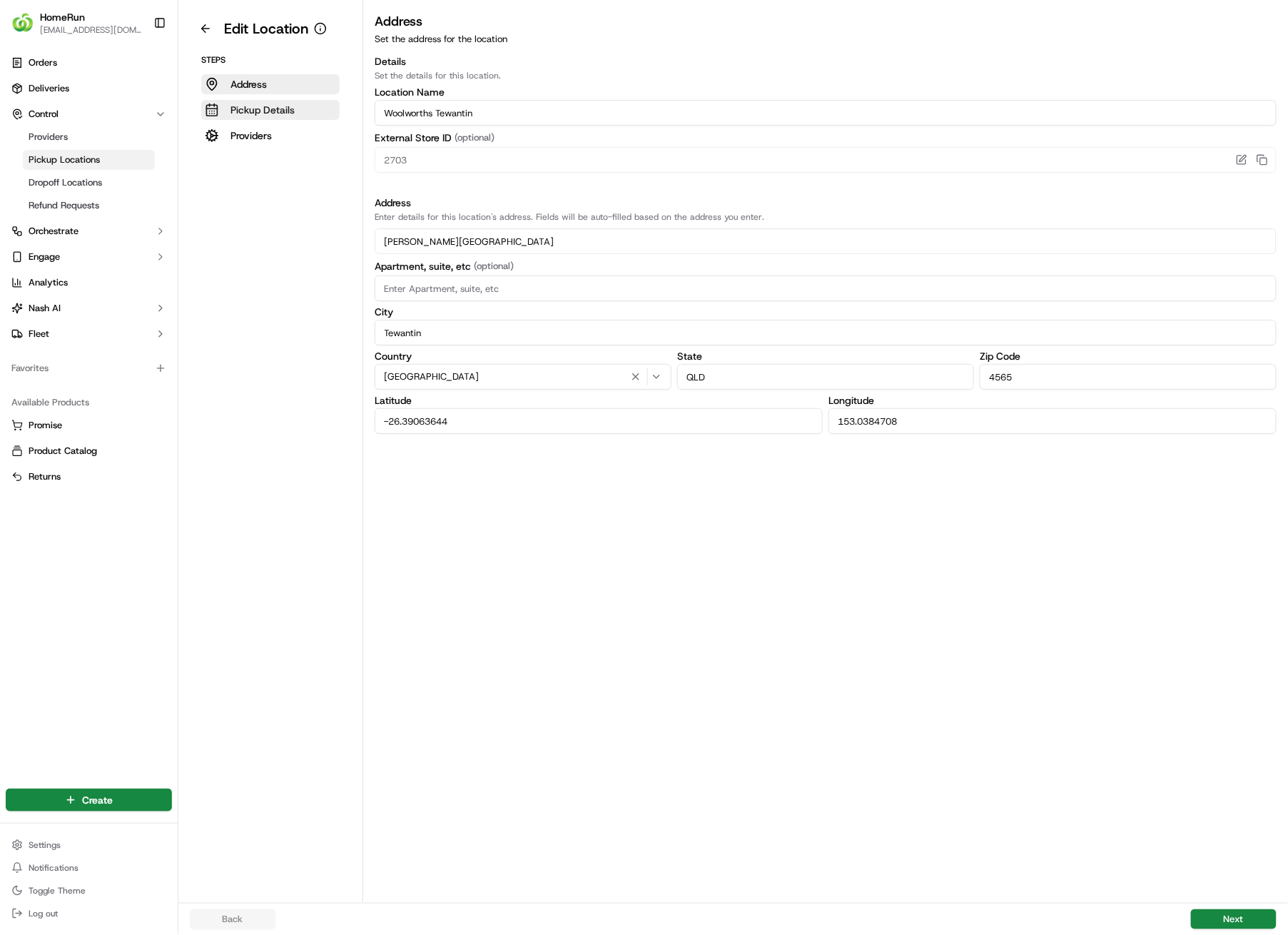
click at [272, 108] on p "Pickup Details" at bounding box center [262, 110] width 64 height 14
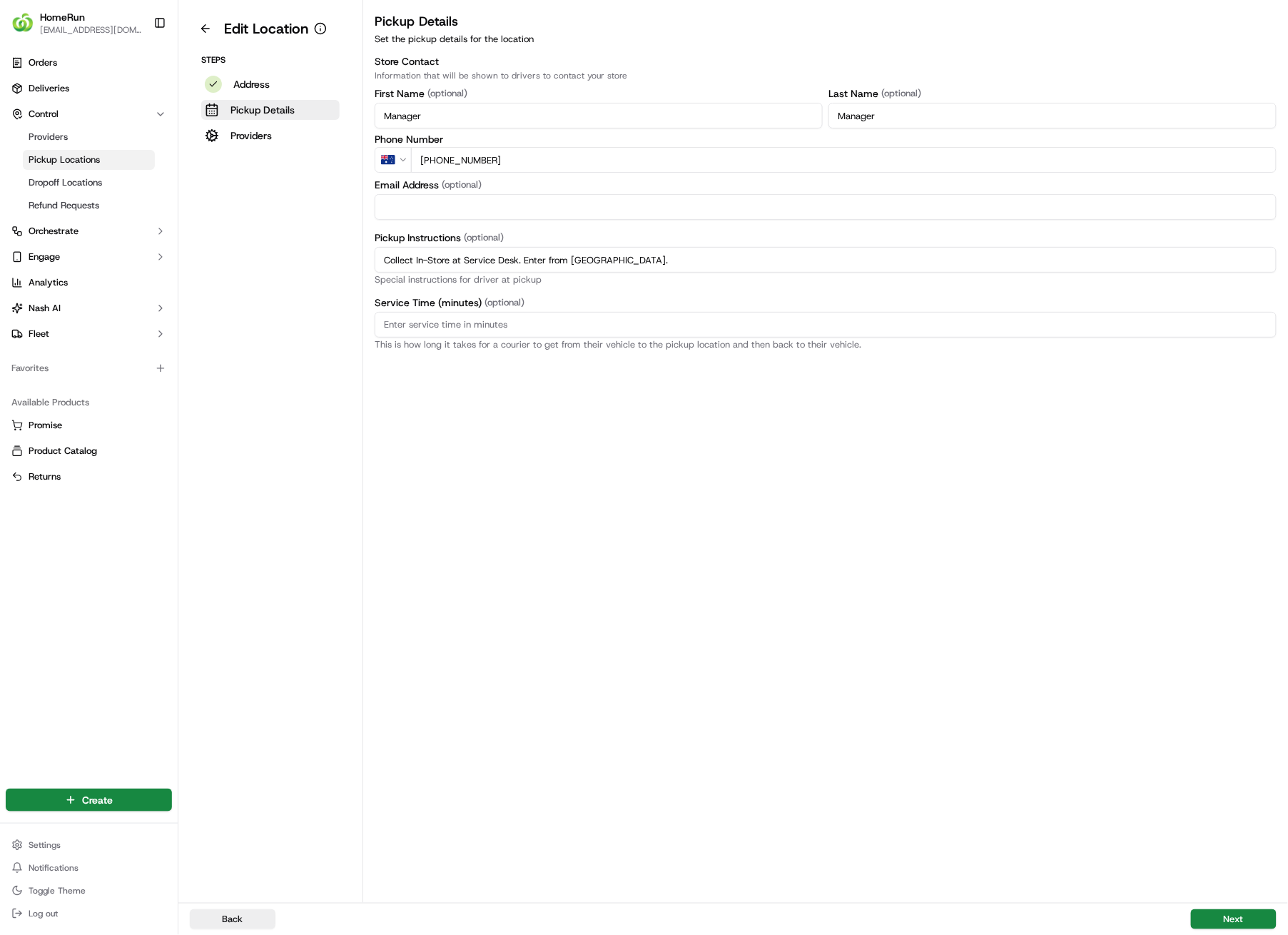
drag, startPoint x: 677, startPoint y: 260, endPoint x: 265, endPoint y: 256, distance: 412.0
click at [265, 256] on div "Edit Location Steps Address Pickup Details Providers Pickup Details Set the pic…" at bounding box center [733, 451] width 1110 height 903
paste input "Pickup from instore collection point. Enter from [GEOGRAPHIC_DATA]. Scan QR cod…"
type input "Pickup from instore collection point. Enter from [GEOGRAPHIC_DATA]. Scan QR cod…"
click at [1243, 665] on button "Next" at bounding box center [1234, 919] width 85 height 20
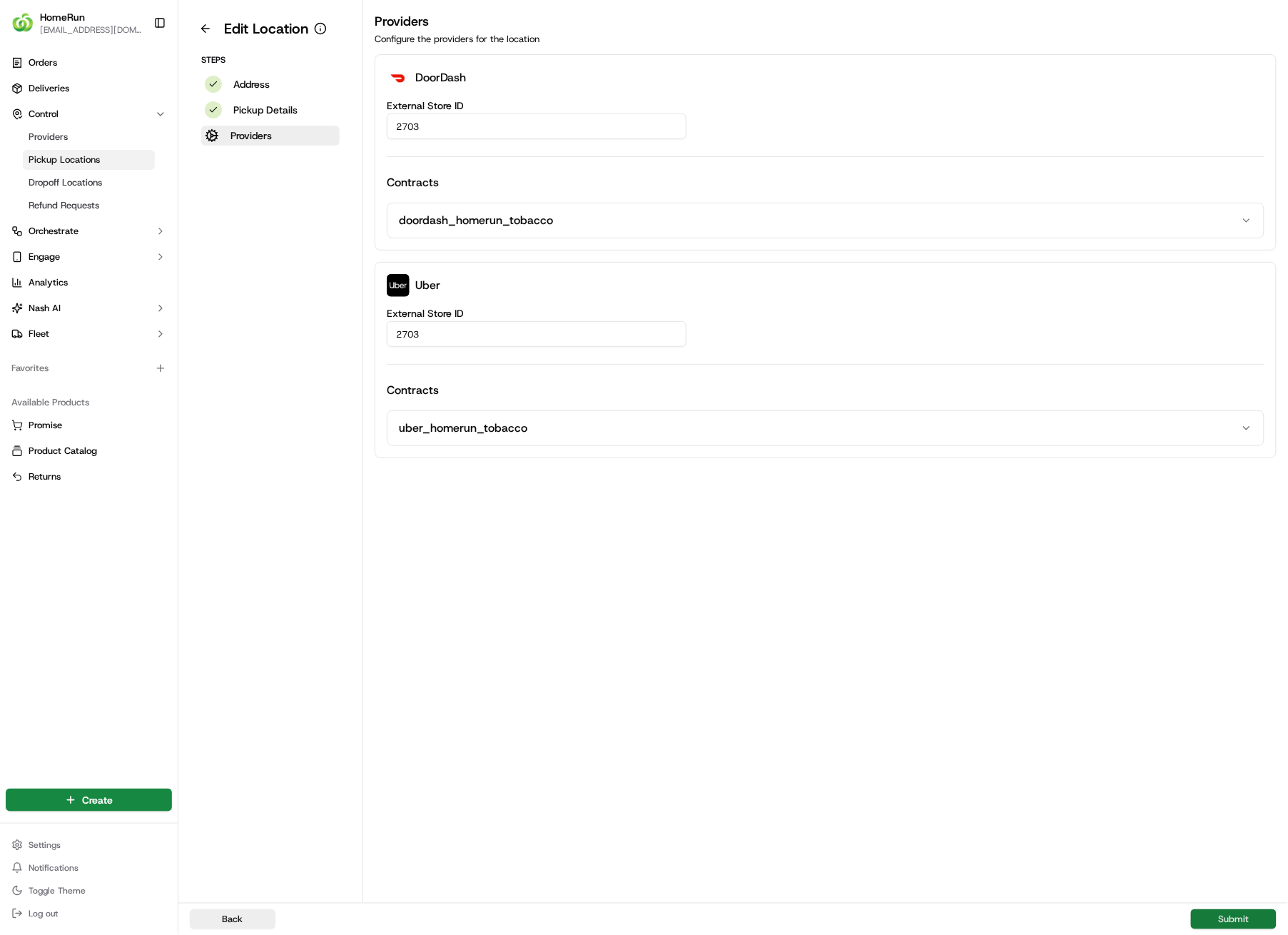
click at [1243, 665] on button "Submit" at bounding box center [1234, 919] width 85 height 20
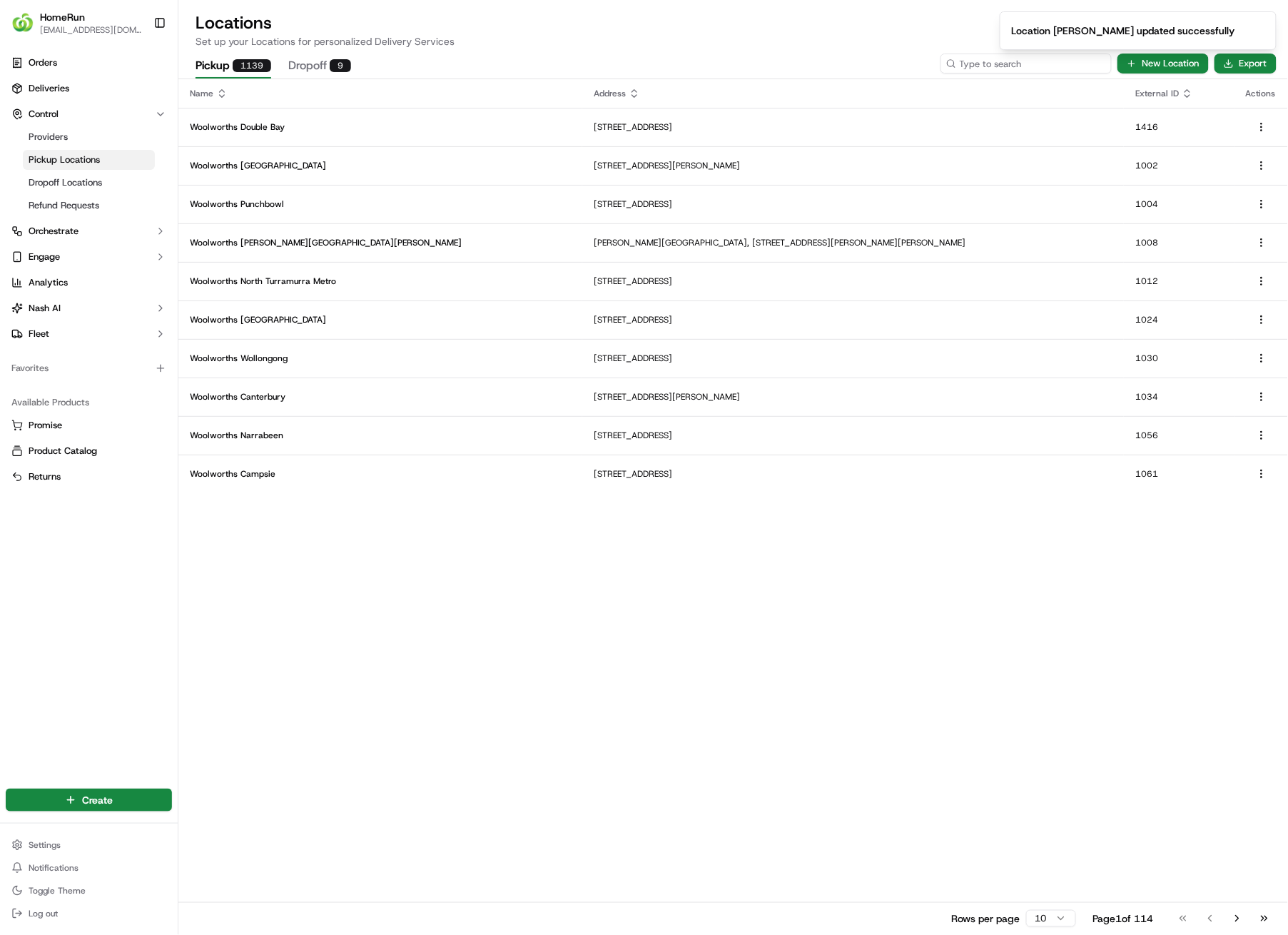
click at [1021, 64] on input at bounding box center [1026, 63] width 171 height 20
click at [1033, 61] on input at bounding box center [1026, 63] width 171 height 20
type input "2704"
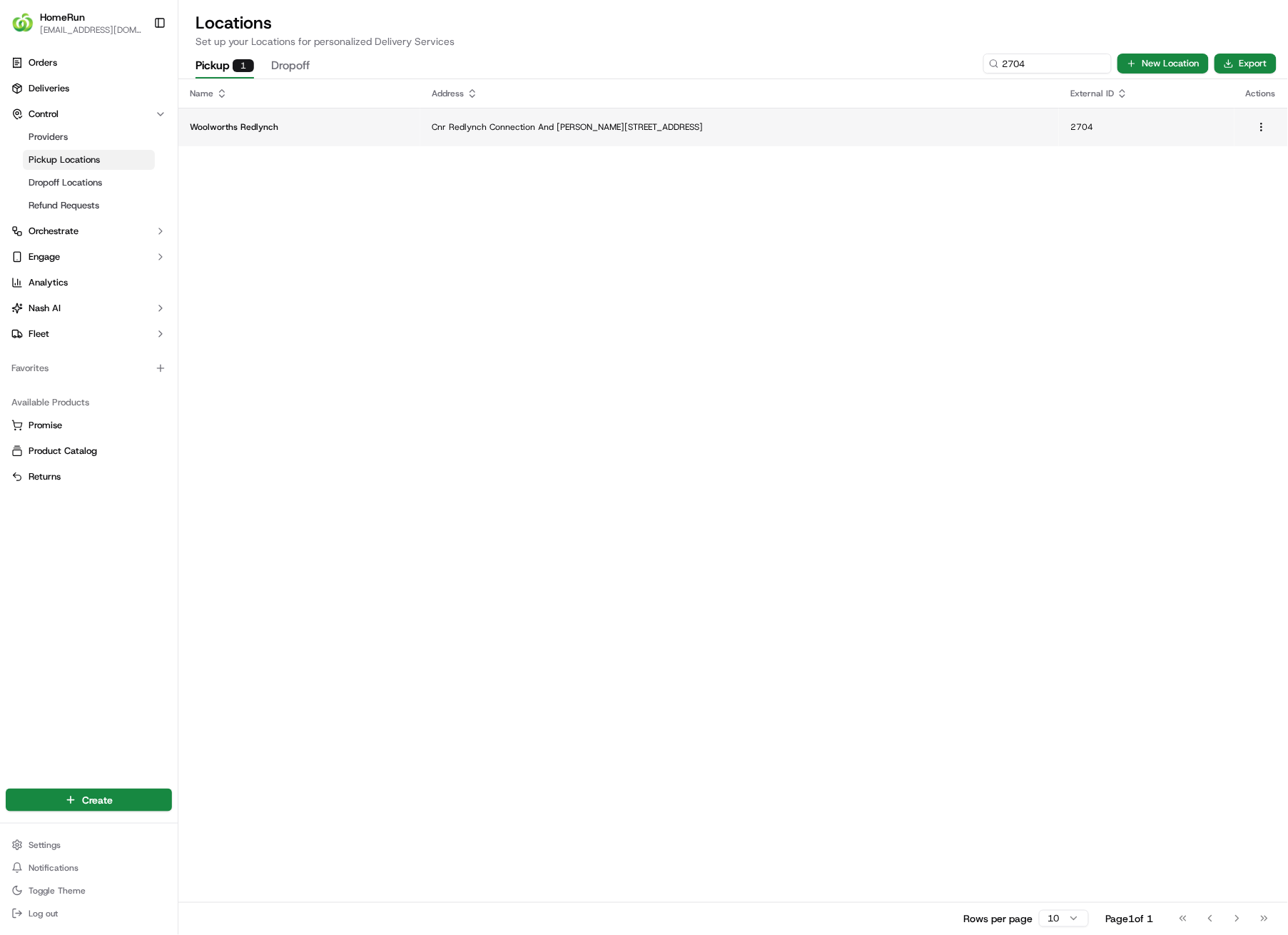
click at [666, 125] on p "Cnr Redlynch Connection And [PERSON_NAME][STREET_ADDRESS]" at bounding box center [739, 127] width 616 height 12
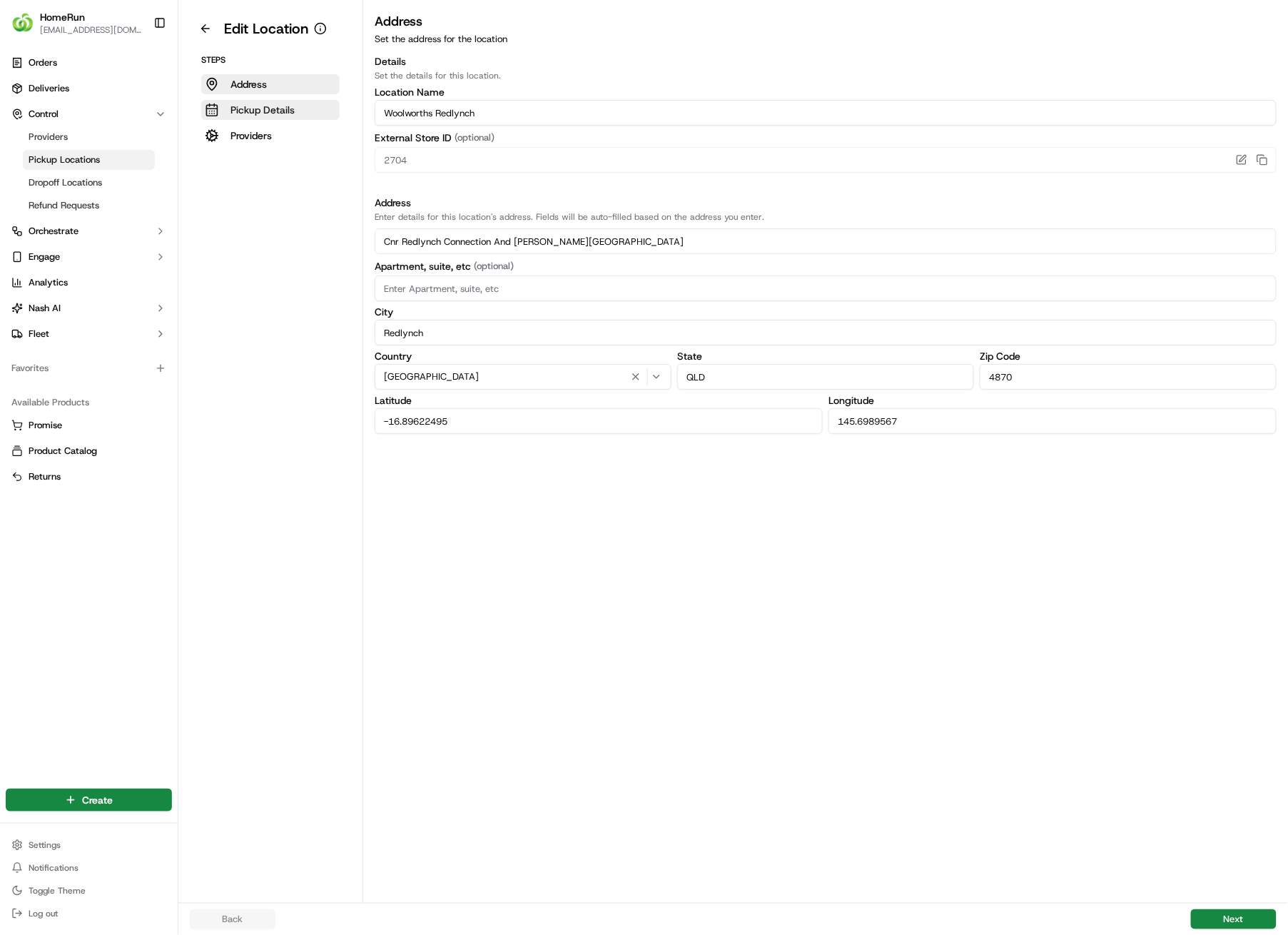
click at [275, 115] on p "Pickup Details" at bounding box center [262, 110] width 64 height 14
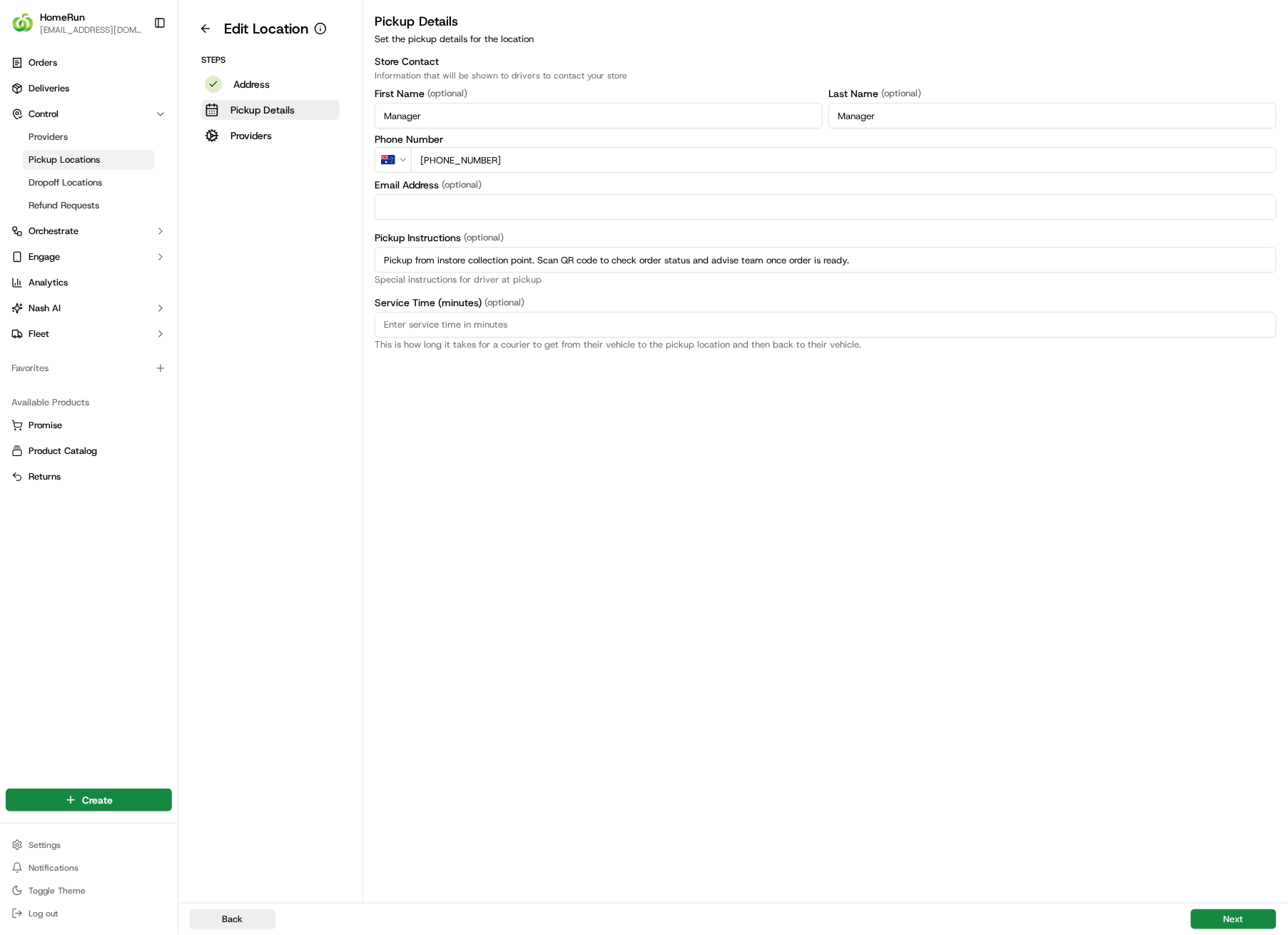
drag, startPoint x: 911, startPoint y: 263, endPoint x: 371, endPoint y: 273, distance: 540.1
click at [371, 273] on div "Pickup Details Set the pickup details for the location Store Contact Informatio…" at bounding box center [826, 181] width 925 height 338
paste input "Enter from [PERSON_NAME]."
type input "Pickup from instore collection point. Enter from [PERSON_NAME]. Scan QR code to…"
click at [1243, 665] on button "Next" at bounding box center [1234, 919] width 85 height 20
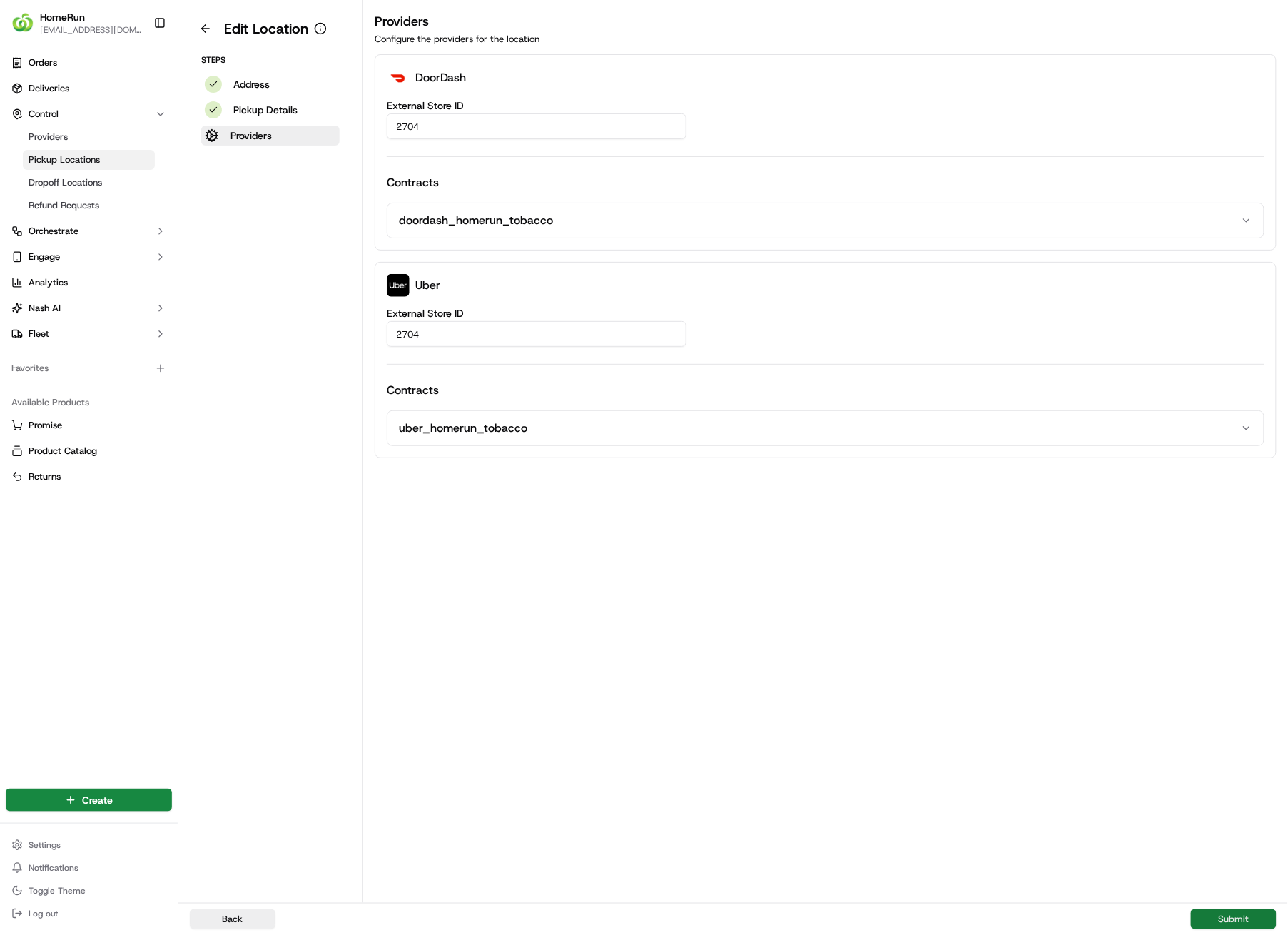
click at [1243, 665] on button "Submit" at bounding box center [1234, 919] width 85 height 20
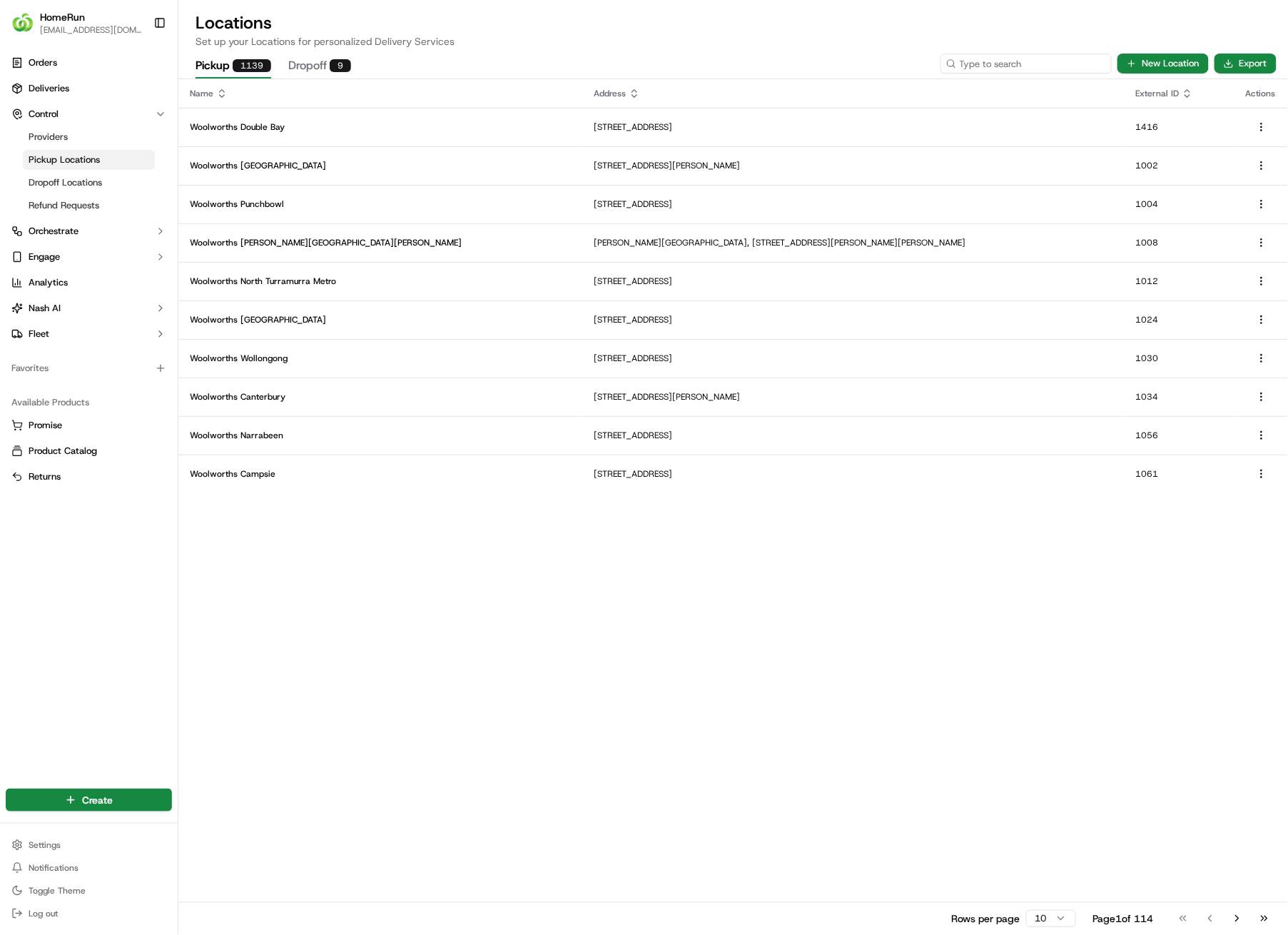
click at [1050, 65] on input at bounding box center [1026, 63] width 171 height 20
type input "2706"
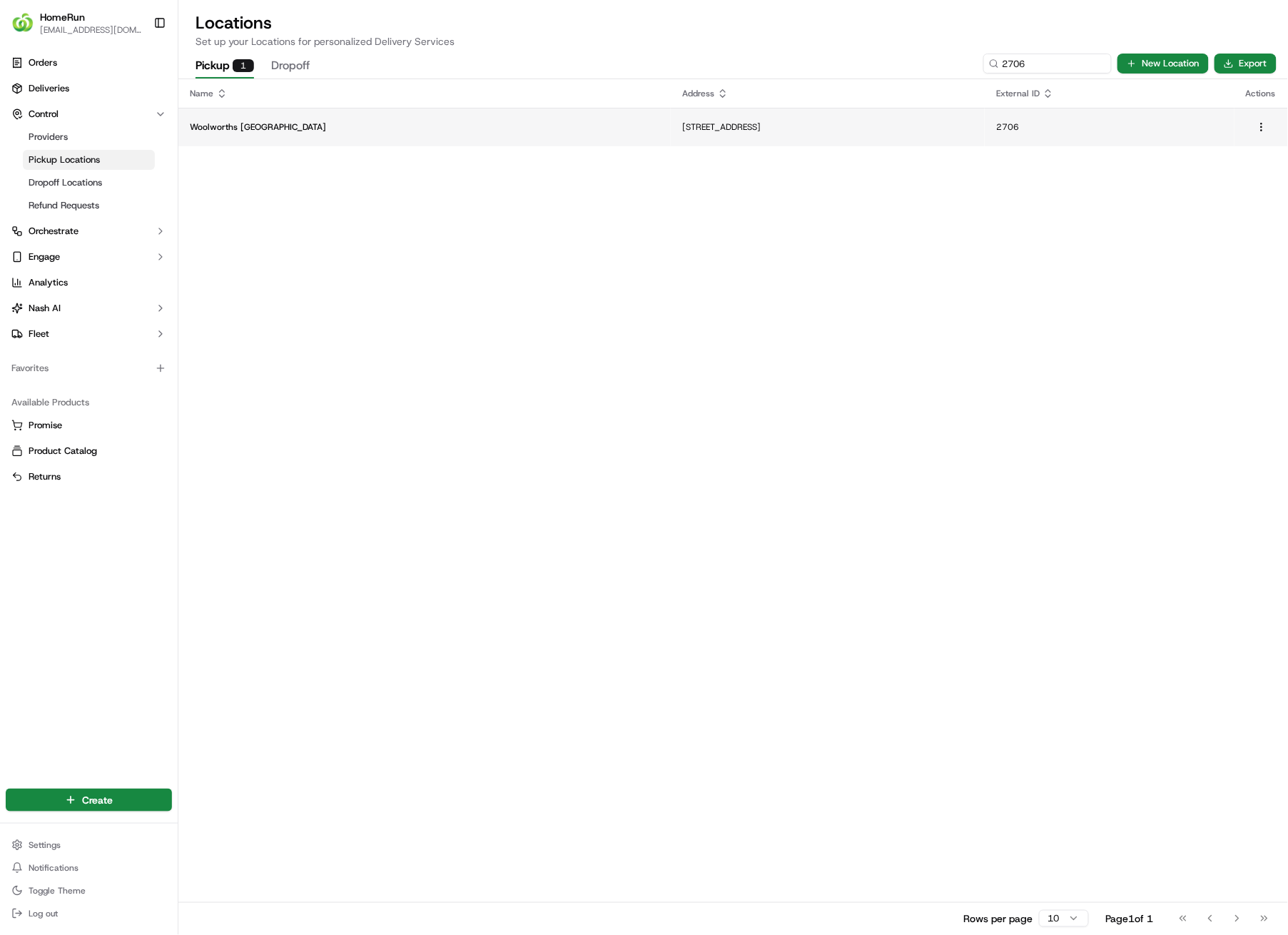
click at [318, 128] on p "Woolworths [GEOGRAPHIC_DATA]" at bounding box center [424, 127] width 469 height 12
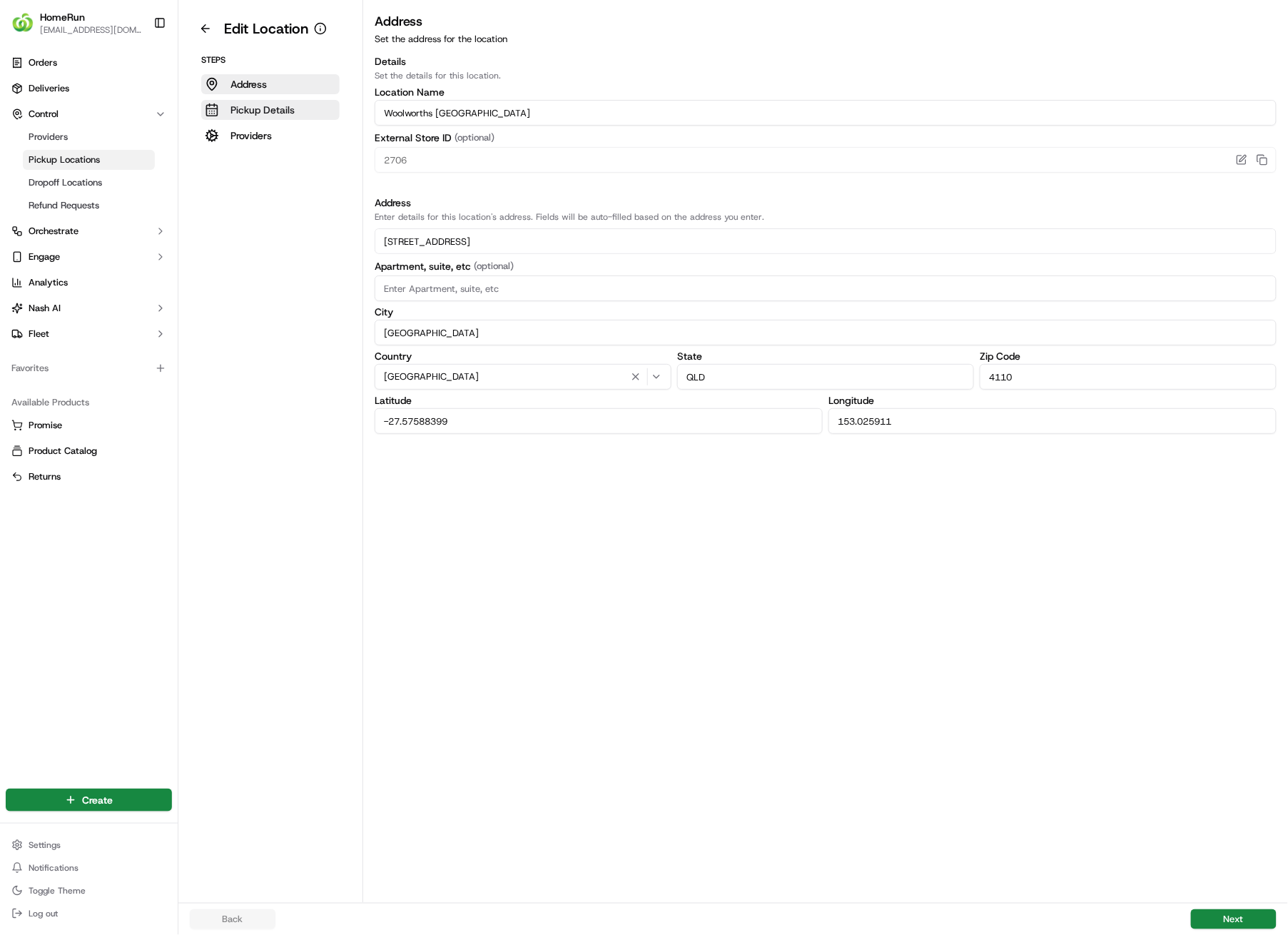
click at [235, 107] on p "Pickup Details" at bounding box center [262, 110] width 64 height 14
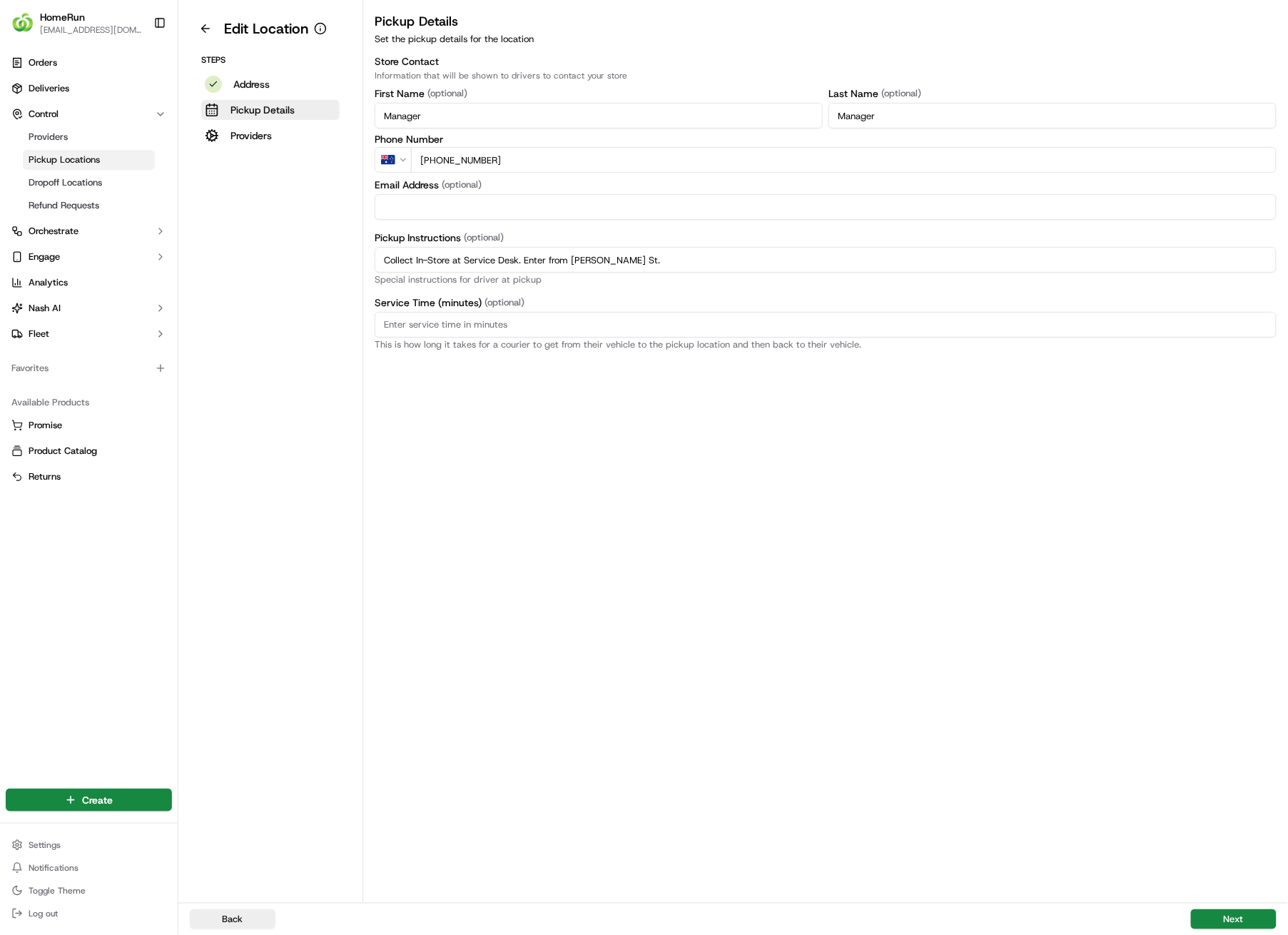
drag, startPoint x: 638, startPoint y: 258, endPoint x: 357, endPoint y: 260, distance: 281.0
click at [355, 260] on div "Edit Location Steps Address Pickup Details Providers Pickup Details Set the pic…" at bounding box center [733, 451] width 1110 height 903
paste input "Pickup from instore collection point. Enter from [PERSON_NAME] St. Scan QR code…"
type input "Pickup from instore collection point. Enter from [PERSON_NAME] St. Scan QR code…"
click at [1242, 665] on button "Next" at bounding box center [1234, 919] width 85 height 20
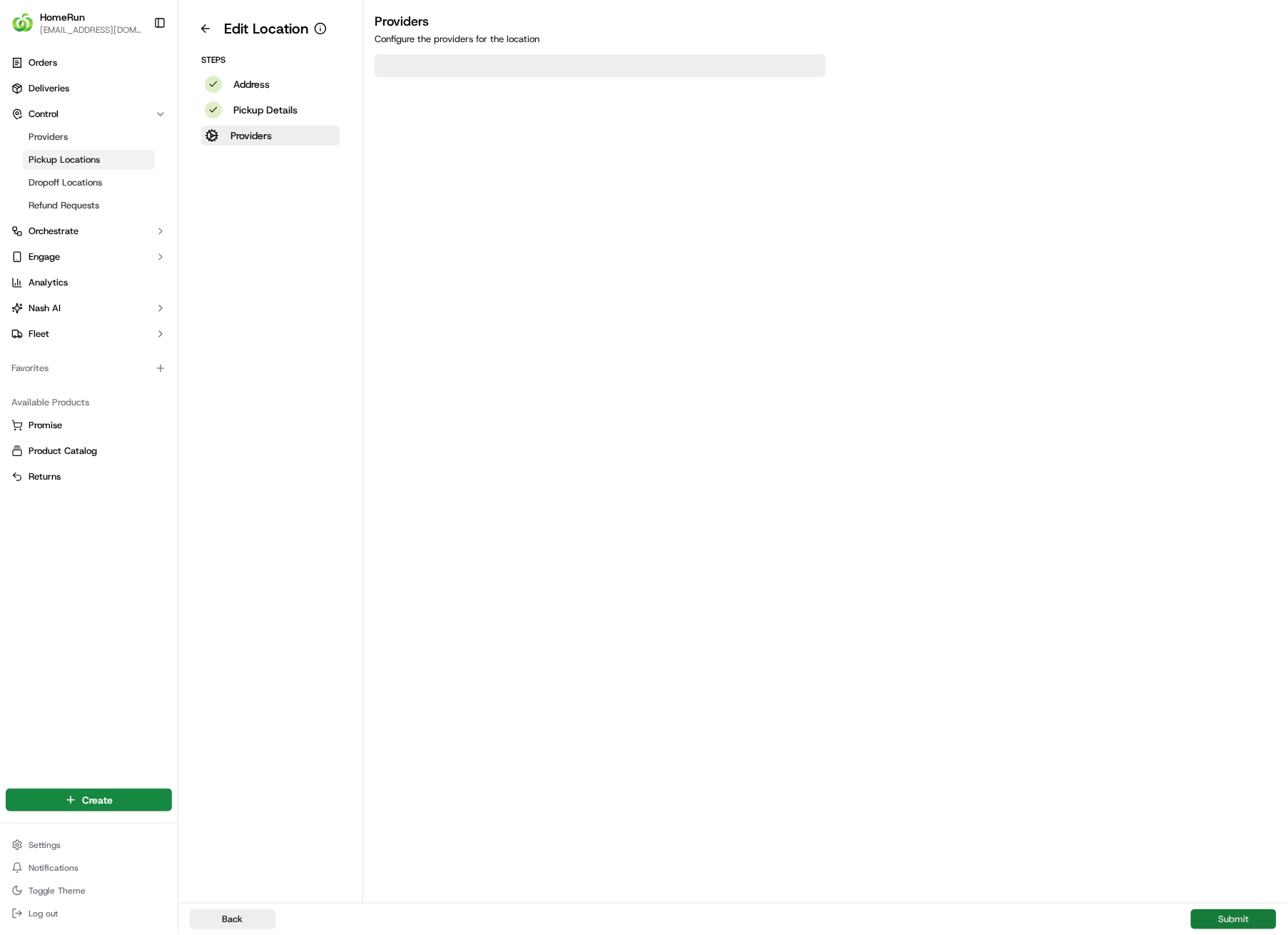
click at [1242, 665] on button "Submit" at bounding box center [1234, 919] width 85 height 20
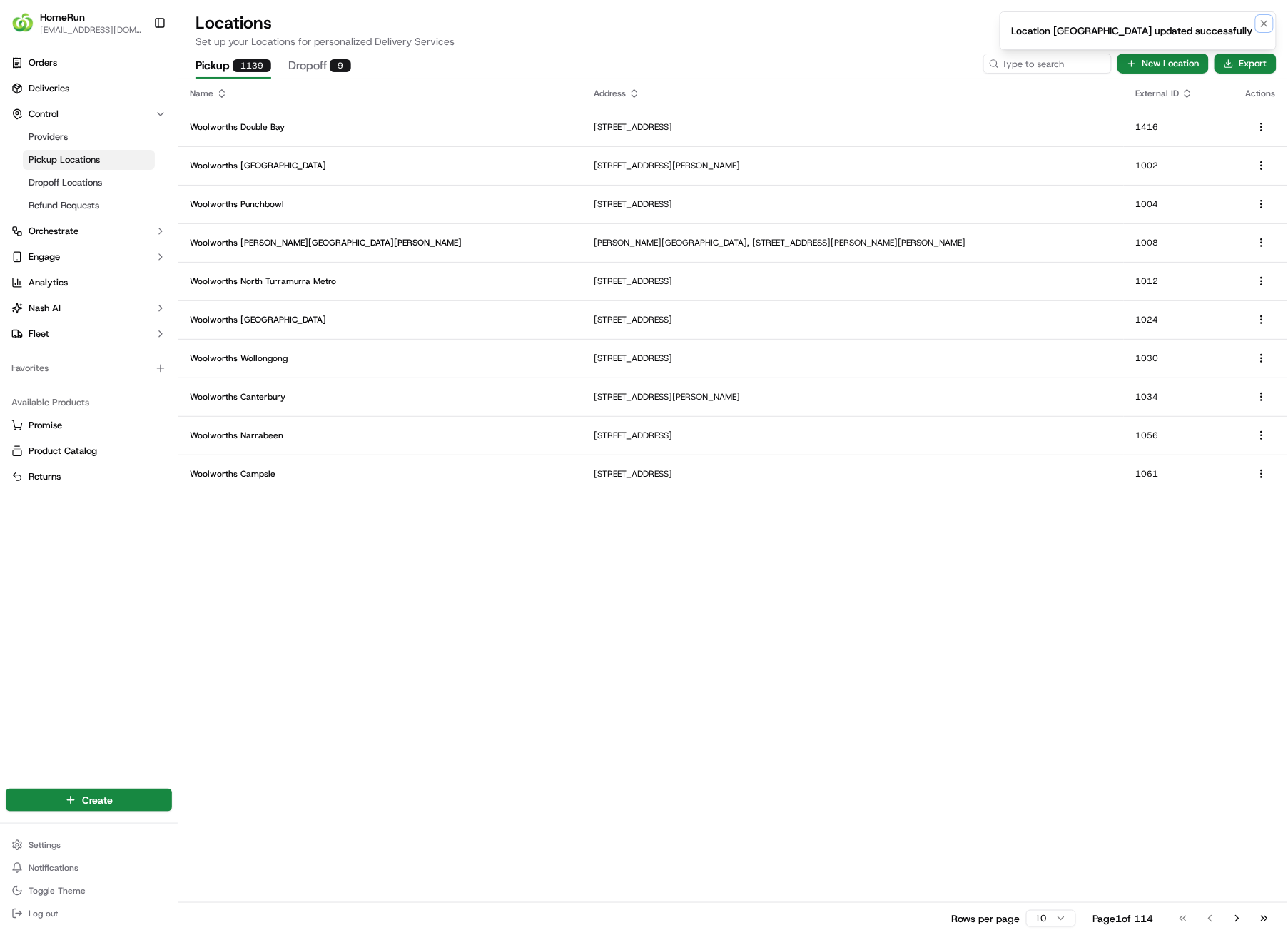
drag, startPoint x: 1262, startPoint y: 25, endPoint x: 1253, endPoint y: 30, distance: 10.3
click at [1262, 25] on icon "Notifications (F8)" at bounding box center [1265, 24] width 12 height 12
click at [1072, 60] on input at bounding box center [1026, 63] width 171 height 20
type input "2713"
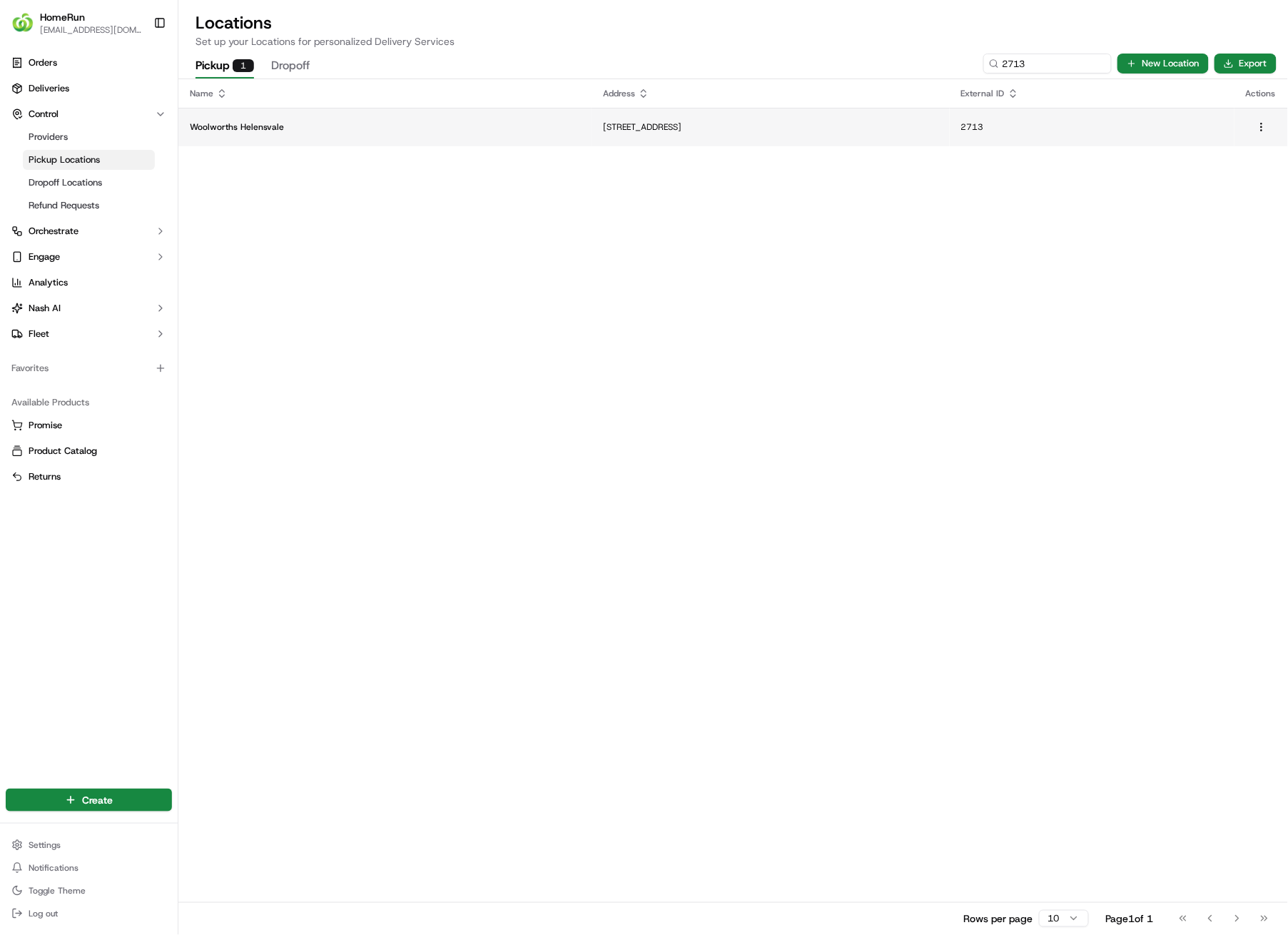
click at [657, 127] on p "[STREET_ADDRESS]" at bounding box center [771, 127] width 335 height 12
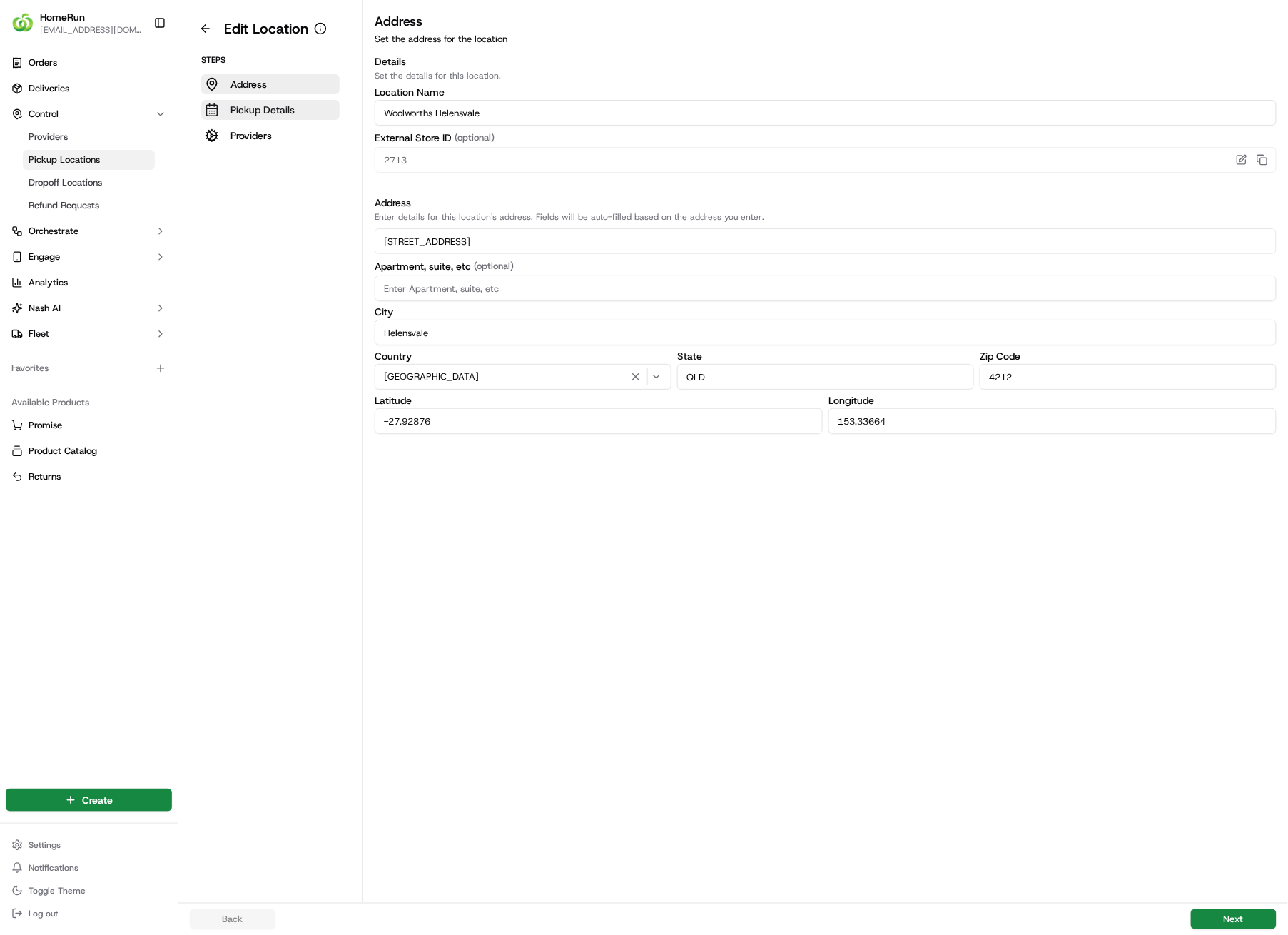
click at [261, 105] on p "Pickup Details" at bounding box center [262, 110] width 64 height 14
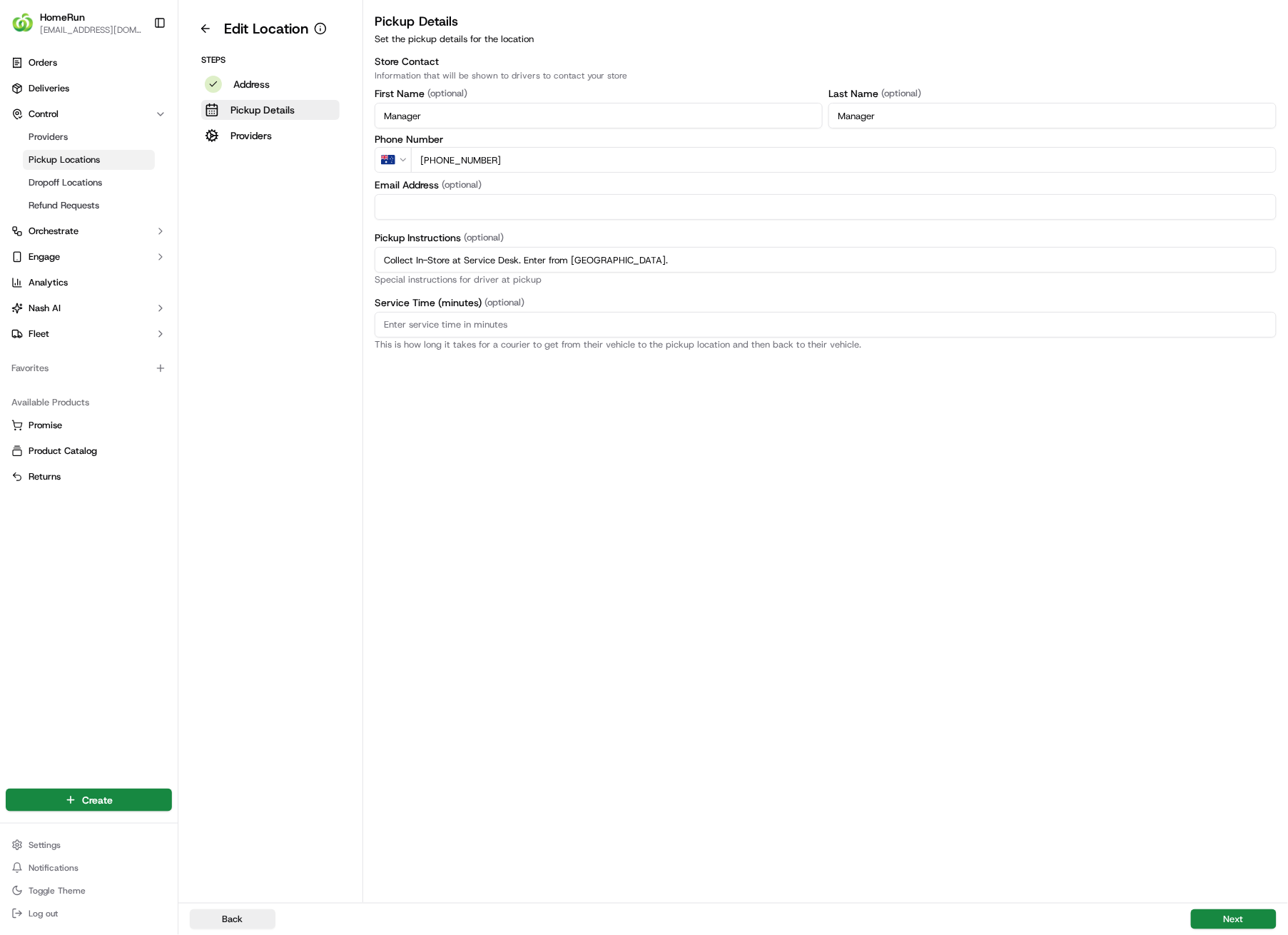
drag, startPoint x: 690, startPoint y: 260, endPoint x: 390, endPoint y: 260, distance: 300.0
click at [374, 263] on div "Pickup Details Set the pickup details for the location Store Contact Informatio…" at bounding box center [826, 181] width 925 height 338
paste input "Pickup from instore collection point. Enter from Town Centre Dr. Scan QR code t…"
type input "Pickup from instore collection point. Enter from Town Centre Dr. Scan QR code t…"
click at [1238, 665] on button "Next" at bounding box center [1234, 919] width 85 height 20
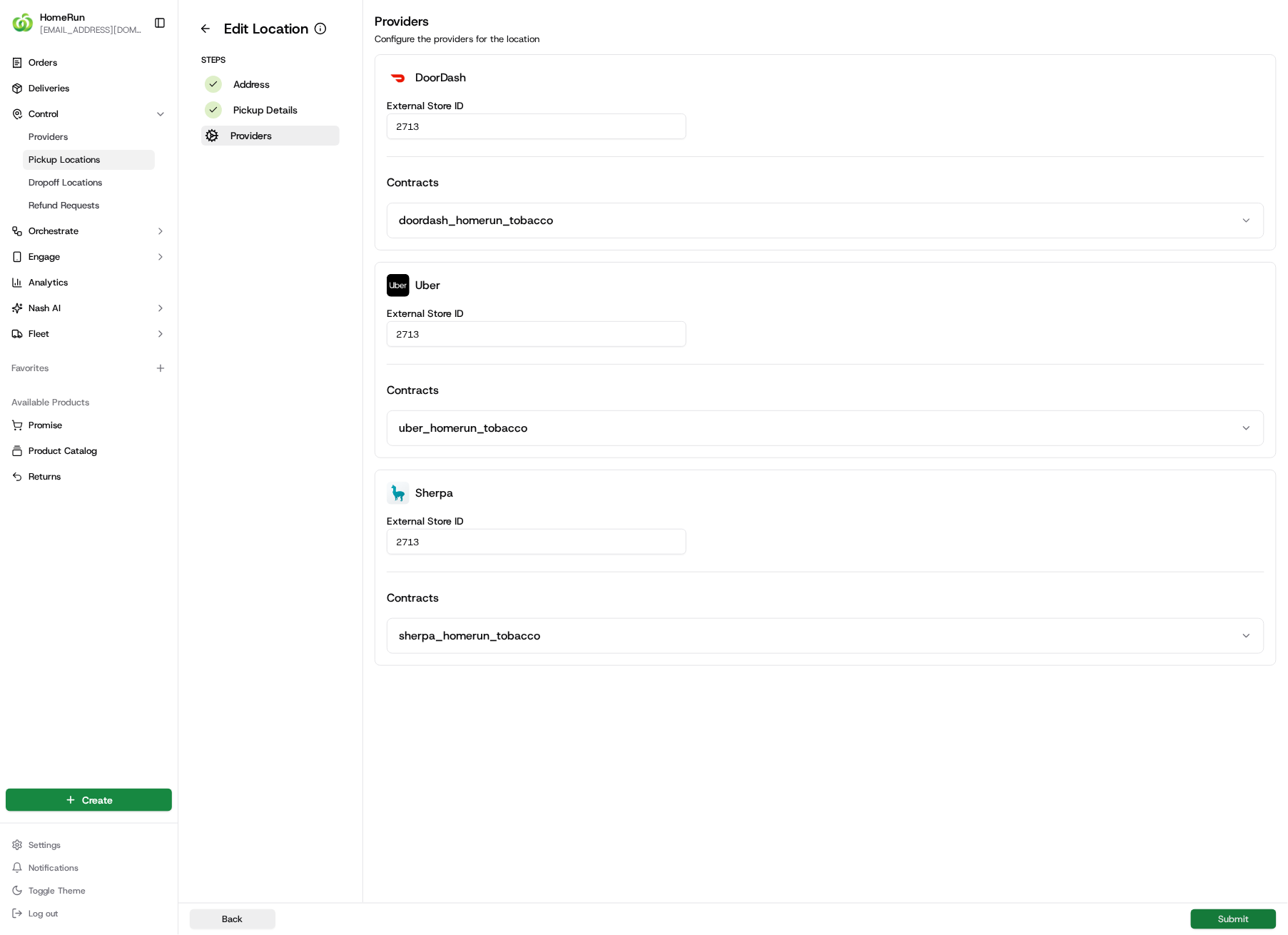
click at [1238, 665] on button "Submit" at bounding box center [1234, 919] width 85 height 20
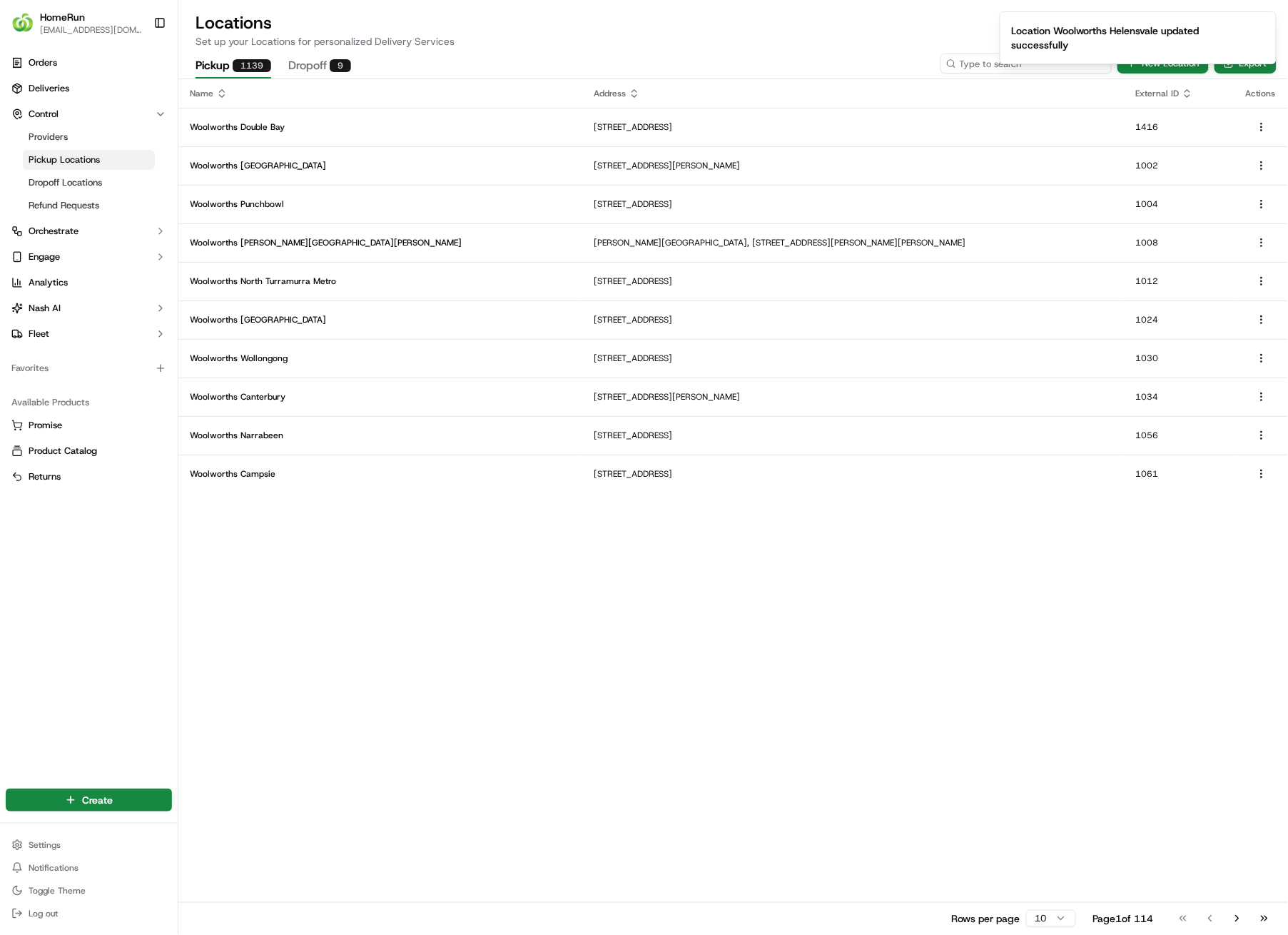
click at [1024, 61] on input at bounding box center [1026, 63] width 171 height 20
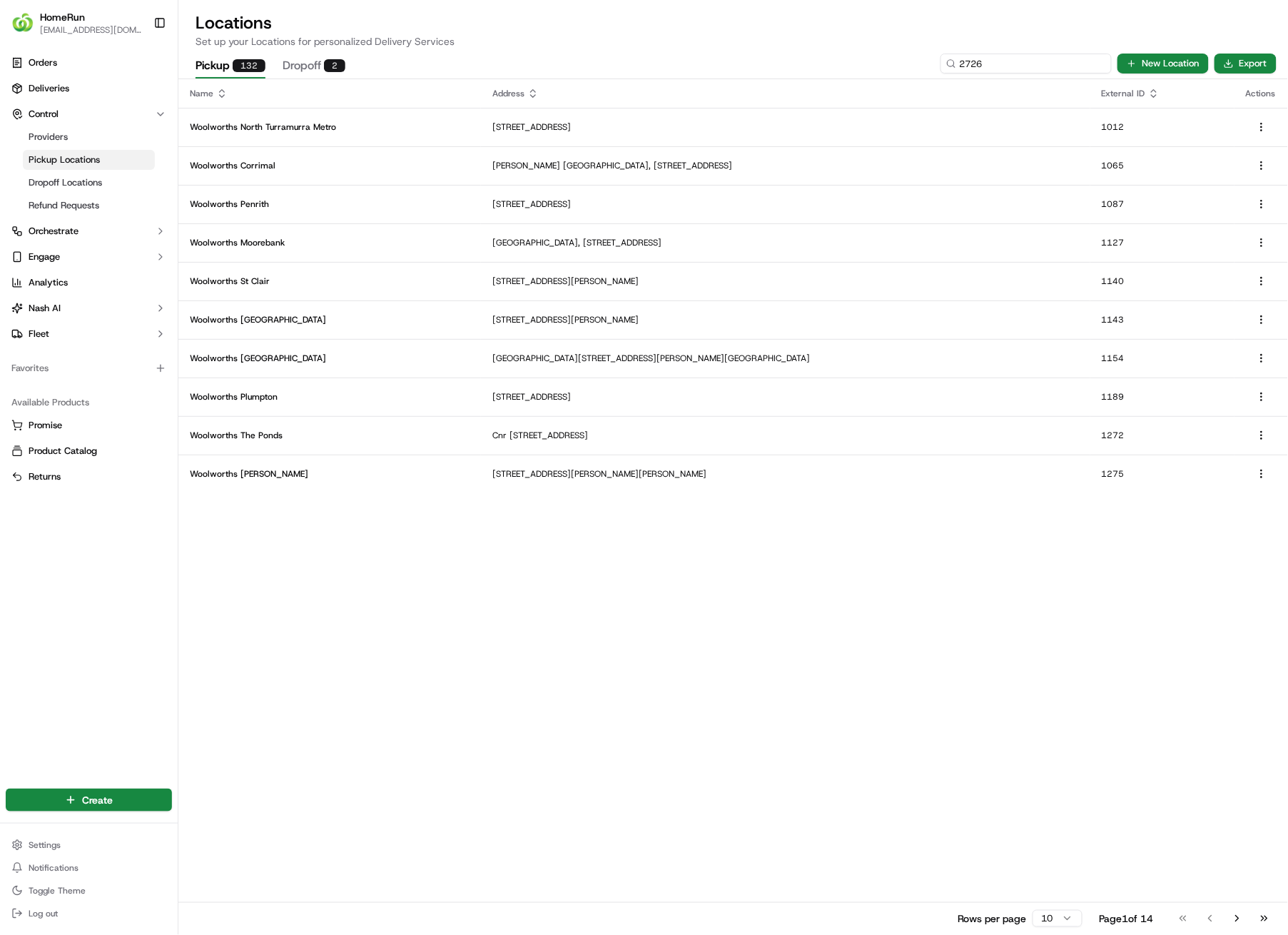
type input "2726"
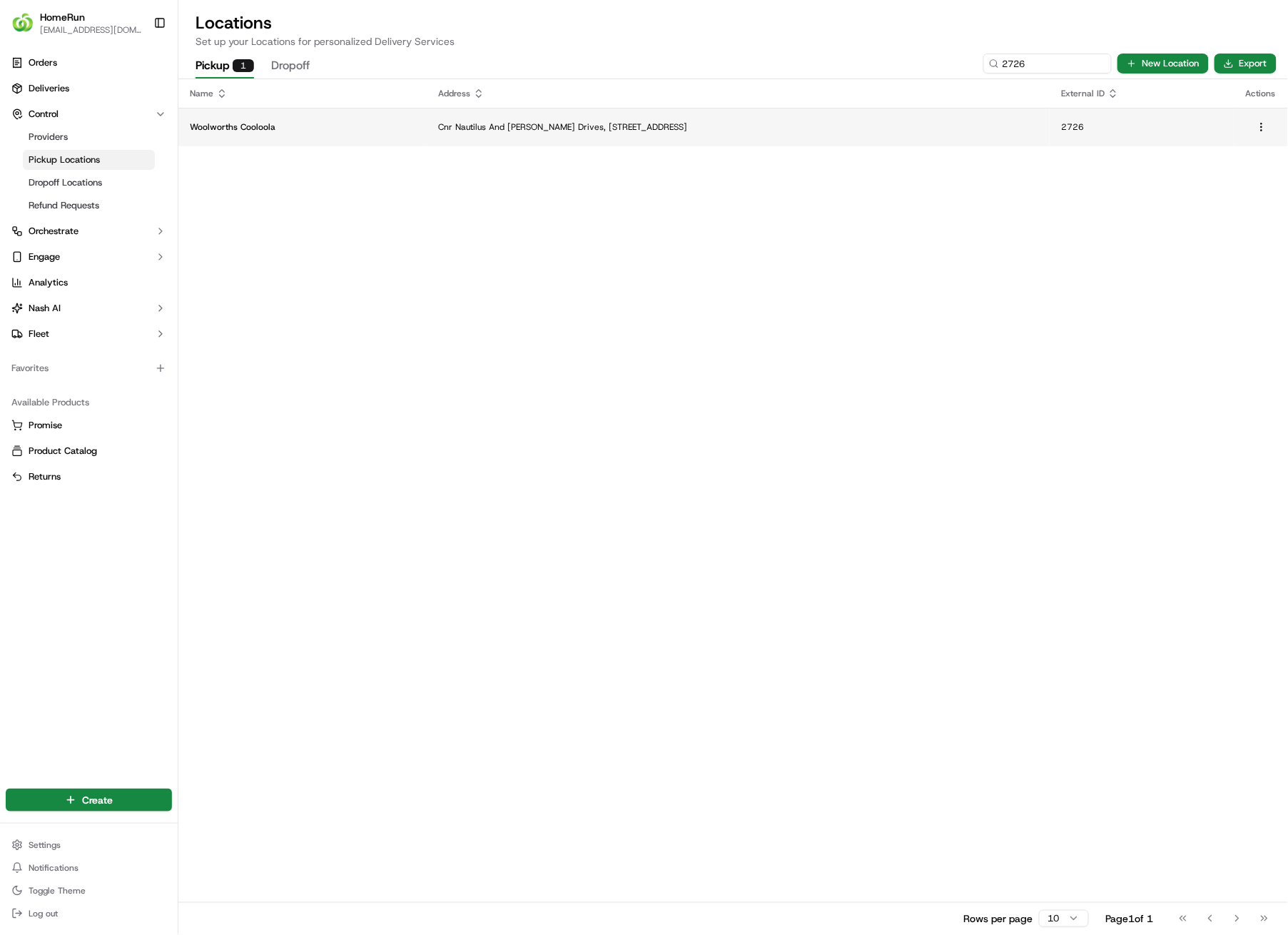
click at [448, 125] on p "Cnr Nautilus And [PERSON_NAME] Drives, [STREET_ADDRESS]" at bounding box center [739, 127] width 600 height 12
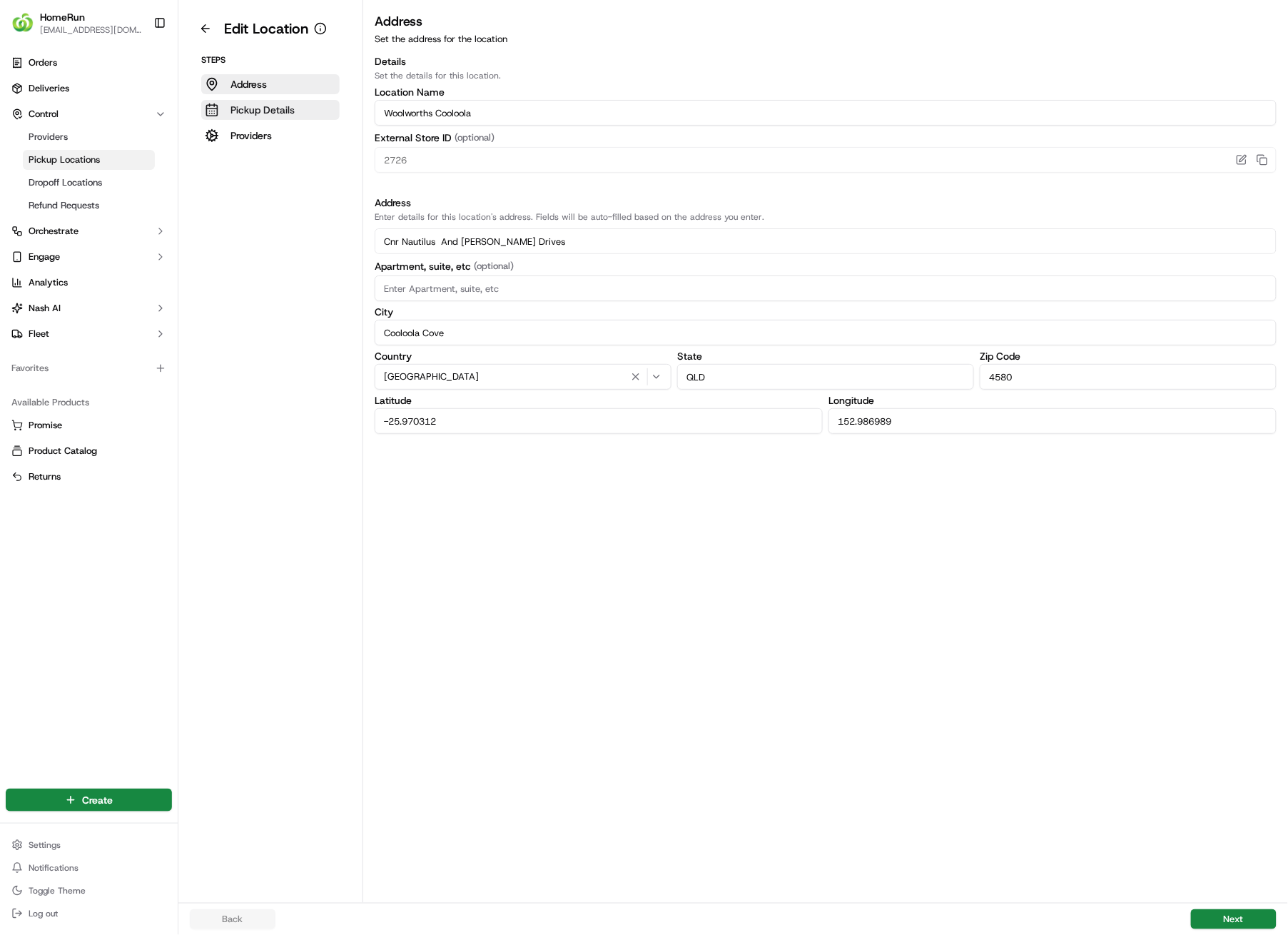
click at [282, 107] on p "Pickup Details" at bounding box center [262, 110] width 64 height 14
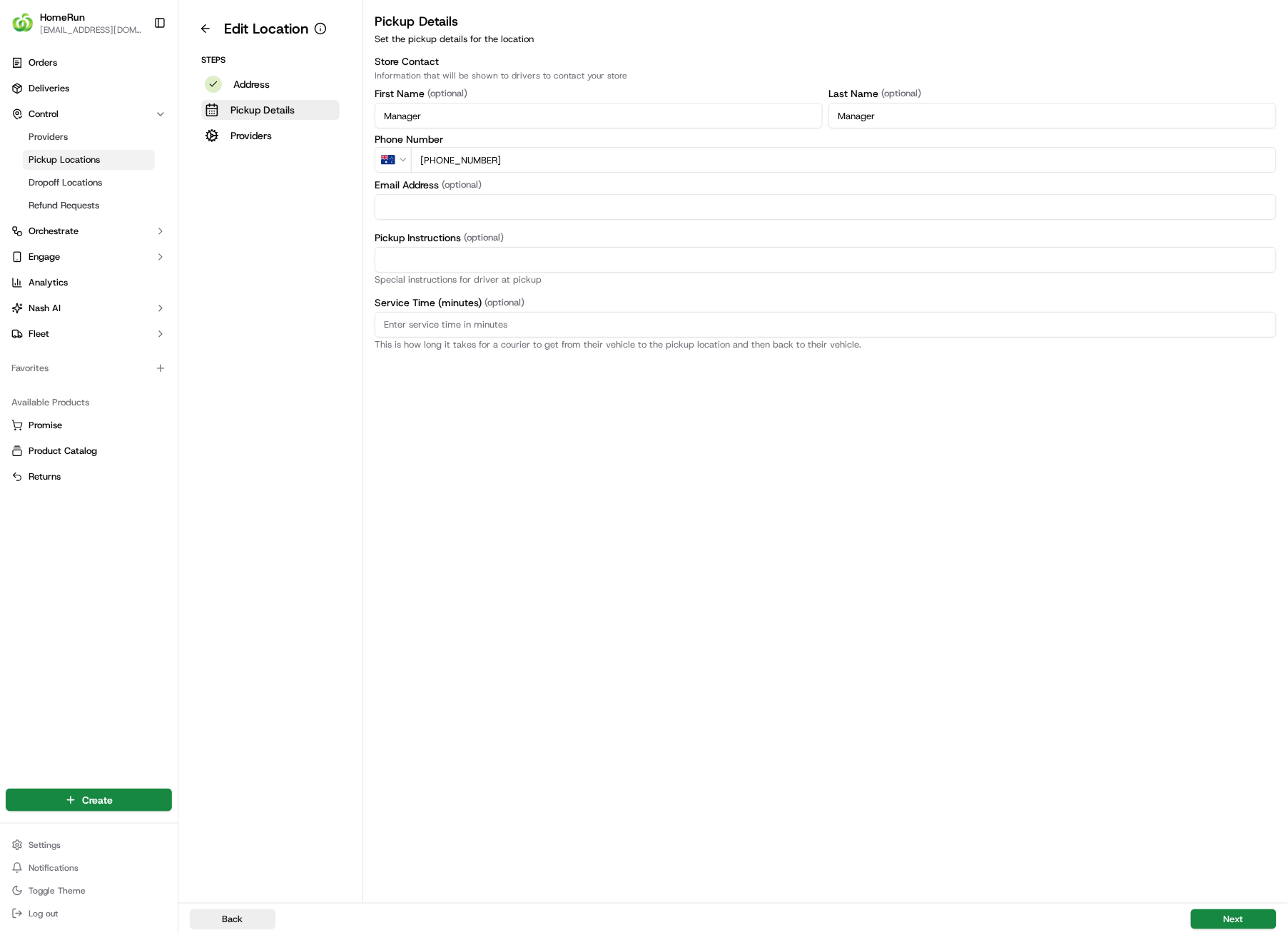
click at [456, 263] on input "Pickup Instructions (optional)" at bounding box center [825, 260] width 902 height 26
paste input "Pickup from instore collection point. Scan Delivery Partner QR Code Poster to c…"
type input "Pickup from instore collection point. Scan Delivery Partner QR Code Poster to c…"
click at [1239, 665] on button "Next" at bounding box center [1234, 919] width 85 height 20
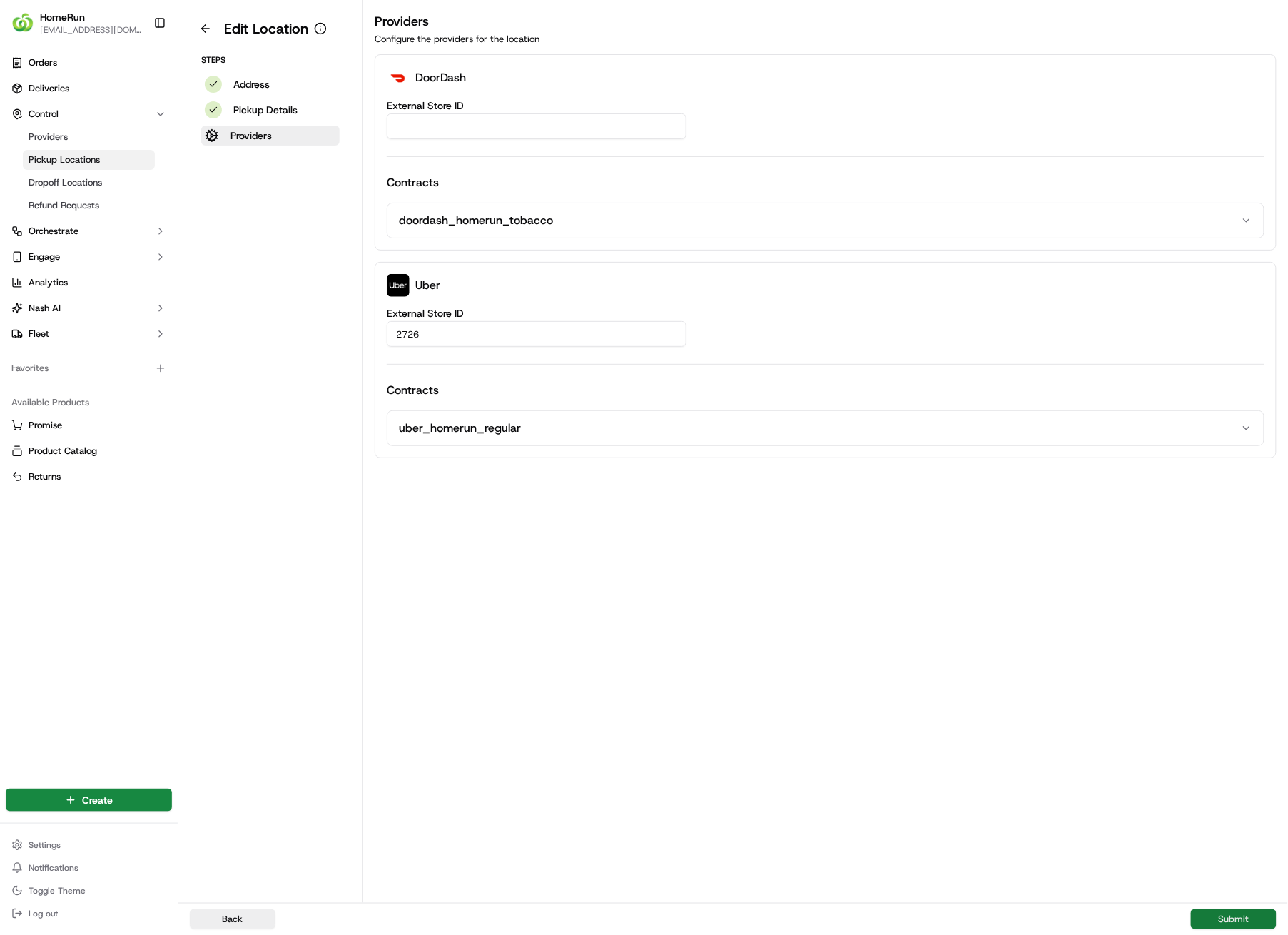
click at [1239, 665] on button "Submit" at bounding box center [1234, 919] width 85 height 20
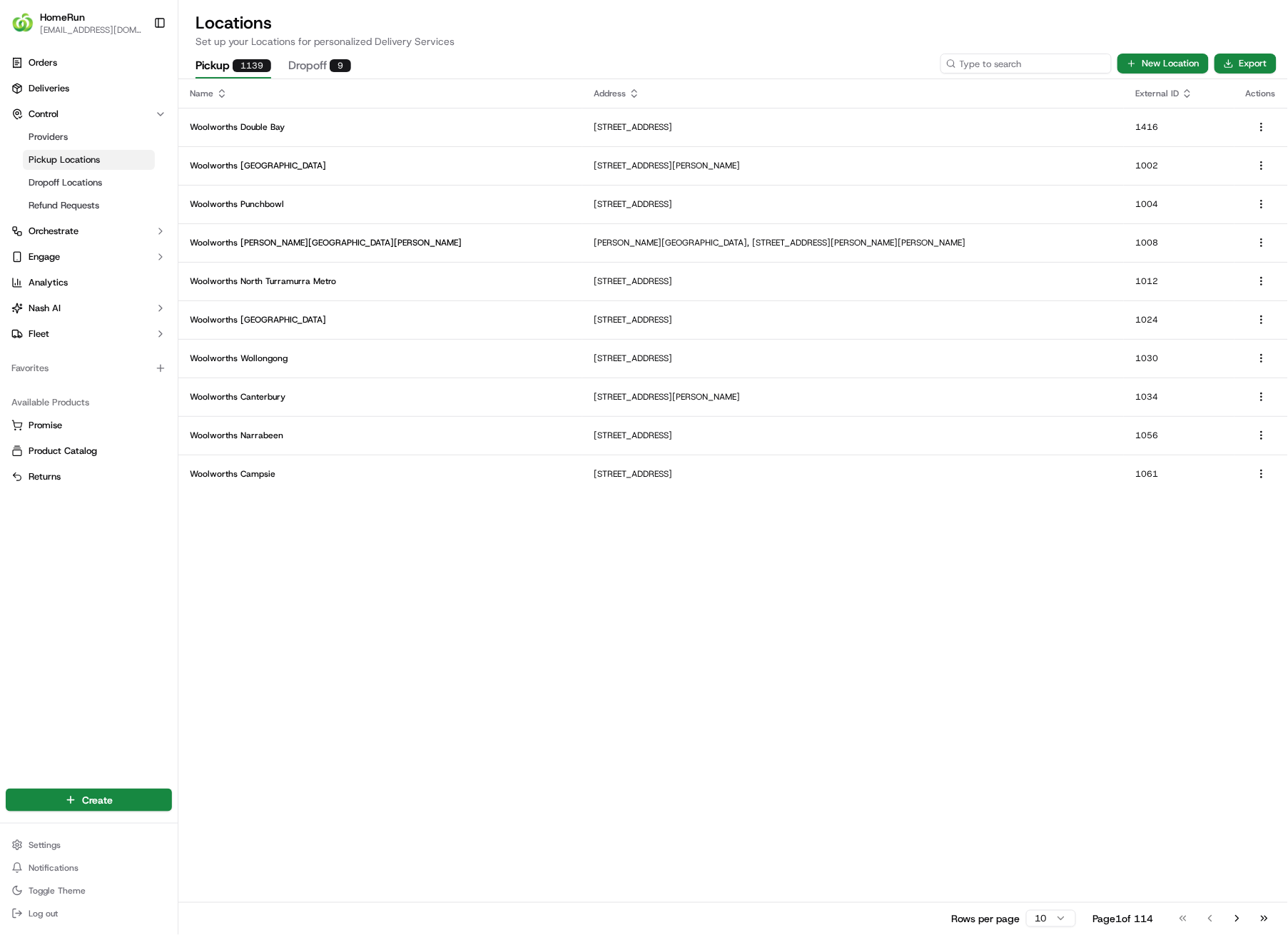
click at [1012, 57] on input at bounding box center [1026, 63] width 171 height 20
type input "2726"
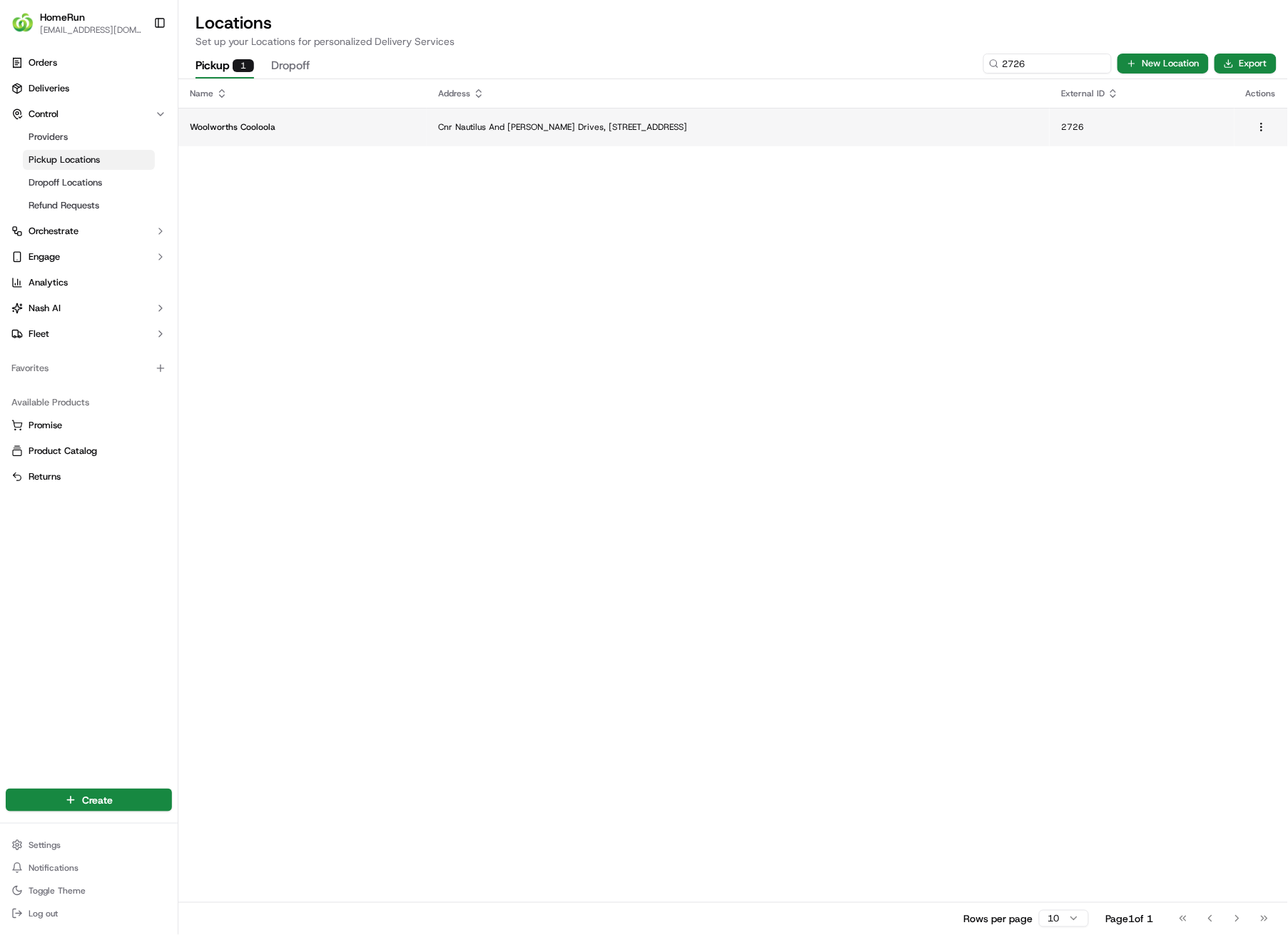
click at [452, 122] on p "Cnr Nautilus And [PERSON_NAME] Drives, [STREET_ADDRESS]" at bounding box center [739, 127] width 600 height 12
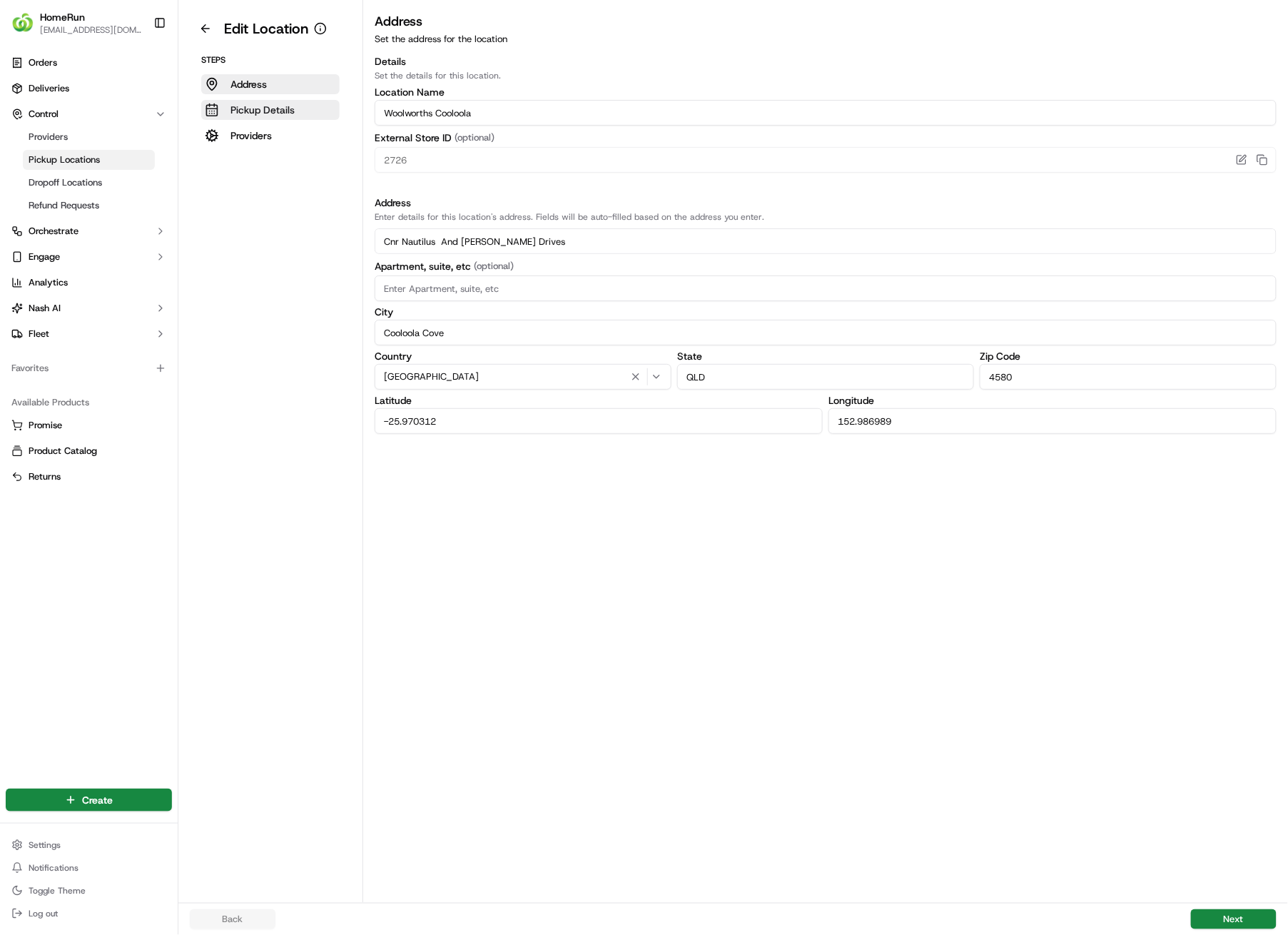
click at [291, 113] on p "Pickup Details" at bounding box center [262, 110] width 64 height 14
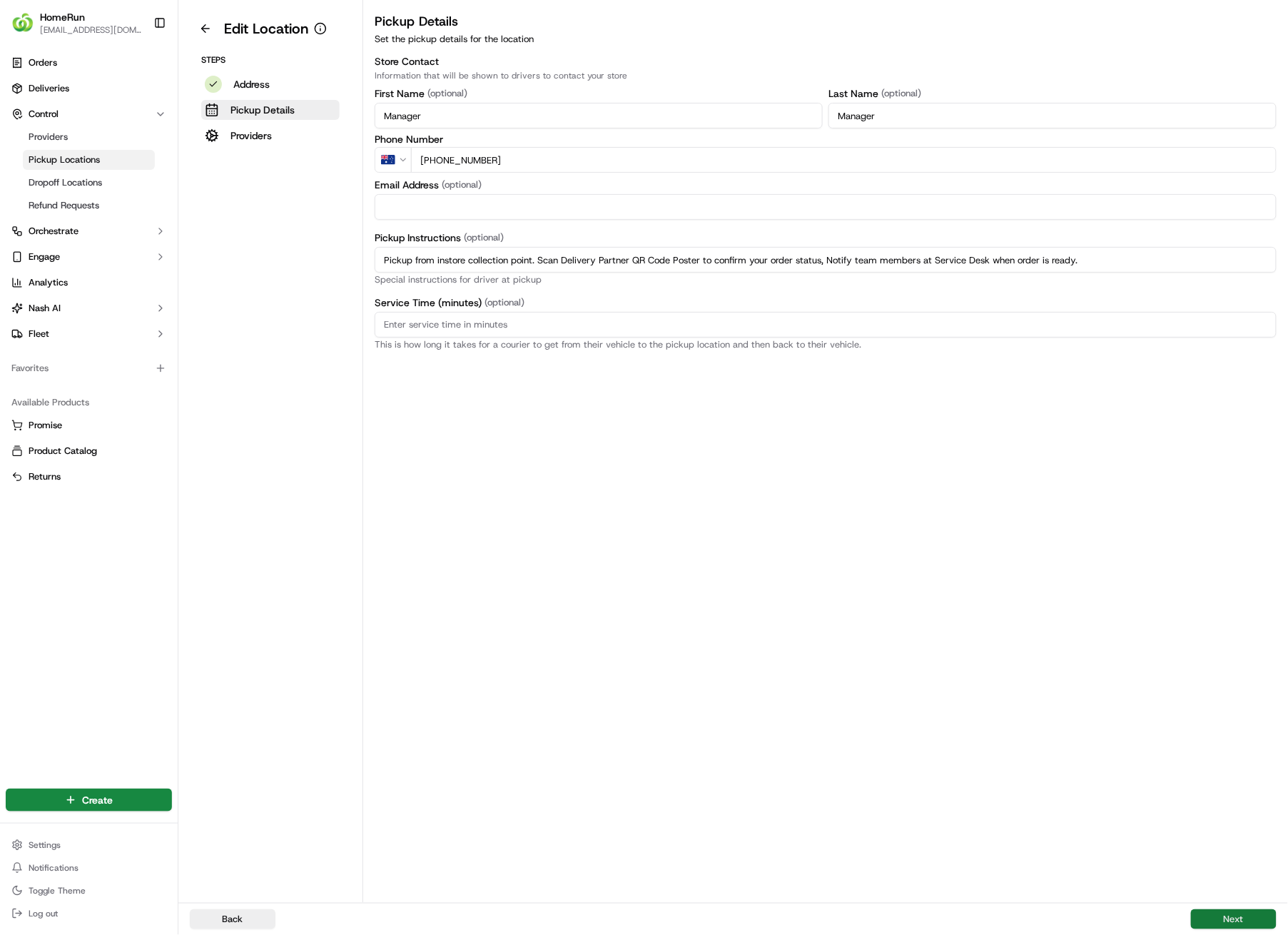
click at [1209, 665] on button "Next" at bounding box center [1234, 919] width 85 height 20
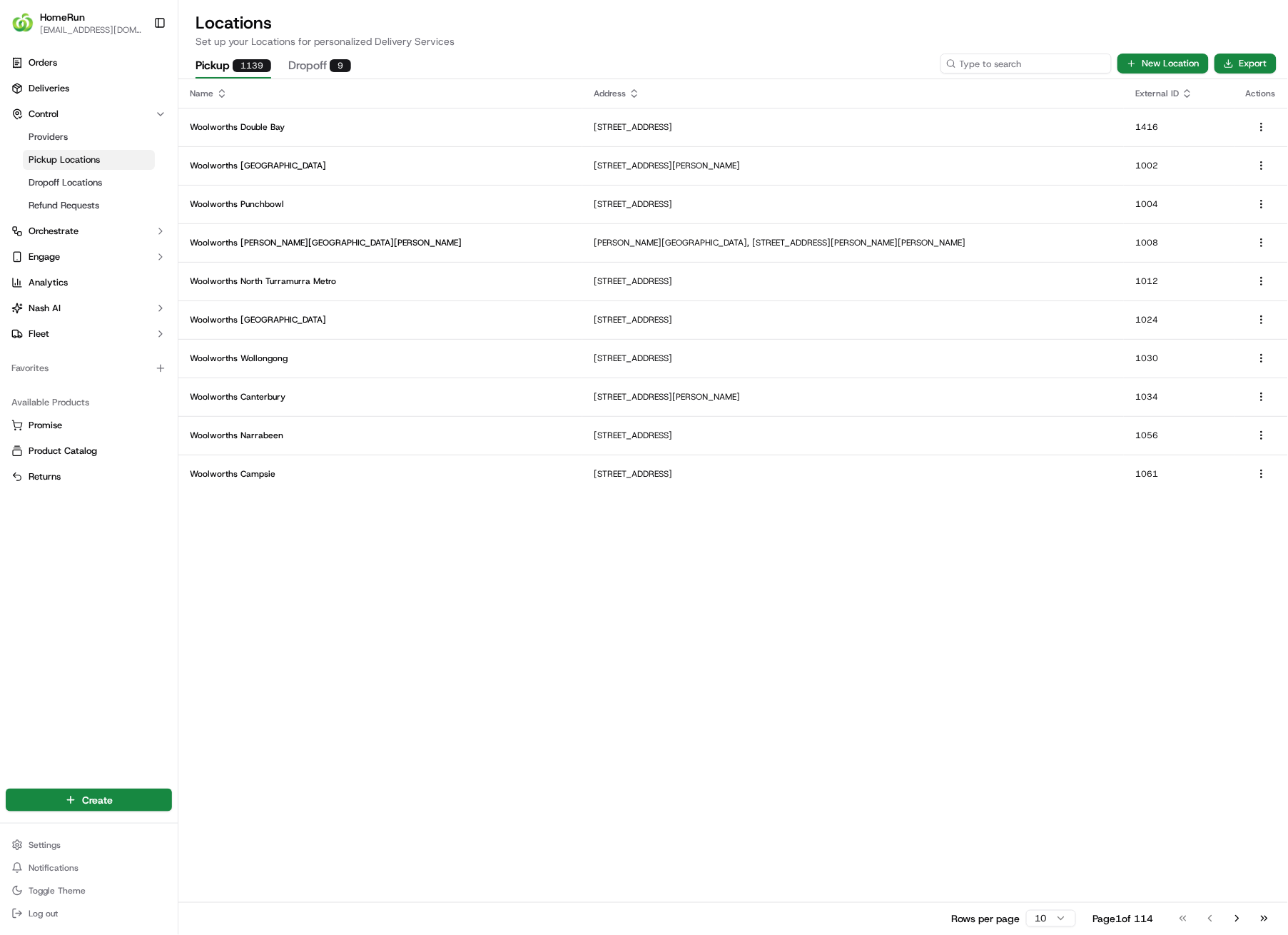
click at [1009, 61] on input at bounding box center [1026, 63] width 171 height 20
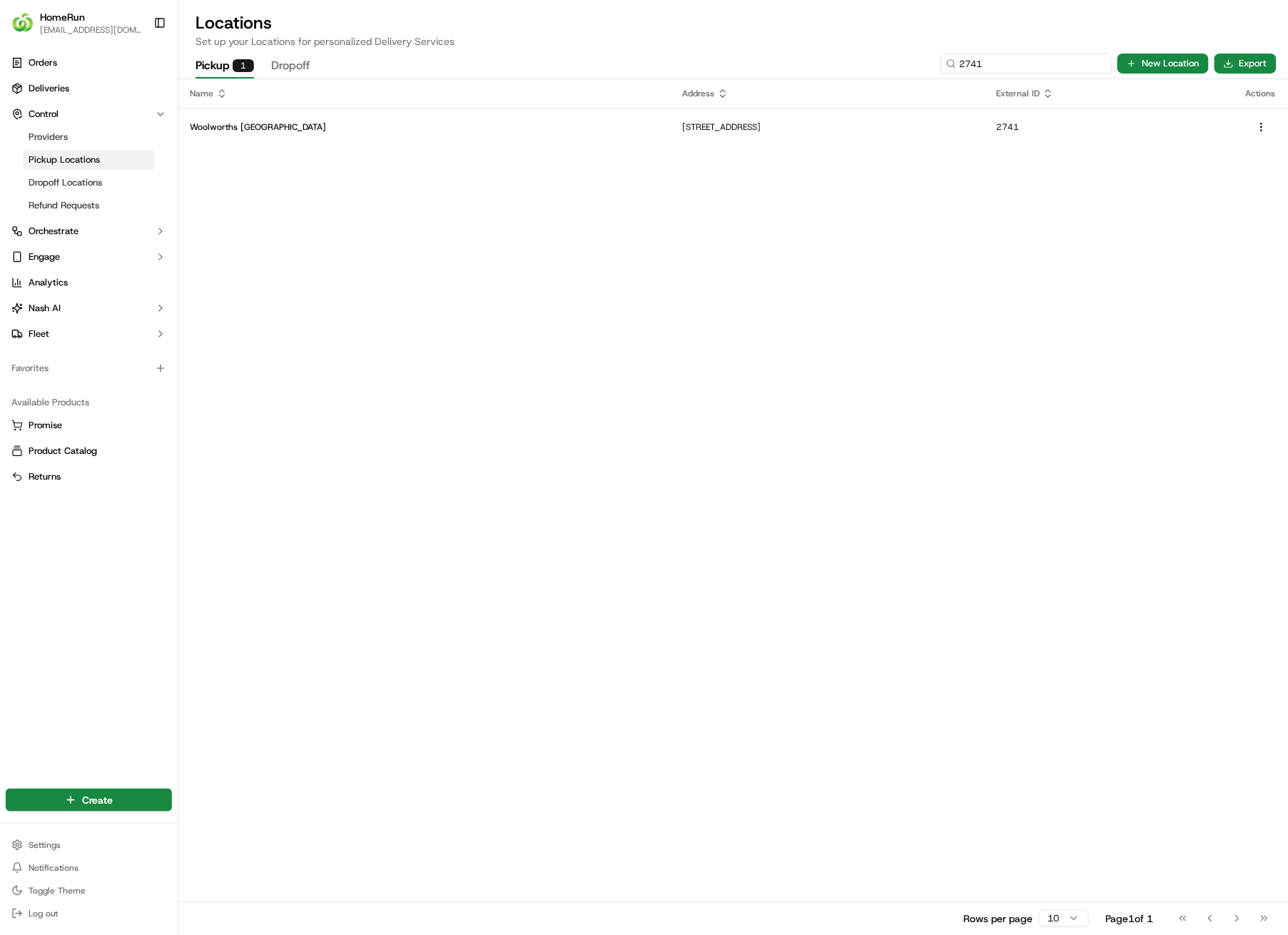
type input "2741"
click at [689, 121] on p "[STREET_ADDRESS]" at bounding box center [828, 127] width 291 height 12
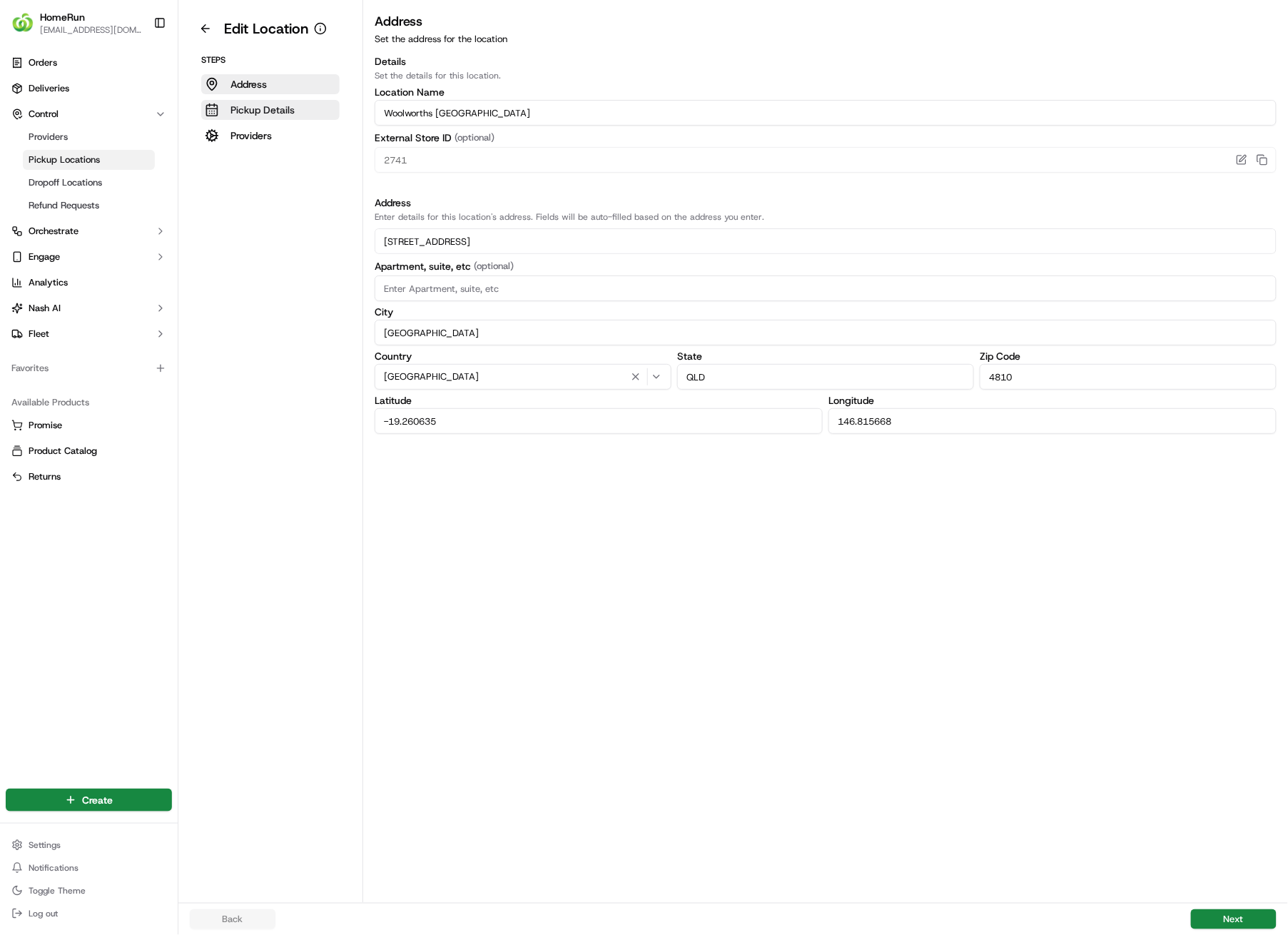
click at [270, 106] on p "Pickup Details" at bounding box center [262, 110] width 64 height 14
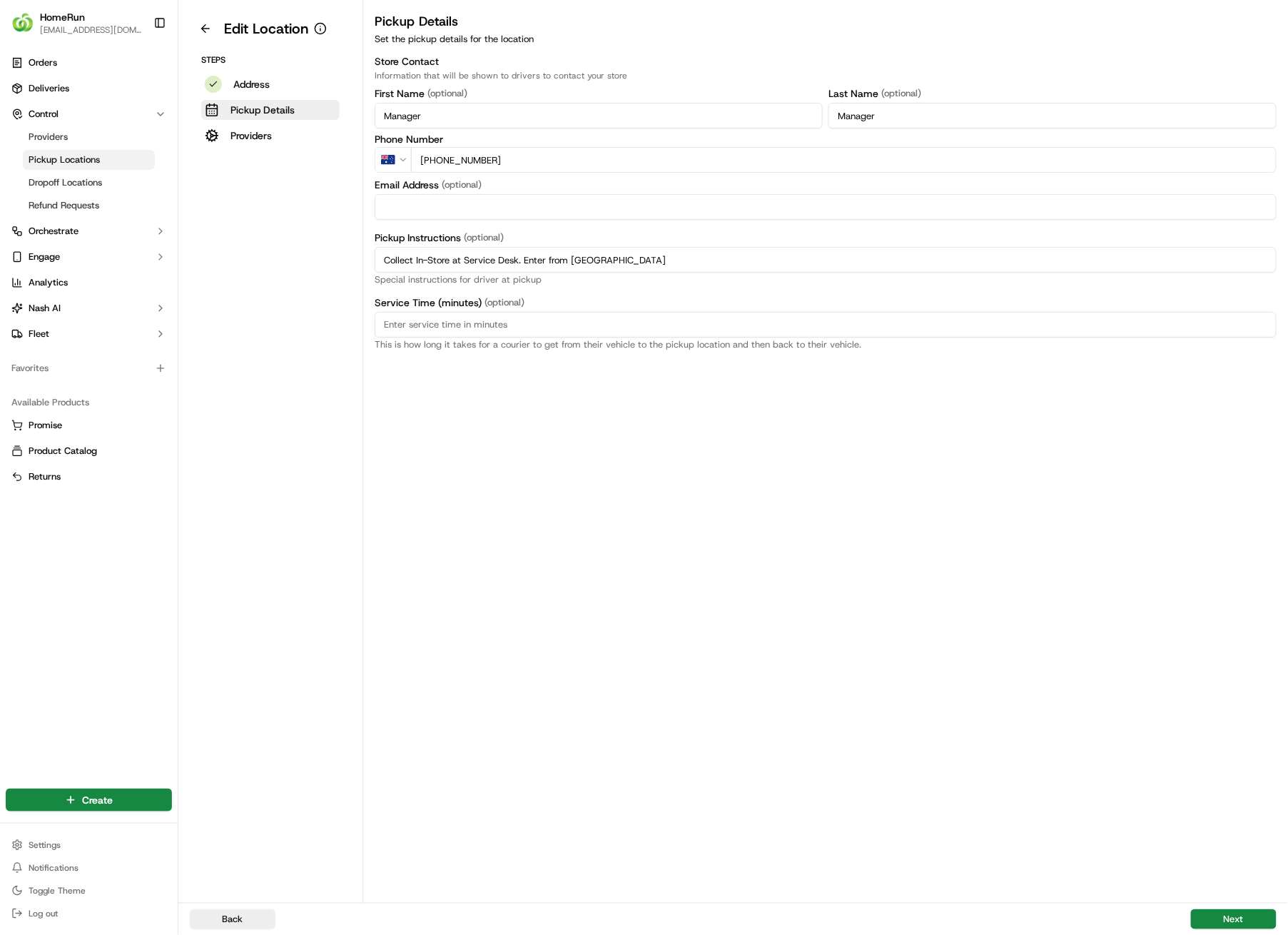
drag, startPoint x: 697, startPoint y: 261, endPoint x: 376, endPoint y: 260, distance: 321.0
click at [376, 260] on input "Collect In-Store at Service Desk. Enter from [GEOGRAPHIC_DATA]" at bounding box center [825, 260] width 902 height 26
paste input ". Scan Delivery Partner QR Code Poster to confirm your order status, Notify tea…"
type input "Collect In-Store at Service Desk. Enter from Flinders St. Scan Delivery Partner…"
click at [1238, 665] on button "Next" at bounding box center [1234, 919] width 85 height 20
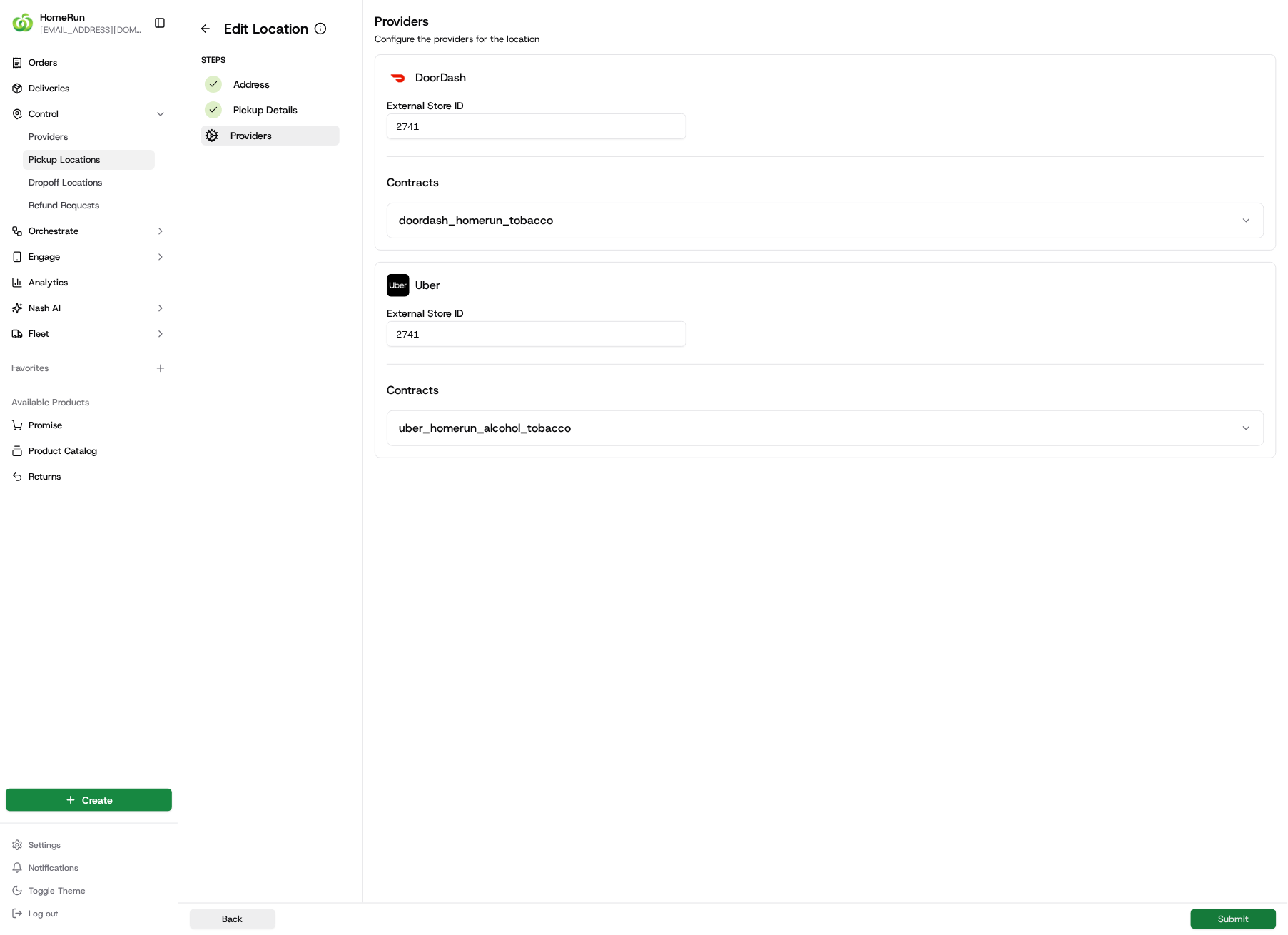
click at [1238, 665] on button "Submit" at bounding box center [1234, 919] width 85 height 20
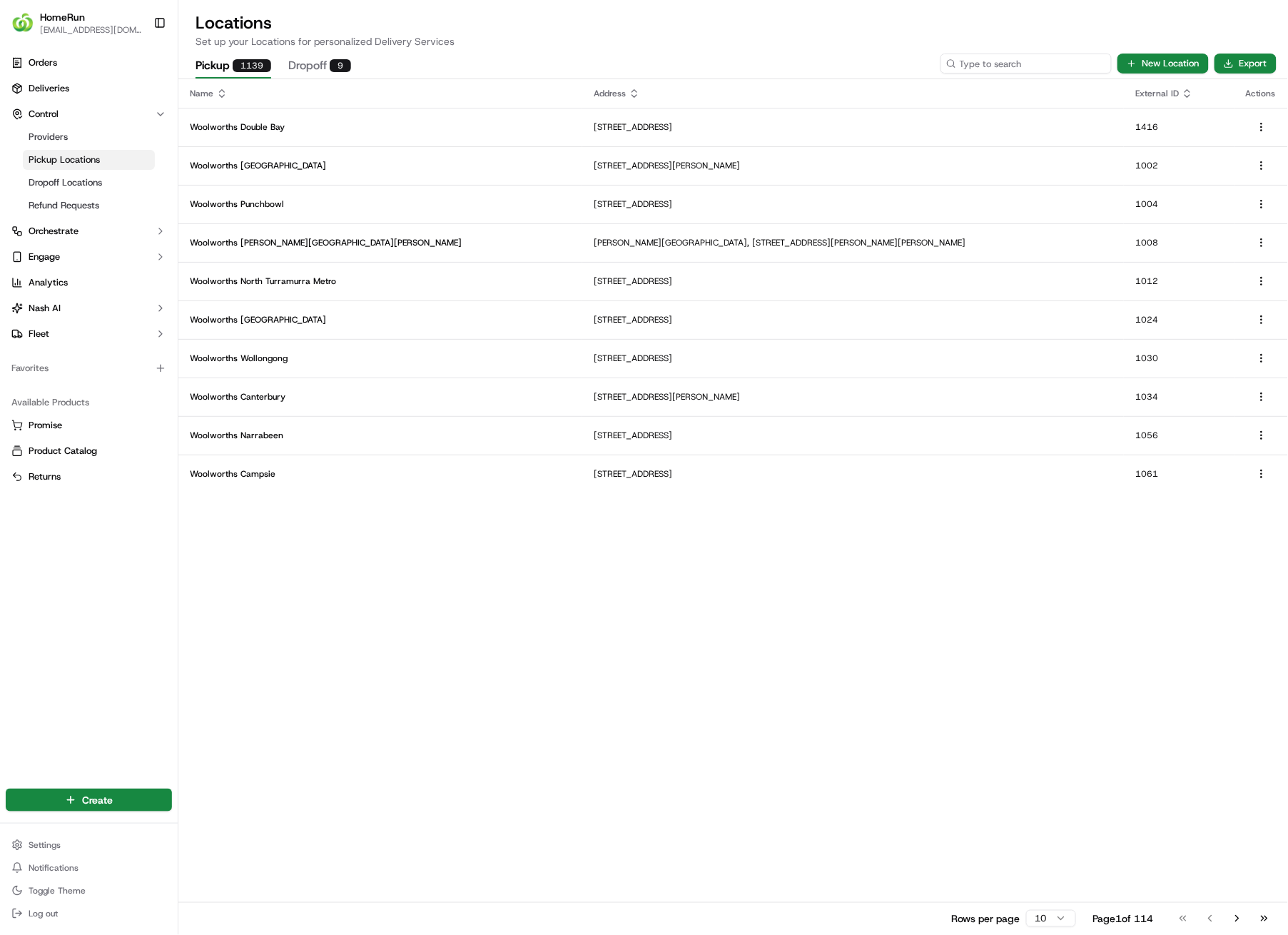
click at [1081, 65] on input at bounding box center [1026, 63] width 171 height 20
type input "2745"
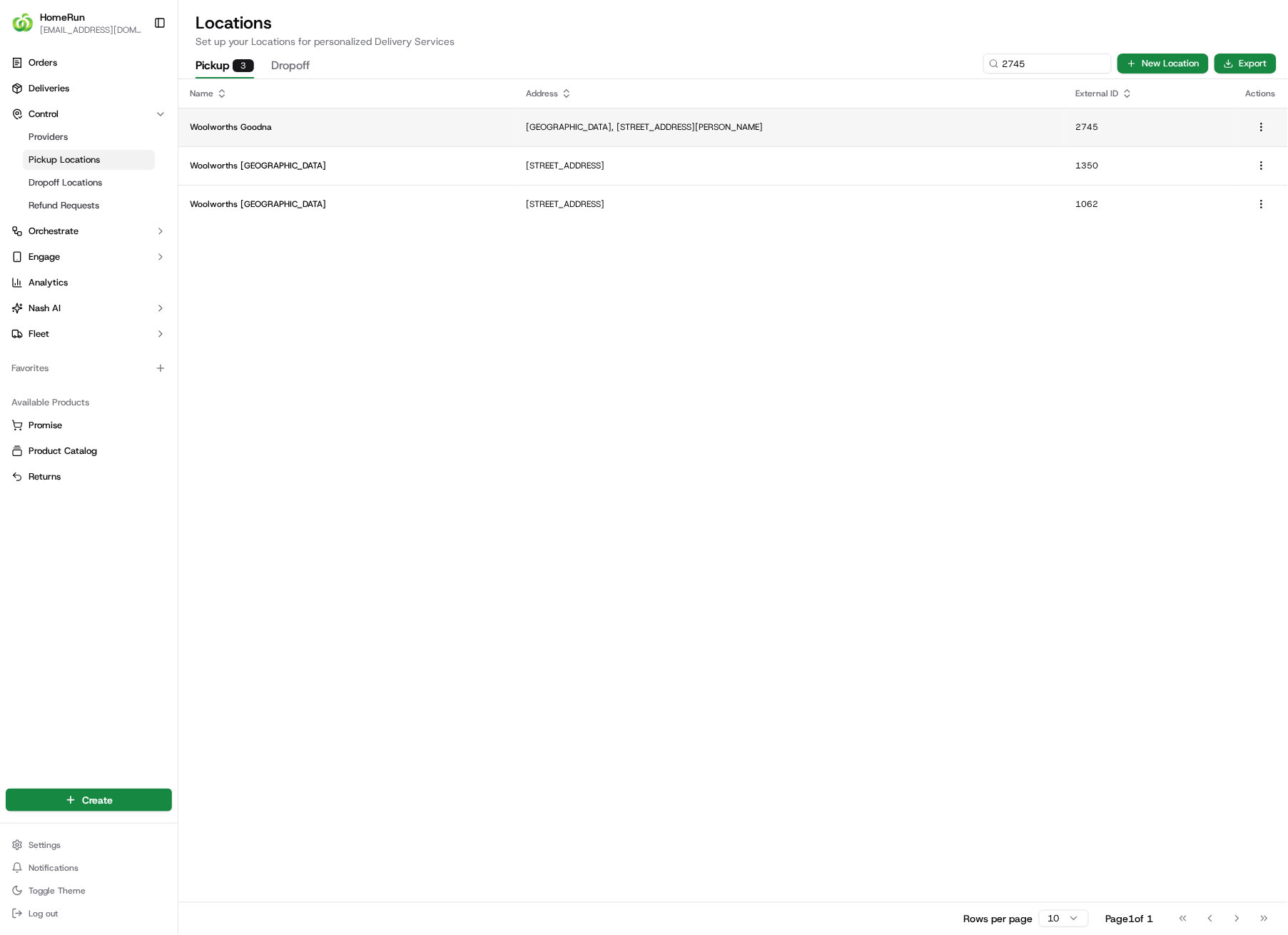
click at [560, 131] on p "[GEOGRAPHIC_DATA], [STREET_ADDRESS][PERSON_NAME]" at bounding box center [789, 127] width 527 height 12
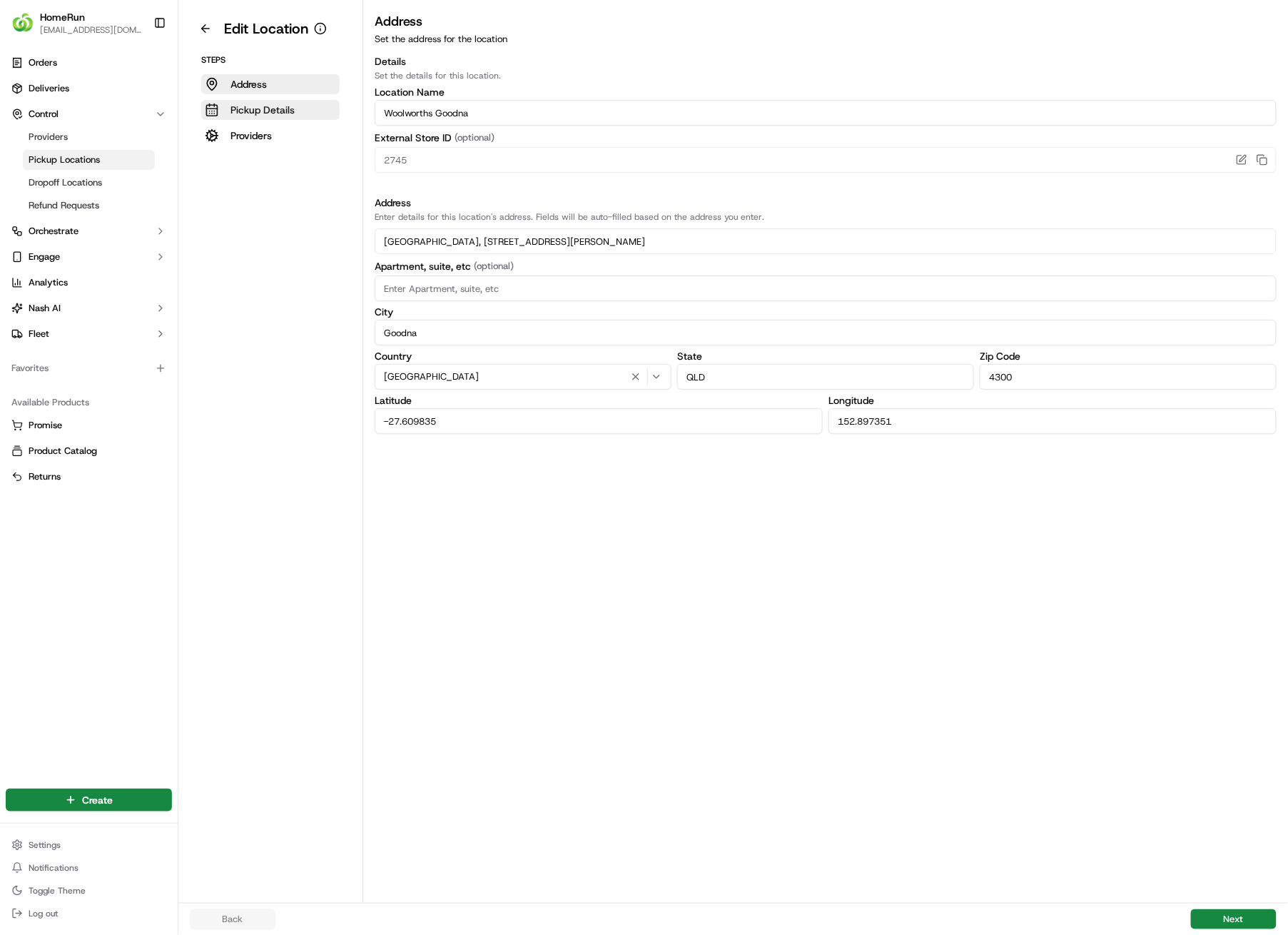
click at [288, 107] on p "Pickup Details" at bounding box center [262, 110] width 64 height 14
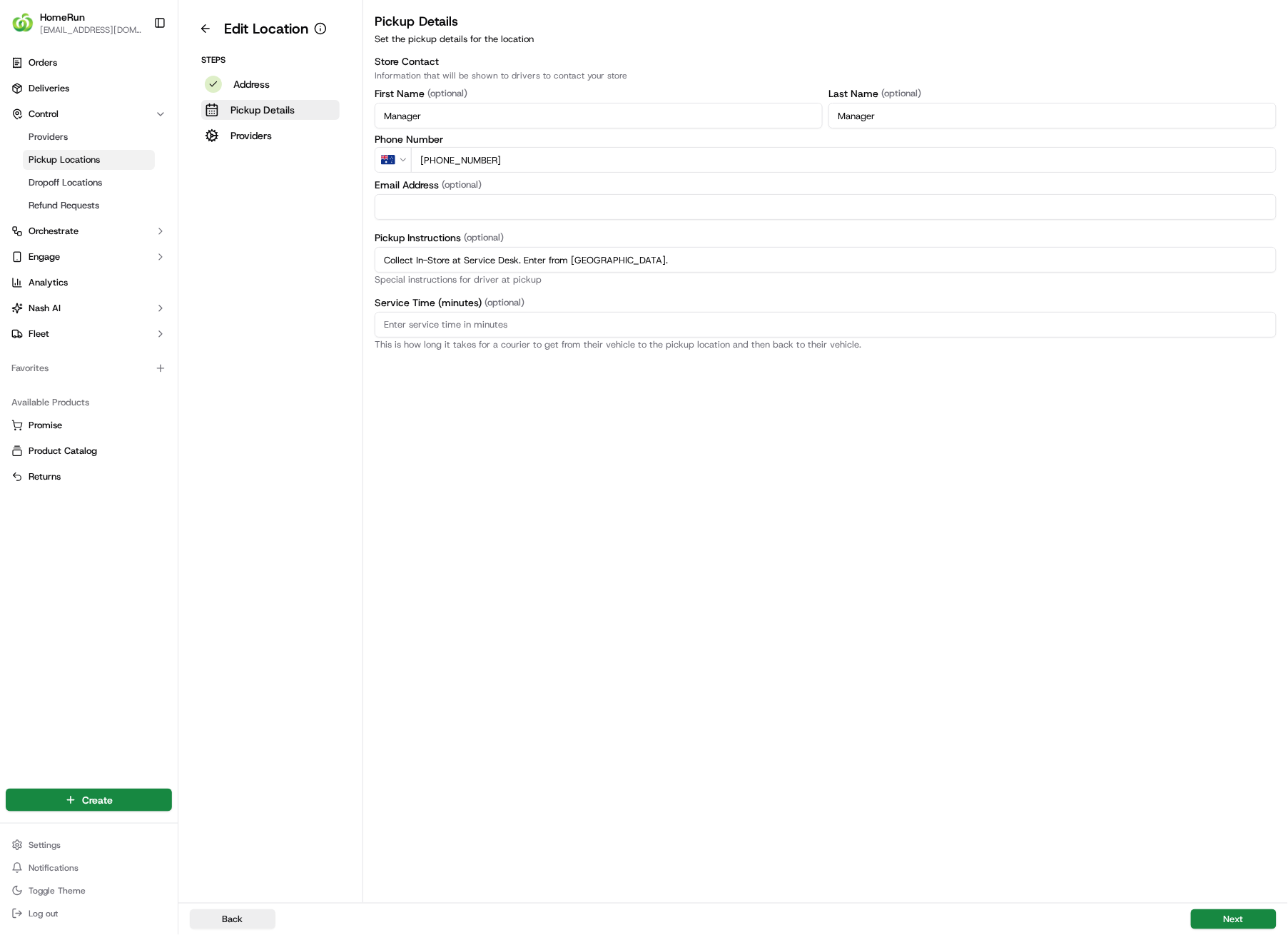
drag, startPoint x: 691, startPoint y: 260, endPoint x: 327, endPoint y: 257, distance: 364.0
click at [327, 257] on div "Edit Location Steps Address Pickup Details Providers Pickup Details Set the pic…" at bounding box center [733, 451] width 1110 height 903
paste input "Pickup from instore collection point. Enter from Smiths Rd.Scan QR code to chec…"
type input "Pickup from instore collection point. Enter from Smiths Rd.Scan QR code to chec…"
click at [1245, 665] on button "Next" at bounding box center [1234, 919] width 85 height 20
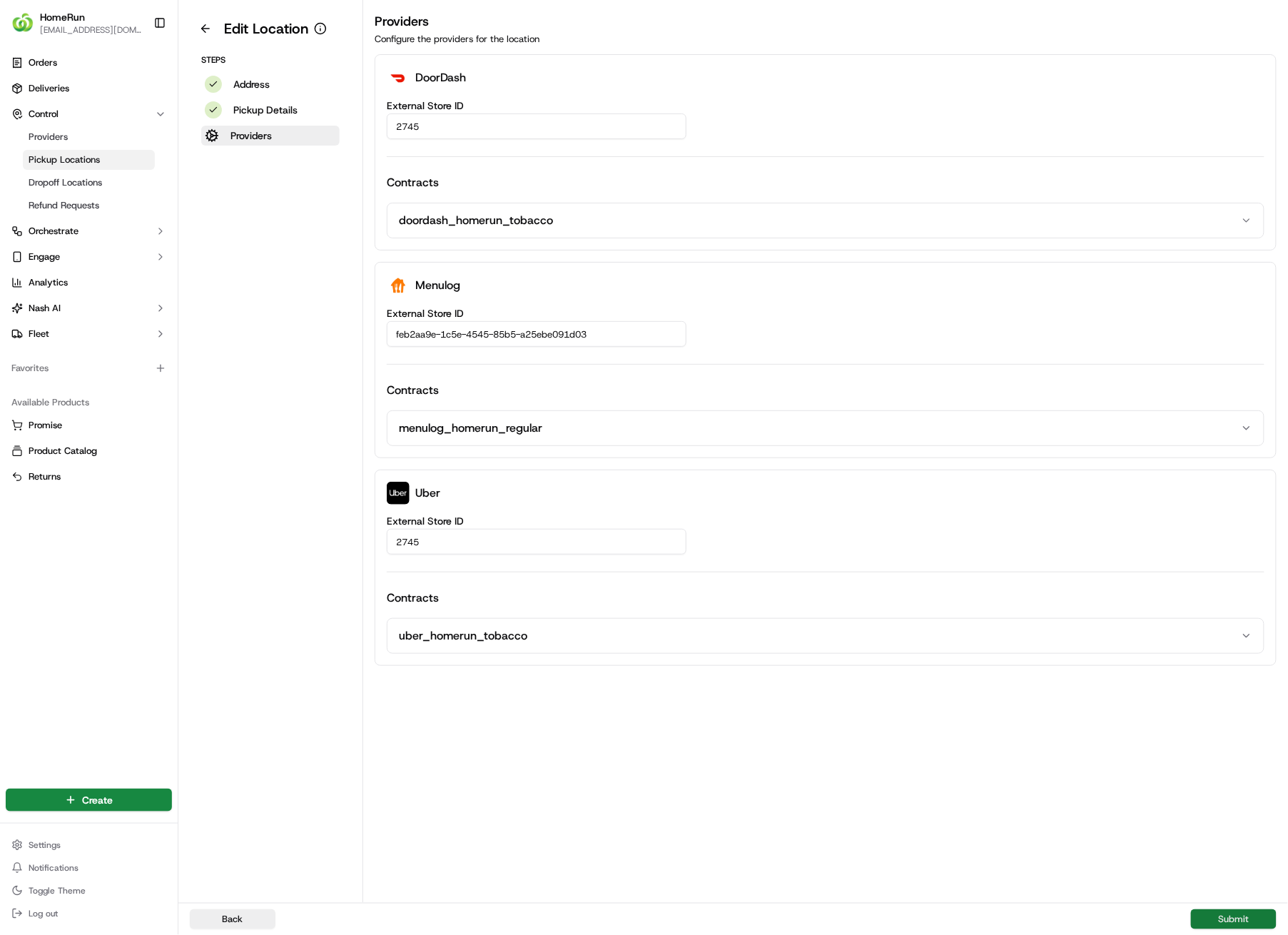
click at [1245, 665] on button "Submit" at bounding box center [1234, 919] width 85 height 20
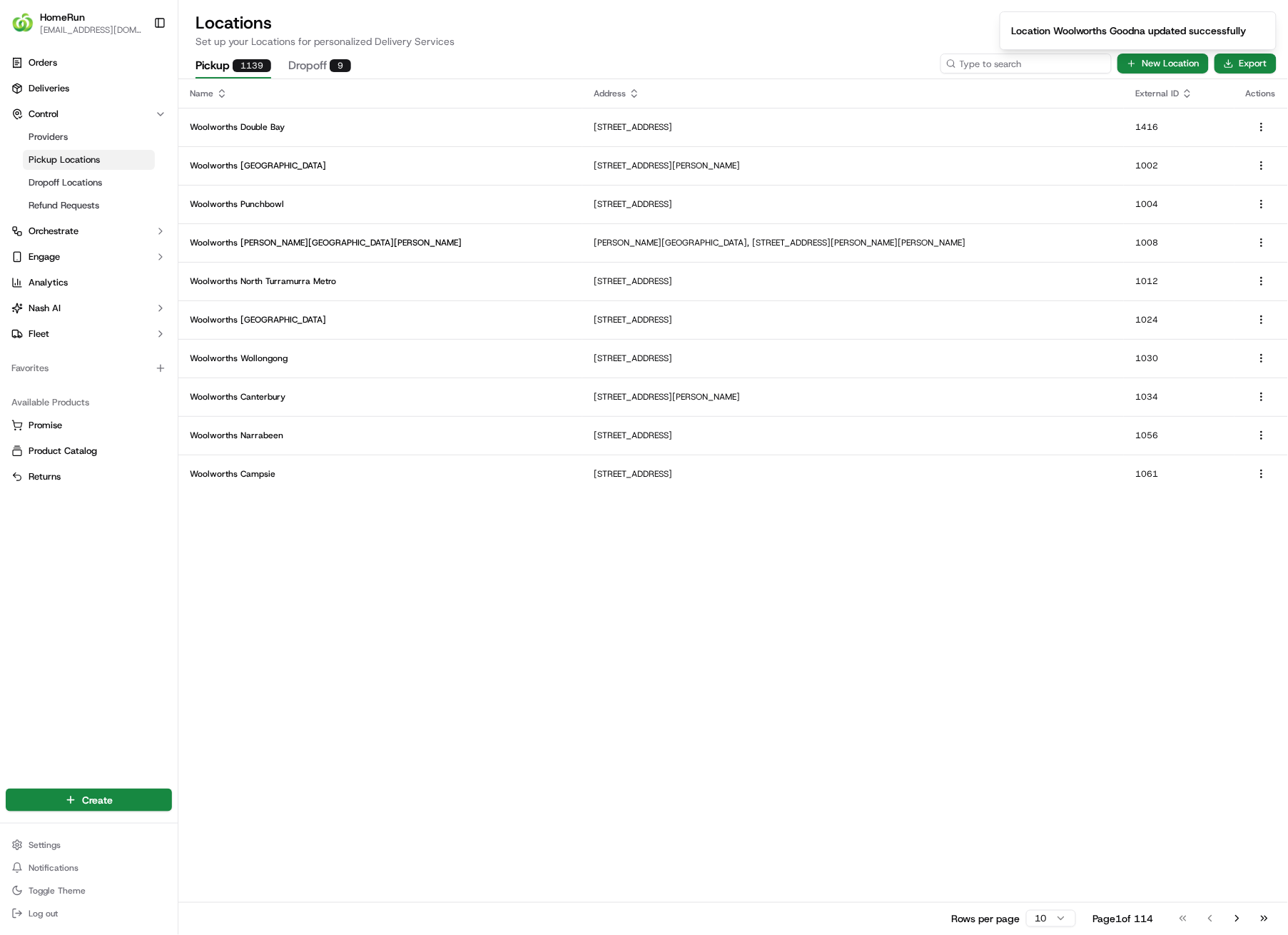
click at [1055, 65] on input at bounding box center [1026, 63] width 171 height 20
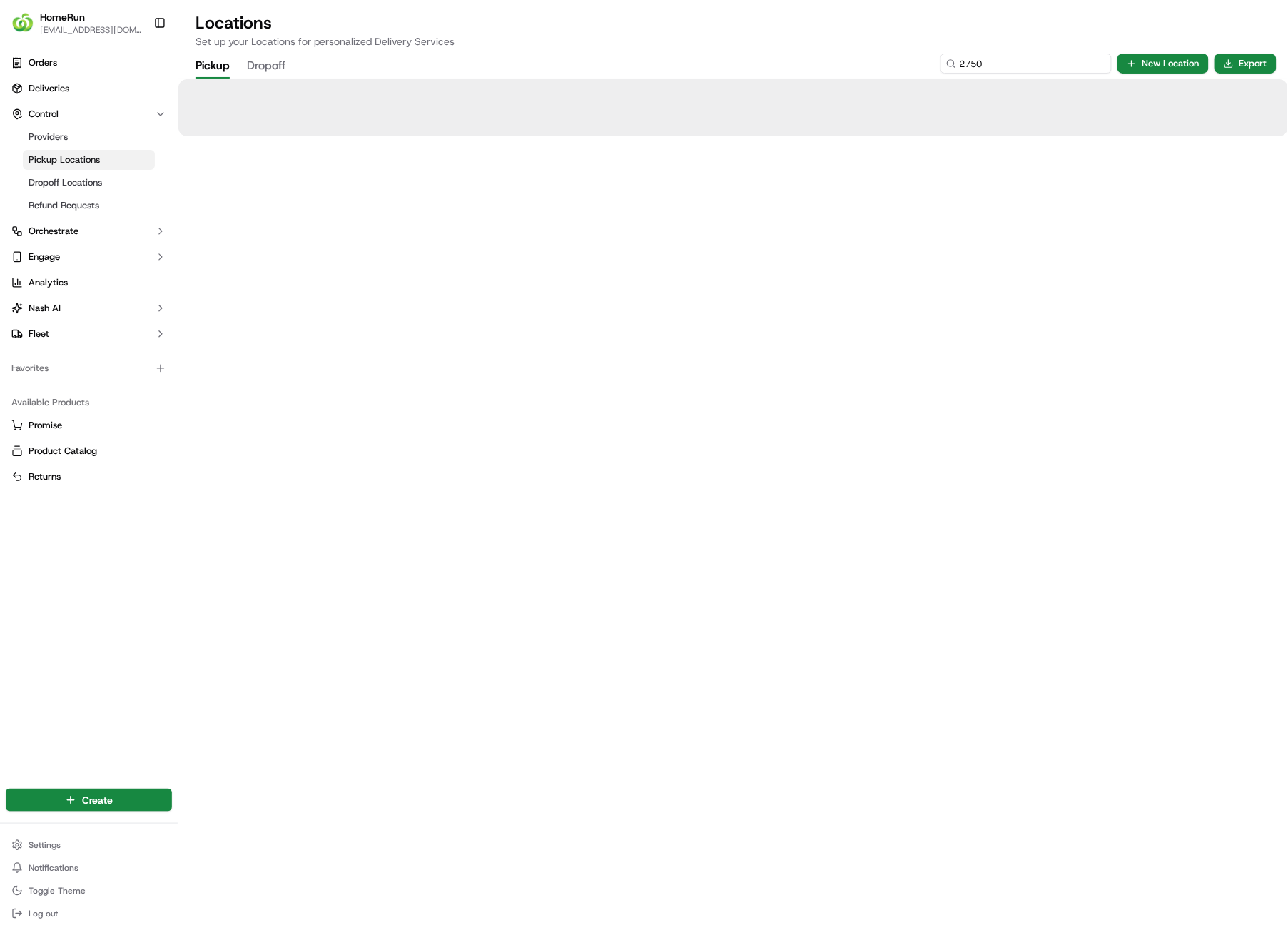
type input "2750"
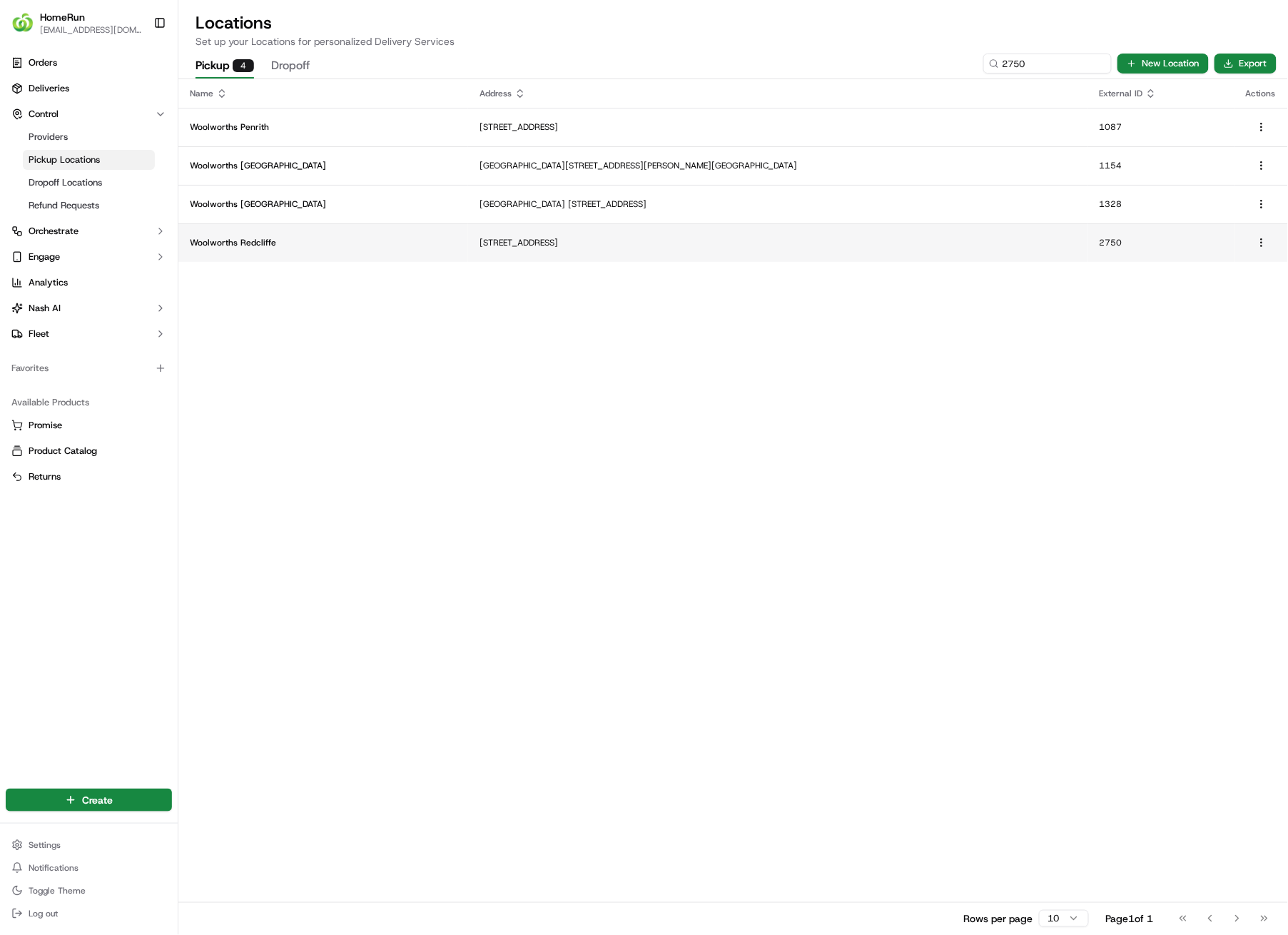
click at [530, 234] on td "[STREET_ADDRESS]" at bounding box center [778, 243] width 619 height 38
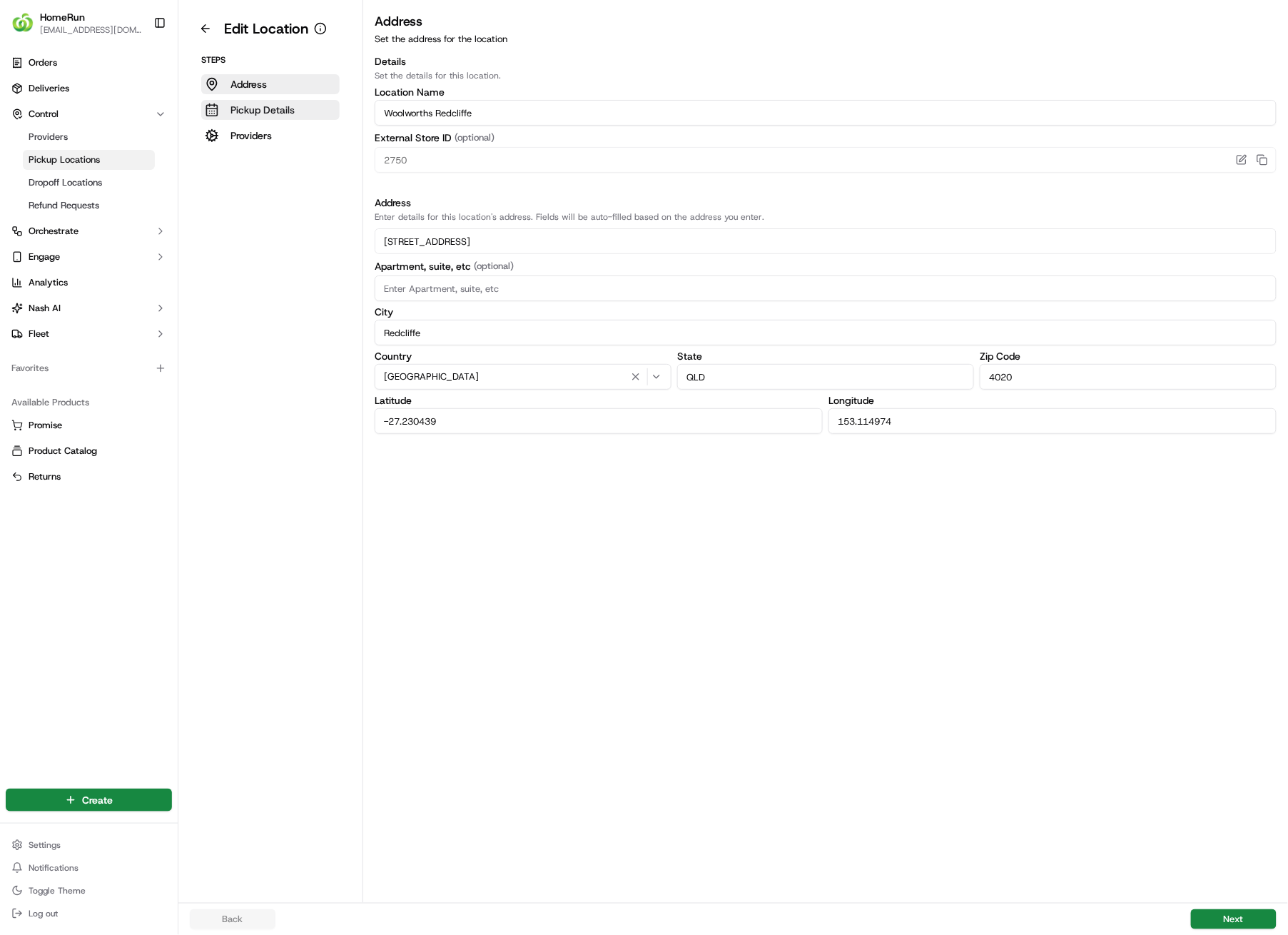
click at [261, 110] on p "Pickup Details" at bounding box center [262, 110] width 64 height 14
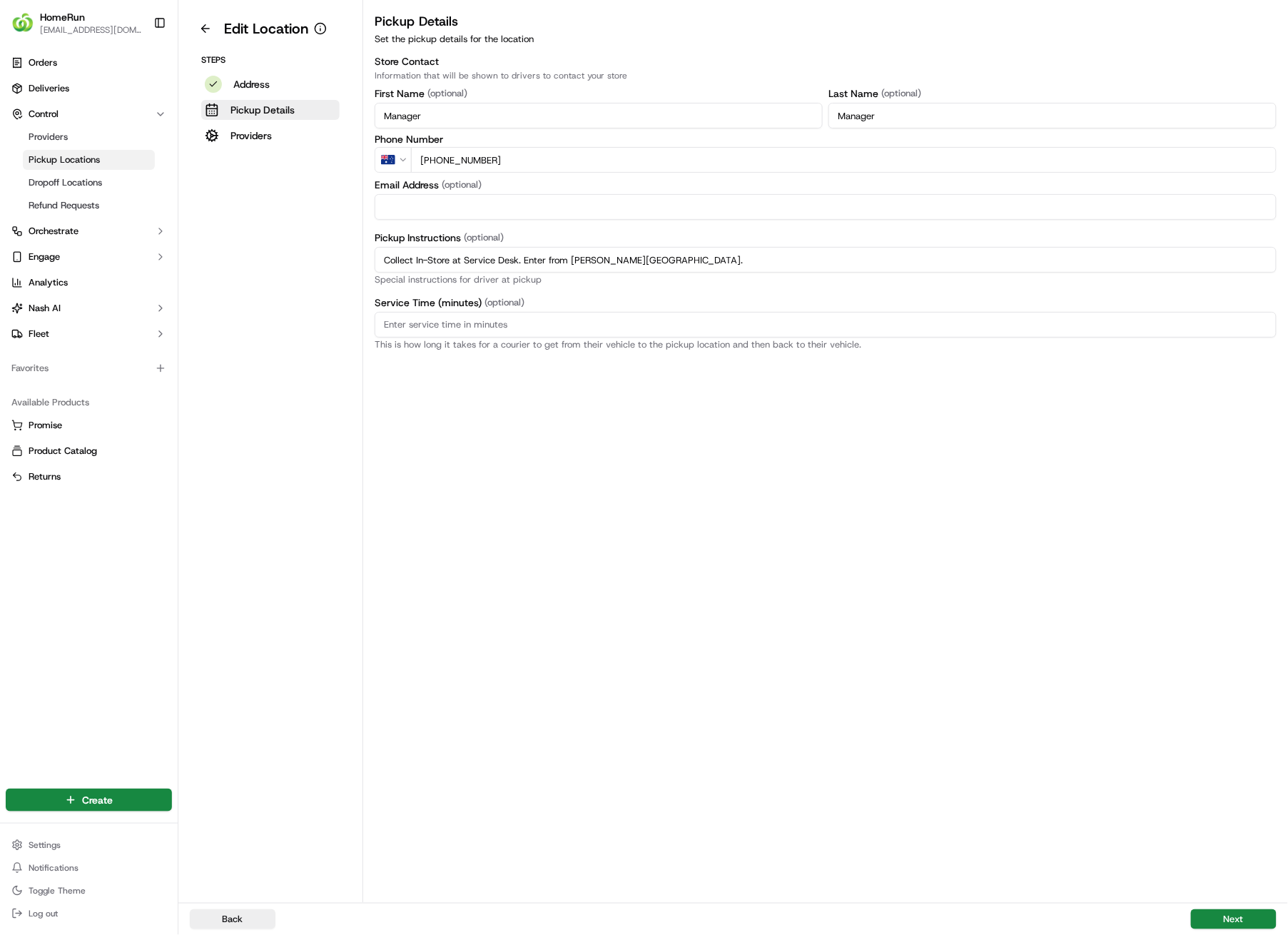
drag, startPoint x: 686, startPoint y: 268, endPoint x: 338, endPoint y: 263, distance: 348.0
click at [338, 263] on div "Edit Location Steps Address Pickup Details Providers Pickup Details Set the pic…" at bounding box center [733, 451] width 1110 height 903
paste input "Pickup from instore collection point. Enter from [PERSON_NAME] St. Scan QR code…"
type input "Pickup from instore collection point. Enter from [PERSON_NAME] St. Scan QR code…"
click at [1242, 665] on button "Next" at bounding box center [1234, 919] width 85 height 20
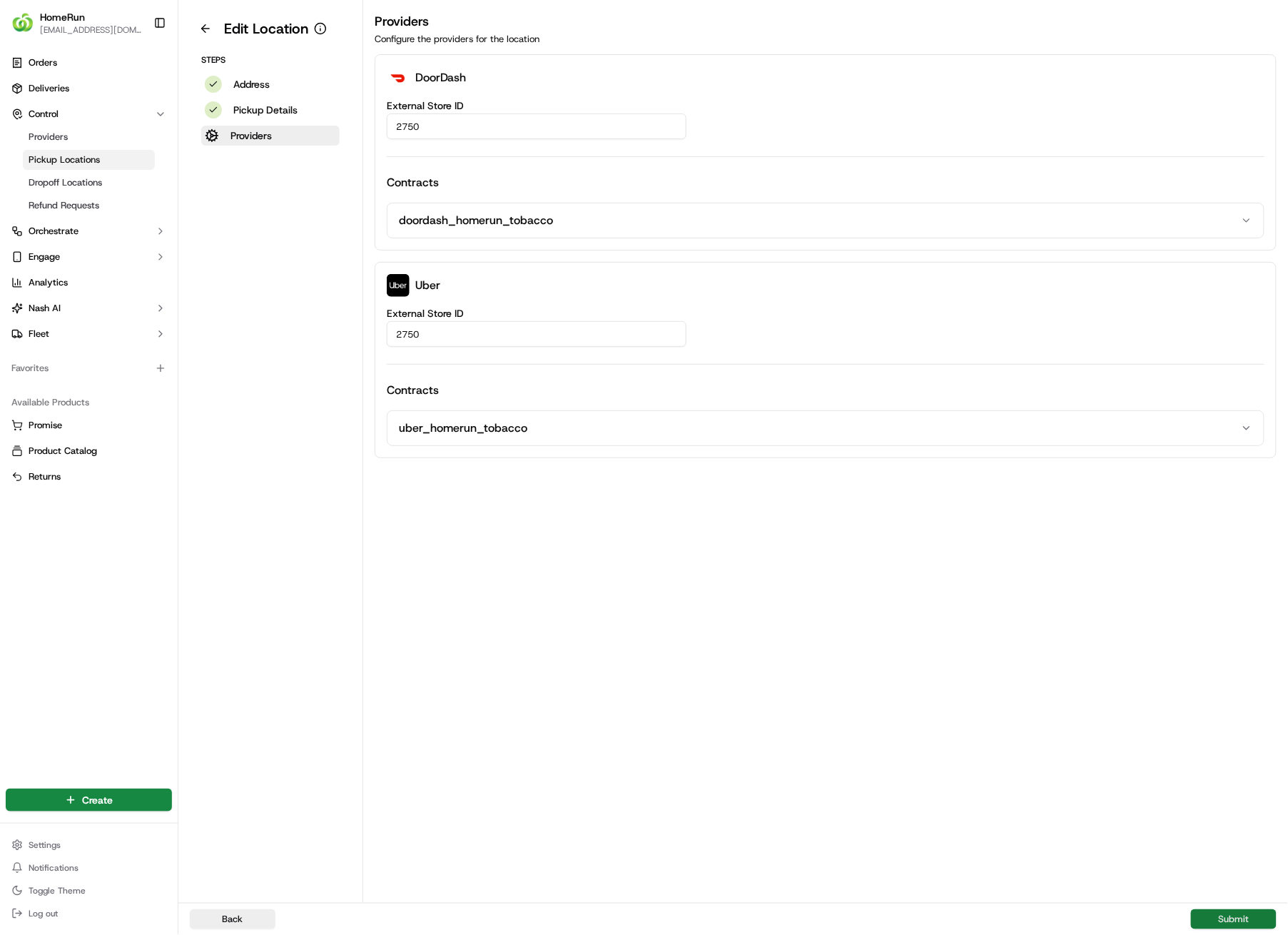
click at [1242, 665] on button "Submit" at bounding box center [1234, 919] width 85 height 20
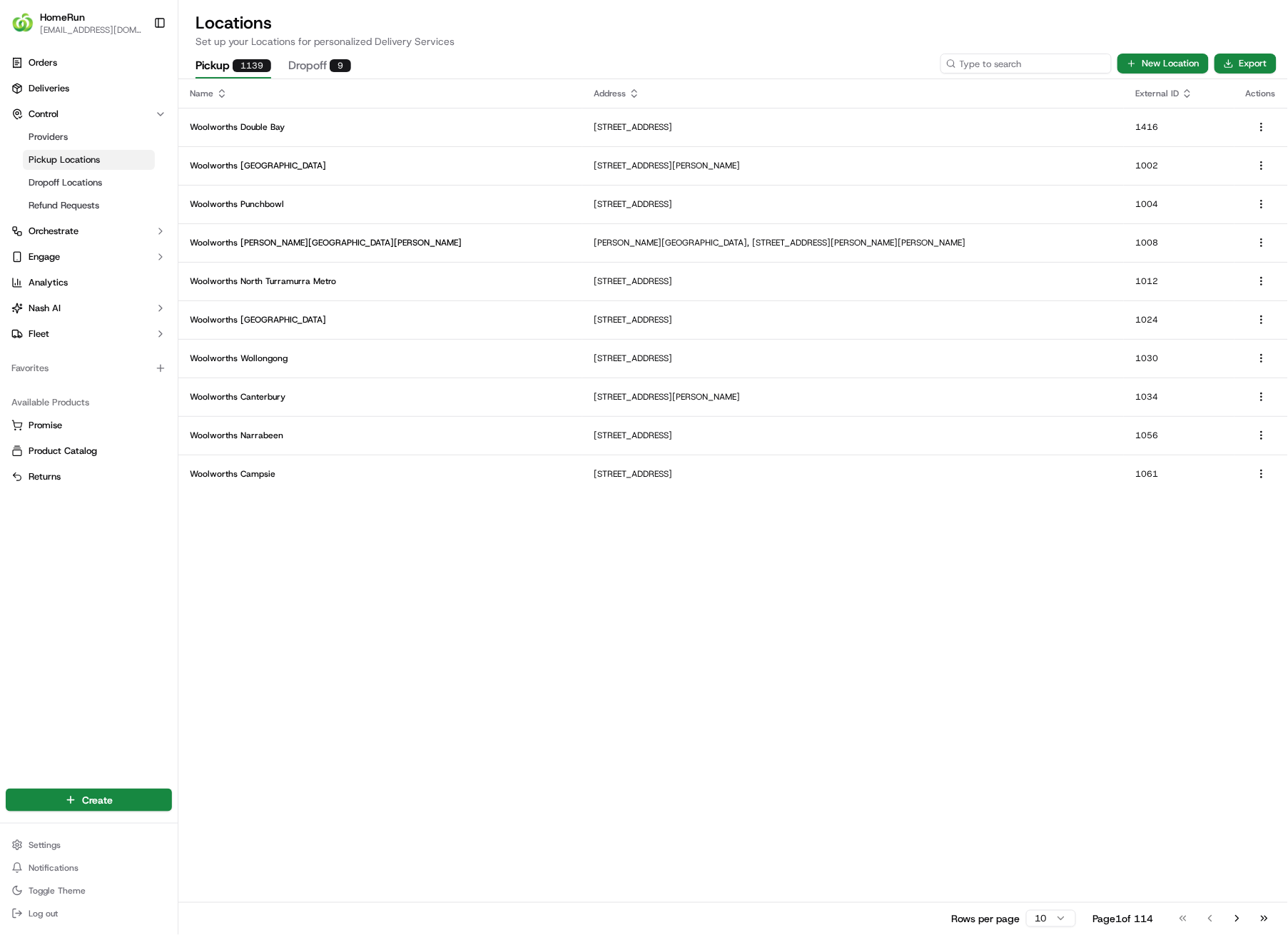
click at [1008, 66] on input at bounding box center [1026, 63] width 171 height 20
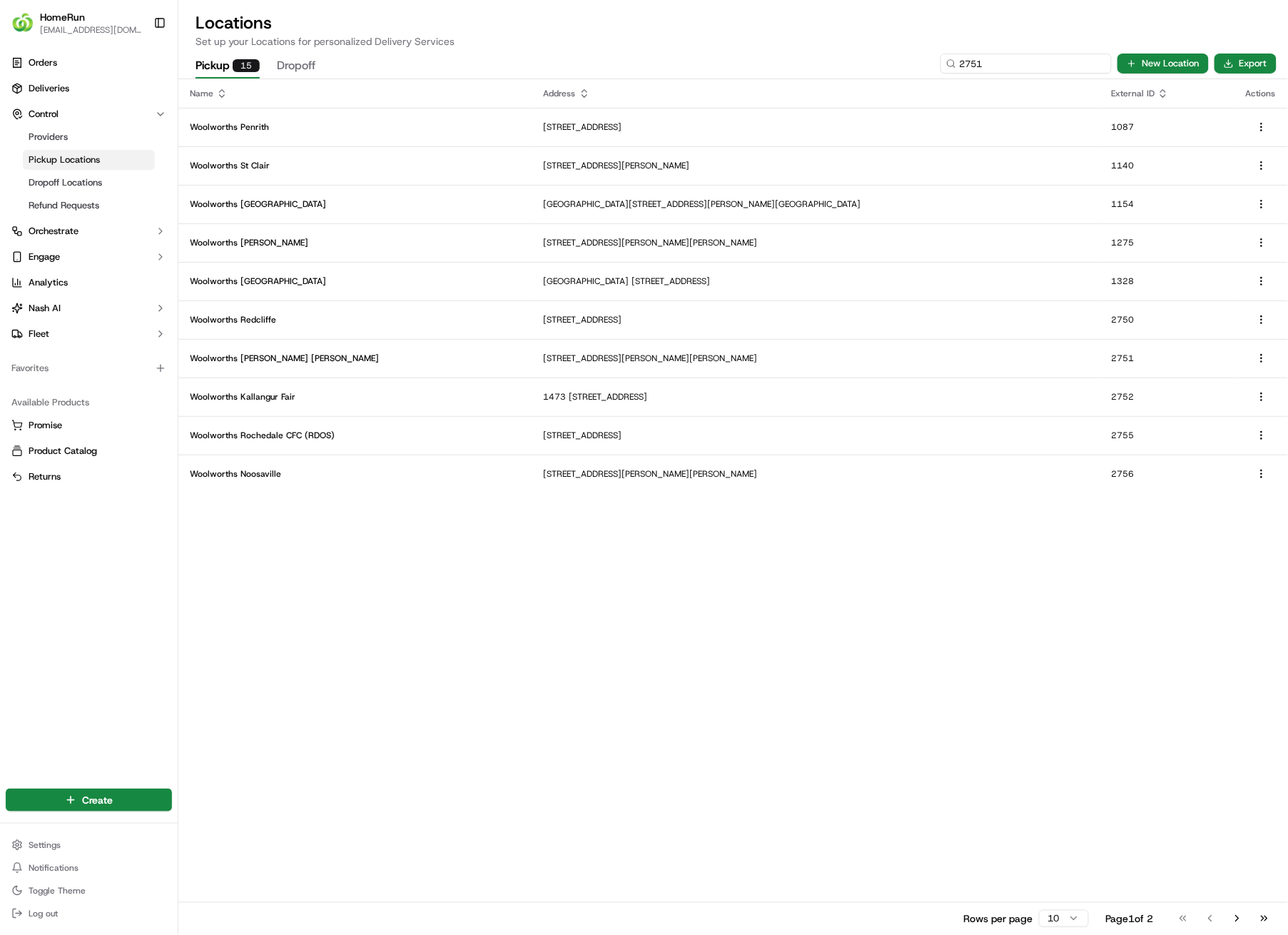
type input "2751"
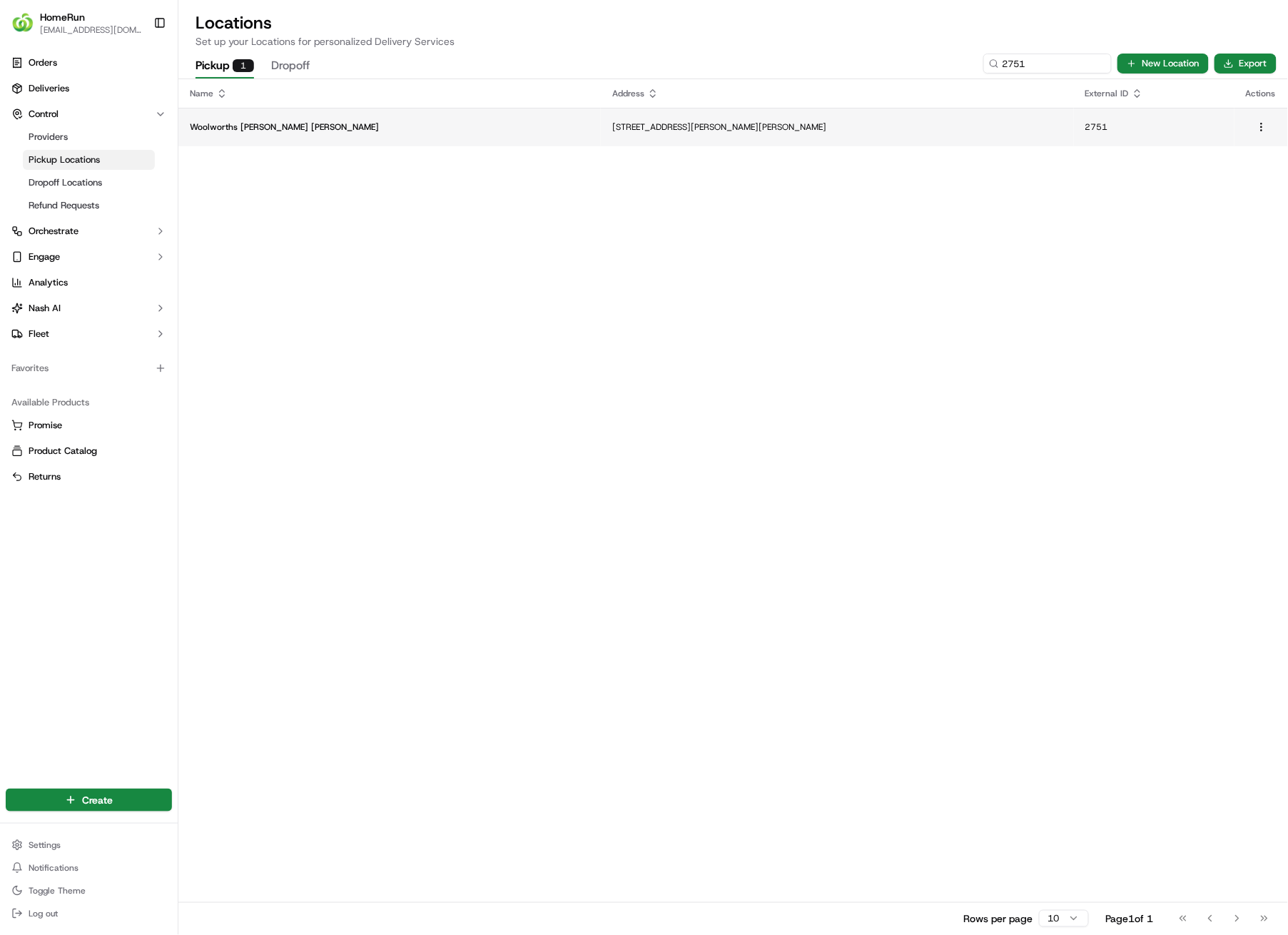
click at [613, 128] on p "[STREET_ADDRESS][PERSON_NAME][PERSON_NAME]" at bounding box center [837, 127] width 449 height 12
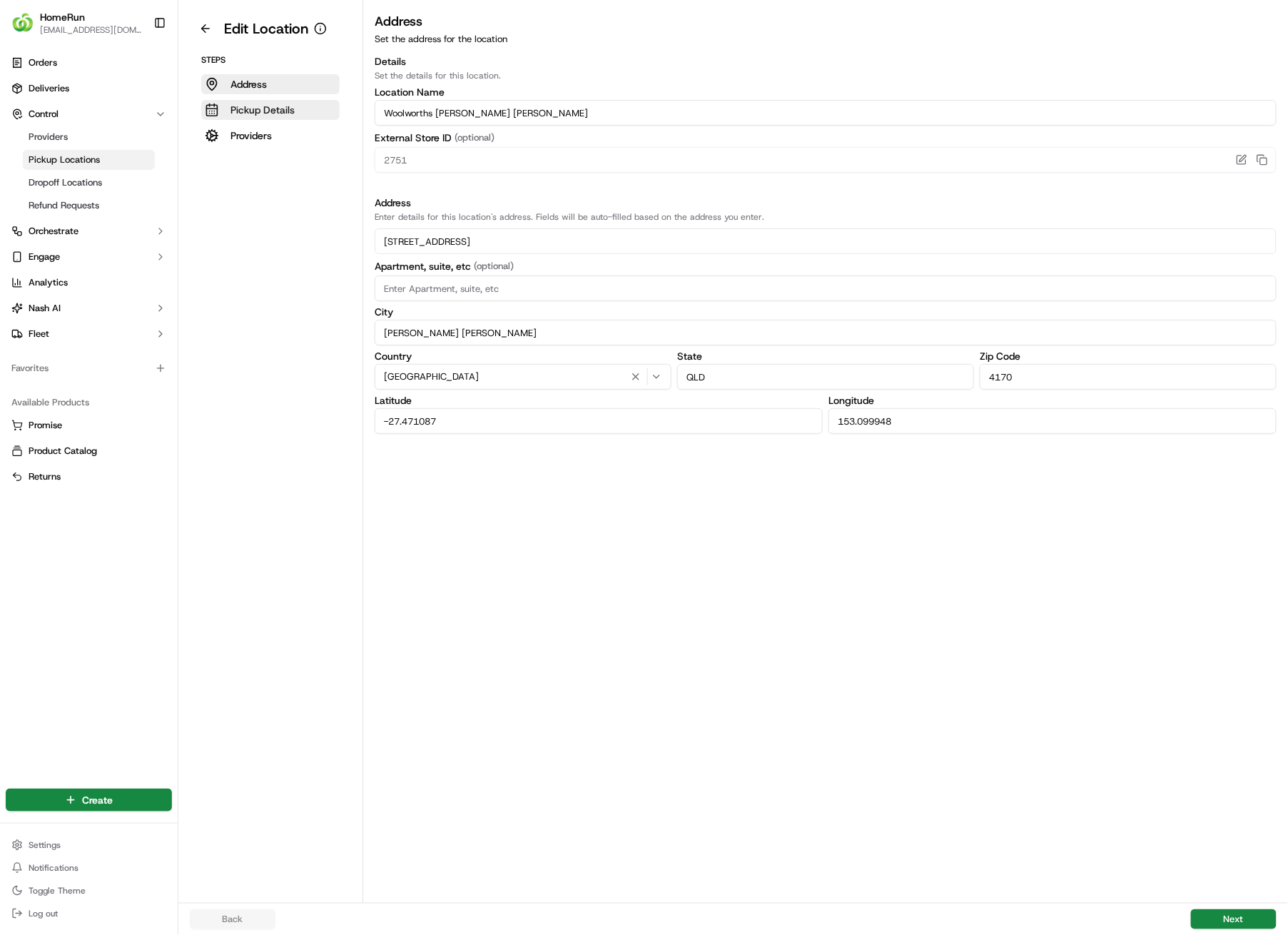
click at [252, 107] on p "Pickup Details" at bounding box center [262, 110] width 64 height 14
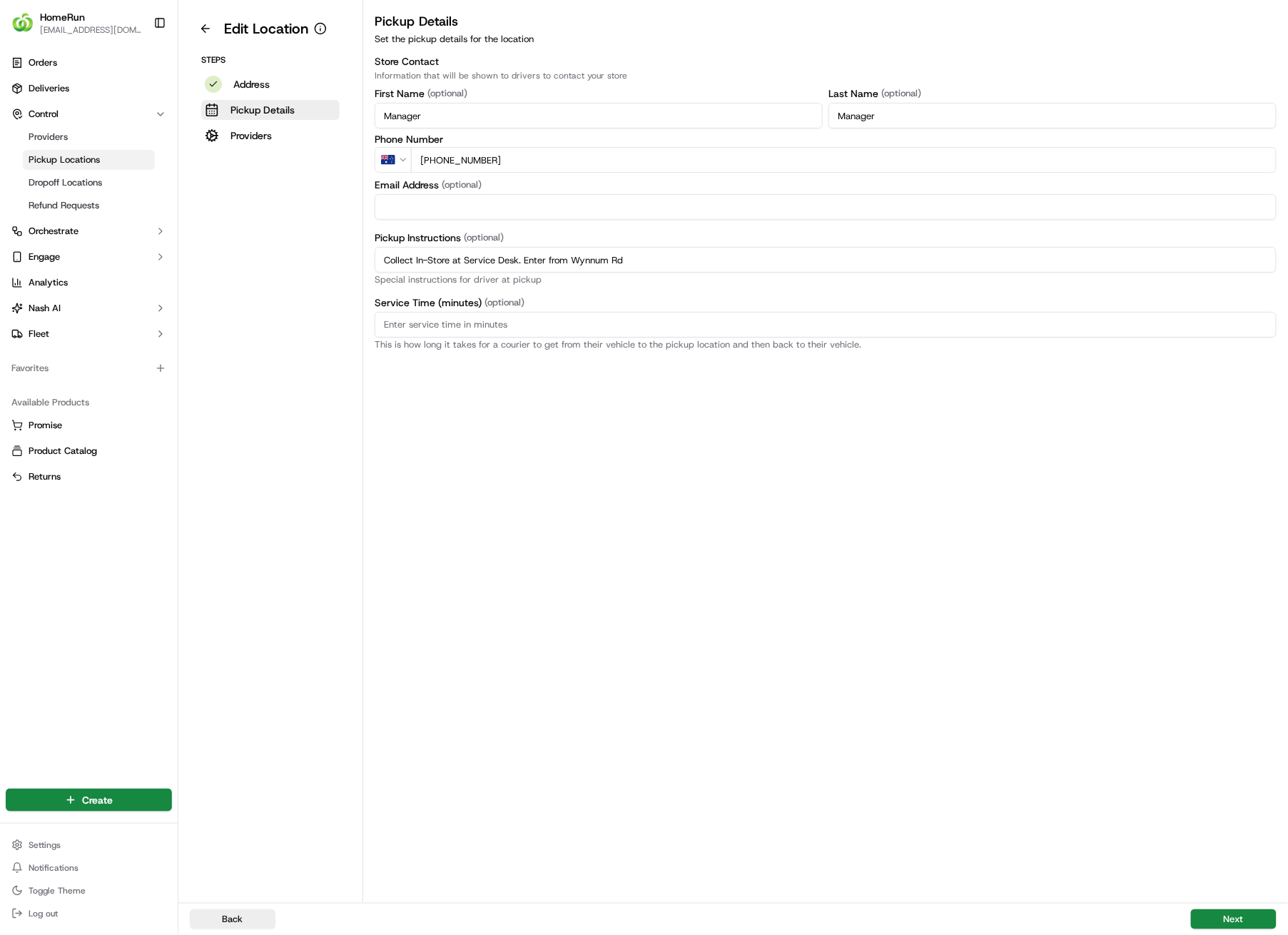
drag, startPoint x: 703, startPoint y: 263, endPoint x: 337, endPoint y: 264, distance: 366.0
click at [337, 264] on div "Edit Location Steps Address Pickup Details Providers Pickup Details Set the pic…" at bounding box center [733, 451] width 1110 height 903
paste input "Pickup from instore collection point. Enter from Wynnum Rd. Scan QR code to che…"
type input "Pickup from instore collection point. Enter from Wynnum Rd. Scan QR code to che…"
click at [1225, 665] on button "Next" at bounding box center [1234, 919] width 85 height 20
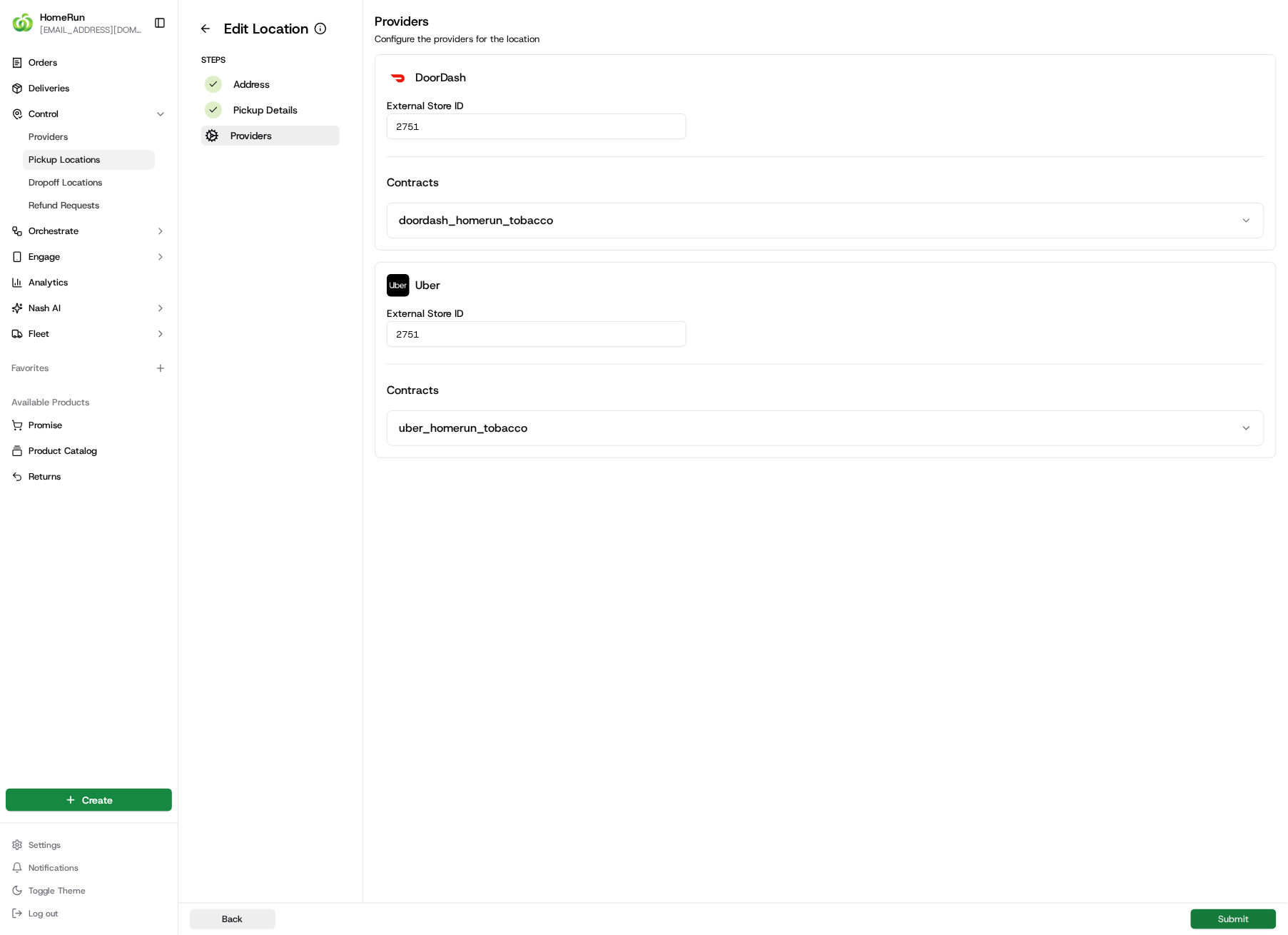
click at [1227, 665] on button "Submit" at bounding box center [1234, 919] width 85 height 20
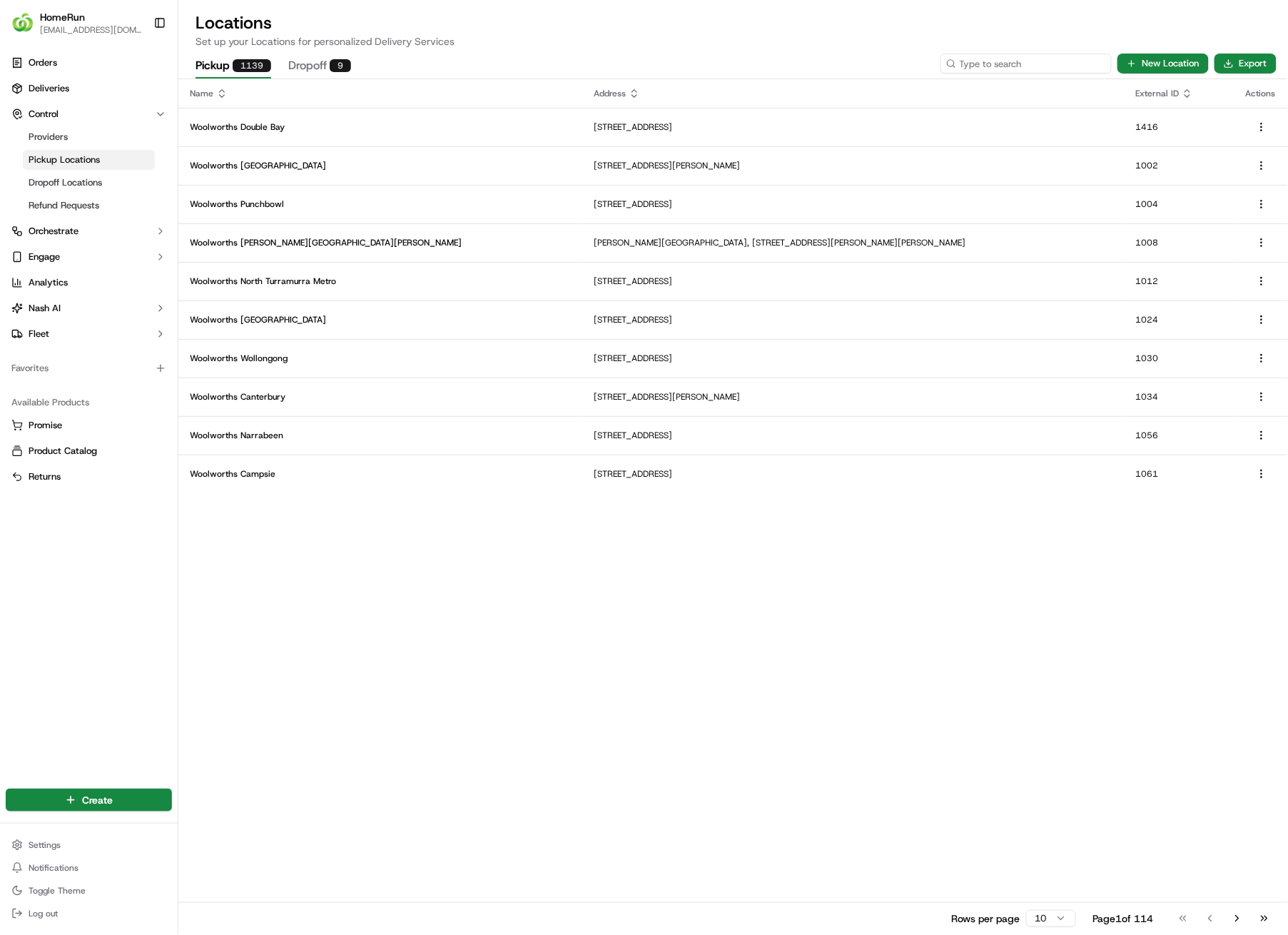
click at [1056, 65] on input at bounding box center [1026, 63] width 171 height 20
type input "2756"
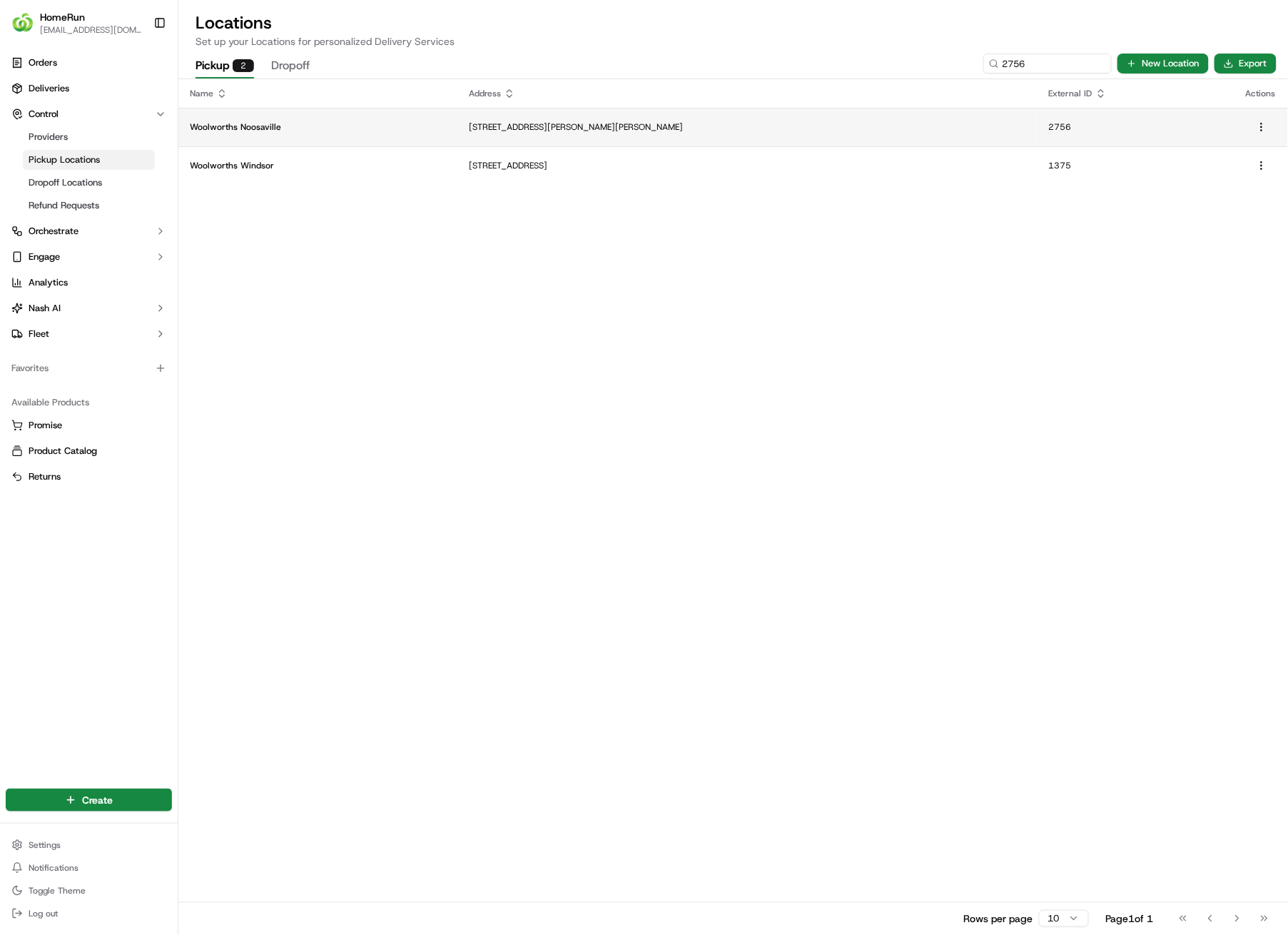
click at [621, 132] on td "[STREET_ADDRESS][PERSON_NAME][PERSON_NAME]" at bounding box center [747, 127] width 580 height 38
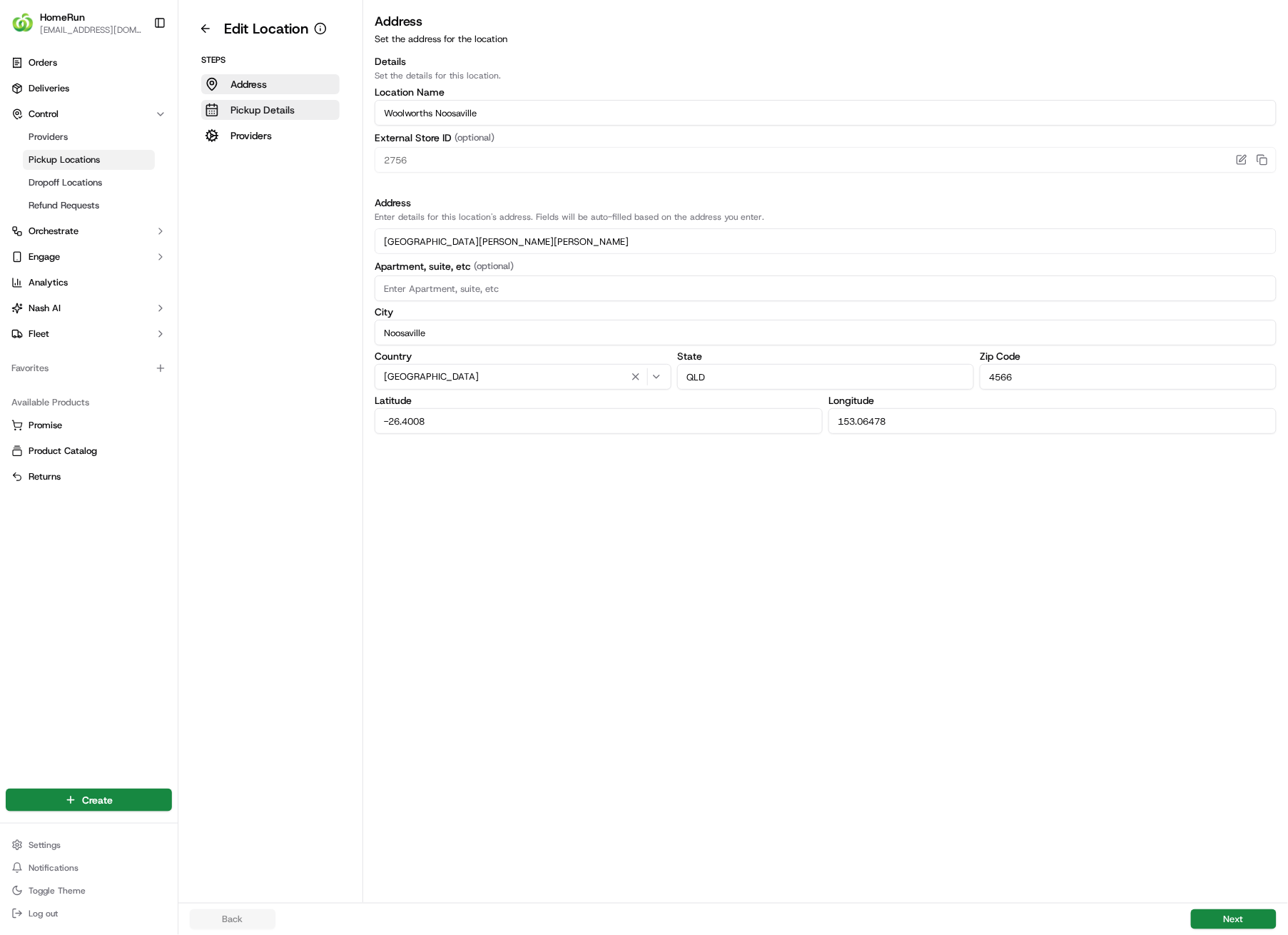
click at [250, 105] on p "Pickup Details" at bounding box center [262, 110] width 64 height 14
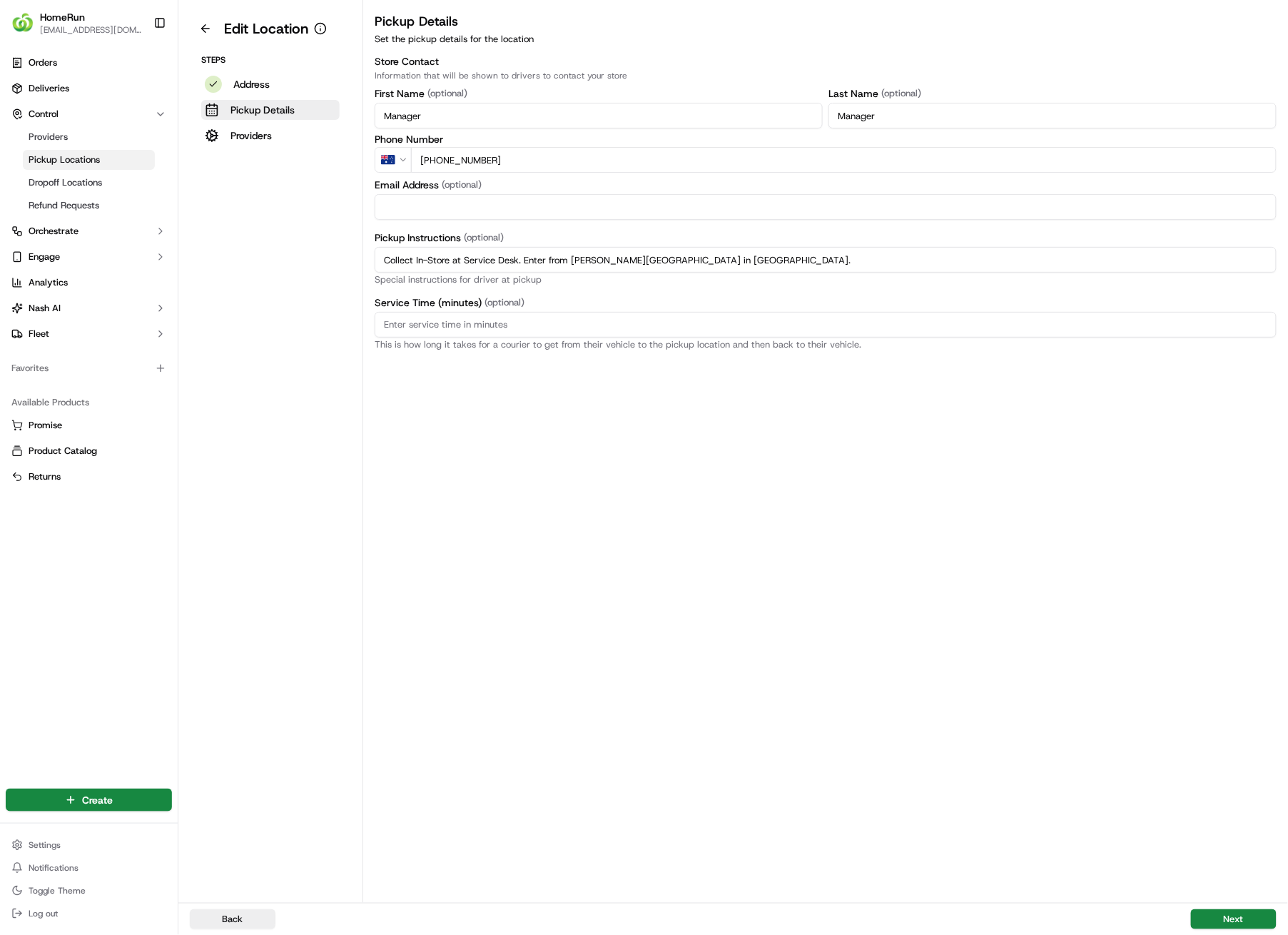
drag, startPoint x: 725, startPoint y: 257, endPoint x: 332, endPoint y: 260, distance: 393.0
click at [332, 260] on div "Edit Location Steps Address Pickup Details Providers Pickup Details Set the pic…" at bounding box center [733, 451] width 1110 height 903
paste input "only. Scan QR code to check order status and advise team once order is ready"
type input "Collect In-Store at Service Desk. Enter from [PERSON_NAME][GEOGRAPHIC_DATA] in …"
click at [1252, 665] on button "Next" at bounding box center [1234, 919] width 85 height 20
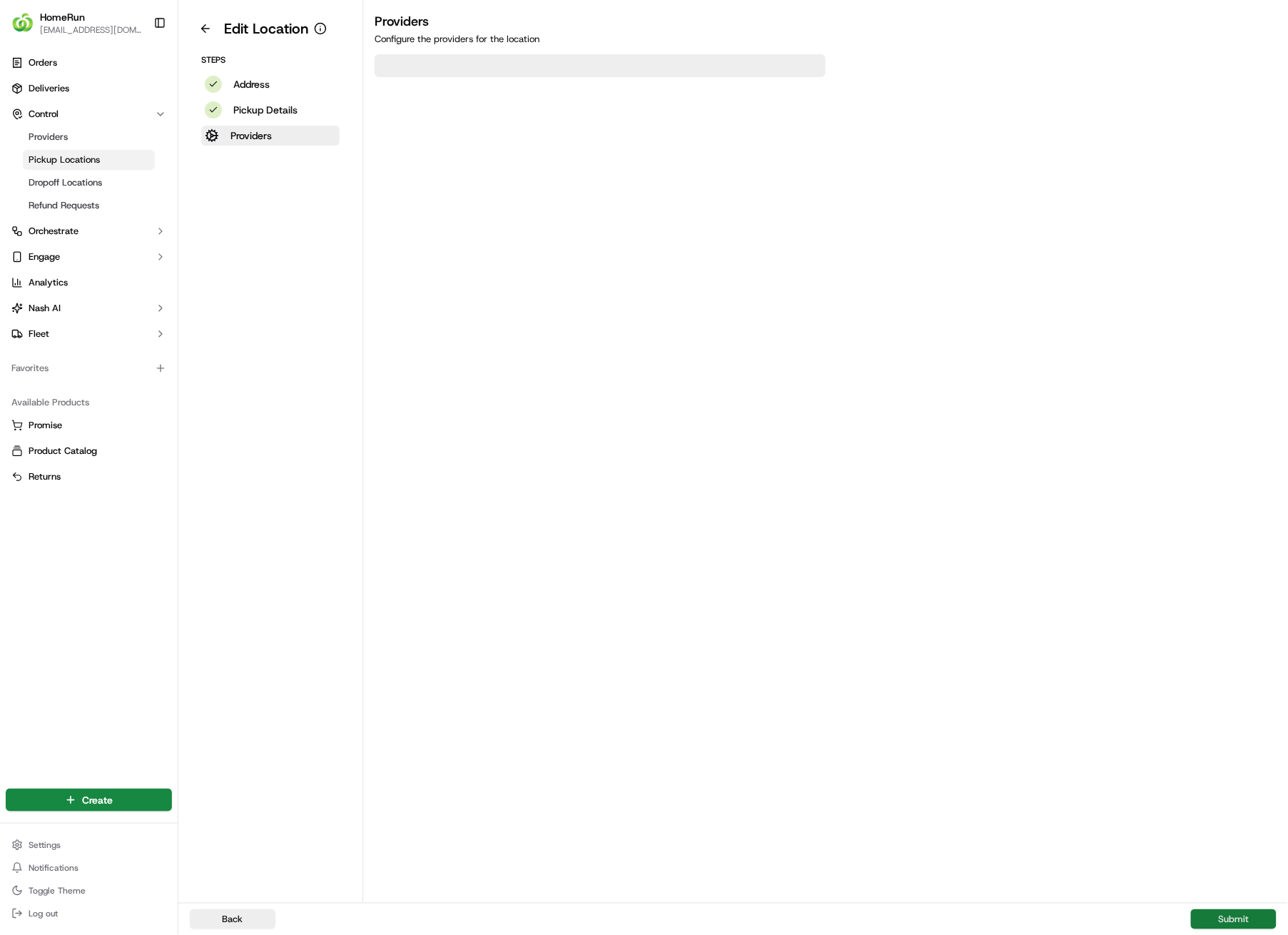
click at [1252, 665] on button "Submit" at bounding box center [1234, 919] width 85 height 20
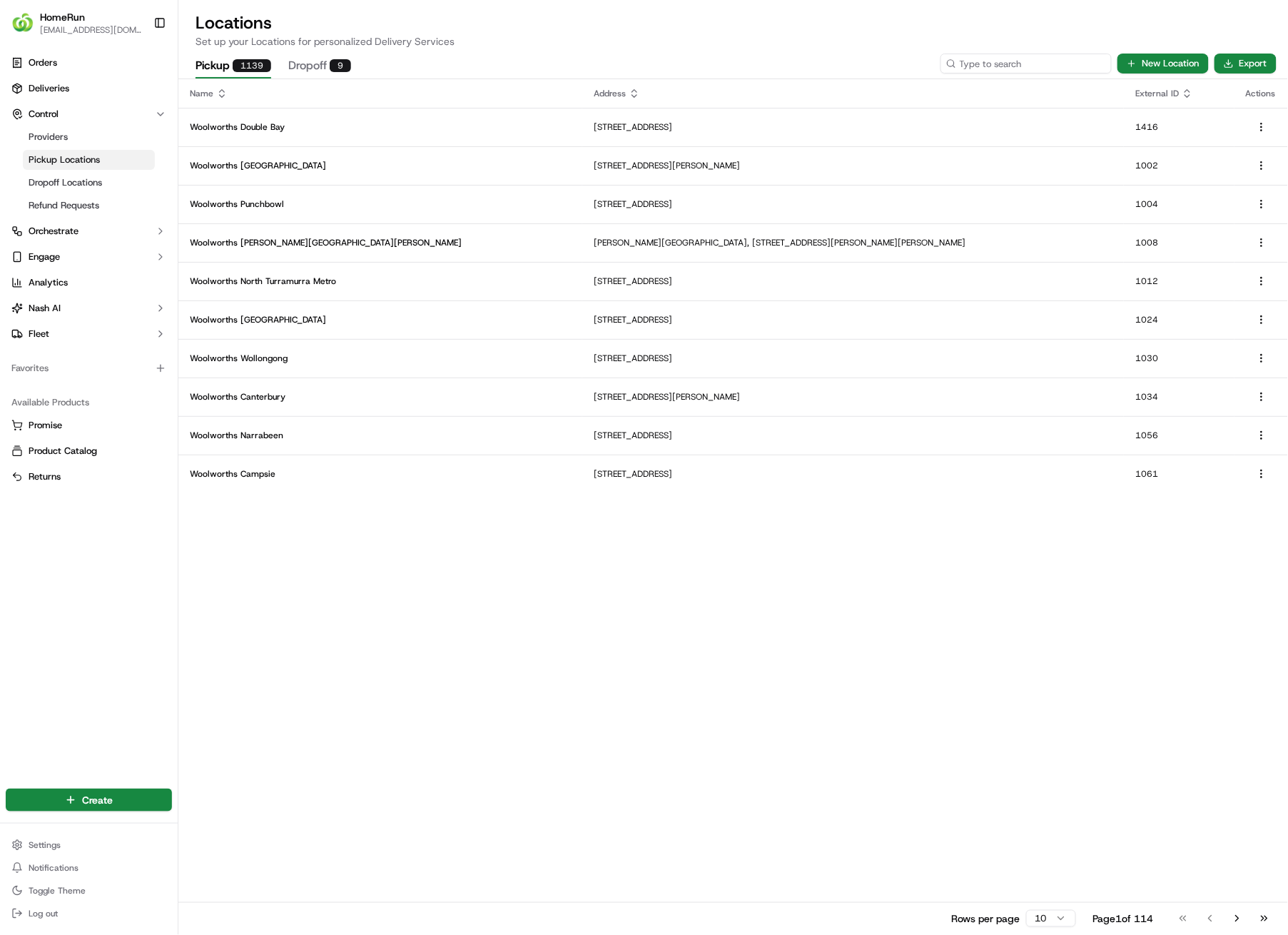
click at [1066, 68] on input at bounding box center [1026, 63] width 171 height 20
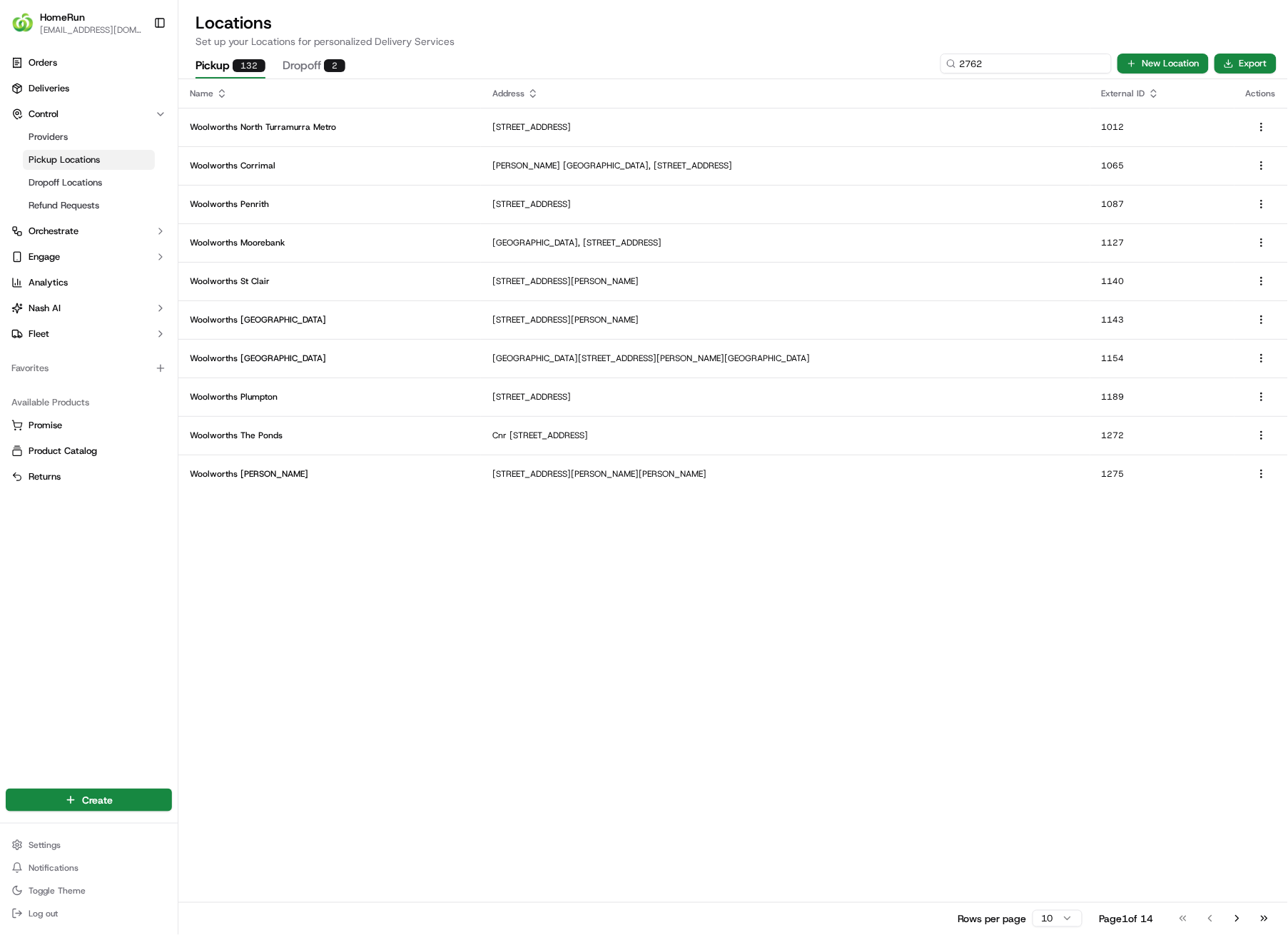
type input "2762"
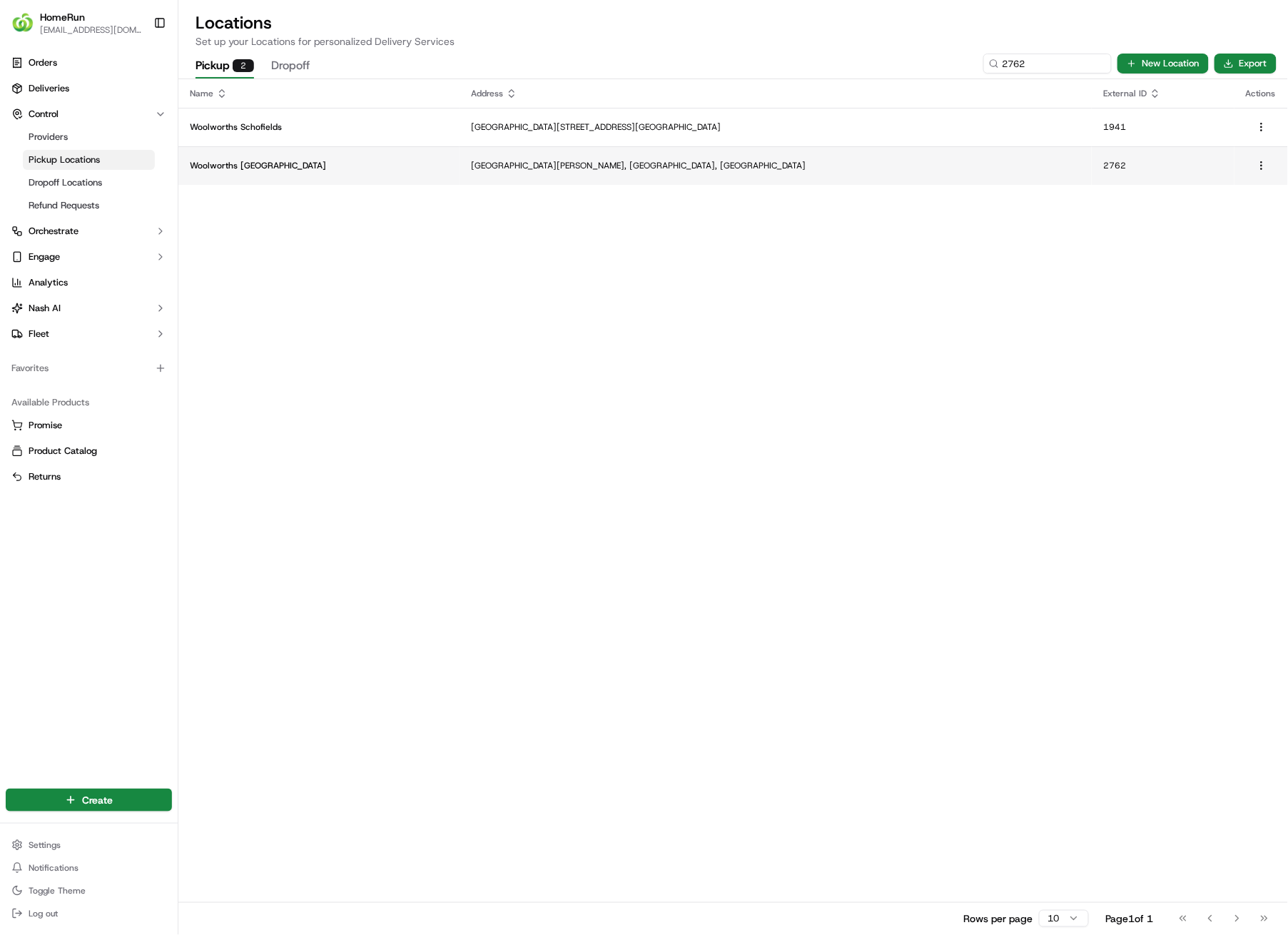
click at [594, 168] on p "[GEOGRAPHIC_DATA][PERSON_NAME], [GEOGRAPHIC_DATA], [GEOGRAPHIC_DATA]" at bounding box center [775, 166] width 610 height 12
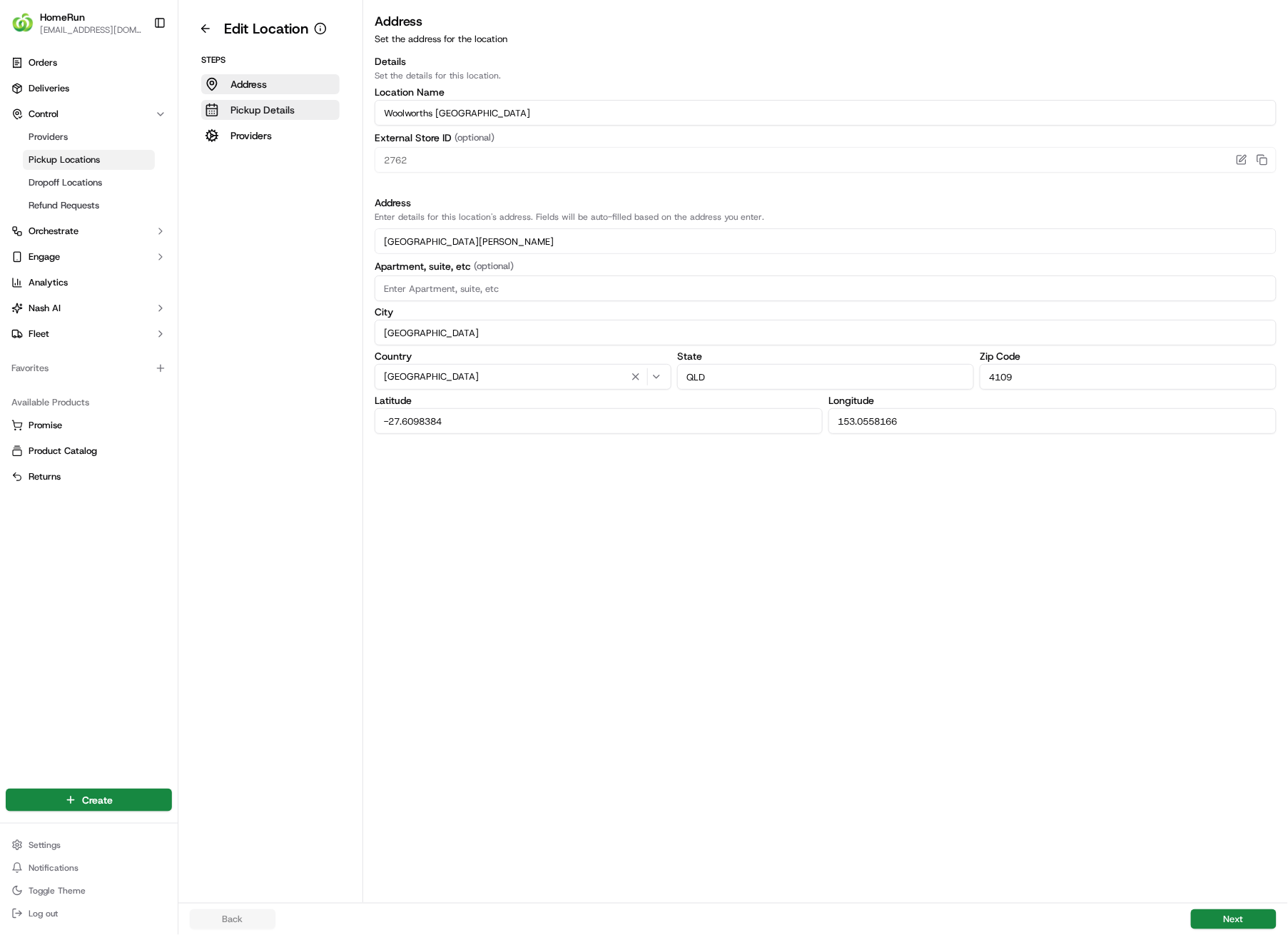
click at [258, 107] on p "Pickup Details" at bounding box center [262, 110] width 64 height 14
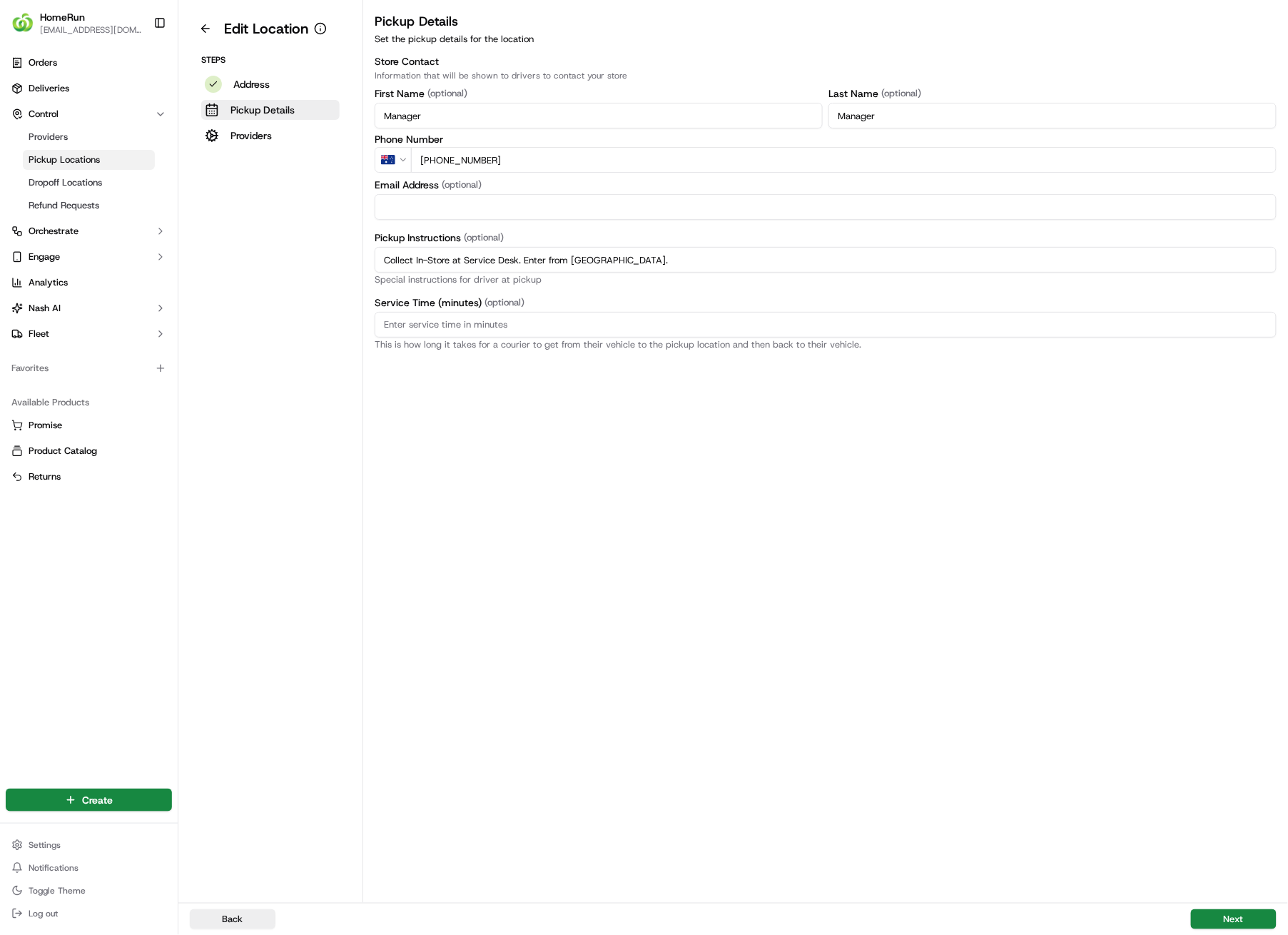
drag, startPoint x: 697, startPoint y: 263, endPoint x: 384, endPoint y: 250, distance: 313.3
click at [384, 250] on input "Collect In-Store at Service Desk. Enter from [GEOGRAPHIC_DATA]." at bounding box center [825, 260] width 902 height 26
paste input "Pickup from instore collection point. Enter from Honeywood St. Scan QR code to …"
type input "Pickup from instore collection point. Enter from Honeywood St. Scan QR code to …"
click at [1248, 665] on button "Next" at bounding box center [1234, 919] width 85 height 20
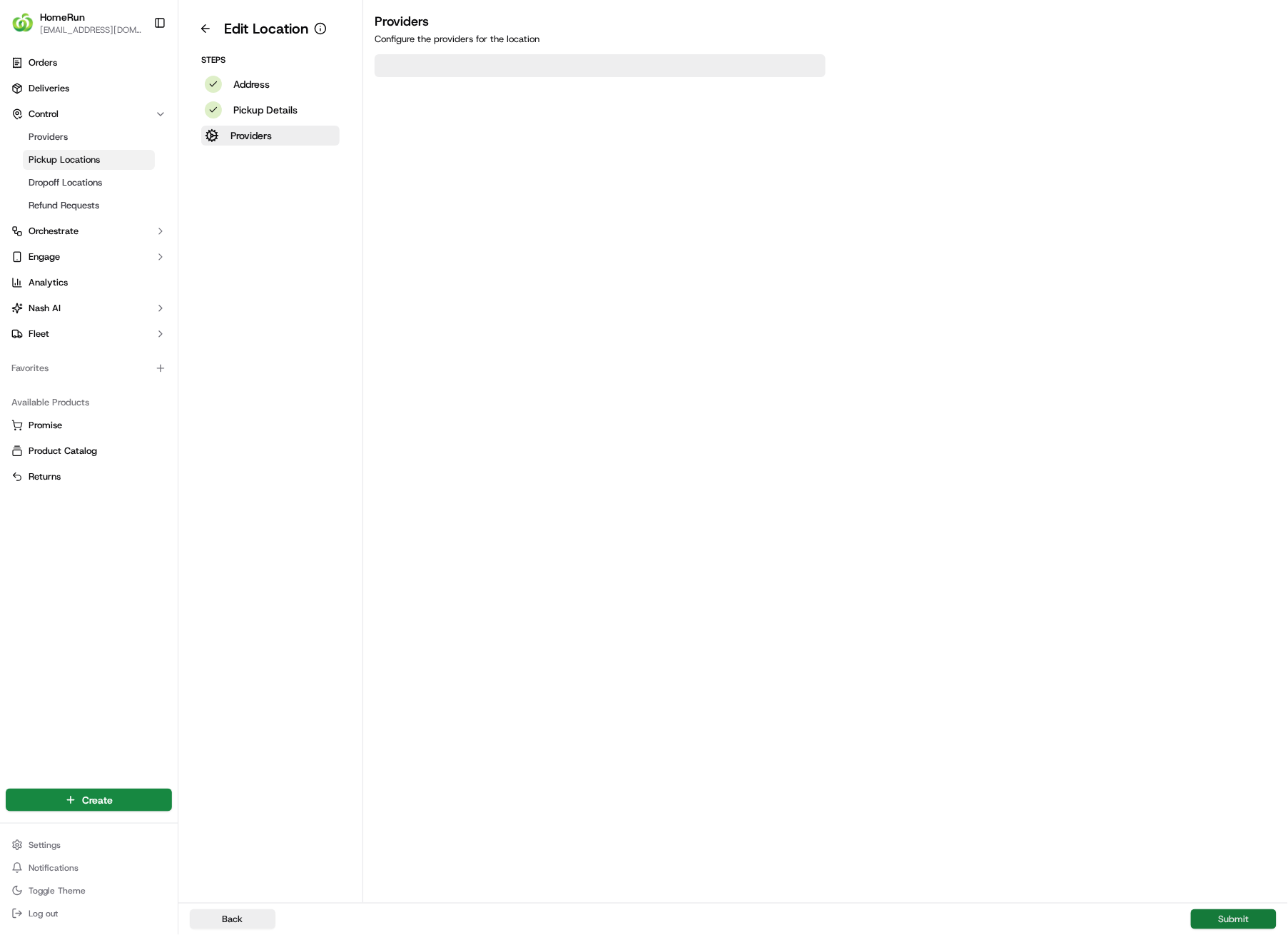
click at [1248, 665] on button "Submit" at bounding box center [1234, 919] width 85 height 20
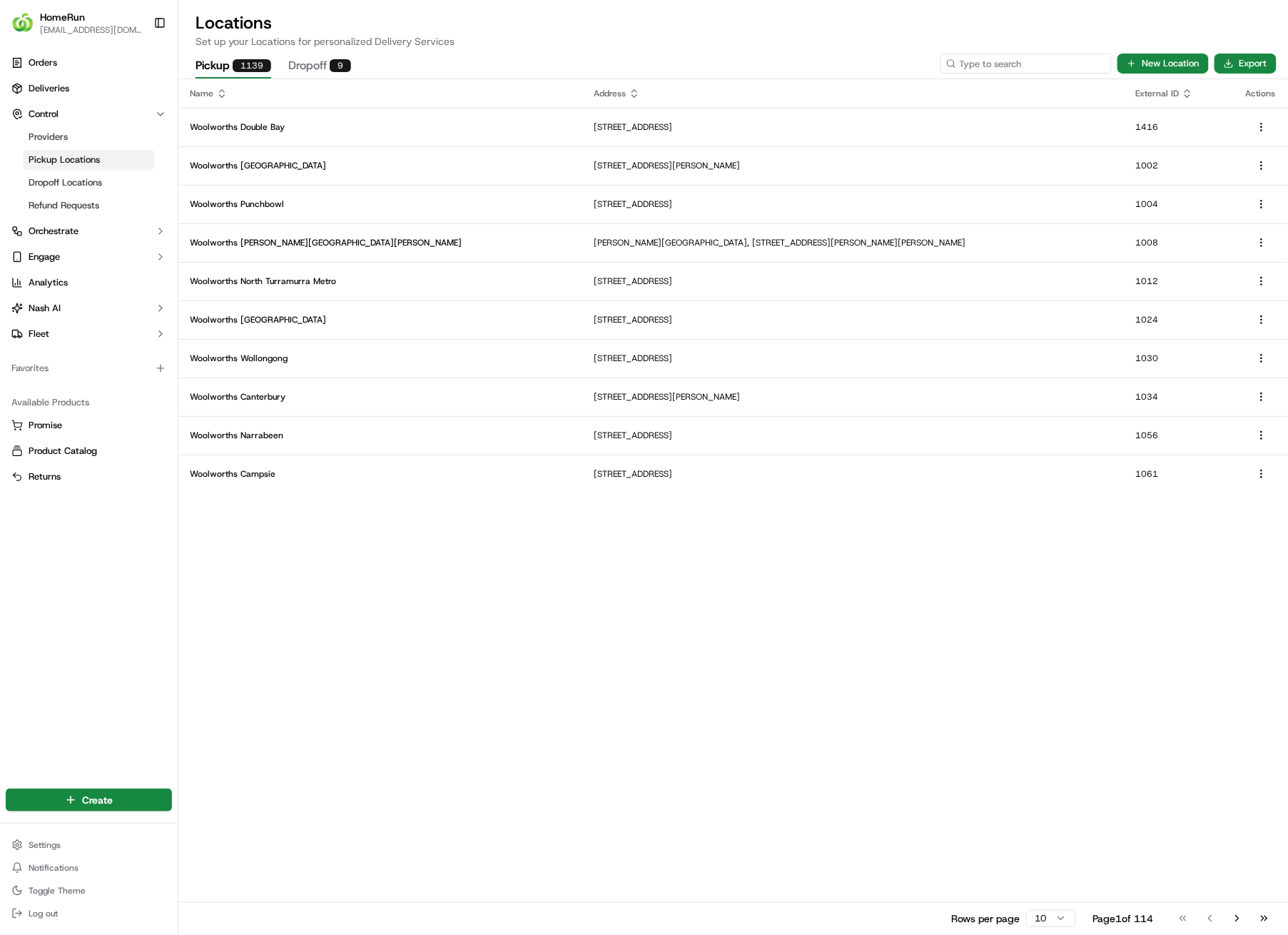
click at [1022, 61] on input at bounding box center [1026, 63] width 171 height 20
type input "2770"
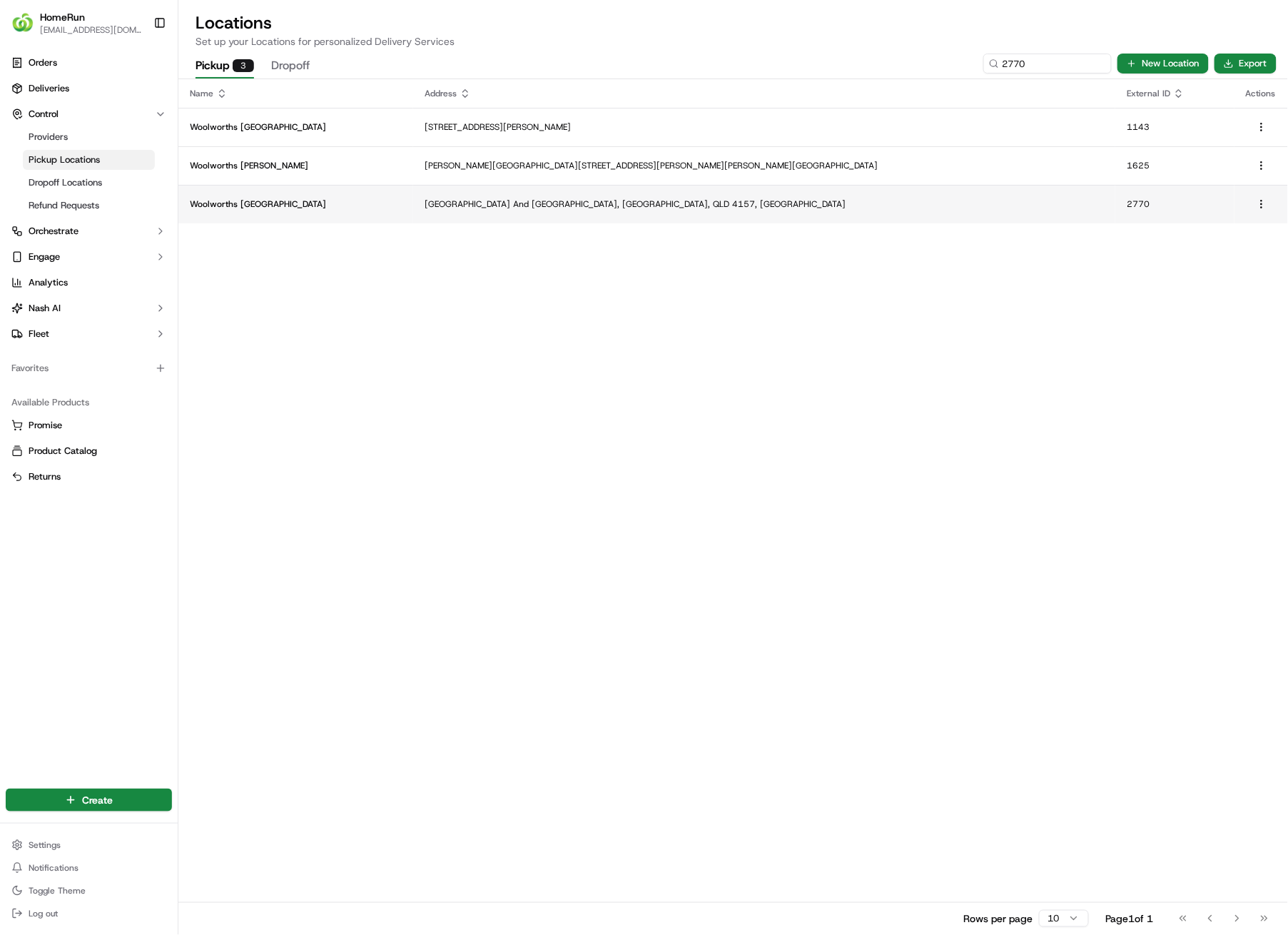
click at [588, 199] on p "[GEOGRAPHIC_DATA] And [GEOGRAPHIC_DATA], [GEOGRAPHIC_DATA], QLD 4157, [GEOGRAPH…" at bounding box center [764, 205] width 680 height 12
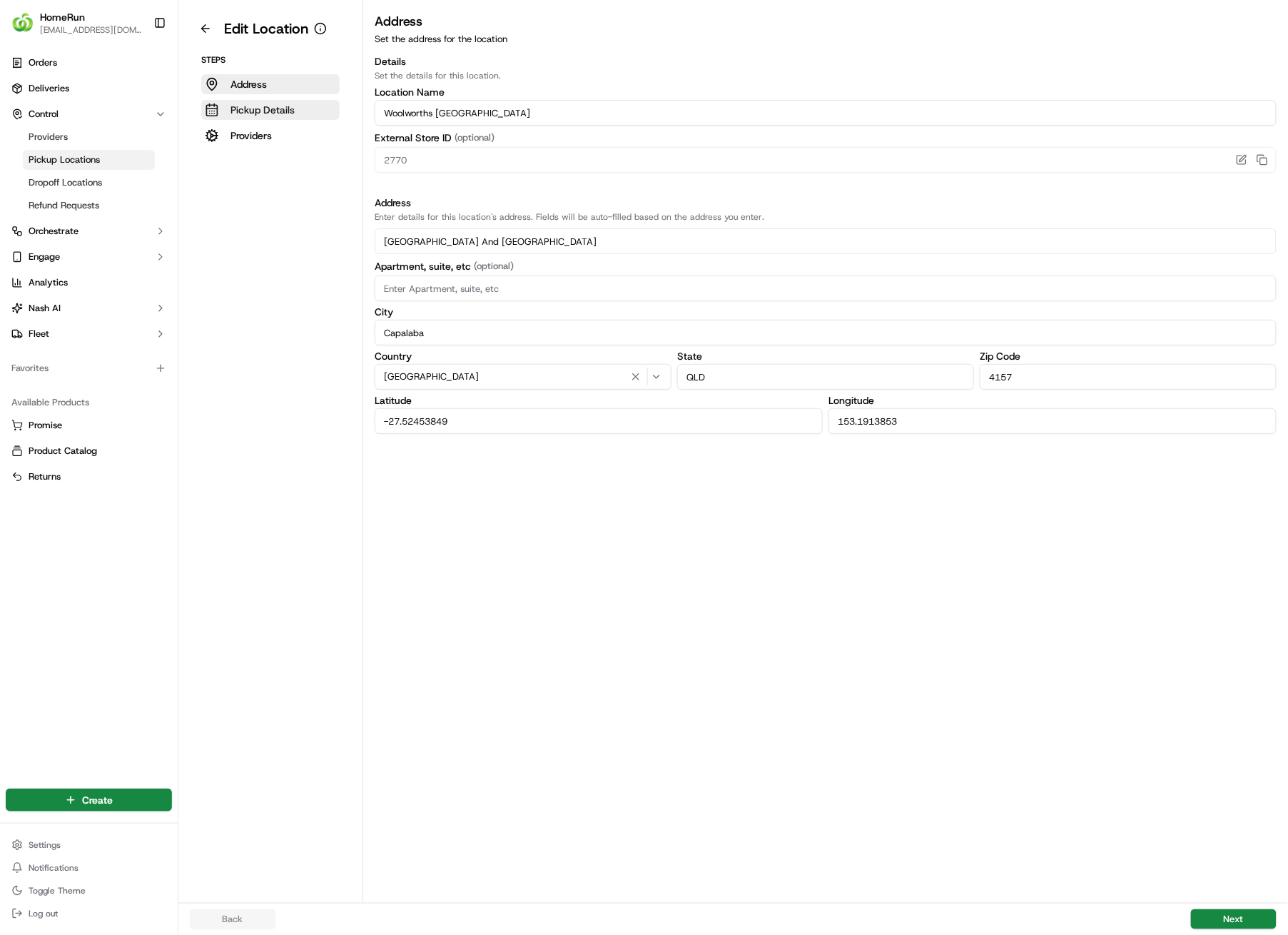
click at [296, 109] on button "Pickup Details" at bounding box center [271, 110] width 138 height 20
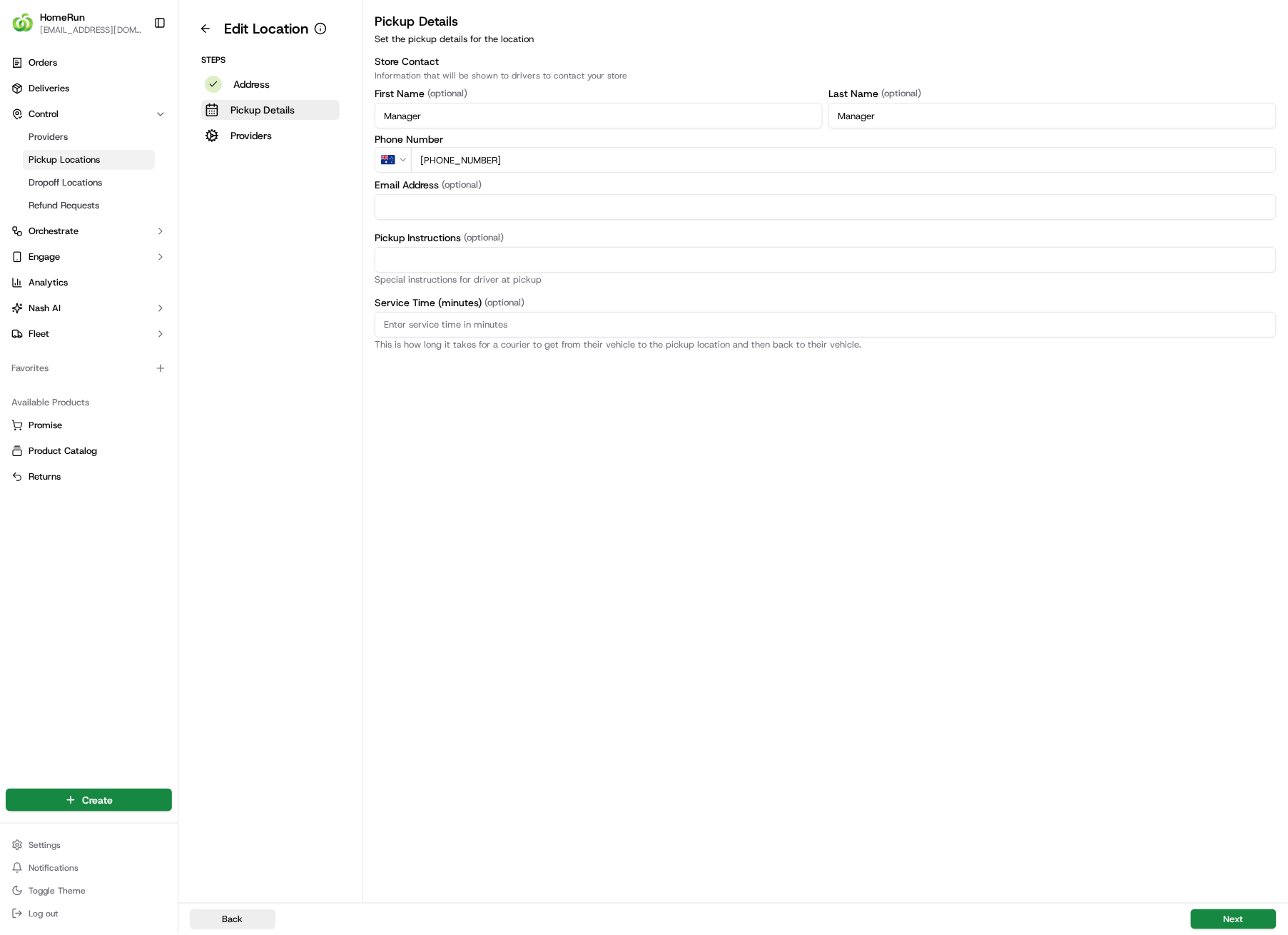
click at [562, 255] on input "Pickup Instructions (optional)" at bounding box center [825, 260] width 902 height 26
paste input "Pickup from instore collection point. Enter from [GEOGRAPHIC_DATA]. Scan QR cod…"
type input "Pickup from instore collection point. Enter from [GEOGRAPHIC_DATA]. Scan QR cod…"
click at [1207, 665] on button "Next" at bounding box center [1234, 919] width 85 height 20
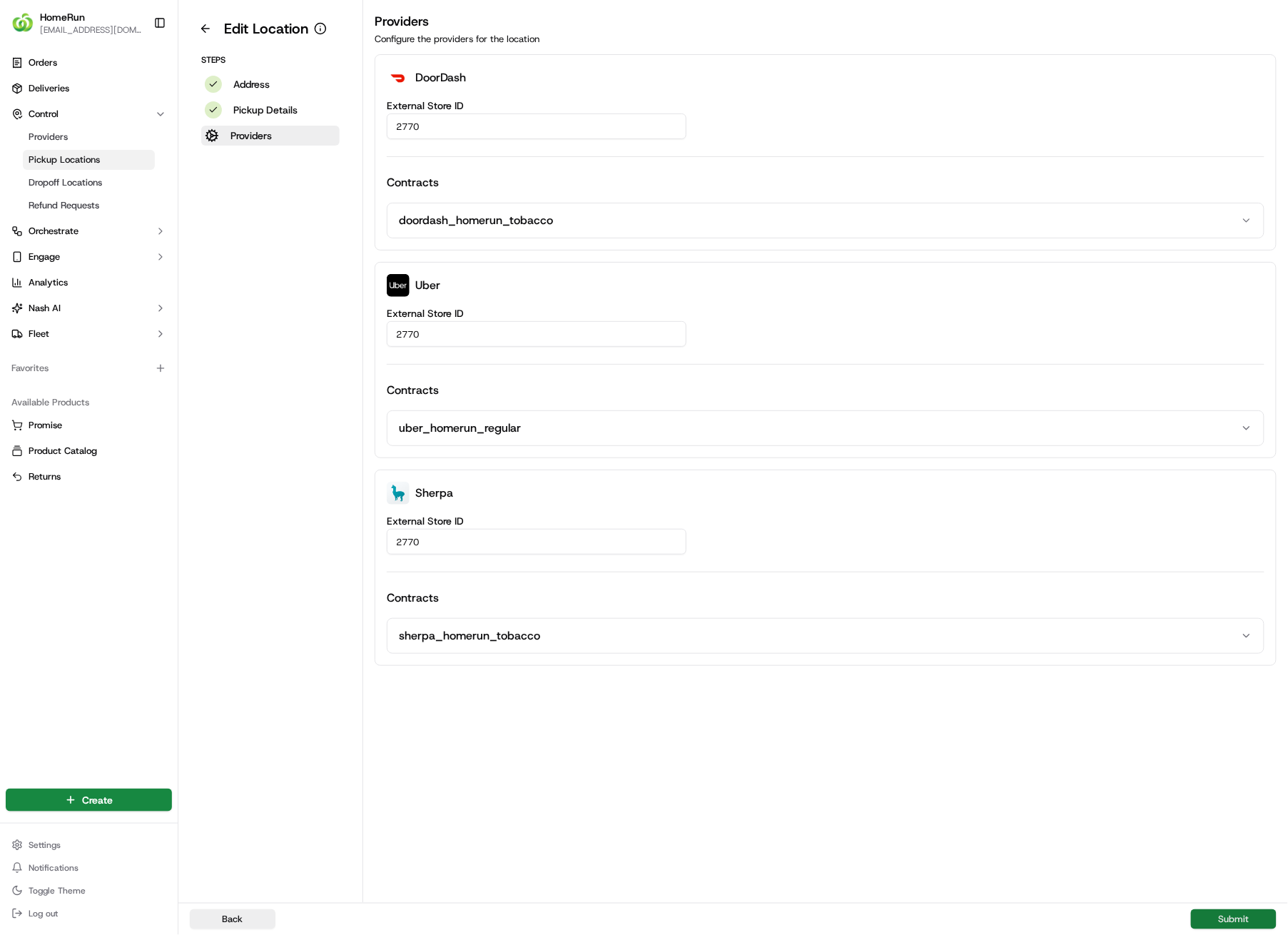
click at [1207, 665] on button "Submit" at bounding box center [1234, 919] width 85 height 20
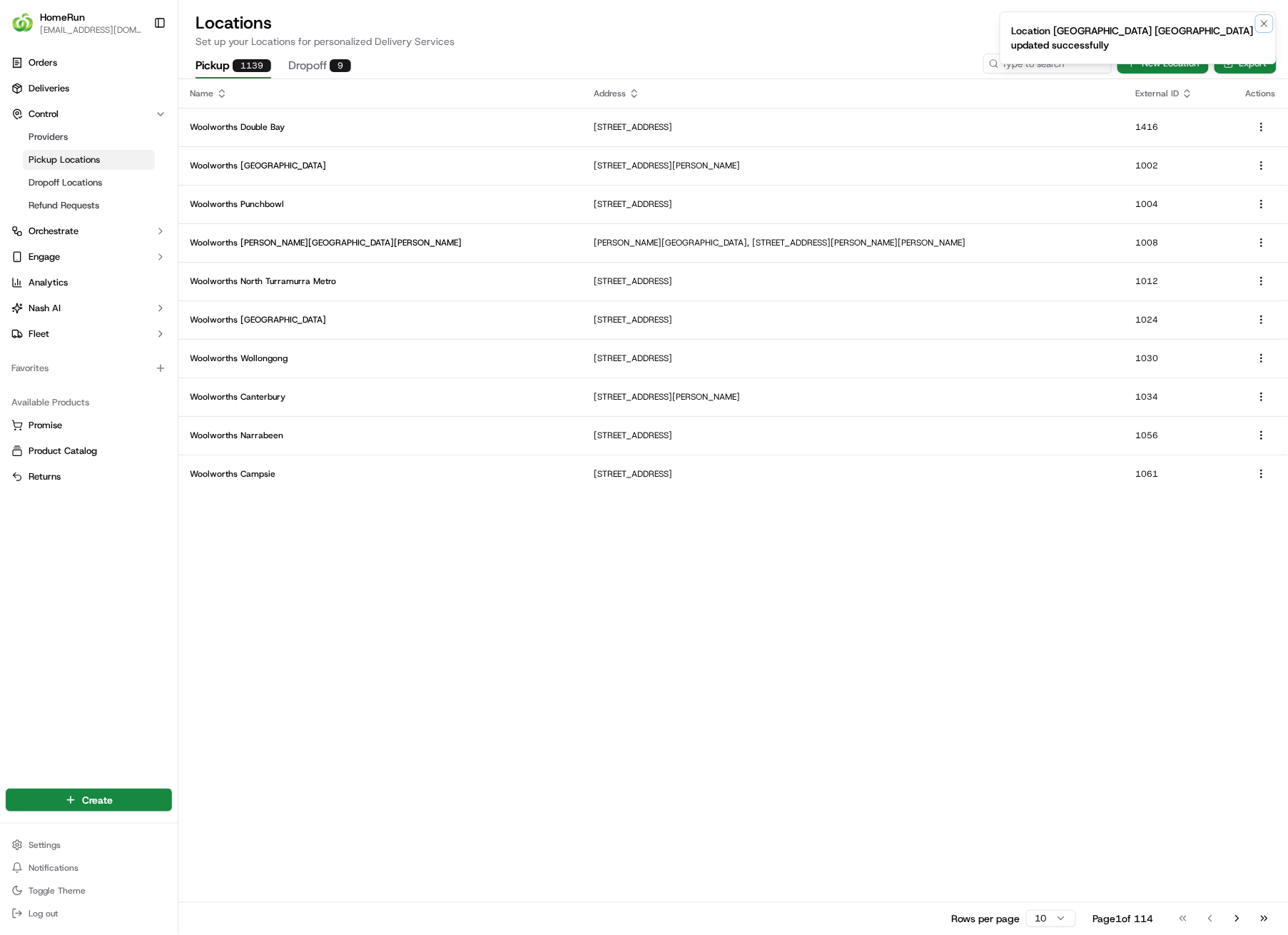
drag, startPoint x: 1267, startPoint y: 23, endPoint x: 1233, endPoint y: 36, distance: 36.4
click at [1267, 24] on icon "Notifications (F8)" at bounding box center [1265, 24] width 12 height 12
click at [1055, 62] on input at bounding box center [1026, 63] width 171 height 20
type input "2782"
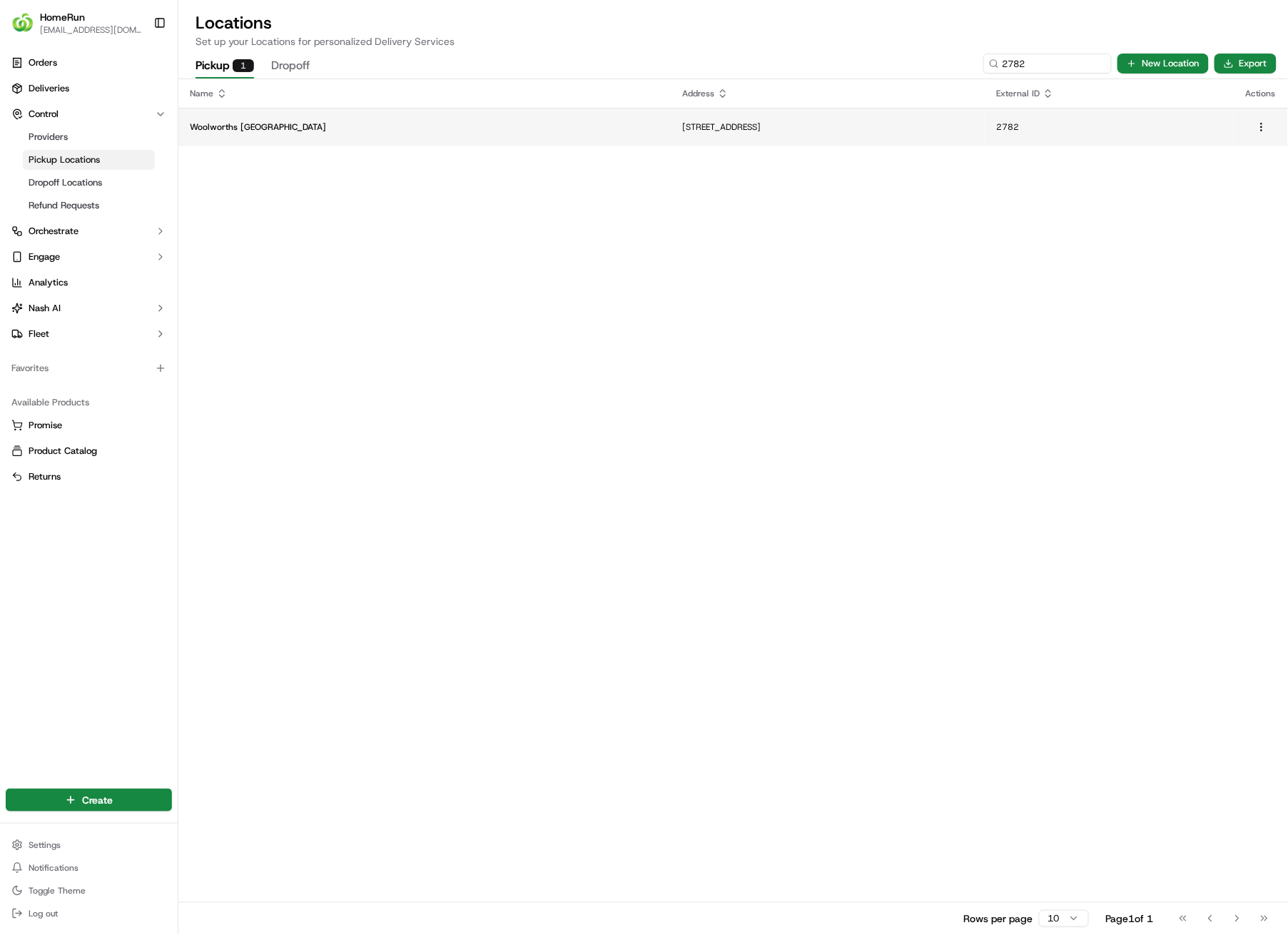
click at [683, 124] on p "[STREET_ADDRESS]" at bounding box center [828, 127] width 291 height 12
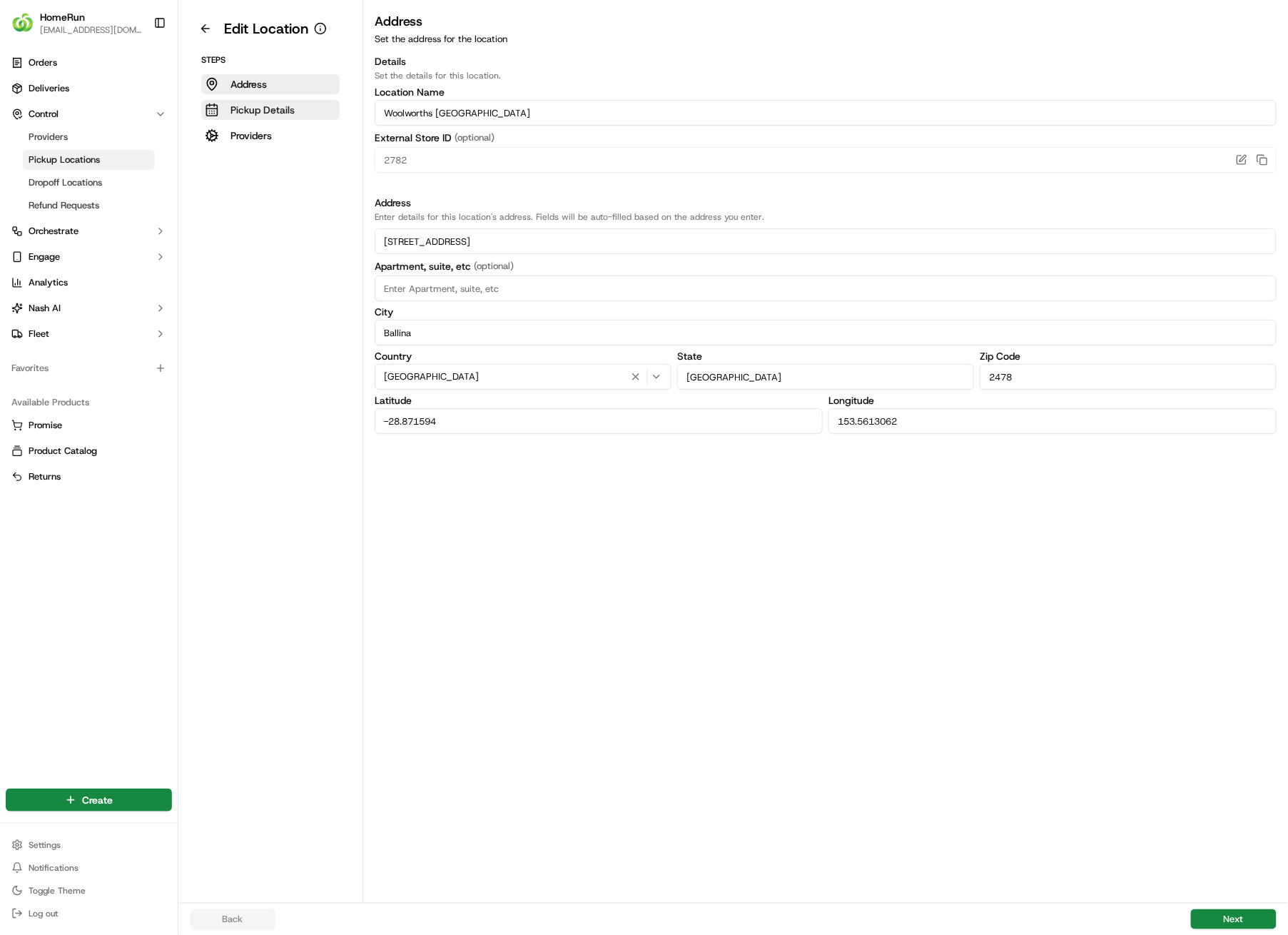
click at [277, 108] on p "Pickup Details" at bounding box center [262, 110] width 64 height 14
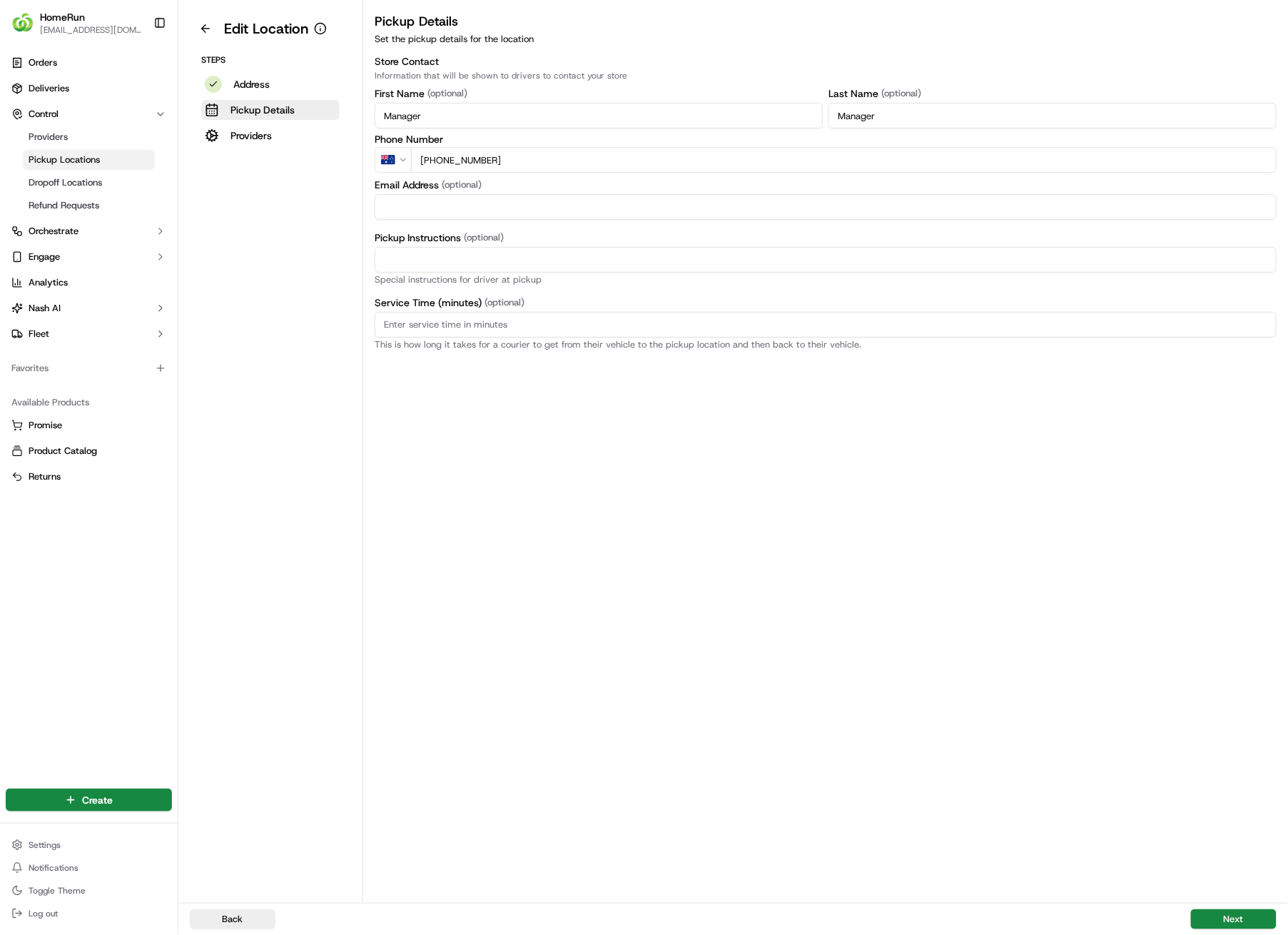
click at [470, 257] on input "Pickup Instructions (optional)" at bounding box center [825, 260] width 902 height 26
paste input "Pickup from instore collection point. Scan QR code to check order status and ad…"
type input "Pickup from instore collection point. Scan QR code to check order status and ad…"
click at [1241, 665] on button "Next" at bounding box center [1234, 919] width 85 height 20
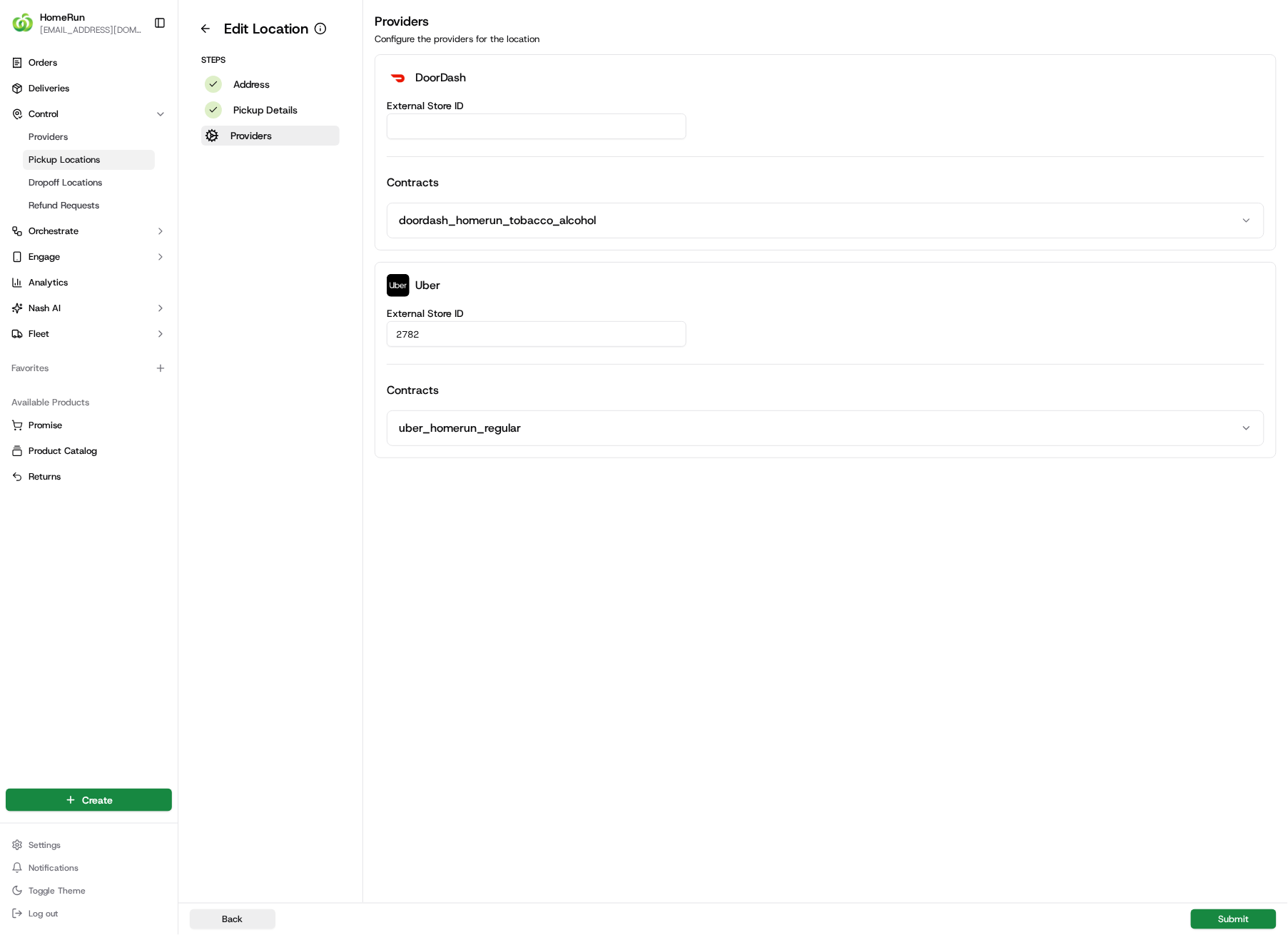
click at [1228, 665] on div "Back Submit" at bounding box center [733, 919] width 1110 height 32
click at [1228, 665] on button "Submit" at bounding box center [1234, 919] width 85 height 20
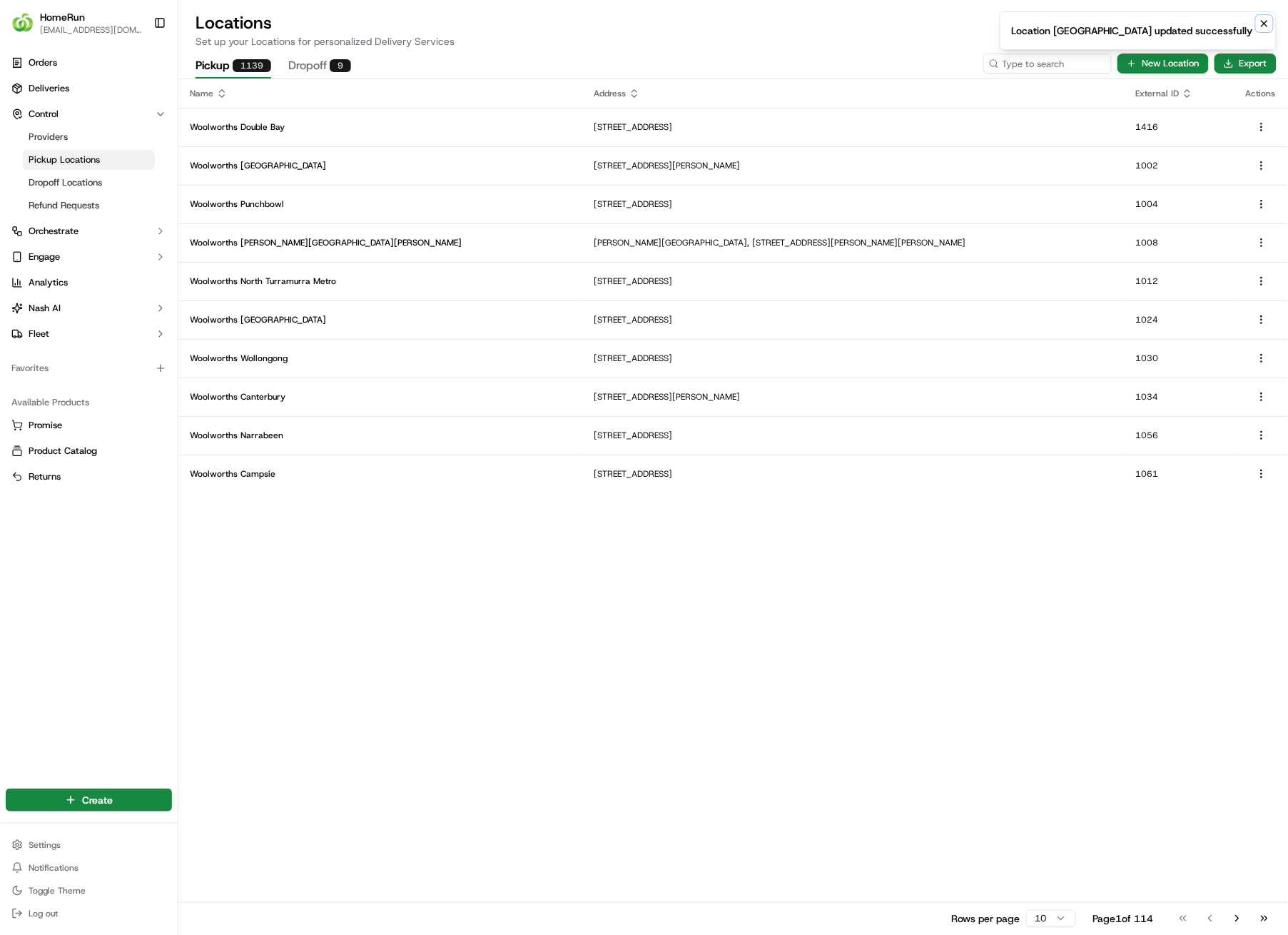
click at [1266, 25] on icon "Notifications (F8)" at bounding box center [1265, 24] width 12 height 12
click at [1044, 63] on input at bounding box center [1026, 63] width 171 height 20
type input "2824"
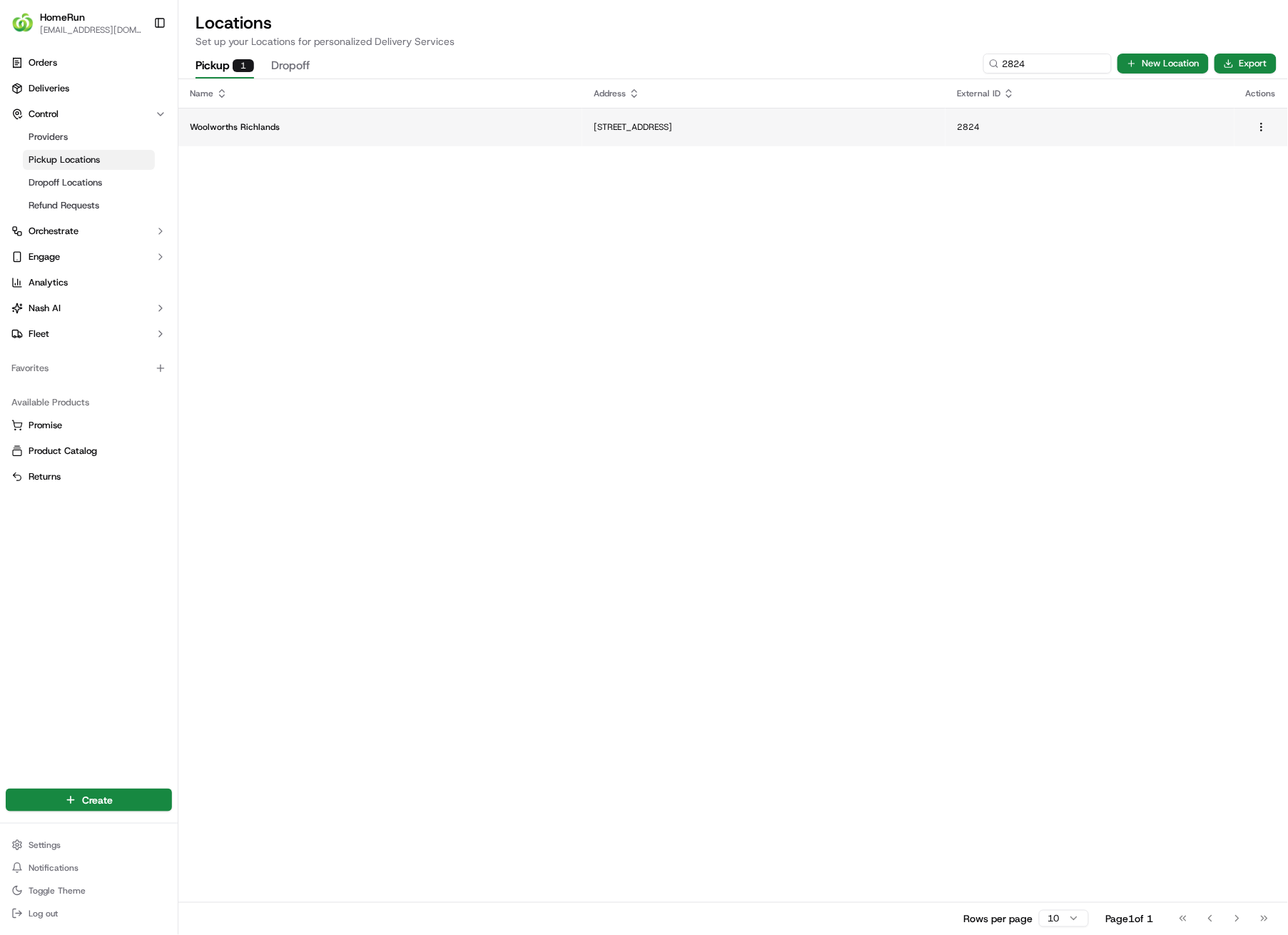
click at [620, 123] on p "[STREET_ADDRESS]" at bounding box center [764, 127] width 341 height 12
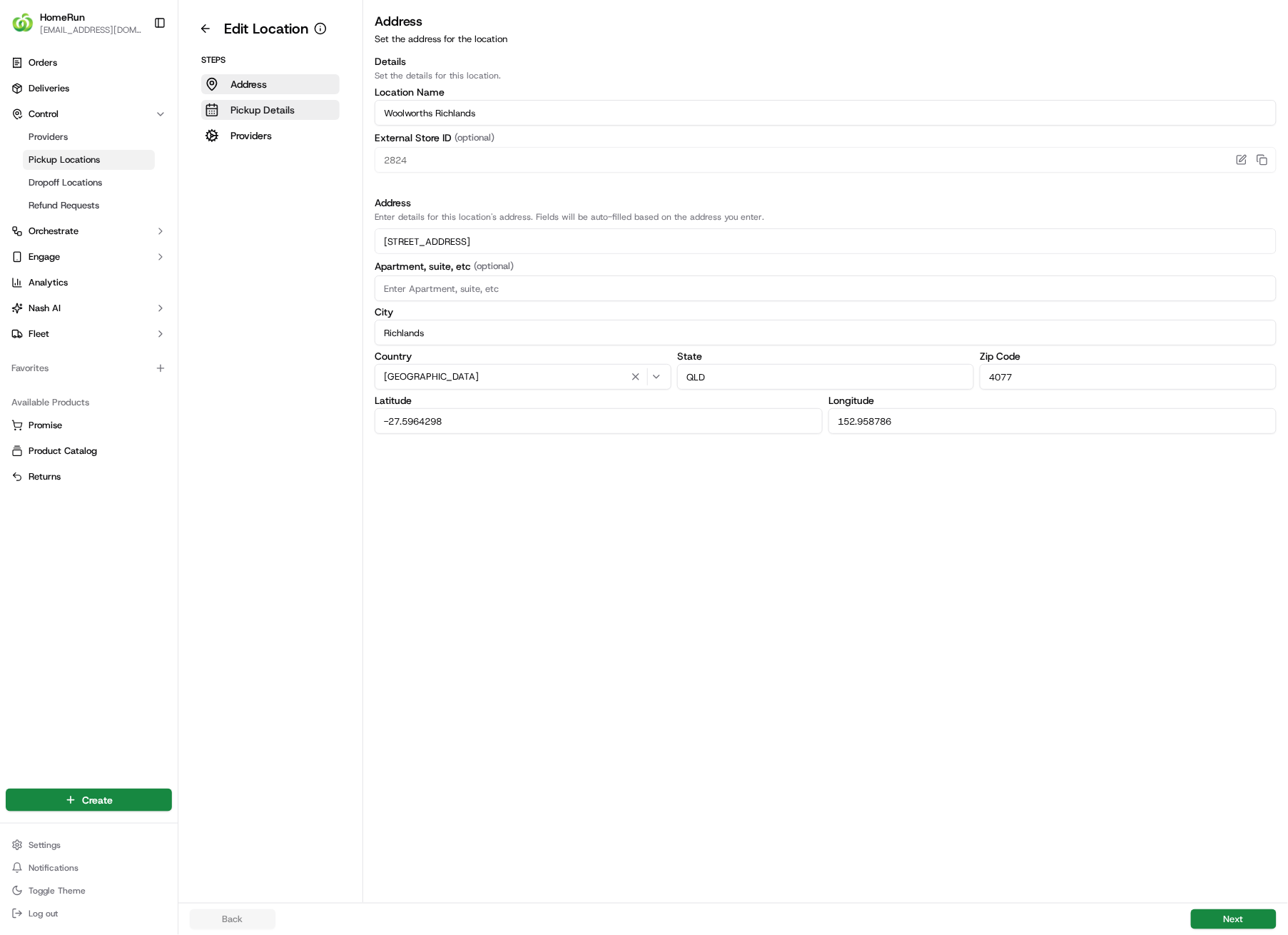
click at [244, 110] on p "Pickup Details" at bounding box center [262, 110] width 64 height 14
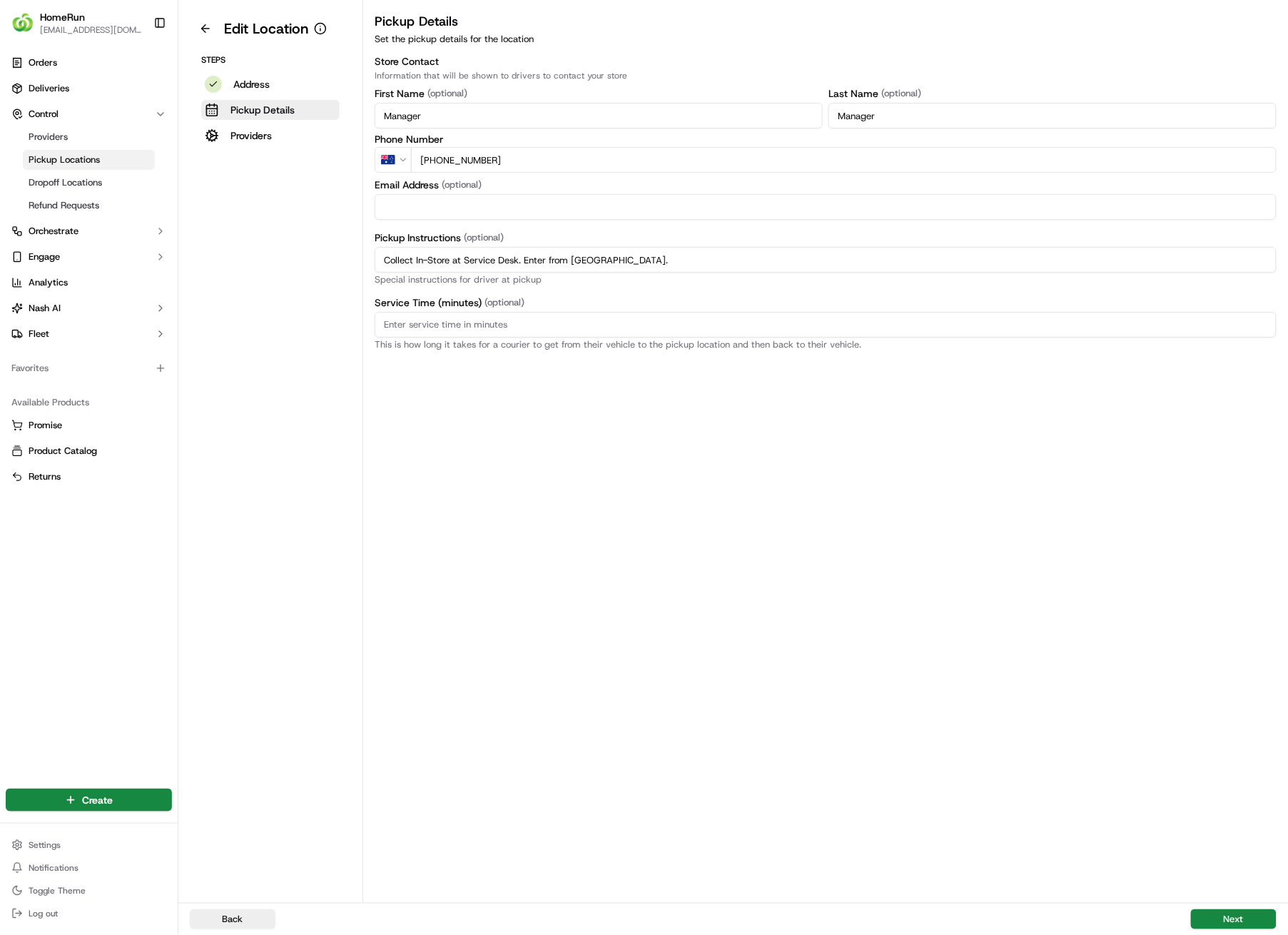
drag, startPoint x: 702, startPoint y: 265, endPoint x: 332, endPoint y: 265, distance: 370.0
click at [332, 265] on div "Edit Location Steps Address Pickup Details Providers Pickup Details Set the pic…" at bounding box center [733, 451] width 1110 height 903
paste input "Pickup from instore collection point. Enter from Farm St. Scan QR code to check…"
type input "Pickup from instore collection point. Enter from Farm St. Scan QR code to check…"
click at [1246, 665] on button "Next" at bounding box center [1234, 919] width 85 height 20
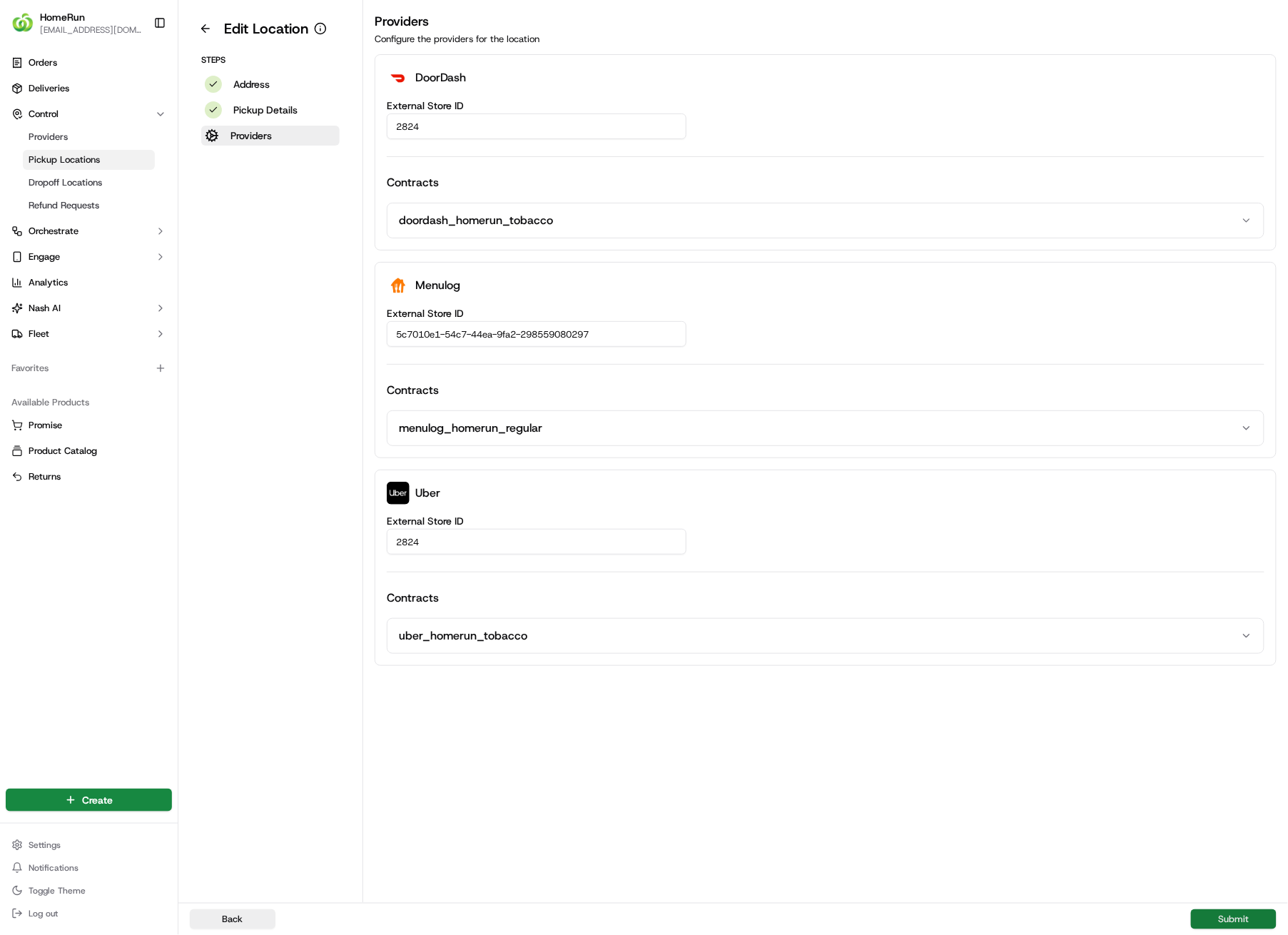
click at [1251, 665] on button "Submit" at bounding box center [1234, 919] width 85 height 20
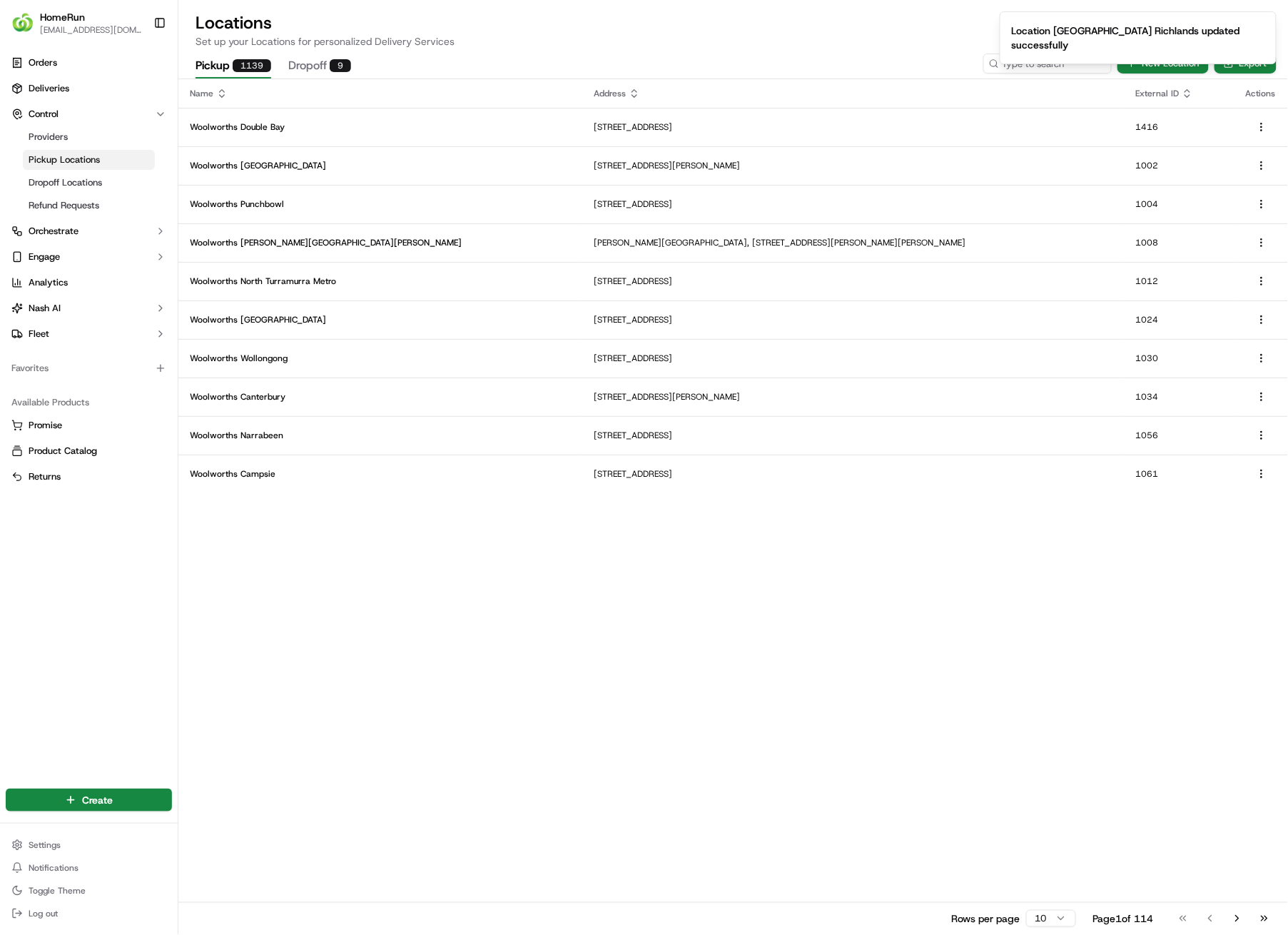
click at [1019, 60] on ol "Location [GEOGRAPHIC_DATA] Richlands updated successfully" at bounding box center [1139, 38] width 300 height 76
drag, startPoint x: 1194, startPoint y: 26, endPoint x: 1217, endPoint y: 18, distance: 24.4
click at [1195, 26] on div "Location [GEOGRAPHIC_DATA] Richlands updated successfully" at bounding box center [1136, 38] width 247 height 29
click at [1260, 22] on icon "Notifications (F8)" at bounding box center [1265, 24] width 12 height 12
click at [1028, 61] on input at bounding box center [1026, 63] width 171 height 20
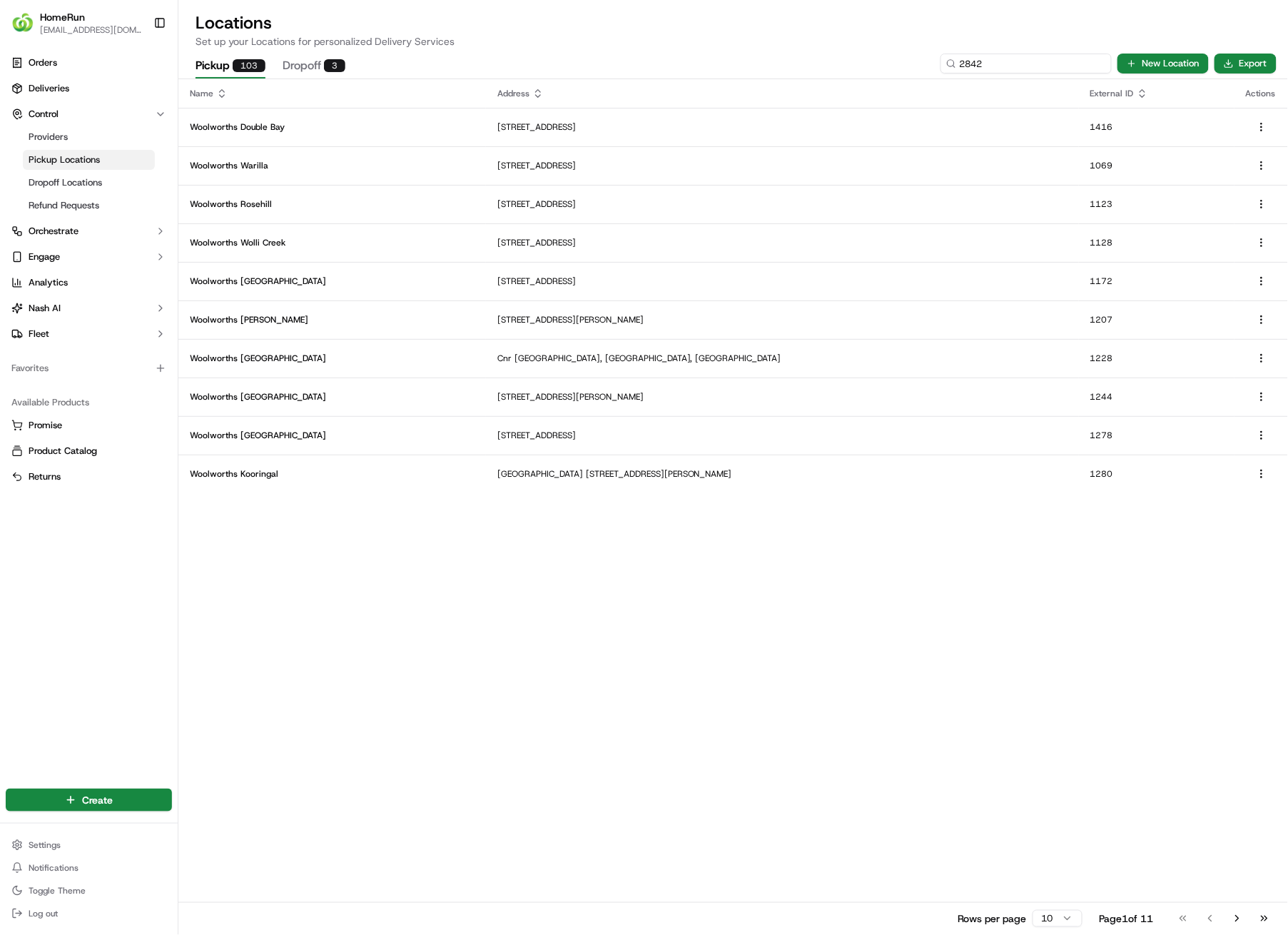
type input "2842"
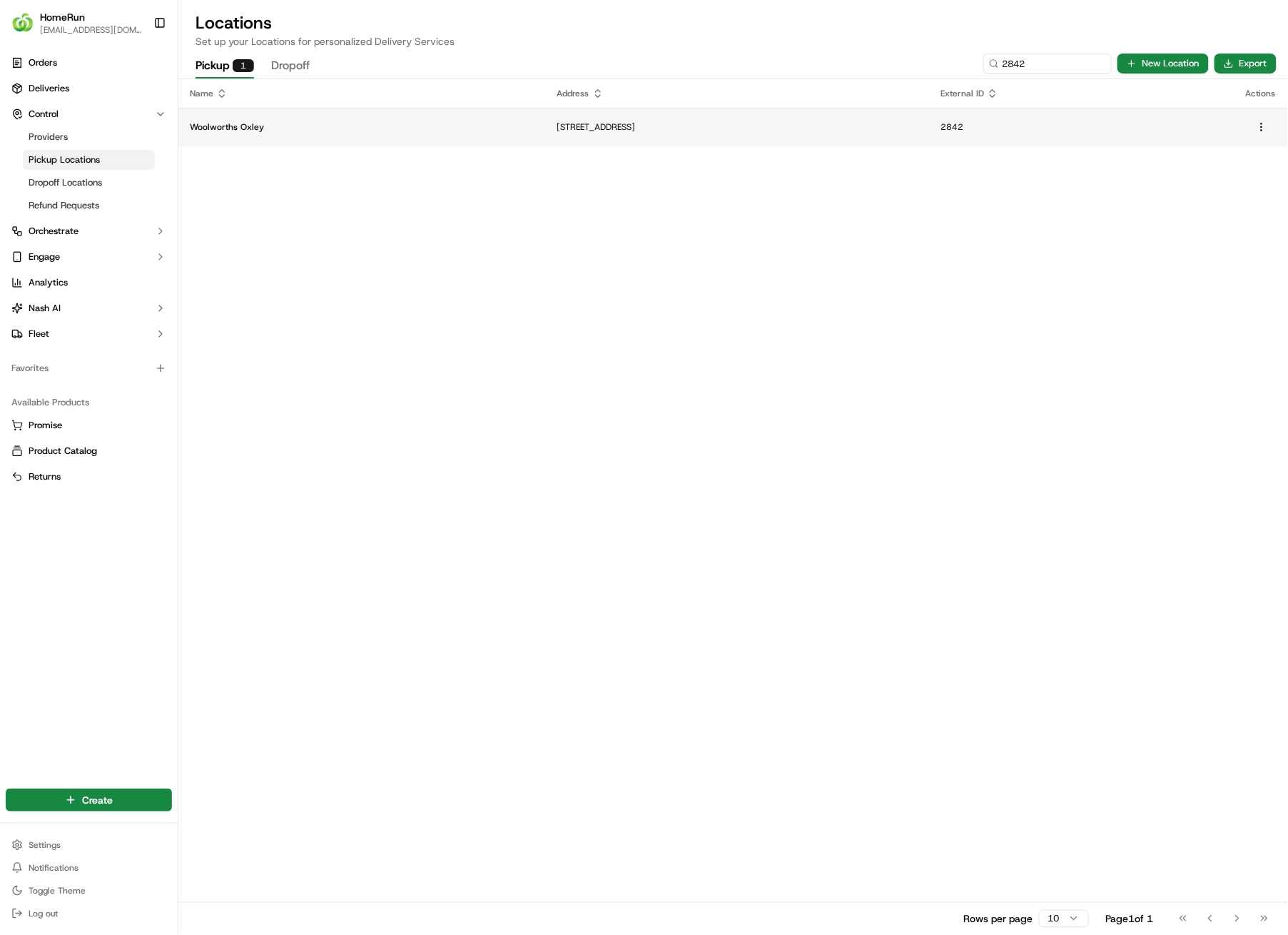
click at [640, 128] on p "[STREET_ADDRESS]" at bounding box center [738, 127] width 360 height 12
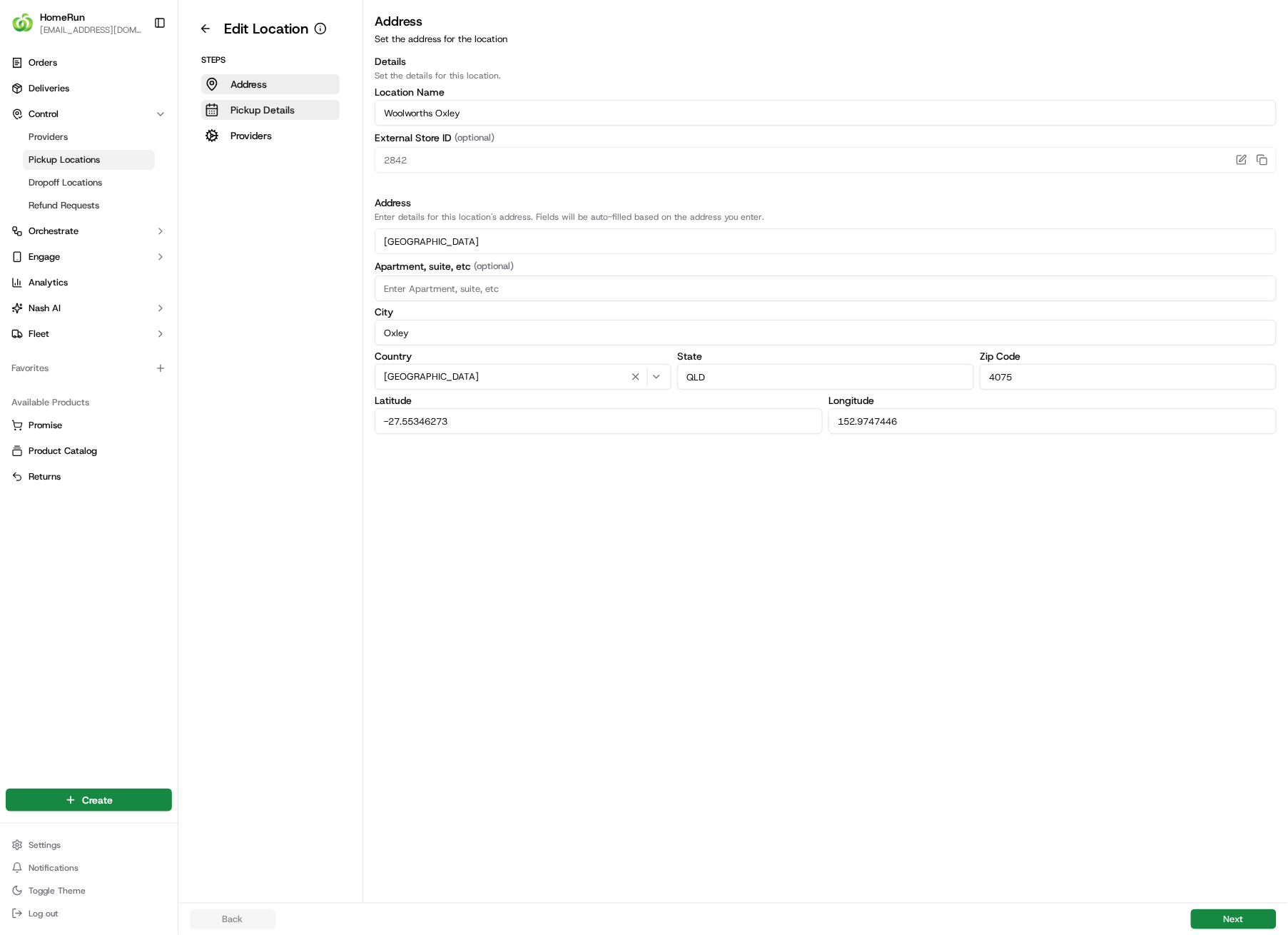
click at [247, 108] on p "Pickup Details" at bounding box center [262, 110] width 64 height 14
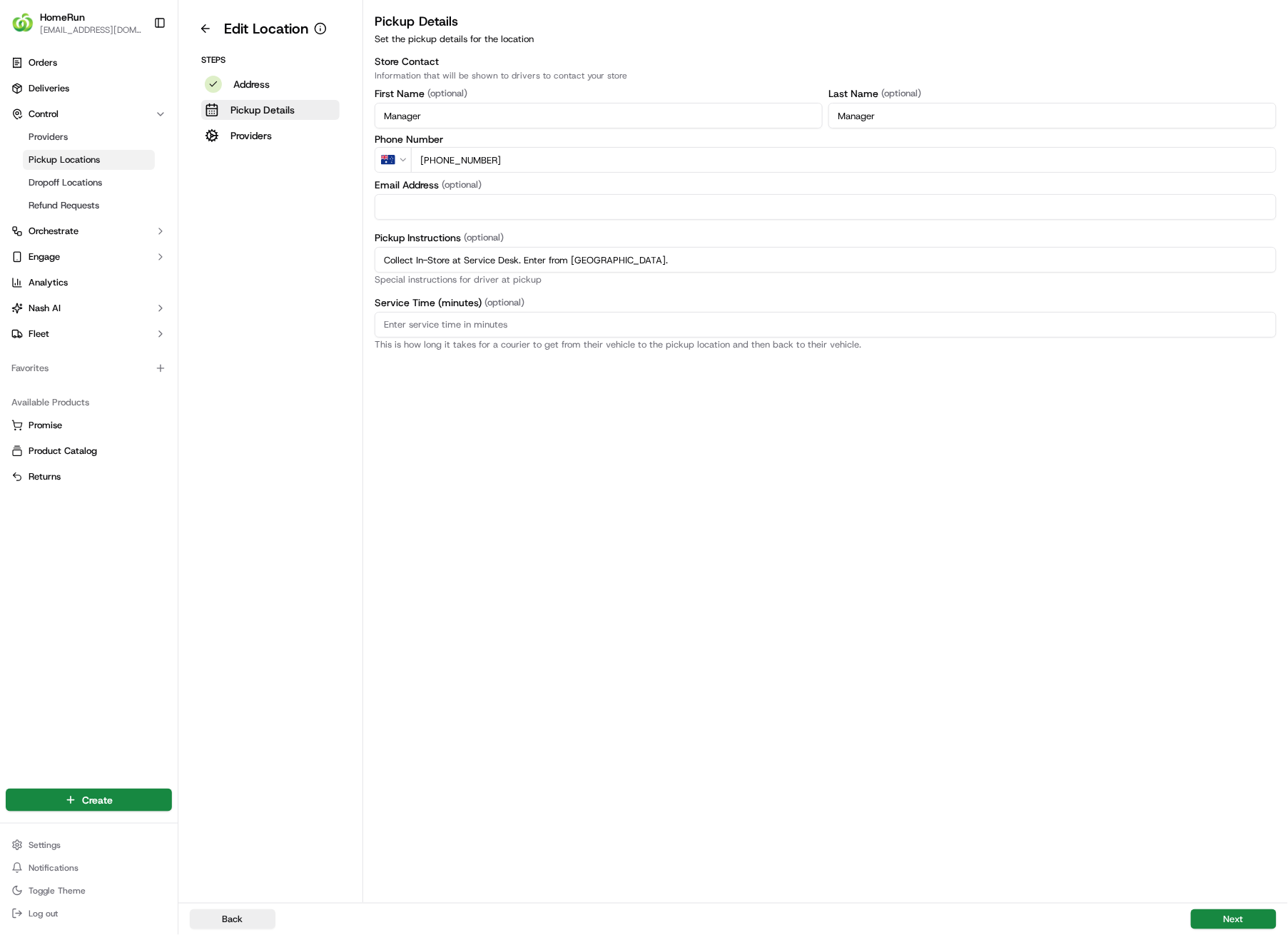
drag, startPoint x: 670, startPoint y: 263, endPoint x: 272, endPoint y: 246, distance: 398.4
click at [272, 246] on div "Edit Location Steps Address Pickup Details Providers Pickup Details Set the pic…" at bounding box center [733, 451] width 1110 height 903
paste input "Pickup from instore collection point. Enter from Cook St. Scan QR code to check…"
type input "Pickup from instore collection point. Enter from Cook St. Scan QR code to check…"
click at [1244, 665] on button "Next" at bounding box center [1234, 919] width 85 height 20
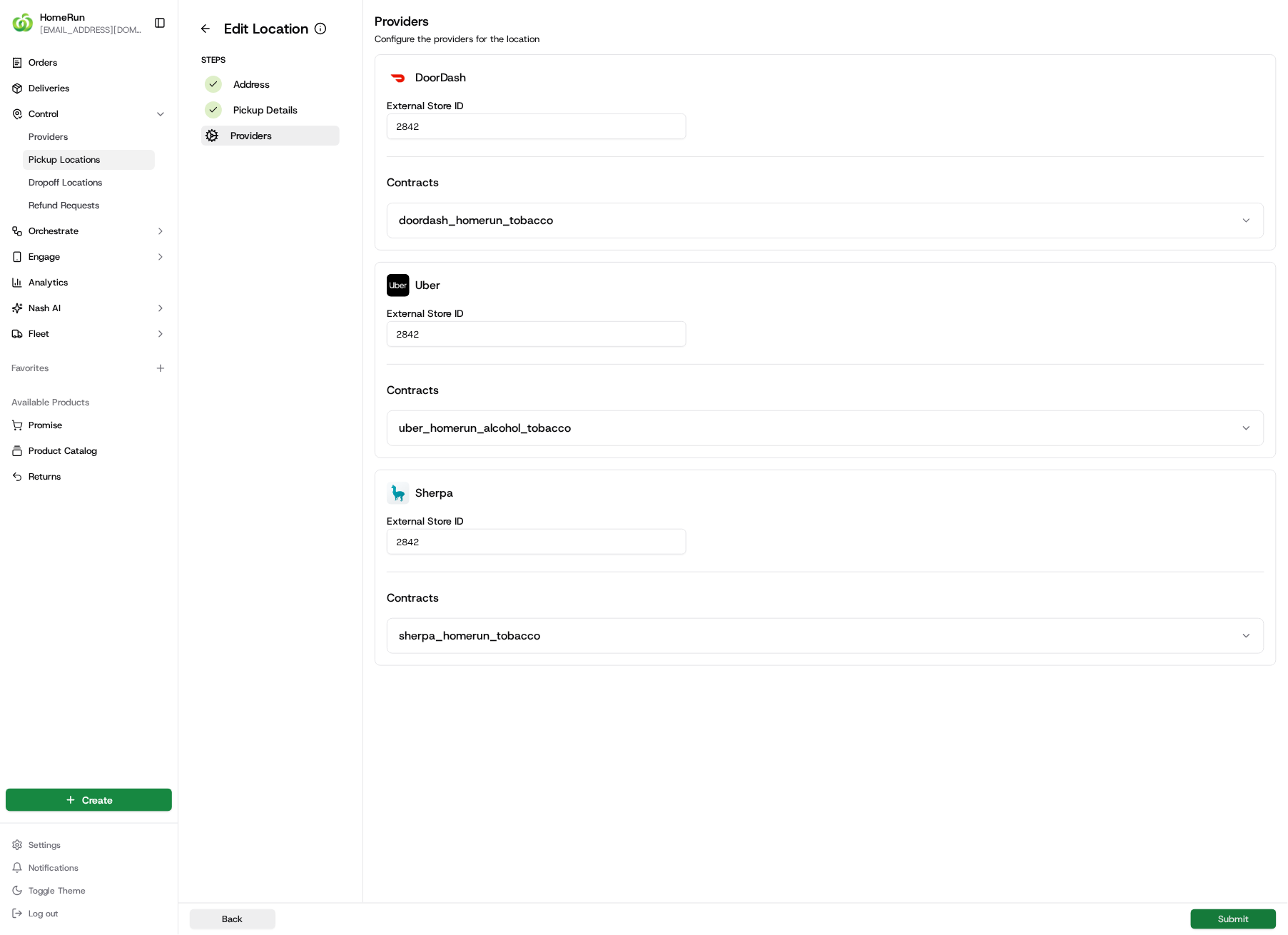
click at [1245, 665] on button "Submit" at bounding box center [1234, 919] width 85 height 20
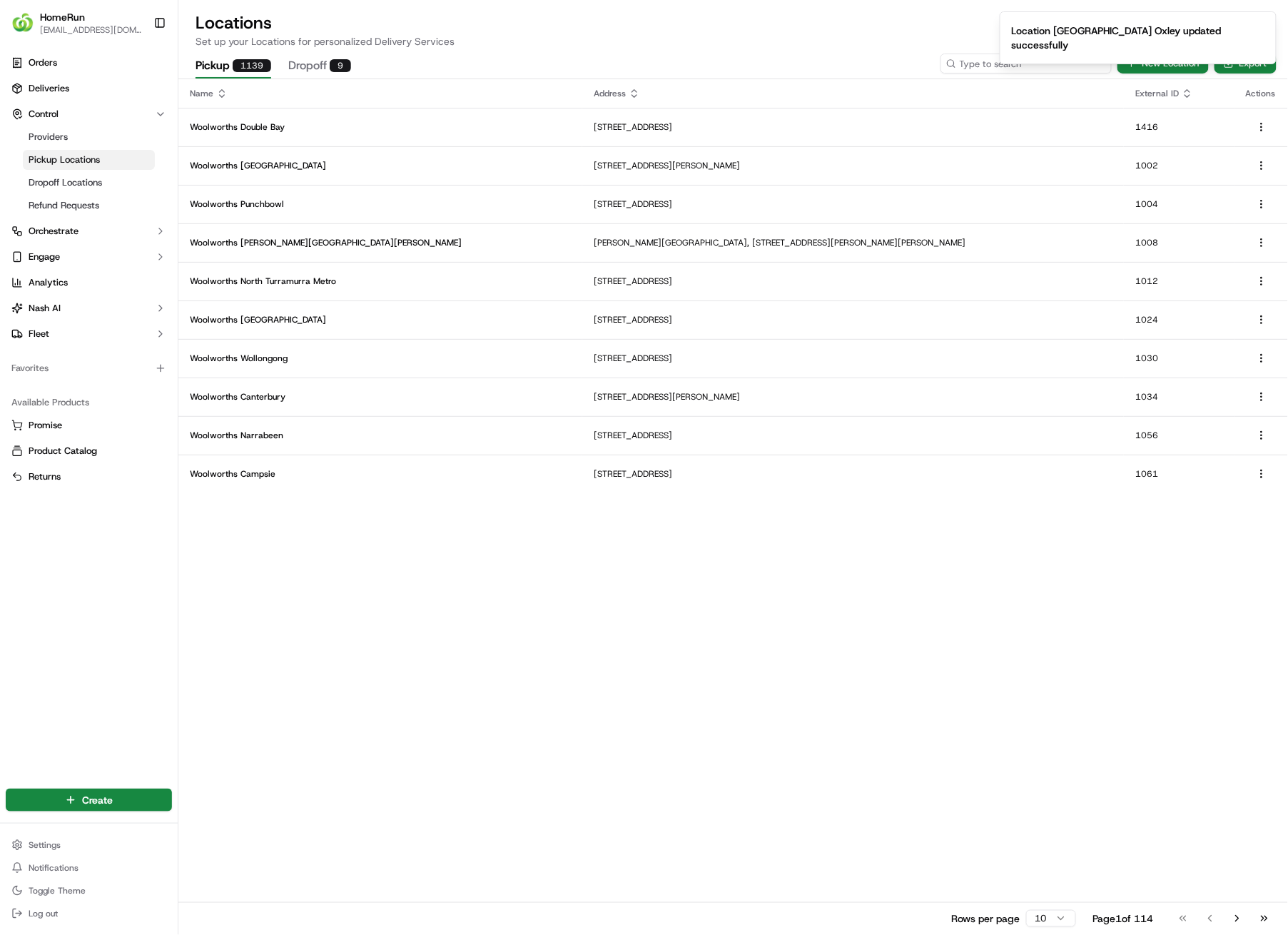
click at [1013, 62] on input at bounding box center [1026, 63] width 171 height 20
type input "2843"
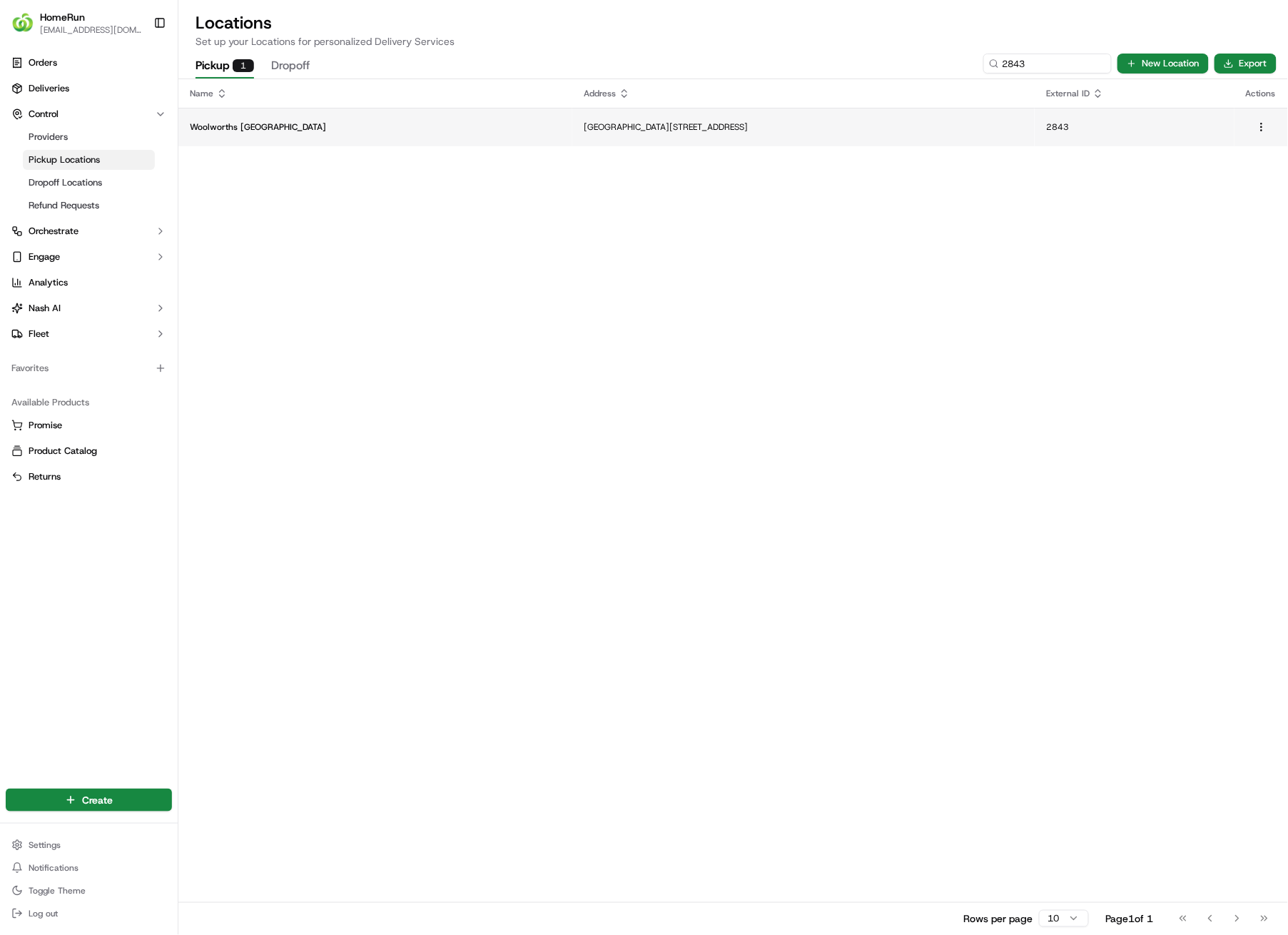
click at [697, 122] on p "[GEOGRAPHIC_DATA][STREET_ADDRESS]" at bounding box center [804, 127] width 440 height 12
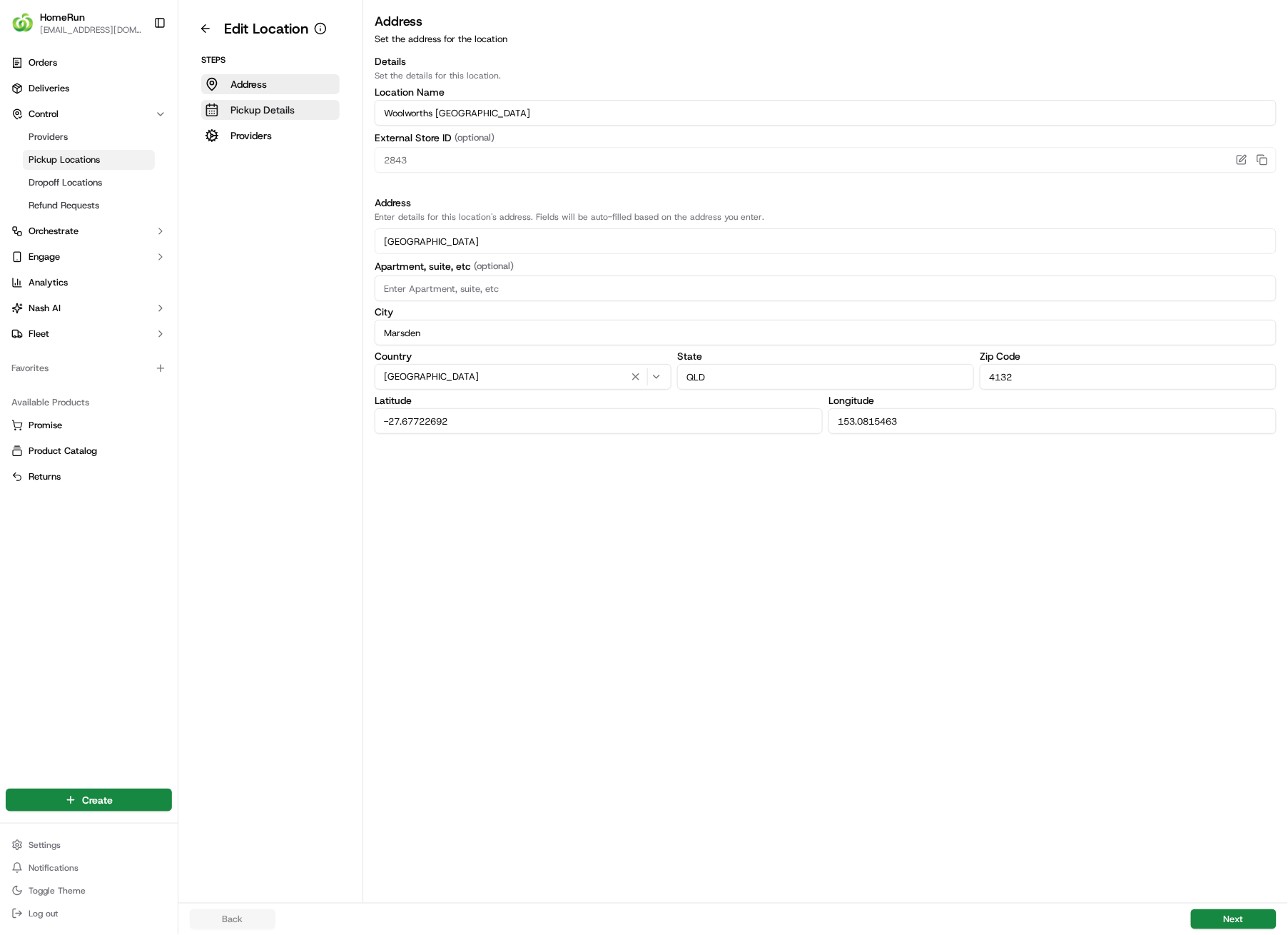
click at [270, 108] on p "Pickup Details" at bounding box center [262, 110] width 64 height 14
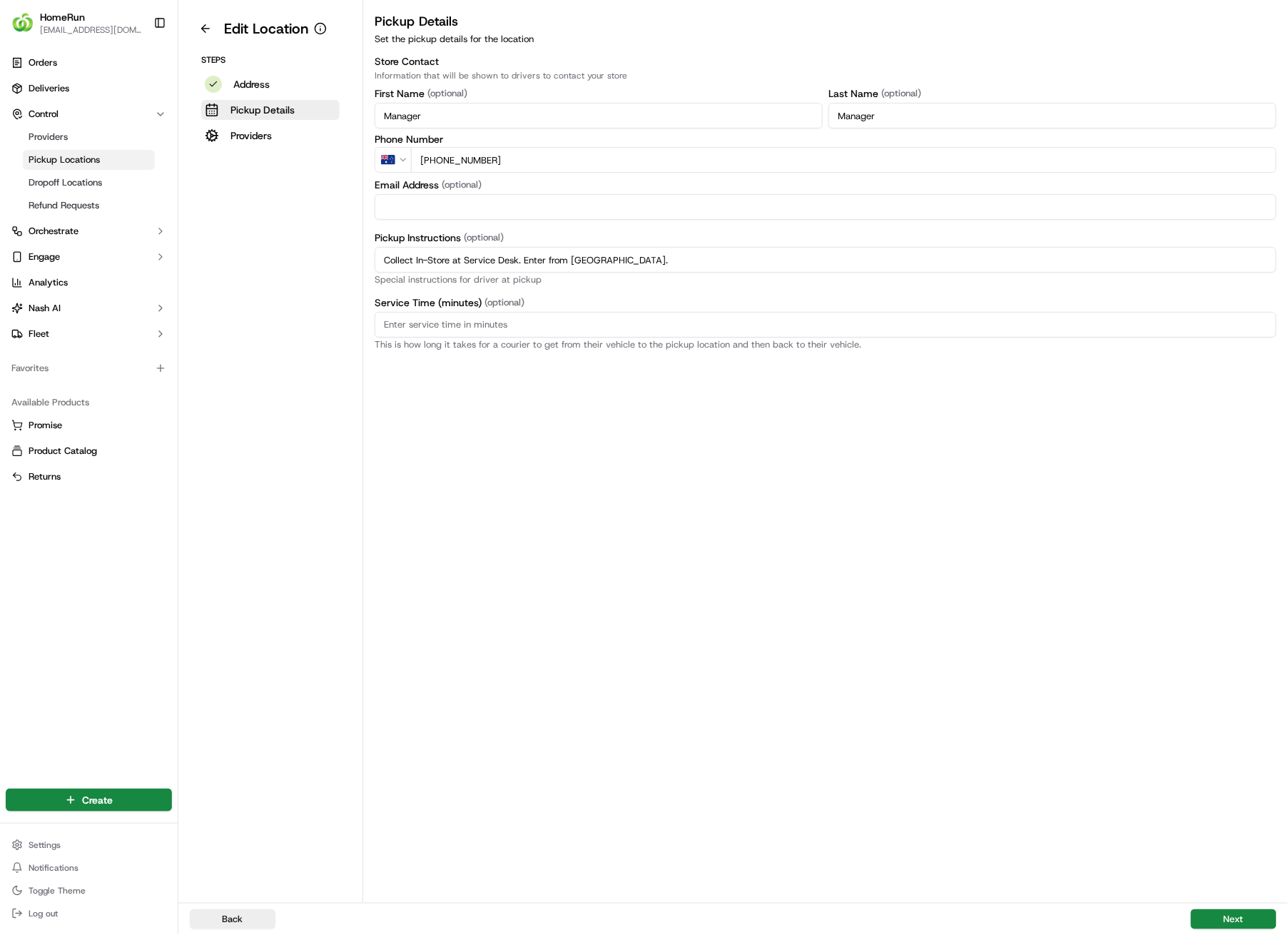
drag, startPoint x: 661, startPoint y: 263, endPoint x: 352, endPoint y: 247, distance: 309.4
click at [352, 247] on div "Edit Location Steps Address Pickup Details Providers Pickup Details Set the pic…" at bounding box center [733, 451] width 1110 height 903
paste input "Pickup from instore collection point. Enter from Fifth Ave.Scan QR code to chec…"
type input "Pickup from instore collection point. Enter from Fifth Ave.Scan QR code to chec…"
click at [1222, 665] on button "Next" at bounding box center [1234, 919] width 85 height 20
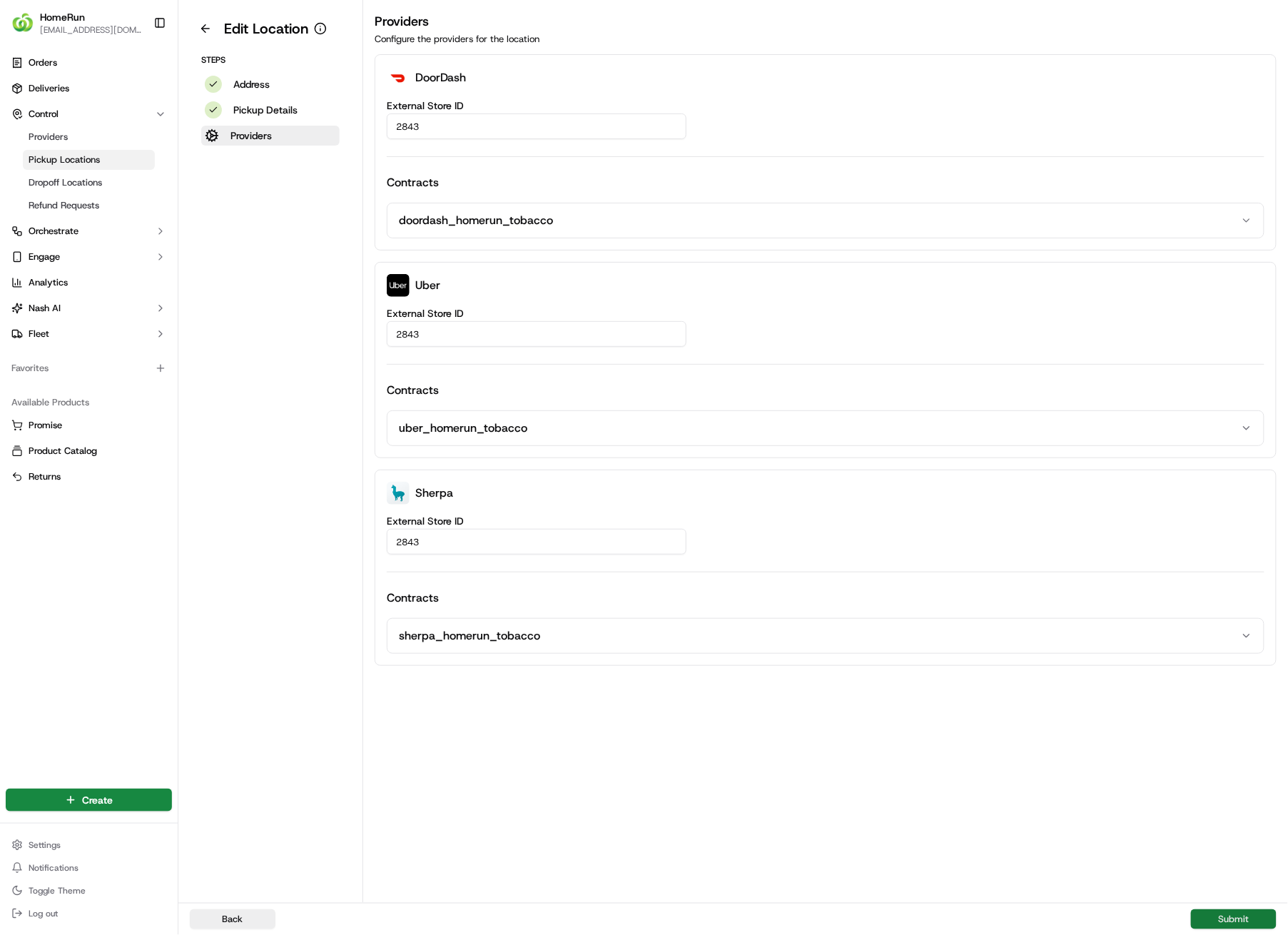
click at [1255, 665] on button "Submit" at bounding box center [1234, 919] width 85 height 20
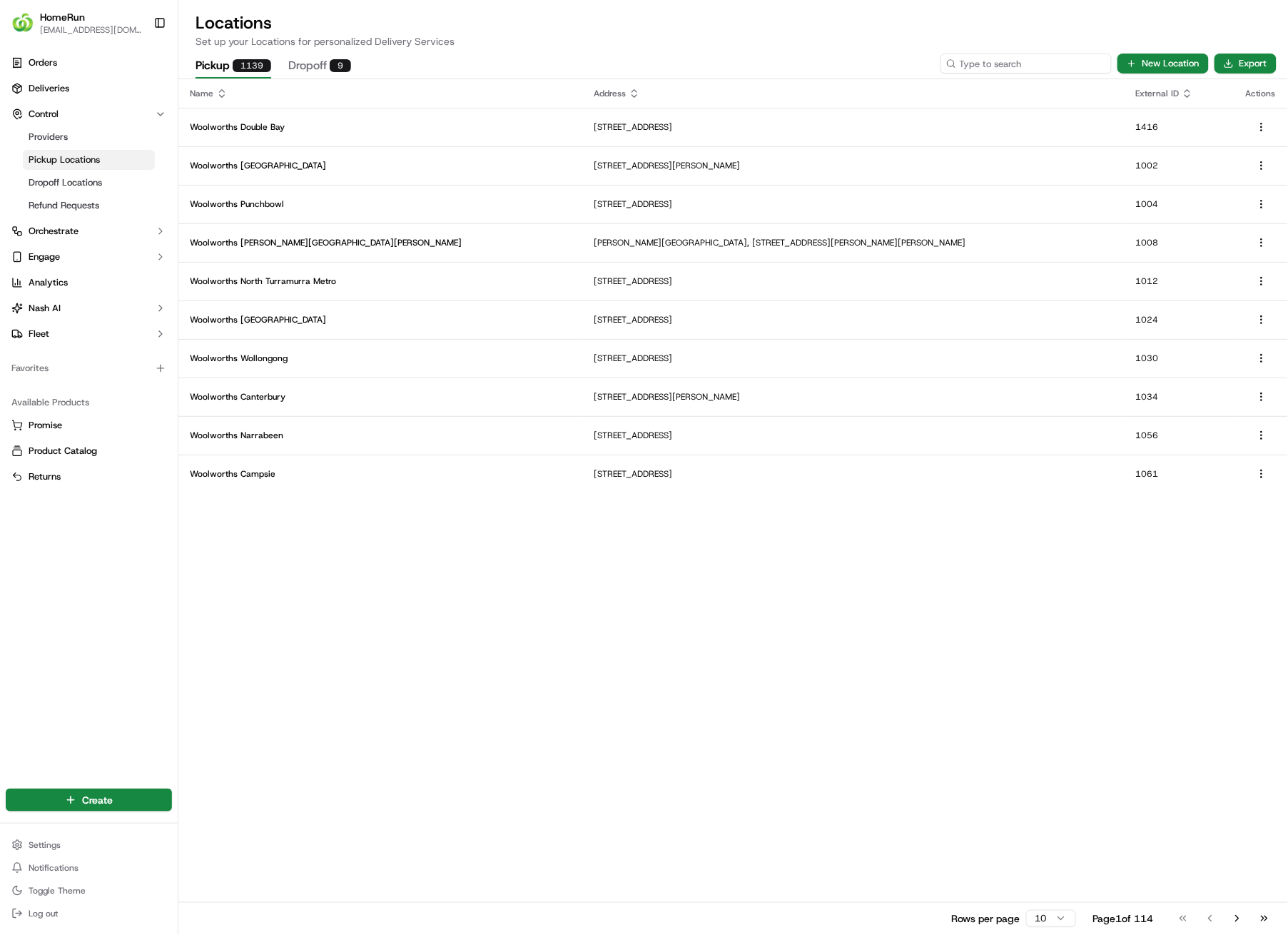
click at [1052, 65] on input at bounding box center [1026, 63] width 171 height 20
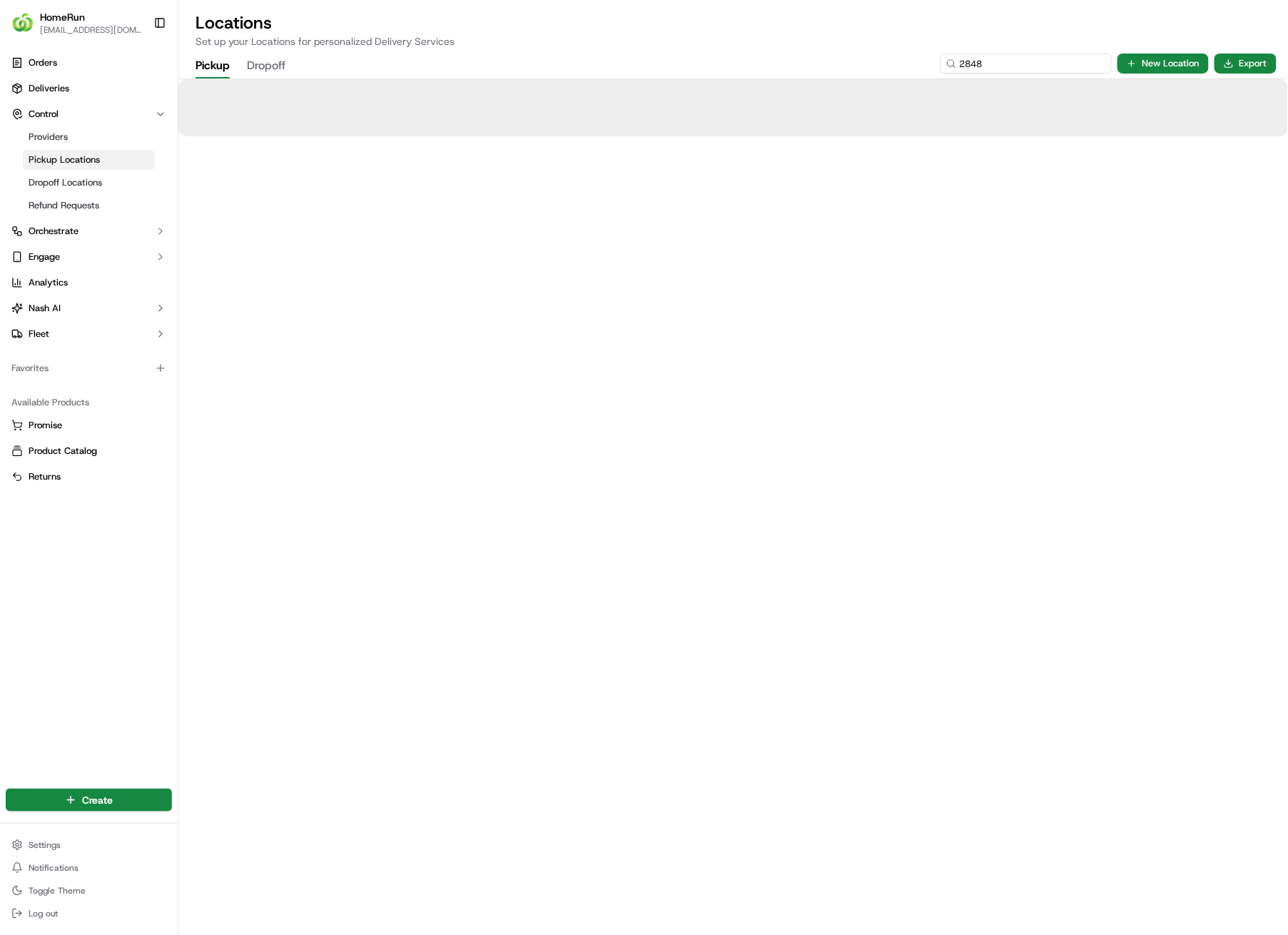
type input "2848"
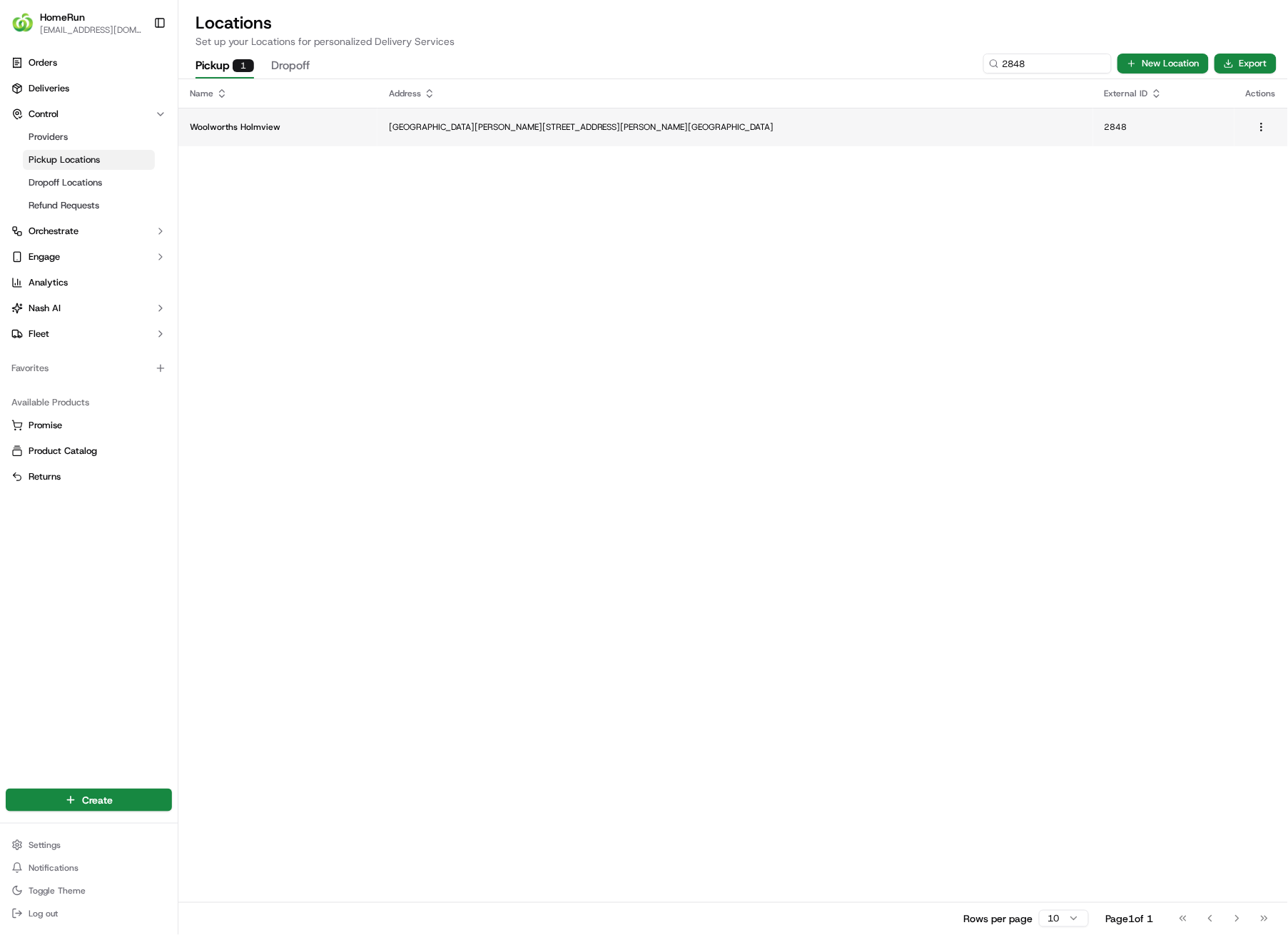
click at [616, 123] on p "[GEOGRAPHIC_DATA][PERSON_NAME][STREET_ADDRESS][PERSON_NAME][GEOGRAPHIC_DATA]" at bounding box center [736, 127] width 693 height 12
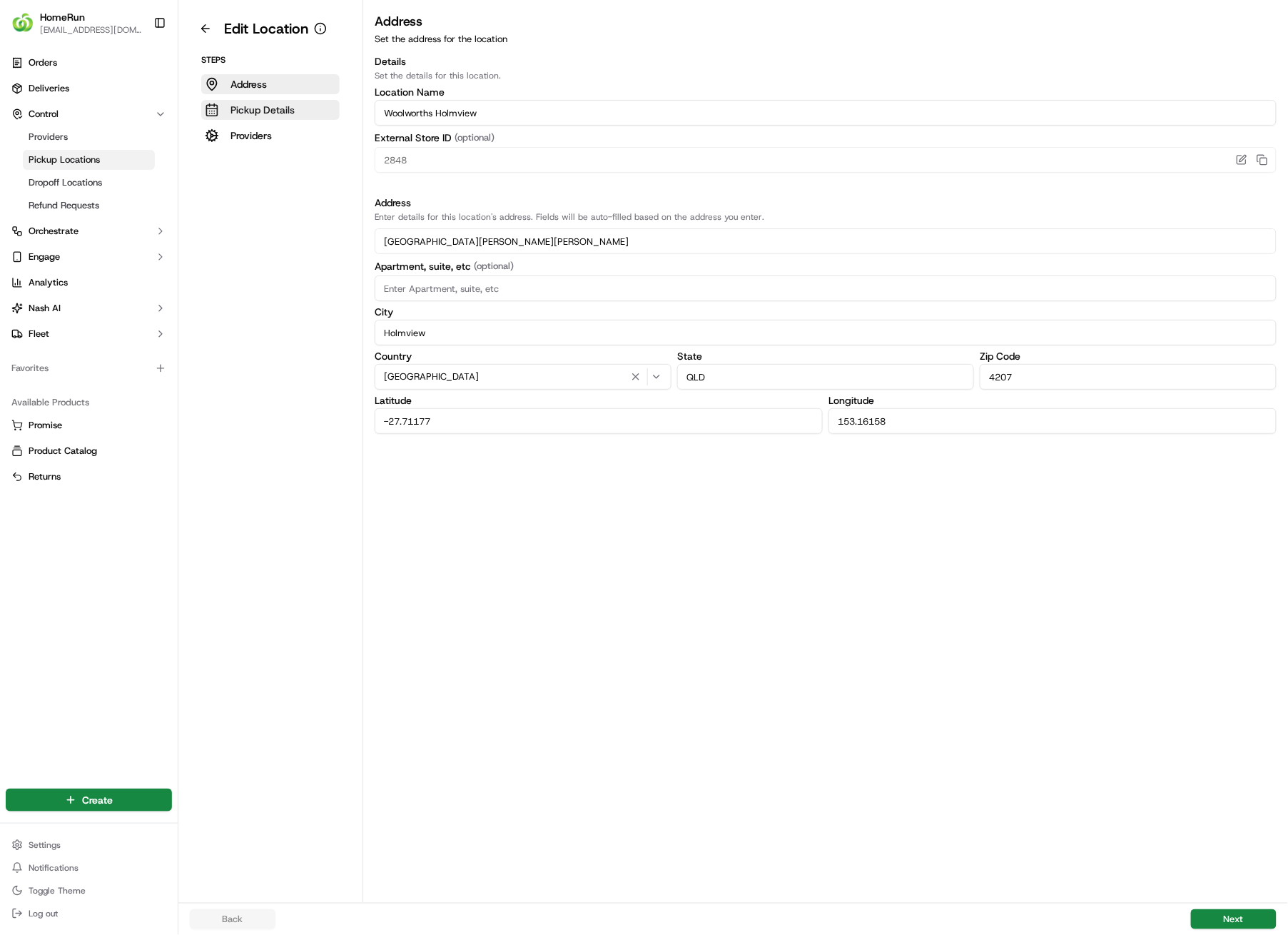
click at [299, 114] on button "Pickup Details" at bounding box center [271, 110] width 138 height 20
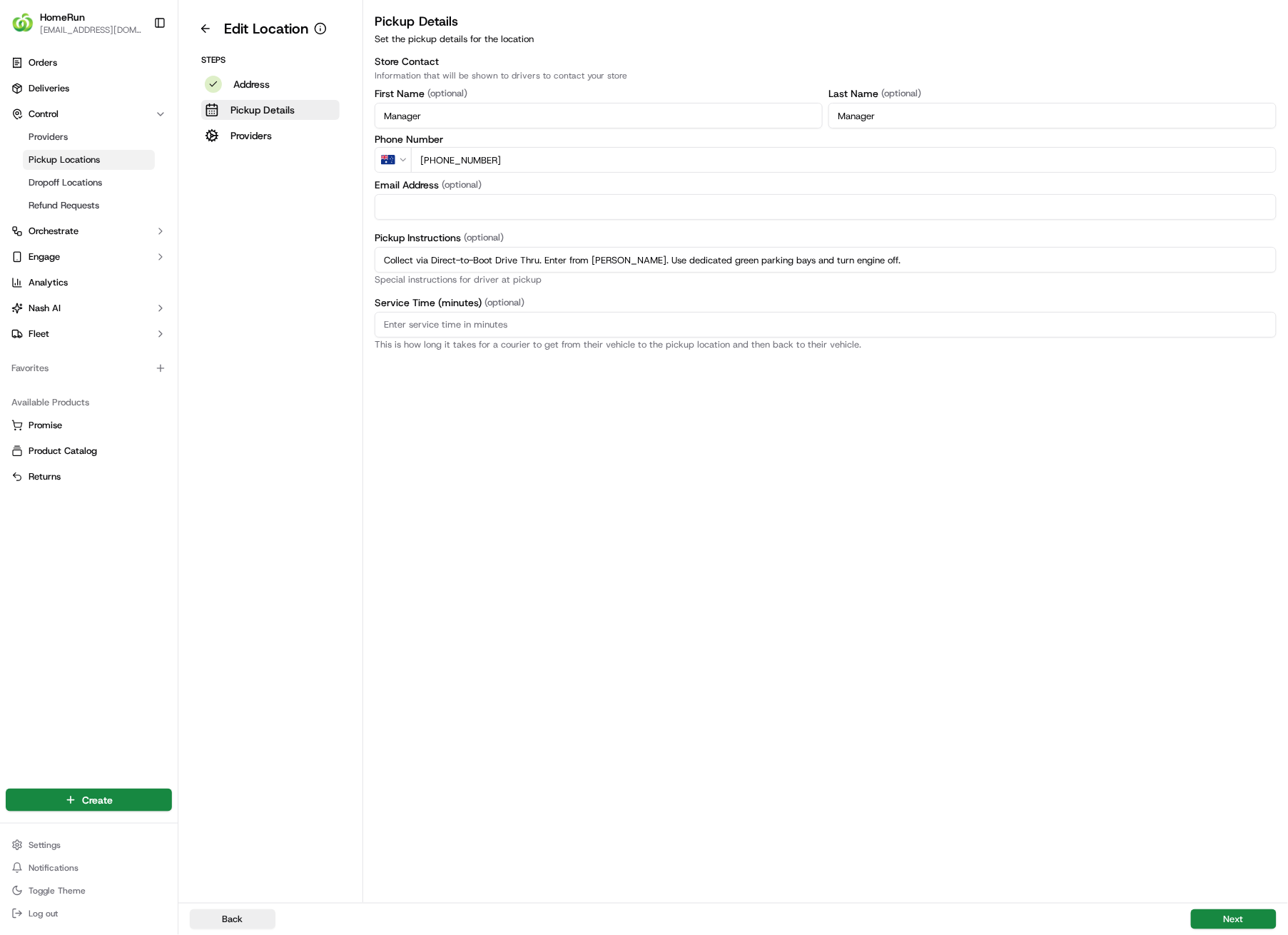
drag, startPoint x: 920, startPoint y: 269, endPoint x: 381, endPoint y: 265, distance: 539.0
click at [381, 265] on input "Collect via Direct-to-Boot Drive Thru. Enter from [PERSON_NAME]. Use dedicated …" at bounding box center [825, 260] width 902 height 26
paste input "Pickup from instore collection point. Enter from [PERSON_NAME].Scan QR code to …"
drag, startPoint x: 1214, startPoint y: 261, endPoint x: 956, endPoint y: 270, distance: 258.2
click at [956, 270] on input "Pickup from instore collection point. Enter from [PERSON_NAME].Scan QR code to …" at bounding box center [825, 260] width 902 height 26
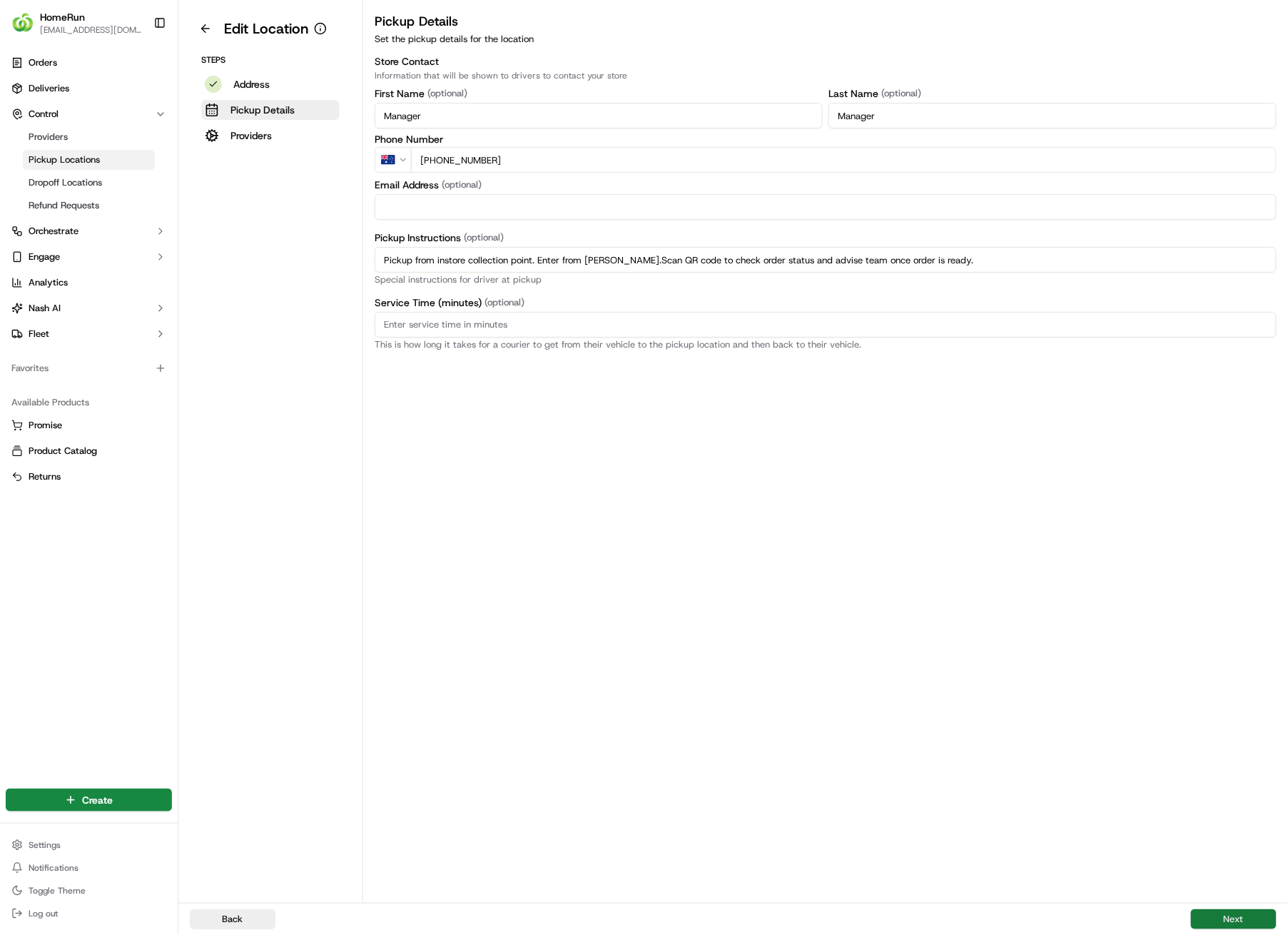
type input "Pickup from instore collection point. Enter from [PERSON_NAME].Scan QR code to …"
click at [1231, 665] on button "Next" at bounding box center [1234, 919] width 85 height 20
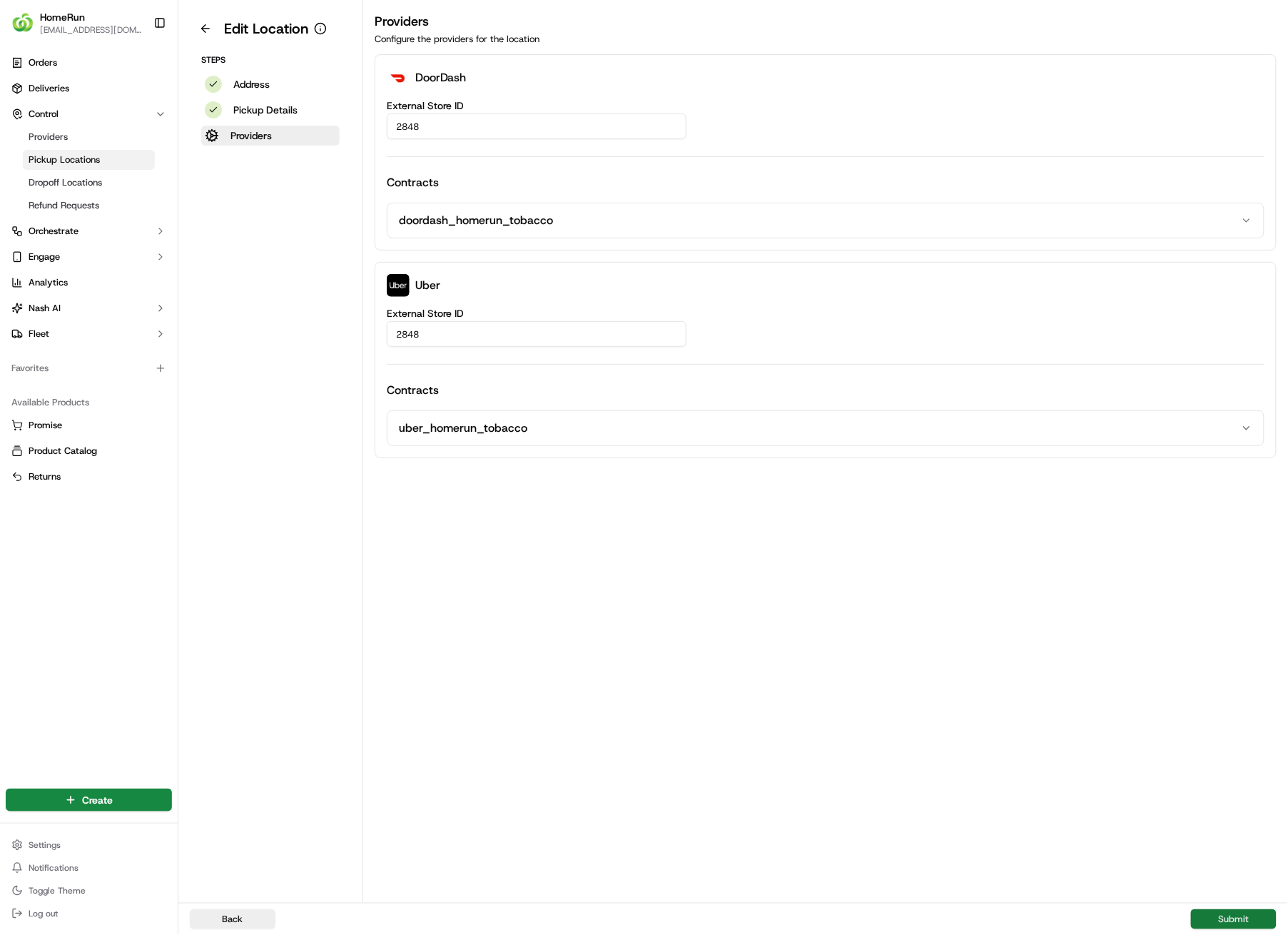
click at [1233, 665] on button "Submit" at bounding box center [1234, 919] width 85 height 20
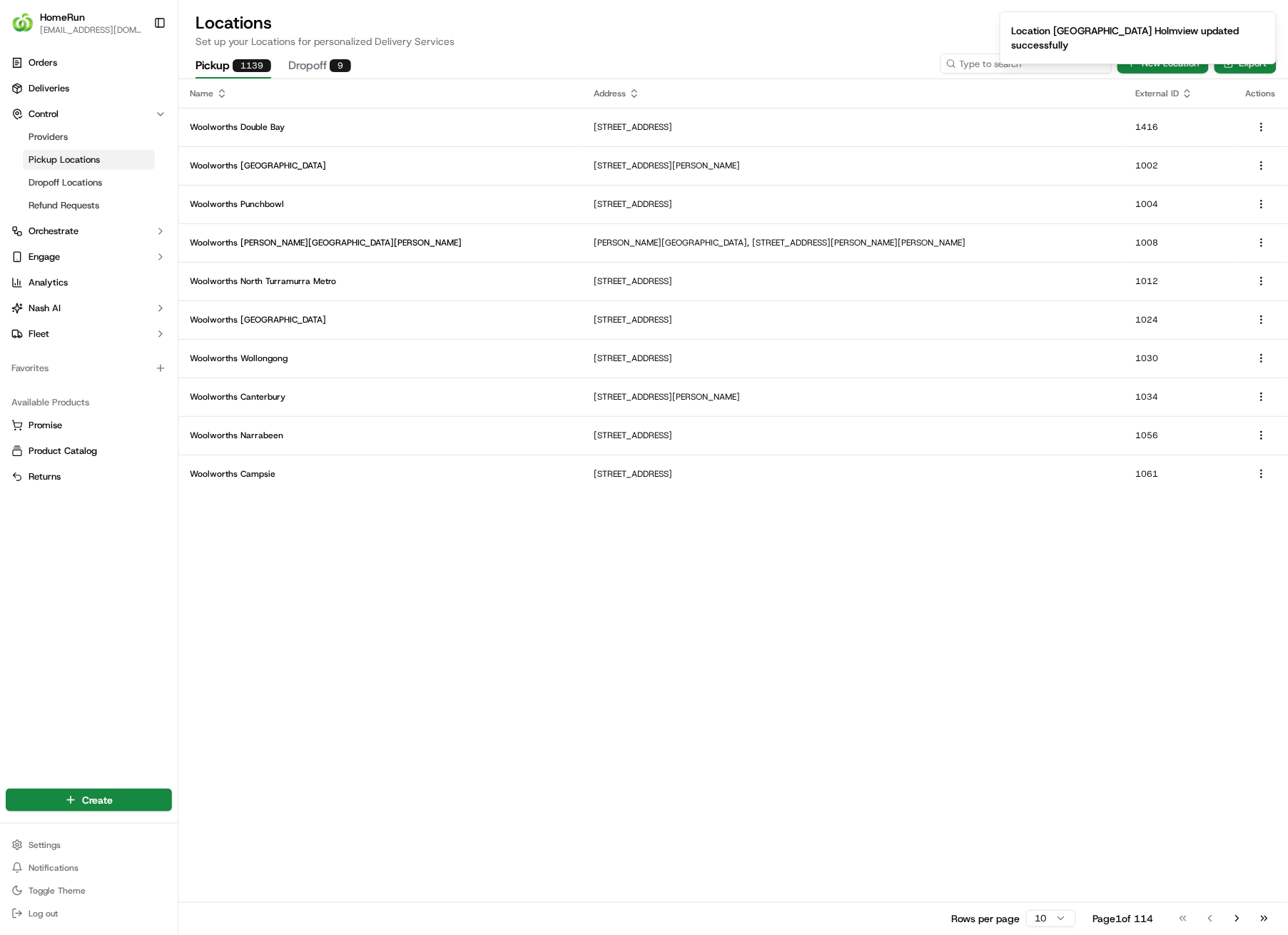
click at [1046, 65] on input at bounding box center [1026, 63] width 171 height 20
type input "2853"
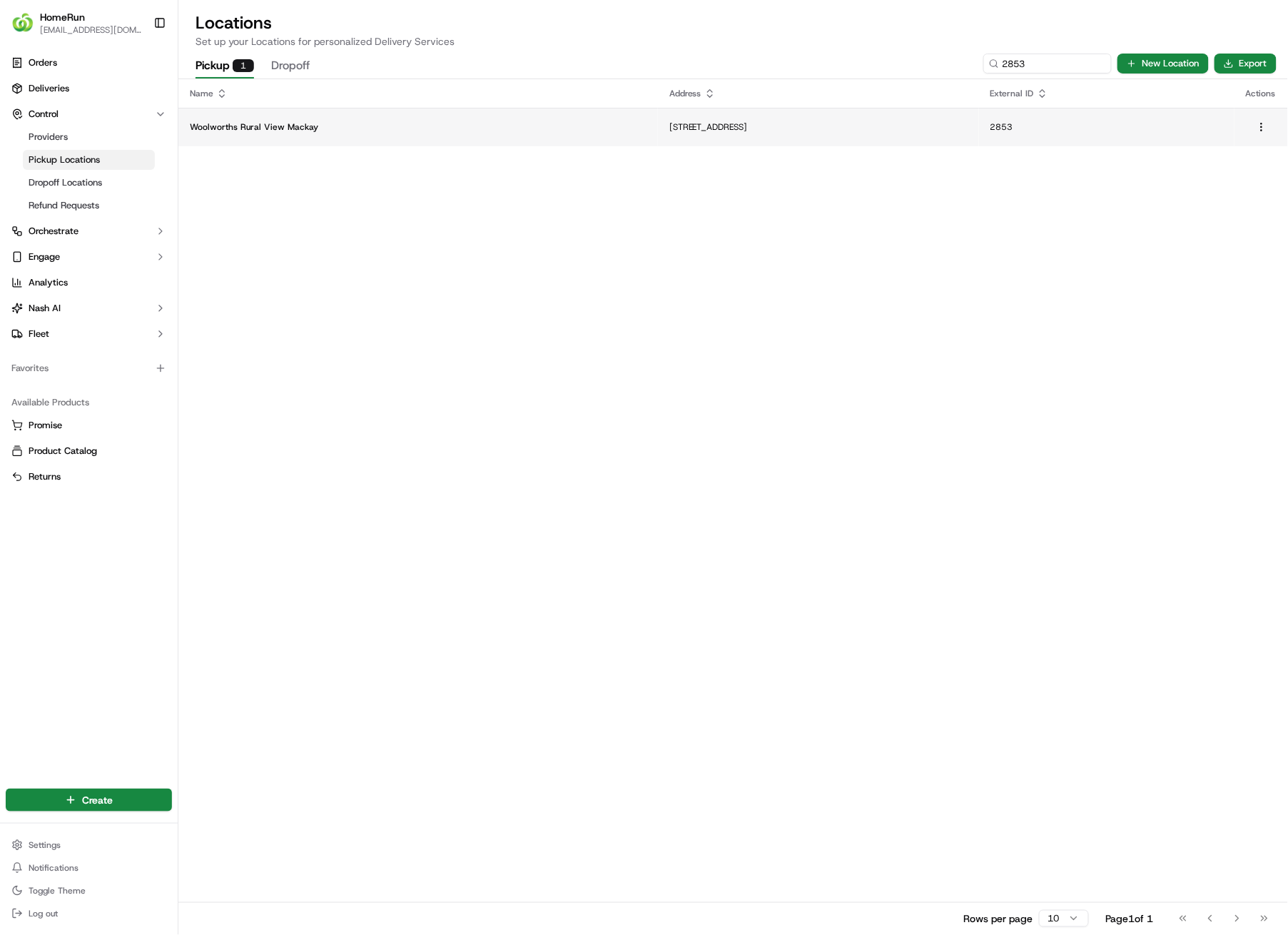
click at [784, 132] on td "[STREET_ADDRESS]" at bounding box center [819, 127] width 321 height 38
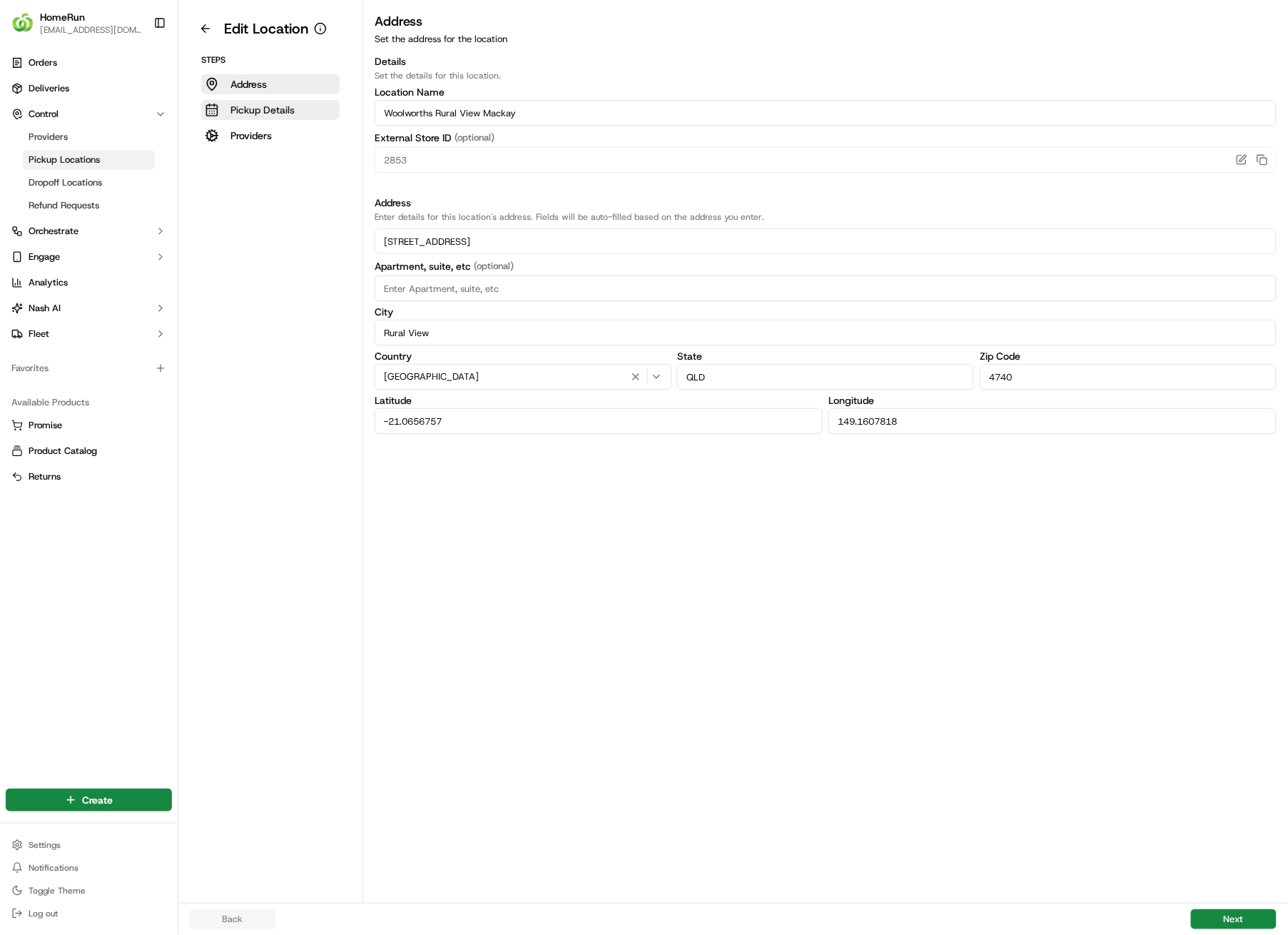
click at [265, 104] on p "Pickup Details" at bounding box center [262, 110] width 64 height 14
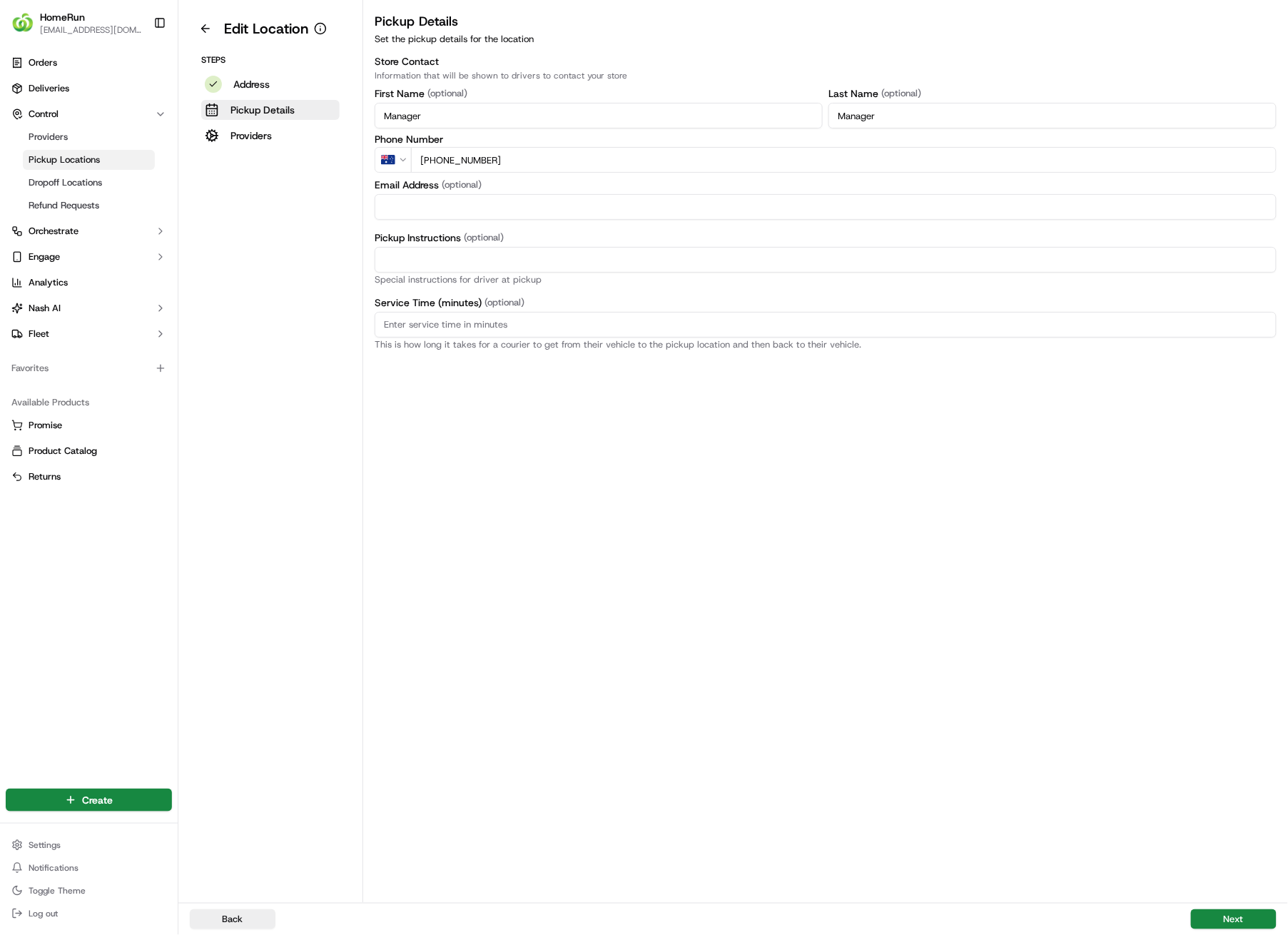
click at [487, 261] on input "Pickup Instructions (optional)" at bounding box center [825, 260] width 902 height 26
paste input "Pickup from instore collection point. Enter from Rosewood Dr. Scan QR code to c…"
type input "Pickup from instore collection point. Enter from Rosewood Dr. Scan QR code to c…"
click at [1238, 665] on button "Next" at bounding box center [1234, 919] width 85 height 20
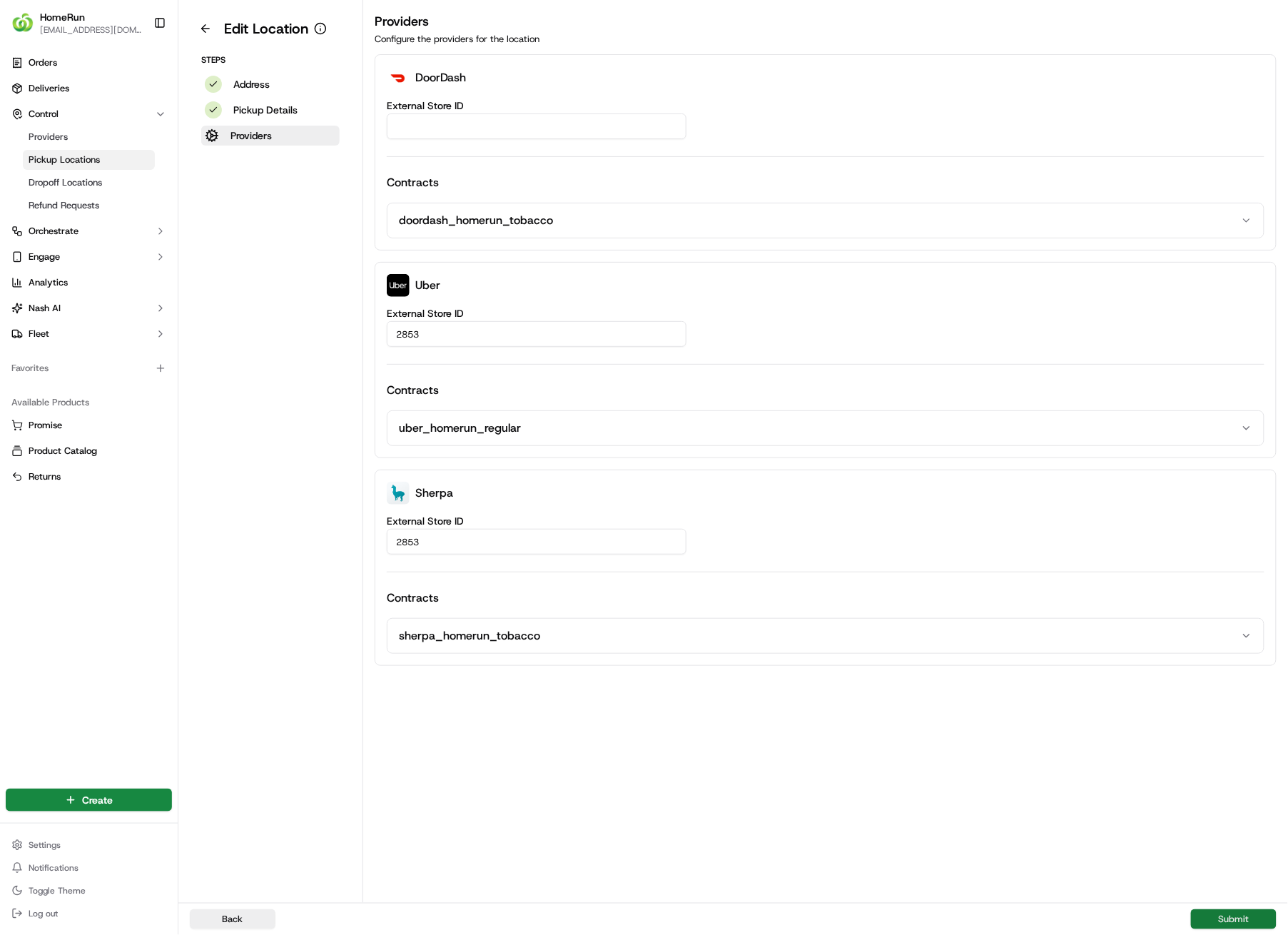
click at [1246, 665] on button "Submit" at bounding box center [1234, 919] width 85 height 20
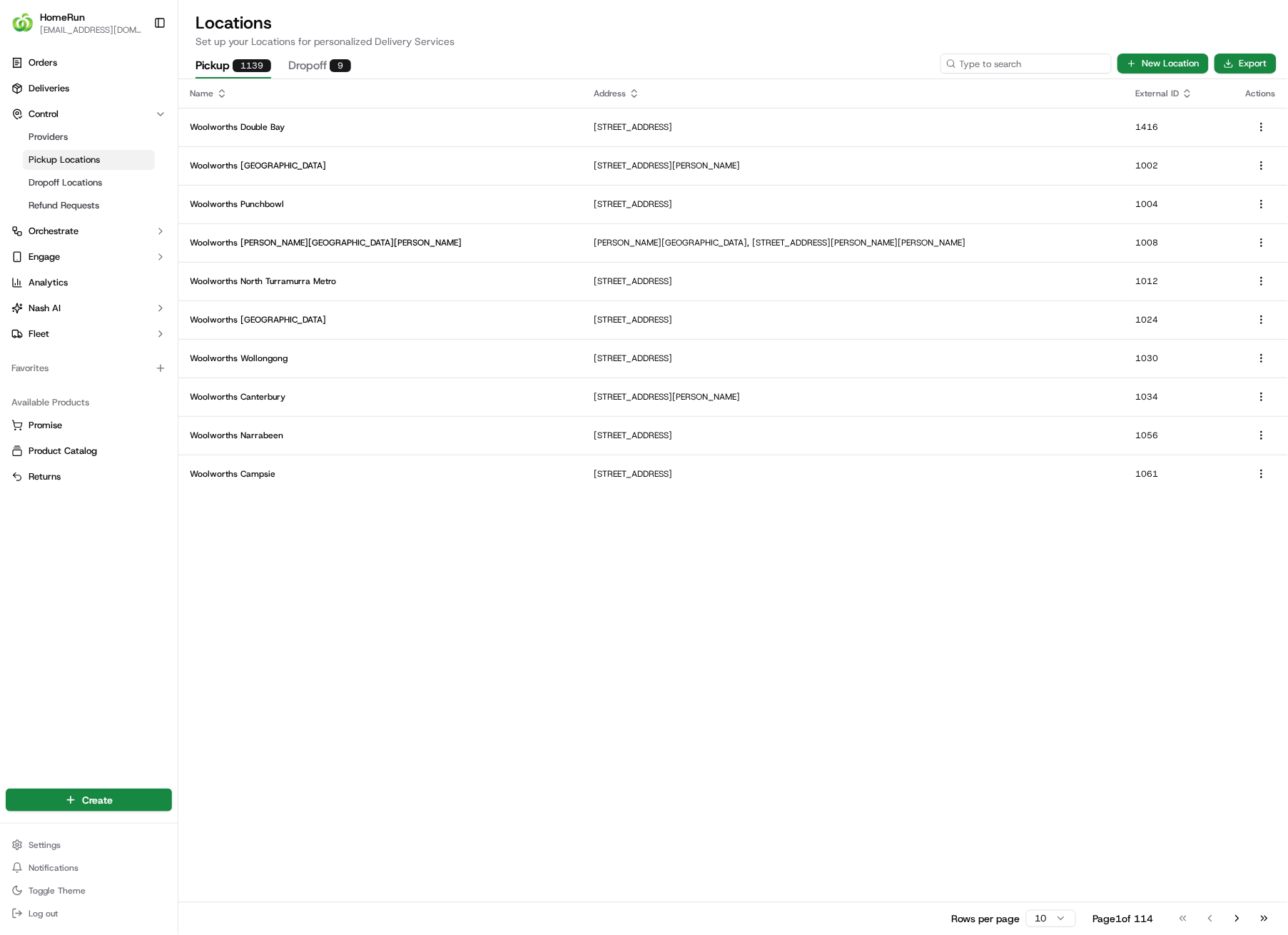
click at [1045, 68] on input at bounding box center [1026, 63] width 171 height 20
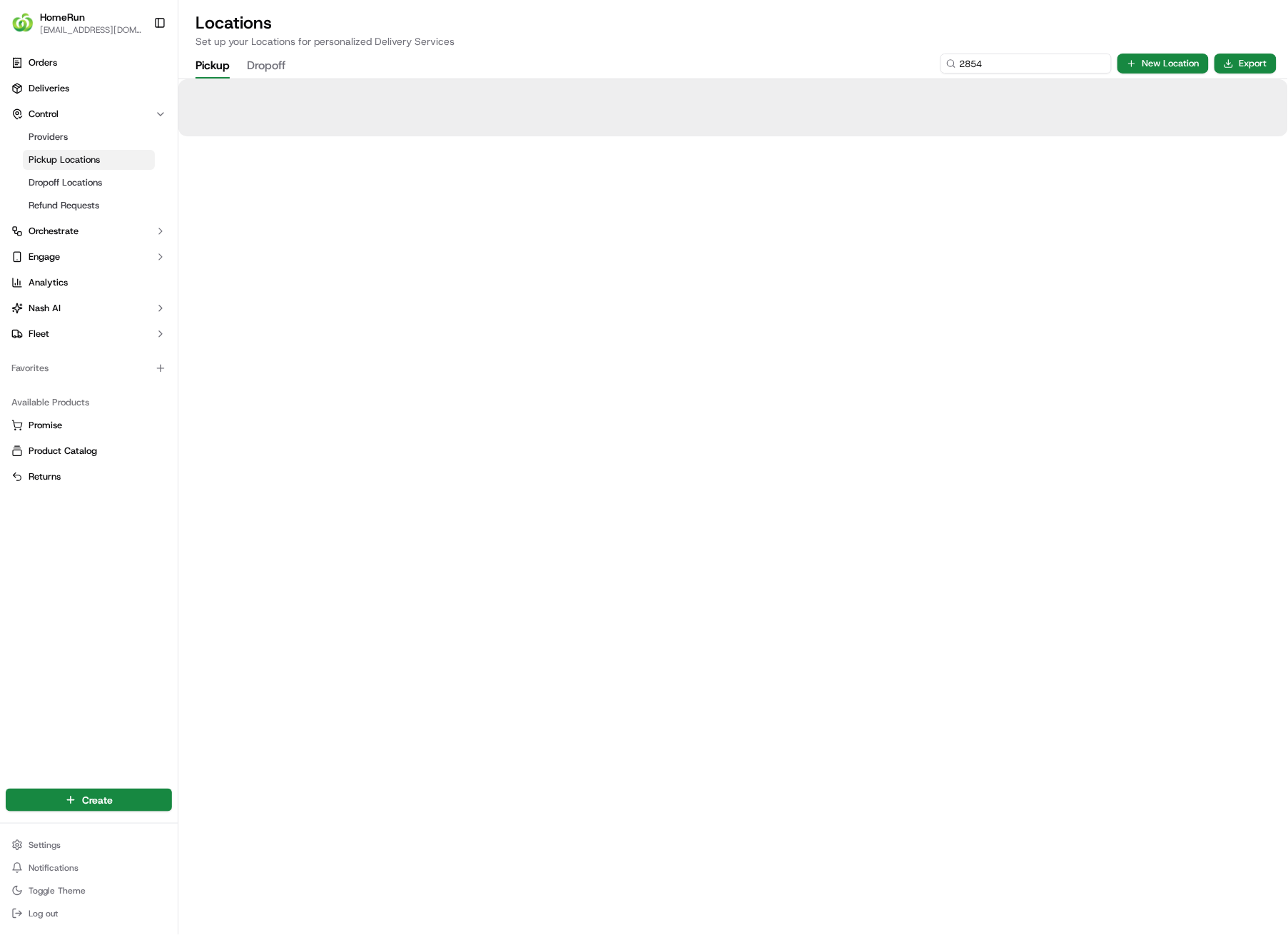
type input "2854"
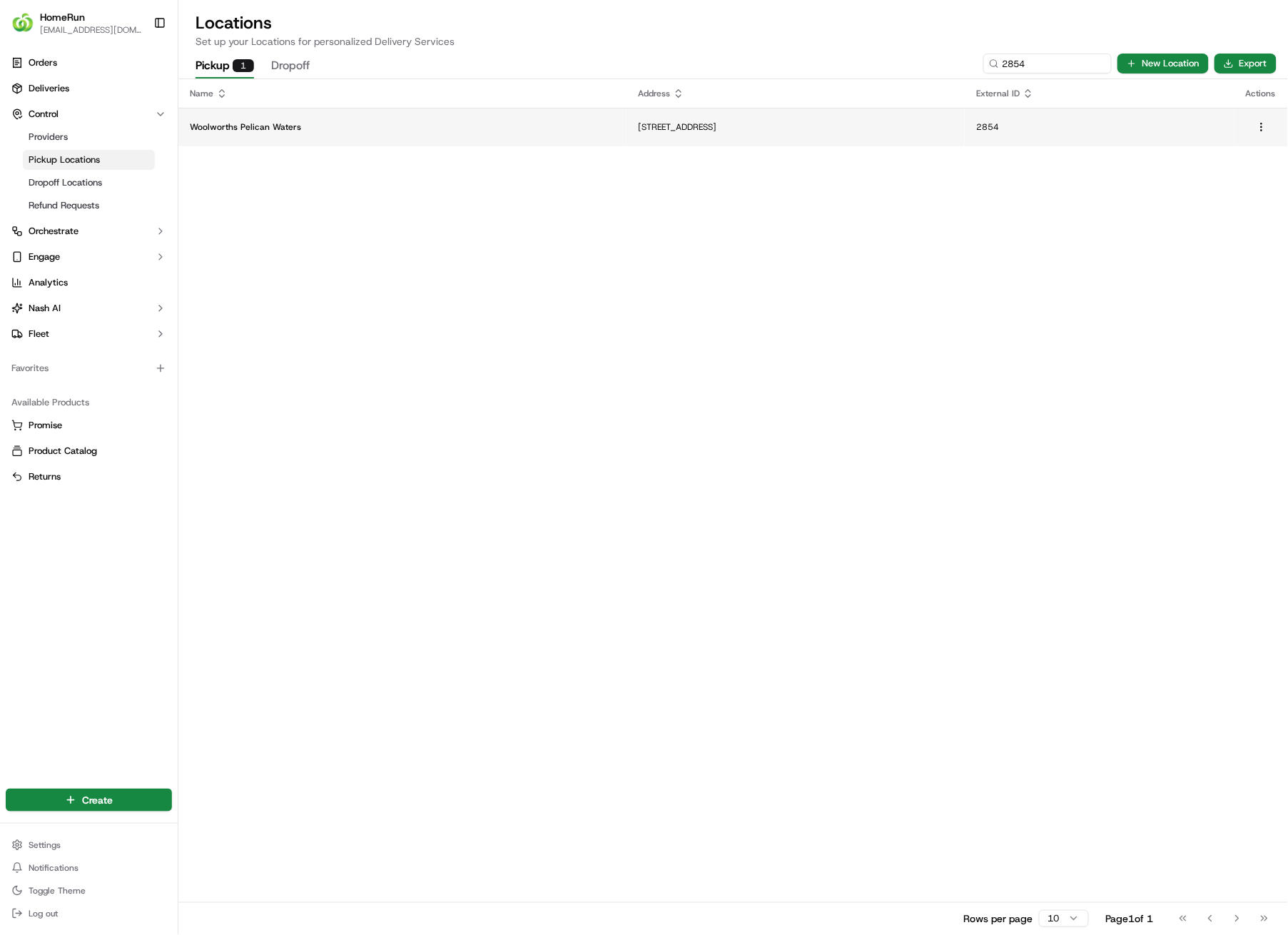
click at [717, 127] on p "[STREET_ADDRESS]" at bounding box center [795, 127] width 316 height 12
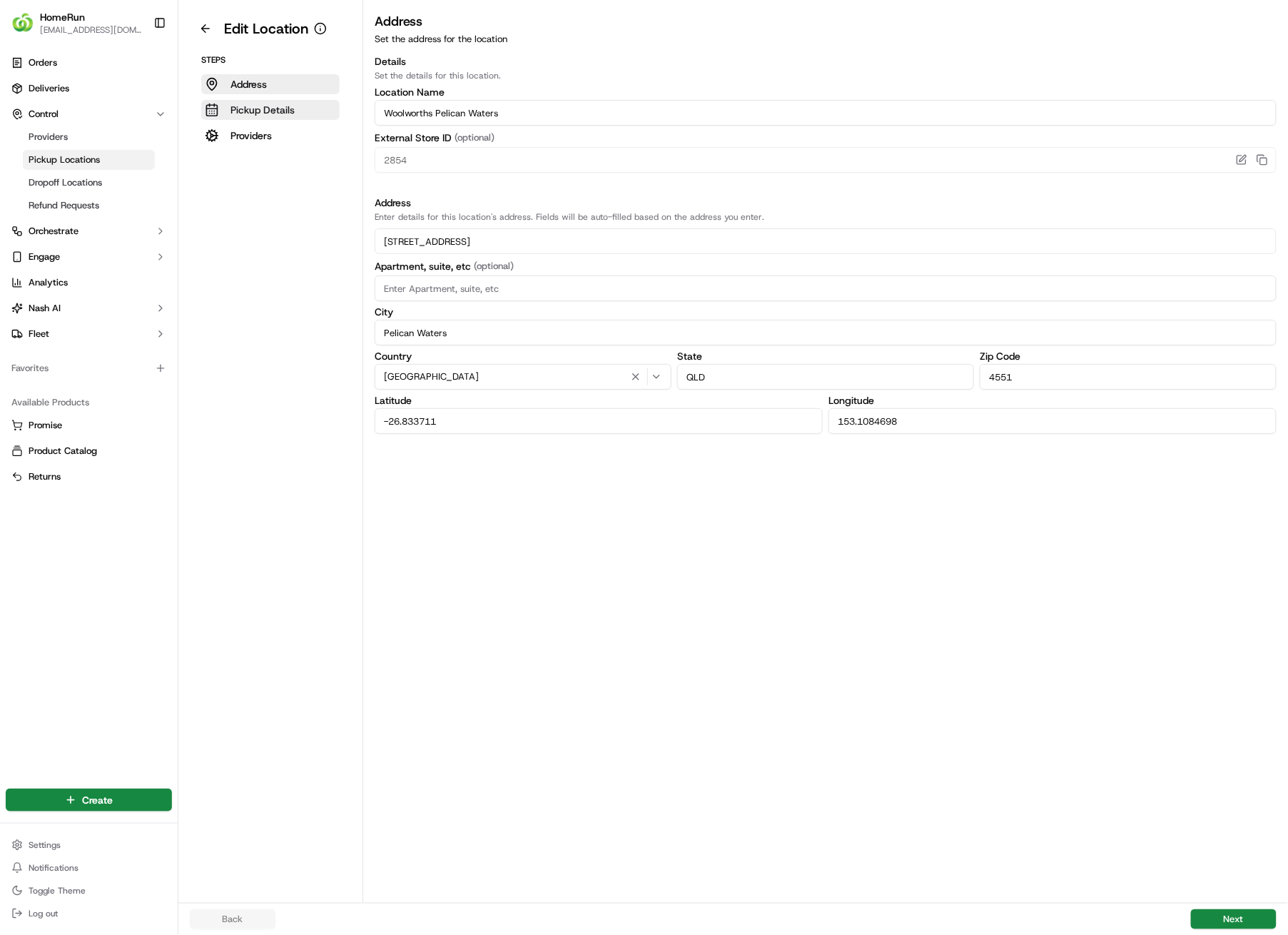
click at [266, 115] on p "Pickup Details" at bounding box center [262, 110] width 64 height 14
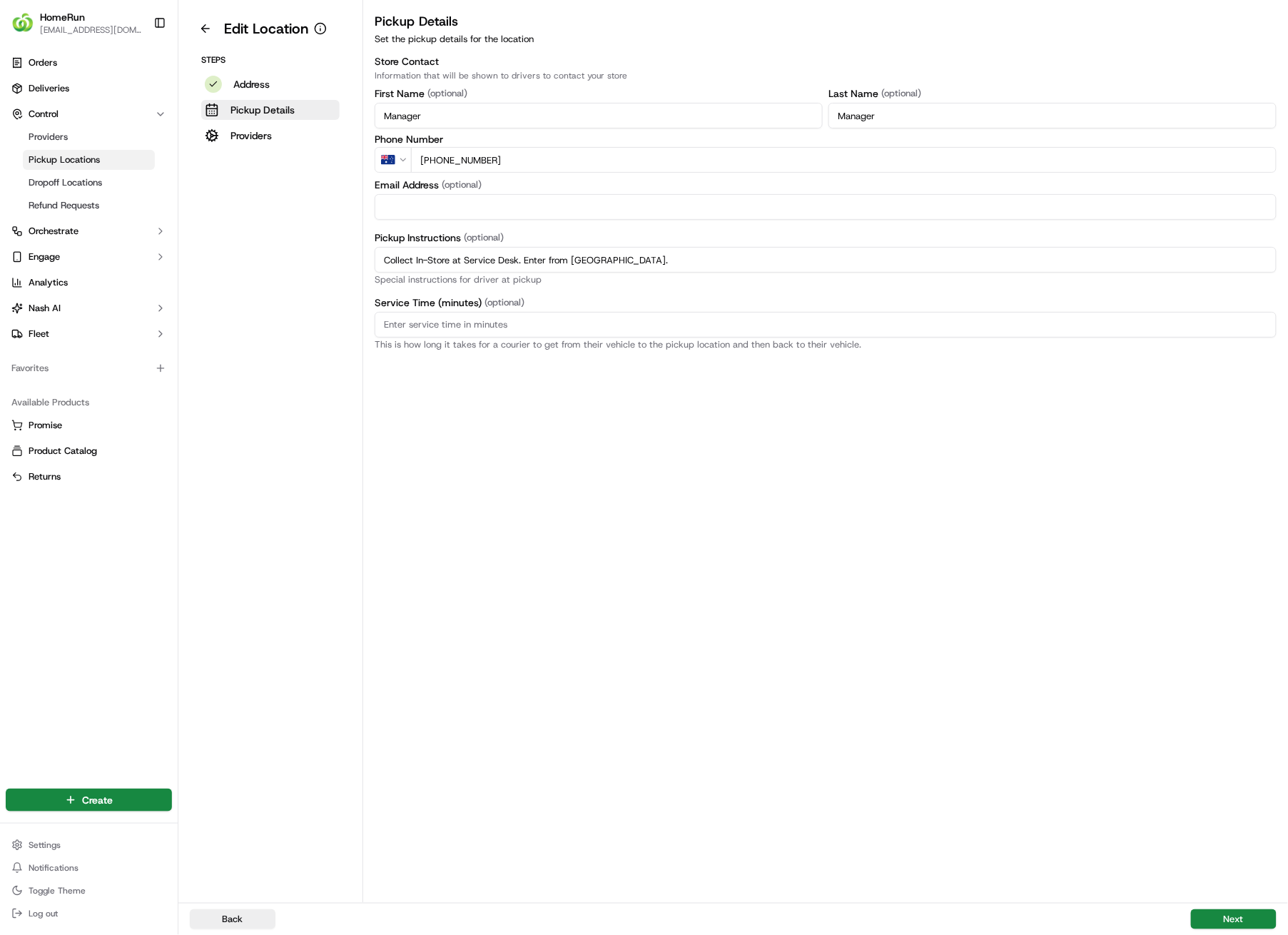
drag, startPoint x: 733, startPoint y: 263, endPoint x: 353, endPoint y: 266, distance: 380.0
click at [353, 266] on div "Edit Location Steps Address Pickup Details Providers Pickup Details Set the pic…" at bounding box center [733, 451] width 1110 height 903
paste input "Pickup from instore collection point. Enter from [GEOGRAPHIC_DATA]. Scan QR cod…"
type input "Pickup from instore collection point. Enter from [GEOGRAPHIC_DATA]. Scan QR cod…"
click at [1242, 665] on button "Next" at bounding box center [1234, 919] width 85 height 20
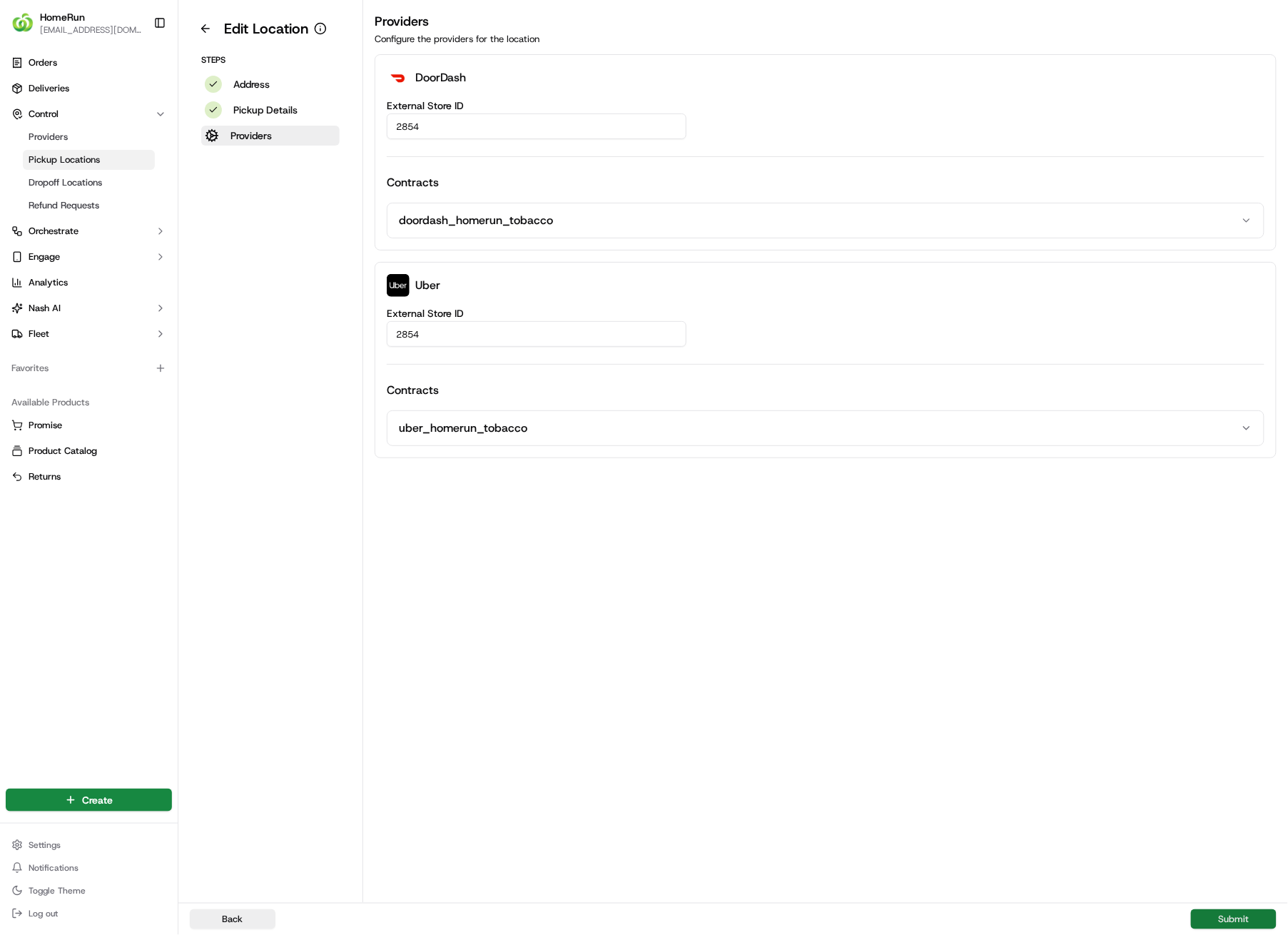
click at [1242, 665] on button "Submit" at bounding box center [1234, 919] width 85 height 20
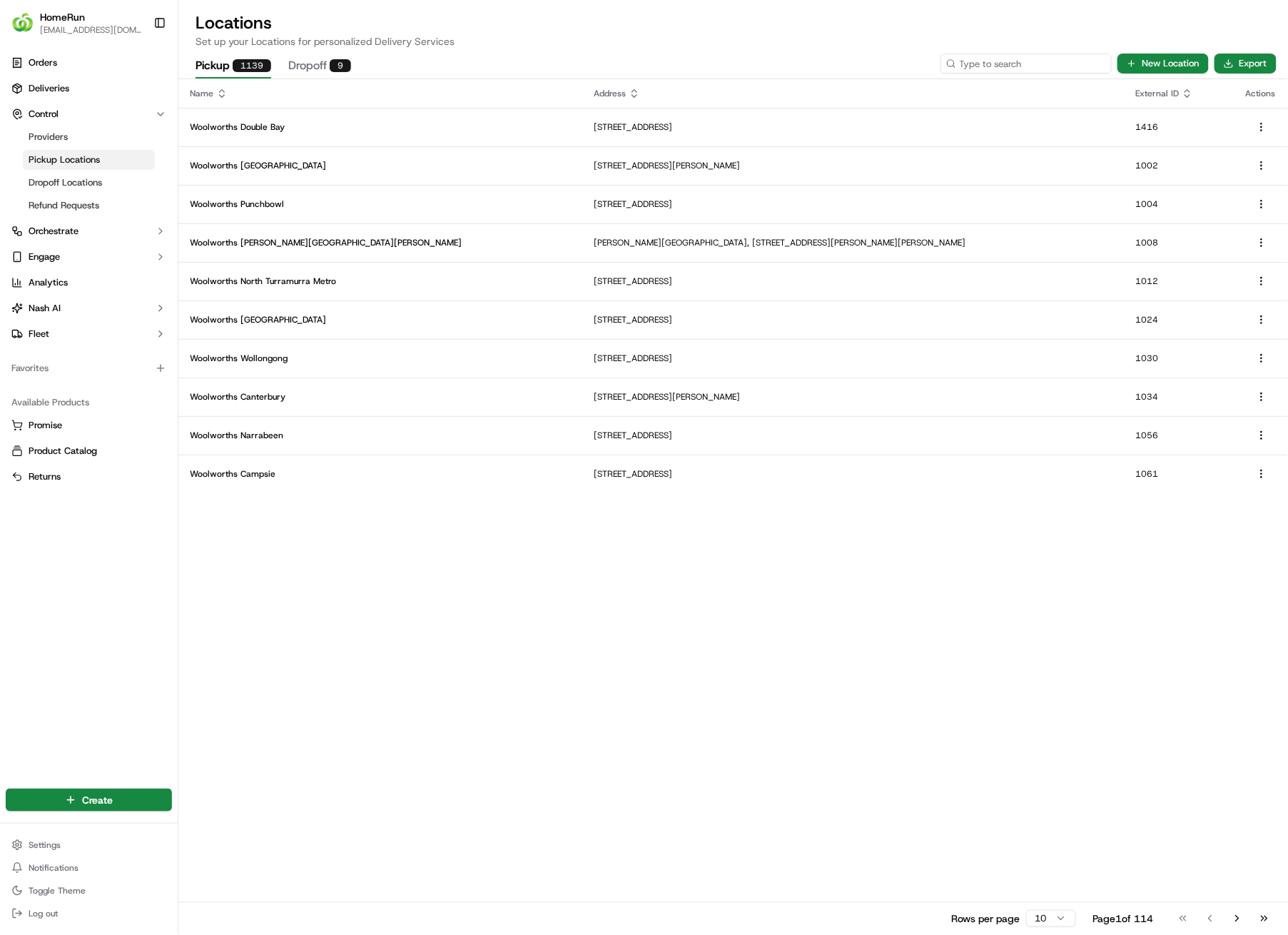
click at [1083, 59] on input at bounding box center [1026, 63] width 171 height 20
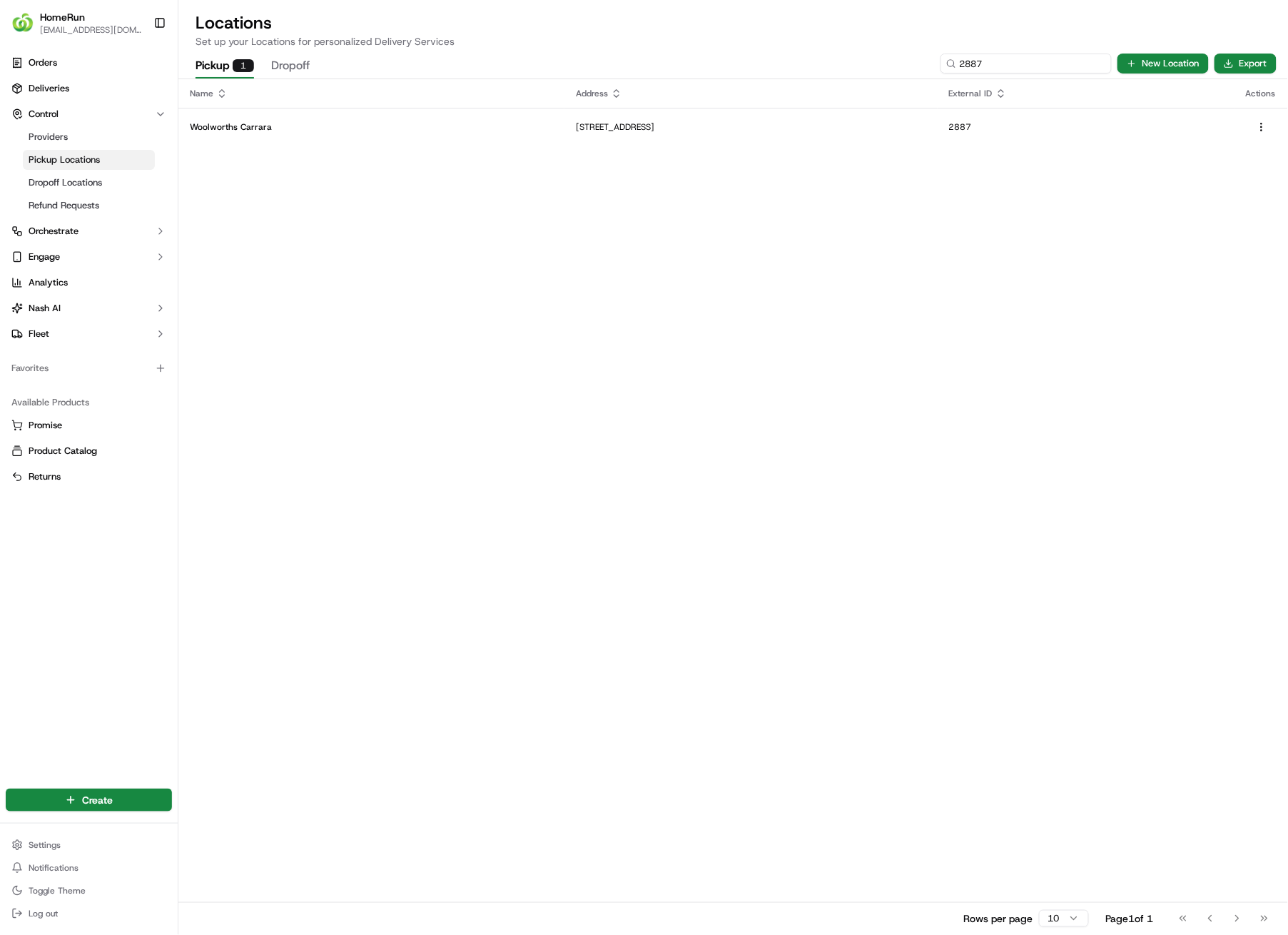
type input "2887"
click at [724, 135] on td "[STREET_ADDRESS]" at bounding box center [751, 127] width 373 height 38
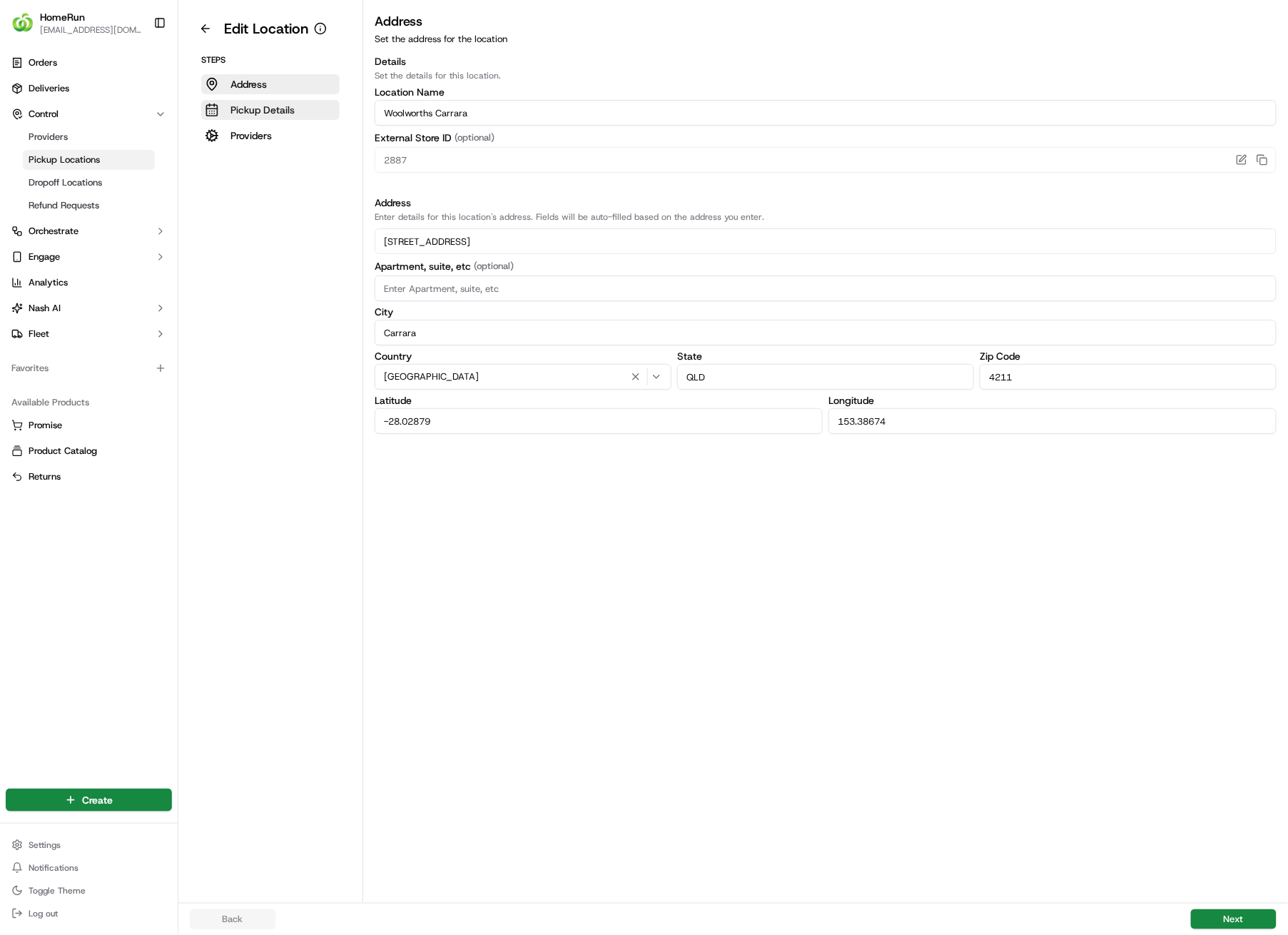
click at [292, 115] on p "Pickup Details" at bounding box center [262, 110] width 64 height 14
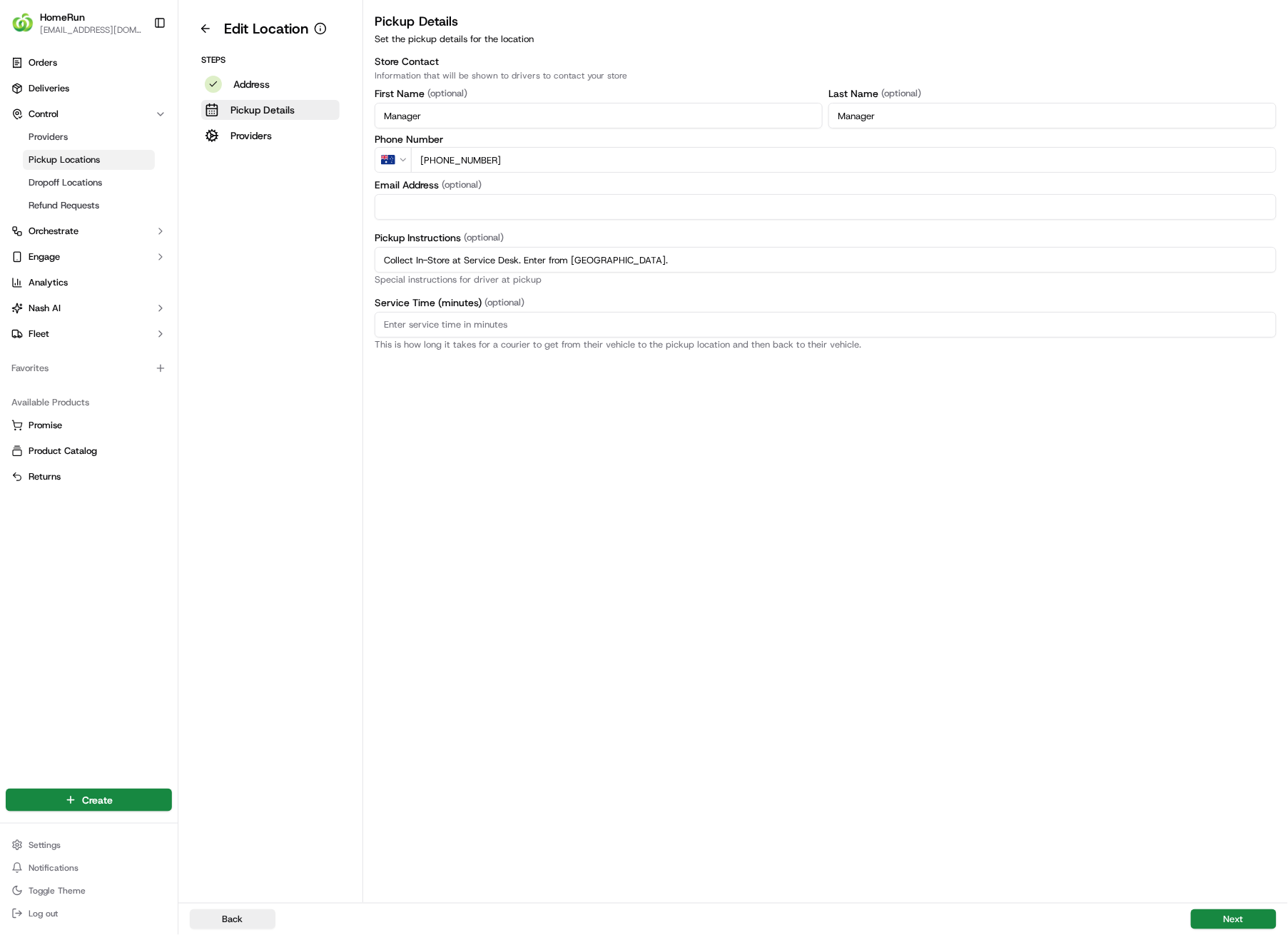
click at [694, 265] on input "Collect In-Store at Service Desk. Enter from [GEOGRAPHIC_DATA]." at bounding box center [825, 260] width 902 height 26
drag, startPoint x: 676, startPoint y: 262, endPoint x: 367, endPoint y: 263, distance: 309.0
click at [367, 263] on div "Pickup Details Set the pickup details for the location Store Contact Informatio…" at bounding box center [826, 181] width 925 height 338
paste input "Pickup from instore collection point. Enter from [GEOGRAPHIC_DATA]. Scan QR cod…"
type input "Pickup from instore collection point. Enter from [GEOGRAPHIC_DATA]. Scan QR cod…"
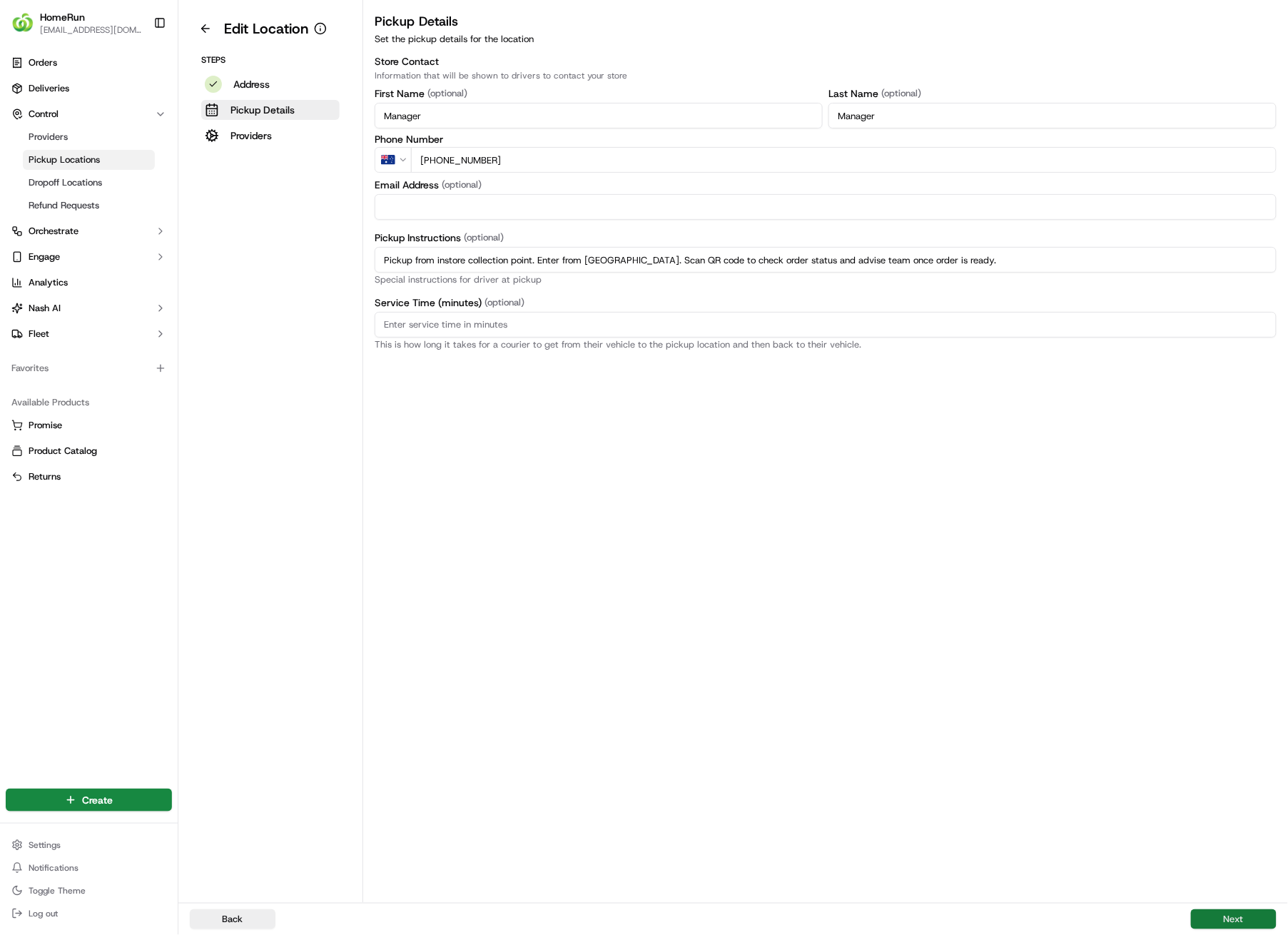
click at [1239, 665] on button "Next" at bounding box center [1234, 919] width 85 height 20
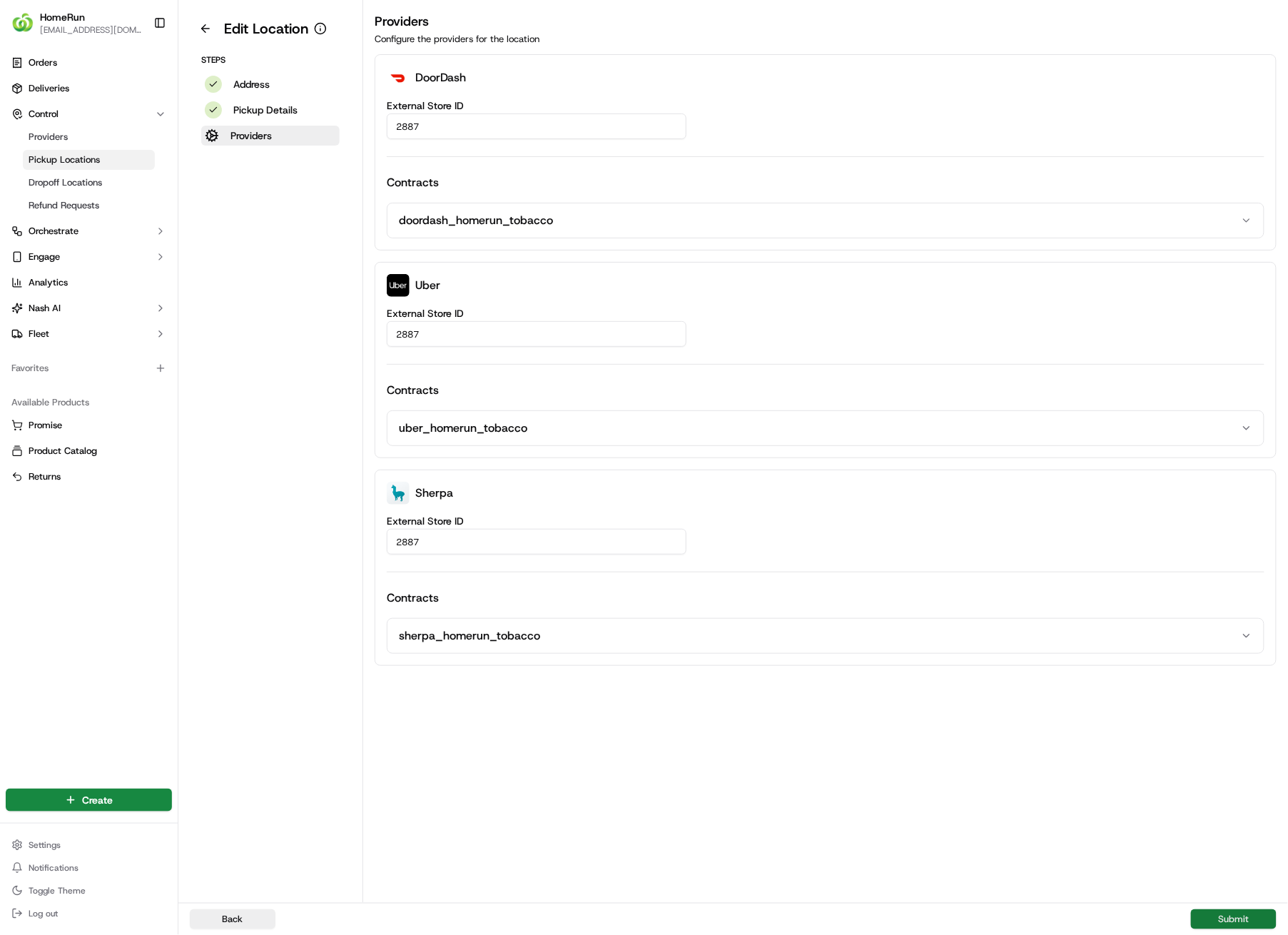
click at [1239, 665] on button "Submit" at bounding box center [1234, 919] width 85 height 20
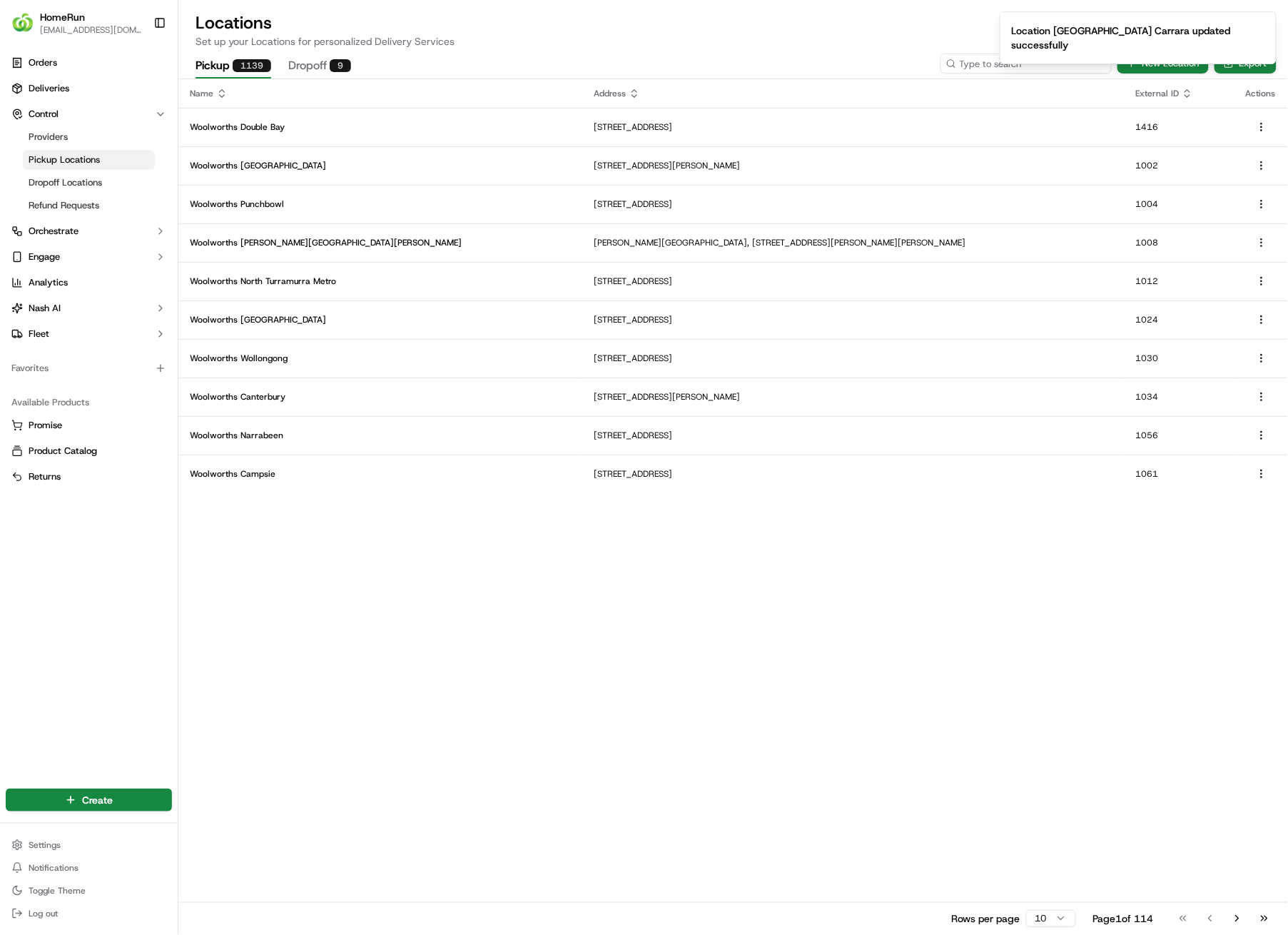
click at [1023, 63] on input at bounding box center [1026, 63] width 171 height 20
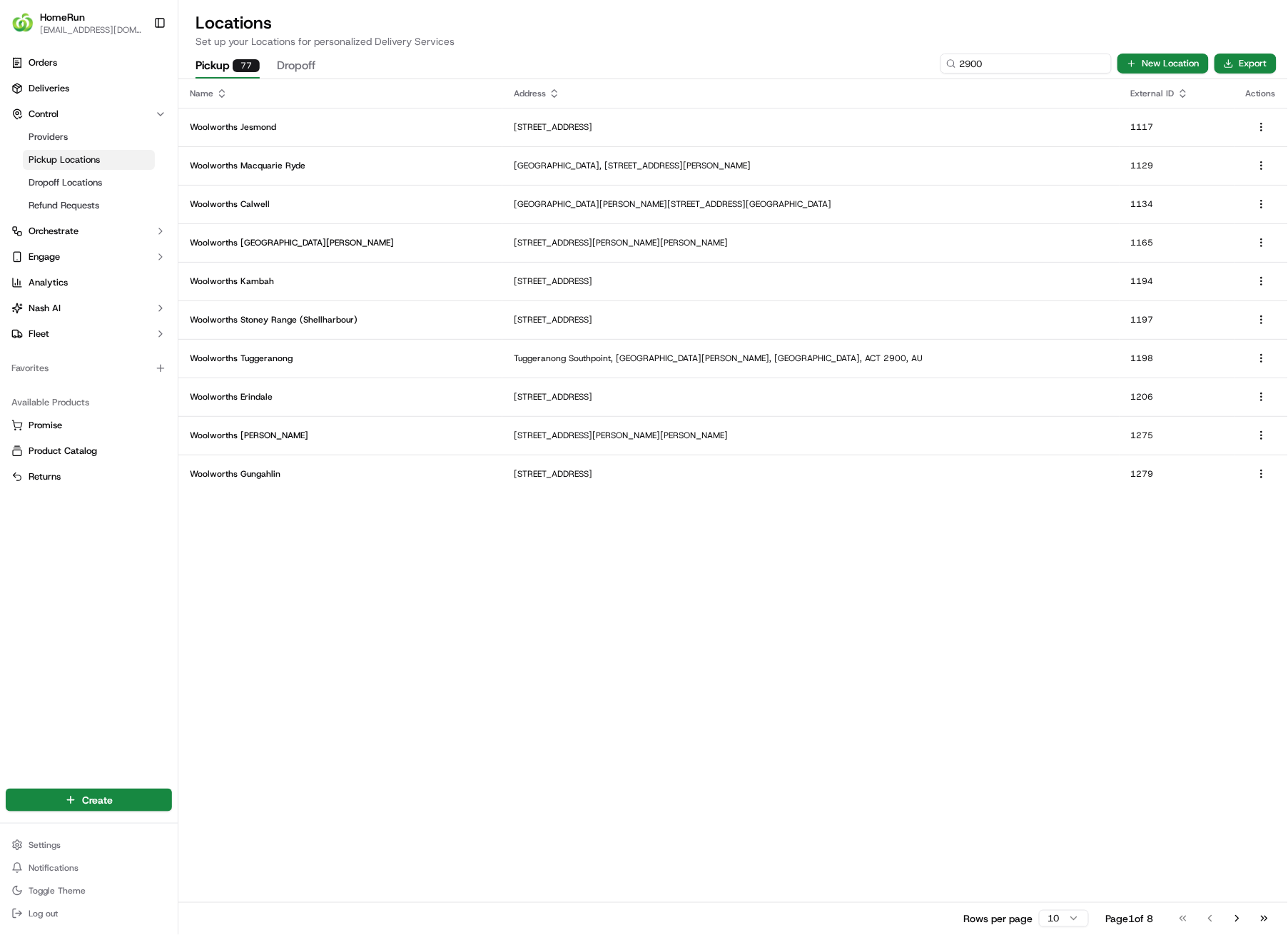
type input "2900"
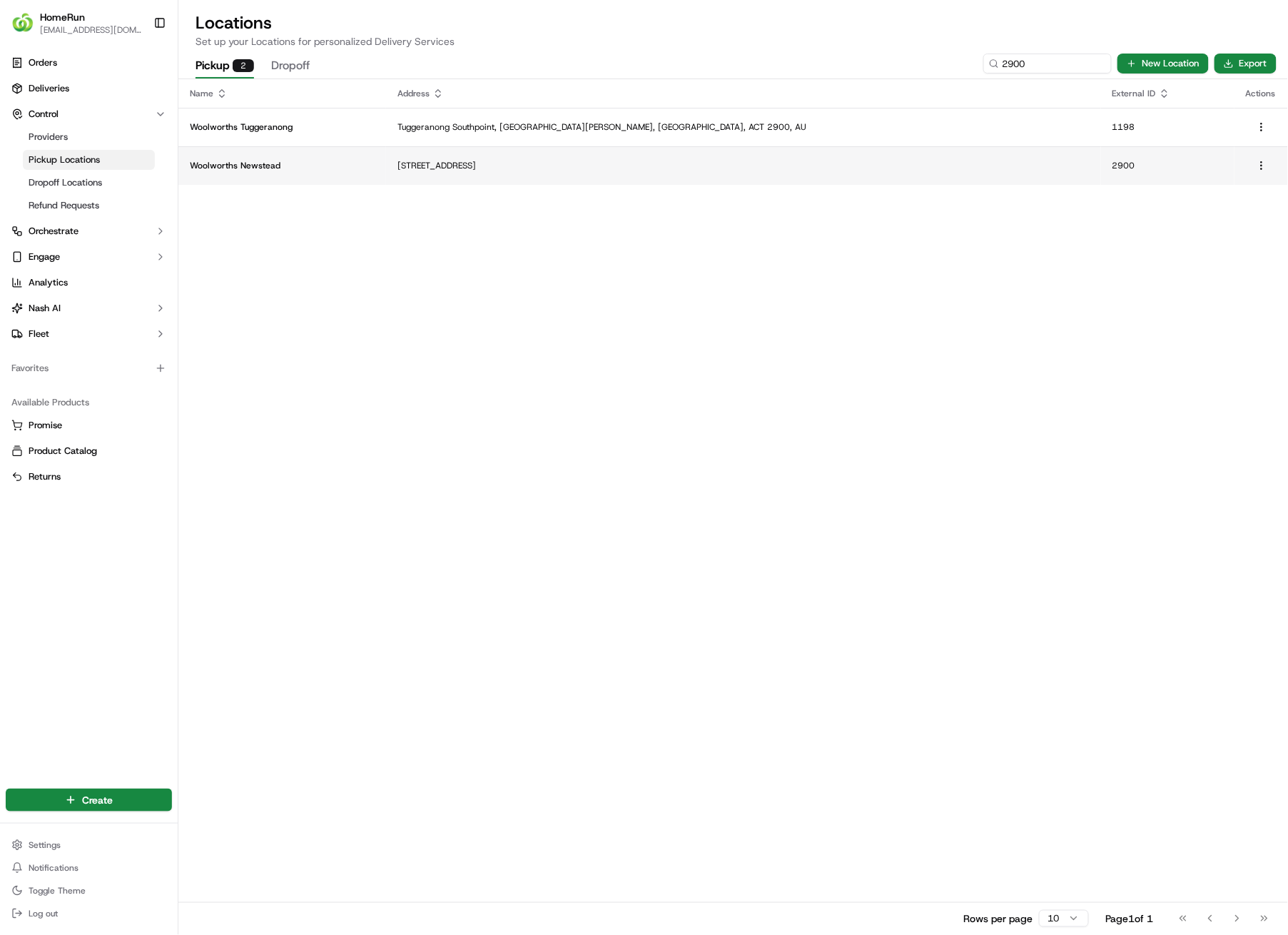
click at [573, 165] on p "[STREET_ADDRESS]" at bounding box center [743, 166] width 692 height 12
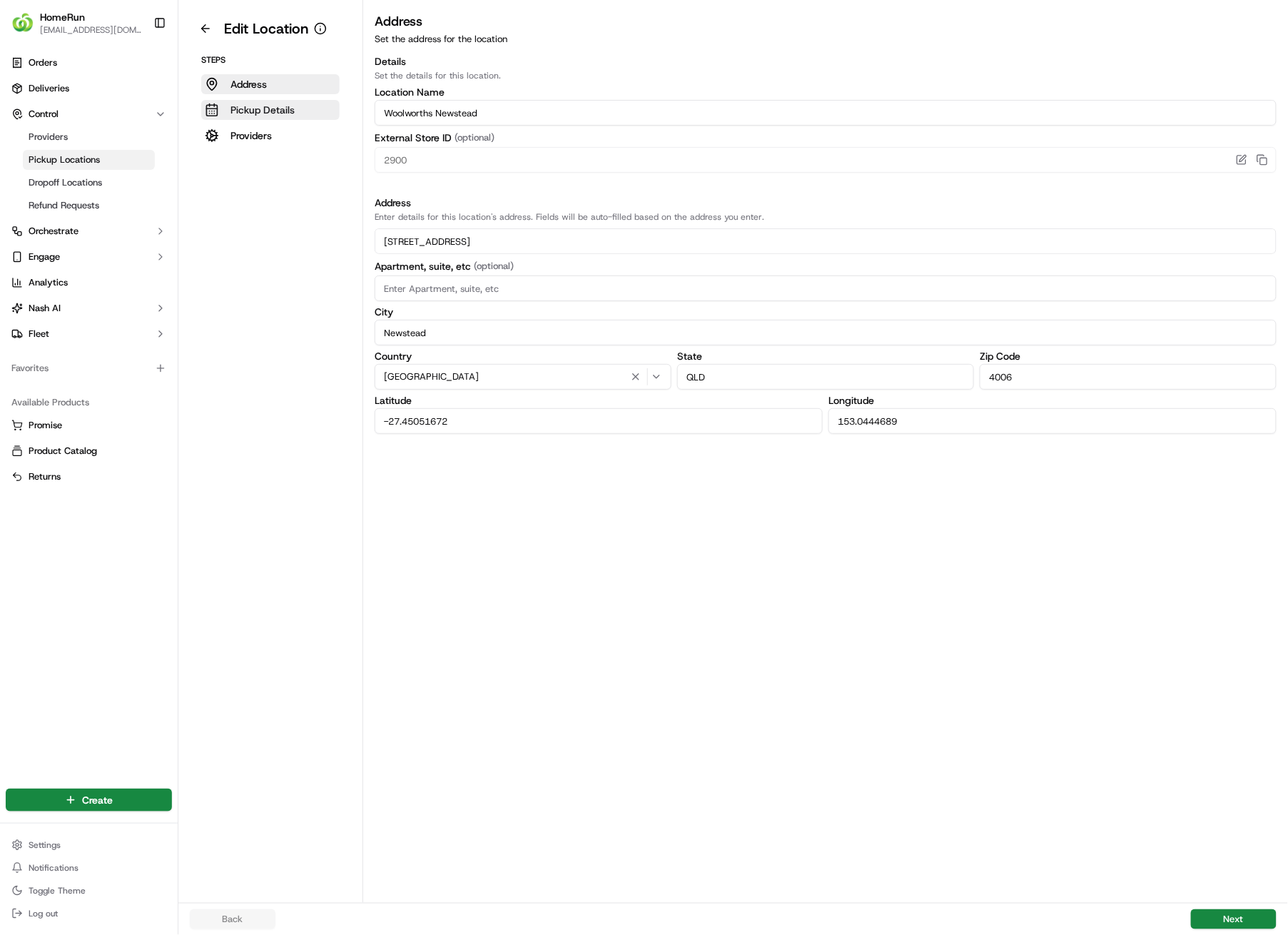
click at [263, 103] on p "Pickup Details" at bounding box center [262, 110] width 64 height 14
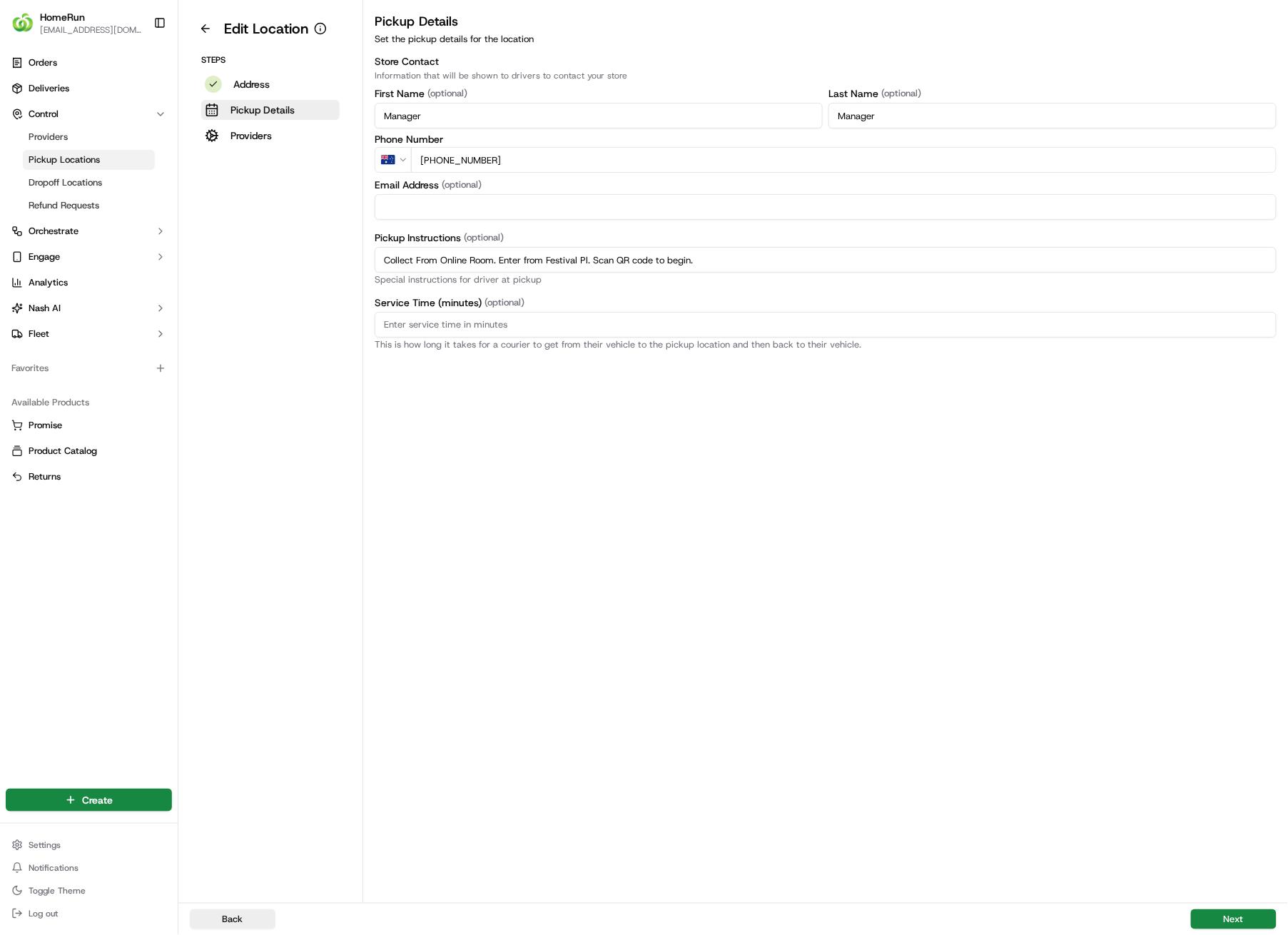
drag, startPoint x: 739, startPoint y: 261, endPoint x: 349, endPoint y: 265, distance: 390.0
click at [349, 265] on div "Edit Location Steps Address Pickup Details Providers Pickup Details Set the pic…" at bounding box center [733, 451] width 1110 height 903
paste input "check order status and advise team once order is ready"
type input "Collect From Online Room. Enter from Festival Pl. Scan QR code to check order s…"
click at [1236, 665] on button "Next" at bounding box center [1234, 919] width 85 height 20
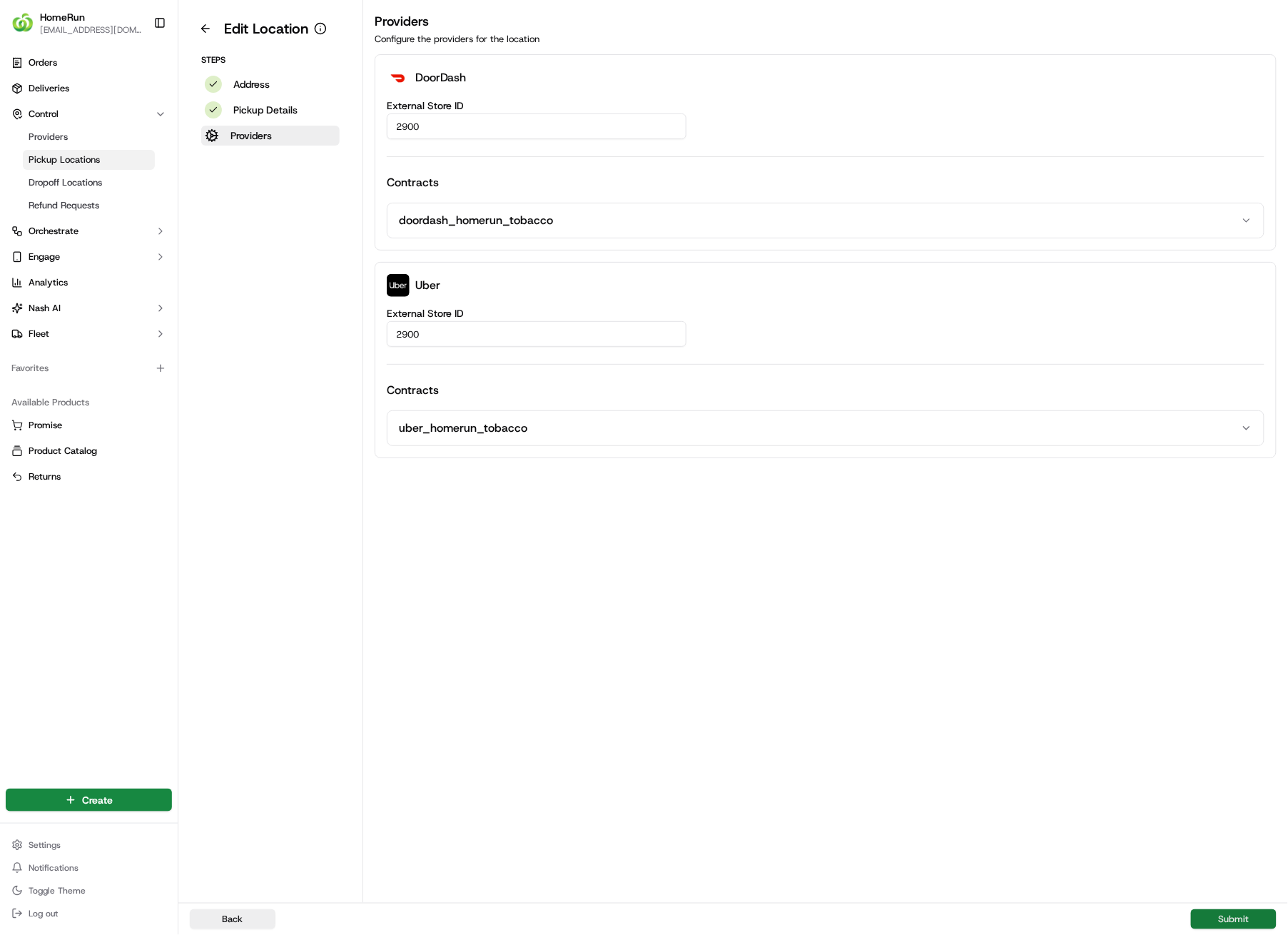
click at [1225, 665] on button "Submit" at bounding box center [1234, 919] width 85 height 20
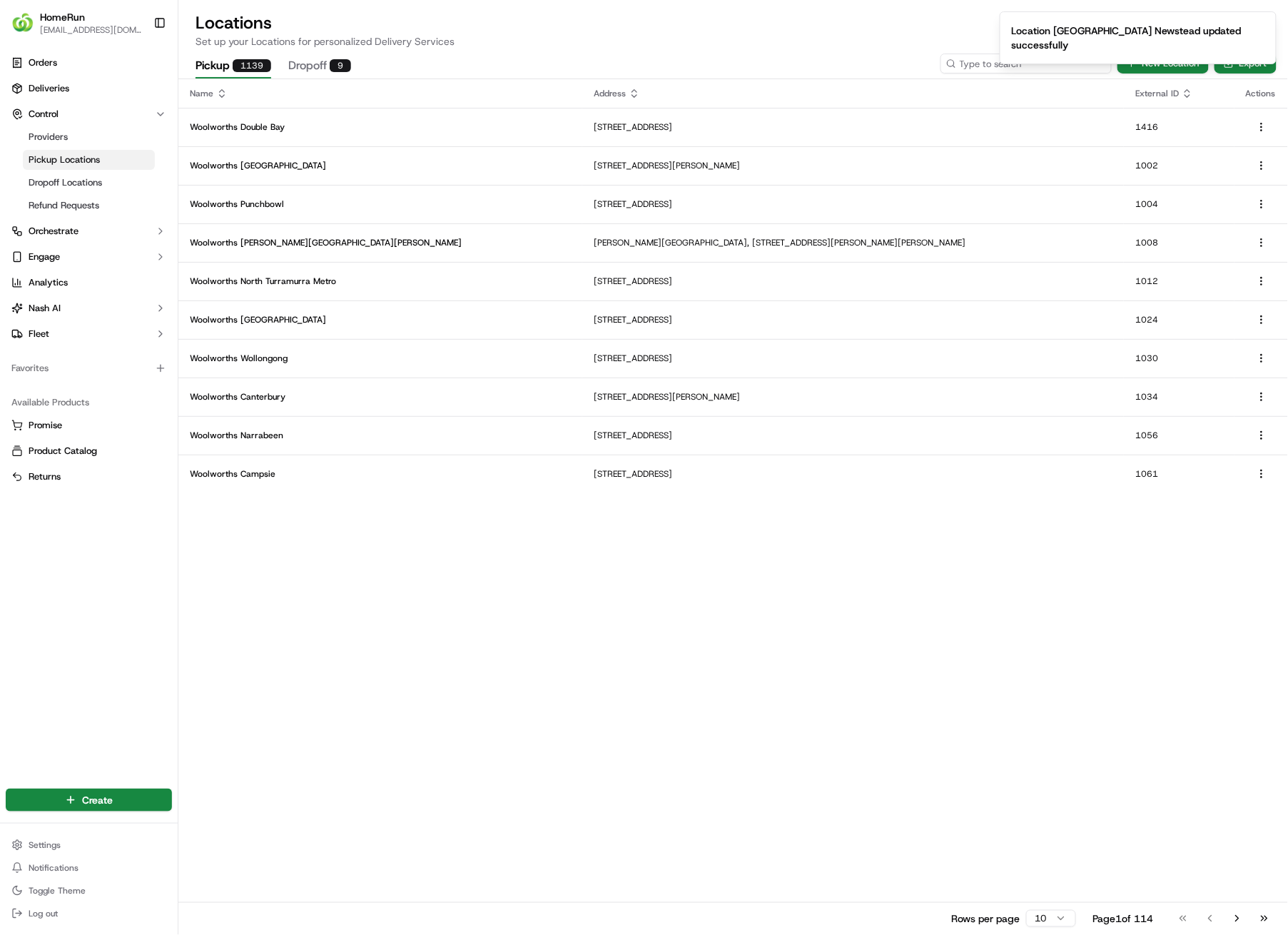
click at [1092, 61] on input at bounding box center [1026, 63] width 171 height 20
type input "2941"
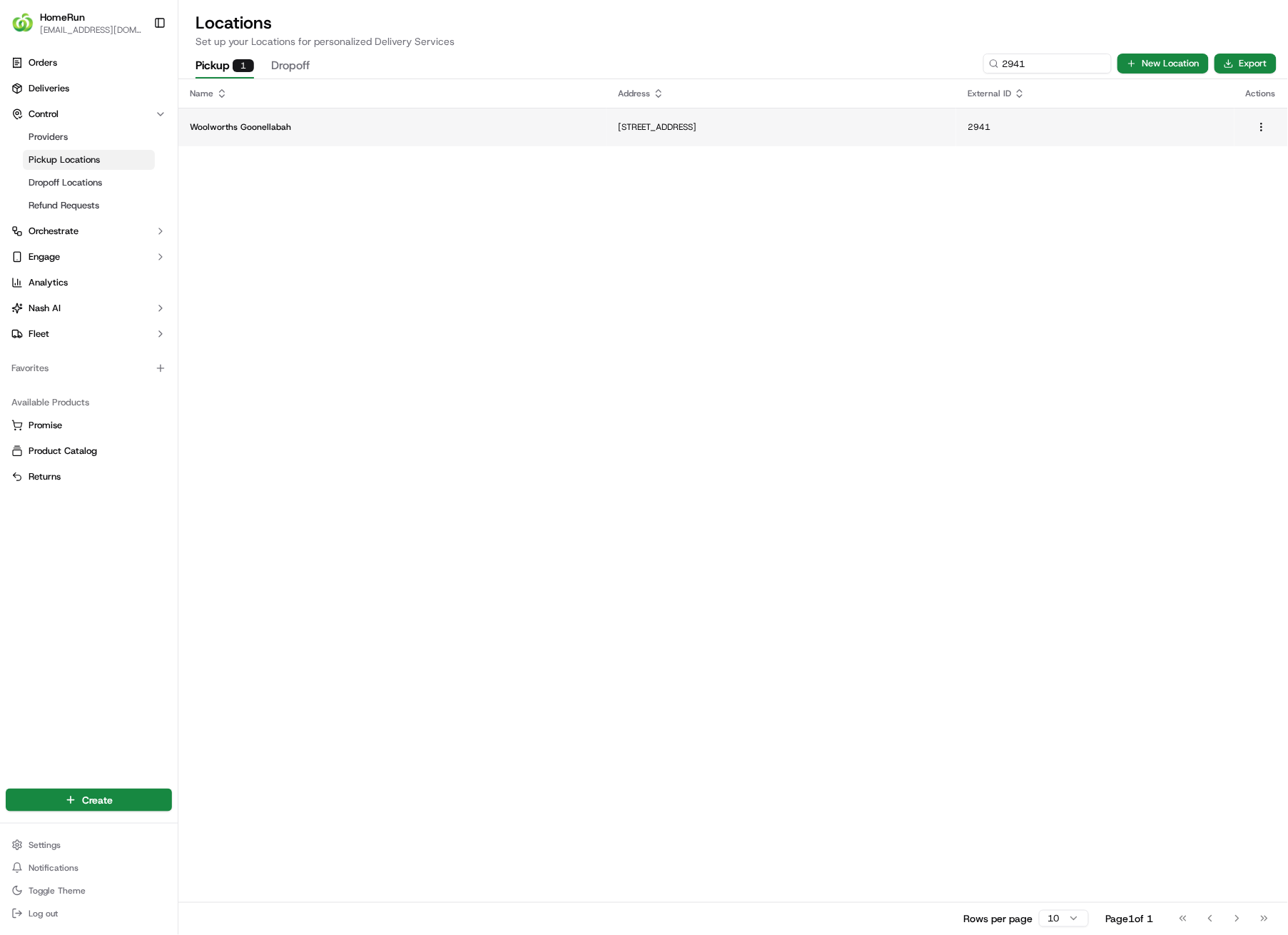
click at [618, 125] on p "[STREET_ADDRESS]" at bounding box center [781, 127] width 327 height 12
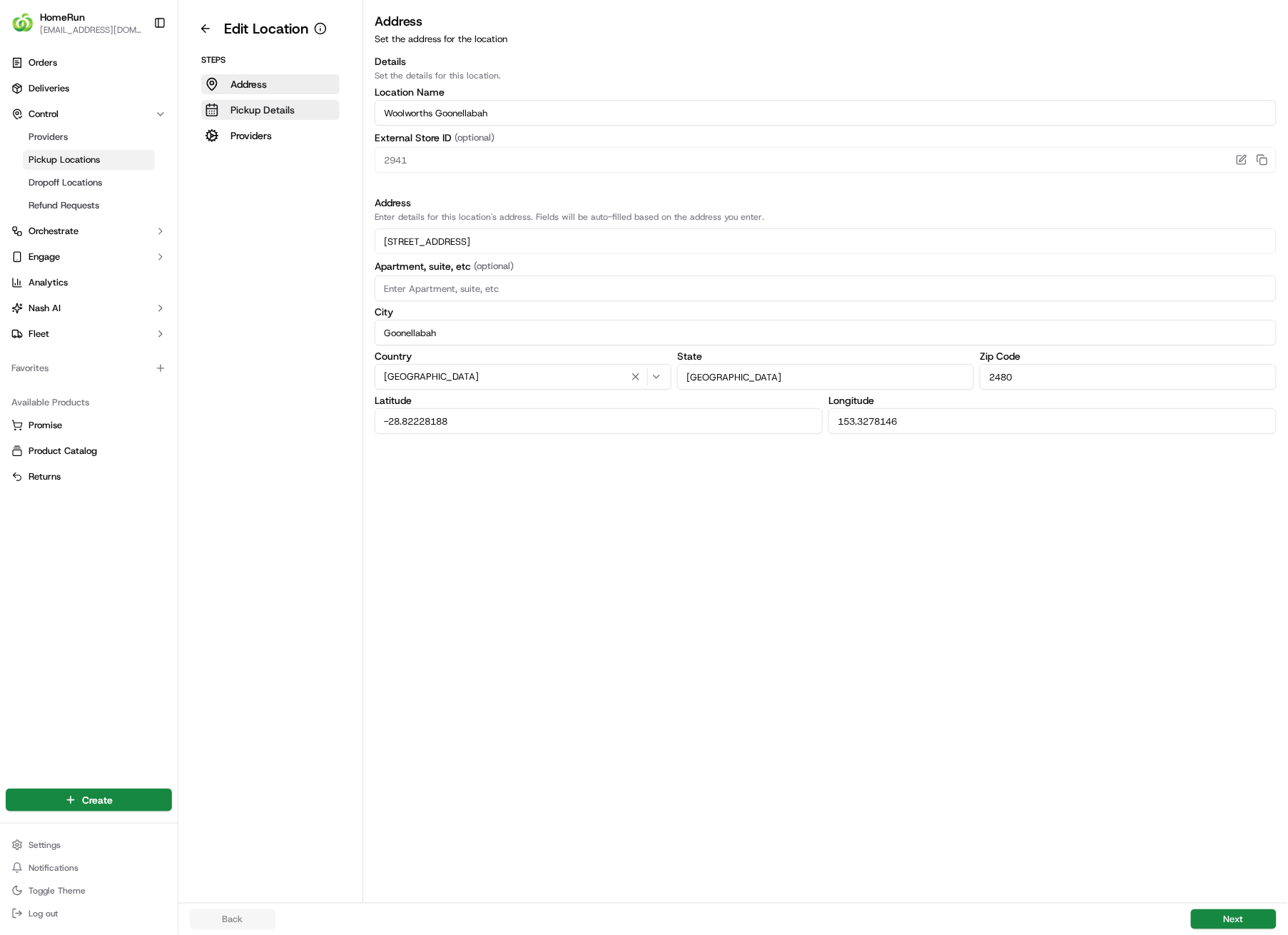
click at [271, 110] on p "Pickup Details" at bounding box center [262, 110] width 64 height 14
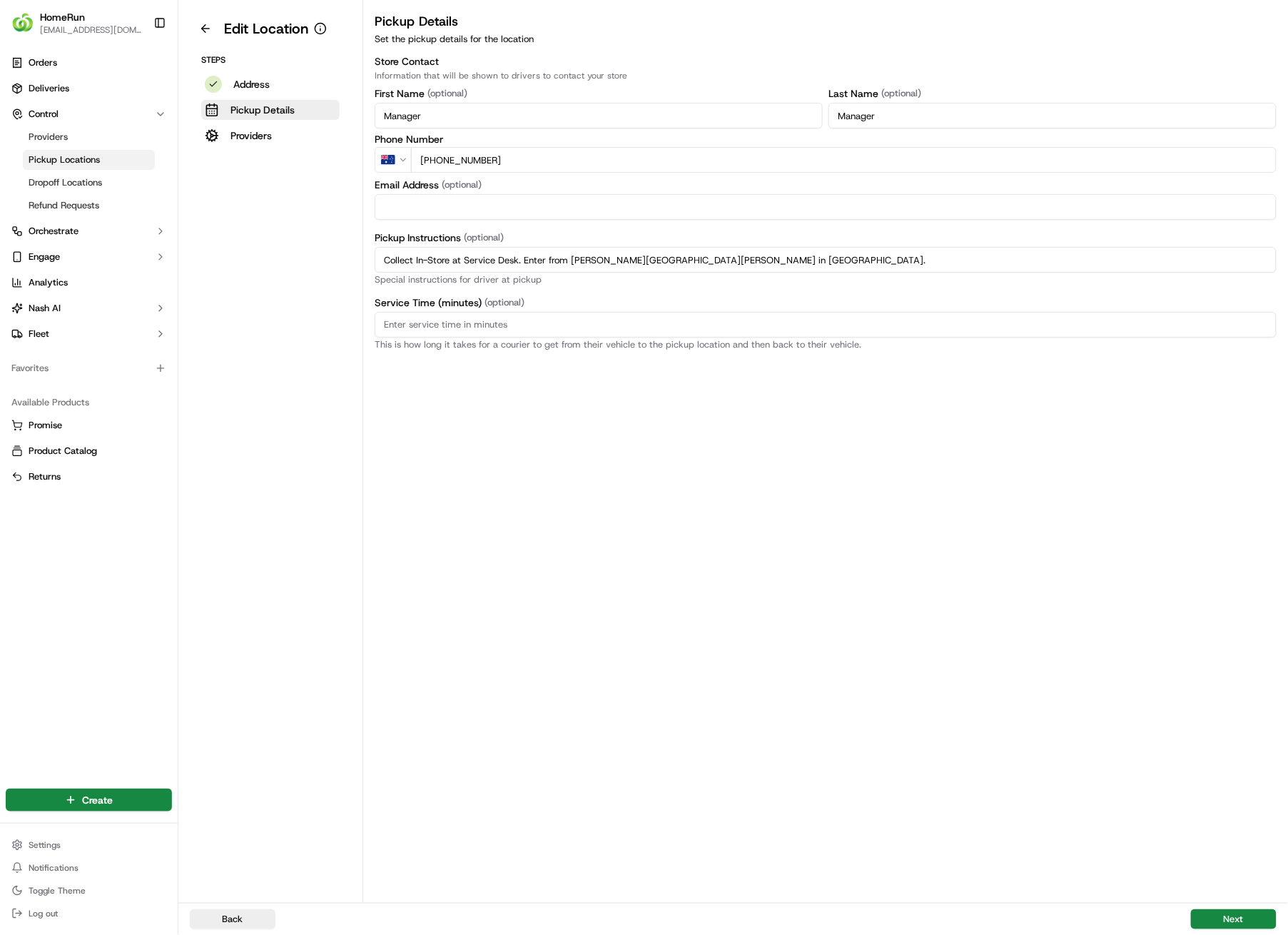
drag, startPoint x: 735, startPoint y: 260, endPoint x: 327, endPoint y: 256, distance: 408.0
click at [327, 256] on div "Edit Location Steps Address Pickup Details Providers Pickup Details Set the pic…" at bounding box center [733, 451] width 1110 height 903
paste input "Pickup from instore collection point. Enter from [PERSON_NAME][GEOGRAPHIC_DATA]…"
type input "Pickup from instore collection point. Enter from [PERSON_NAME][GEOGRAPHIC_DATA]…"
click at [1252, 665] on button "Next" at bounding box center [1234, 919] width 85 height 20
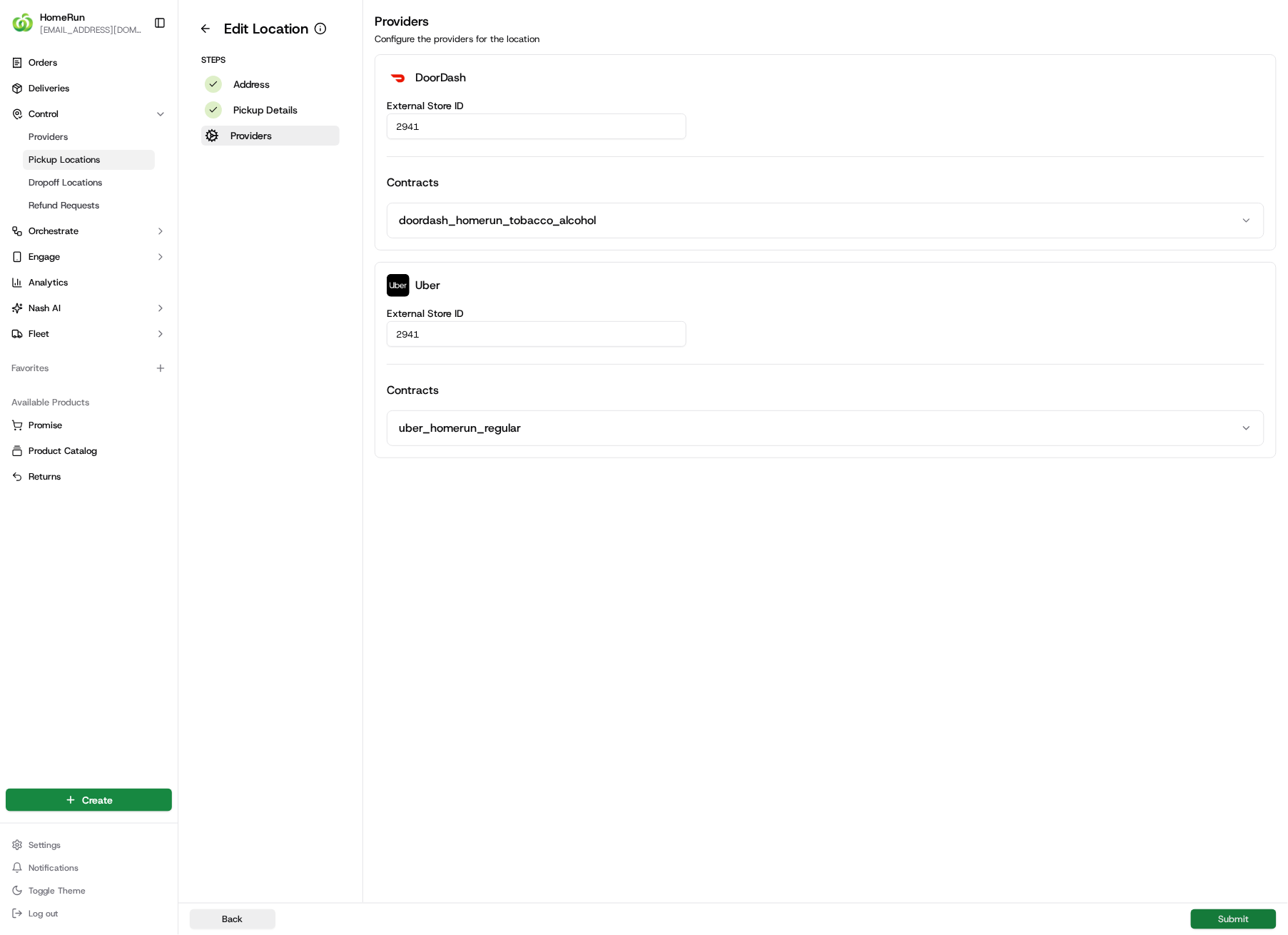
click at [1252, 665] on button "Submit" at bounding box center [1234, 919] width 85 height 20
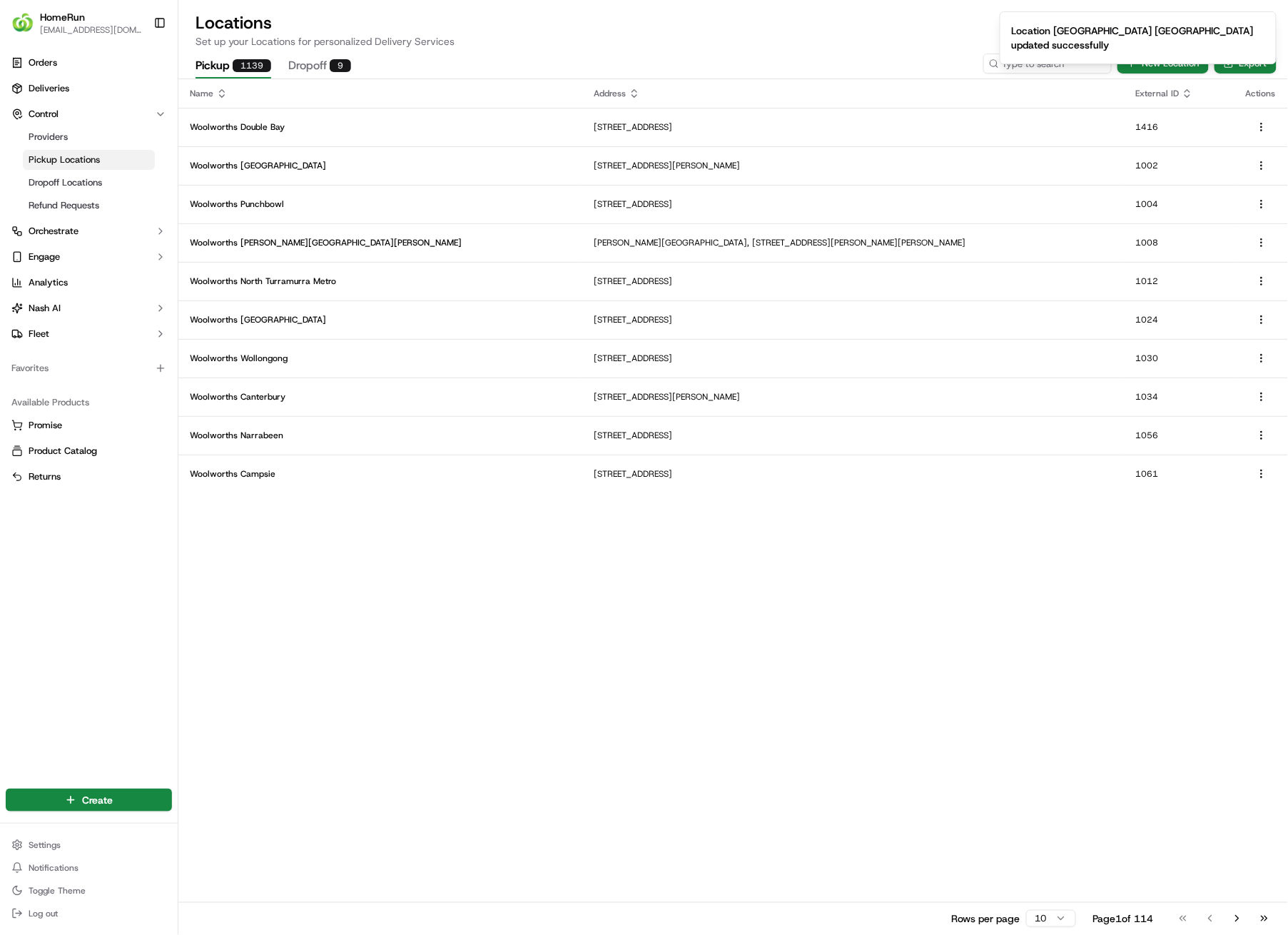
click at [1036, 66] on ol "Location [GEOGRAPHIC_DATA] [GEOGRAPHIC_DATA] updated successfully" at bounding box center [1139, 38] width 300 height 76
click at [1039, 64] on ol "Location [GEOGRAPHIC_DATA] [GEOGRAPHIC_DATA] updated successfully" at bounding box center [1139, 38] width 300 height 76
click at [1262, 20] on icon "Notifications (F8)" at bounding box center [1265, 24] width 12 height 12
click at [1070, 64] on input at bounding box center [1026, 63] width 171 height 20
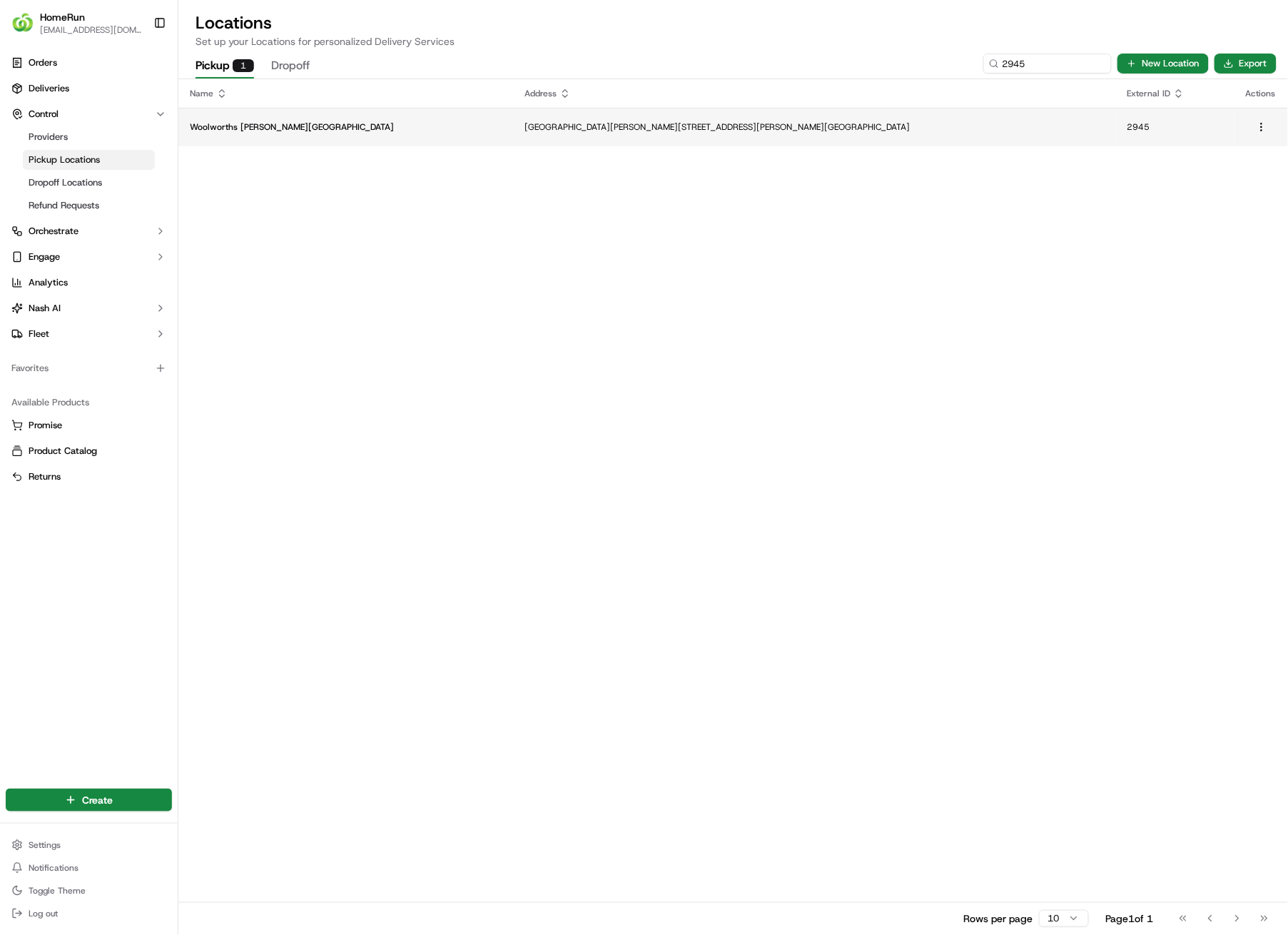
click at [541, 124] on p "[GEOGRAPHIC_DATA][PERSON_NAME][STREET_ADDRESS][PERSON_NAME][GEOGRAPHIC_DATA]" at bounding box center [814, 127] width 580 height 12
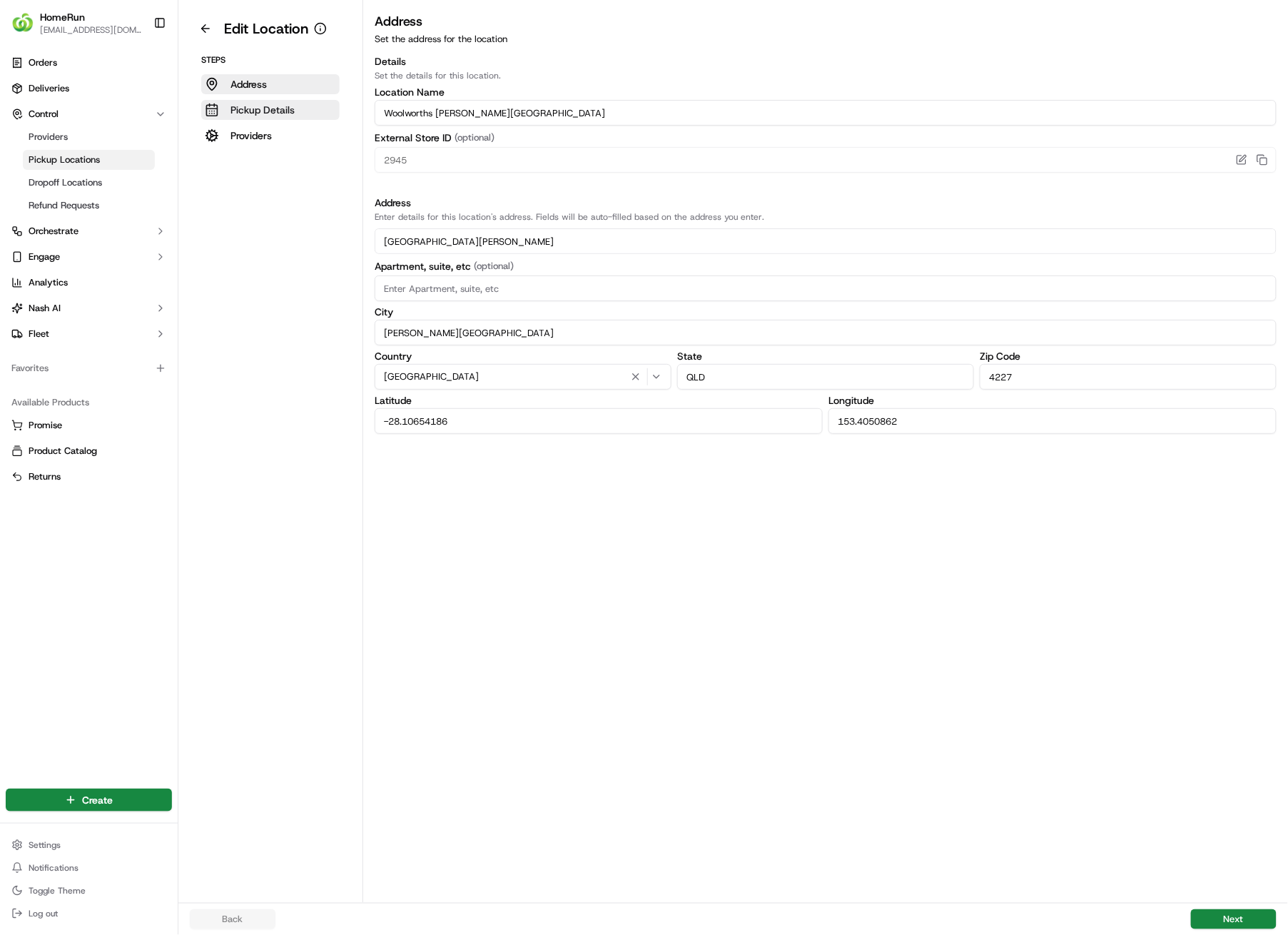
click at [277, 108] on p "Pickup Details" at bounding box center [262, 110] width 64 height 14
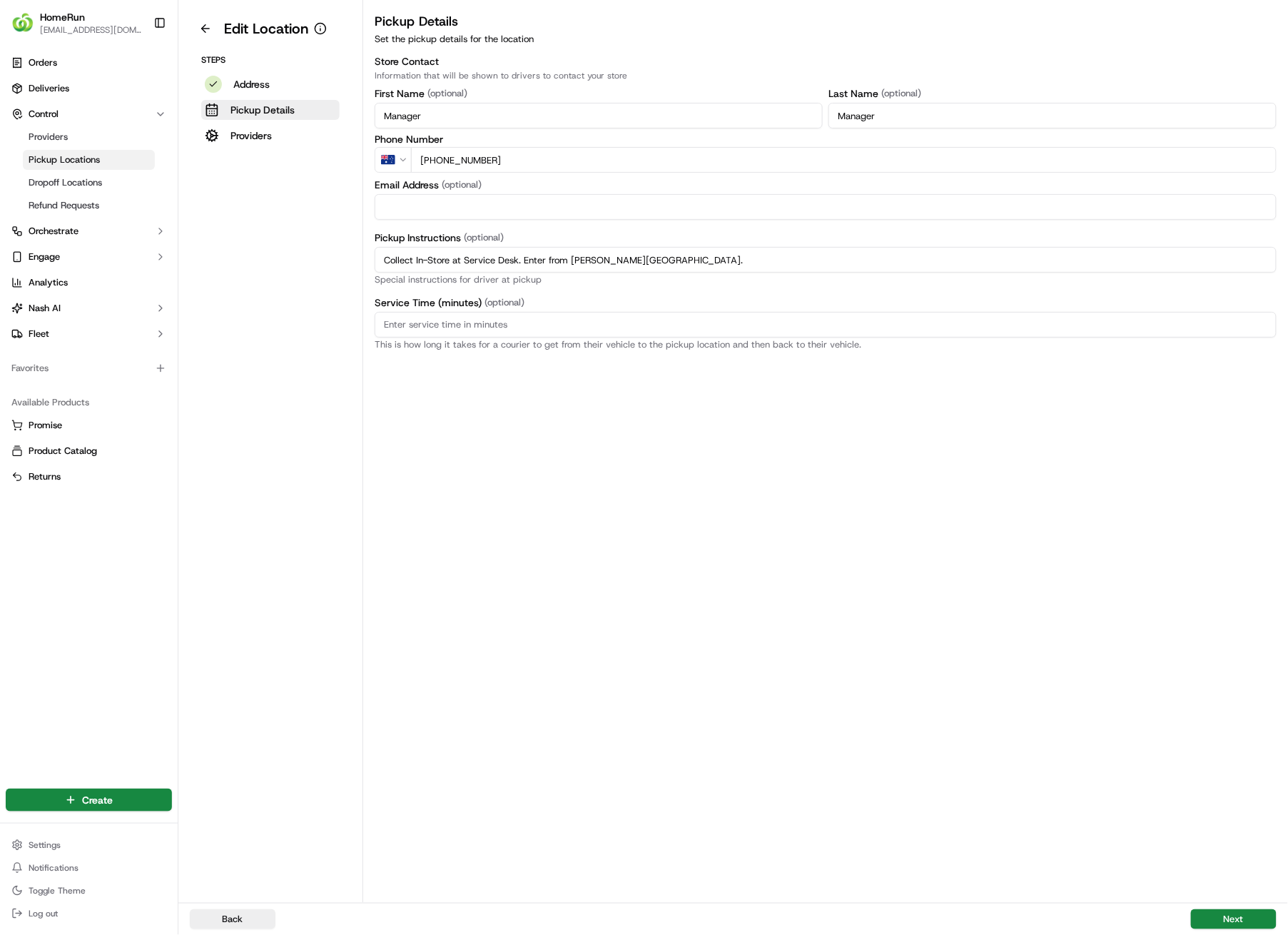
drag, startPoint x: 690, startPoint y: 260, endPoint x: 356, endPoint y: 259, distance: 334.0
click at [356, 259] on div "Edit Location Steps Address Pickup Details Providers Pickup Details Set the pic…" at bounding box center [733, 451] width 1110 height 903
paste input "Pickup from instore collection point. Enter from [PERSON_NAME][GEOGRAPHIC_DATA]…"
click at [1235, 665] on button "Next" at bounding box center [1234, 919] width 85 height 20
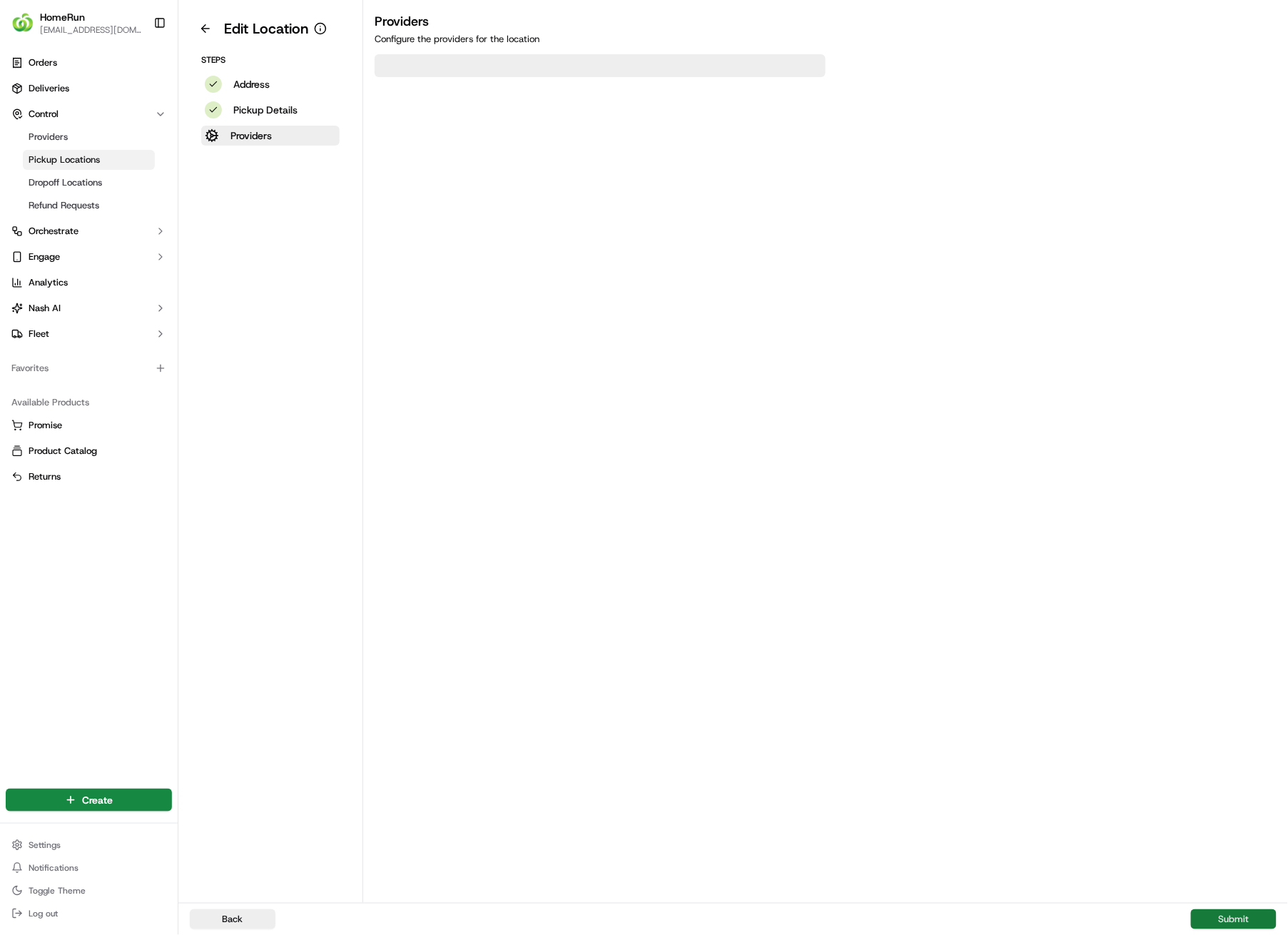
click at [1237, 665] on button "Submit" at bounding box center [1234, 919] width 85 height 20
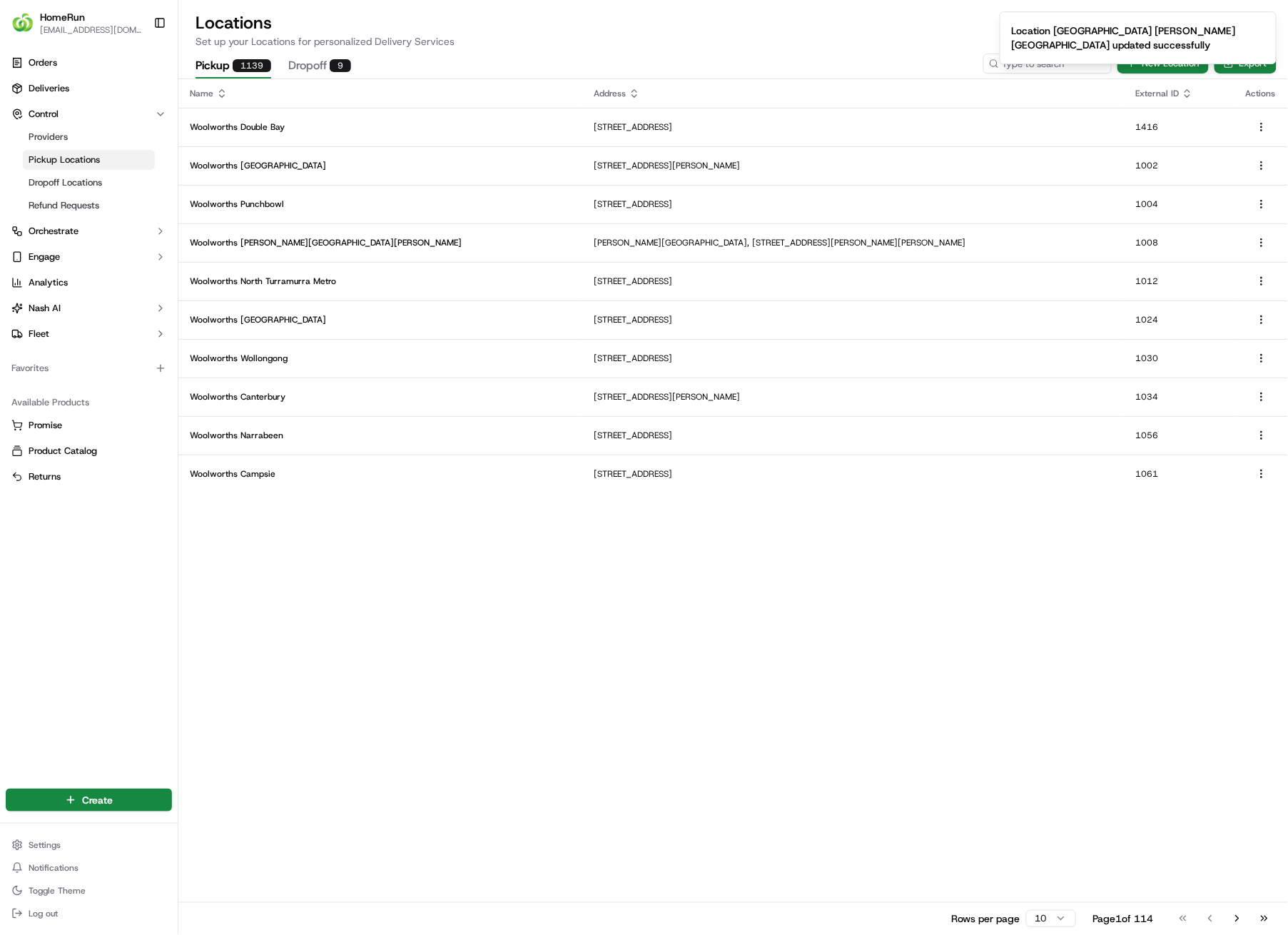
click at [997, 665] on div "Name Address External ID Actions [GEOGRAPHIC_DATA] [GEOGRAPHIC_DATA], AU [GEOGR…" at bounding box center [733, 507] width 1110 height 855
